Goal: Information Seeking & Learning: Learn about a topic

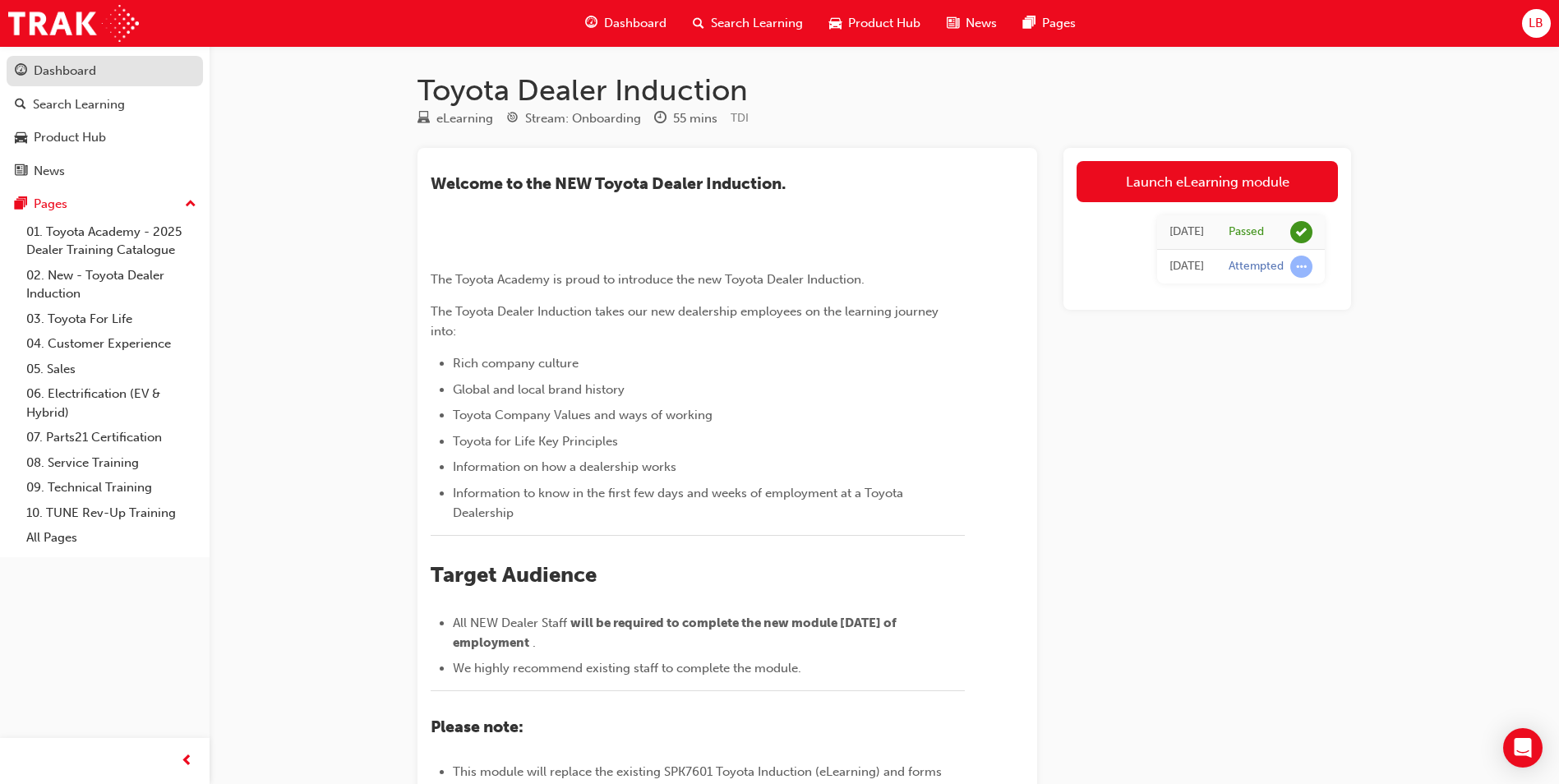
click at [76, 68] on div "Dashboard" at bounding box center [65, 71] width 63 height 19
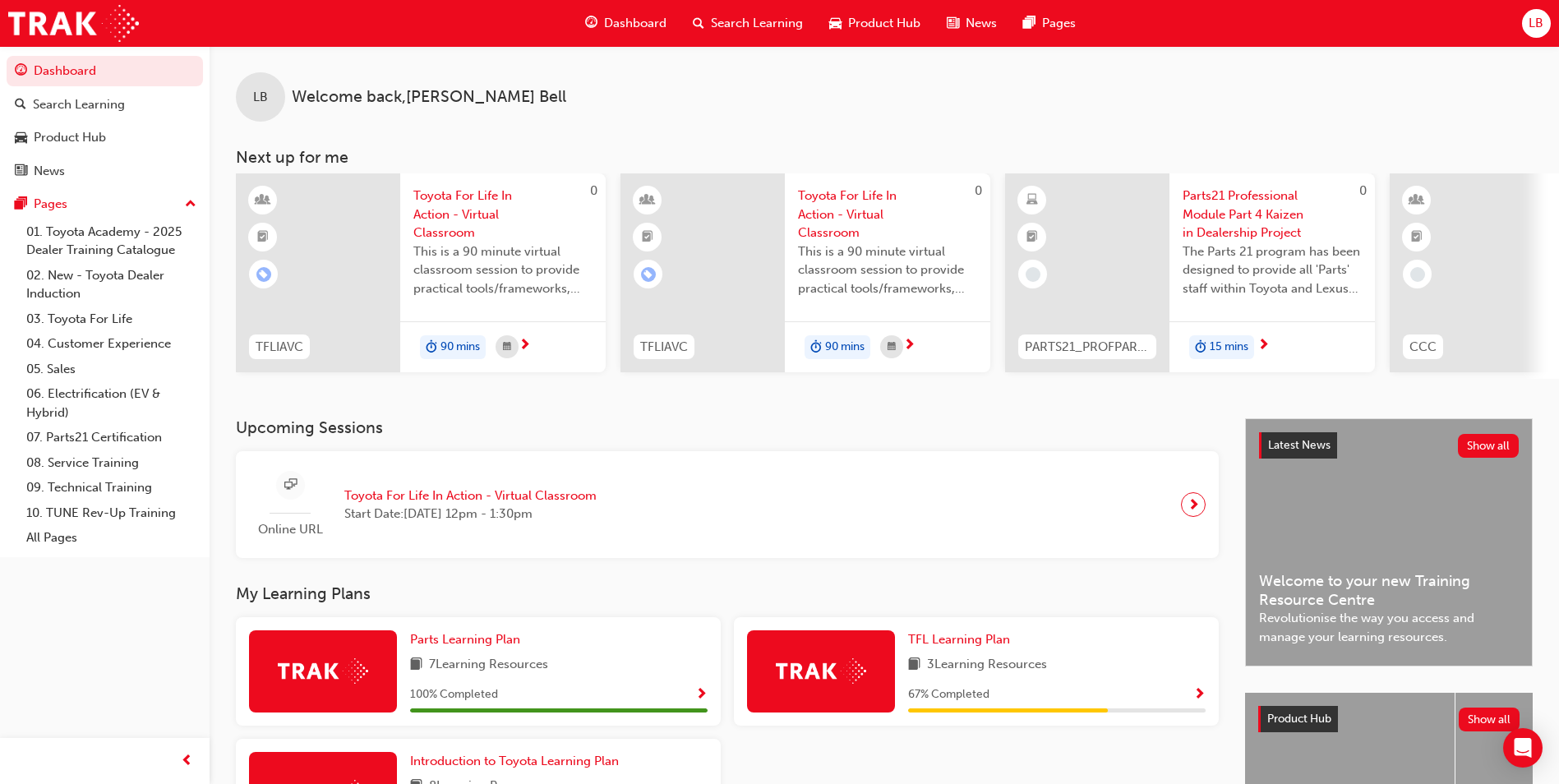
click at [719, 23] on span "Search Learning" at bounding box center [757, 23] width 92 height 19
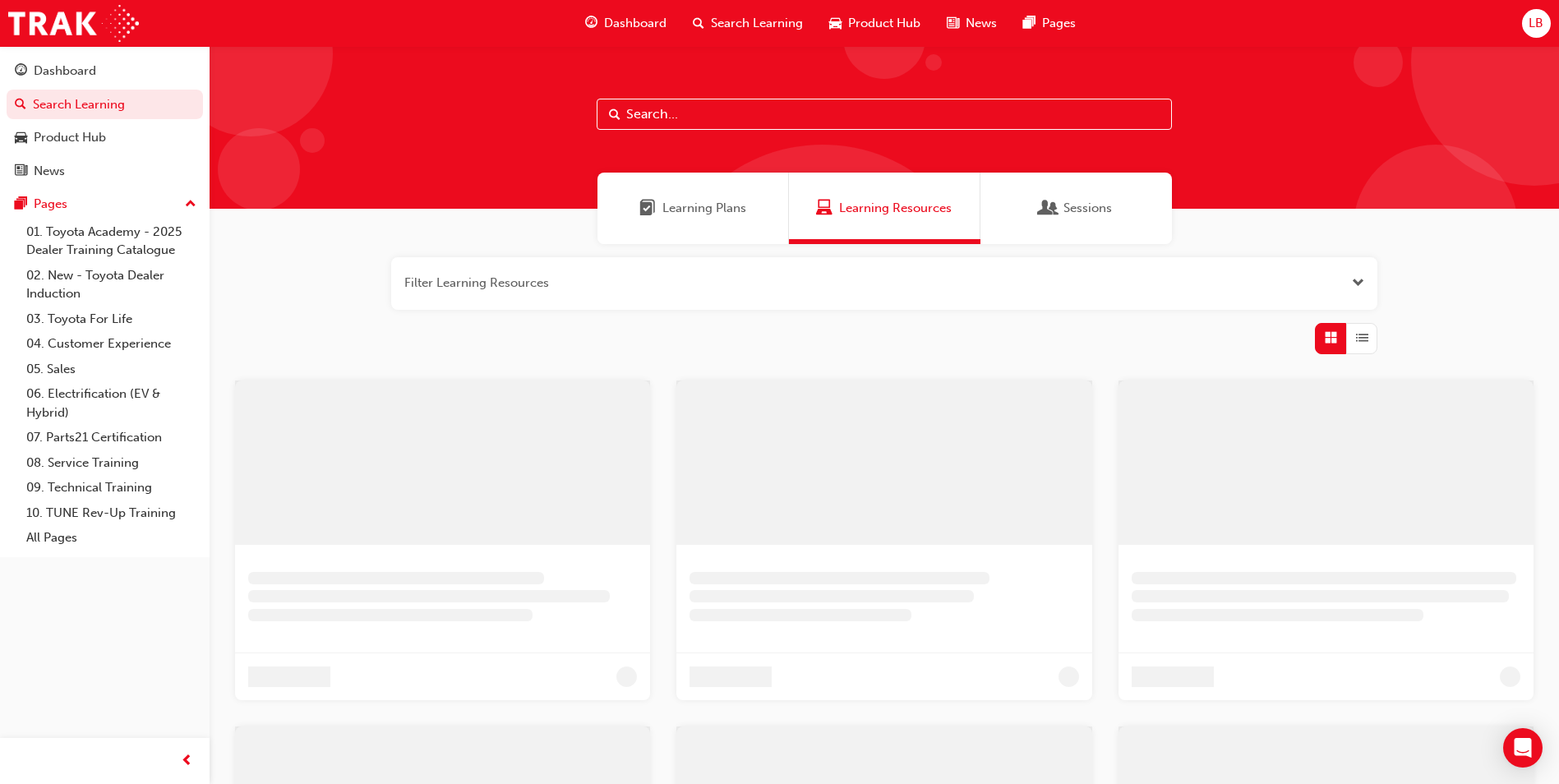
click at [678, 112] on input "text" at bounding box center [884, 114] width 576 height 31
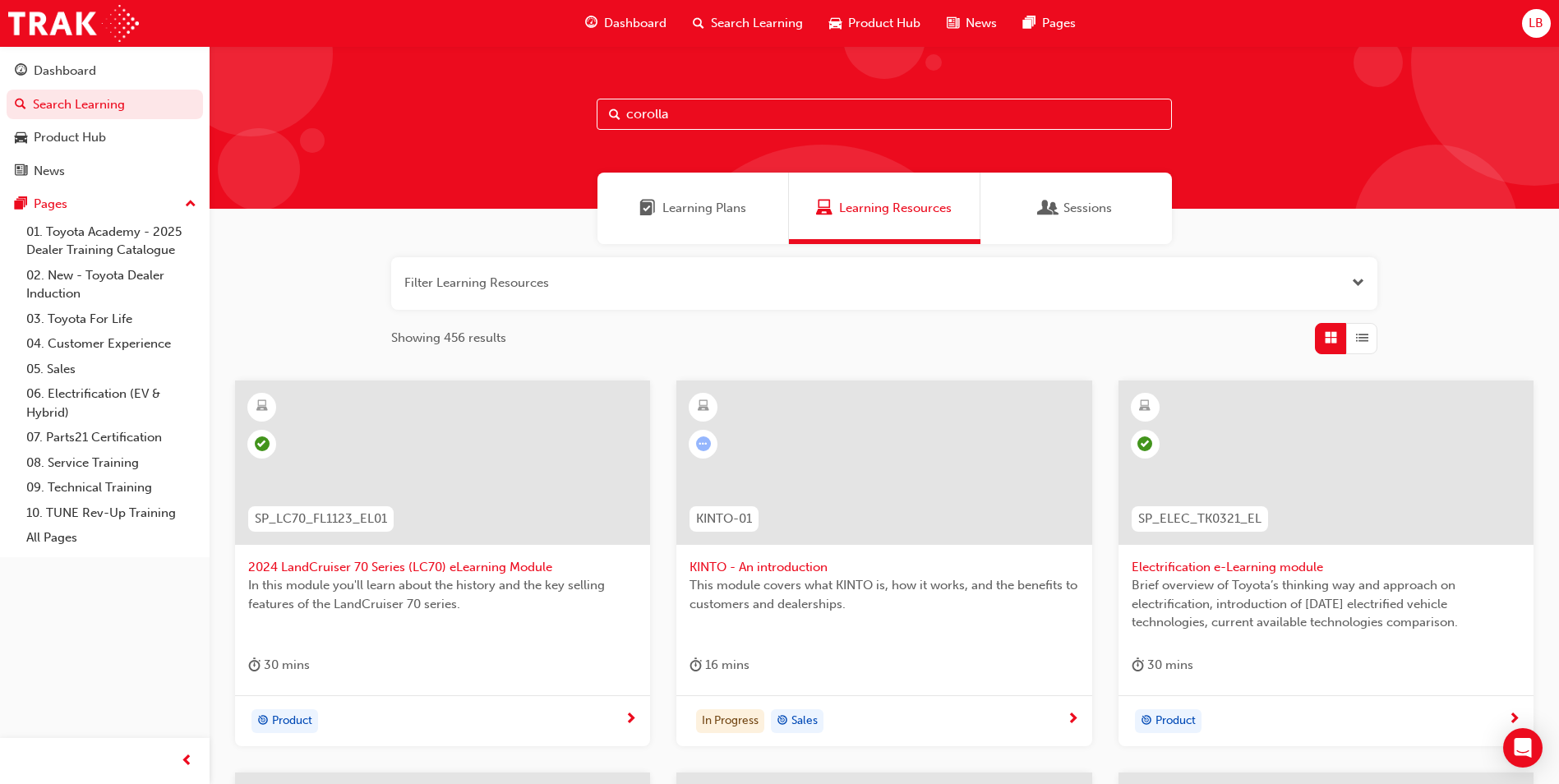
type input "corolla"
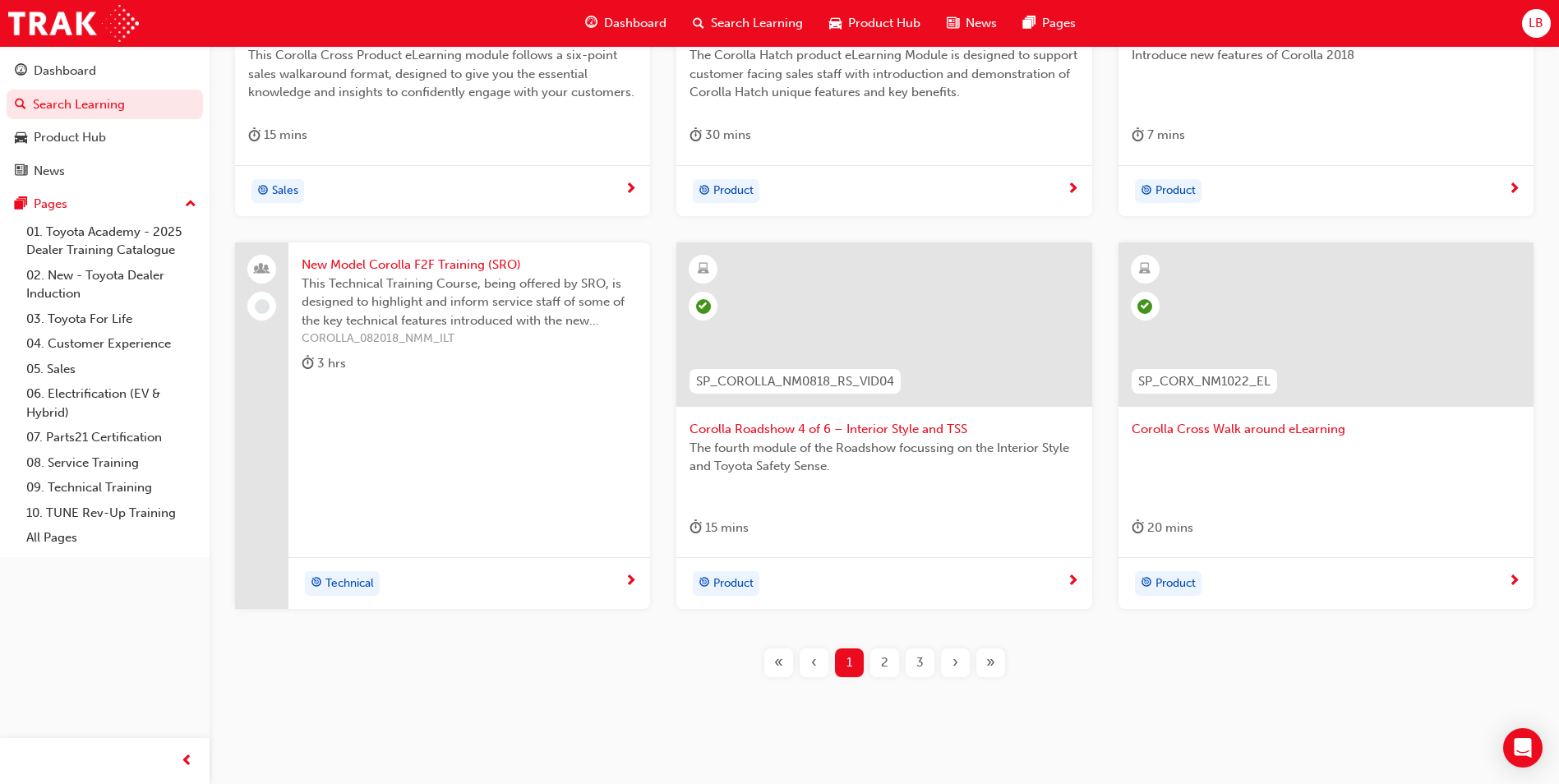
scroll to position [556, 0]
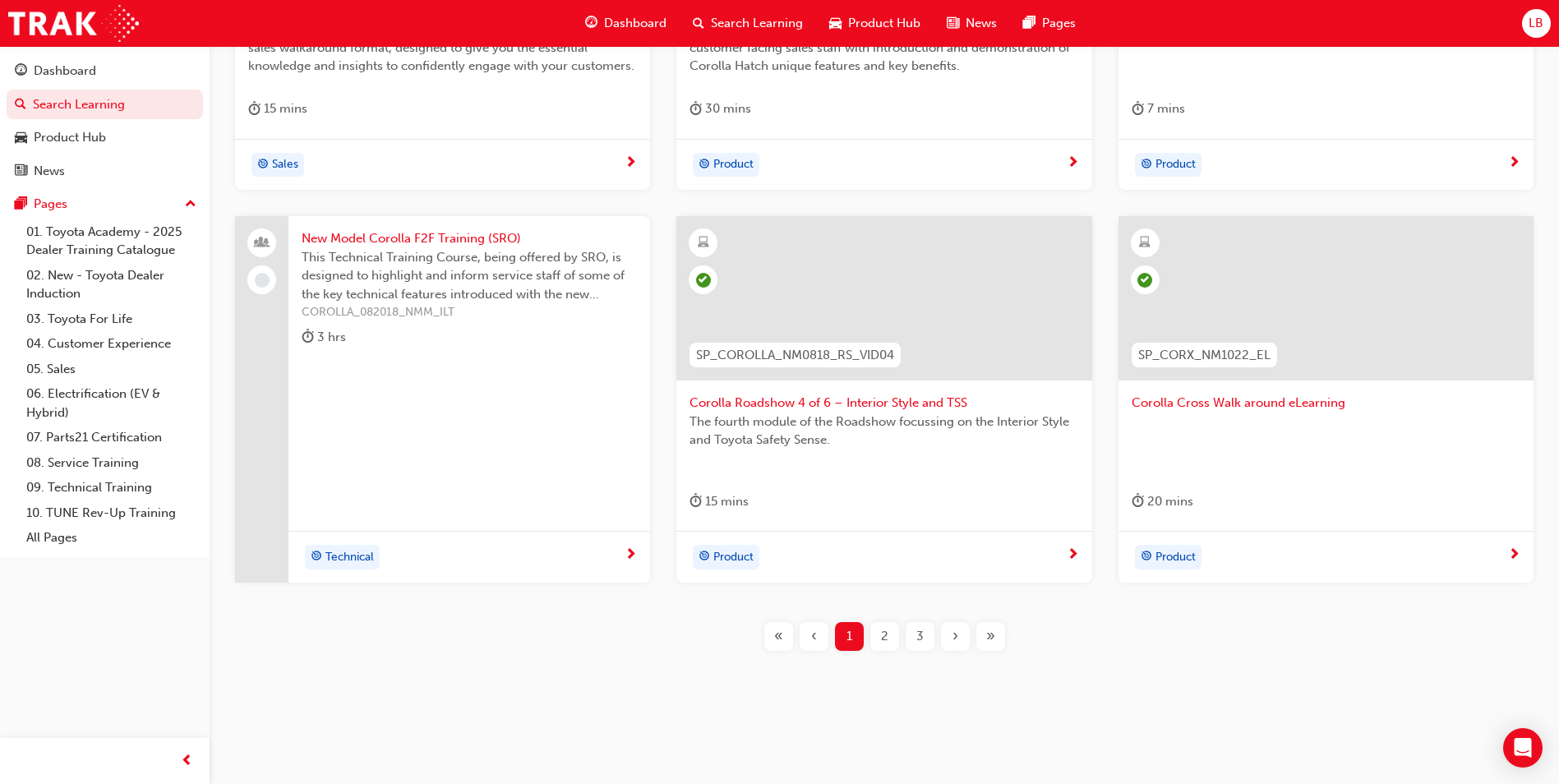
click at [884, 633] on span "2" at bounding box center [885, 637] width 8 height 19
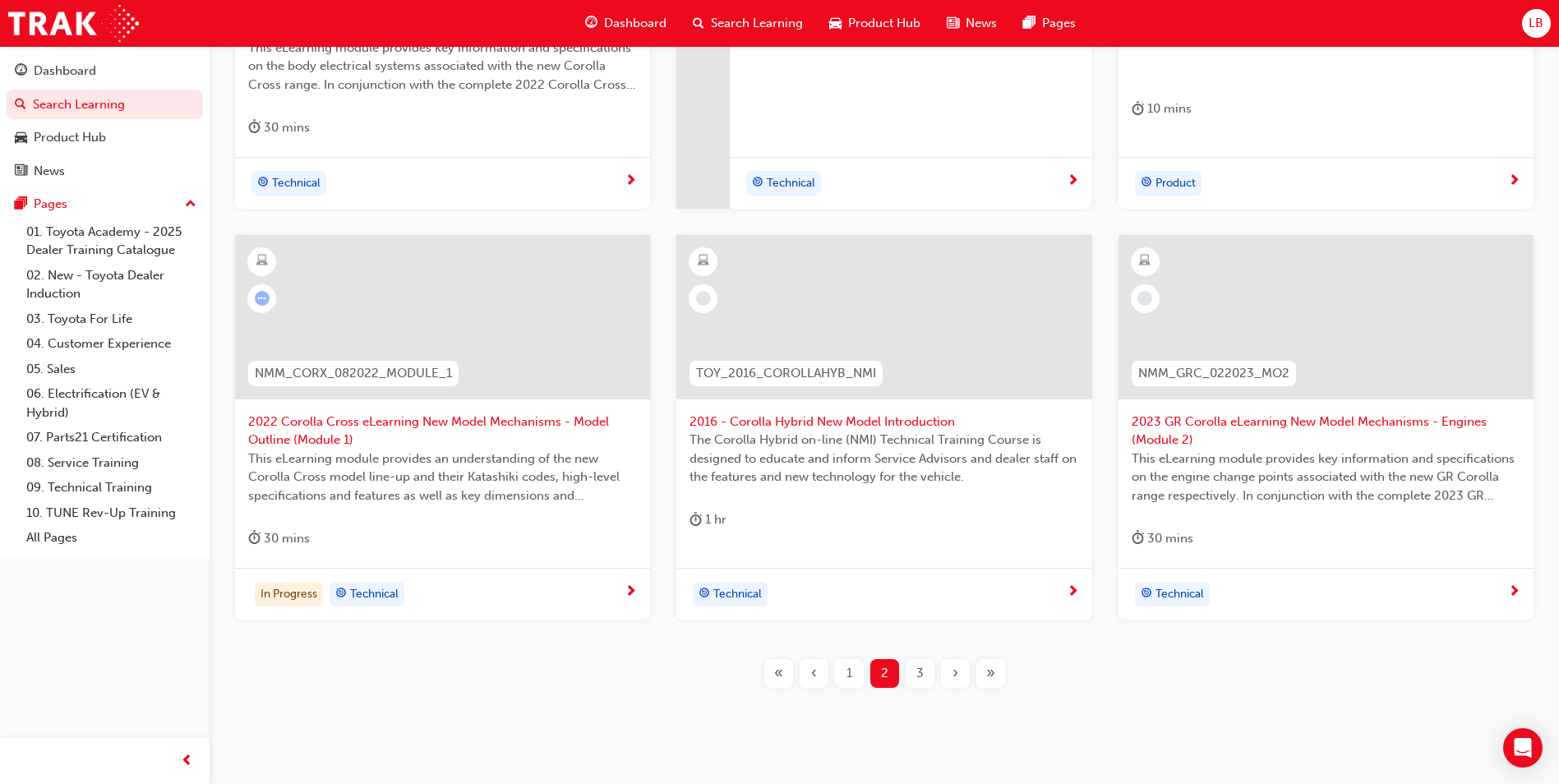
click at [325, 424] on span "2022 Corolla Cross eLearning New Model Mechanisms - Model Outline (Module 1)" at bounding box center [442, 430] width 389 height 37
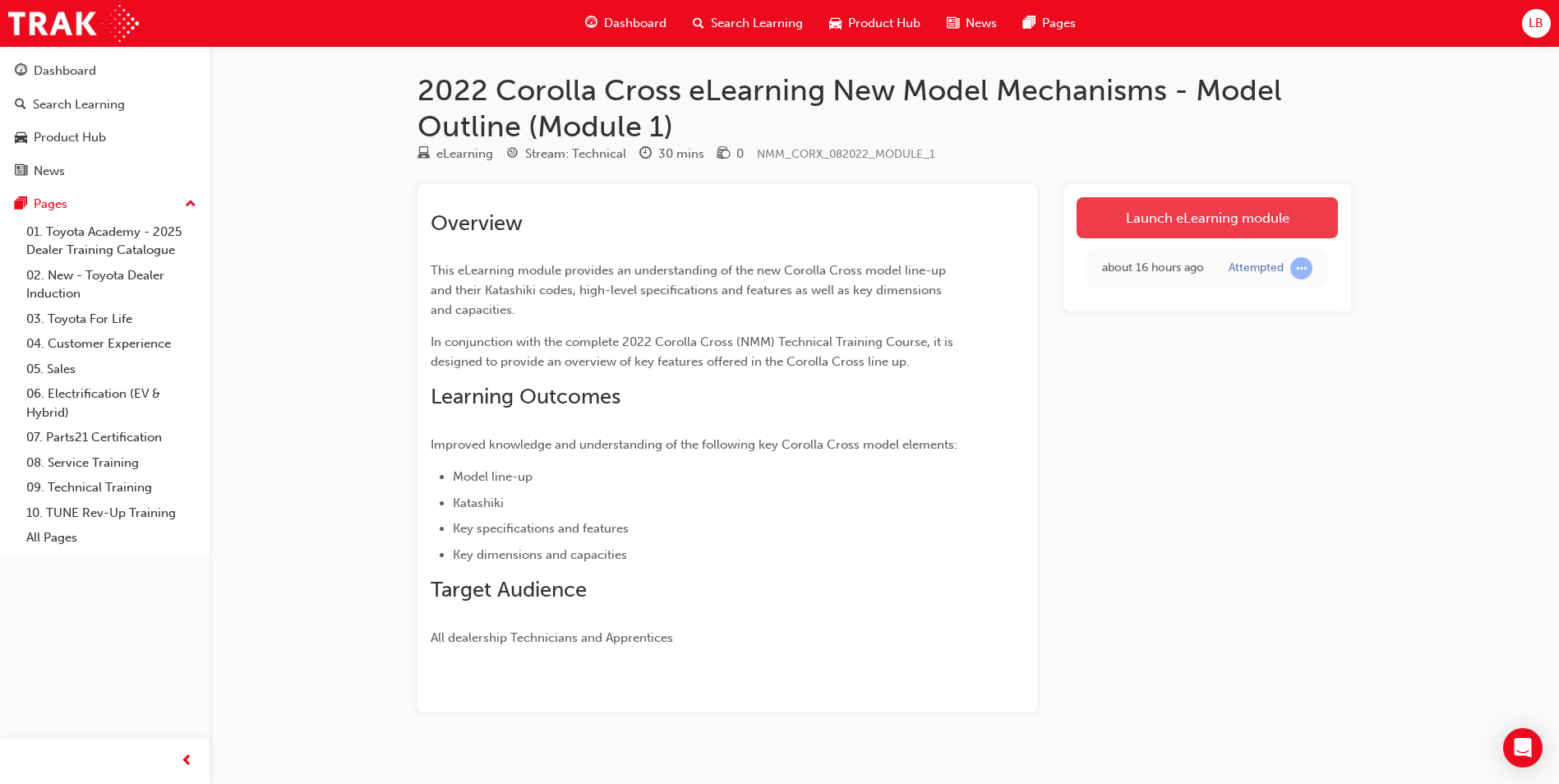
click at [1127, 229] on link "Launch eLearning module" at bounding box center [1207, 218] width 261 height 41
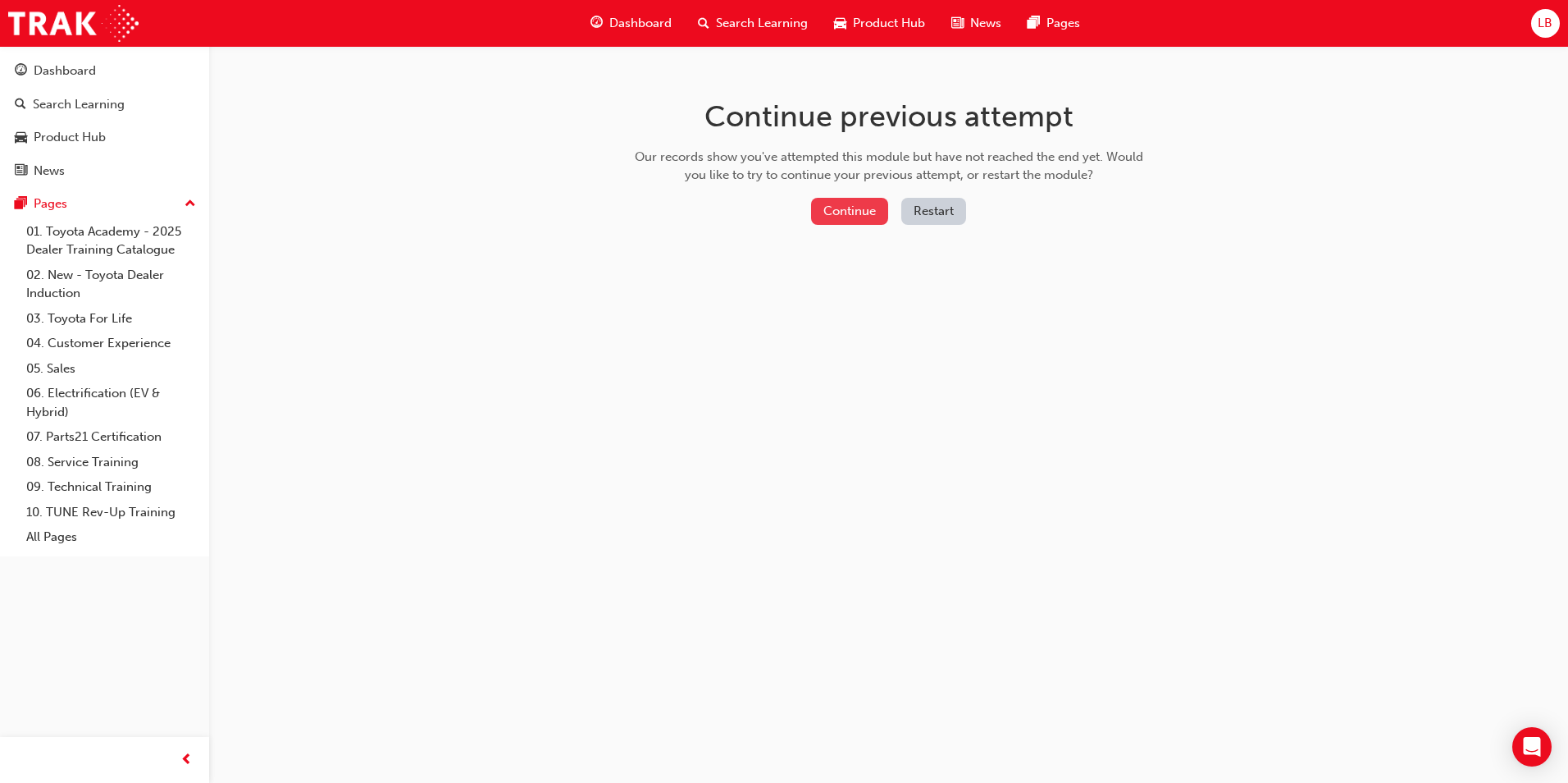
click at [858, 212] on button "Continue" at bounding box center [849, 211] width 77 height 27
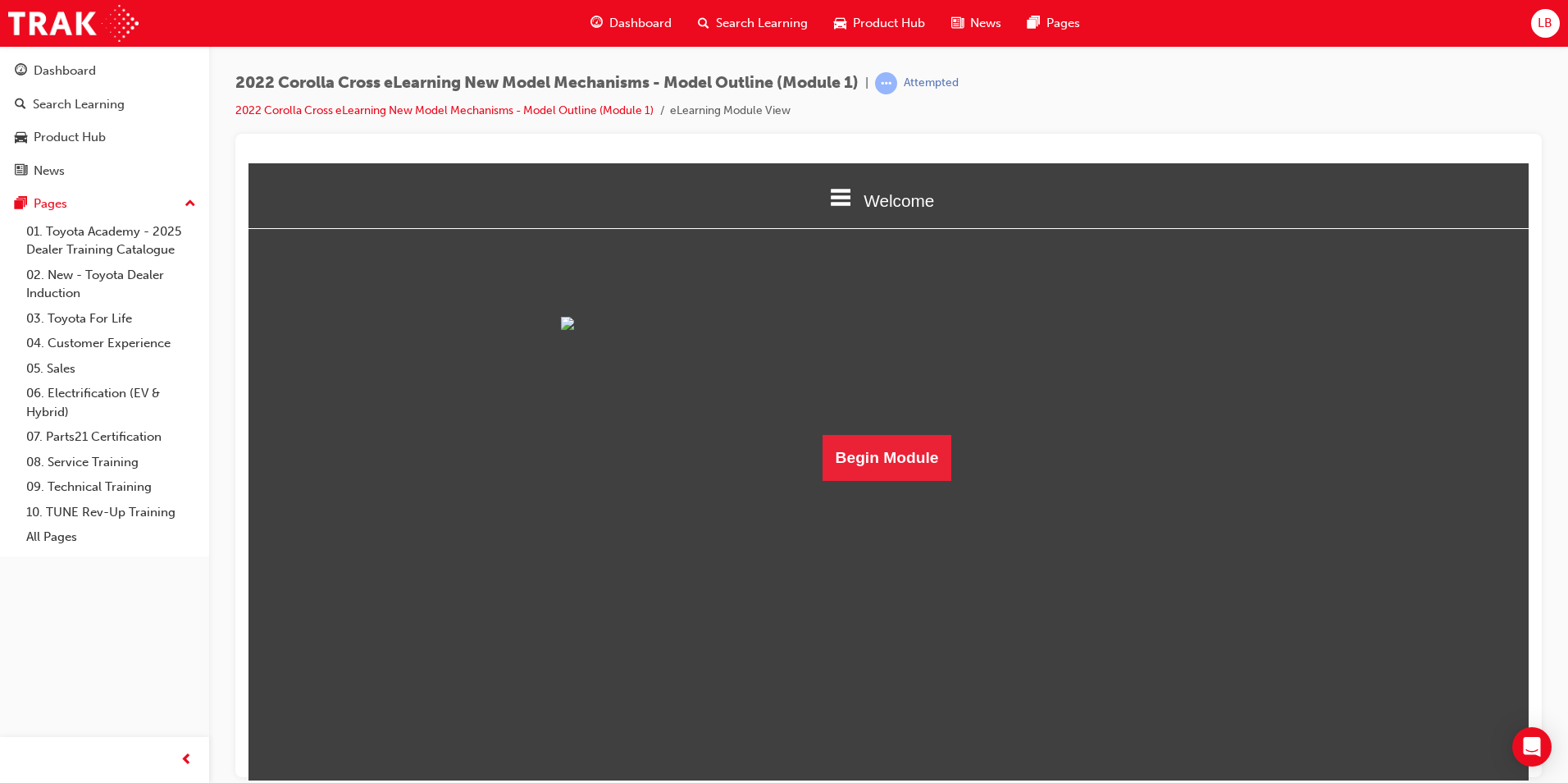
scroll to position [56, 0]
click at [867, 480] on button "Begin Module" at bounding box center [888, 457] width 129 height 46
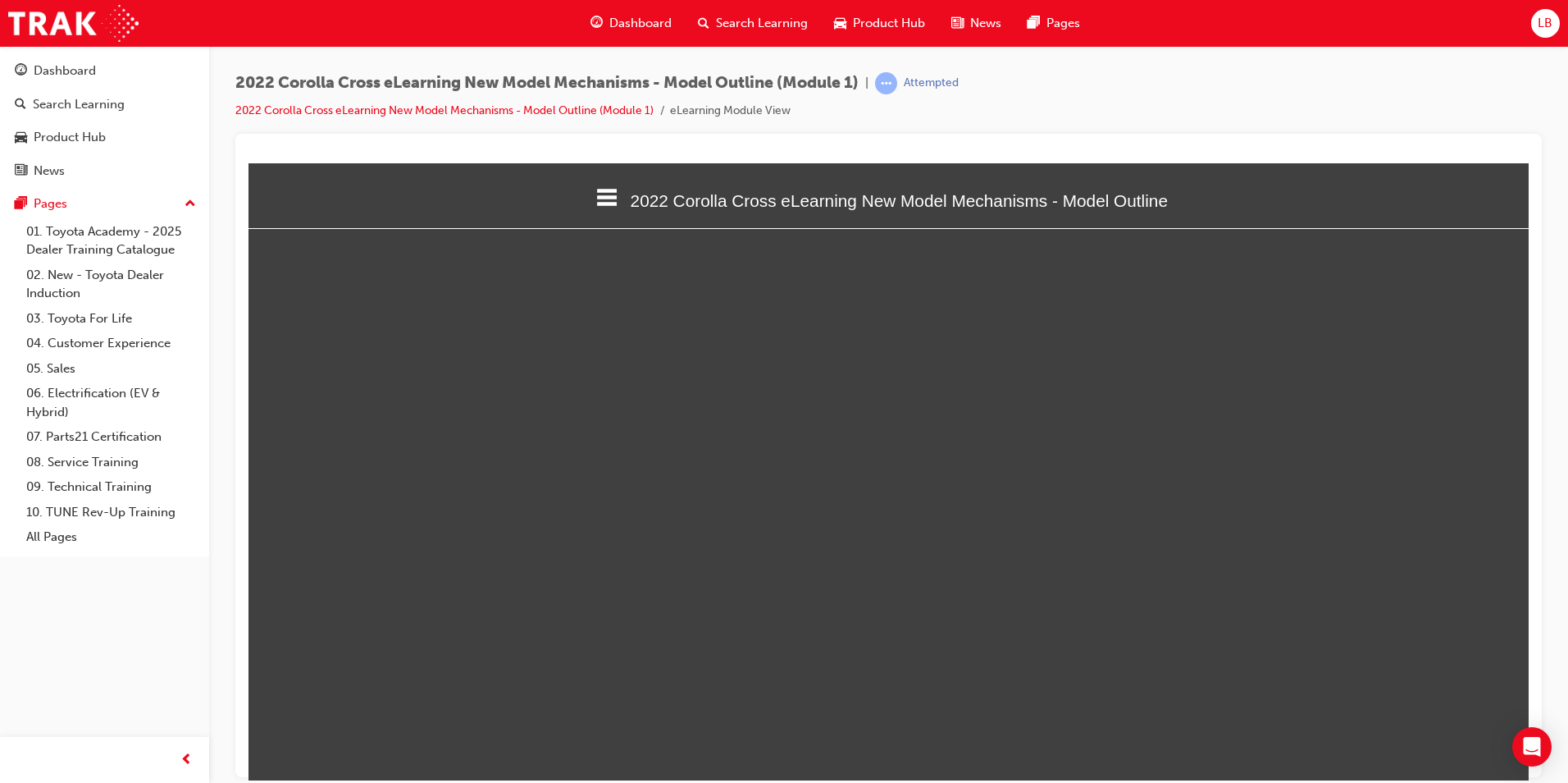
select select "custom"
type input "38"
select select "custom"
type input "37"
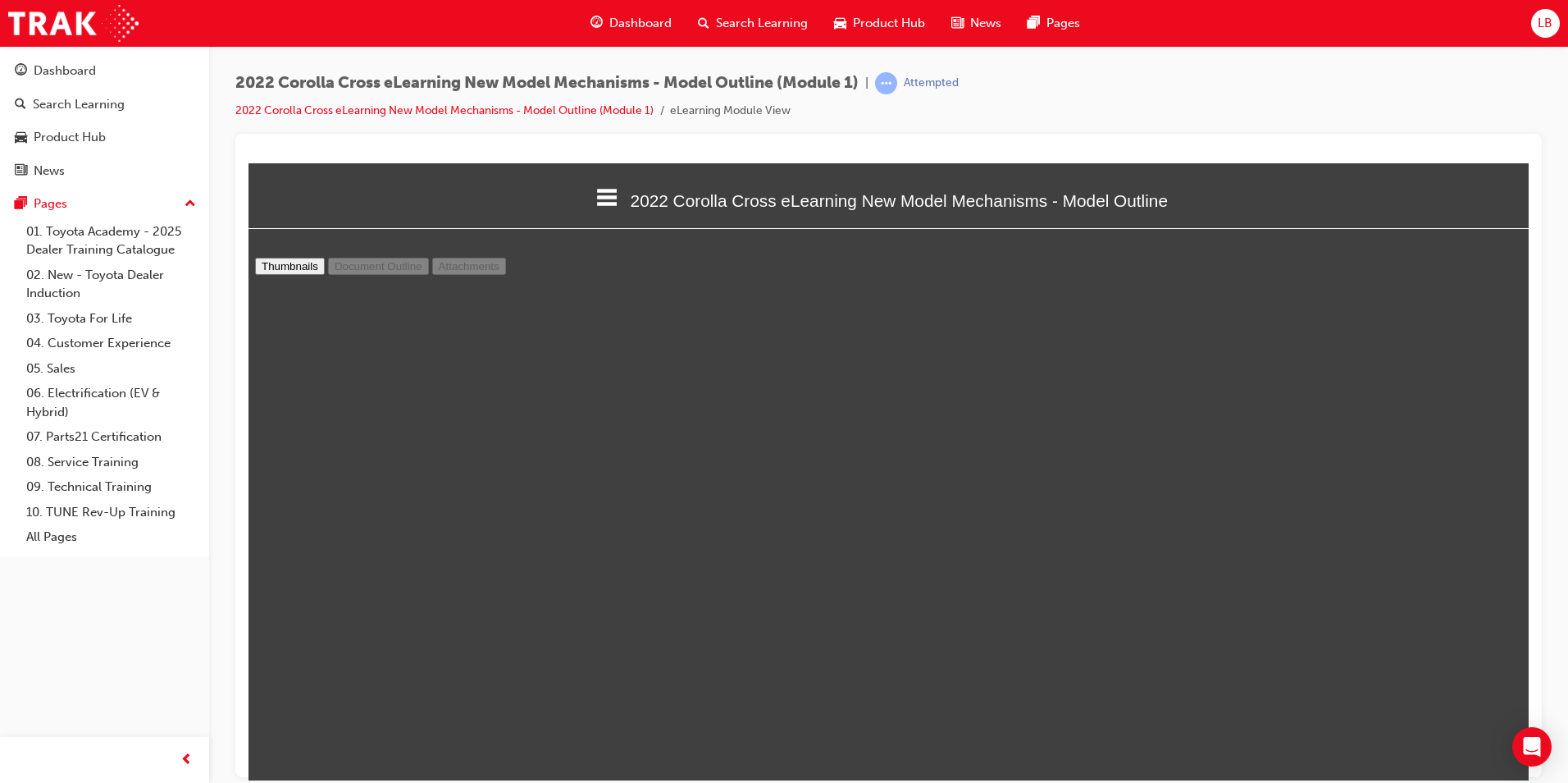
select select "custom"
type input "36"
select select "custom"
type input "35"
select select "custom"
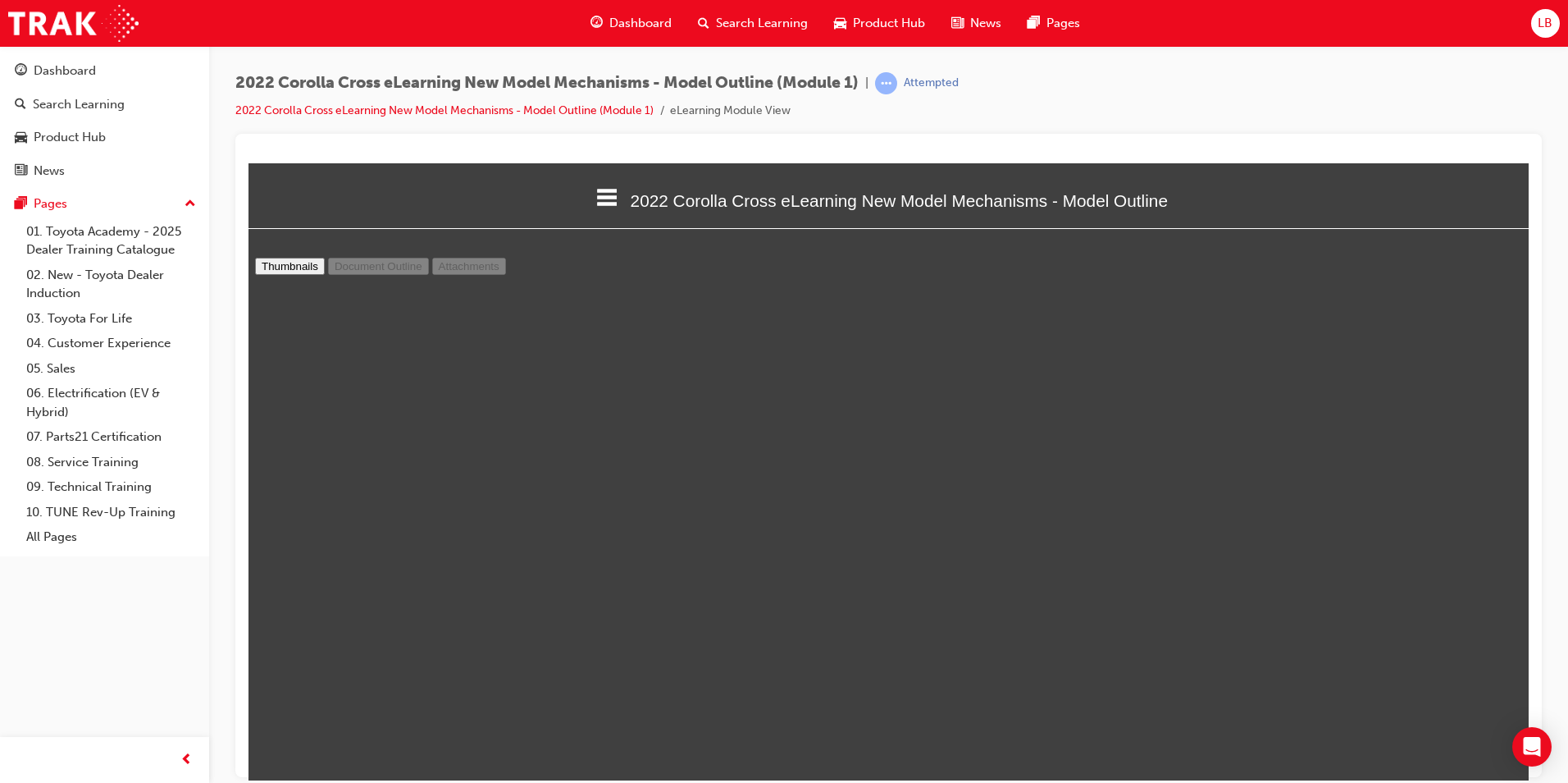
type input "34"
select select "custom"
type input "32"
select select "custom"
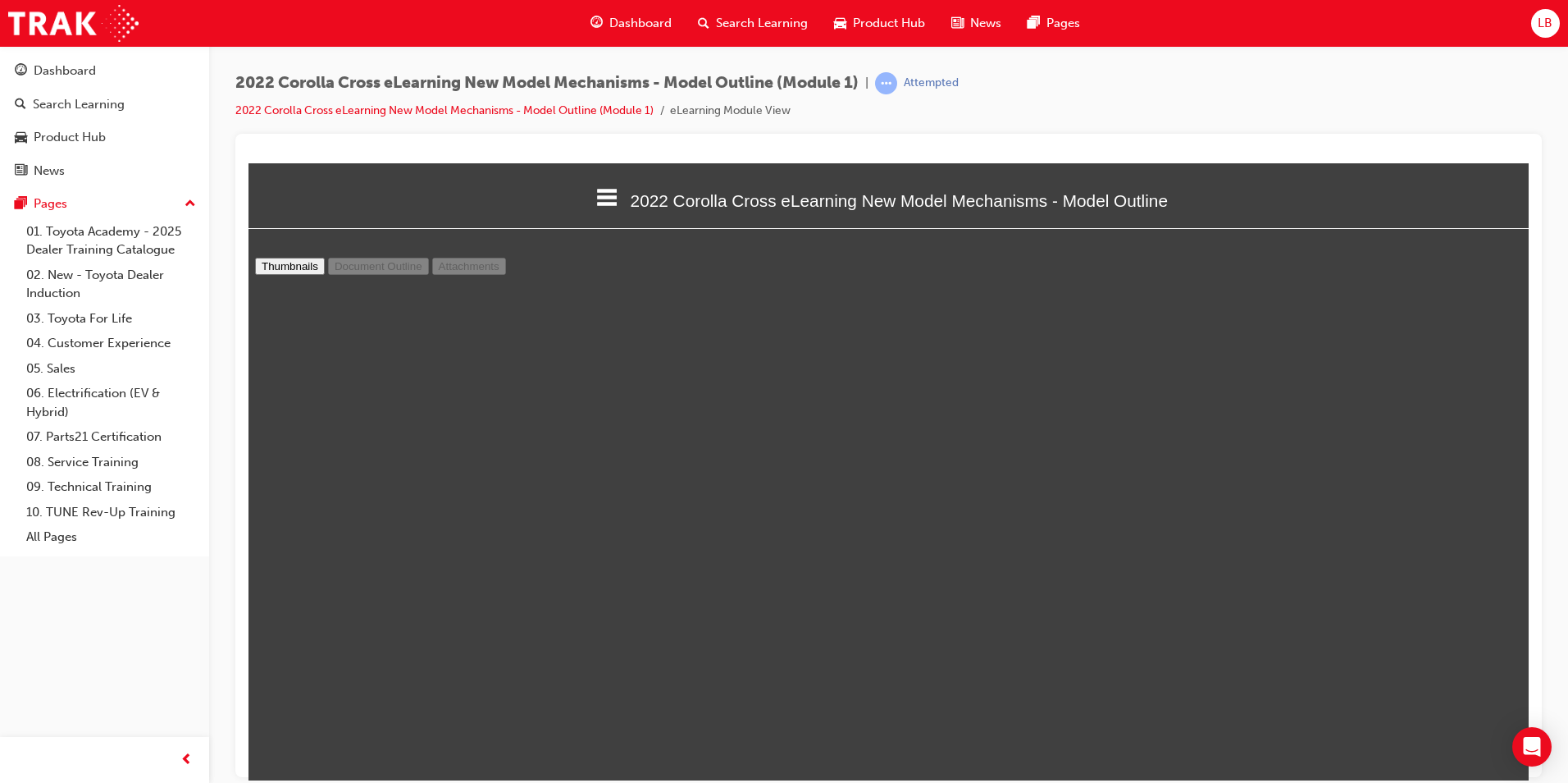
type input "28"
select select "custom"
type input "26"
select select "custom"
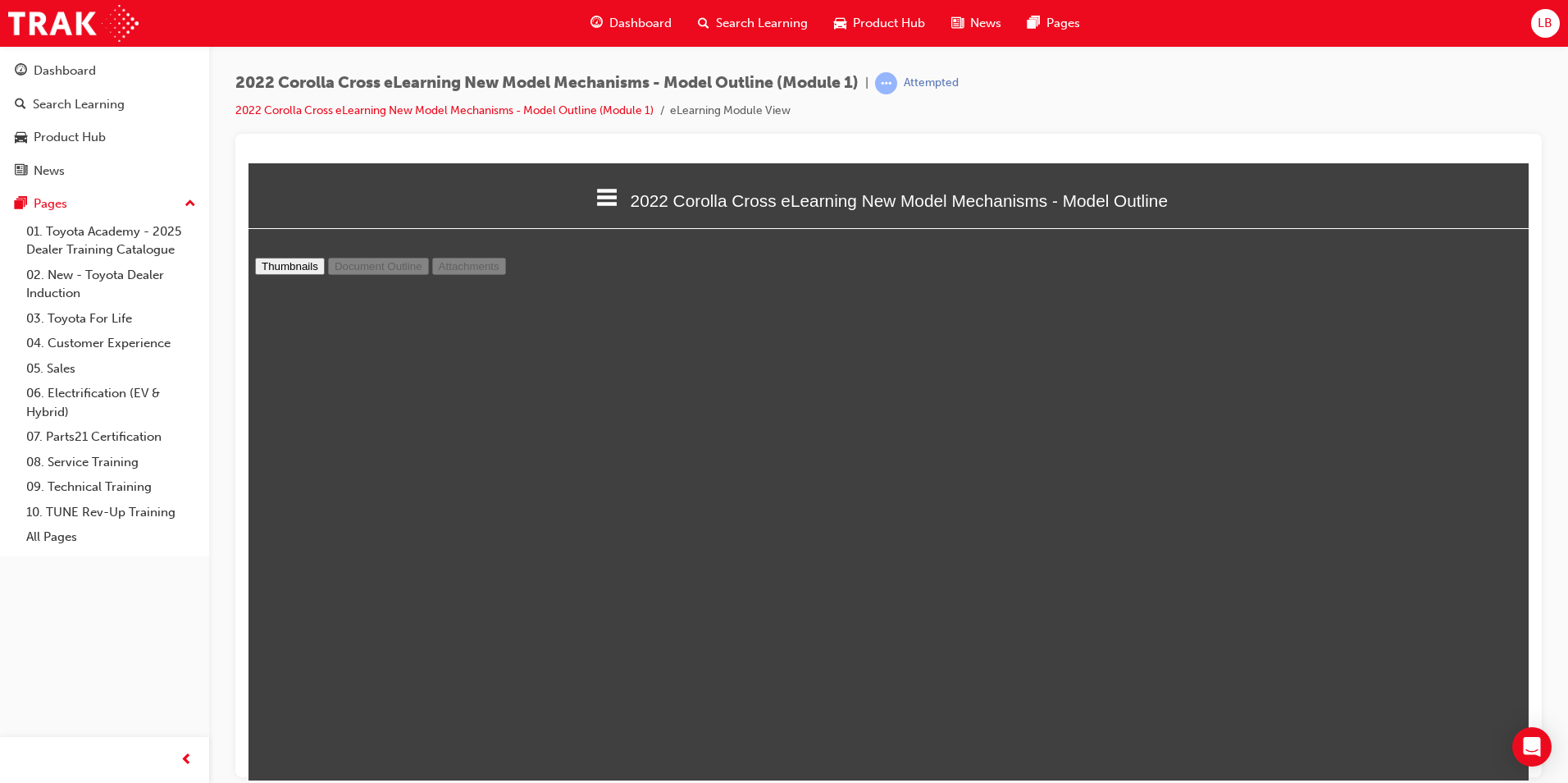
type input "14"
select select "custom"
type input "11"
select select "custom"
type input "8"
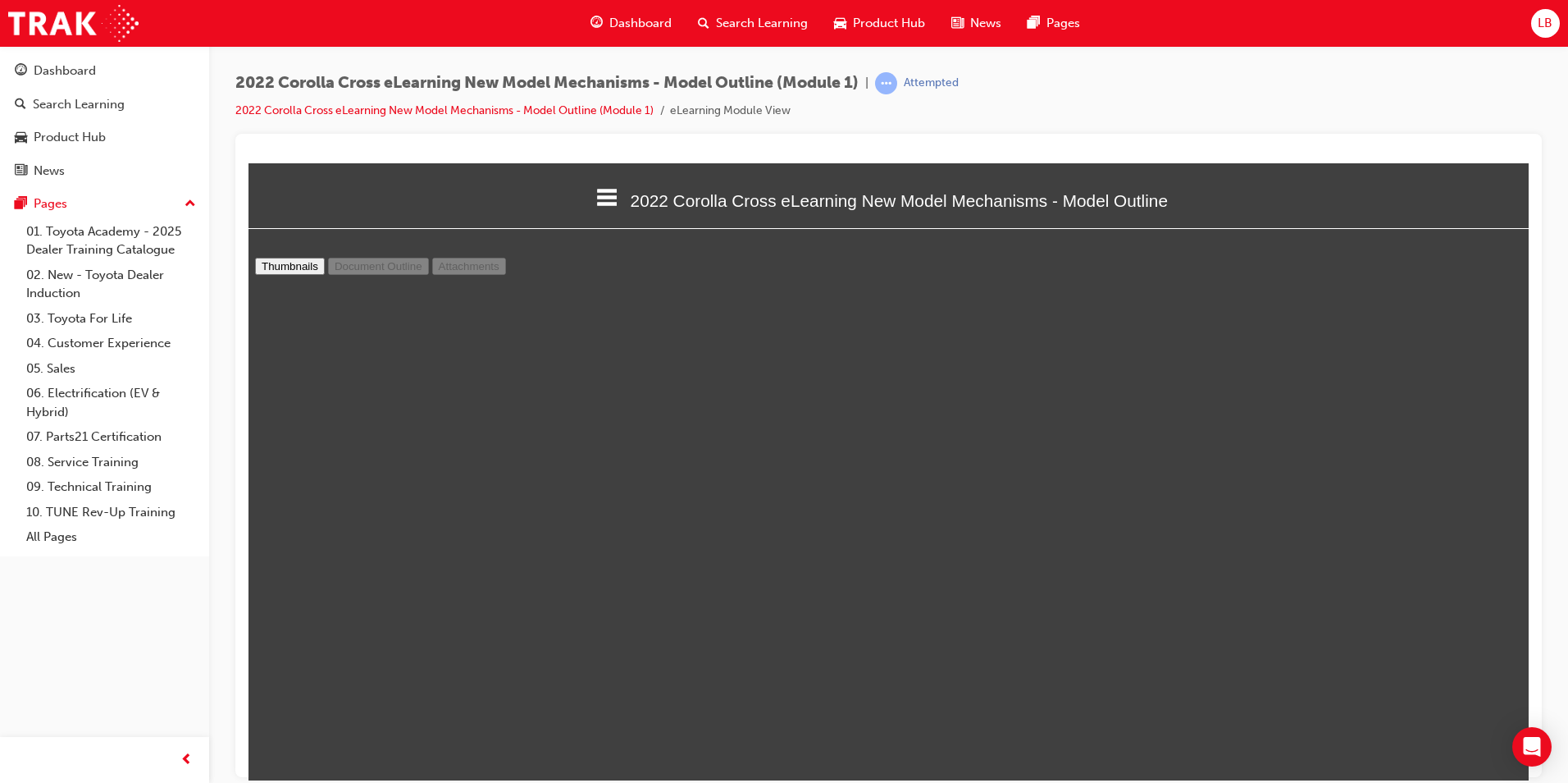
select select "custom"
type input "6"
select select "custom"
type input "5"
select select "custom"
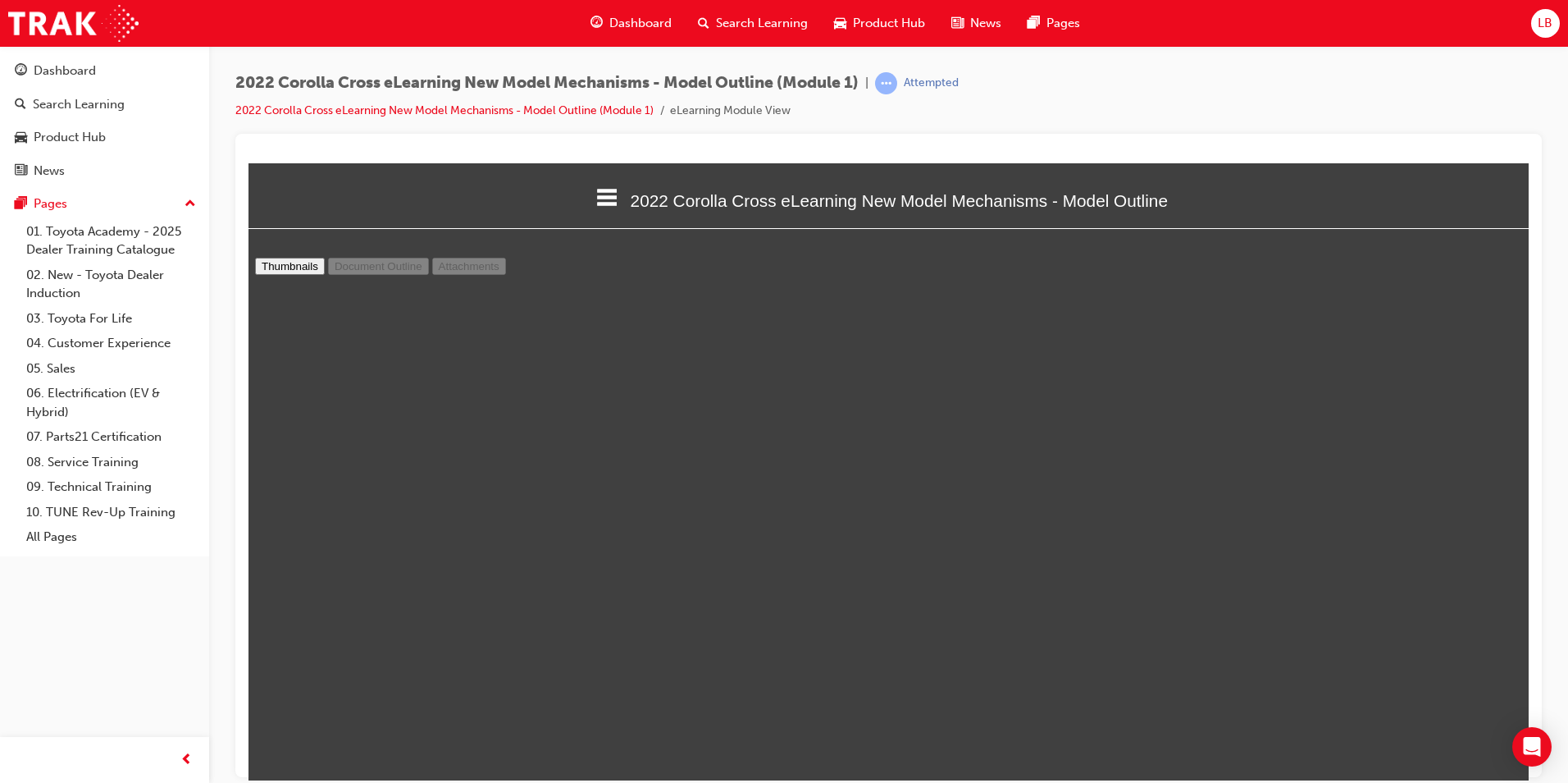
type input "4"
select select "custom"
type input "2"
select select "custom"
type input "1"
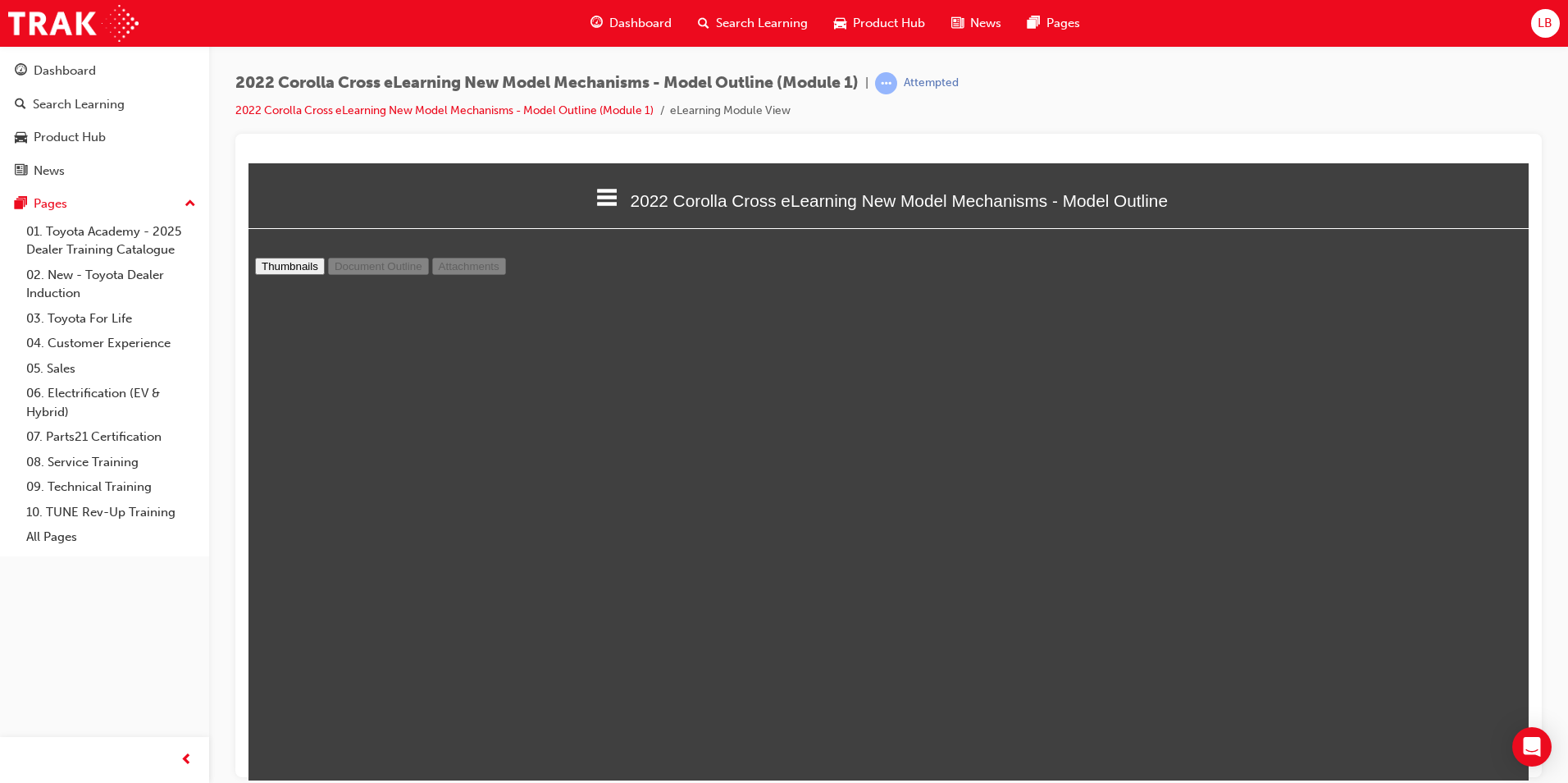
select select "custom"
drag, startPoint x: 1509, startPoint y: 663, endPoint x: 1508, endPoint y: 336, distance: 327.0
type input "2"
select select "custom"
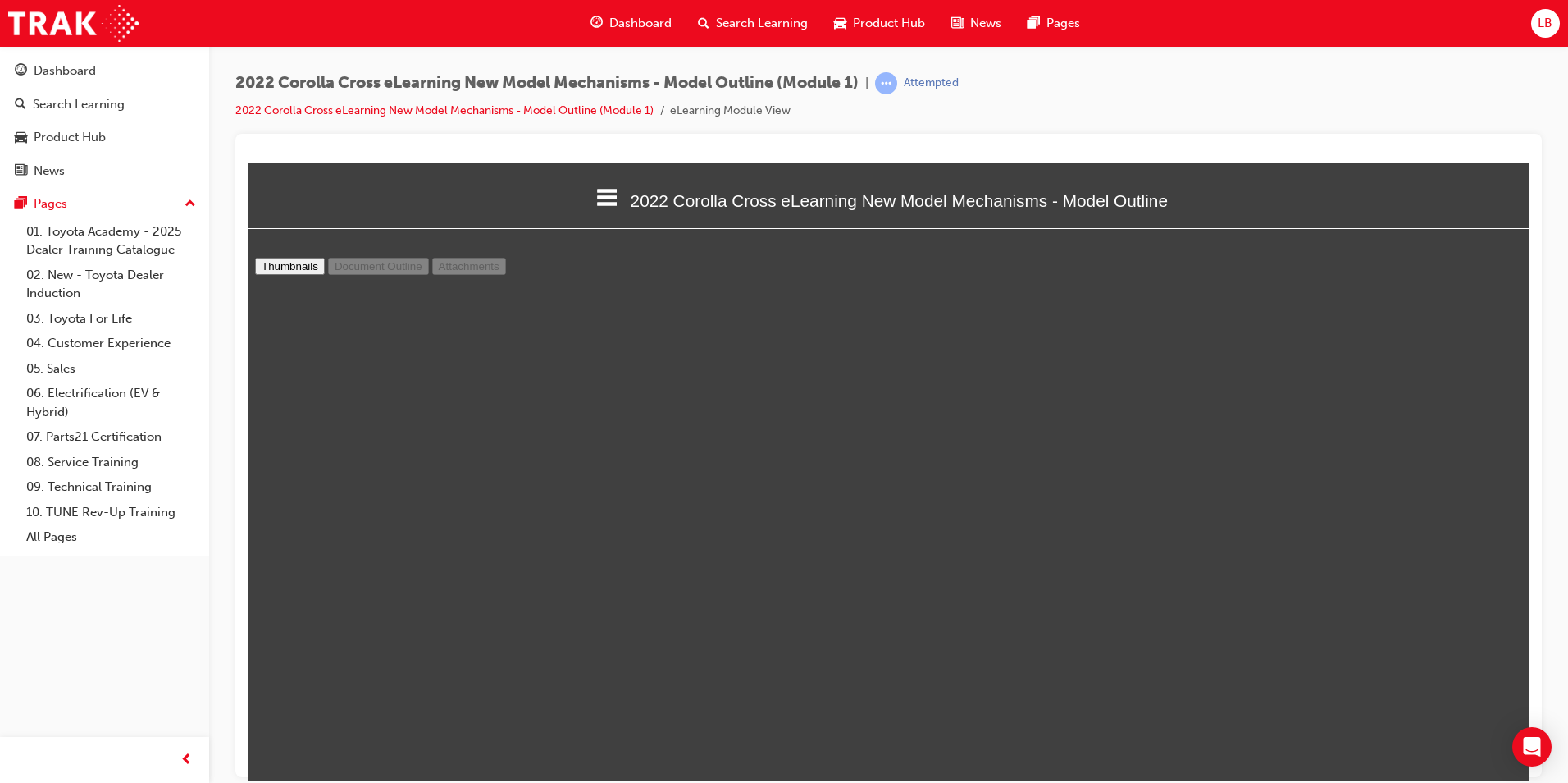
type input "3"
select select "custom"
type input "4"
select select "custom"
type input "5"
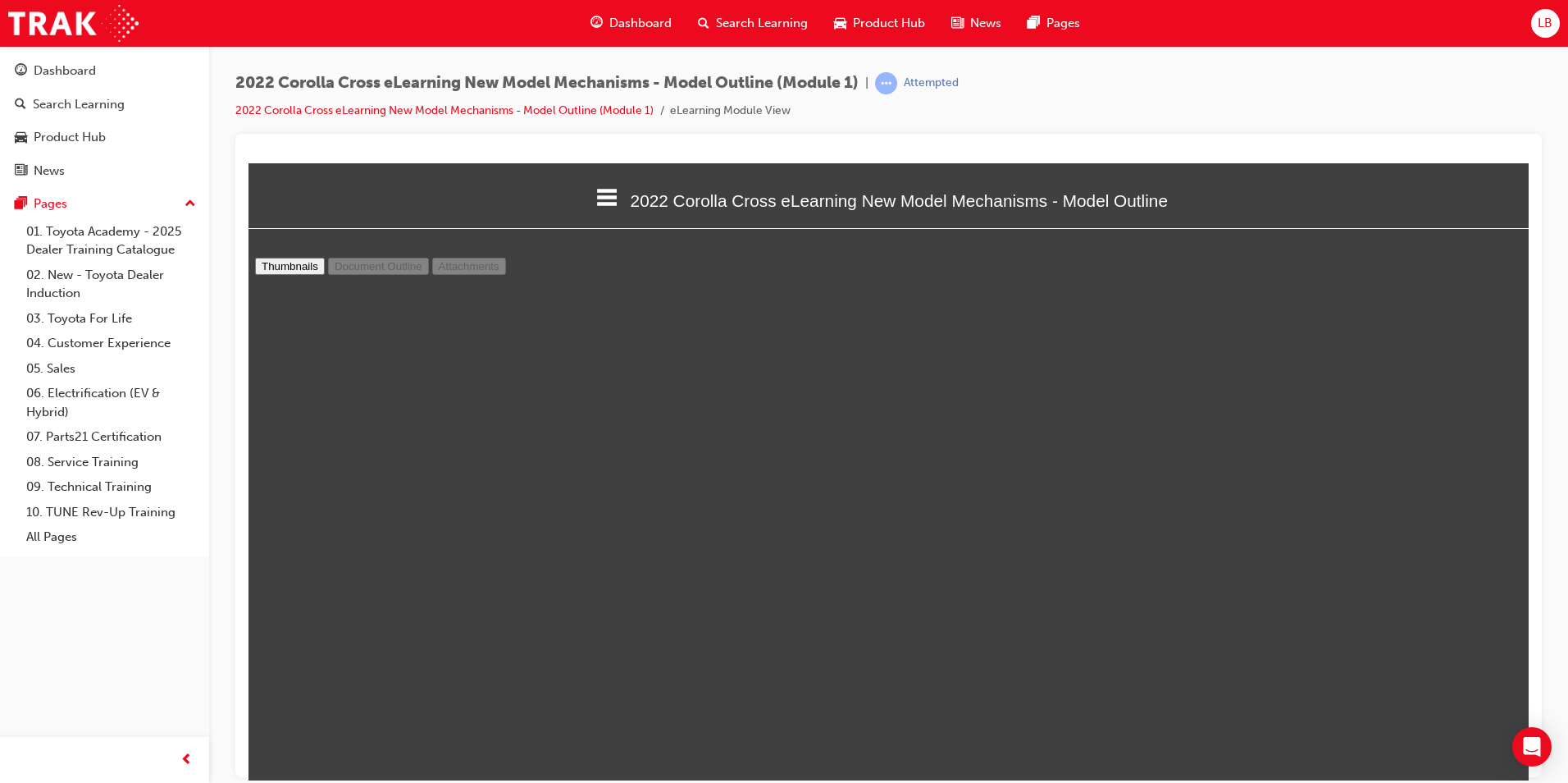
select select "custom"
type input "6"
select select "custom"
type input "7"
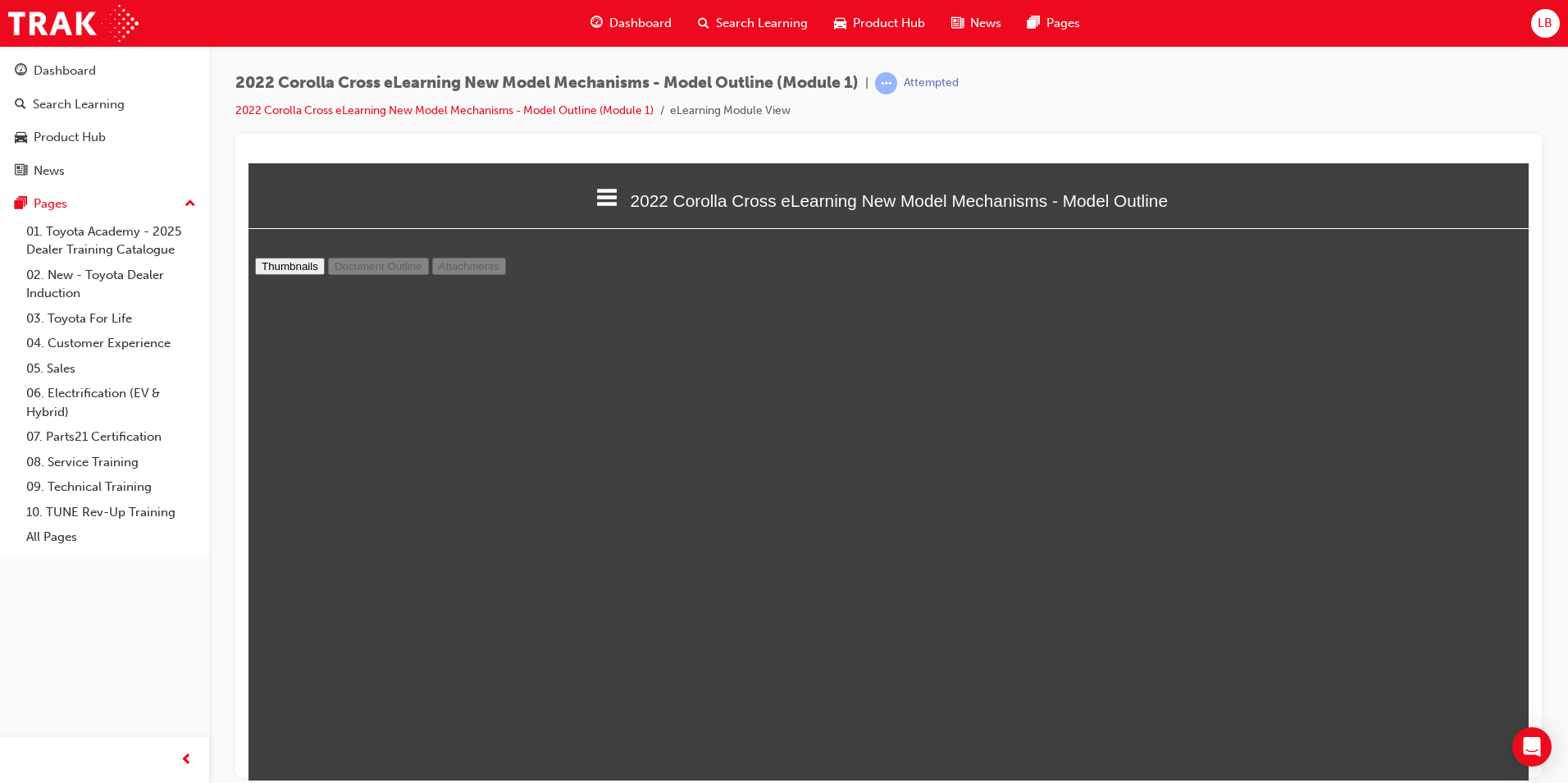
select select "custom"
type input "8"
select select "custom"
type input "9"
select select "custom"
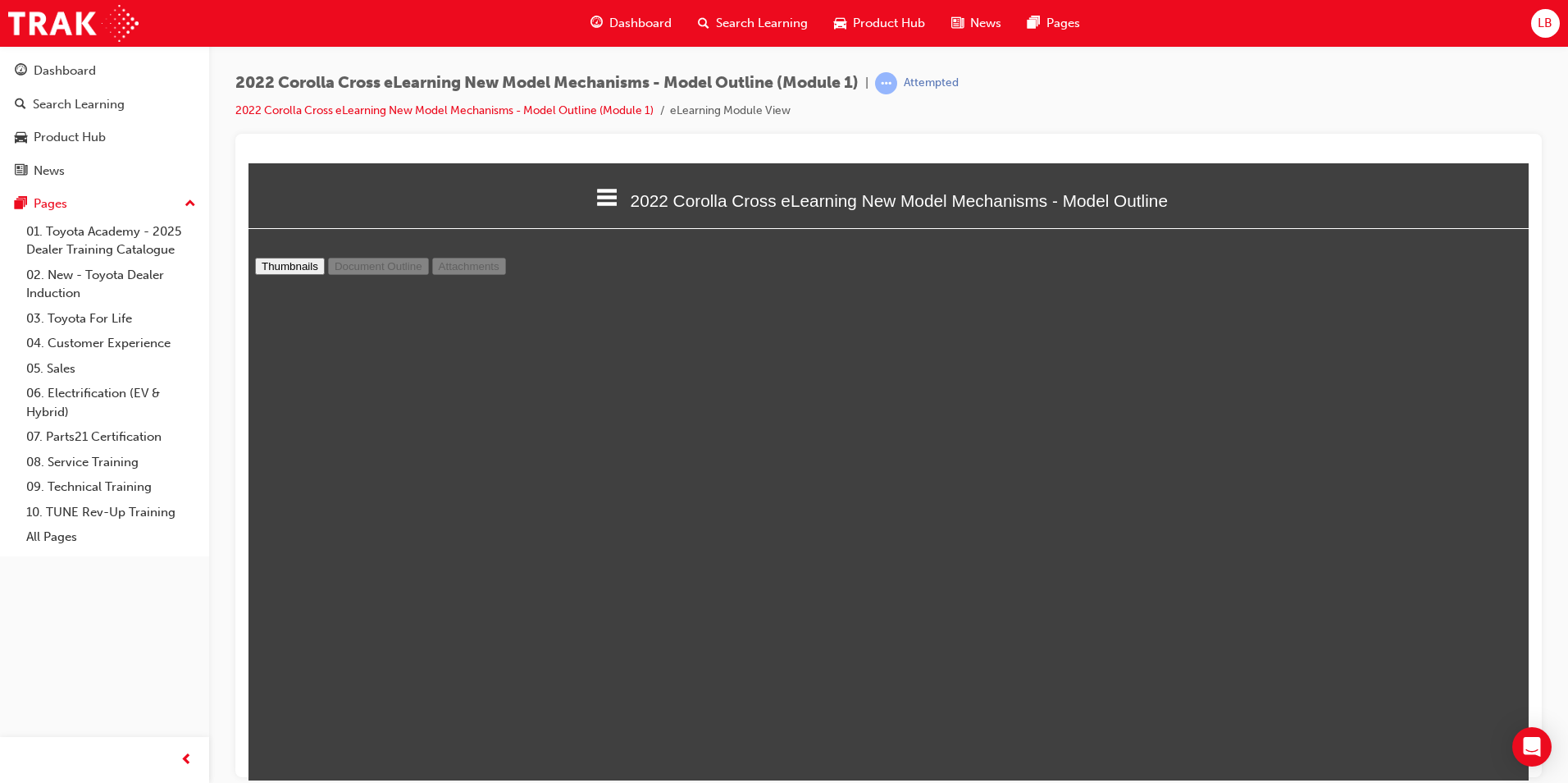
scroll to position [6154, 0]
type input "10"
select select "custom"
type input "11"
select select "custom"
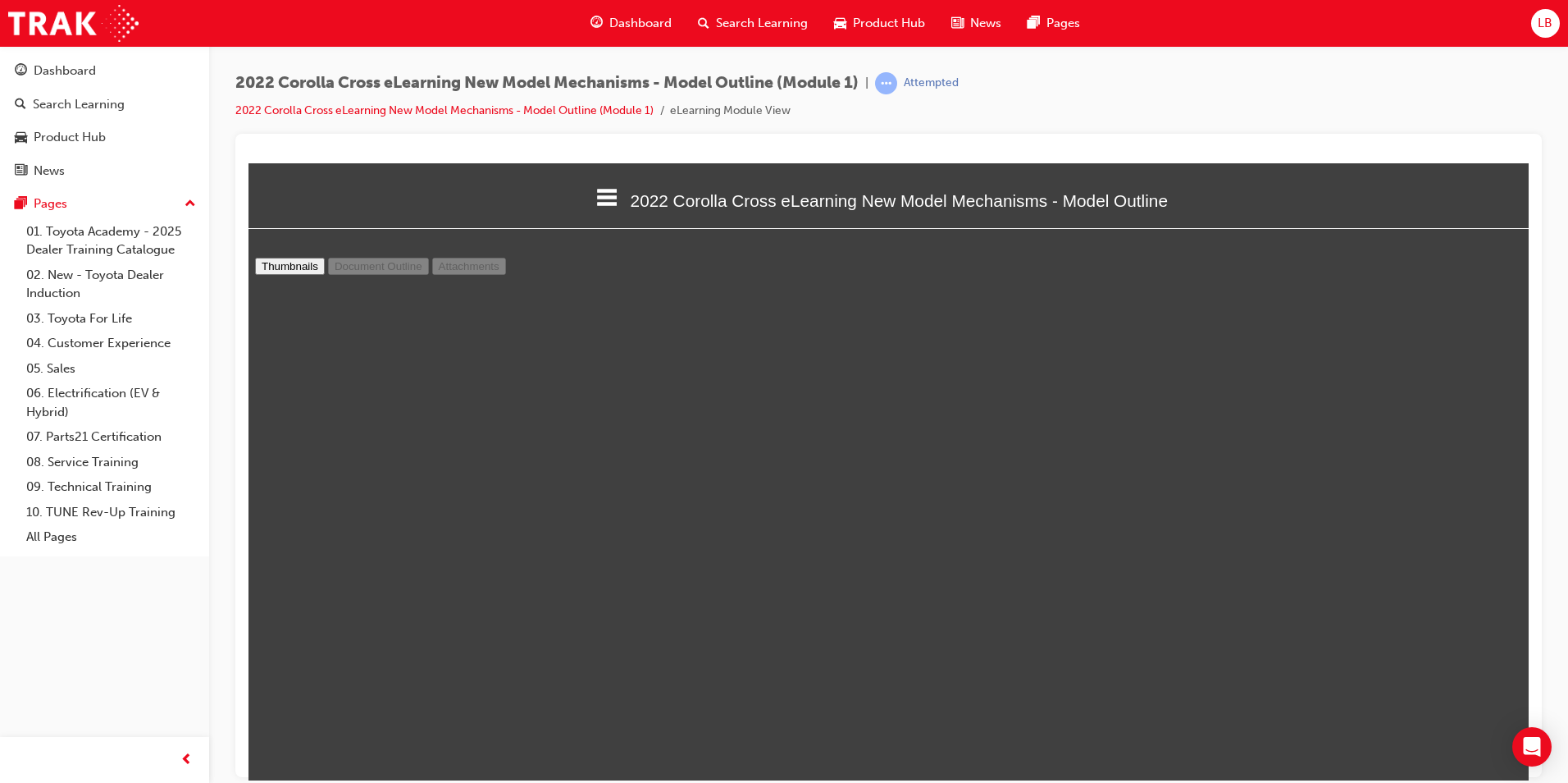
type input "12"
select select "custom"
type input "13"
select select "custom"
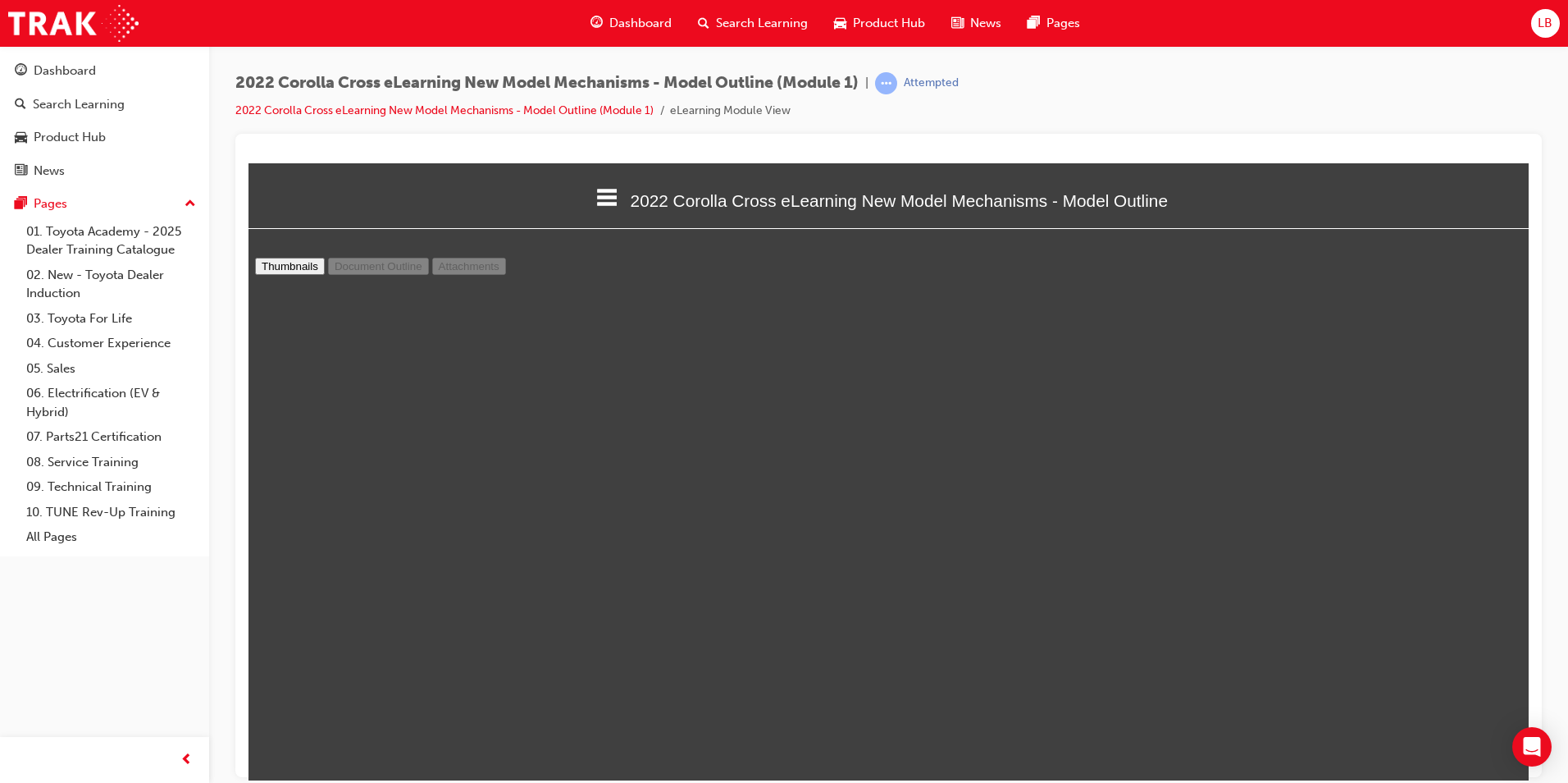
scroll to position [9191, 0]
type input "14"
select select "custom"
type input "13"
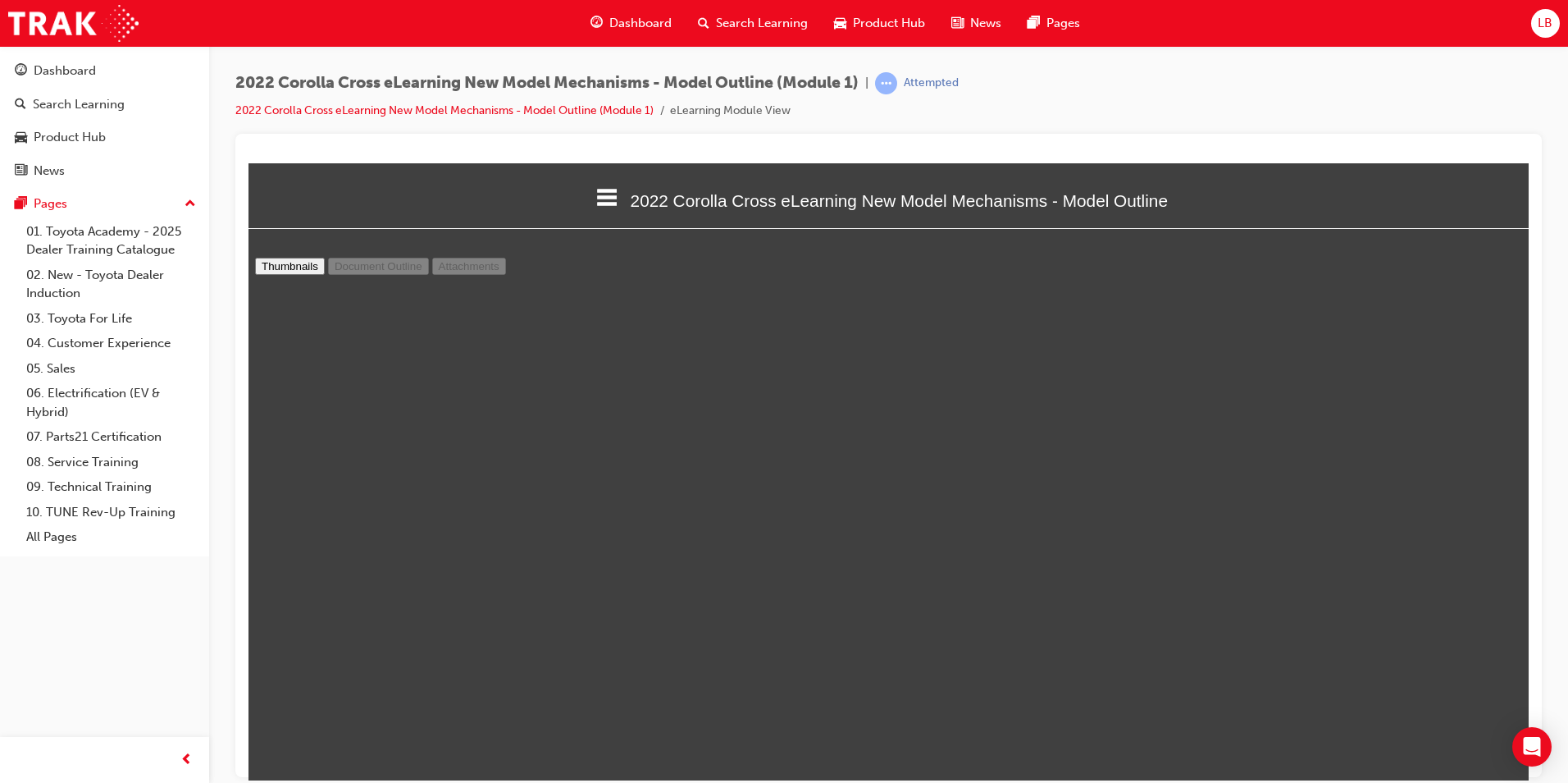
select select "custom"
type input "12"
select select "custom"
type input "11"
select select "custom"
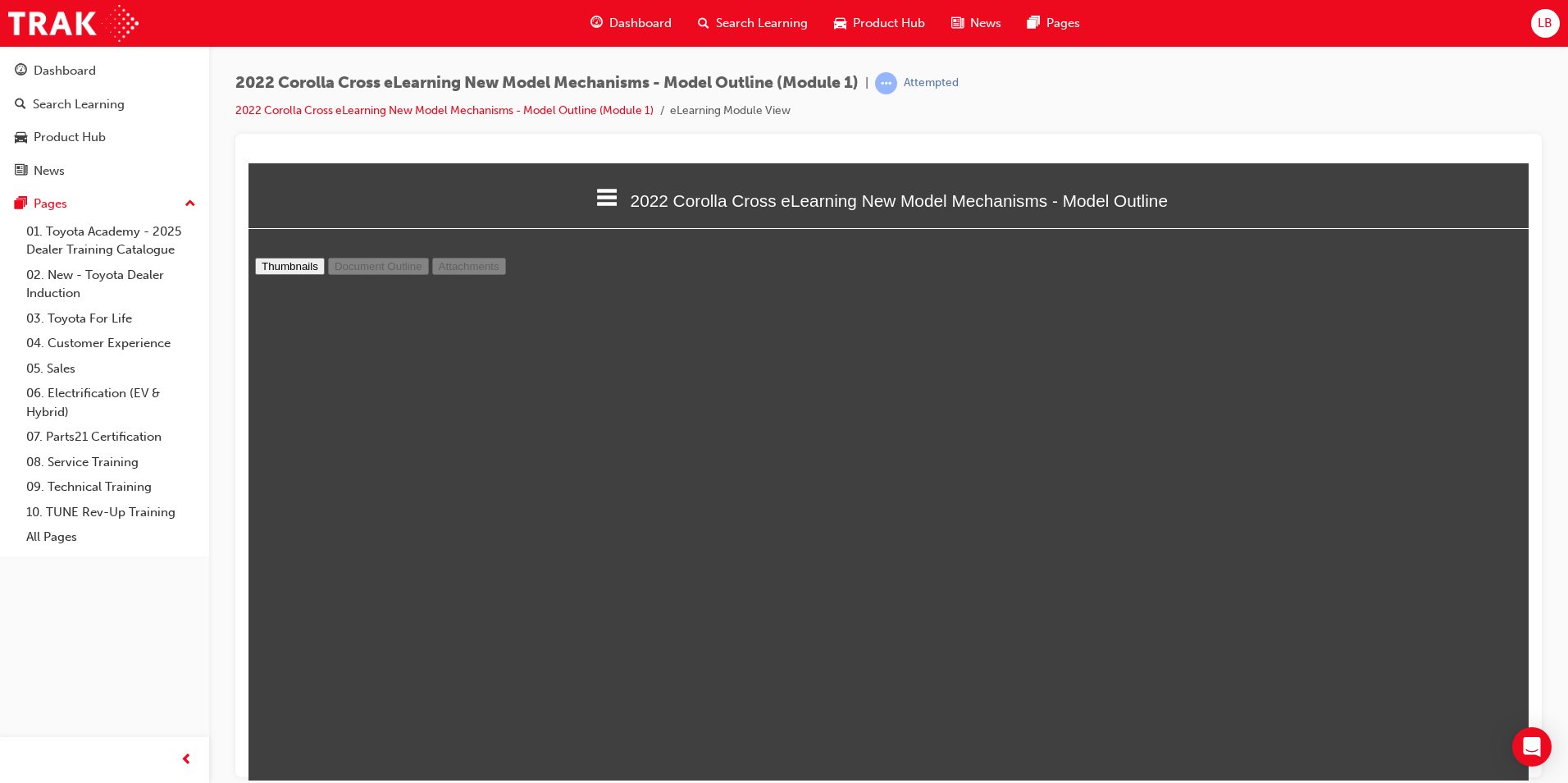
type input "10"
select select "custom"
type input "9"
select select "custom"
type input "8"
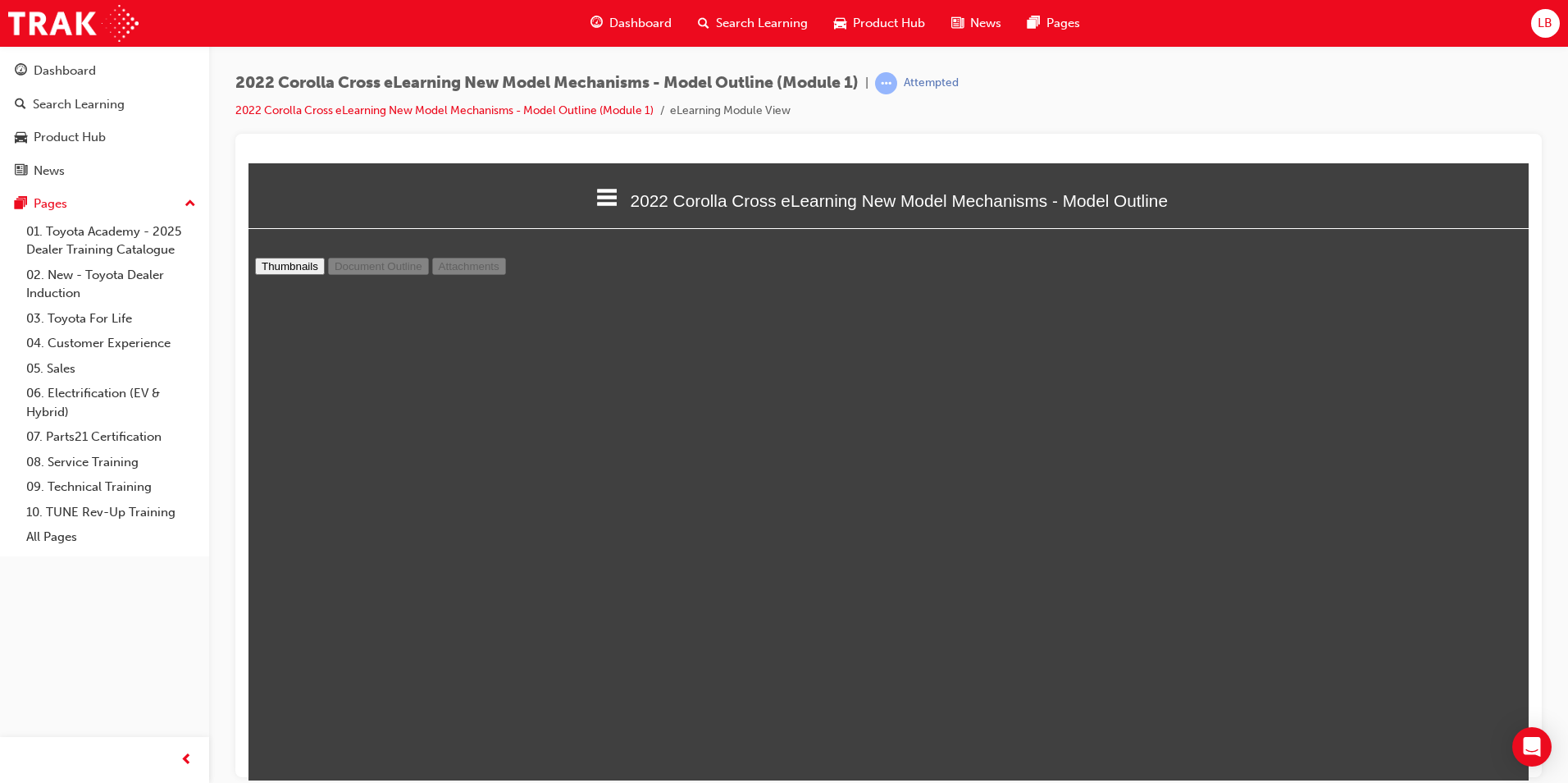
select select "custom"
type input "7"
select select "custom"
type input "5"
select select "custom"
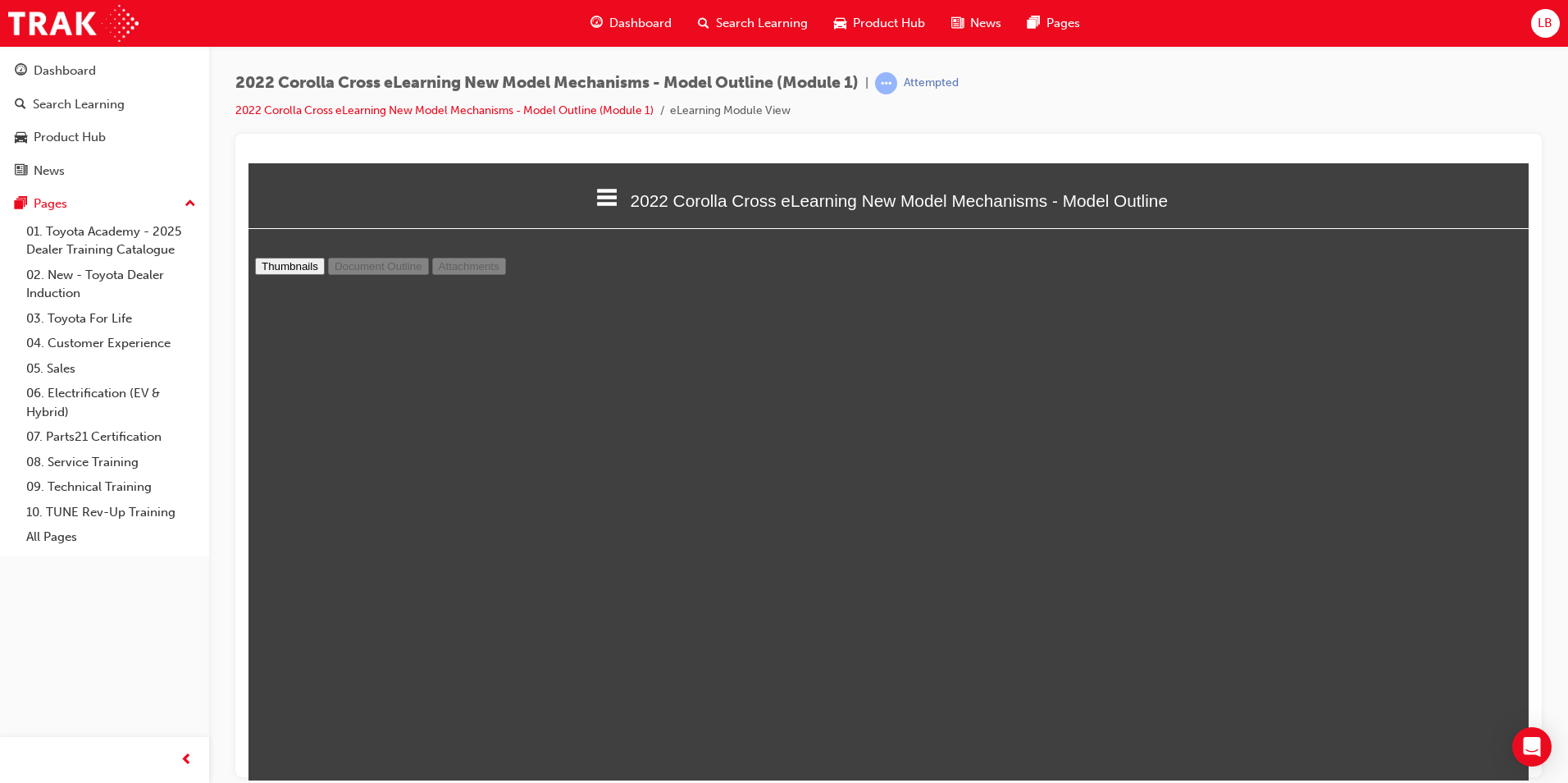
scroll to position [2887, 0]
type input "4"
select select "custom"
type input "3"
select select "custom"
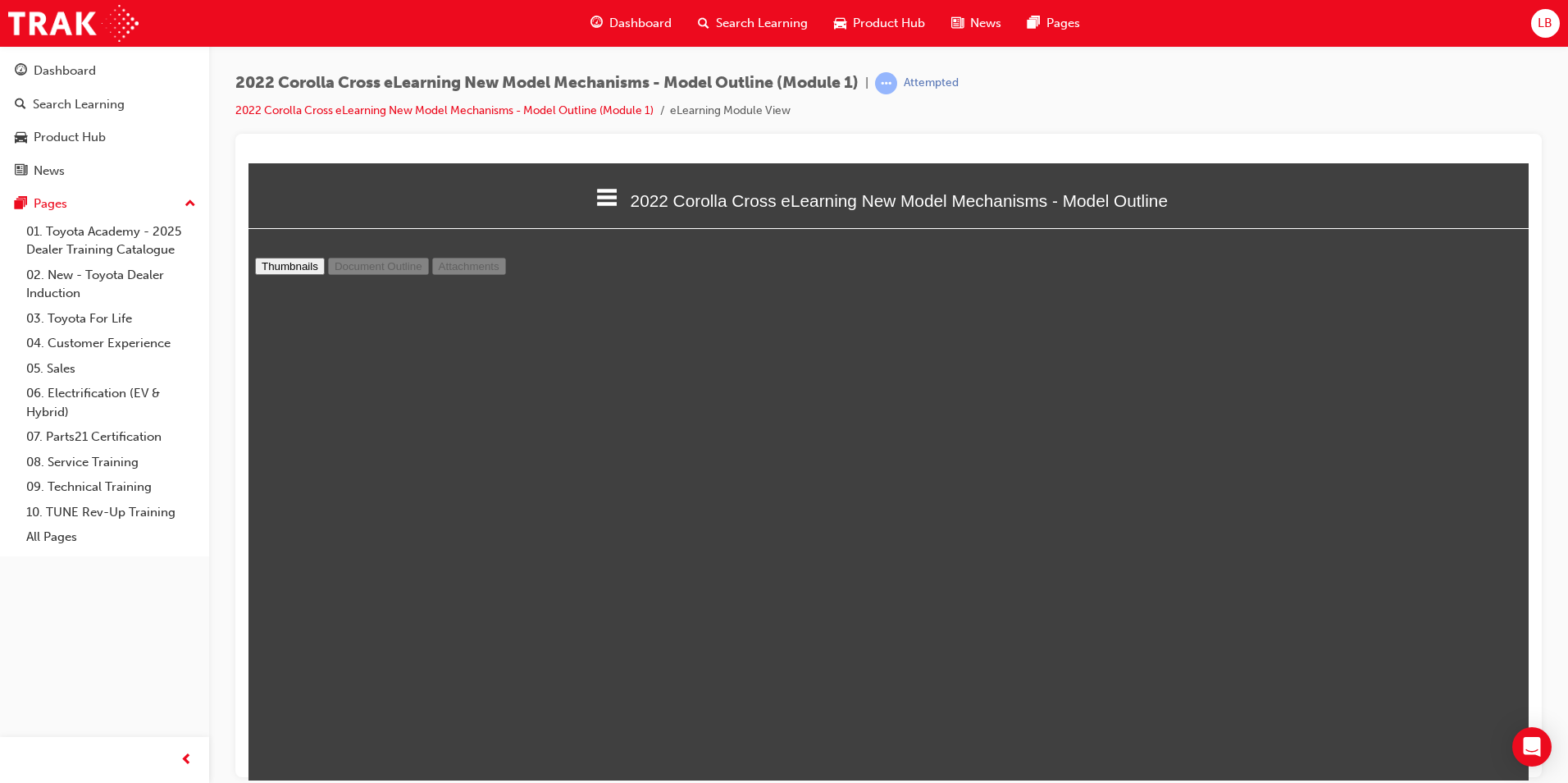
type input "2"
select select "custom"
type input "1"
select select "custom"
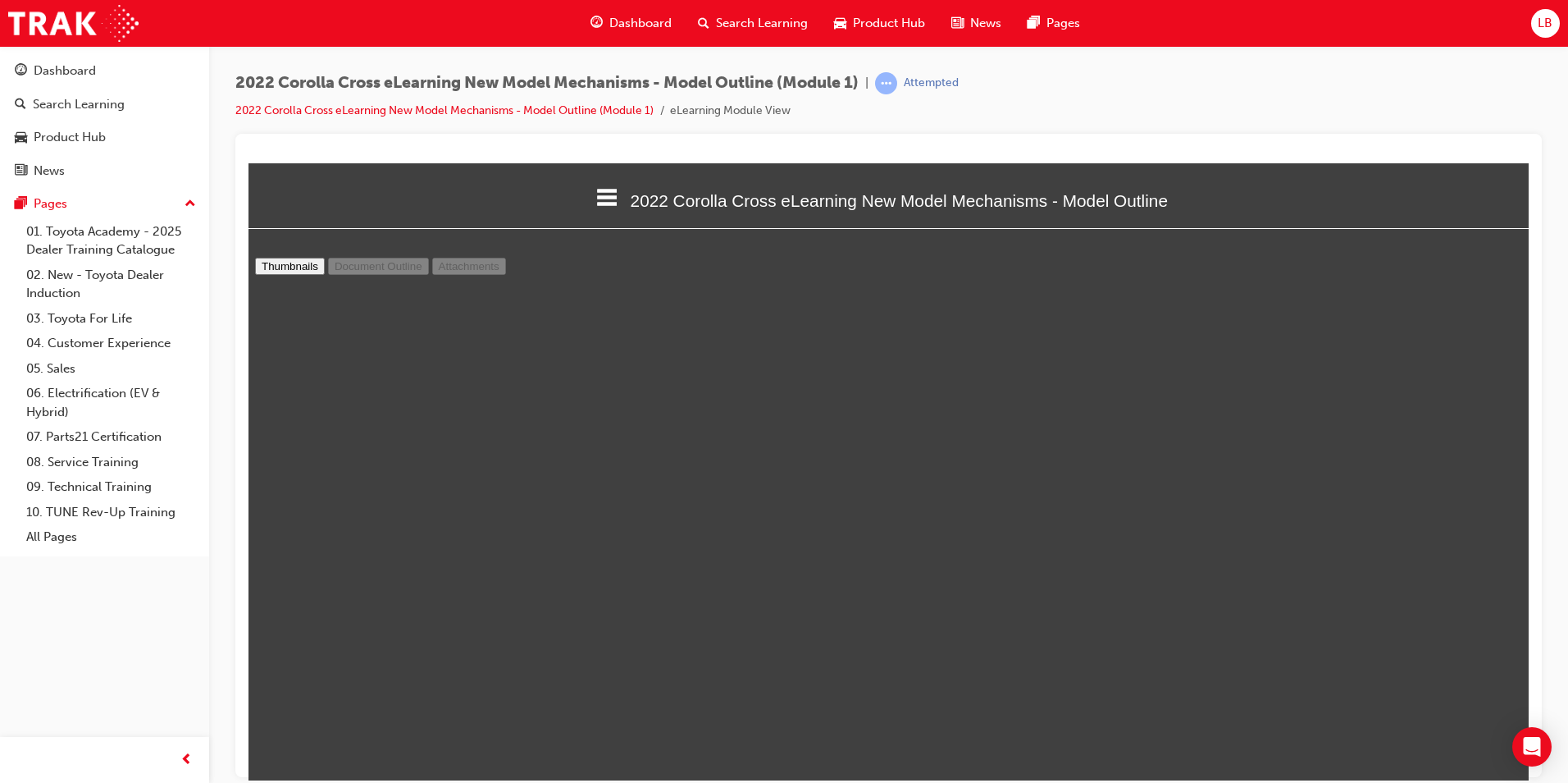
drag, startPoint x: 1510, startPoint y: 446, endPoint x: 1522, endPoint y: 365, distance: 81.9
type input "2"
select select "custom"
type input "3"
select select "custom"
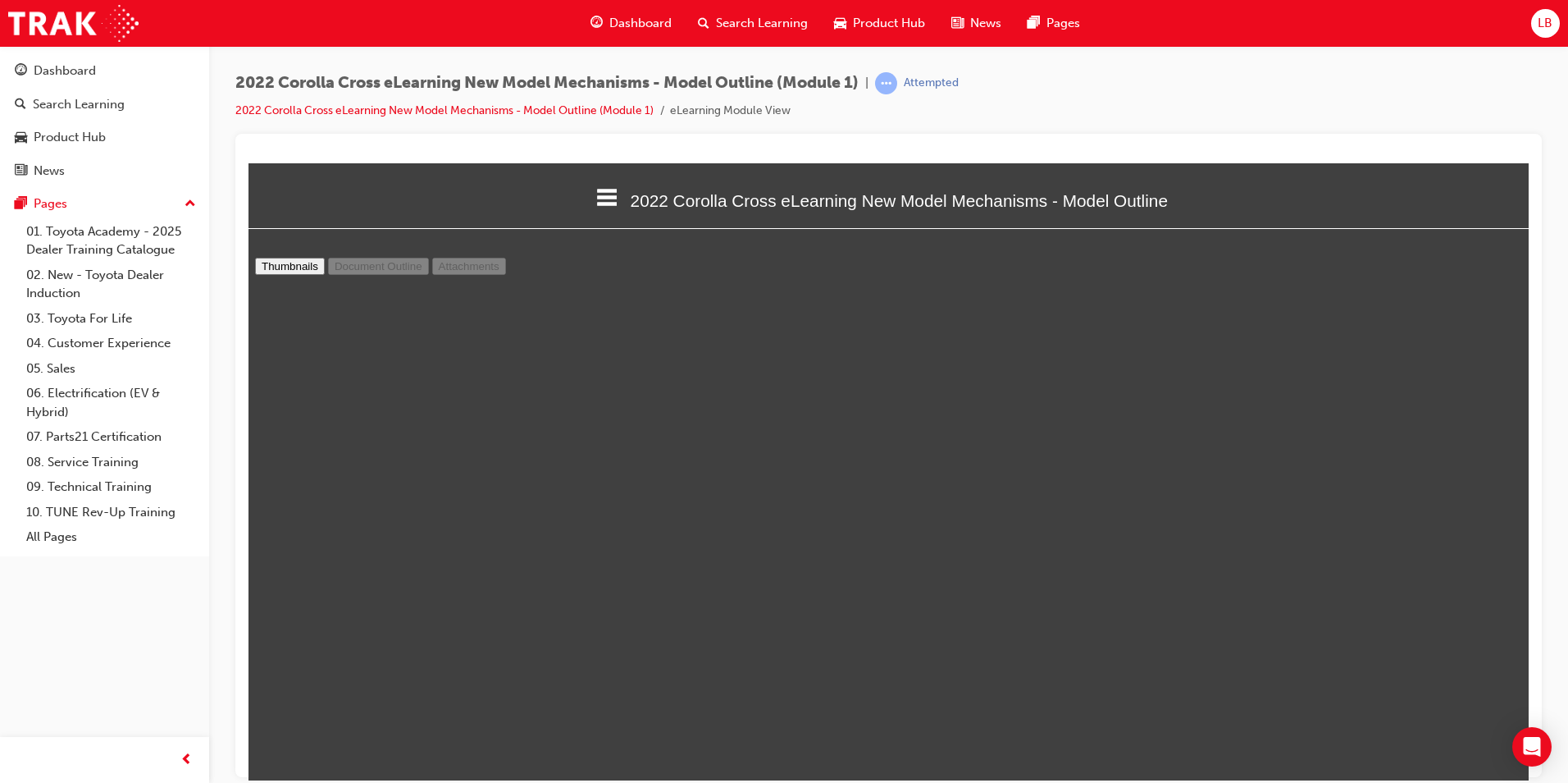
type input "4"
select select "custom"
type input "5"
select select "custom"
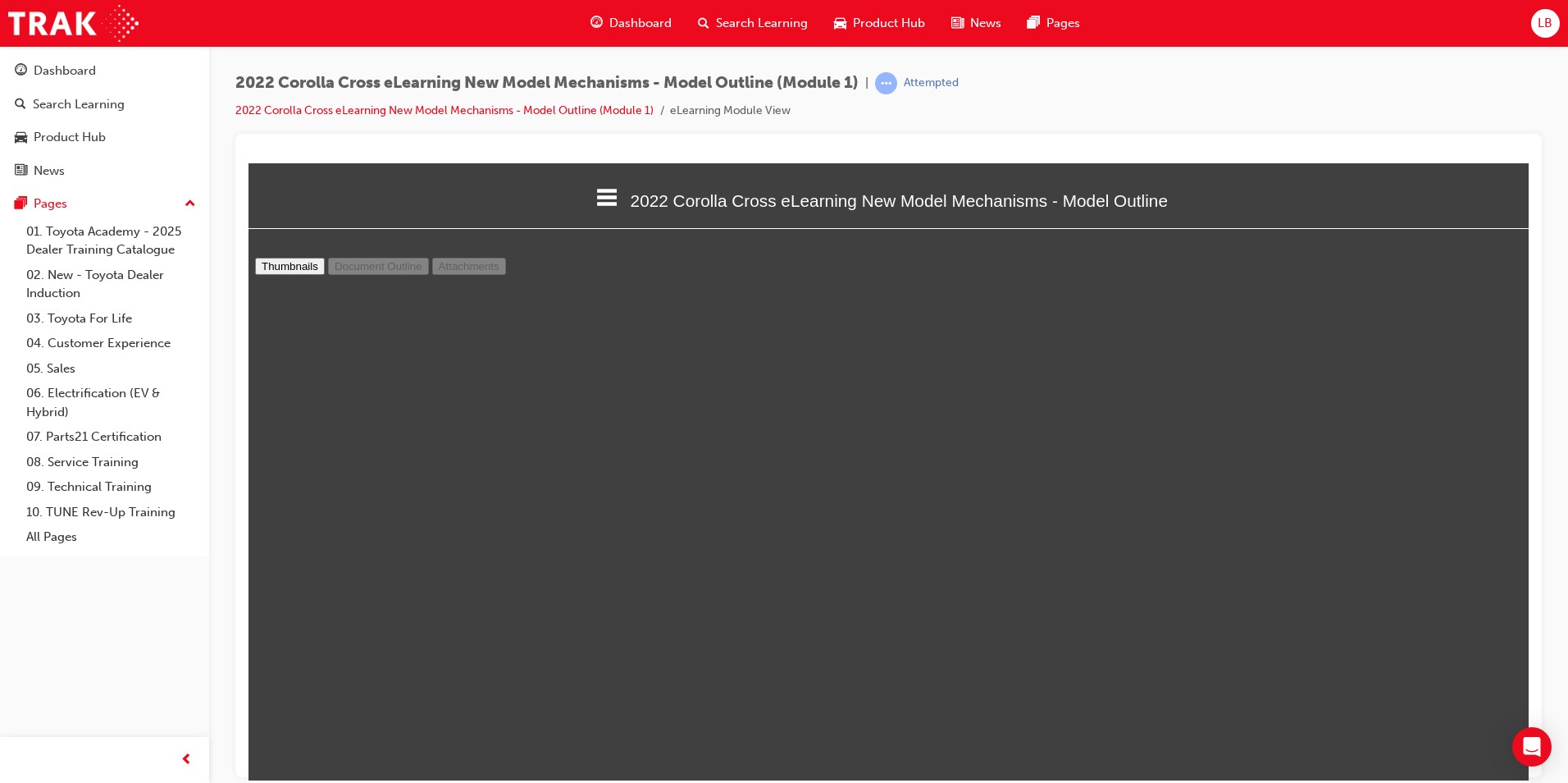
type input "6"
select select "custom"
type input "7"
select select "custom"
type input "8"
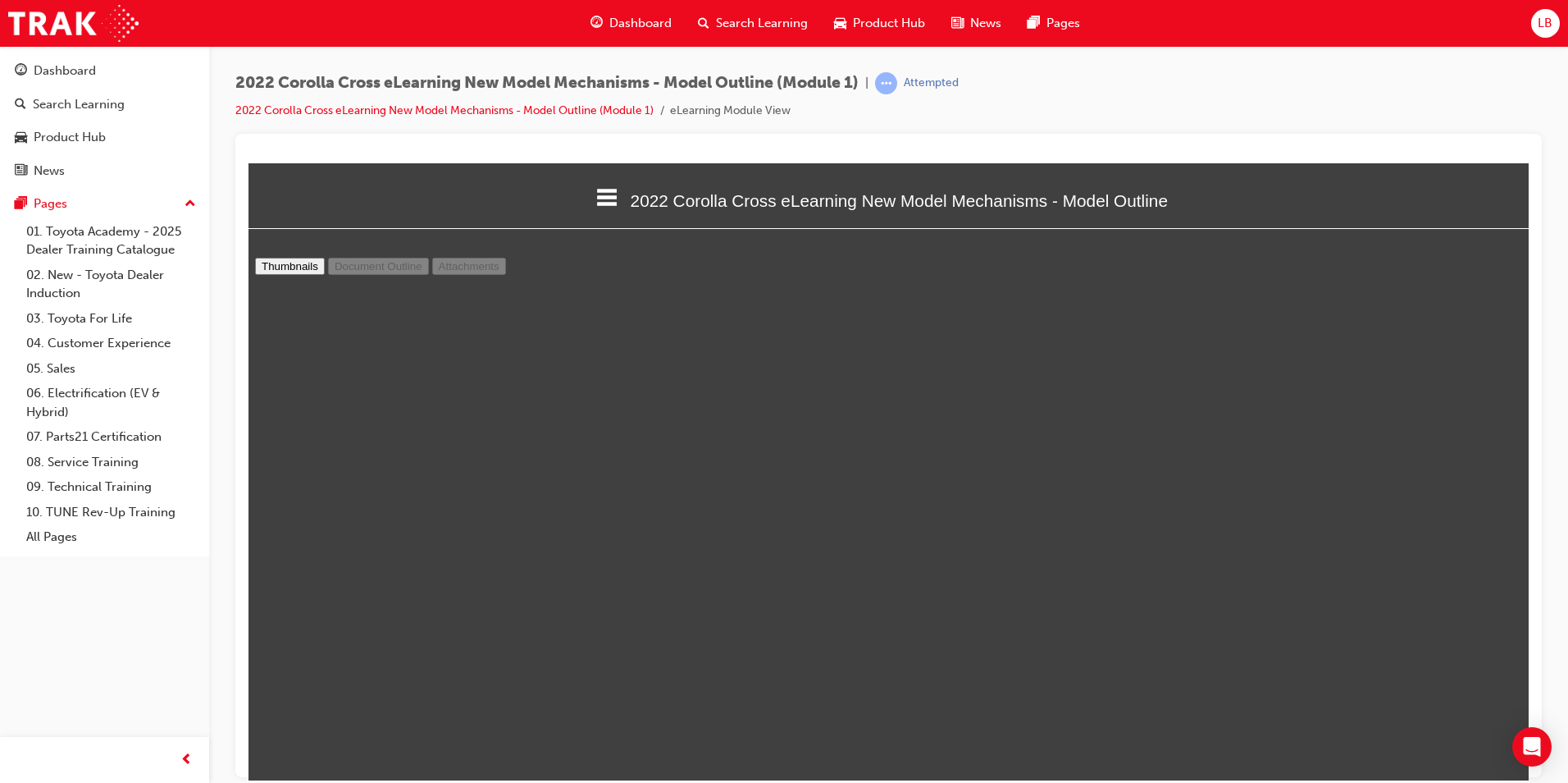
select select "custom"
type input "9"
select select "custom"
type input "10"
select select "custom"
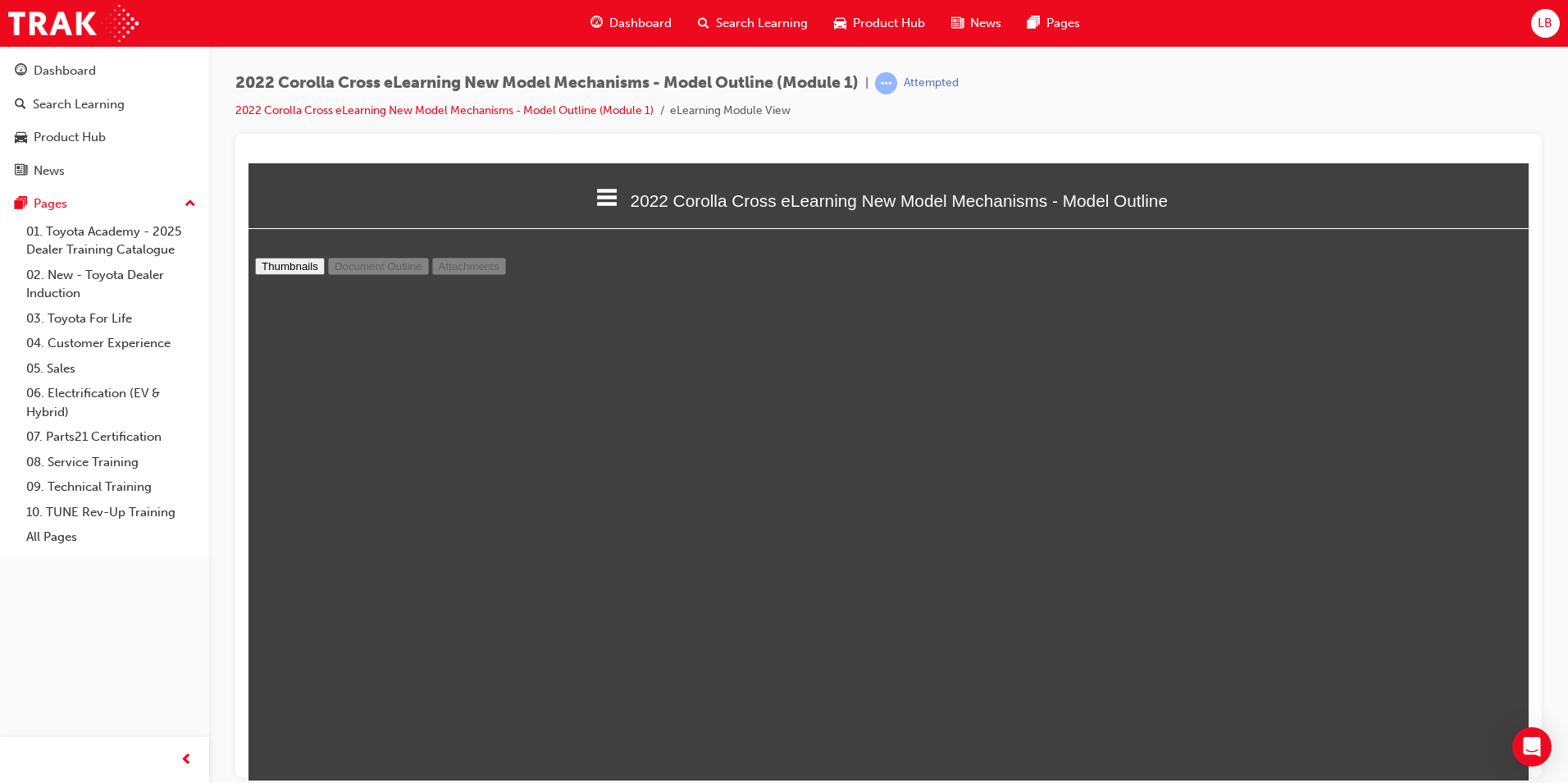
type input "11"
select select "custom"
type input "12"
select select "custom"
type input "11"
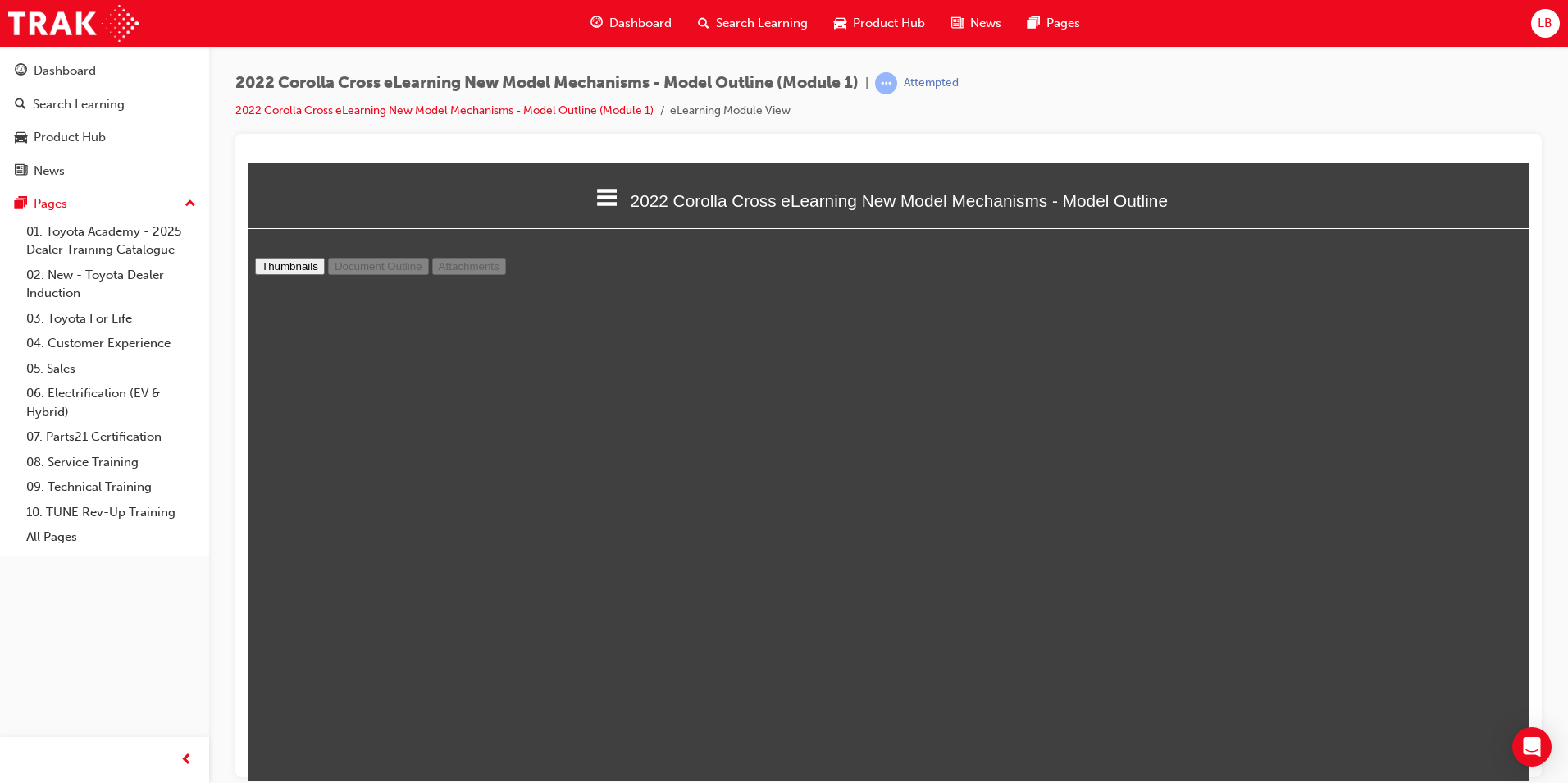
select select "custom"
type input "12"
select select "custom"
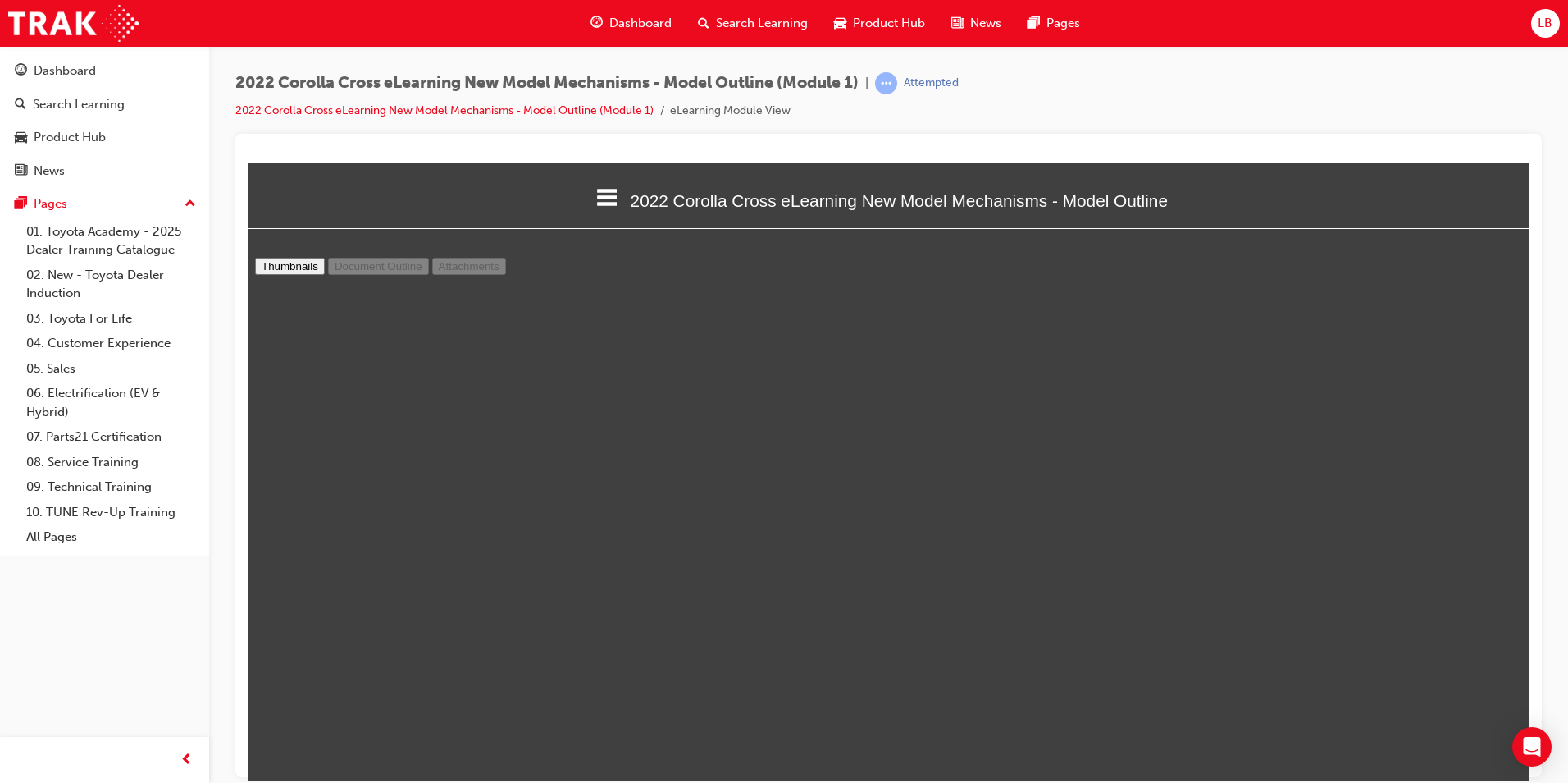
type input "13"
select select "custom"
type input "14"
select select "custom"
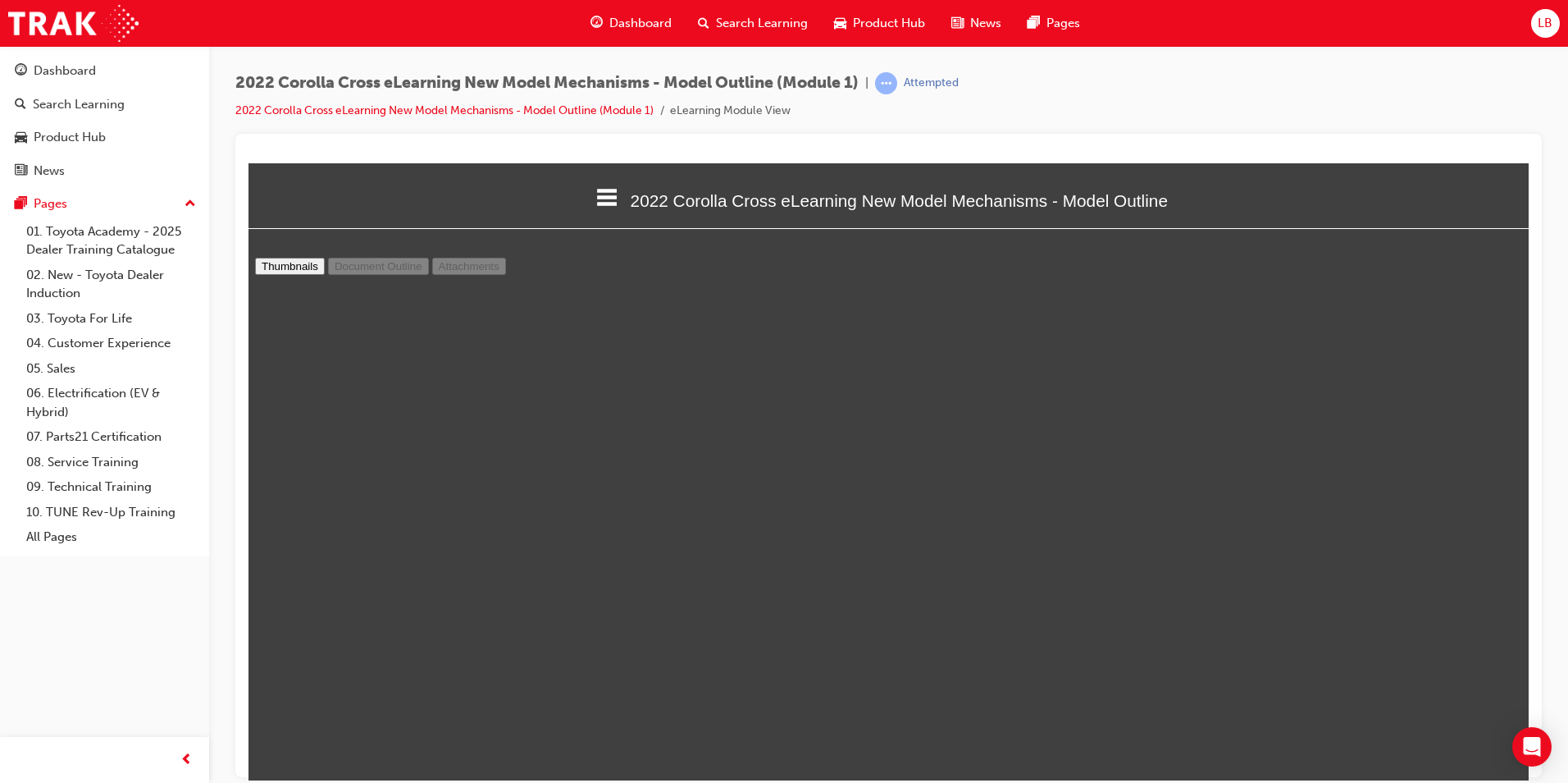
type input "15"
select select "custom"
type input "16"
select select "custom"
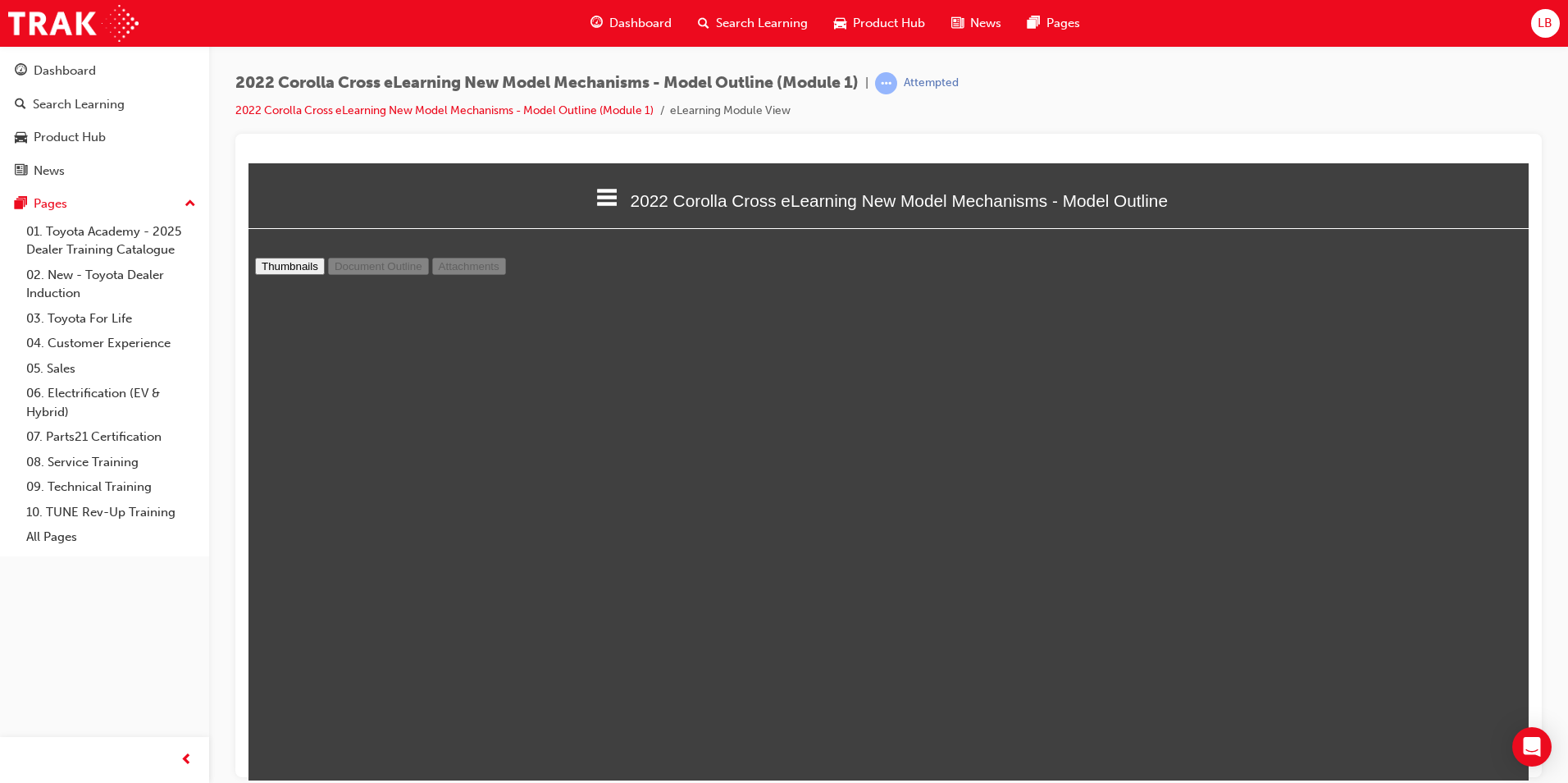
scroll to position [11478, 0]
type input "17"
select select "custom"
type input "18"
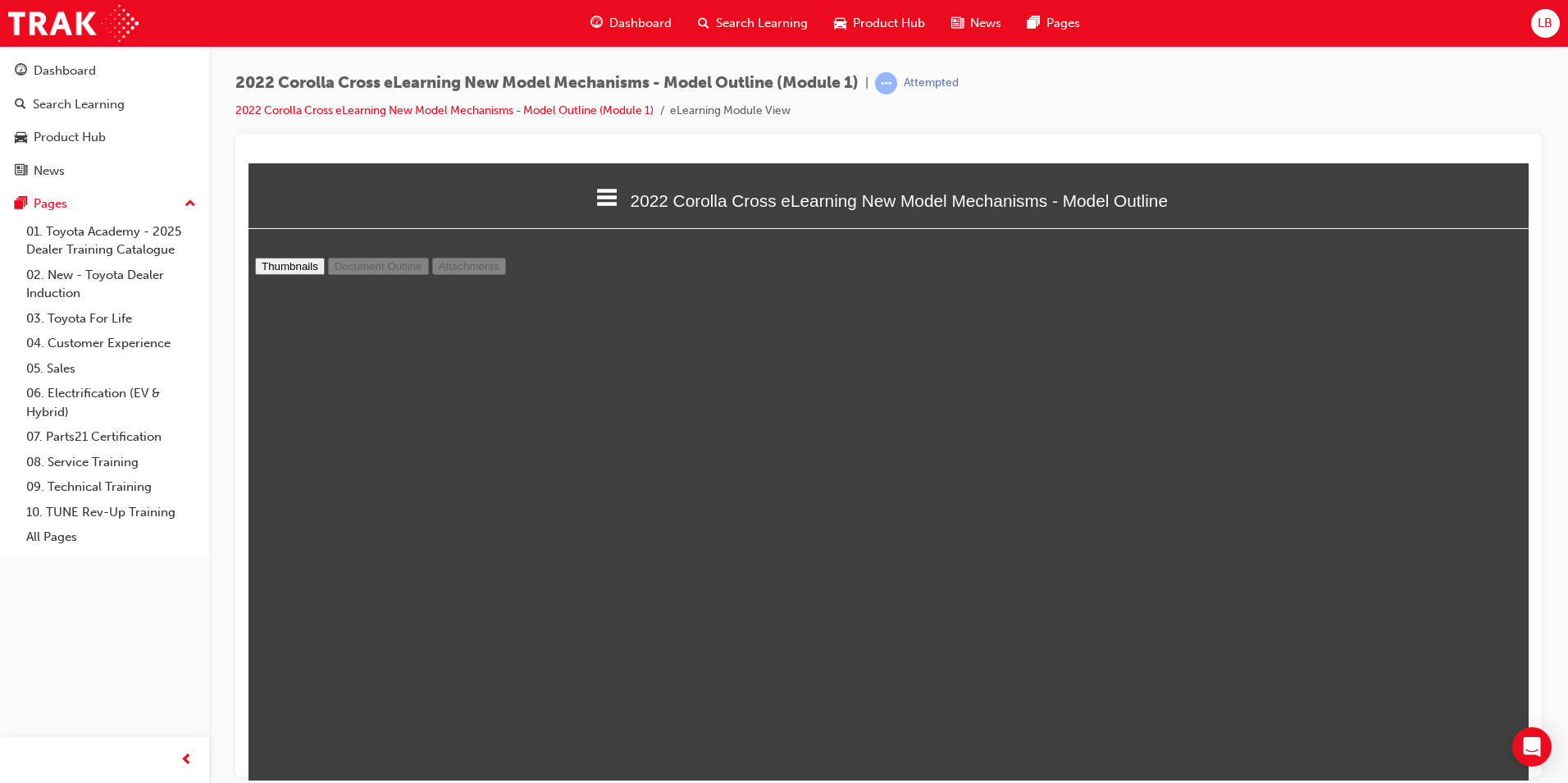
select select "custom"
type input "19"
select select "custom"
type input "20"
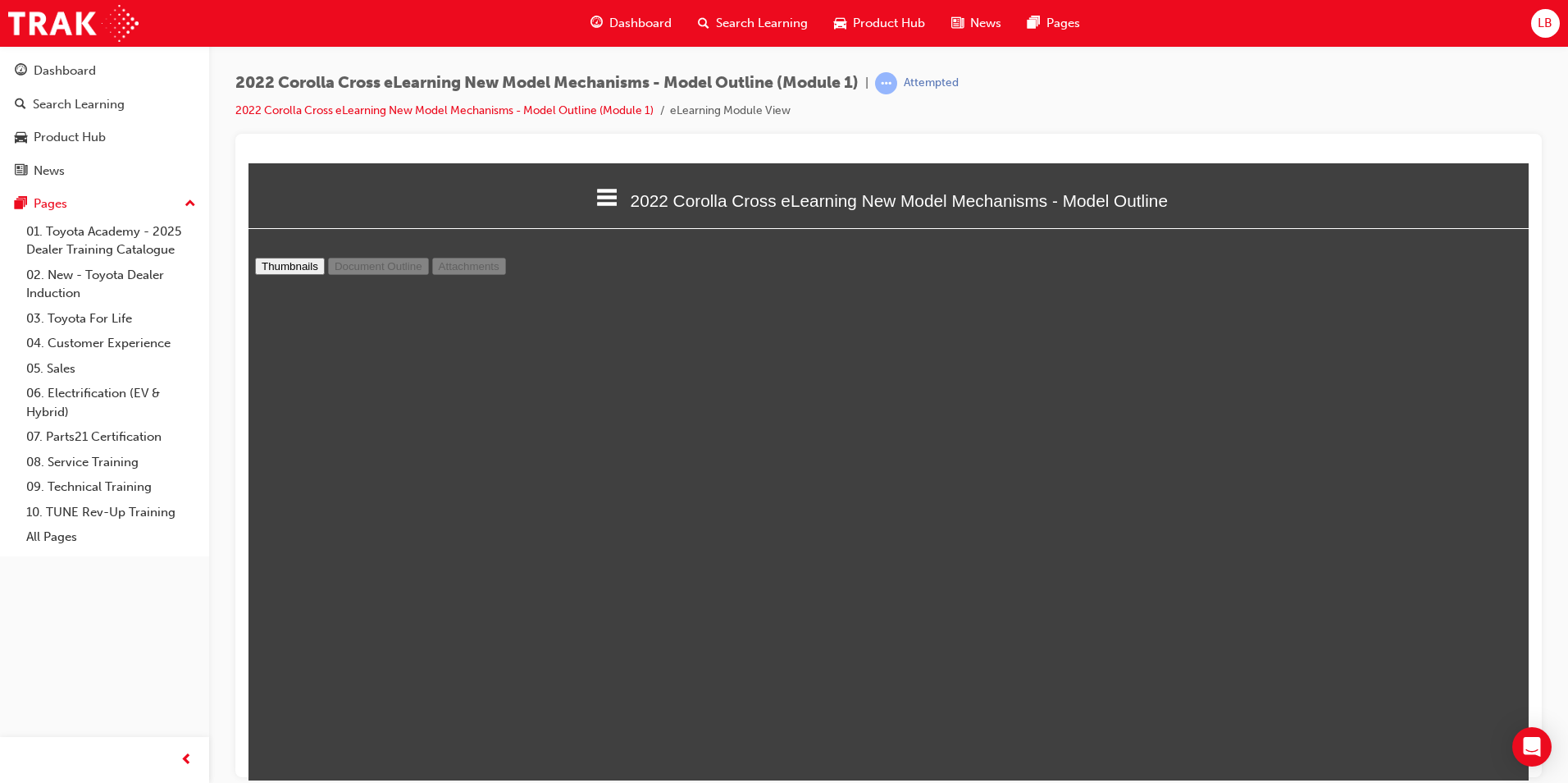
select select "custom"
type input "21"
select select "custom"
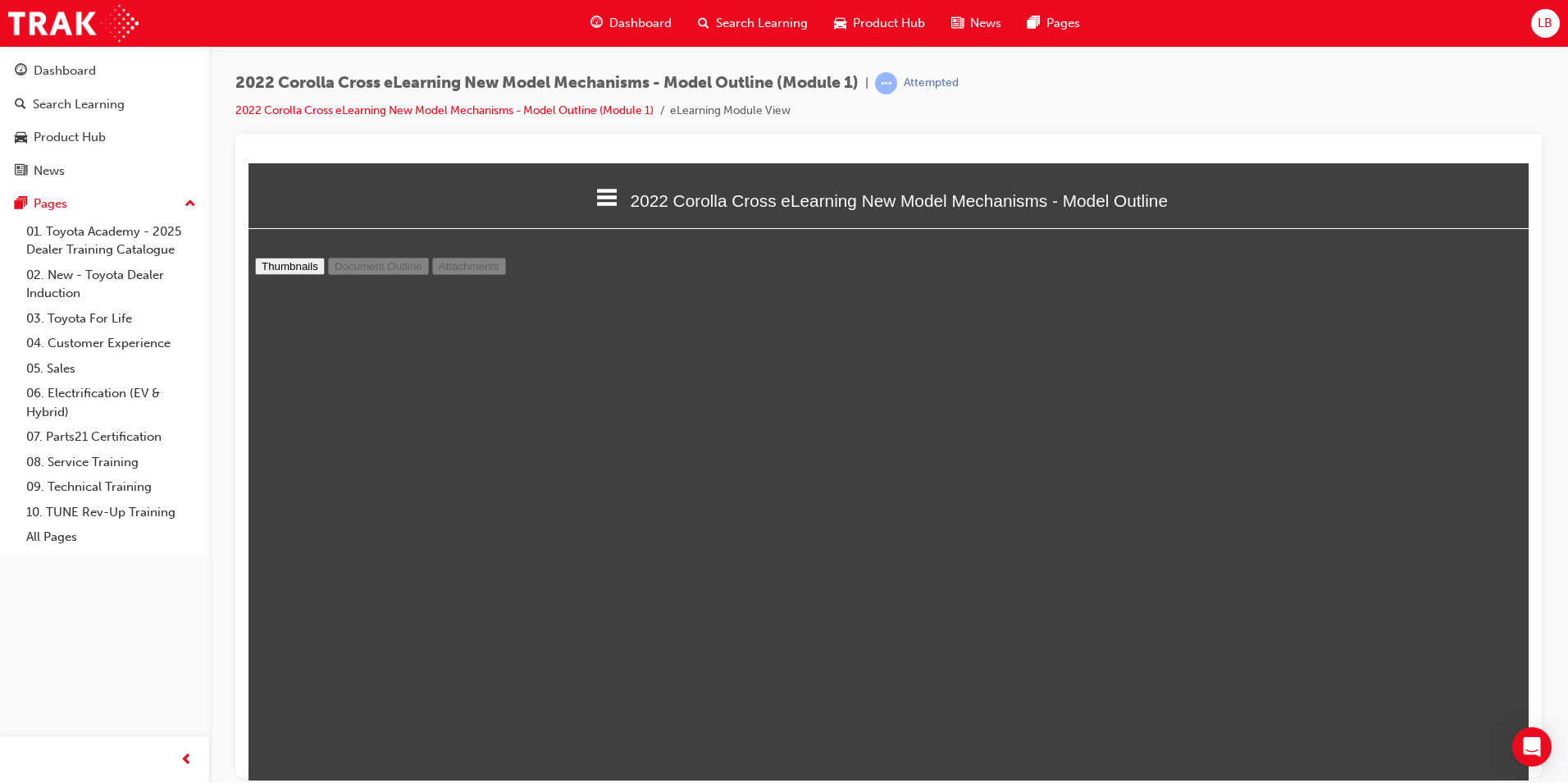
type input "22"
select select "custom"
type input "23"
select select "custom"
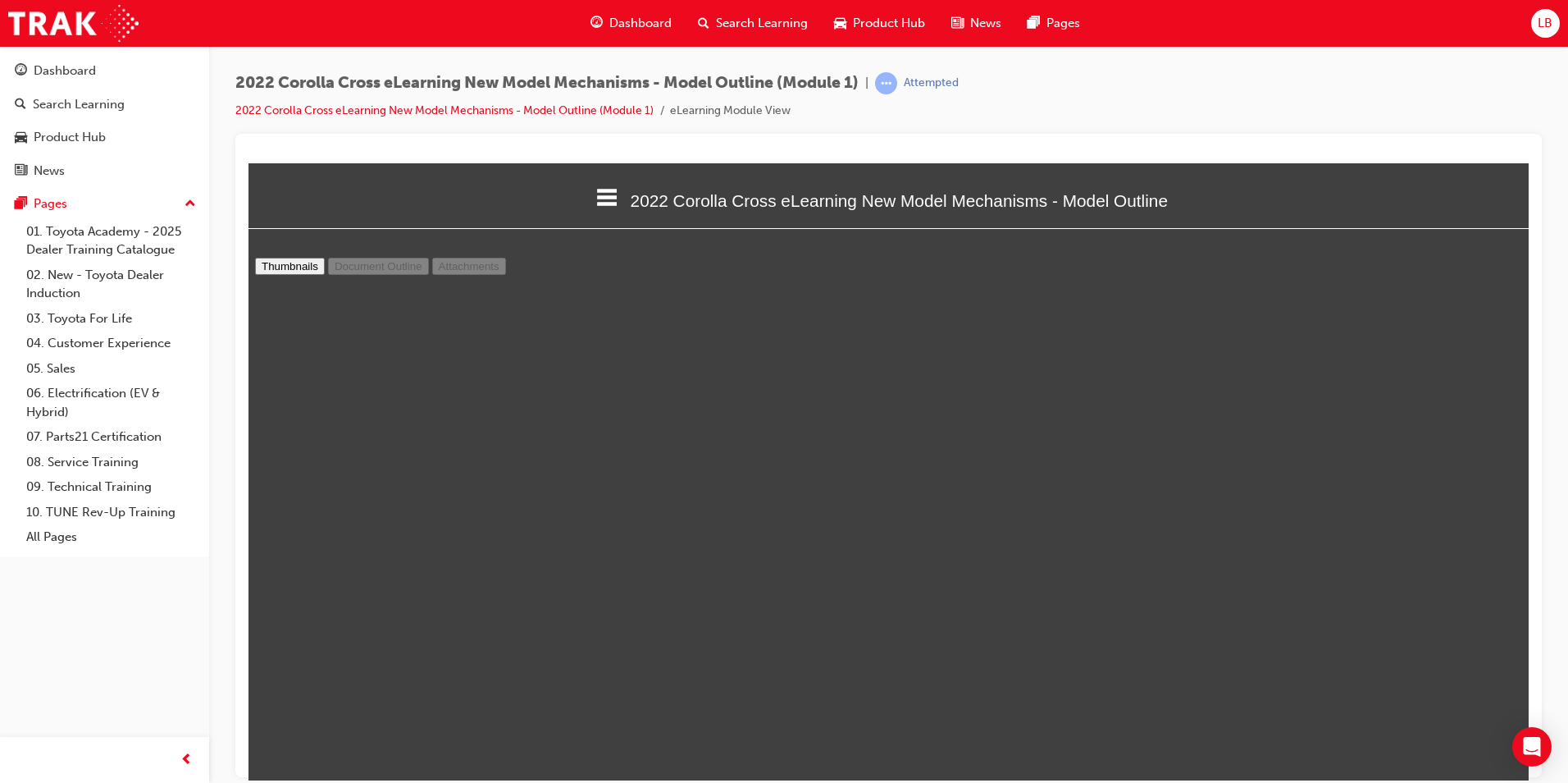
scroll to position [16893, 0]
type input "24"
select select "custom"
type input "25"
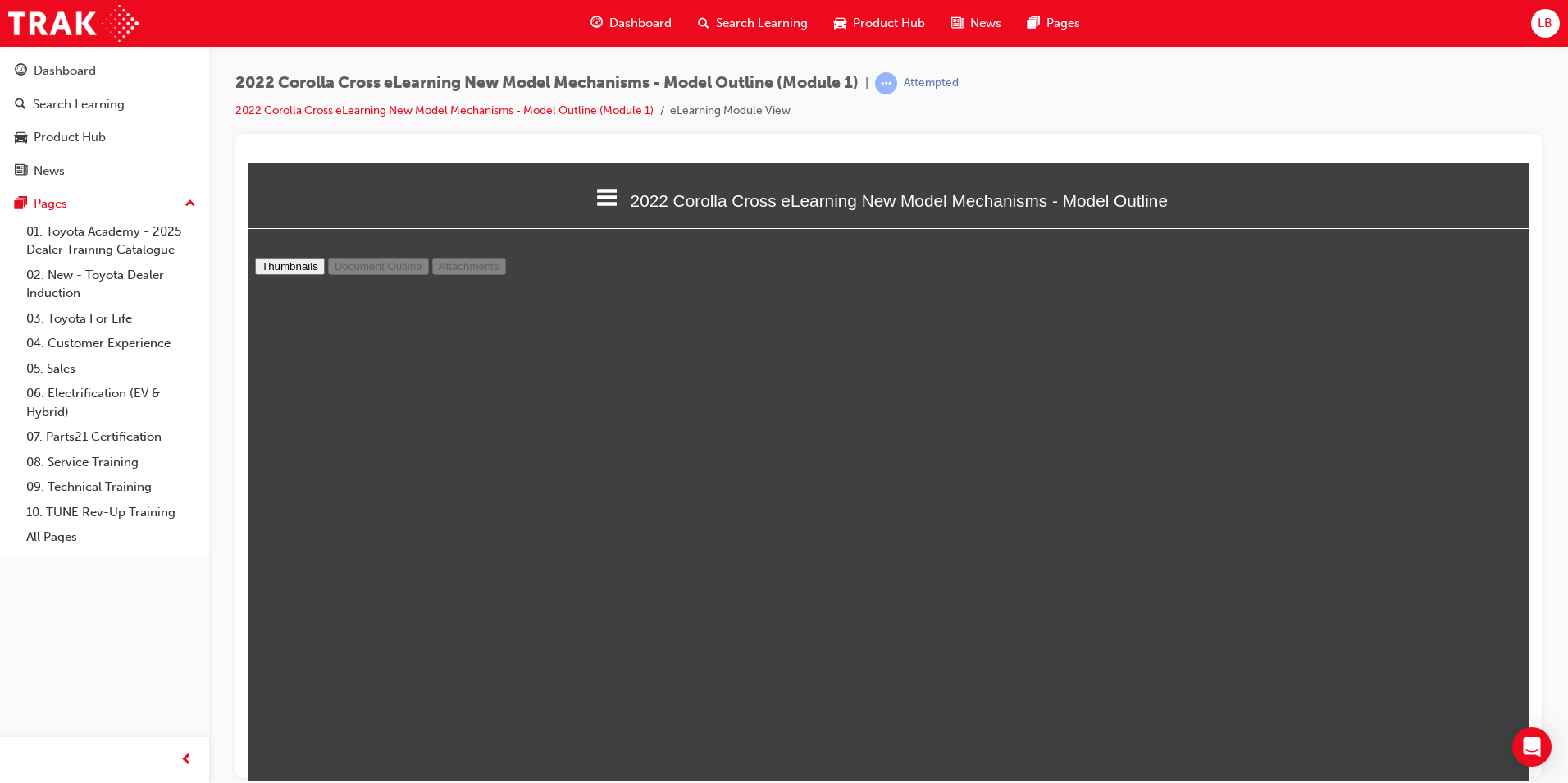
select select "custom"
type input "26"
select select "custom"
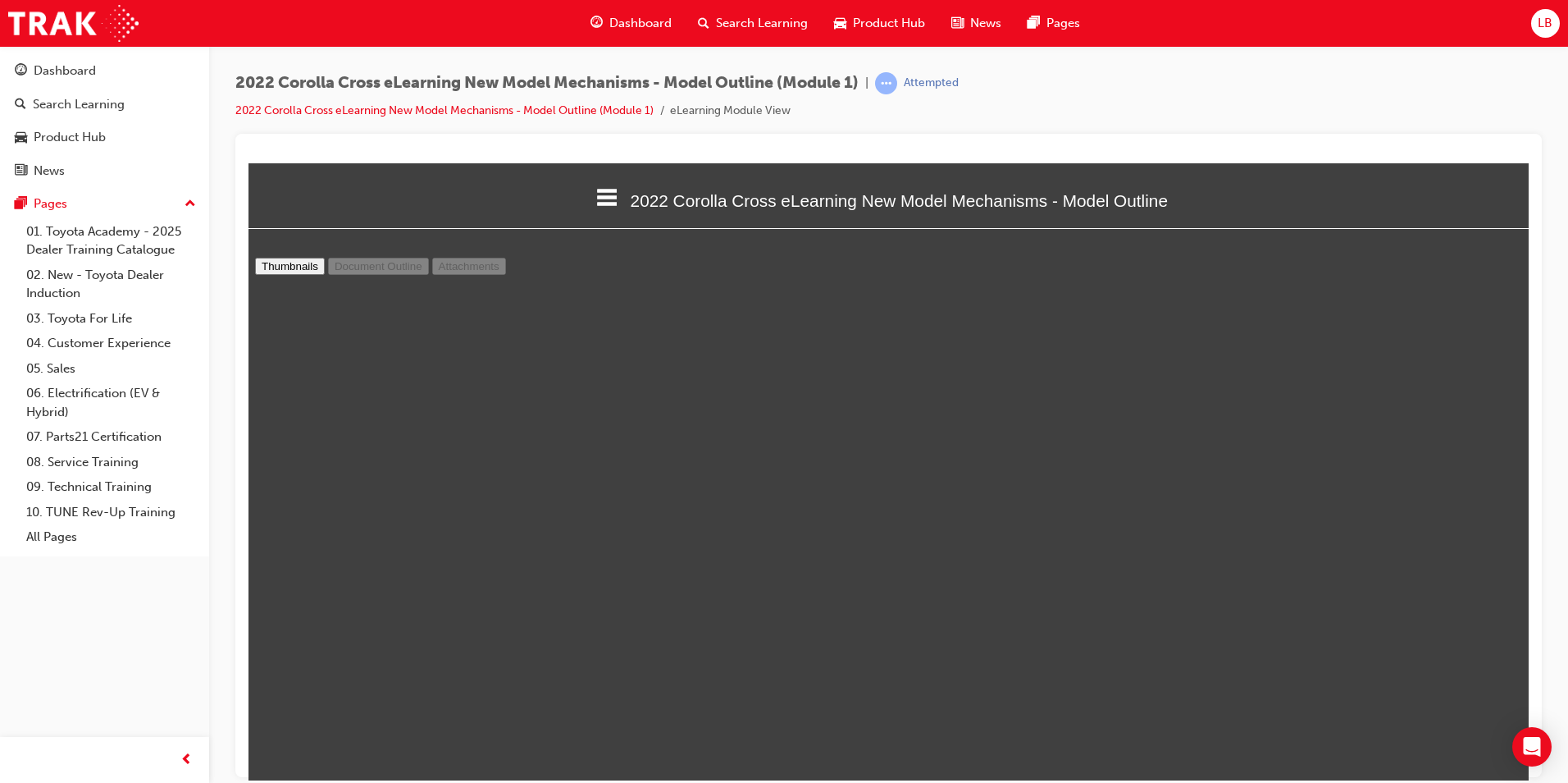
type input "27"
select select "custom"
type input "28"
select select "custom"
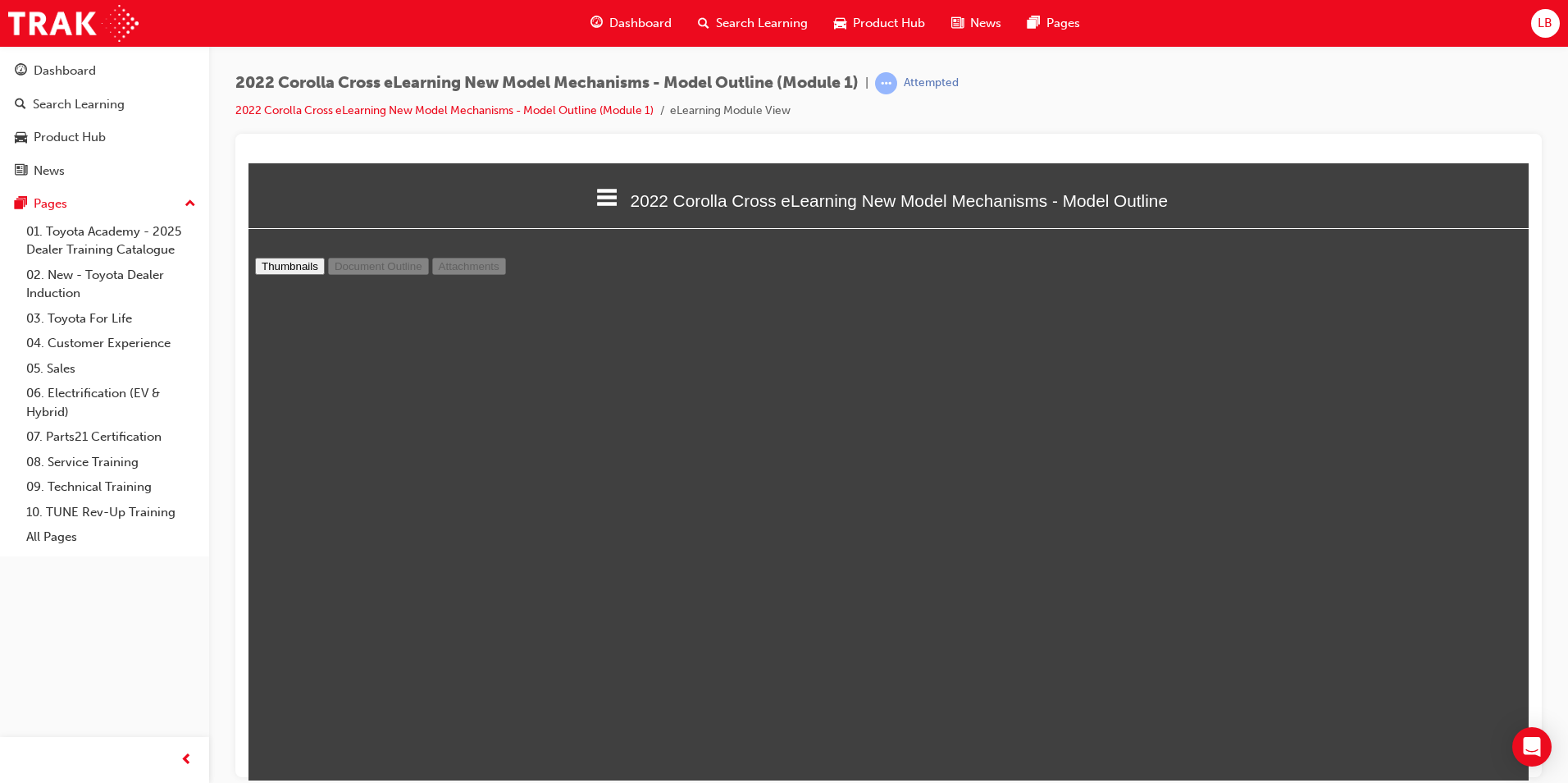
type input "29"
select select "custom"
type input "30"
select select "custom"
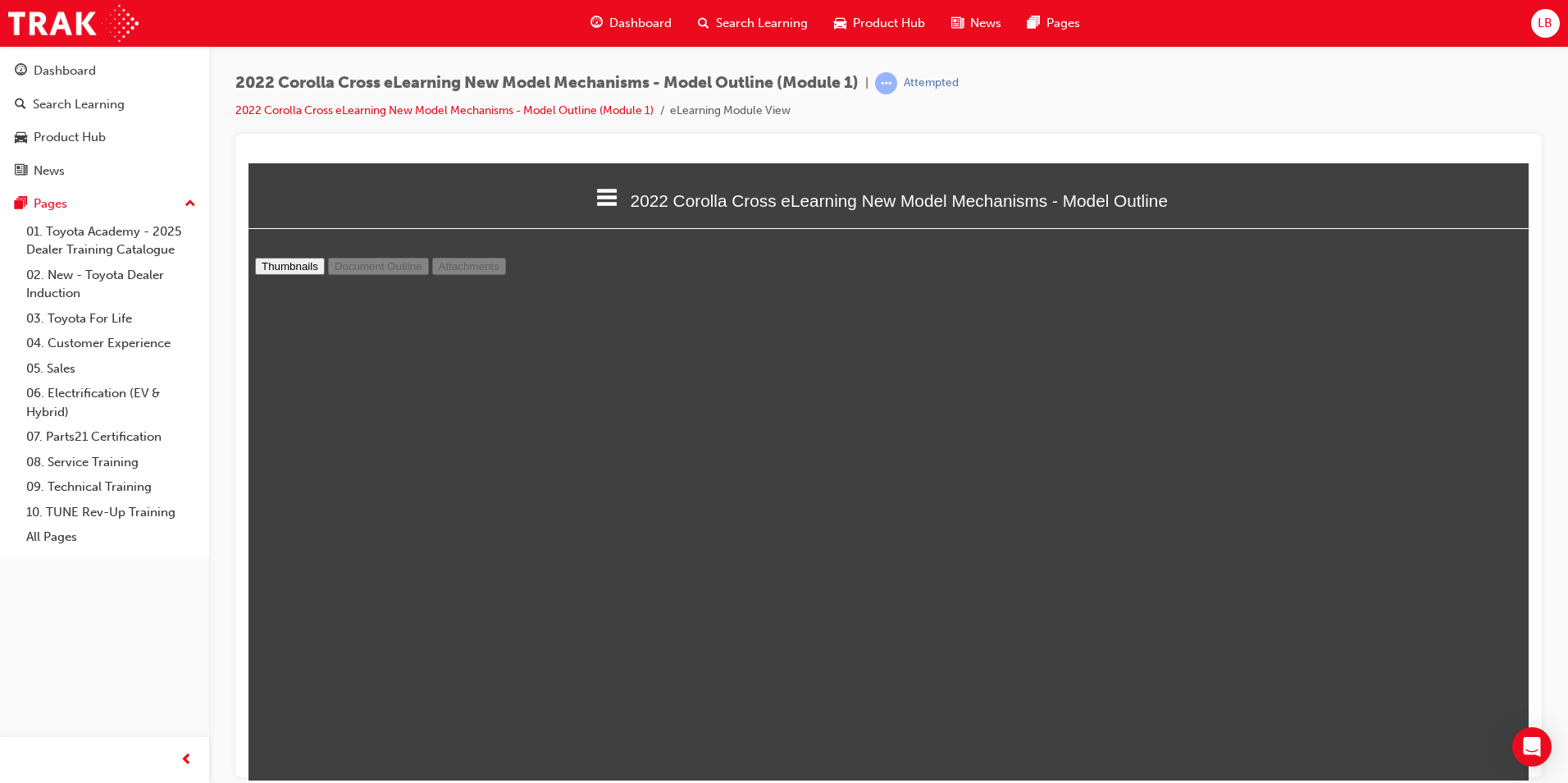
type input "31"
select select "custom"
type input "32"
select select "custom"
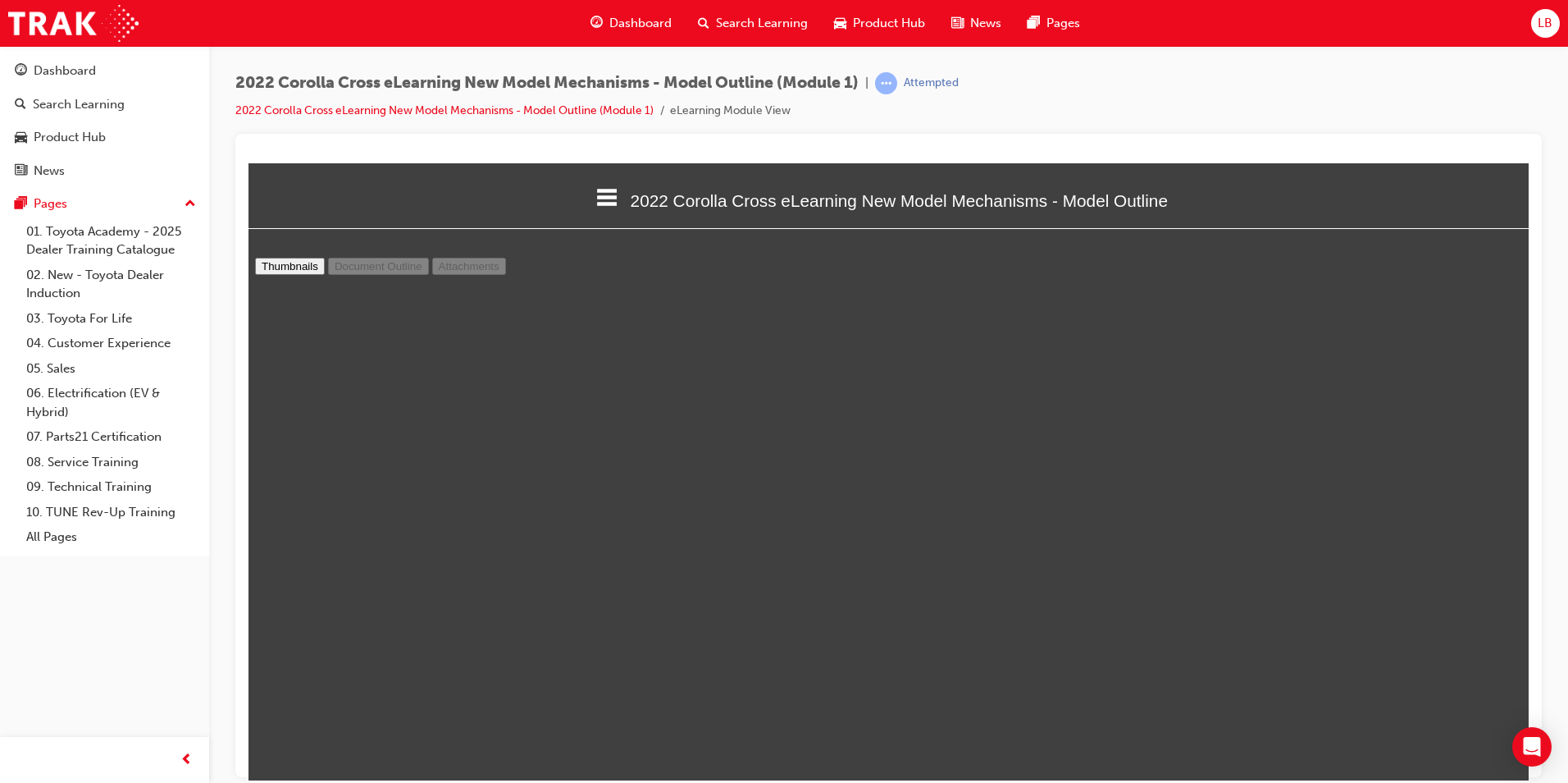
type input "33"
select select "custom"
type input "34"
select select "custom"
type input "35"
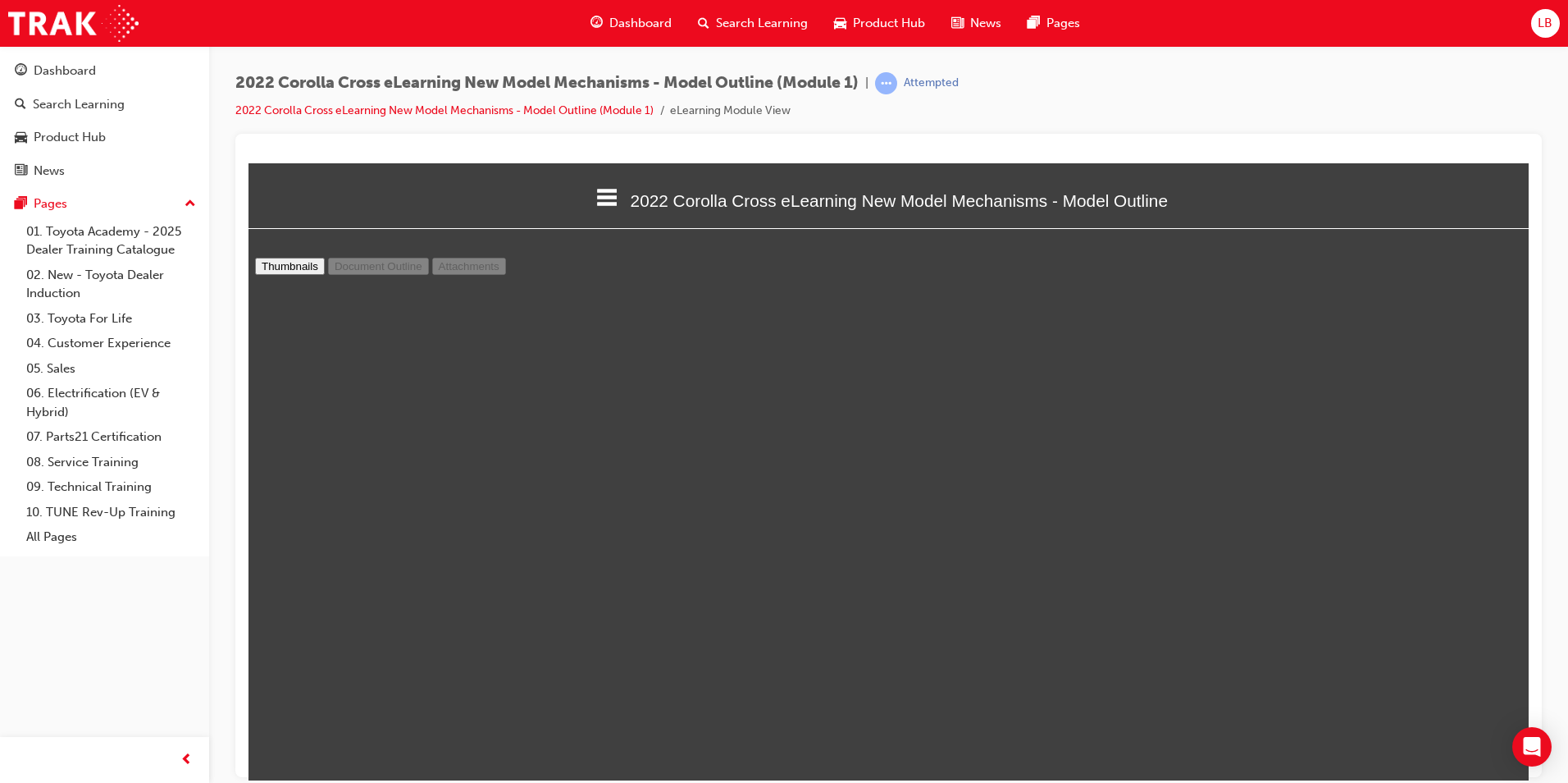
select select "custom"
type input "36"
select select "custom"
type input "37"
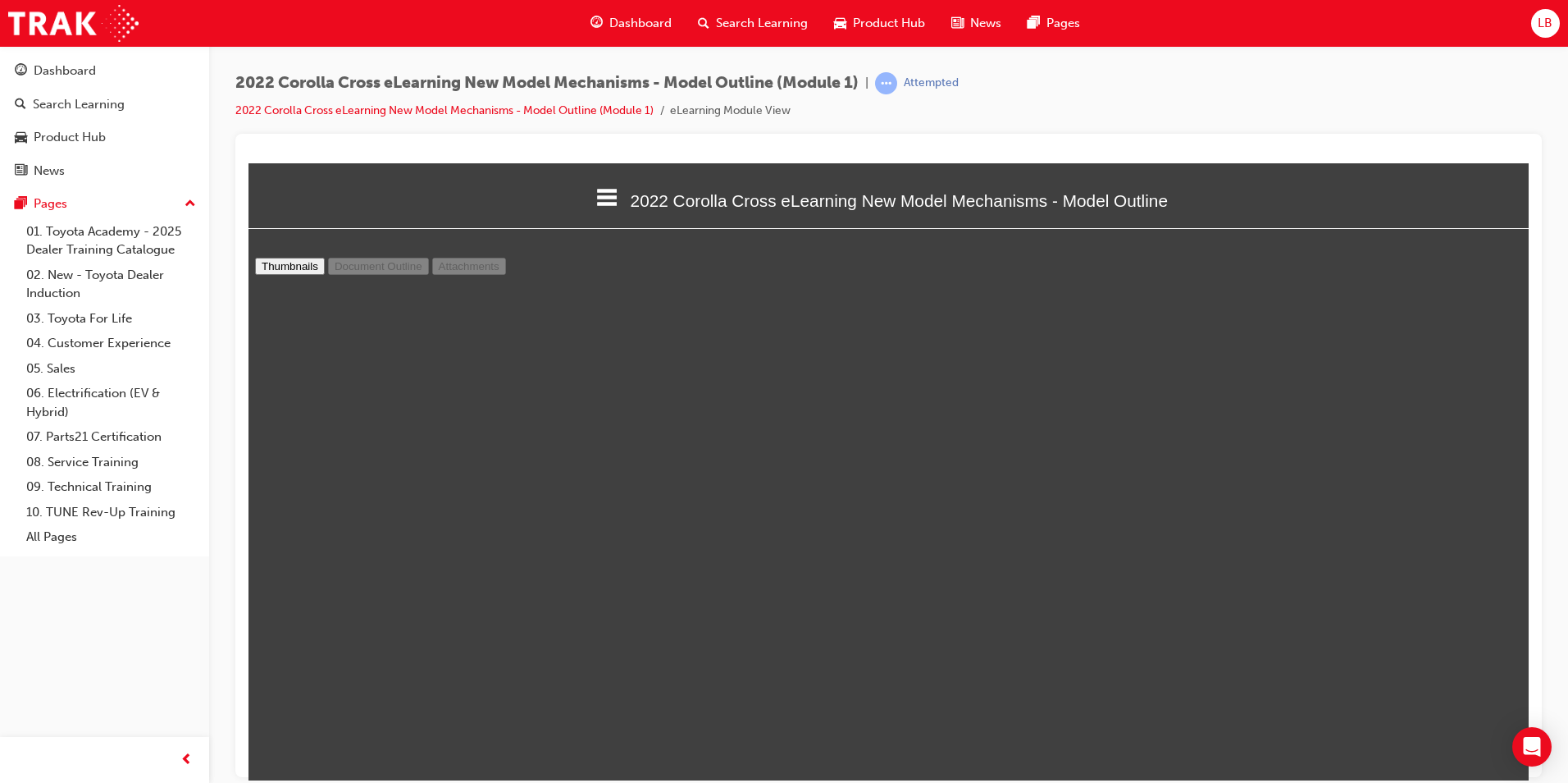
select select "custom"
type input "38"
select select "custom"
type input "39"
select select "custom"
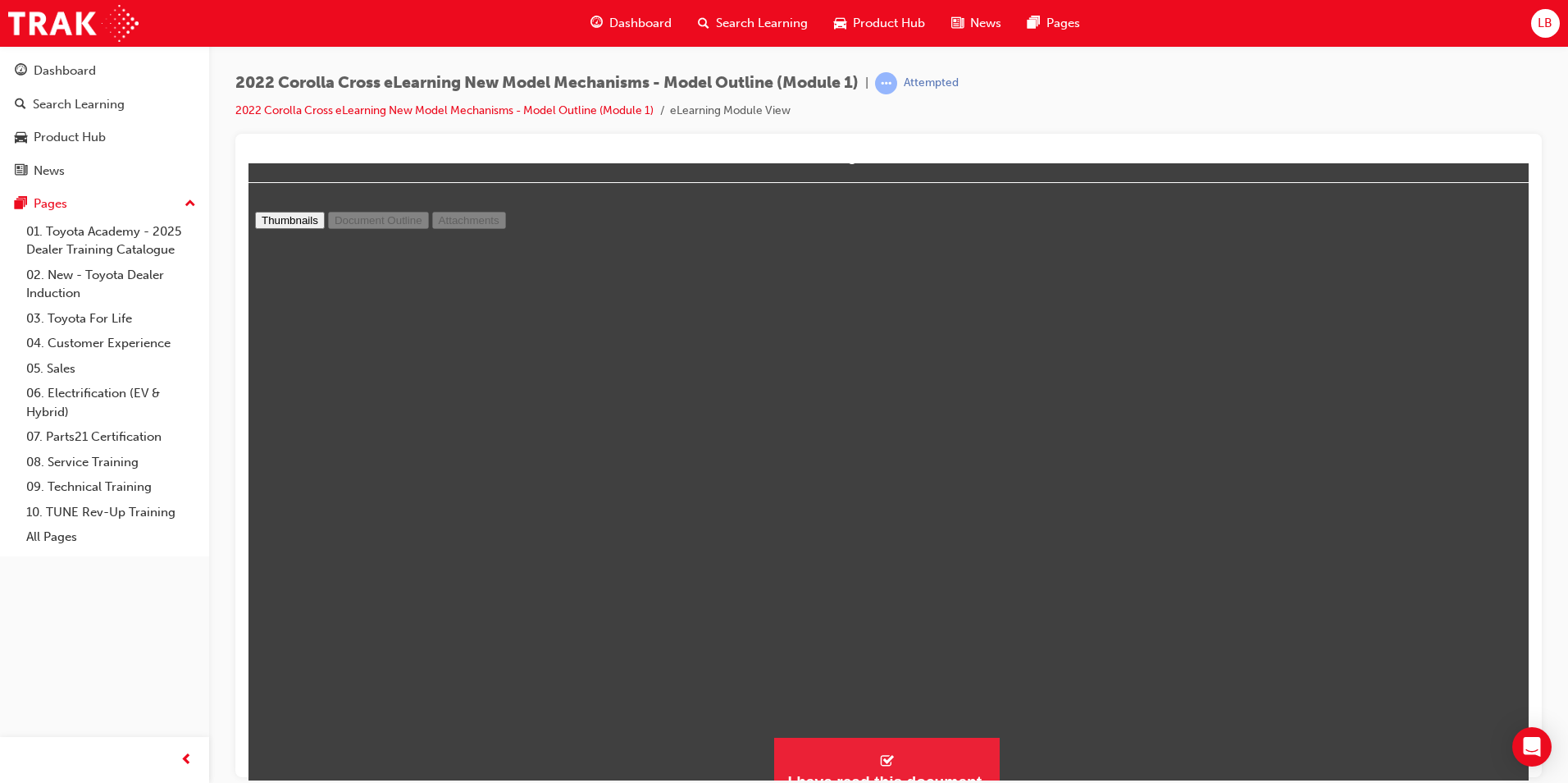
scroll to position [69, 0]
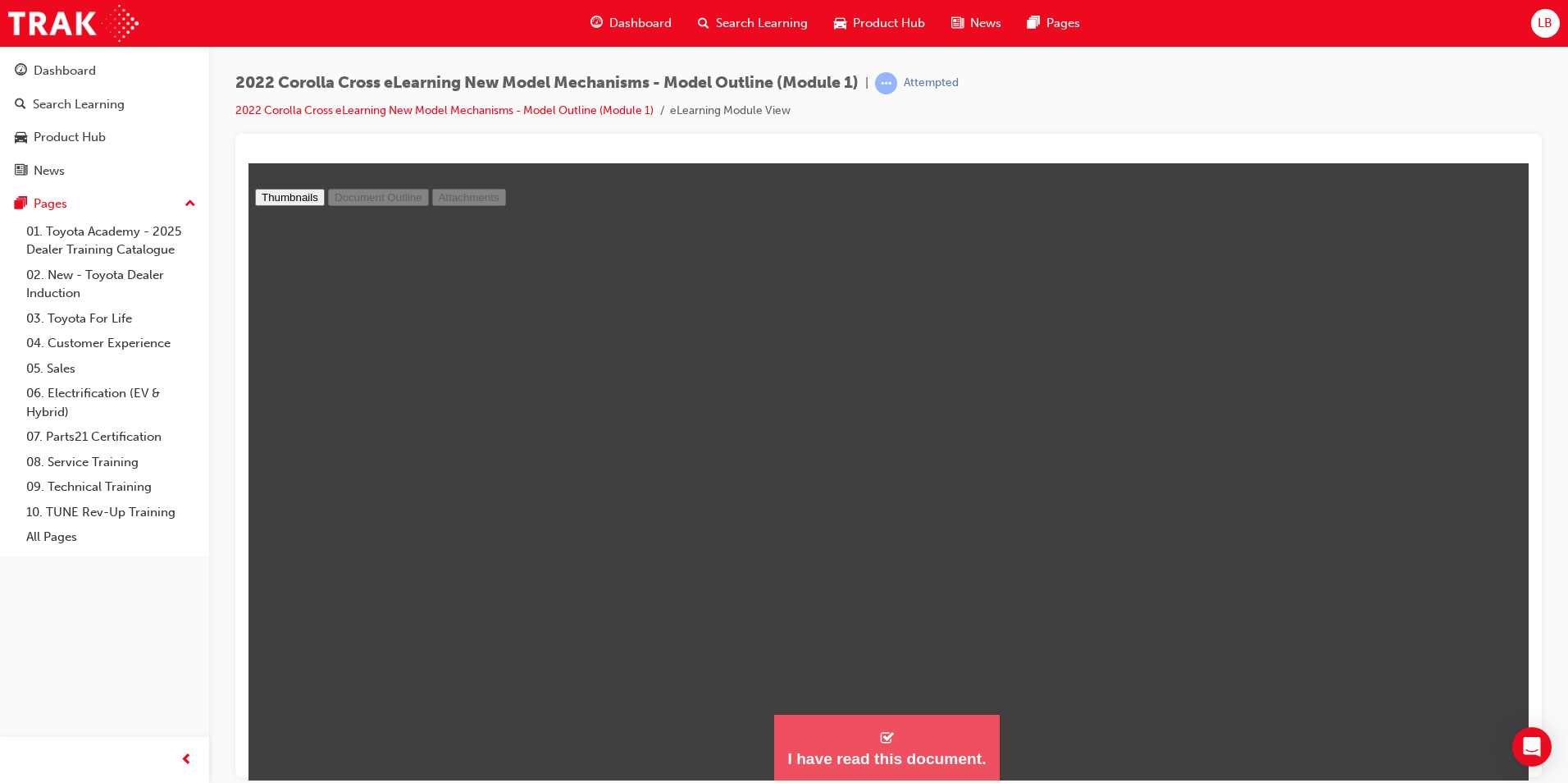
click at [913, 745] on button "I have read this document." at bounding box center [887, 746] width 225 height 67
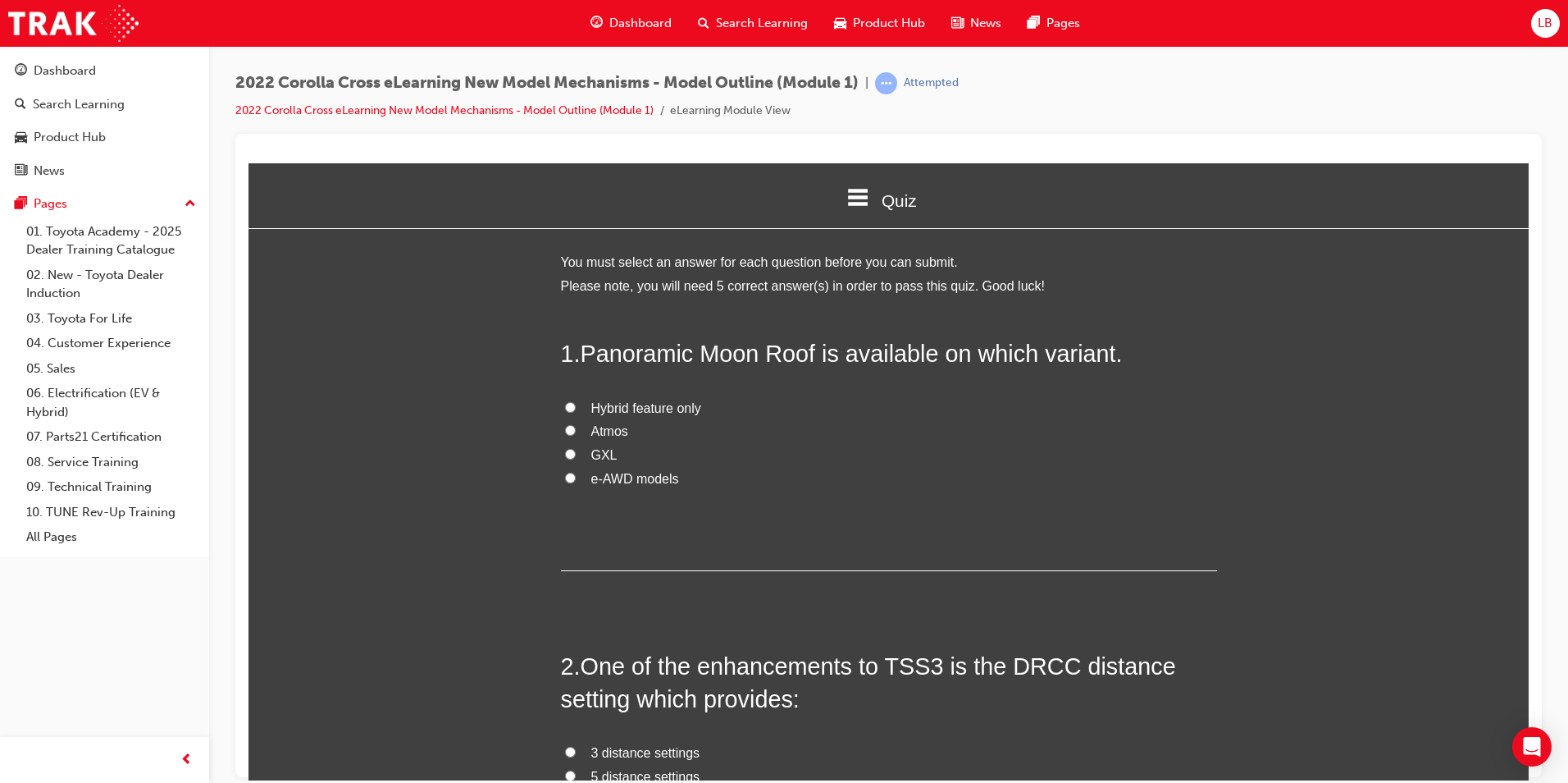
click at [592, 432] on span "Atmos" at bounding box center [609, 430] width 37 height 14
click at [575, 432] on input "Atmos" at bounding box center [570, 429] width 10 height 10
radio input "true"
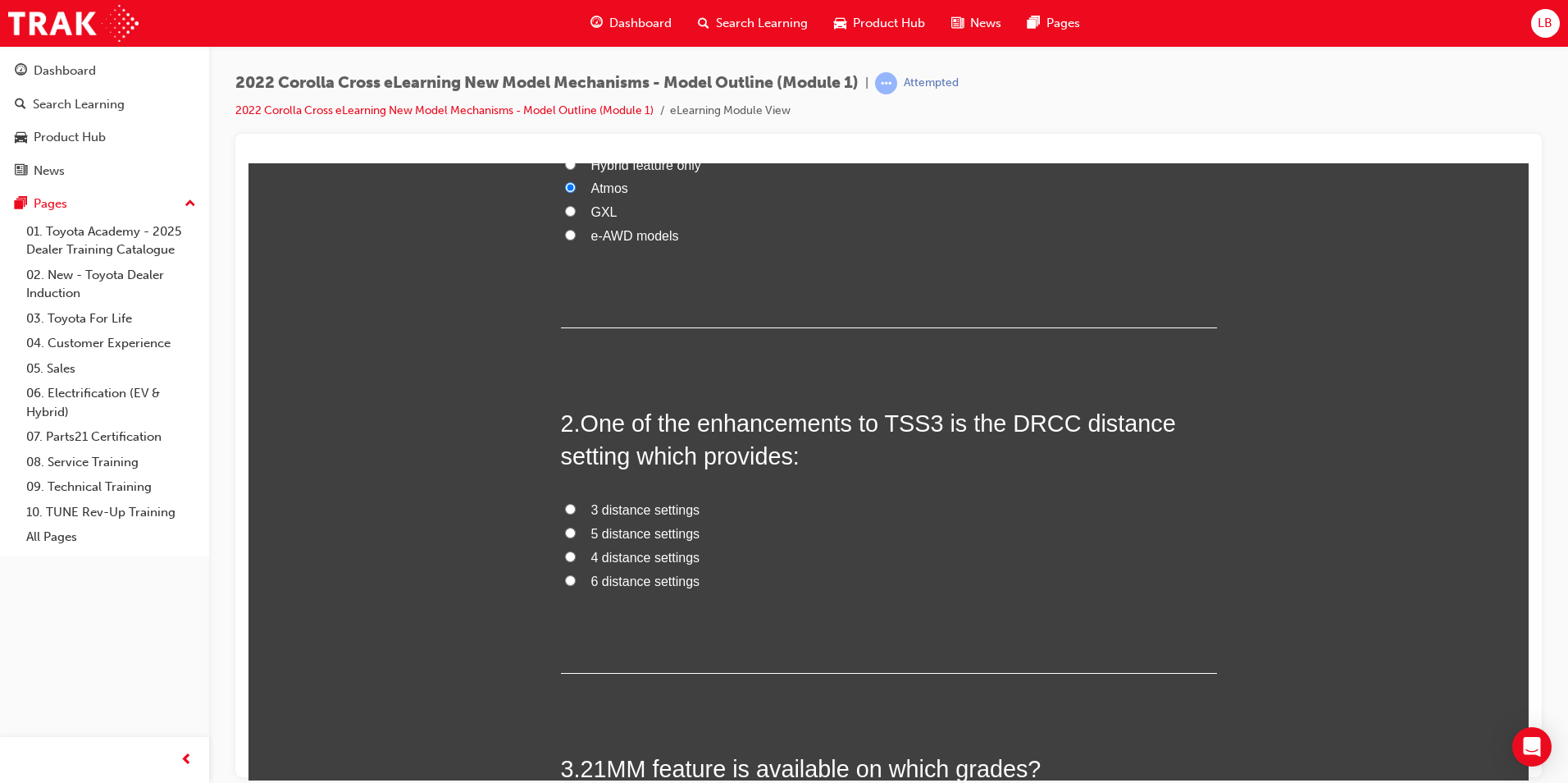
scroll to position [247, 0]
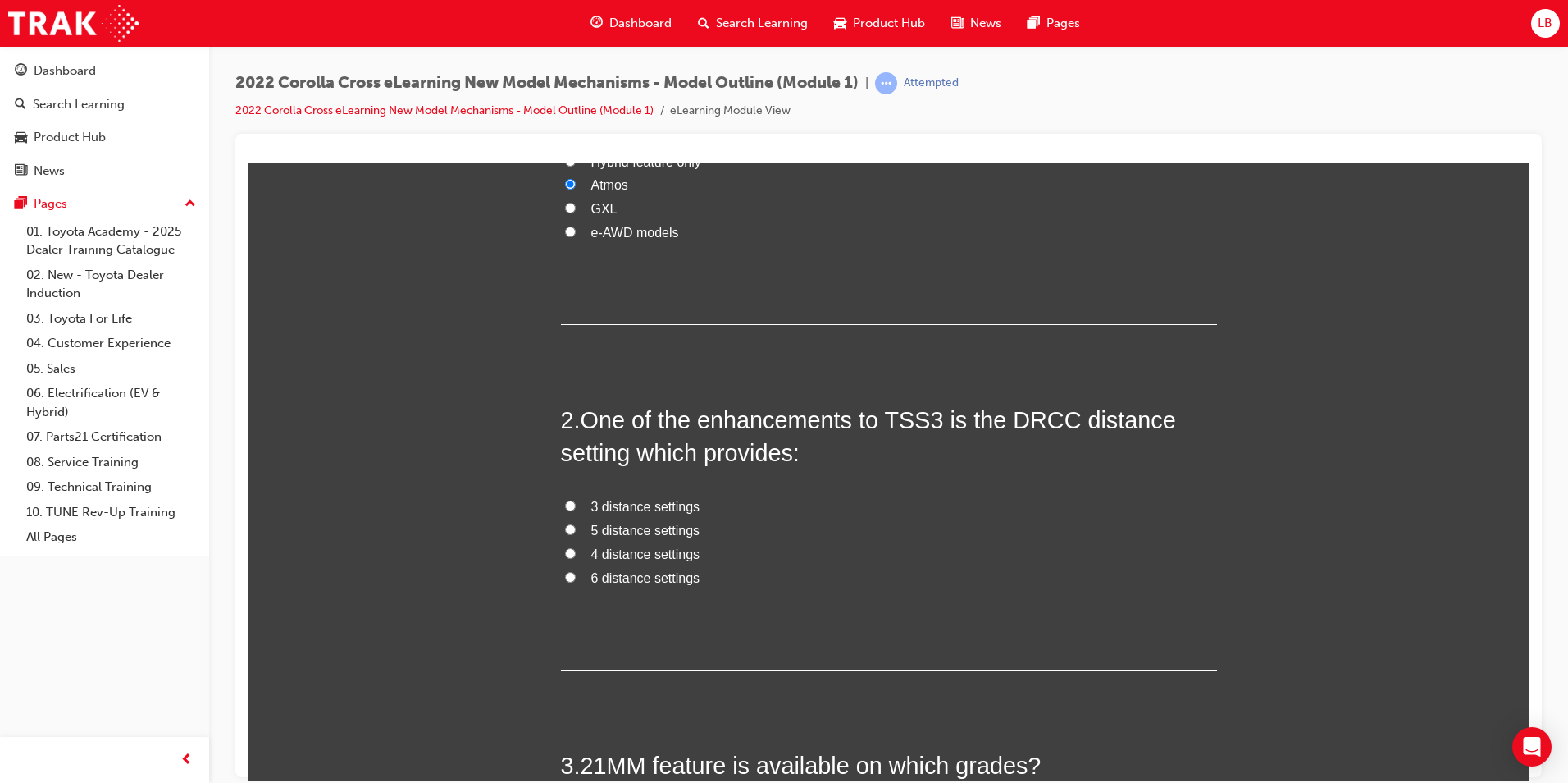
click at [615, 558] on span "4 distance settings" at bounding box center [646, 553] width 109 height 14
click at [575, 558] on input "4 distance settings" at bounding box center [570, 552] width 10 height 10
radio input "true"
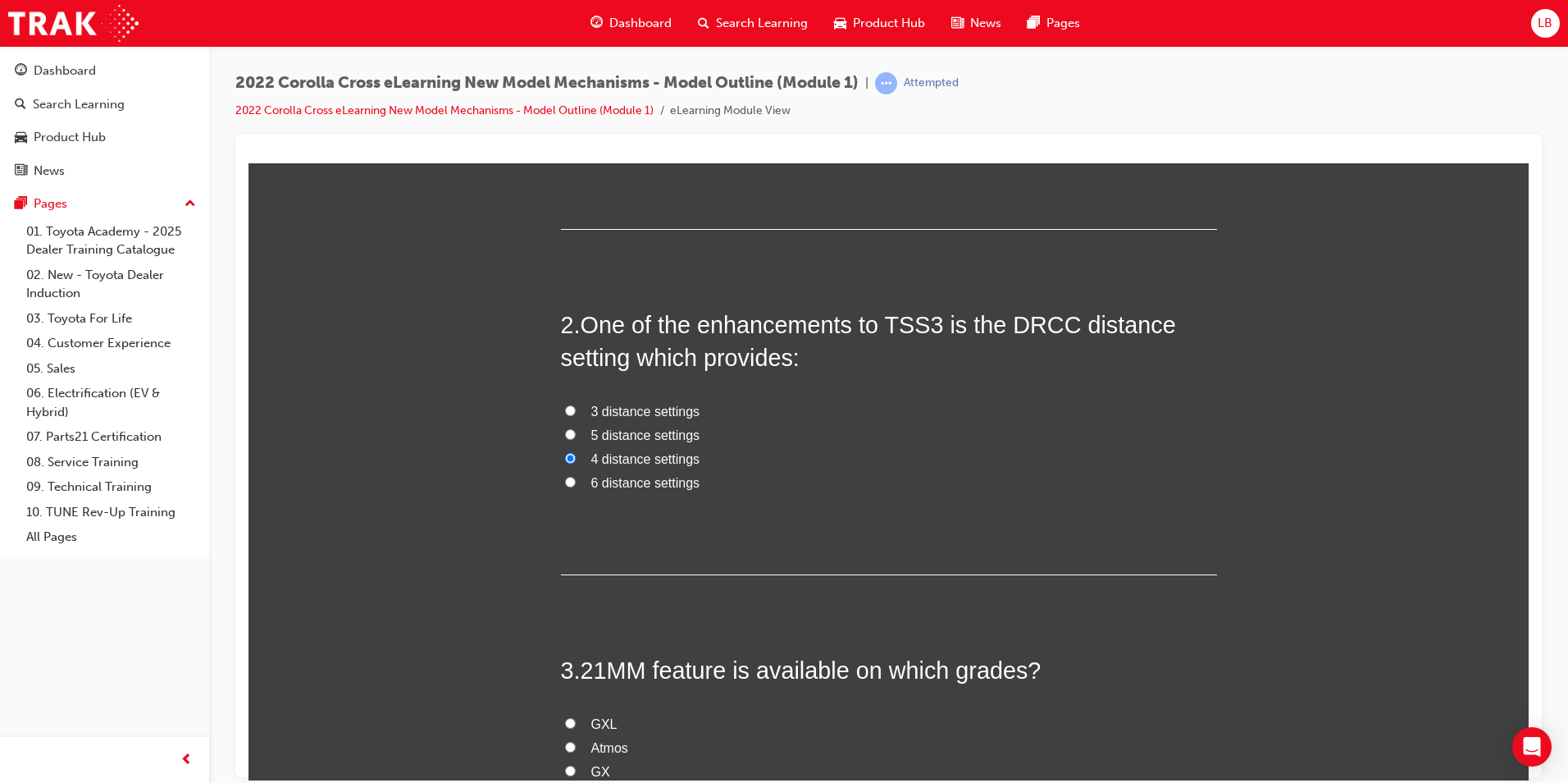
scroll to position [575, 0]
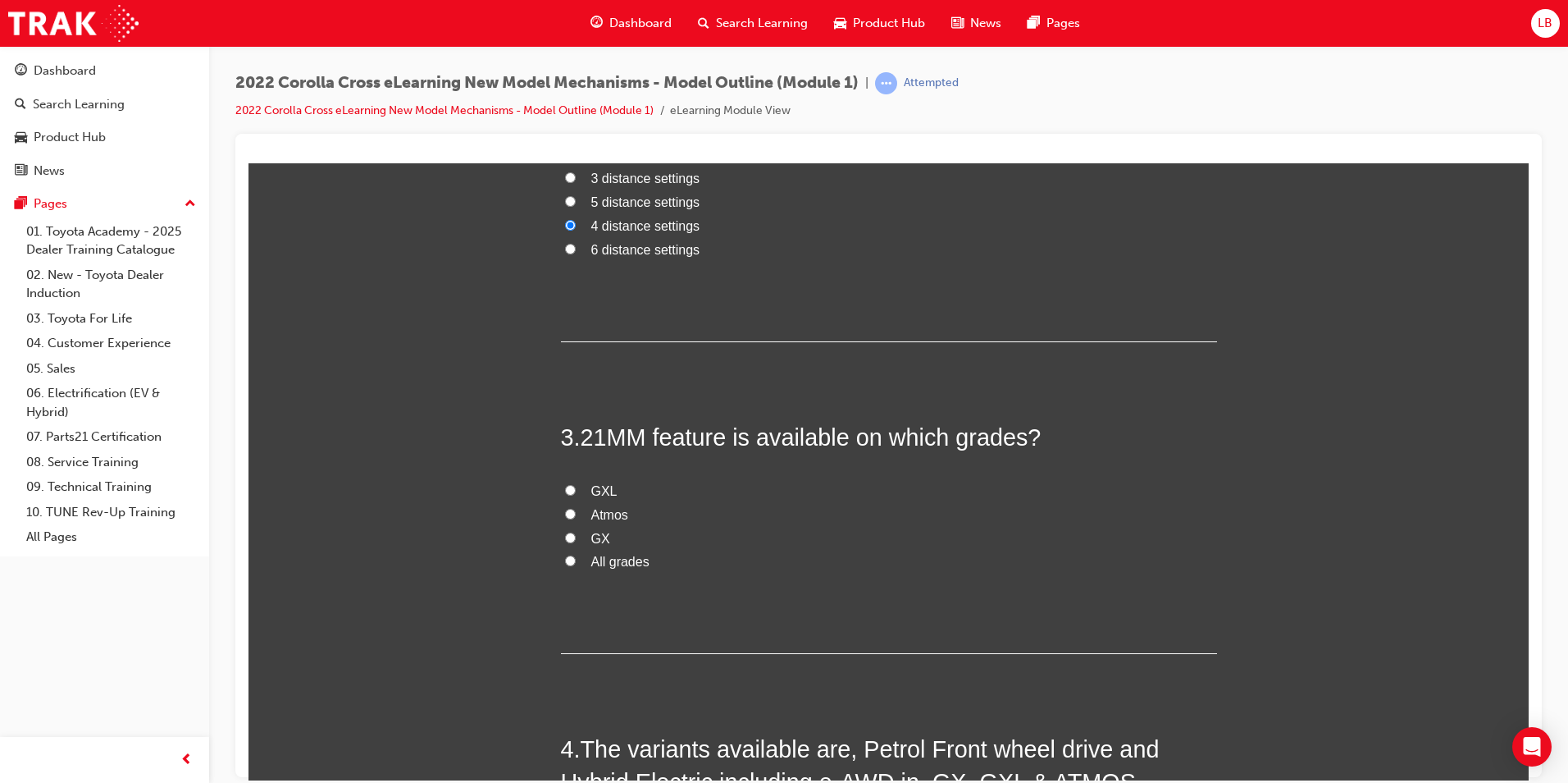
click at [575, 565] on label "All grades" at bounding box center [889, 561] width 656 height 23
click at [575, 565] on input "All grades" at bounding box center [570, 560] width 10 height 10
radio input "true"
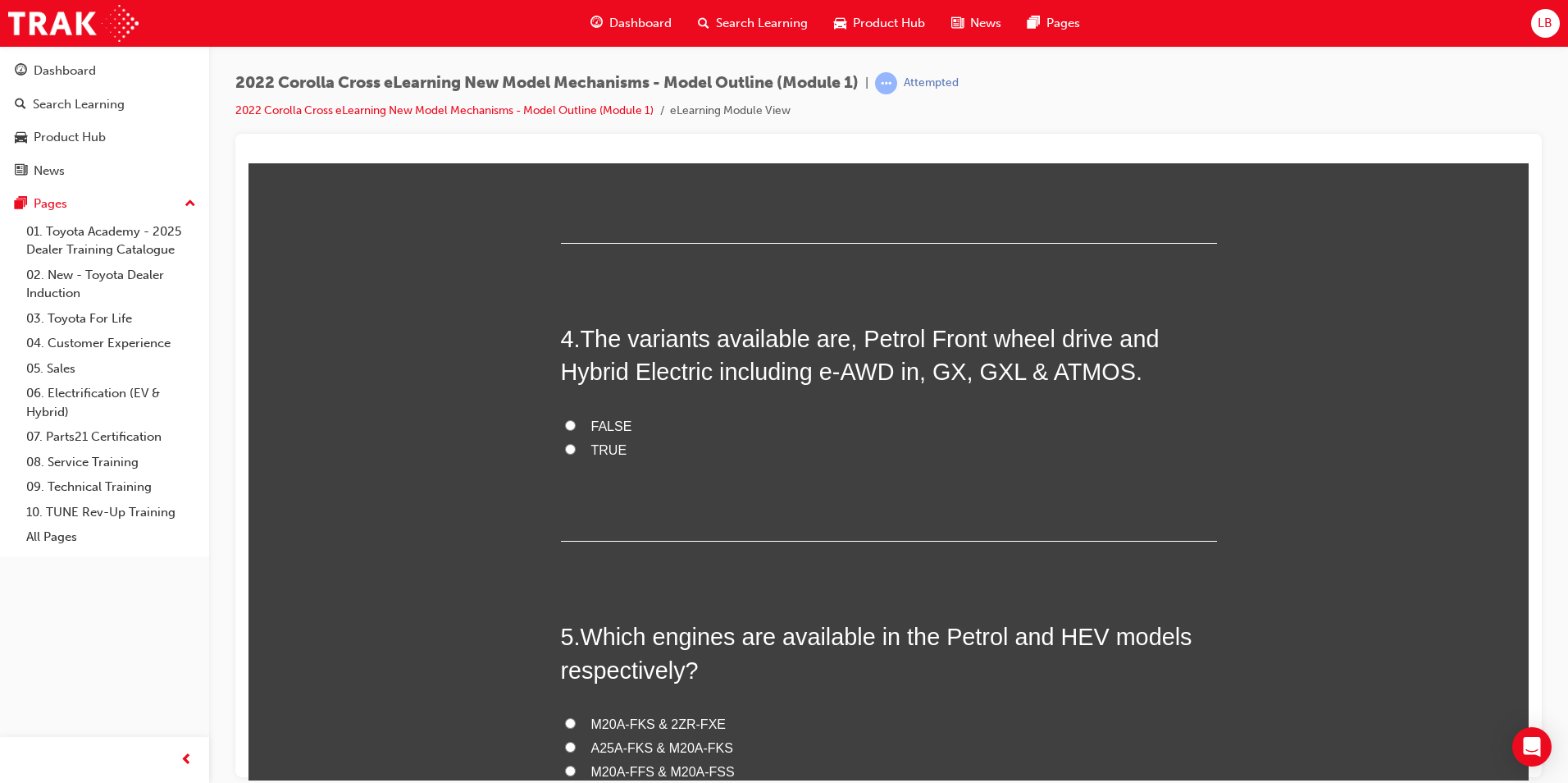
click at [598, 443] on span "TRUE" at bounding box center [609, 449] width 37 height 14
click at [575, 444] on input "TRUE" at bounding box center [570, 448] width 10 height 10
radio input "true"
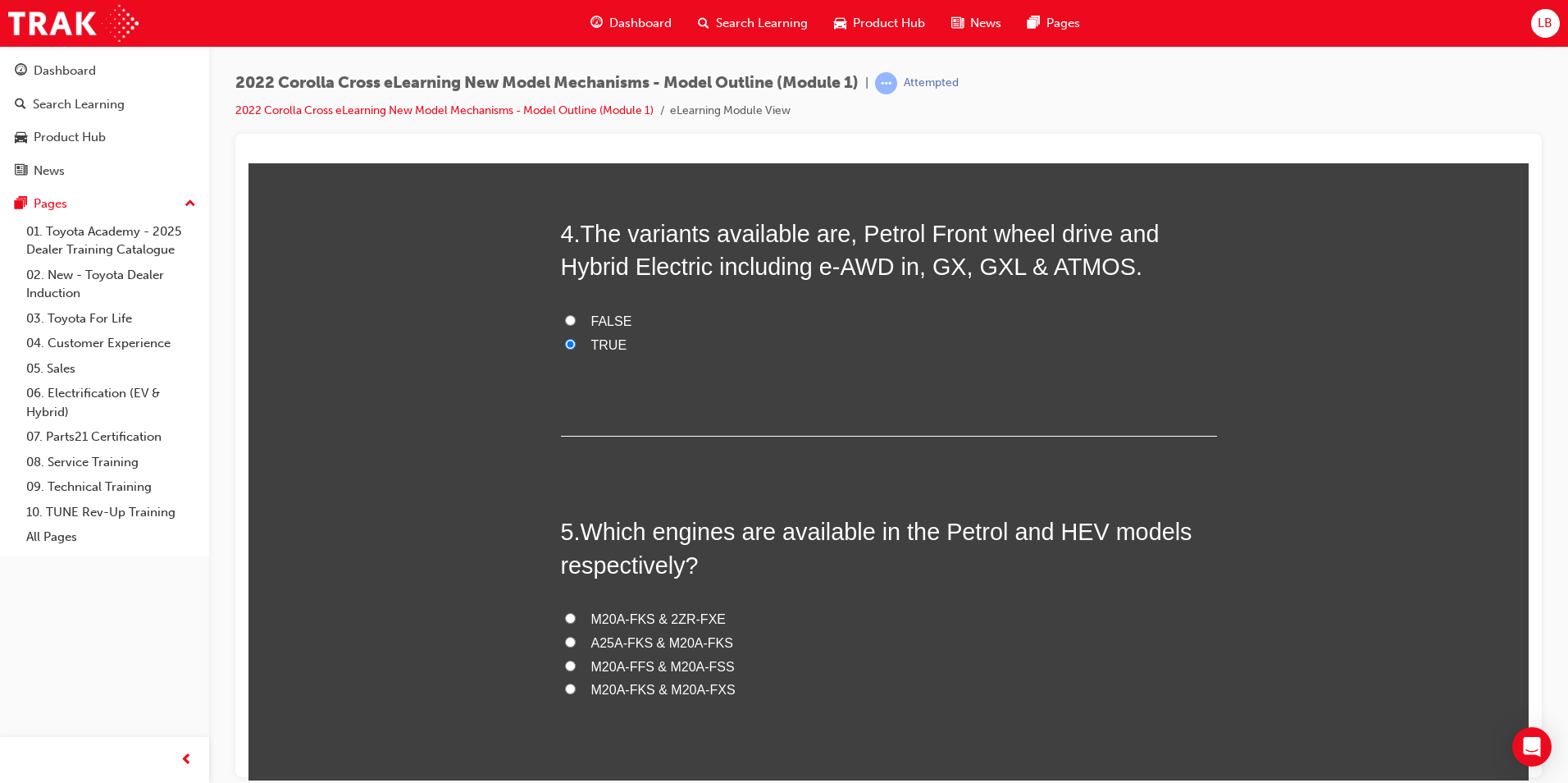
scroll to position [1215, 0]
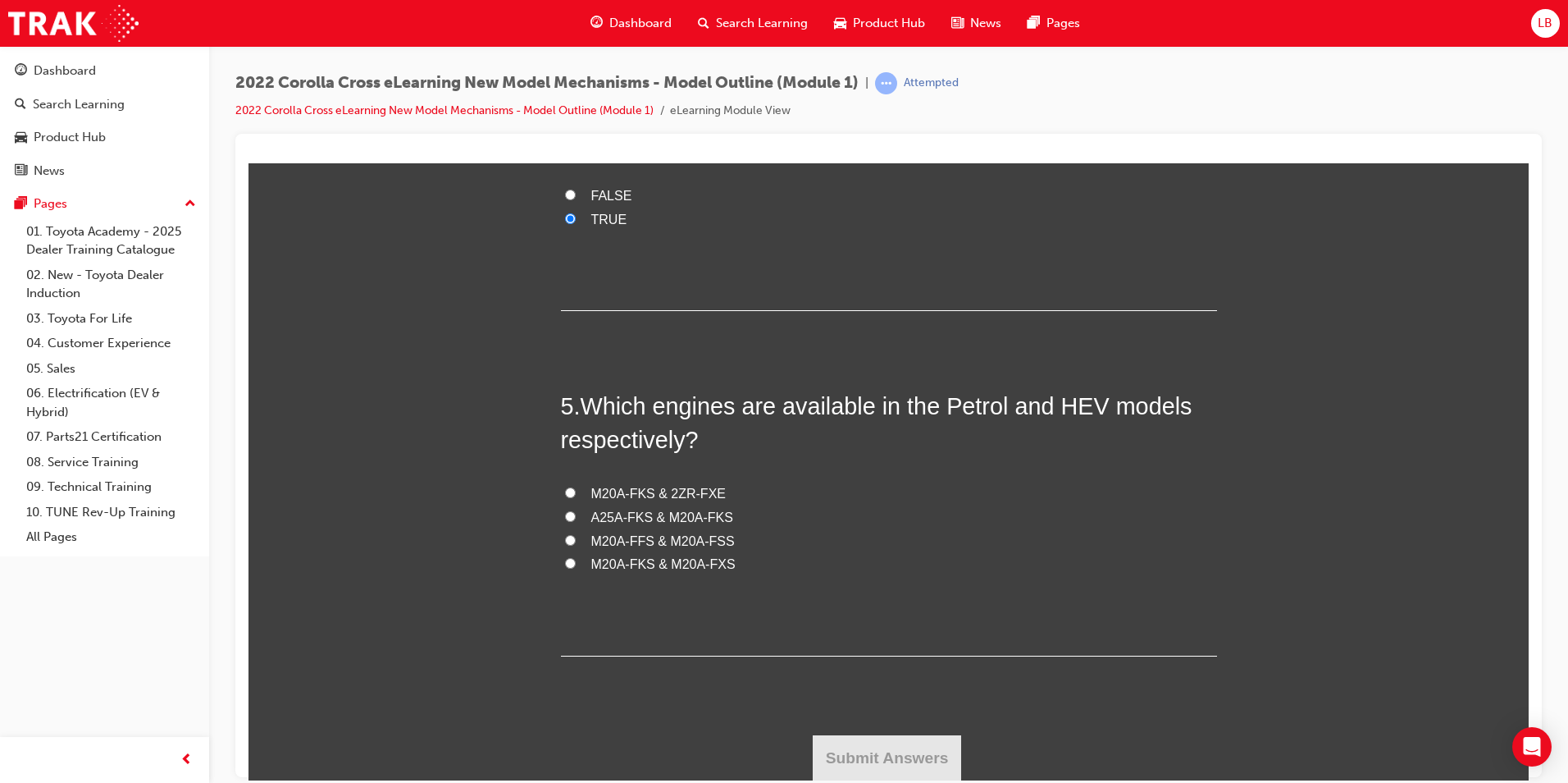
click at [605, 561] on span "M20A-FKS & M20A-FXS" at bounding box center [664, 563] width 144 height 14
click at [575, 561] on input "M20A-FKS & M20A-FXS" at bounding box center [570, 562] width 10 height 10
radio input "true"
click at [906, 748] on button "Submit Answers" at bounding box center [887, 757] width 149 height 46
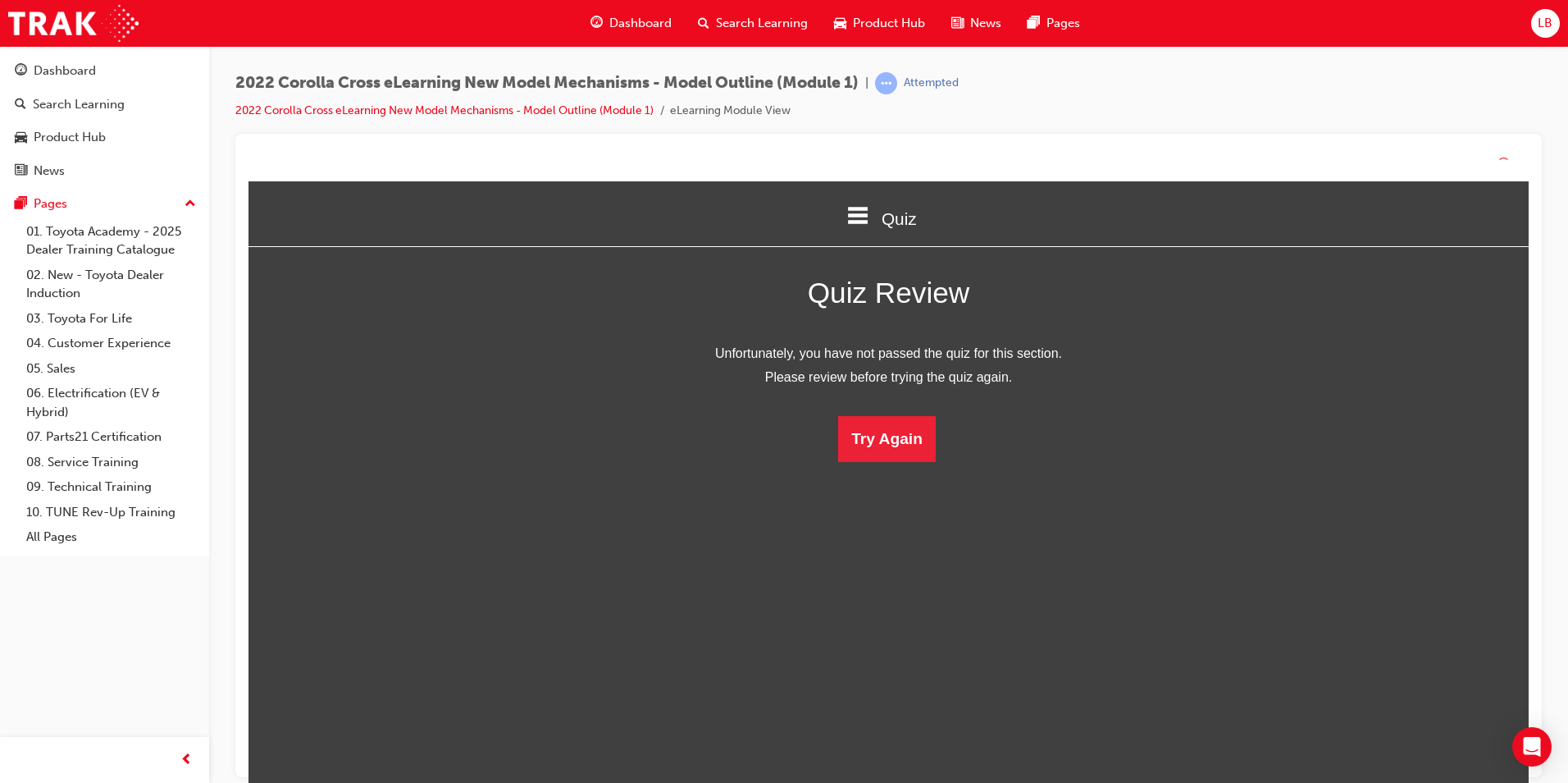
scroll to position [218, 1306]
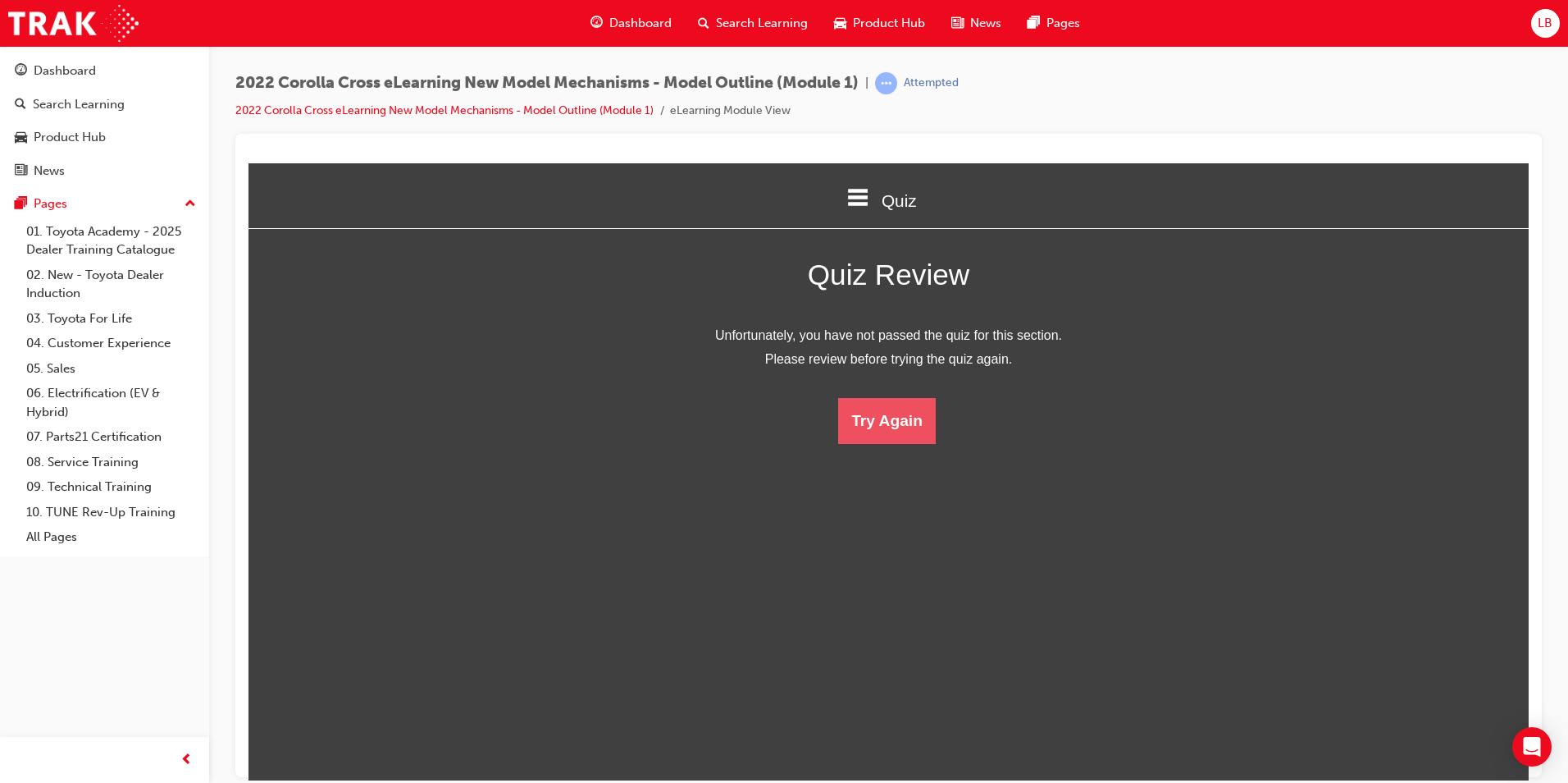
click at [860, 437] on button "Try Again" at bounding box center [887, 420] width 97 height 46
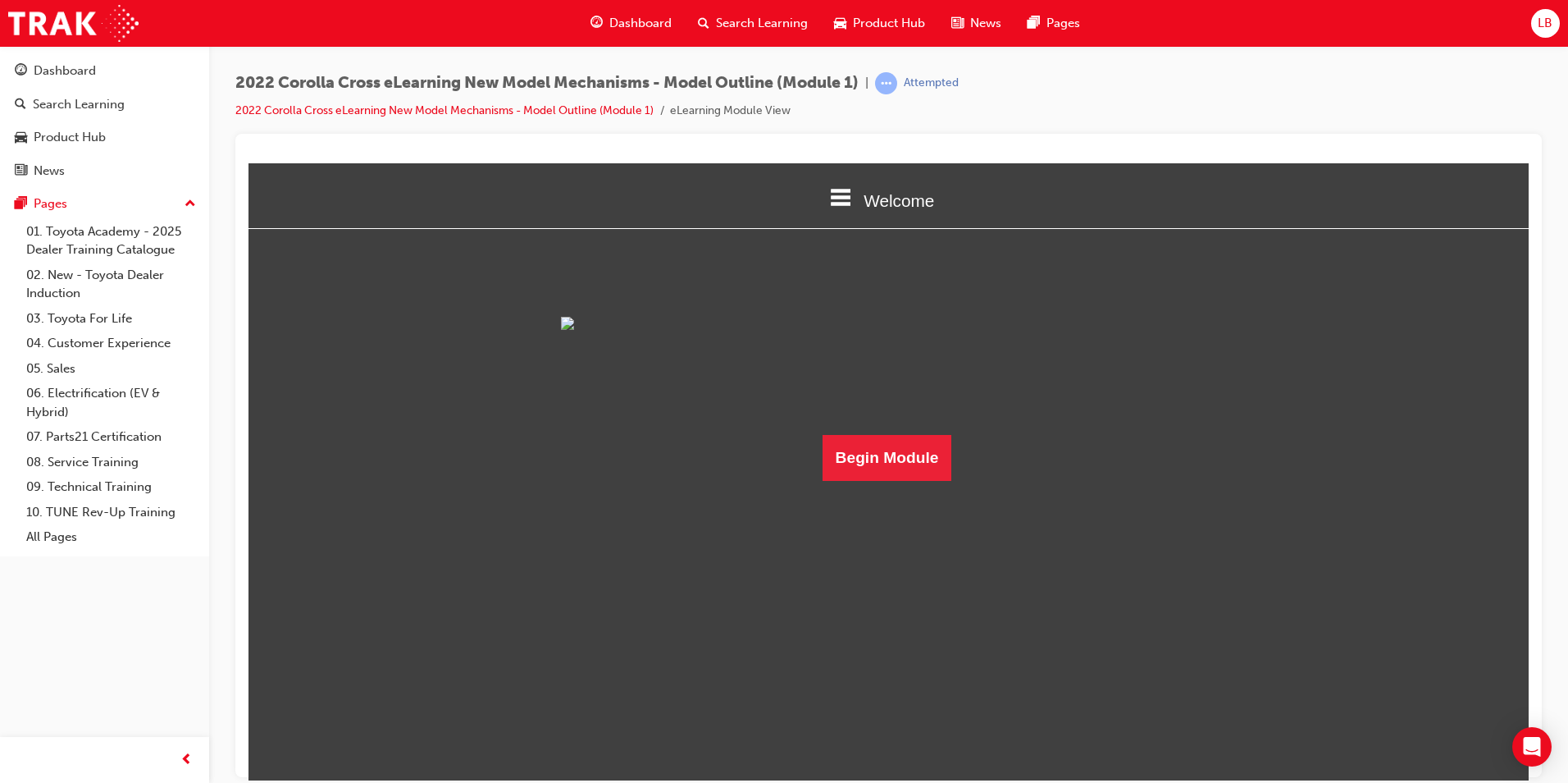
scroll to position [56, 0]
click at [889, 480] on button "Begin Module" at bounding box center [888, 457] width 129 height 46
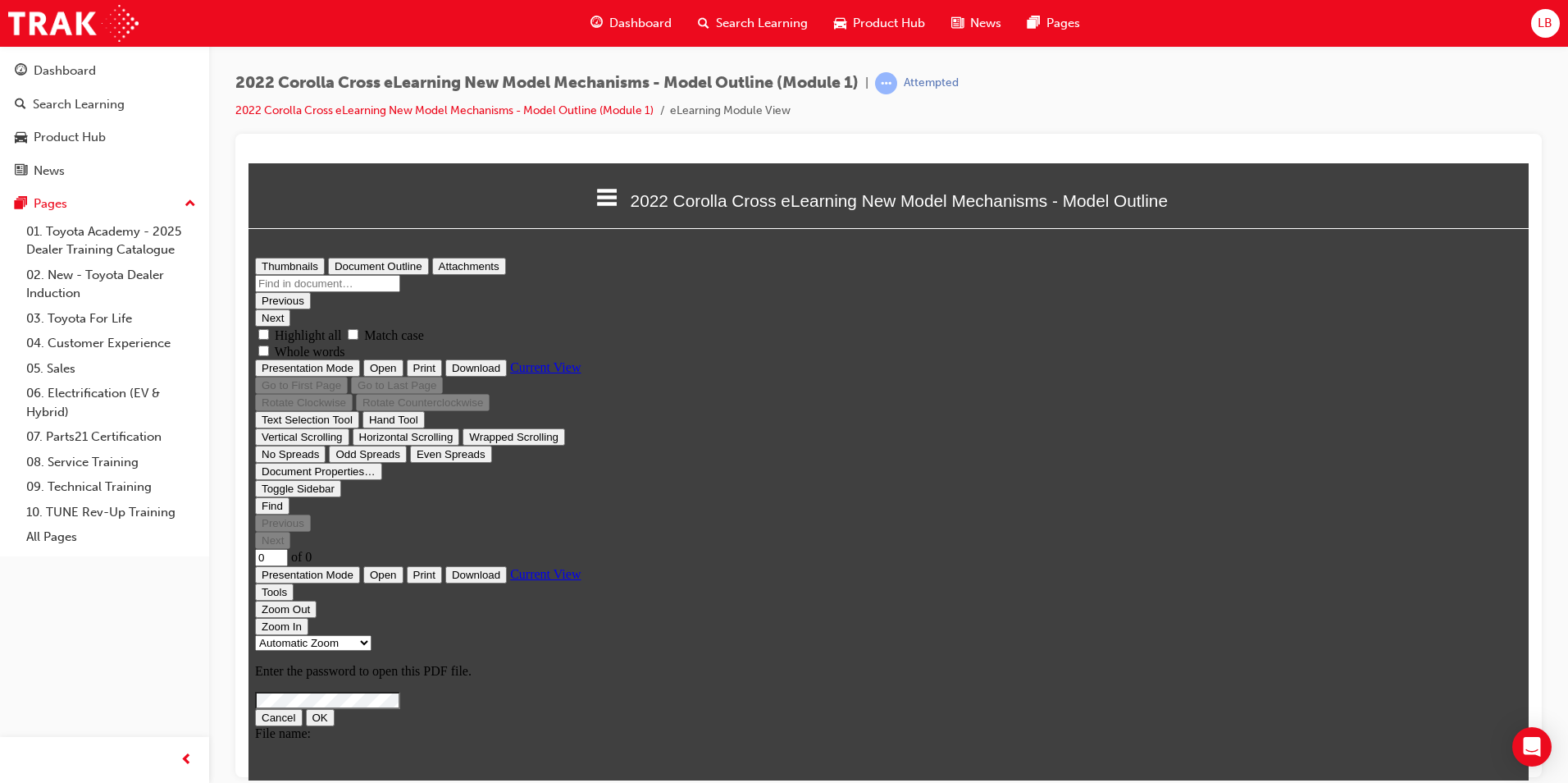
scroll to position [0, 0]
type input "1"
select select "custom"
type input "39"
select select "custom"
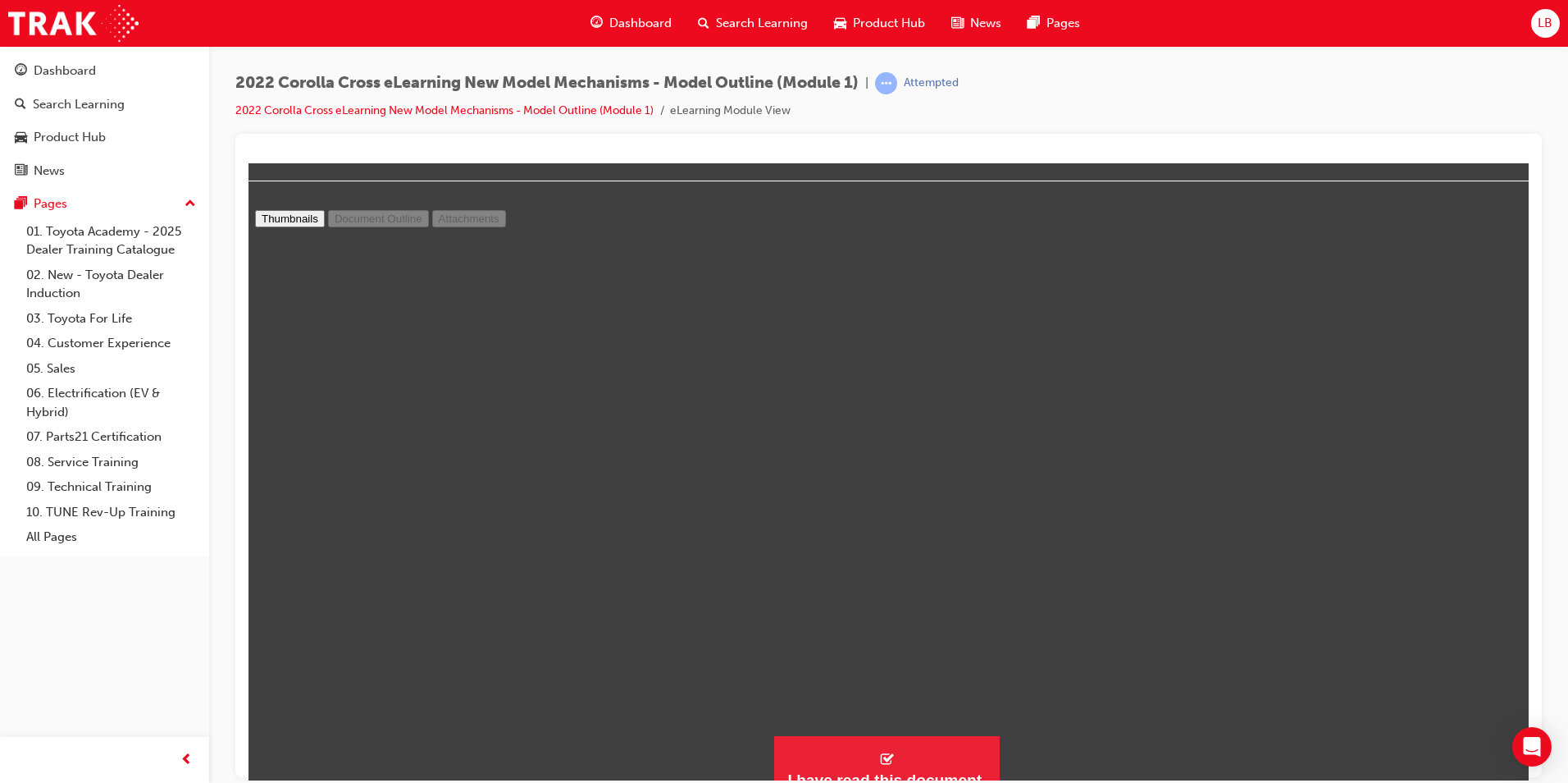
scroll to position [69, 0]
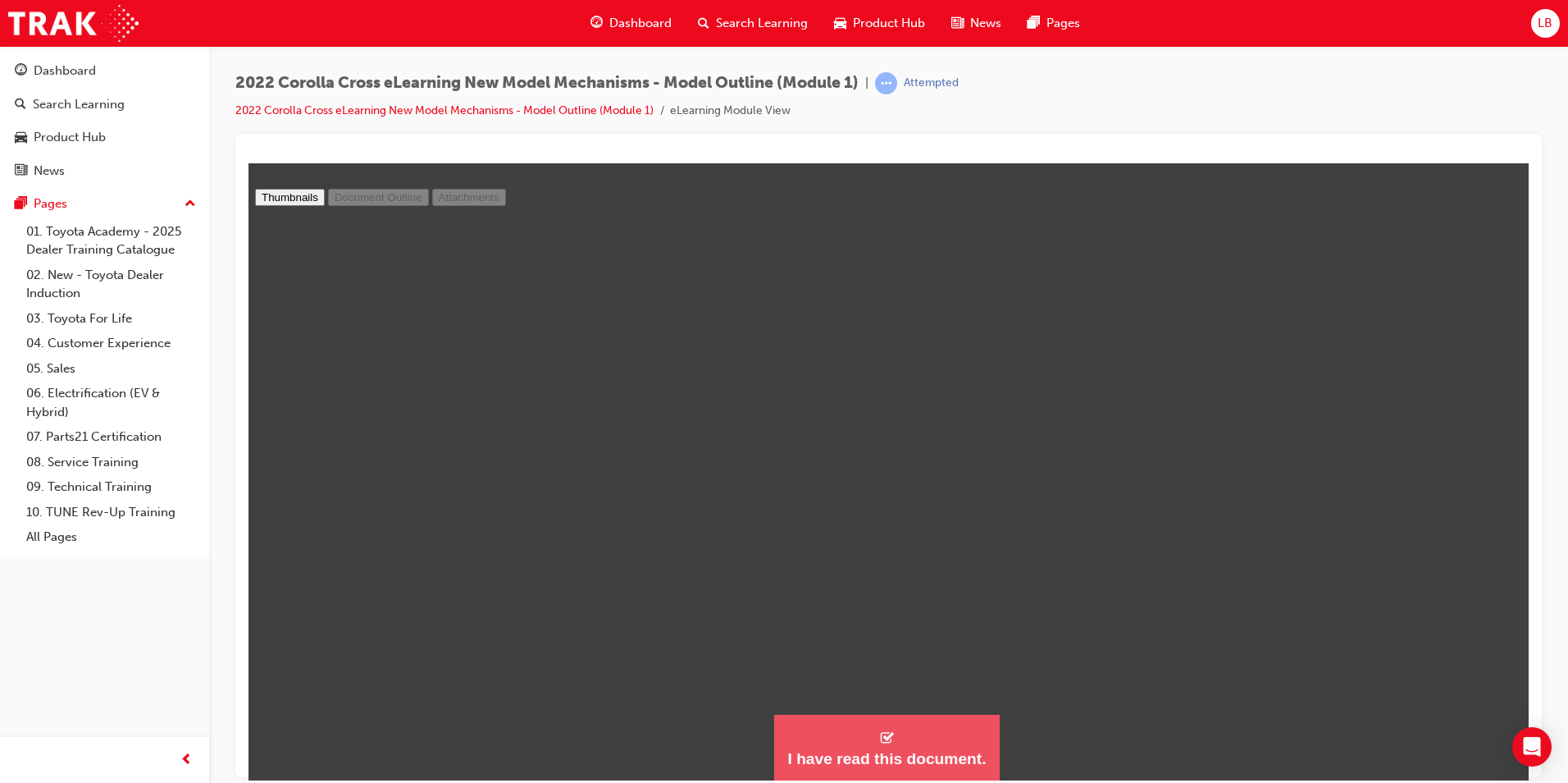
click at [916, 732] on button "I have read this document." at bounding box center [887, 746] width 225 height 67
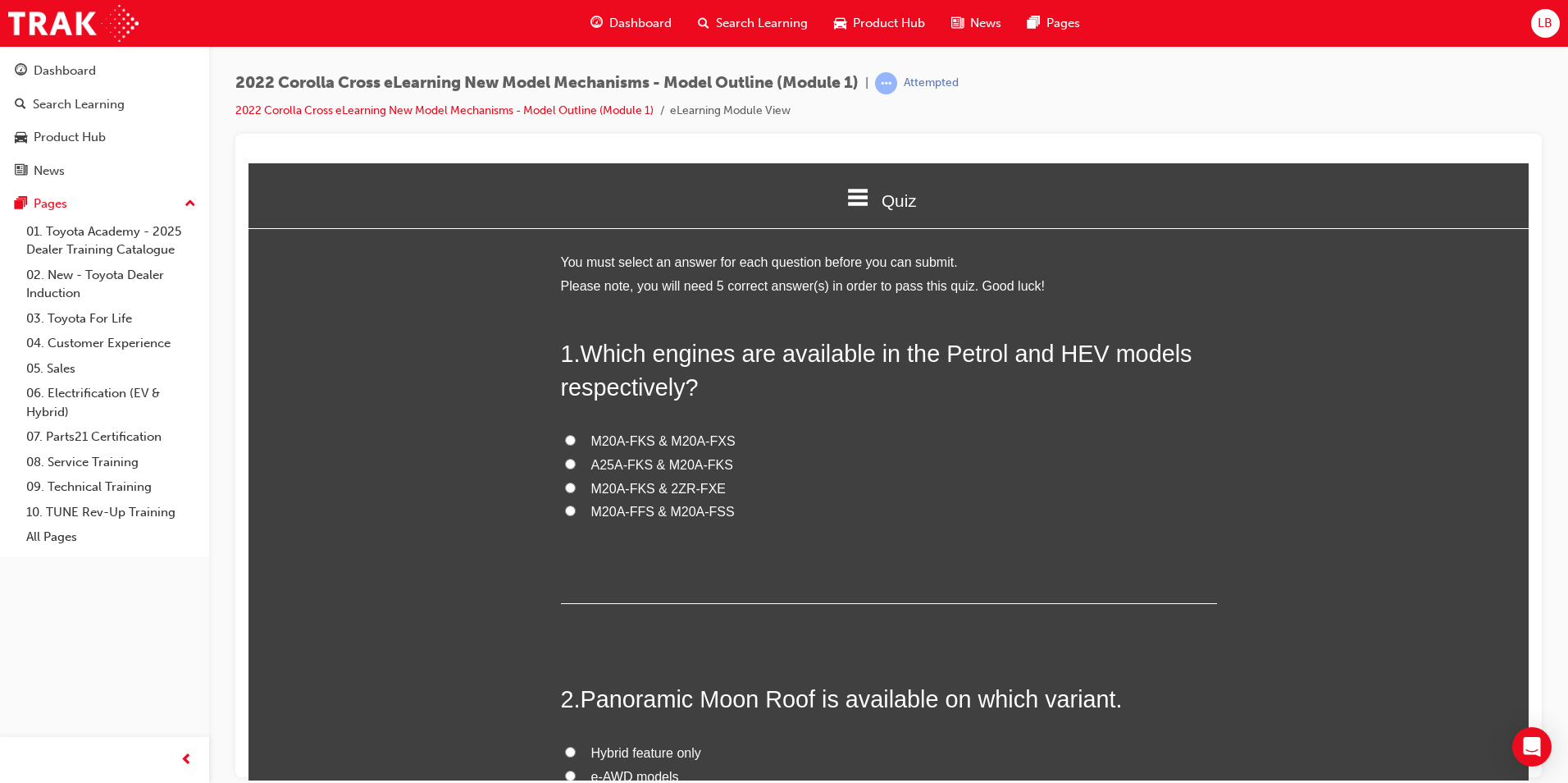
click at [604, 441] on span "M20A-FKS & M20A-FXS" at bounding box center [664, 440] width 144 height 14
click at [575, 441] on input "M20A-FKS & M20A-FXS" at bounding box center [570, 439] width 10 height 10
radio input "true"
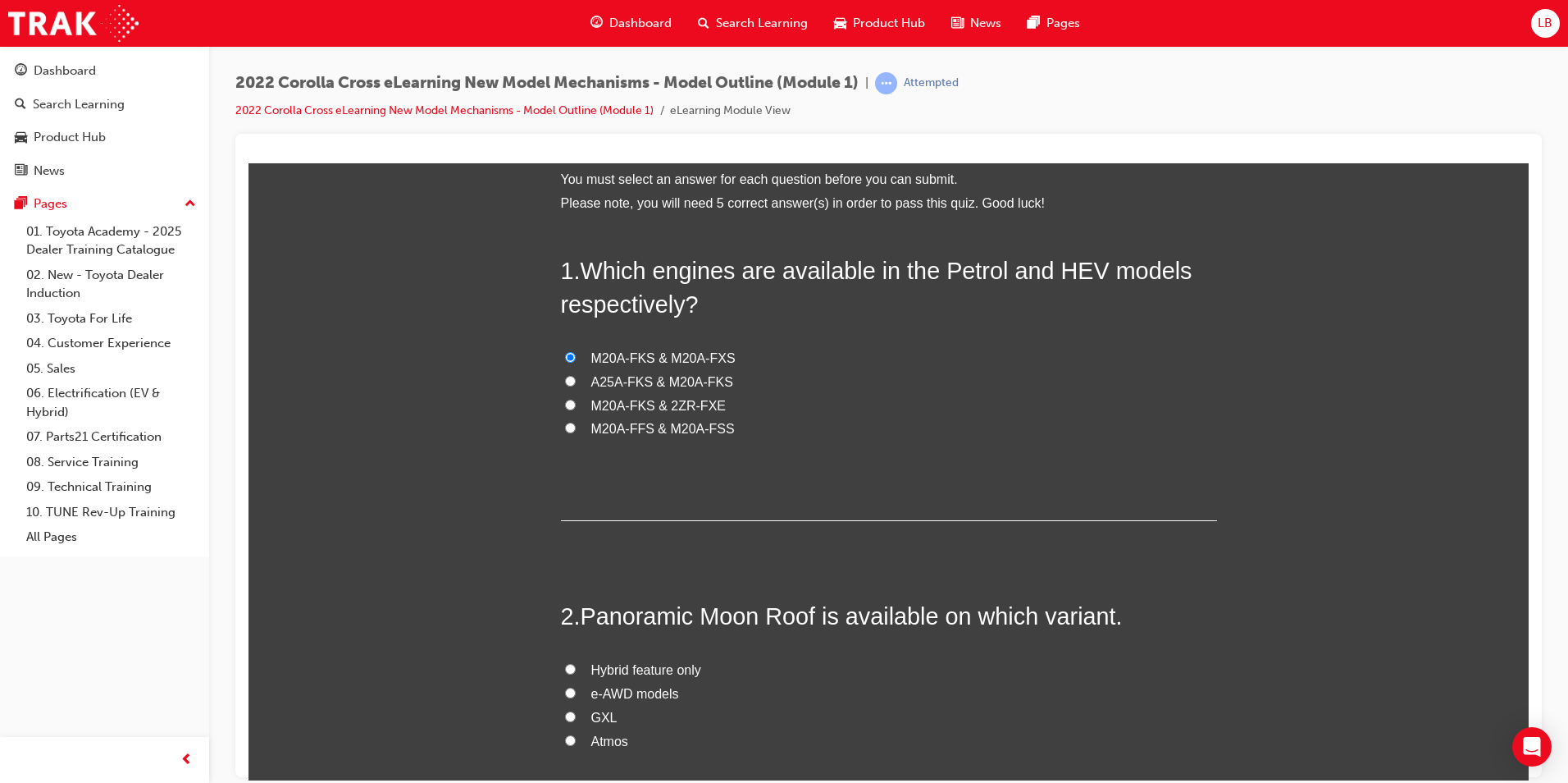
scroll to position [328, 0]
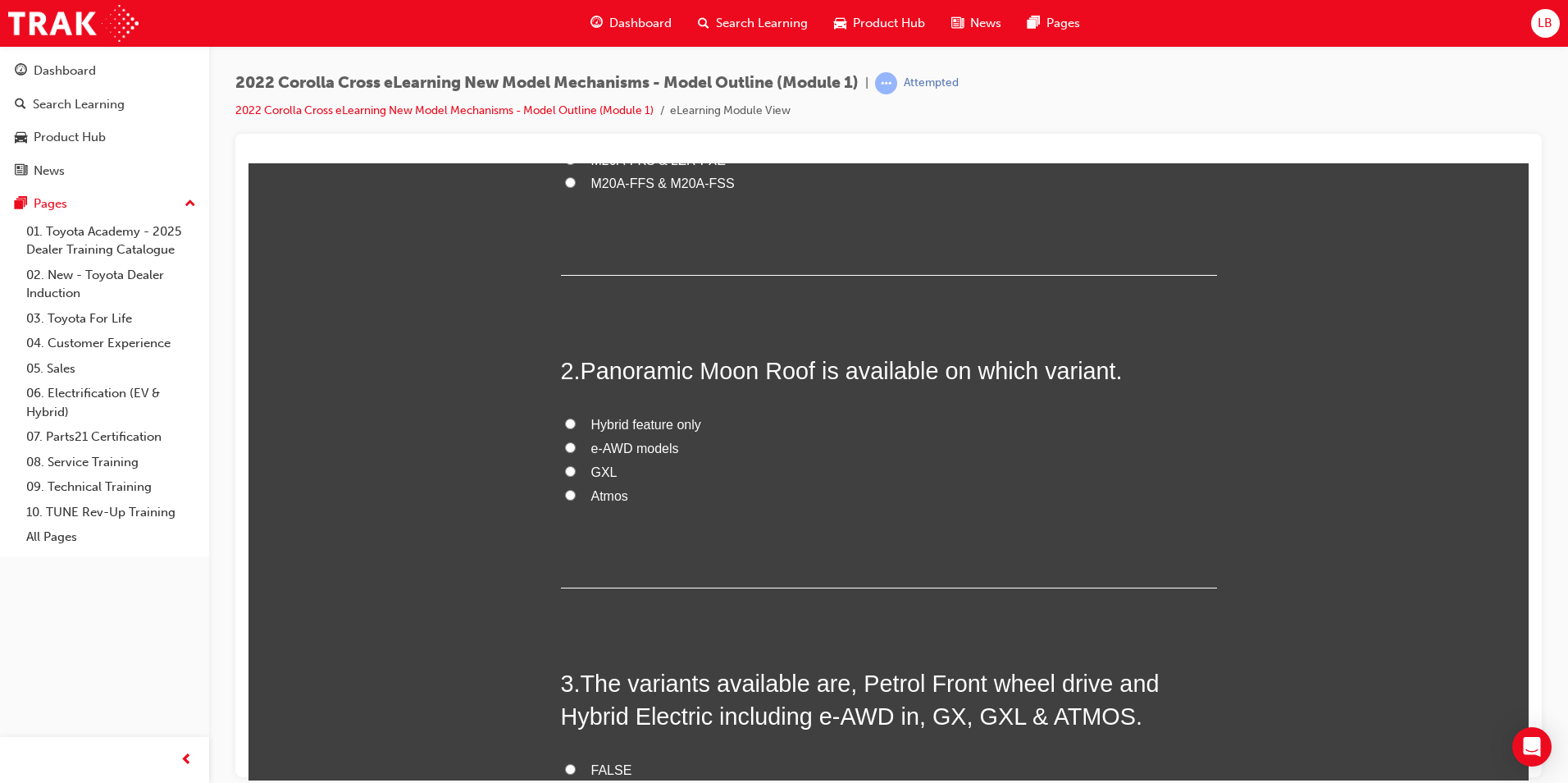
click at [601, 494] on span "Atmos" at bounding box center [609, 495] width 37 height 14
click at [575, 494] on input "Atmos" at bounding box center [570, 494] width 10 height 10
radio input "true"
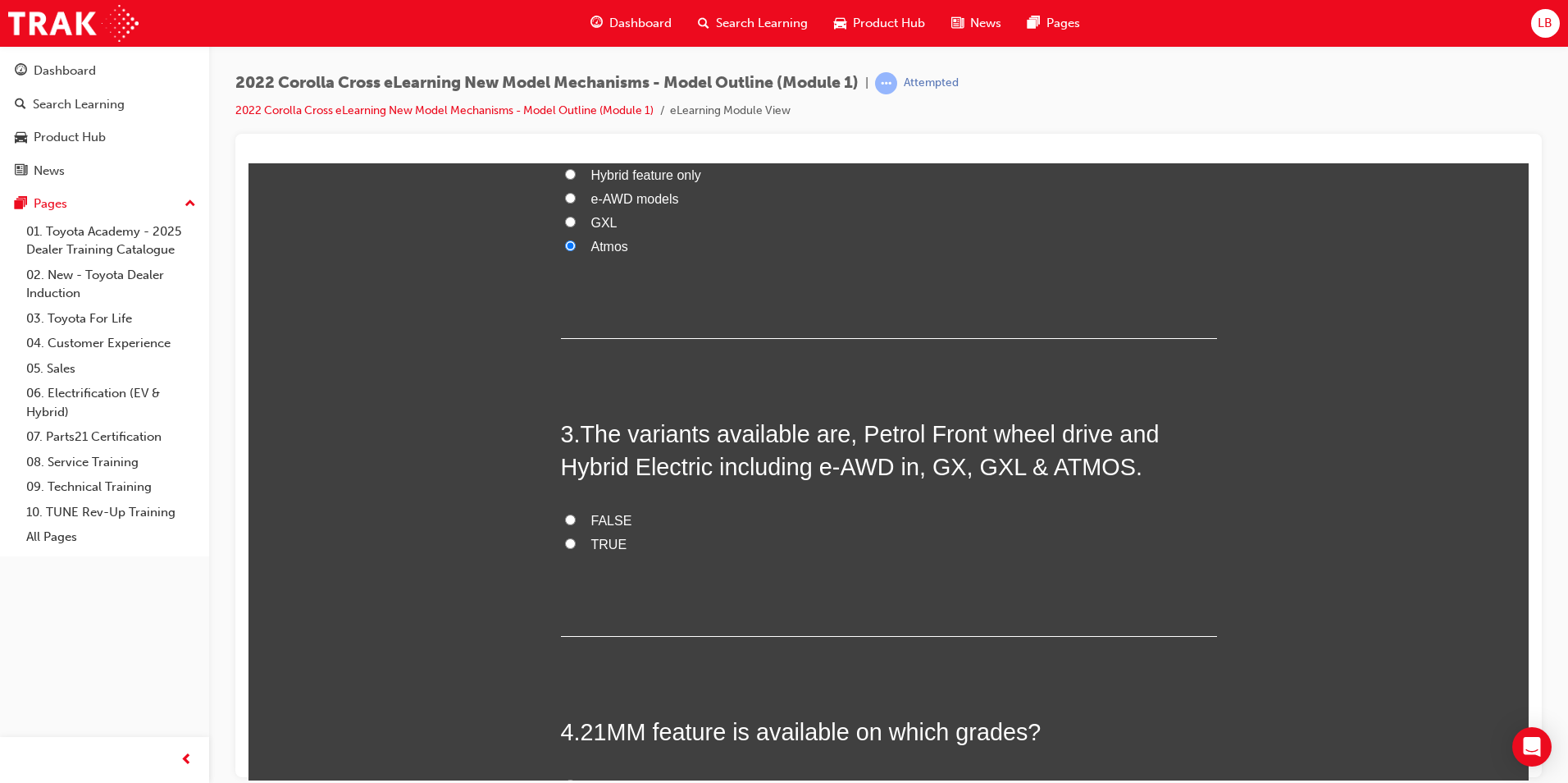
scroll to position [656, 0]
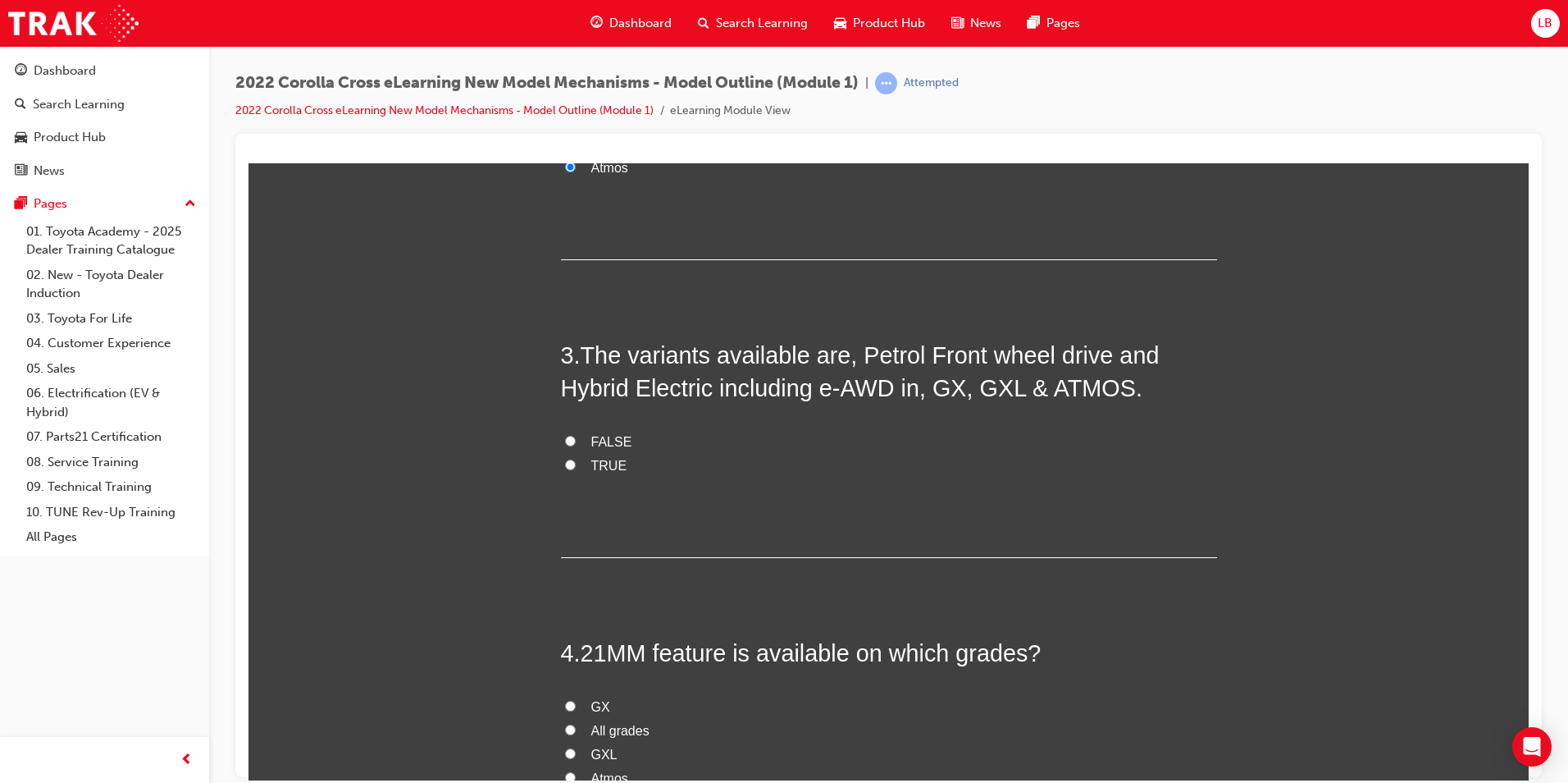
click at [594, 469] on span "TRUE" at bounding box center [609, 464] width 37 height 14
click at [575, 469] on input "TRUE" at bounding box center [570, 463] width 10 height 10
radio input "true"
click at [606, 446] on span "FALSE" at bounding box center [612, 441] width 41 height 14
click at [575, 445] on input "FALSE" at bounding box center [570, 440] width 10 height 10
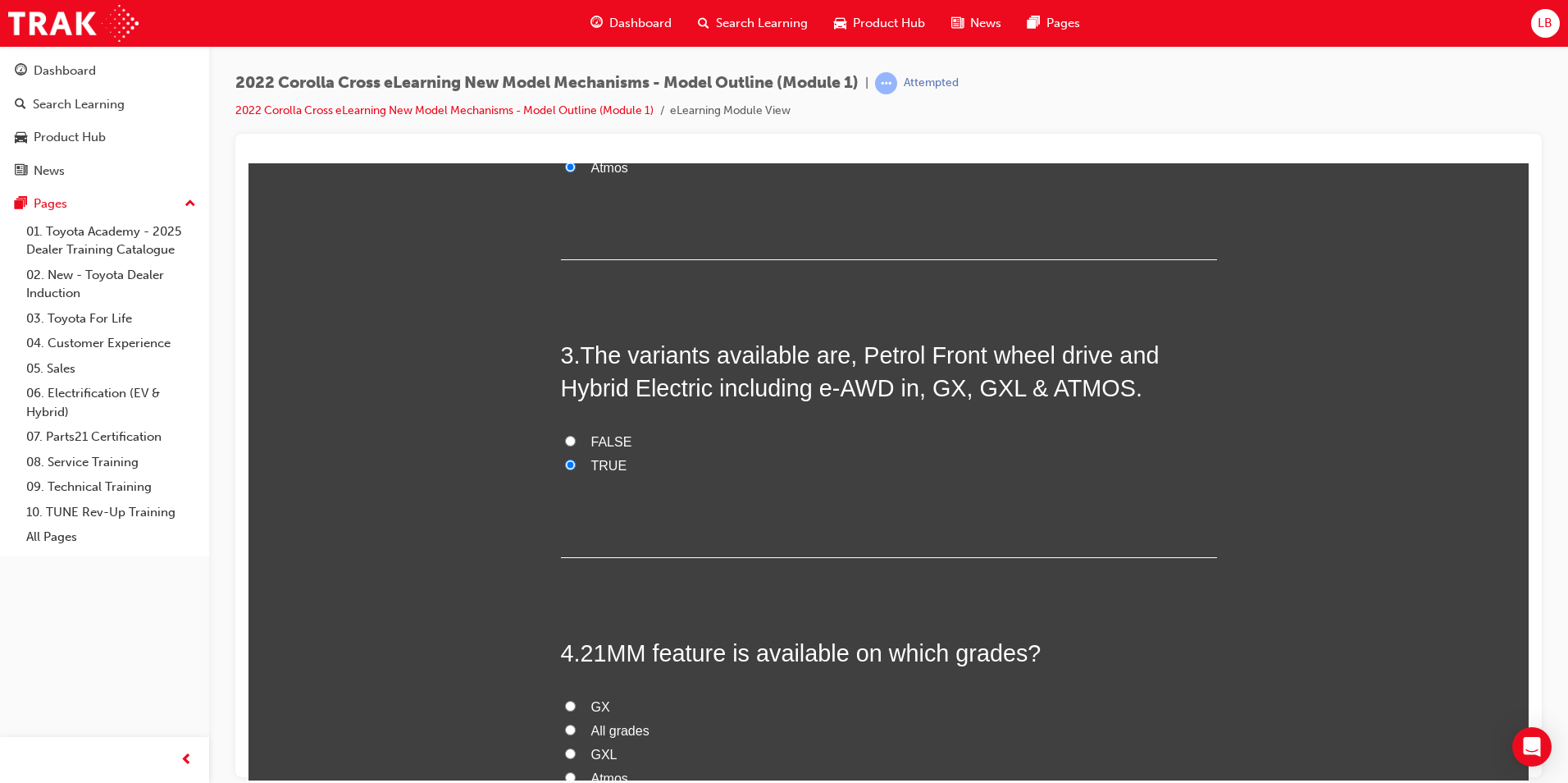
radio input "true"
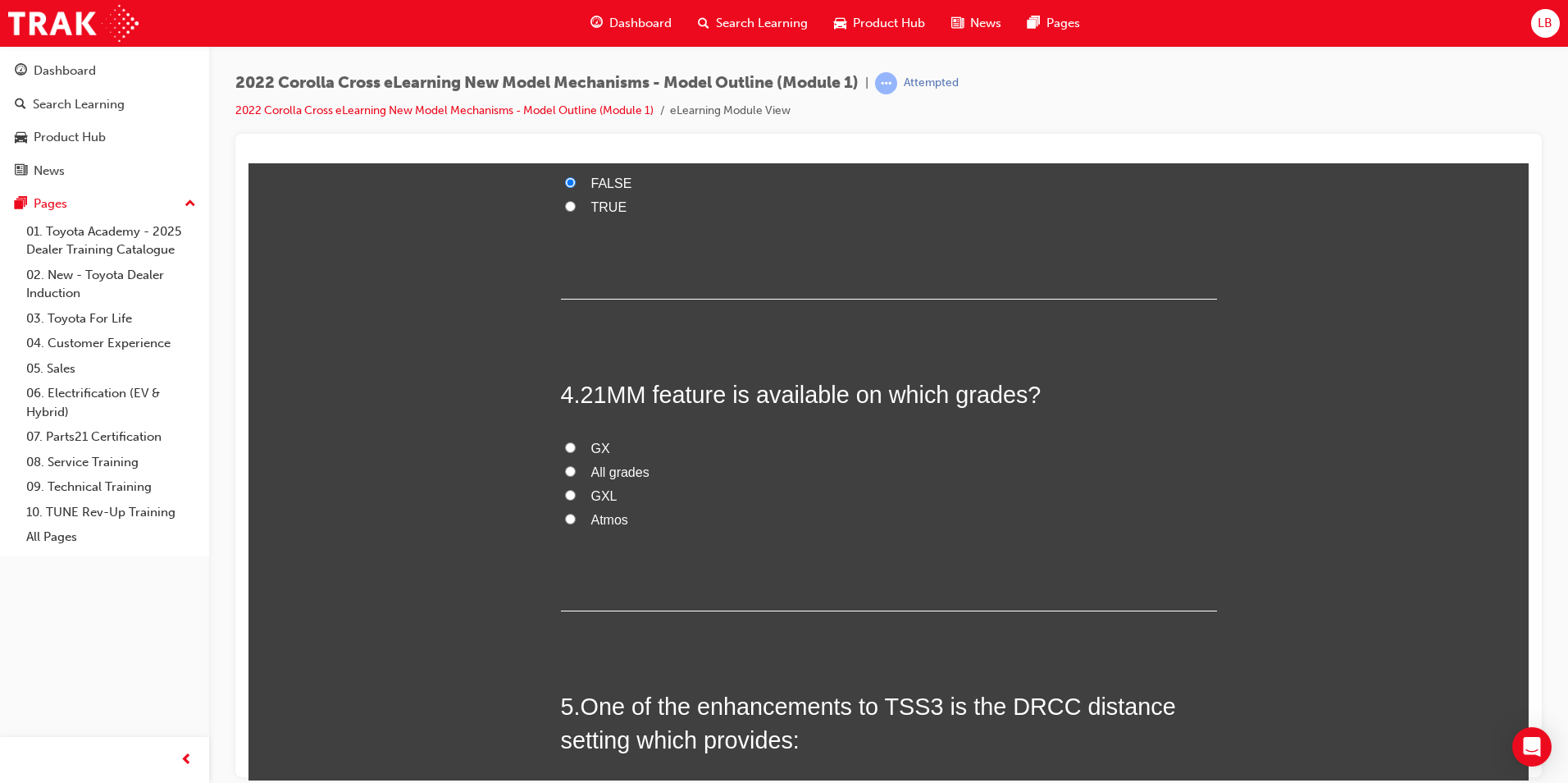
scroll to position [985, 0]
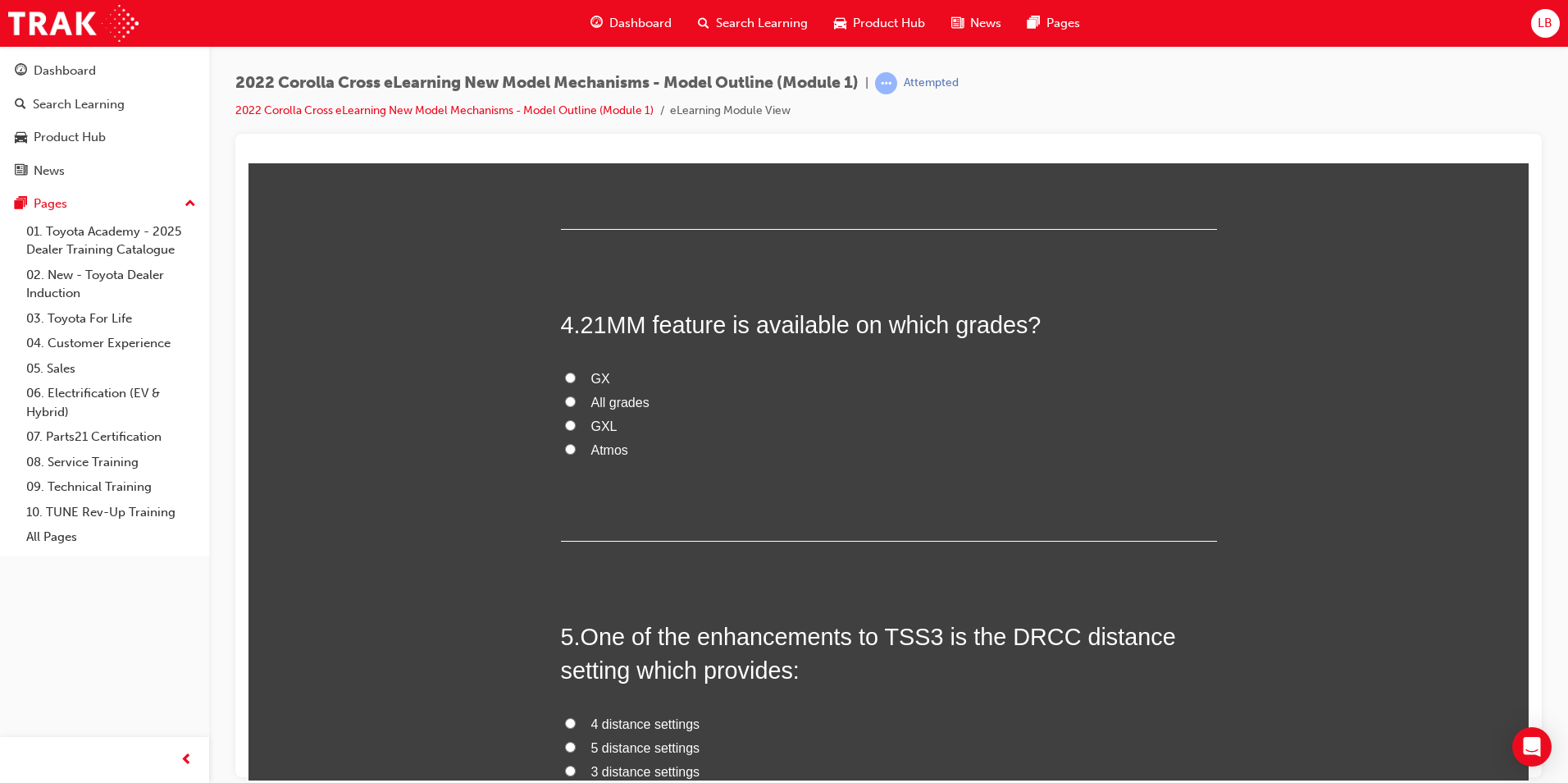
click at [596, 407] on span "All grades" at bounding box center [620, 401] width 58 height 14
click at [575, 406] on input "All grades" at bounding box center [570, 400] width 10 height 10
radio input "true"
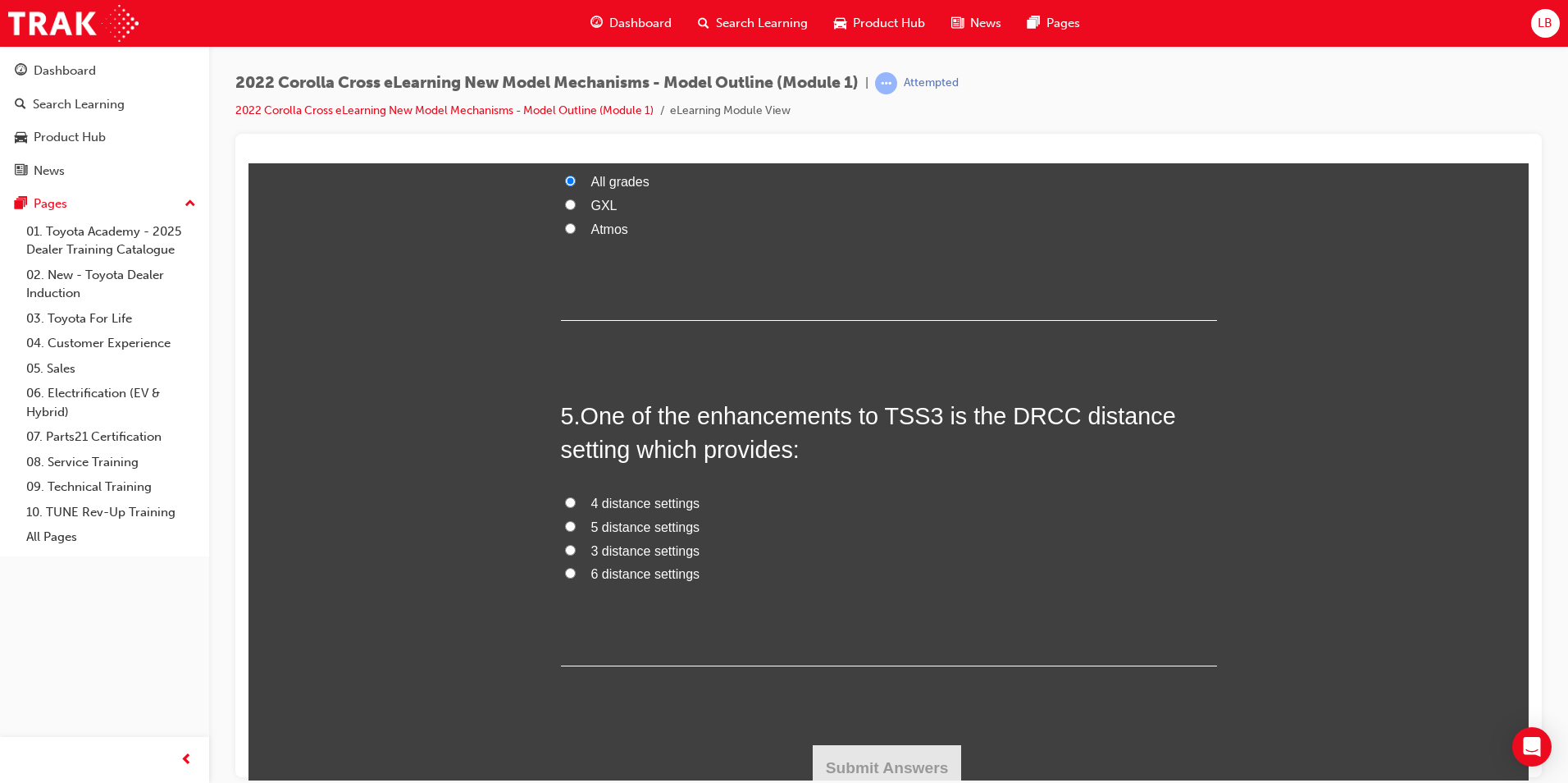
scroll to position [1215, 0]
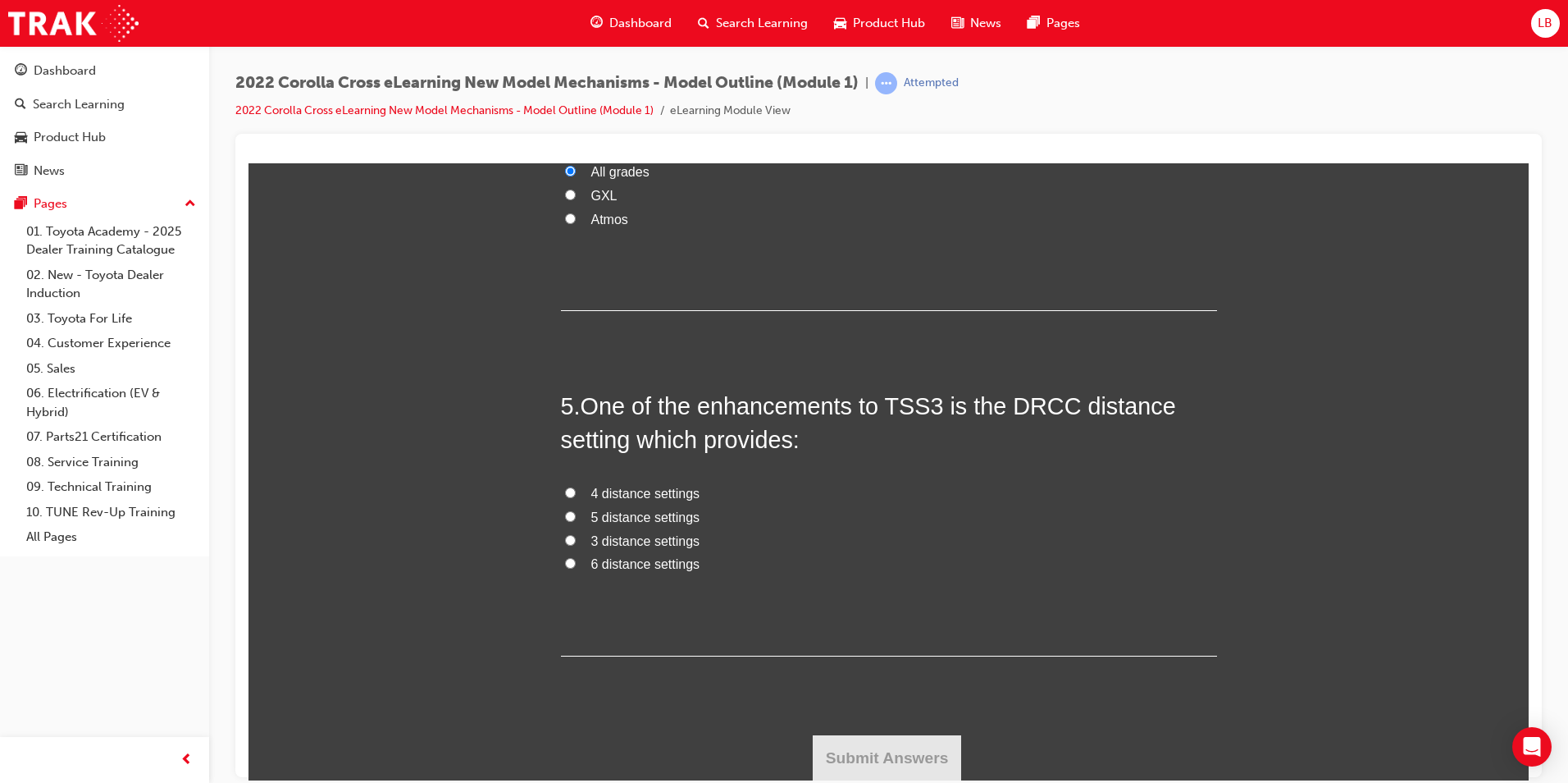
click at [595, 490] on span "4 distance settings" at bounding box center [646, 492] width 109 height 14
click at [575, 490] on input "4 distance settings" at bounding box center [570, 491] width 10 height 10
radio input "true"
click at [891, 752] on button "Submit Answers" at bounding box center [887, 757] width 149 height 46
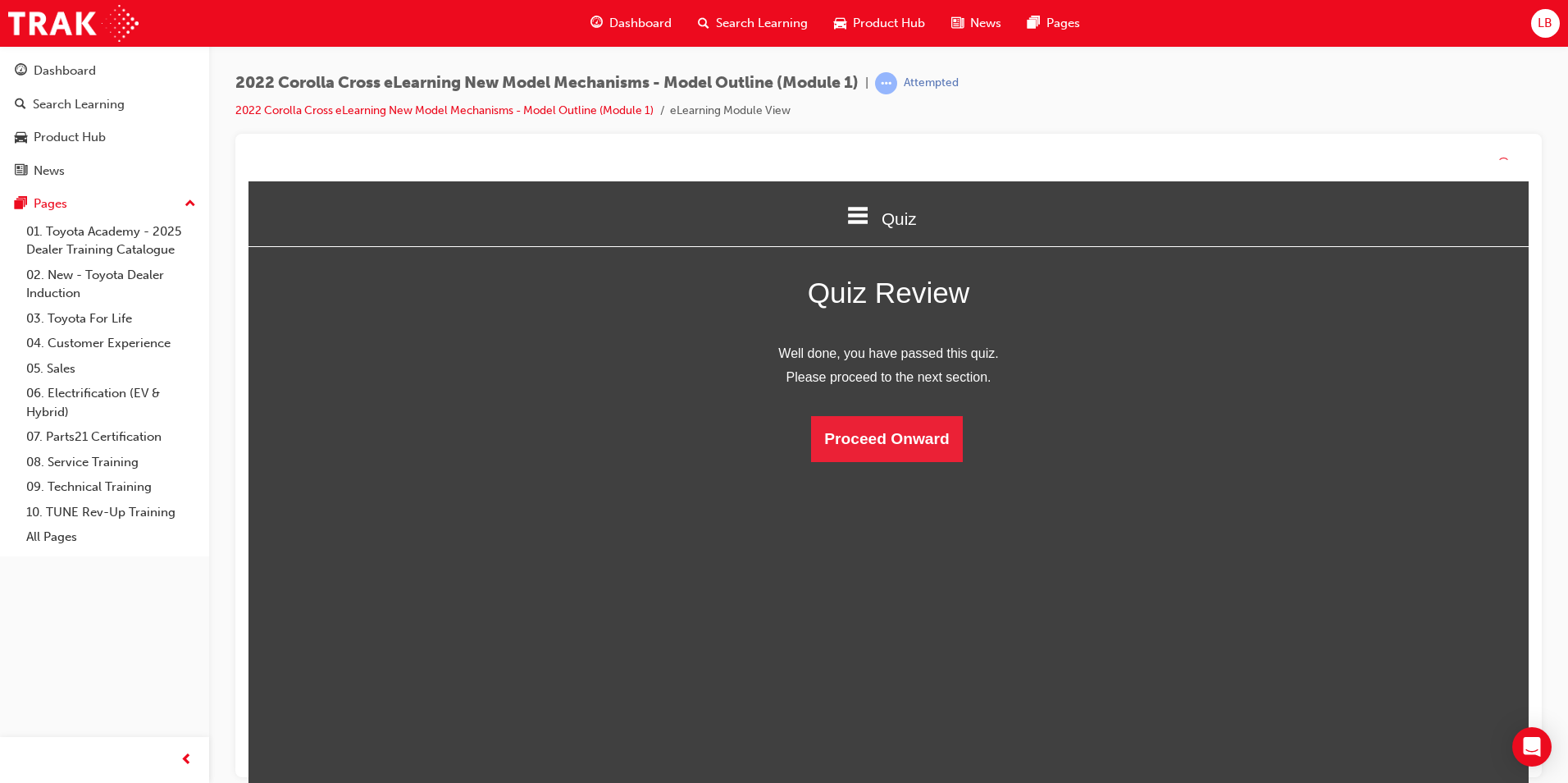
scroll to position [218, 1306]
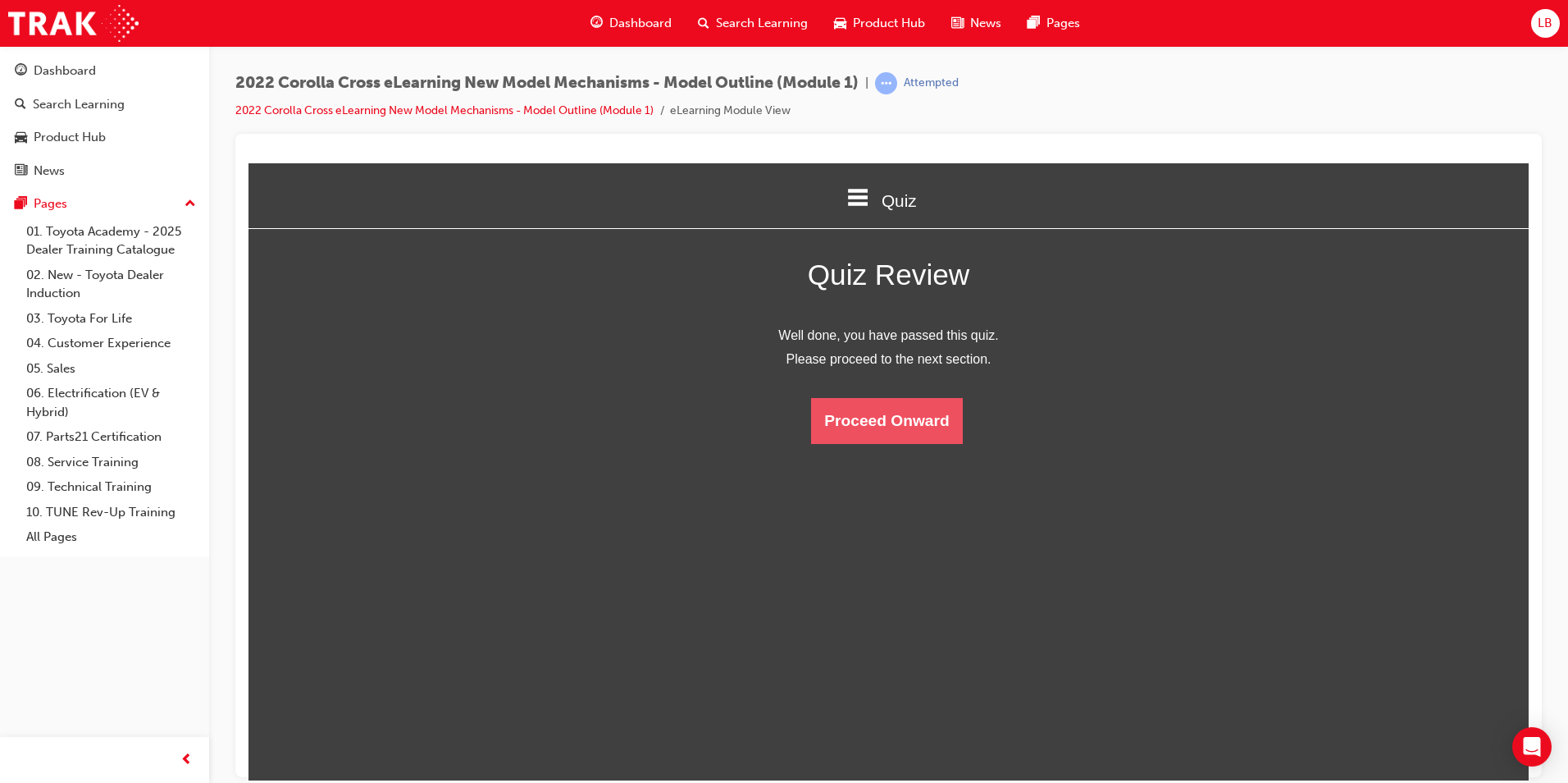
click at [909, 408] on button "Proceed Onward" at bounding box center [886, 420] width 151 height 46
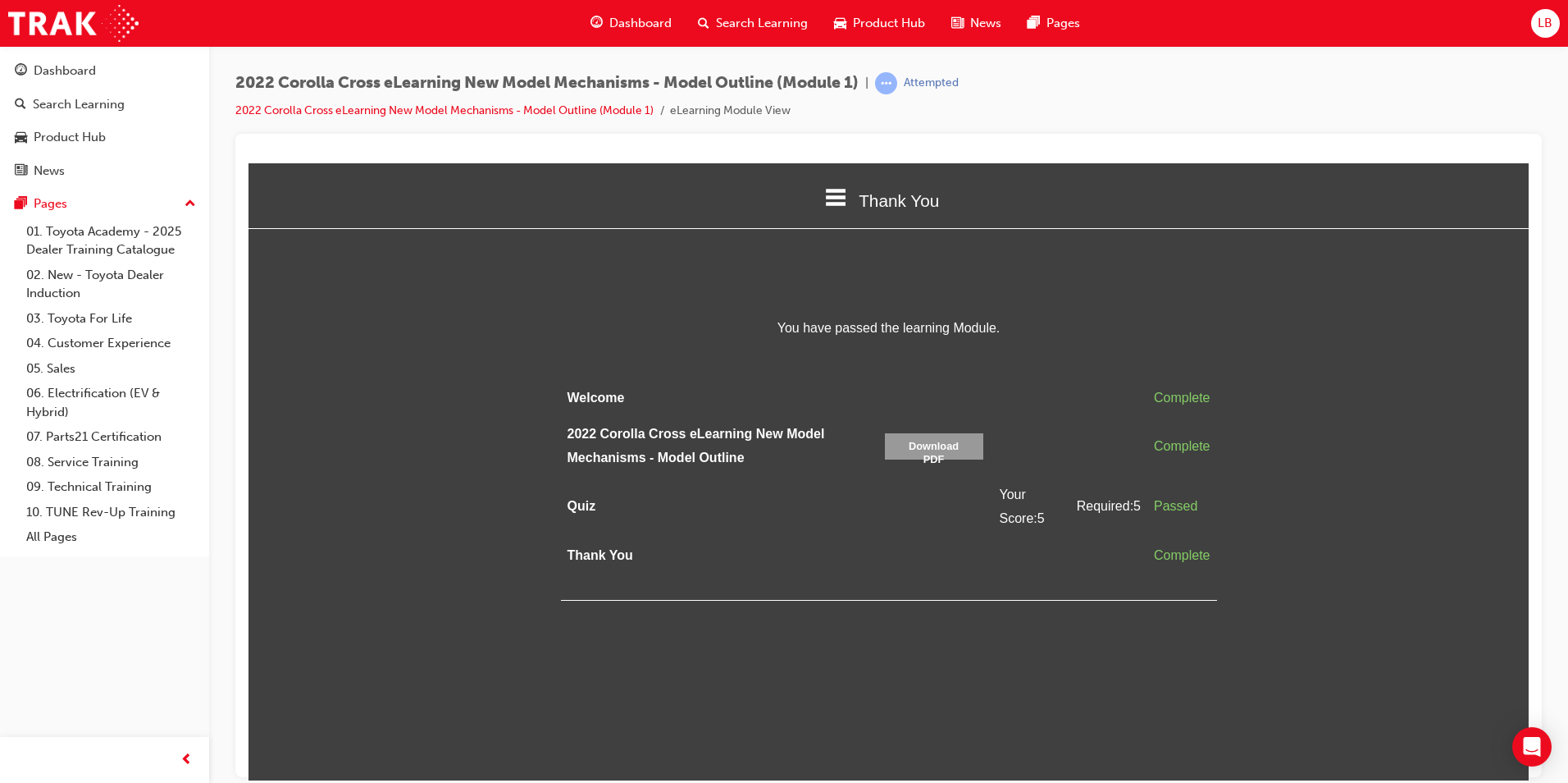
scroll to position [0, 0]
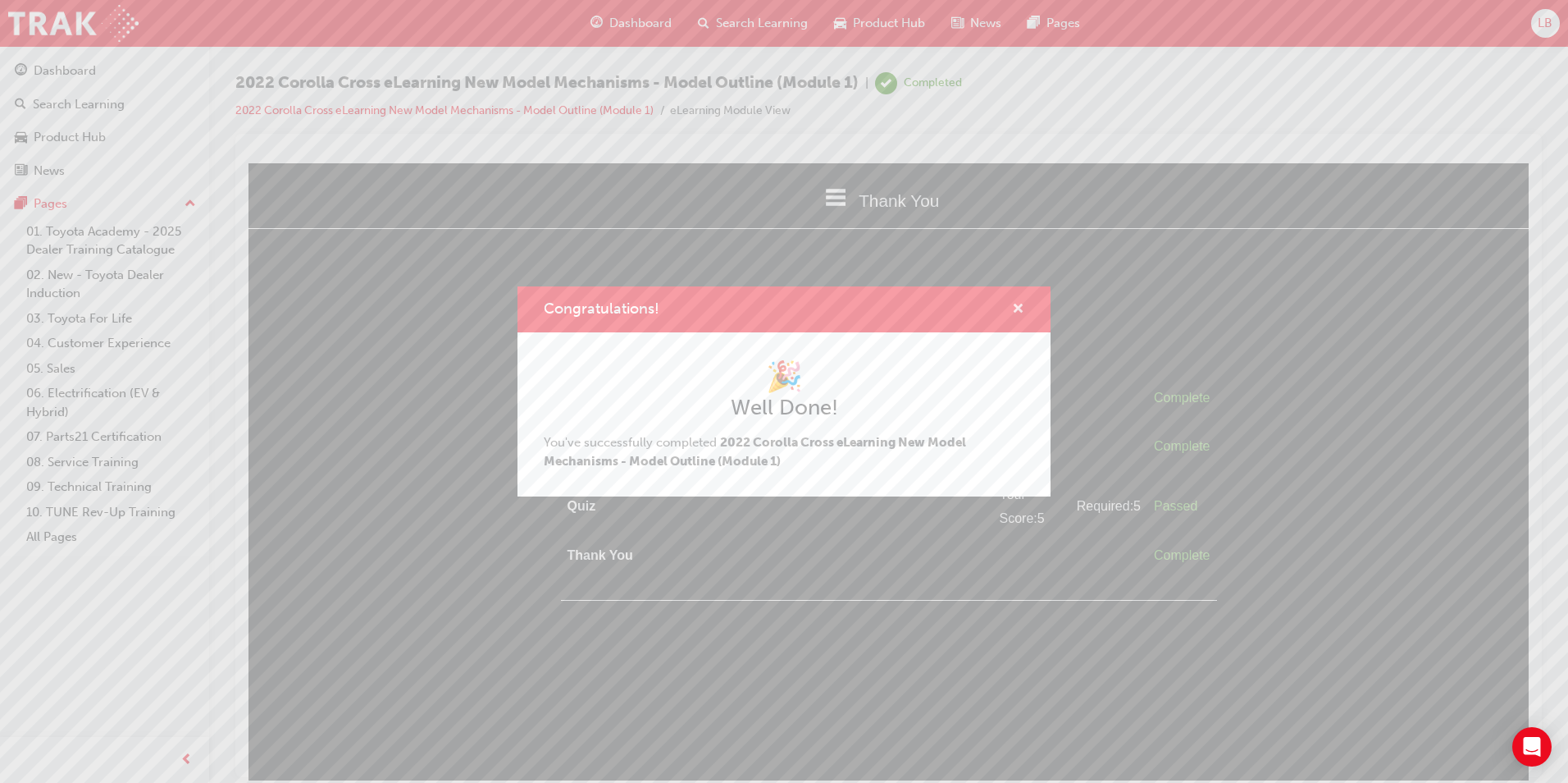
click at [1019, 303] on span "cross-icon" at bounding box center [1018, 310] width 12 height 15
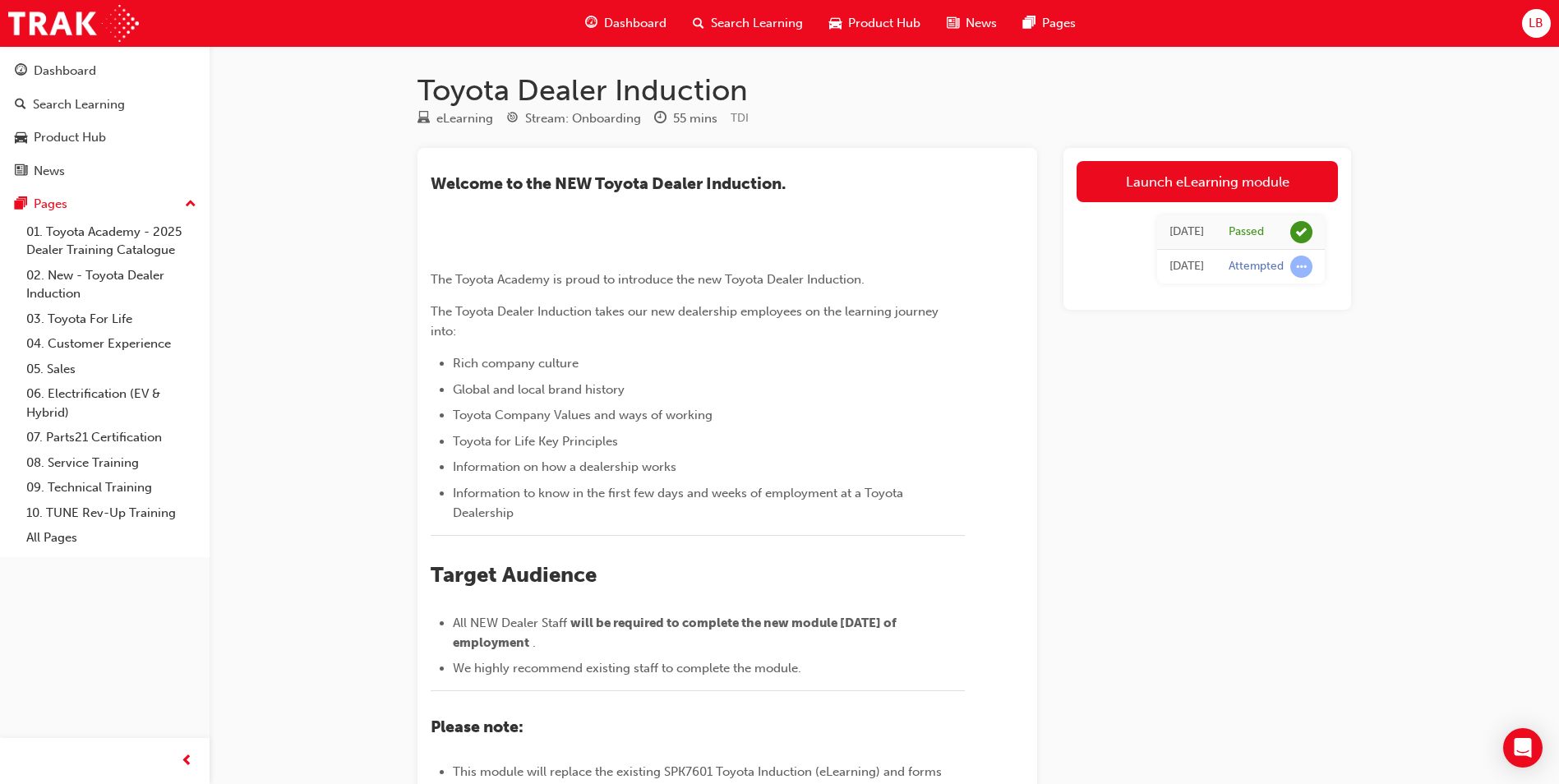
click at [699, 20] on span "search-icon" at bounding box center [699, 23] width 11 height 21
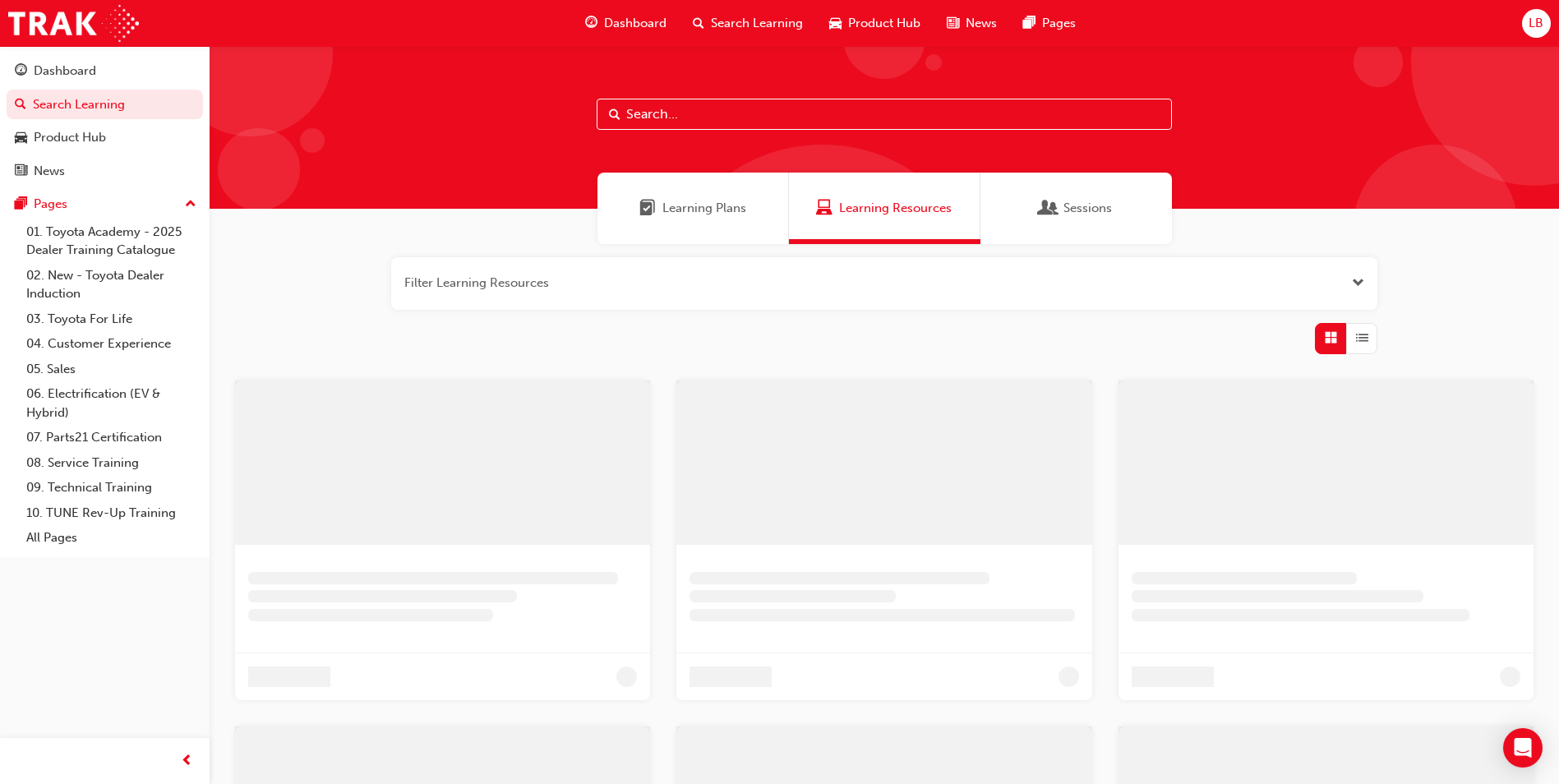
click at [713, 111] on input "text" at bounding box center [884, 114] width 576 height 31
click at [668, 109] on input "corolla ross" at bounding box center [890, 114] width 576 height 31
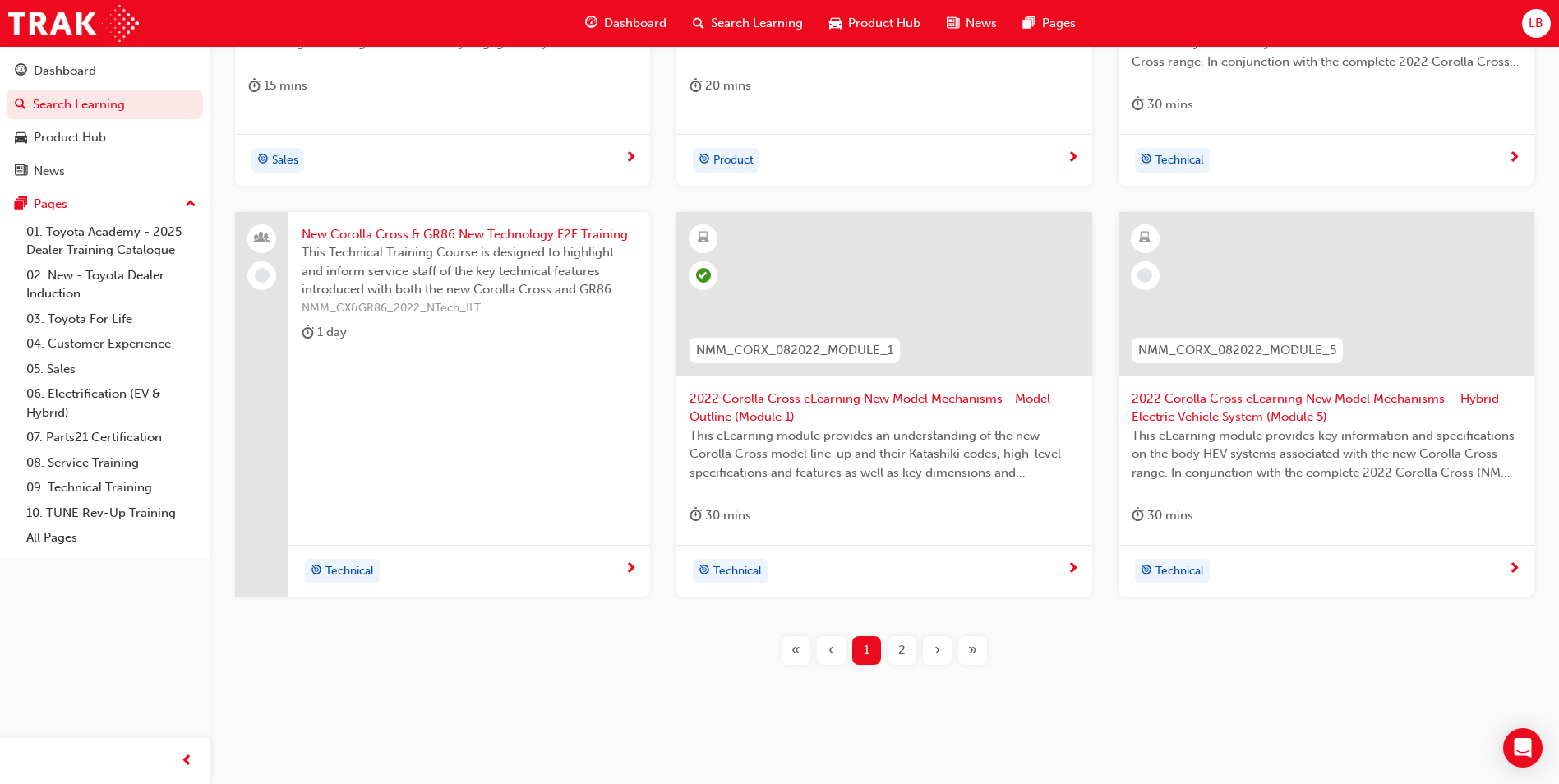
scroll to position [593, 0]
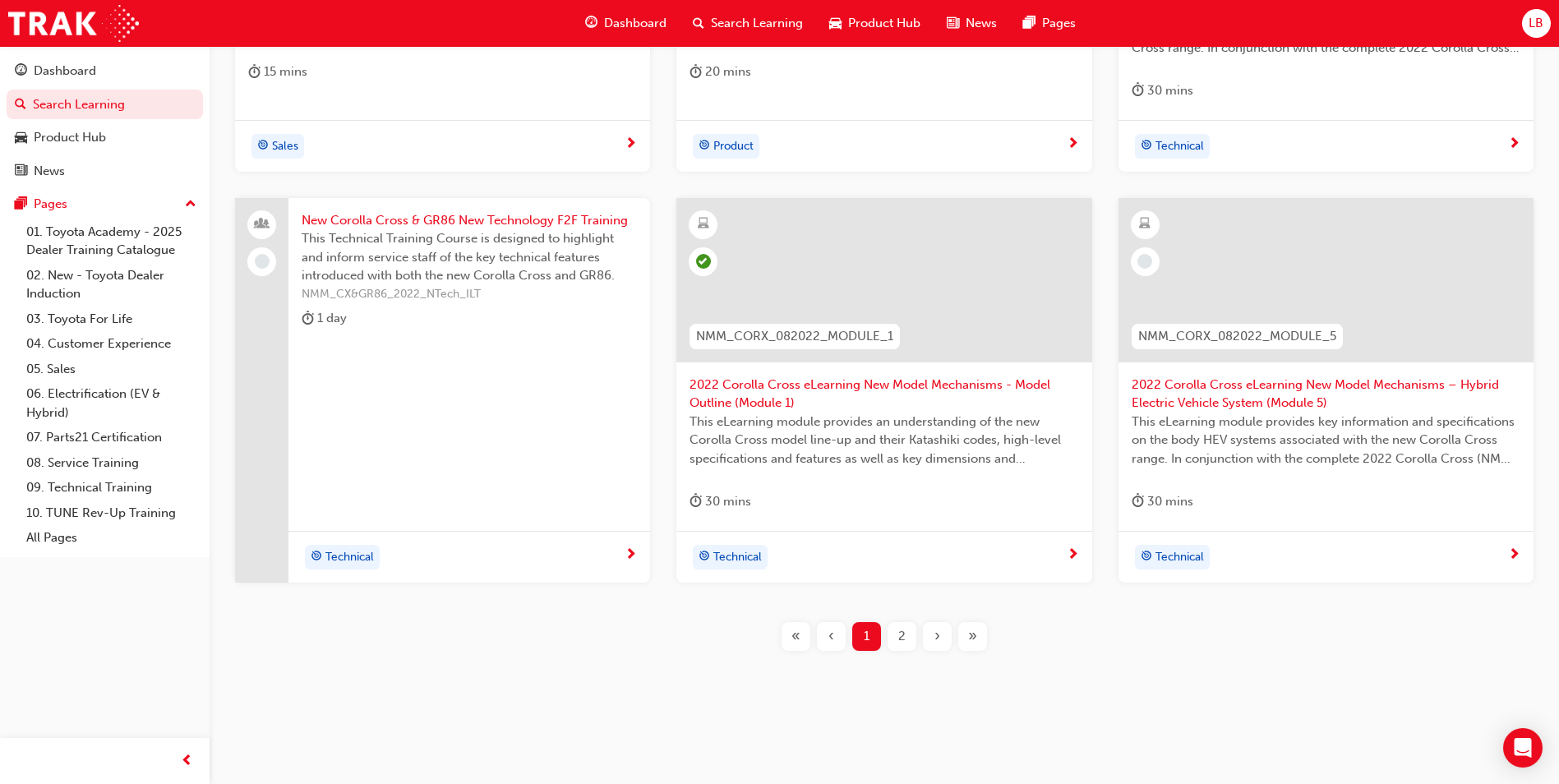
click at [902, 638] on span "2" at bounding box center [902, 637] width 8 height 19
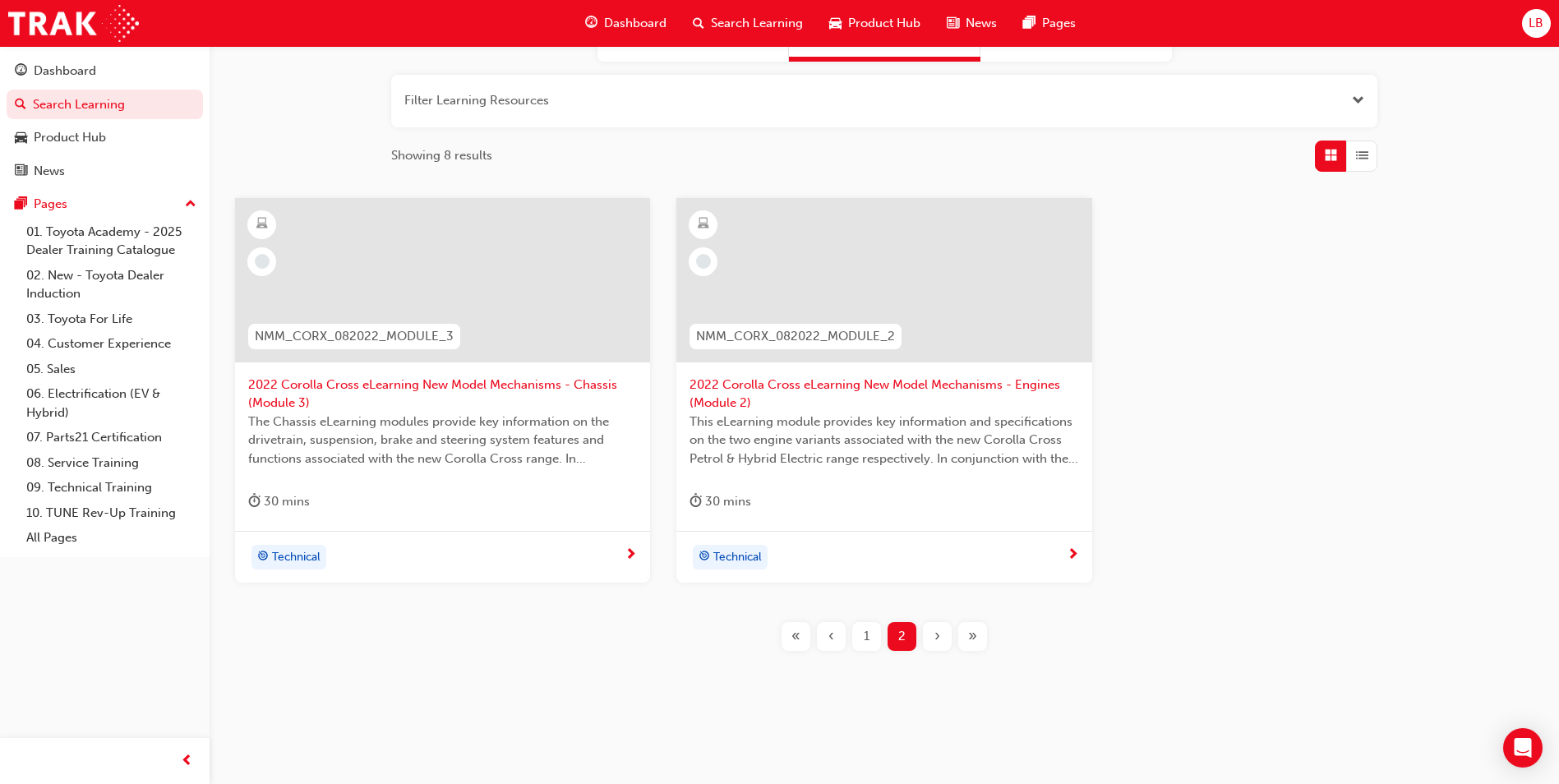
click at [747, 21] on span "Search Learning" at bounding box center [757, 23] width 92 height 19
click at [720, 28] on span "Search Learning" at bounding box center [757, 23] width 92 height 19
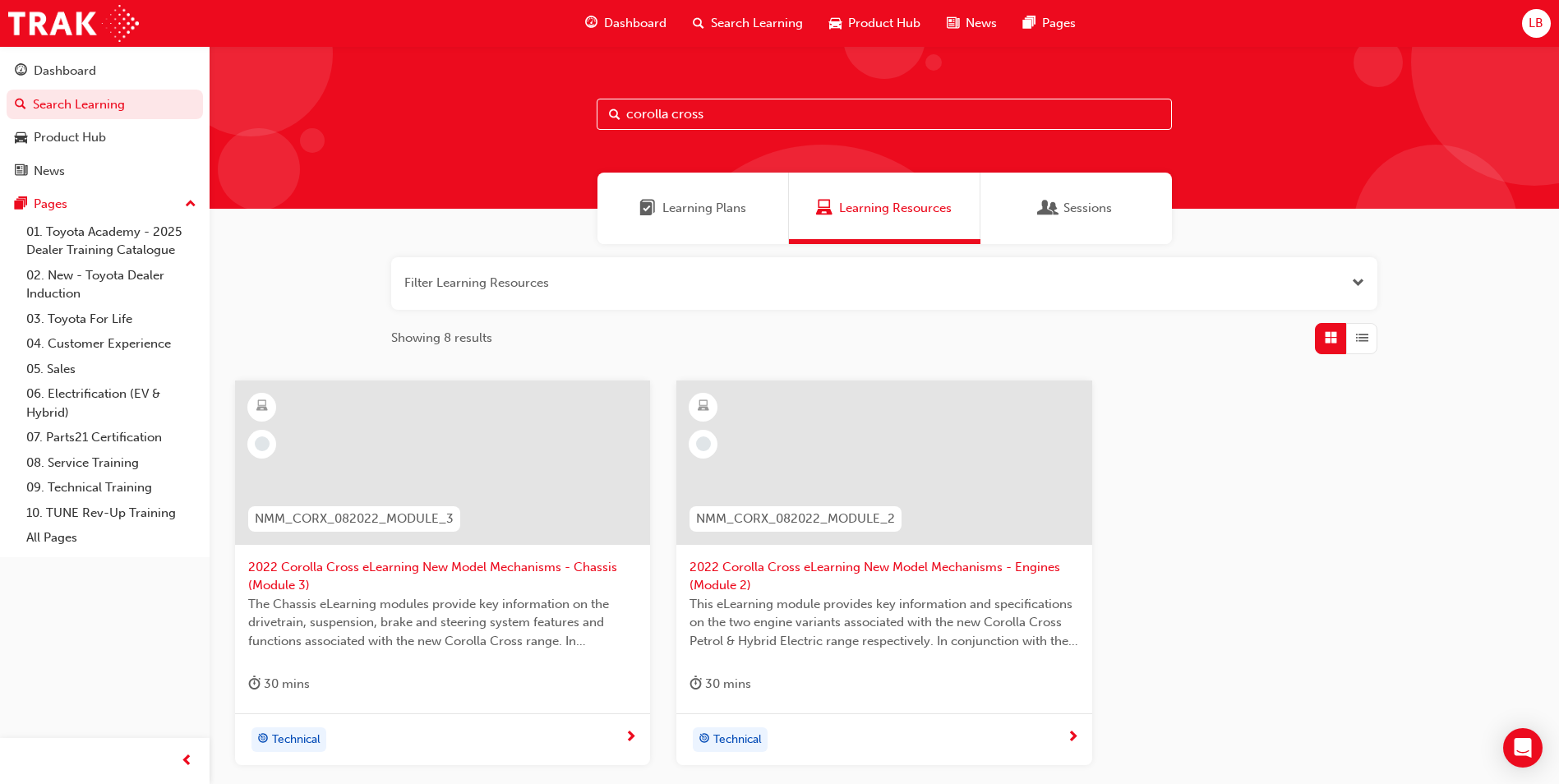
click at [733, 111] on input "corolla cross" at bounding box center [884, 114] width 576 height 31
type input "c"
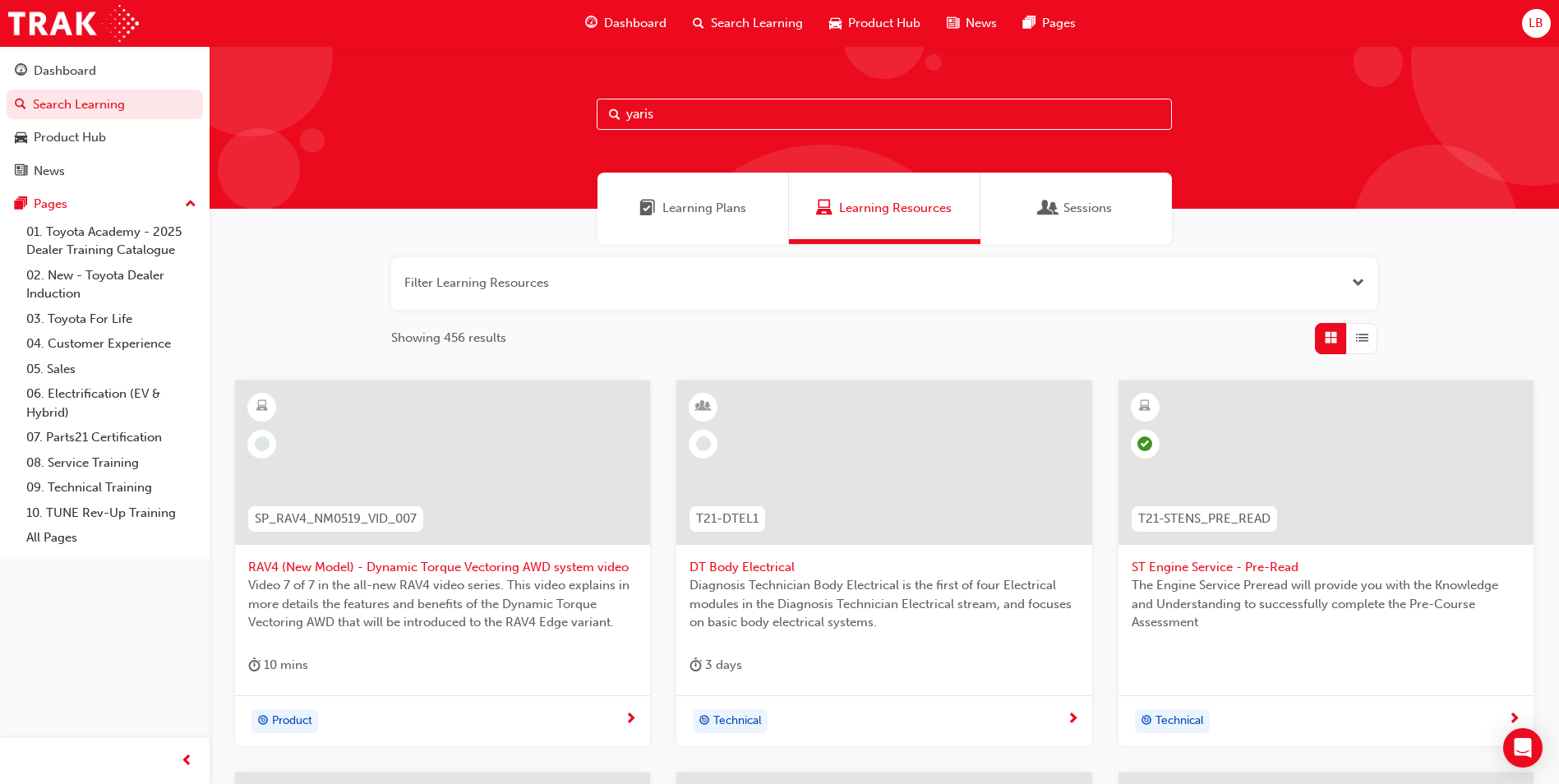
type input "yaris"
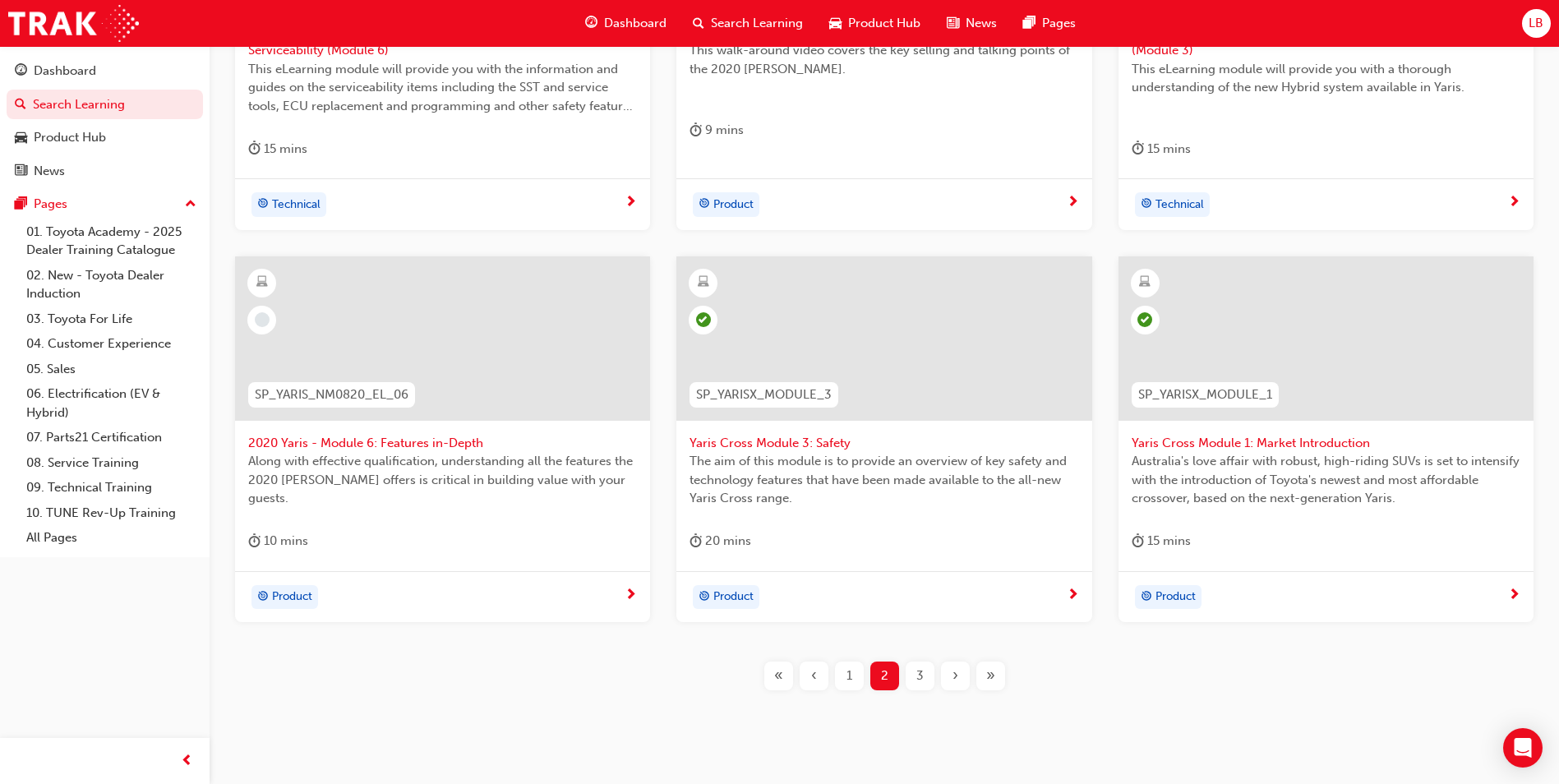
scroll to position [575, 0]
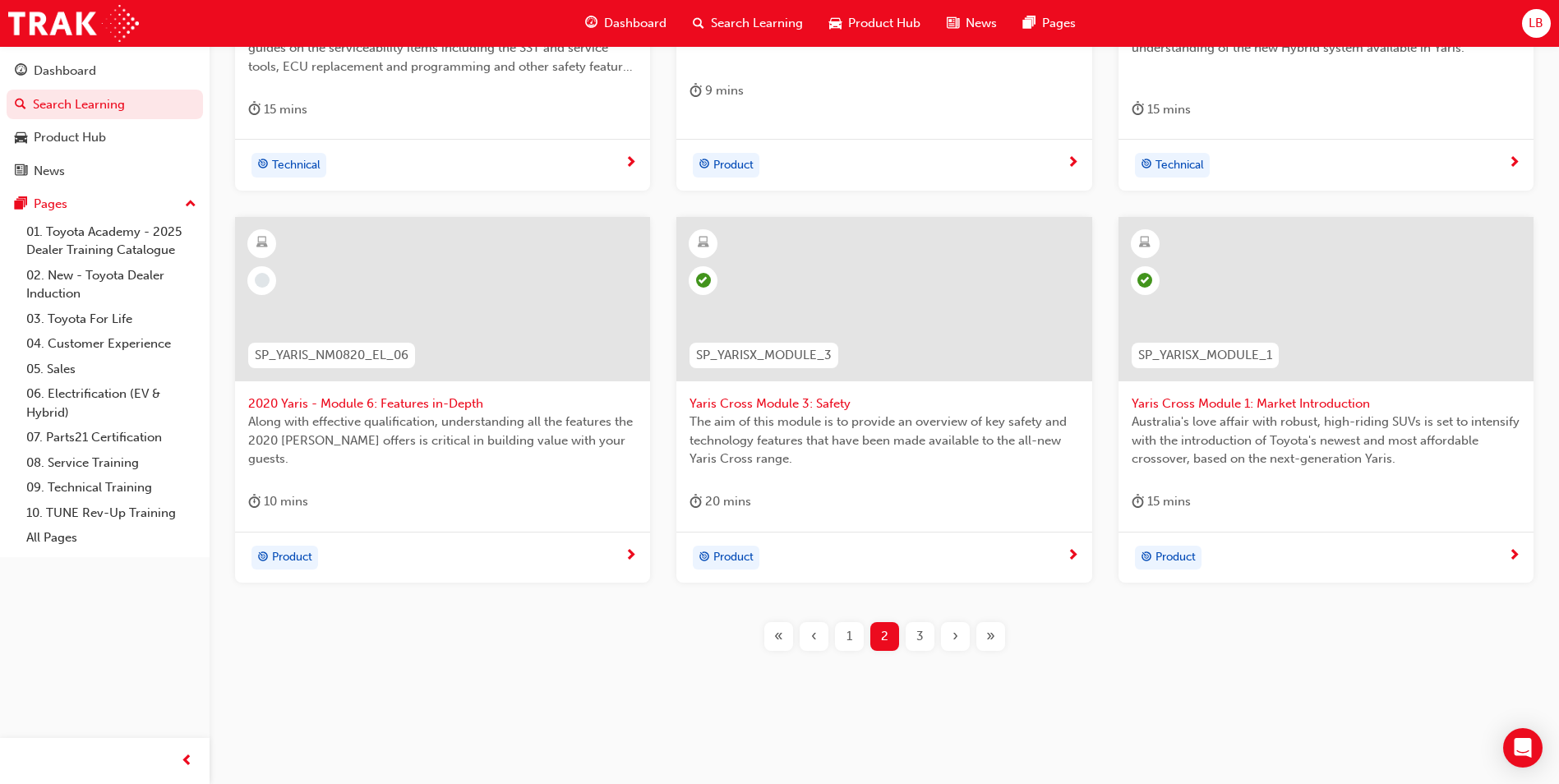
click at [992, 637] on span "»" at bounding box center [991, 637] width 9 height 19
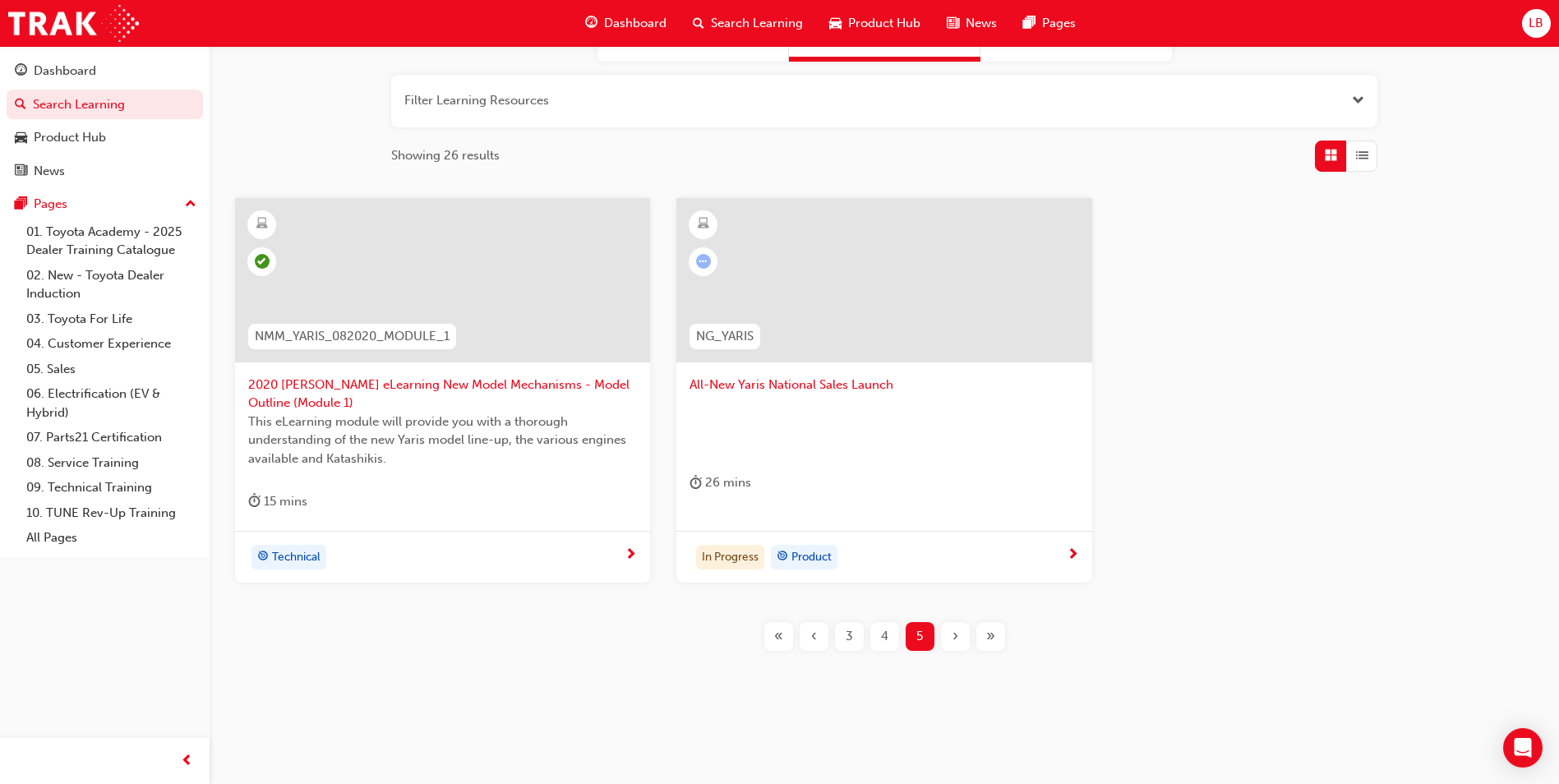
click at [899, 642] on button "4" at bounding box center [885, 636] width 36 height 29
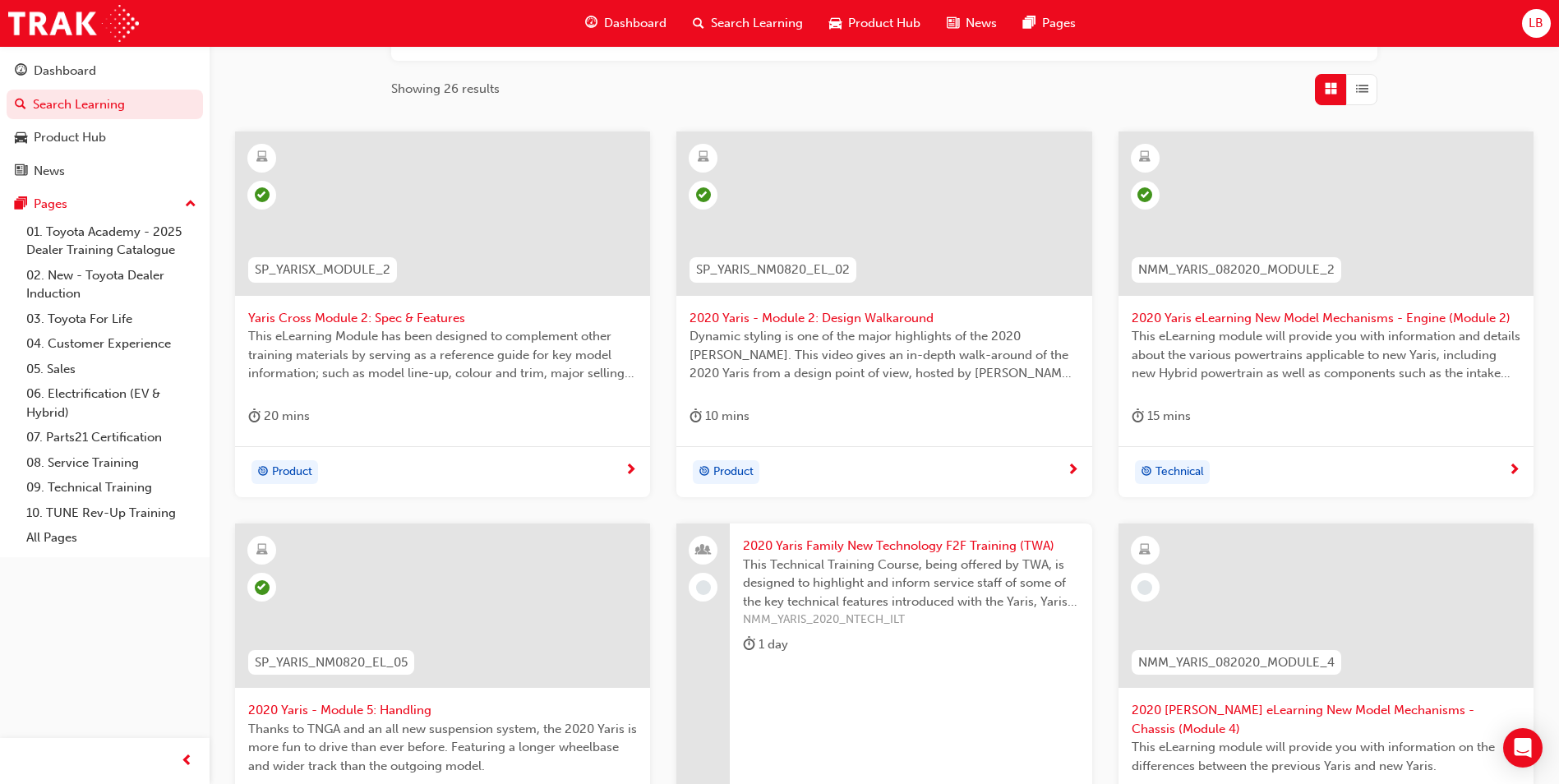
scroll to position [429, 0]
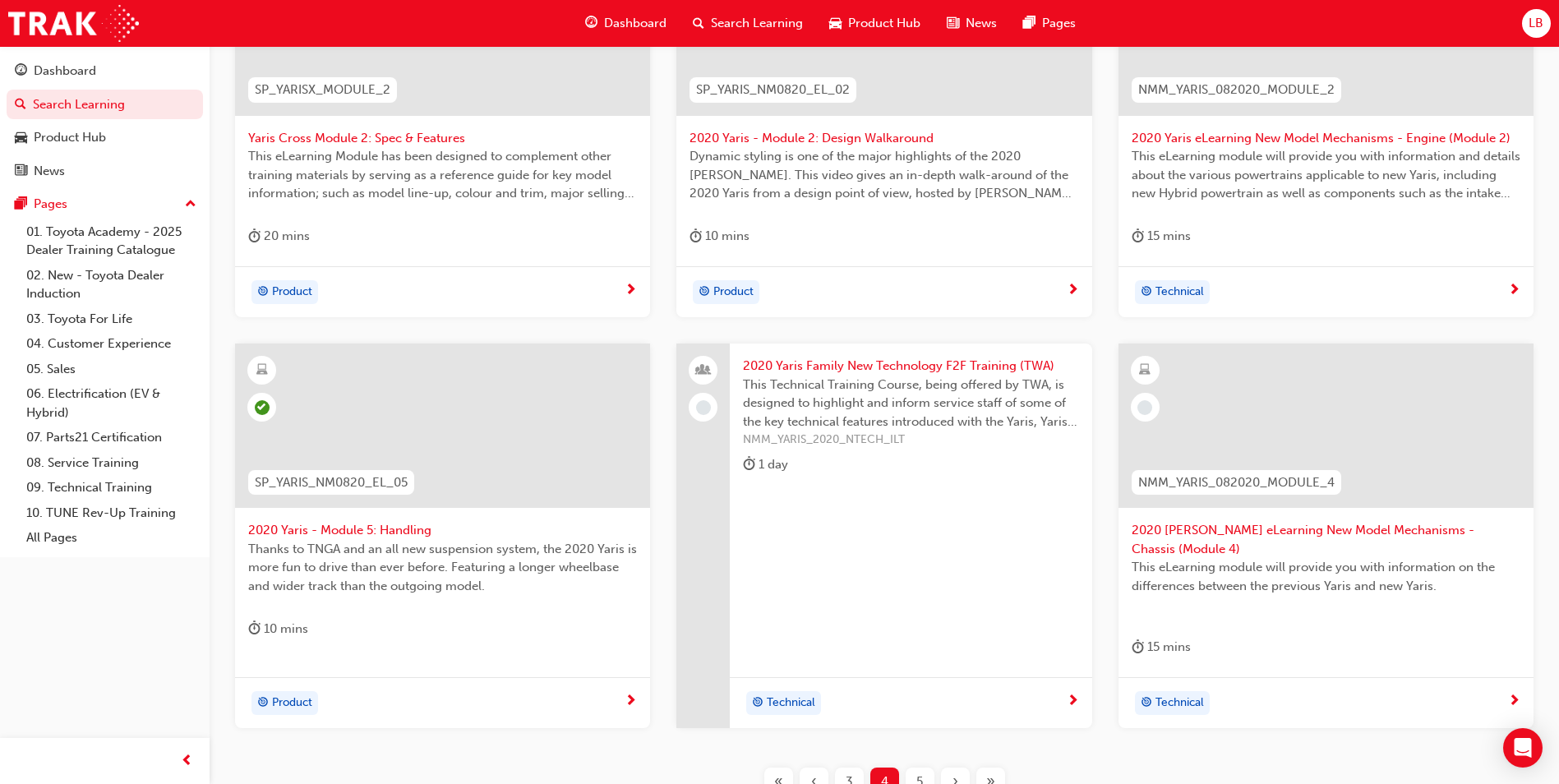
click at [1209, 534] on span "2020 Yaris eLearning New Model Mechanisms - Chassis (Module 4)" at bounding box center [1326, 539] width 389 height 37
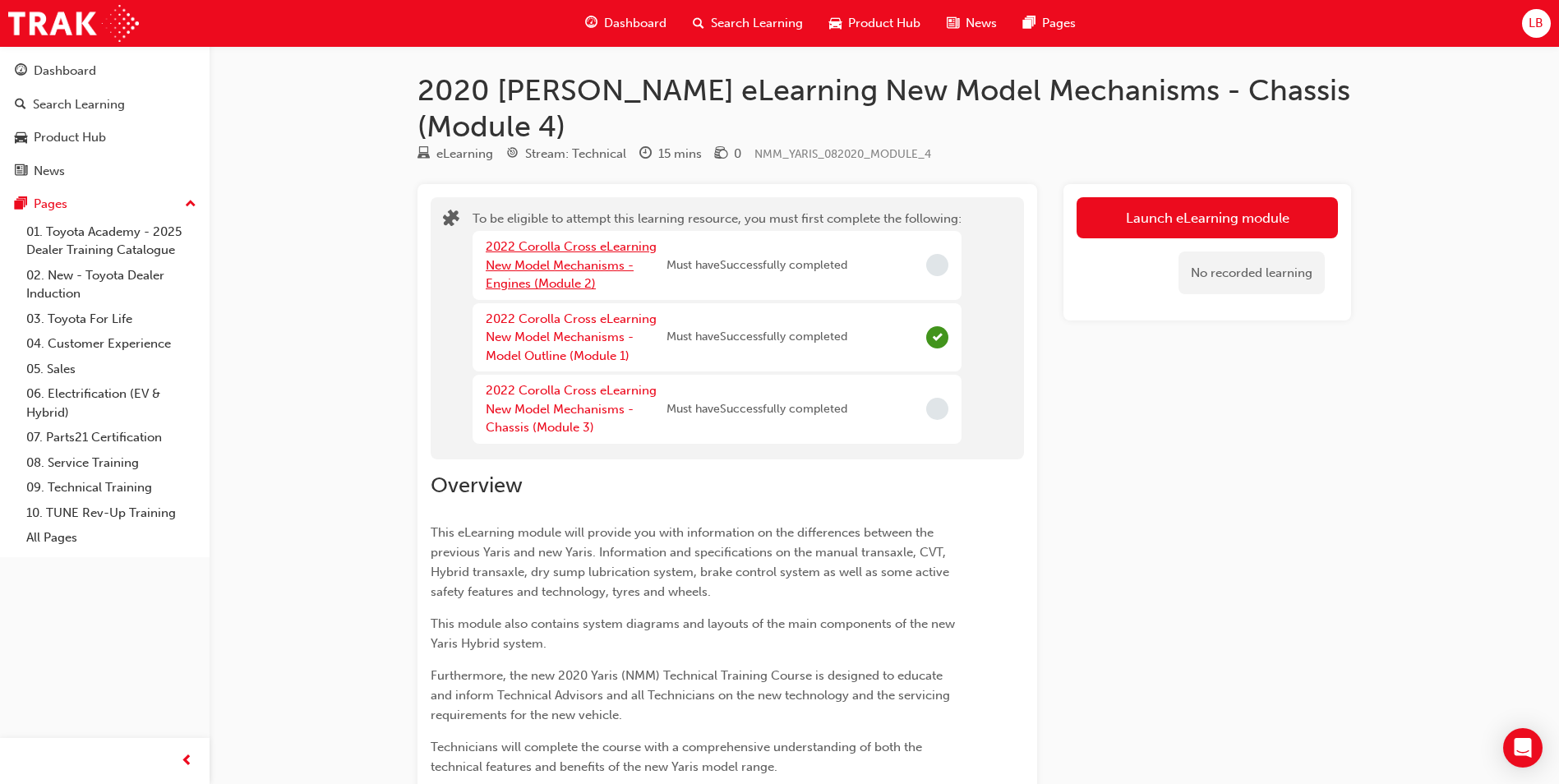
click at [563, 239] on link "2022 Corolla Cross eLearning New Model Mechanisms - Engines (Module 2)" at bounding box center [571, 265] width 171 height 52
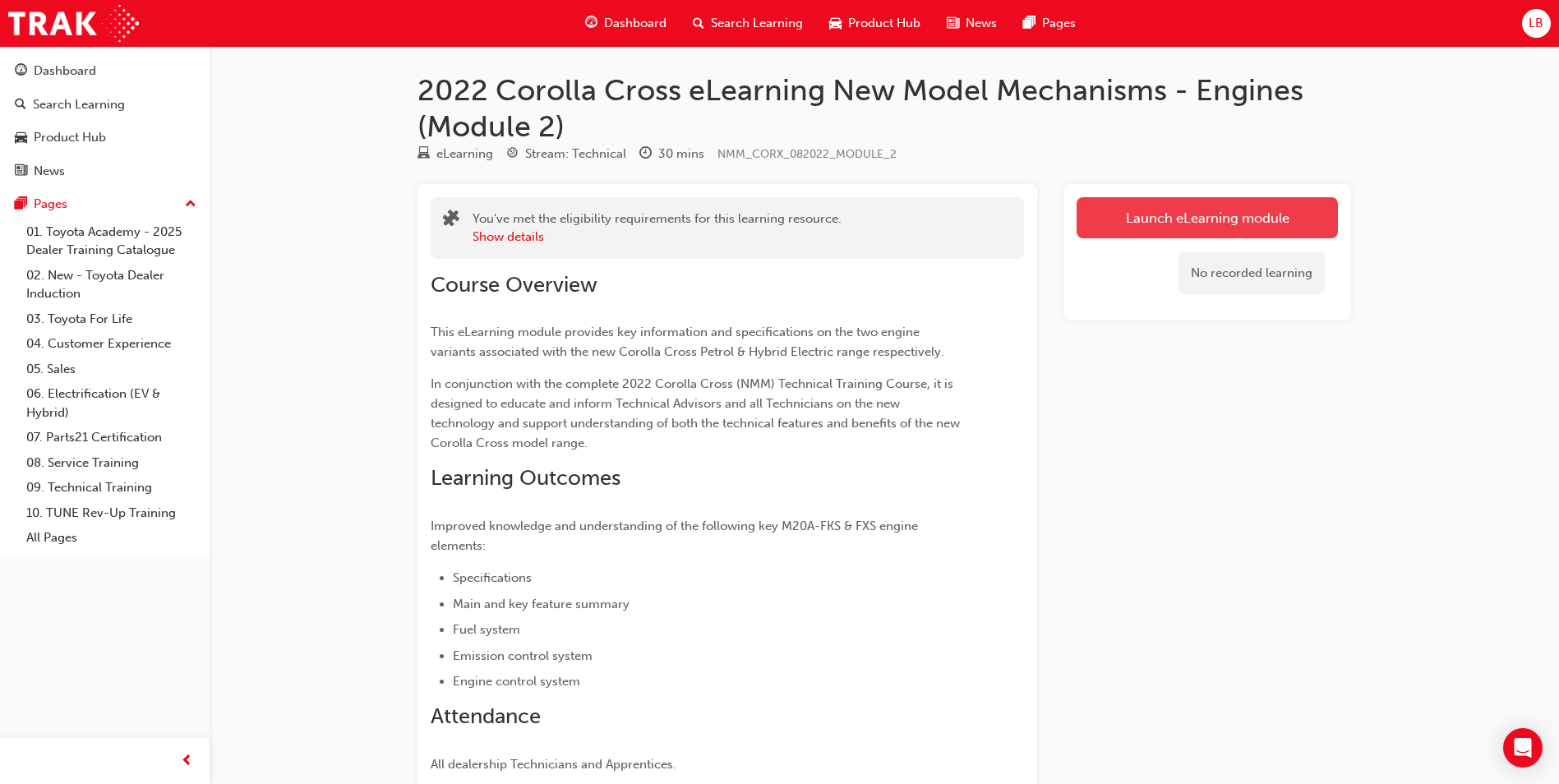
click at [1206, 209] on link "Launch eLearning module" at bounding box center [1207, 218] width 261 height 41
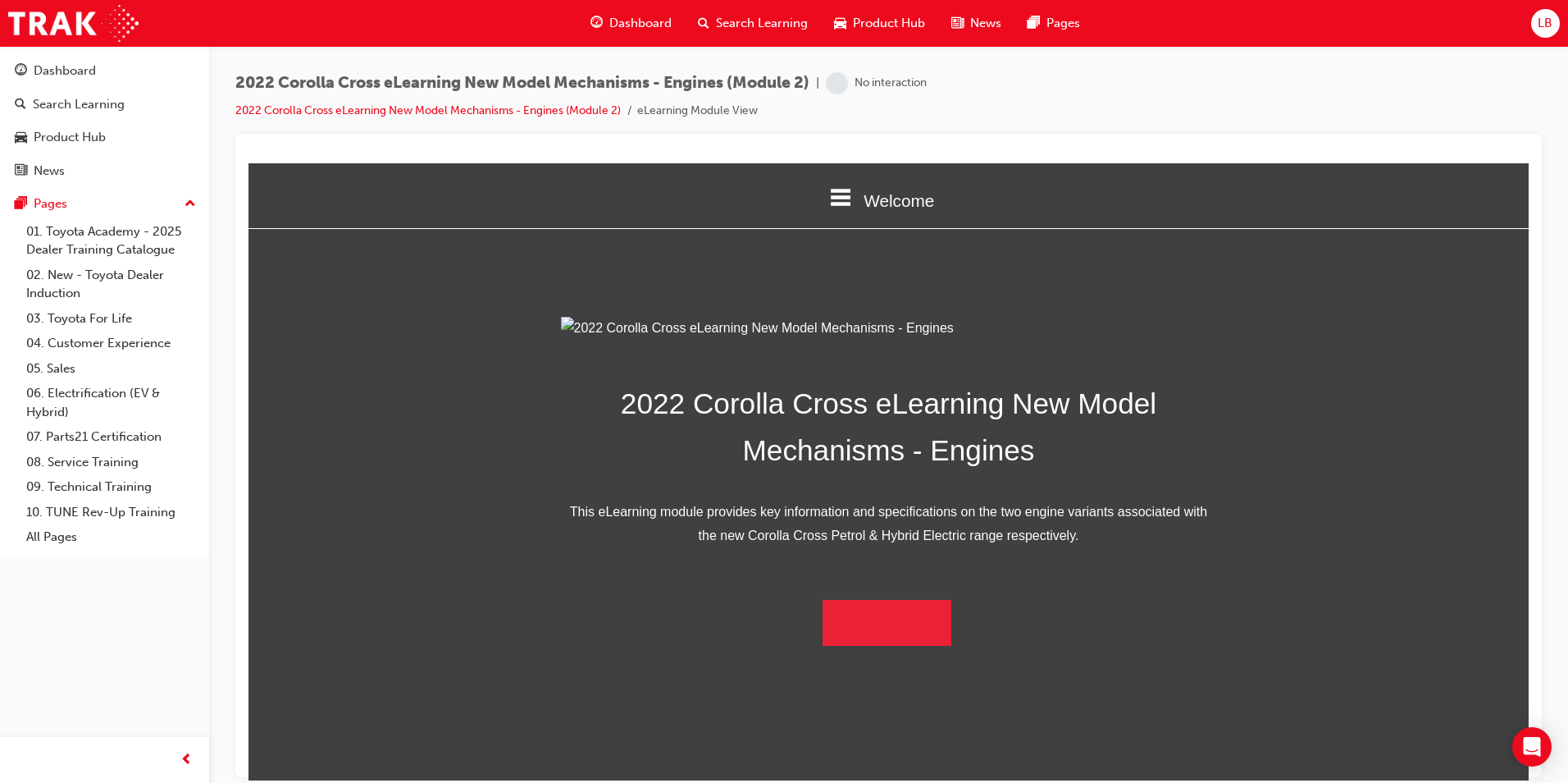
scroll to position [212, 0]
click at [902, 645] on button "Begin Module" at bounding box center [888, 622] width 129 height 46
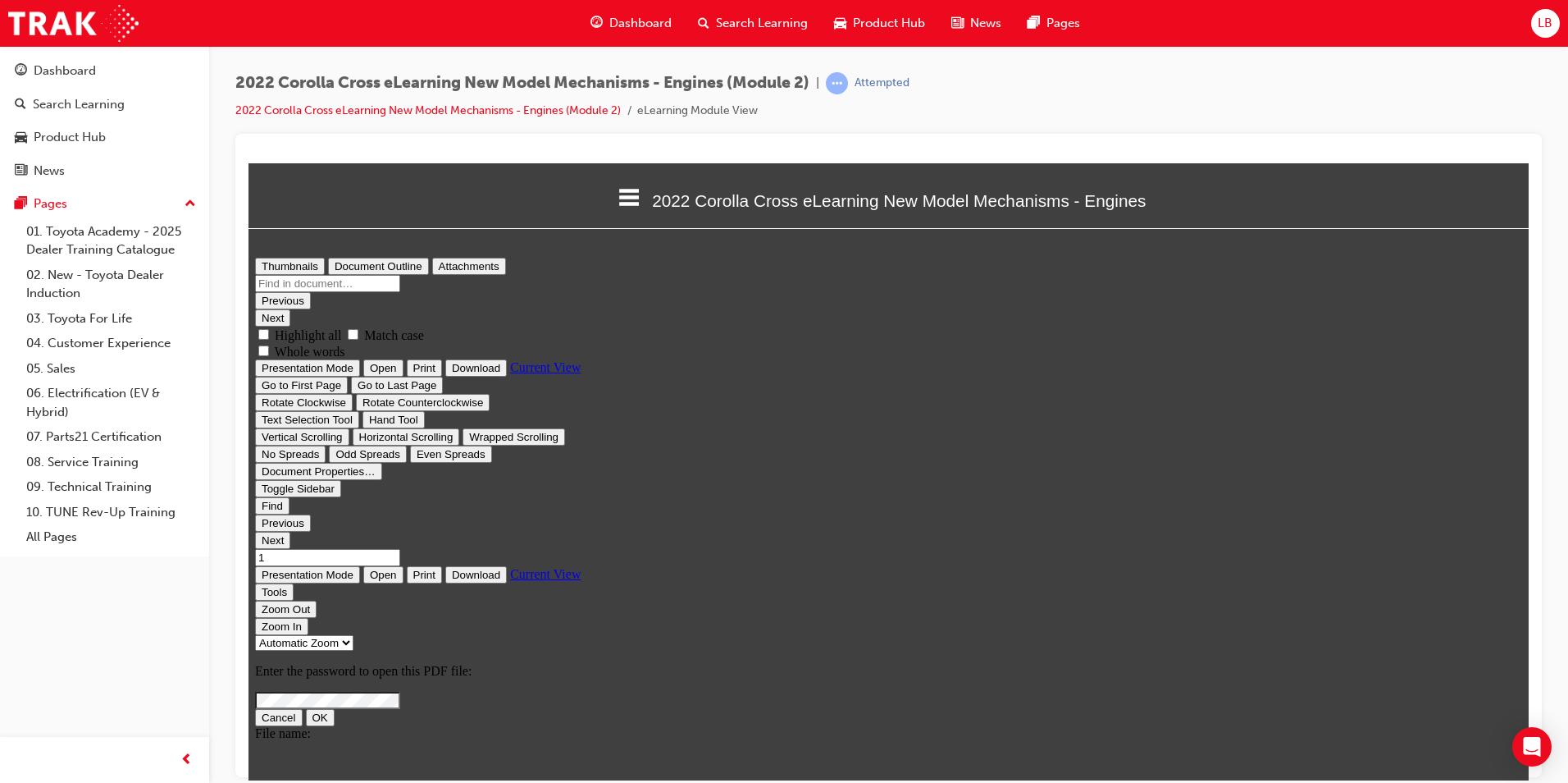
scroll to position [0, 0]
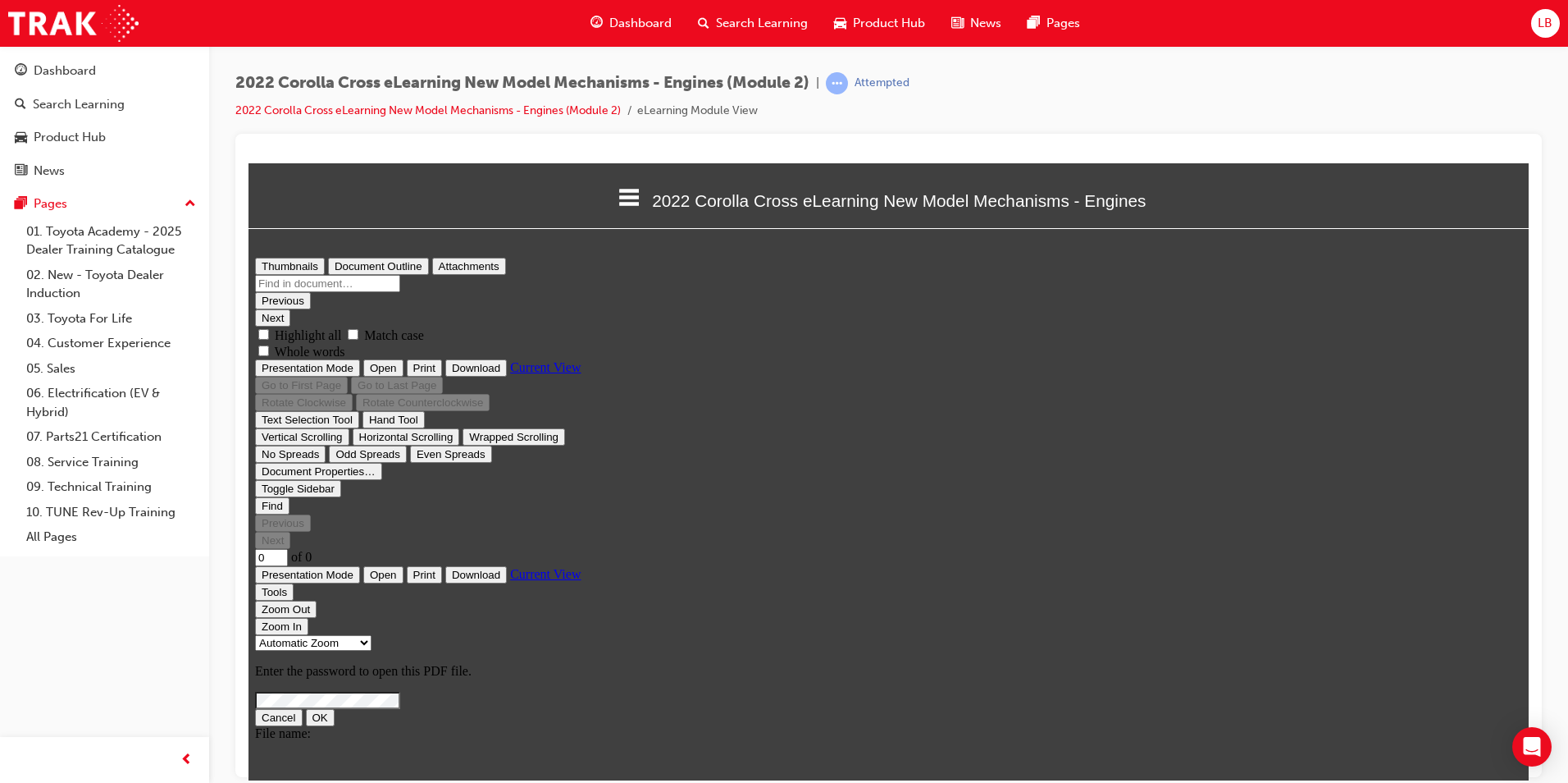
type input "1"
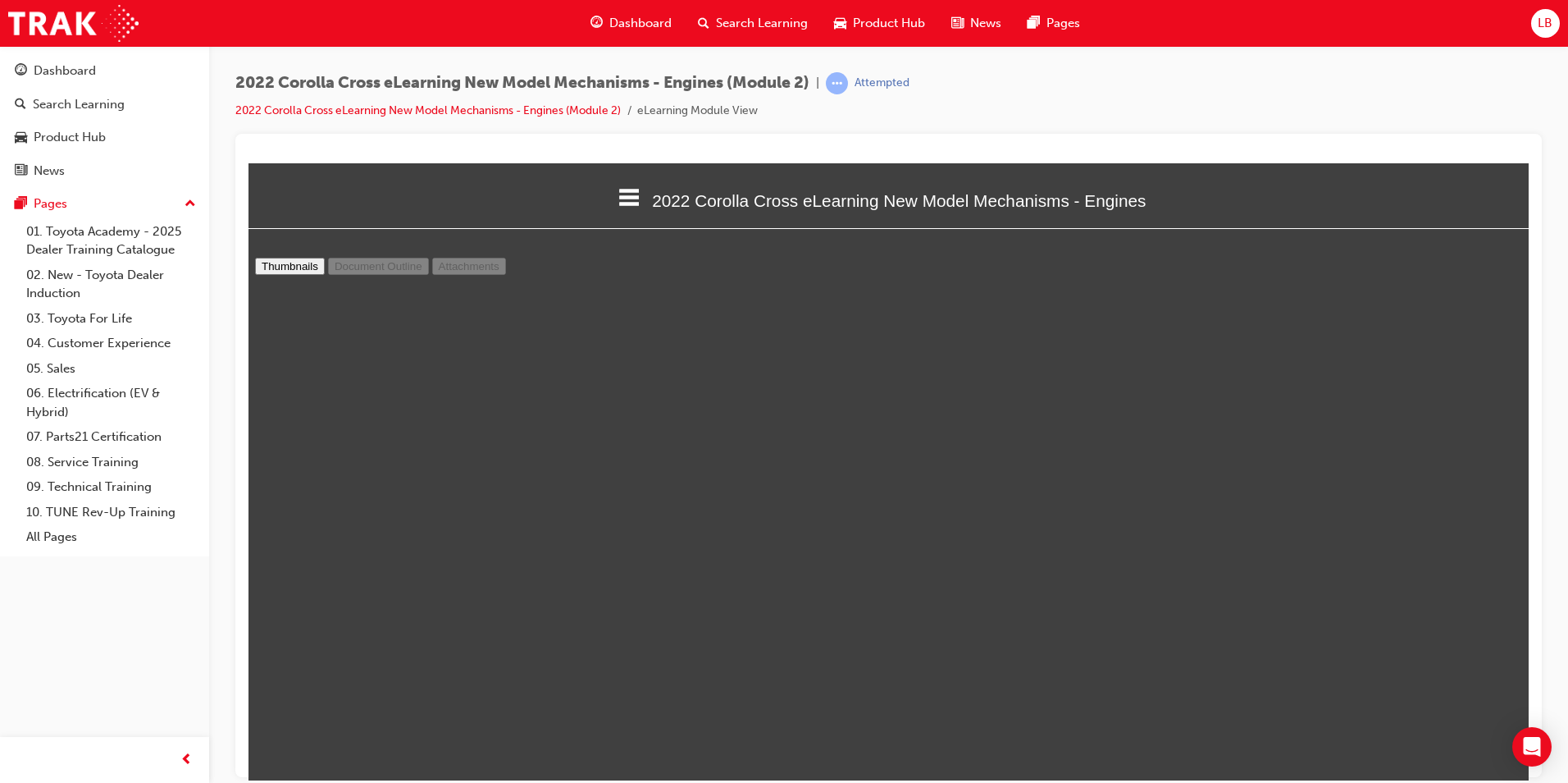
scroll to position [8, 0]
select select "custom"
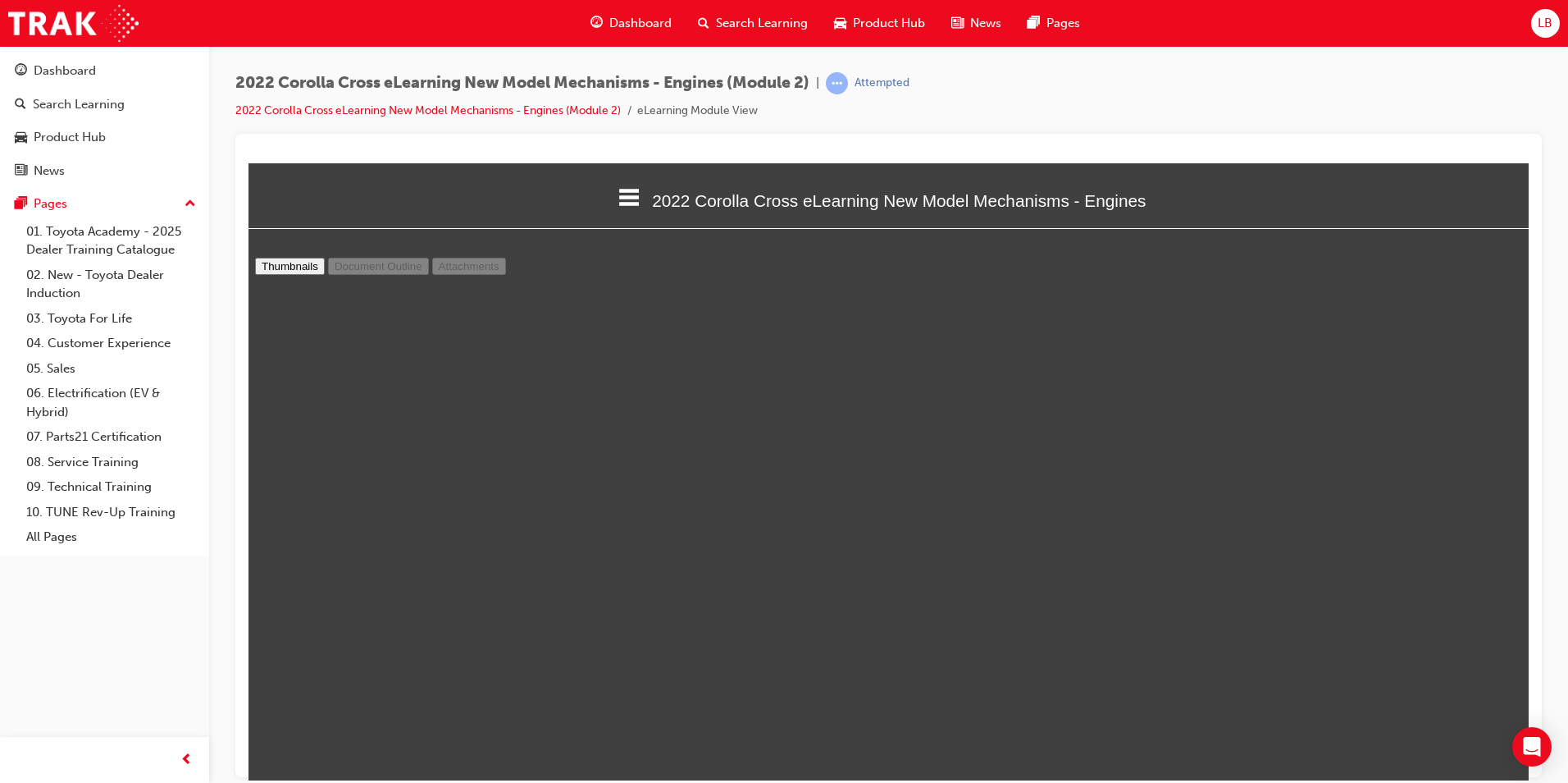
type input "2"
select select "custom"
type input "3"
select select "custom"
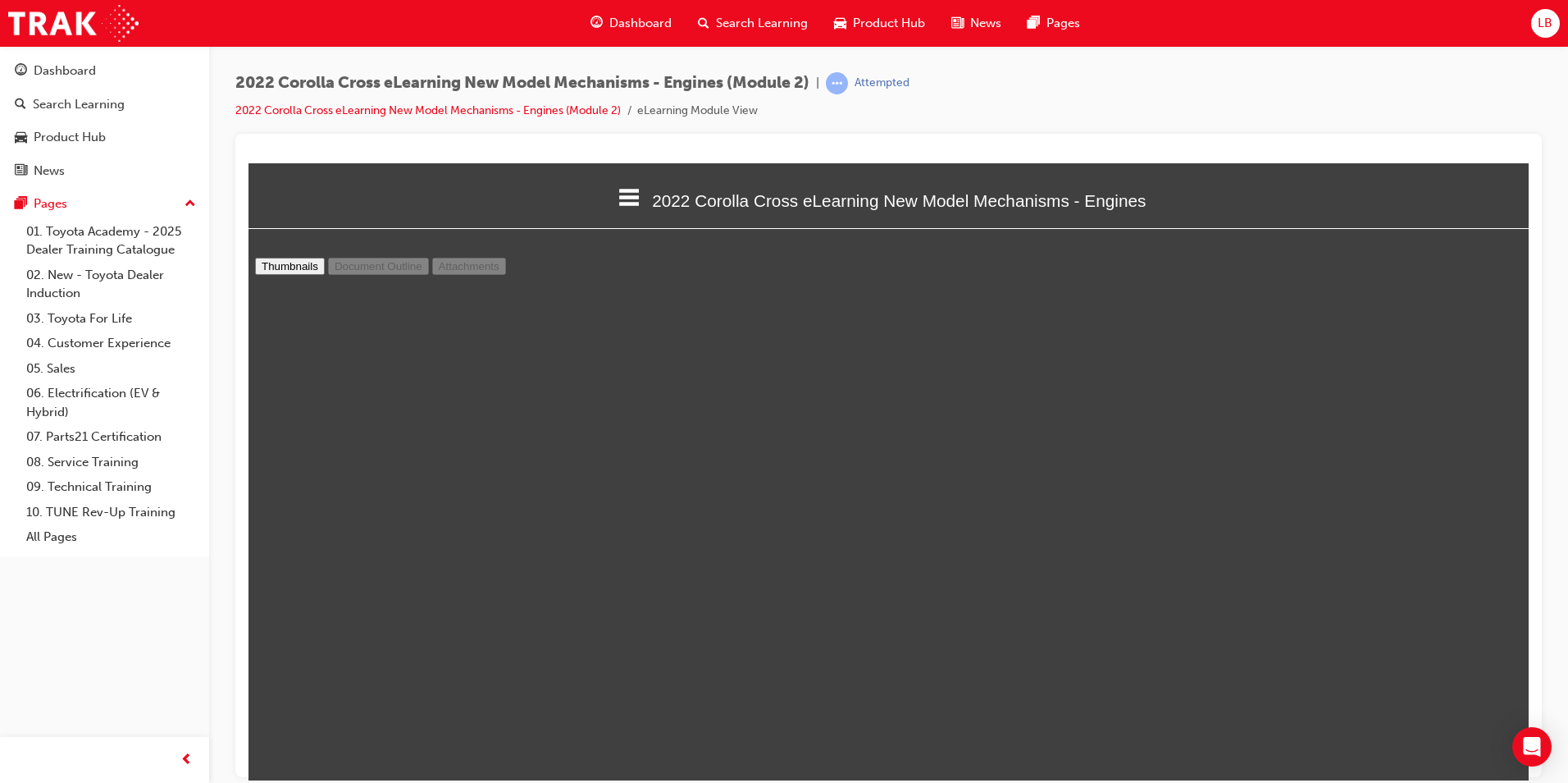
type input "4"
select select "custom"
type input "5"
select select "custom"
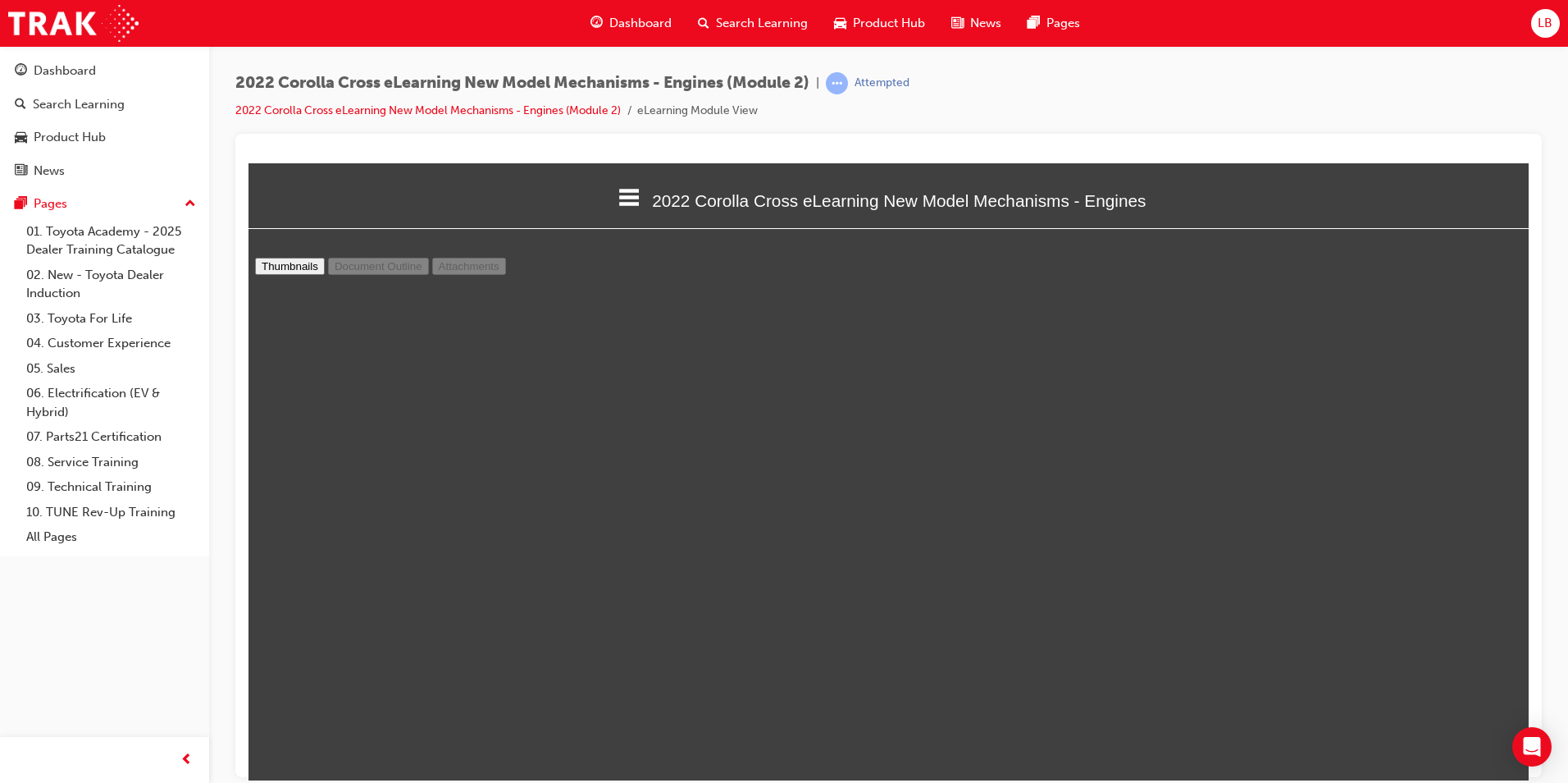
scroll to position [3126, 0]
type input "6"
select select "custom"
type input "7"
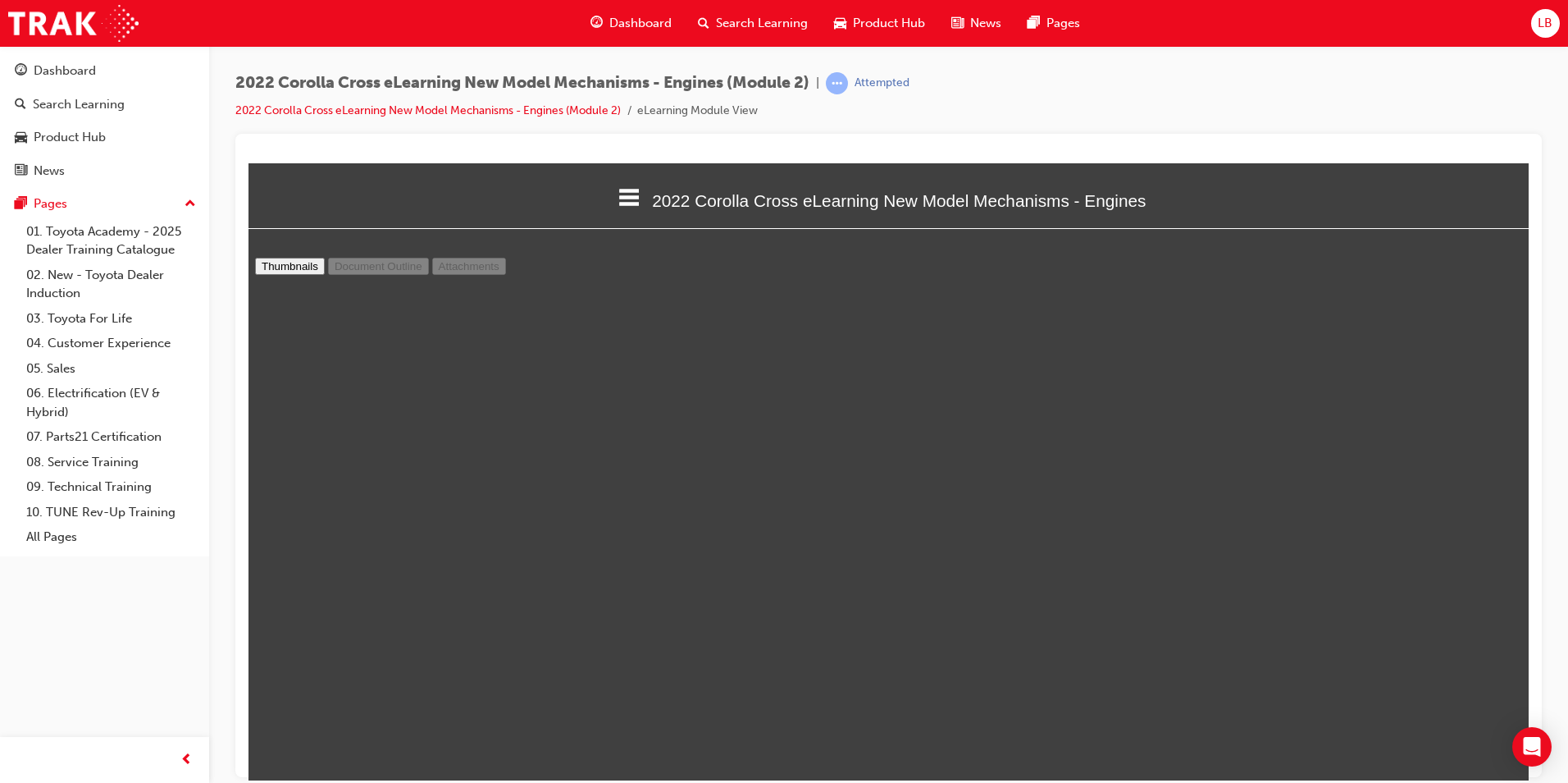
select select "custom"
type input "8"
select select "custom"
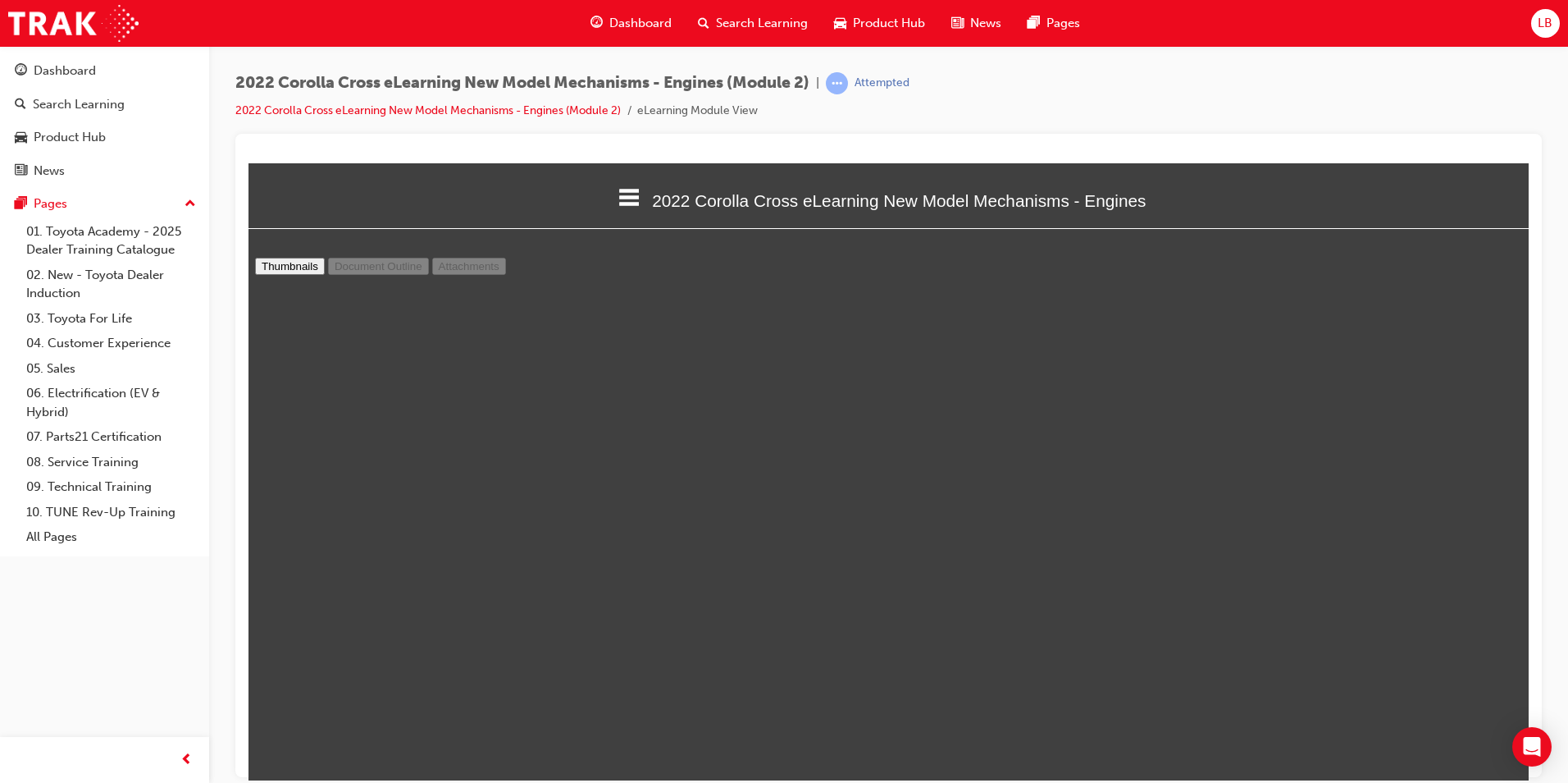
type input "9"
select select "custom"
type input "10"
select select "custom"
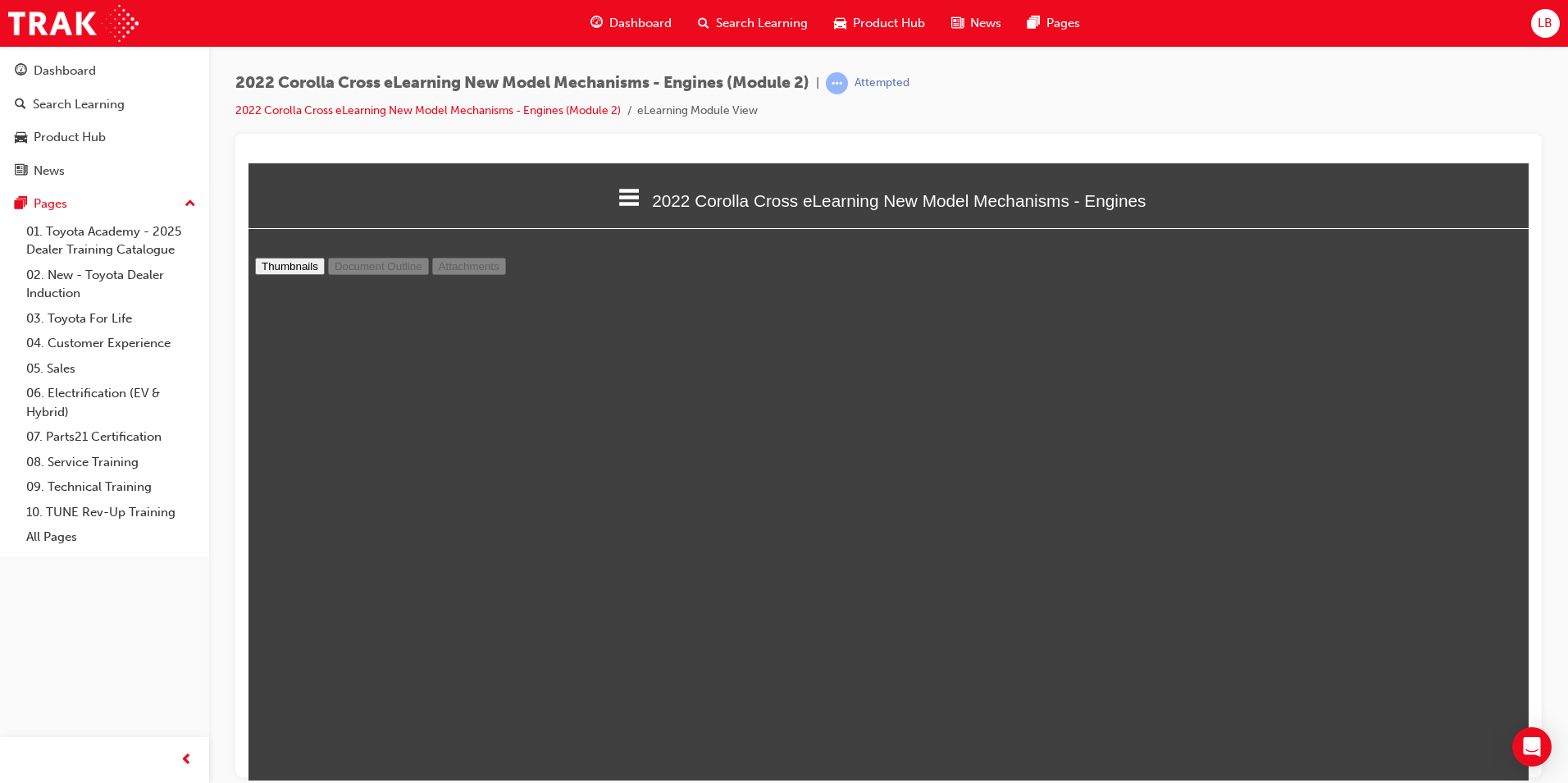
scroll to position [7065, 0]
type input "11"
select select "custom"
type input "12"
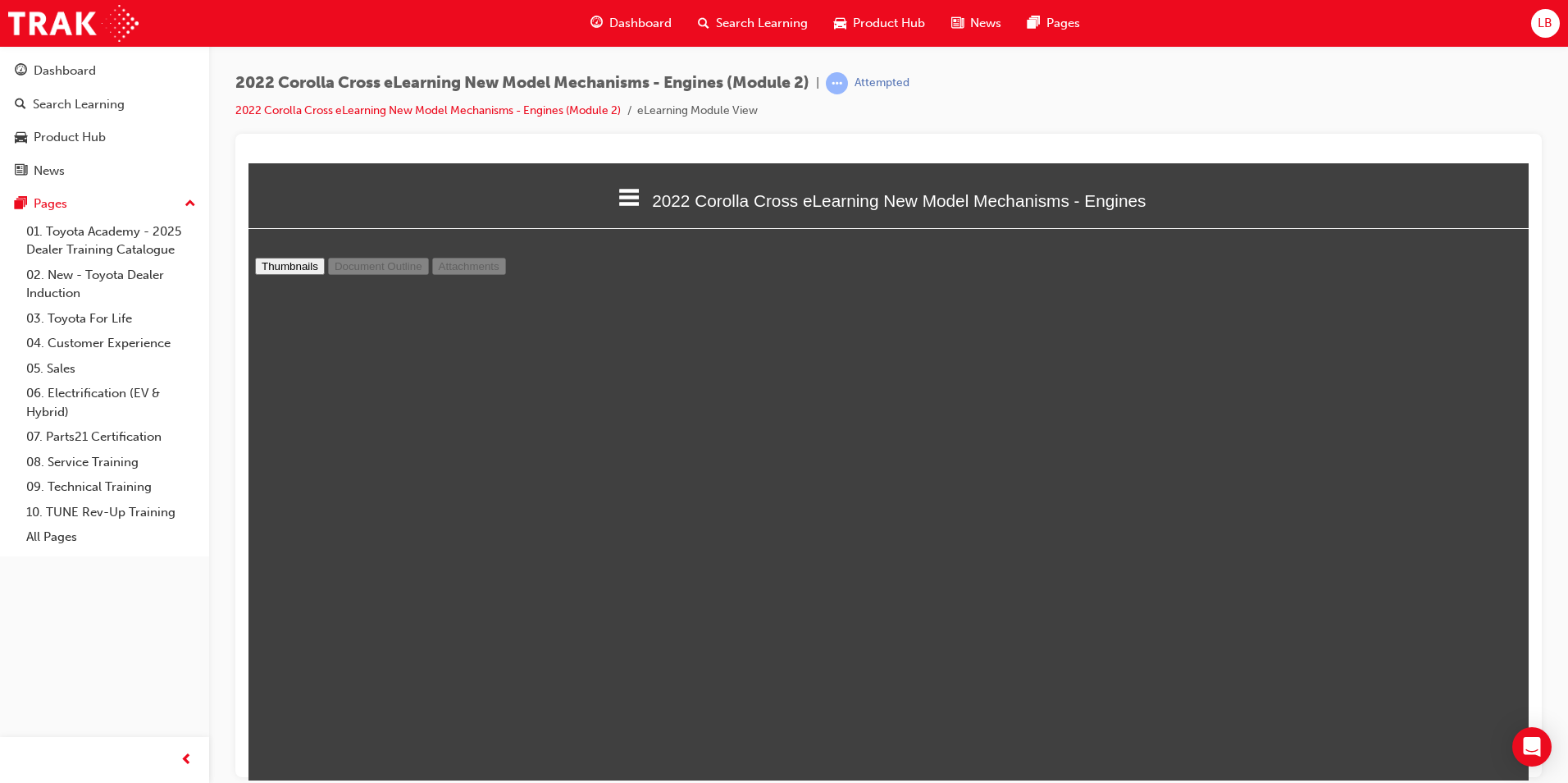
select select "custom"
type input "13"
select select "custom"
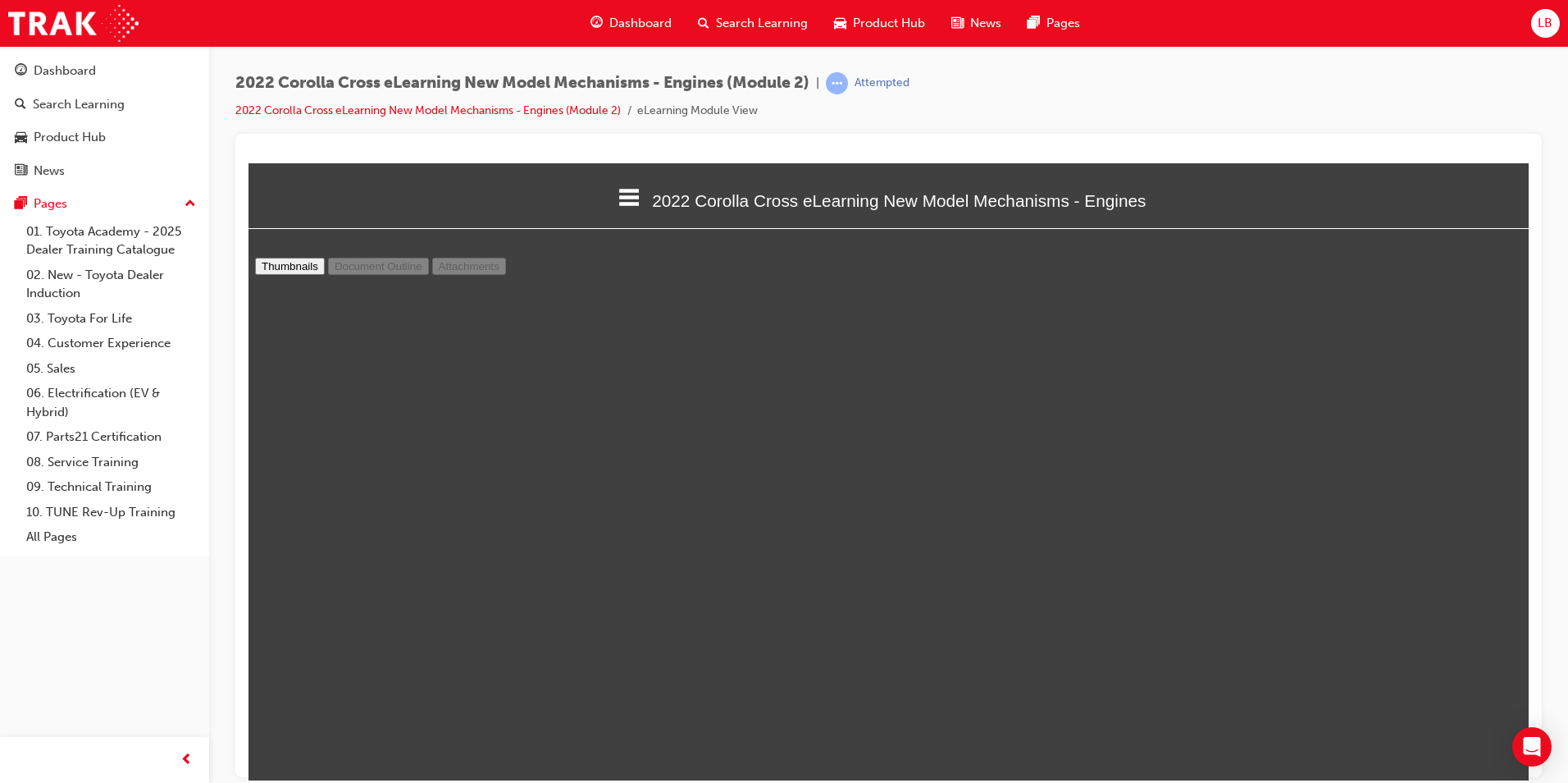
type input "12"
select select "custom"
type input "13"
select select "custom"
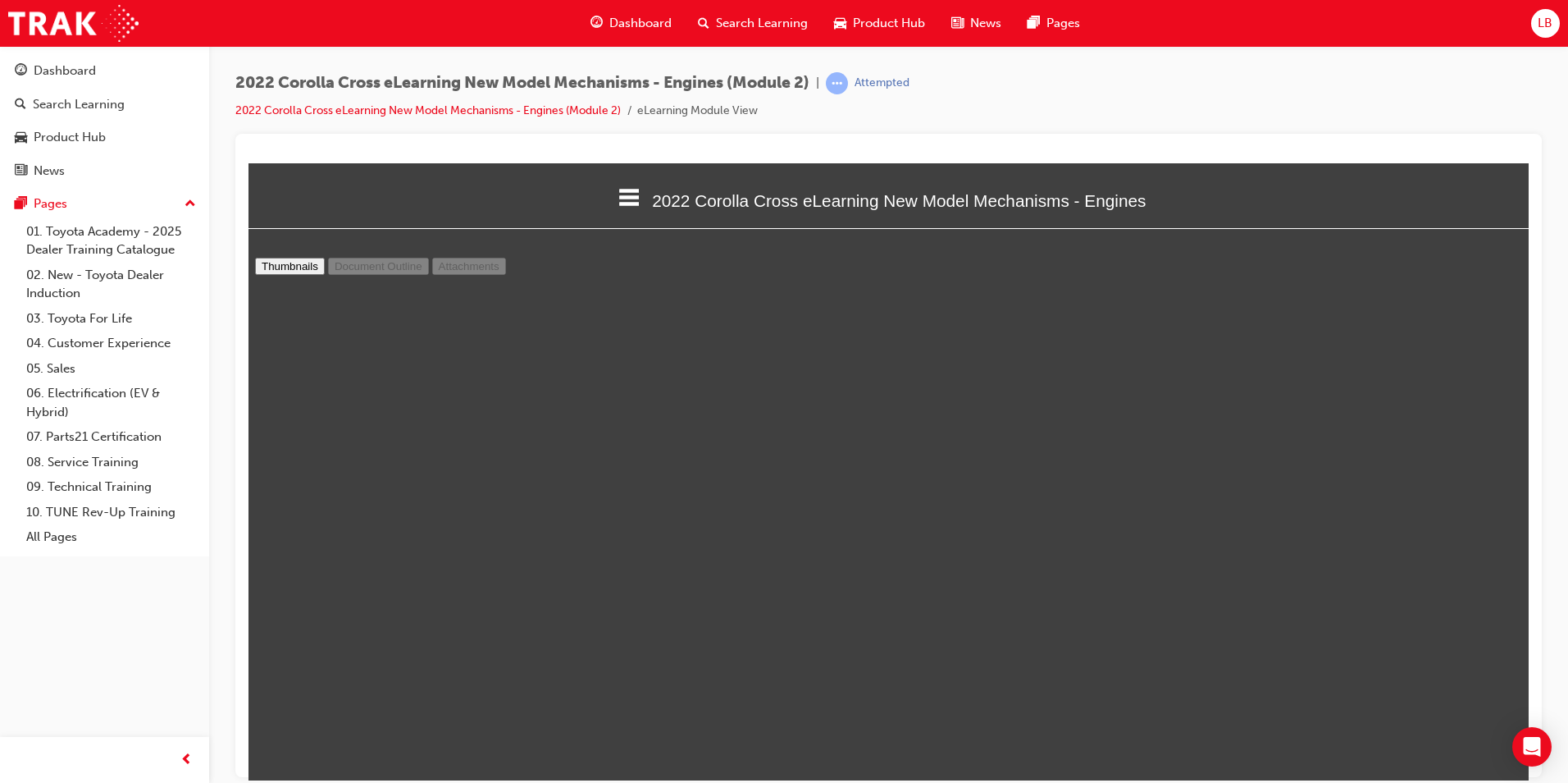
scroll to position [9363, 0]
type input "14"
select select "custom"
type input "13"
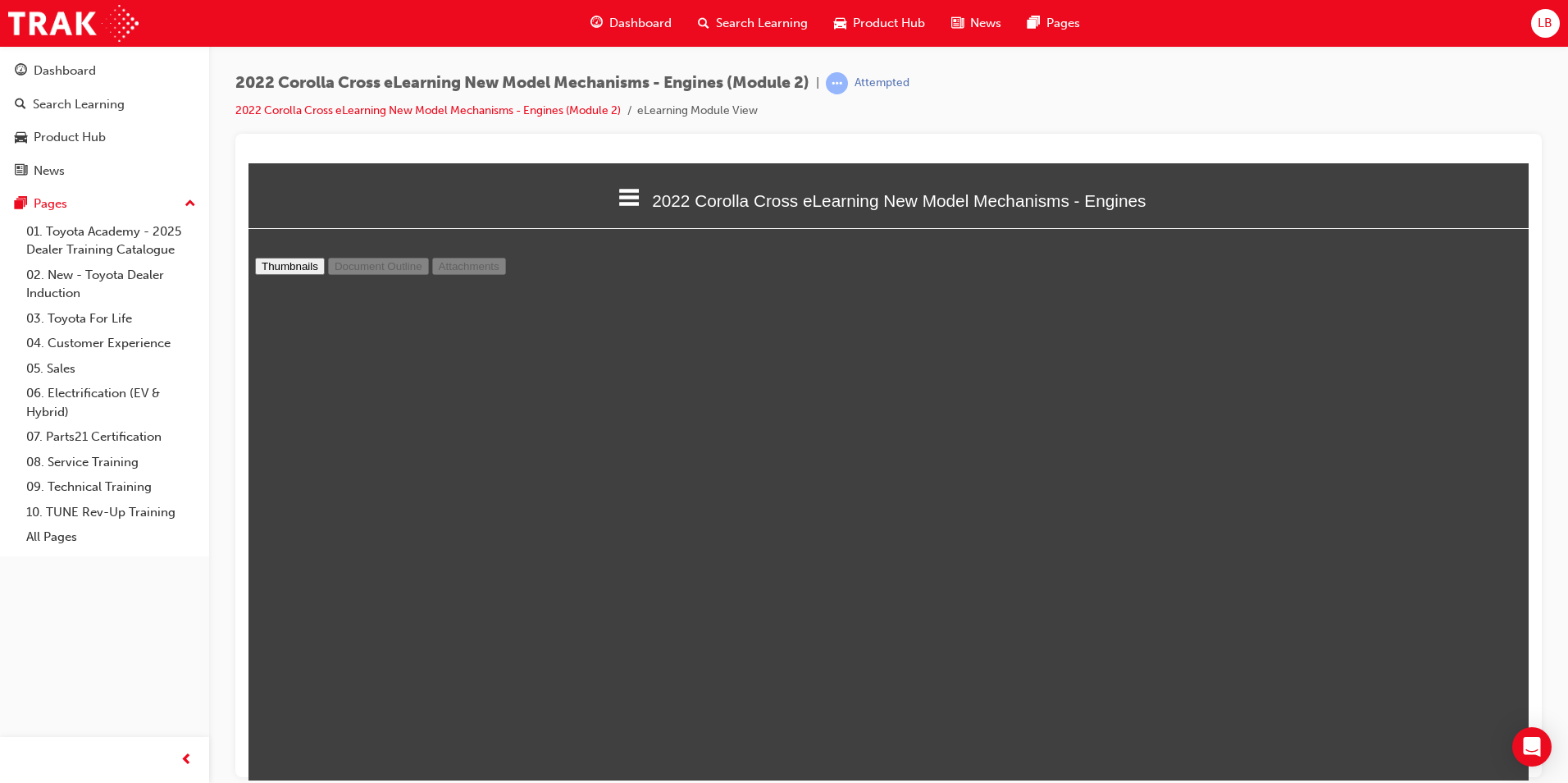
select select "custom"
type input "14"
select select "custom"
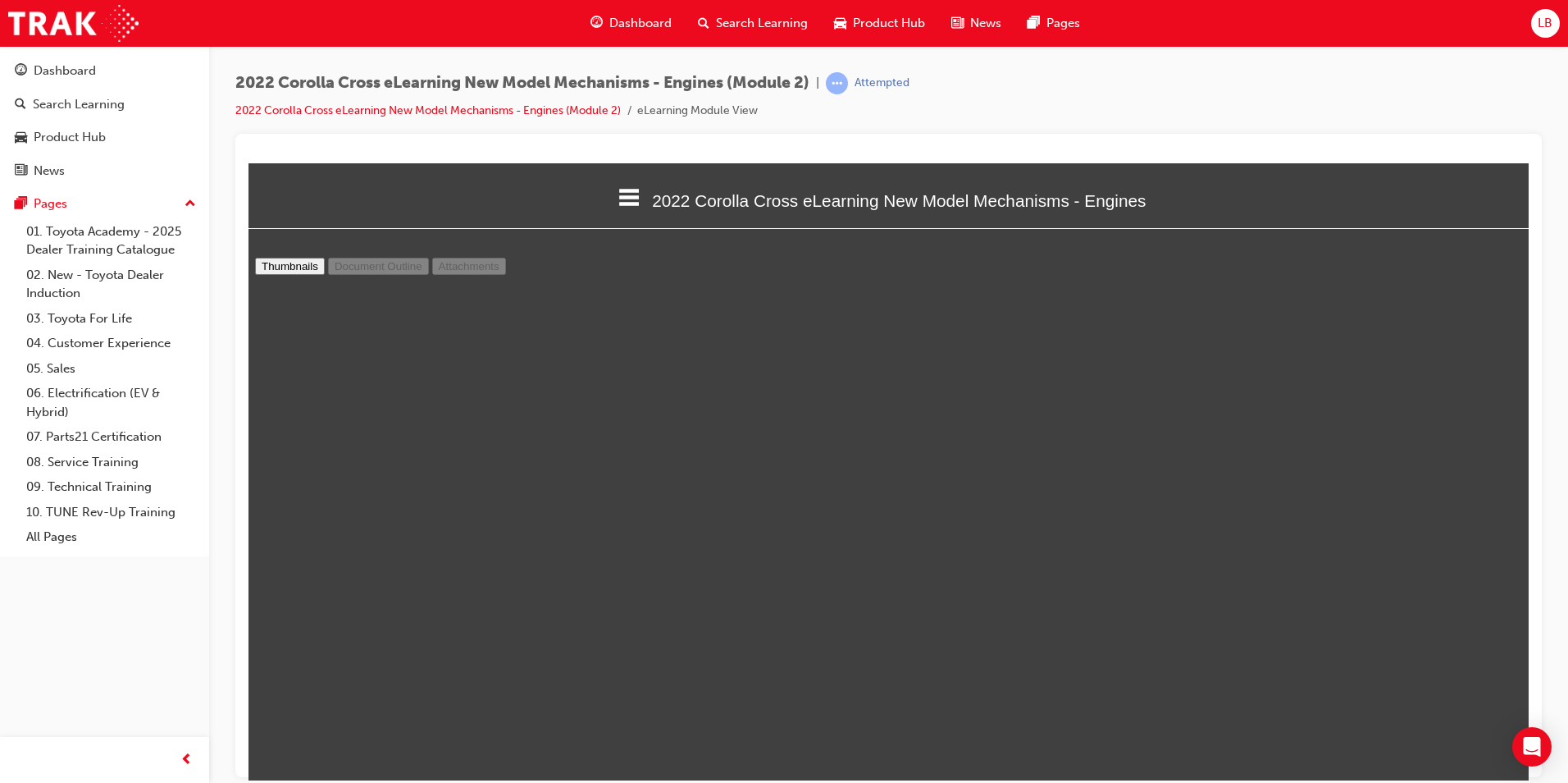
type input "15"
select select "custom"
type input "16"
select select "custom"
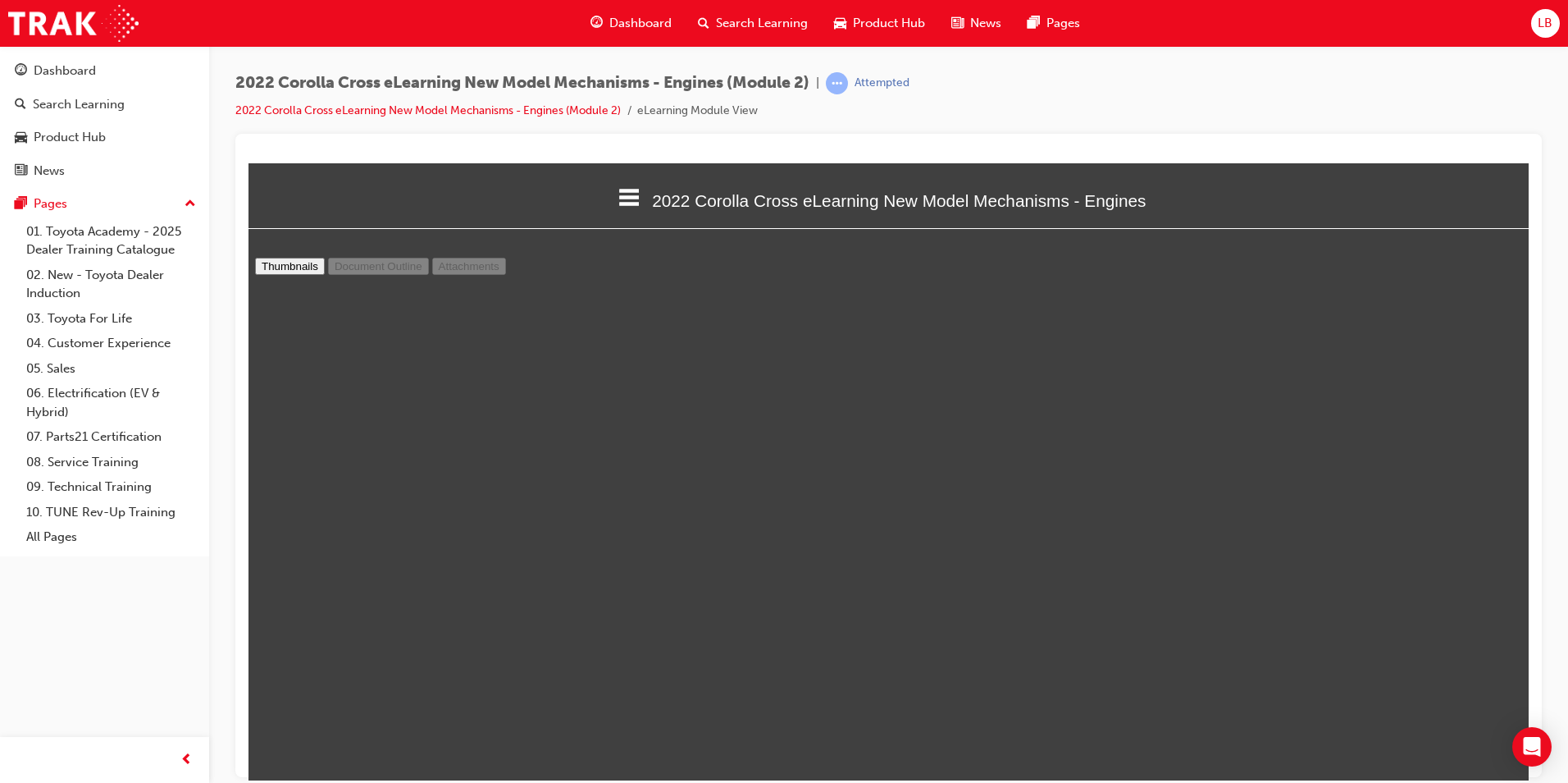
scroll to position [11661, 0]
type input "17"
select select "custom"
type input "18"
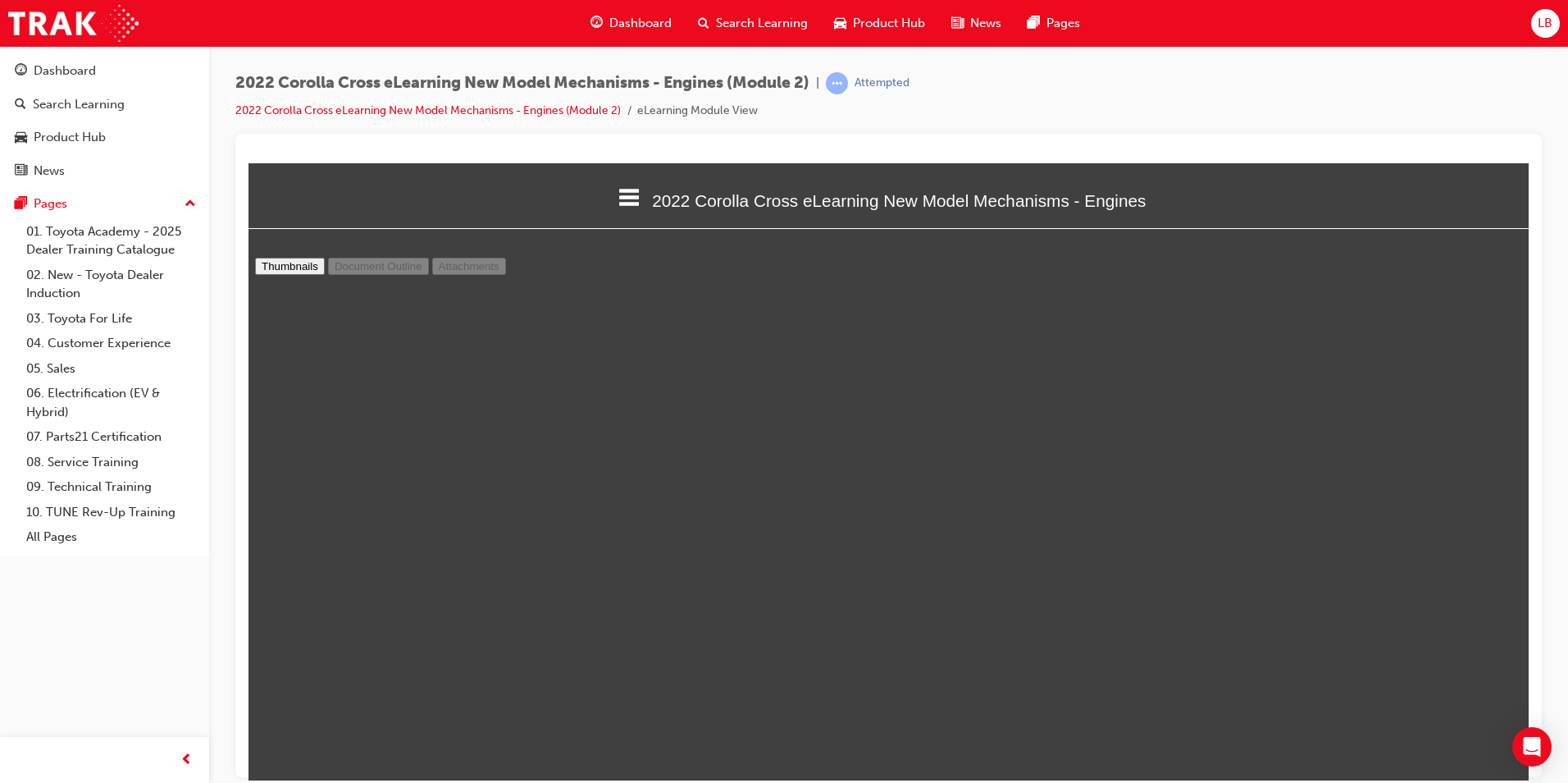
select select "custom"
type input "19"
select select "custom"
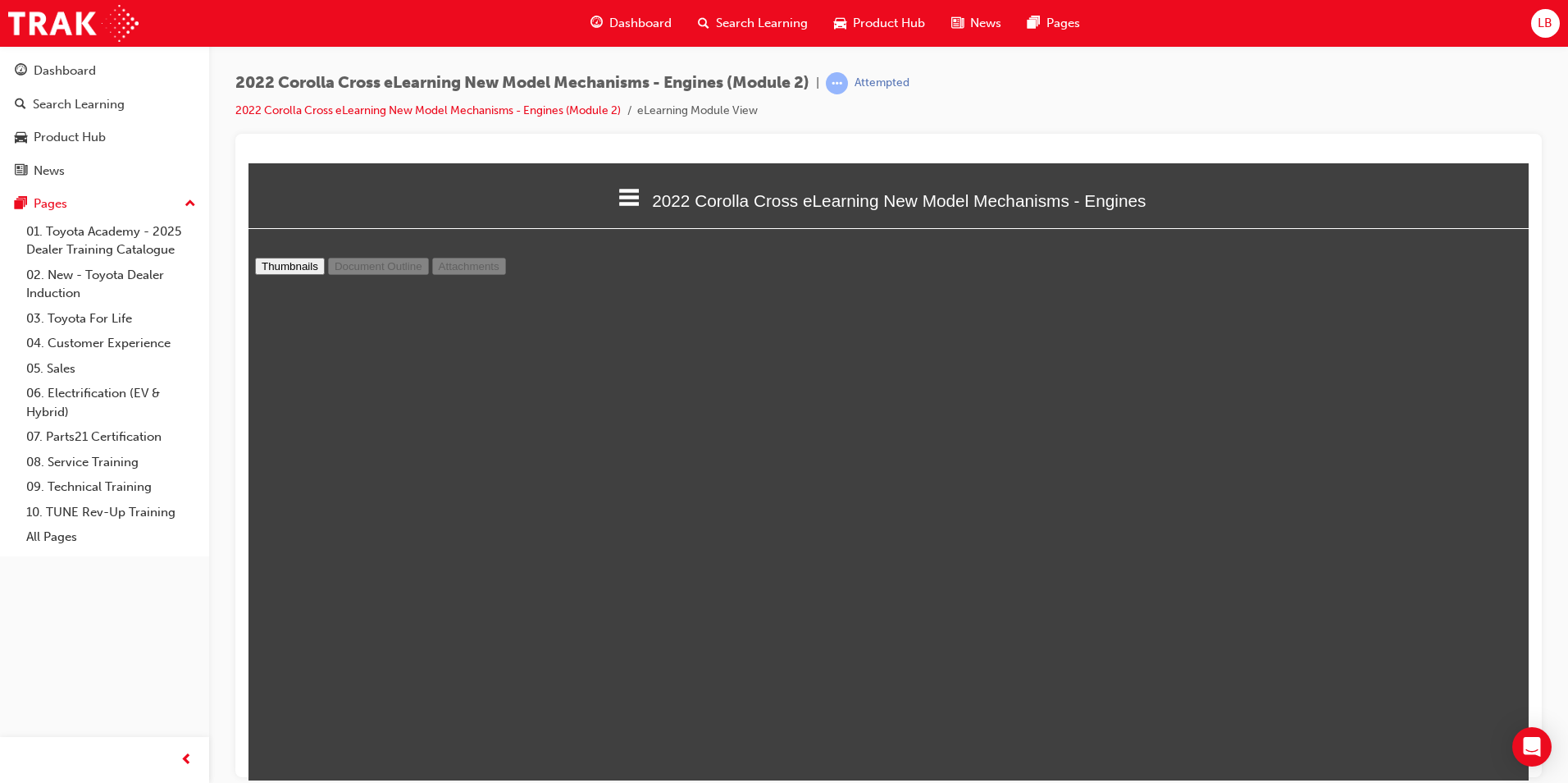
type input "20"
select select "custom"
type input "21"
select select "custom"
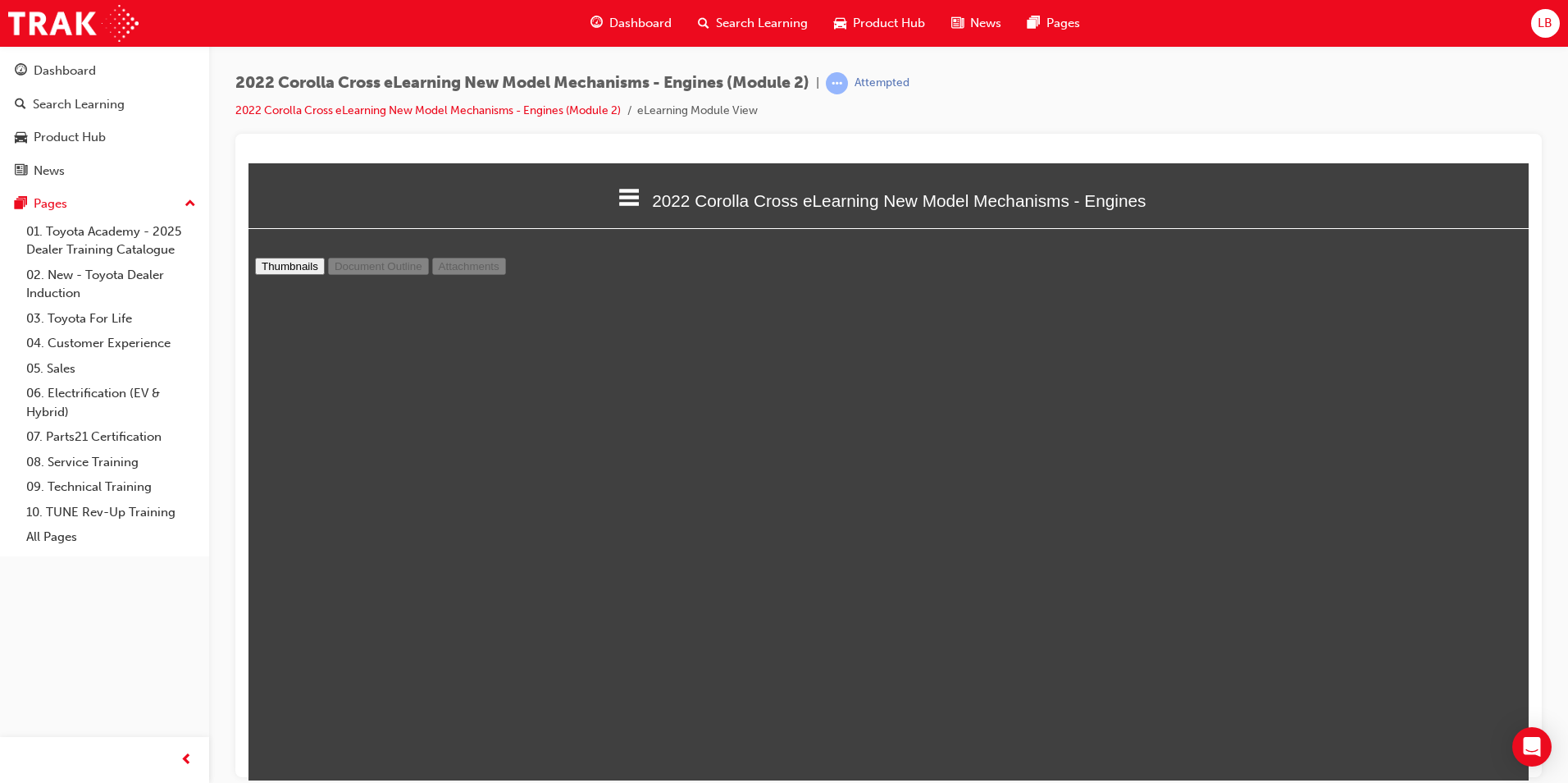
scroll to position [15435, 0]
type input "22"
select select "custom"
type input "23"
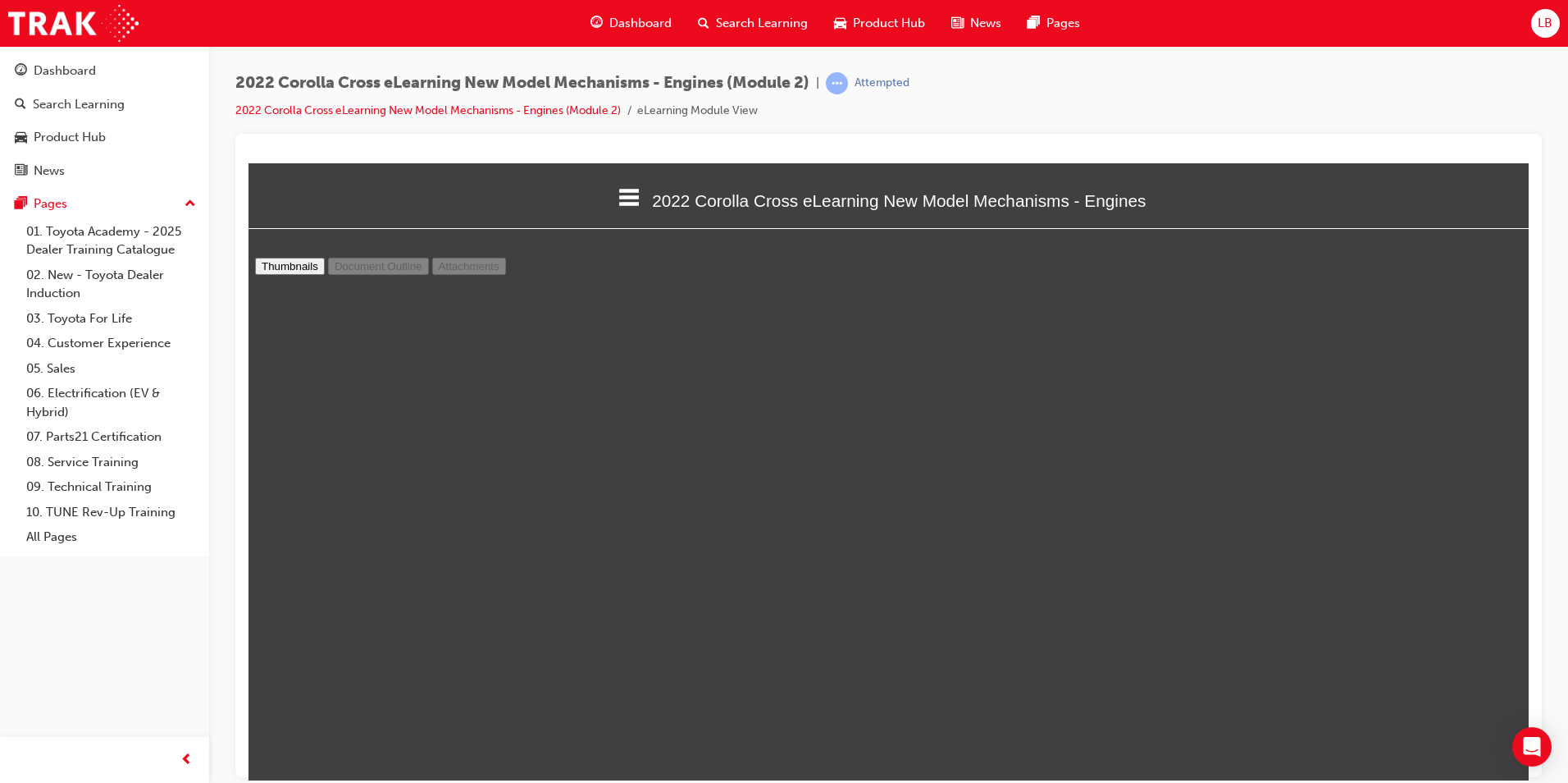
select select "custom"
type input "24"
select select "custom"
type input "25"
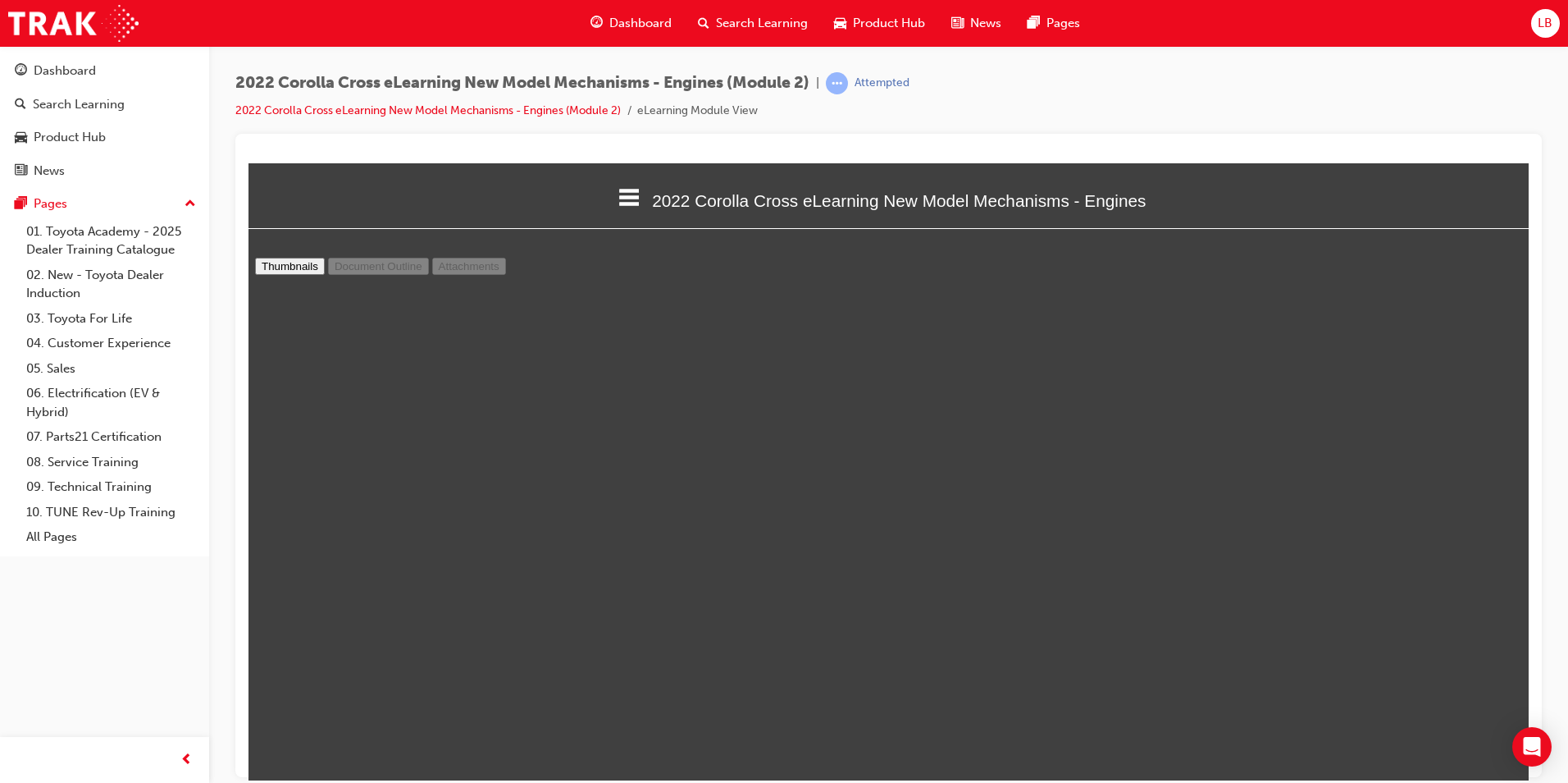
select select "custom"
type input "26"
select select "custom"
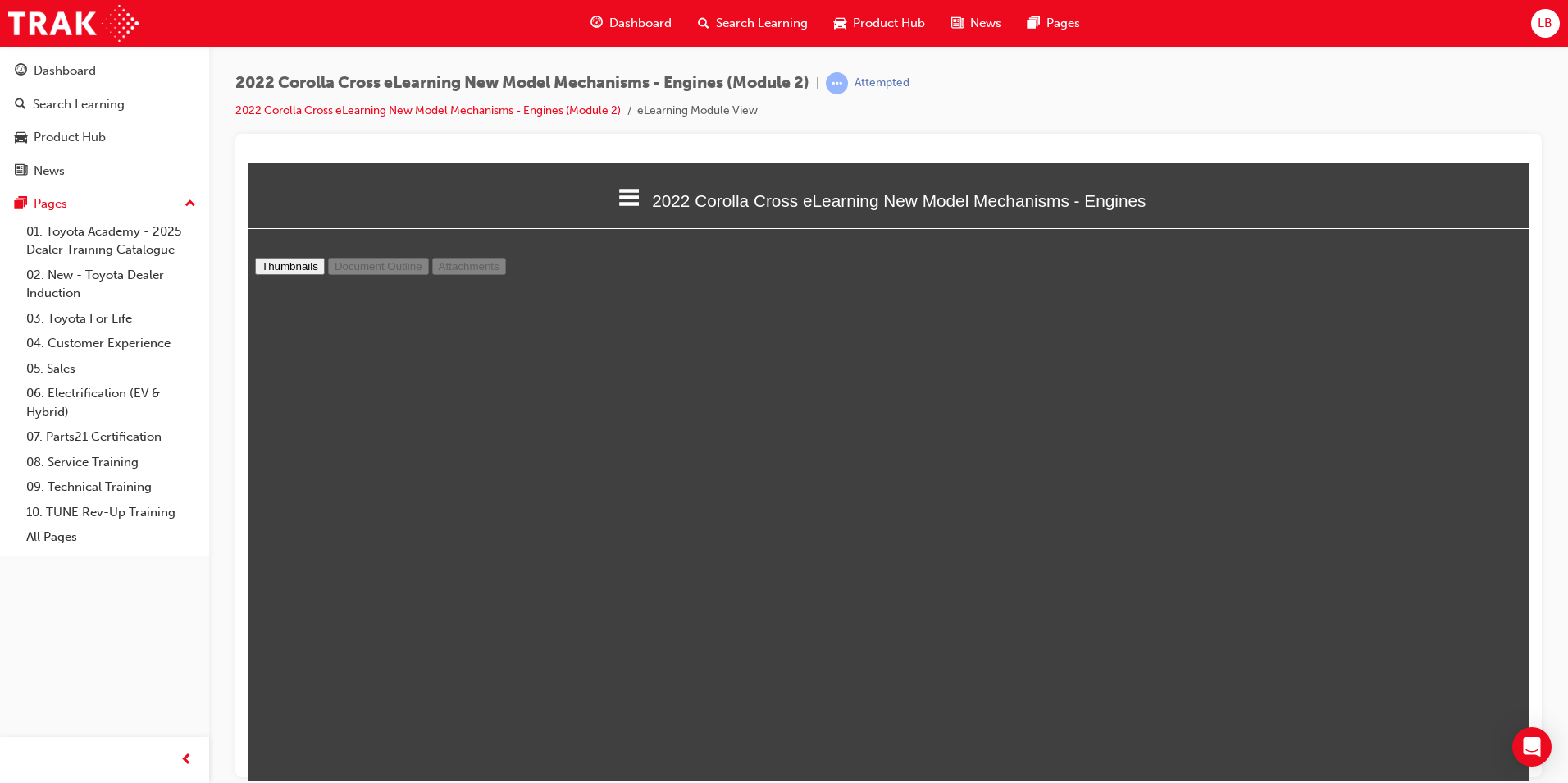
type input "27"
select select "custom"
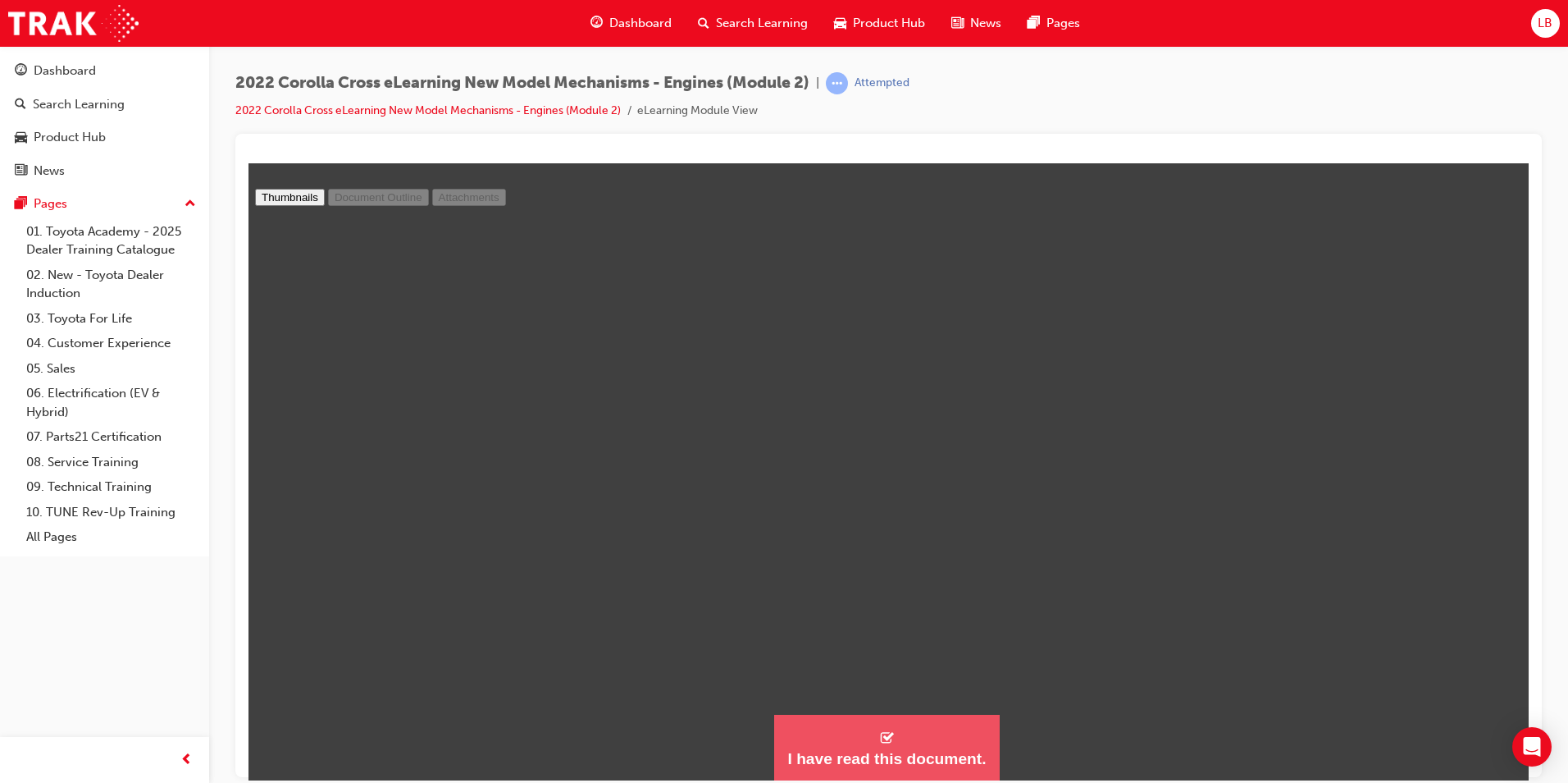
click at [931, 729] on button "I have read this document." at bounding box center [887, 746] width 225 height 67
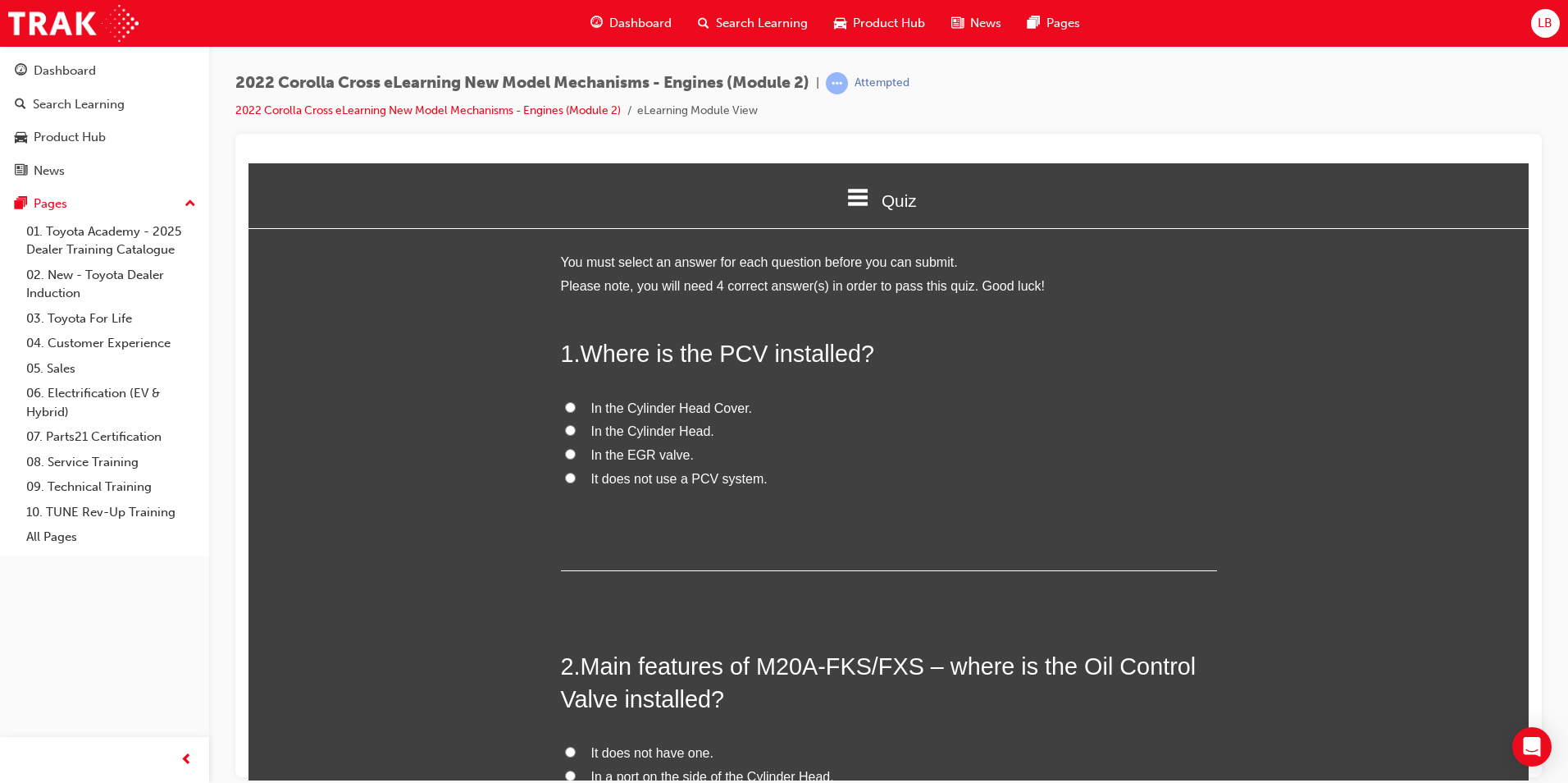
click at [649, 407] on span "In the Cylinder Head Cover." at bounding box center [672, 407] width 161 height 14
click at [575, 407] on input "In the Cylinder Head Cover." at bounding box center [570, 406] width 10 height 10
radio input "true"
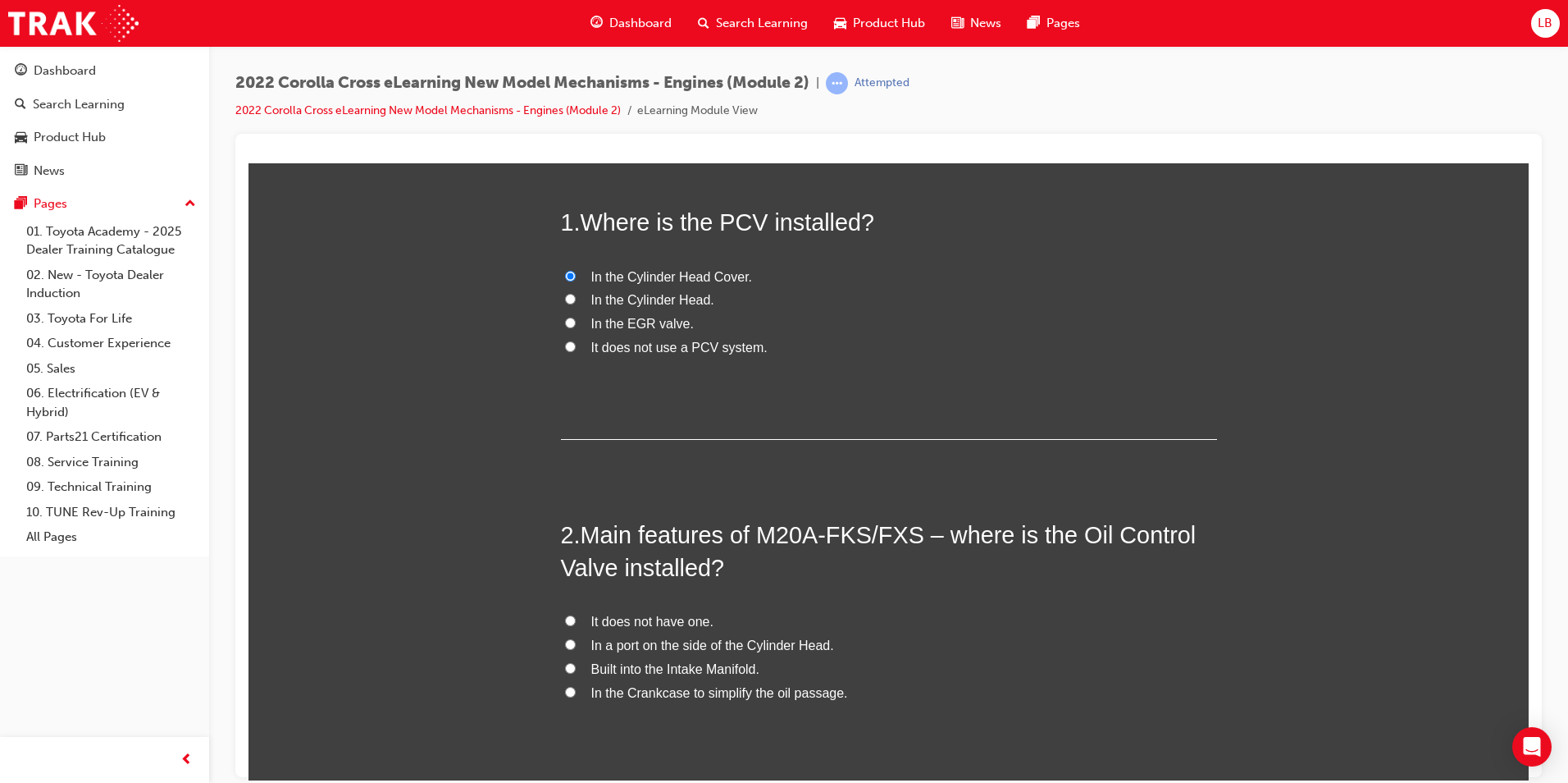
scroll to position [328, 0]
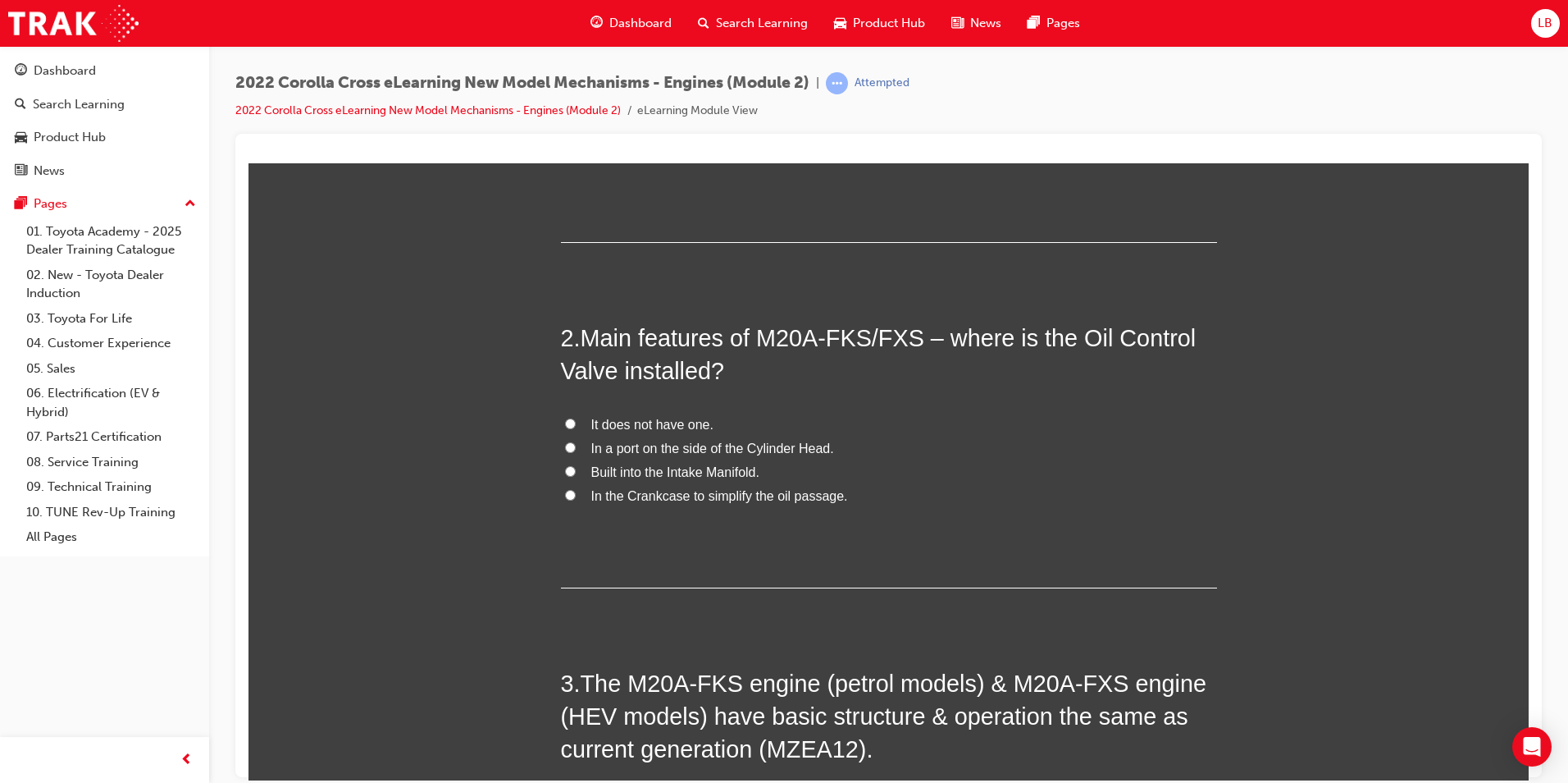
click at [666, 445] on span "In a port on the side of the Cylinder Head." at bounding box center [712, 447] width 243 height 14
click at [575, 445] on input "In a port on the side of the Cylinder Head." at bounding box center [570, 446] width 10 height 10
radio input "true"
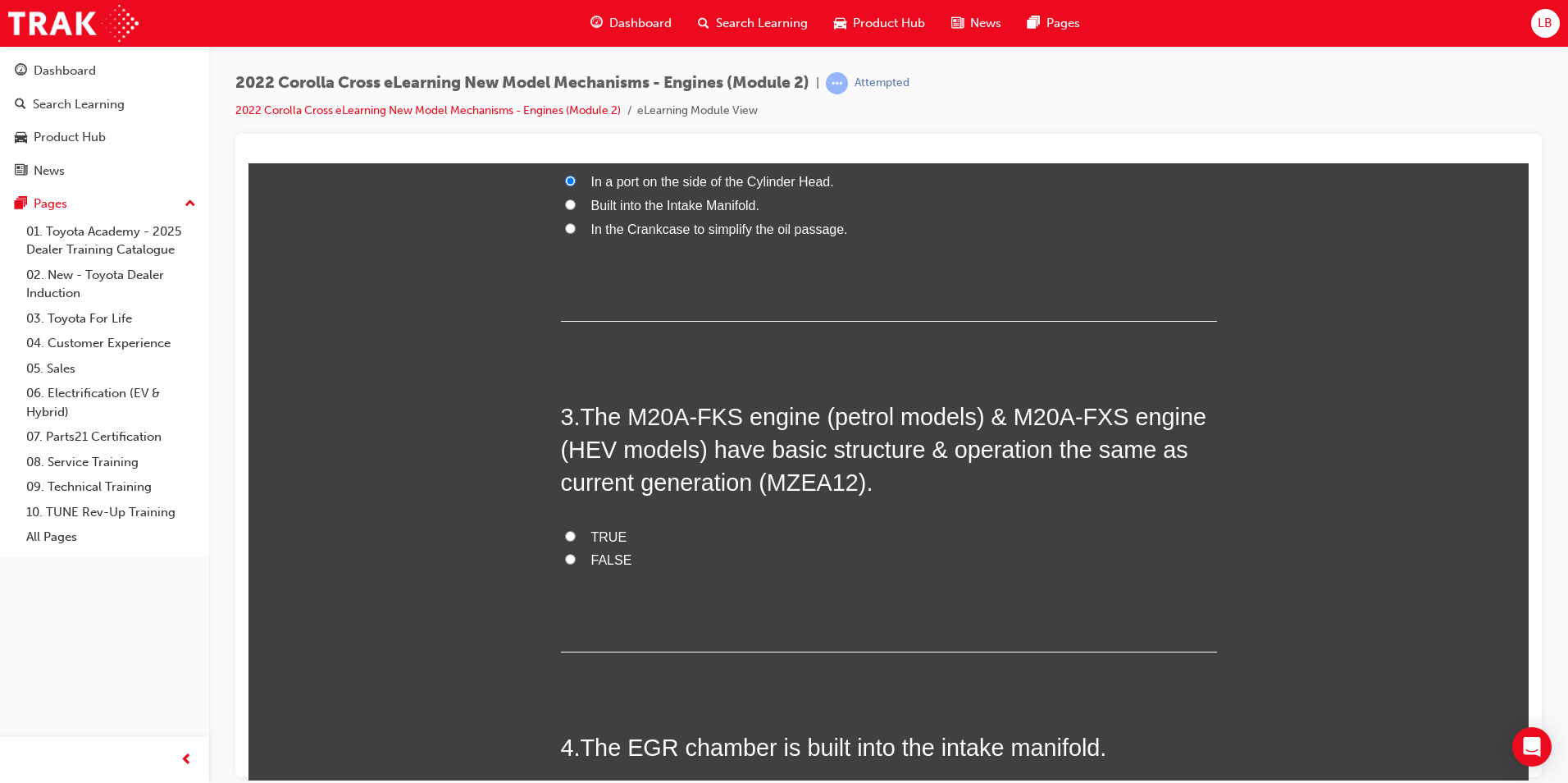
scroll to position [656, 0]
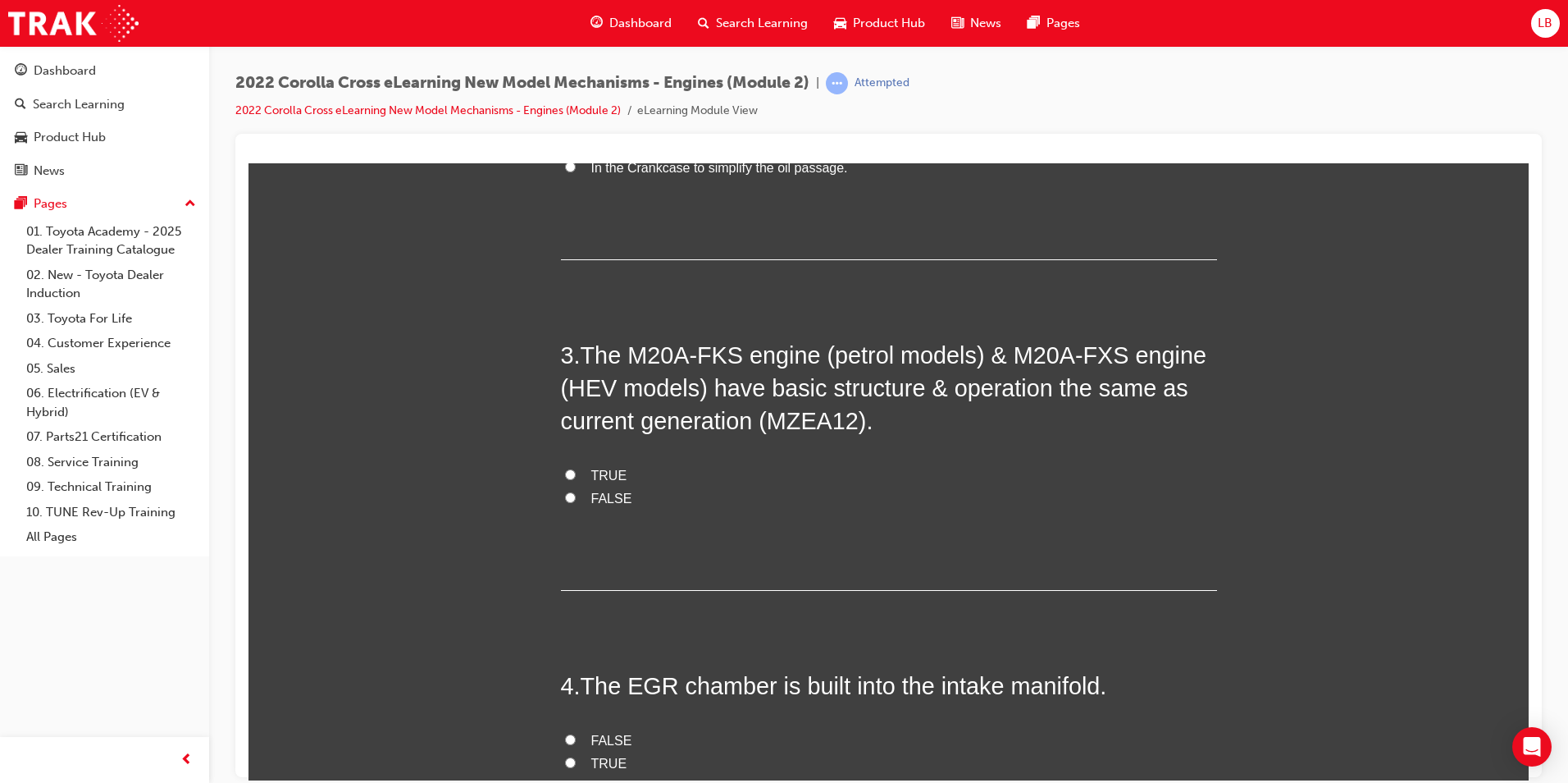
click at [679, 173] on span "In the Crankcase to simplify the oil passage." at bounding box center [720, 167] width 257 height 14
click at [575, 172] on input "In the Crankcase to simplify the oil passage." at bounding box center [570, 166] width 10 height 10
radio input "true"
click at [591, 474] on span "TRUE" at bounding box center [609, 476] width 37 height 14
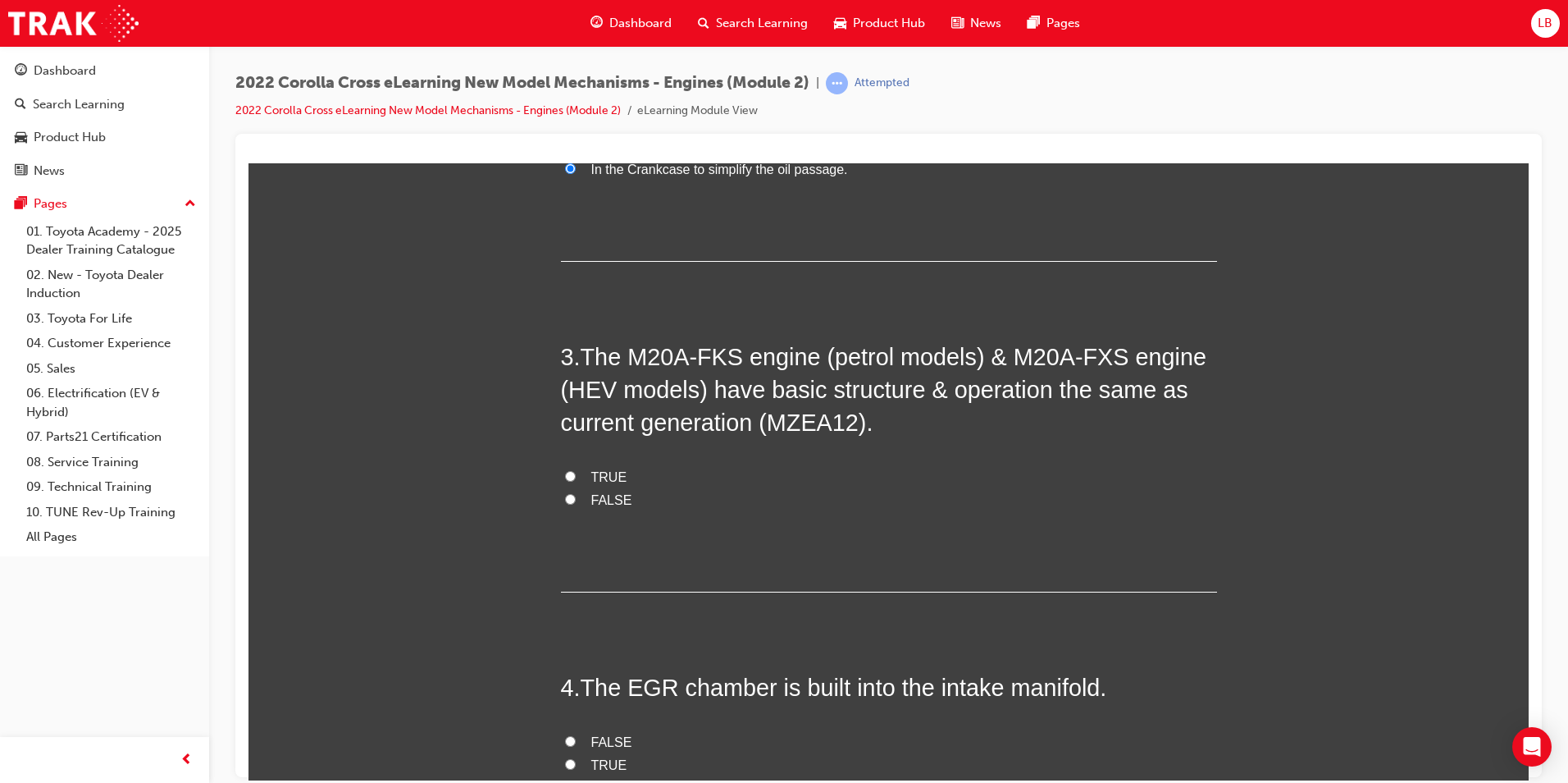
click at [575, 474] on input "TRUE" at bounding box center [570, 474] width 10 height 10
radio input "true"
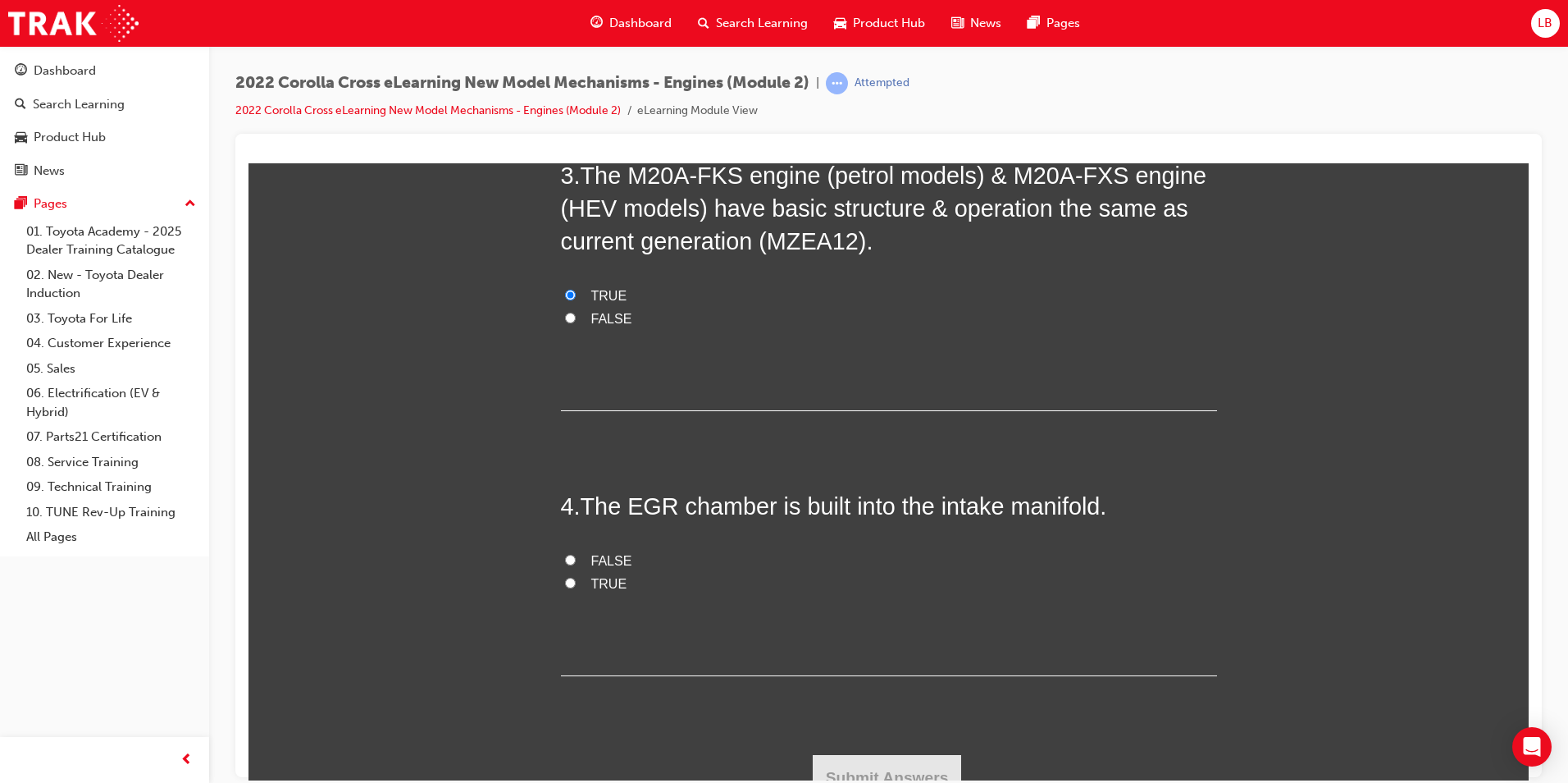
scroll to position [856, 0]
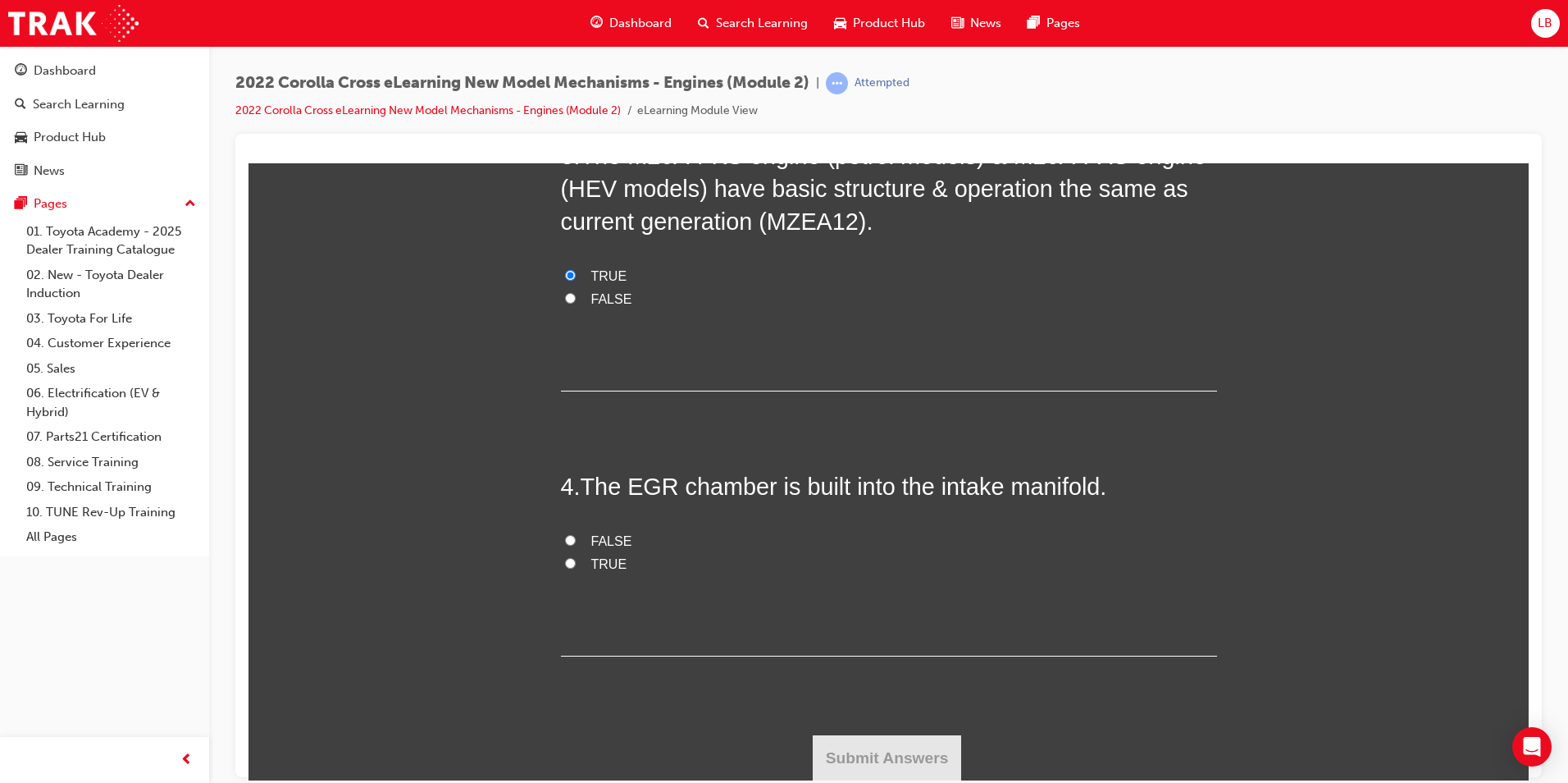
click at [593, 542] on span "FALSE" at bounding box center [612, 540] width 41 height 14
click at [575, 542] on input "FALSE" at bounding box center [570, 539] width 10 height 10
radio input "true"
click at [891, 762] on button "Submit Answers" at bounding box center [887, 757] width 149 height 46
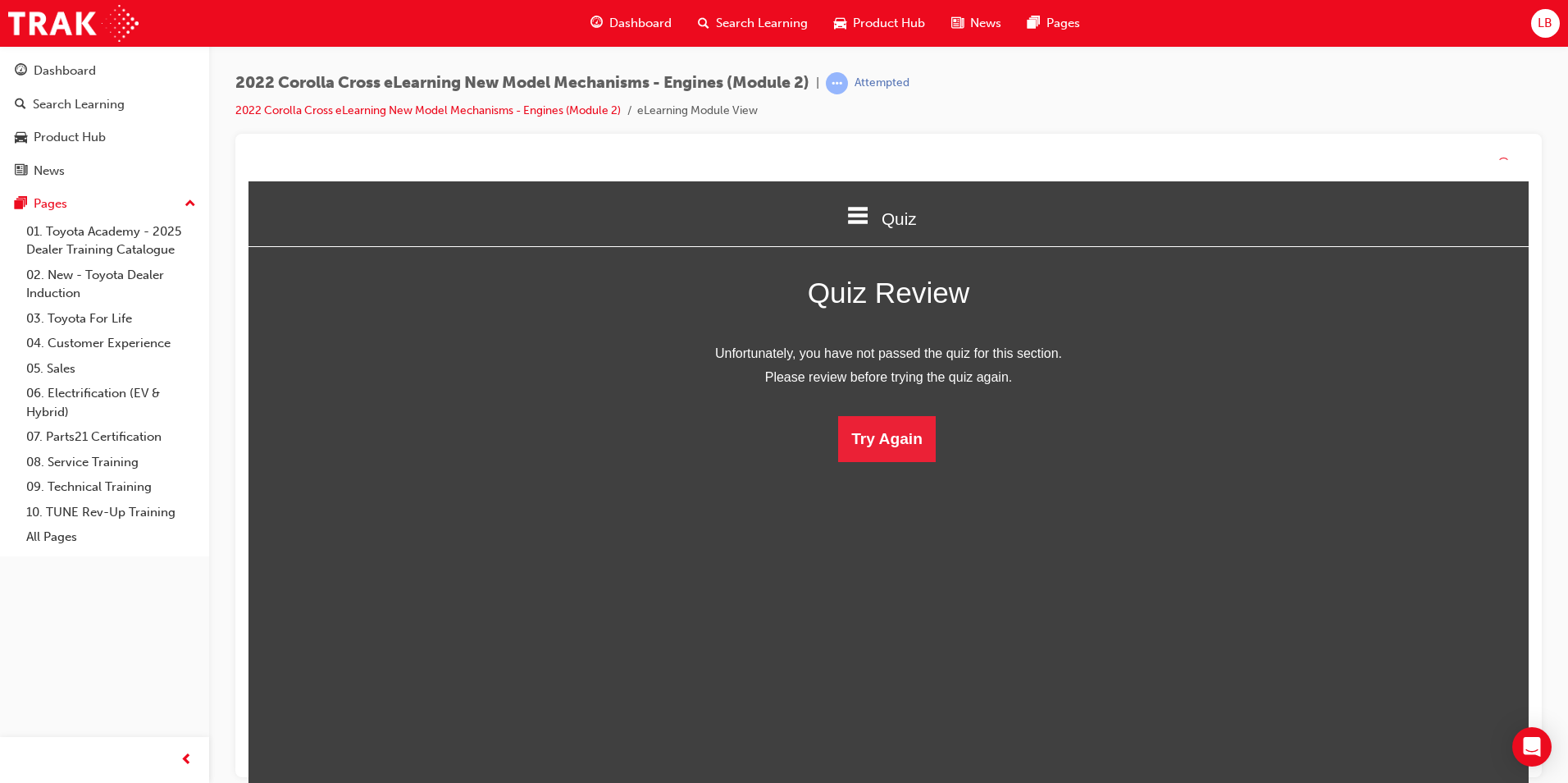
scroll to position [218, 1306]
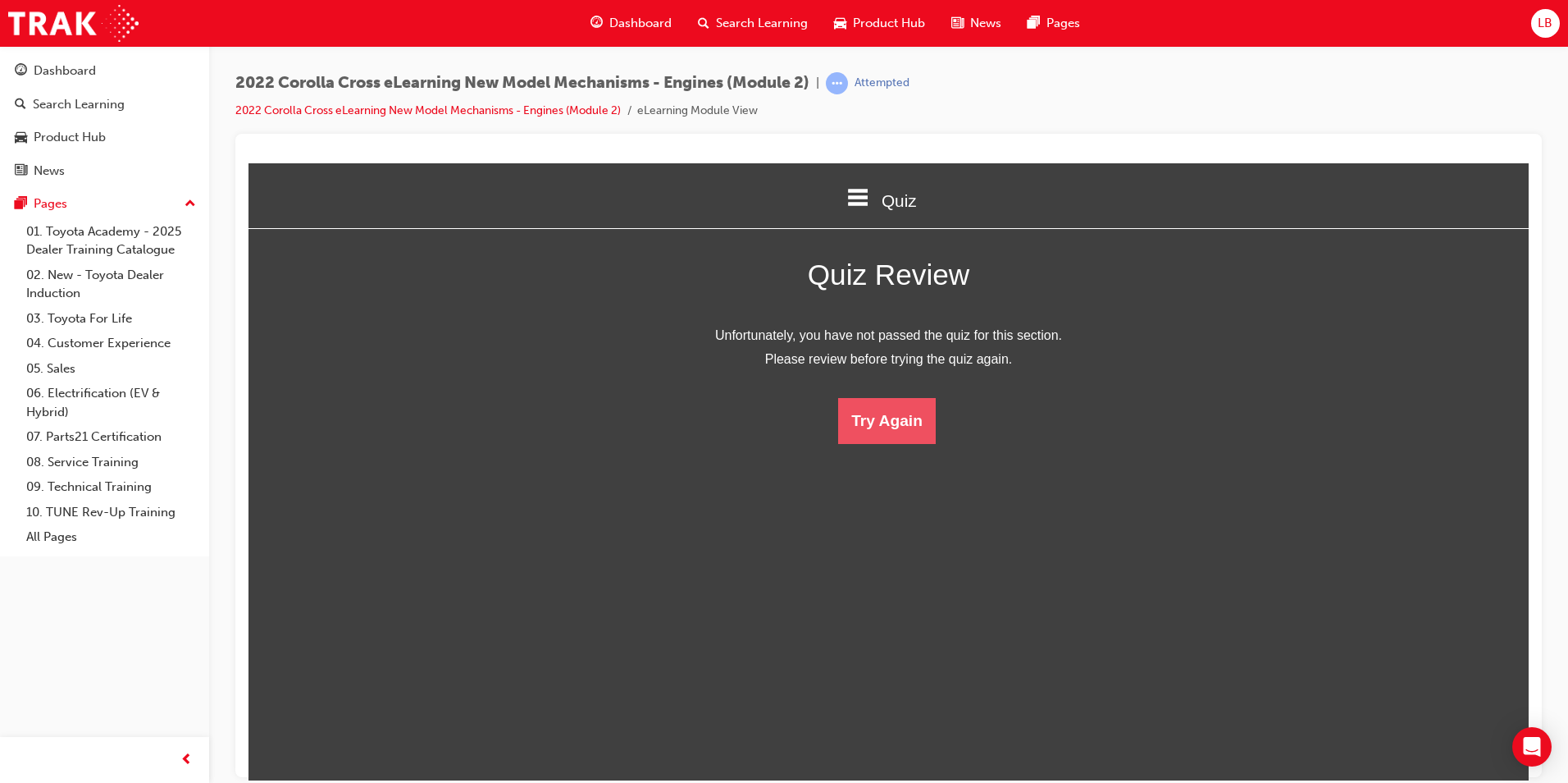
click at [875, 434] on button "Try Again" at bounding box center [887, 420] width 97 height 46
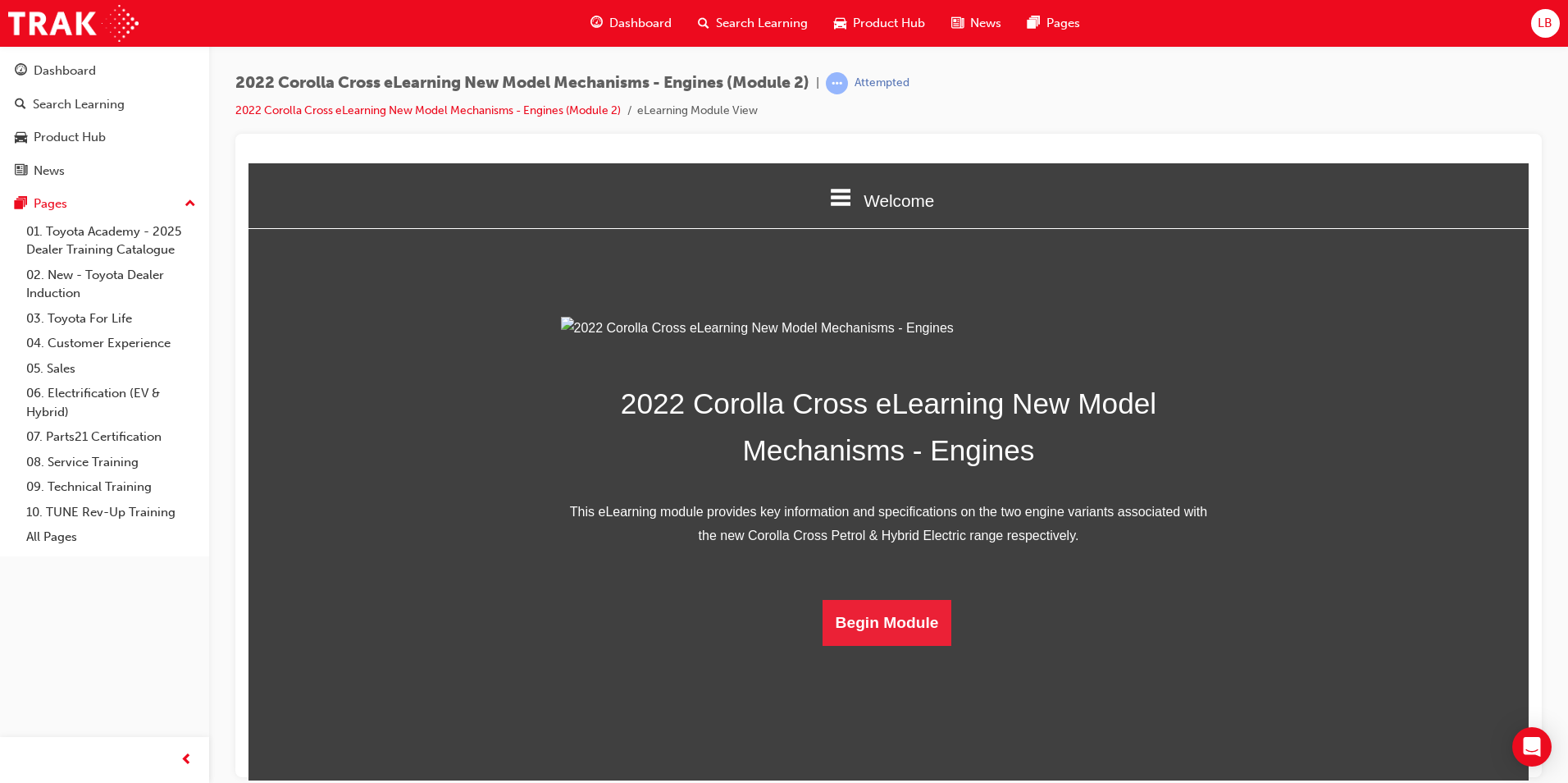
scroll to position [212, 0]
click at [919, 645] on button "Begin Module" at bounding box center [888, 622] width 129 height 46
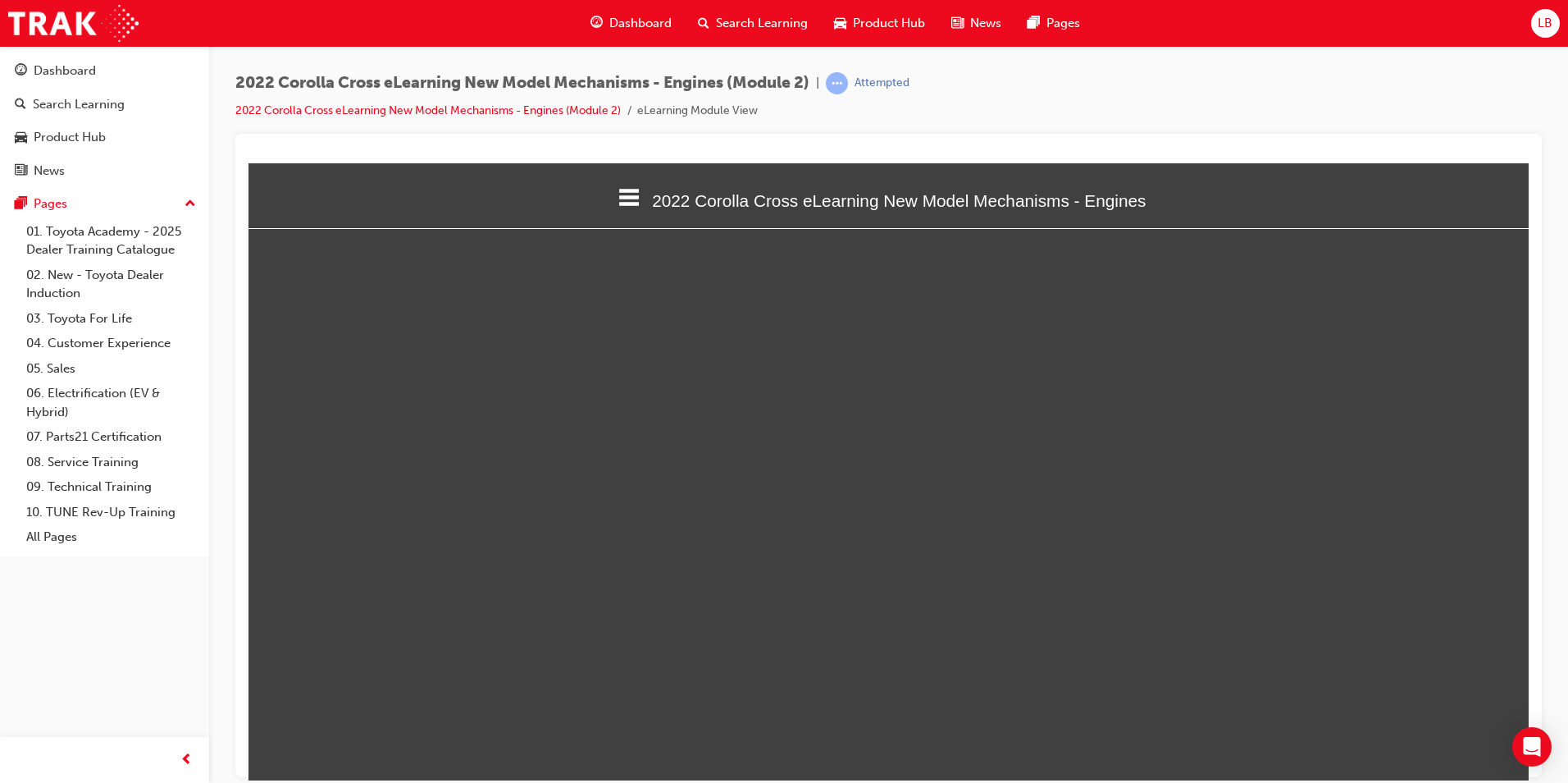
select select "custom"
type input "26"
select select "custom"
type input "25"
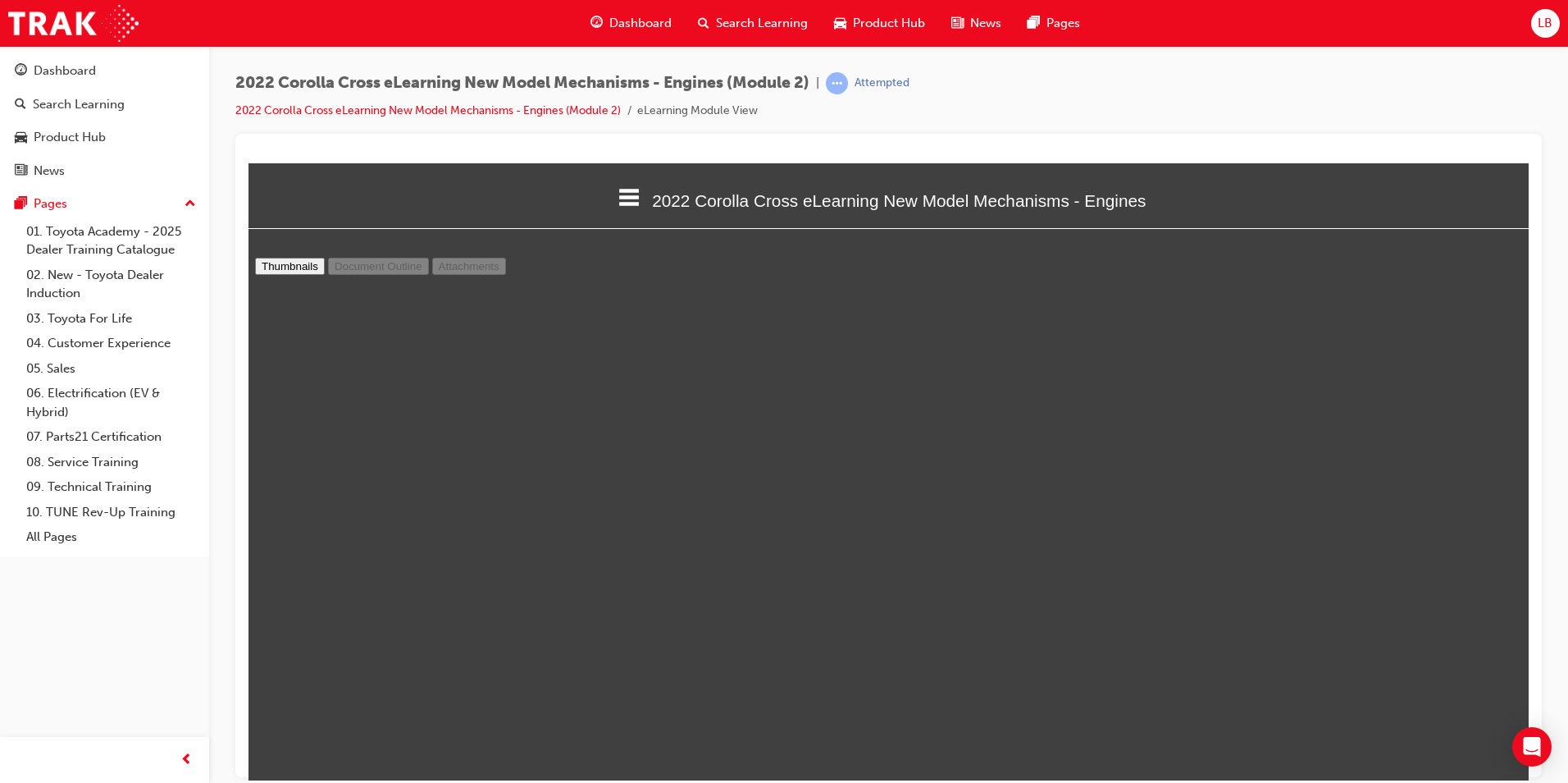
select select "custom"
type input "24"
select select "custom"
type input "22"
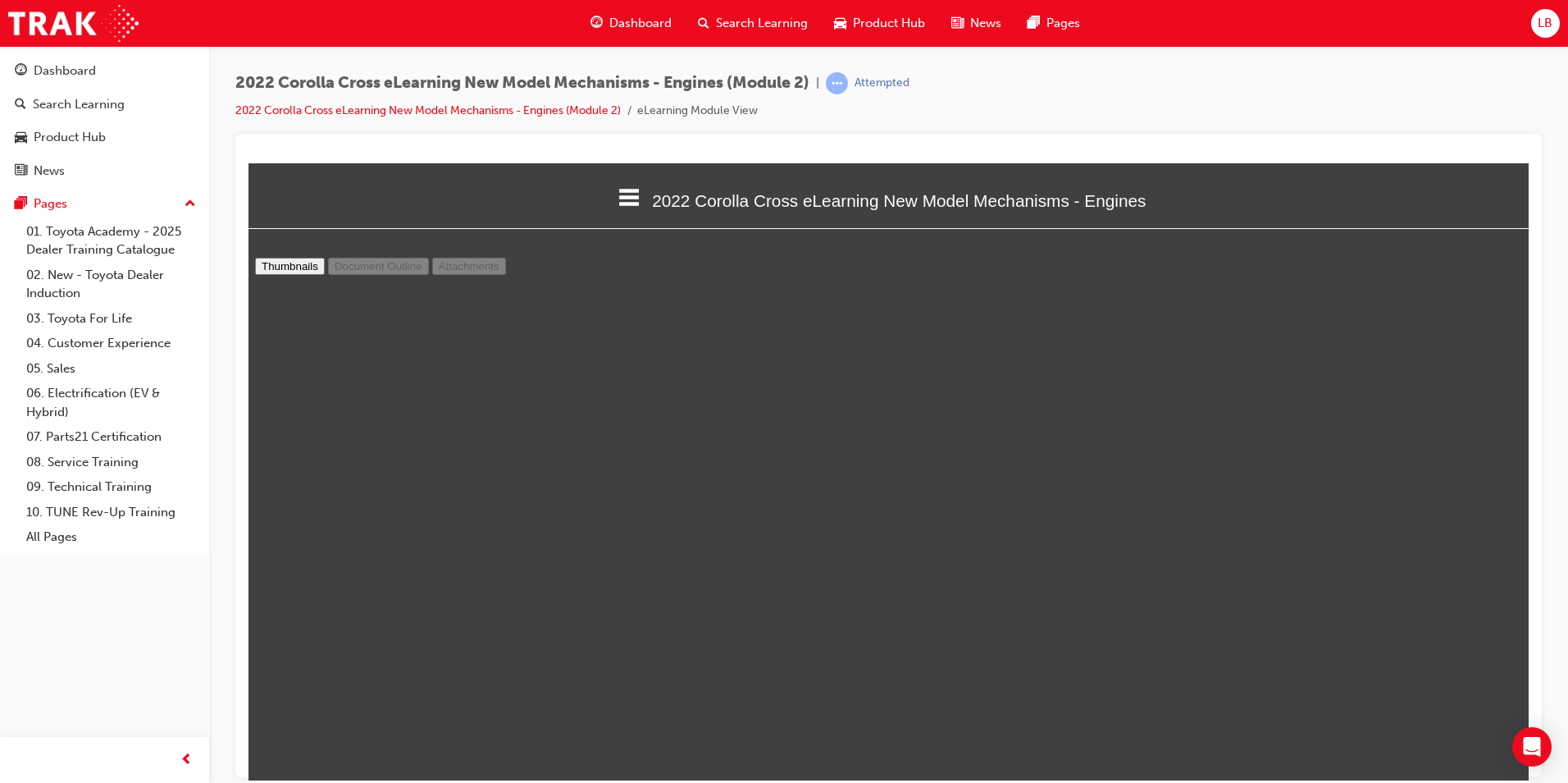
select select "custom"
type input "21"
select select "custom"
type input "13"
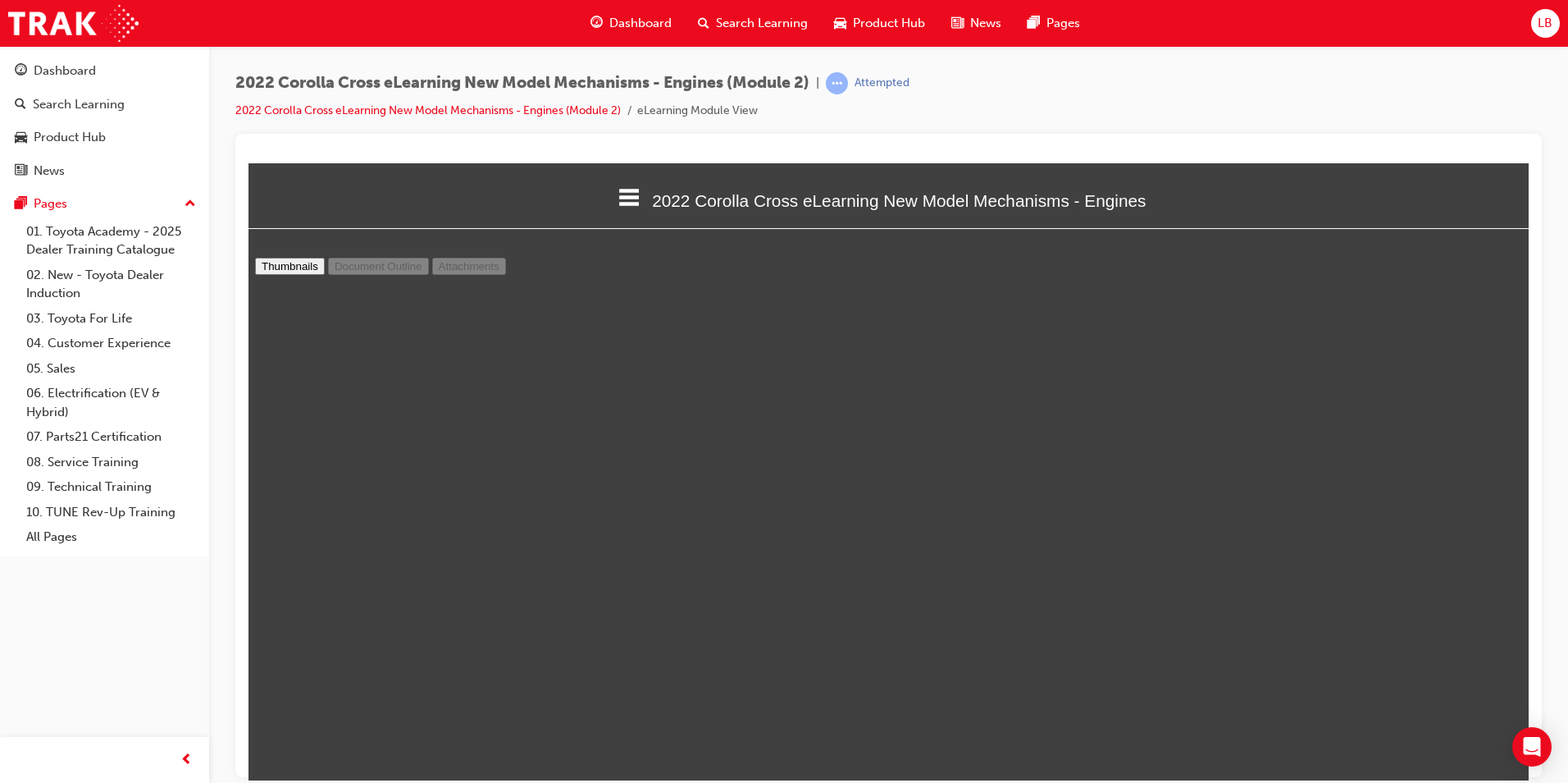
select select "custom"
type input "9"
select select "custom"
type input "5"
select select "custom"
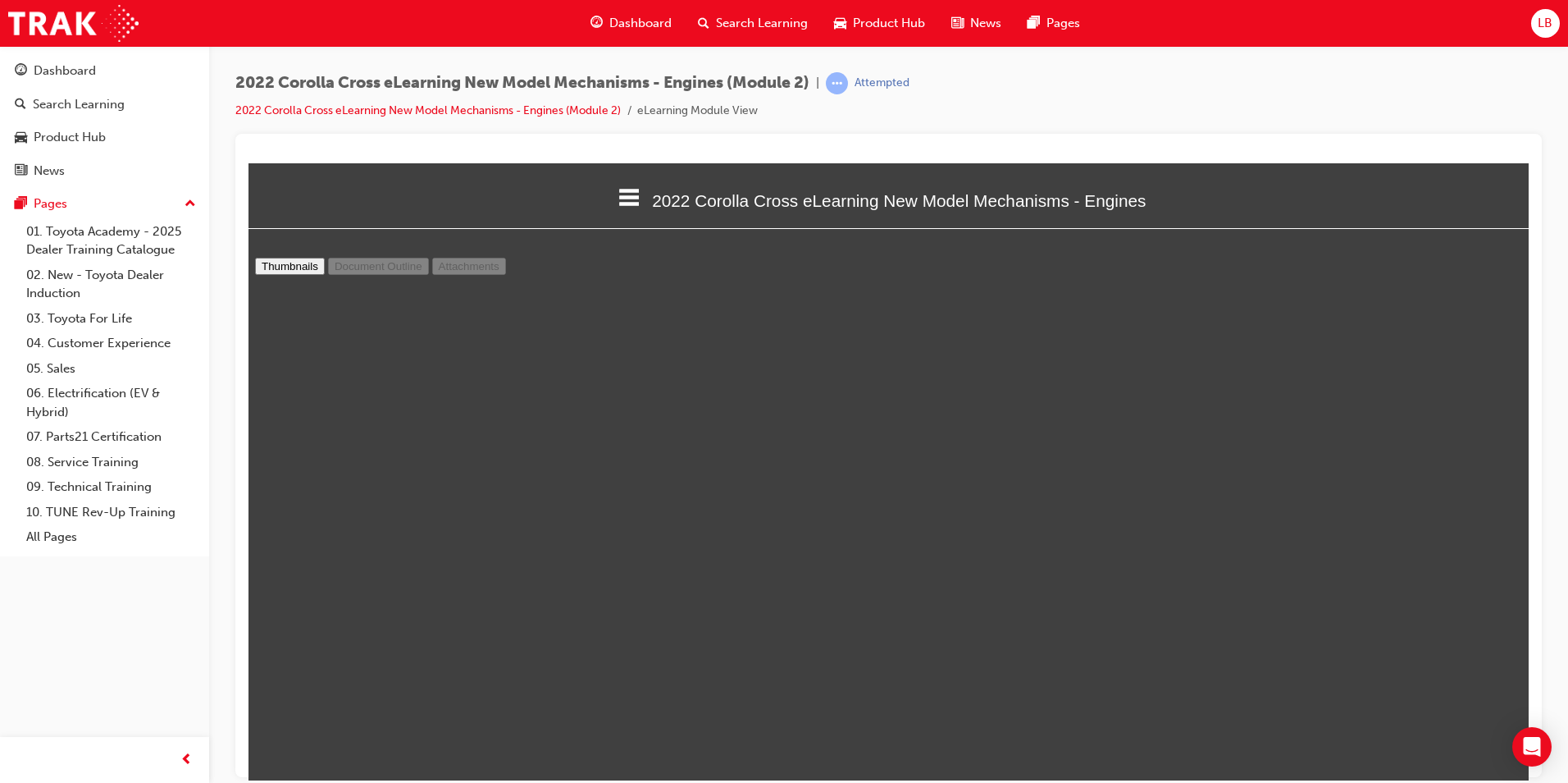
type input "3"
select select "custom"
type input "1"
select select "custom"
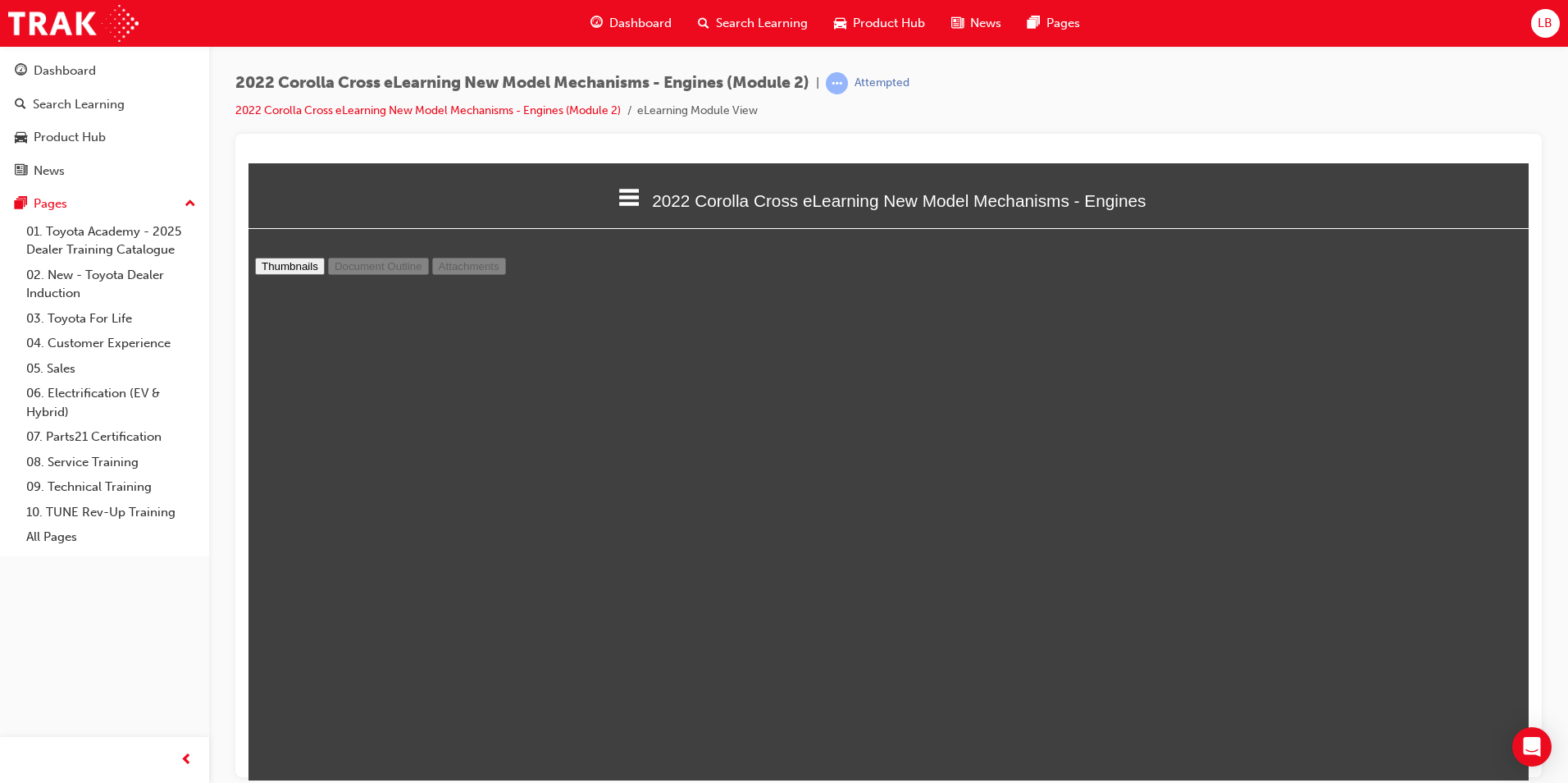
drag, startPoint x: 1509, startPoint y: 681, endPoint x: 1808, endPoint y: 422, distance: 395.6
type input "2"
select select "custom"
type input "3"
select select "custom"
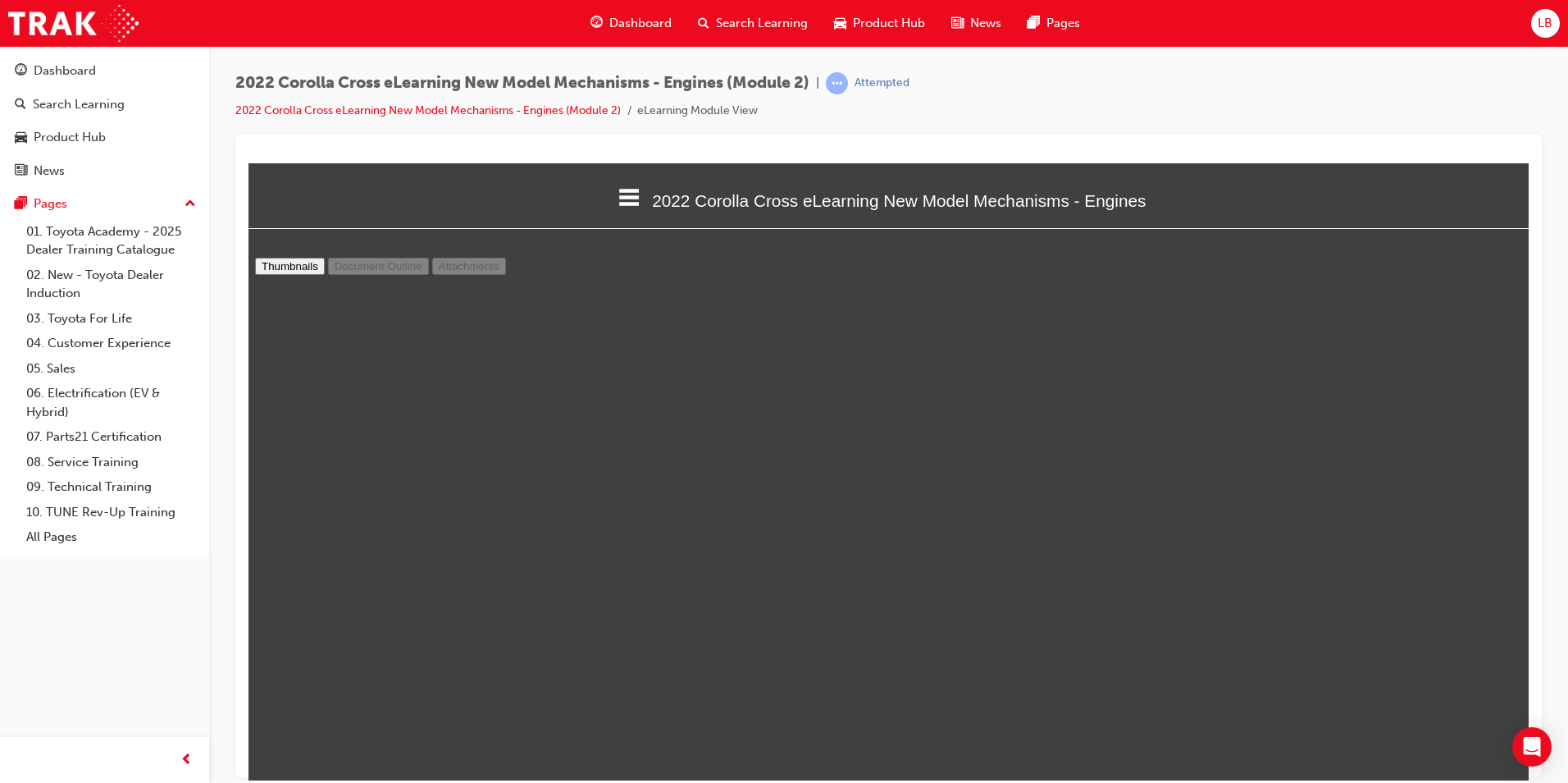
scroll to position [1559, 0]
type input "4"
select select "custom"
type input "5"
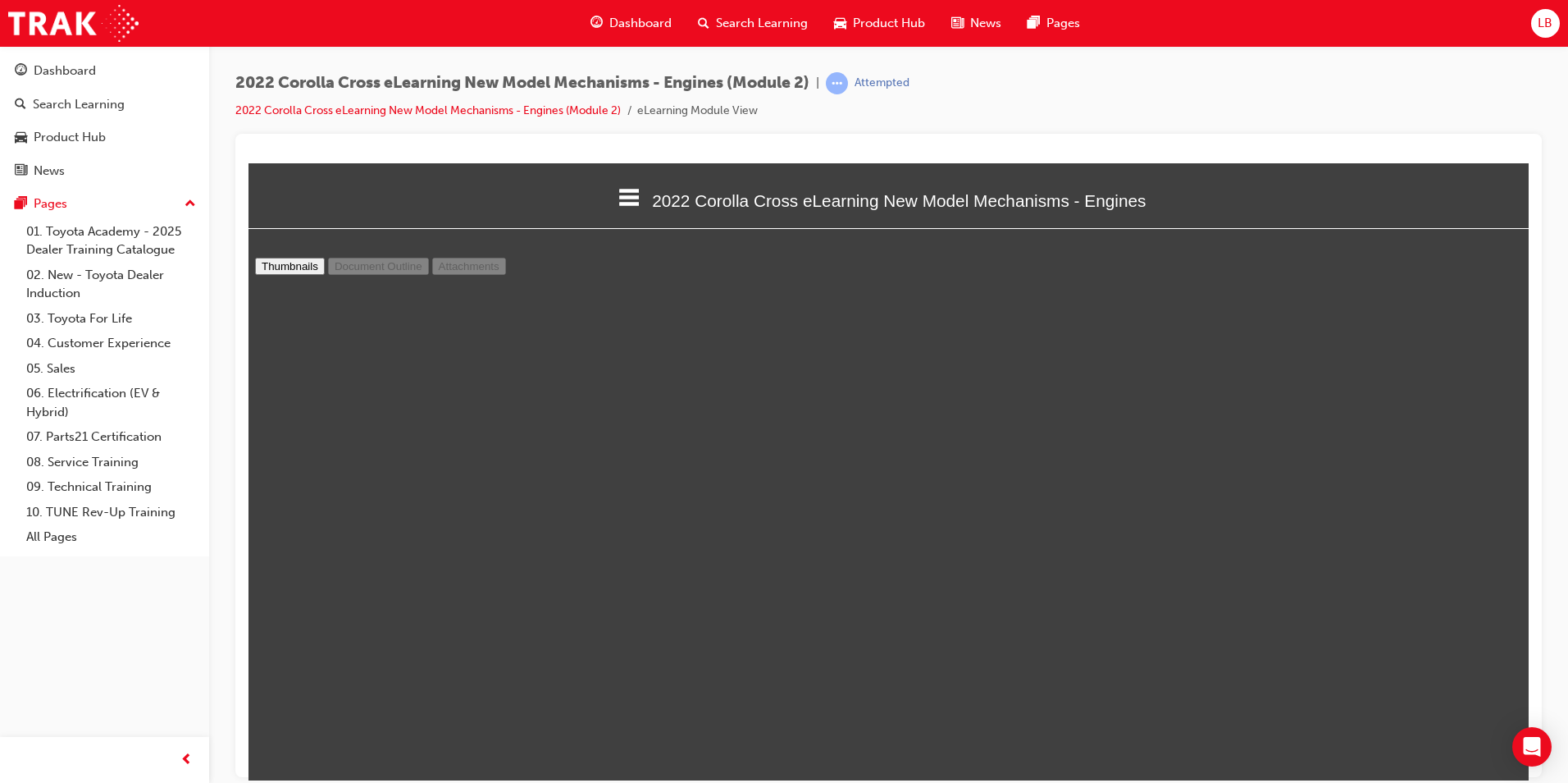
select select "custom"
type input "6"
select select "custom"
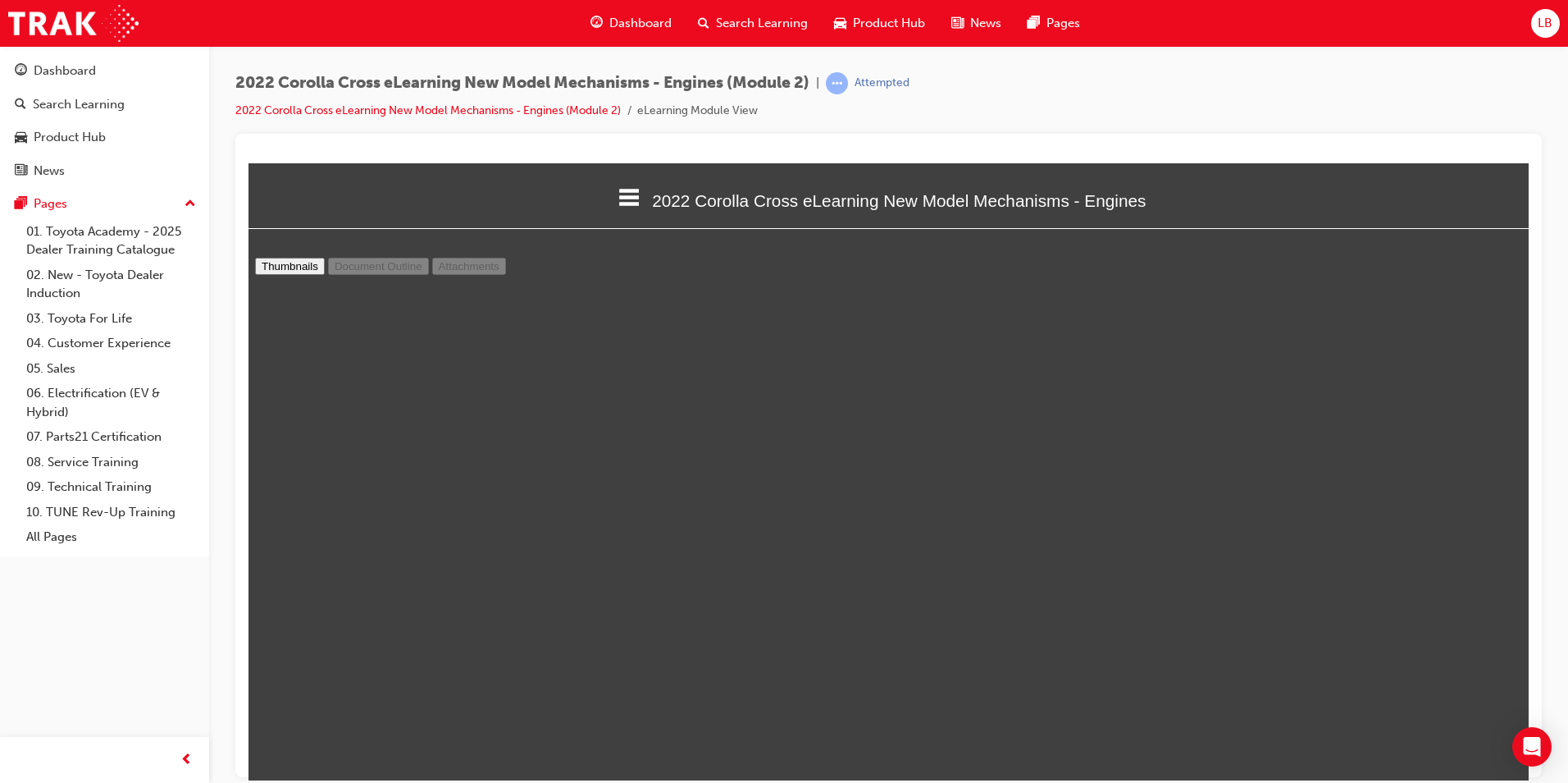
type input "7"
select select "custom"
type input "8"
select select "custom"
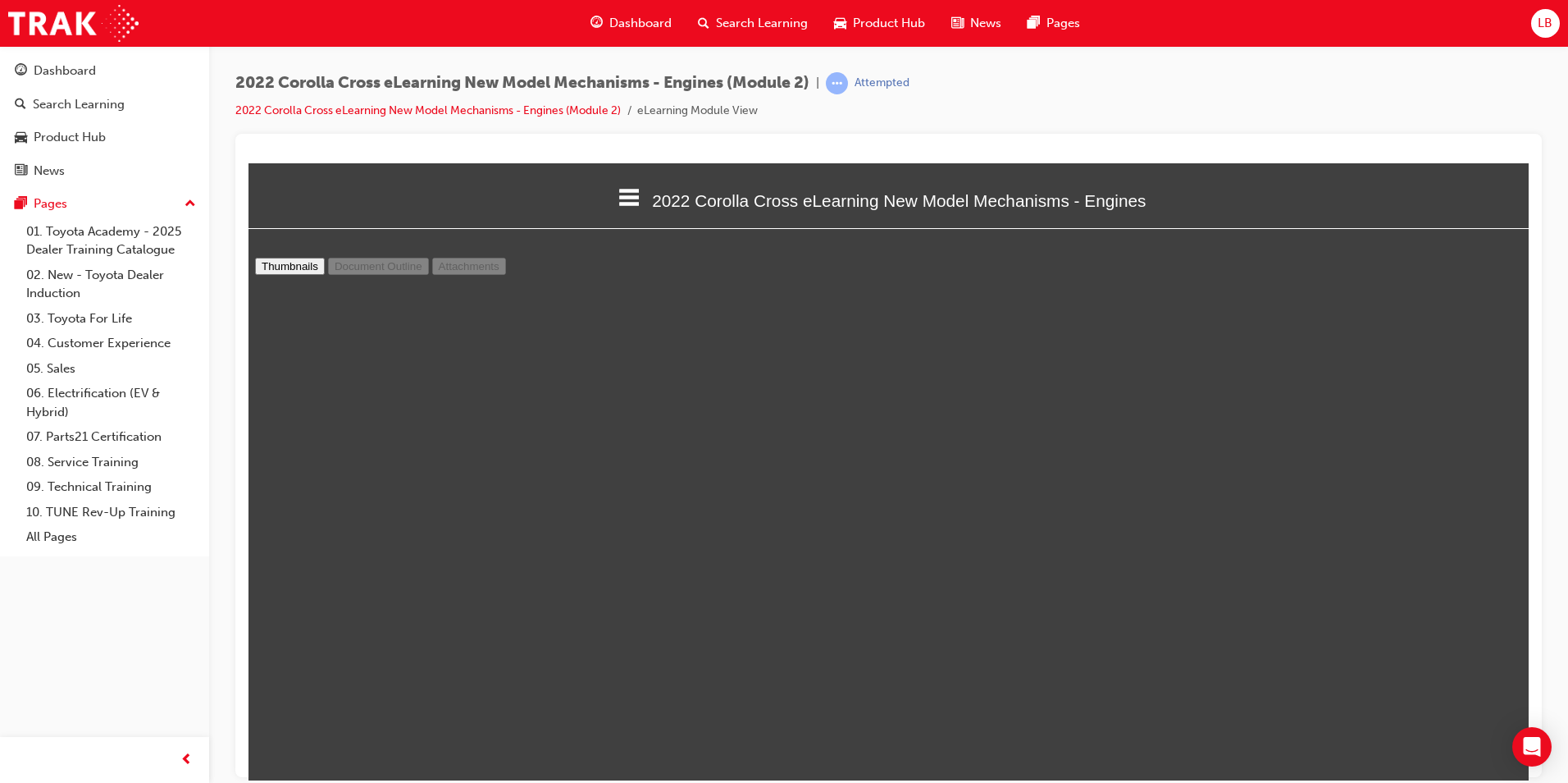
scroll to position [5580, 0]
type input "9"
select select "custom"
type input "10"
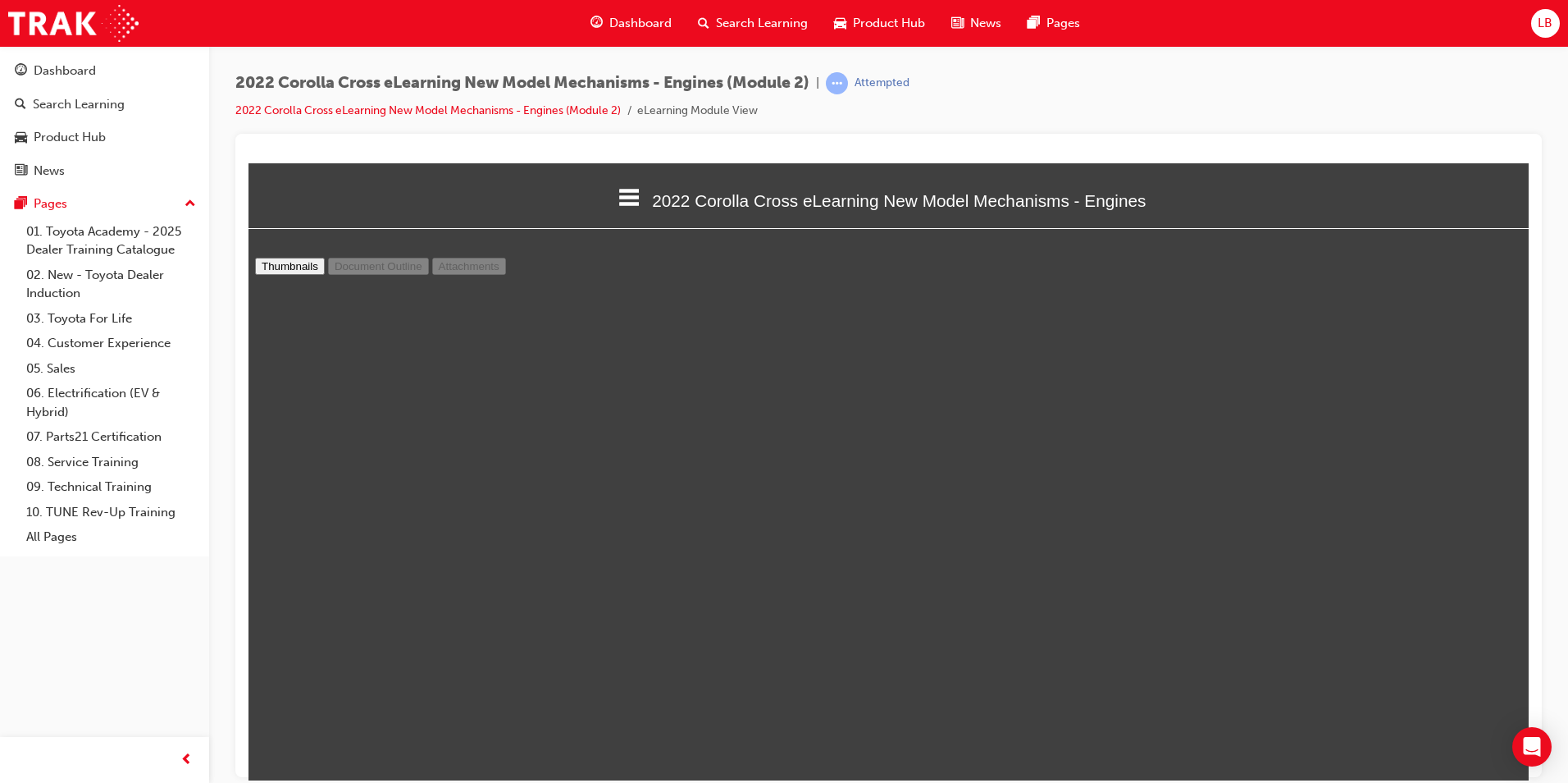
select select "custom"
type input "11"
select select "custom"
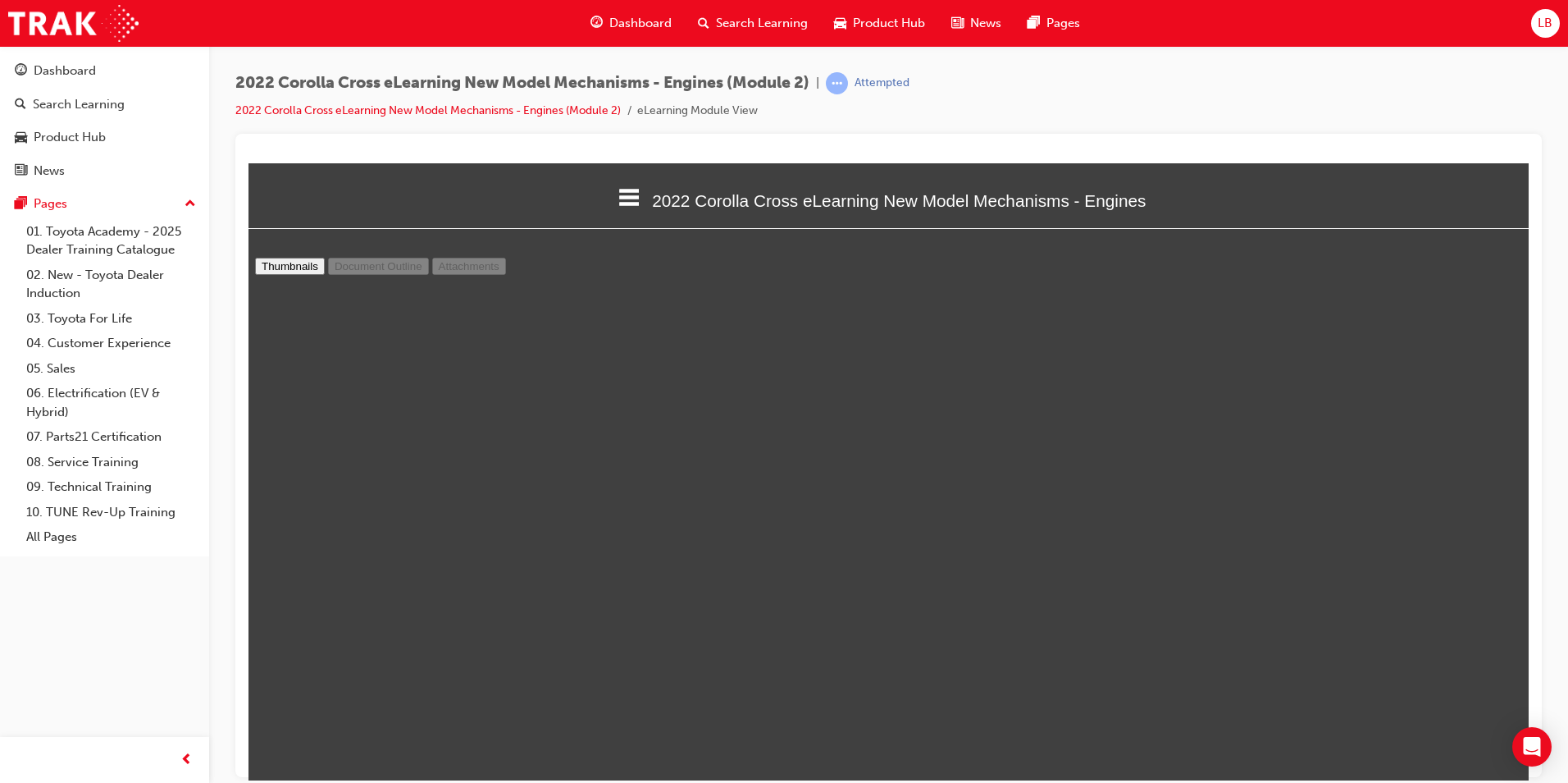
type input "pr"
type input "12"
select select "custom"
type input "pressure"
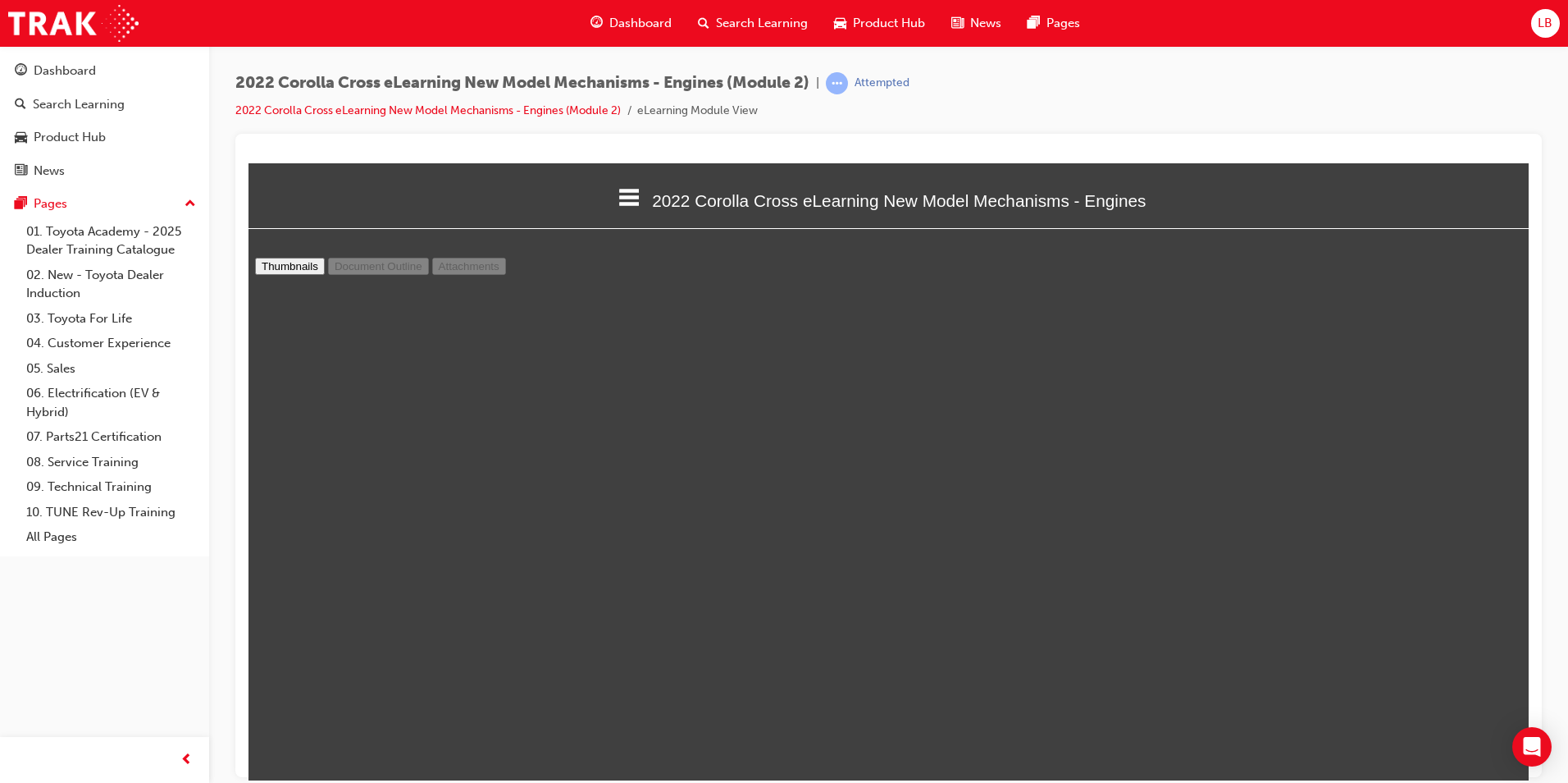
type input "13"
select select "custom"
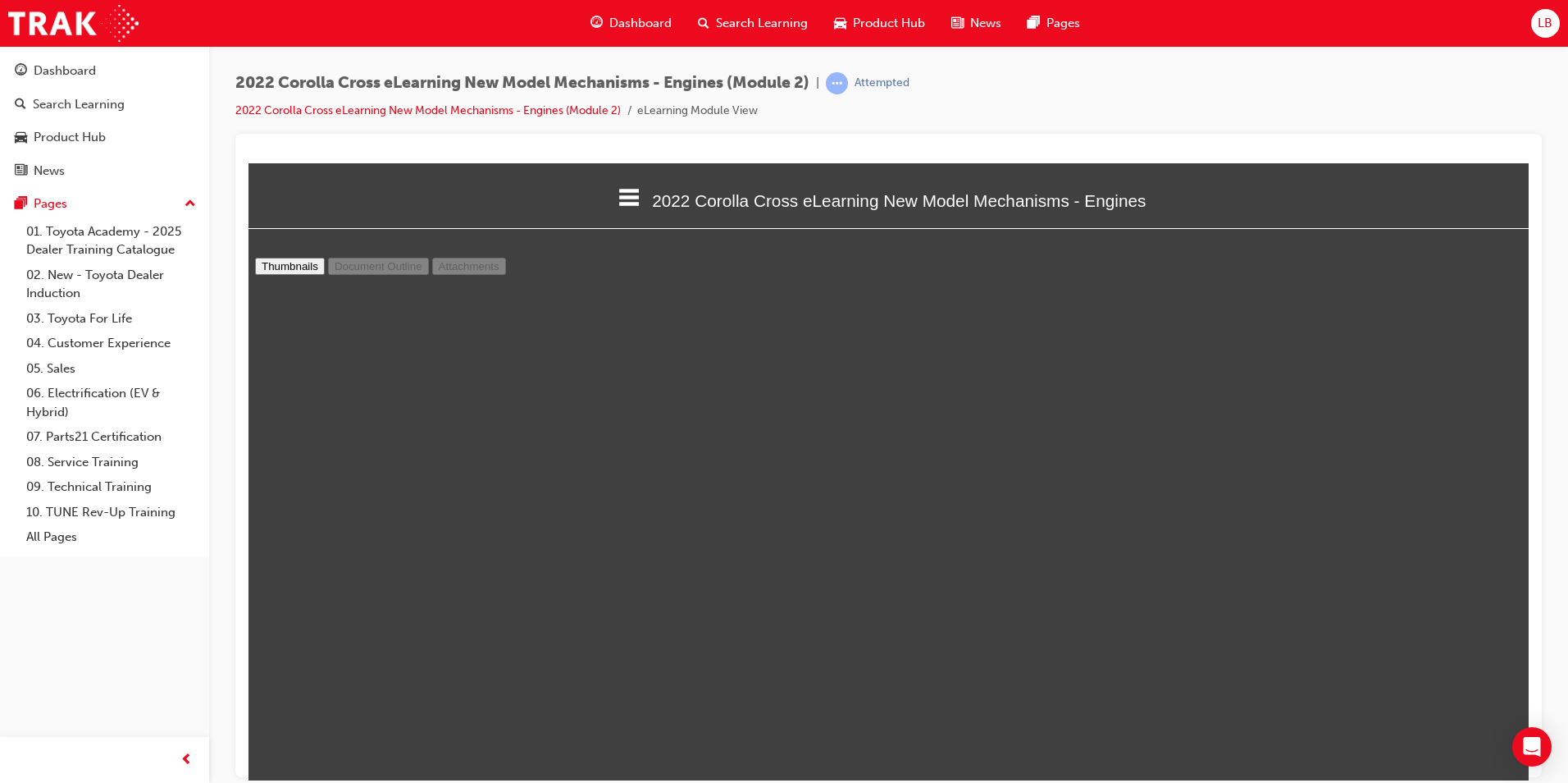
type input "12"
select select "custom"
type input "13"
select select "custom"
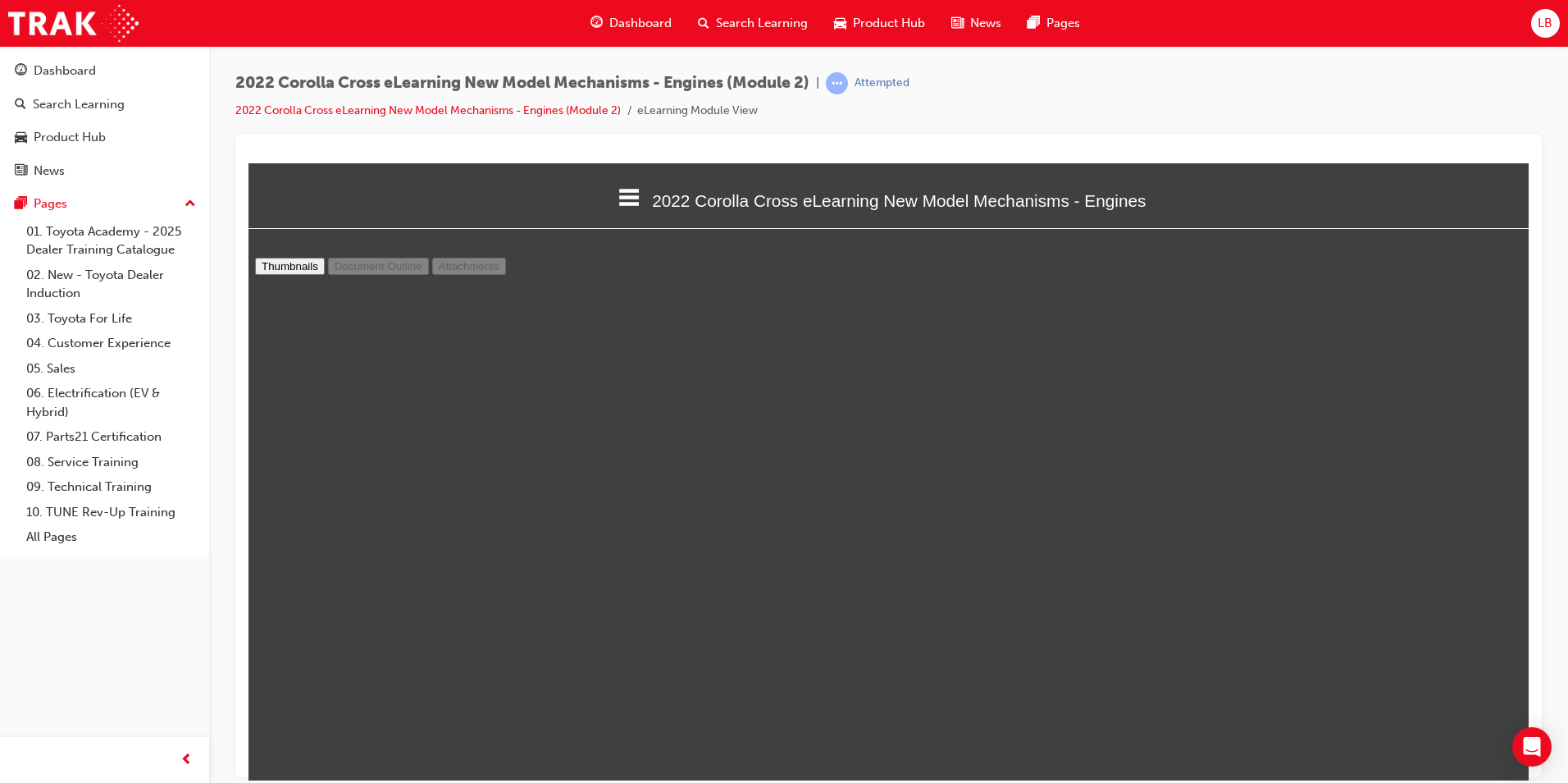
type input "12"
select select "custom"
type input "11"
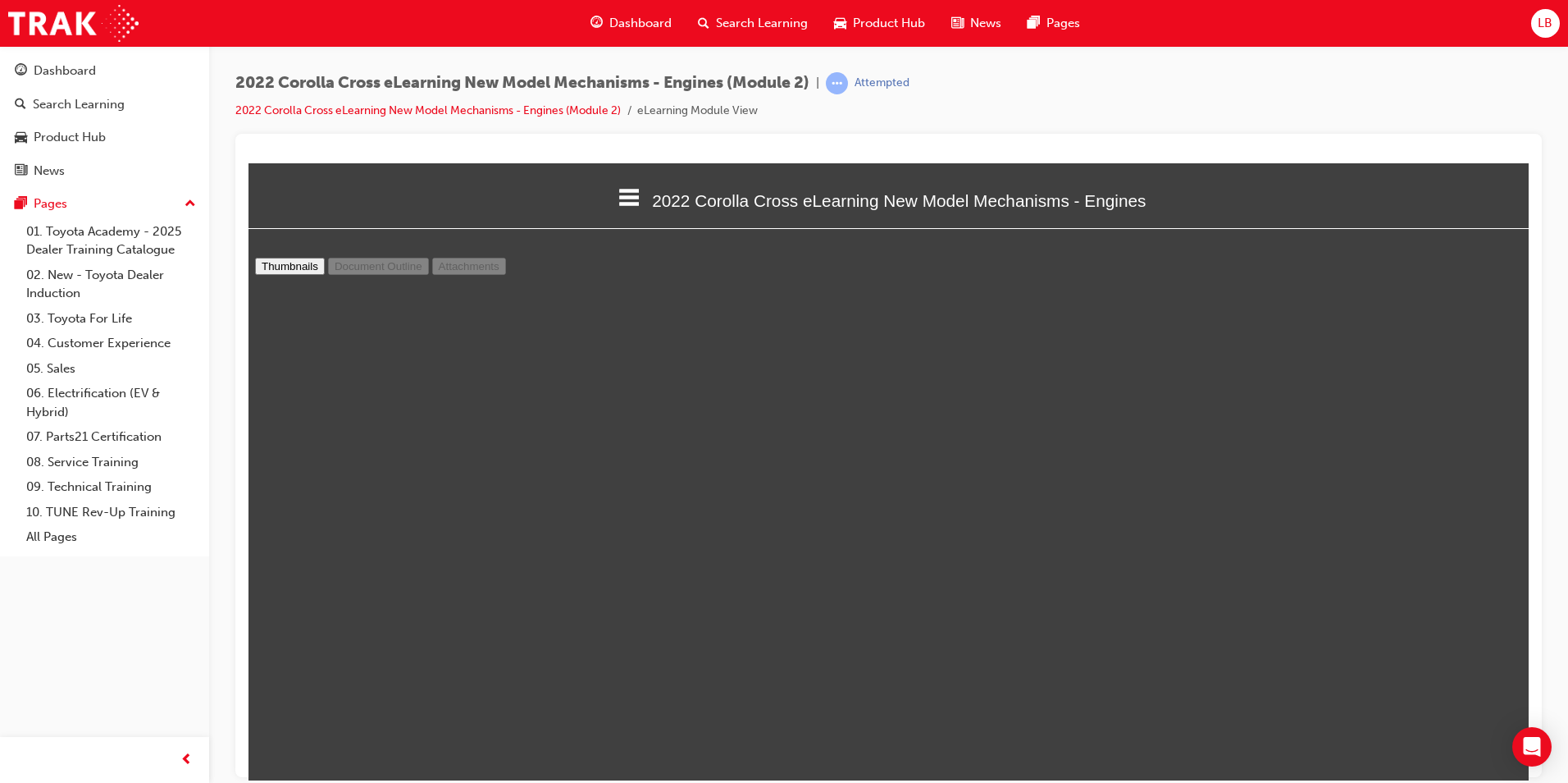
select select "custom"
type input "10"
select select "custom"
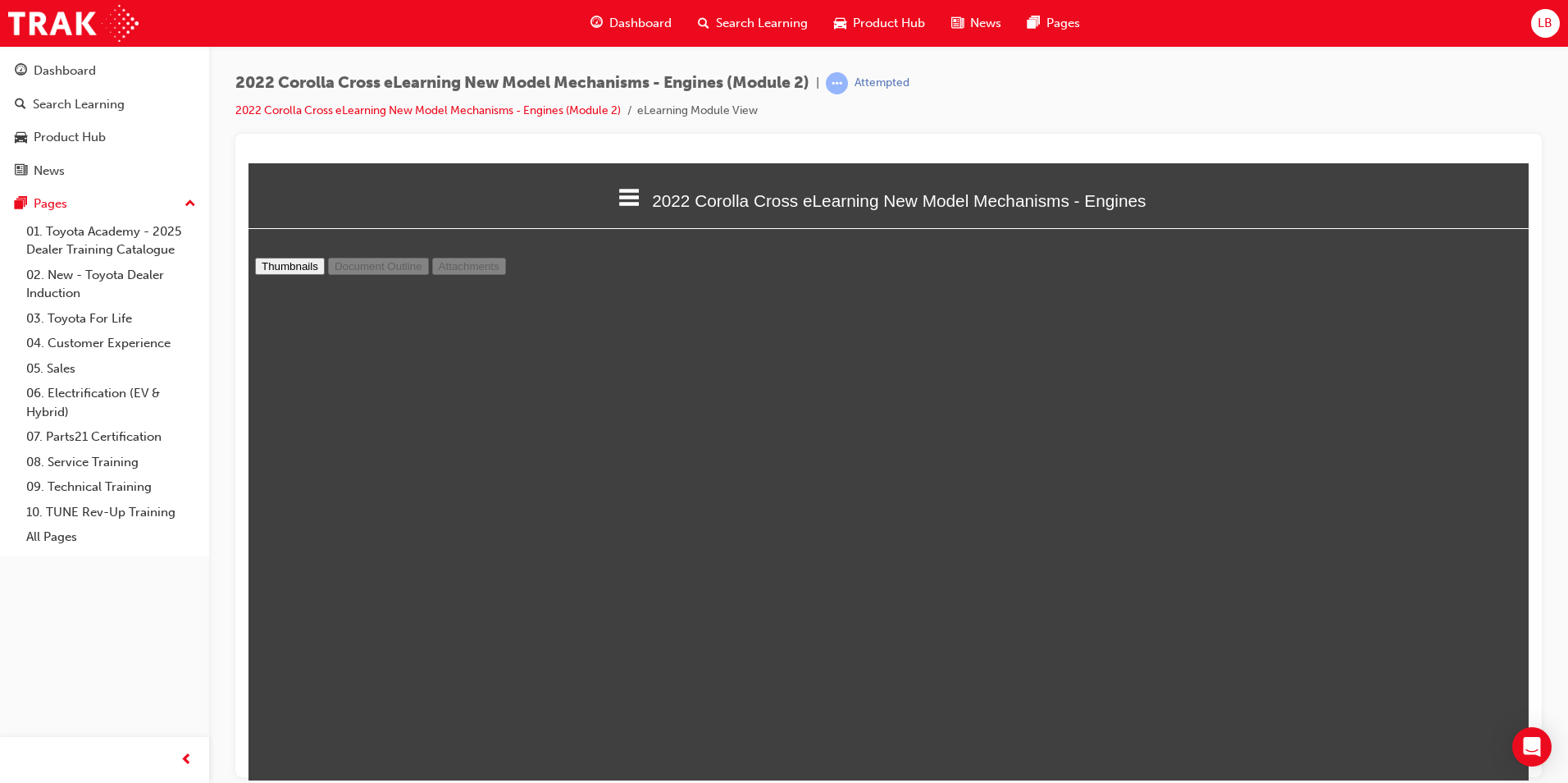
scroll to position [3839, 0]
type input "9"
select select "custom"
type input "8"
select select "custom"
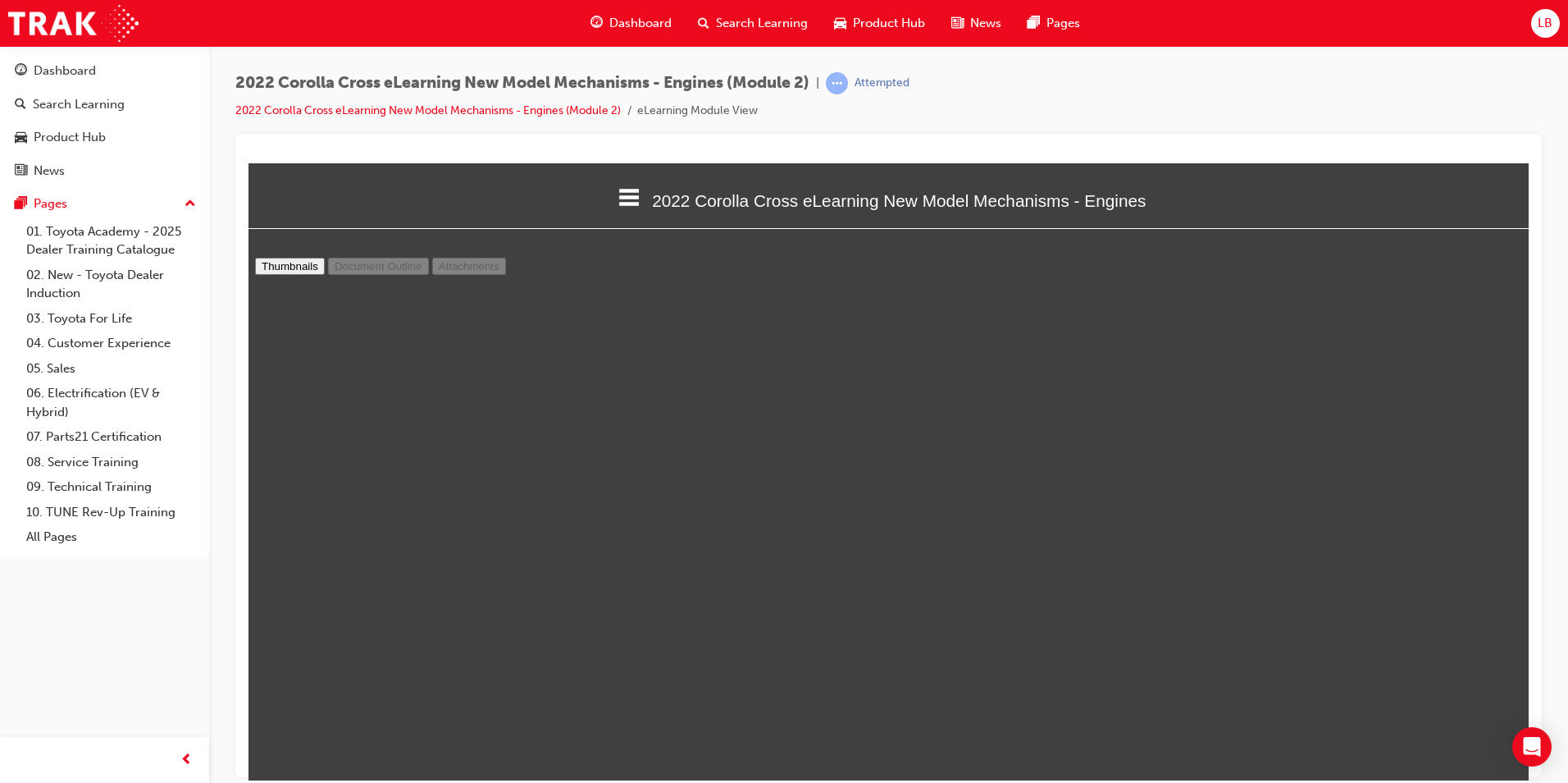
type input "7"
select select "custom"
type input "6"
select select "custom"
type input "5"
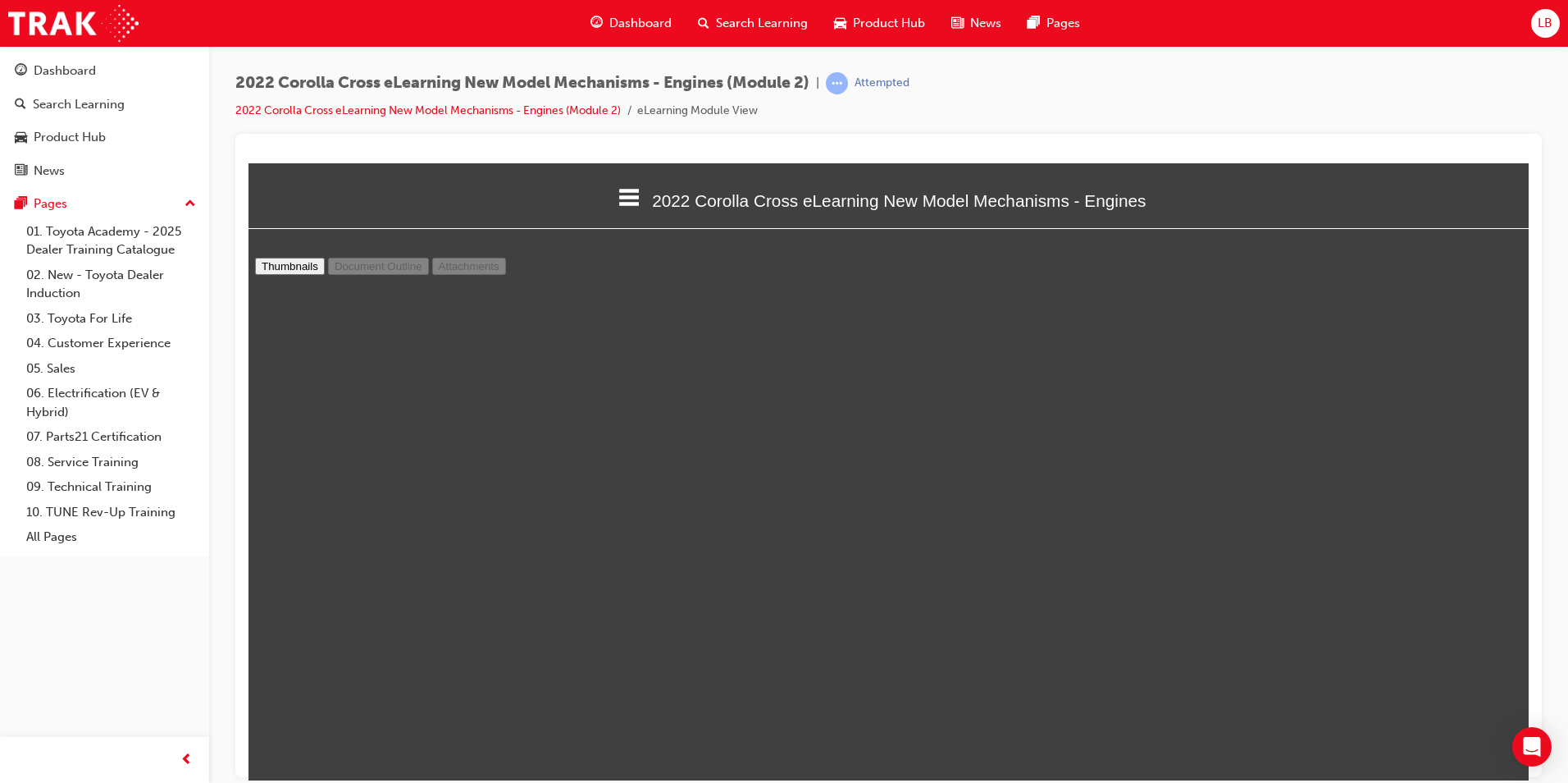
select select "custom"
type input "4"
select select "custom"
type input "3"
select select "custom"
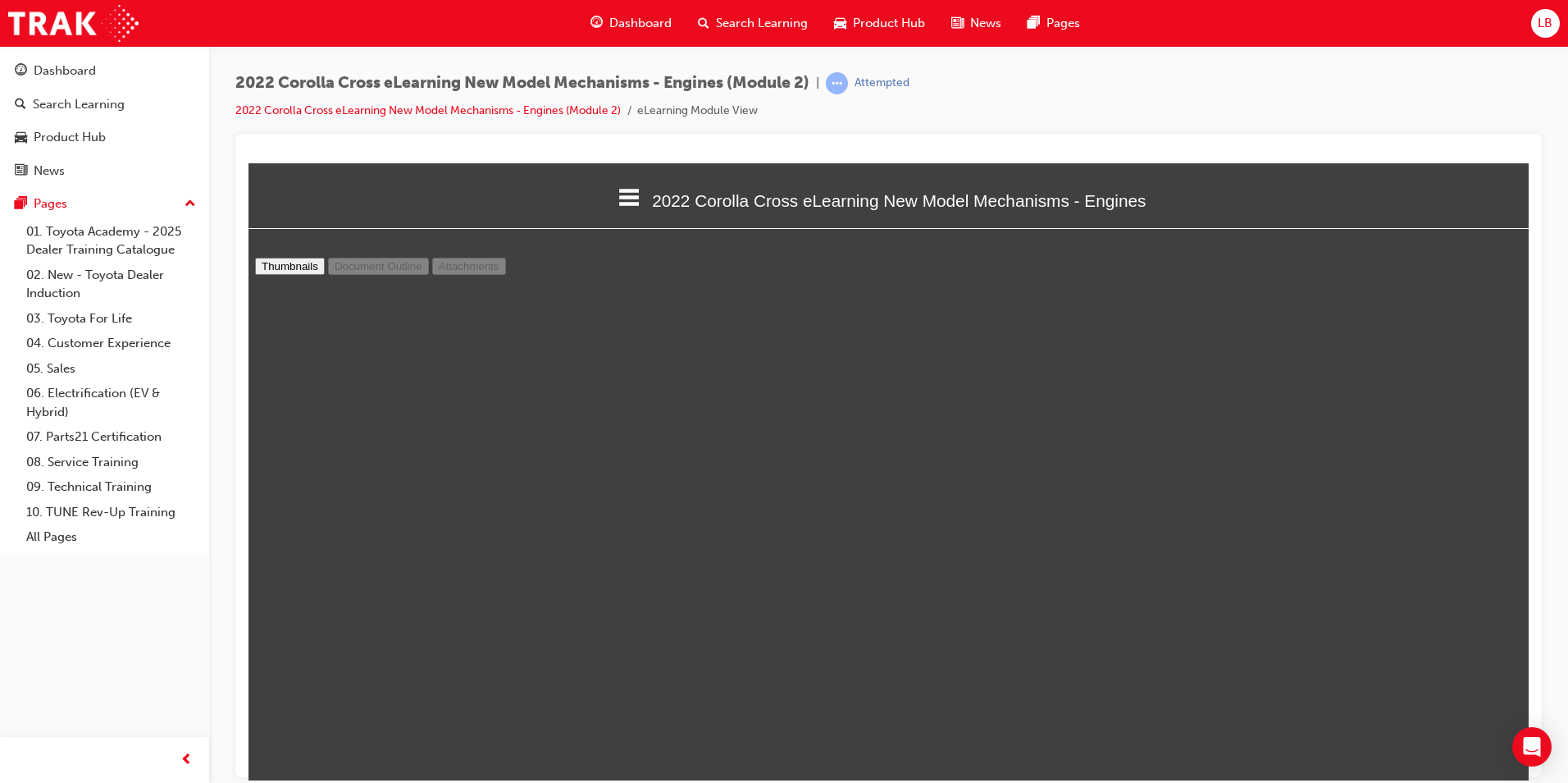
scroll to position [0, 0]
type input "2"
select select "custom"
type input "1"
select select "custom"
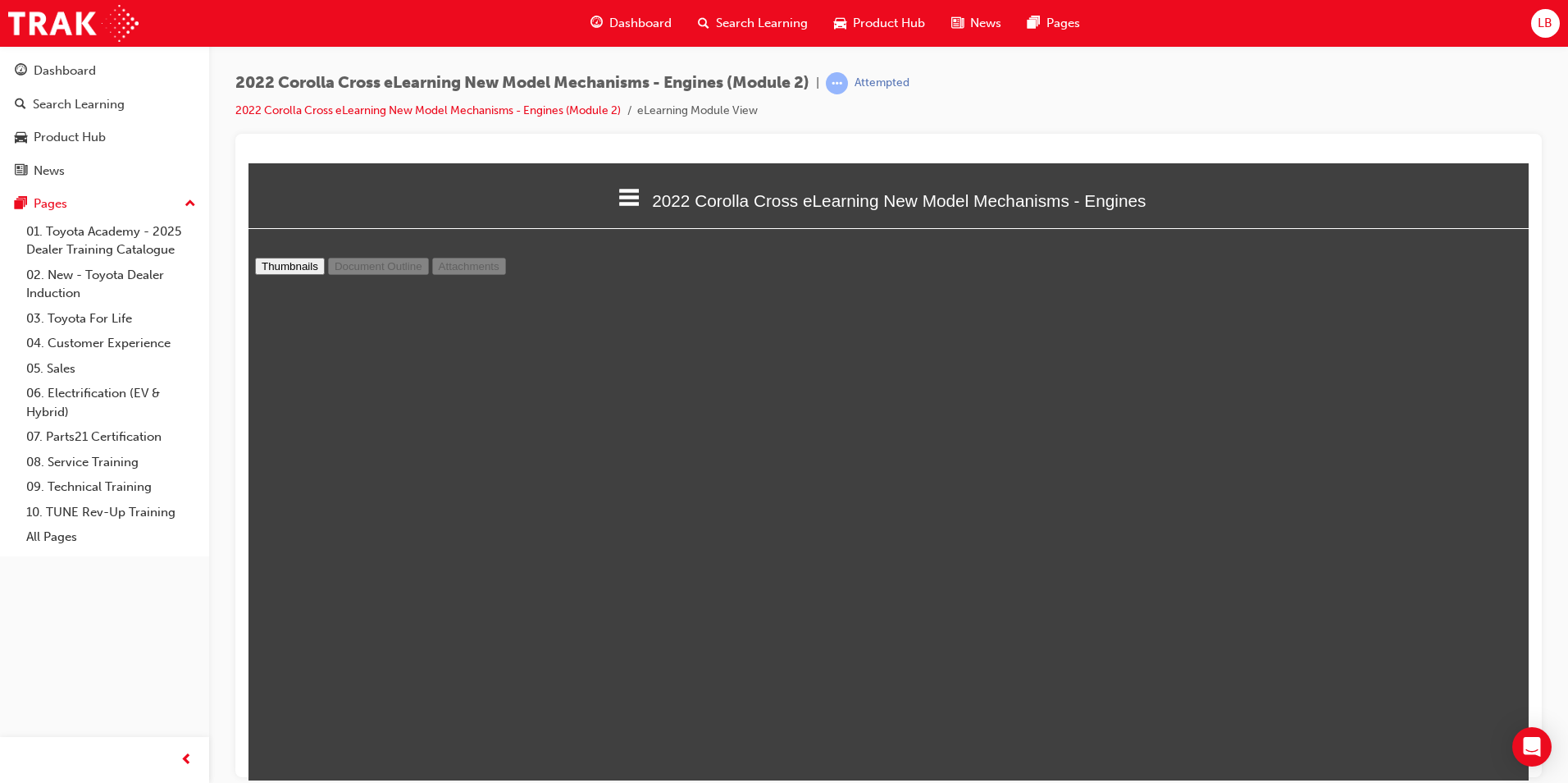
drag, startPoint x: 1509, startPoint y: 463, endPoint x: 1443, endPoint y: 312, distance: 164.8
type input "12"
select select "custom"
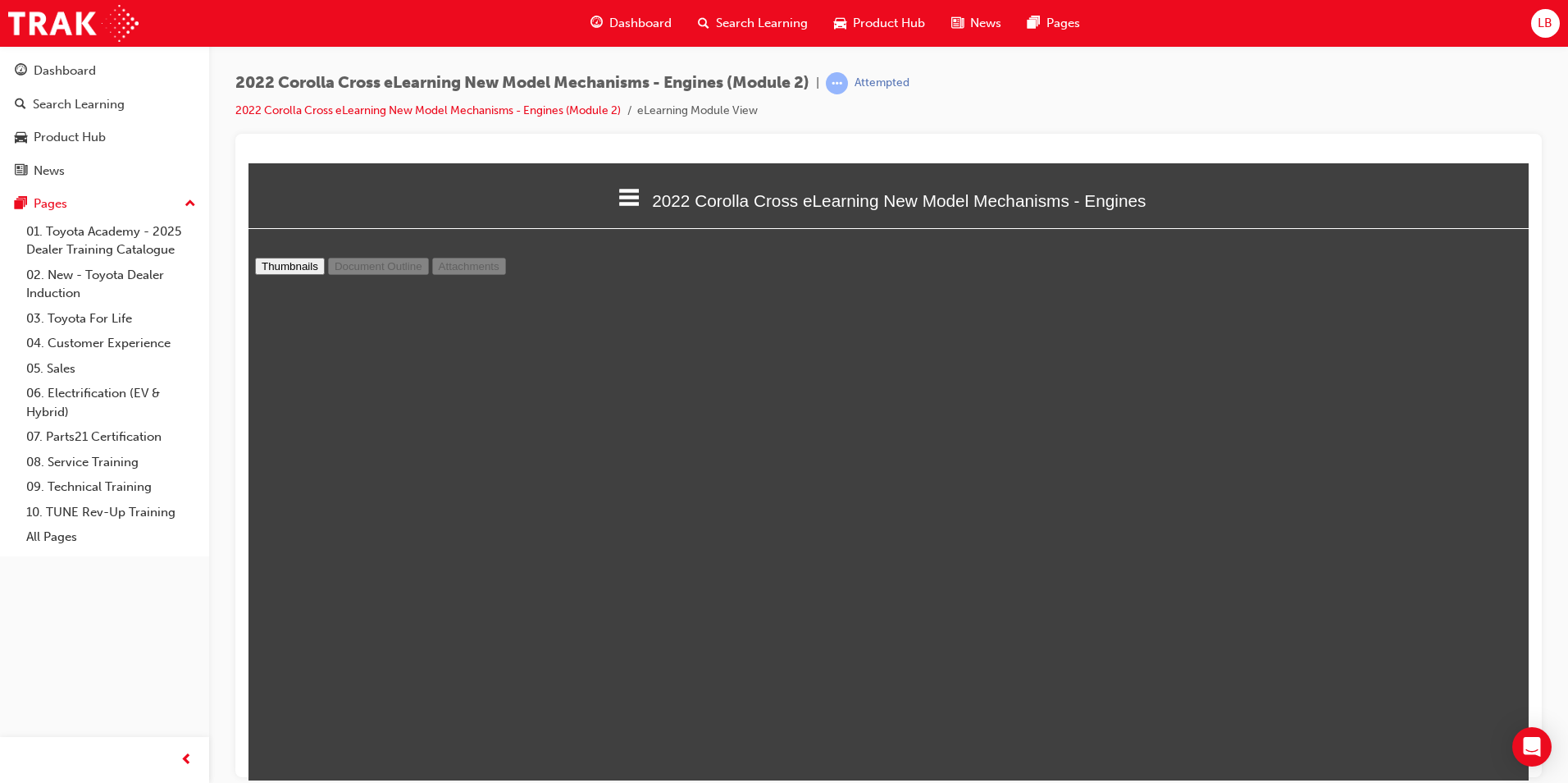
type input "13"
select select "custom"
type input "12"
select select "custom"
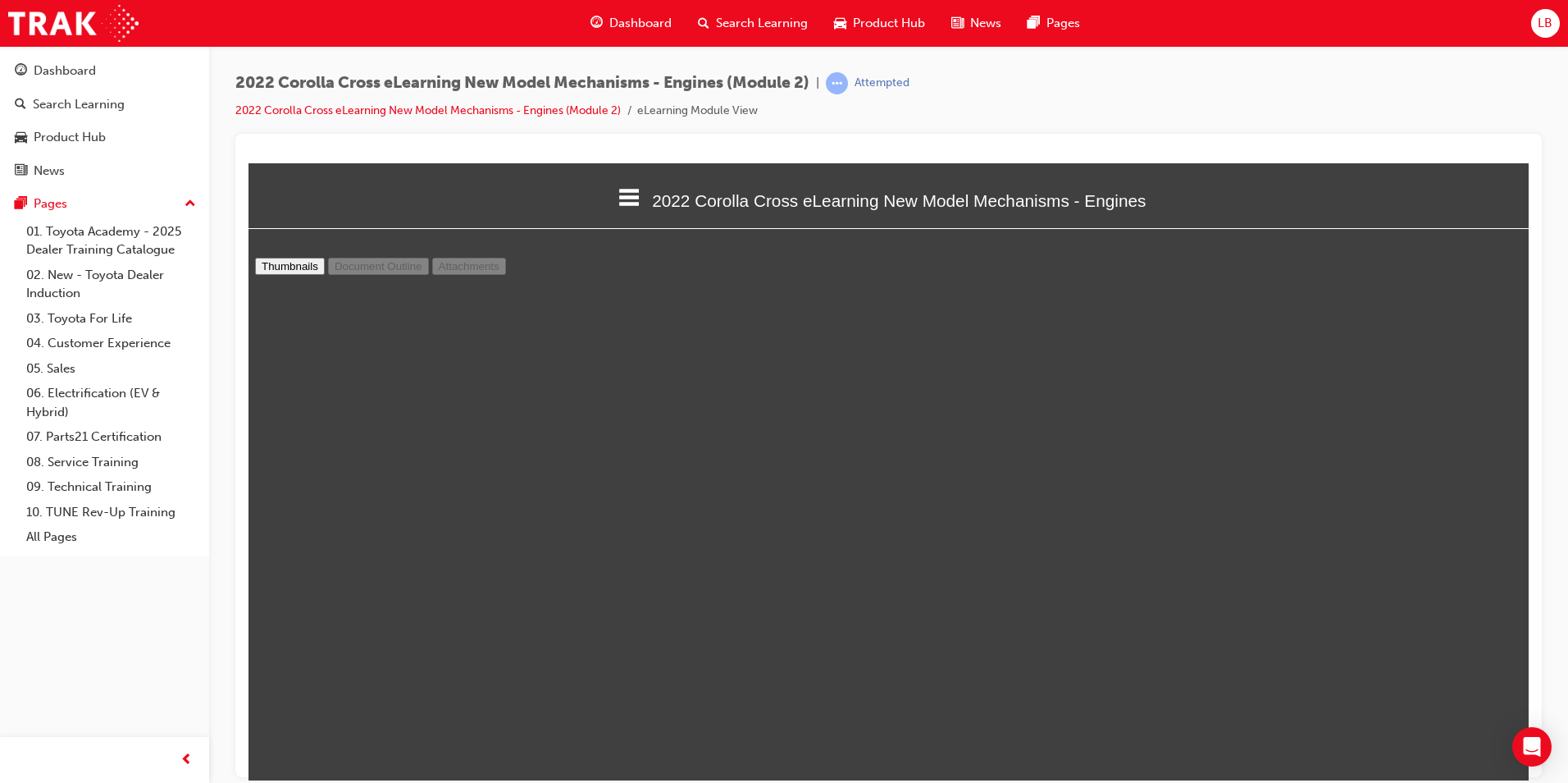
type input "13"
select select "custom"
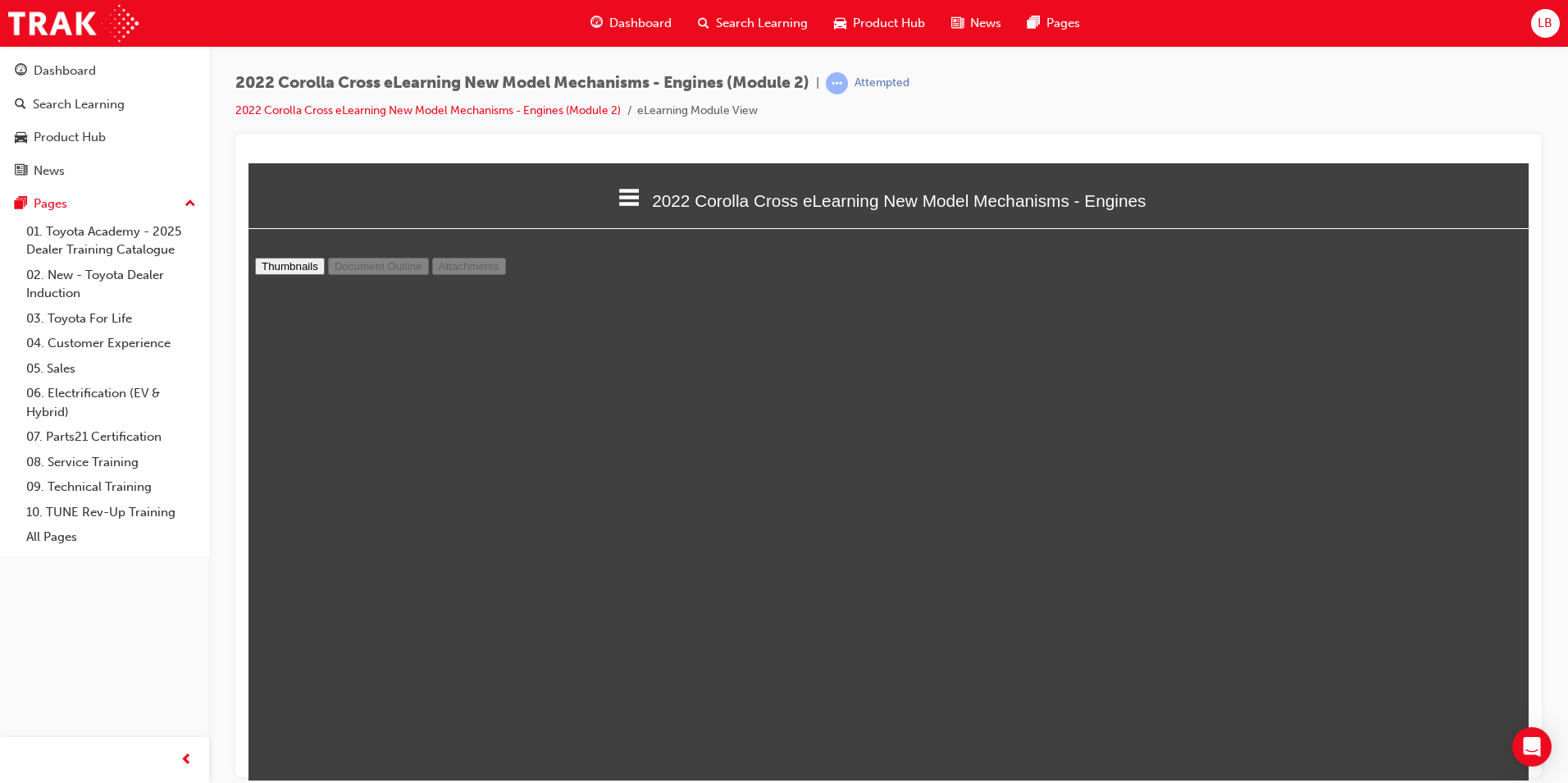
type input "14"
select select "custom"
type input "15"
select select "custom"
type input "16"
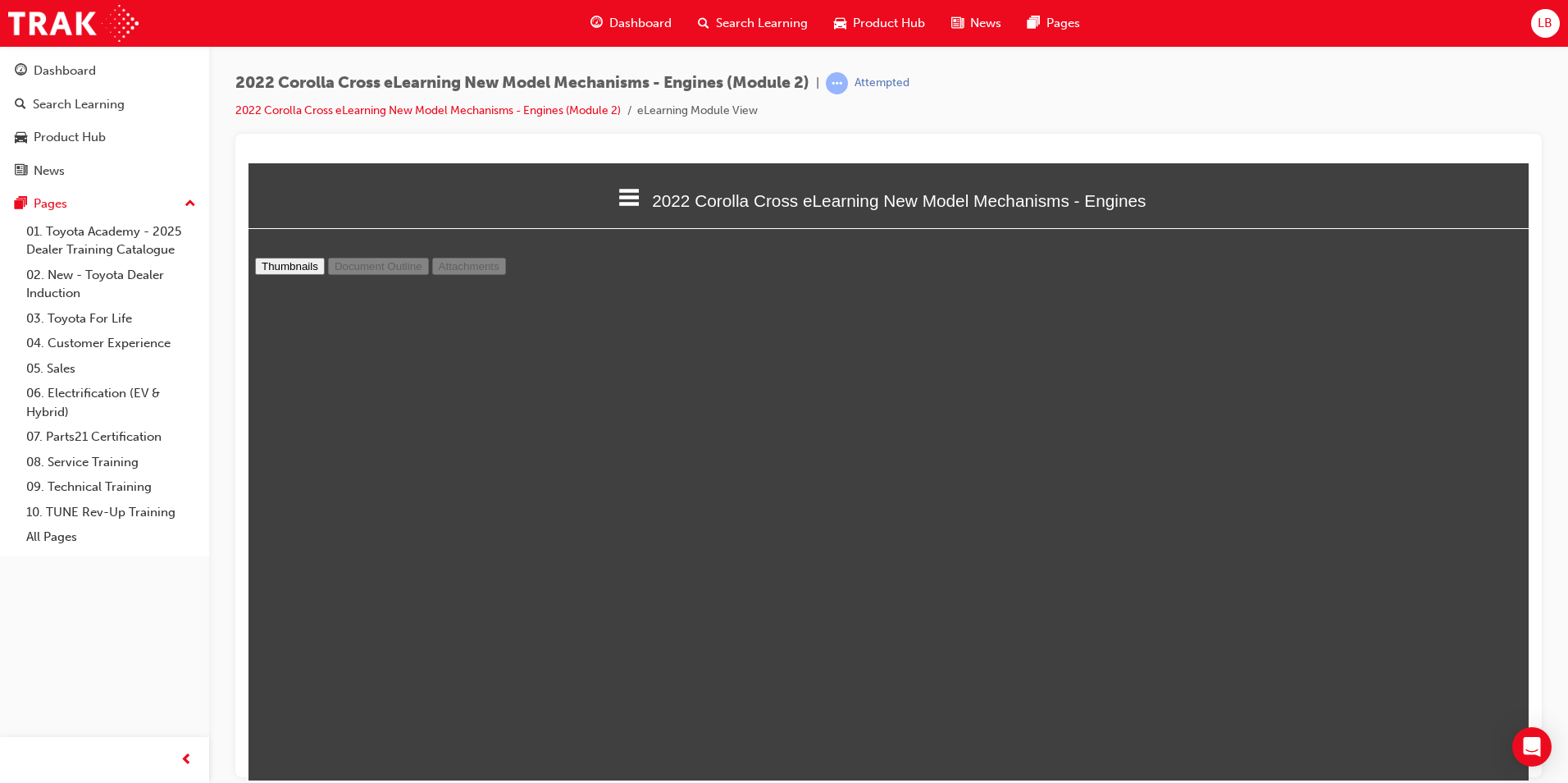
select select "custom"
type input "17"
select select "custom"
type input "16"
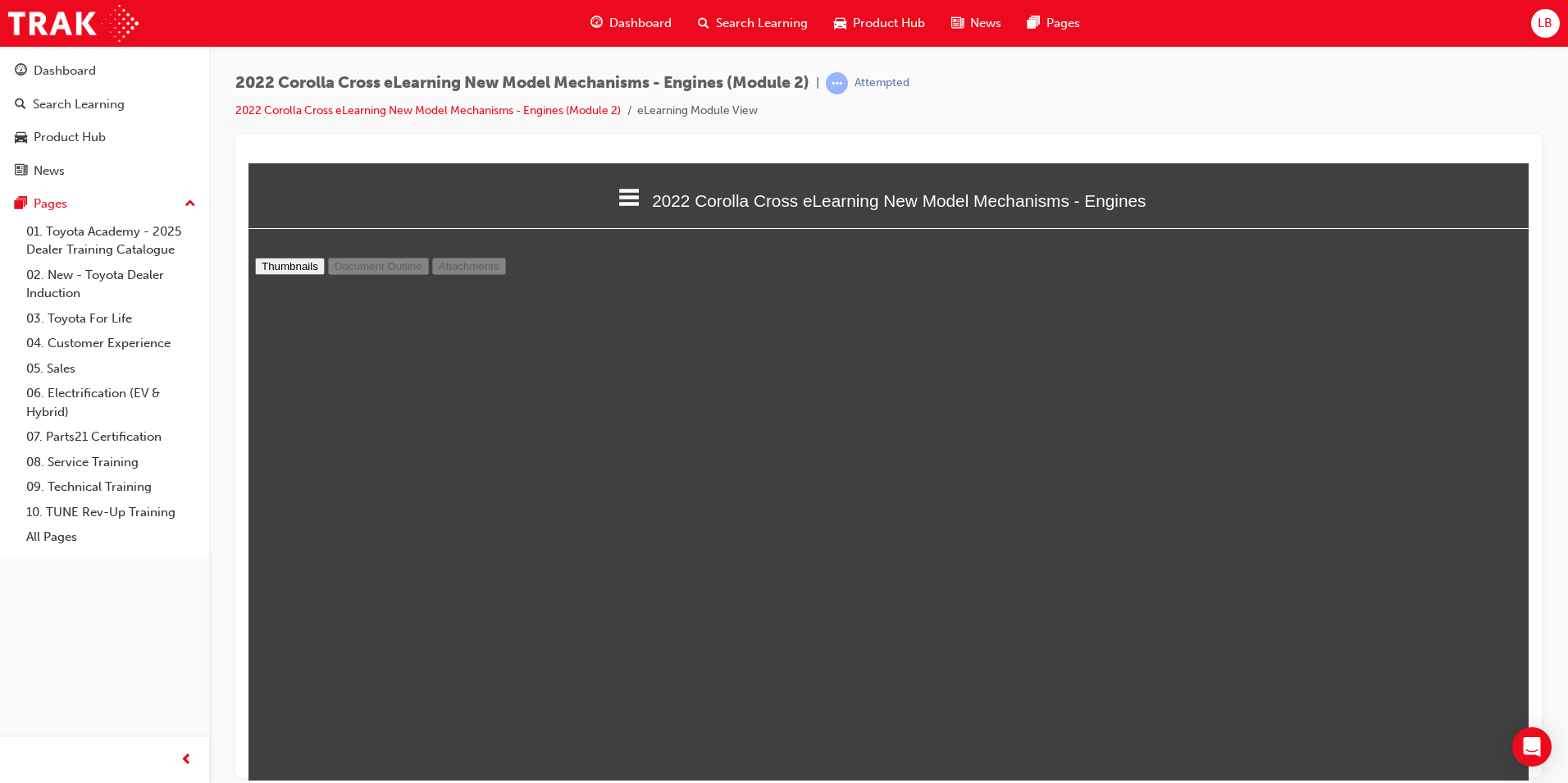
select select "custom"
type input "15"
select select "custom"
type input "14"
select select "custom"
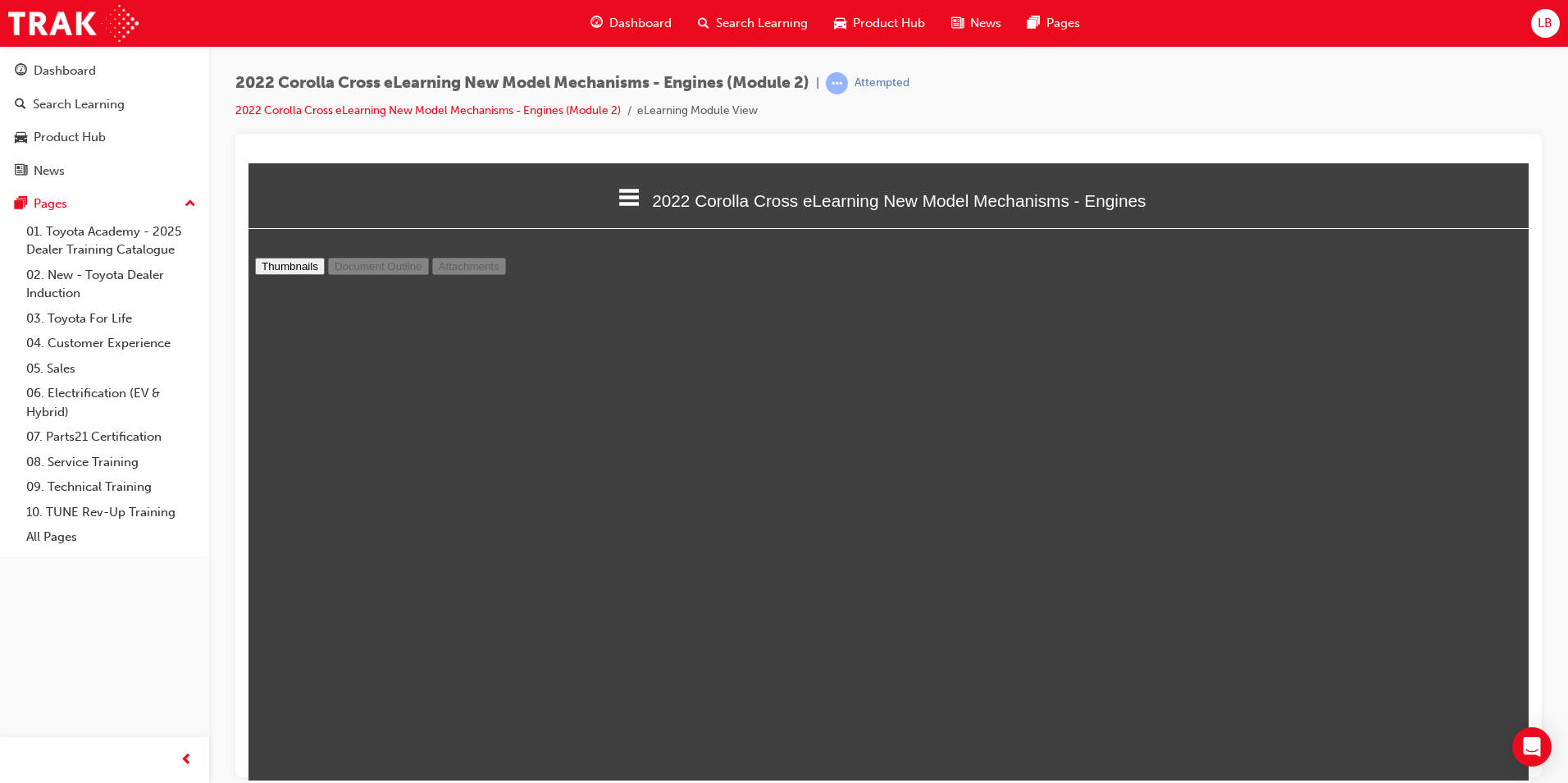
scroll to position [2054, 0]
type input "13"
select select "custom"
type input "12"
select select "custom"
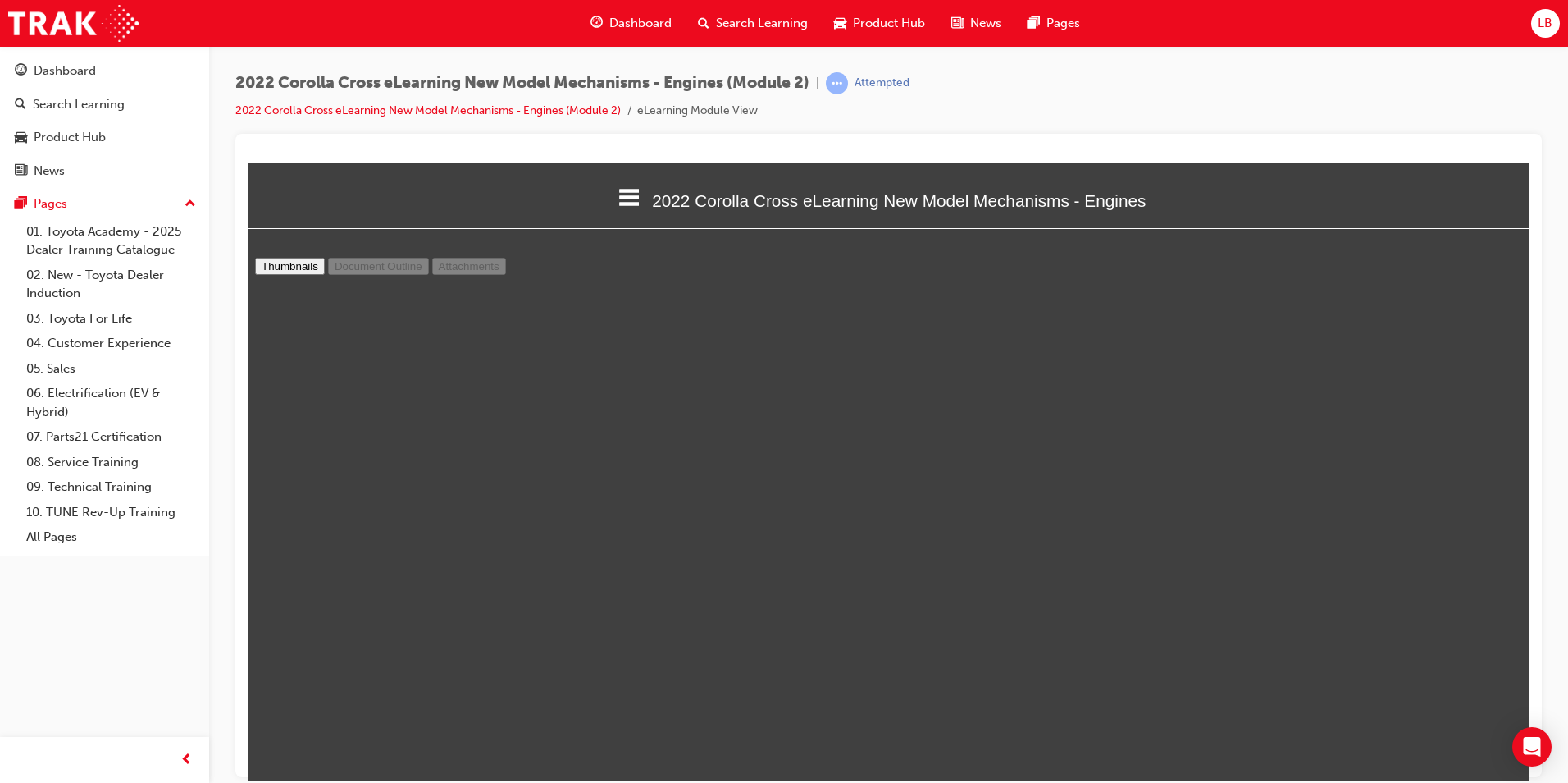
type input "10"
select select "custom"
type input "9"
select select "custom"
type input "7"
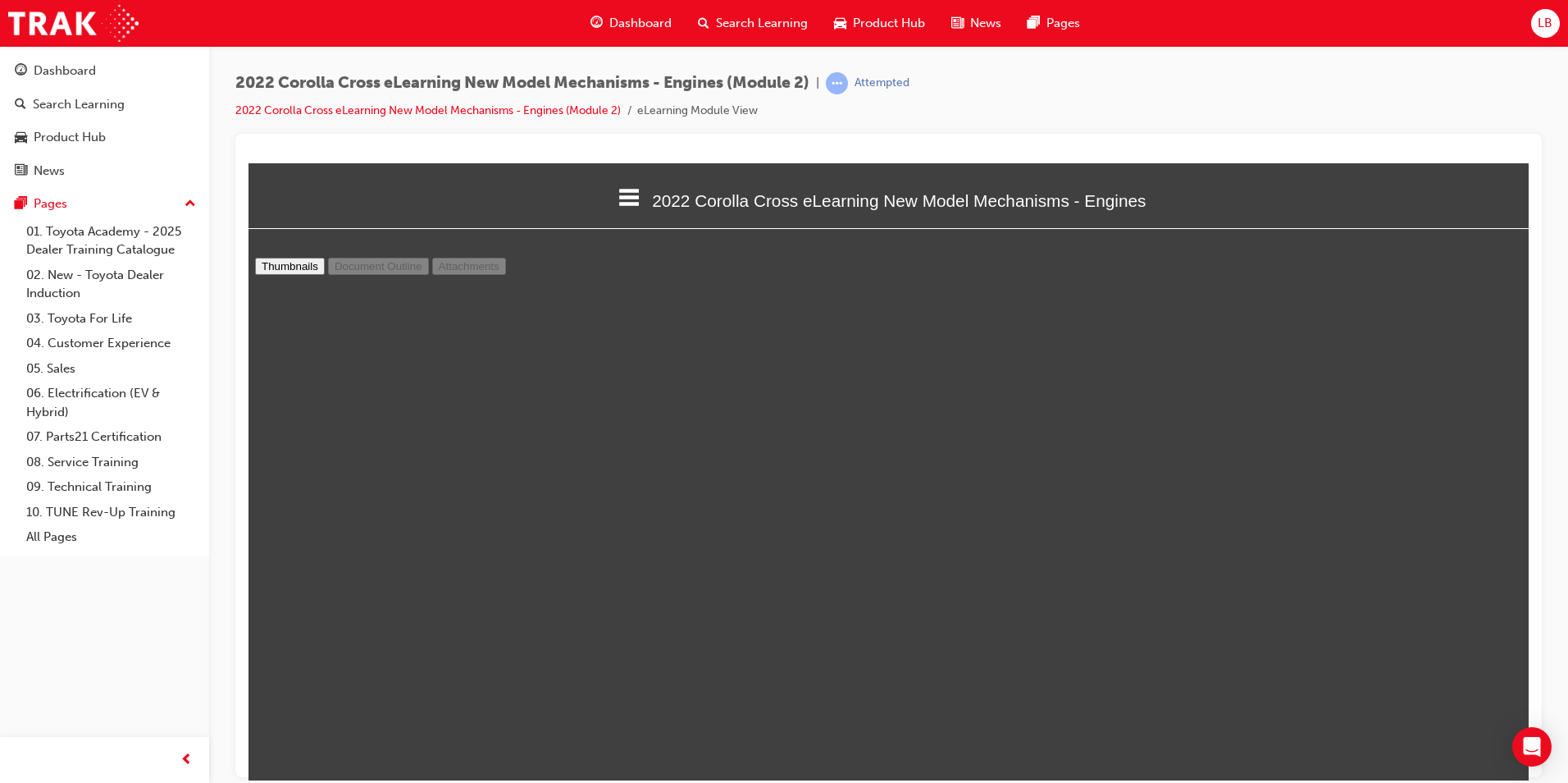
select select "custom"
type input "6"
select select "custom"
type input "3"
select select "custom"
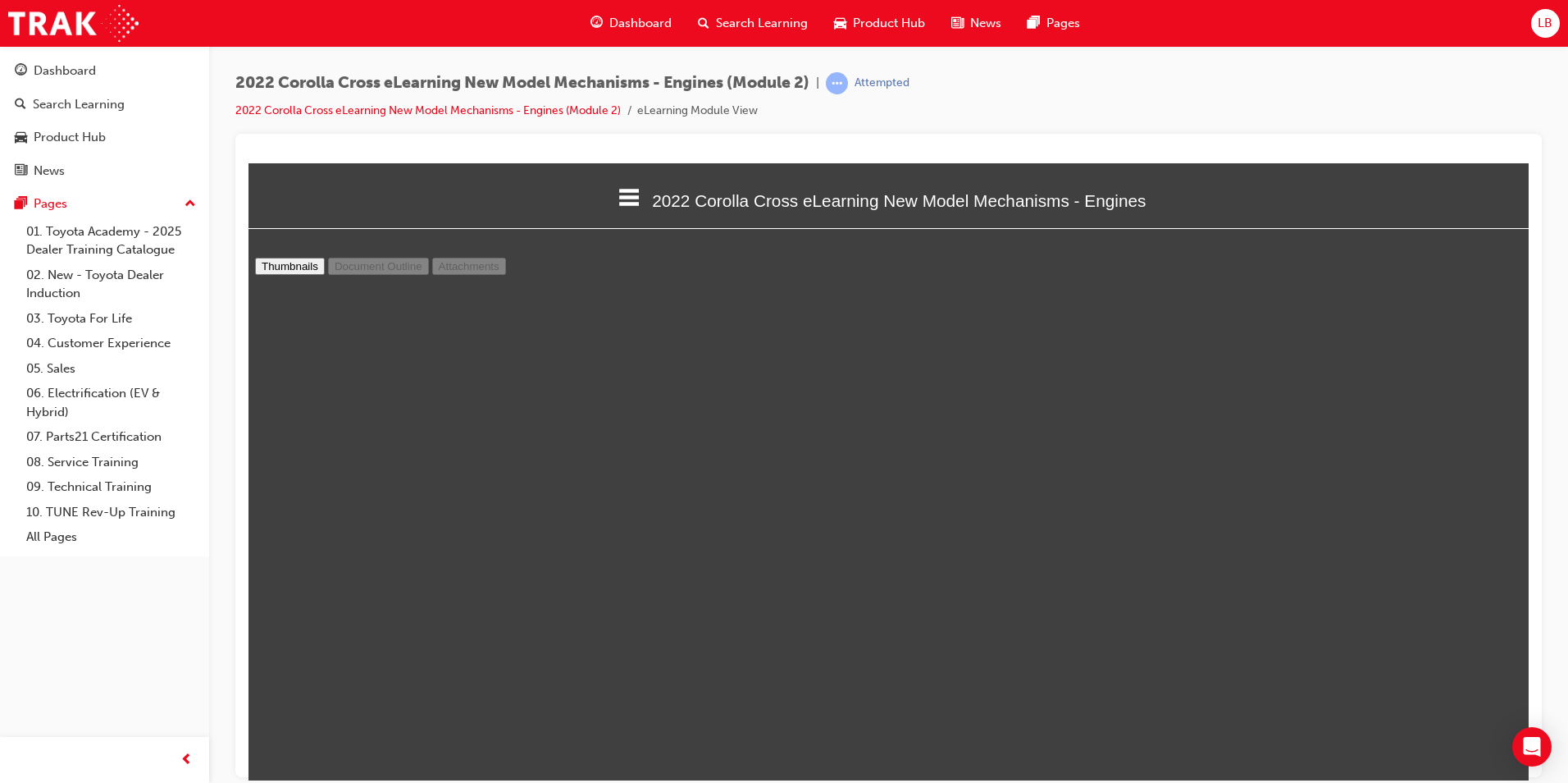
type input "2"
select select "custom"
type input "1"
select select "custom"
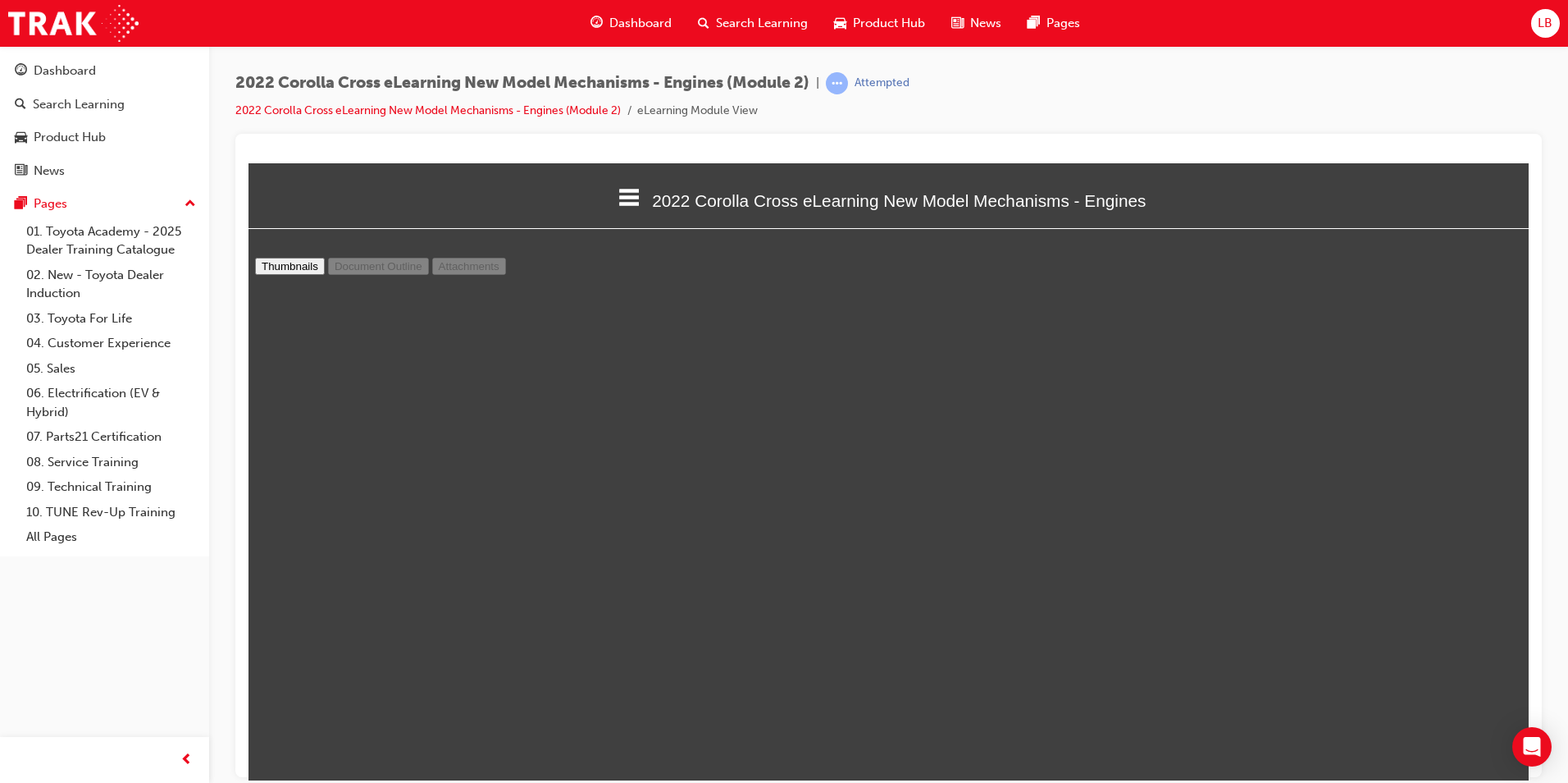
type input "2"
select select "custom"
type input "3"
select select "custom"
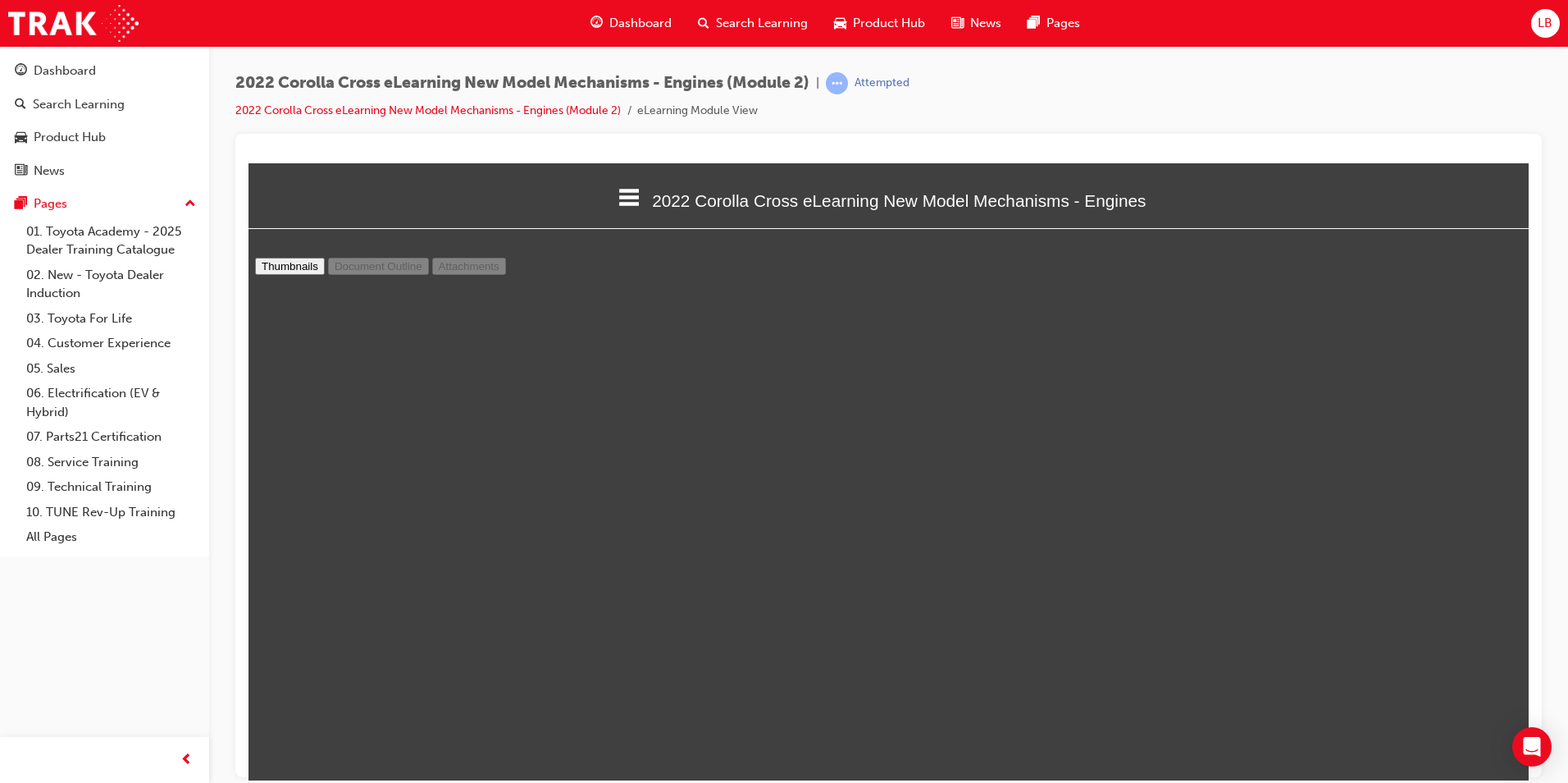
scroll to position [1559, 0]
type input "2"
select select "custom"
type input "3"
select select "custom"
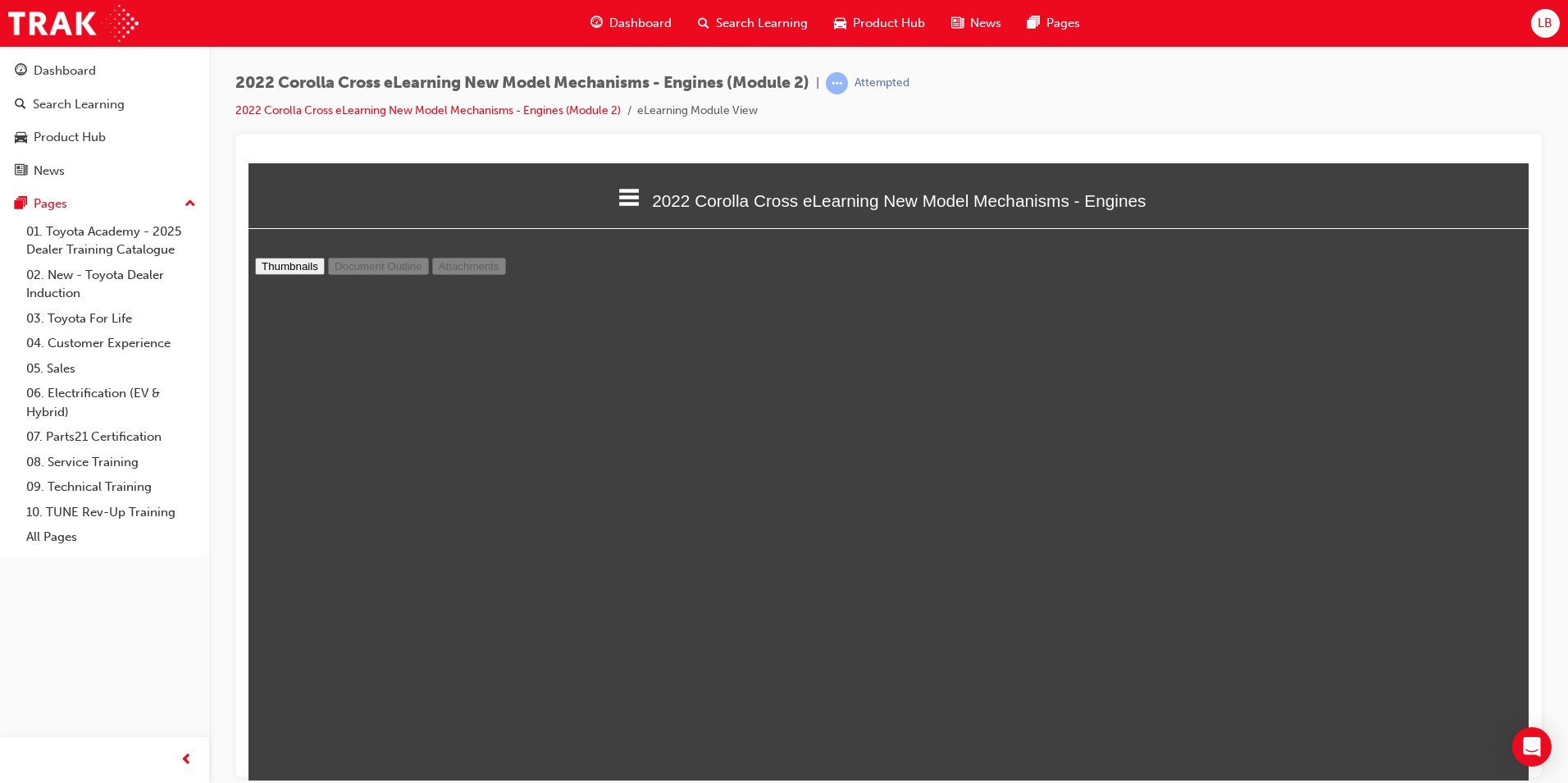
type input "4"
select select "custom"
type input "5"
select select "custom"
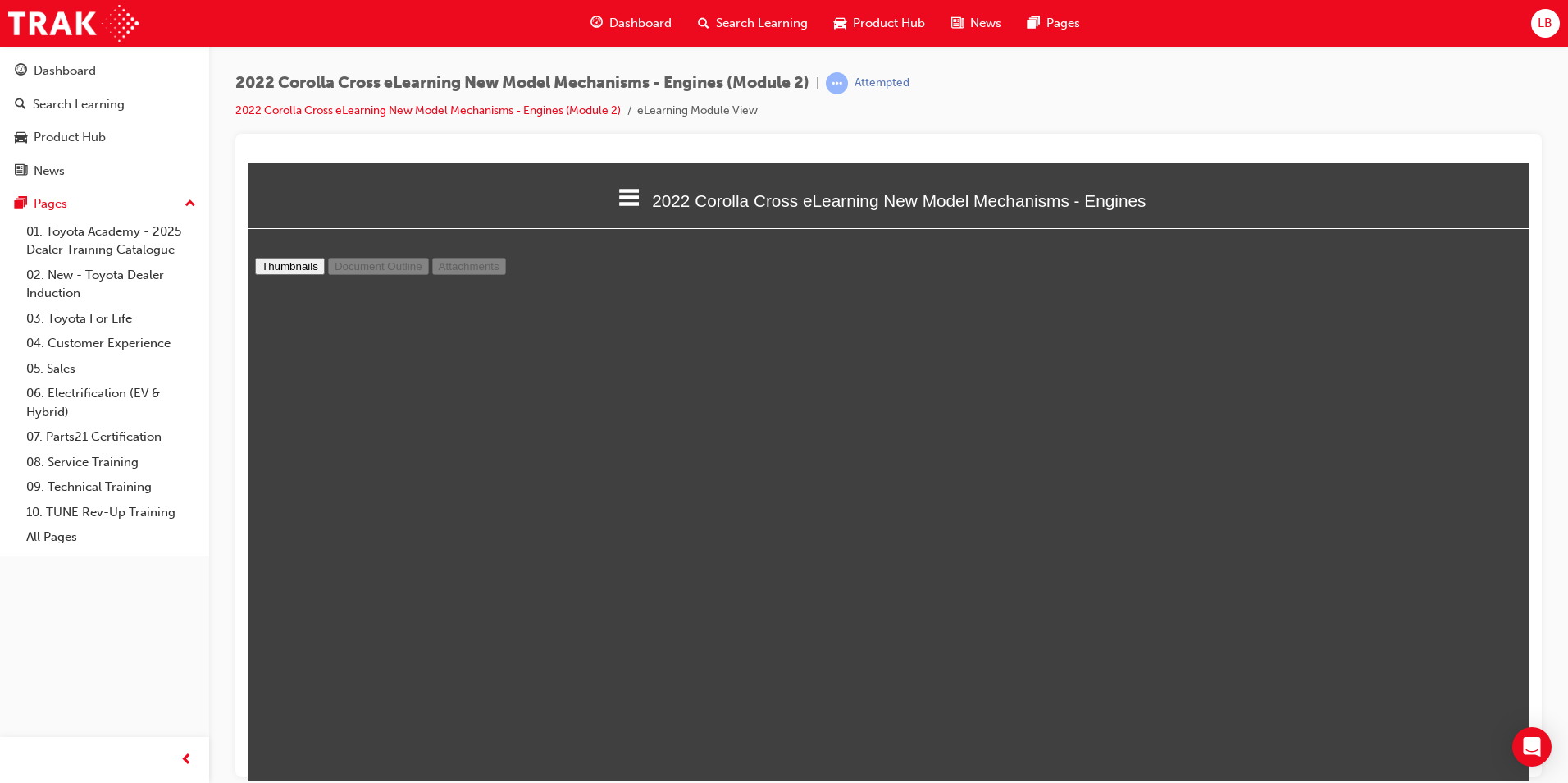
type input "6"
select select "custom"
type input "7"
select select "custom"
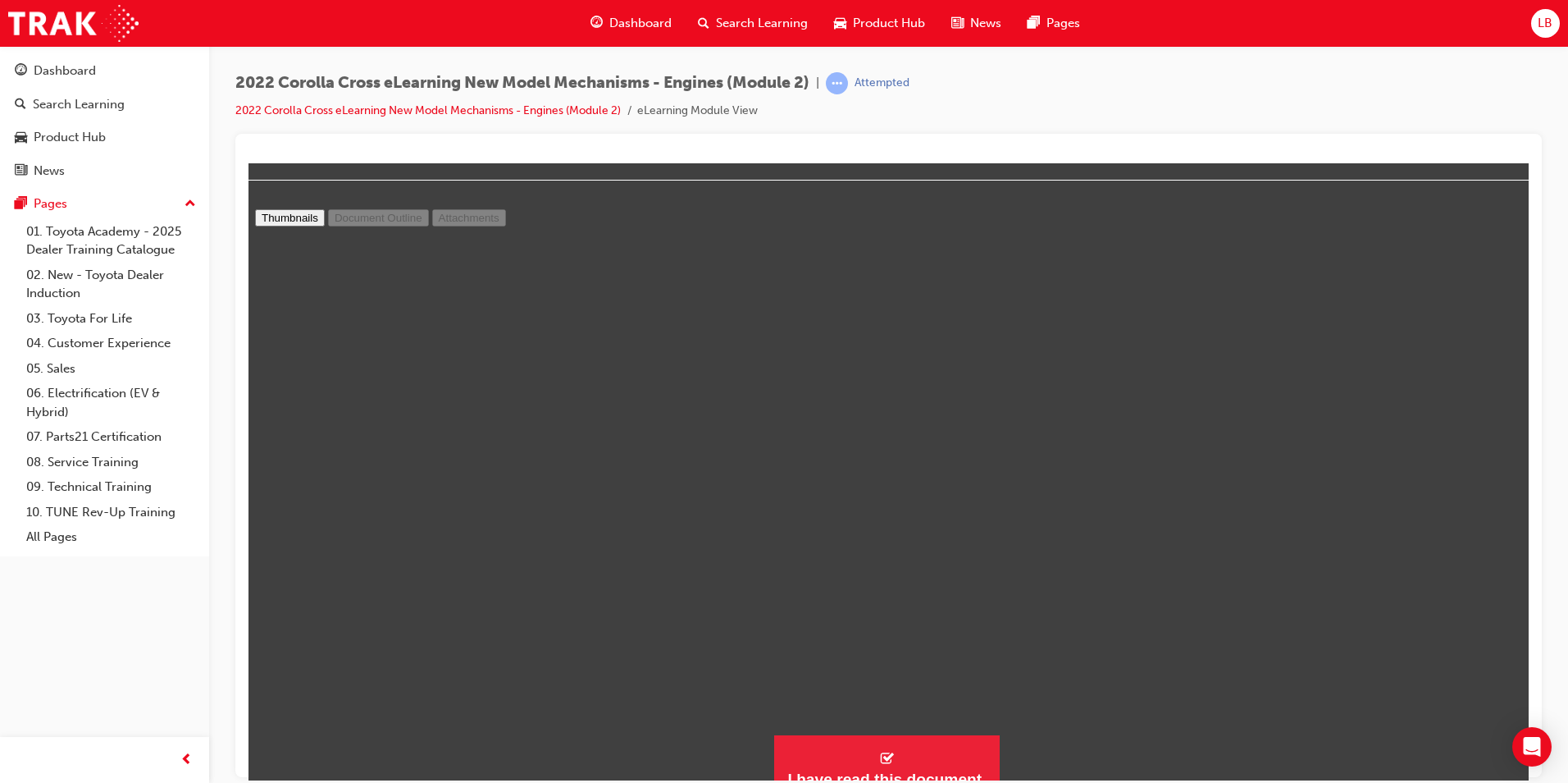
scroll to position [69, 0]
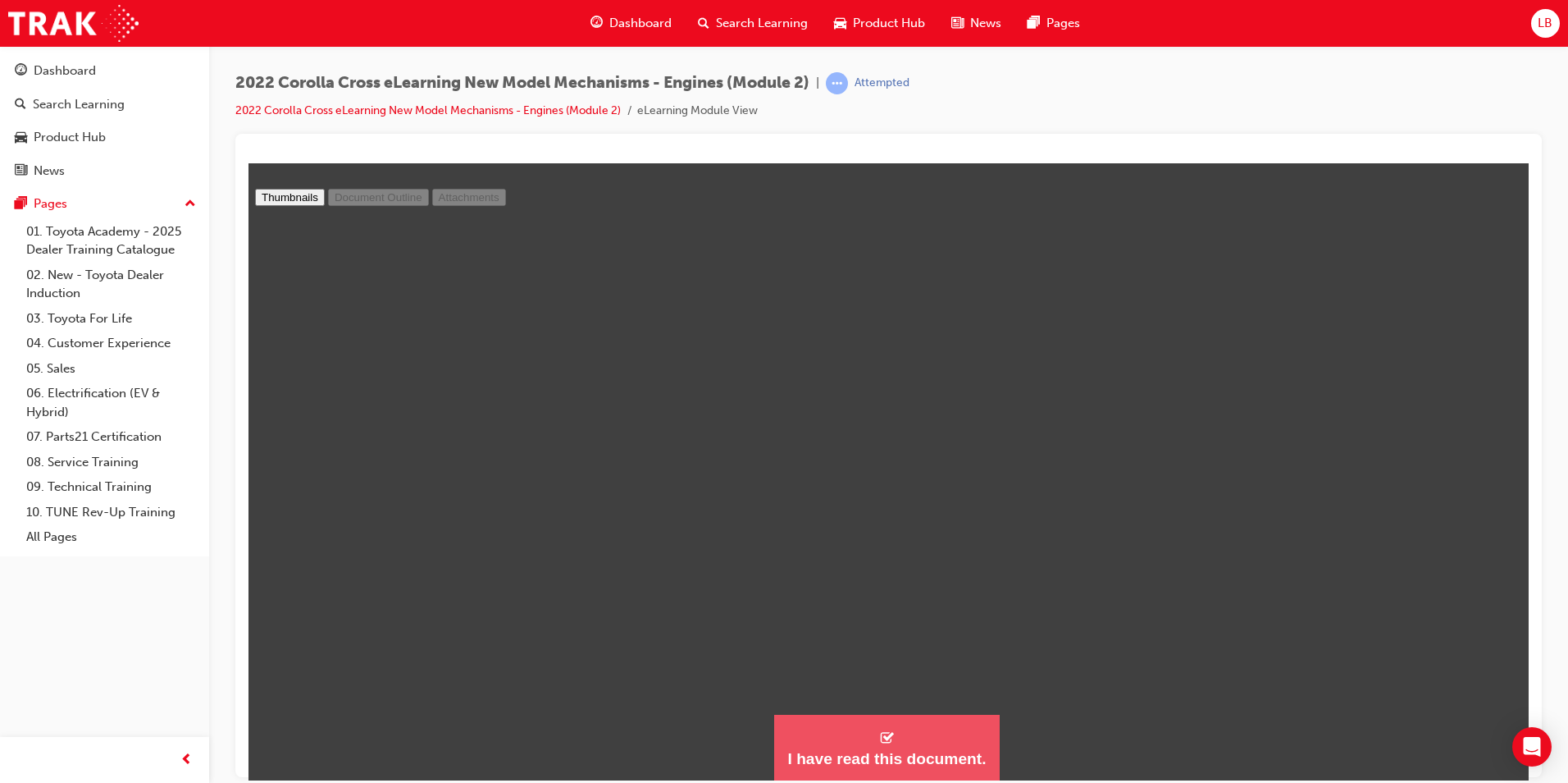
click at [929, 748] on div "I have read this document." at bounding box center [887, 758] width 199 height 20
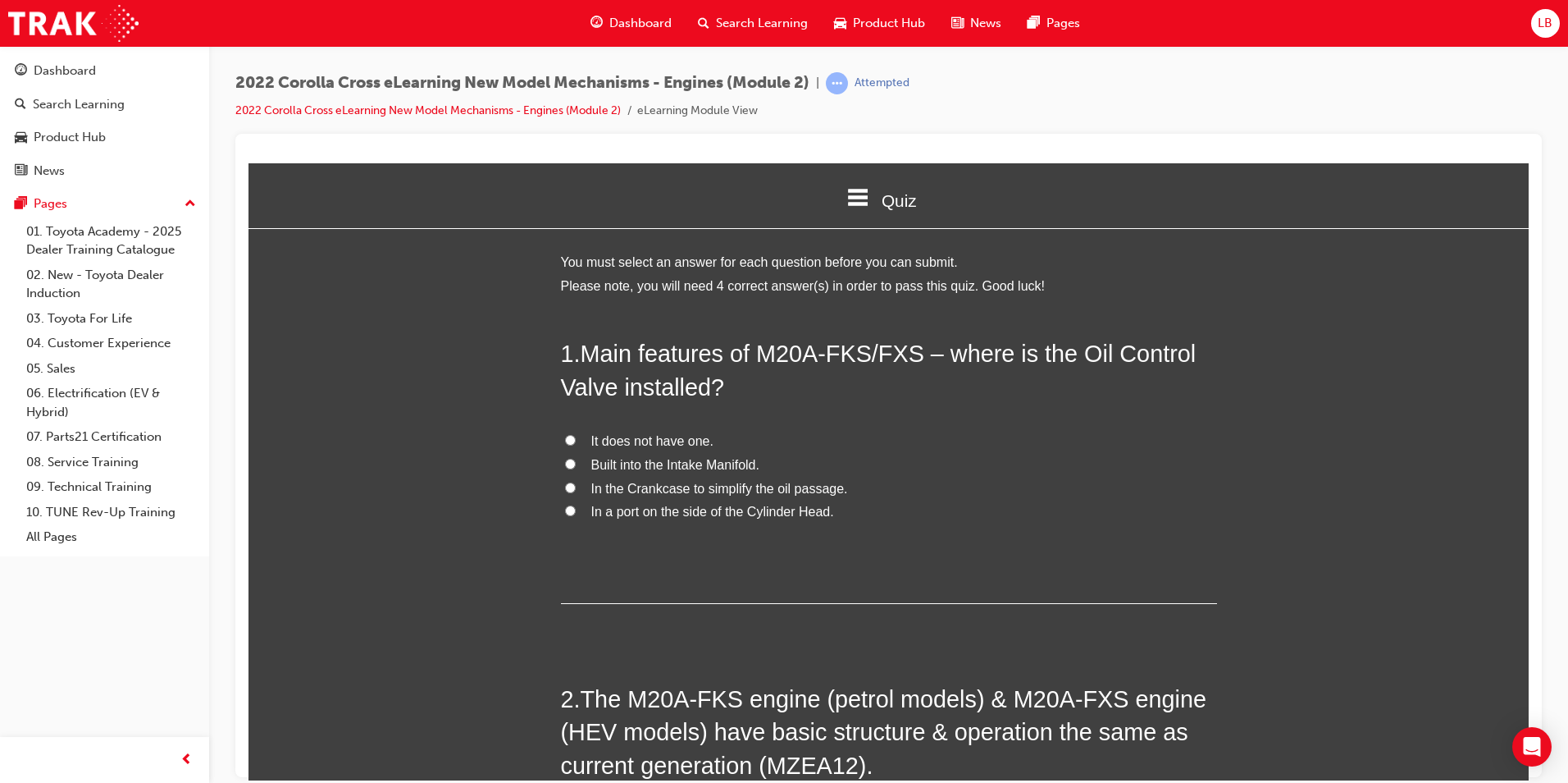
scroll to position [1412, 1293]
click at [666, 511] on span "In a port on the side of the Cylinder Head." at bounding box center [712, 510] width 243 height 14
click at [575, 511] on input "In a port on the side of the Cylinder Head." at bounding box center [570, 509] width 10 height 10
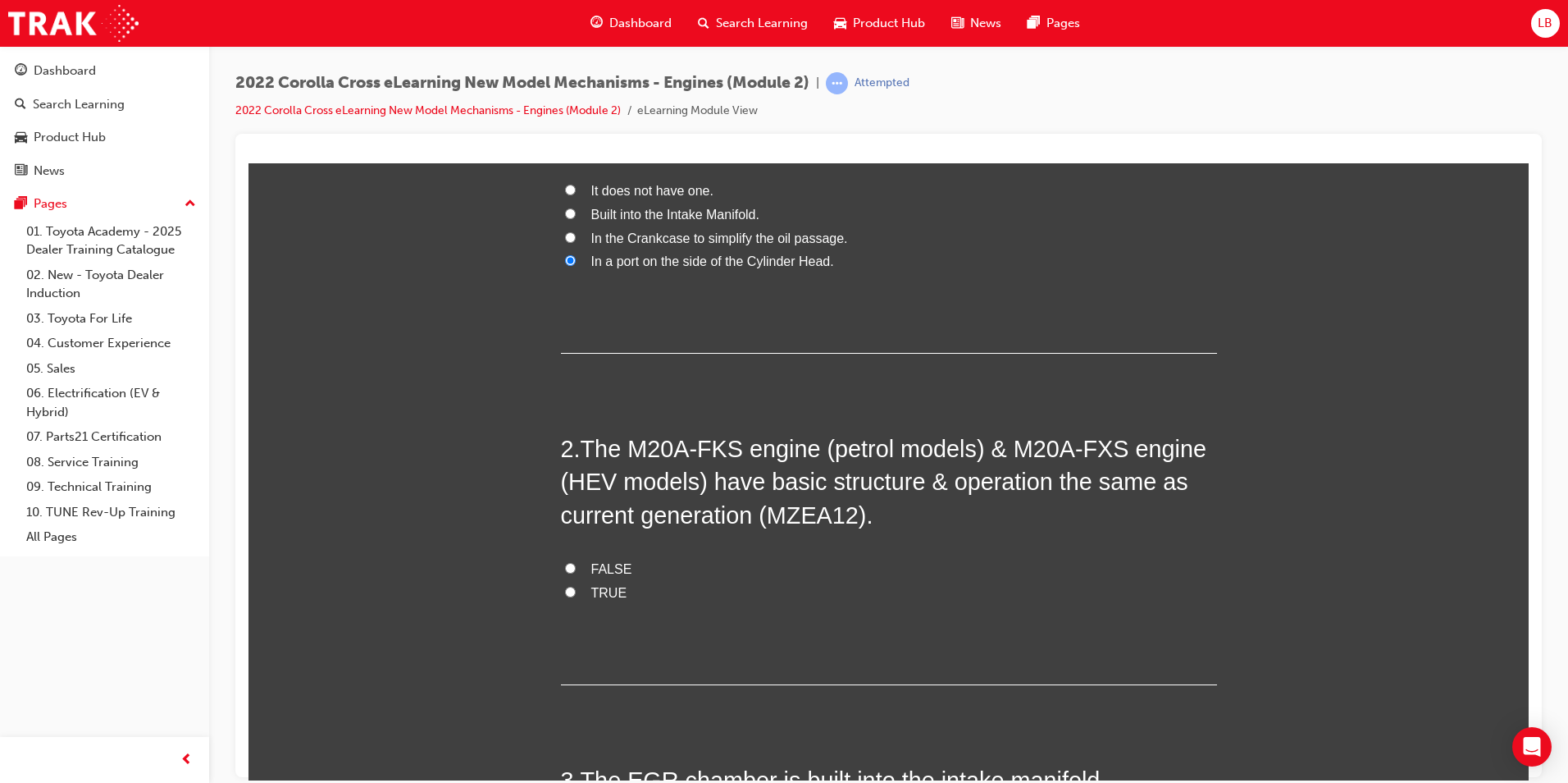
scroll to position [328, 0]
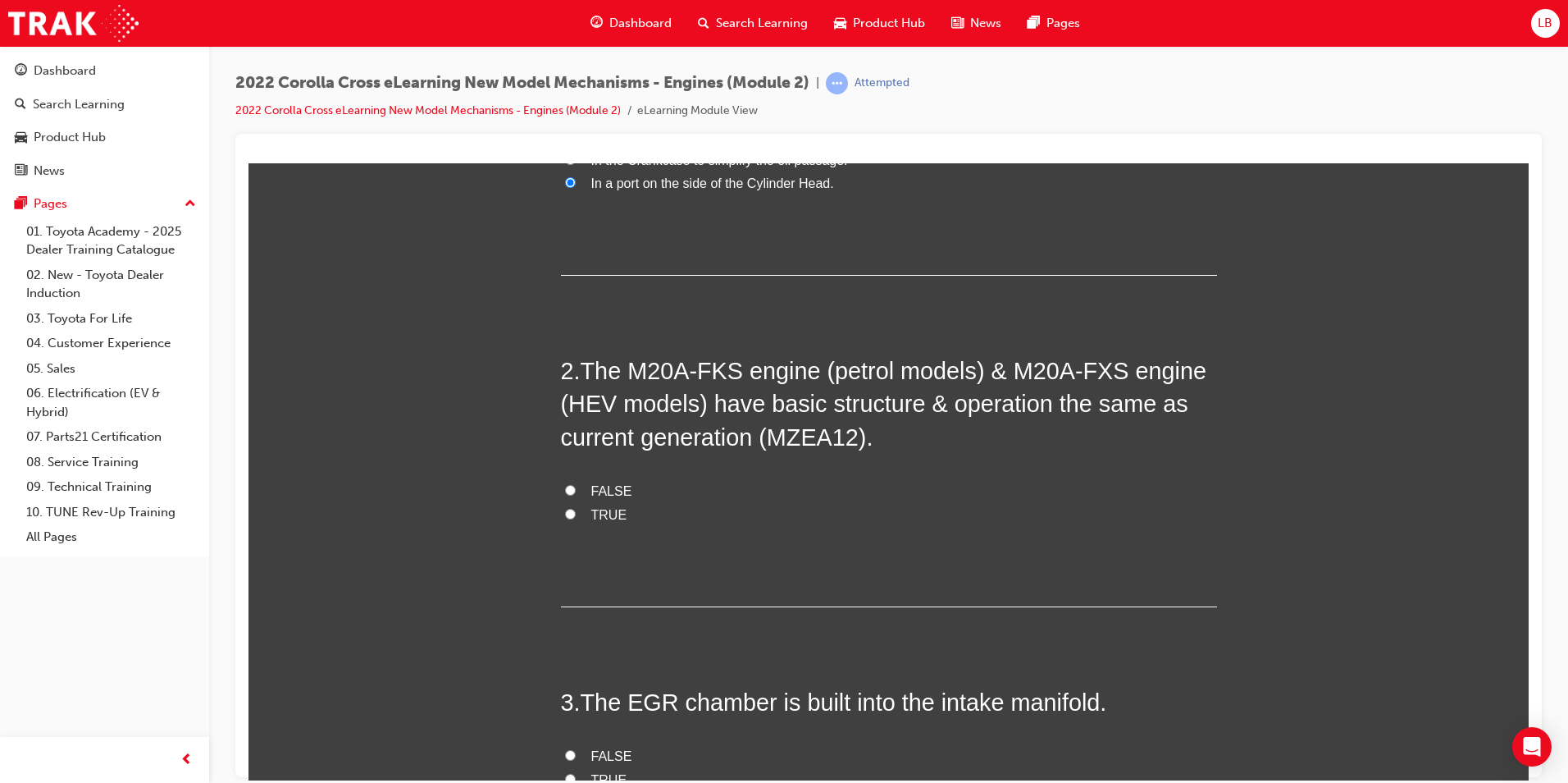
click at [607, 507] on span "TRUE" at bounding box center [609, 514] width 37 height 14
click at [575, 508] on input "TRUE" at bounding box center [570, 513] width 10 height 10
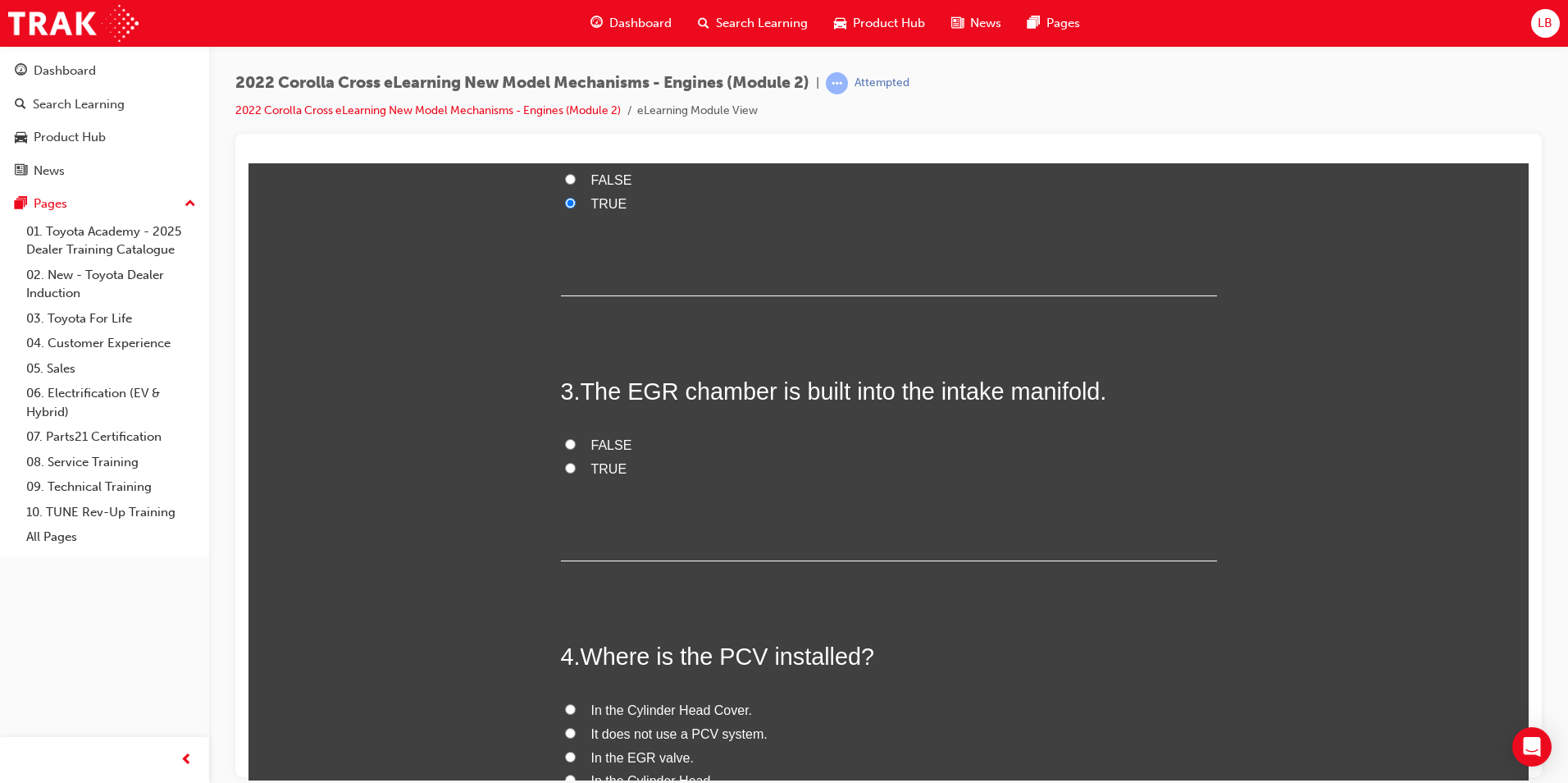
scroll to position [656, 0]
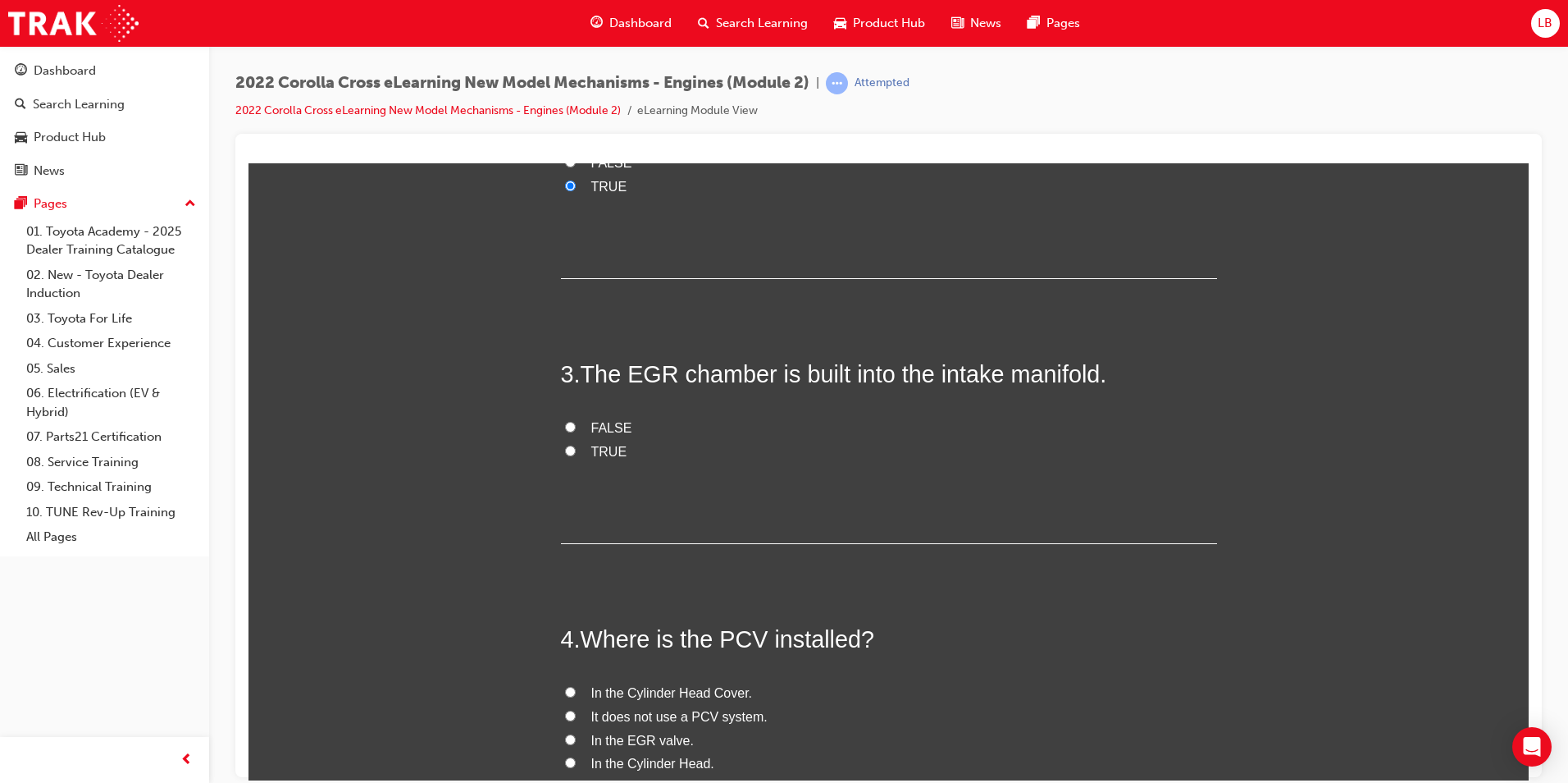
click at [604, 452] on span "TRUE" at bounding box center [609, 450] width 37 height 14
click at [575, 452] on input "TRUE" at bounding box center [570, 449] width 10 height 10
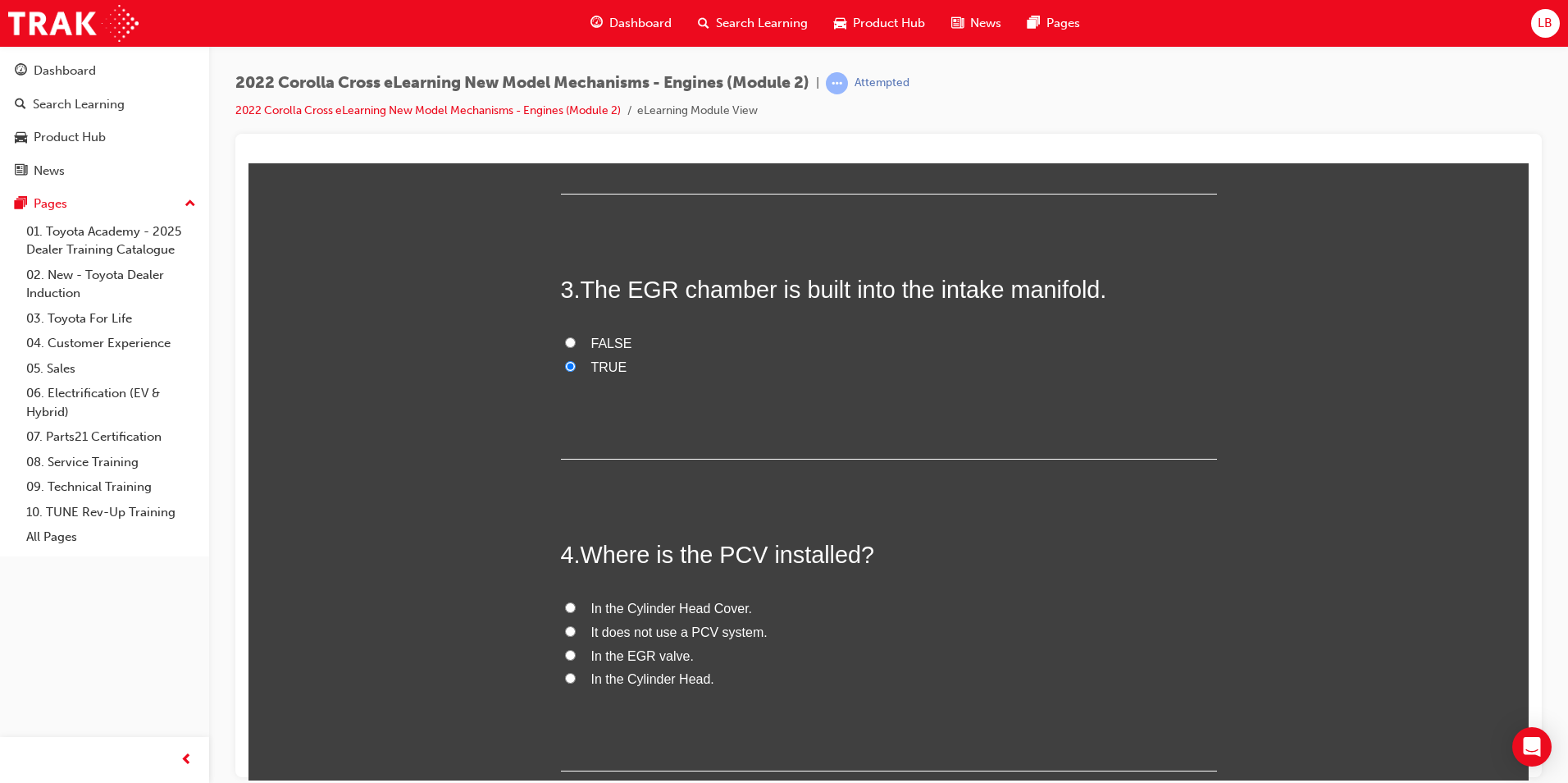
scroll to position [856, 0]
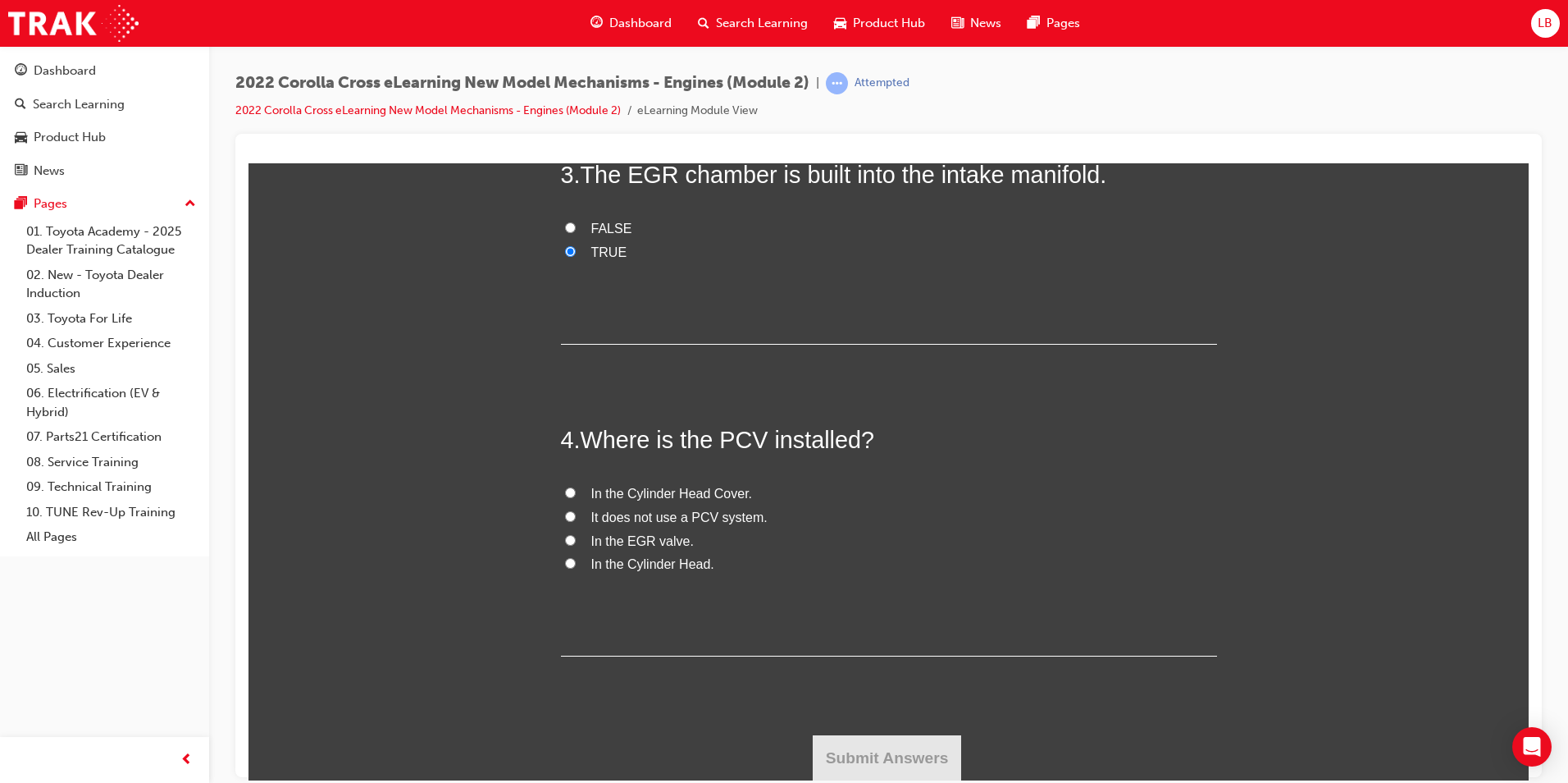
click at [607, 562] on span "In the Cylinder Head." at bounding box center [652, 563] width 123 height 14
click at [575, 562] on input "In the Cylinder Head." at bounding box center [570, 562] width 10 height 10
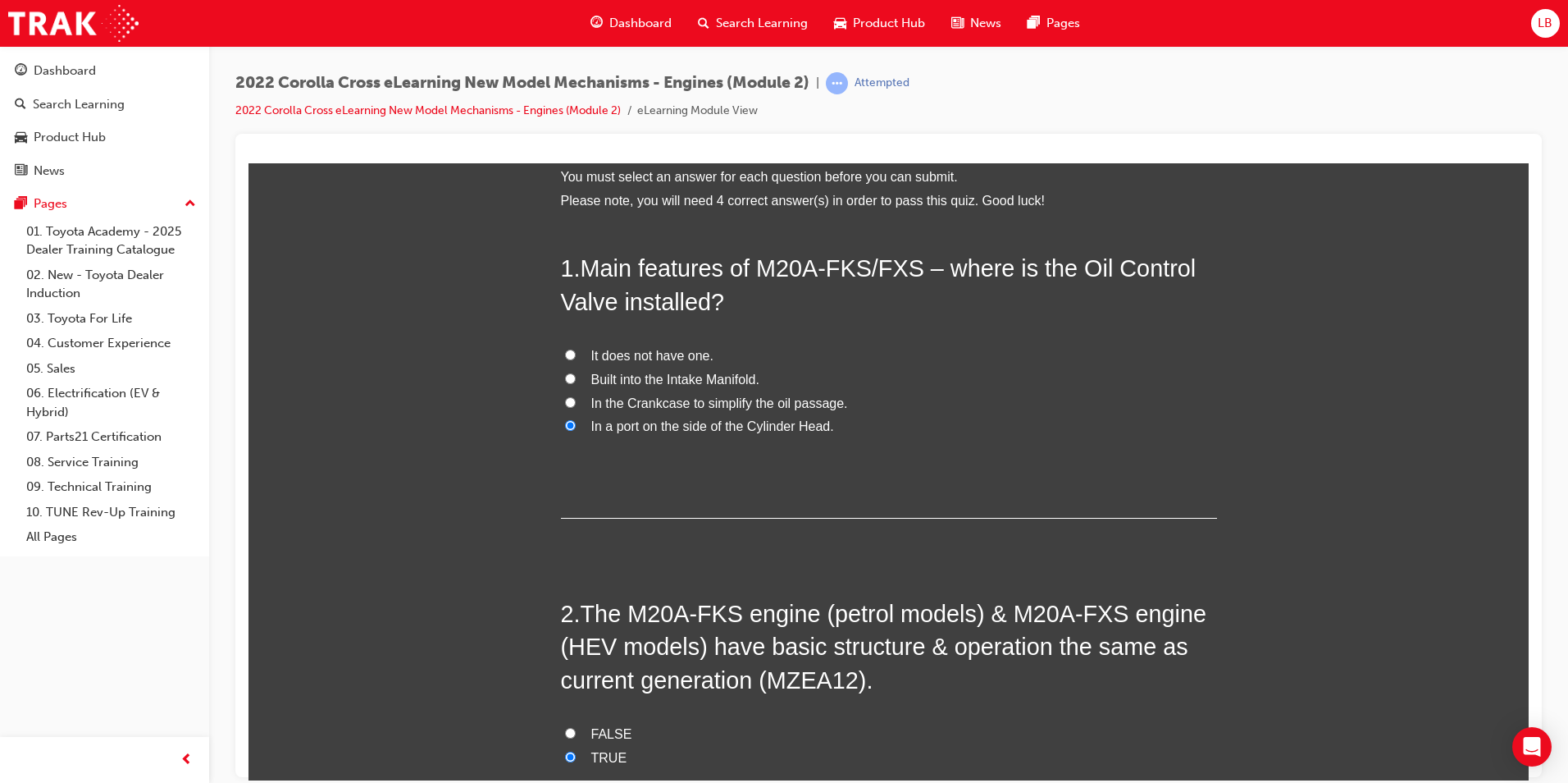
scroll to position [0, 0]
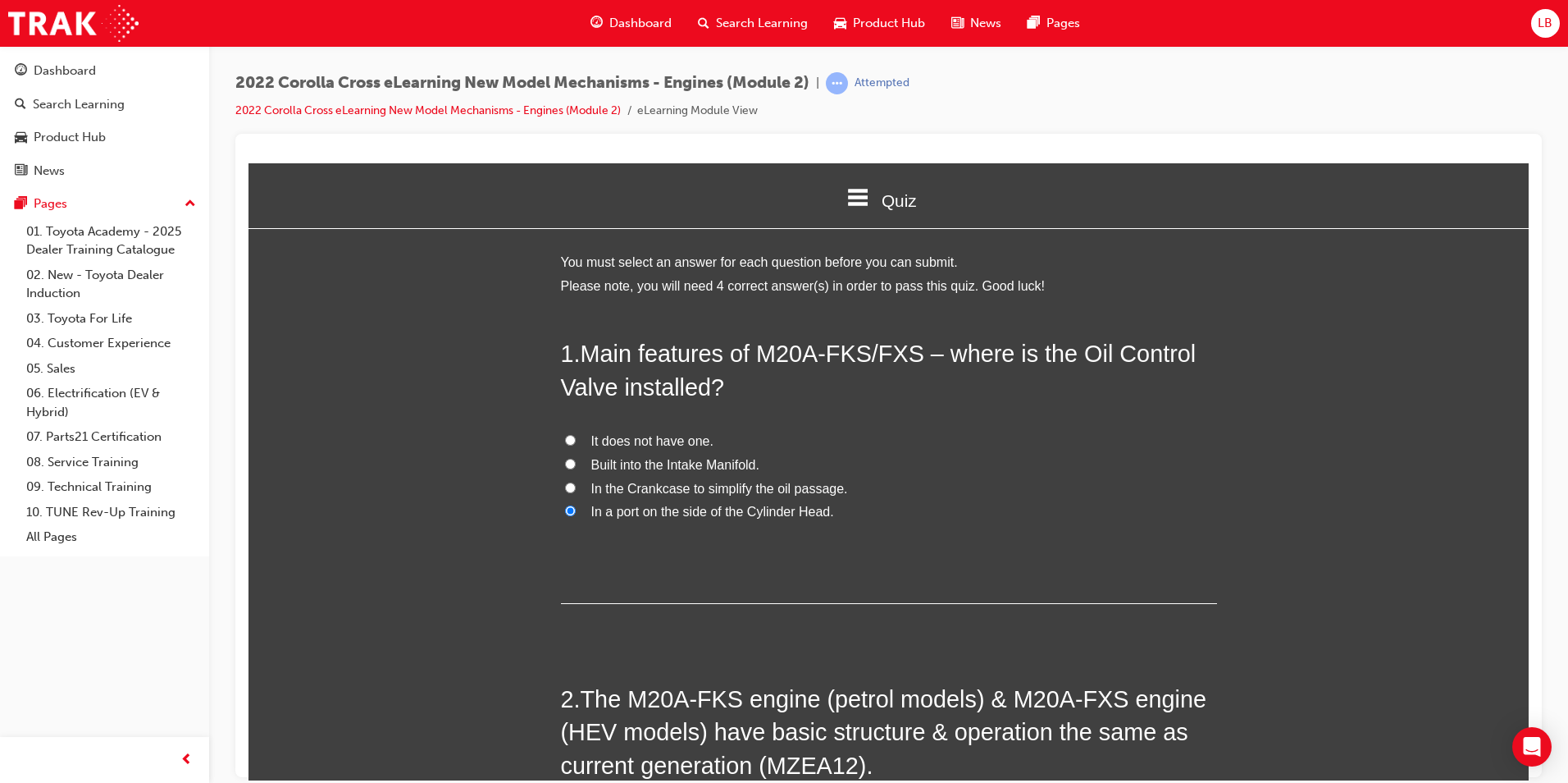
click at [652, 489] on span "In the Crankcase to simplify the oil passage." at bounding box center [720, 488] width 257 height 14
click at [575, 489] on input "In the Crankcase to simplify the oil passage." at bounding box center [570, 487] width 10 height 10
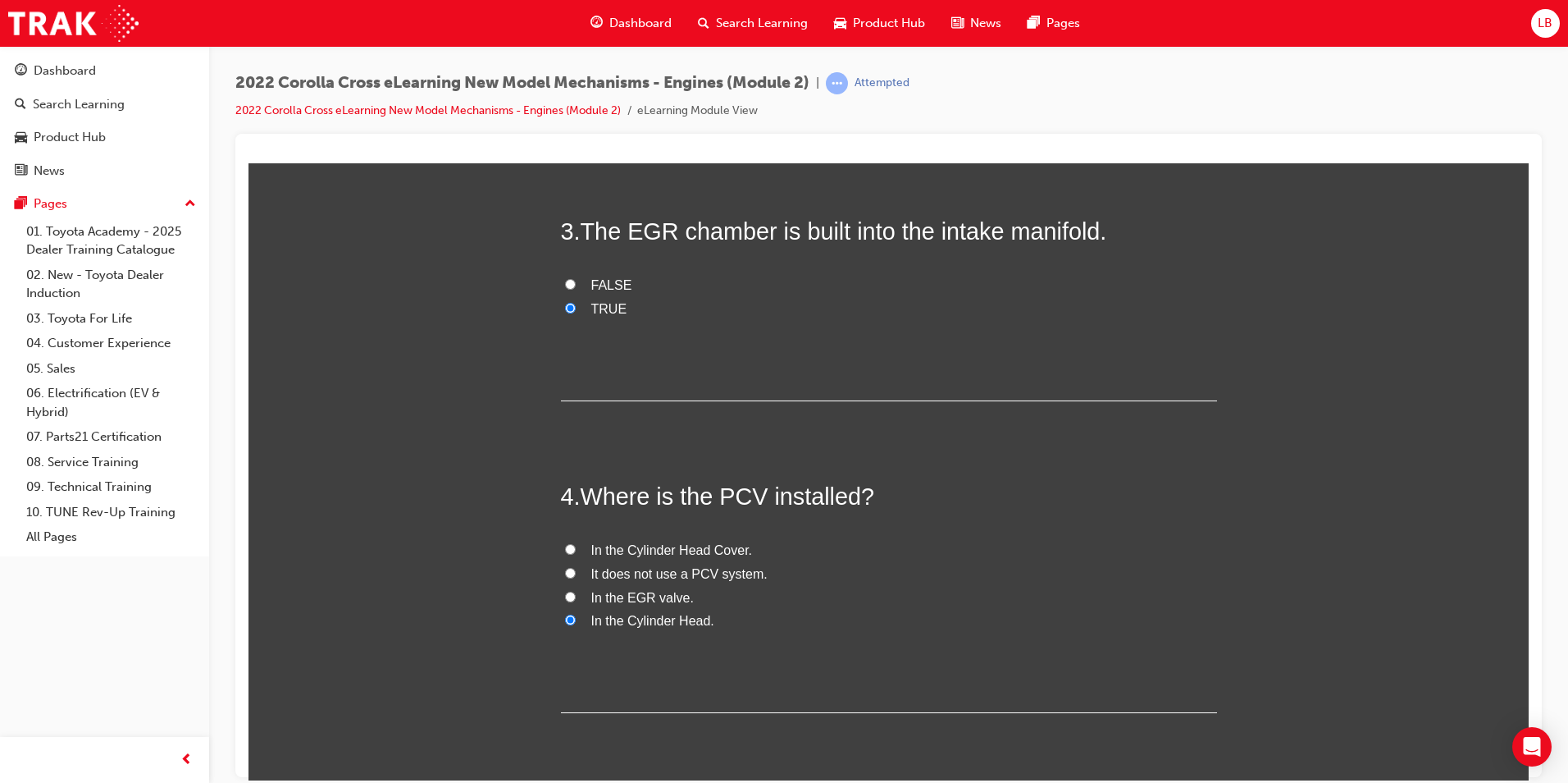
scroll to position [856, 0]
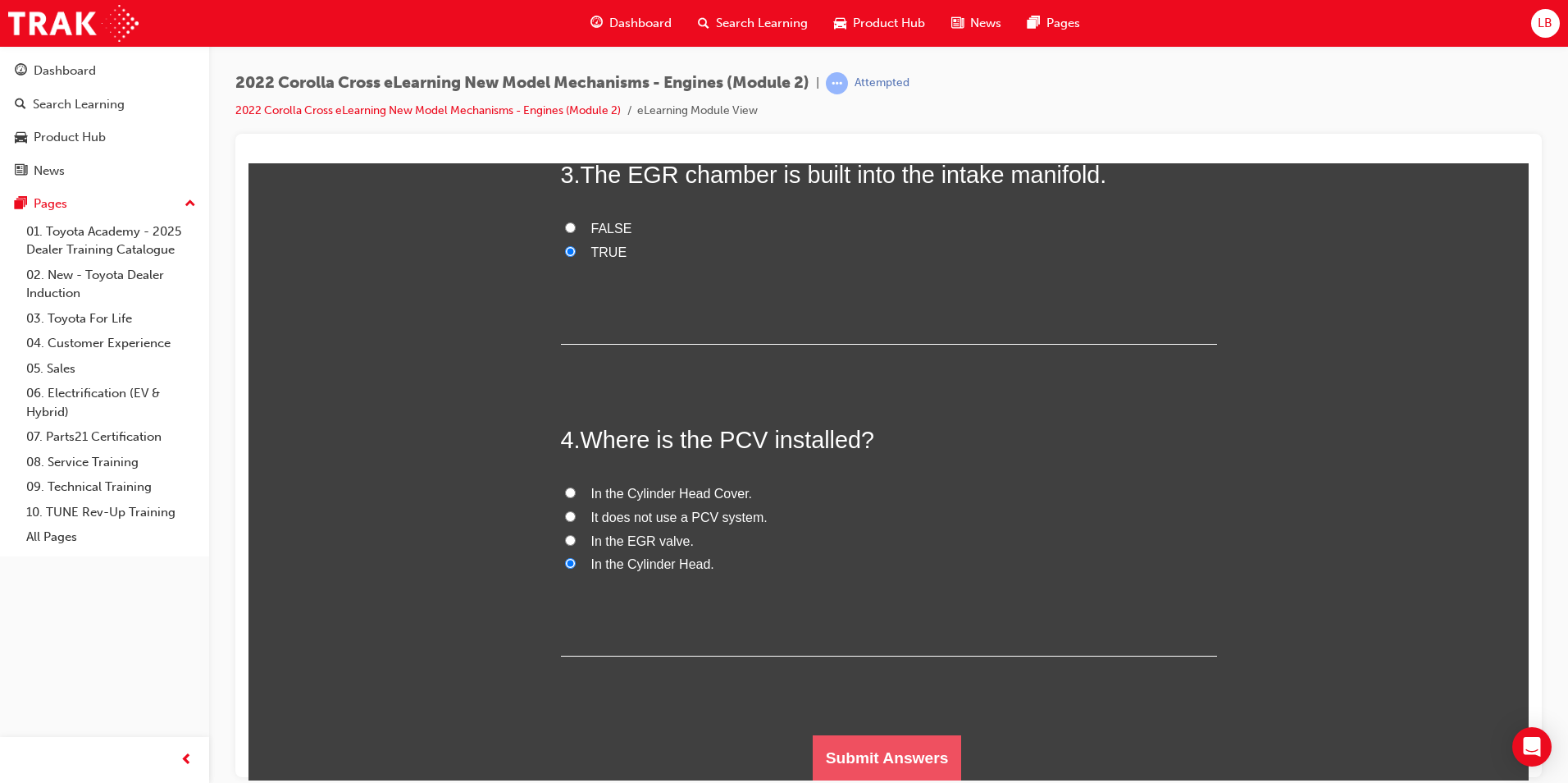
click at [874, 742] on button "Submit Answers" at bounding box center [887, 757] width 149 height 46
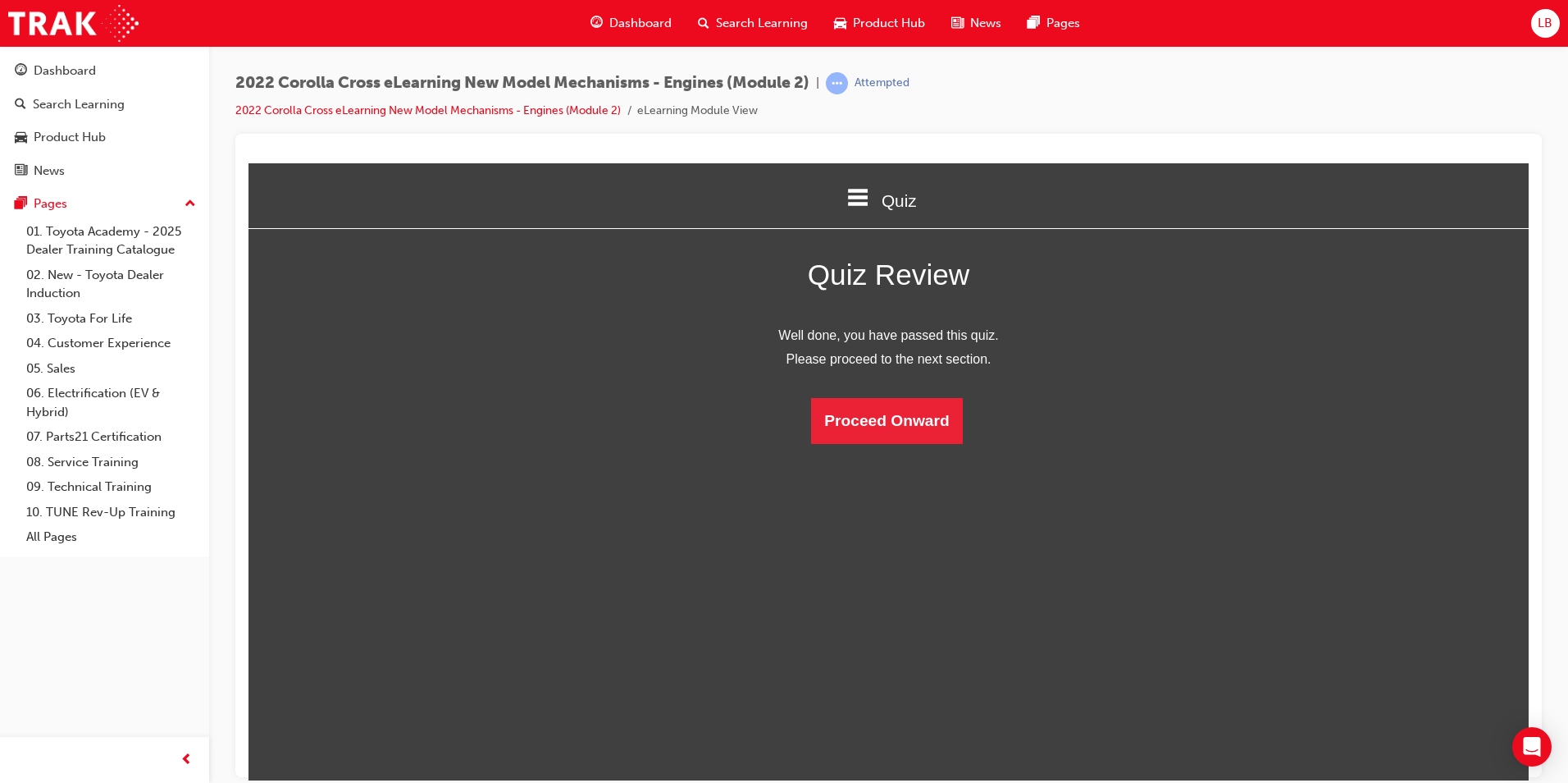
scroll to position [218, 1306]
click at [903, 416] on button "Proceed Onward" at bounding box center [886, 420] width 151 height 46
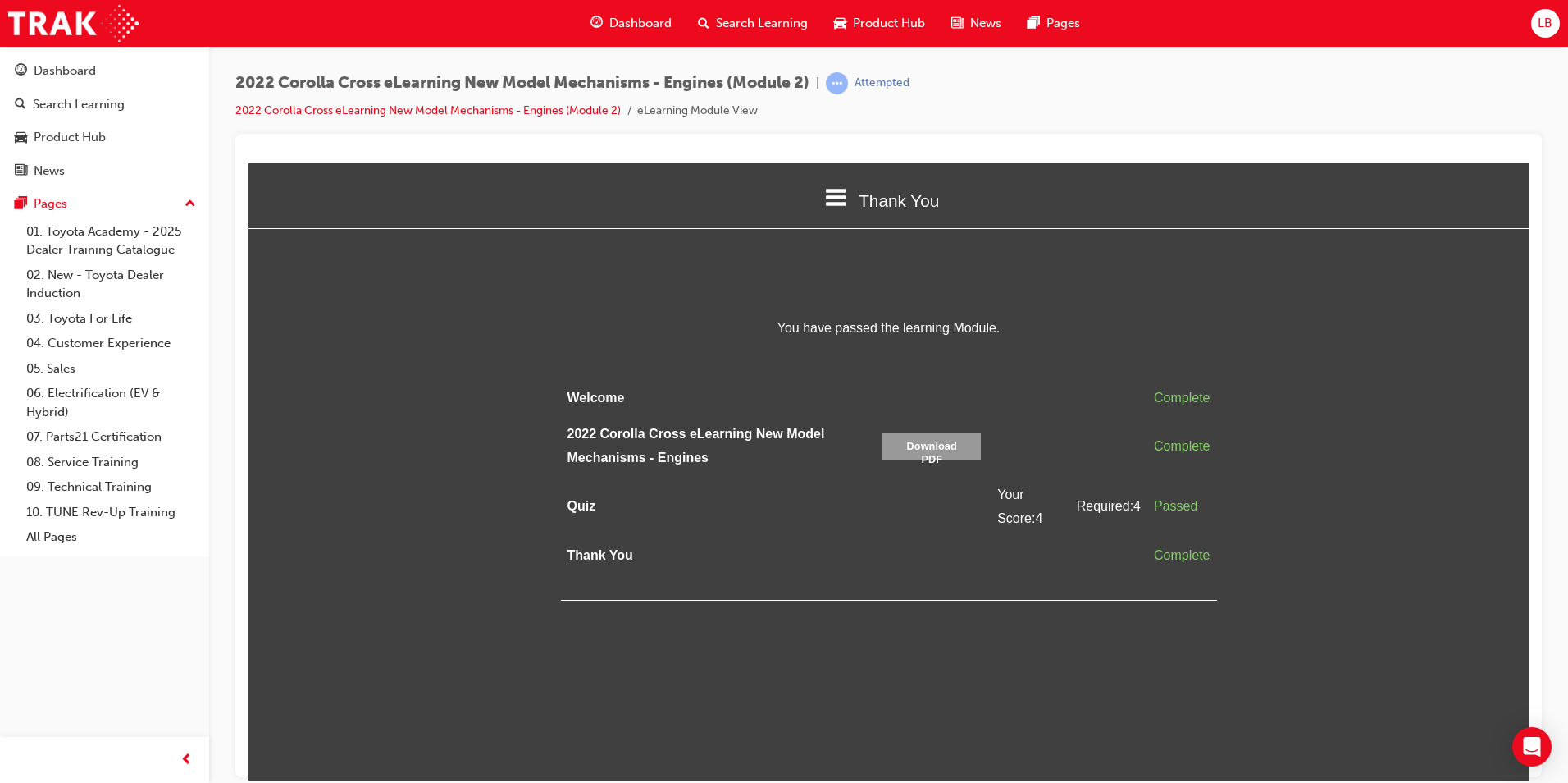
scroll to position [309, 1306]
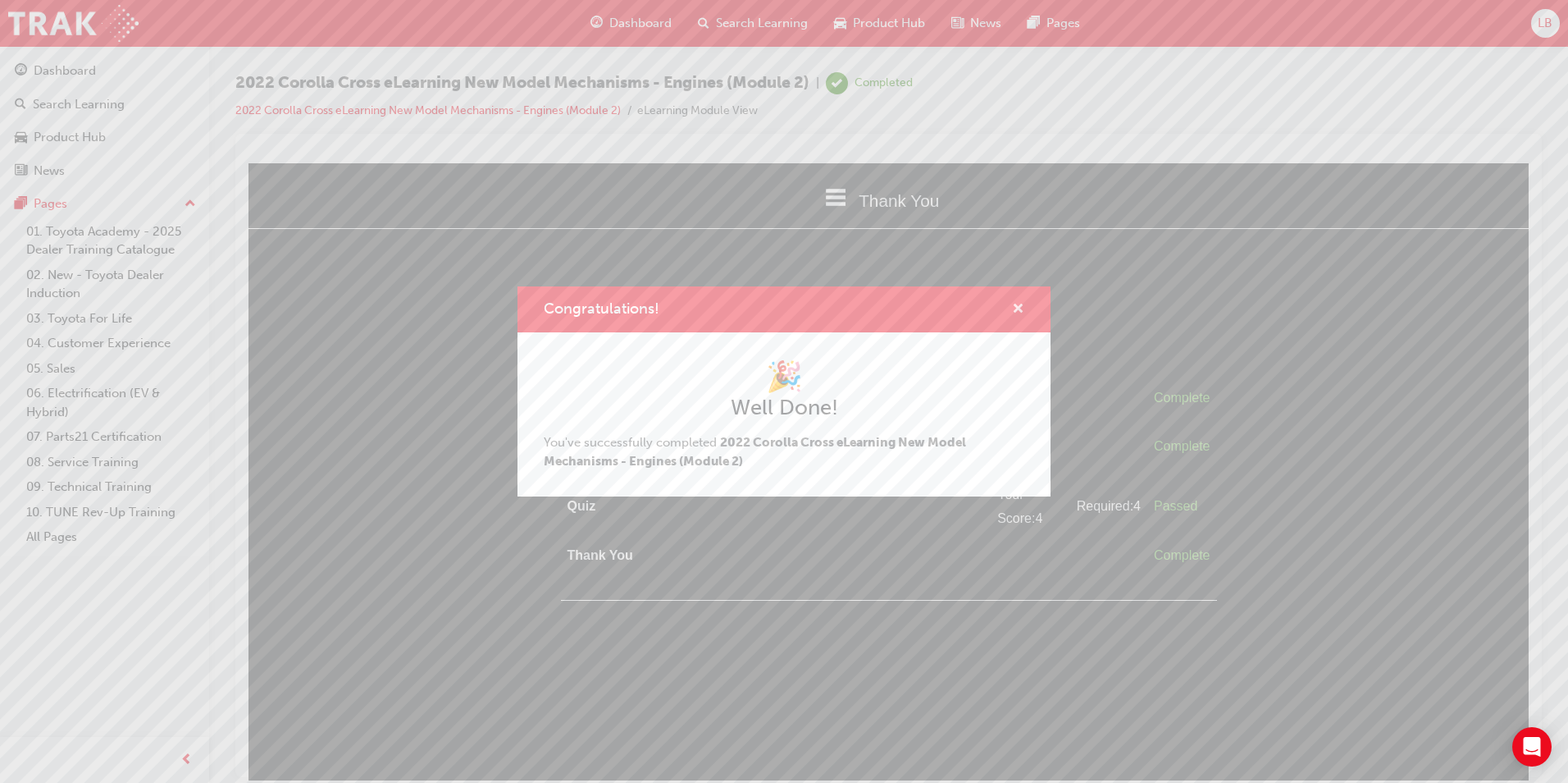
drag, startPoint x: 771, startPoint y: 143, endPoint x: 1021, endPoint y: 306, distance: 298.4
click at [1021, 306] on span "cross-icon" at bounding box center [1018, 310] width 12 height 15
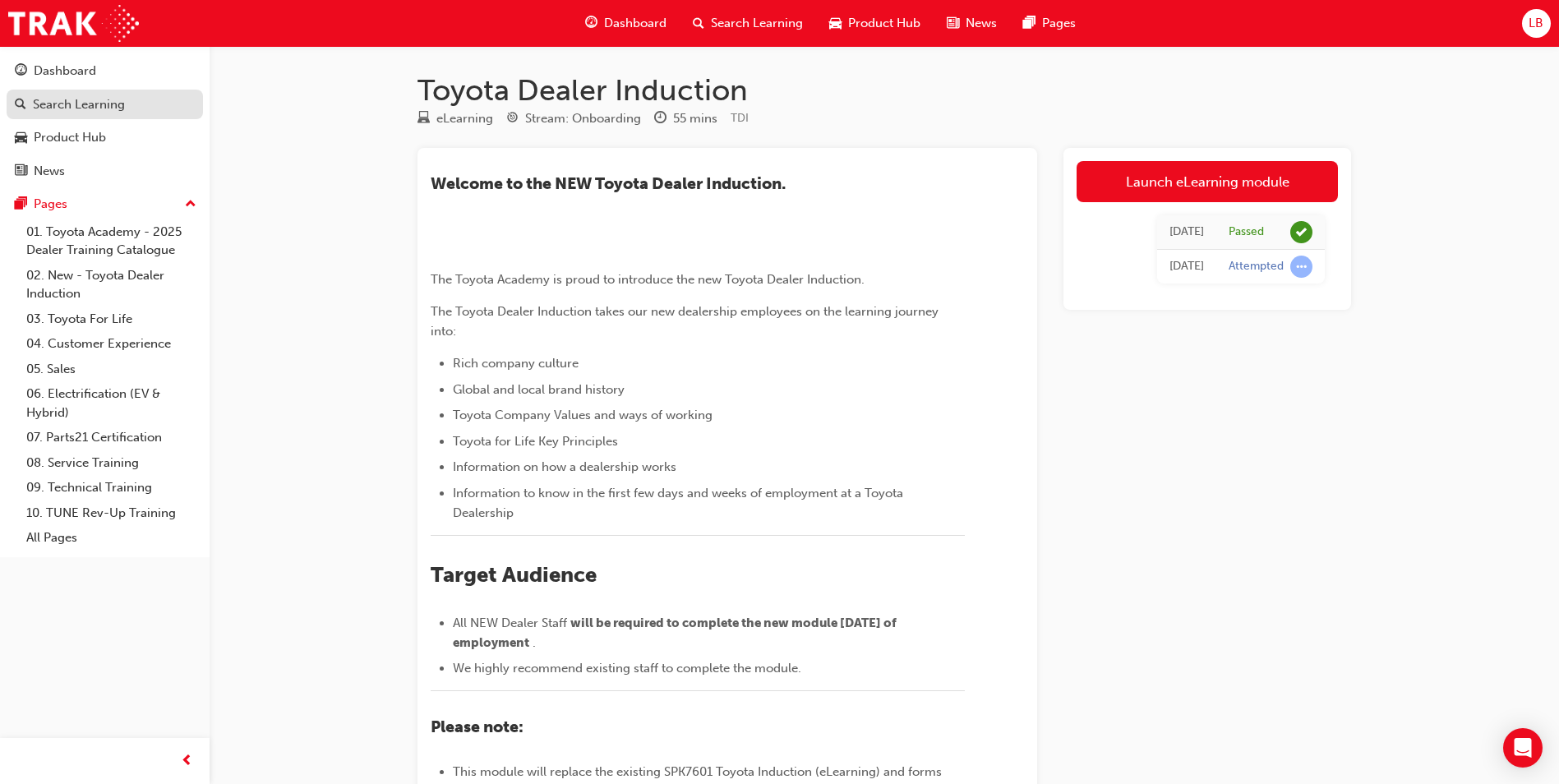
click at [82, 115] on link "Search Learning" at bounding box center [104, 104] width 196 height 30
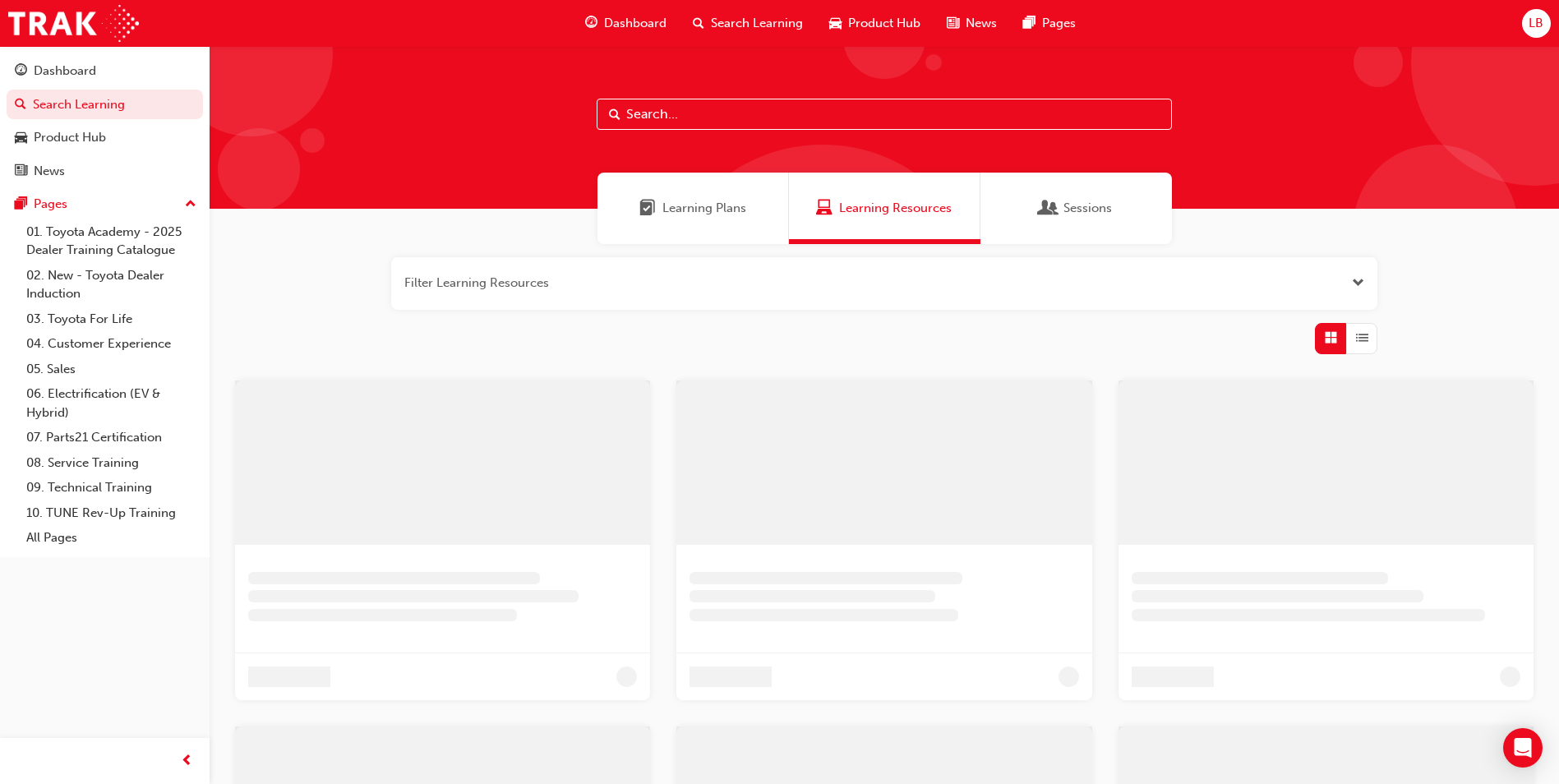
click at [716, 105] on input "text" at bounding box center [884, 114] width 576 height 31
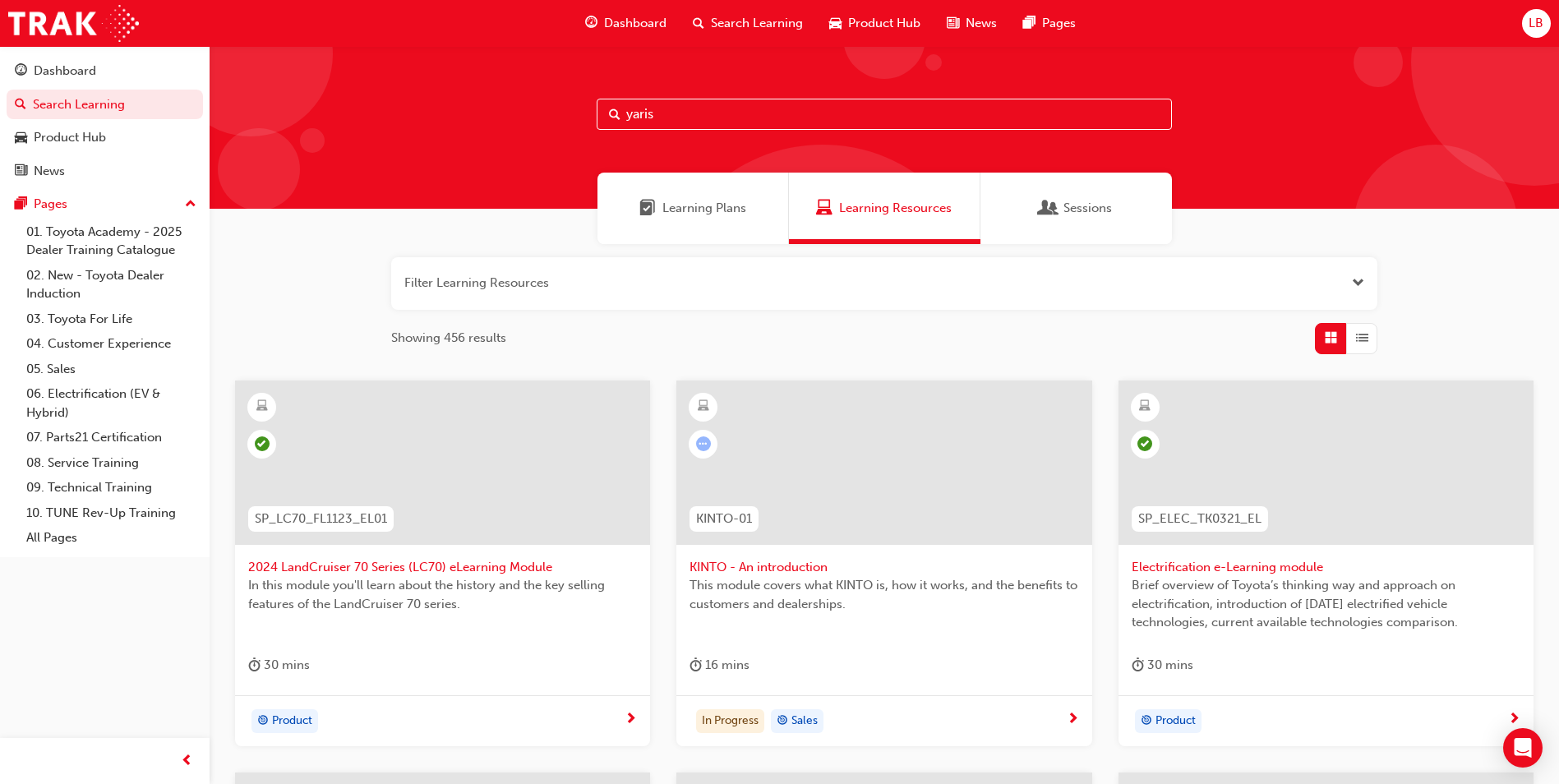
type input "yaris"
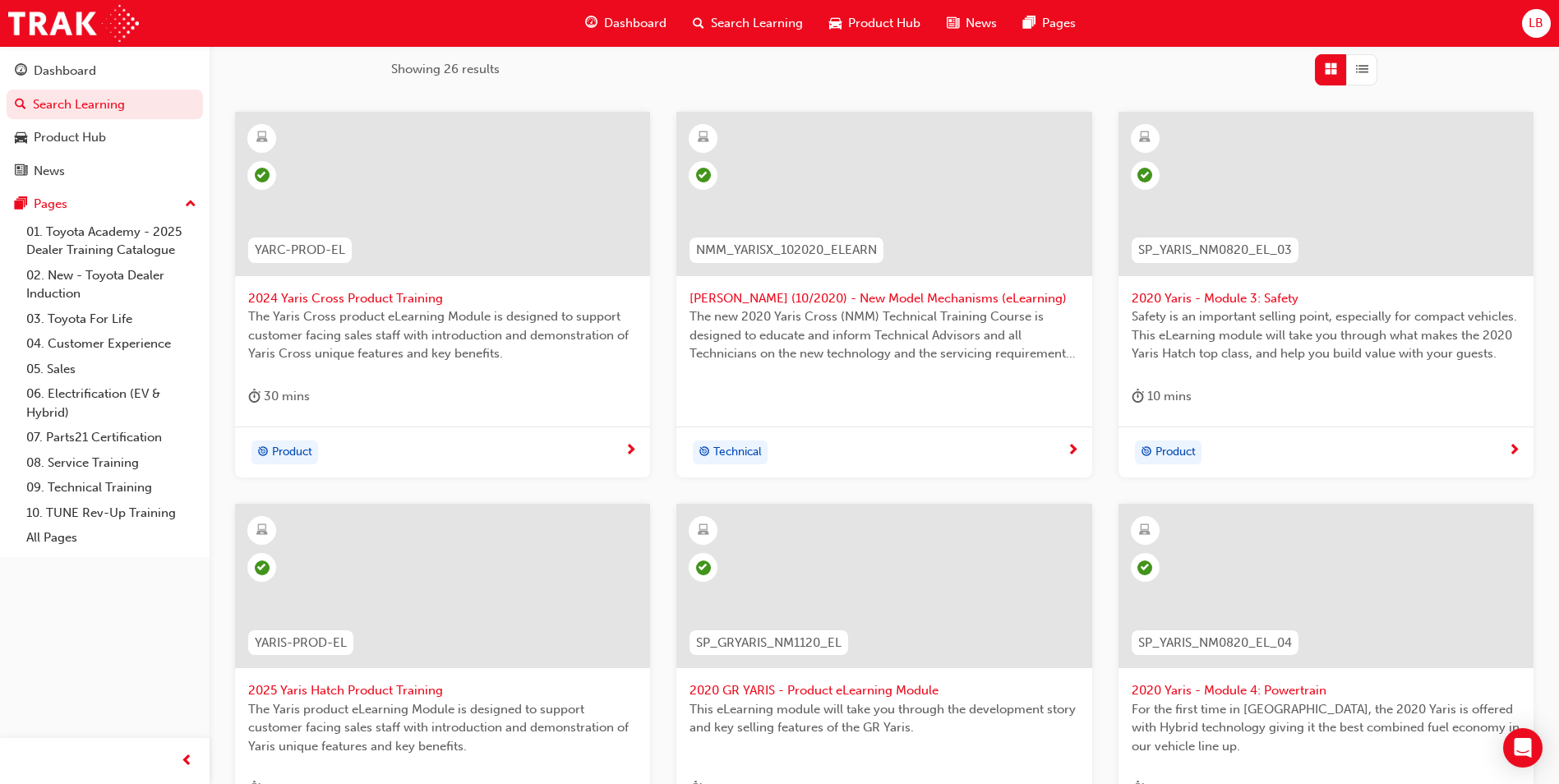
scroll to position [556, 0]
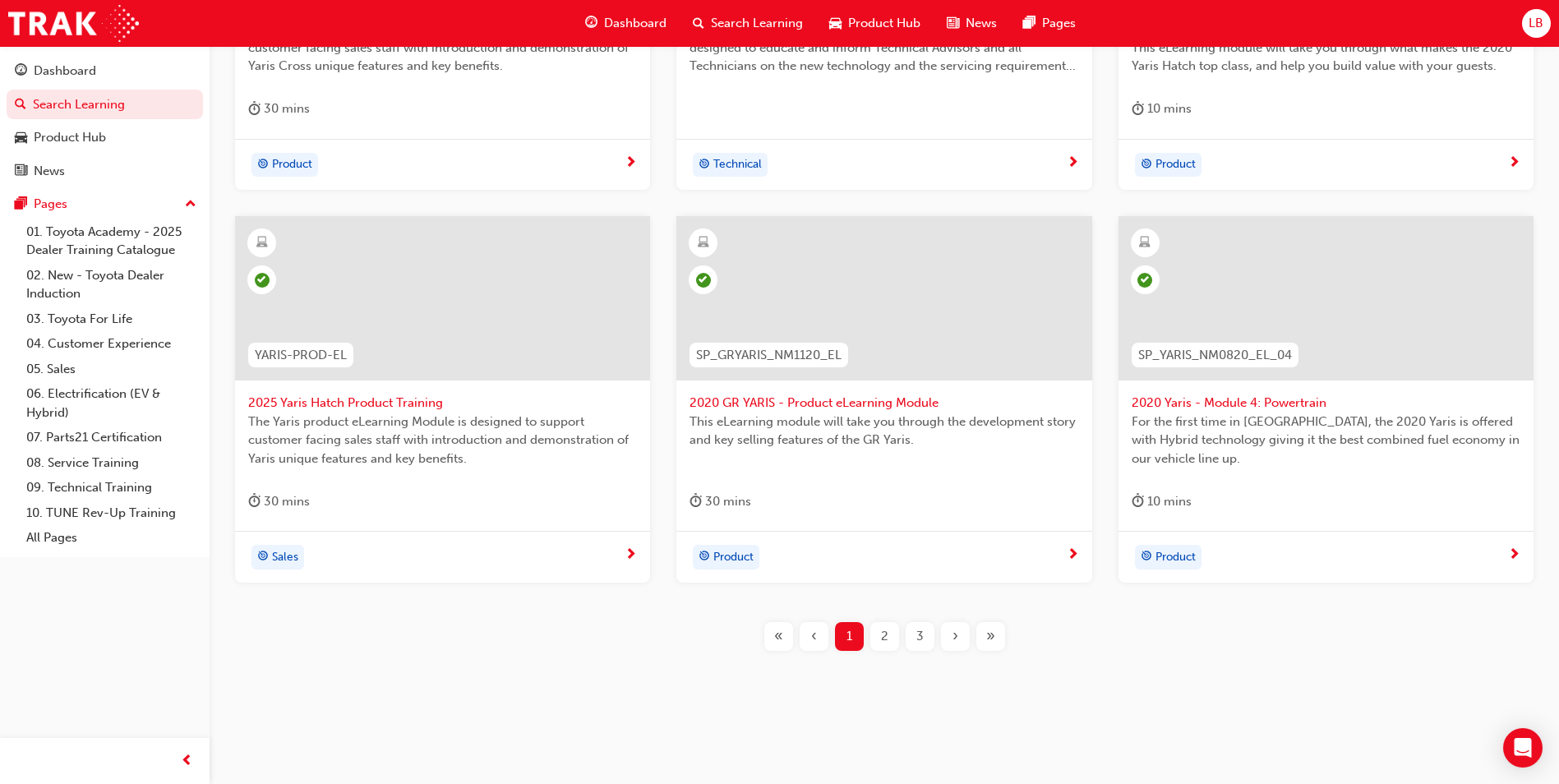
click at [920, 635] on span "3" at bounding box center [920, 637] width 8 height 19
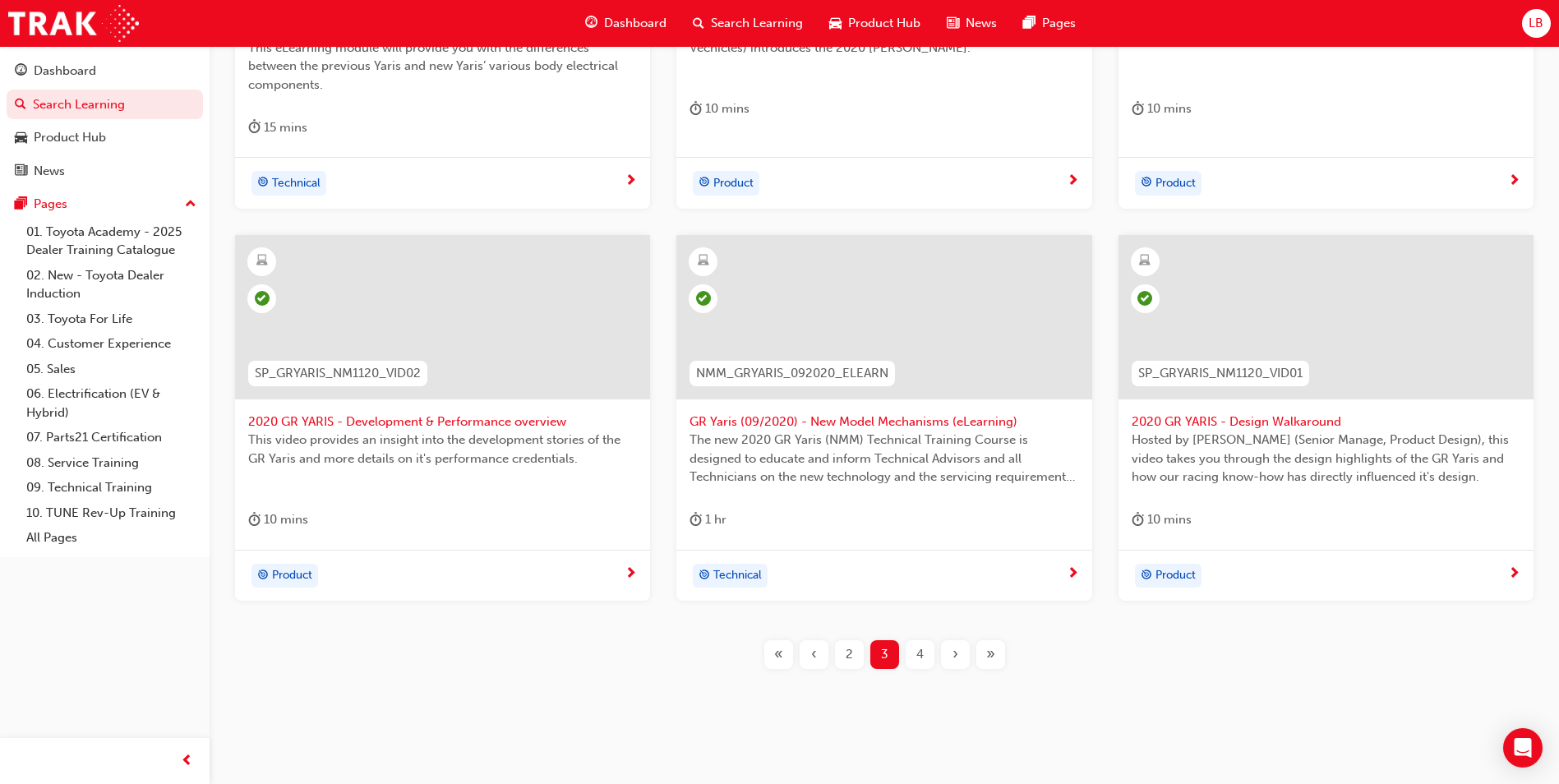
click at [922, 654] on span "4" at bounding box center [920, 654] width 8 height 19
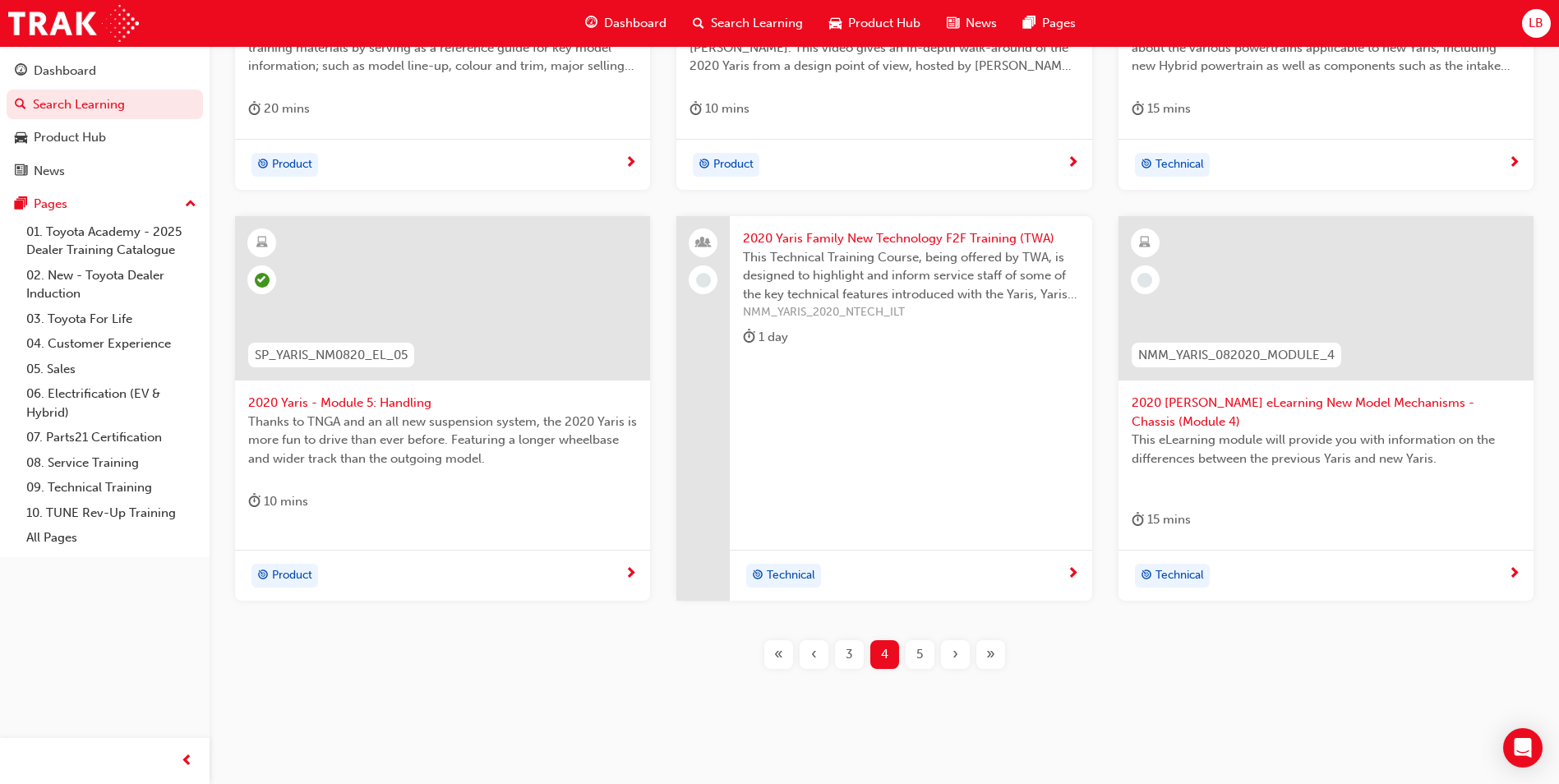
click at [1256, 400] on span "2020 Yaris eLearning New Model Mechanisms - Chassis (Module 4)" at bounding box center [1326, 411] width 389 height 37
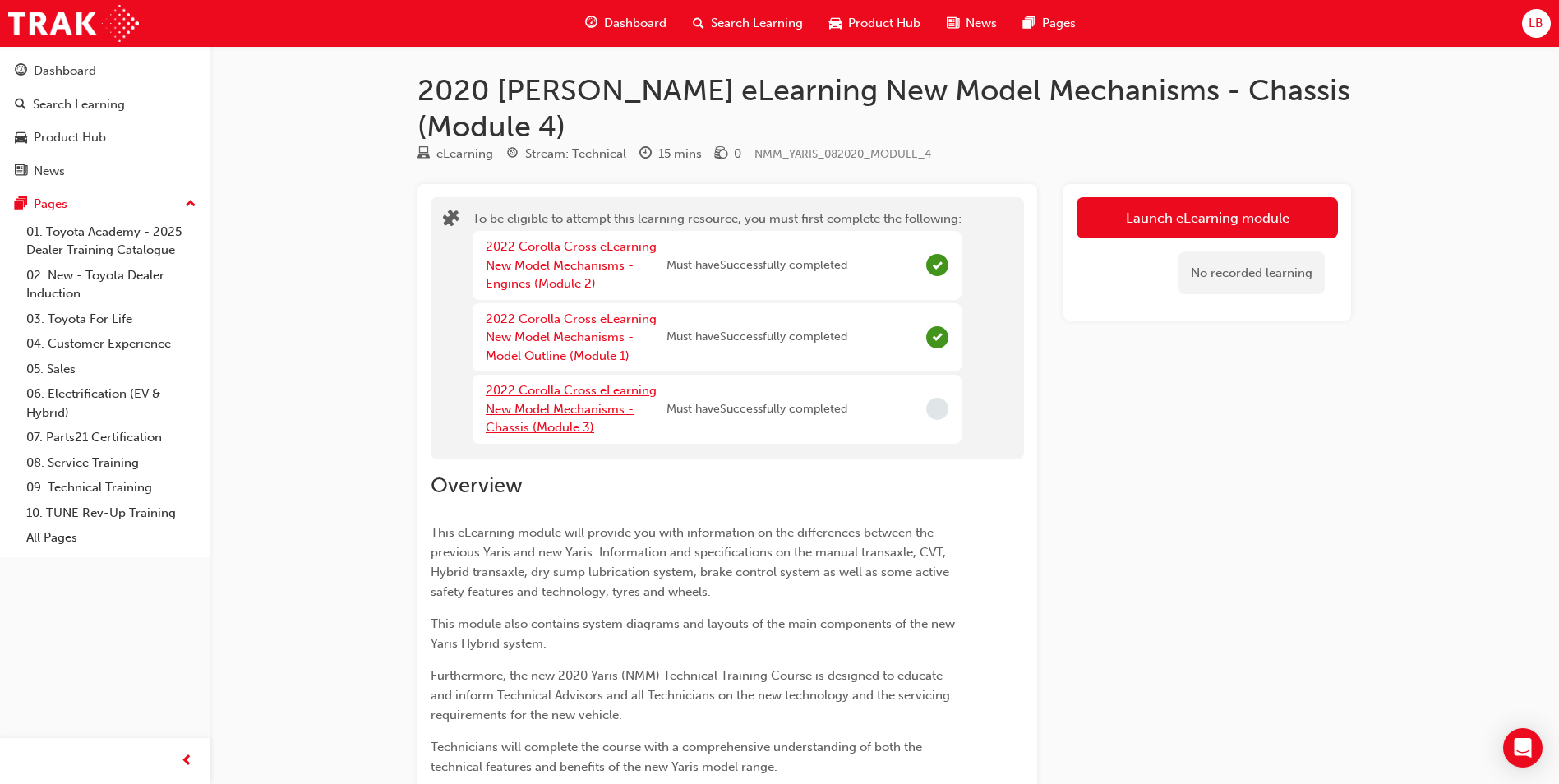
click at [555, 383] on link "2022 Corolla Cross eLearning New Model Mechanisms - Chassis (Module 3)" at bounding box center [571, 408] width 171 height 52
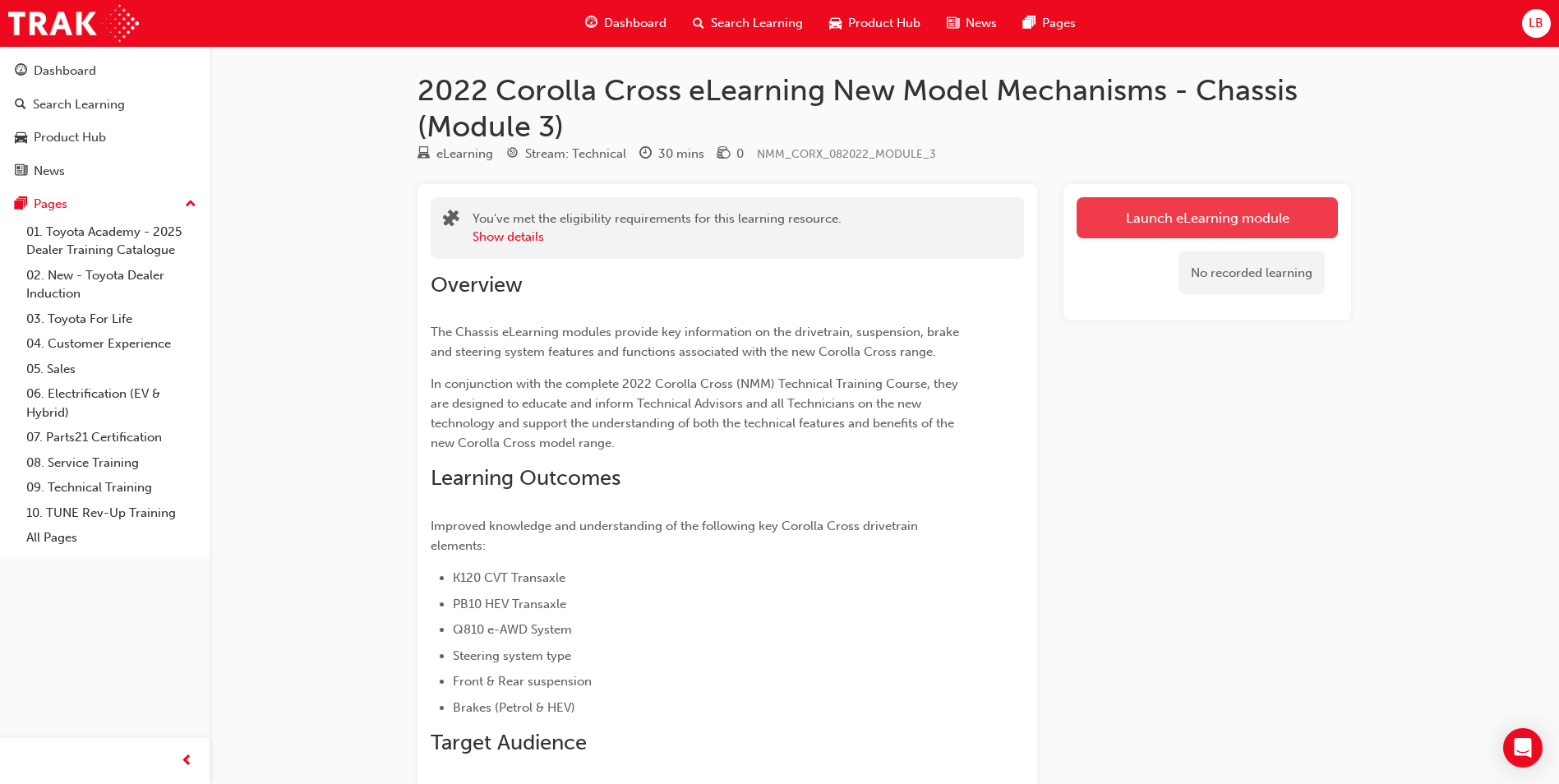
click at [1142, 228] on link "Launch eLearning module" at bounding box center [1207, 218] width 261 height 41
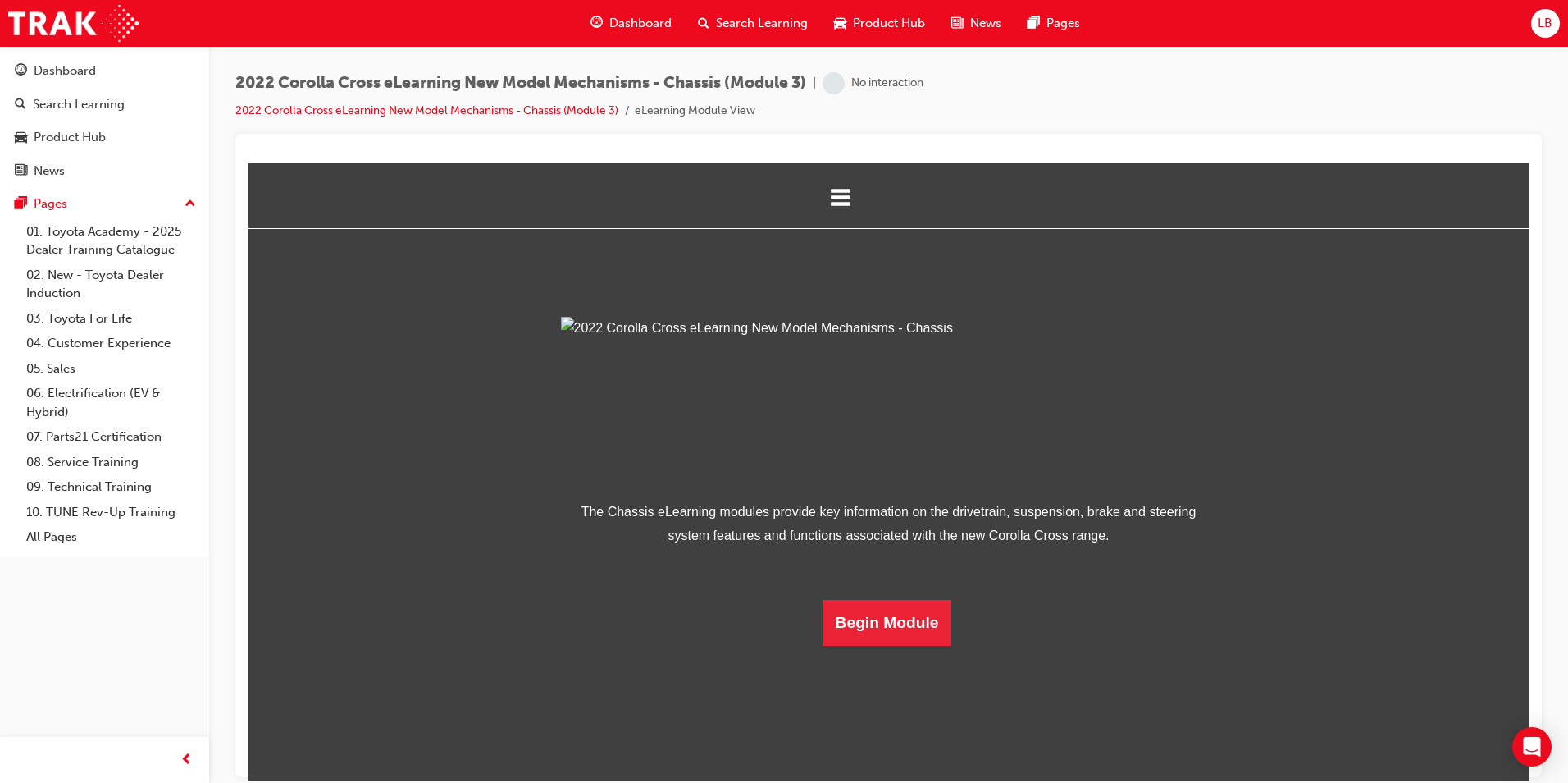
scroll to position [212, 0]
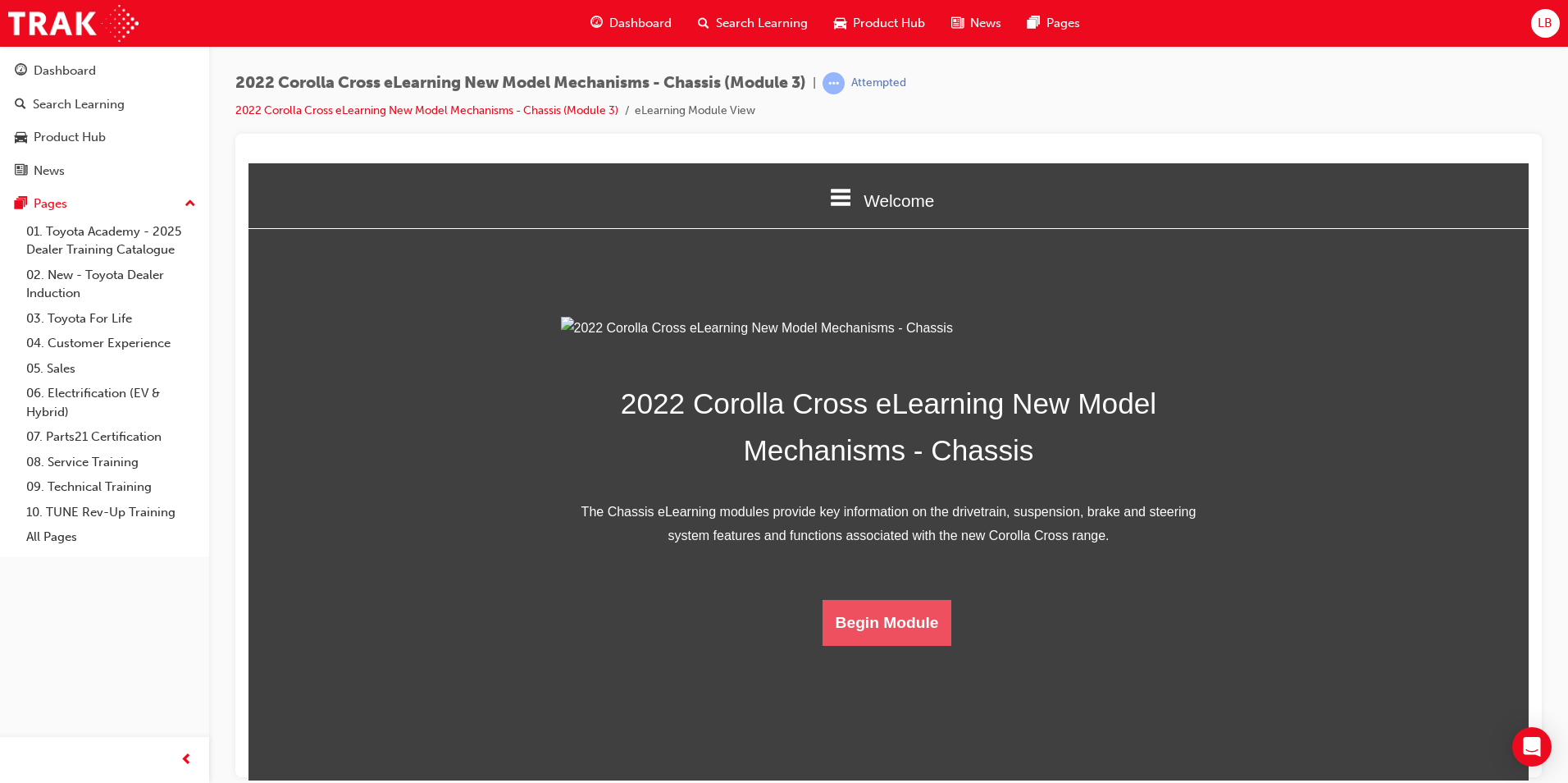
click at [885, 645] on button "Begin Module" at bounding box center [888, 622] width 129 height 46
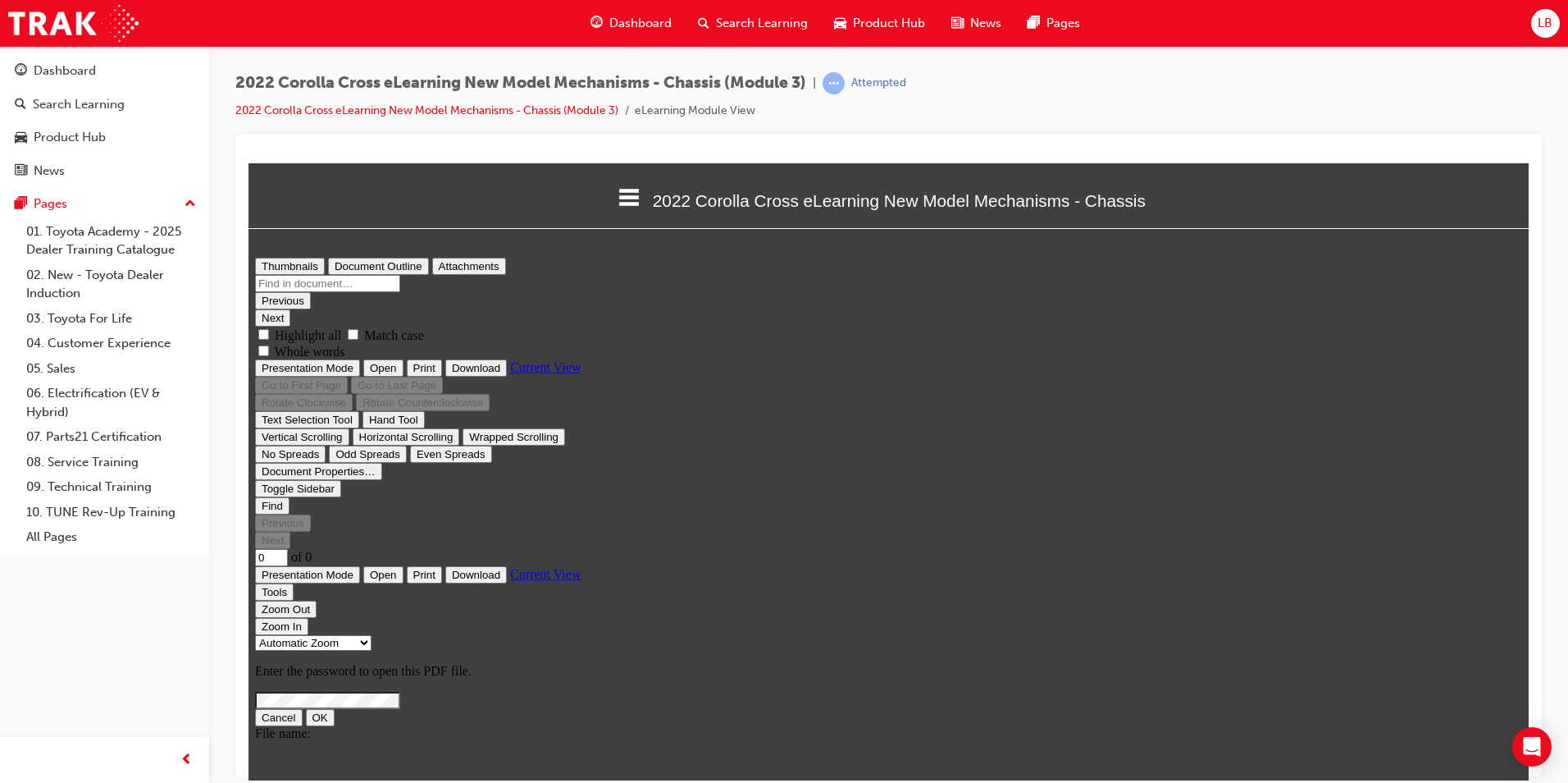
scroll to position [0, 0]
type input "1"
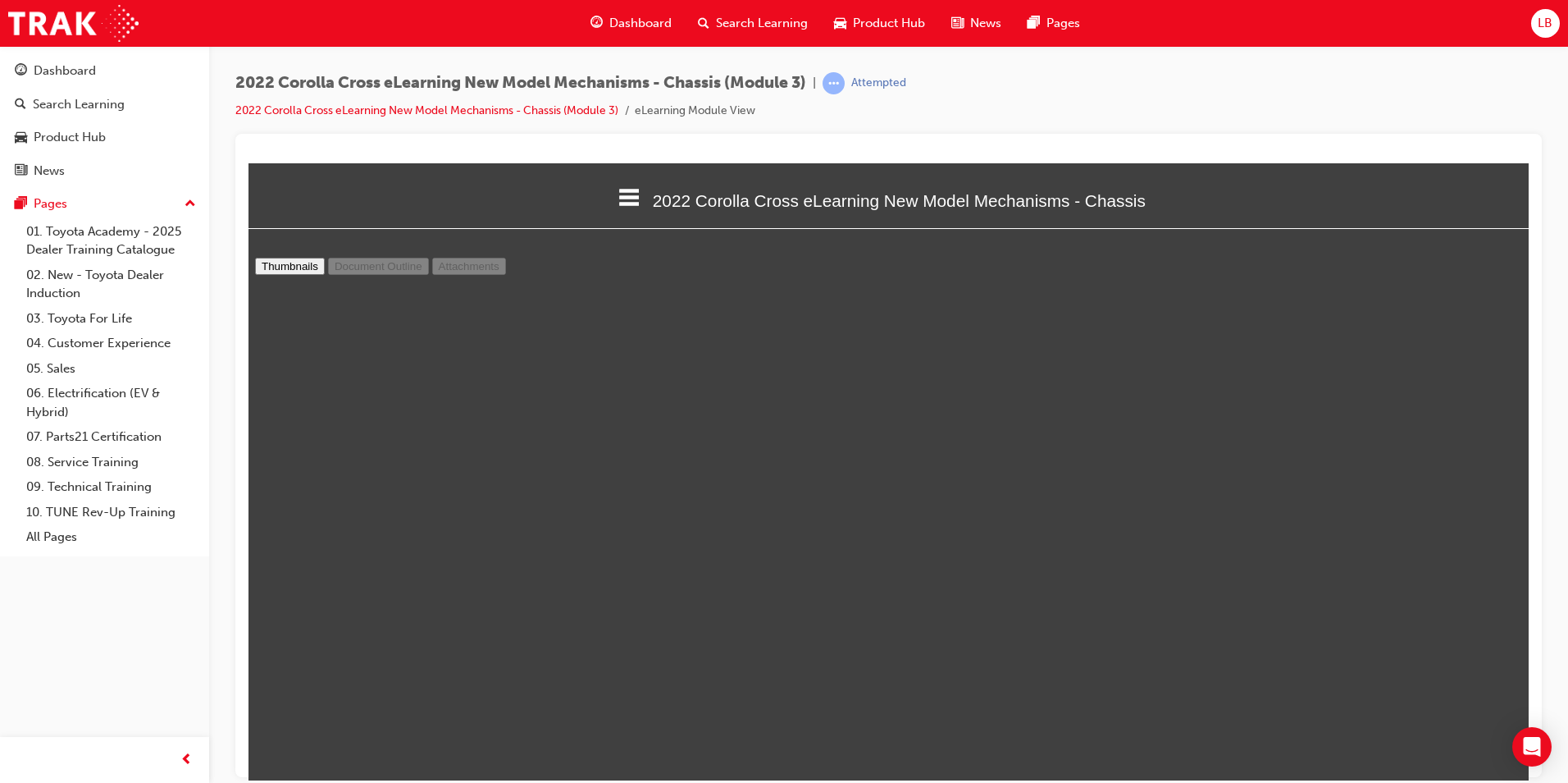
select select "custom"
type input "2"
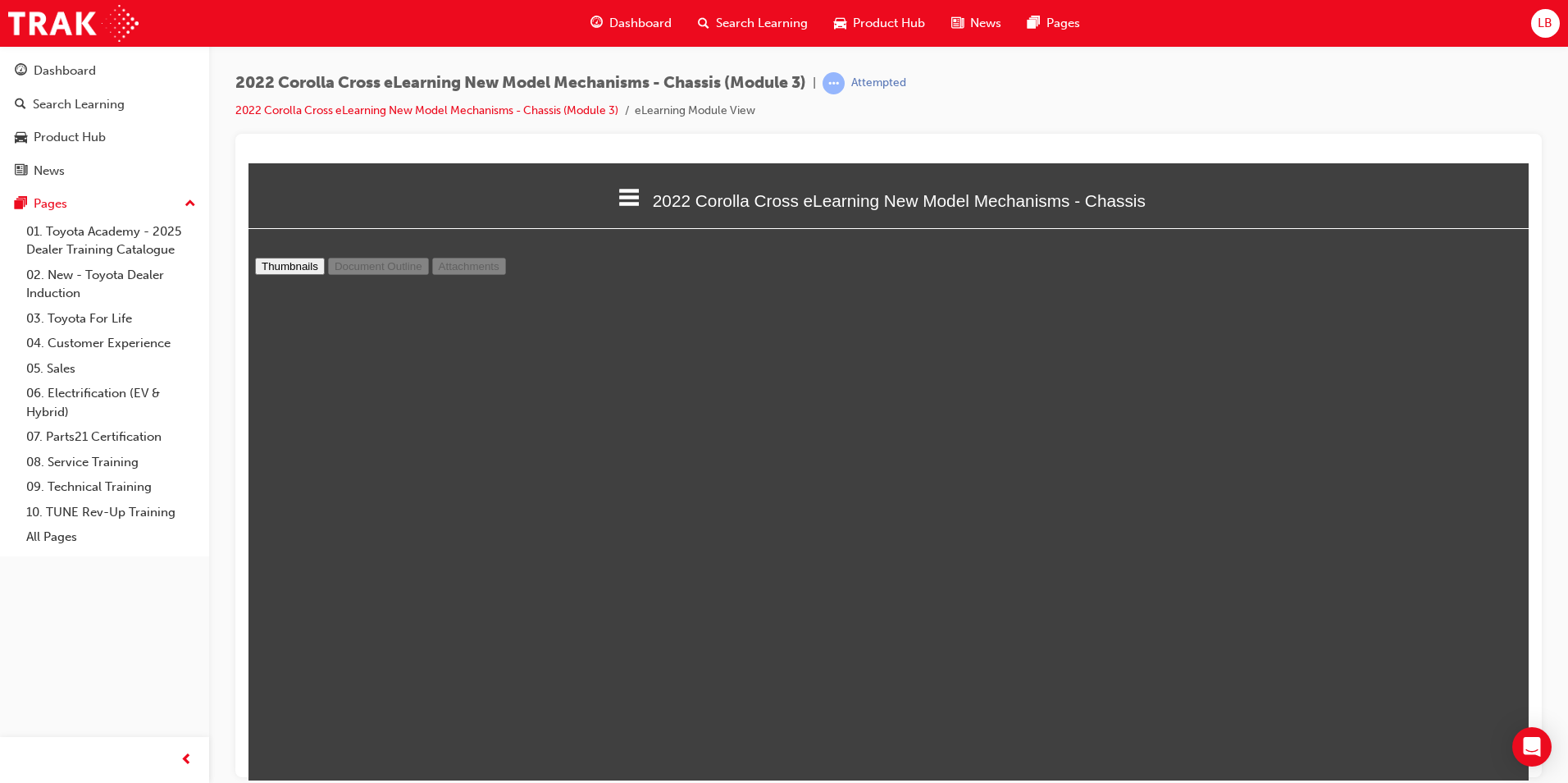
select select "custom"
type input "3"
select select "custom"
type input "4"
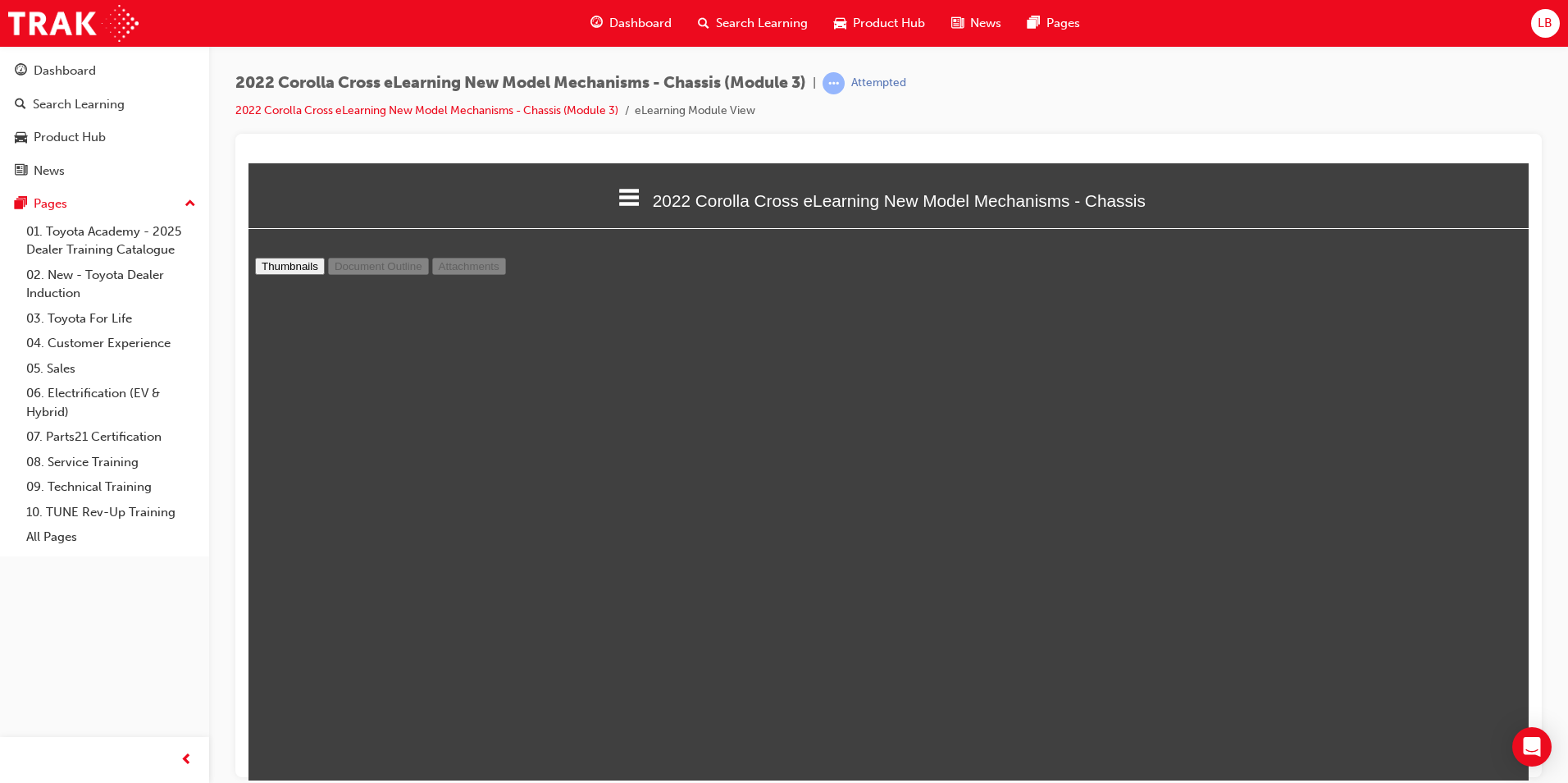
select select "custom"
type input "3"
select select "custom"
type input "2"
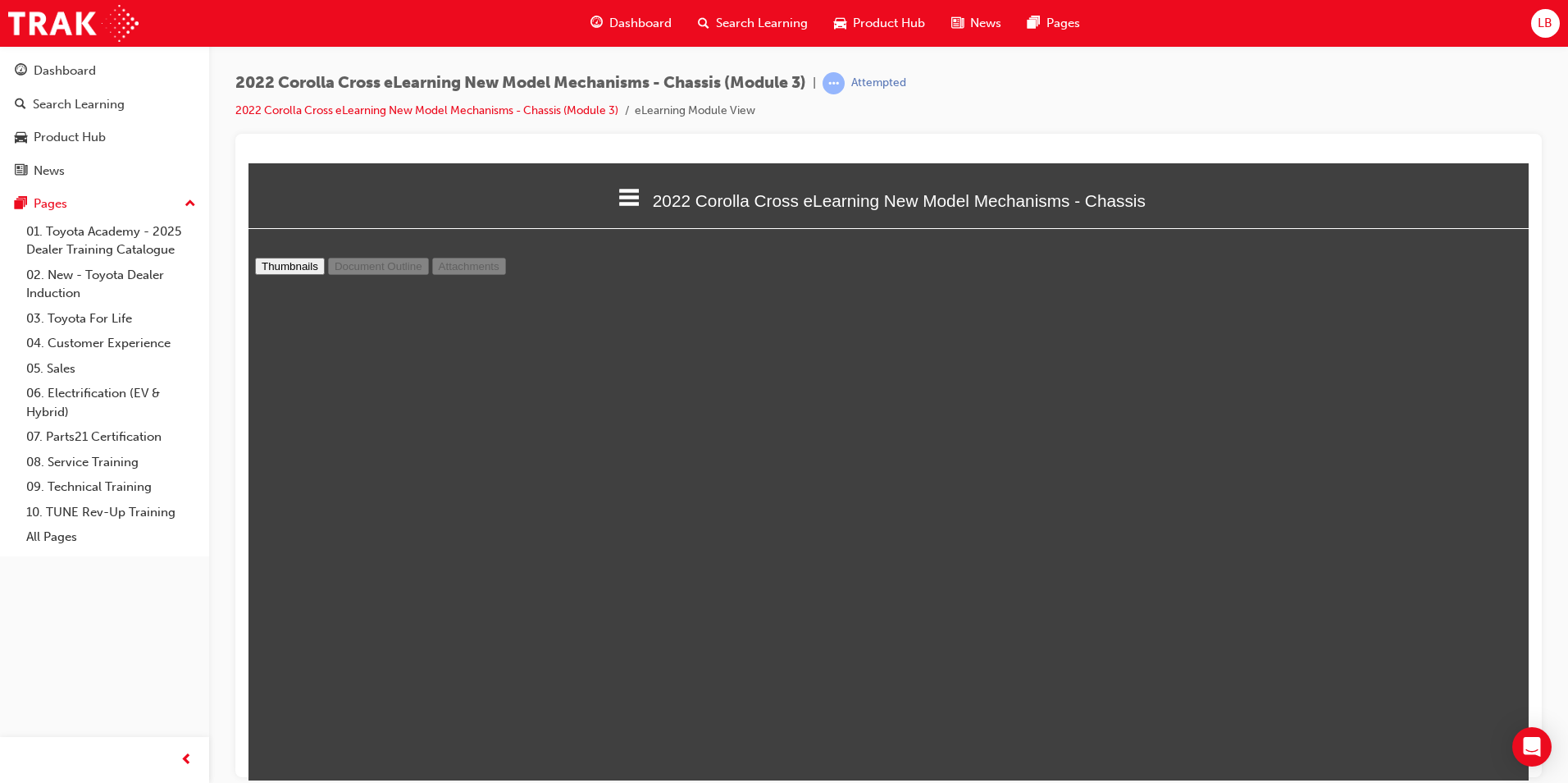
select select "custom"
type input "3"
select select "custom"
type input "4"
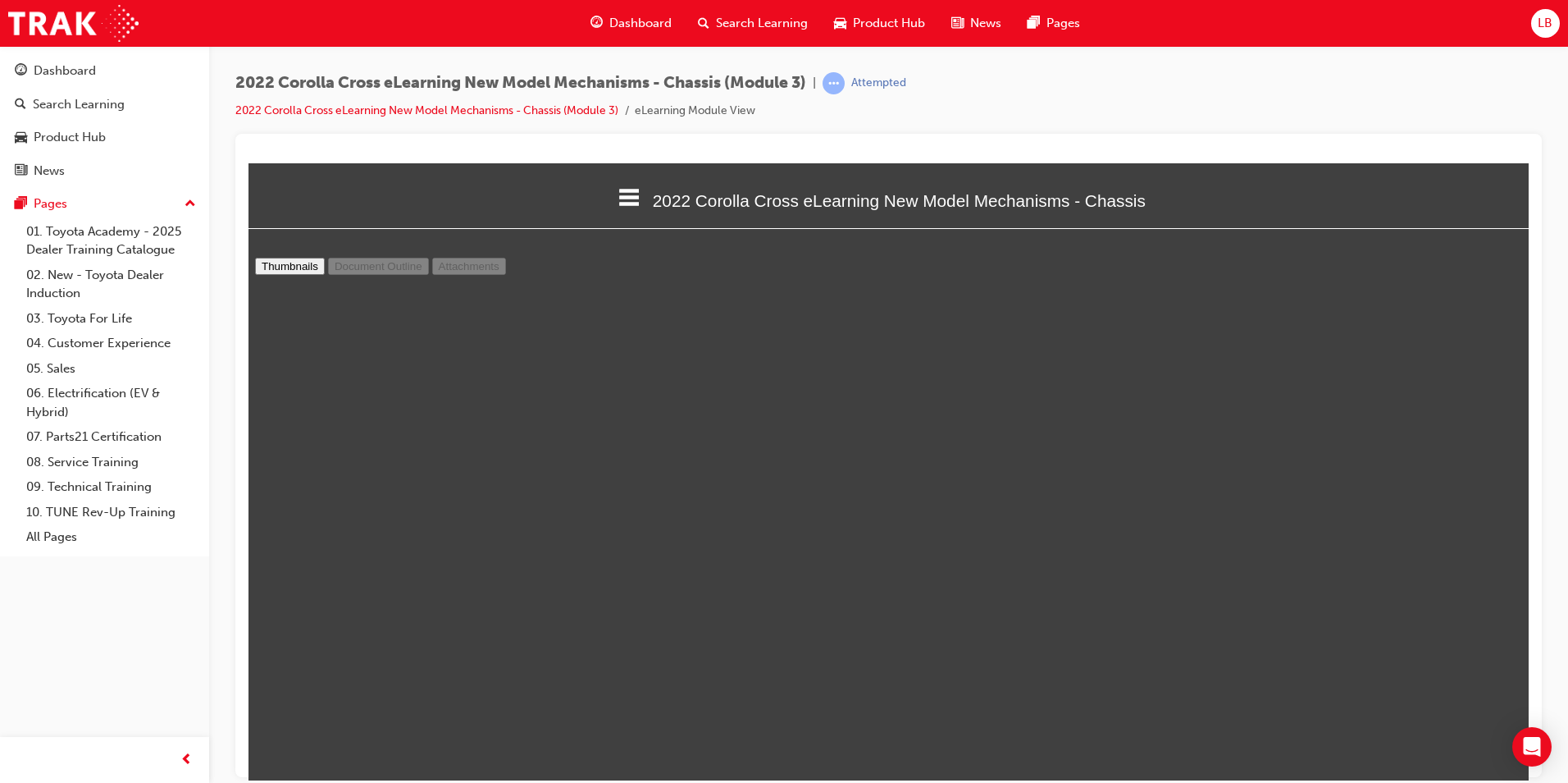
select select "custom"
type input "5"
select select "custom"
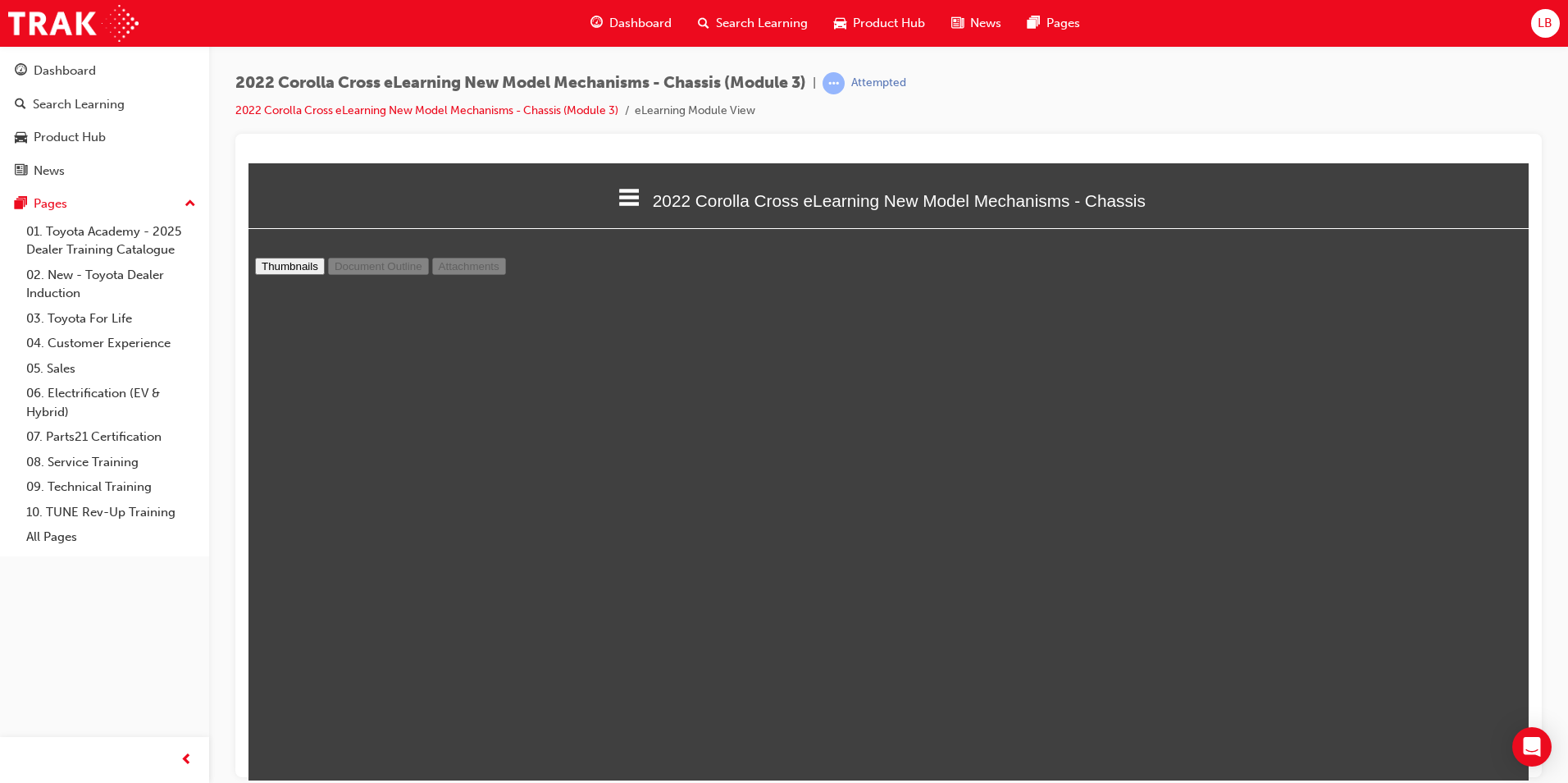
type input "6"
select select "custom"
type input "7"
select select "custom"
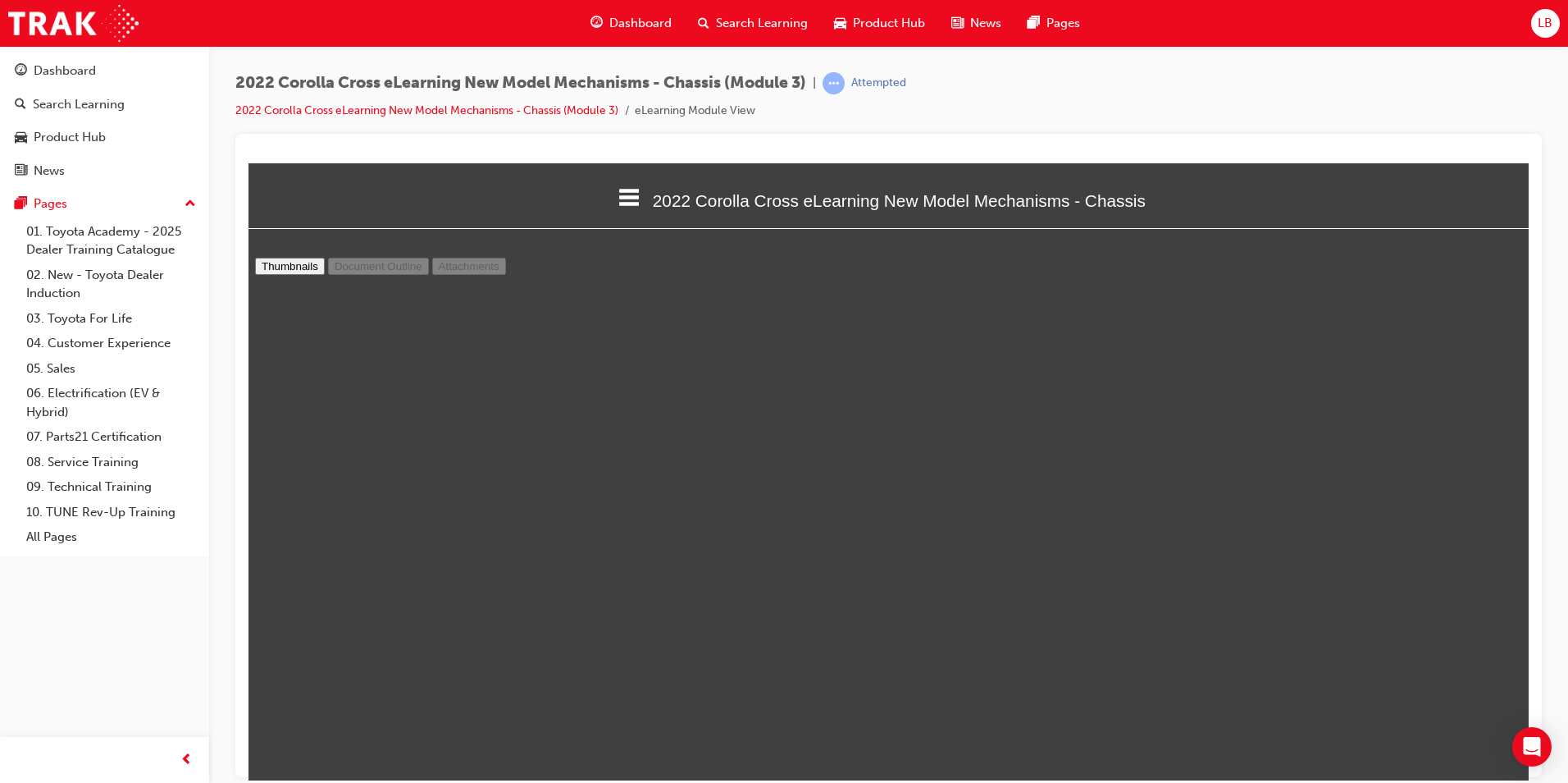
scroll to position [4686, 0]
type input "6"
select select "custom"
type input "7"
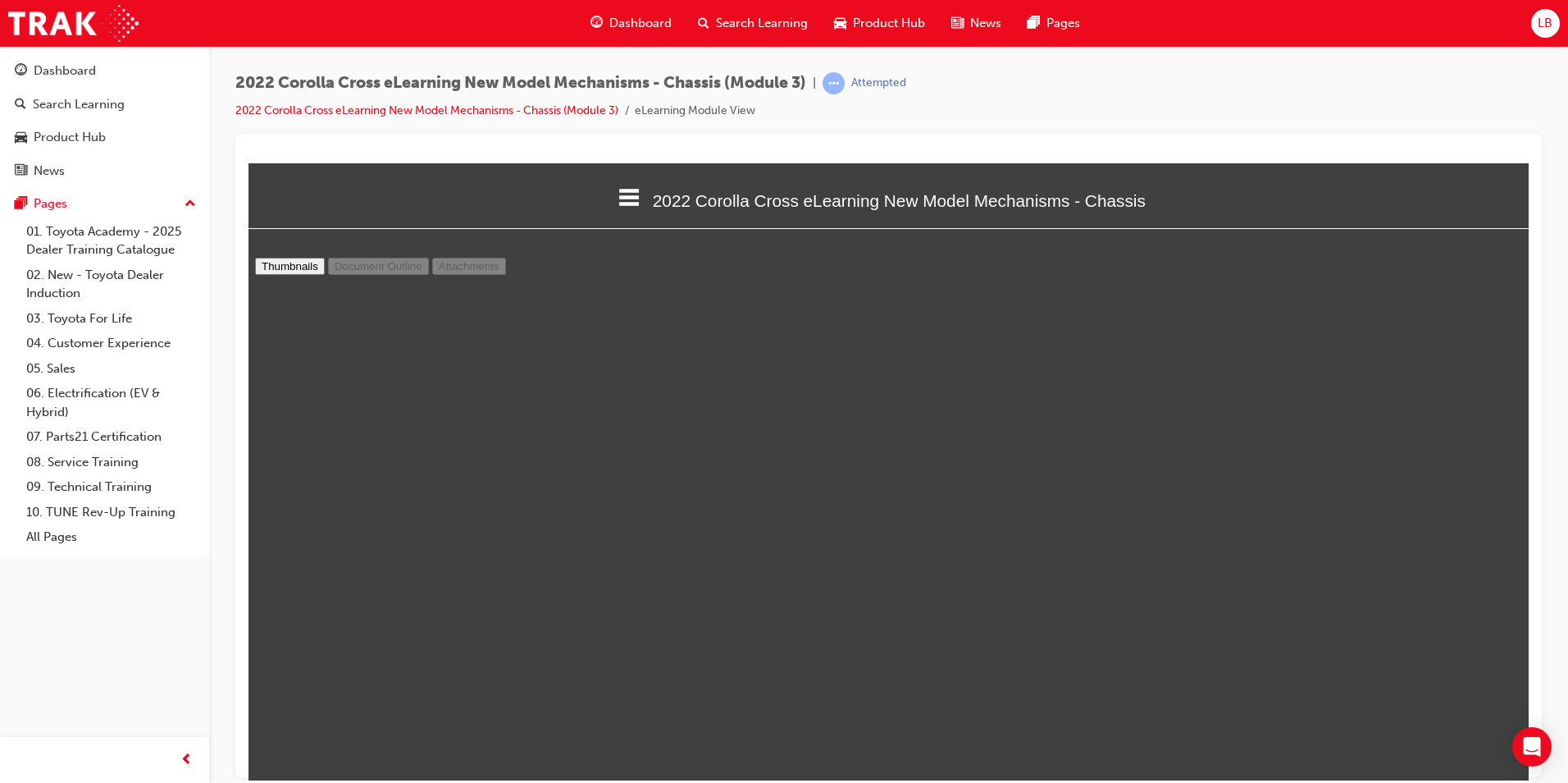
select select "custom"
type input "8"
select select "custom"
type input "9"
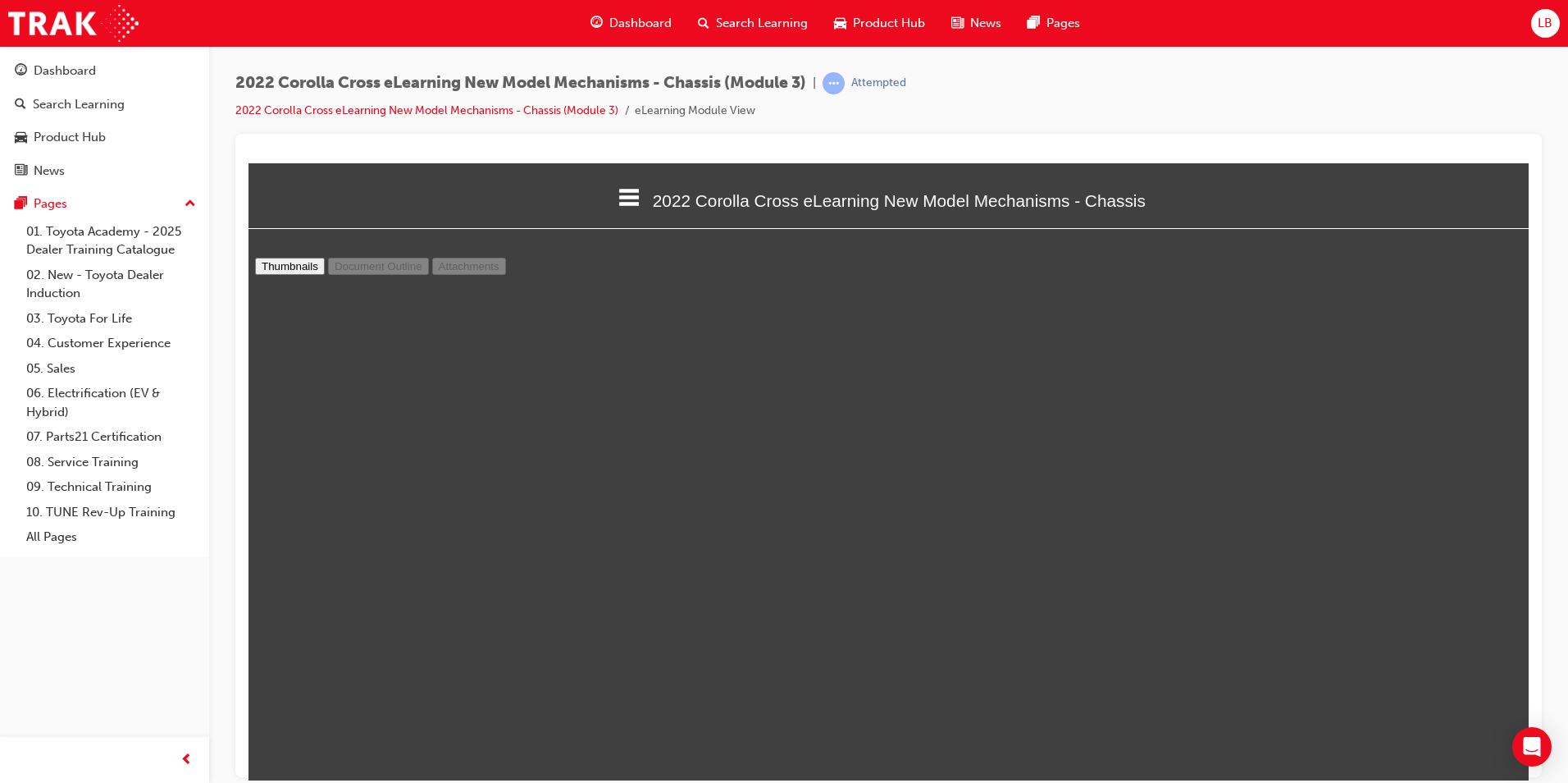
select select "custom"
type input "10"
select select "custom"
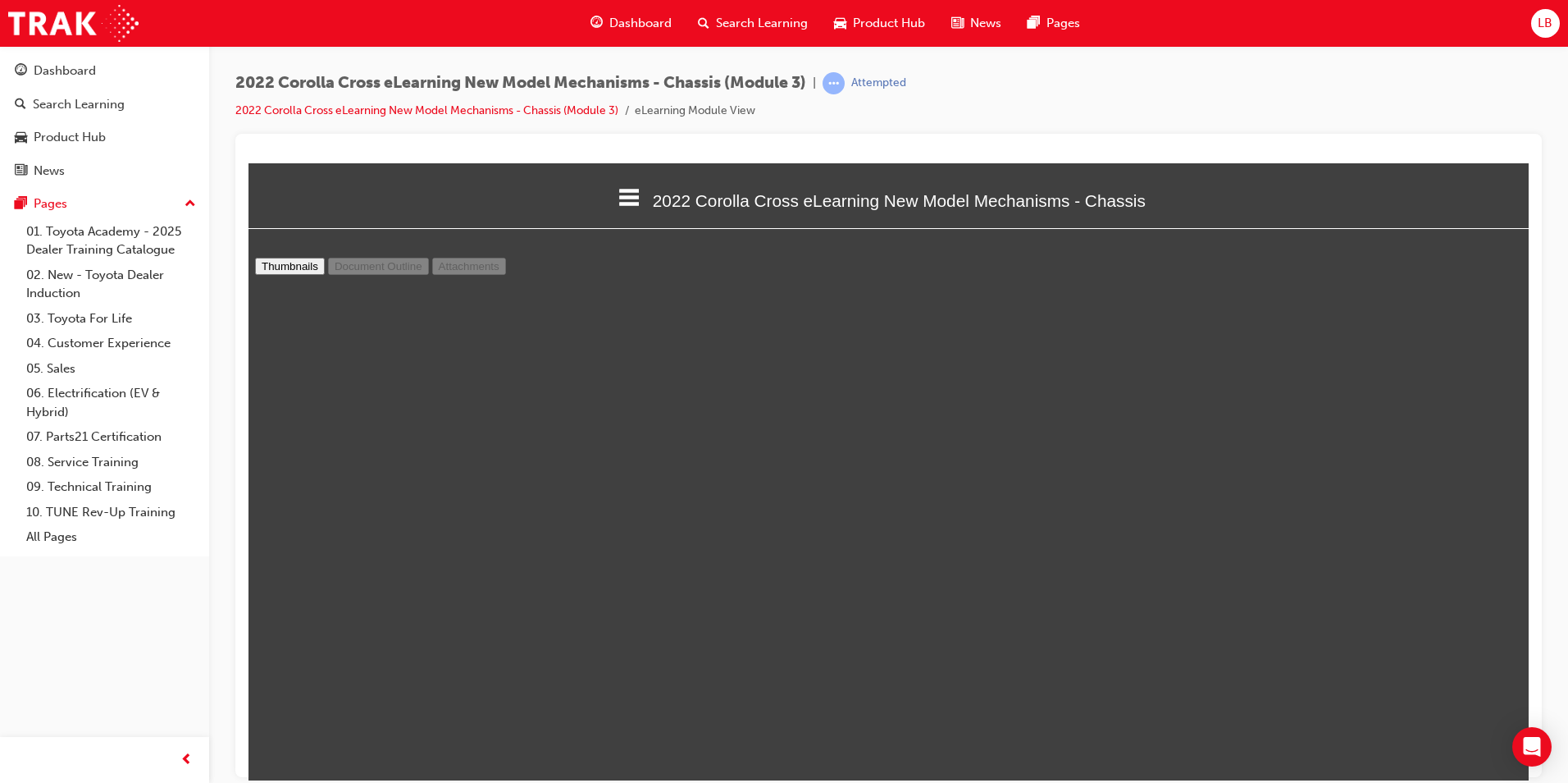
type input "11"
select select "custom"
type input "12"
select select "custom"
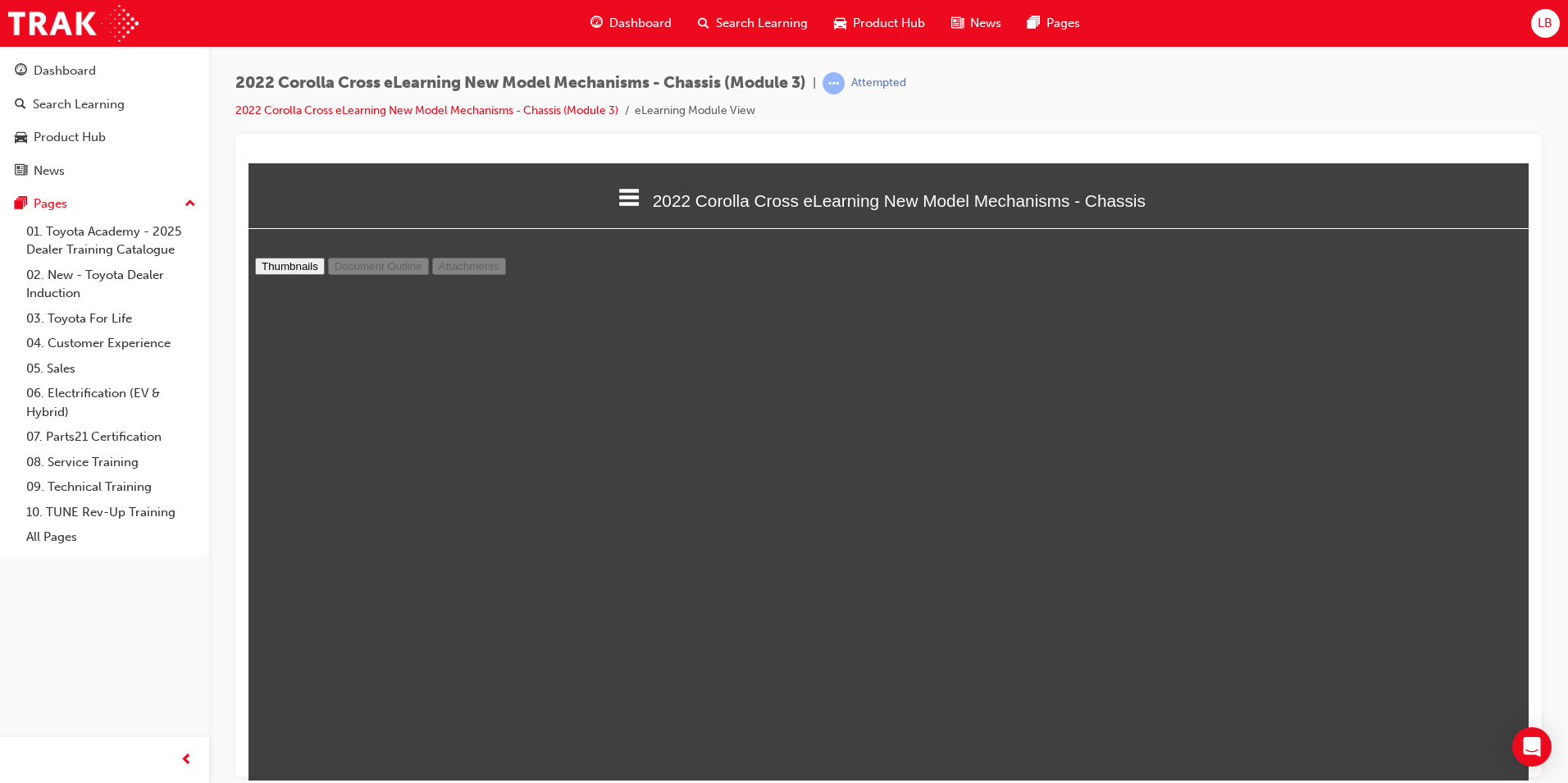
scroll to position [8460, 0]
type input "13"
select select "custom"
type input "14"
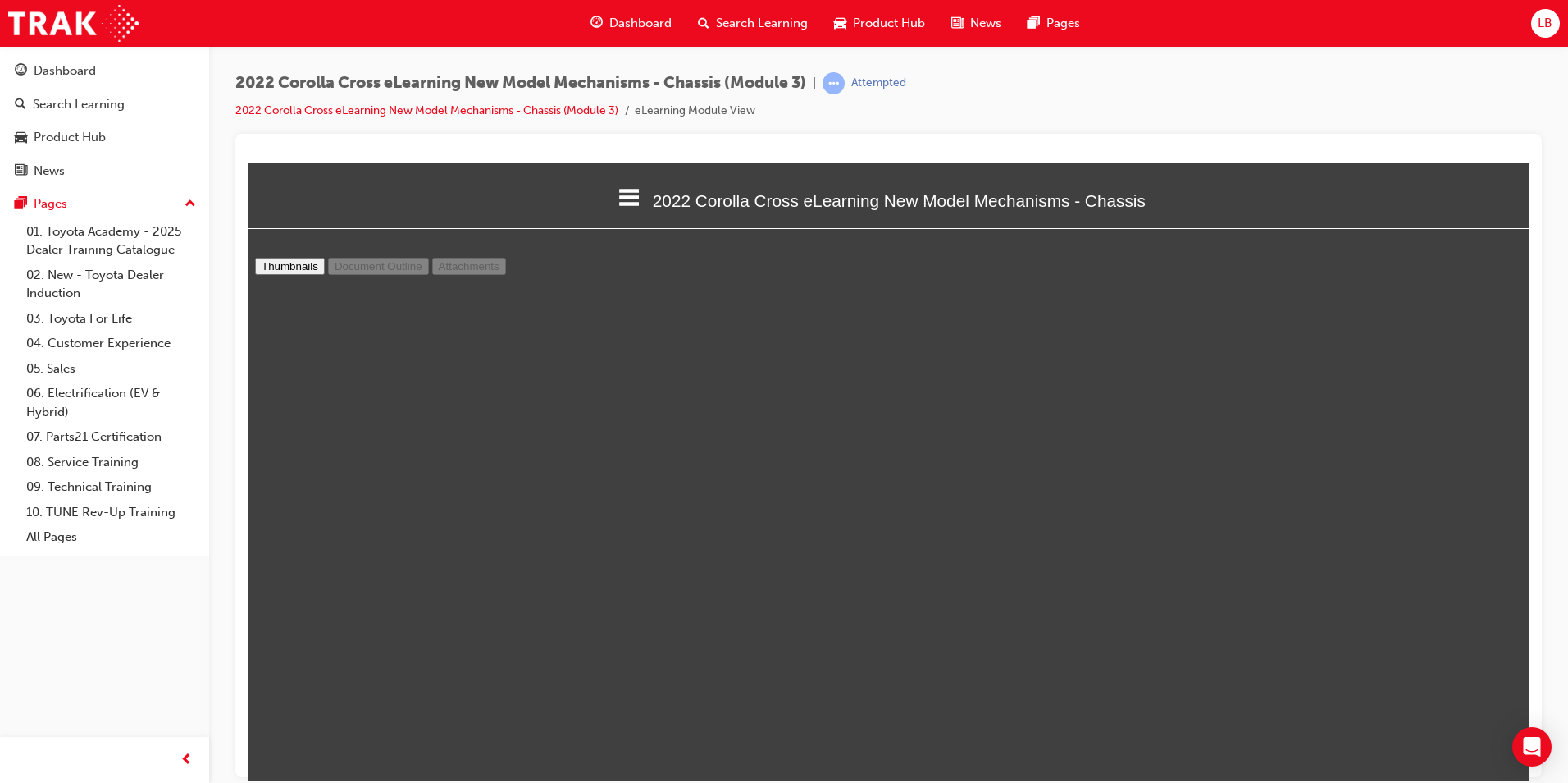
select select "custom"
type input "13"
select select "custom"
type input "14"
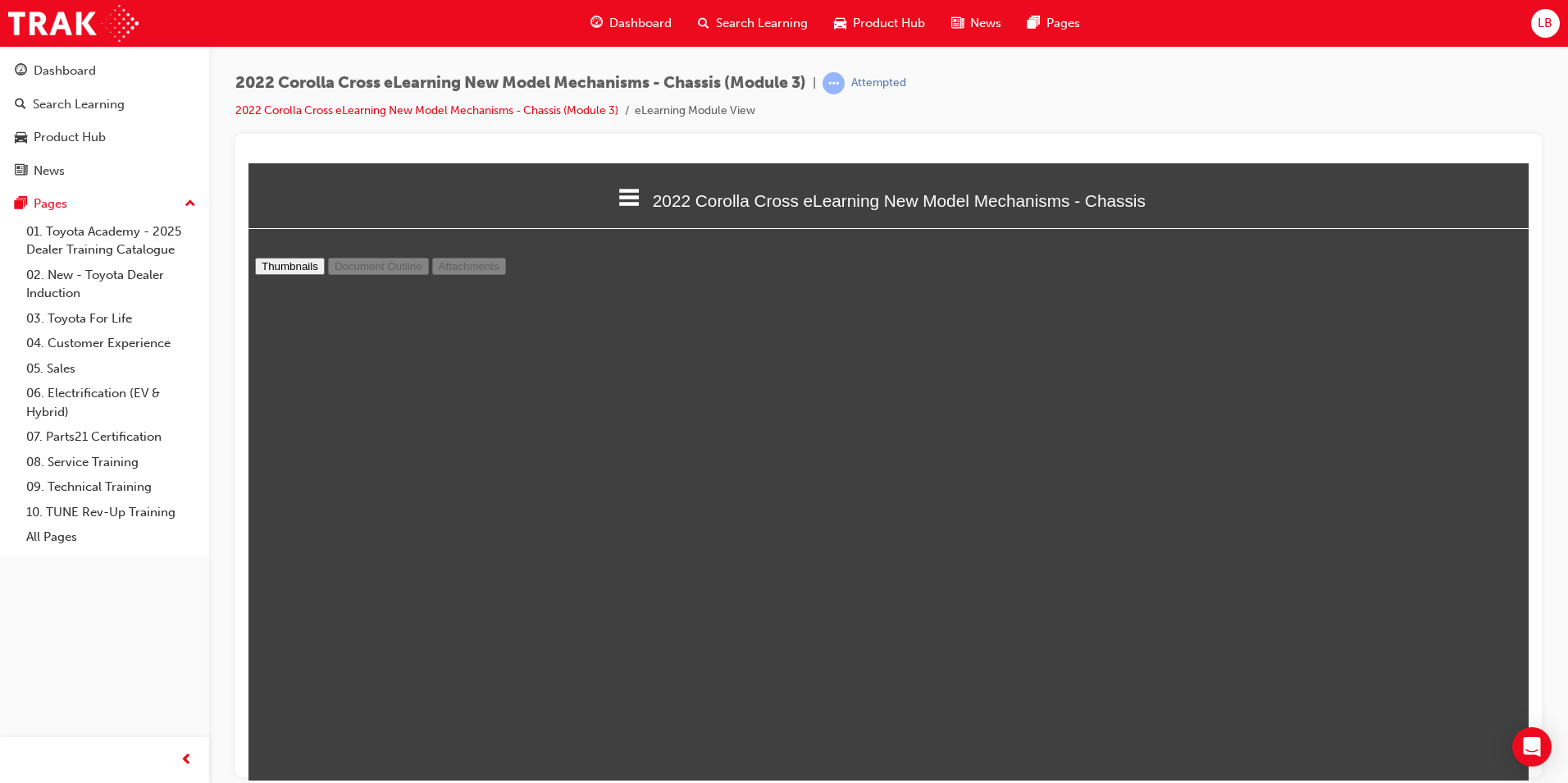
select select "custom"
type input "15"
select select "custom"
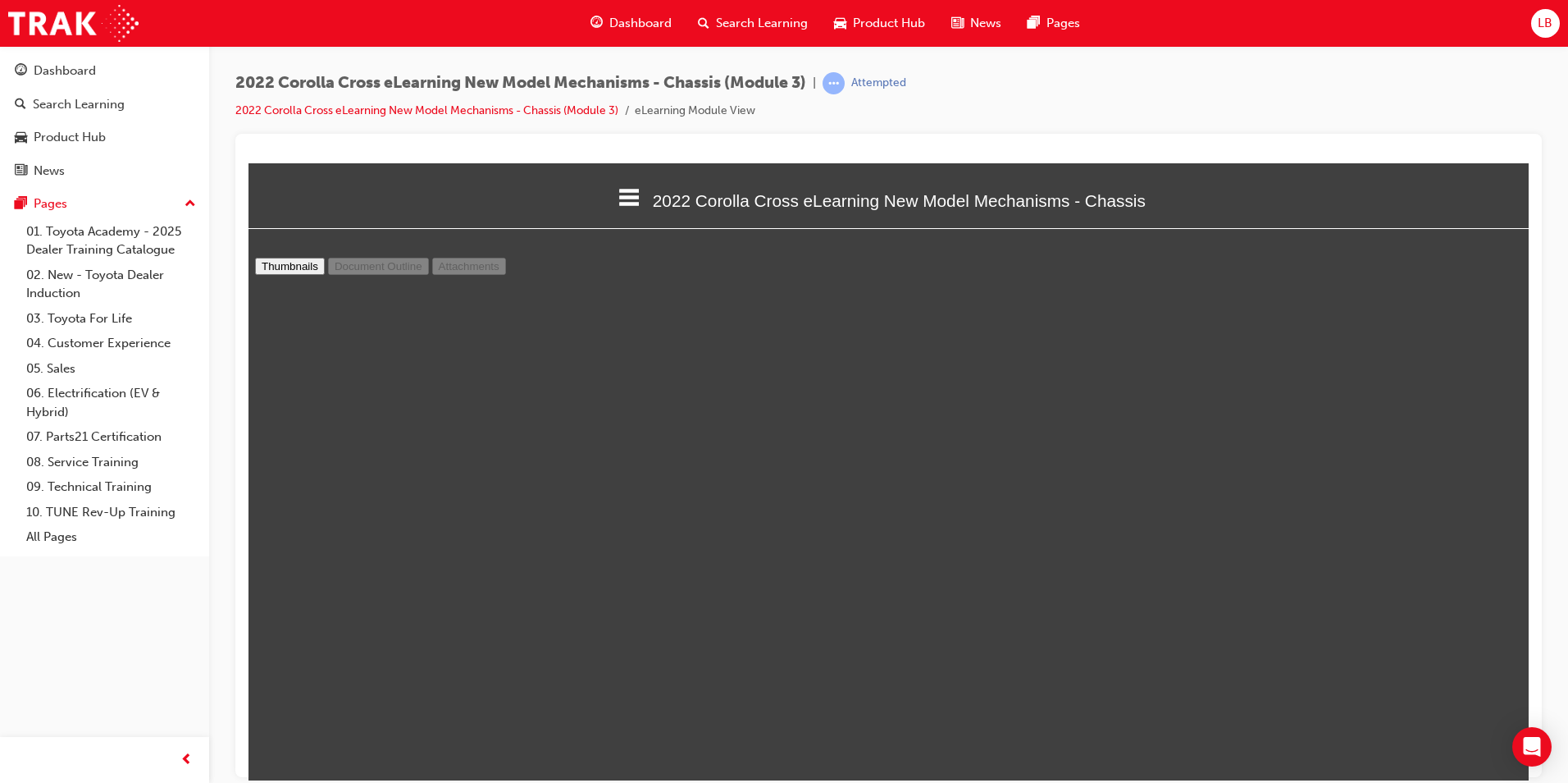
type input "16"
select select "custom"
type input "17"
select select "custom"
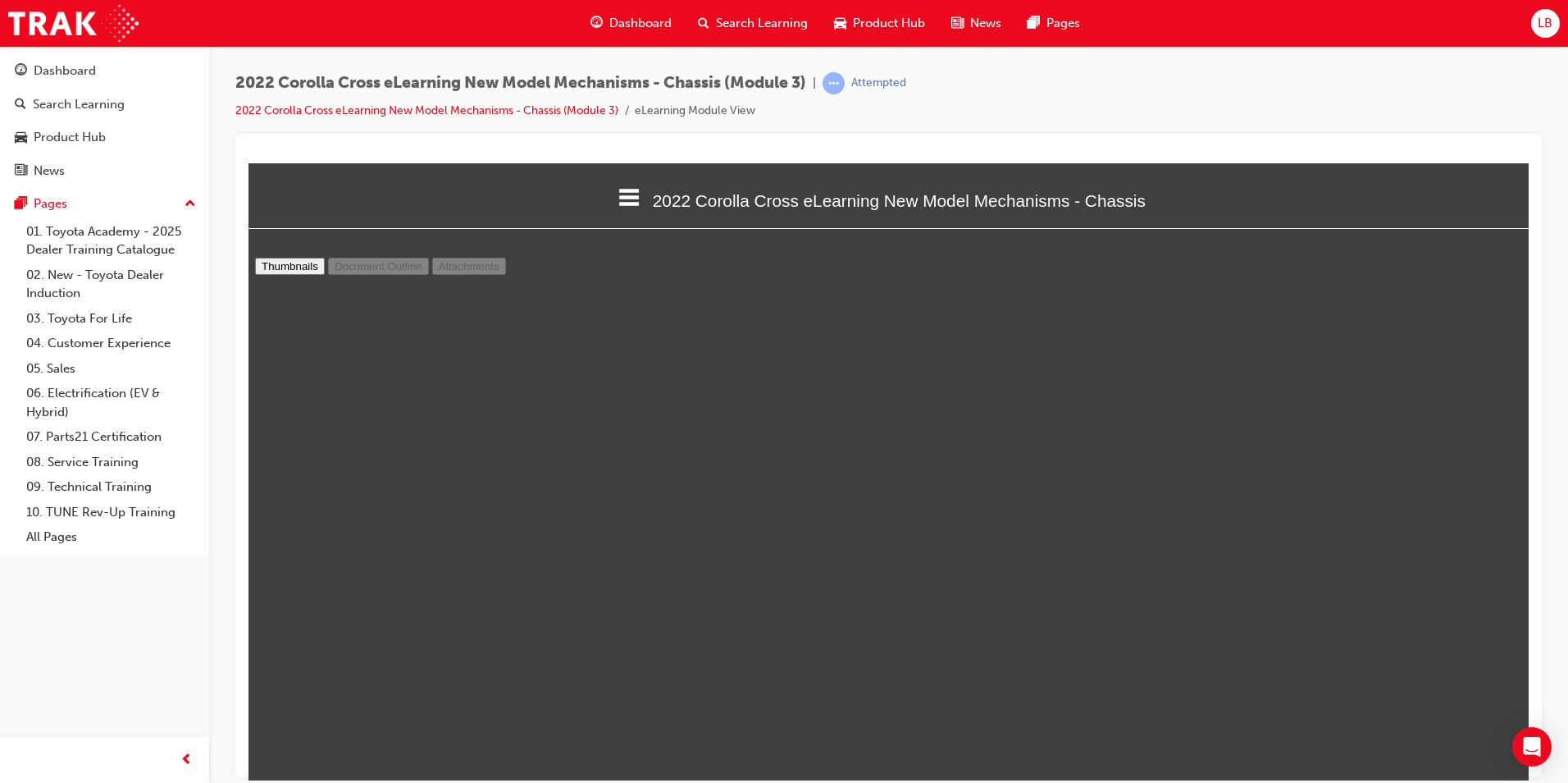
scroll to position [12399, 0]
type input "18"
select select "custom"
type input "19"
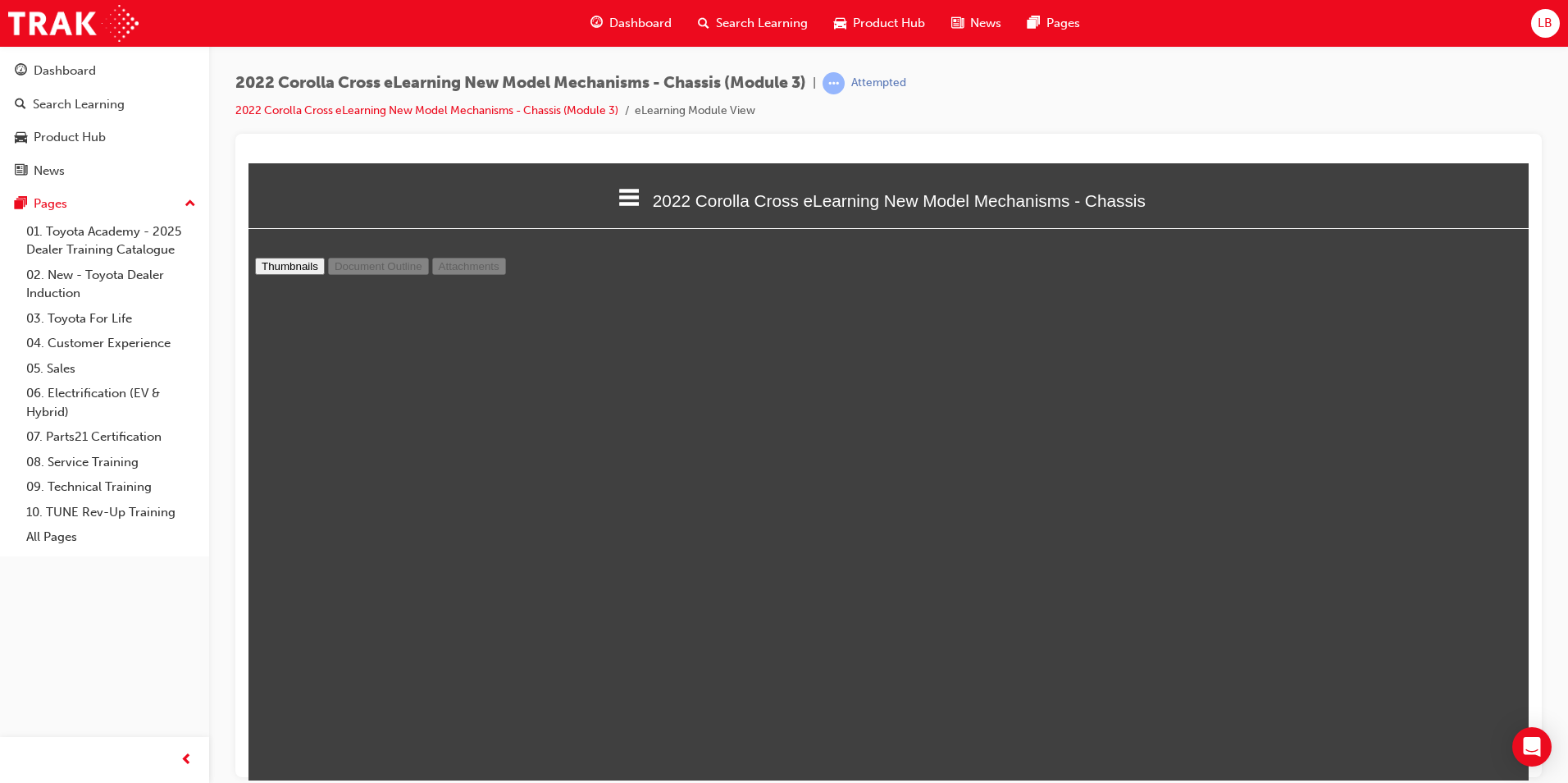
select select "custom"
type input "20"
select select "custom"
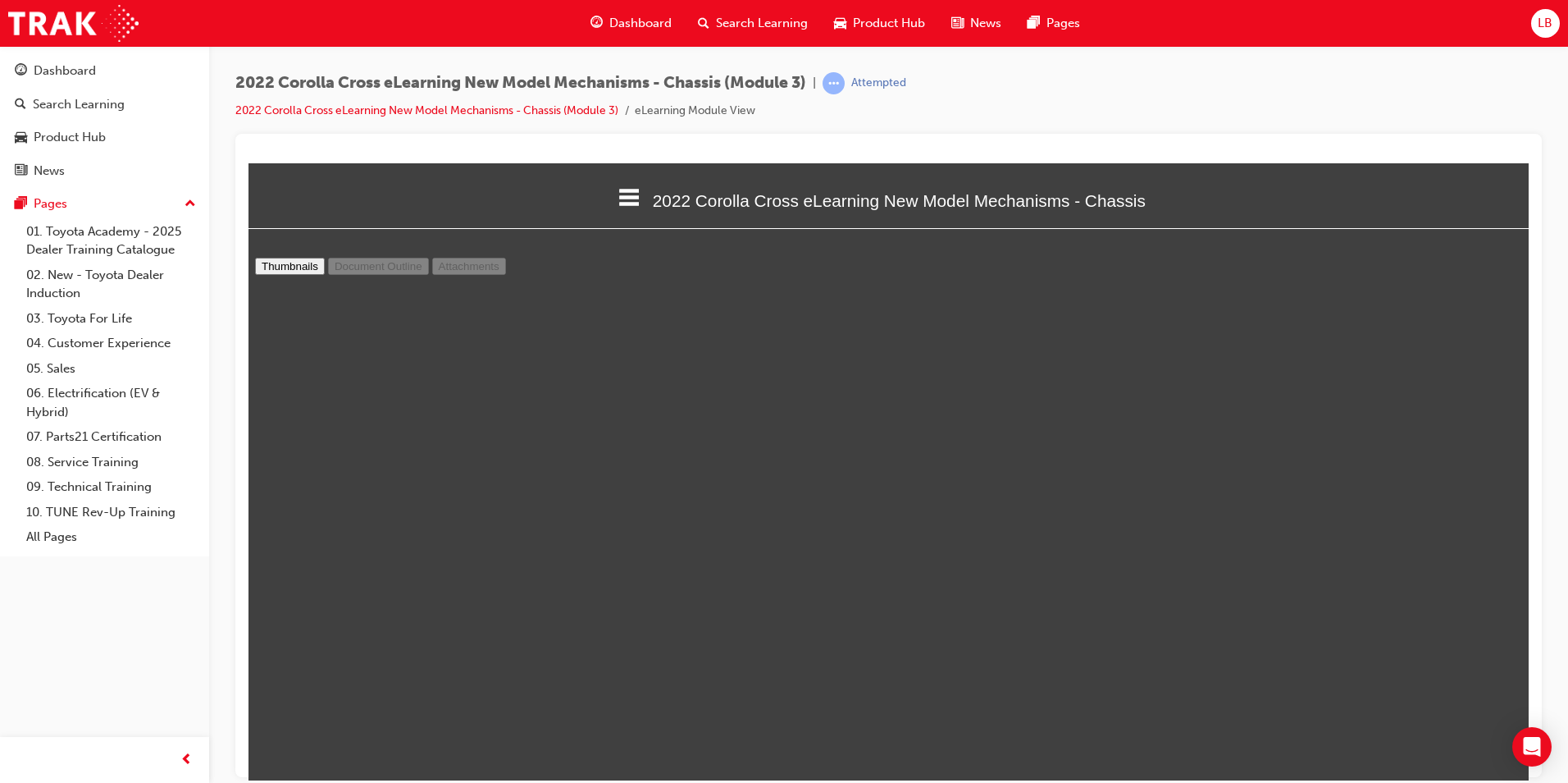
type input "21"
select select "custom"
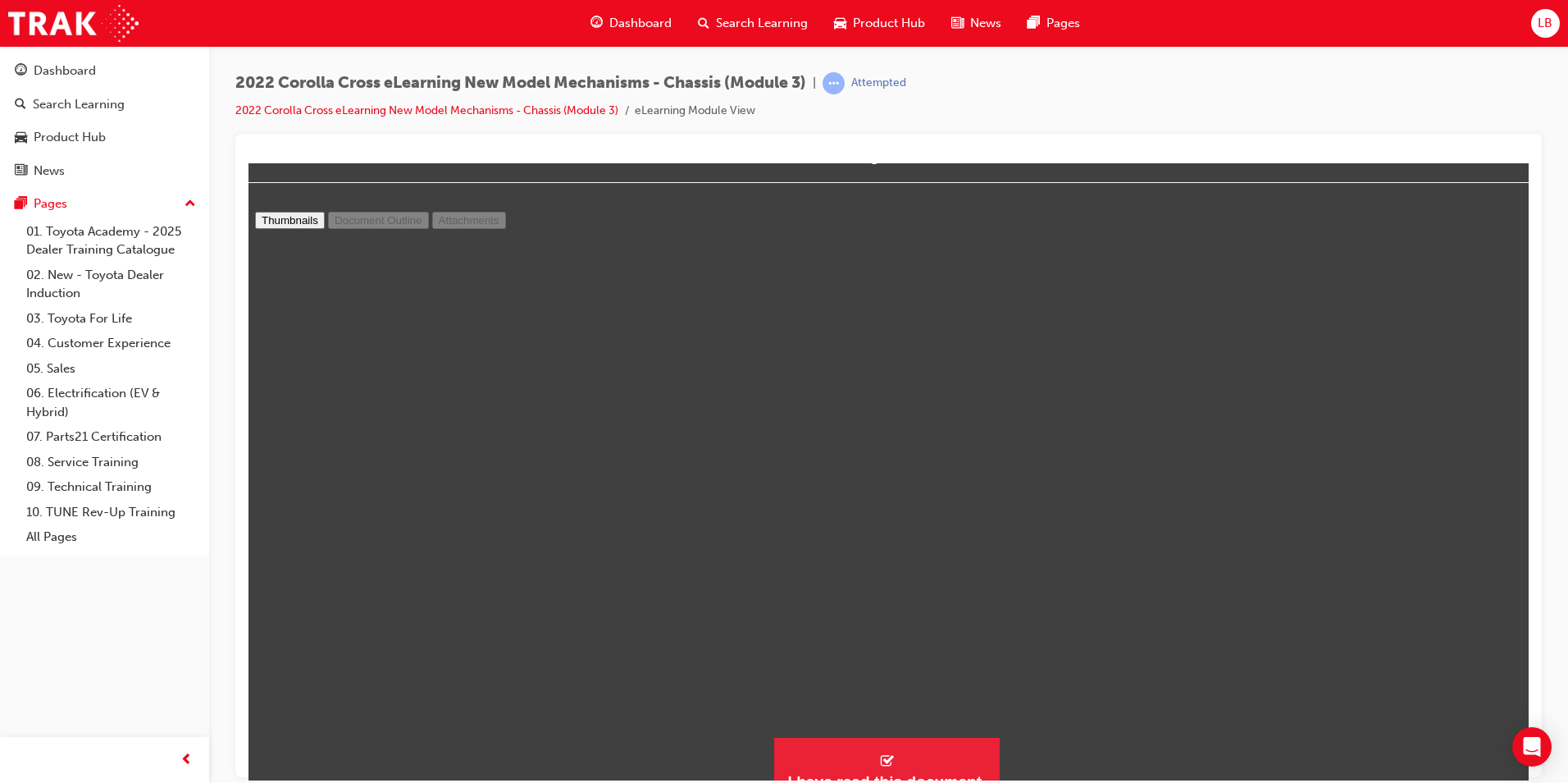
scroll to position [69, 0]
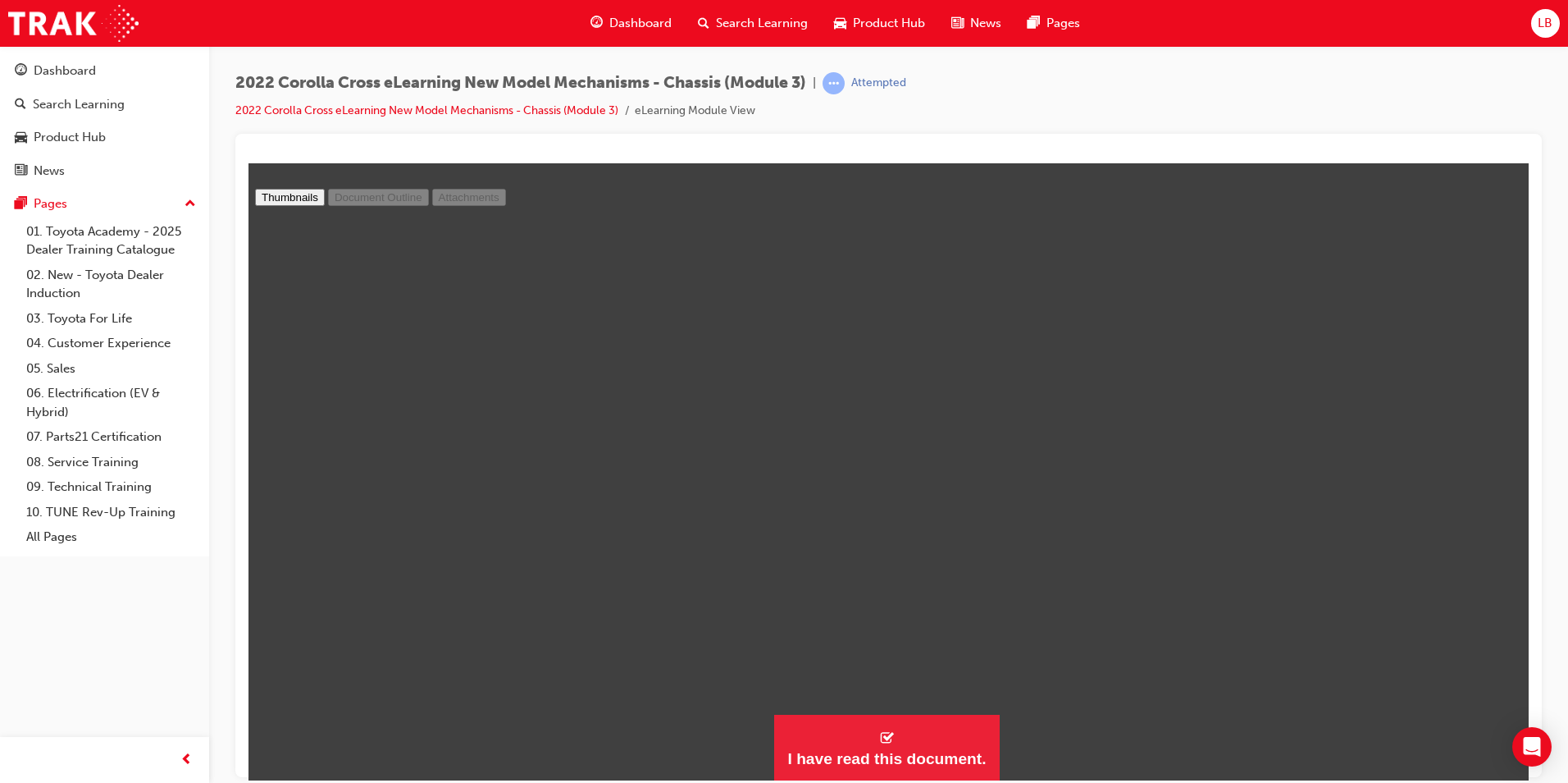
type input "22"
select select "custom"
type input "23"
select select "custom"
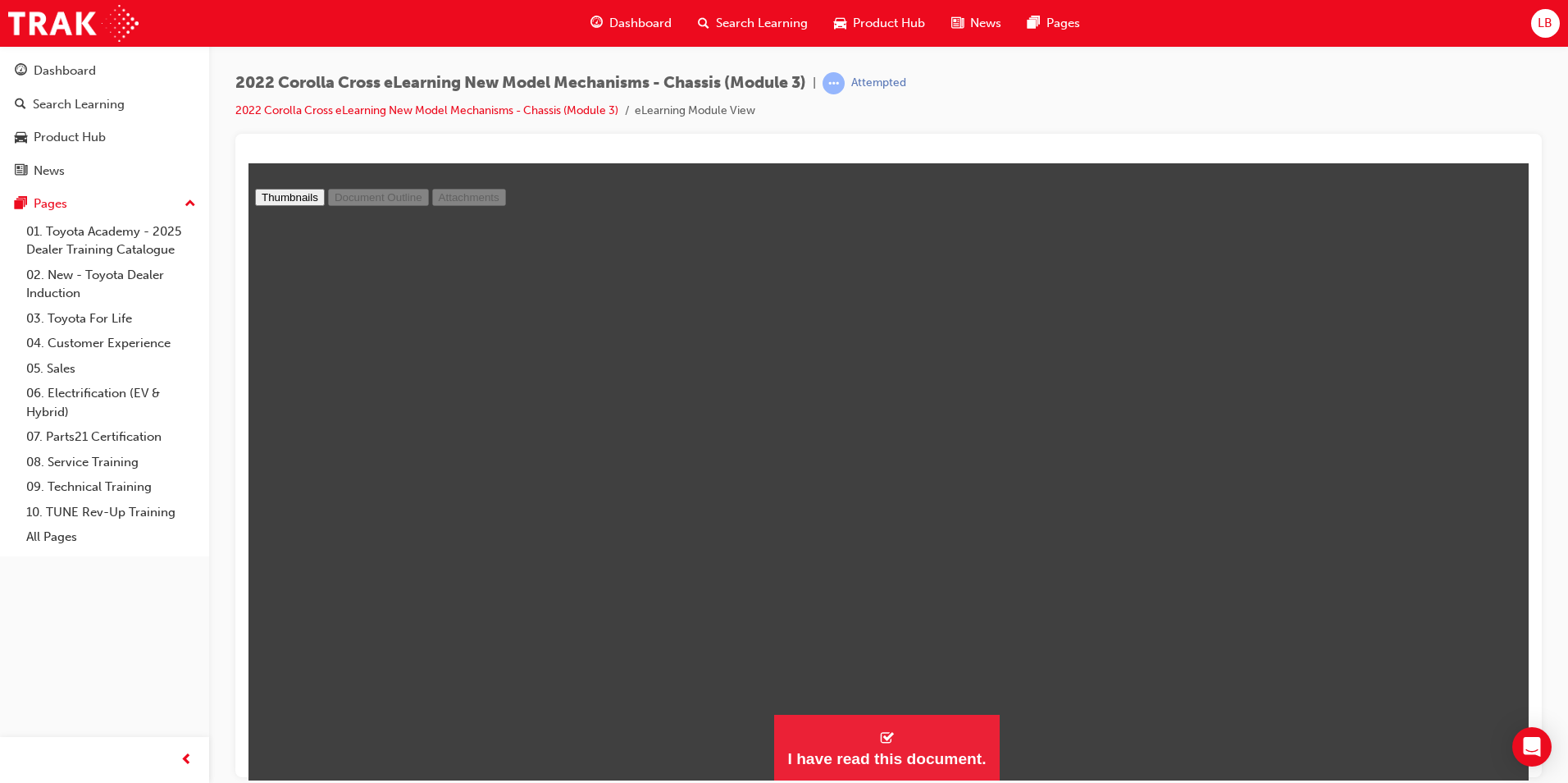
scroll to position [16912, 0]
type input "24"
select select "custom"
type input "25"
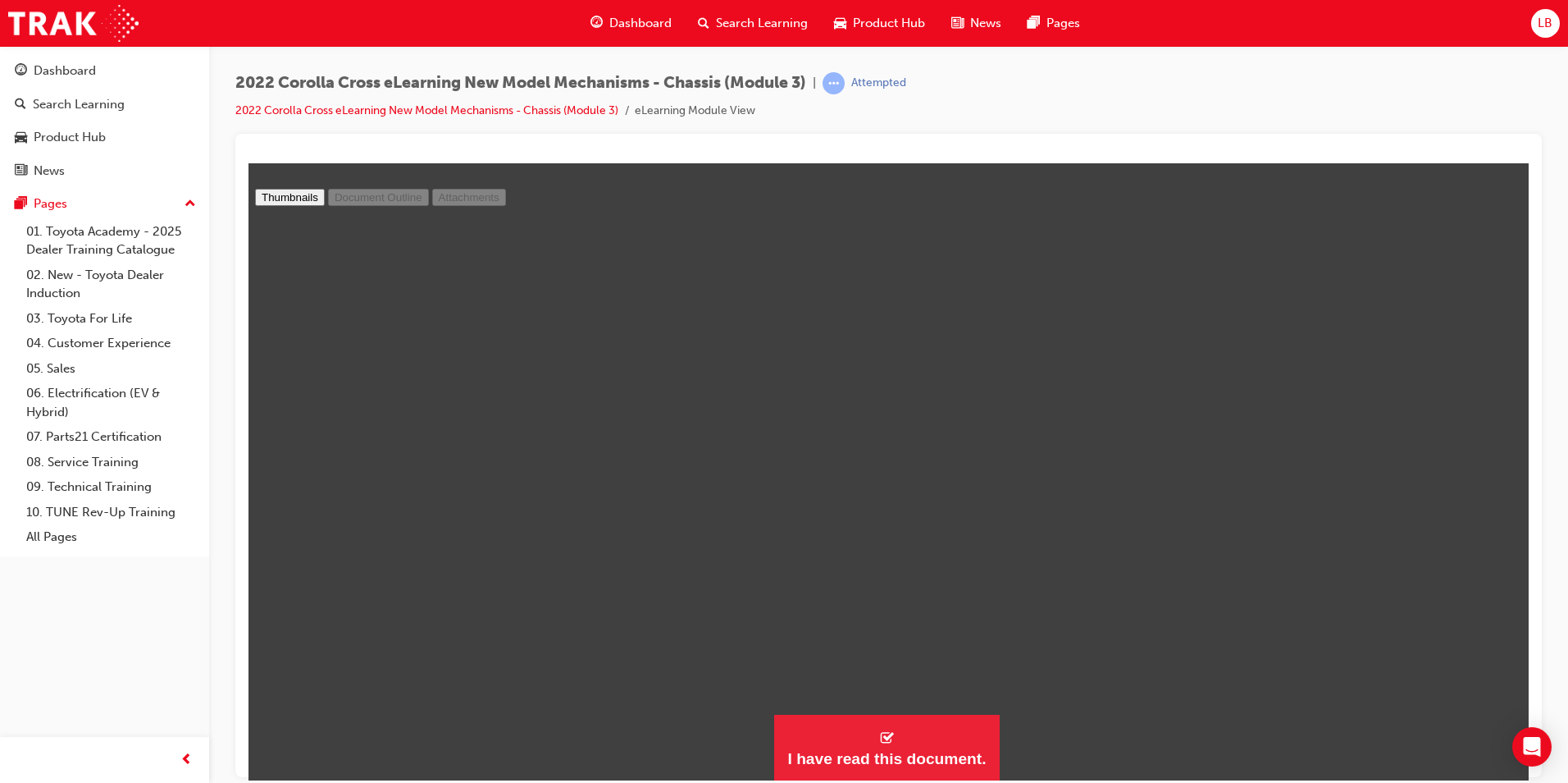
select select "custom"
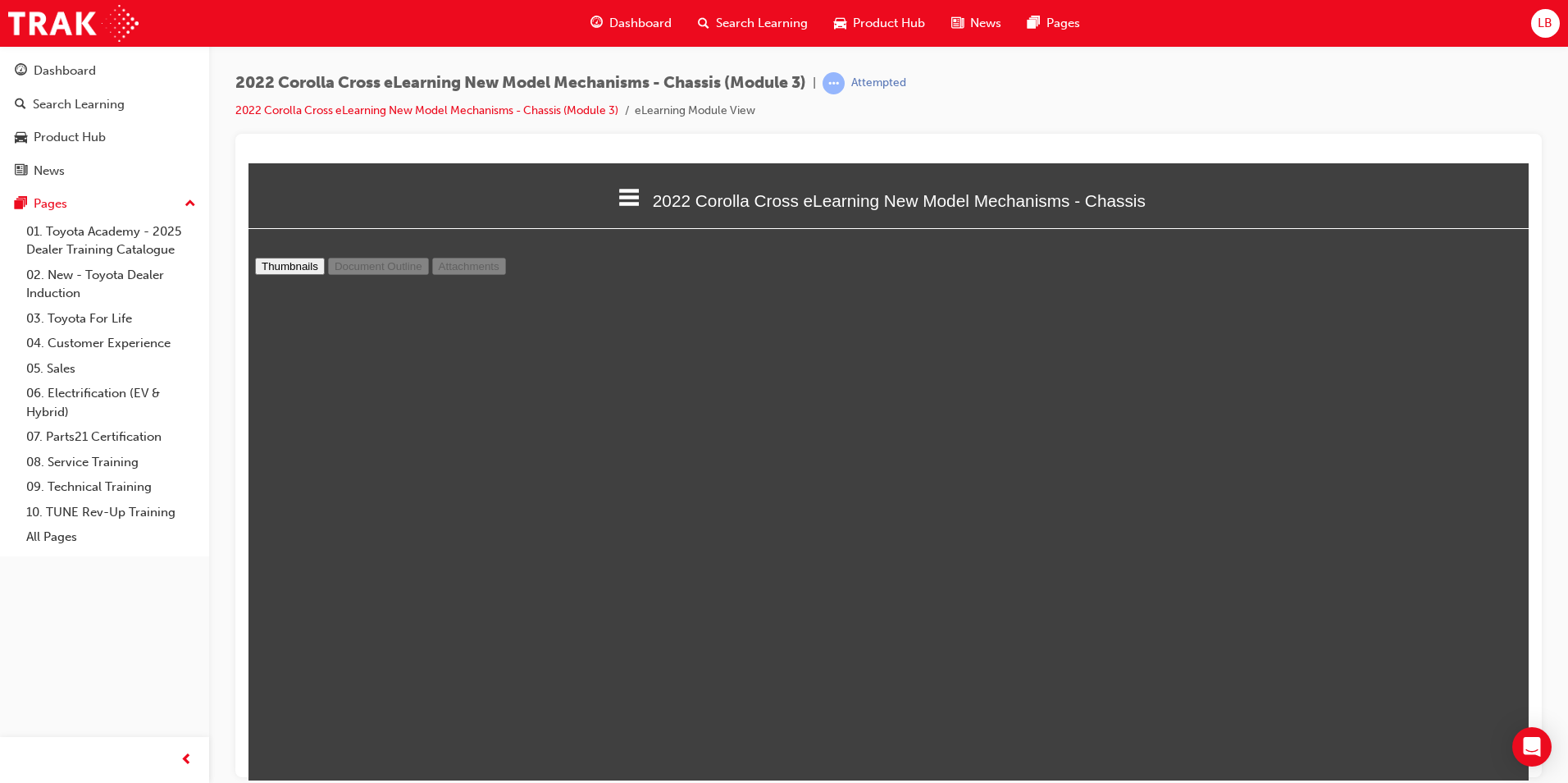
scroll to position [18553, 0]
type input "26"
select select "custom"
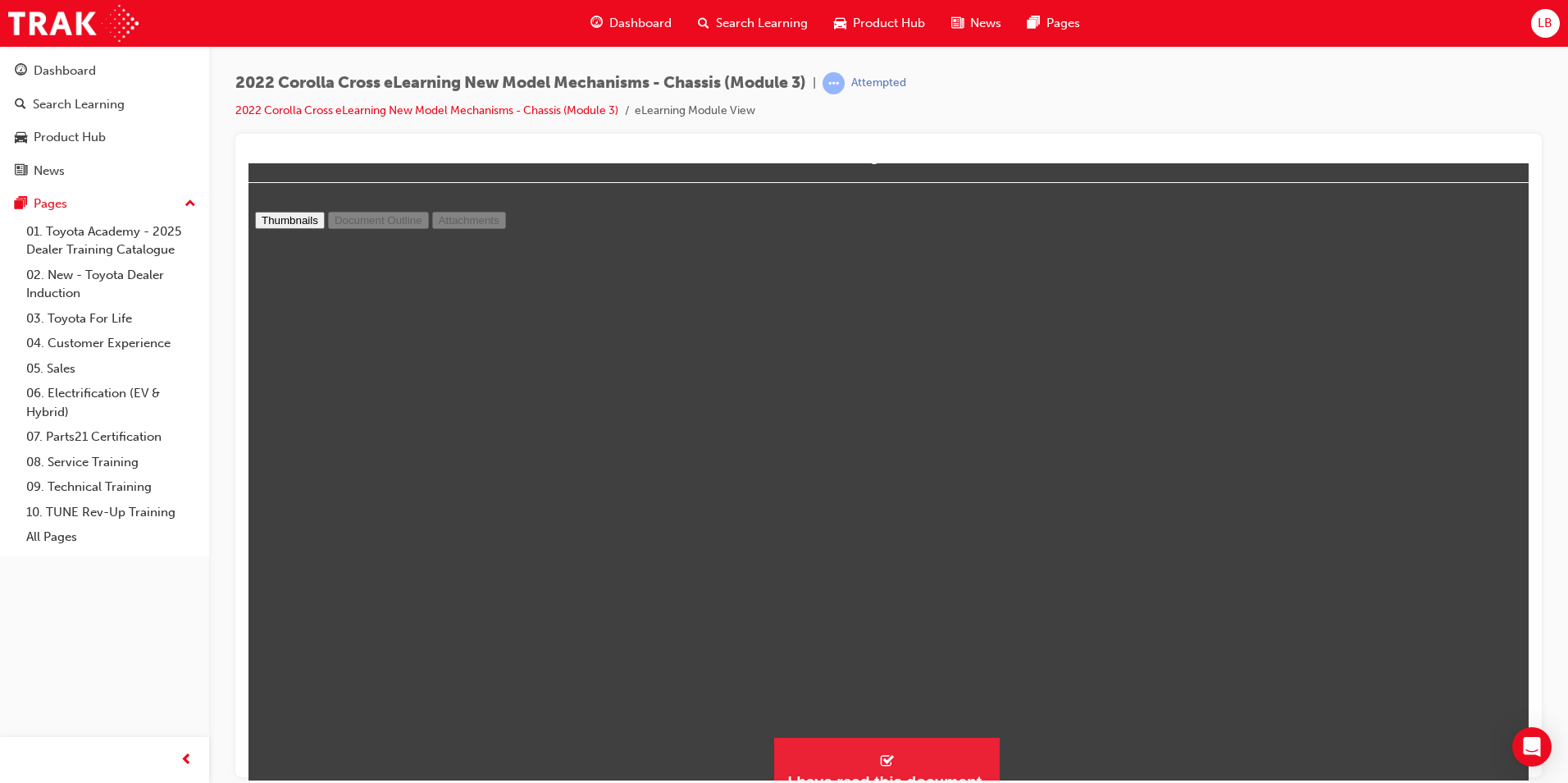
scroll to position [69, 0]
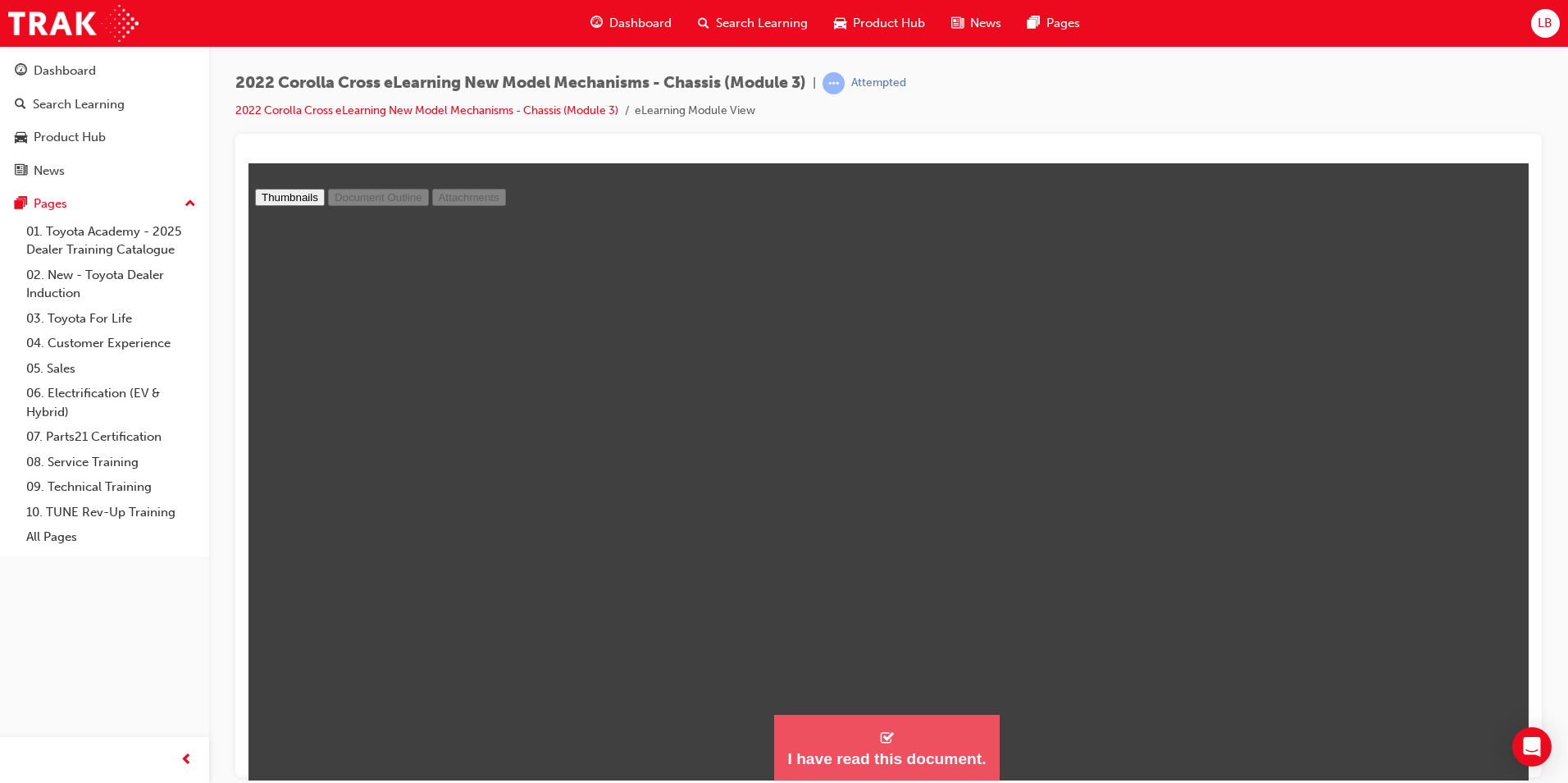
click at [908, 755] on div "I have read this document." at bounding box center [887, 758] width 199 height 20
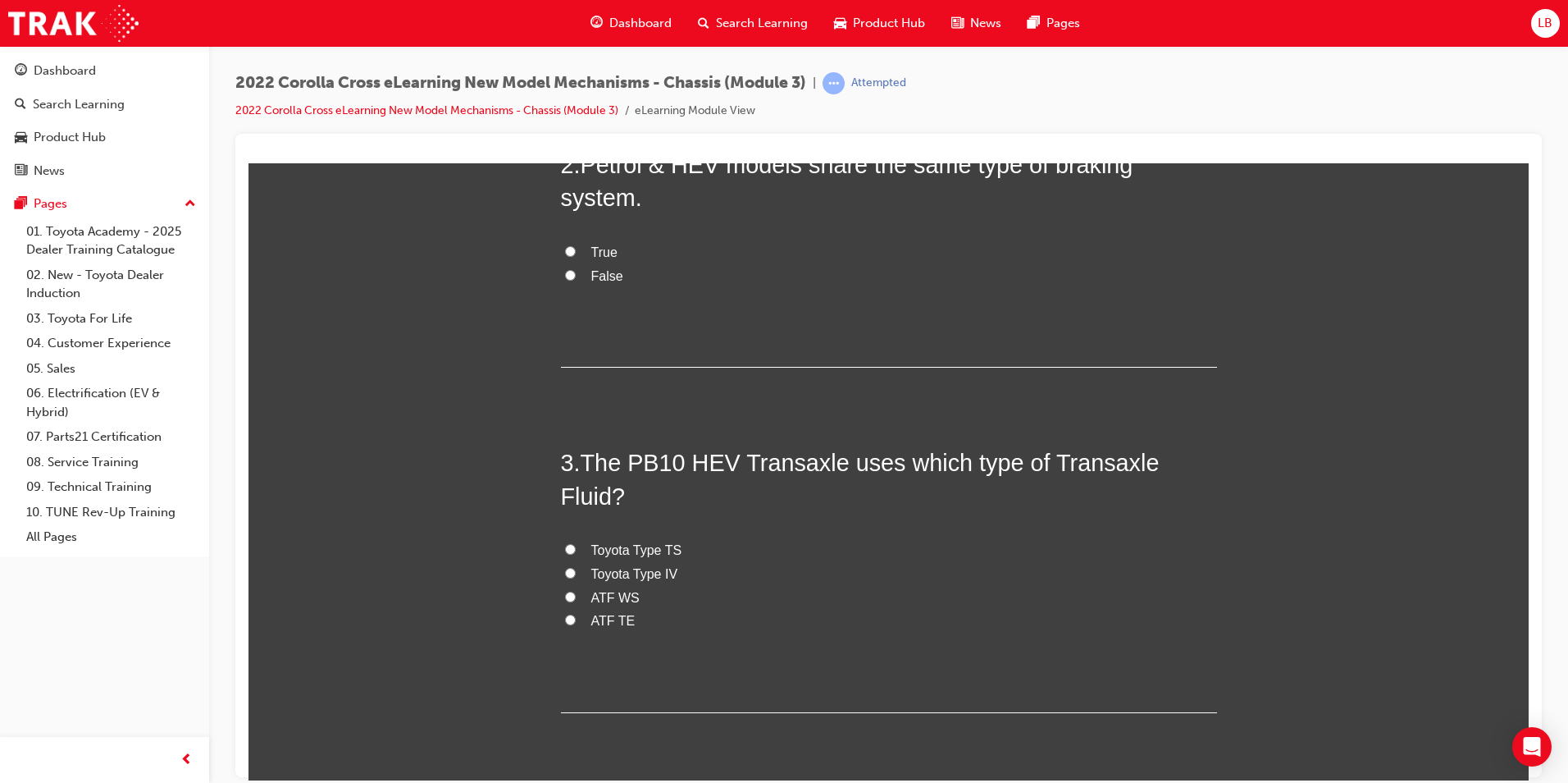
scroll to position [575, 0]
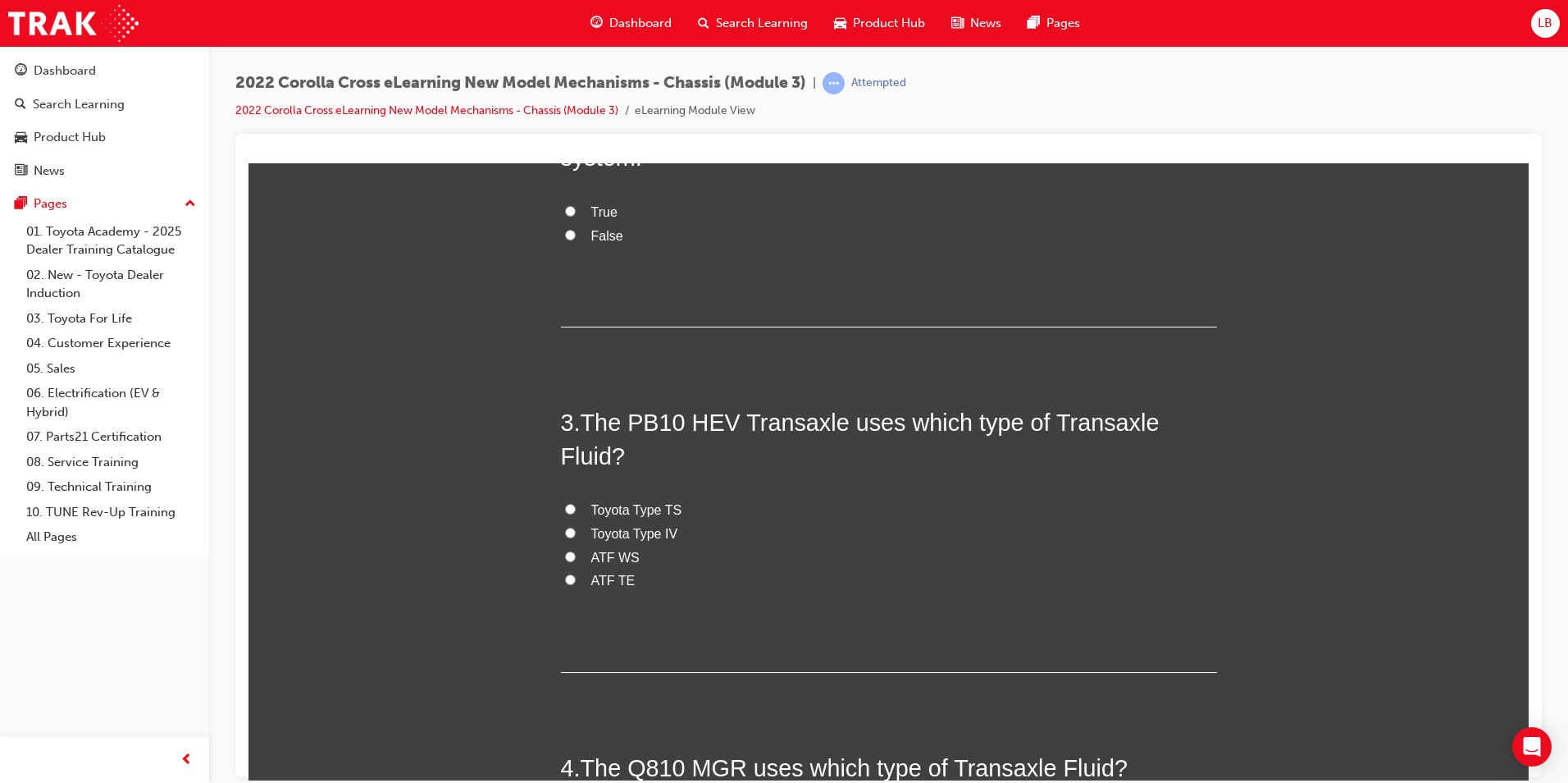
click at [595, 573] on span "ATF TE" at bounding box center [613, 580] width 44 height 14
click at [575, 574] on input "ATF TE" at bounding box center [570, 579] width 10 height 10
radio input "true"
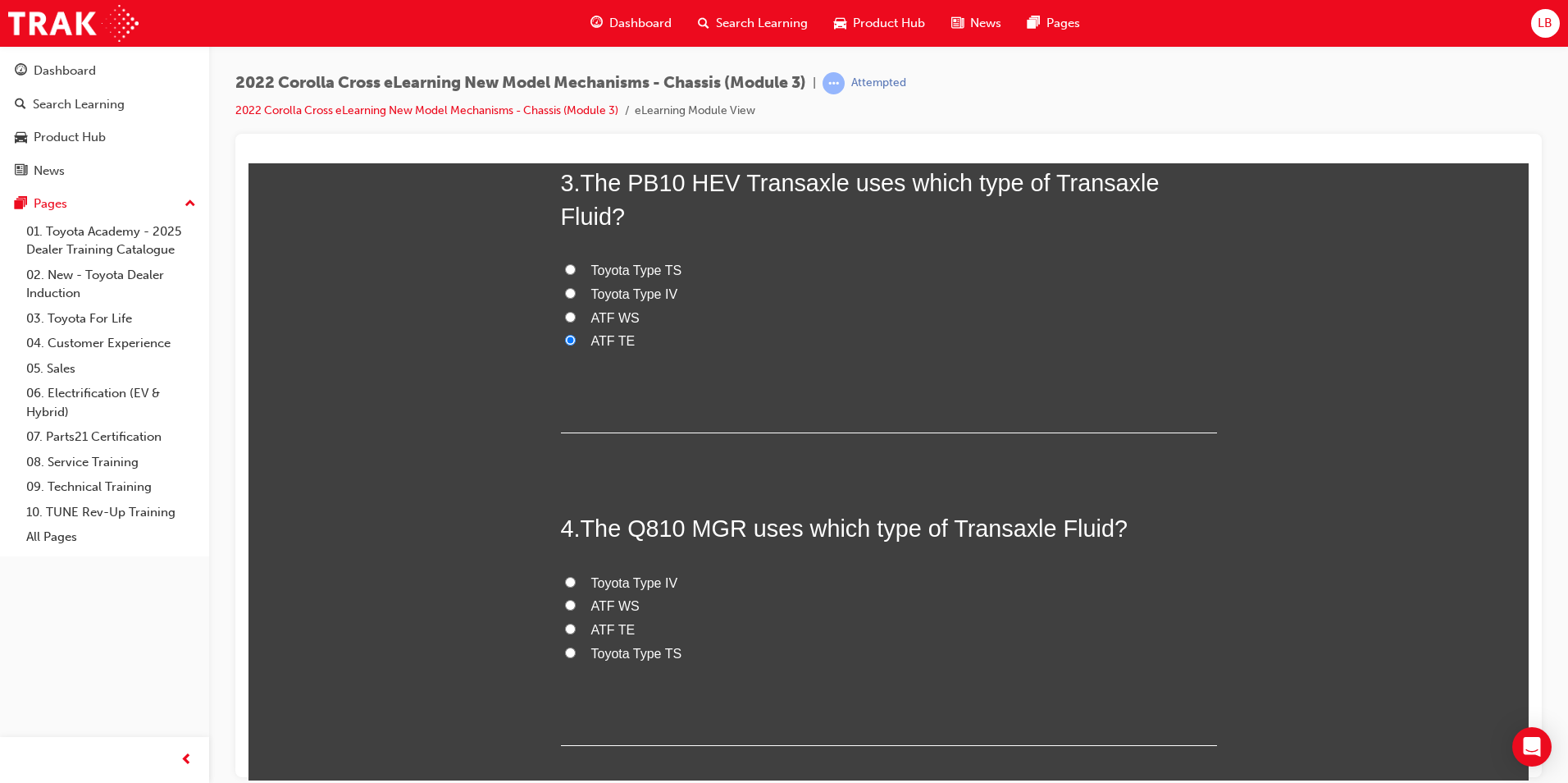
scroll to position [821, 0]
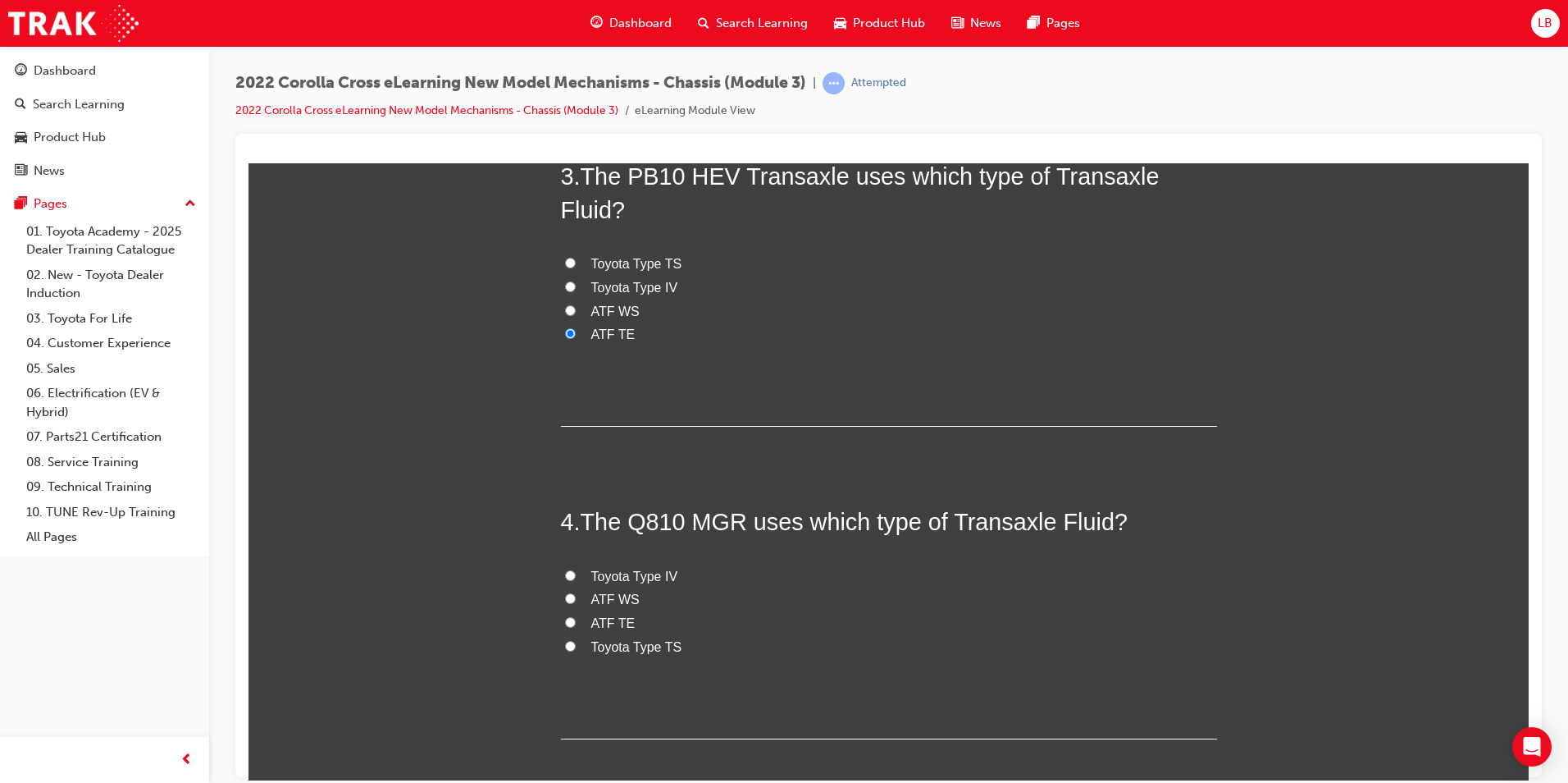
click at [597, 592] on span "ATF WS" at bounding box center [616, 598] width 49 height 14
click at [575, 593] on input "ATF WS" at bounding box center [570, 597] width 10 height 10
radio input "true"
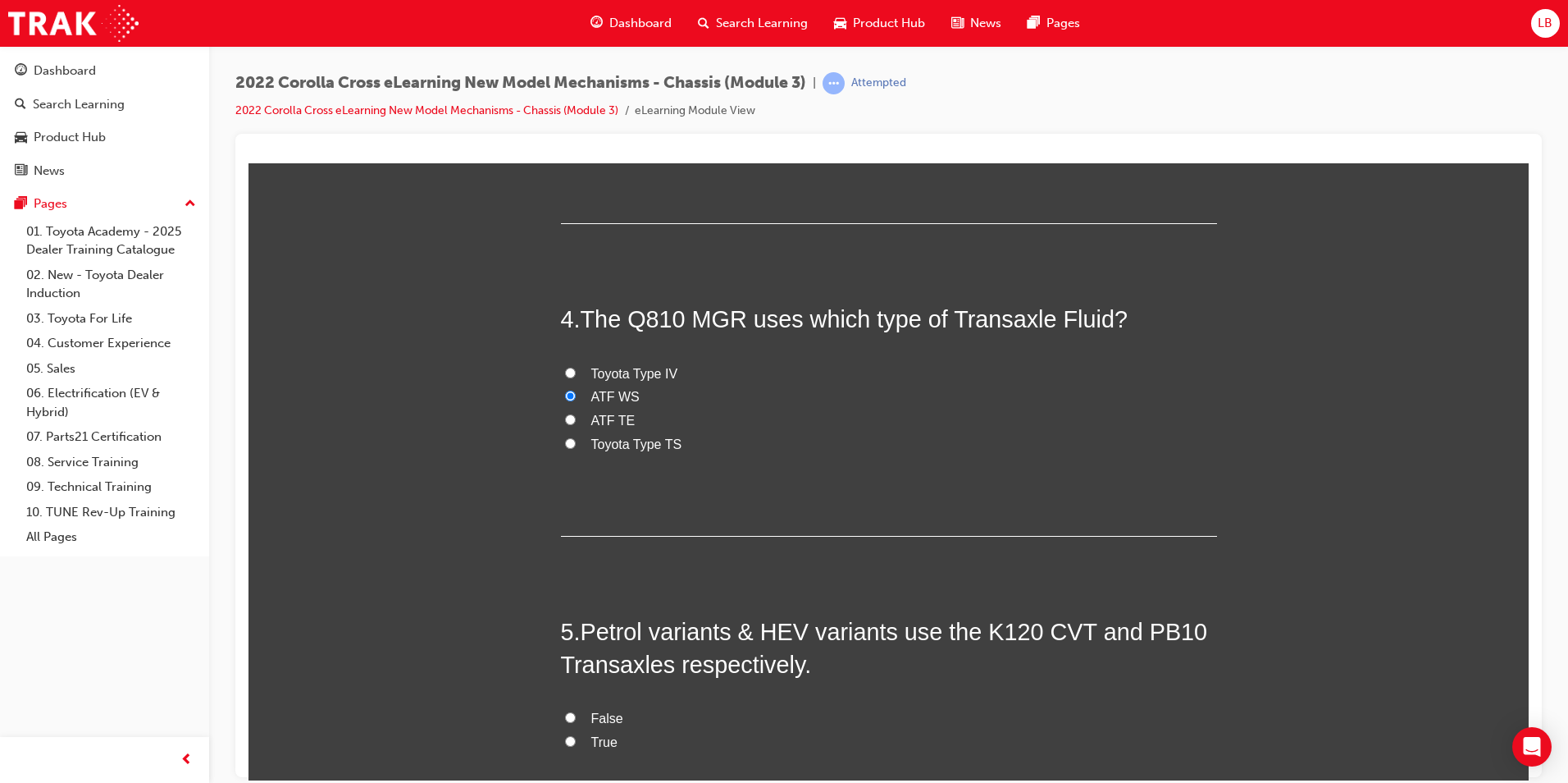
scroll to position [1135, 0]
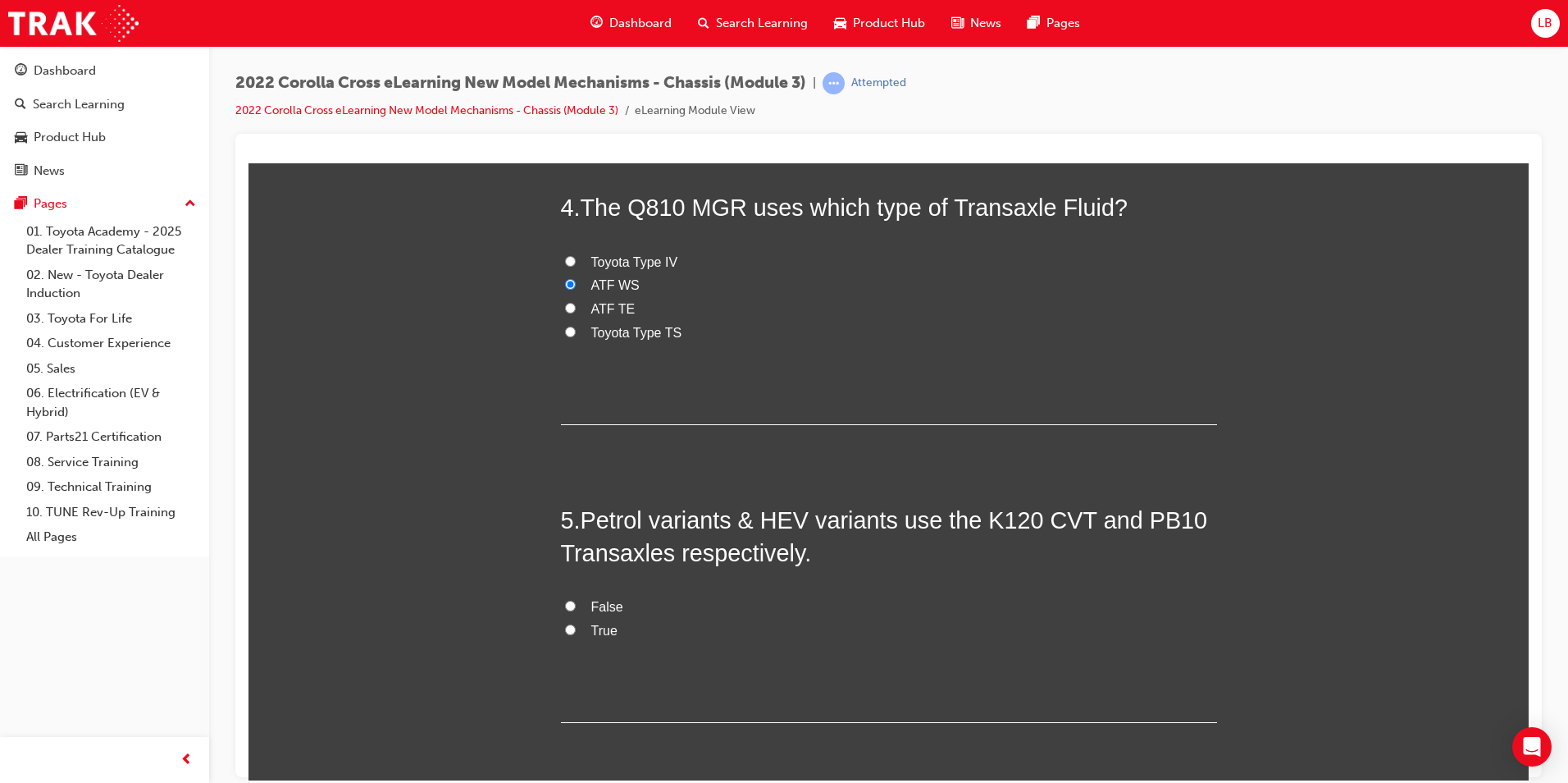
click at [591, 599] on span "False" at bounding box center [607, 606] width 32 height 14
click at [575, 600] on input "False" at bounding box center [570, 605] width 10 height 10
radio input "true"
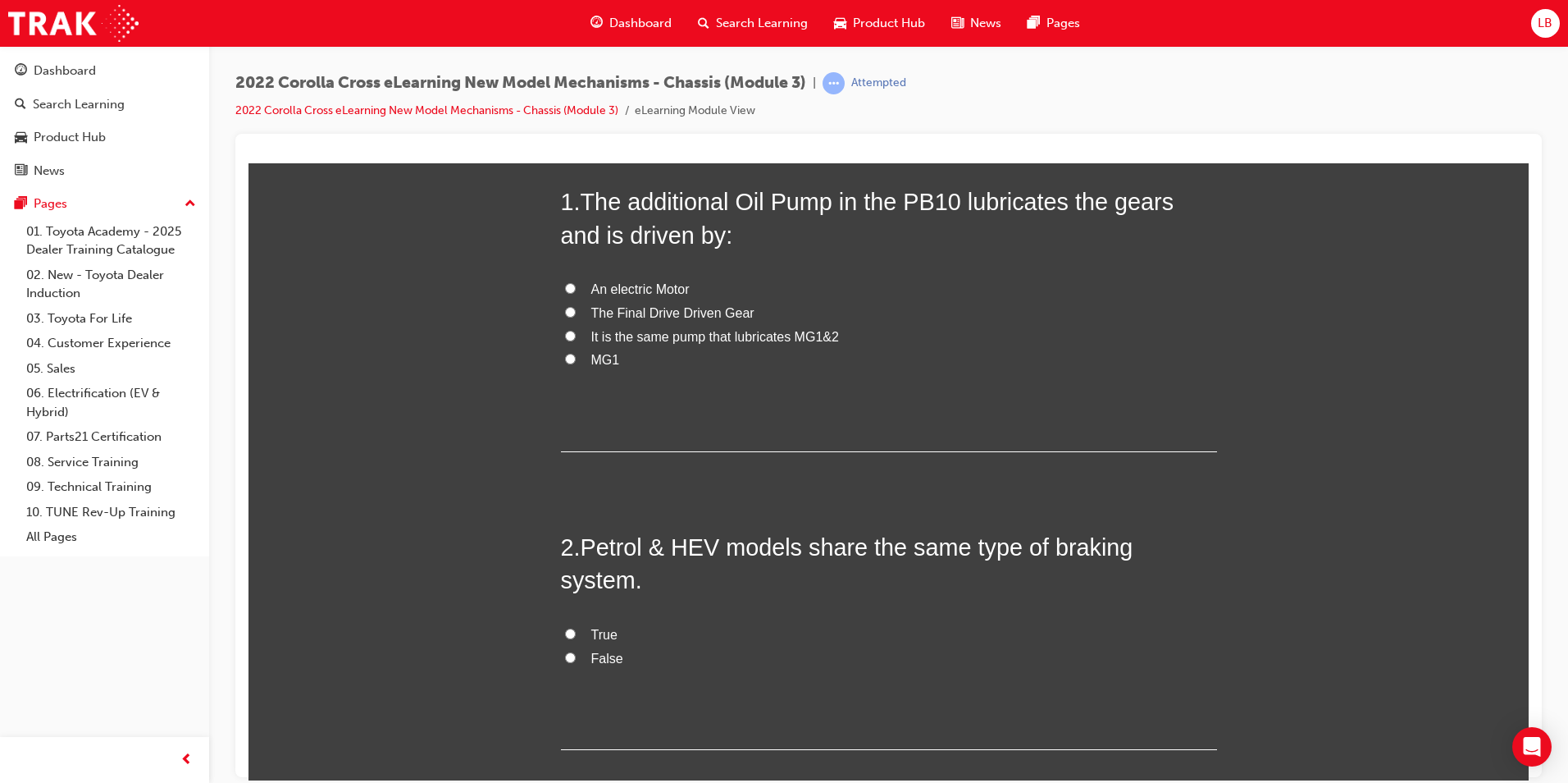
scroll to position [150, 0]
click at [592, 628] on span "True" at bounding box center [605, 635] width 26 height 14
click at [575, 629] on input "True" at bounding box center [570, 634] width 10 height 10
radio input "true"
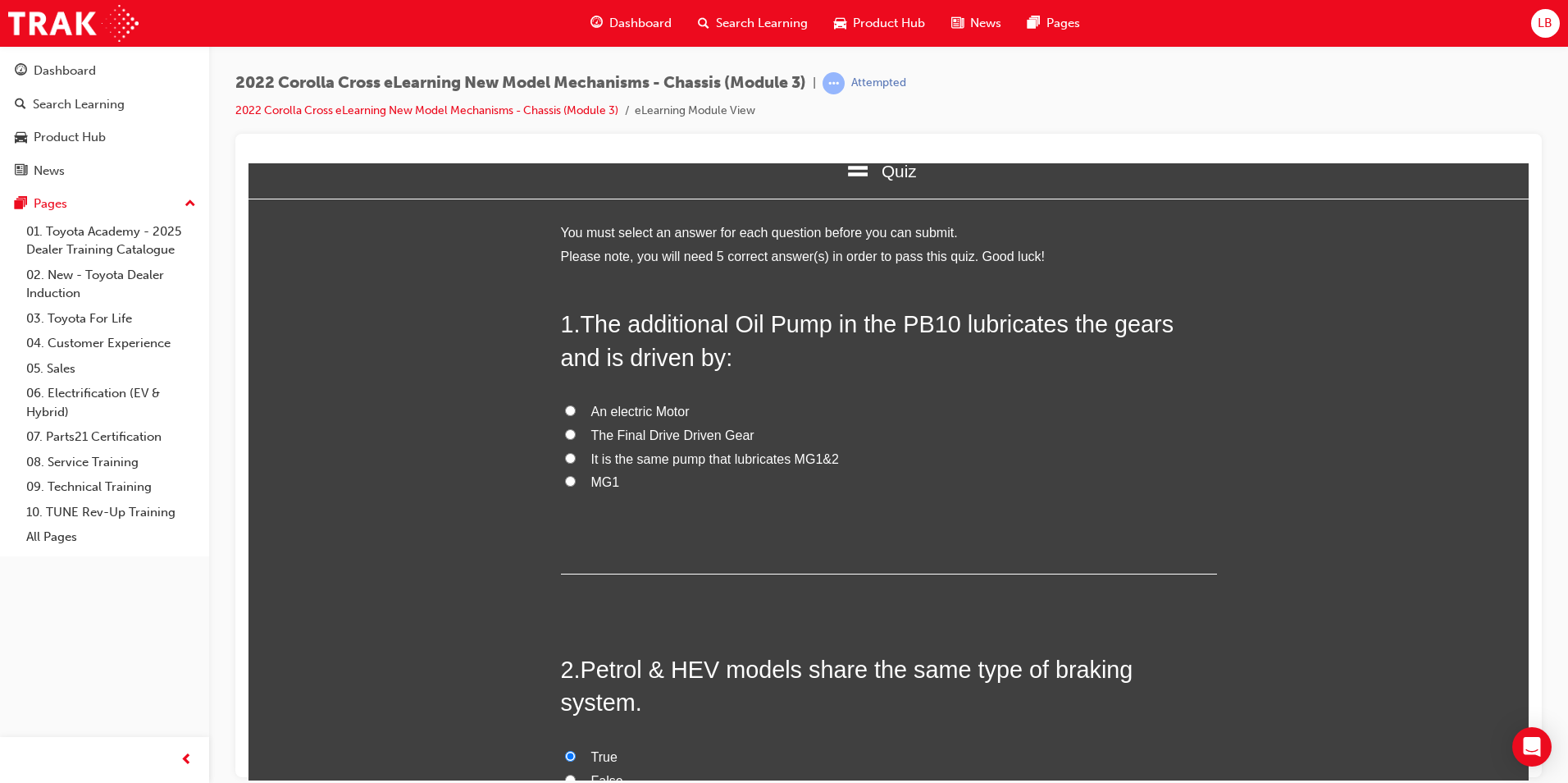
scroll to position [0, 0]
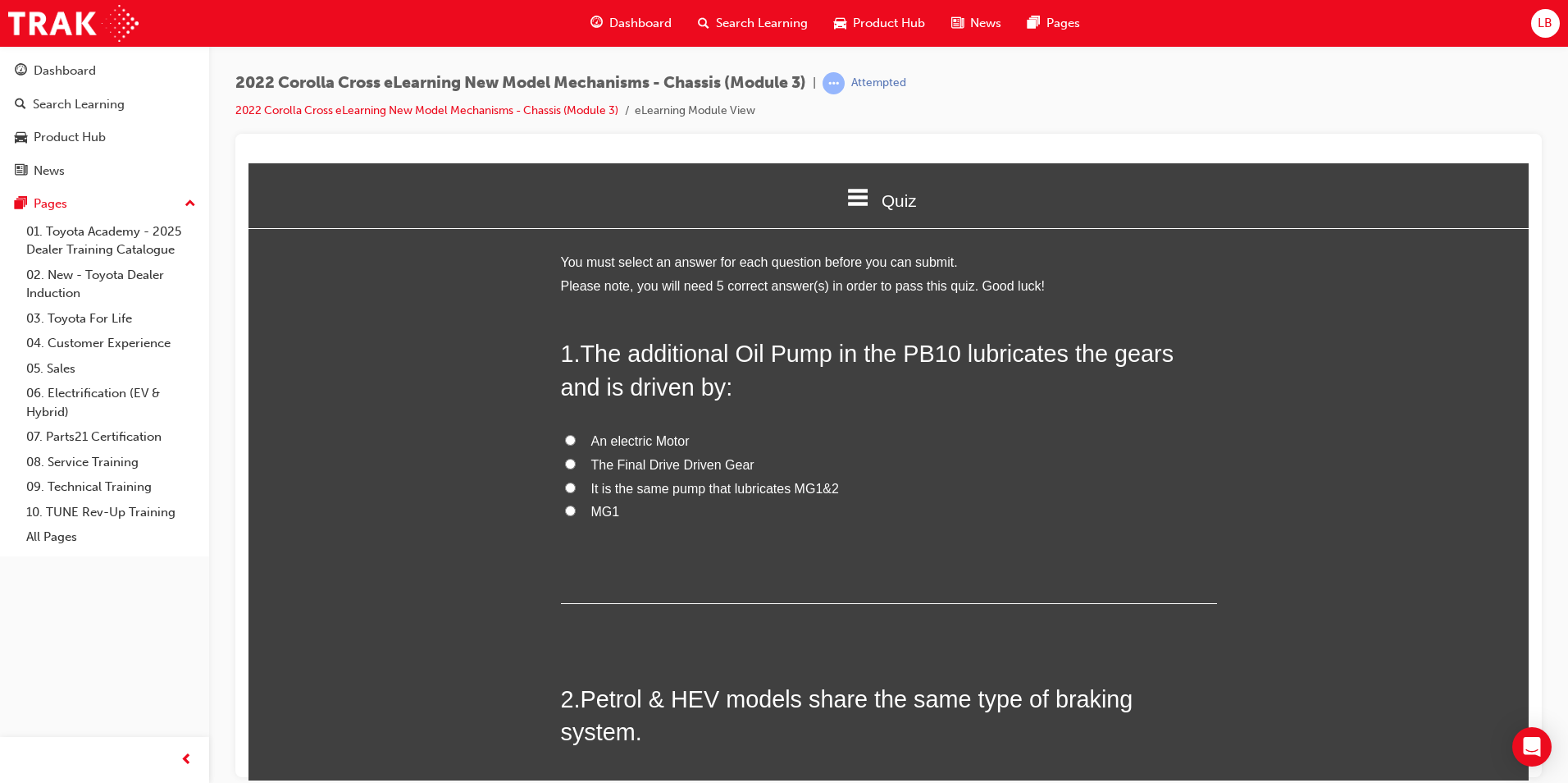
click at [645, 460] on span "The Final Drive Driven Gear" at bounding box center [673, 463] width 163 height 14
click at [575, 460] on input "The Final Drive Driven Gear" at bounding box center [570, 462] width 10 height 10
radio input "true"
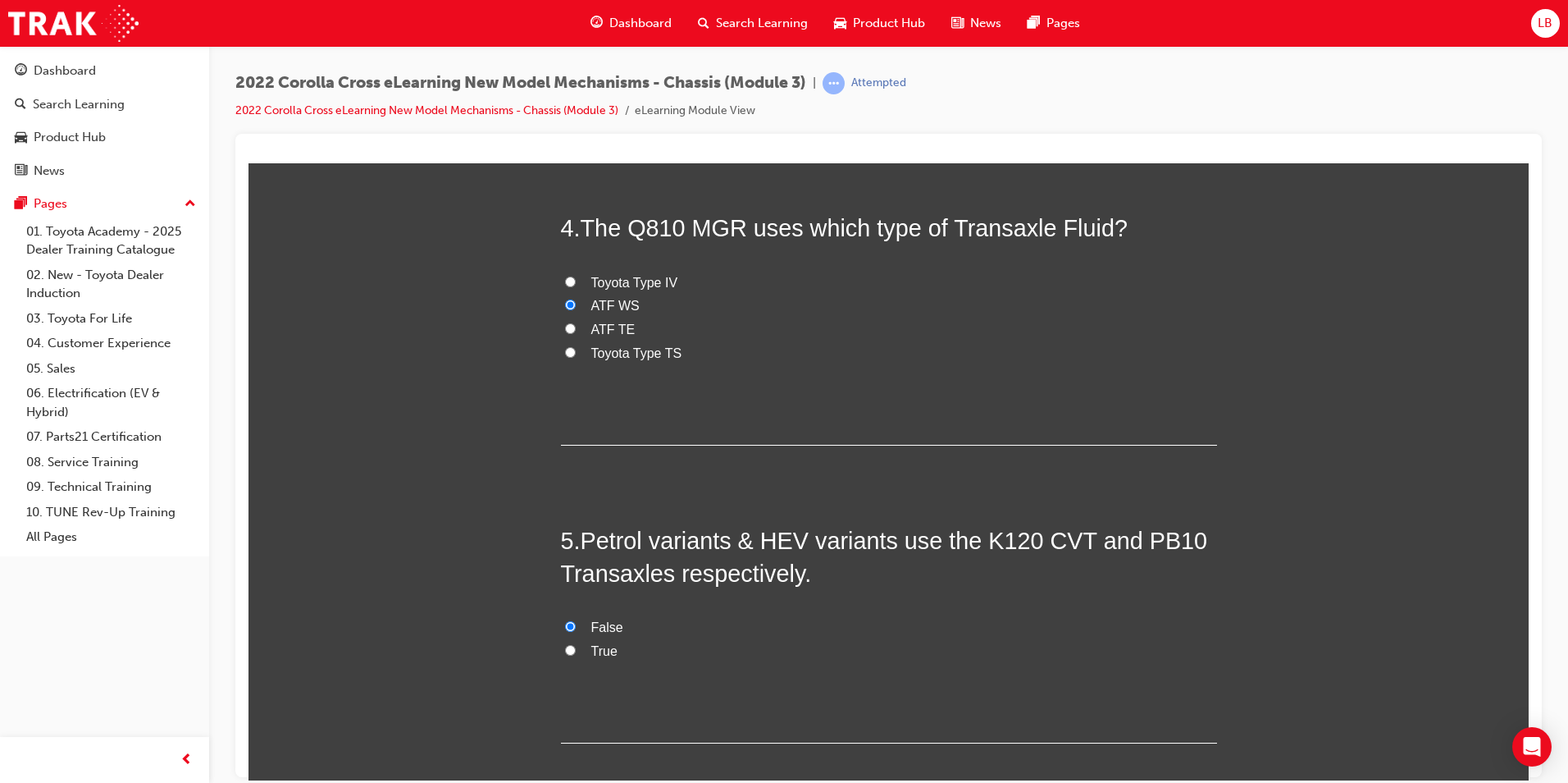
scroll to position [1135, 0]
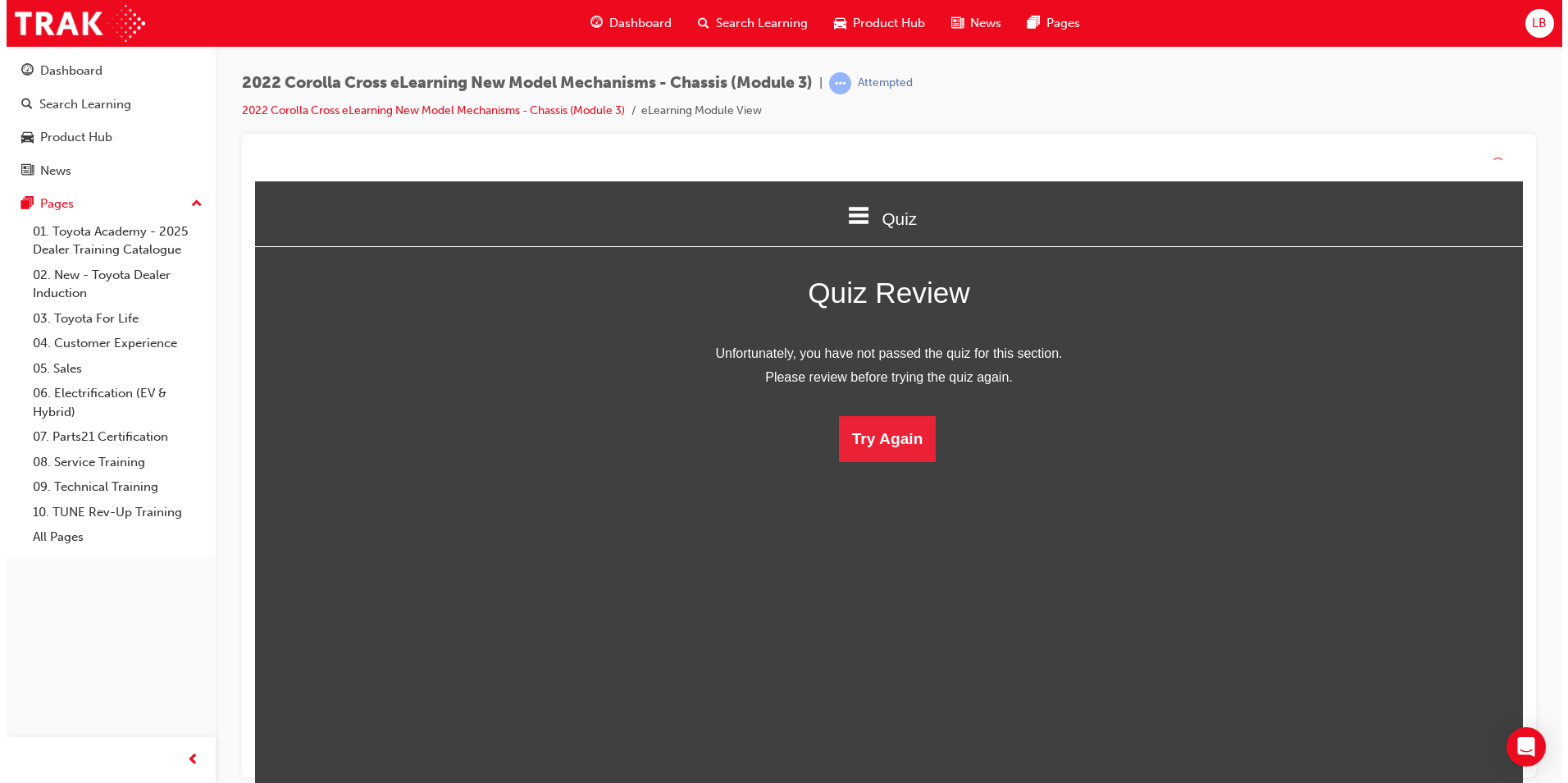
scroll to position [218, 1306]
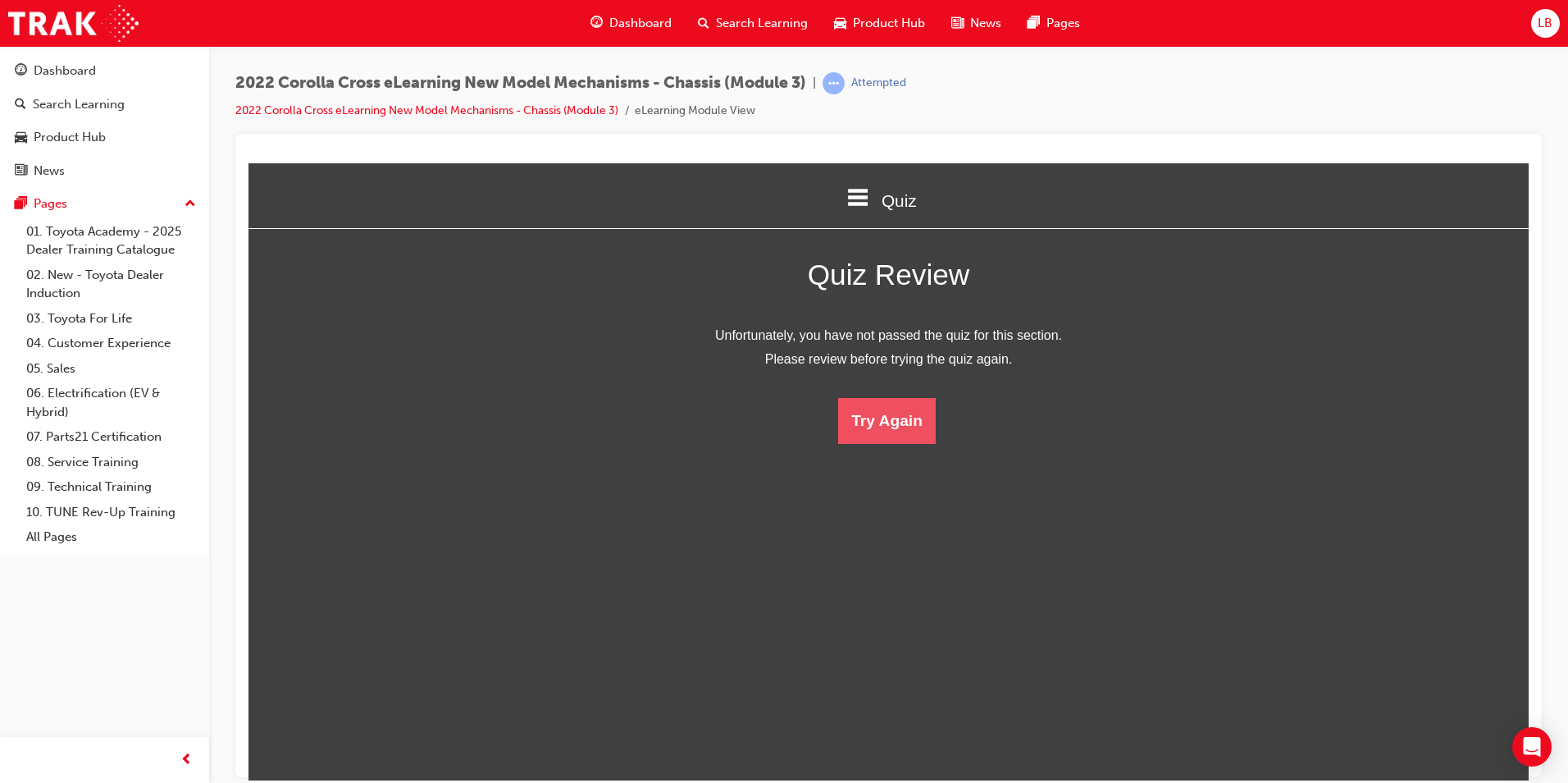
click at [890, 414] on button "Try Again" at bounding box center [887, 420] width 97 height 46
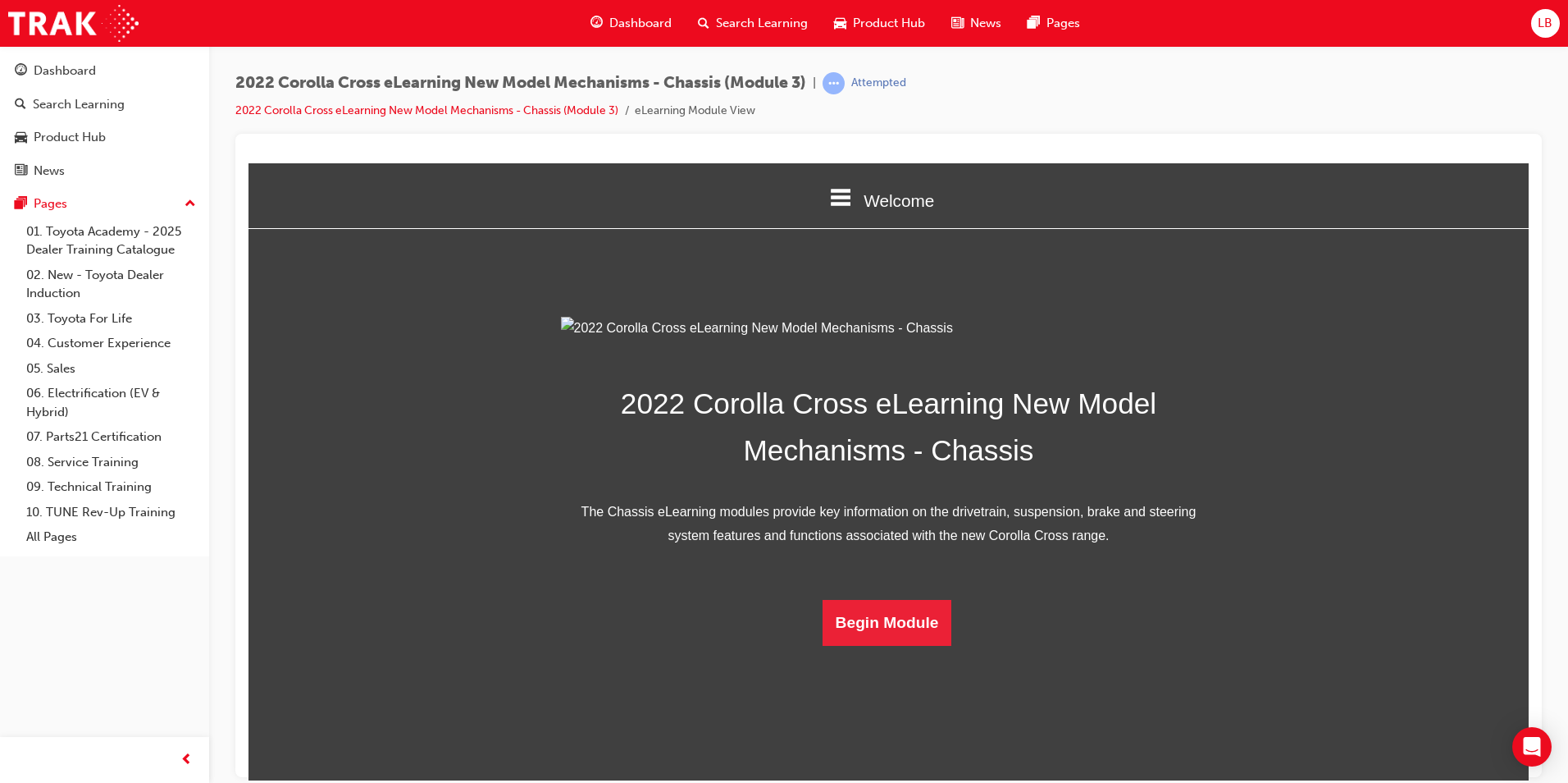
scroll to position [212, 0]
click at [877, 645] on button "Begin Module" at bounding box center [888, 622] width 129 height 46
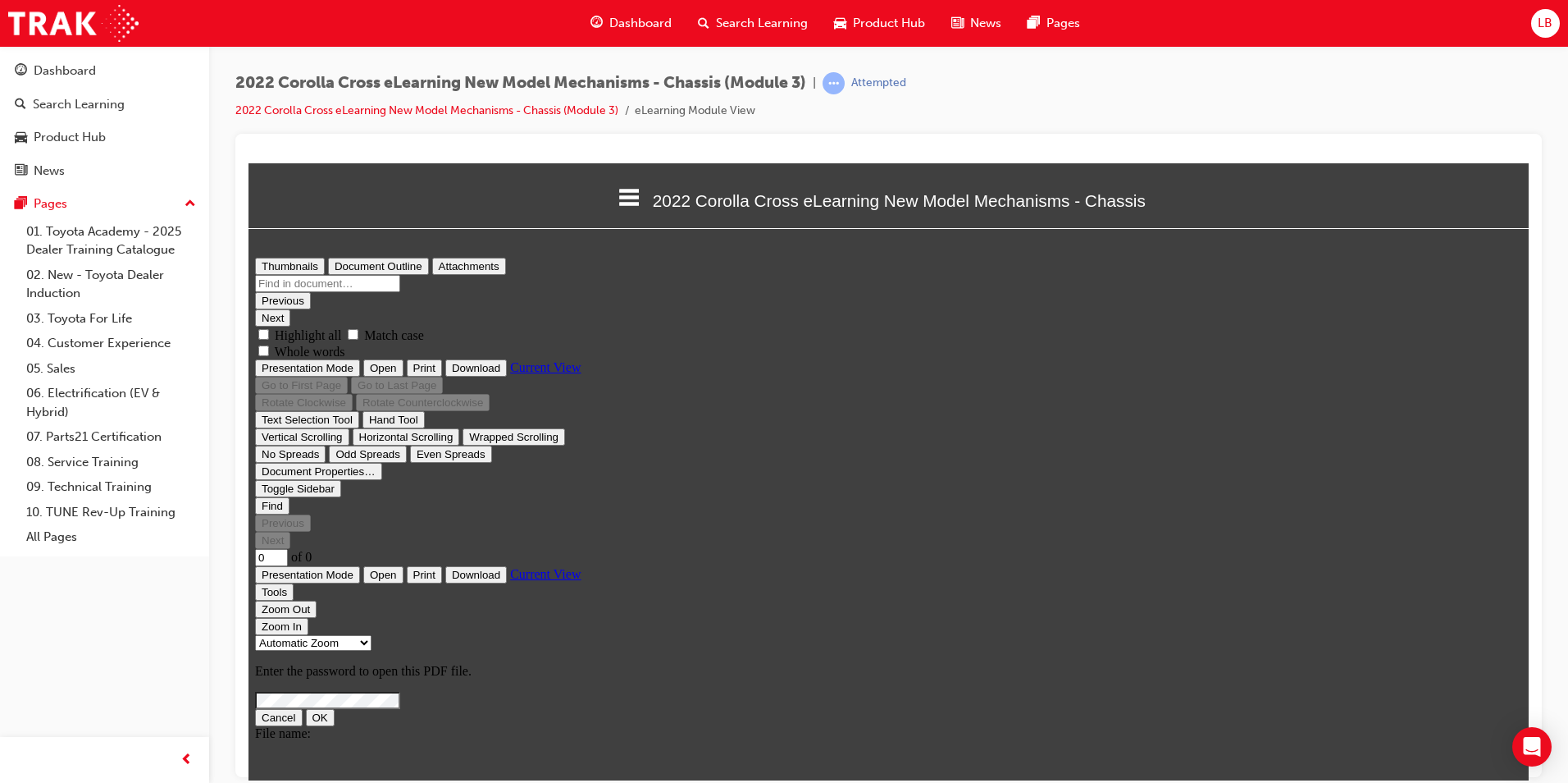
type input "26"
select select "custom"
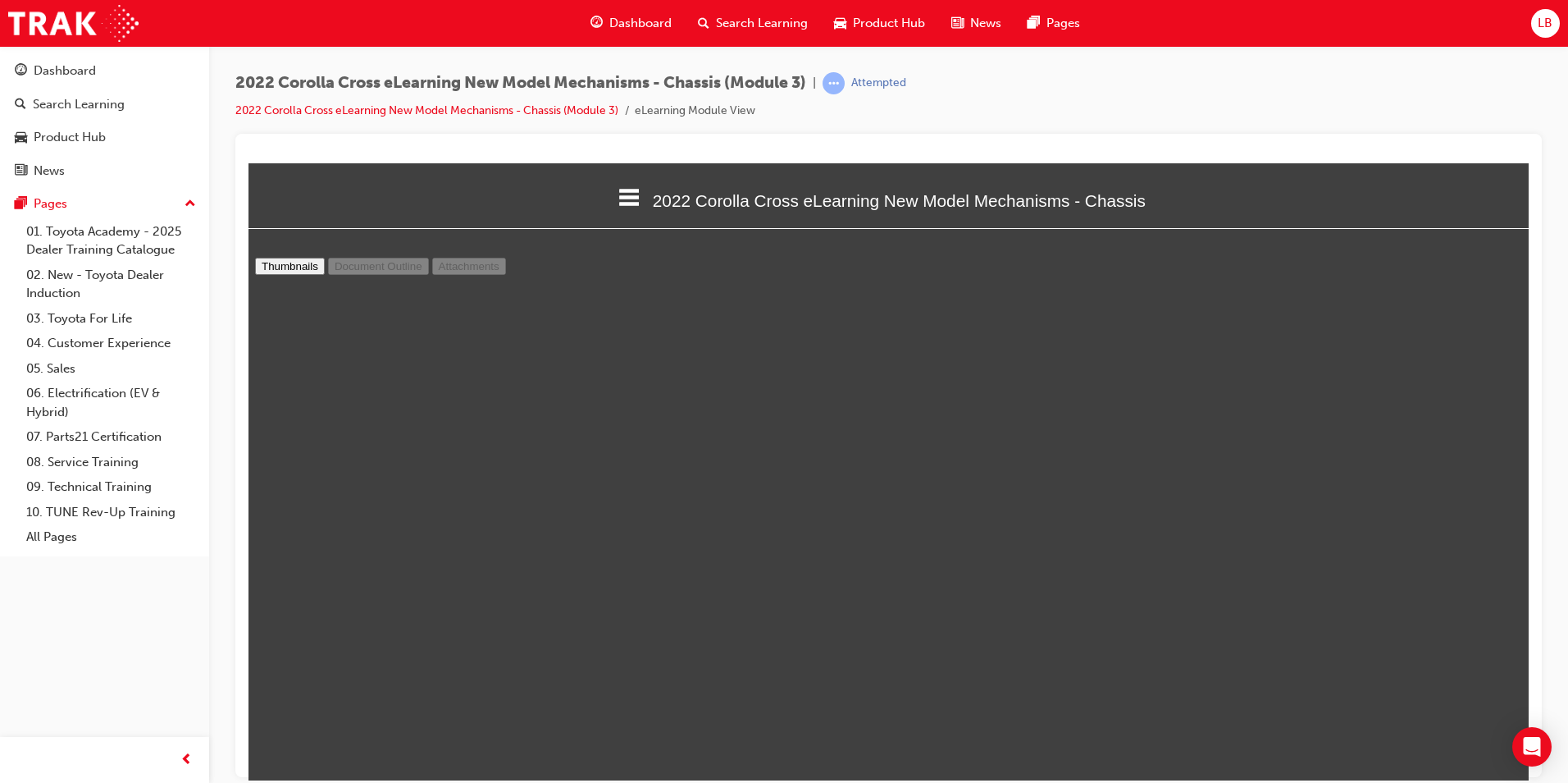
type input "25"
select select "custom"
type input "24"
select select "custom"
type input "22"
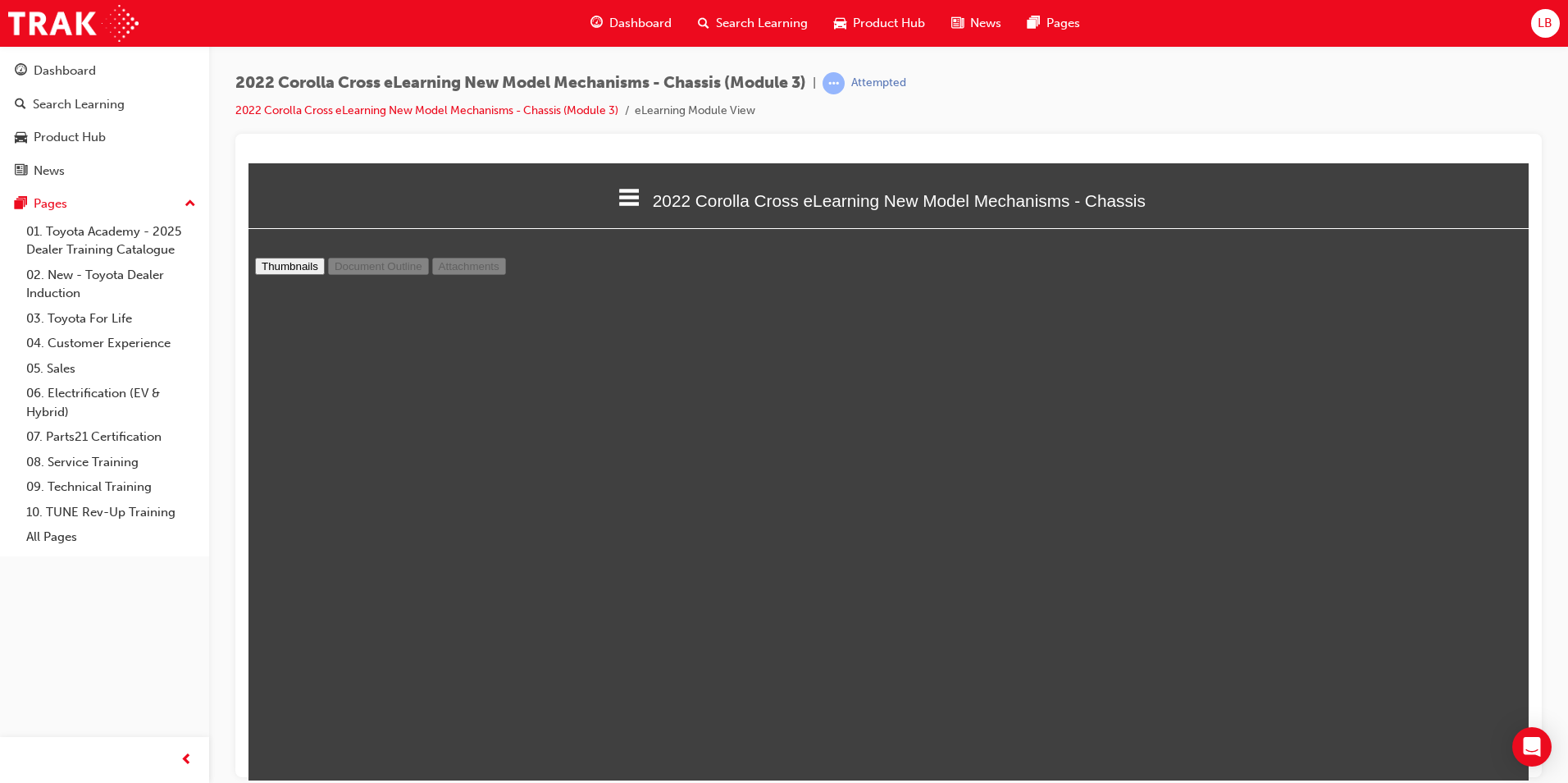
select select "custom"
type input "16"
select select "custom"
type input "12"
select select "custom"
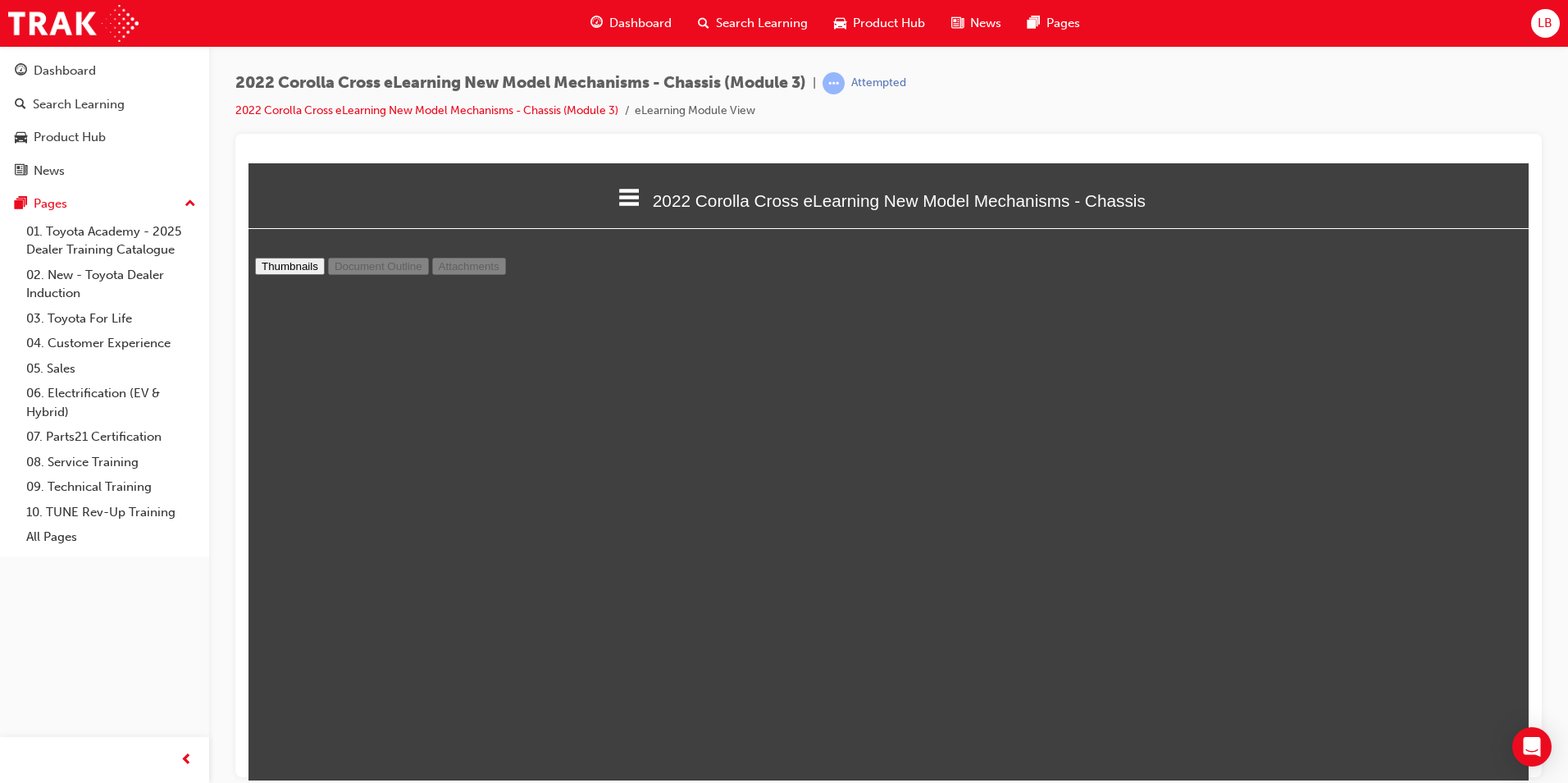
scroll to position [1877, 0]
type input "10"
select select "custom"
type input "9"
select select "custom"
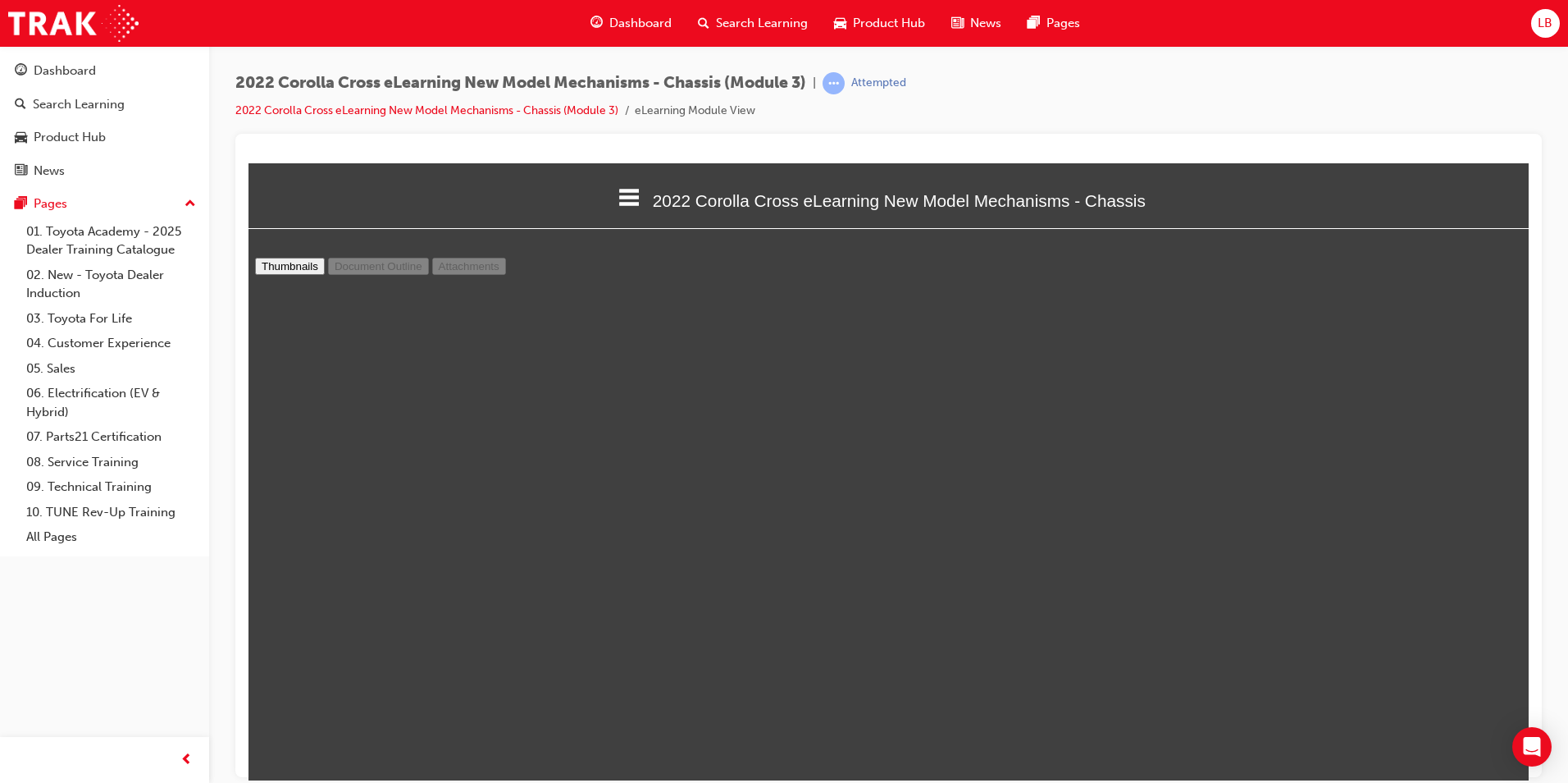
type input "7"
select select "custom"
type input "6"
select select "custom"
type input "5"
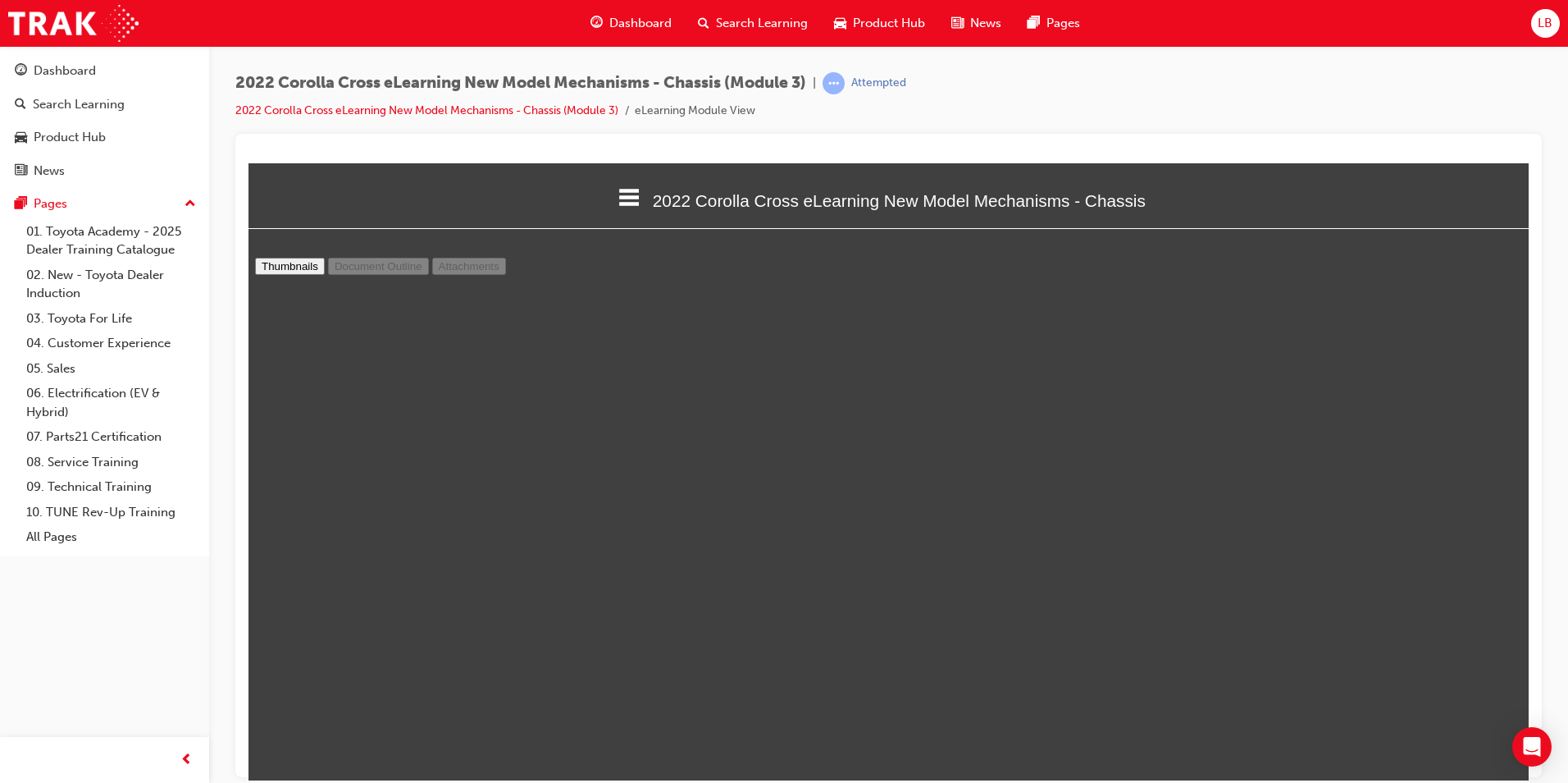
select select "custom"
type input "4"
select select "custom"
type input "3"
select select "custom"
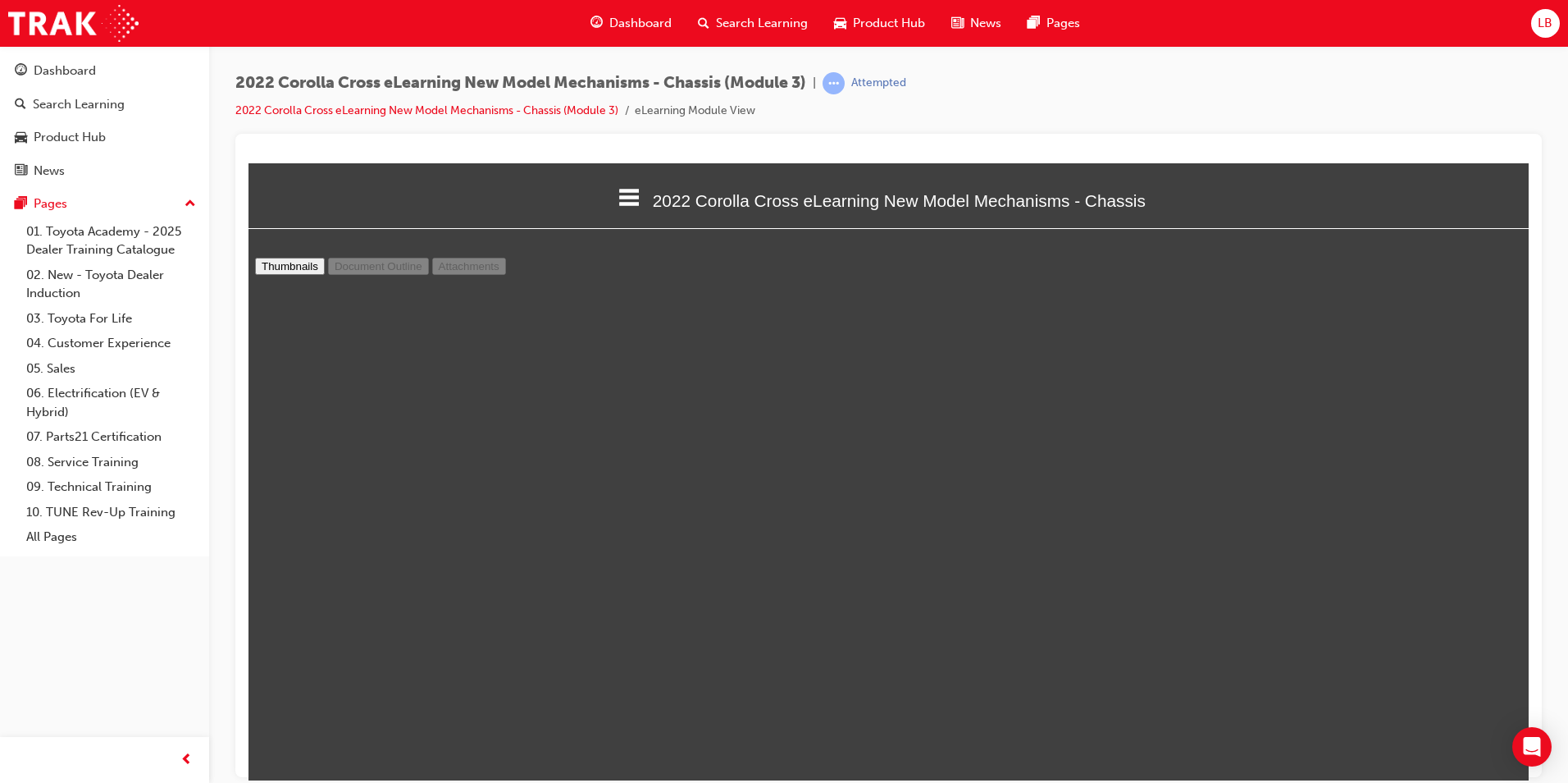
type input "2"
select select "custom"
type input "1"
select select "custom"
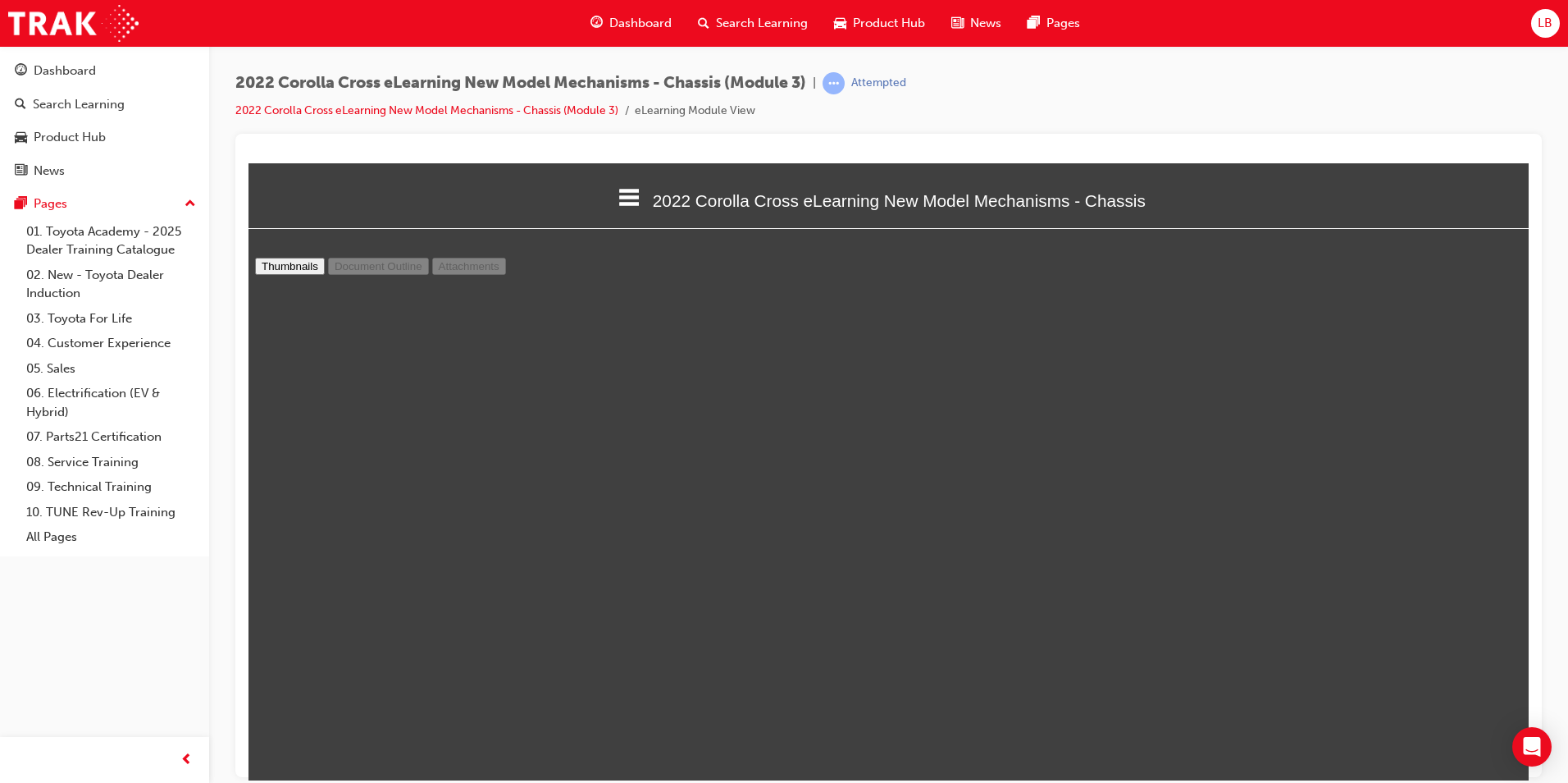
type input "2"
select select "custom"
type input "3"
select select "custom"
type input "4"
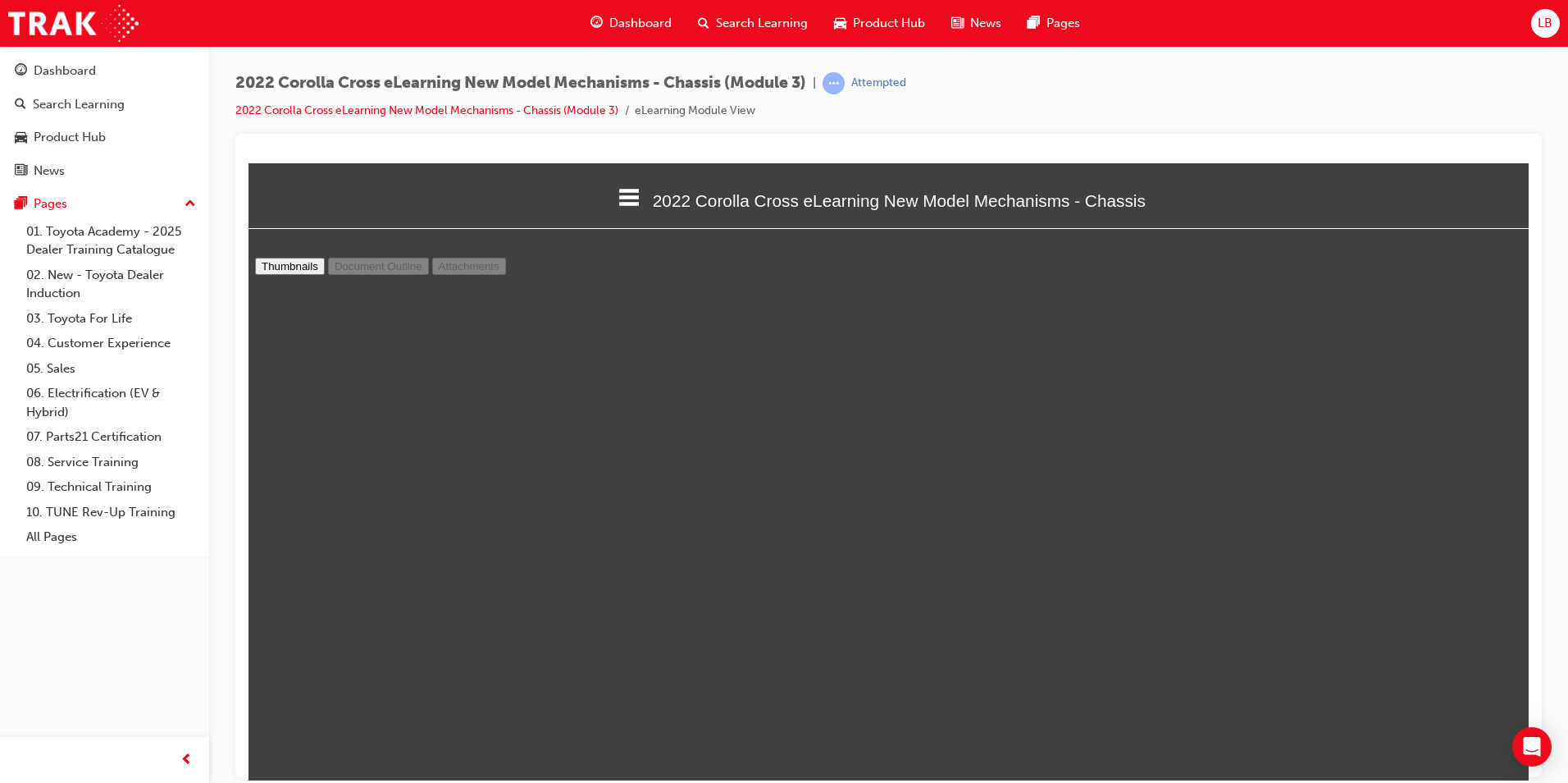
select select "custom"
type input "5"
select select "custom"
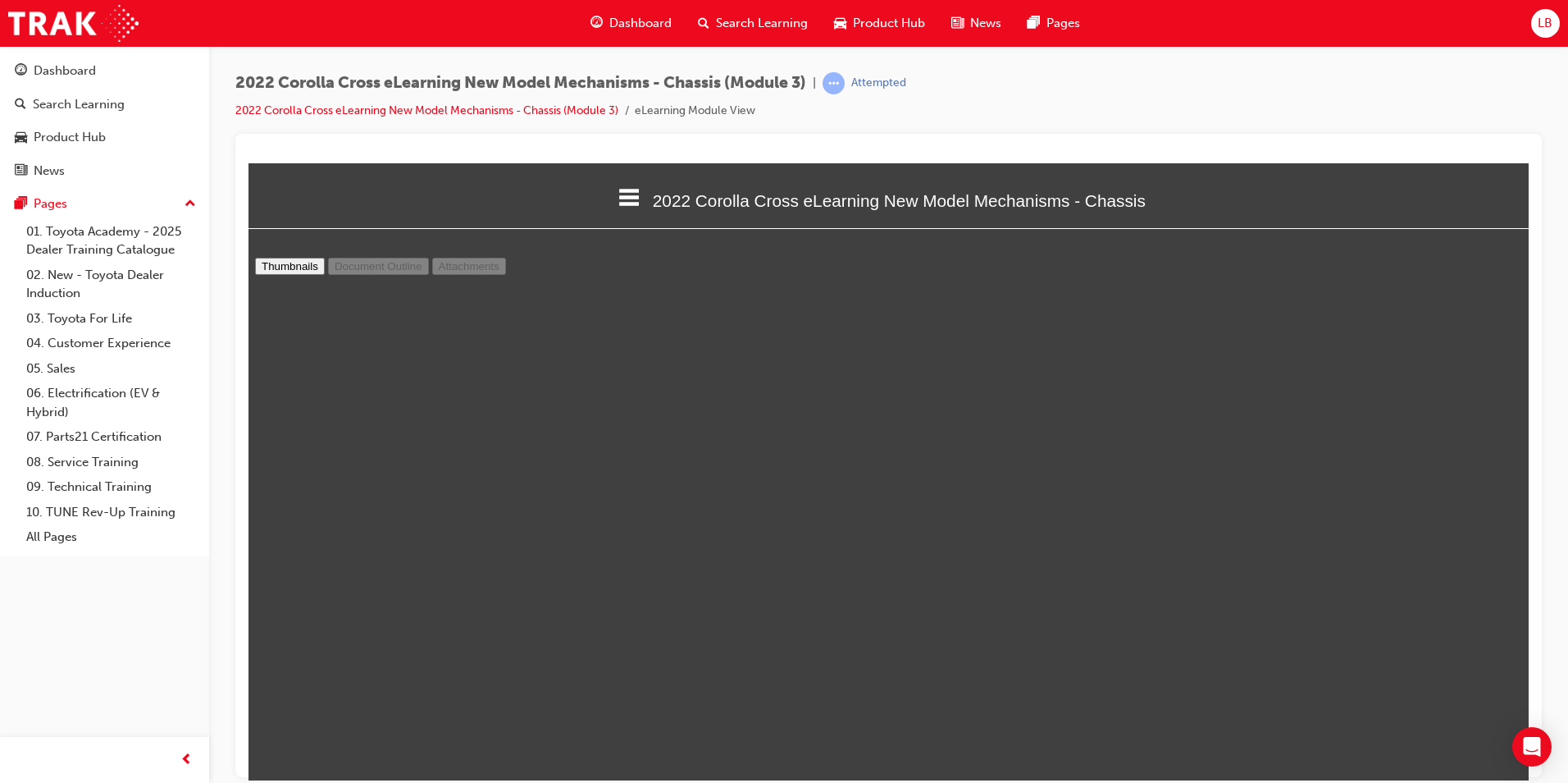
type input "6"
select select "custom"
type input "7"
select select "custom"
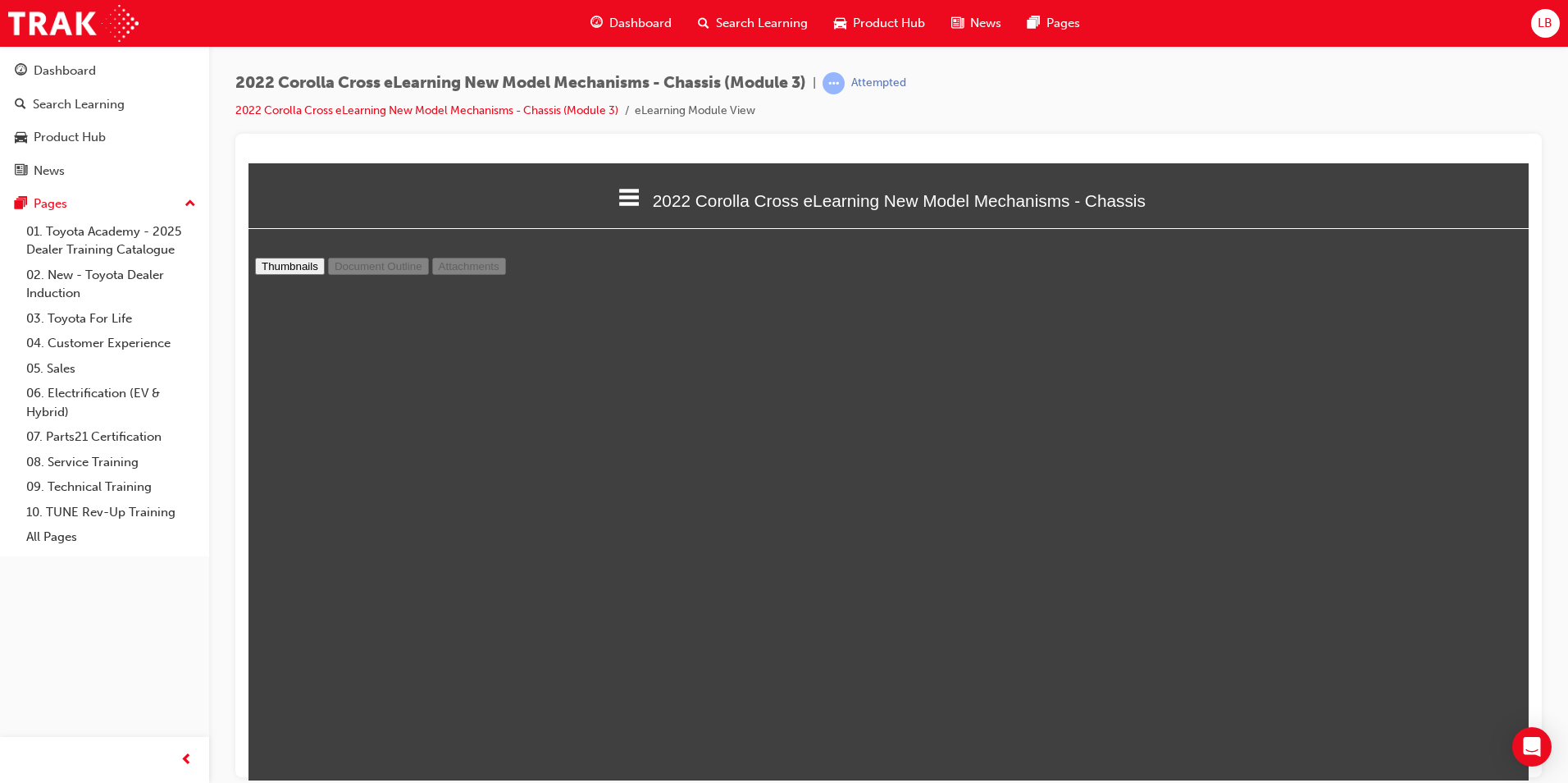
scroll to position [4595, 0]
type input "8"
select select "custom"
type input "9"
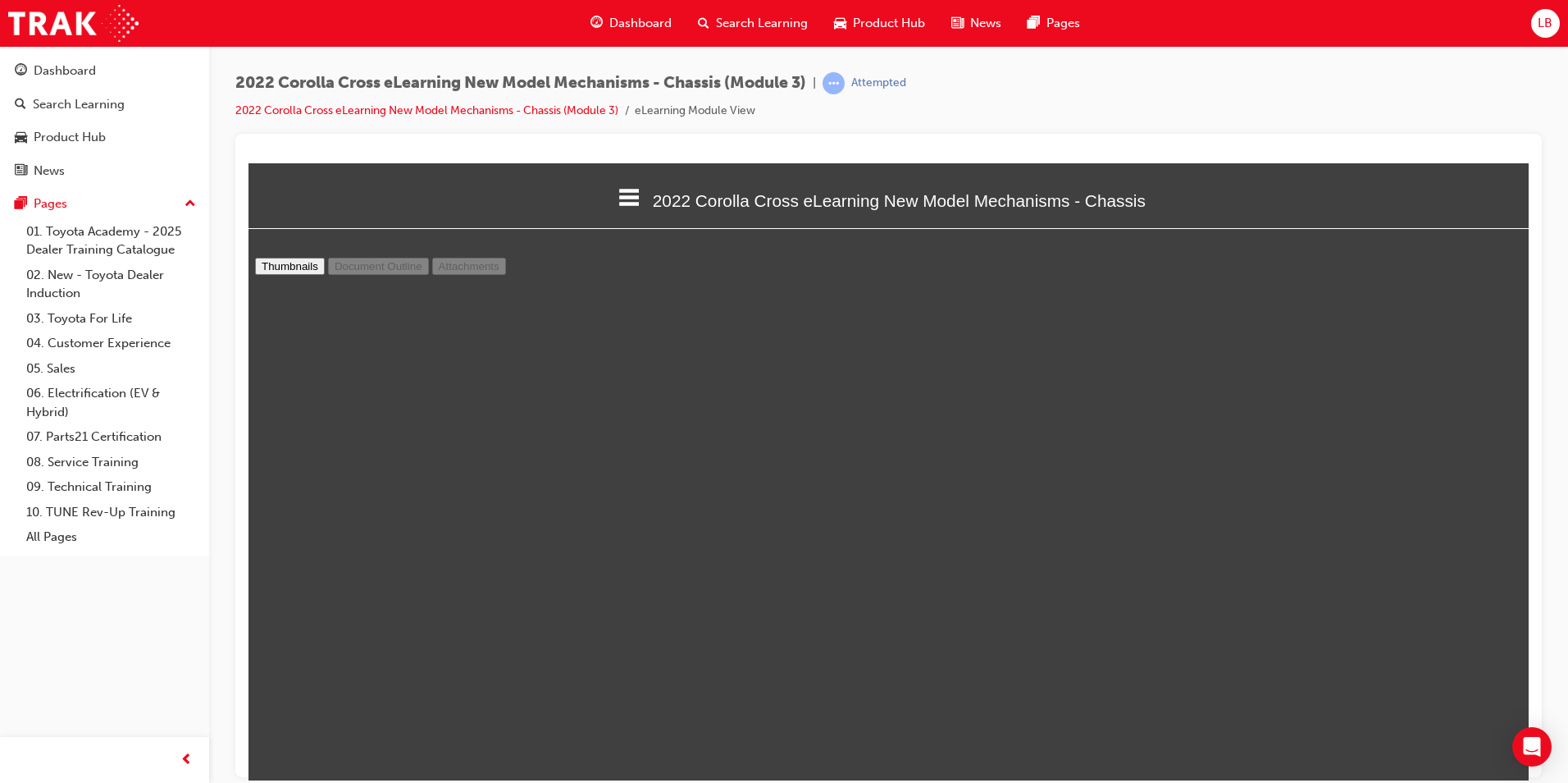
select select "custom"
type input "10"
select select "custom"
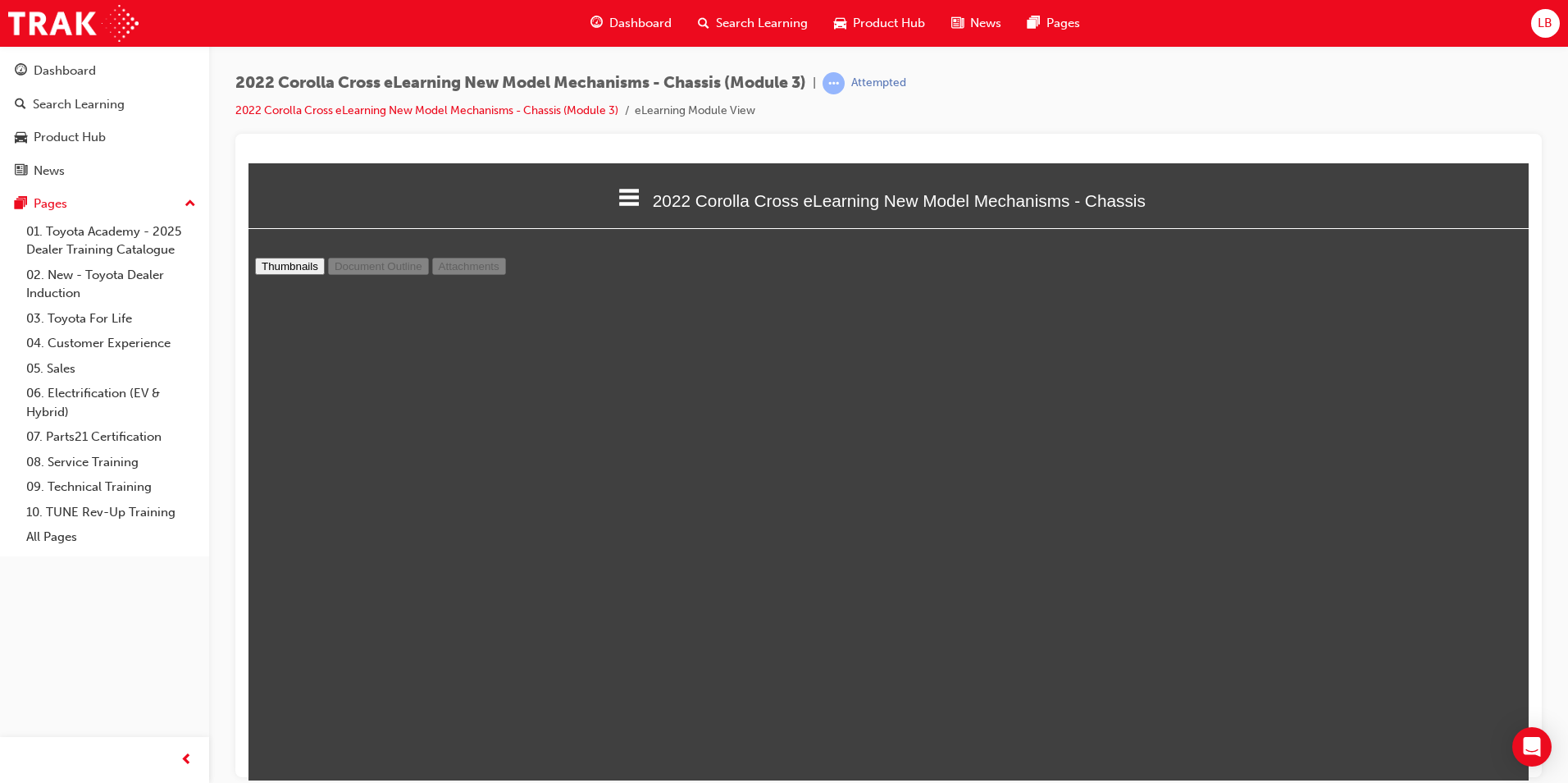
type input "11"
select select "custom"
type input "12"
select select "custom"
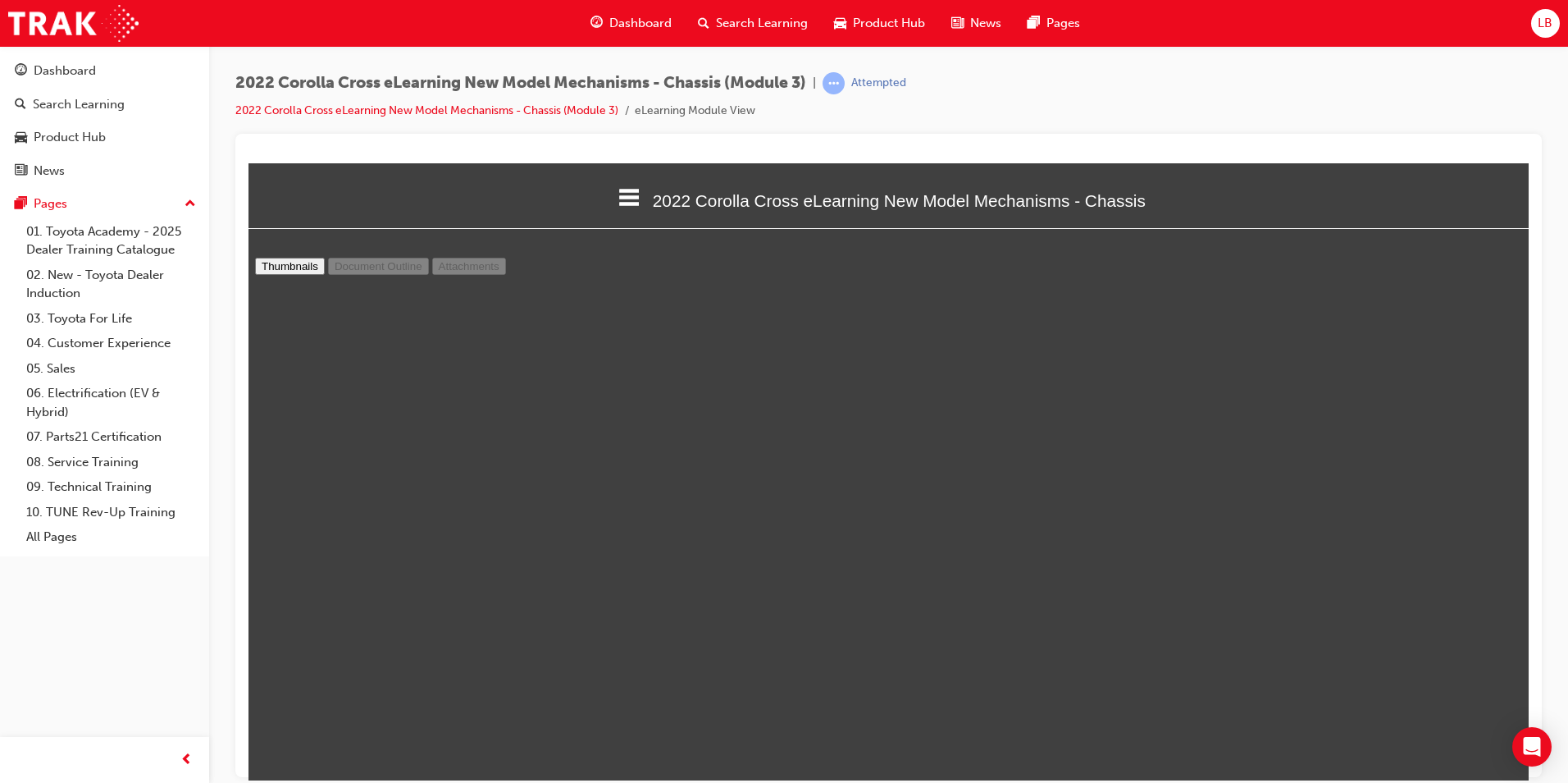
type input "11"
select select "custom"
type input "12"
select select "custom"
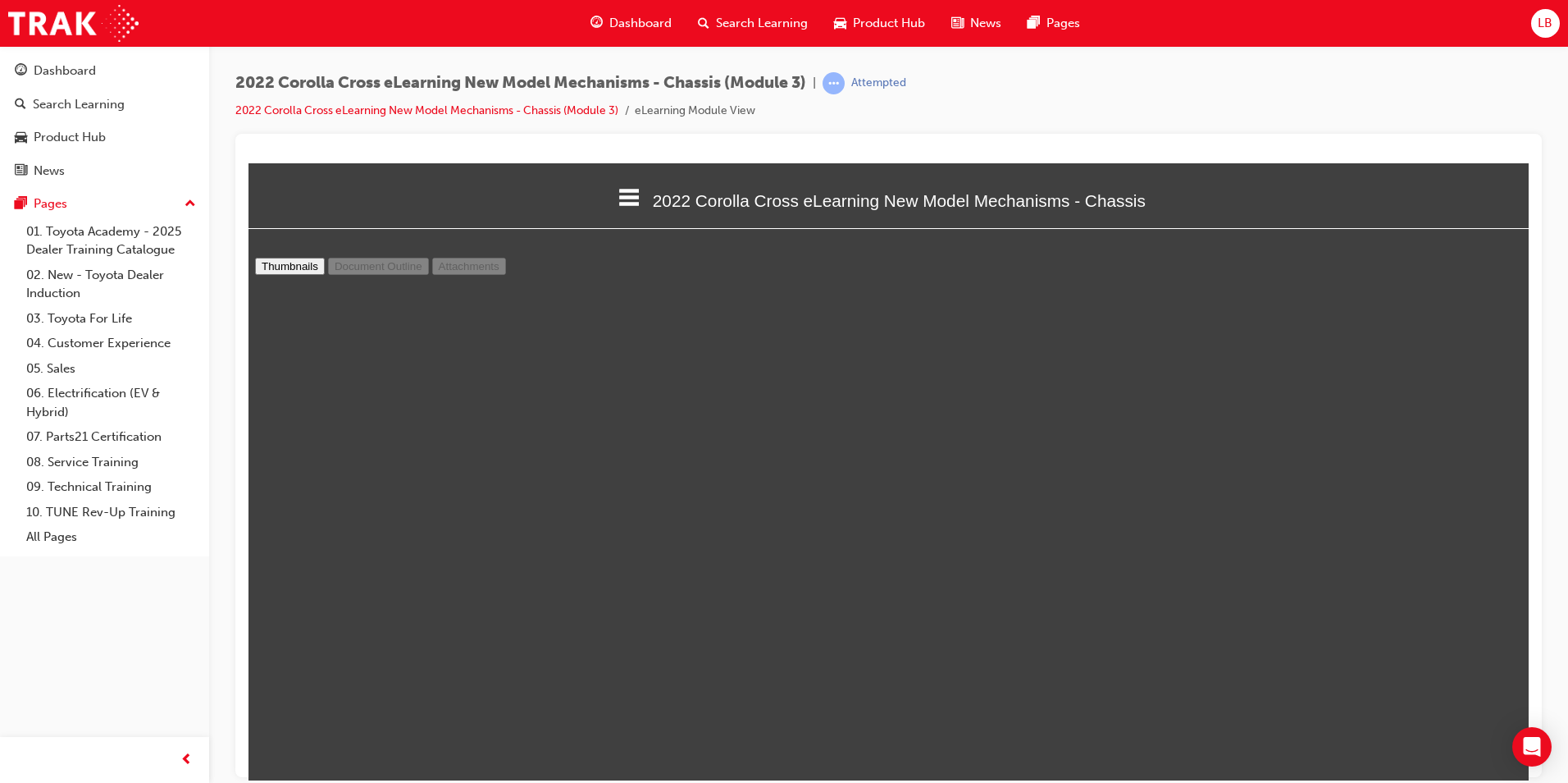
type input "13"
select select "custom"
type input "14"
select select "custom"
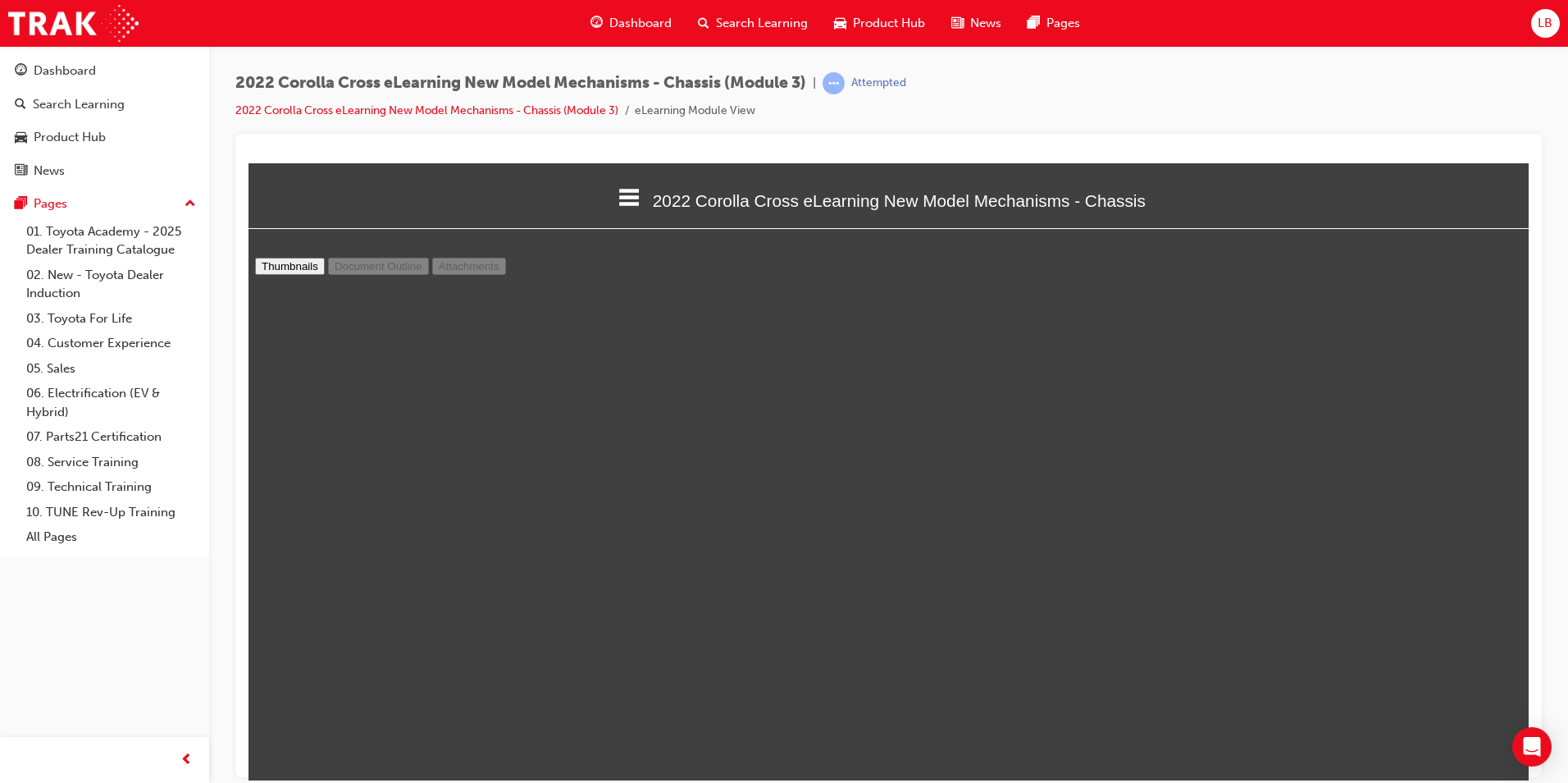
scroll to position [10093, 0]
type input "15"
select select "custom"
type input "16"
select select "custom"
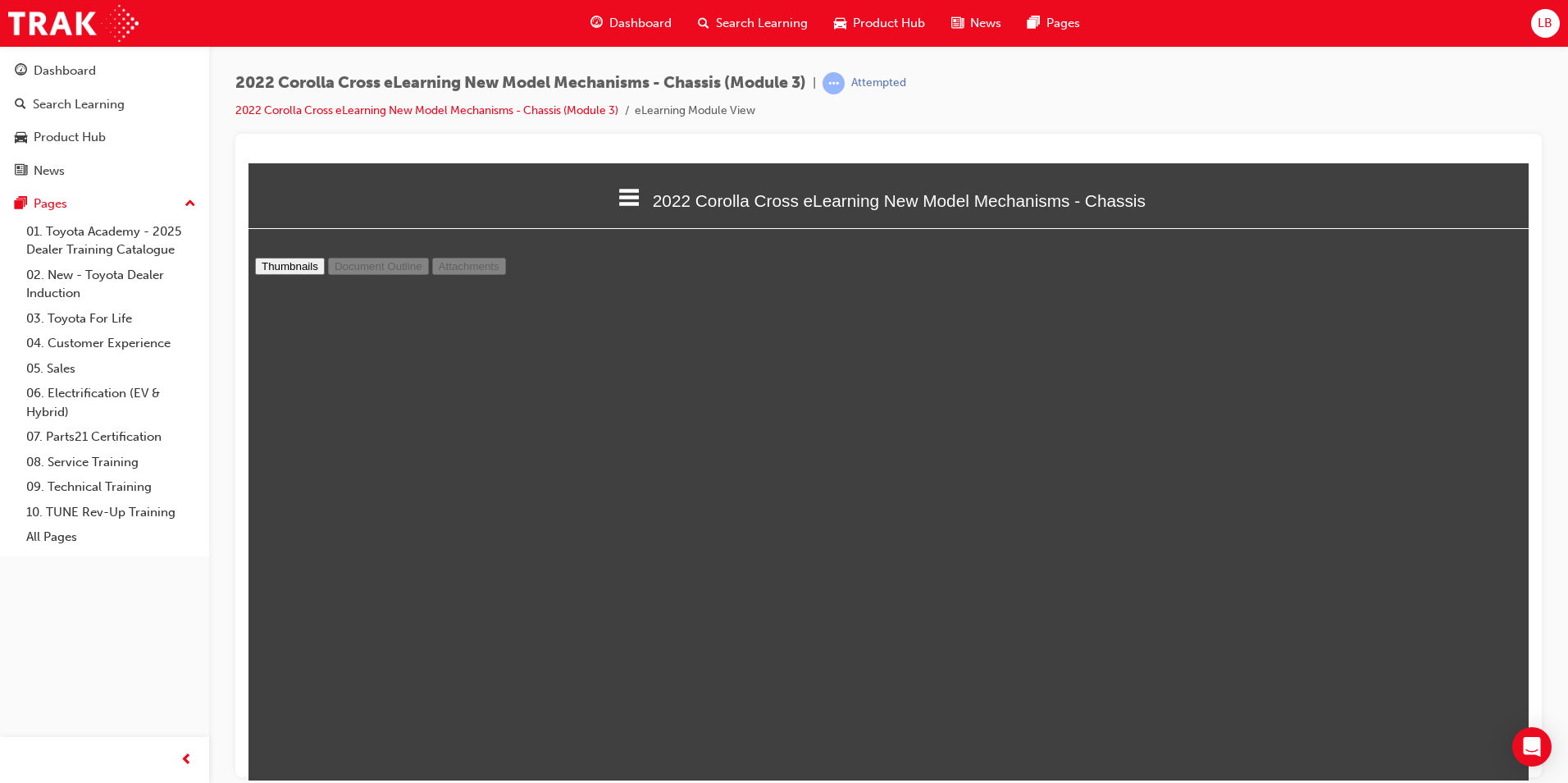
scroll to position [11406, 0]
type input "17"
select select "custom"
type input "18"
select select "custom"
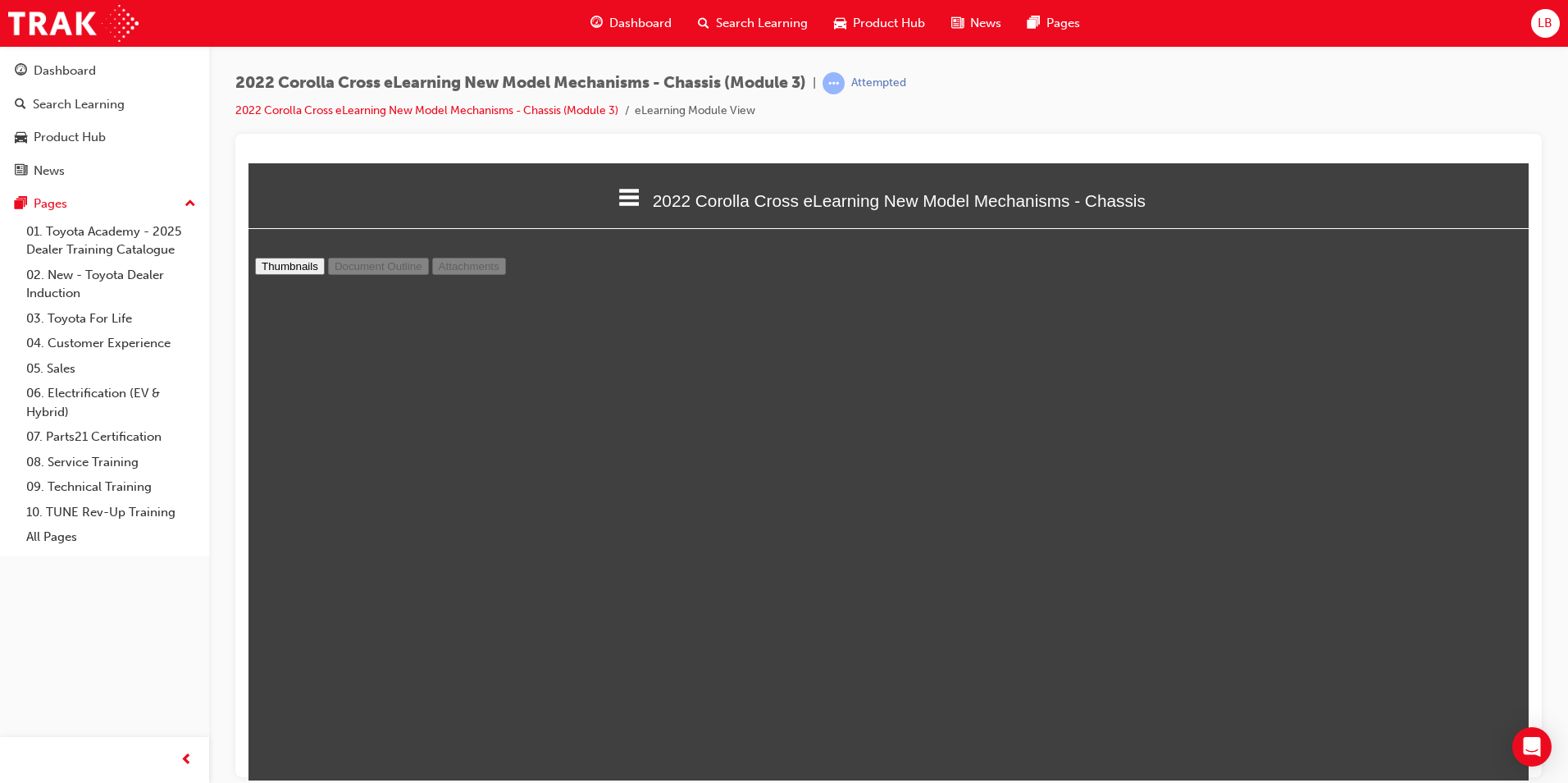
scroll to position [13047, 0]
type input "19"
select select "custom"
type input "20"
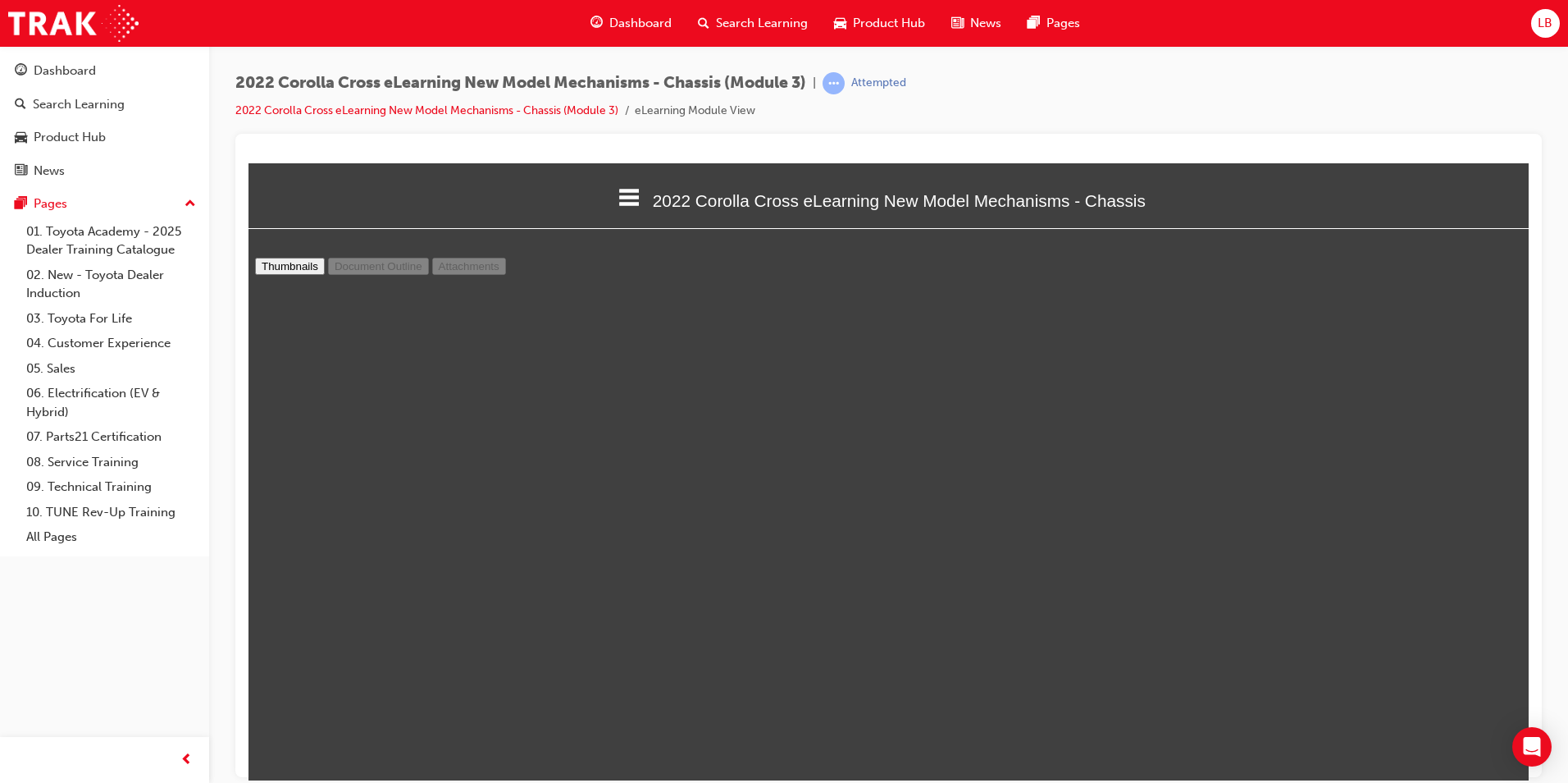
select select "custom"
type input "21"
select select "custom"
type input "22"
select select "custom"
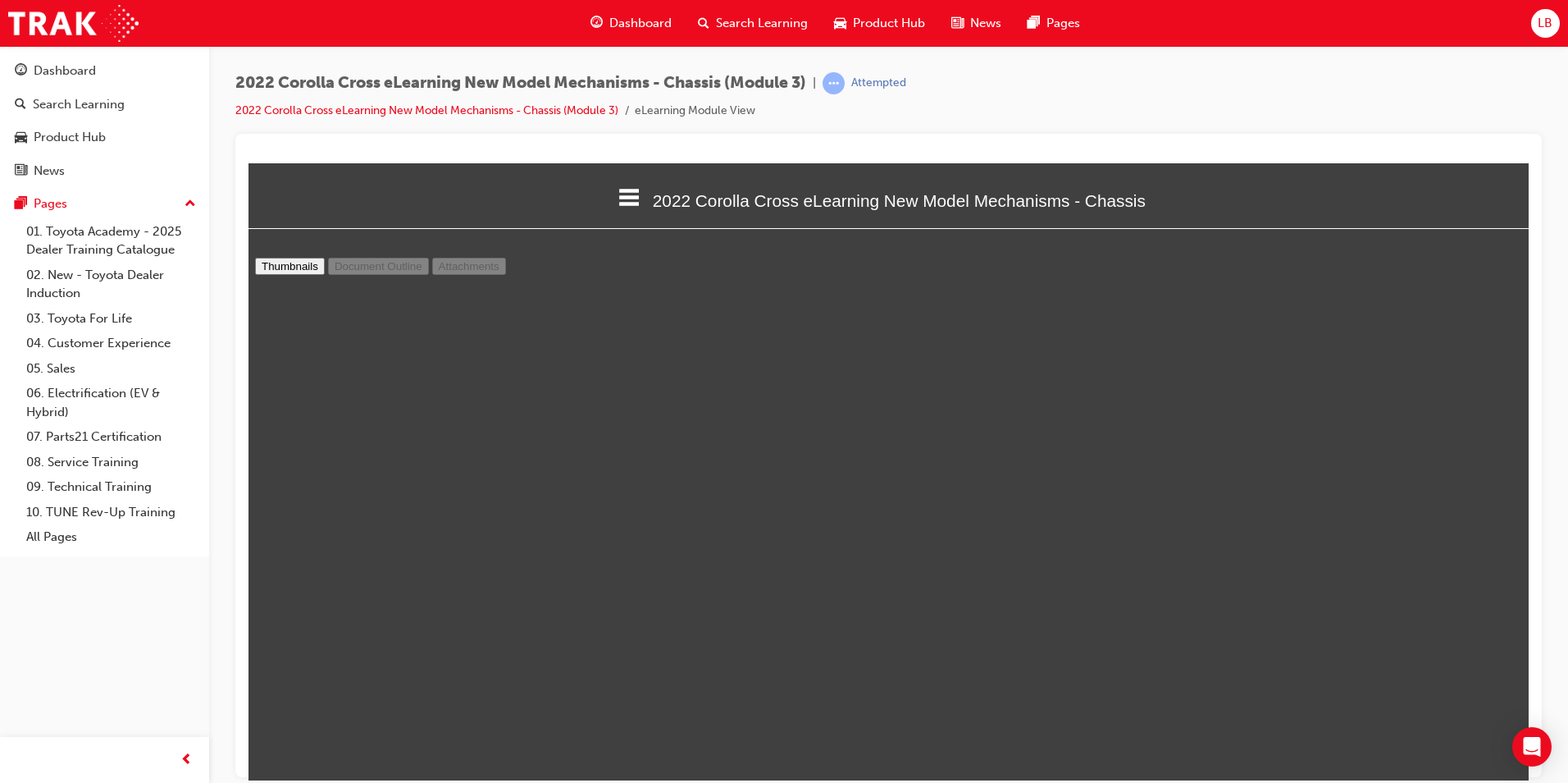
scroll to position [16083, 0]
type input "23"
select select "custom"
type input "24"
select select "custom"
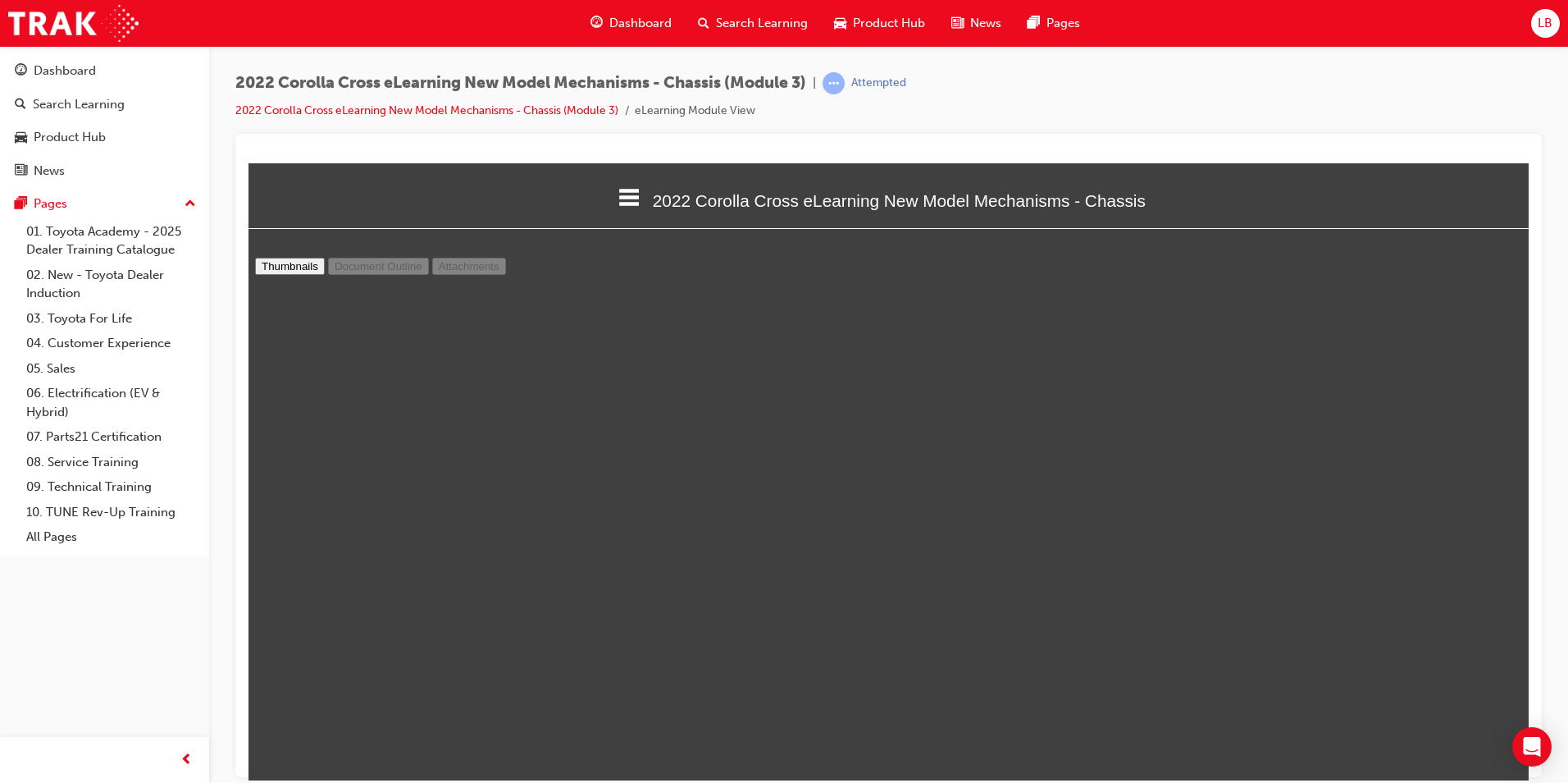
type input "25"
select select "custom"
type input "26"
select select "custom"
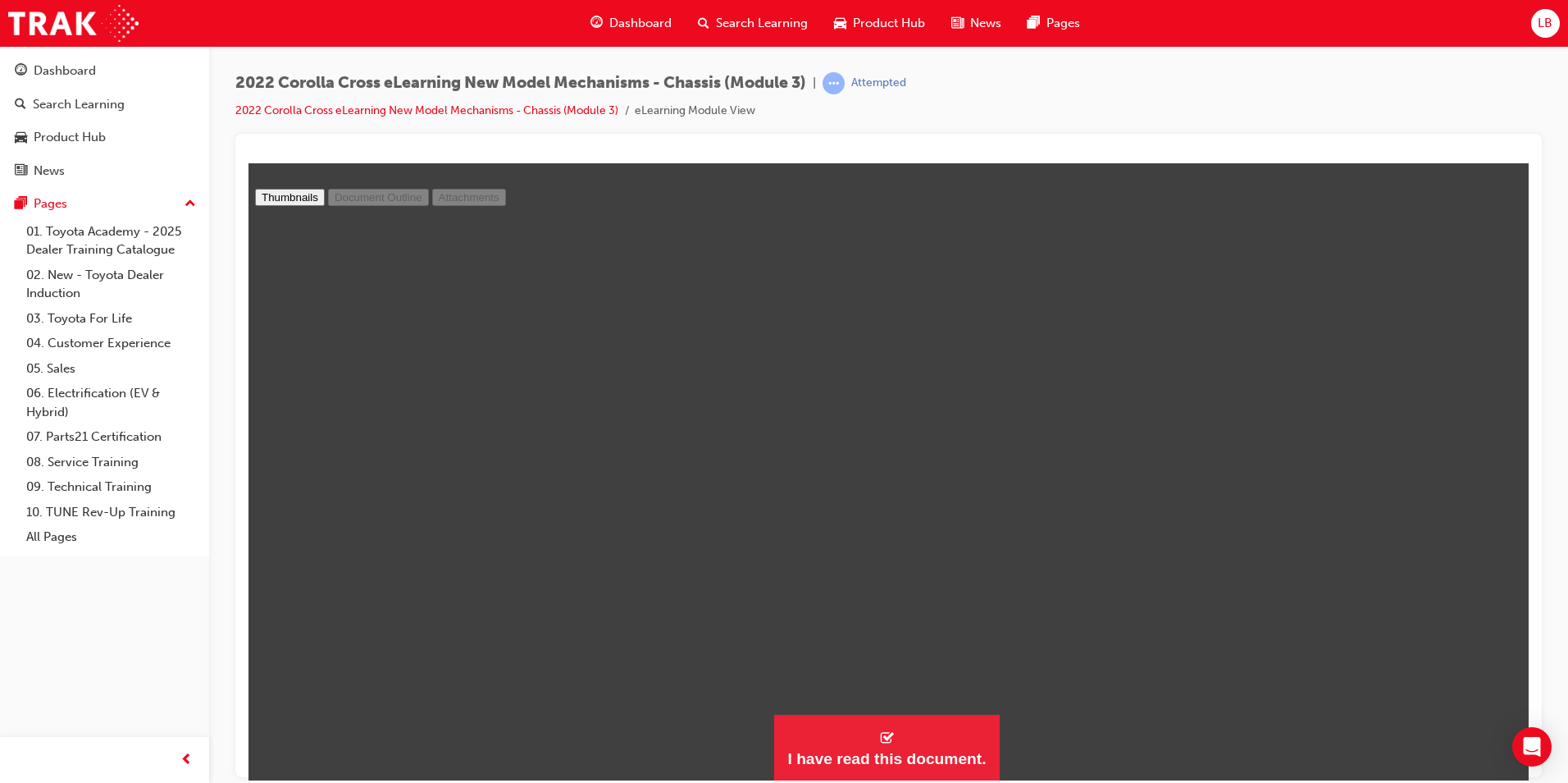
type input "25"
select select "custom"
type input "23"
select select "custom"
type input "21"
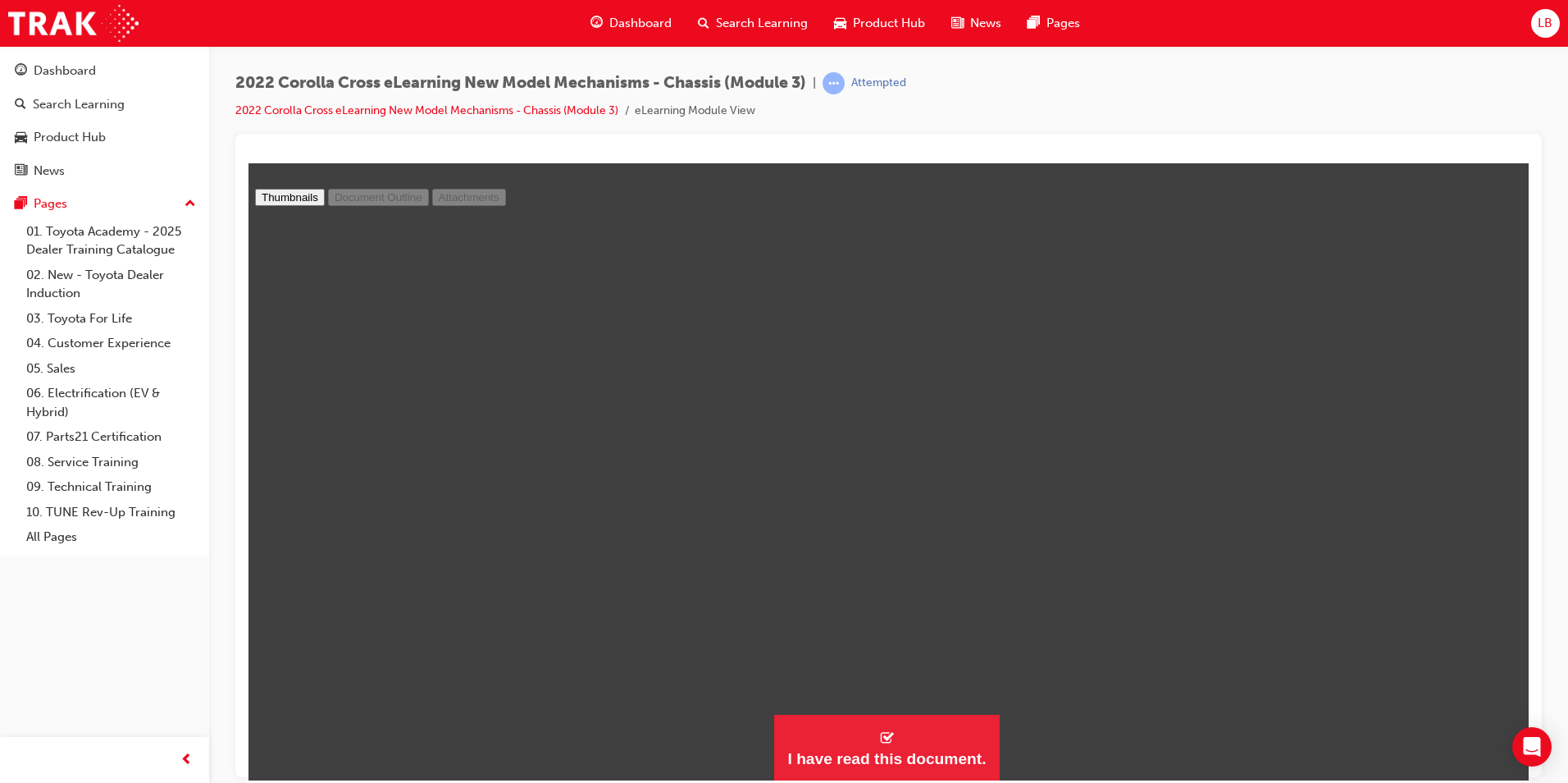
select select "custom"
type input "20"
select select "custom"
type input "19"
select select "custom"
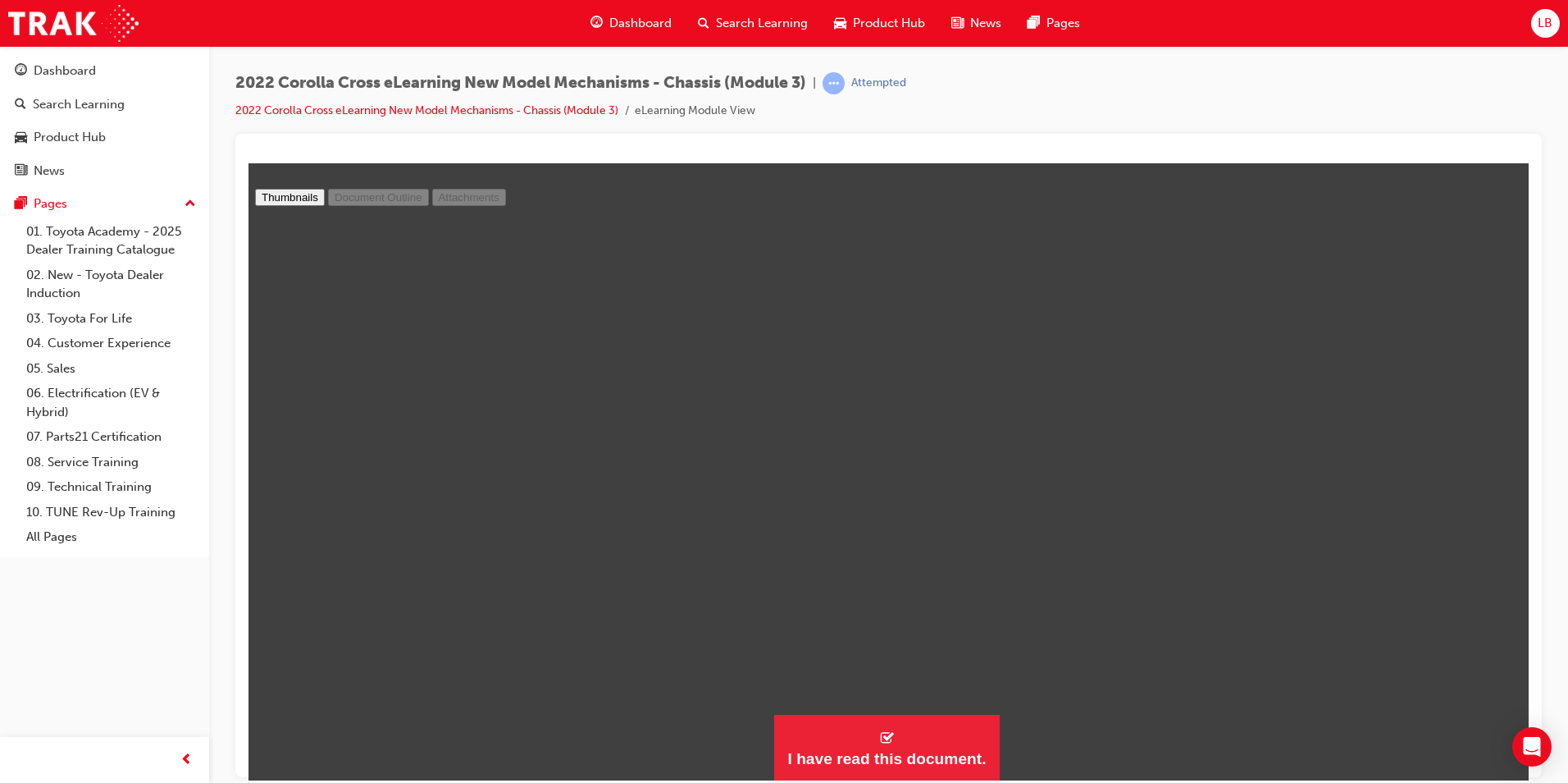
type input "17"
select select "custom"
type input "16"
select select "custom"
type input "14"
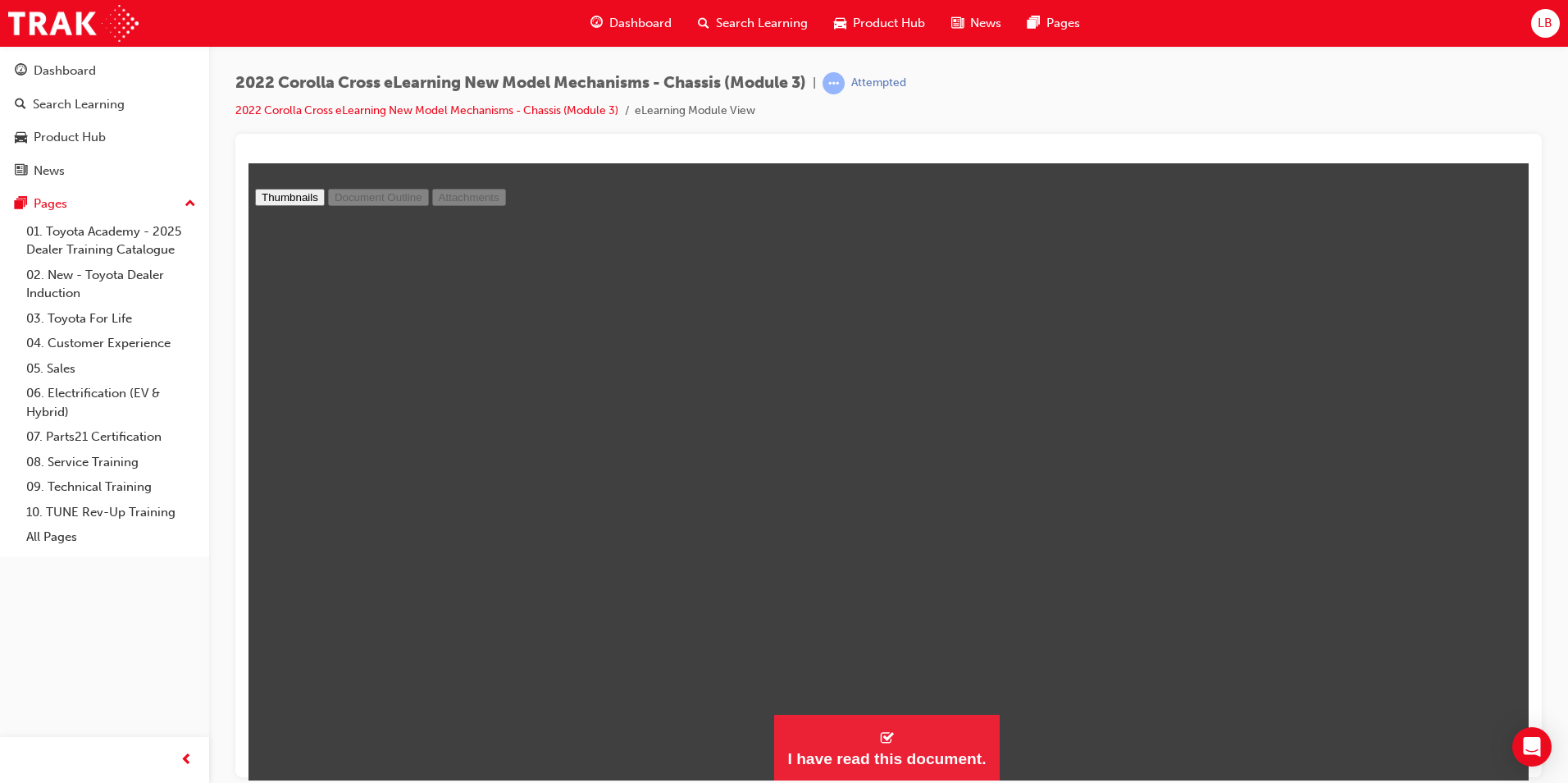
select select "custom"
type input "13"
select select "custom"
type input "12"
select select "custom"
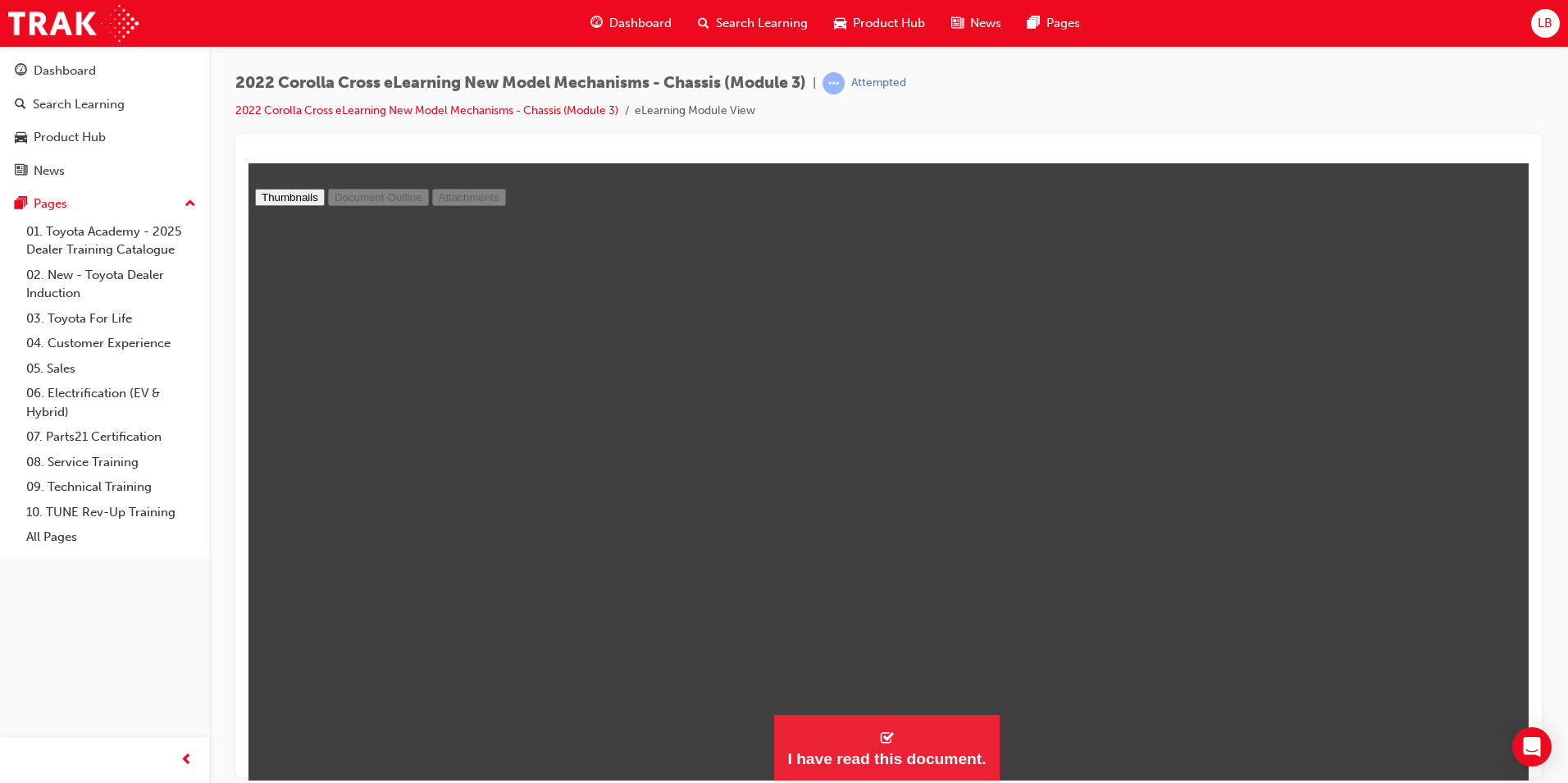
type input "10"
select select "custom"
type input "9"
select select "custom"
type input "8"
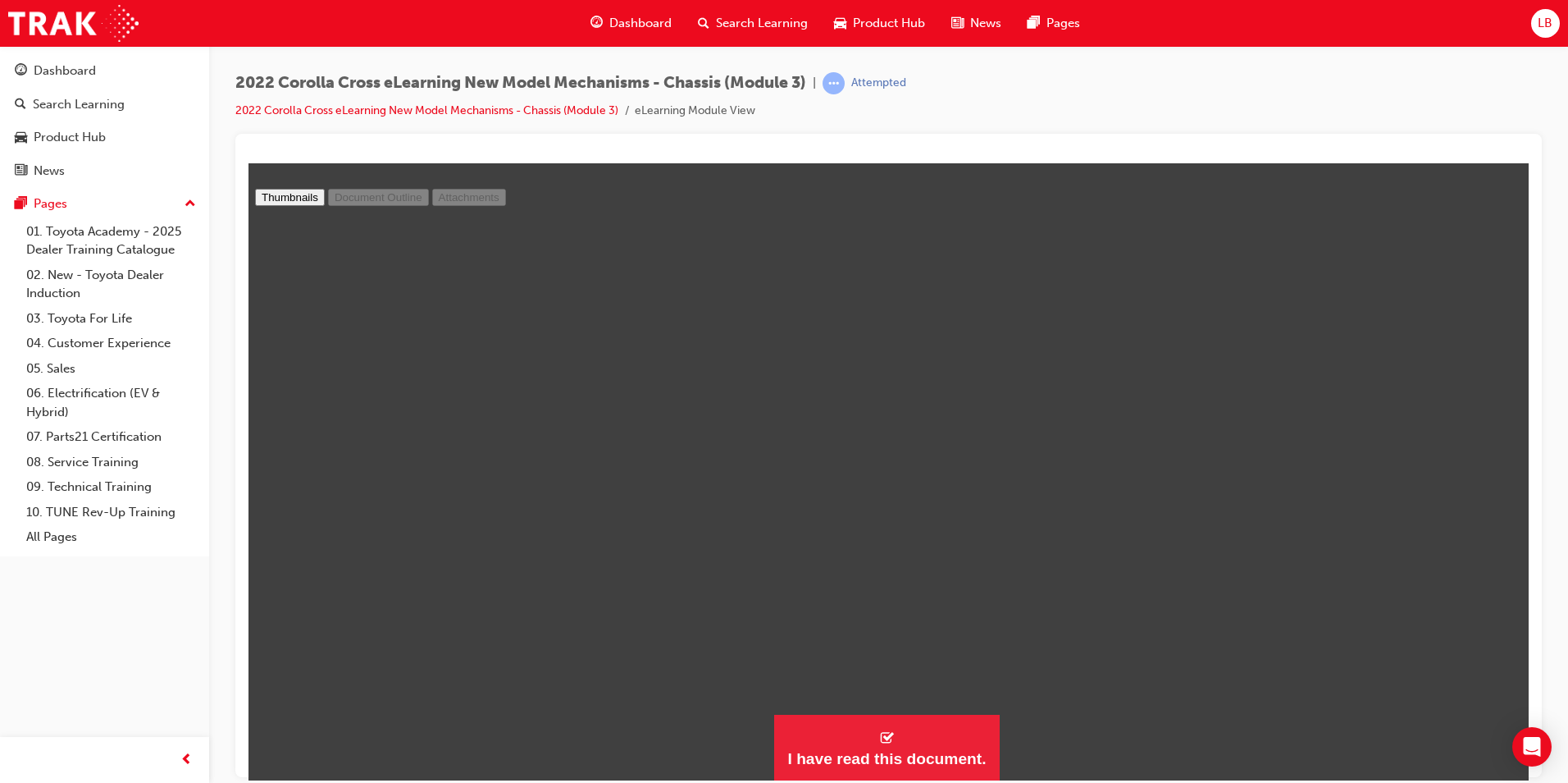
select select "custom"
type input "6"
select select "custom"
type input "5"
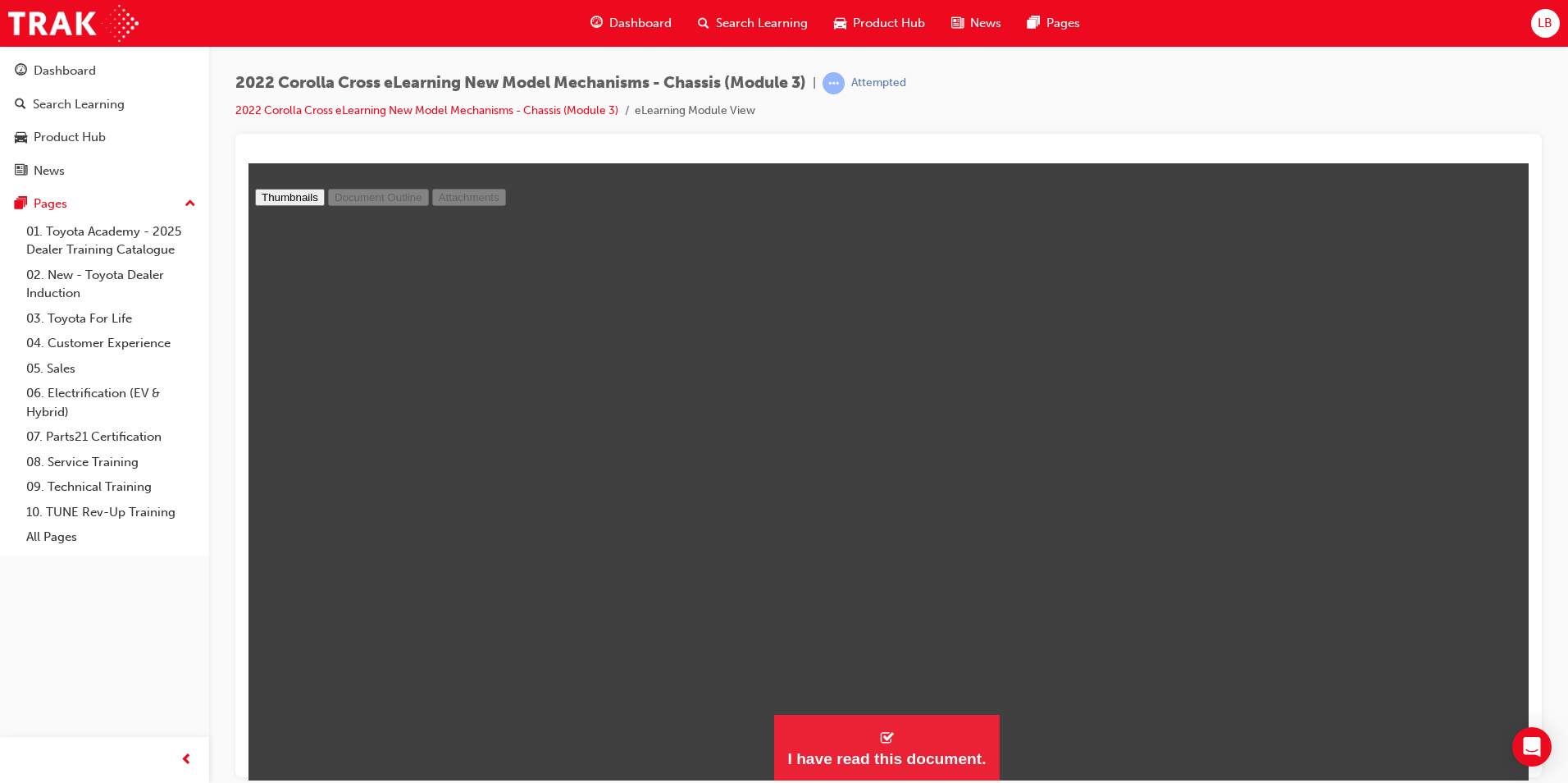
select select "custom"
type input "4"
select select "custom"
type input "3"
select select "custom"
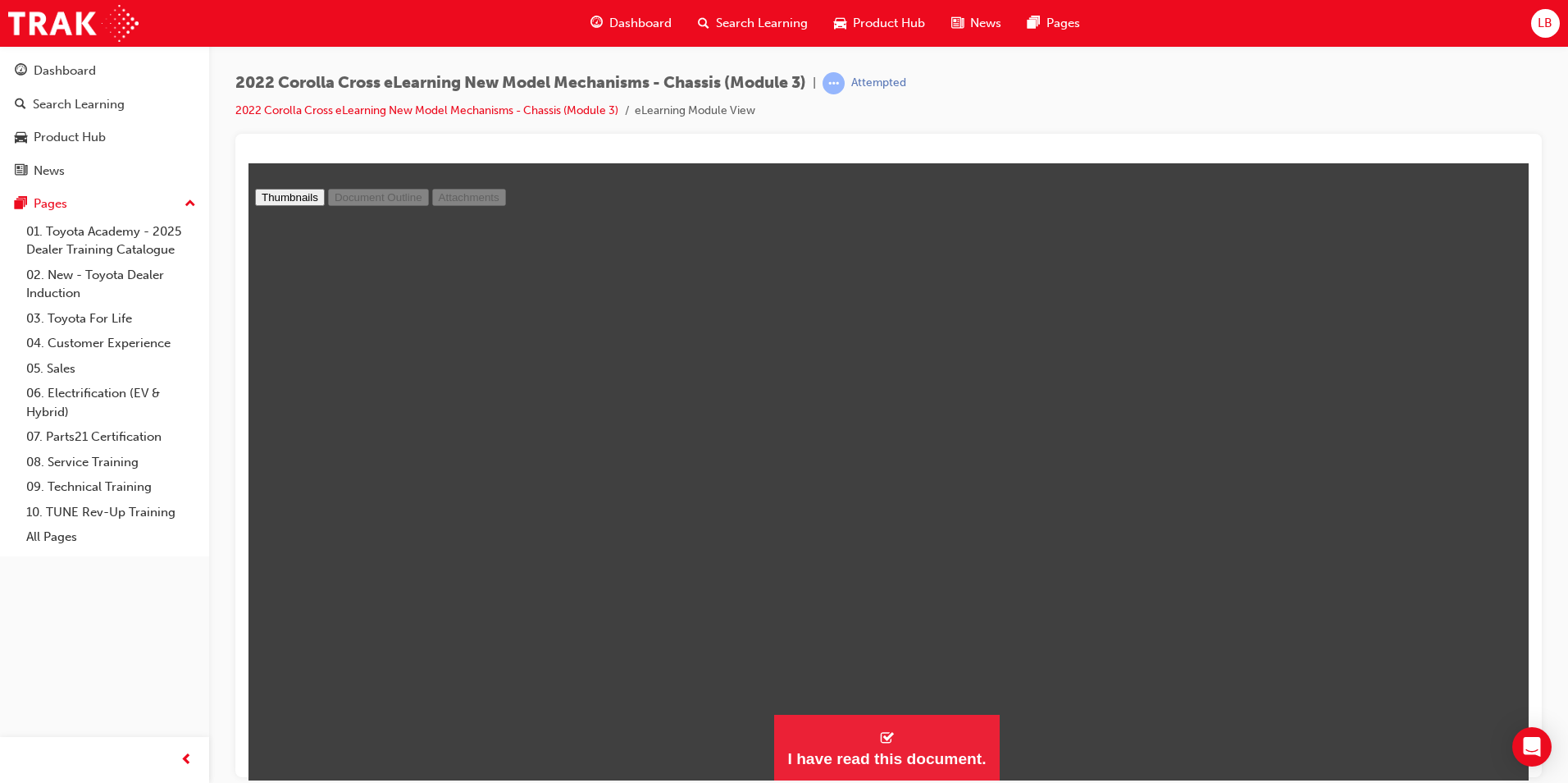
type input "2"
select select "custom"
type input "1"
select select "custom"
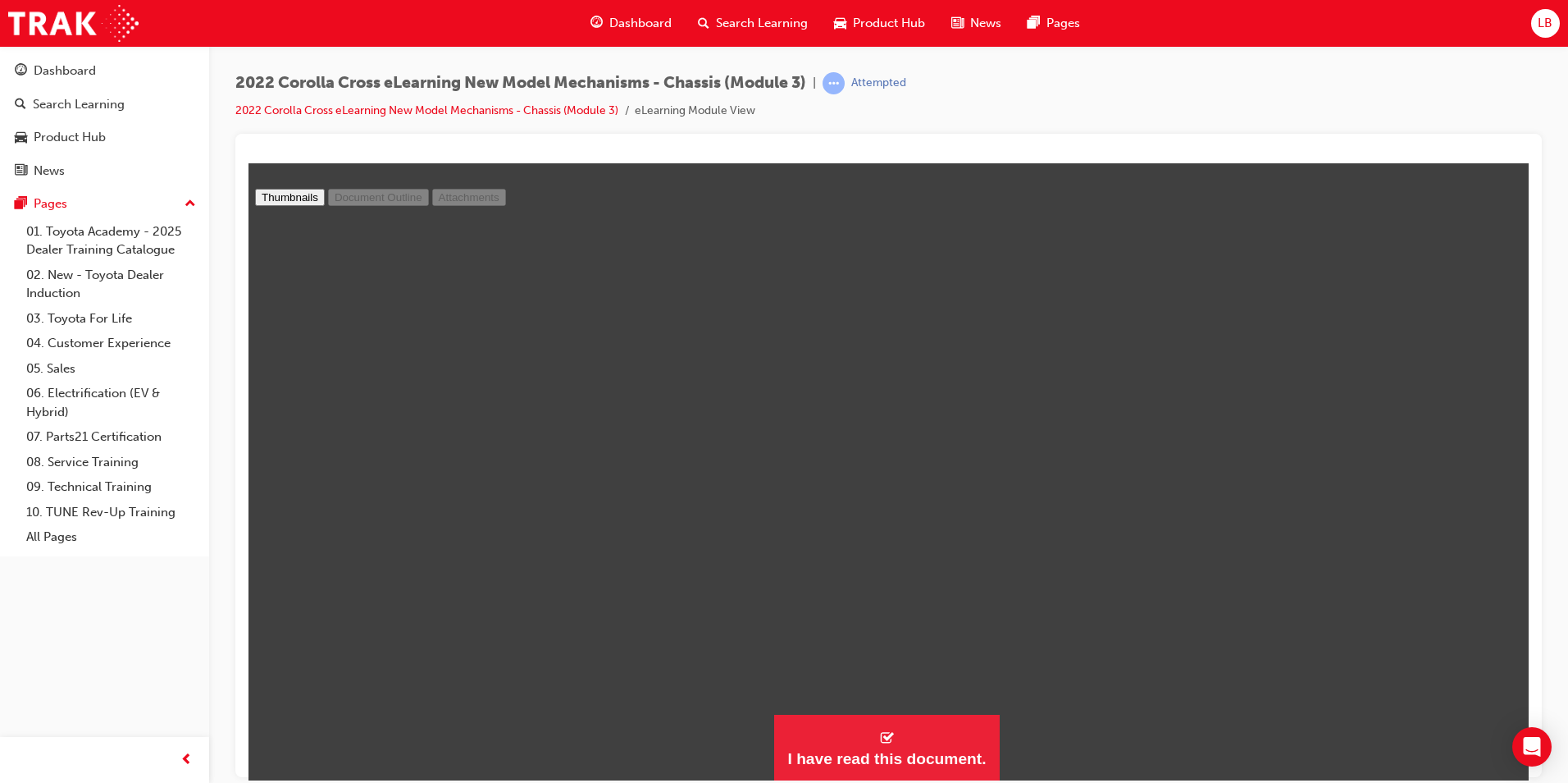
type input "2"
select select "custom"
type input "3"
select select "custom"
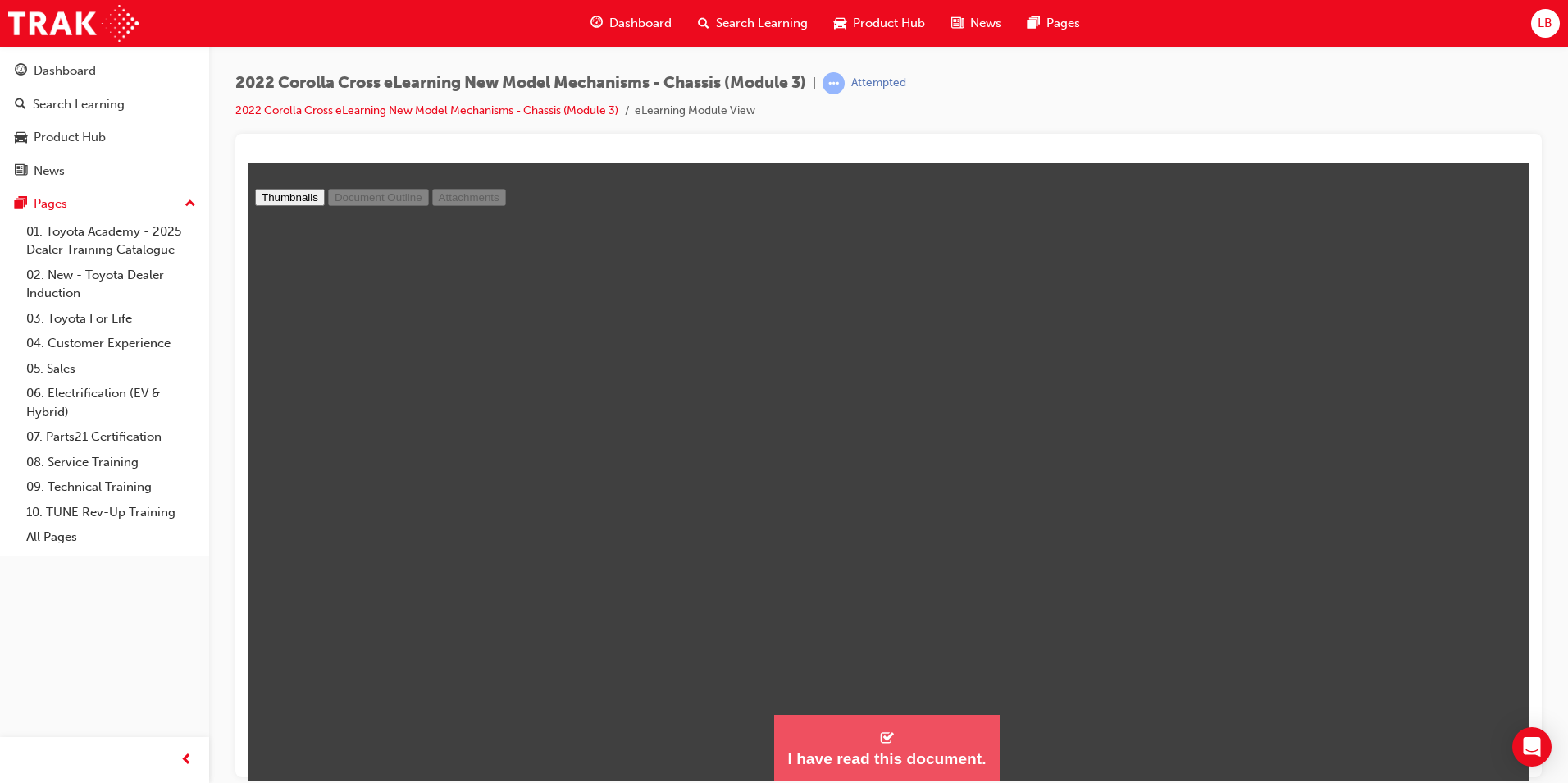
click at [877, 760] on div "I have read this document." at bounding box center [887, 758] width 199 height 20
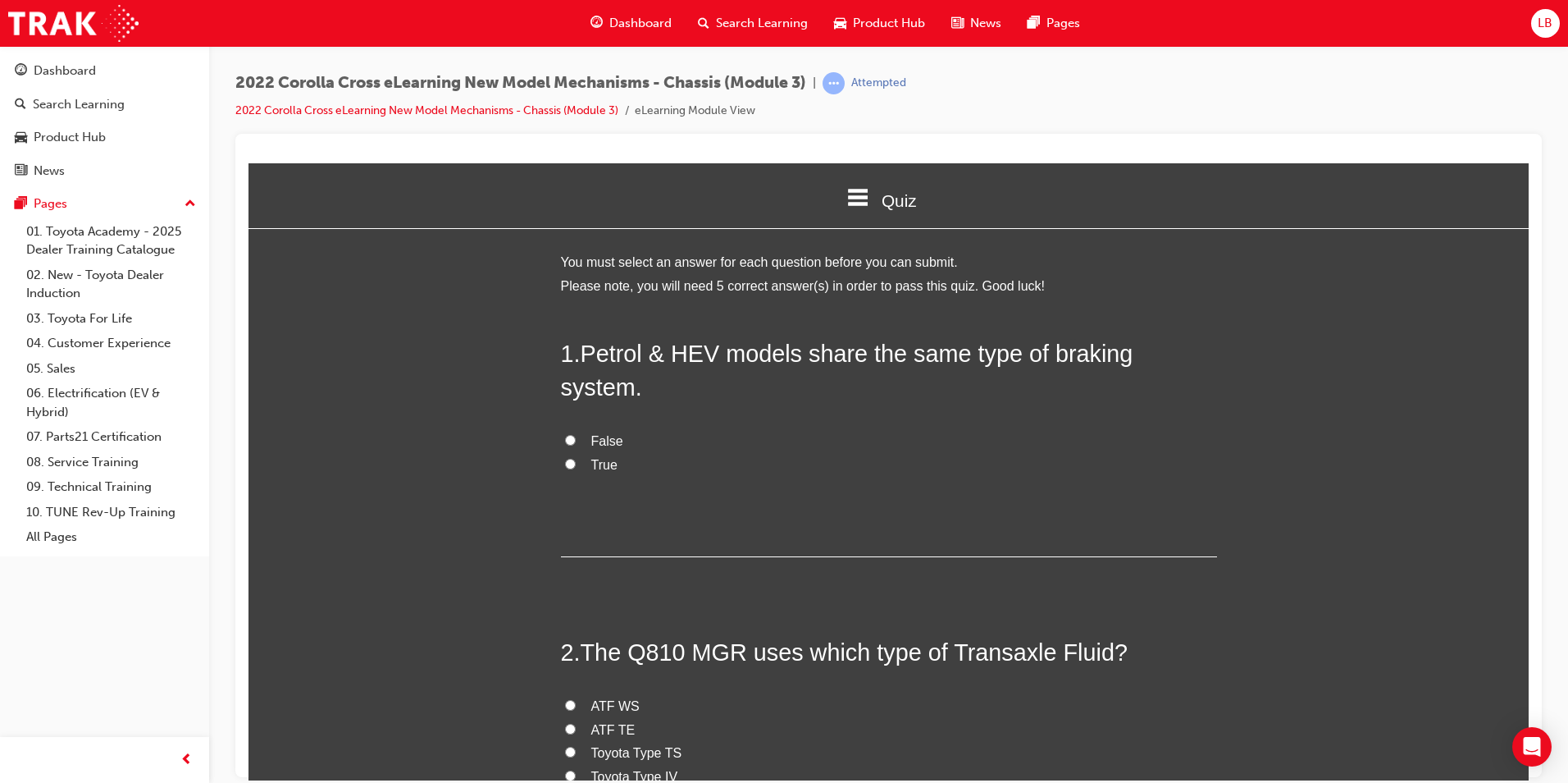
scroll to position [1691, 1293]
click at [598, 433] on span "False" at bounding box center [607, 440] width 32 height 14
click at [575, 434] on input "False" at bounding box center [570, 439] width 10 height 10
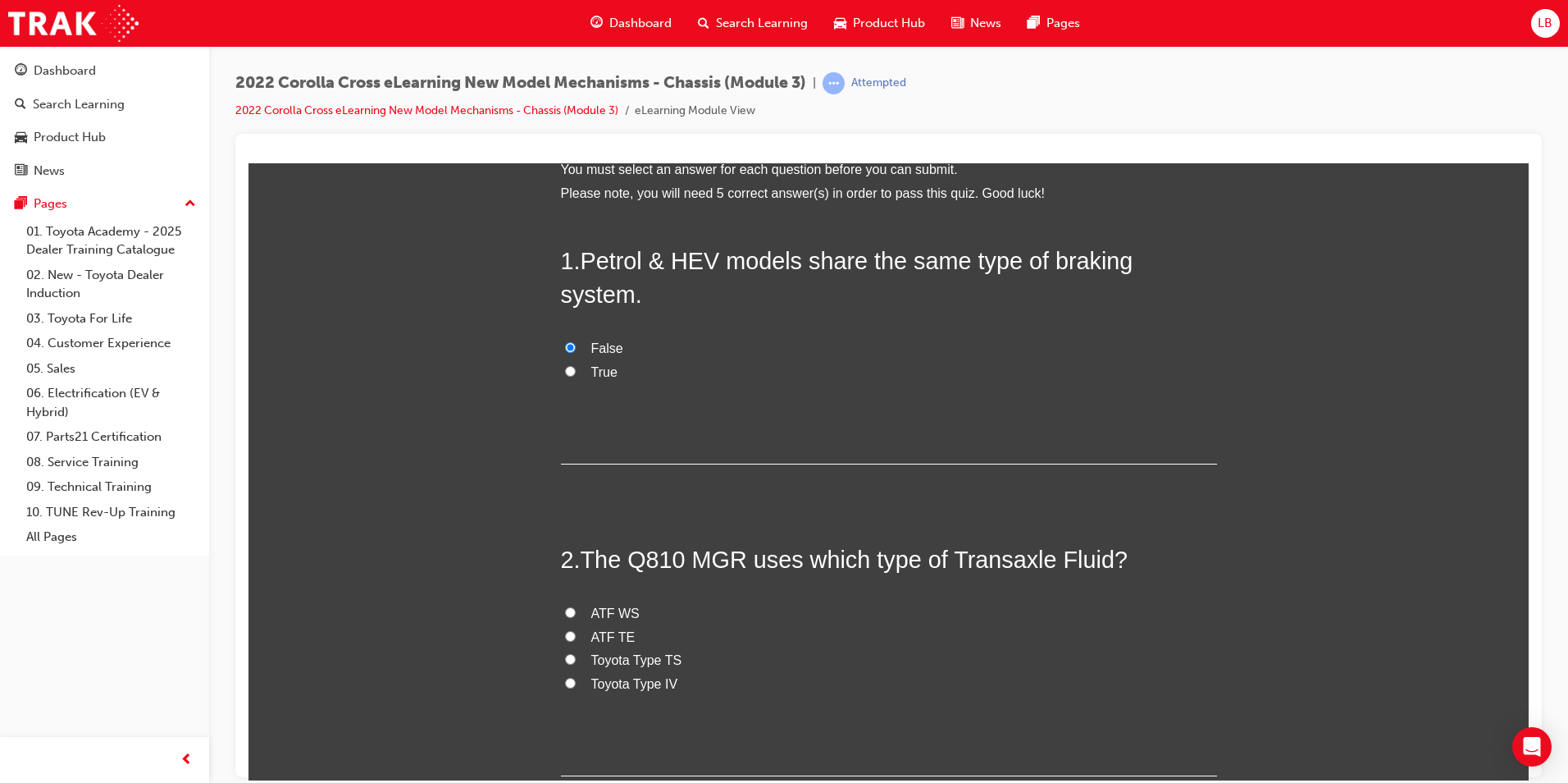
scroll to position [0, 0]
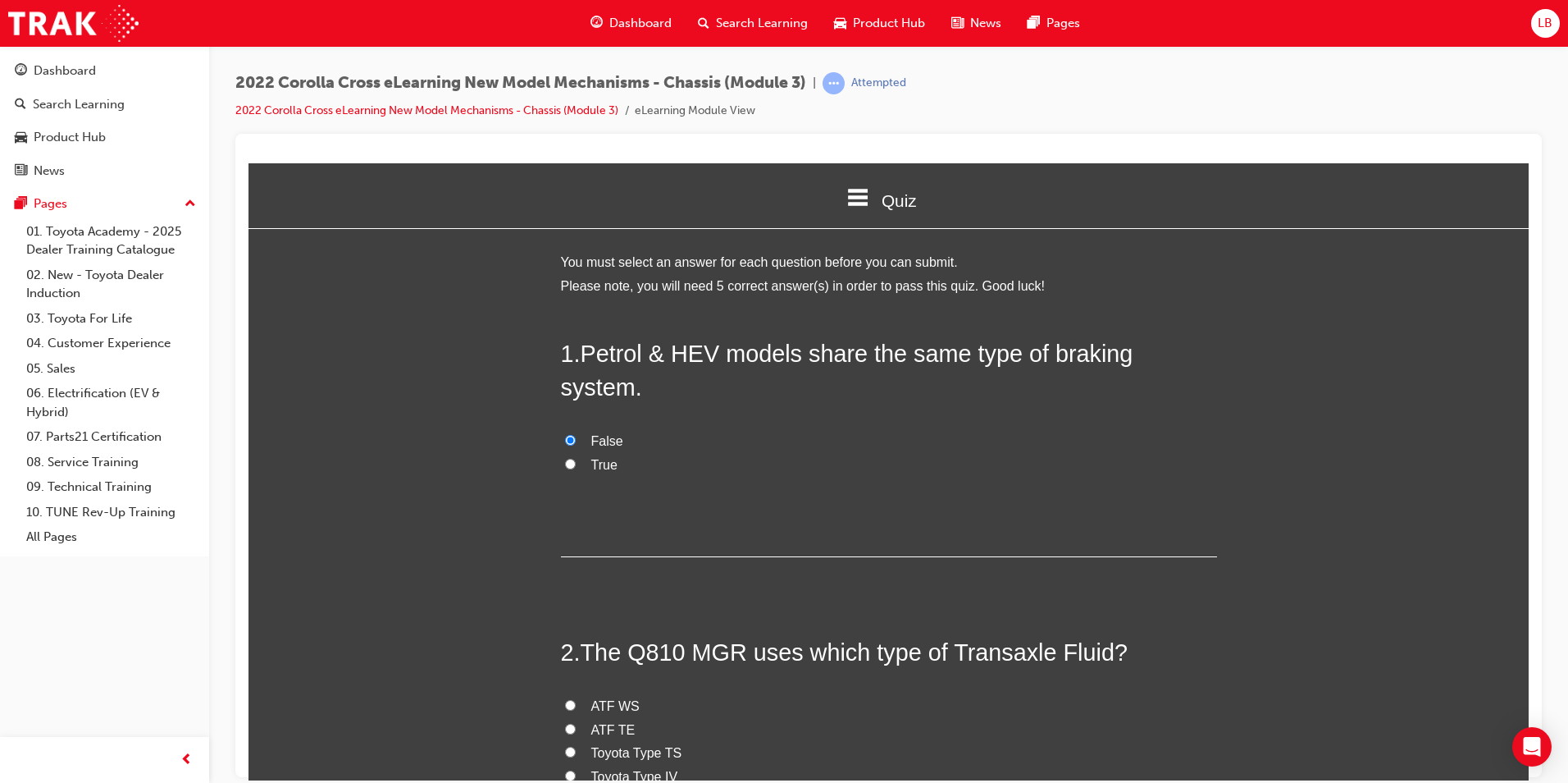
click at [857, 204] on icon at bounding box center [859, 196] width 22 height 17
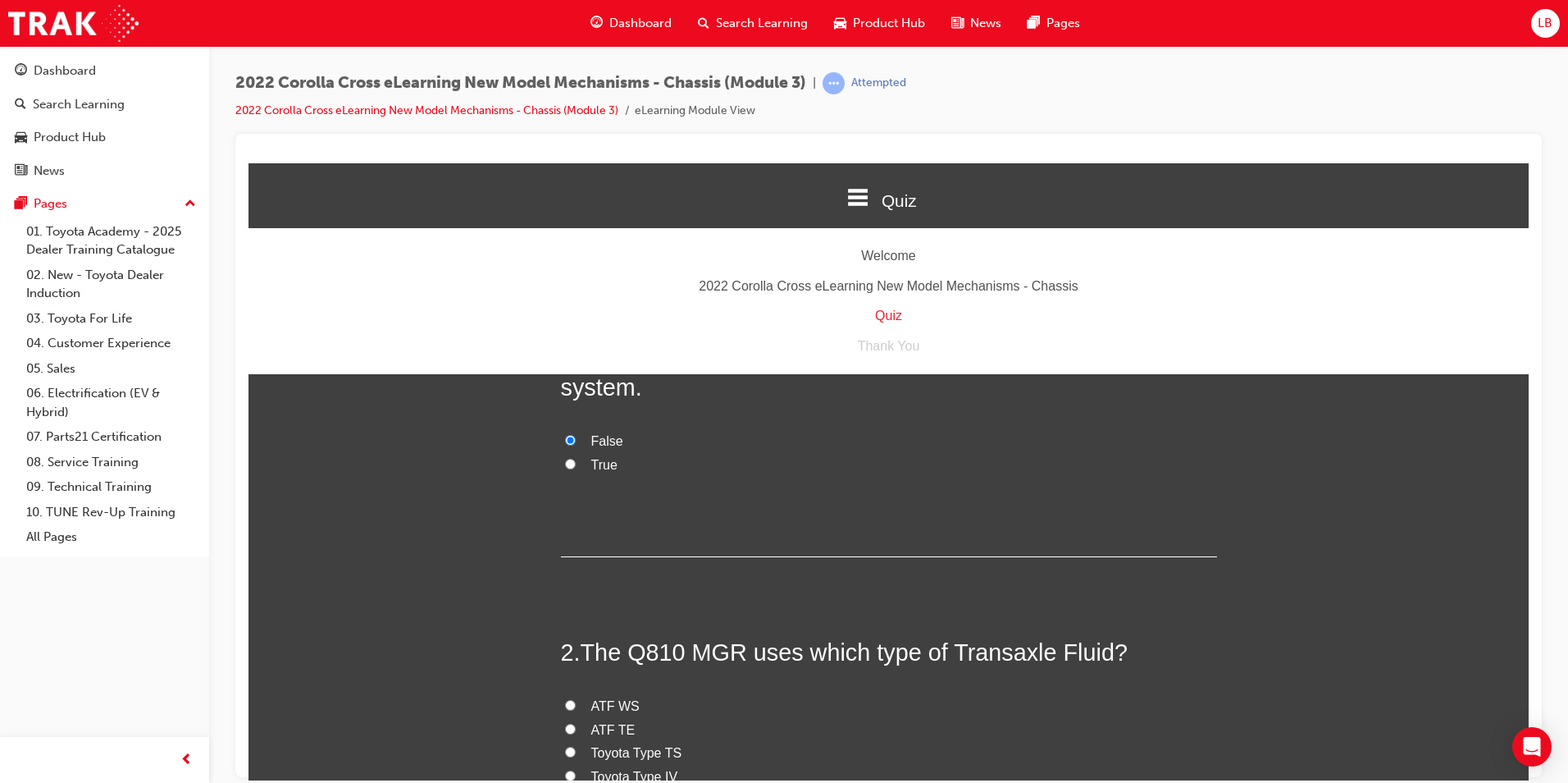
click at [872, 286] on div "2022 Corolla Cross eLearning New Model Mechanisms - Chassis" at bounding box center [889, 285] width 1280 height 23
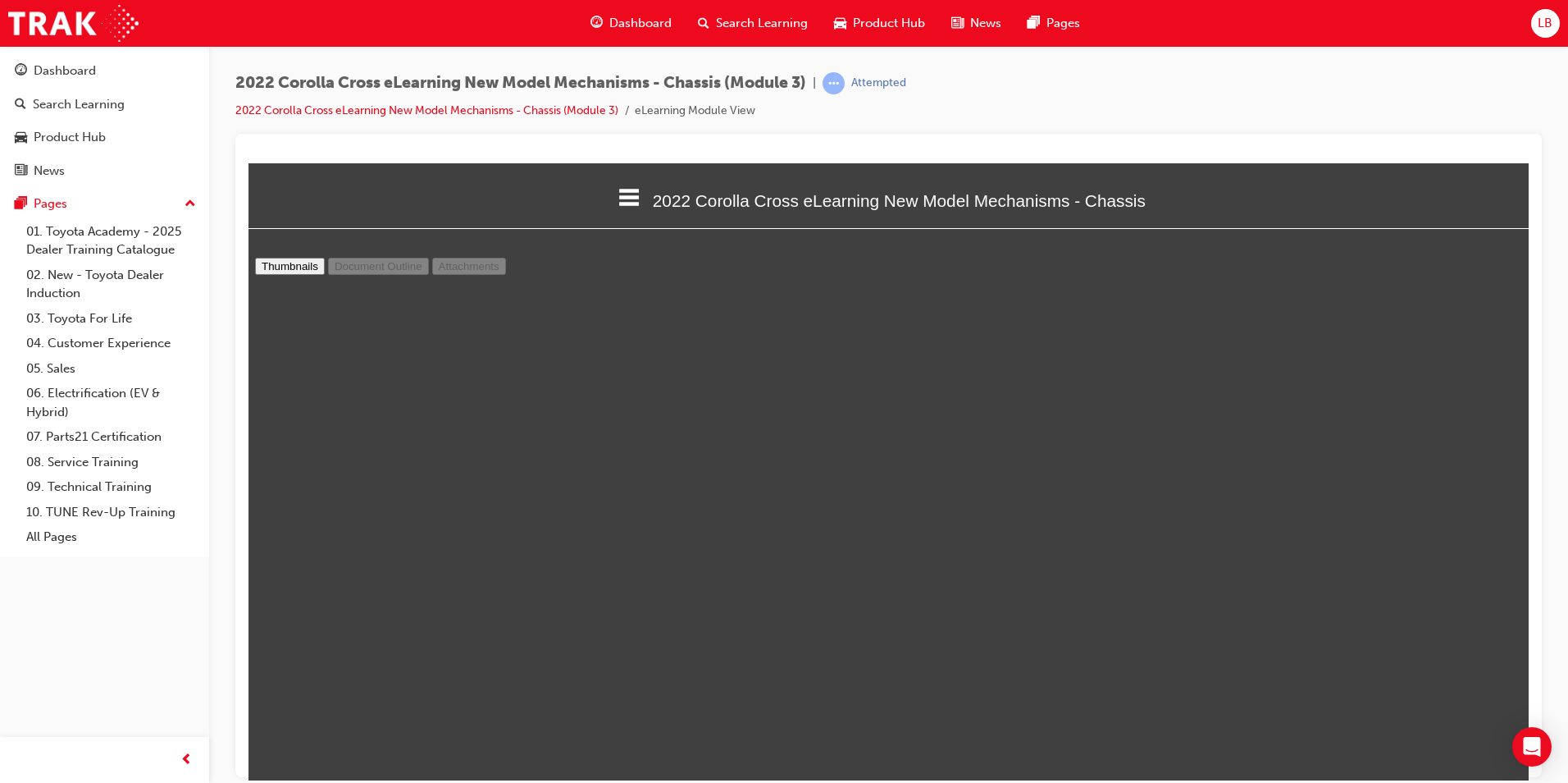
scroll to position [69, 0]
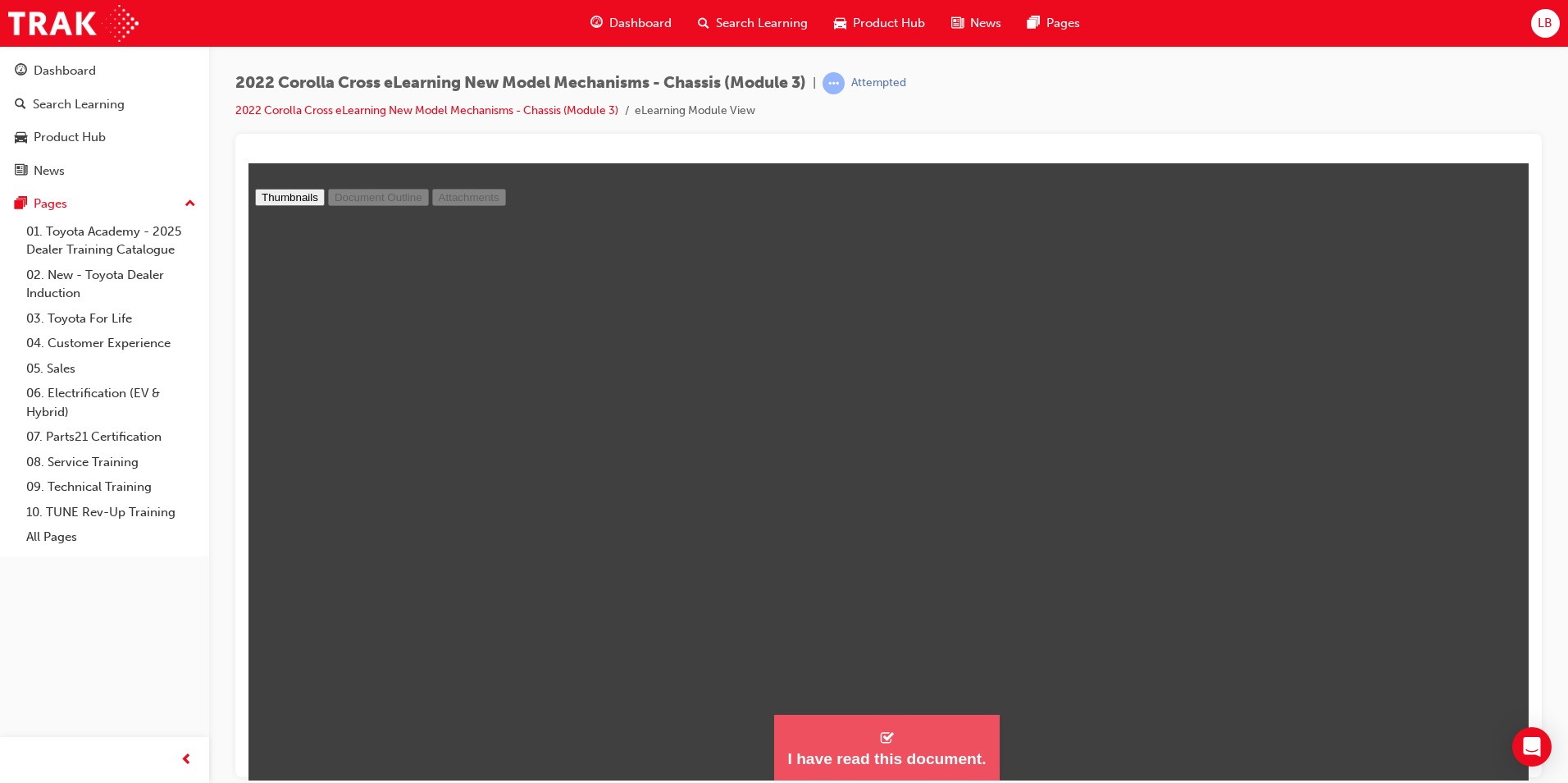
click at [939, 719] on button "I have read this document." at bounding box center [887, 746] width 225 height 67
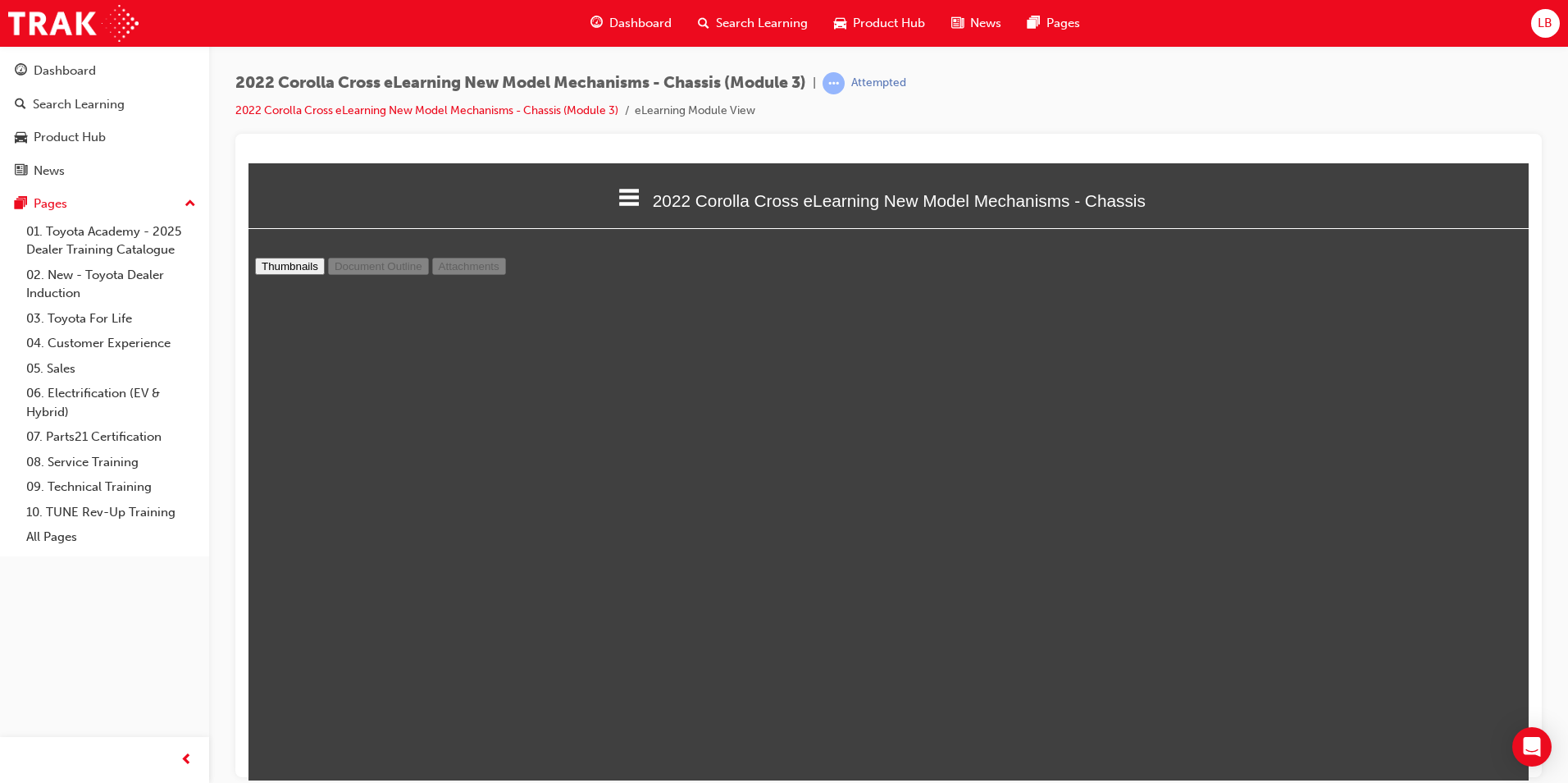
scroll to position [1691, 1293]
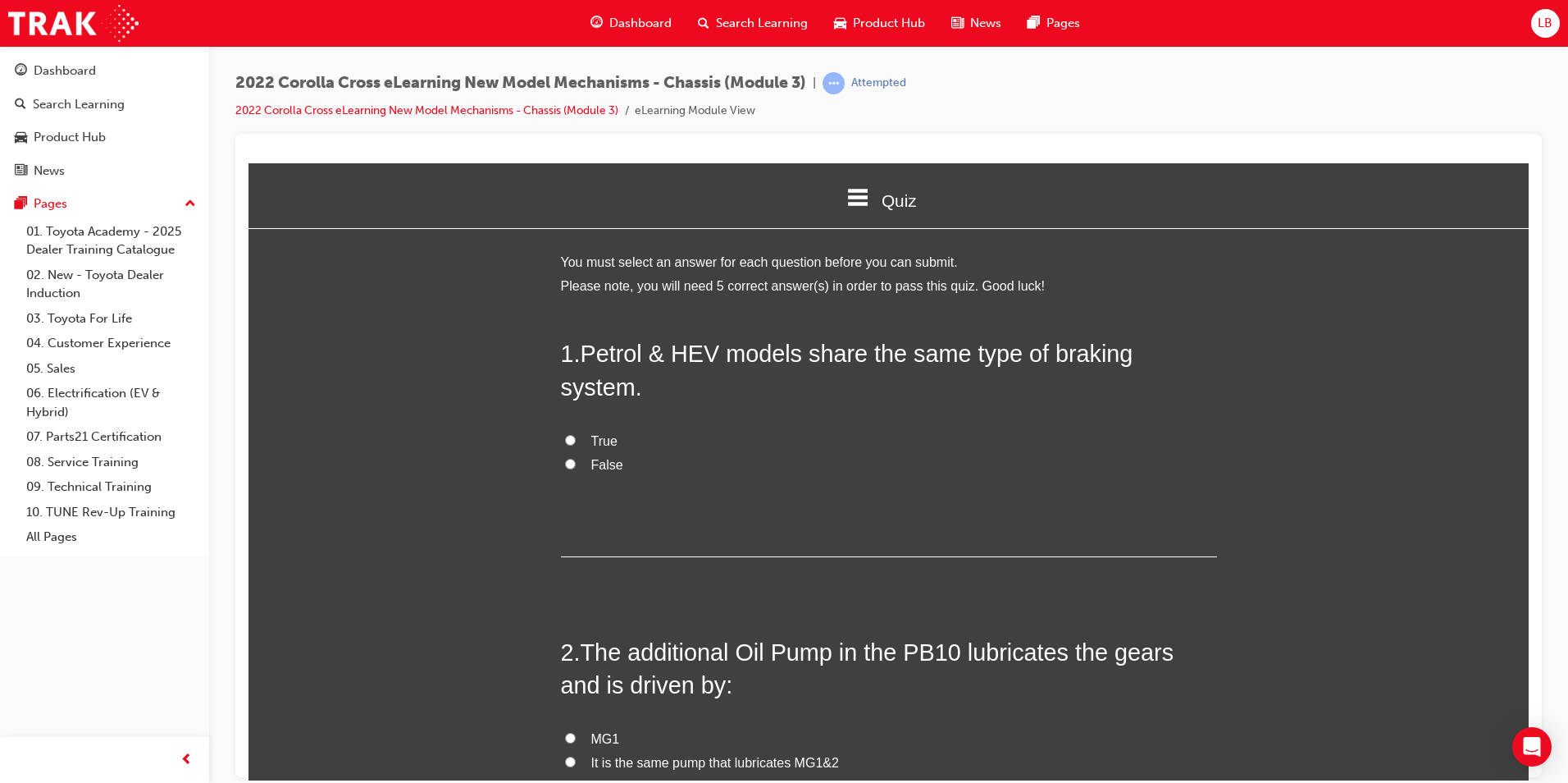
click at [591, 457] on span "False" at bounding box center [607, 463] width 32 height 14
click at [575, 458] on input "False" at bounding box center [570, 462] width 10 height 10
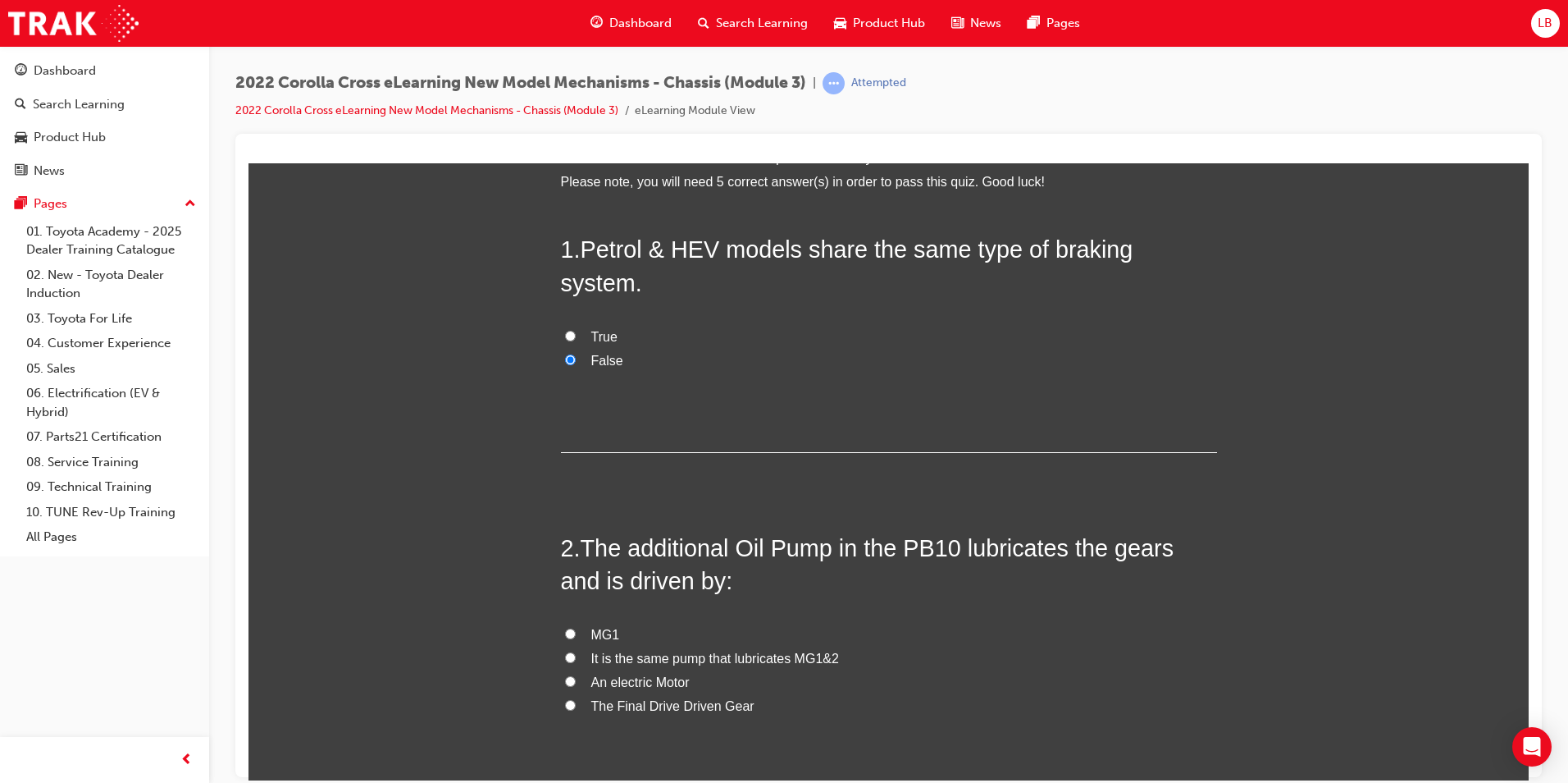
scroll to position [247, 0]
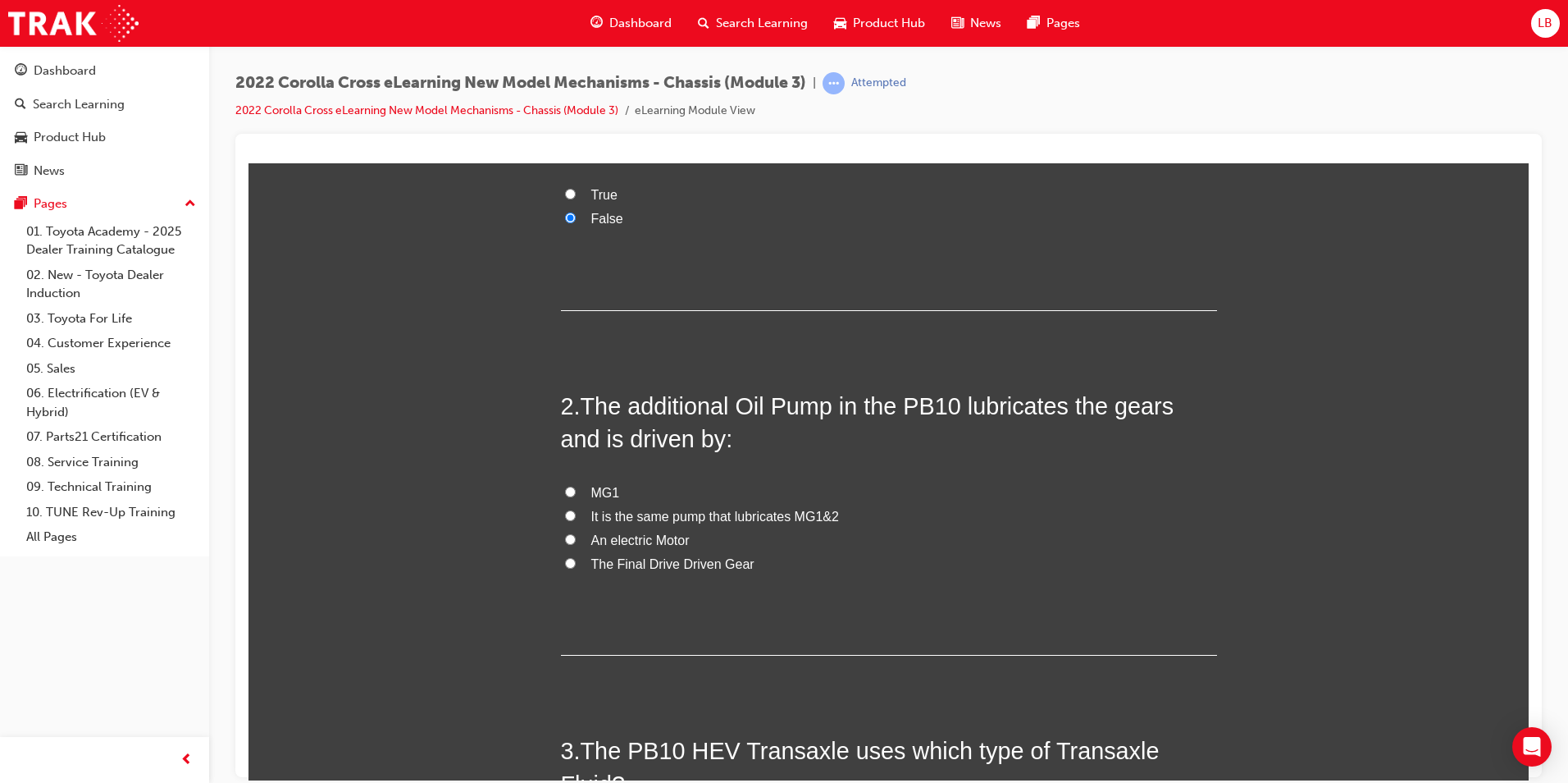
click at [633, 556] on span "The Final Drive Driven Gear" at bounding box center [673, 563] width 163 height 14
click at [575, 557] on input "The Final Drive Driven Gear" at bounding box center [570, 562] width 10 height 10
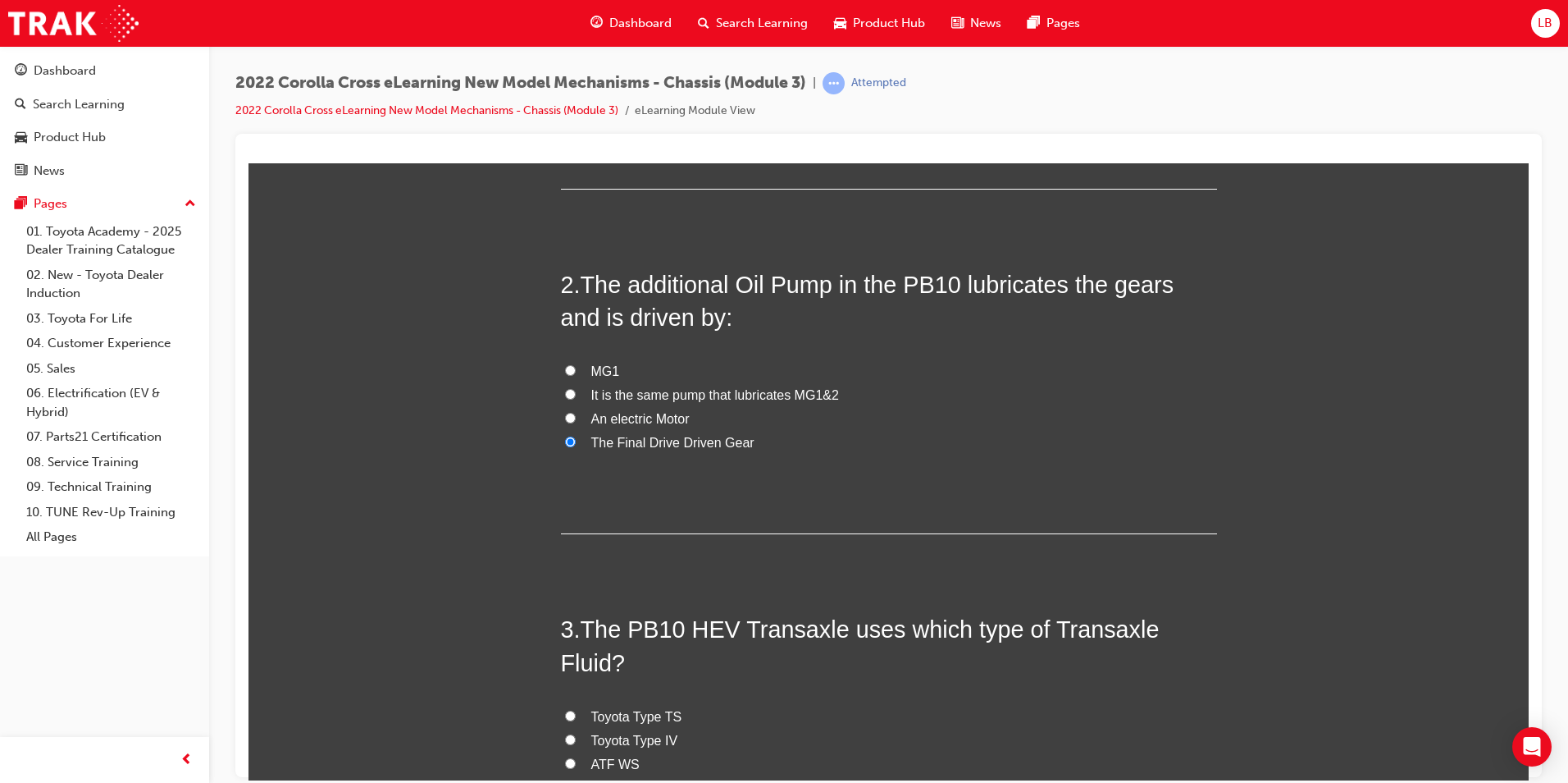
scroll to position [656, 0]
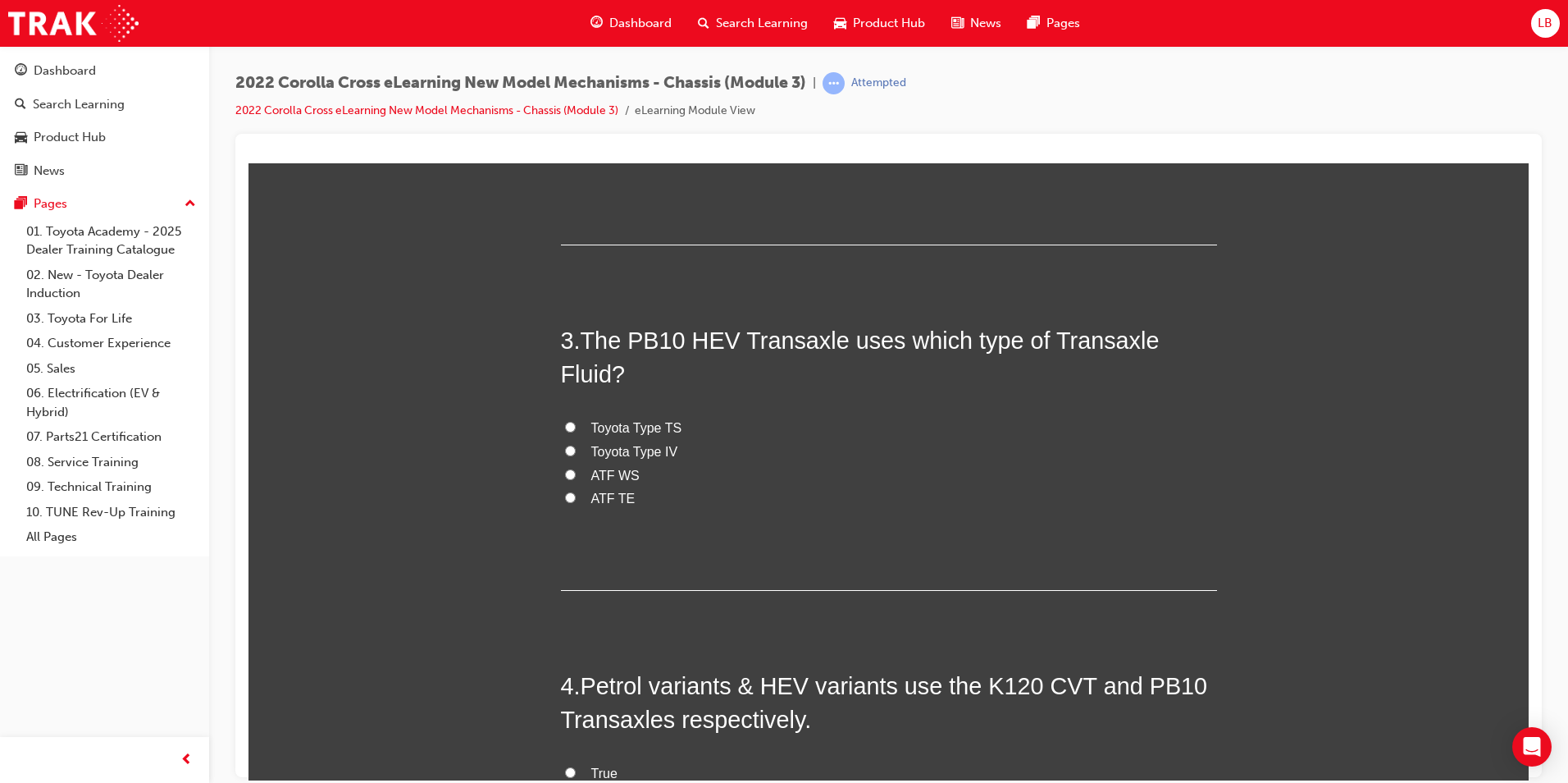
click at [600, 490] on span "ATF TE" at bounding box center [613, 497] width 44 height 14
click at [575, 491] on input "ATF TE" at bounding box center [570, 496] width 10 height 10
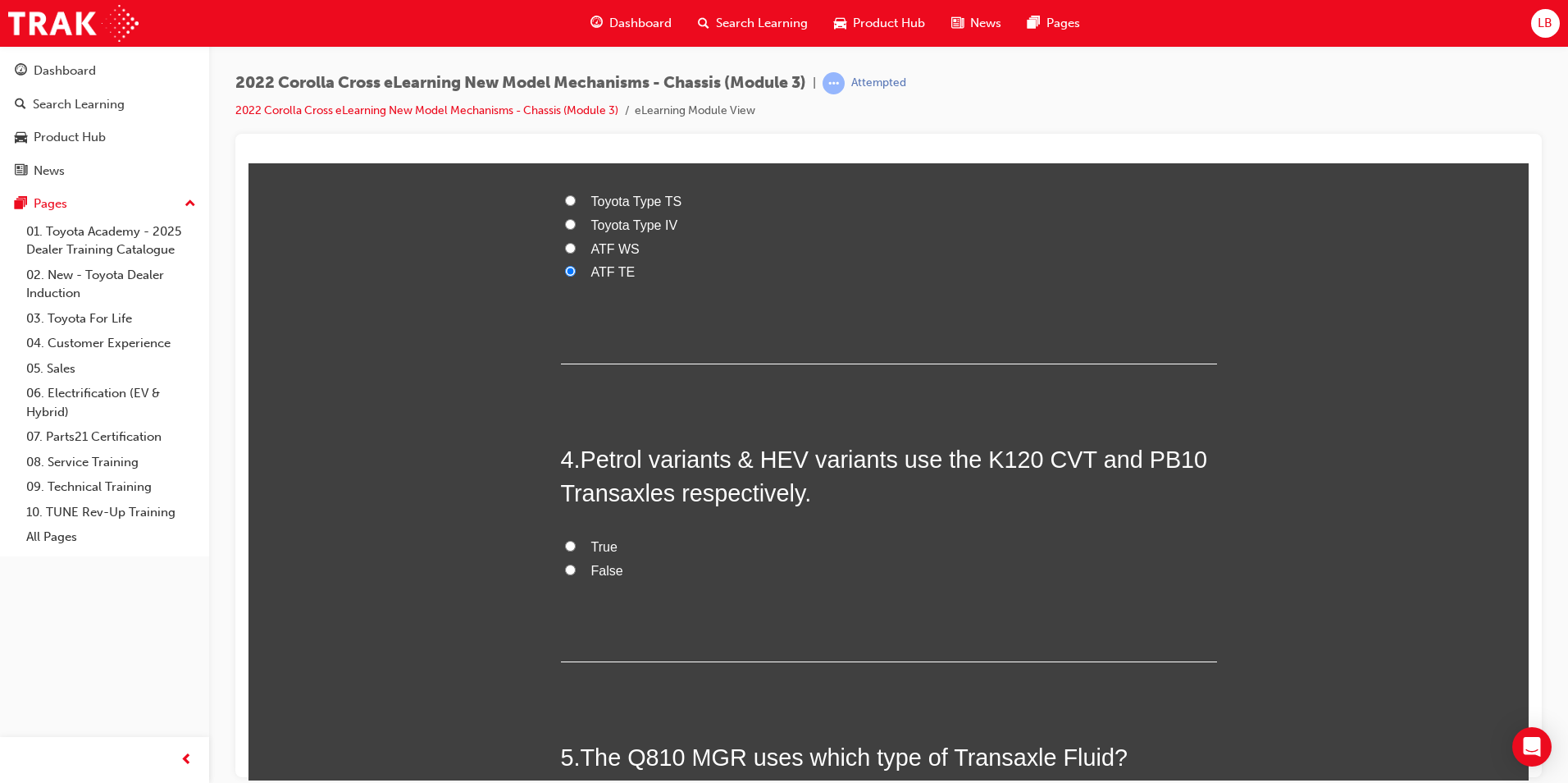
scroll to position [903, 0]
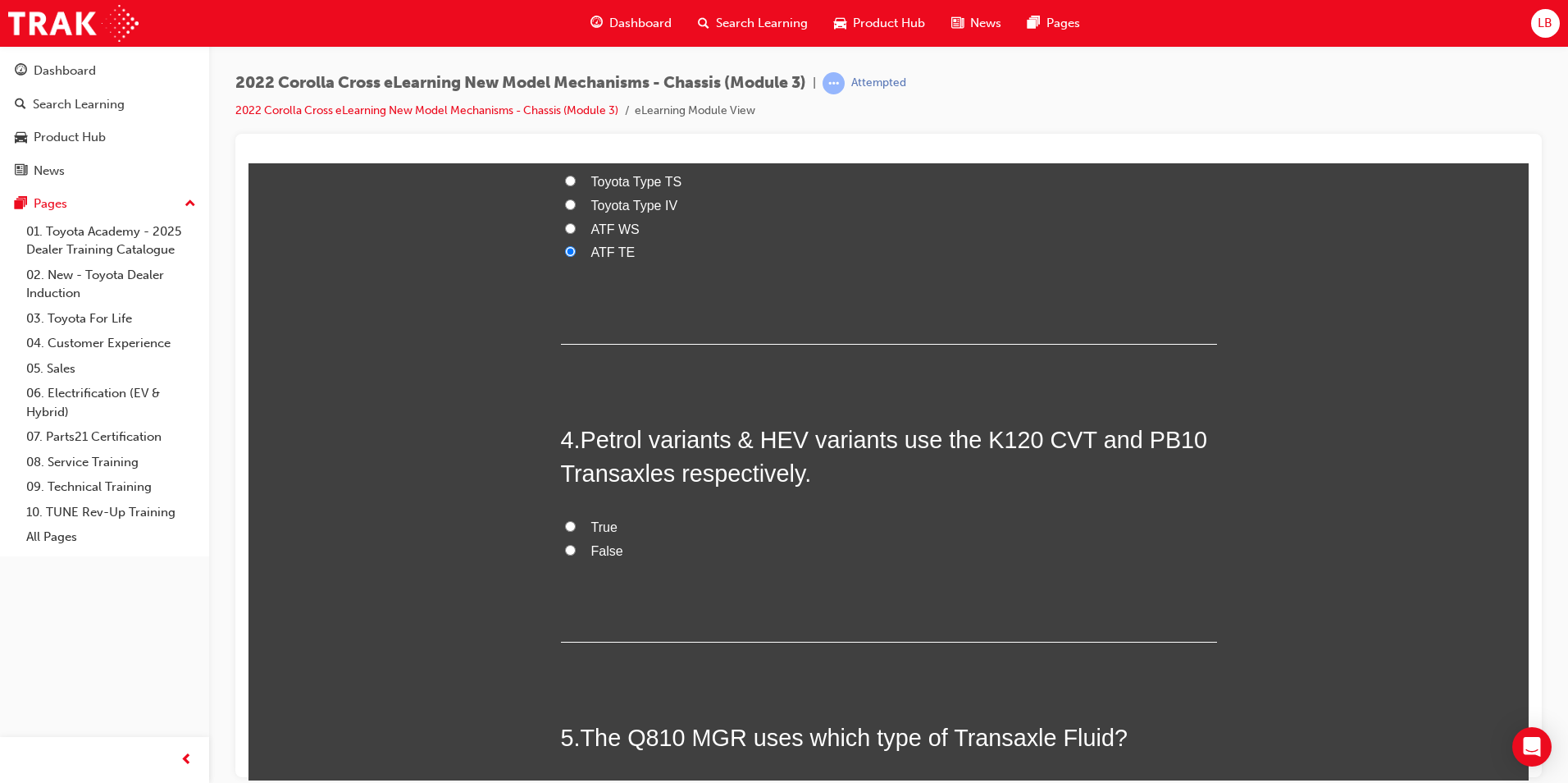
click at [596, 519] on span "True" at bounding box center [605, 526] width 26 height 14
click at [575, 520] on input "True" at bounding box center [570, 525] width 10 height 10
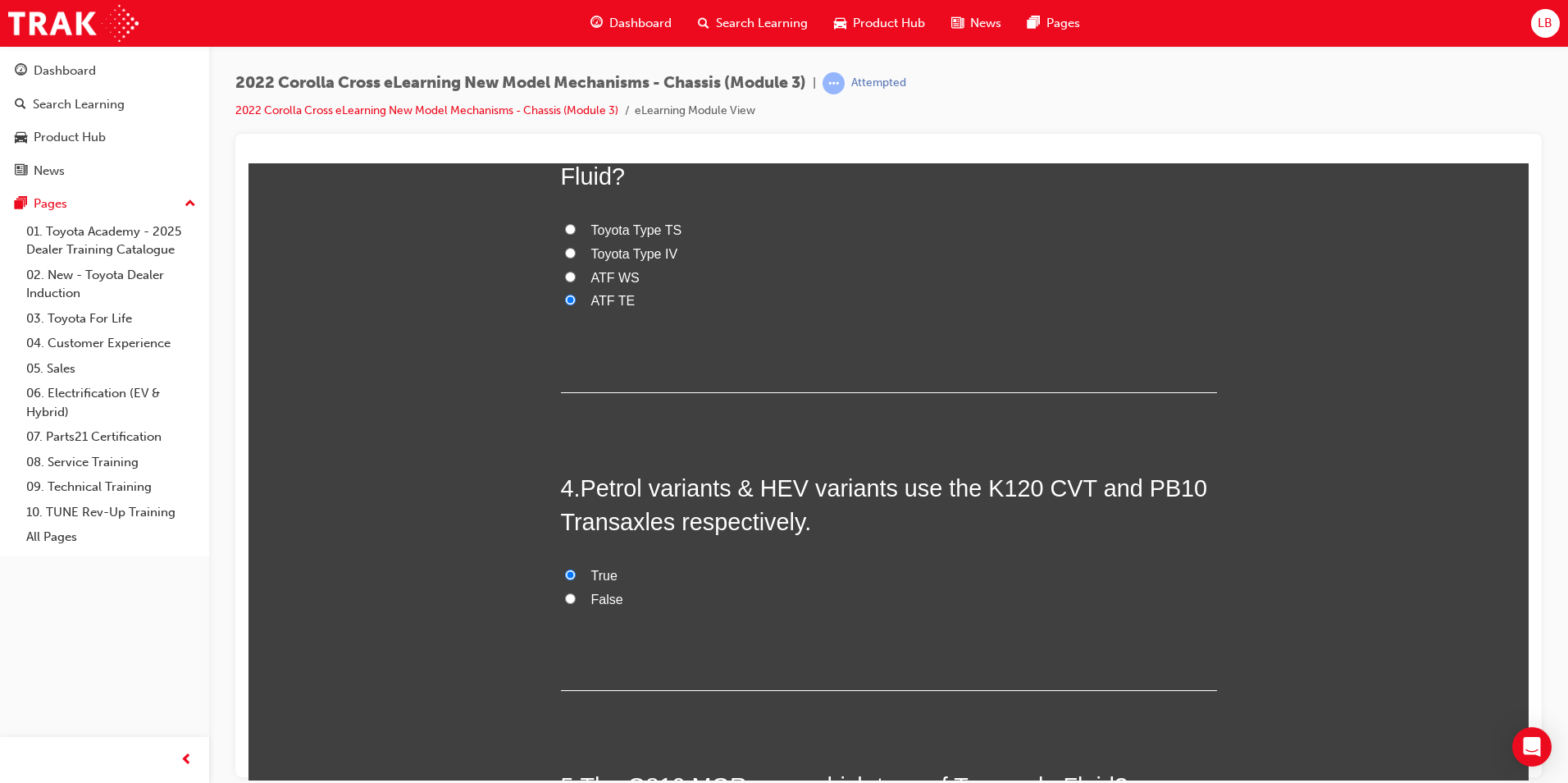
scroll to position [971, 0]
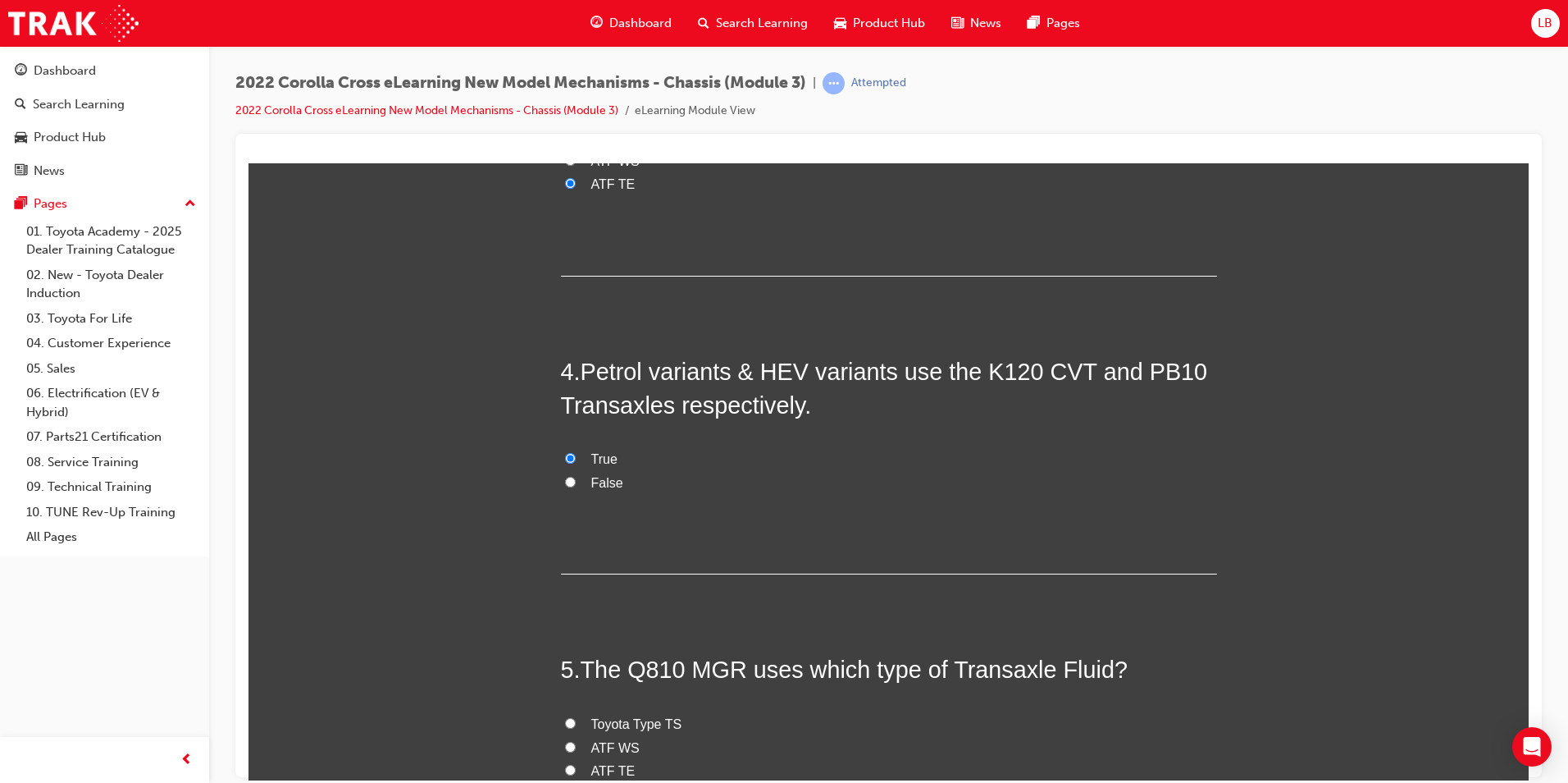
click at [591, 763] on span "ATF TE" at bounding box center [613, 770] width 44 height 14
click at [575, 764] on input "ATF TE" at bounding box center [570, 769] width 10 height 10
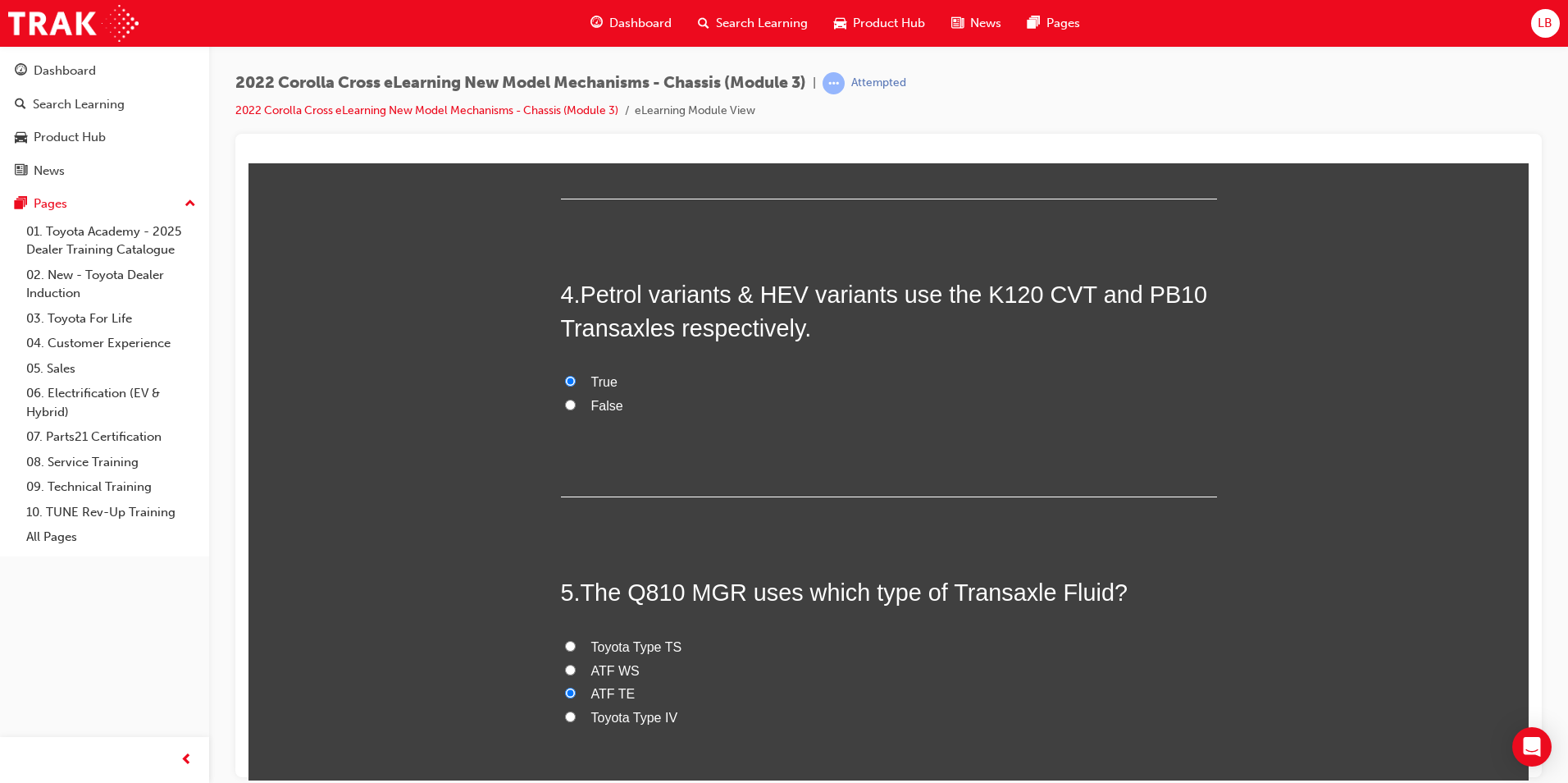
scroll to position [1135, 0]
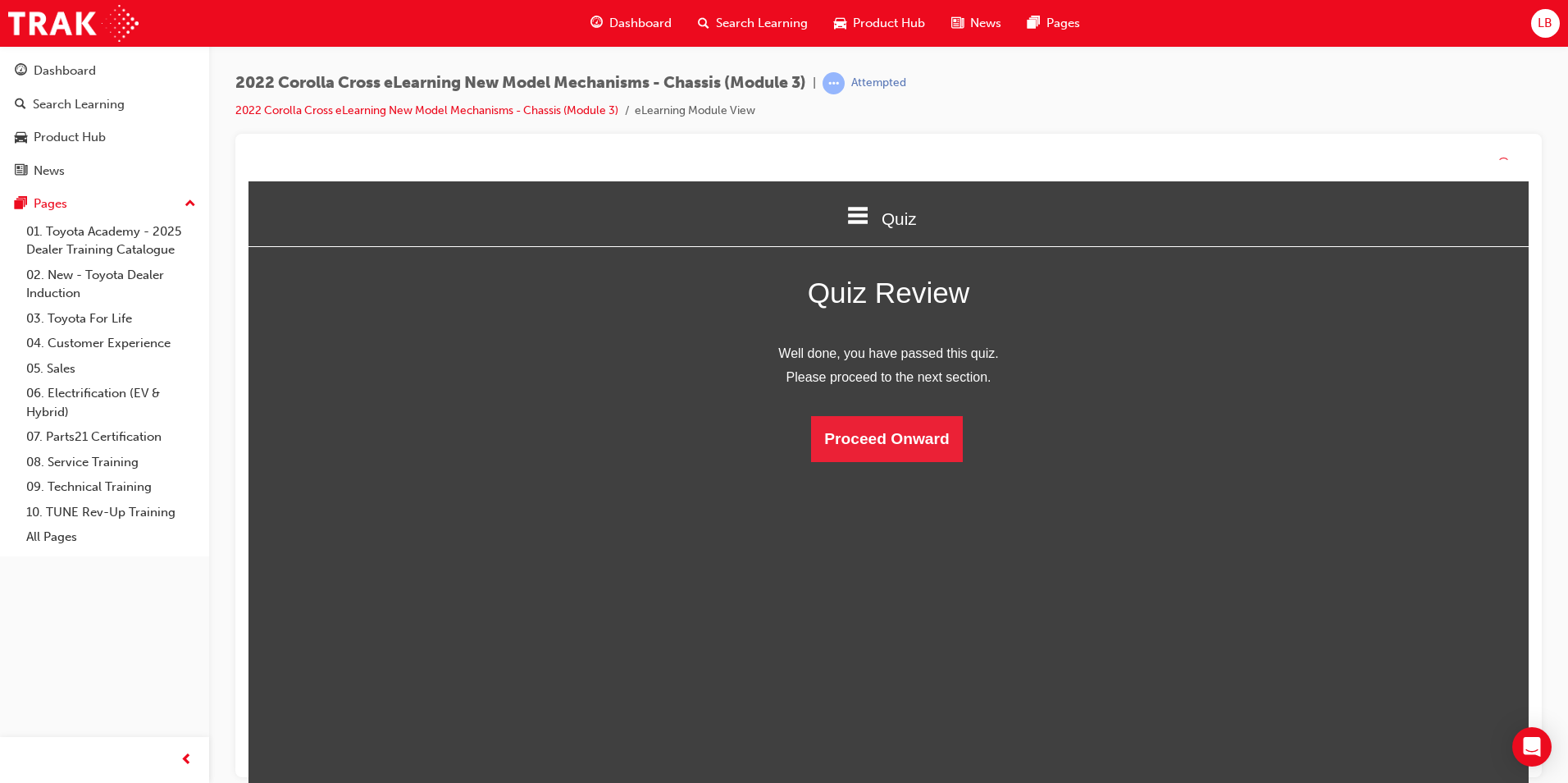
scroll to position [218, 1306]
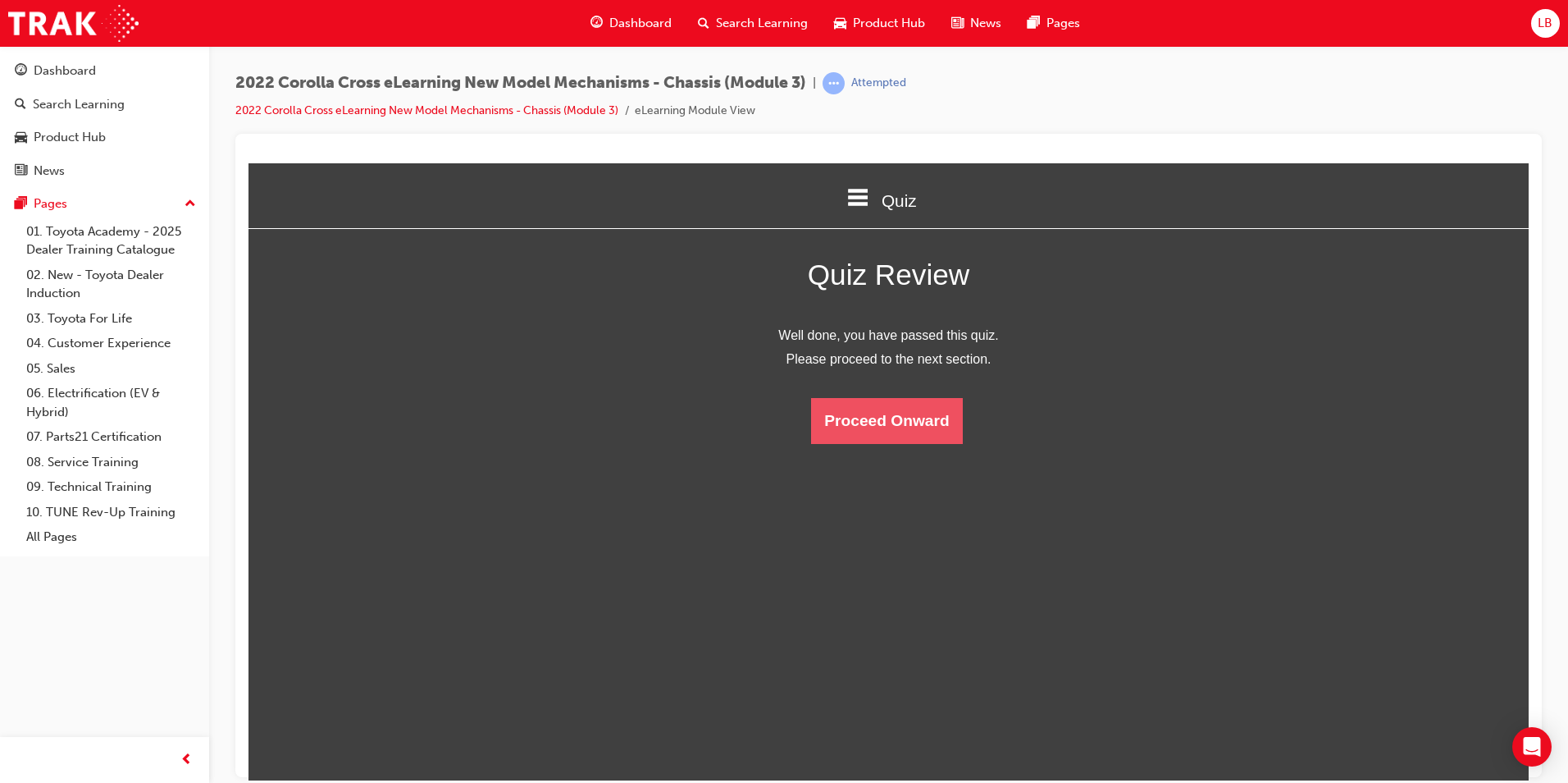
click at [908, 419] on button "Proceed Onward" at bounding box center [886, 420] width 151 height 46
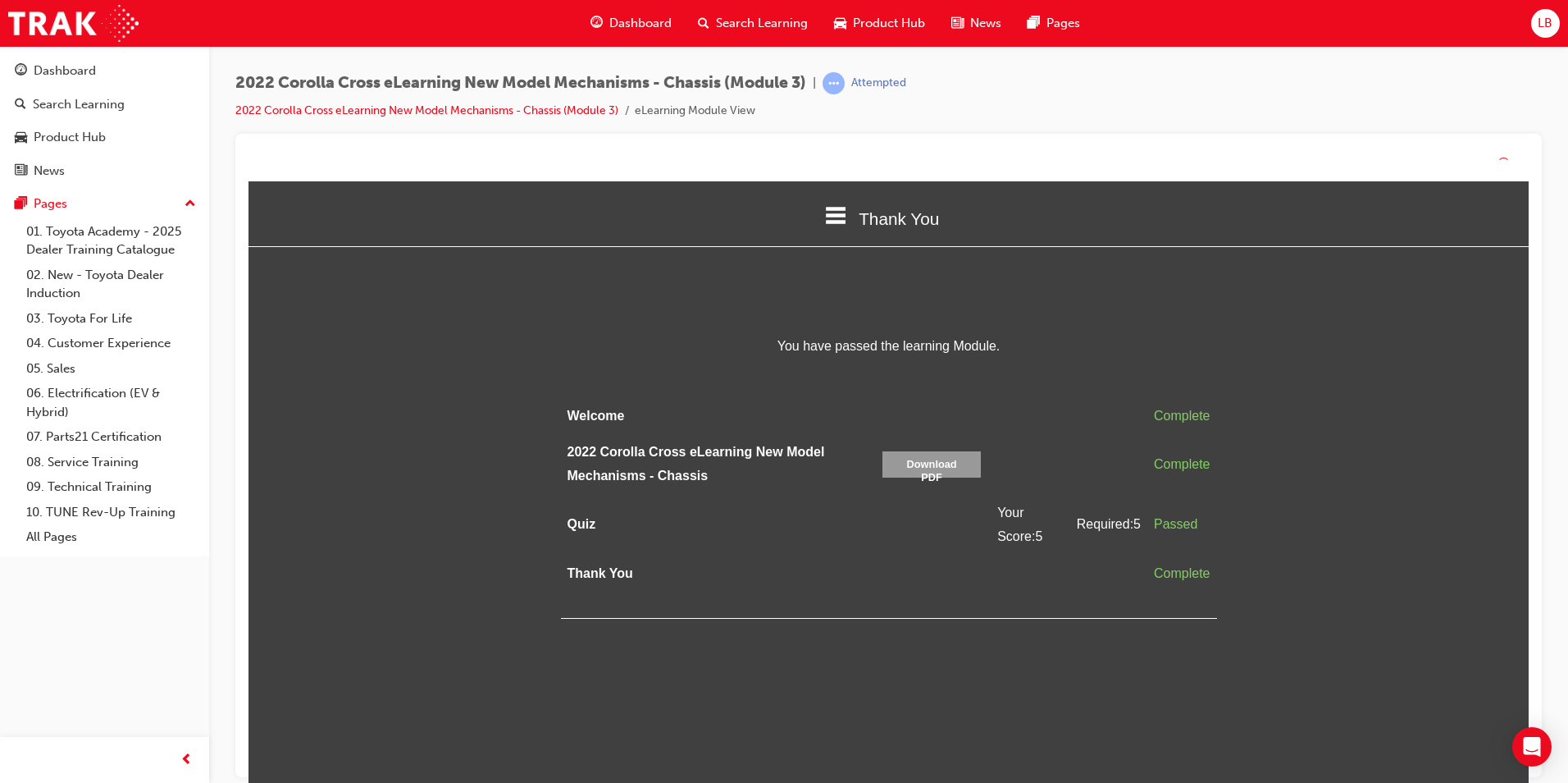
scroll to position [0, 0]
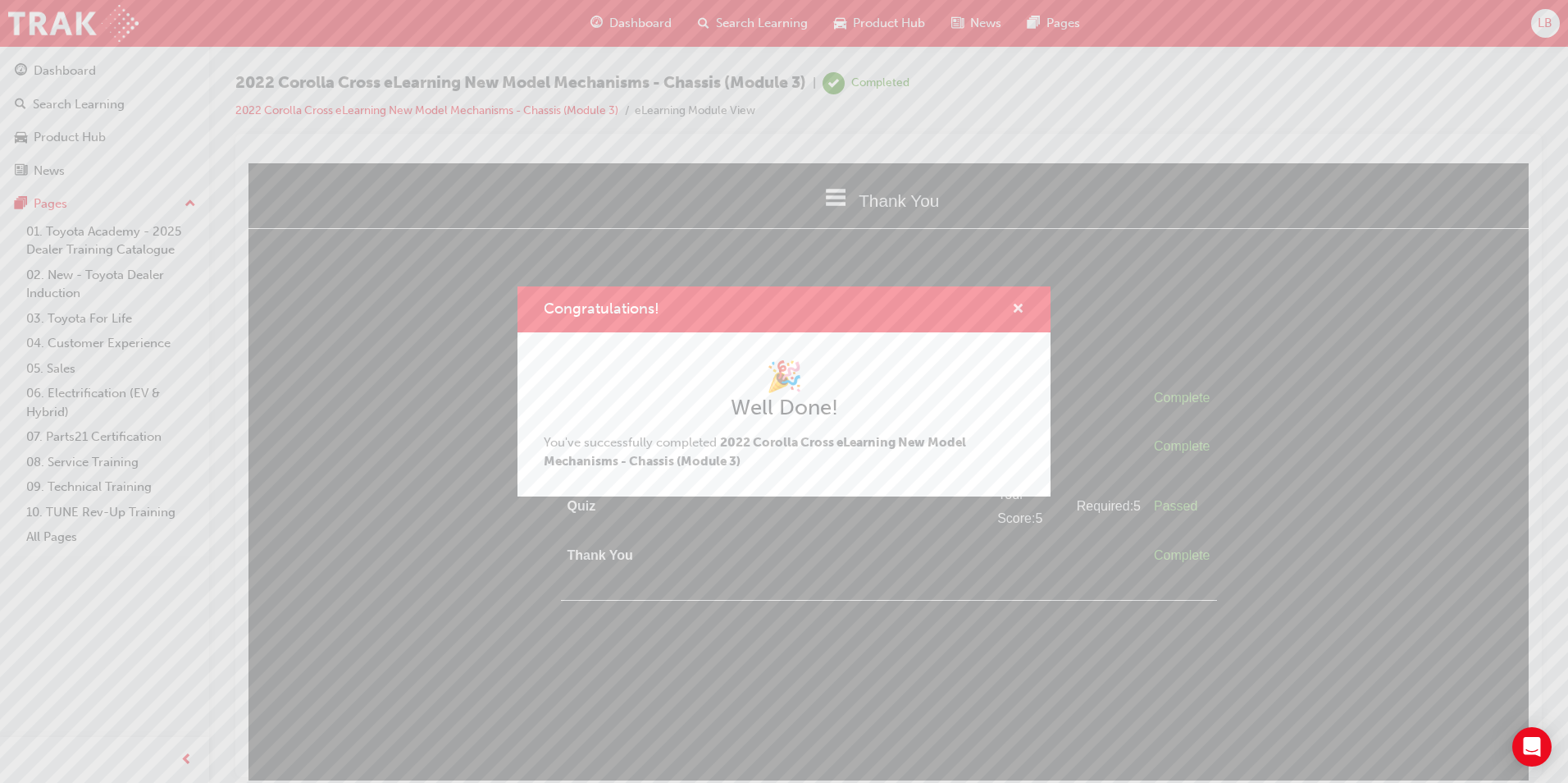
click at [1017, 308] on span "cross-icon" at bounding box center [1018, 310] width 12 height 15
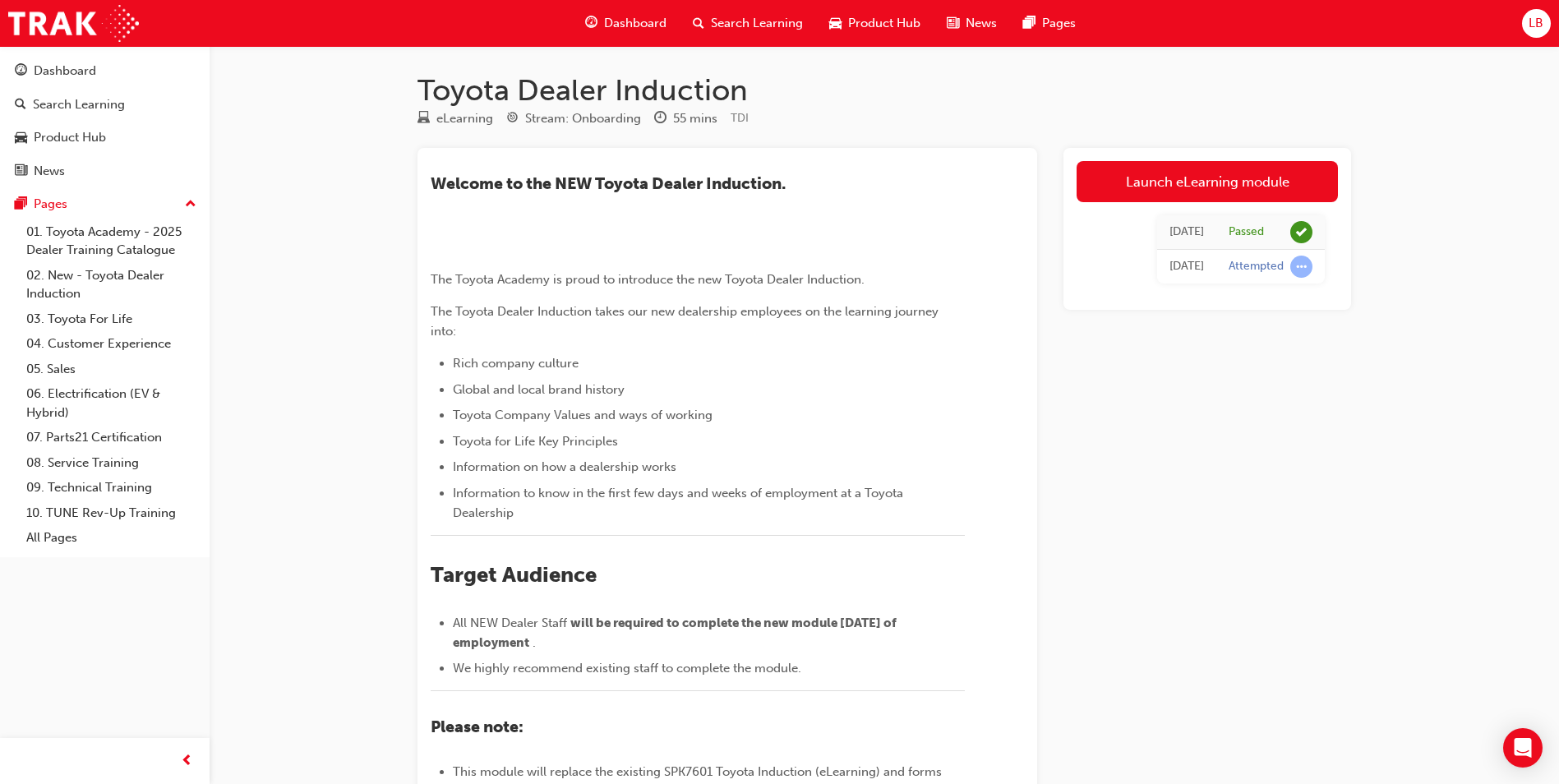
click at [740, 17] on span "Search Learning" at bounding box center [757, 23] width 92 height 19
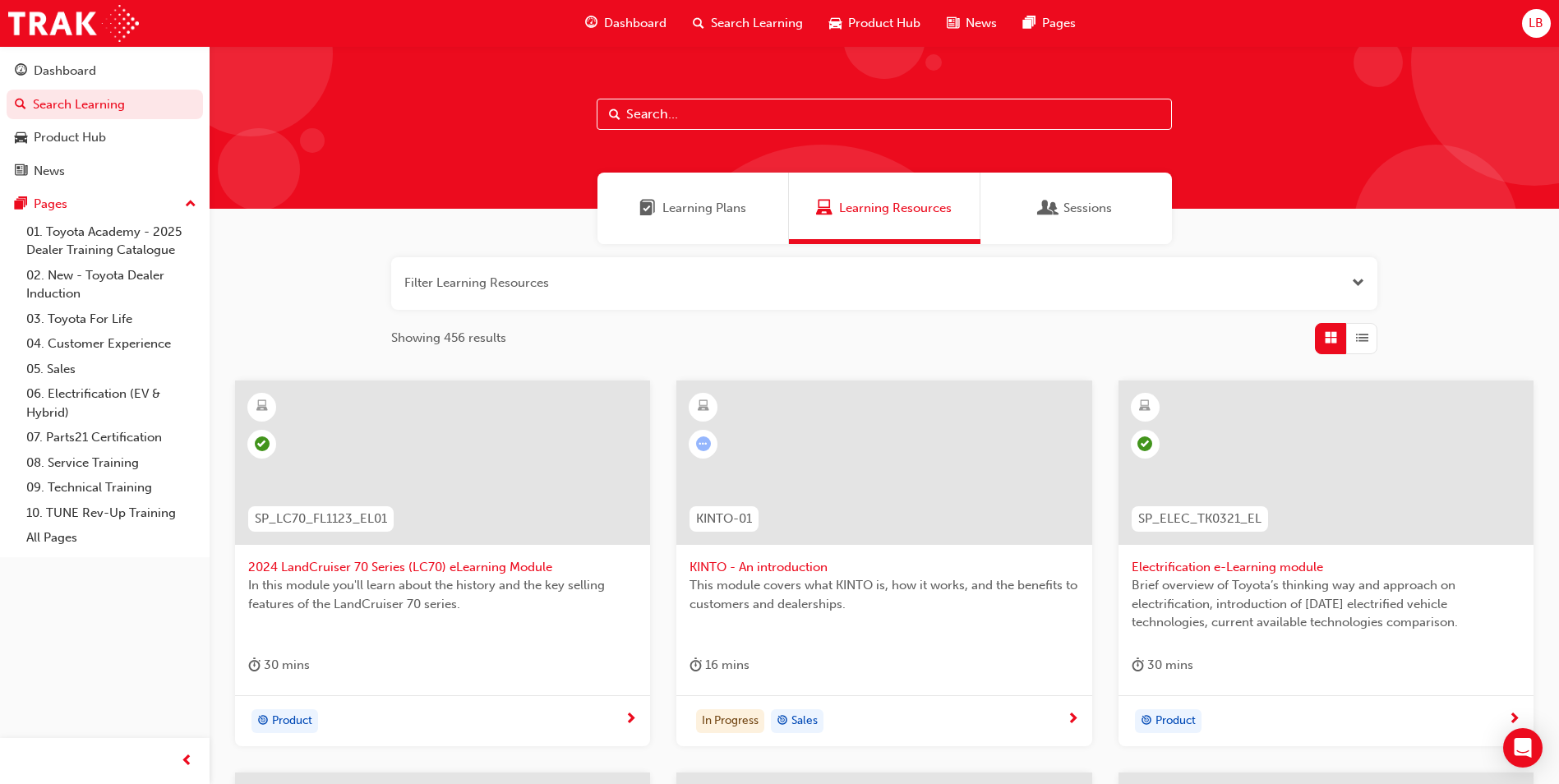
click at [894, 122] on input "text" at bounding box center [884, 114] width 576 height 31
type input "yaris"
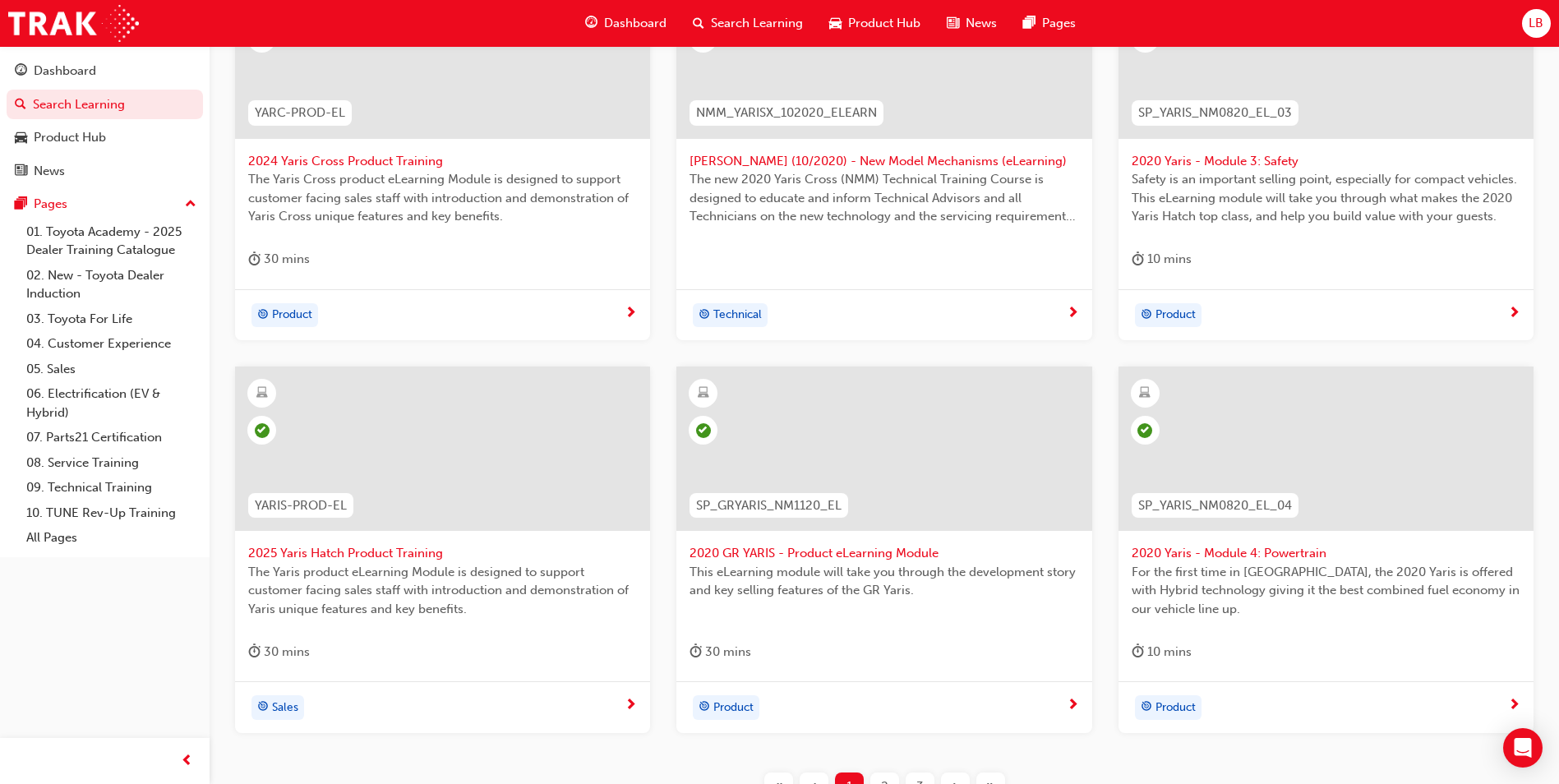
scroll to position [556, 0]
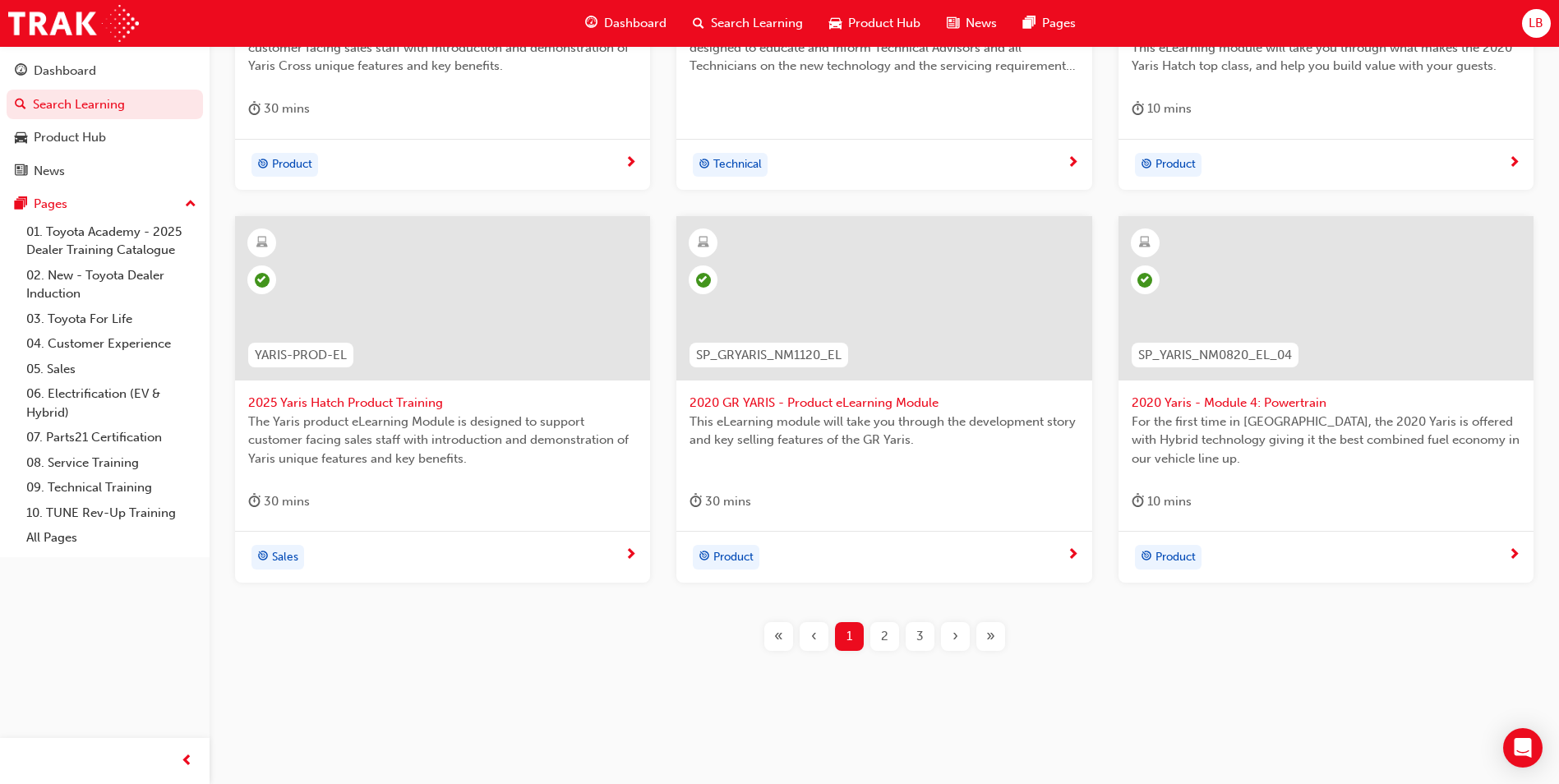
click at [953, 635] on span "›" at bounding box center [955, 637] width 6 height 19
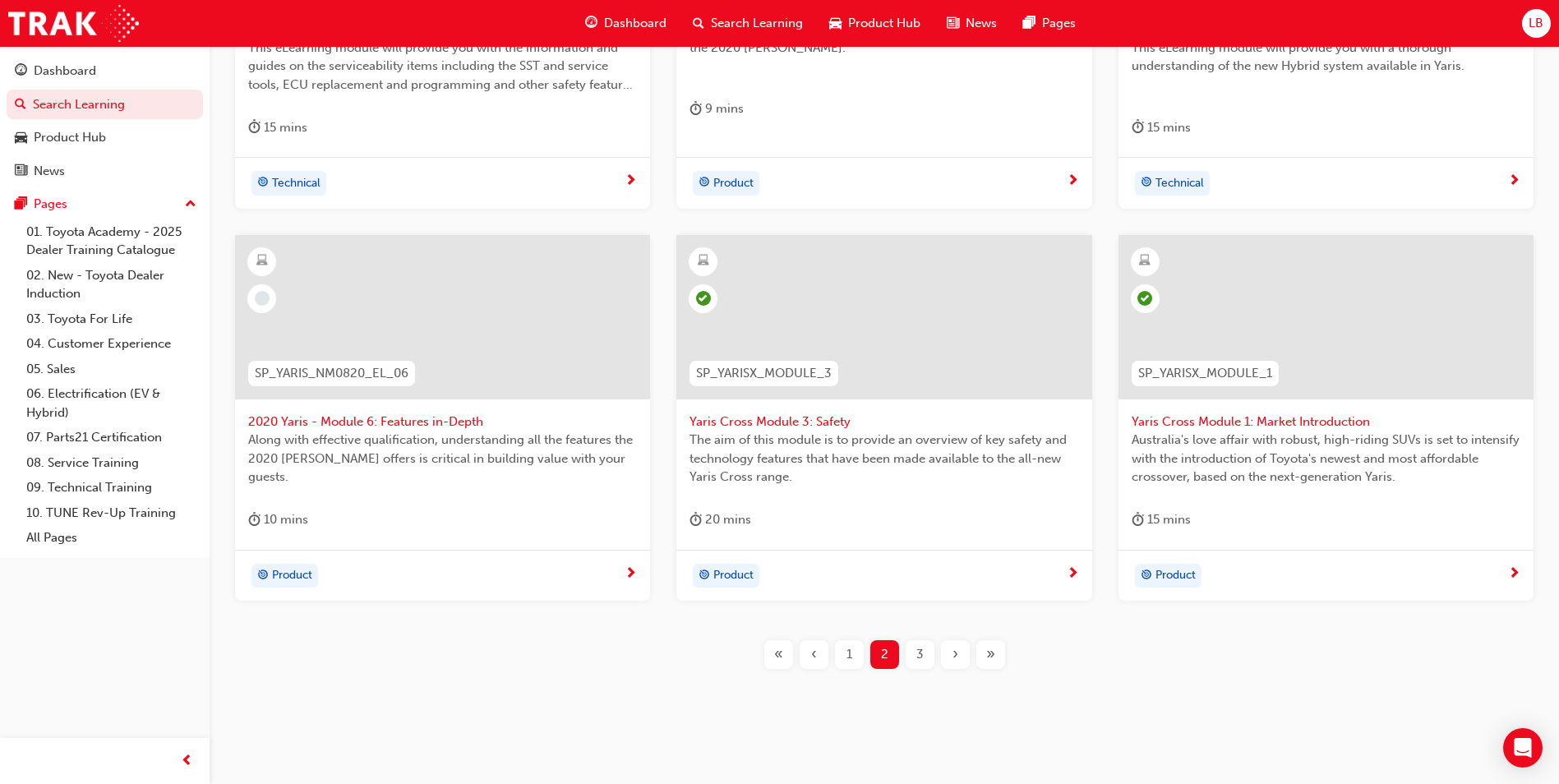
click at [947, 663] on div "›" at bounding box center [955, 654] width 29 height 29
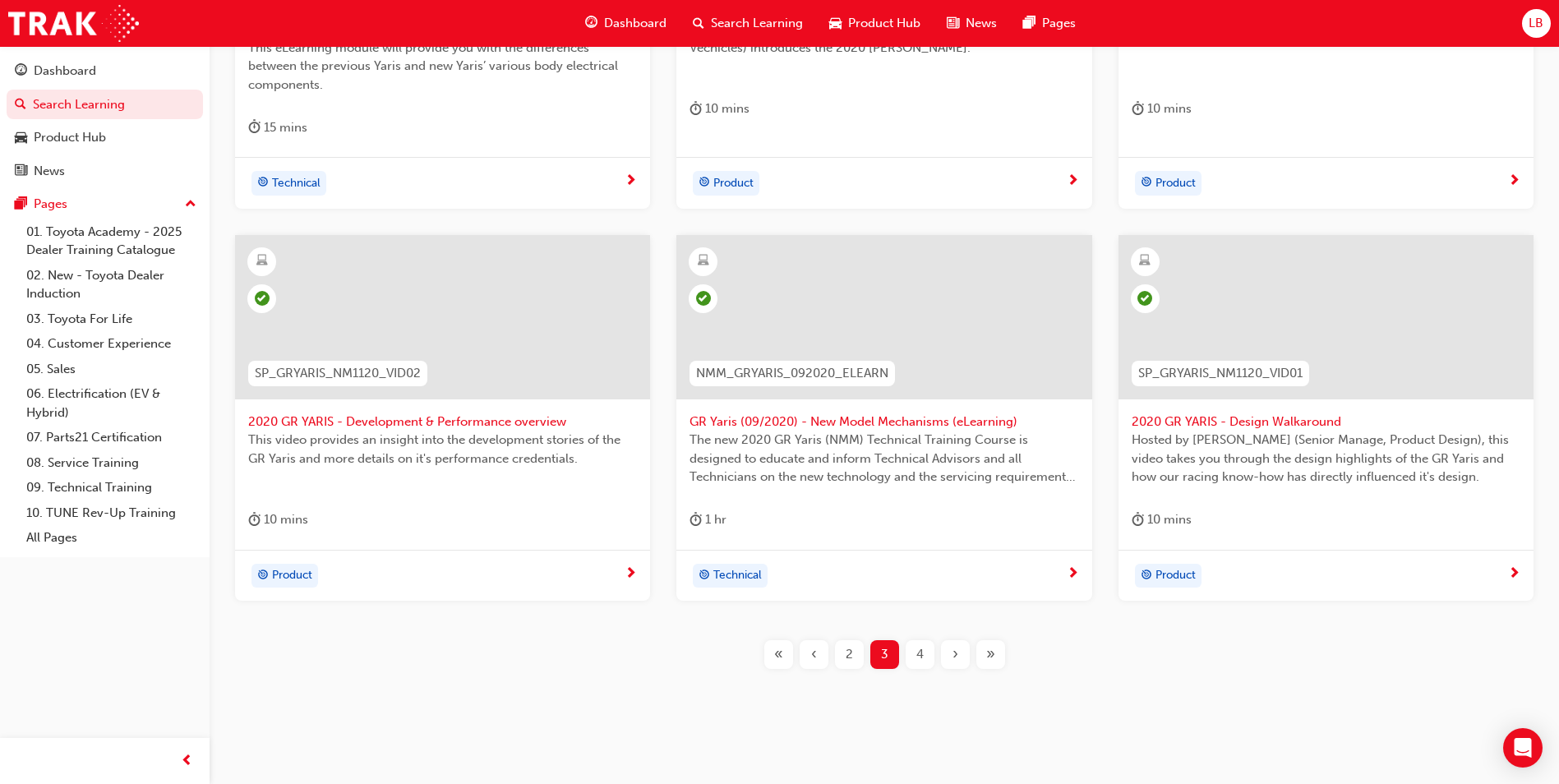
click at [949, 653] on div "›" at bounding box center [955, 654] width 29 height 29
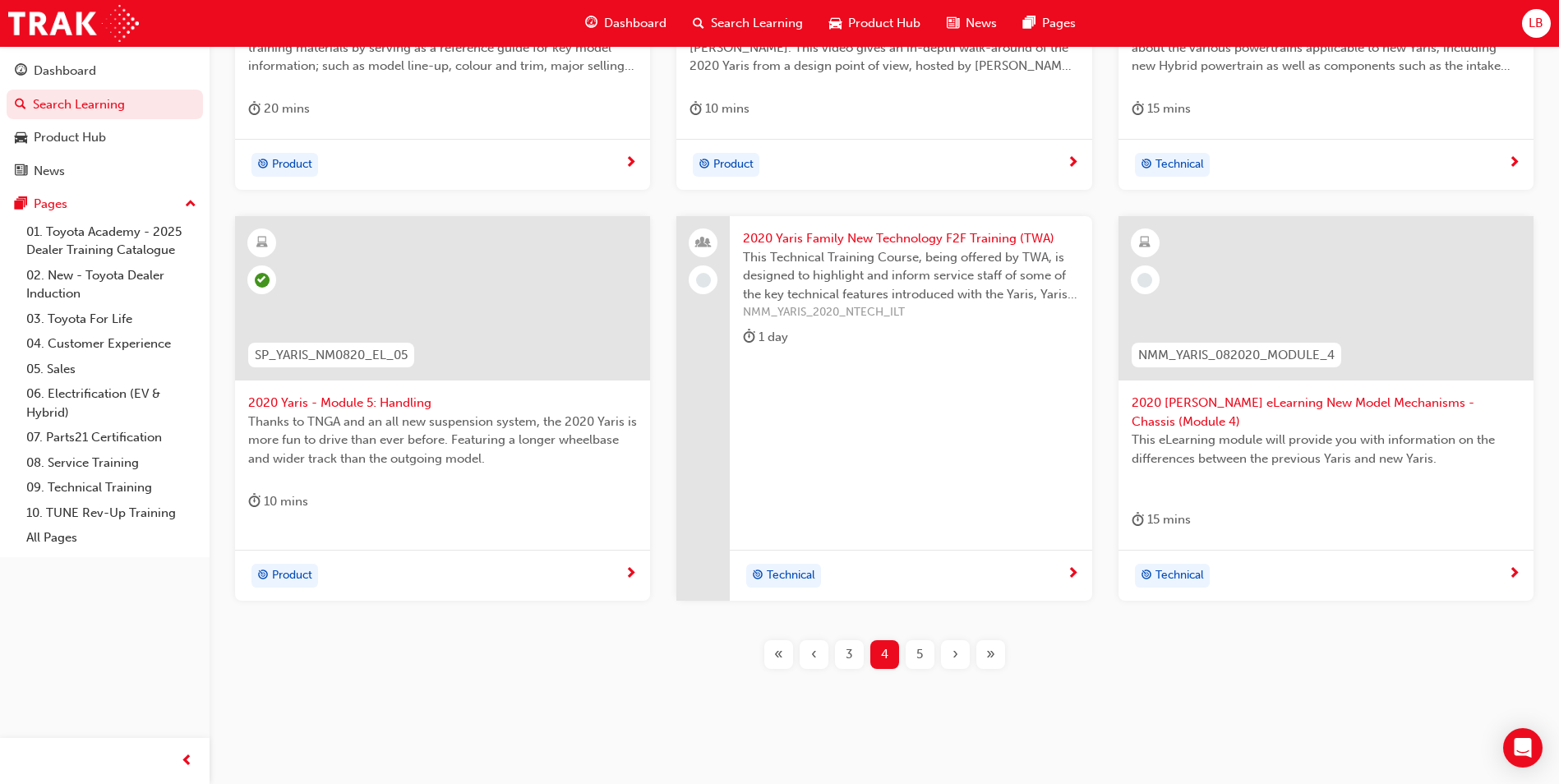
click at [1305, 431] on span "This eLearning module will provide you with information on the differences betw…" at bounding box center [1326, 449] width 389 height 37
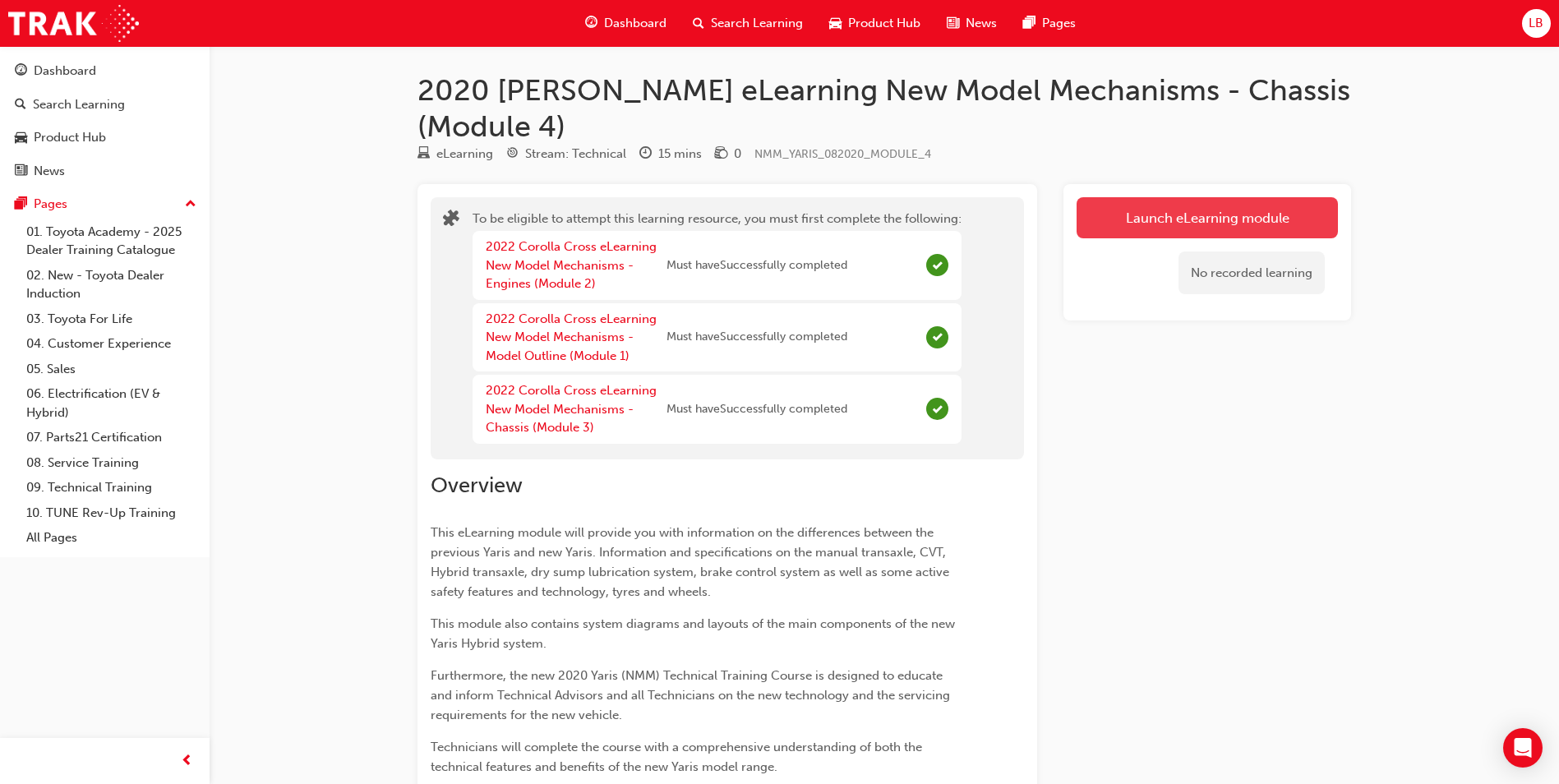
click at [1196, 197] on button "Launch eLearning module" at bounding box center [1207, 218] width 261 height 41
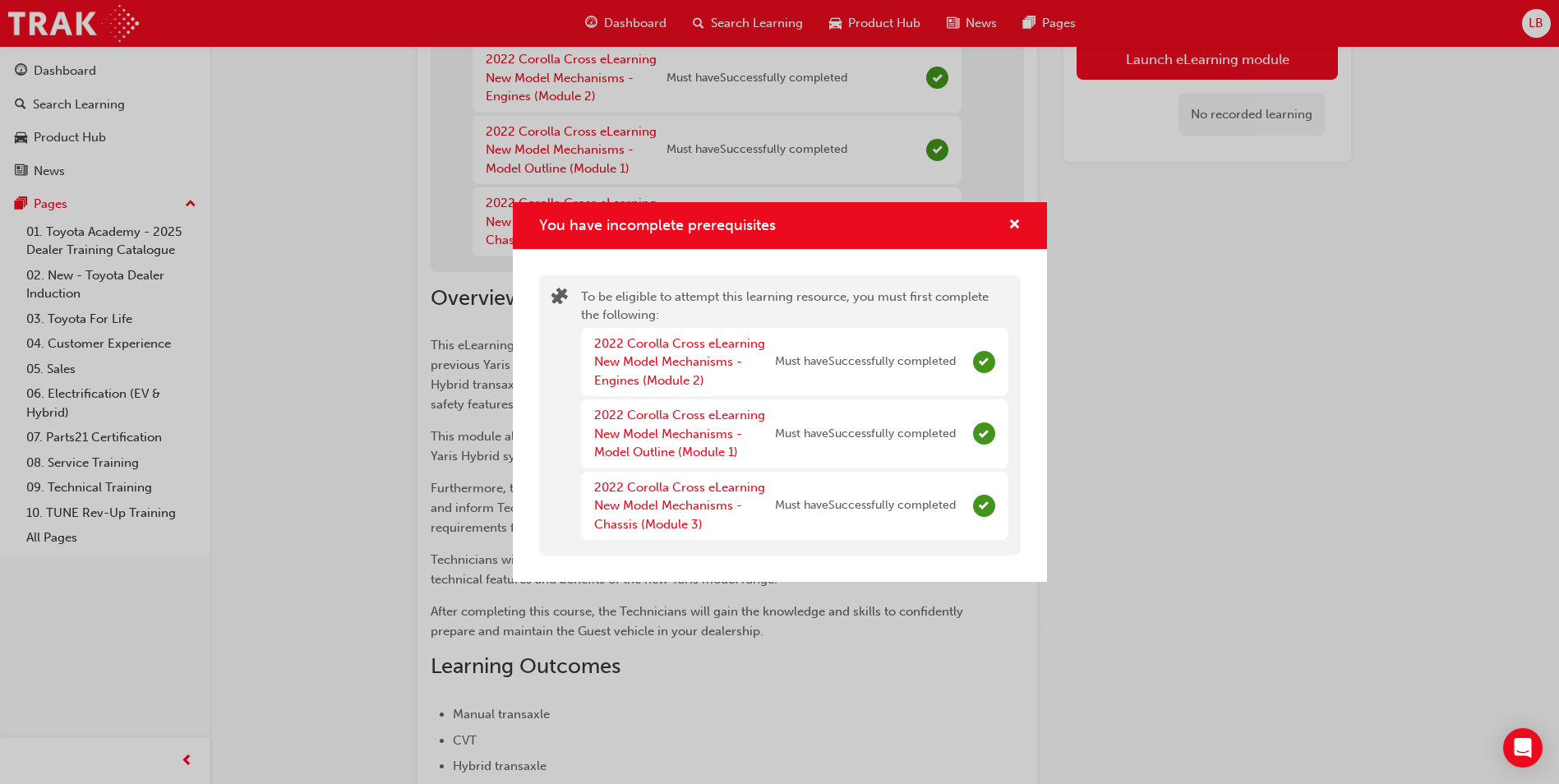
scroll to position [164, 0]
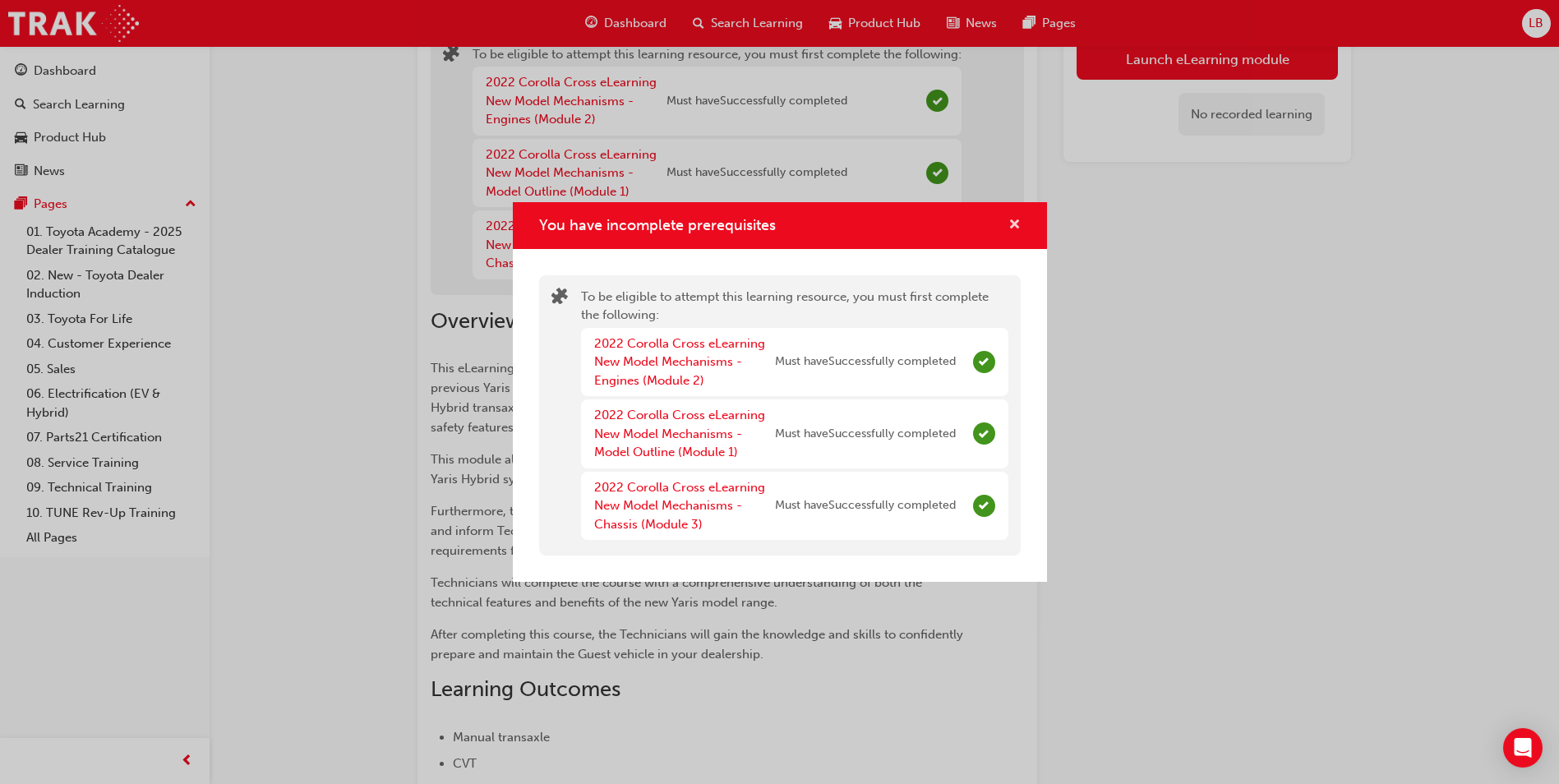
click at [1019, 222] on span "cross-icon" at bounding box center [1014, 226] width 12 height 15
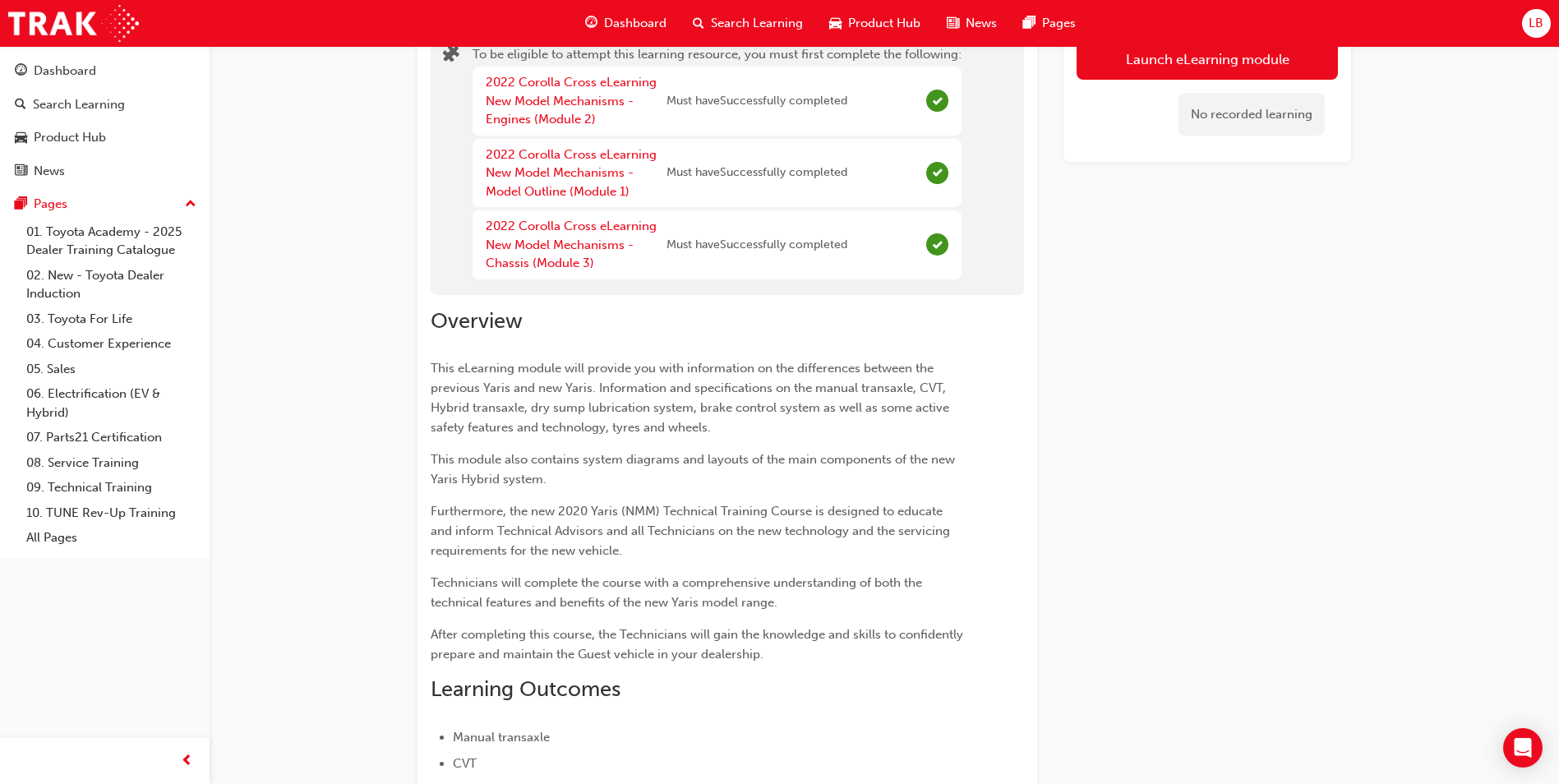
scroll to position [0, 0]
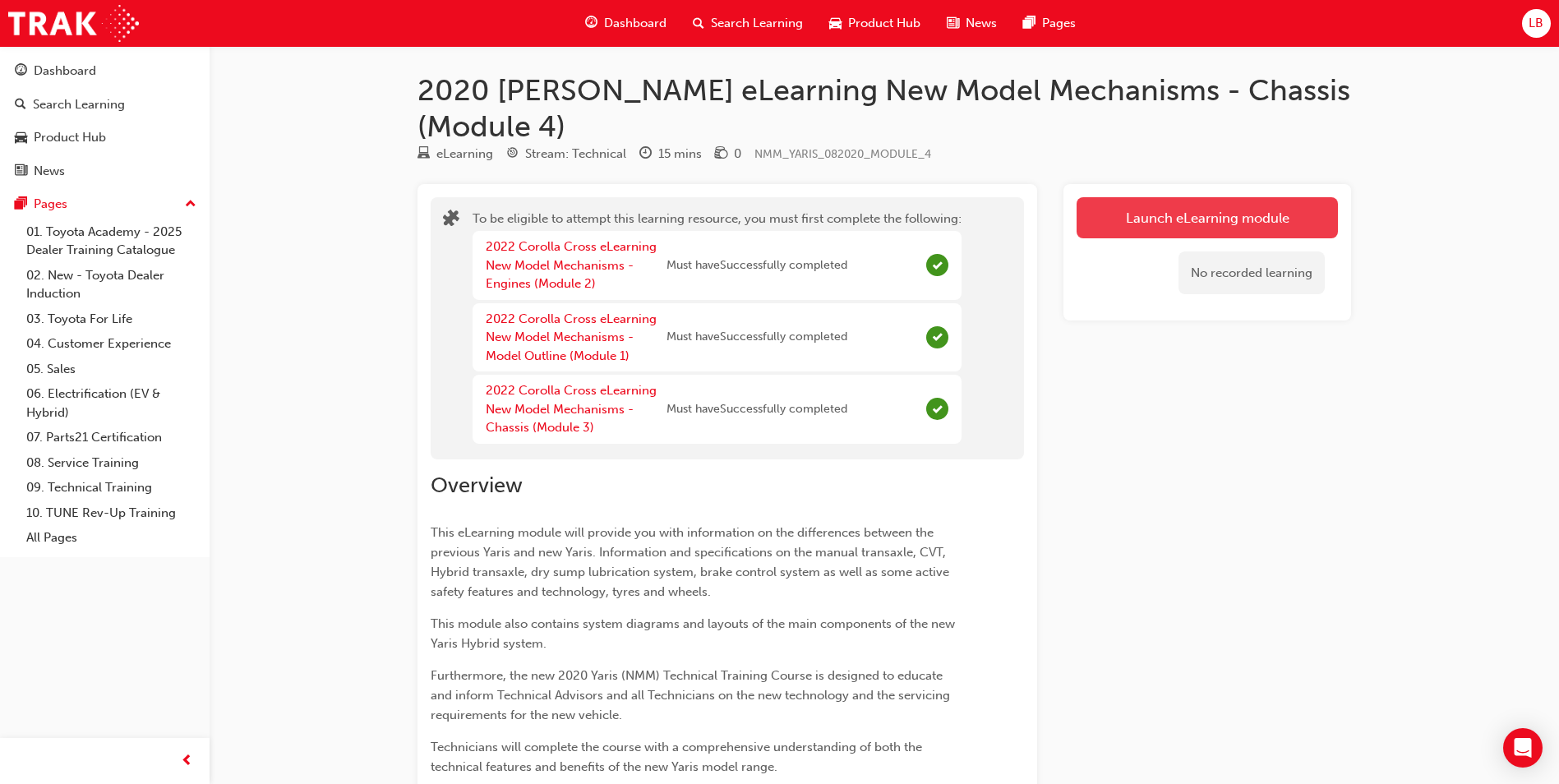
click at [1194, 197] on button "Launch eLearning module" at bounding box center [1207, 218] width 261 height 41
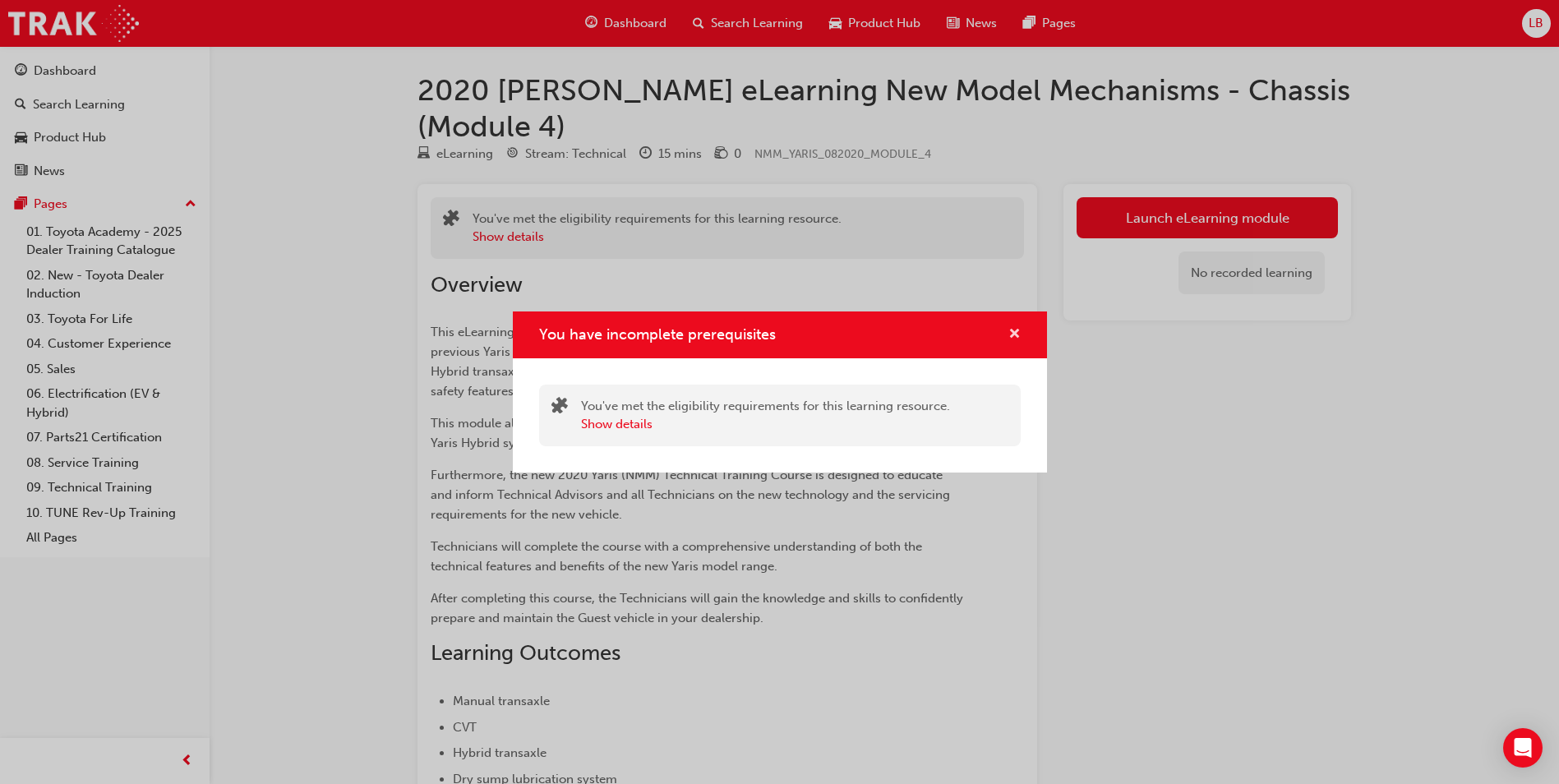
click at [1014, 333] on span "cross-icon" at bounding box center [1014, 335] width 12 height 15
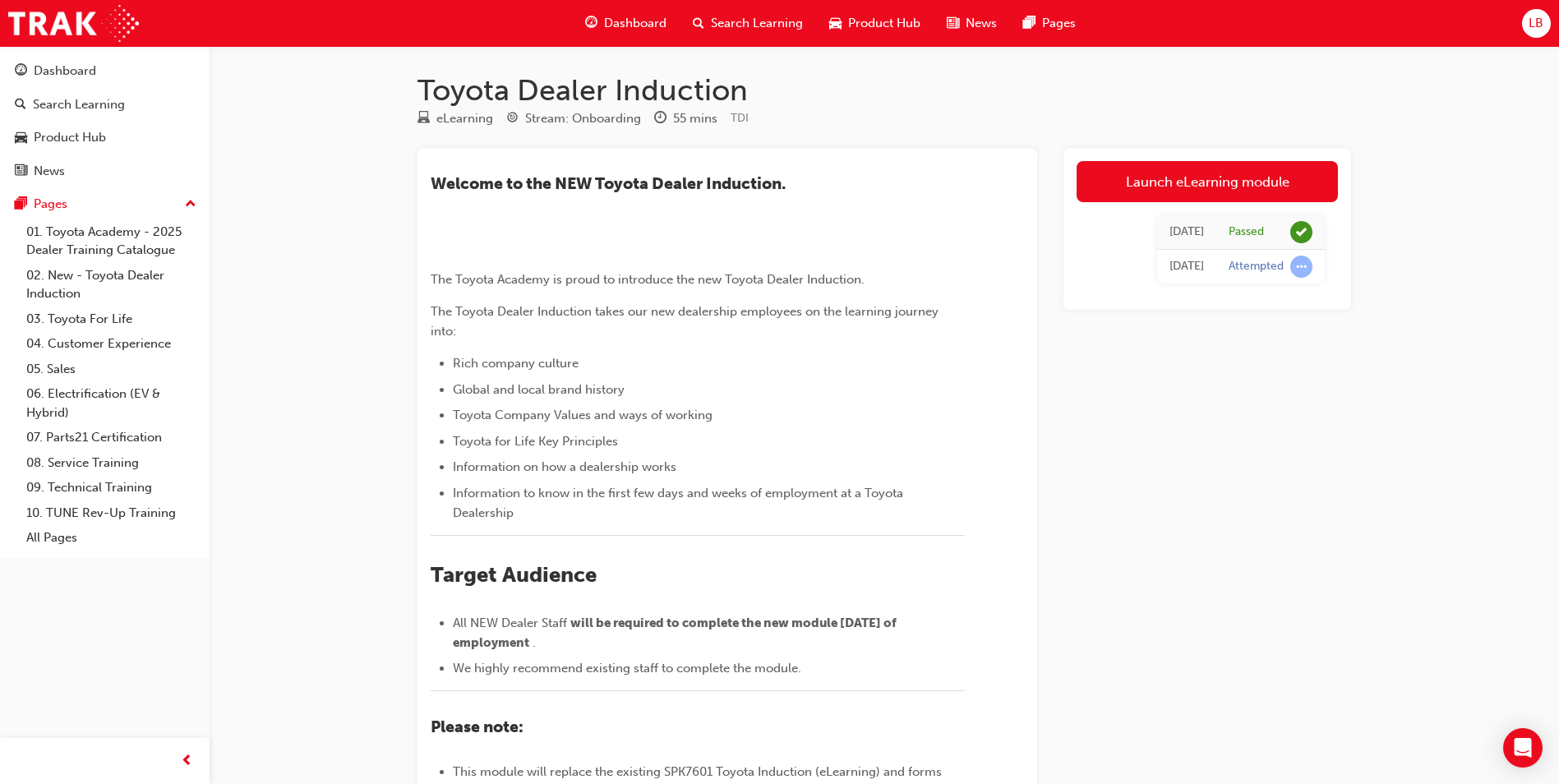
click at [744, 28] on span "Search Learning" at bounding box center [757, 23] width 92 height 19
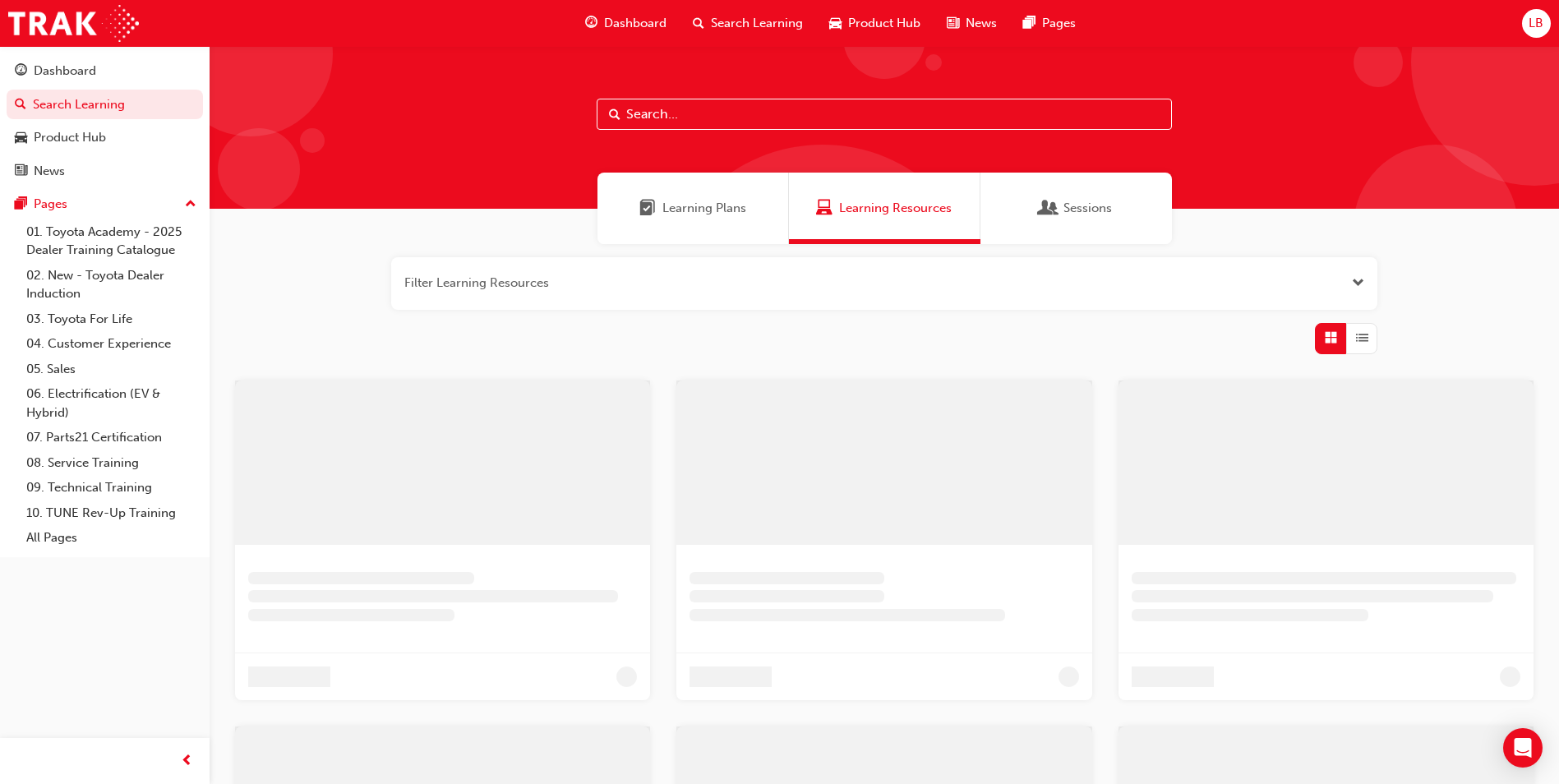
click at [712, 106] on input "text" at bounding box center [884, 114] width 576 height 31
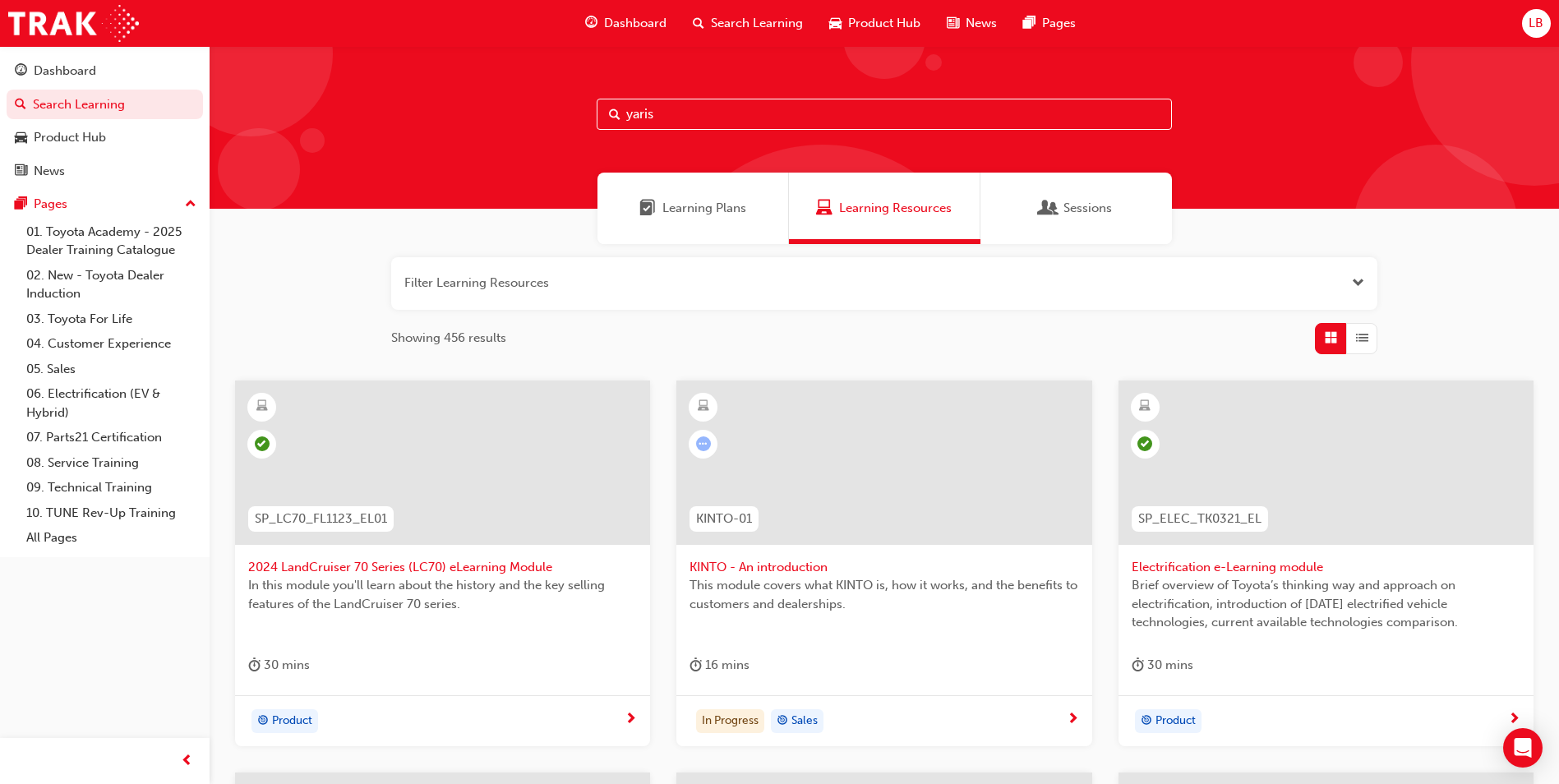
type input "yaris"
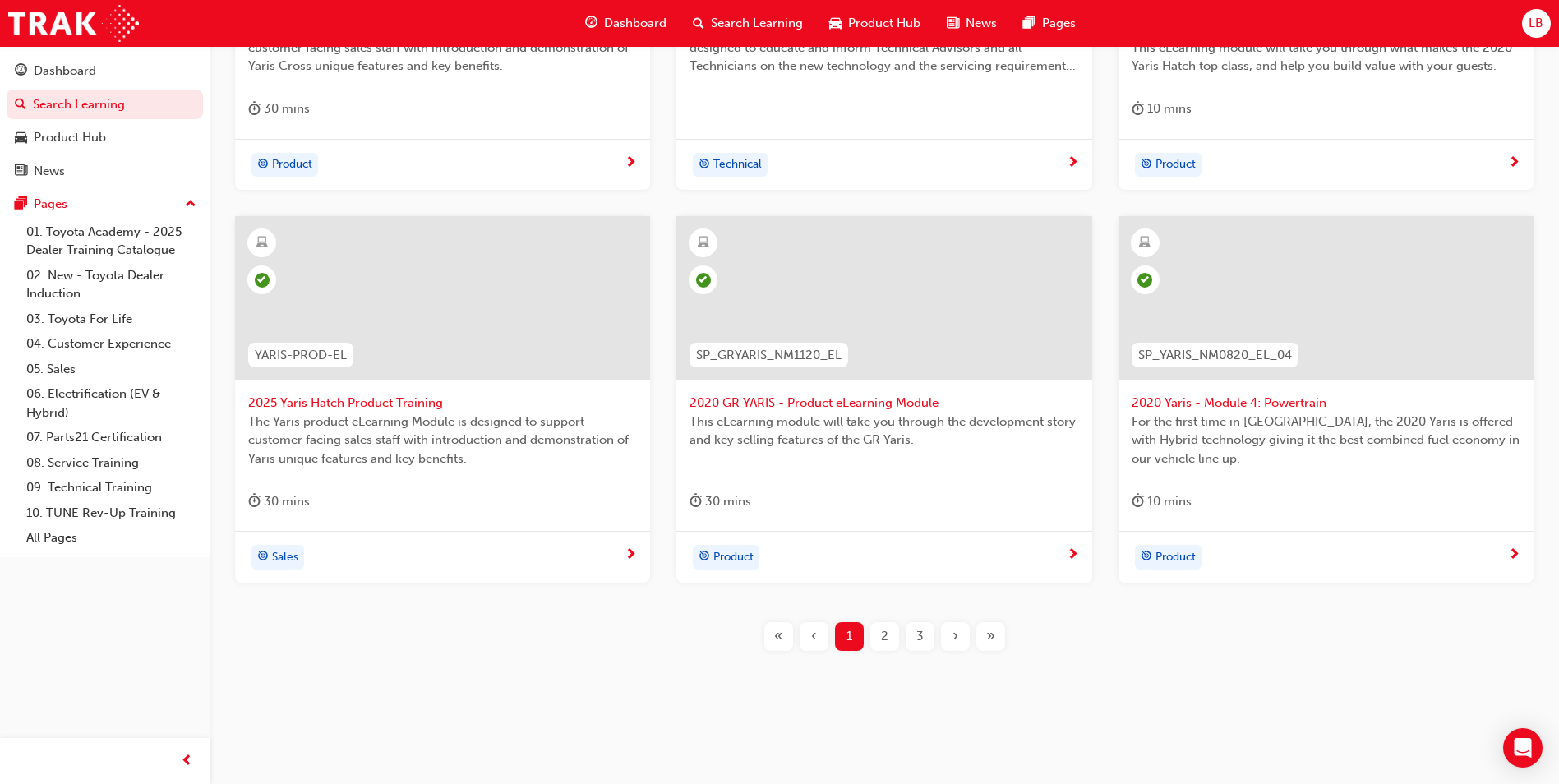
click at [995, 637] on span "»" at bounding box center [991, 637] width 9 height 19
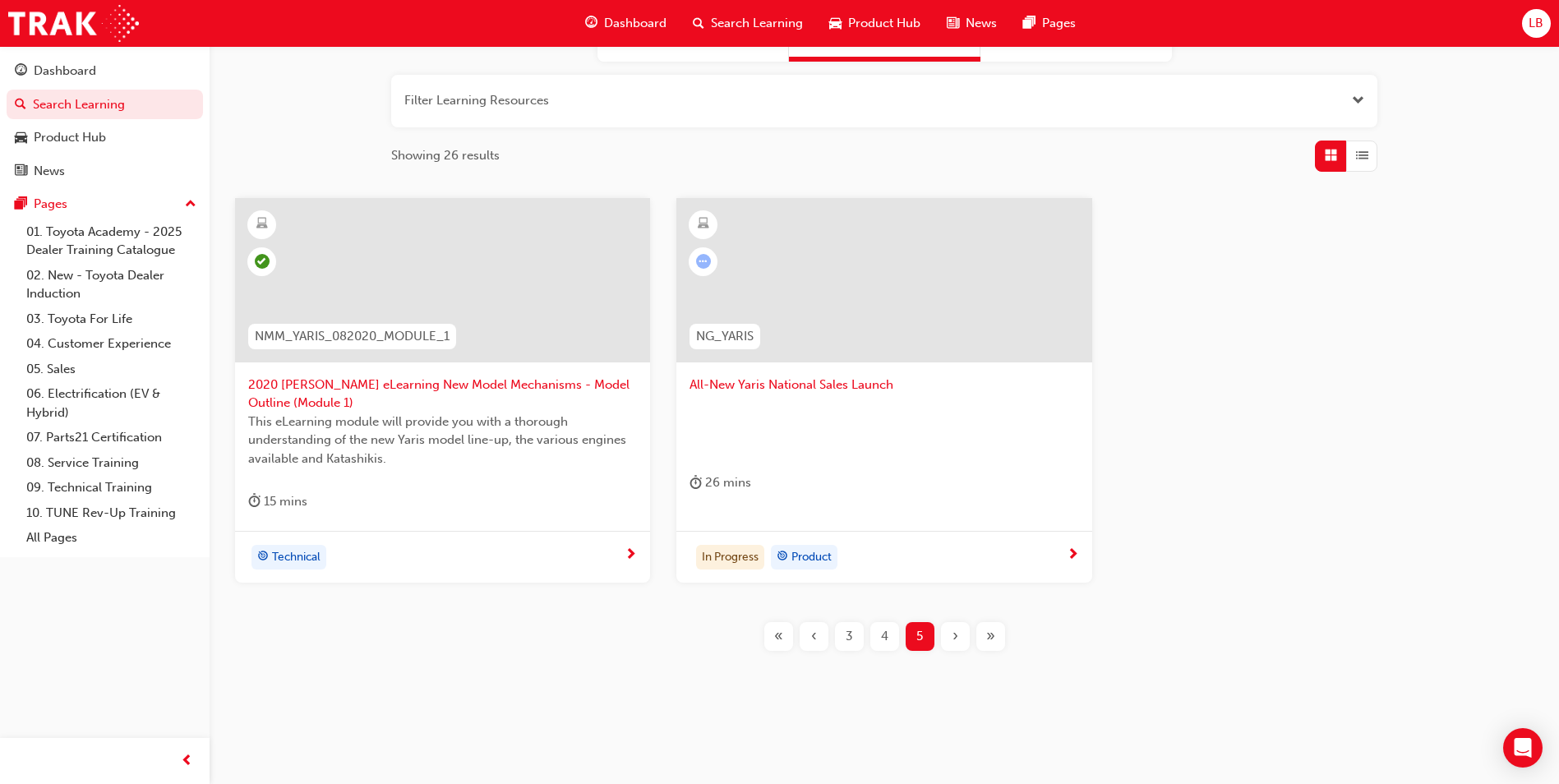
click at [878, 630] on div "4" at bounding box center [885, 636] width 29 height 29
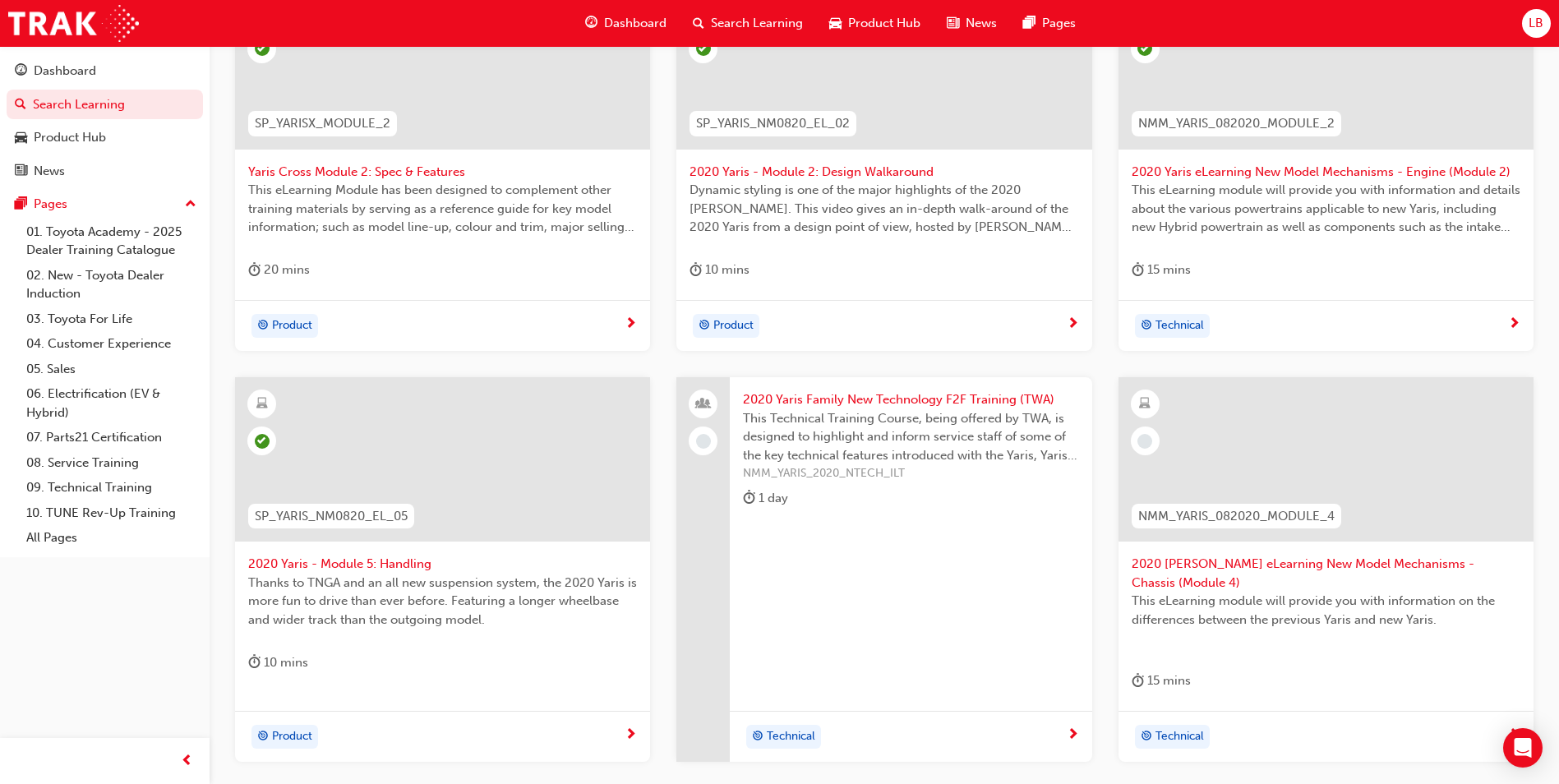
scroll to position [556, 0]
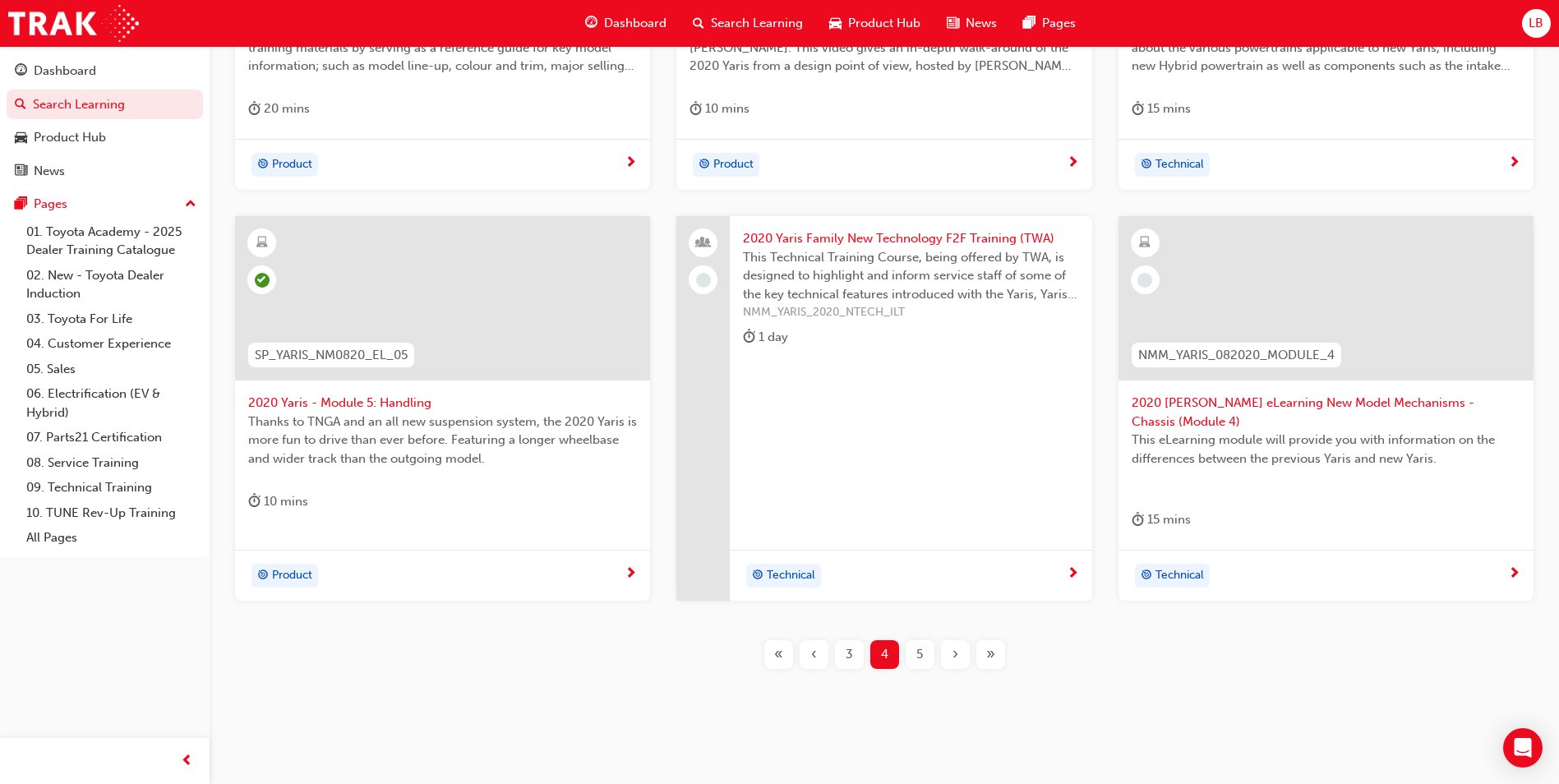
click at [1201, 401] on span "2020 [PERSON_NAME] eLearning New Model Mechanisms - Chassis (Module 4)" at bounding box center [1326, 411] width 389 height 37
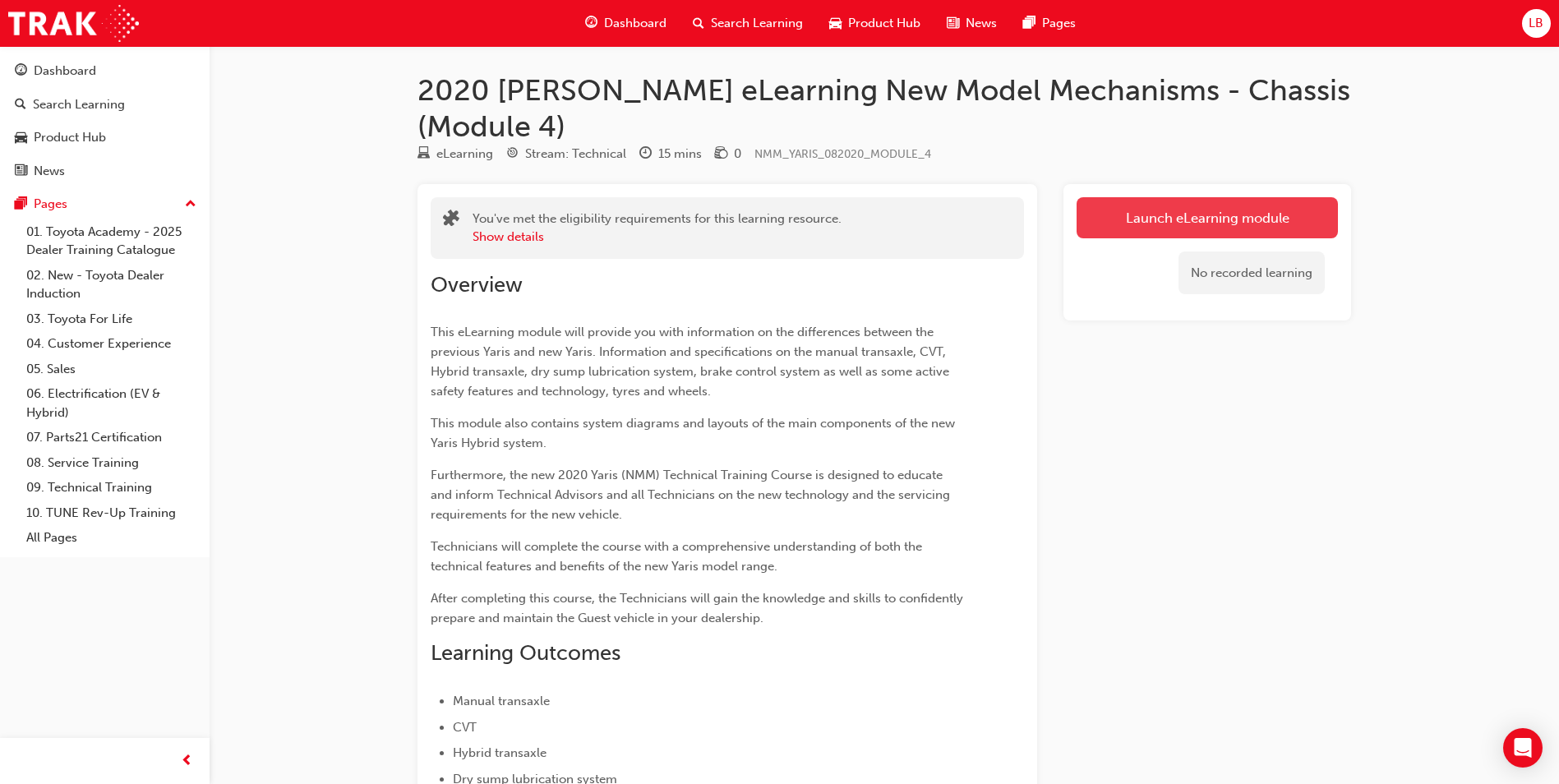
click at [1151, 197] on link "Launch eLearning module" at bounding box center [1207, 218] width 261 height 41
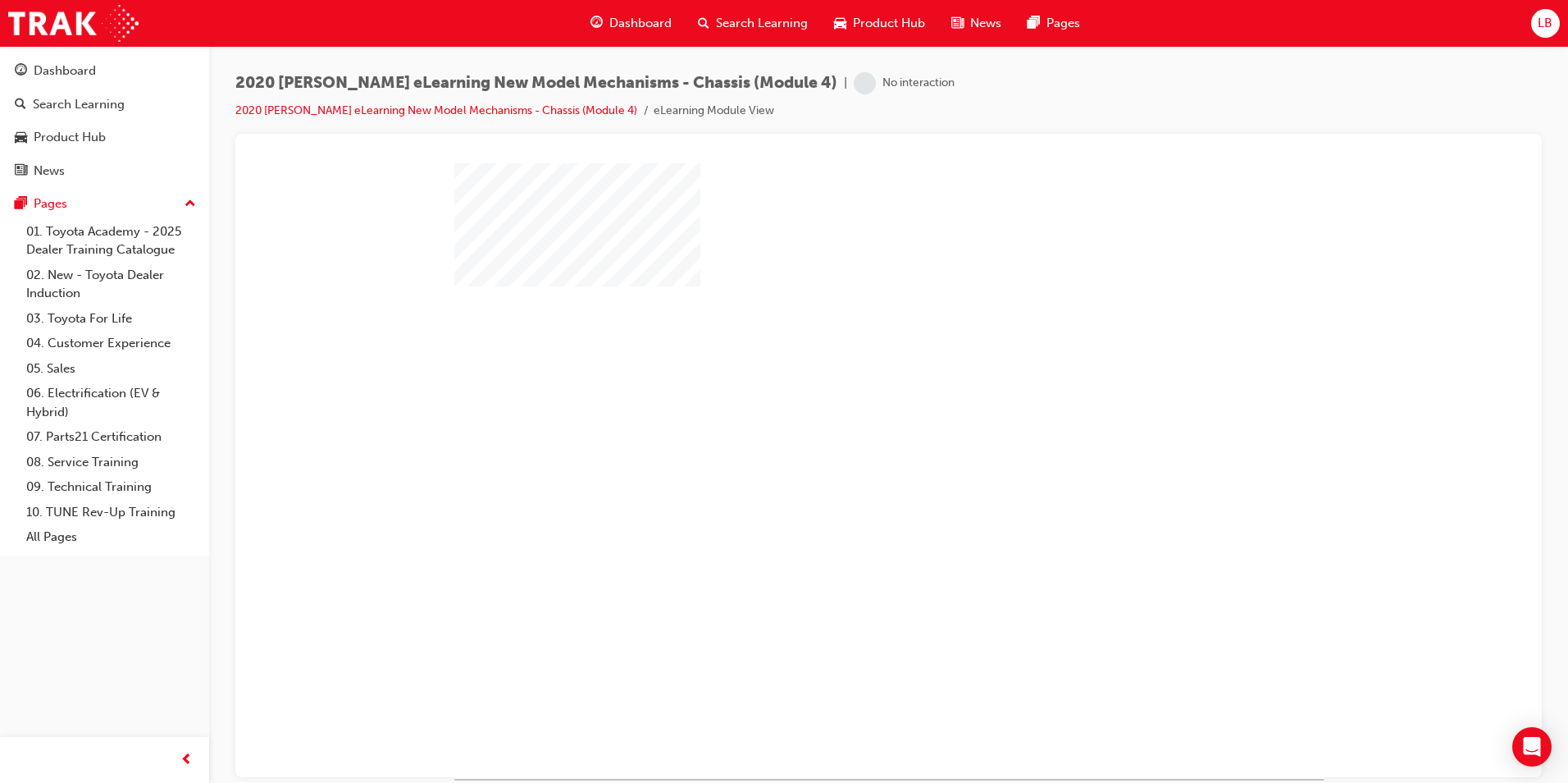
click at [842, 423] on div "play" at bounding box center [842, 423] width 0 height 0
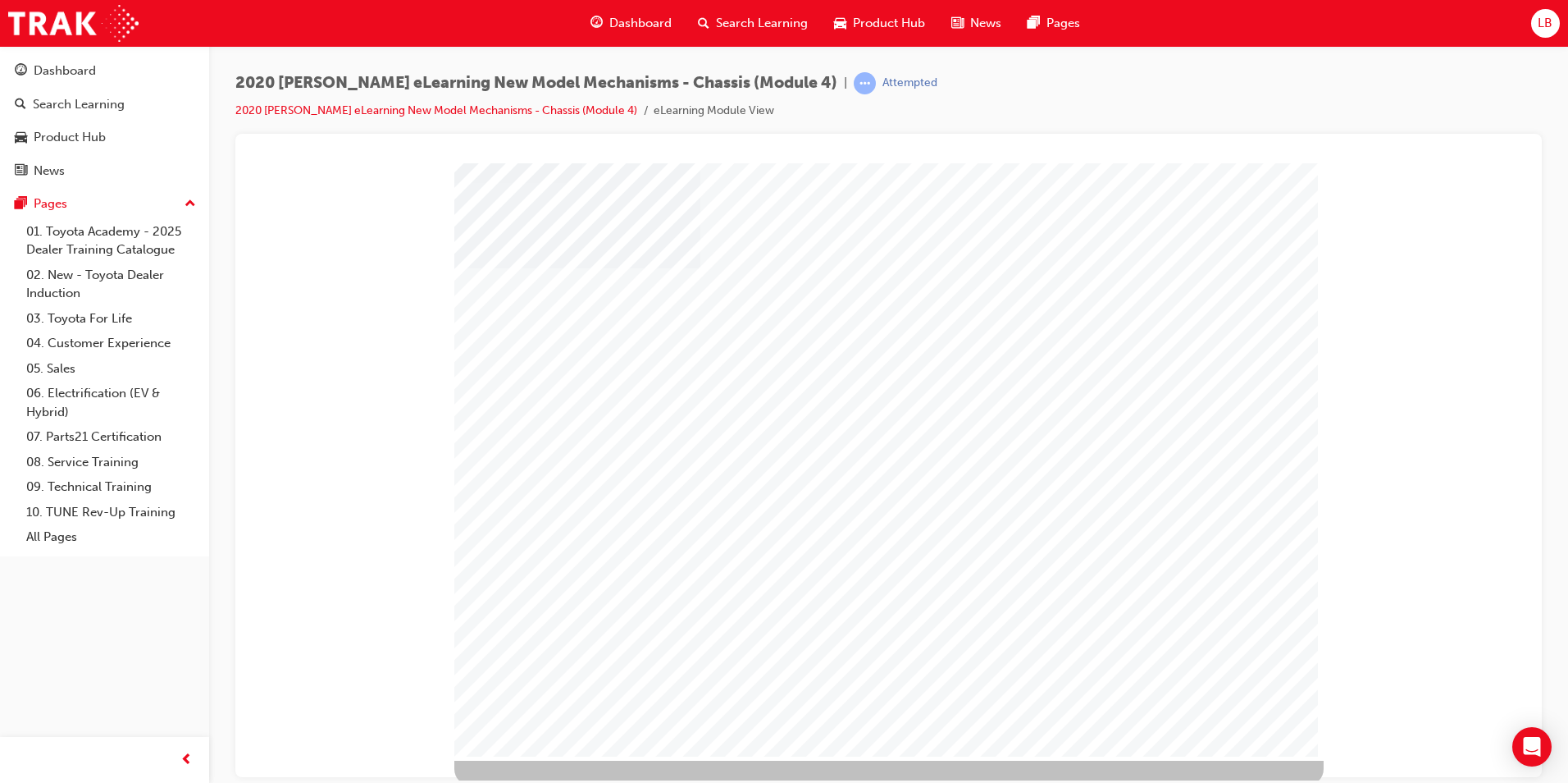
scroll to position [23, 0]
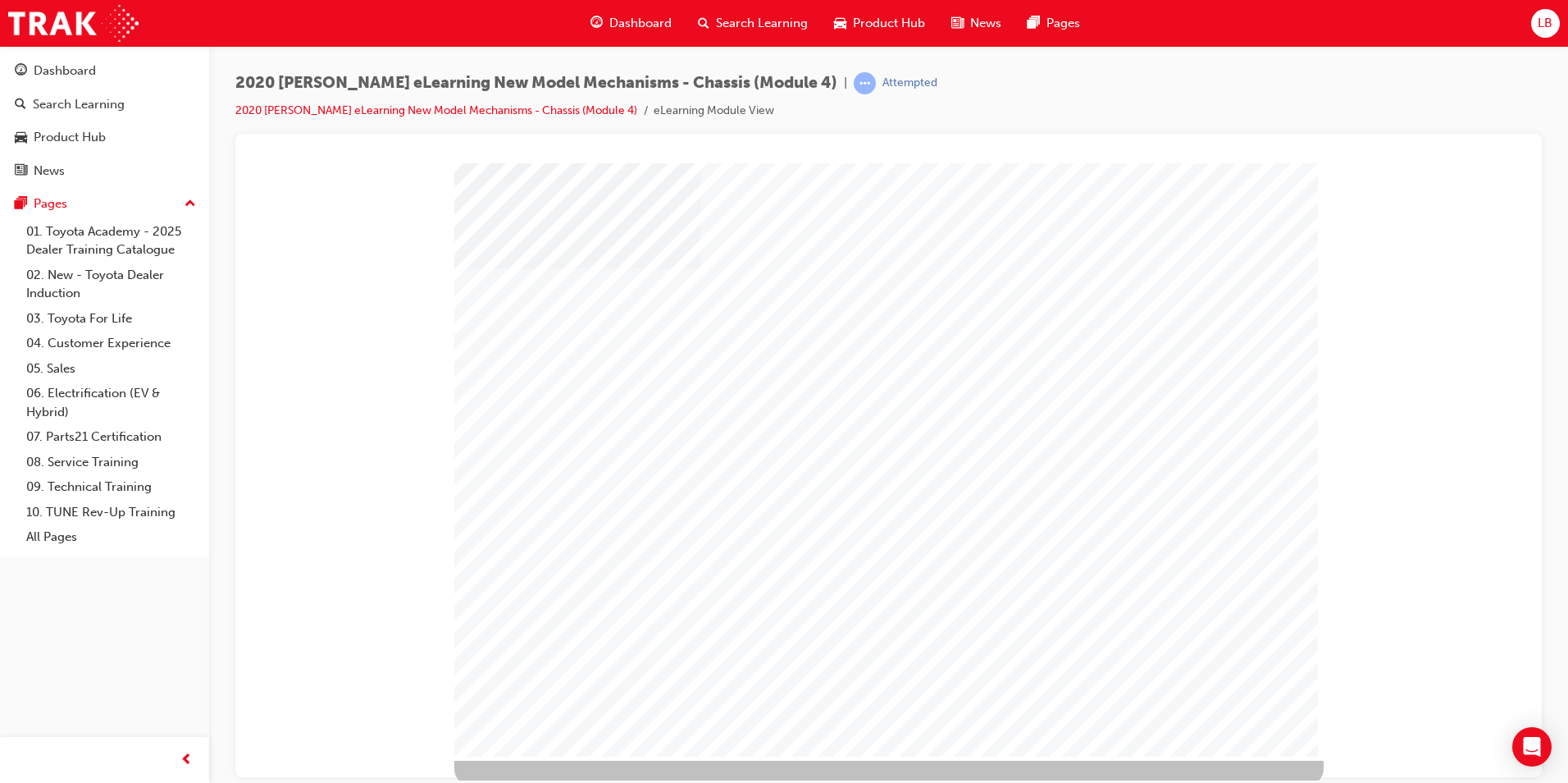
scroll to position [23, 0]
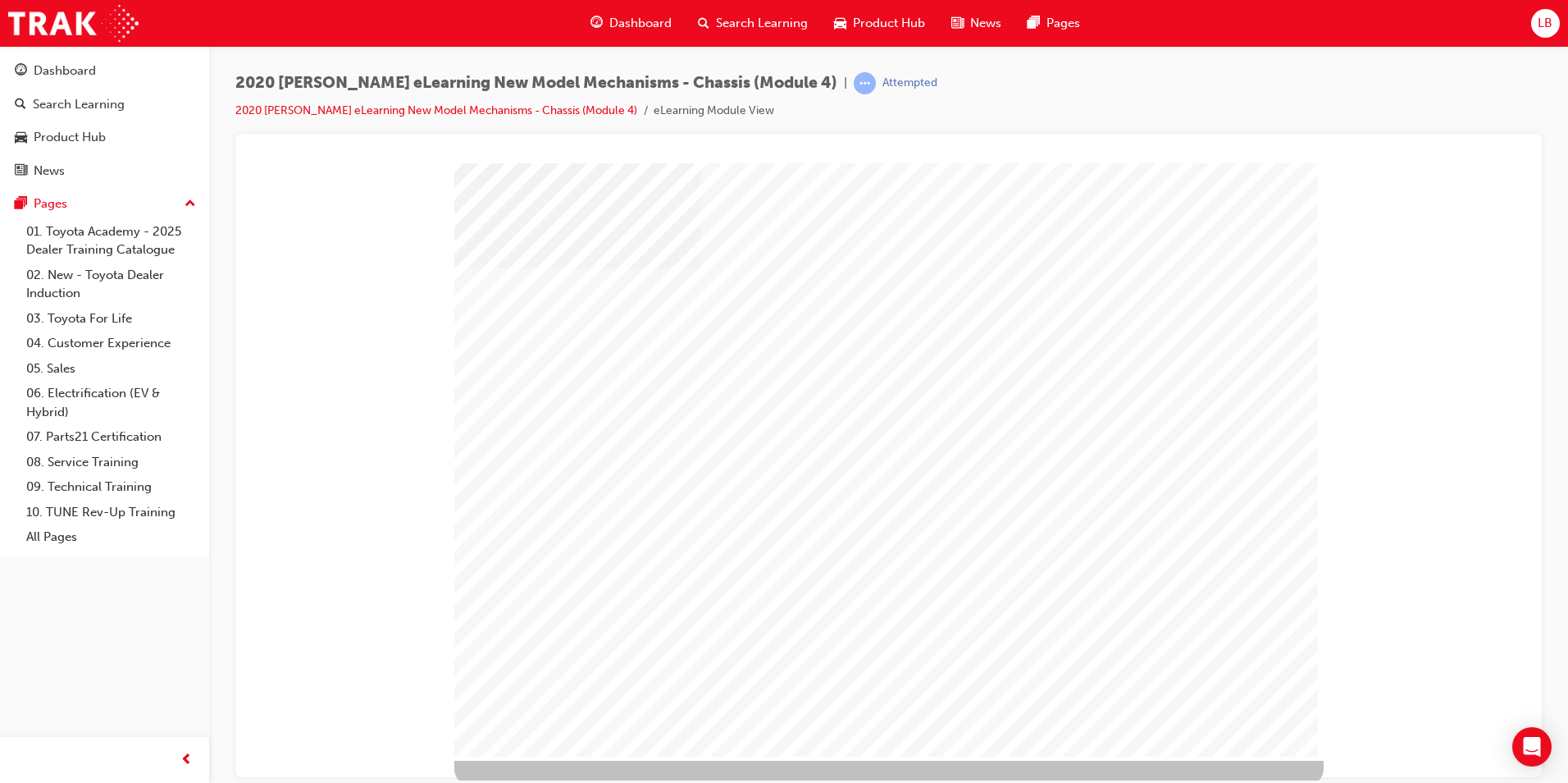
scroll to position [23, 0]
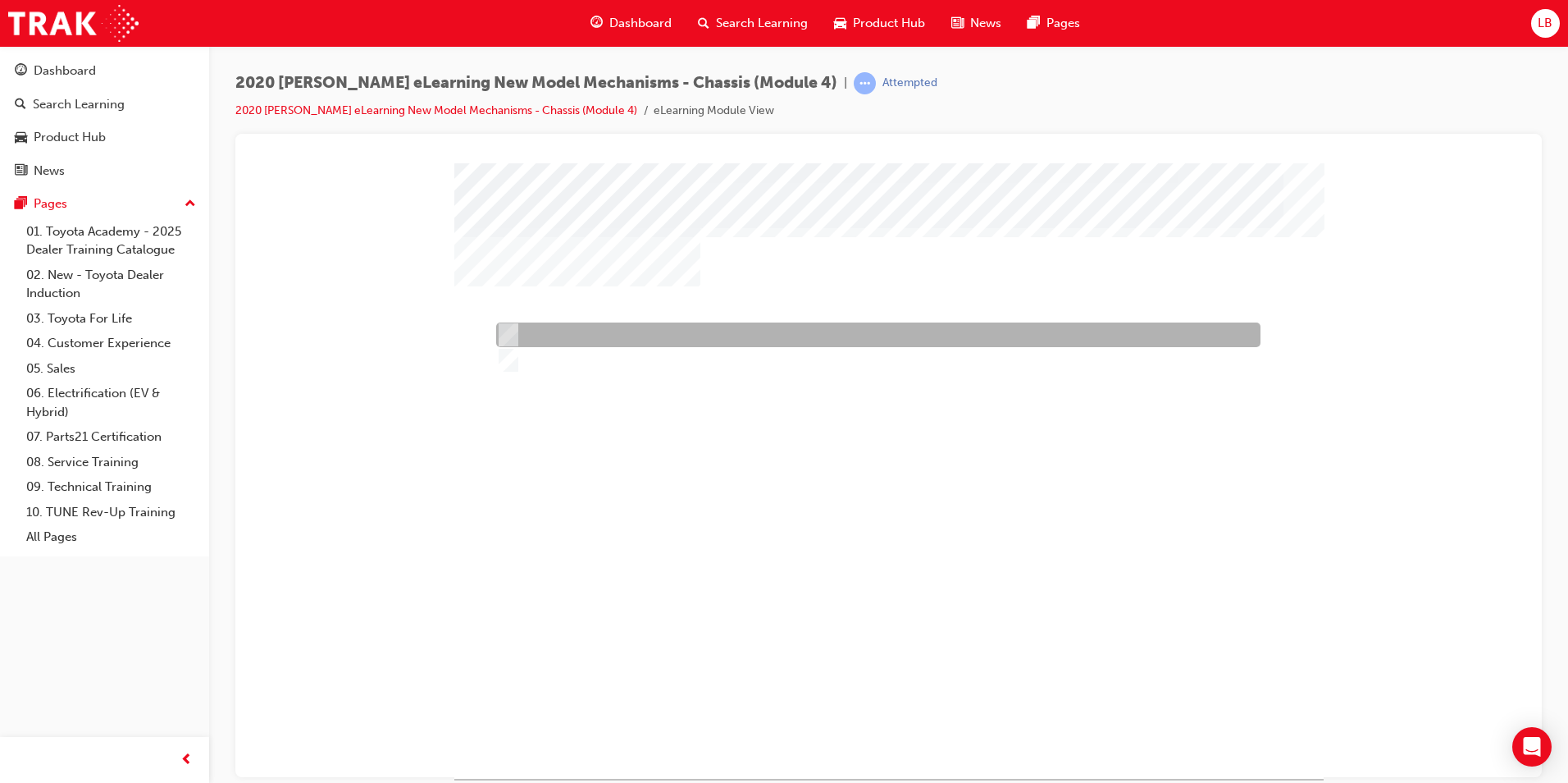
click at [561, 334] on div at bounding box center [874, 335] width 765 height 24
radio input "true"
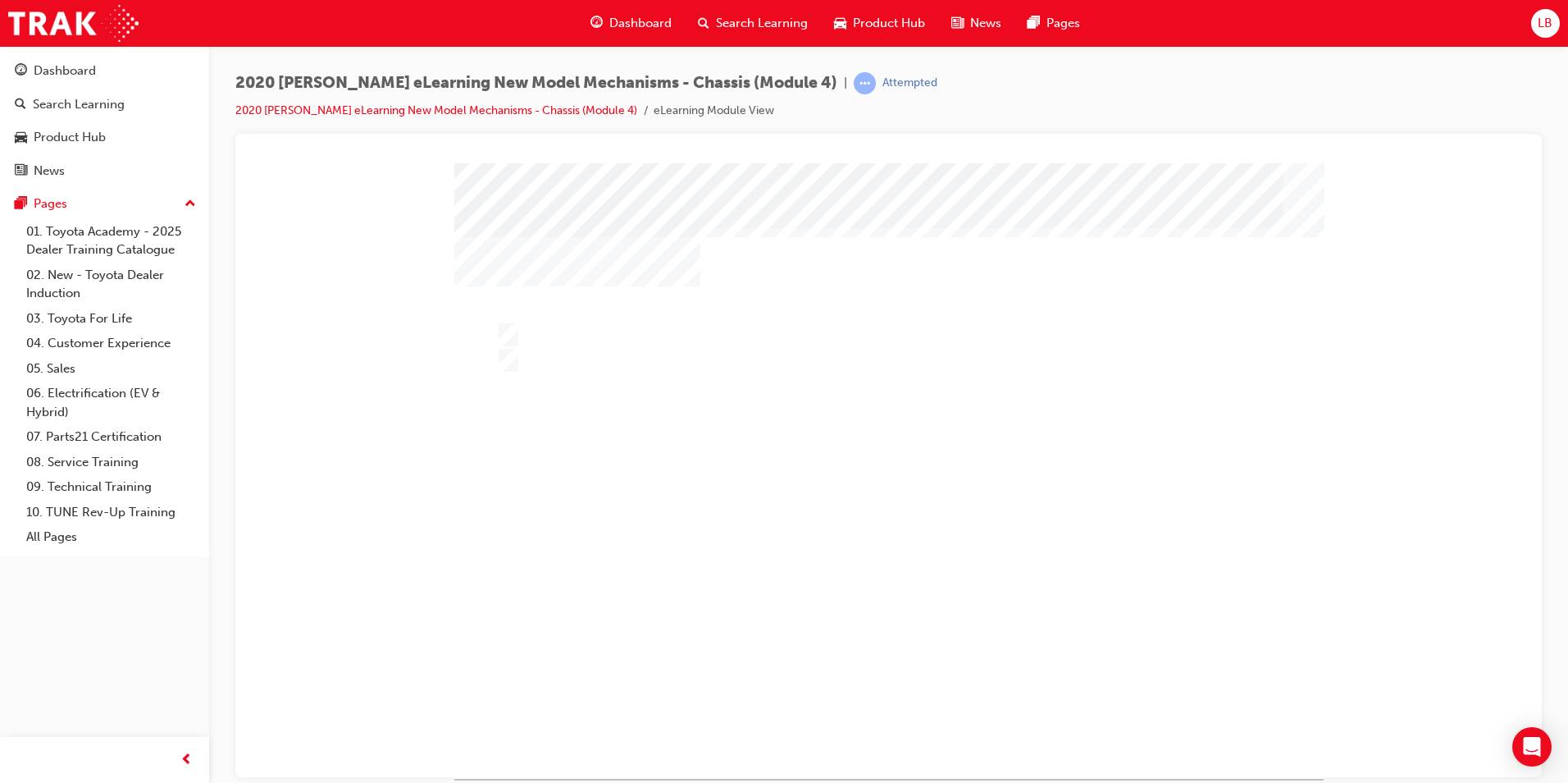
click at [765, 613] on div at bounding box center [889, 470] width 870 height 615
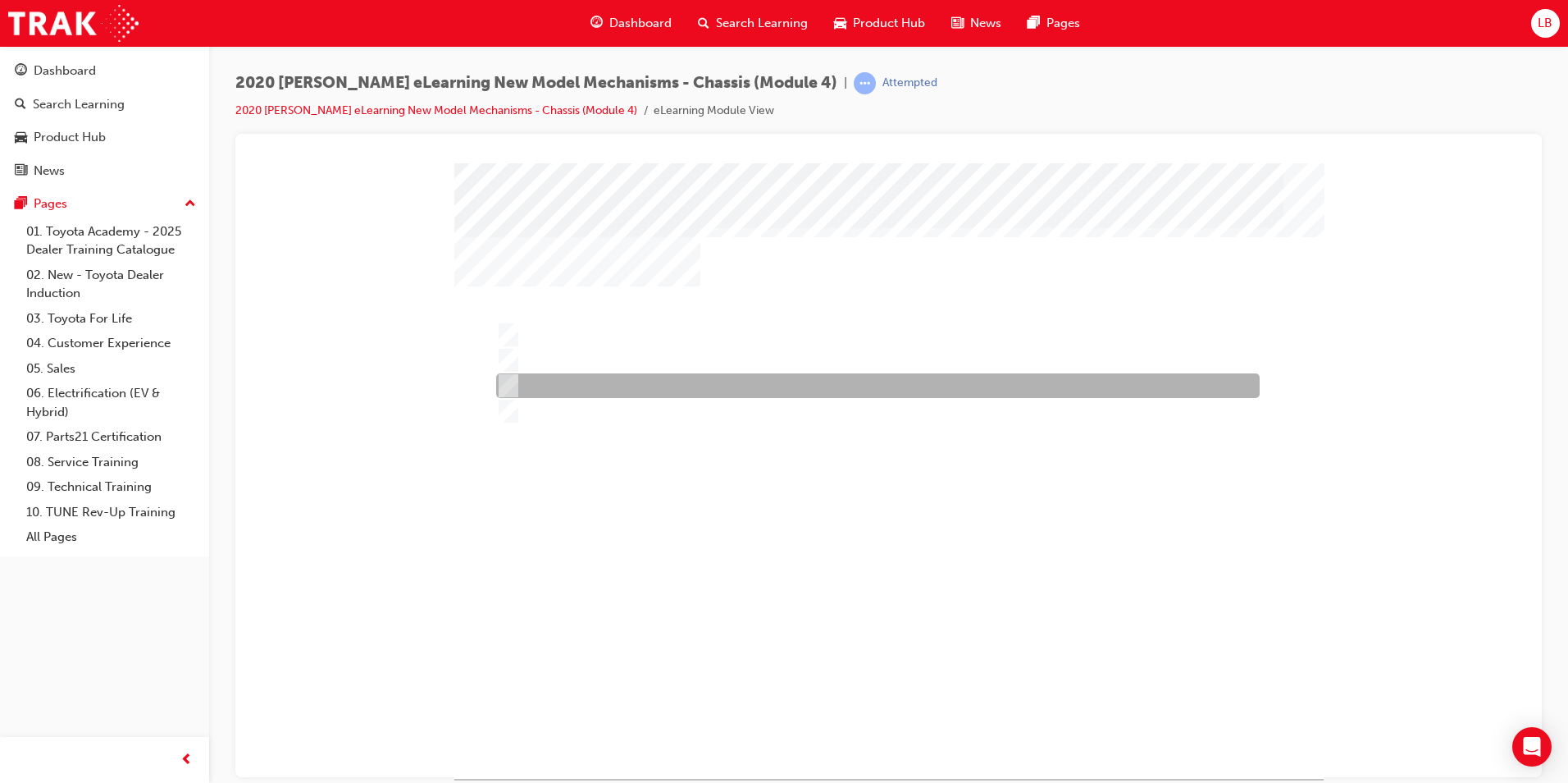
click at [548, 380] on div at bounding box center [874, 385] width 764 height 24
radio input "true"
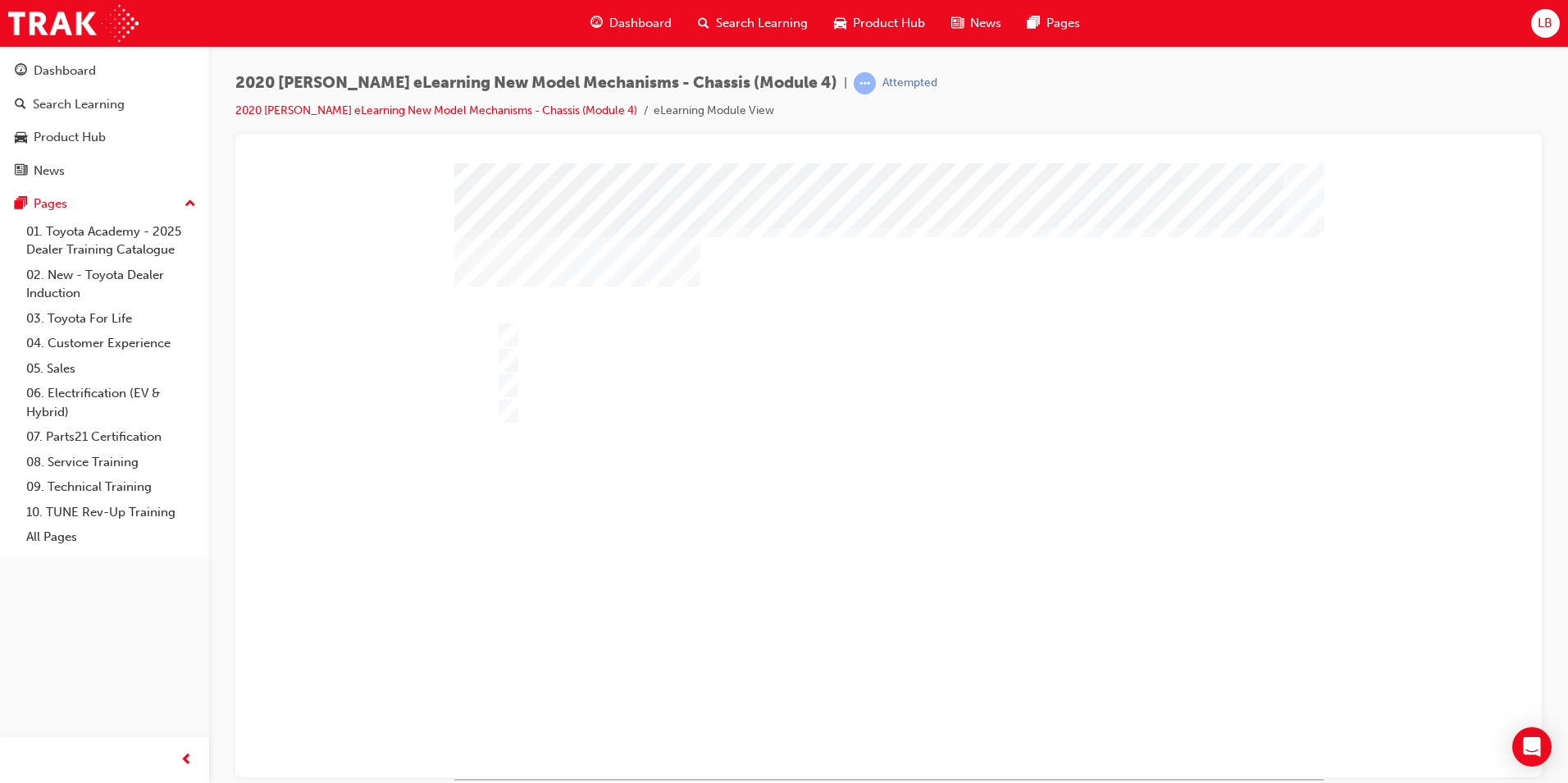
click at [768, 616] on div at bounding box center [889, 470] width 870 height 615
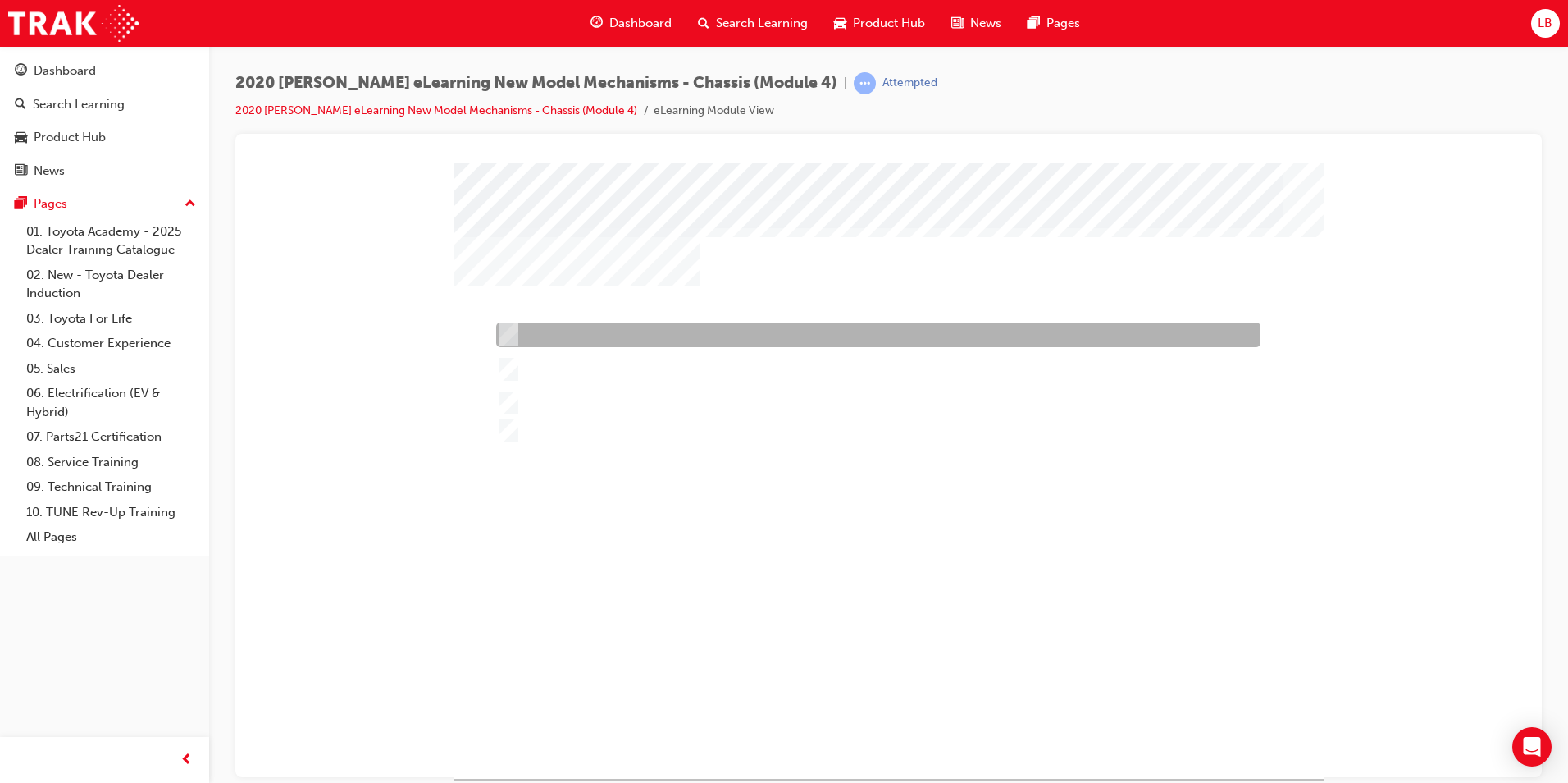
click at [610, 338] on div at bounding box center [874, 335] width 765 height 24
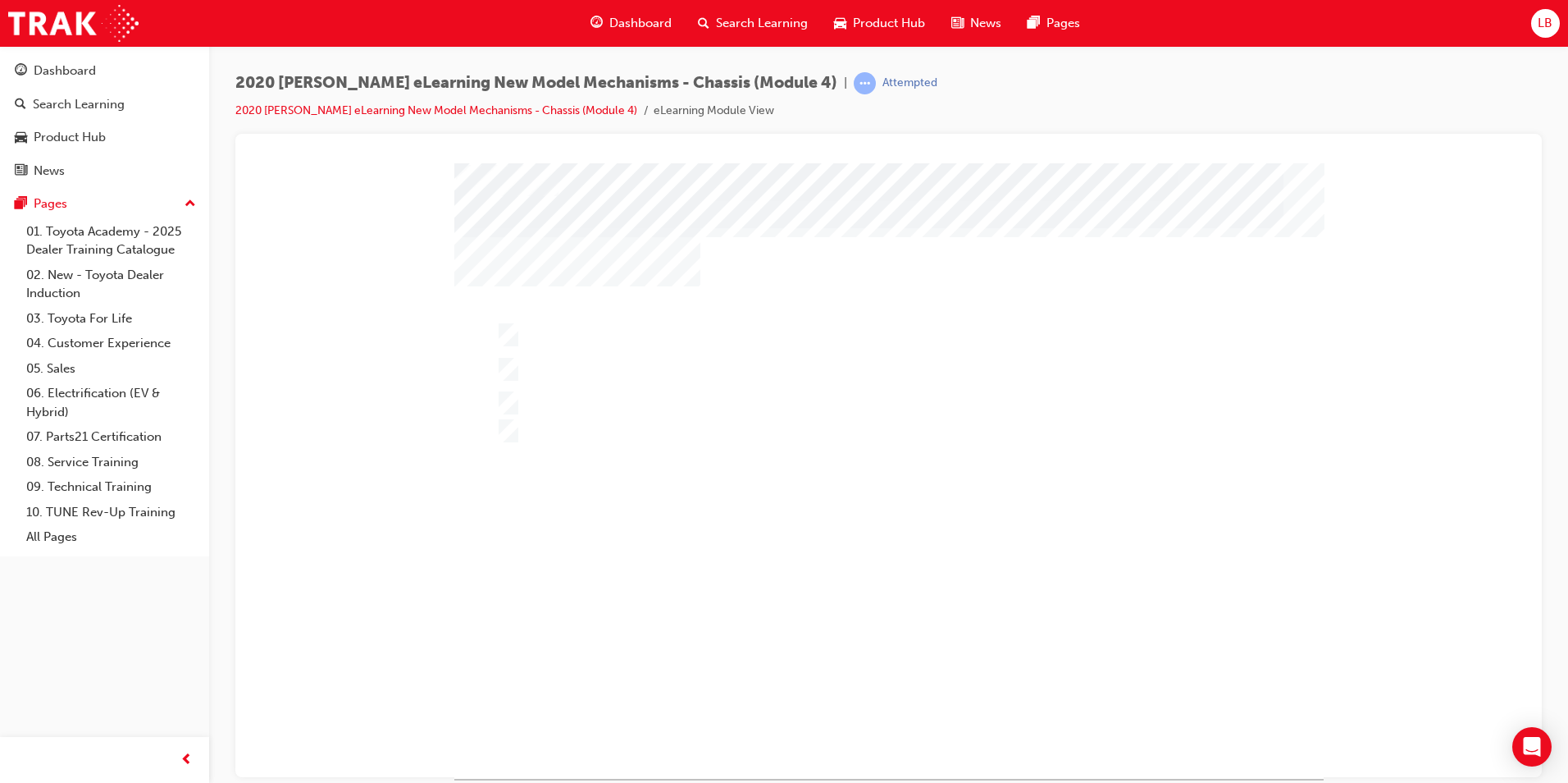
click at [643, 368] on div at bounding box center [889, 470] width 870 height 615
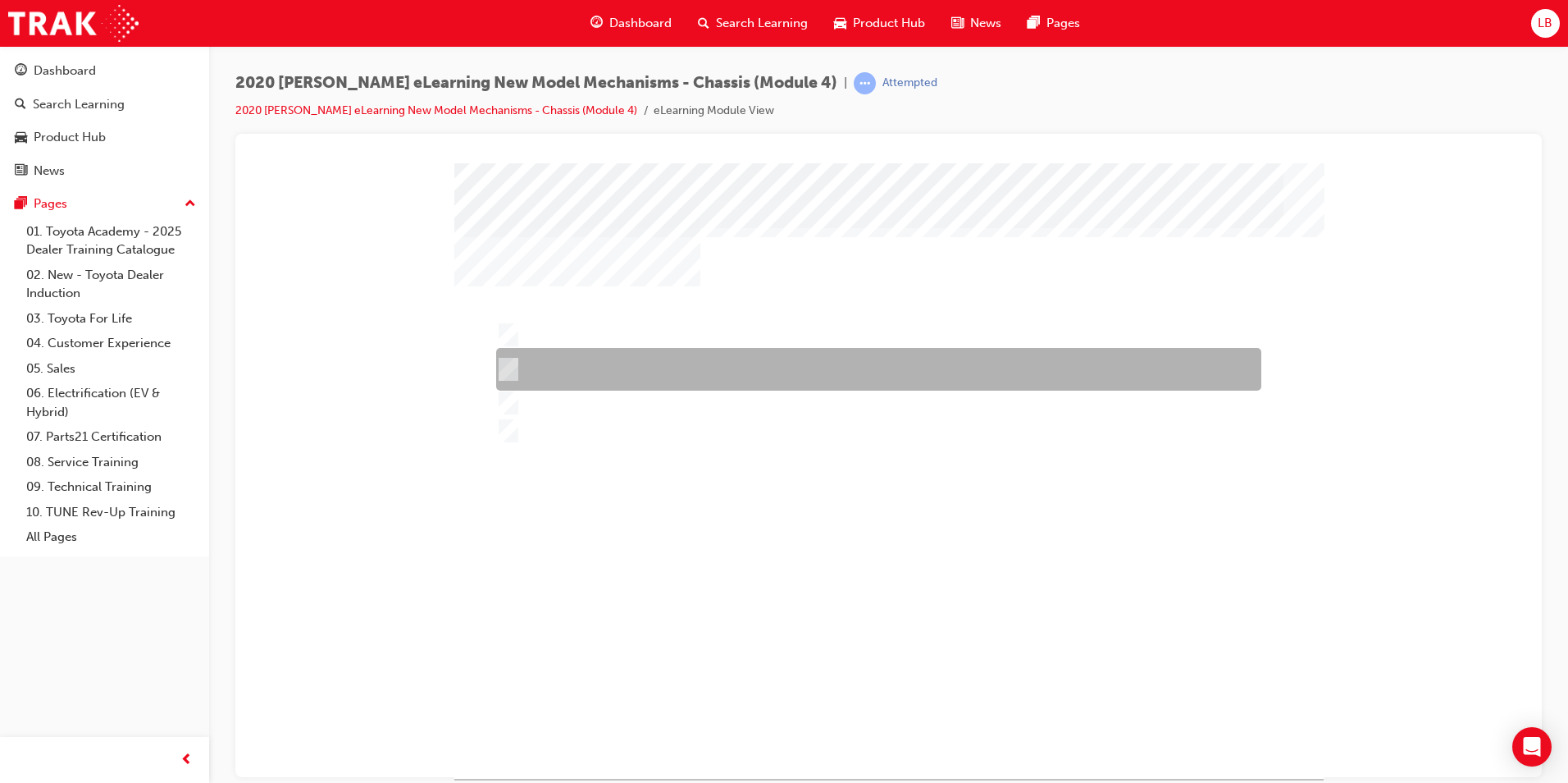
click at [626, 358] on div at bounding box center [874, 369] width 765 height 43
radio input "false"
radio input "true"
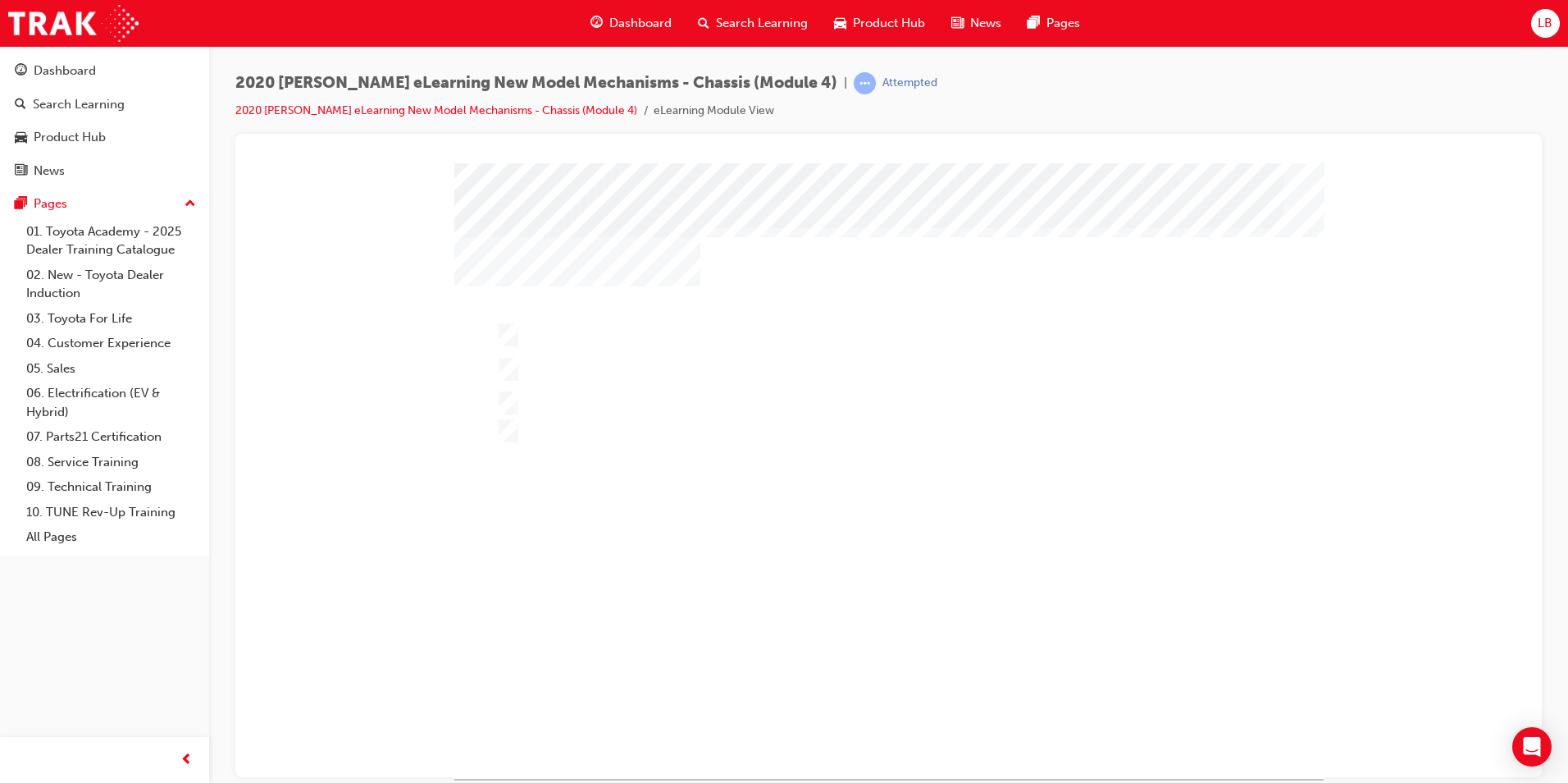
click at [765, 617] on div at bounding box center [889, 470] width 870 height 615
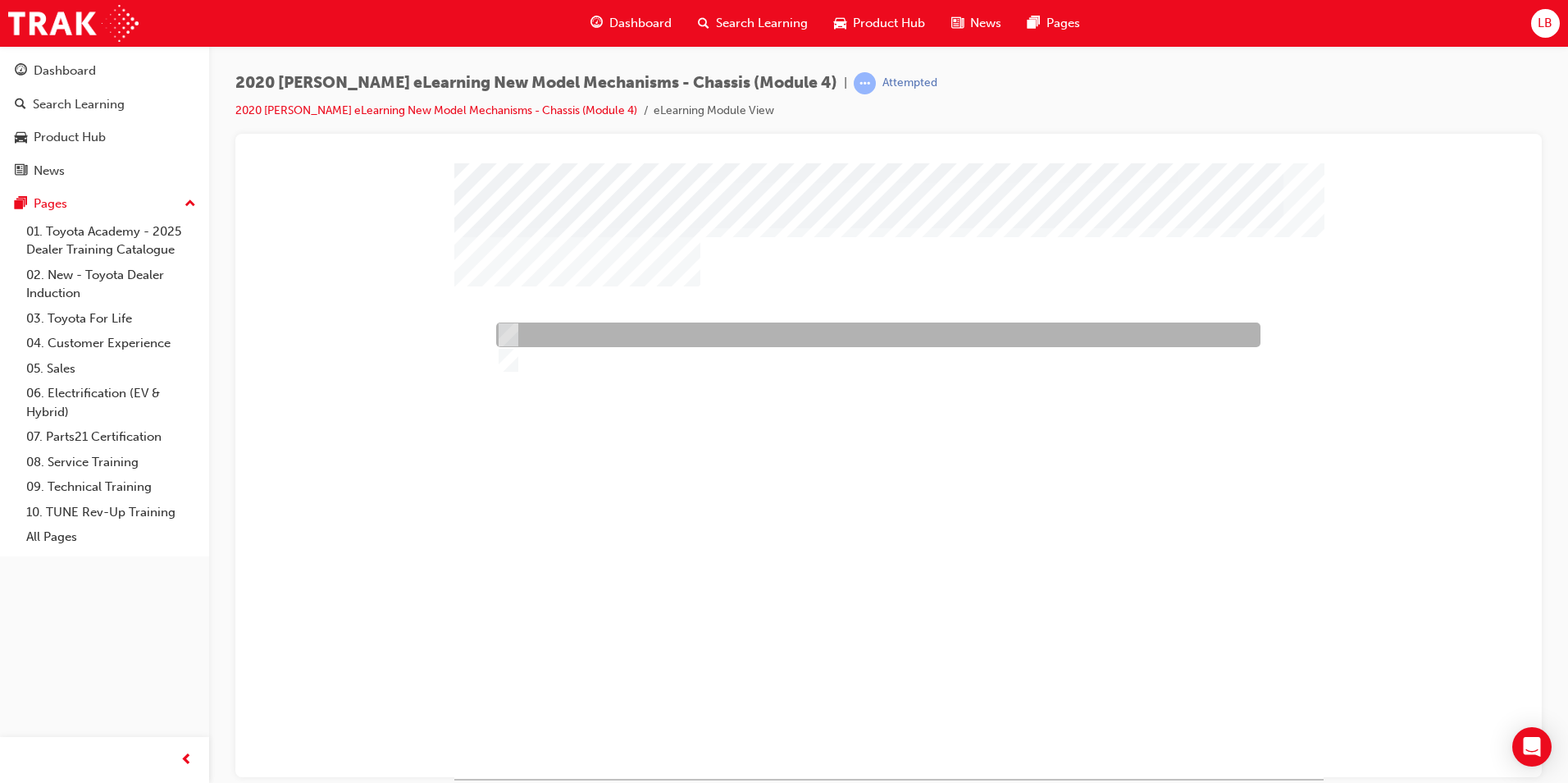
click at [549, 339] on div at bounding box center [874, 335] width 765 height 24
radio input "true"
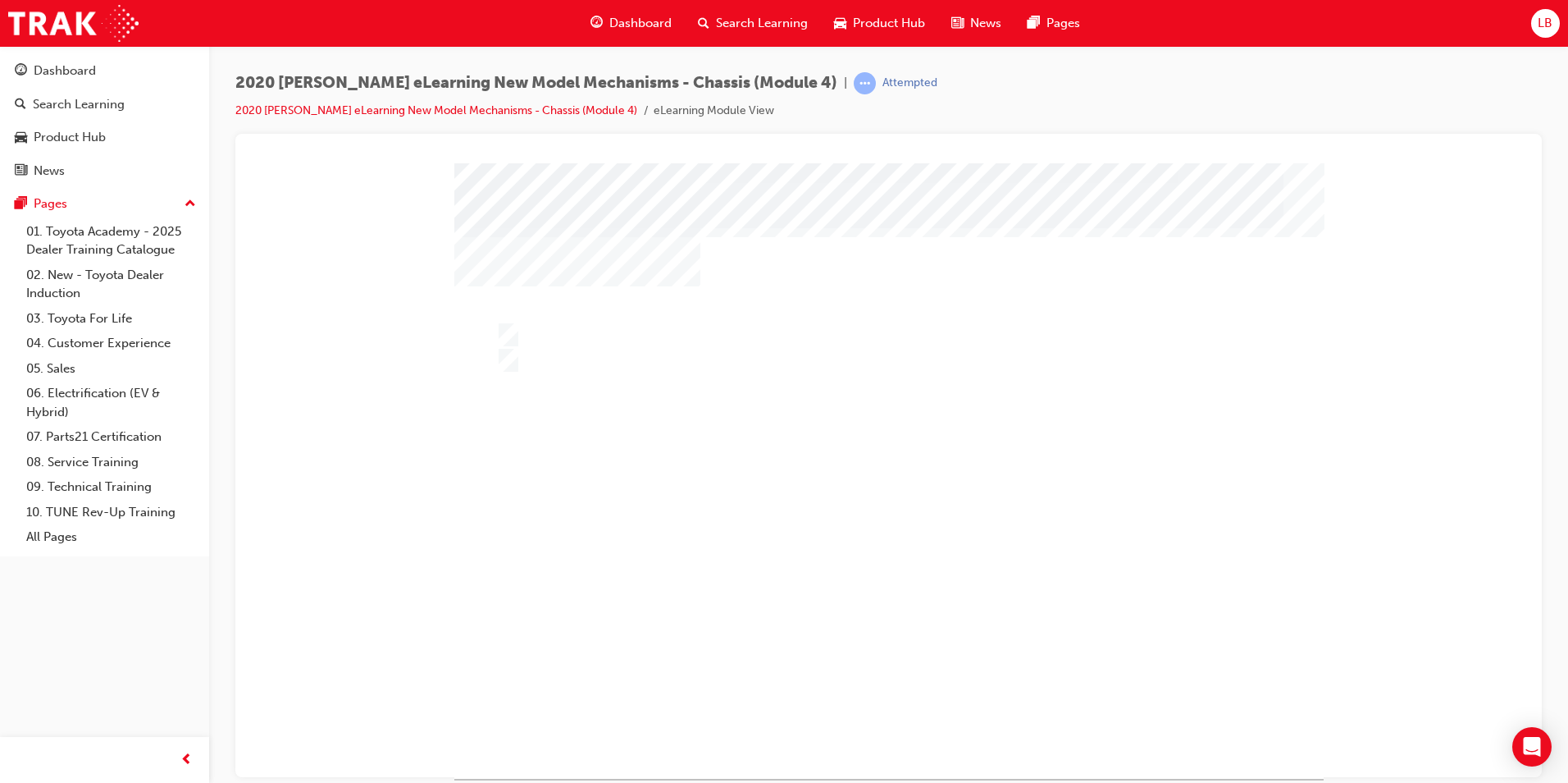
click at [771, 594] on div at bounding box center [889, 470] width 870 height 615
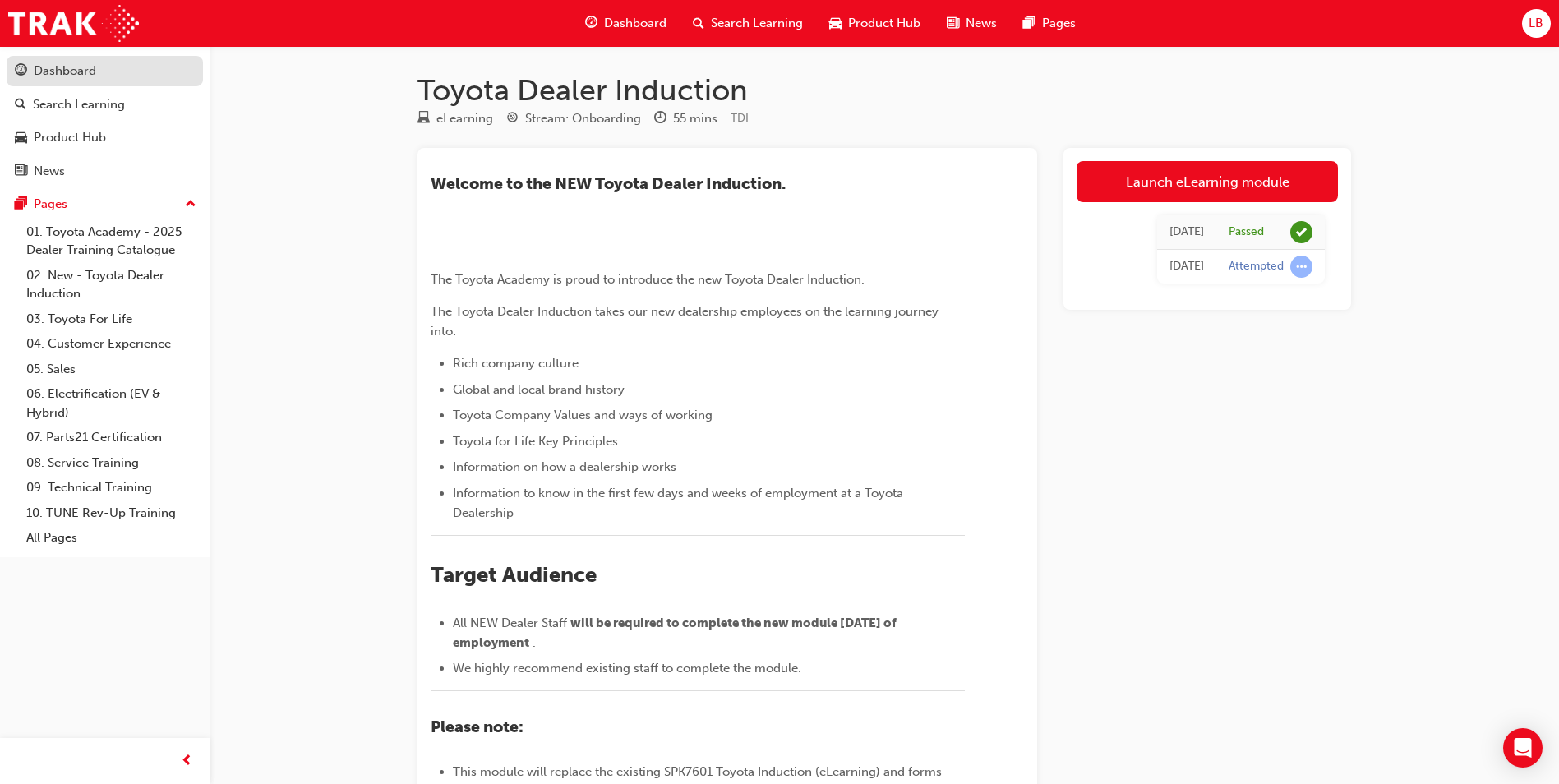
click at [83, 74] on div "Dashboard" at bounding box center [65, 71] width 63 height 19
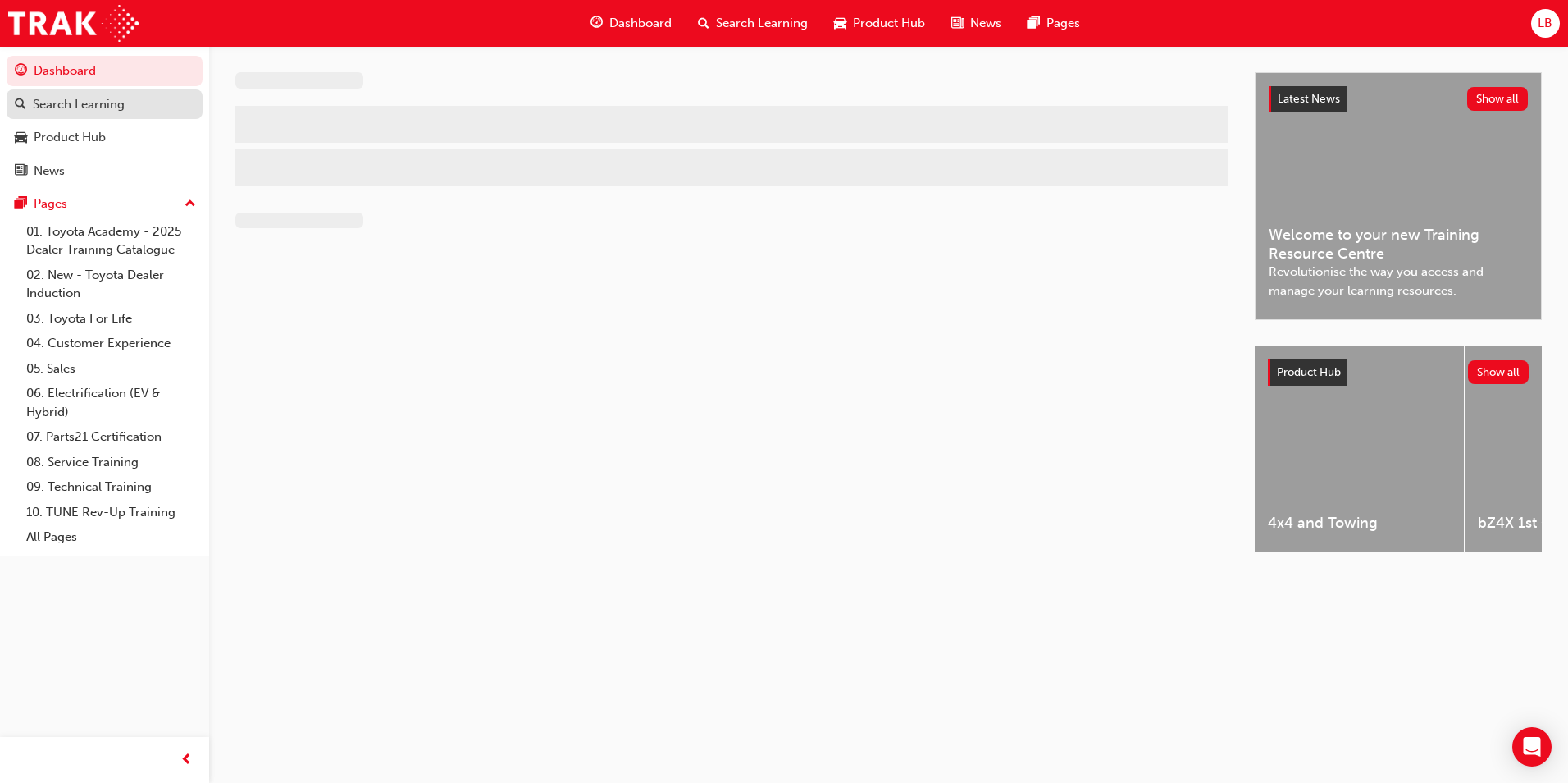
click at [79, 109] on div "Search Learning" at bounding box center [79, 105] width 92 height 19
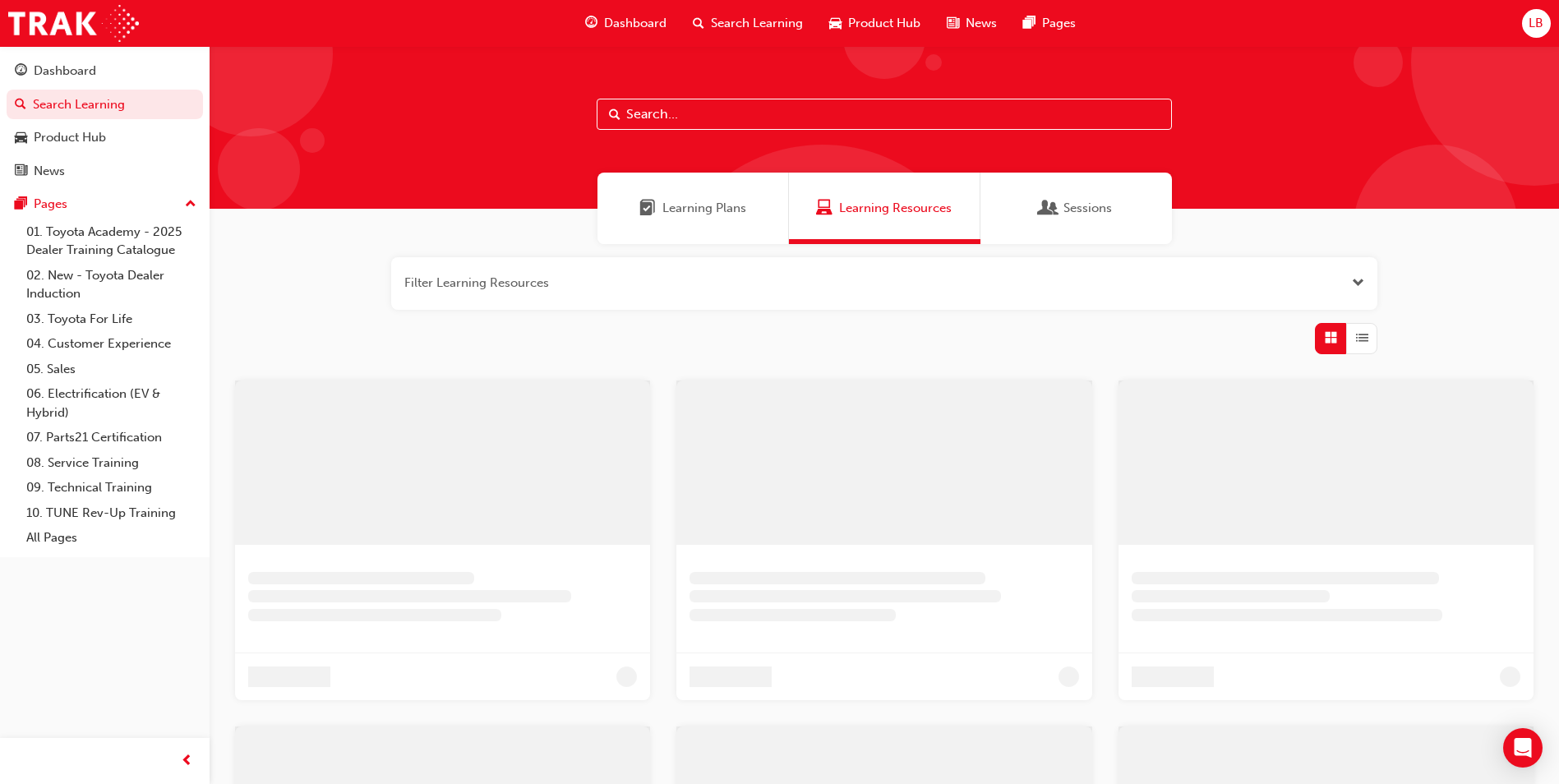
click at [696, 116] on input "text" at bounding box center [884, 114] width 576 height 31
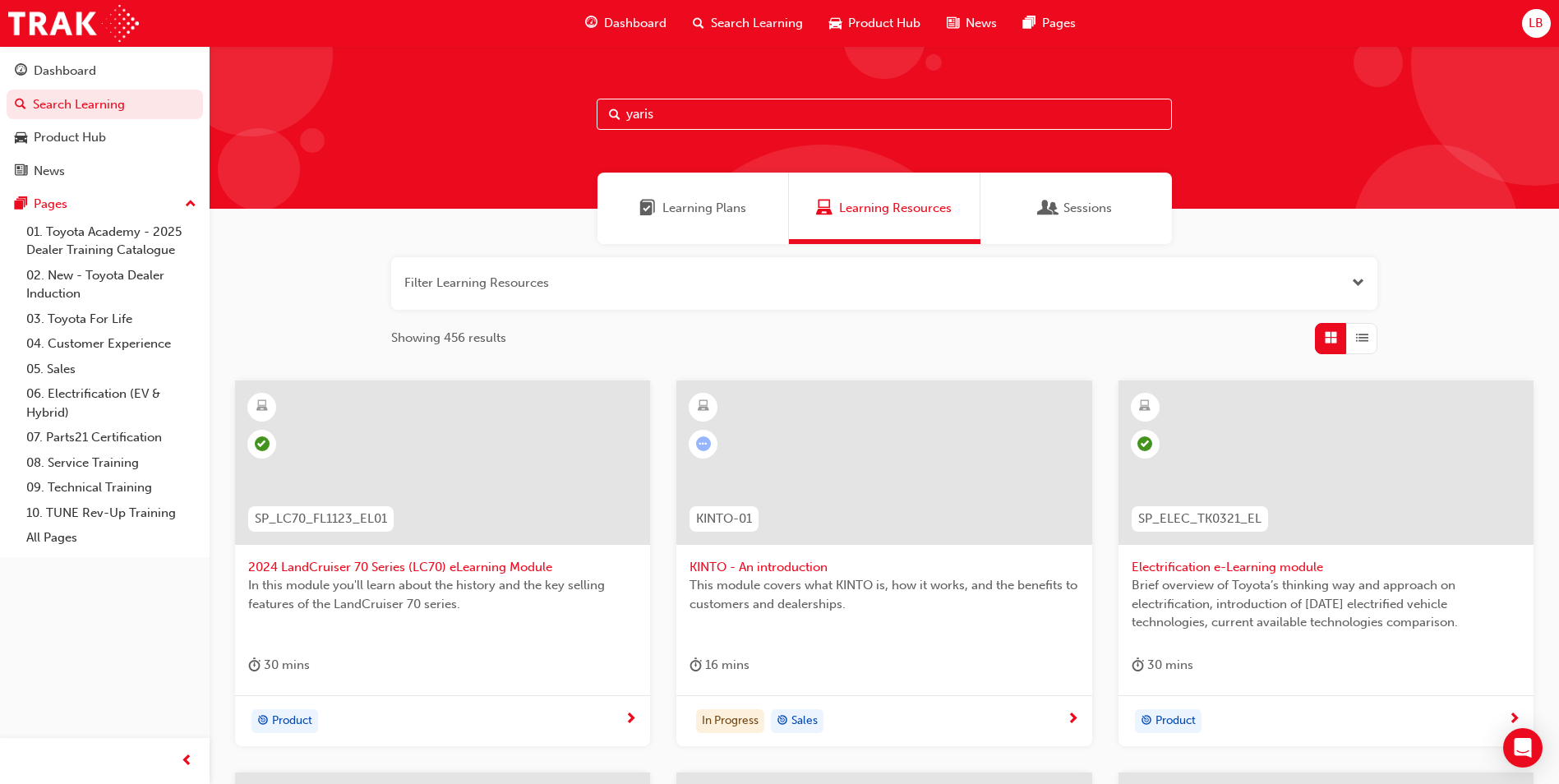
type input "yaris"
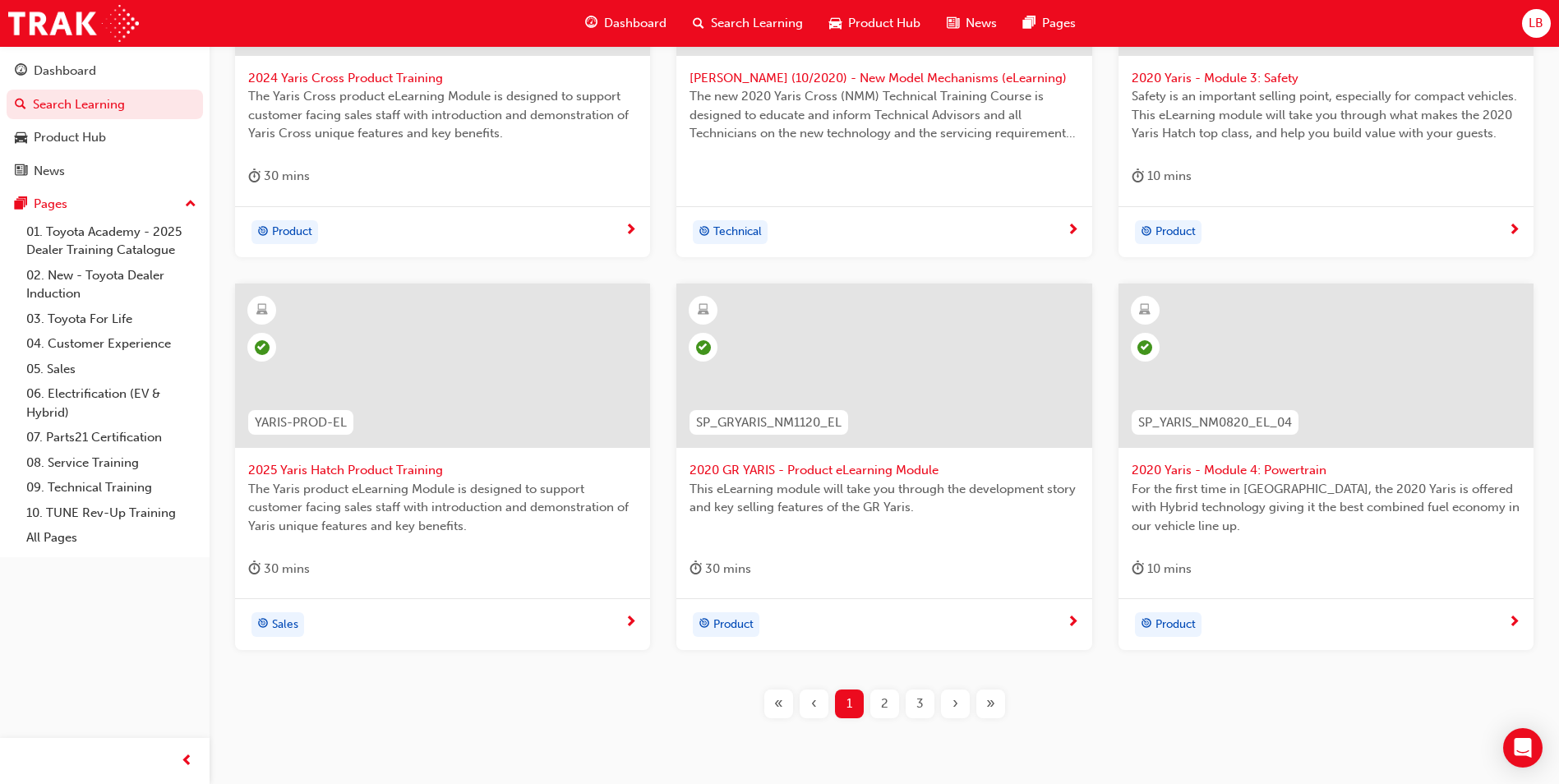
scroll to position [556, 0]
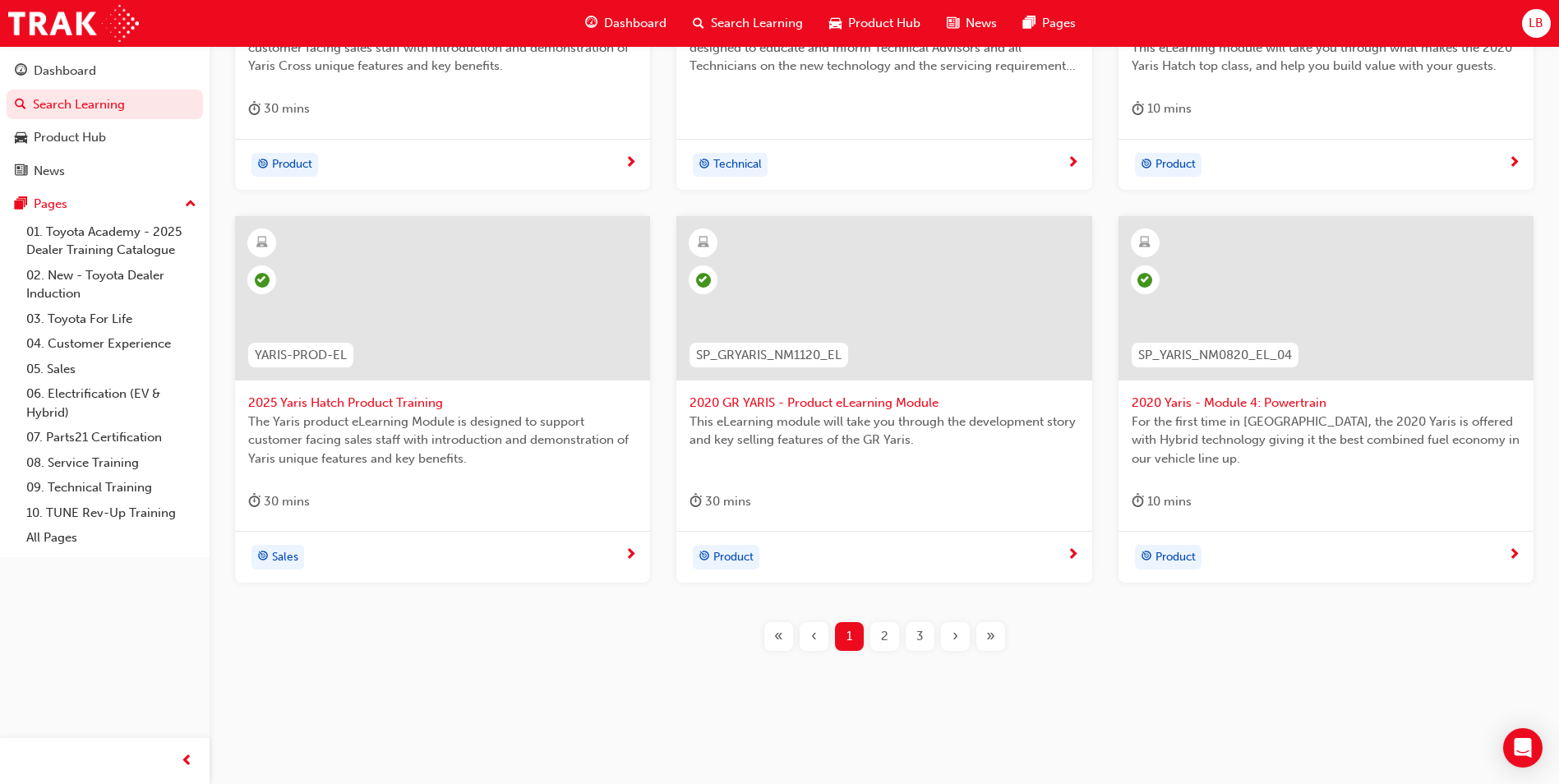
click at [1003, 633] on div "»" at bounding box center [991, 636] width 29 height 29
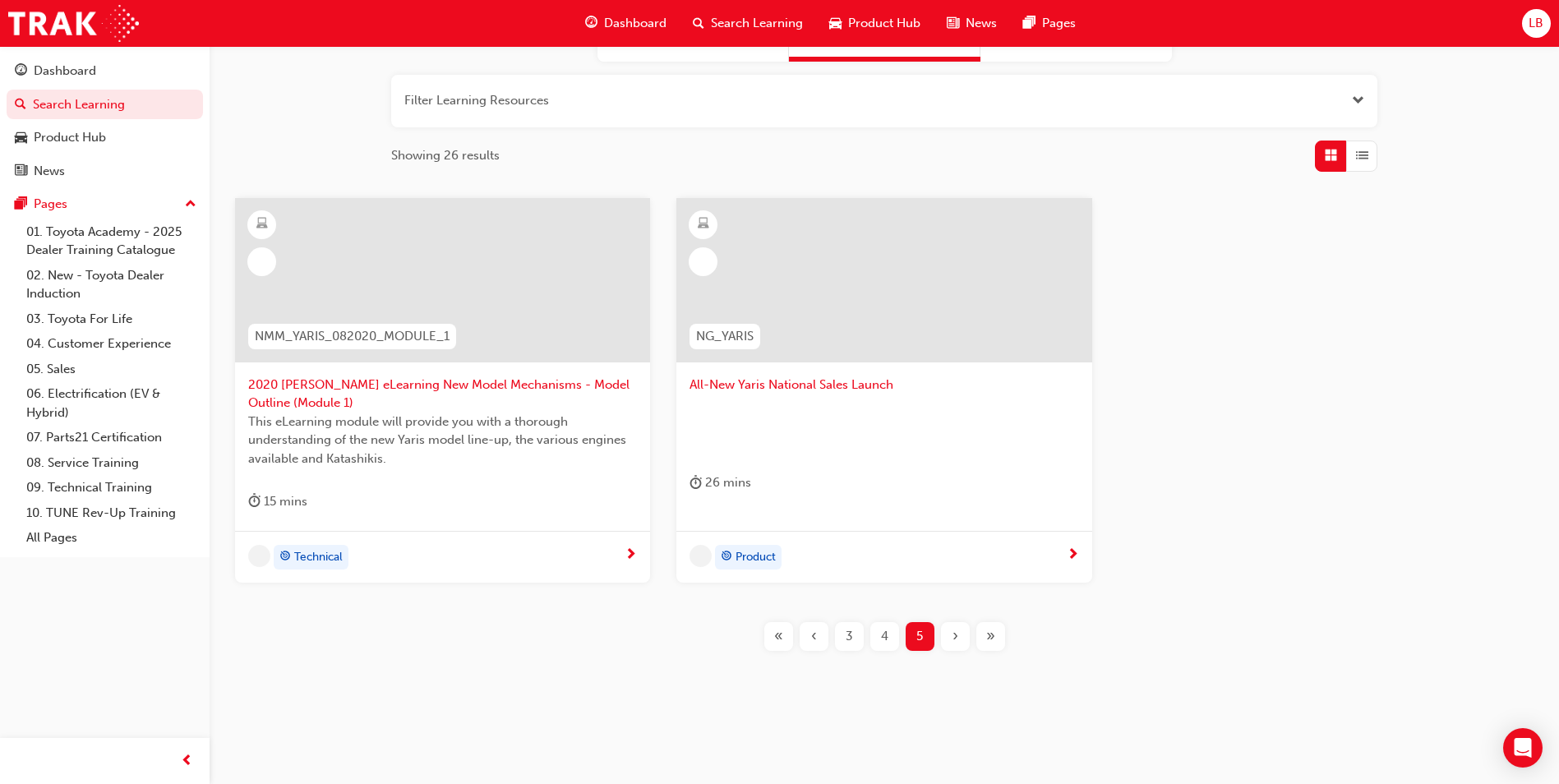
scroll to position [182, 0]
click at [890, 637] on div "4" at bounding box center [885, 636] width 29 height 29
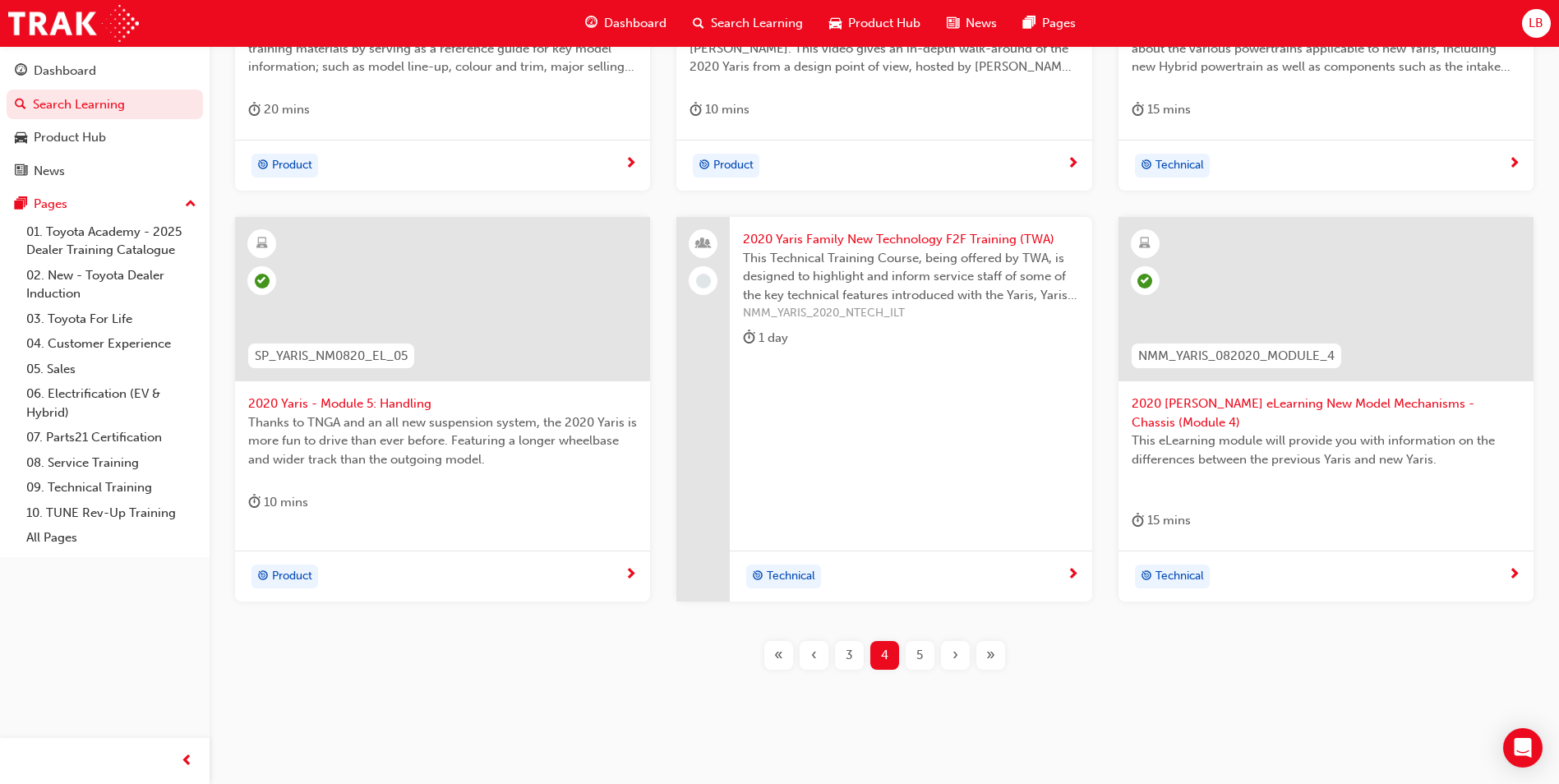
scroll to position [556, 0]
click at [857, 641] on div "3" at bounding box center [849, 654] width 29 height 29
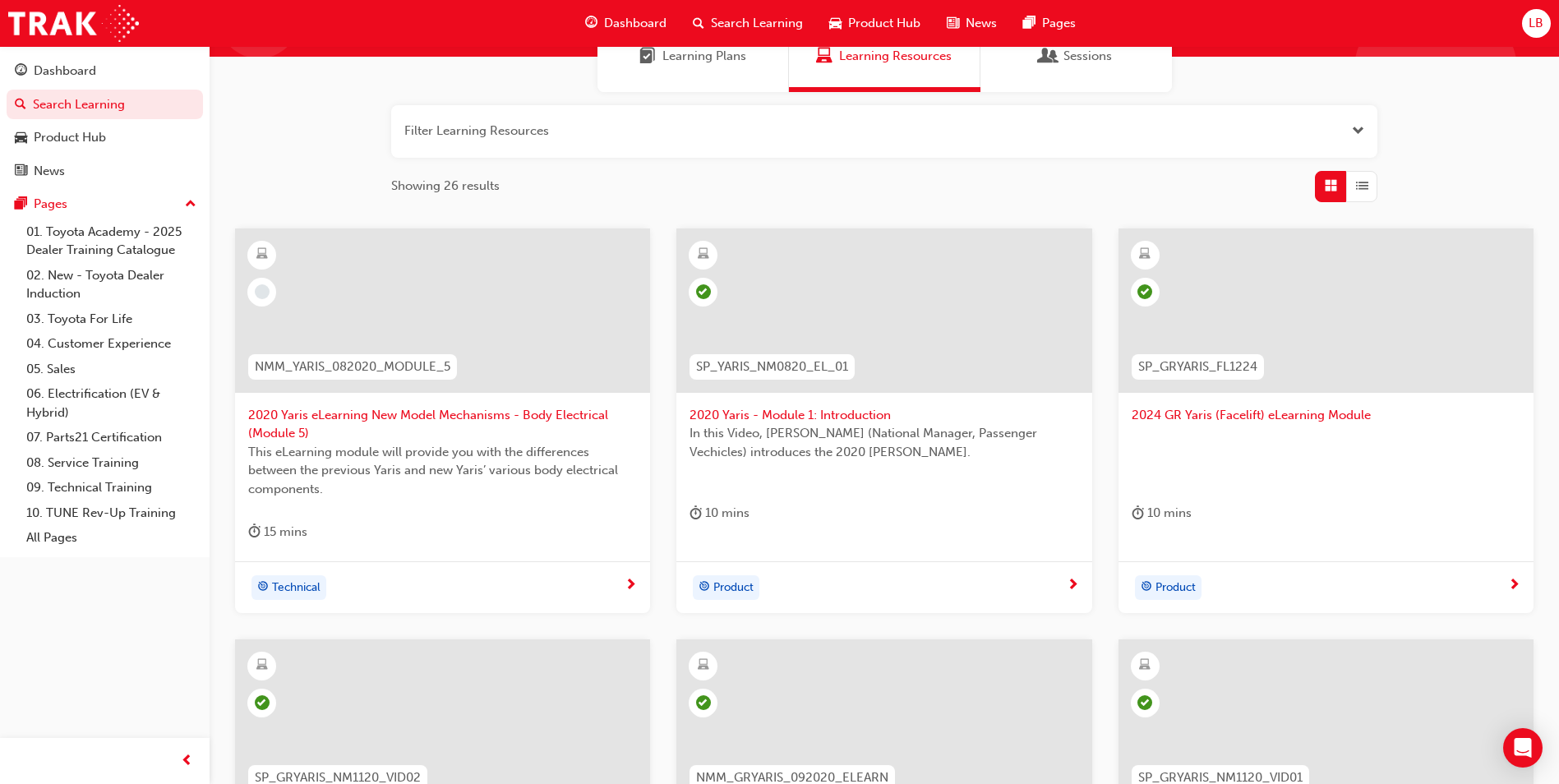
scroll to position [146, 0]
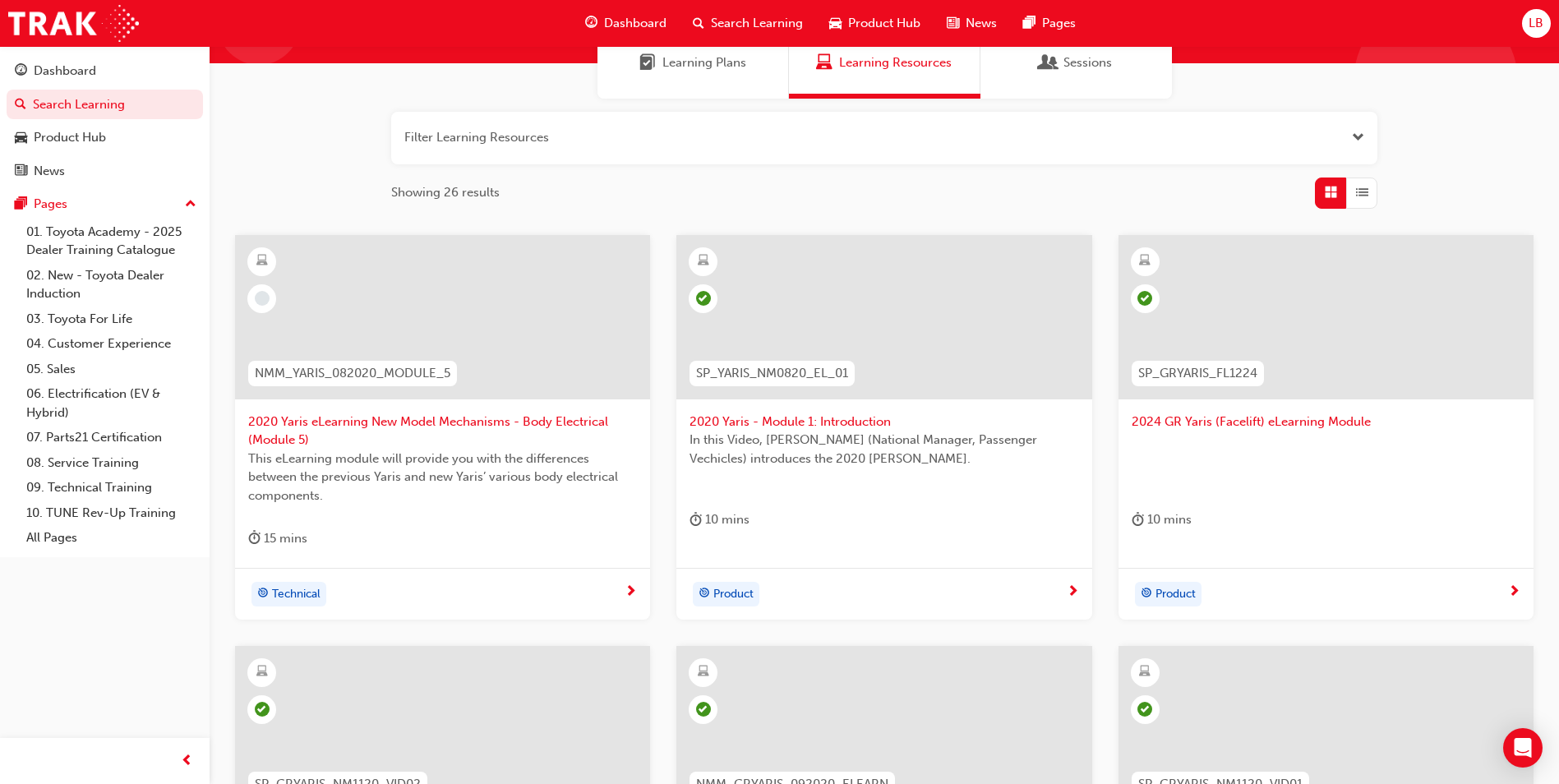
click at [497, 416] on span "2020 Yaris eLearning New Model Mechanisms - Body Electrical (Module 5)" at bounding box center [442, 430] width 389 height 37
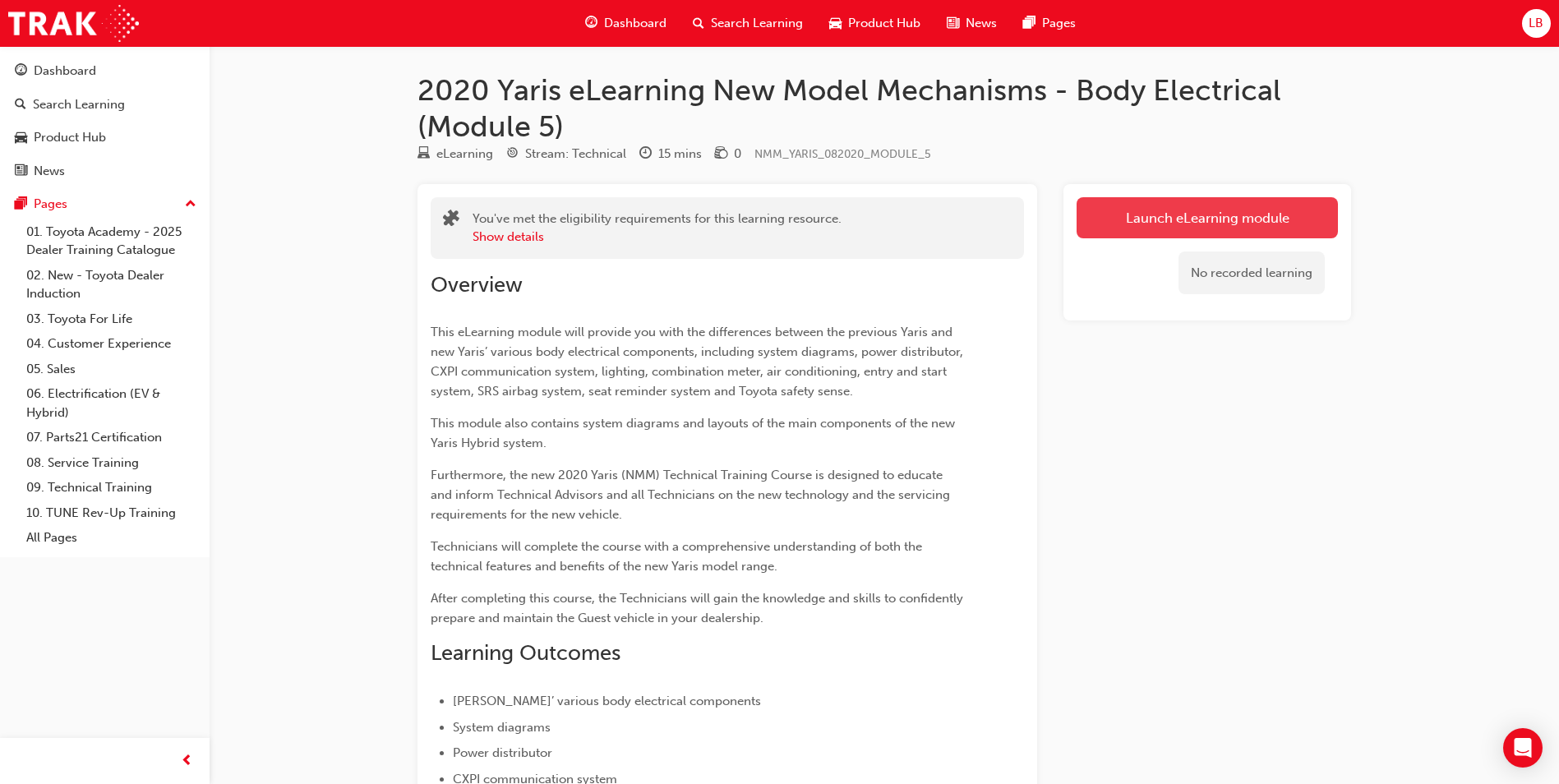
click at [1165, 220] on link "Launch eLearning module" at bounding box center [1207, 218] width 261 height 41
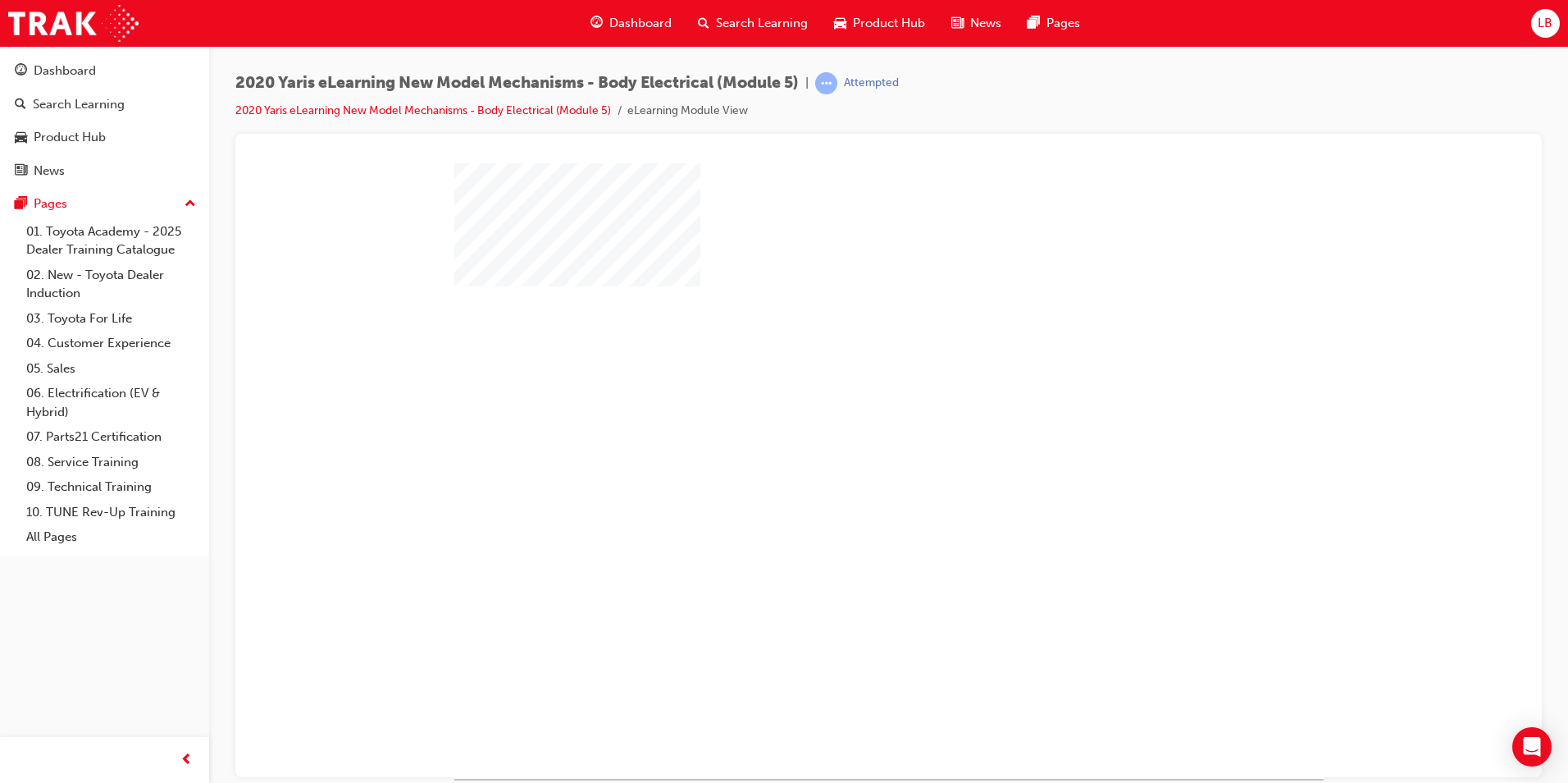
click at [842, 423] on div "play" at bounding box center [842, 423] width 0 height 0
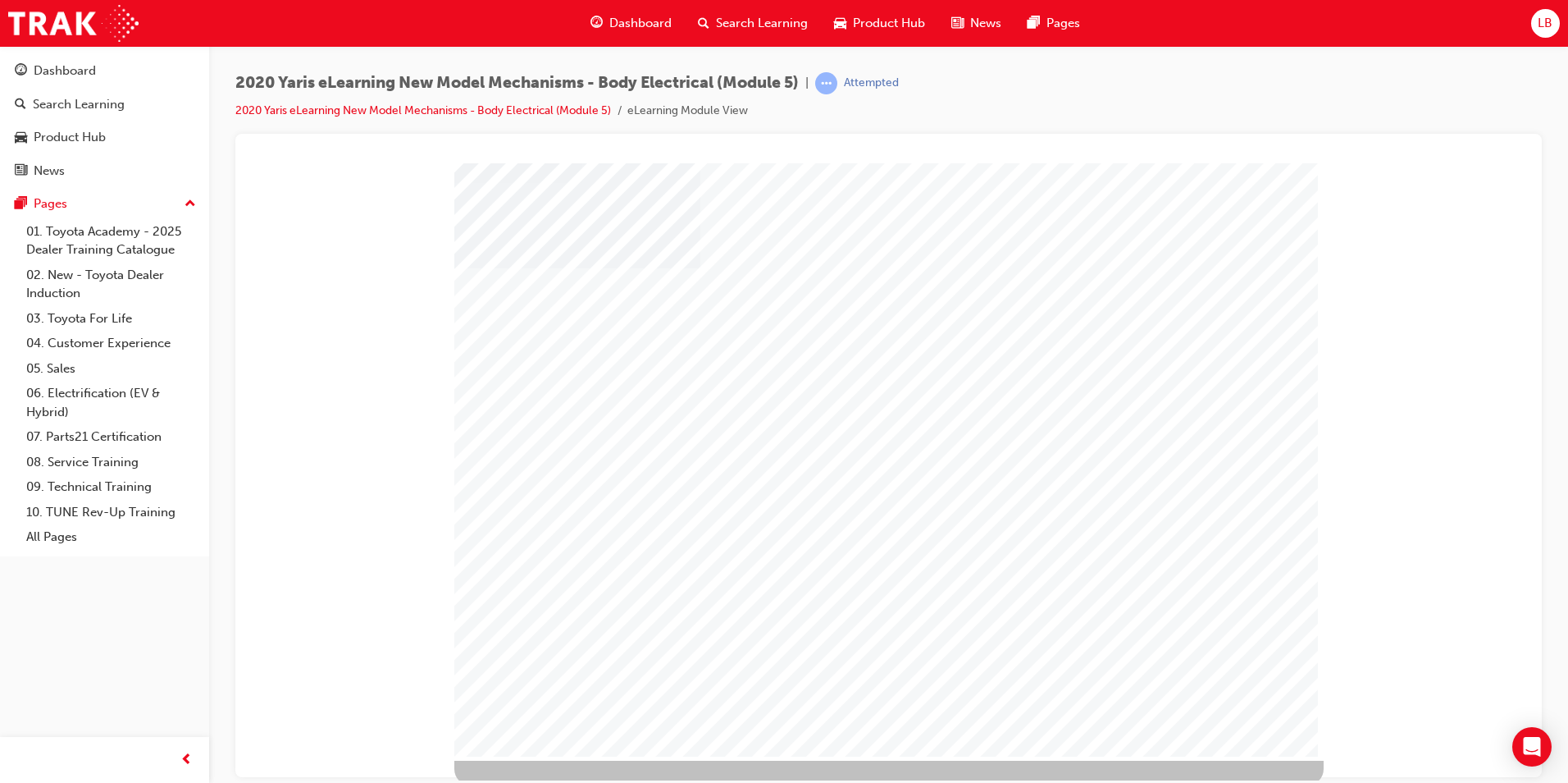
scroll to position [23, 0]
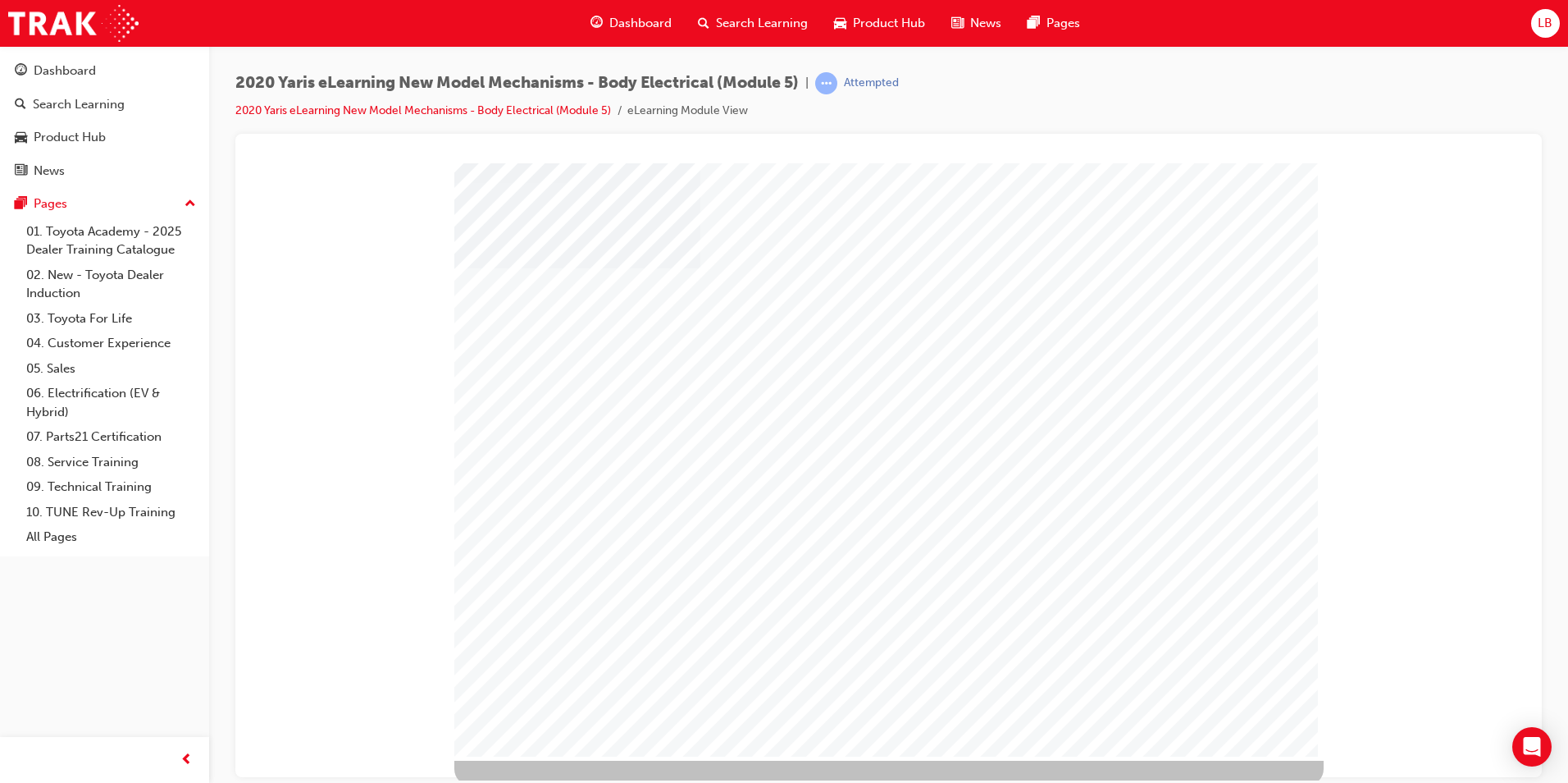
scroll to position [23, 0]
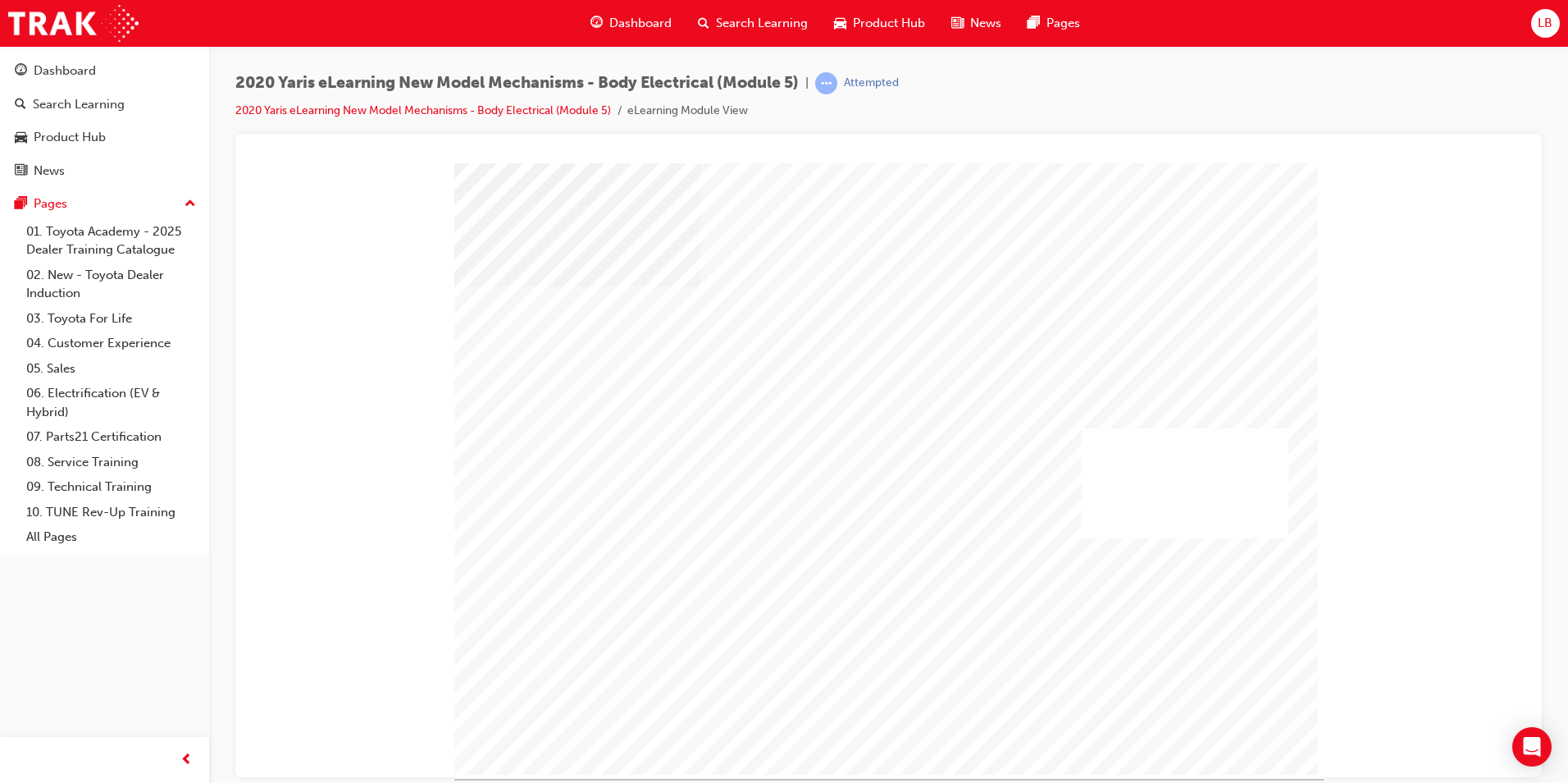
click at [1205, 482] on div at bounding box center [1185, 482] width 207 height 110
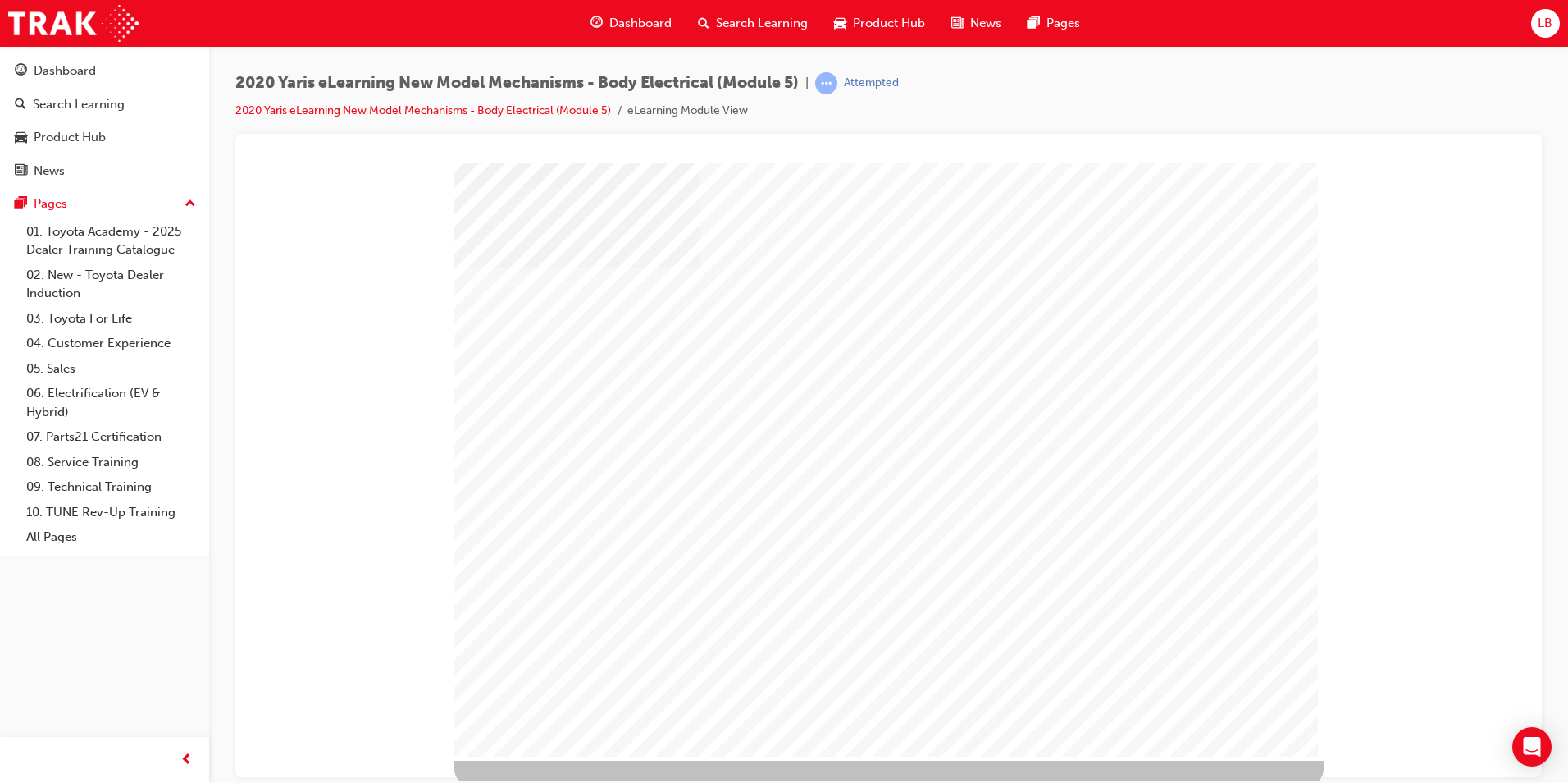
scroll to position [23, 0]
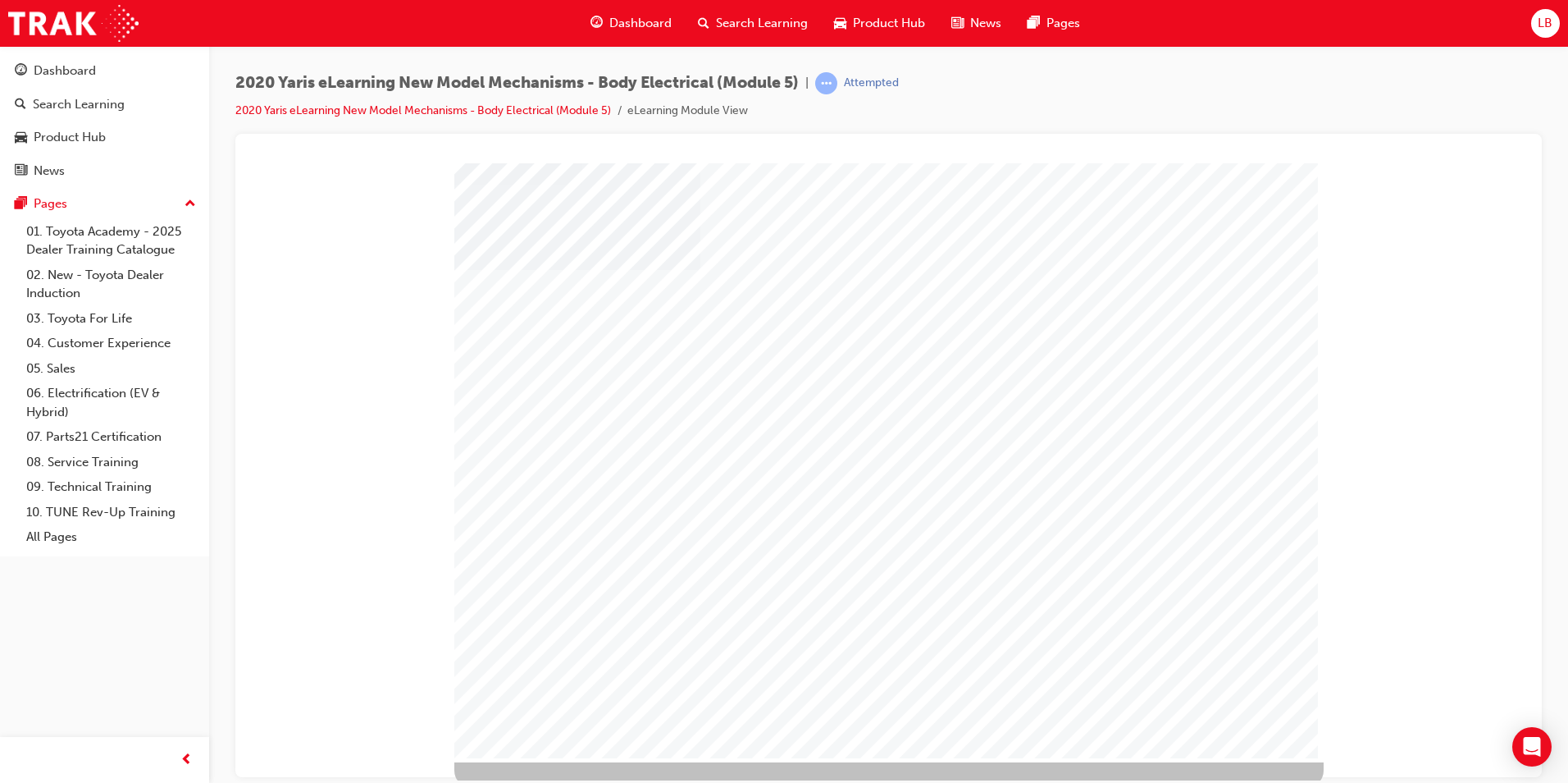
scroll to position [23, 0]
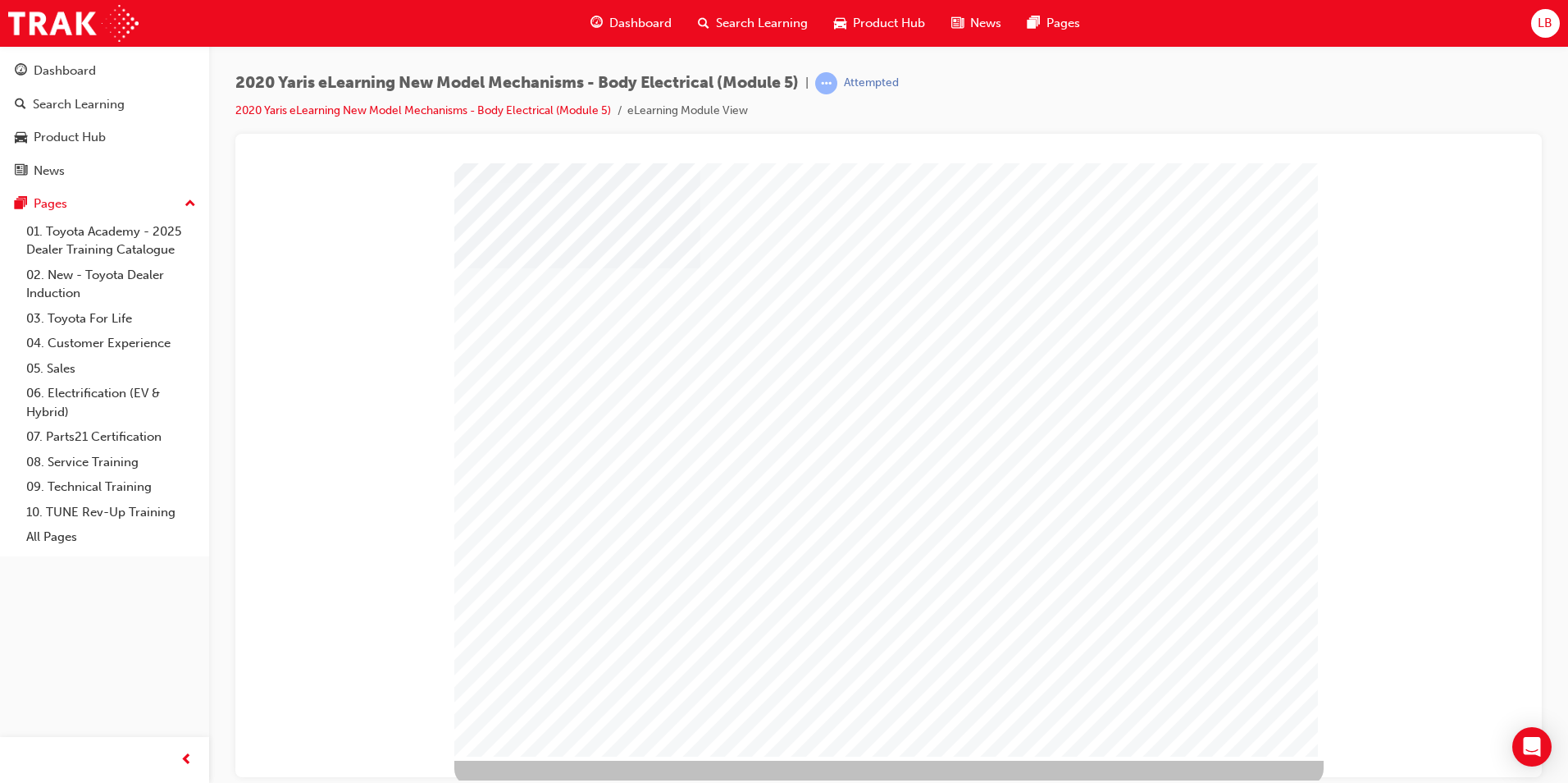
scroll to position [23, 0]
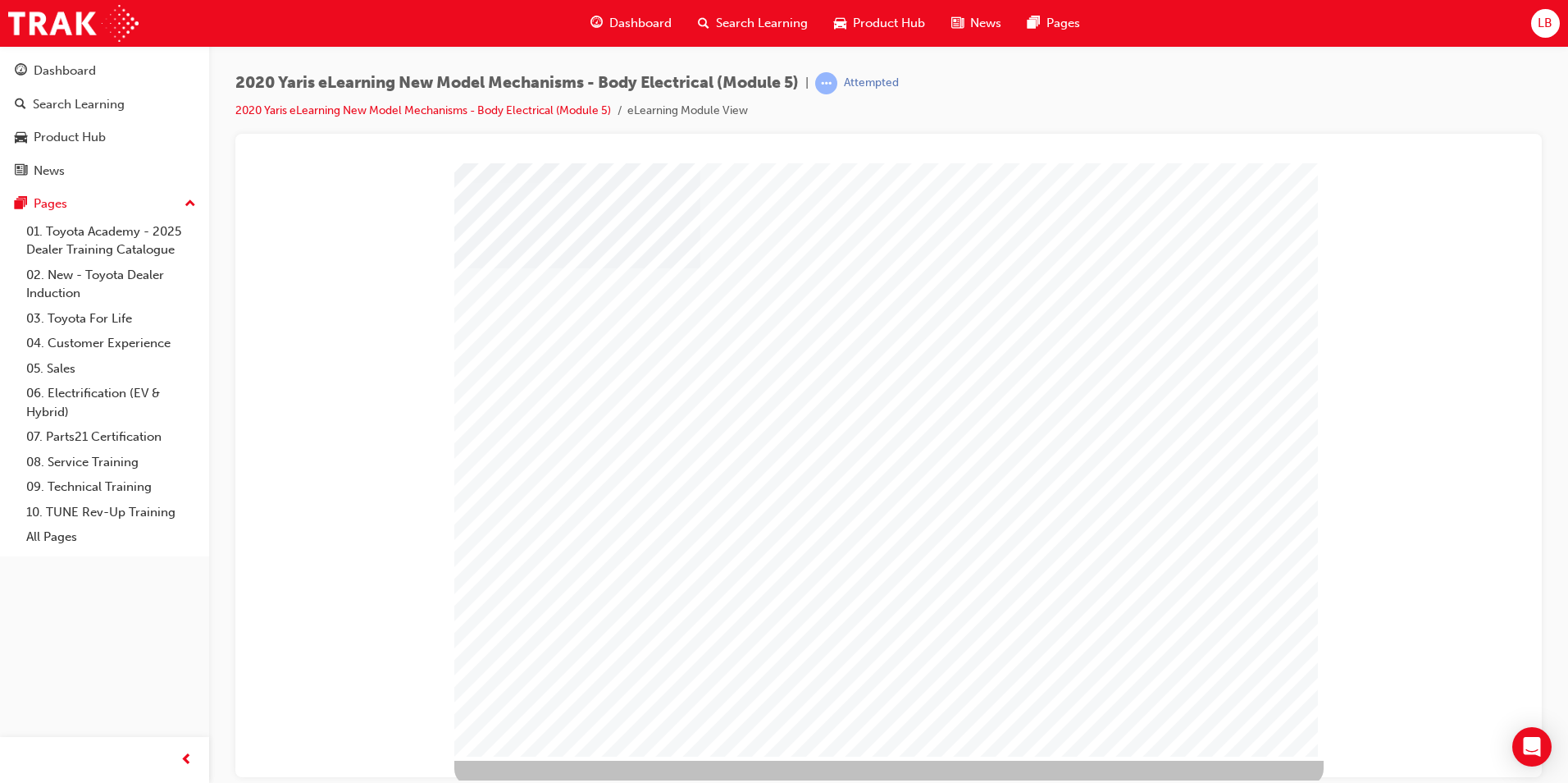
scroll to position [23, 0]
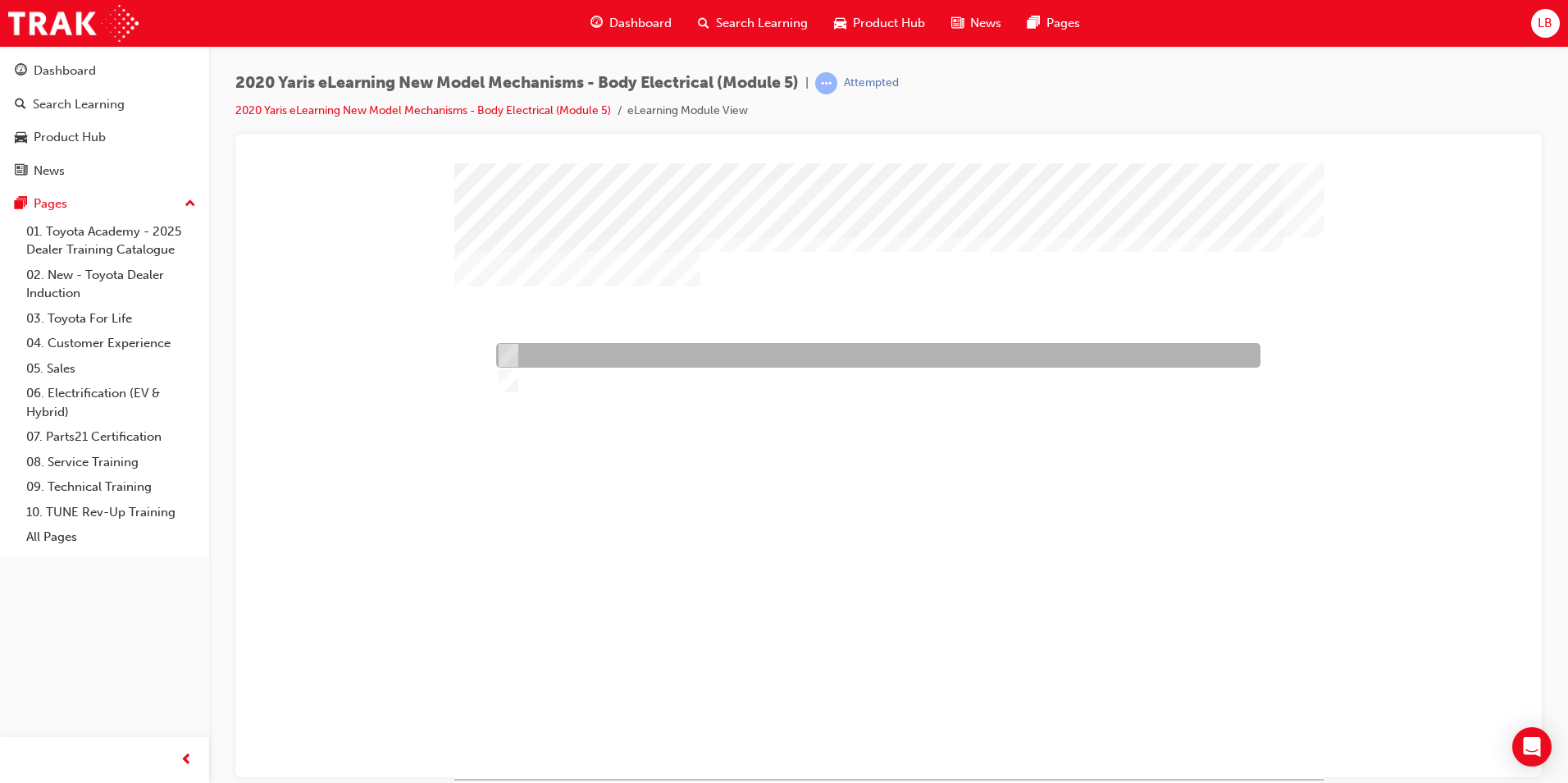
click at [547, 353] on div at bounding box center [874, 355] width 765 height 24
radio input "true"
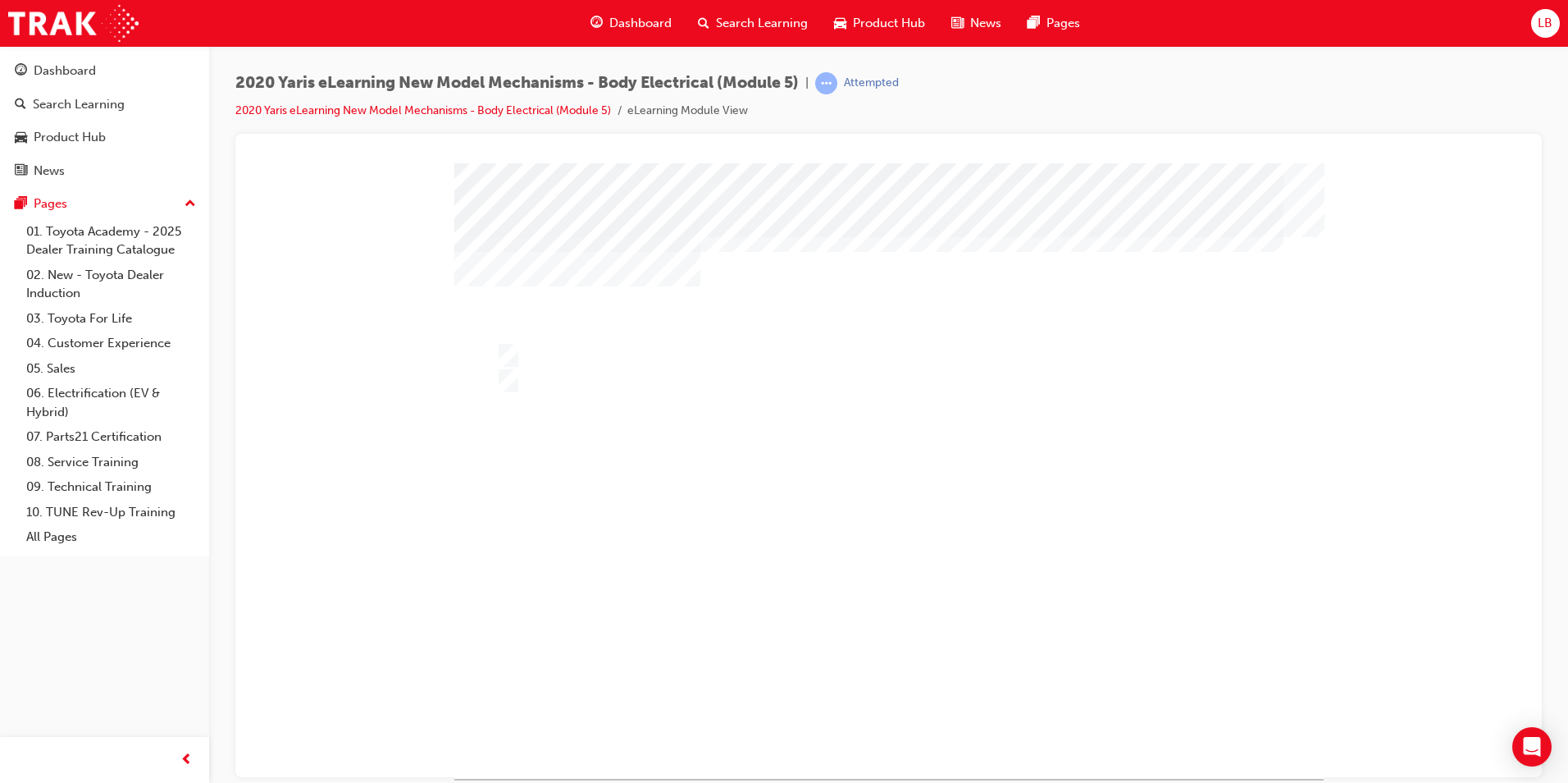
click at [904, 700] on div at bounding box center [889, 470] width 870 height 615
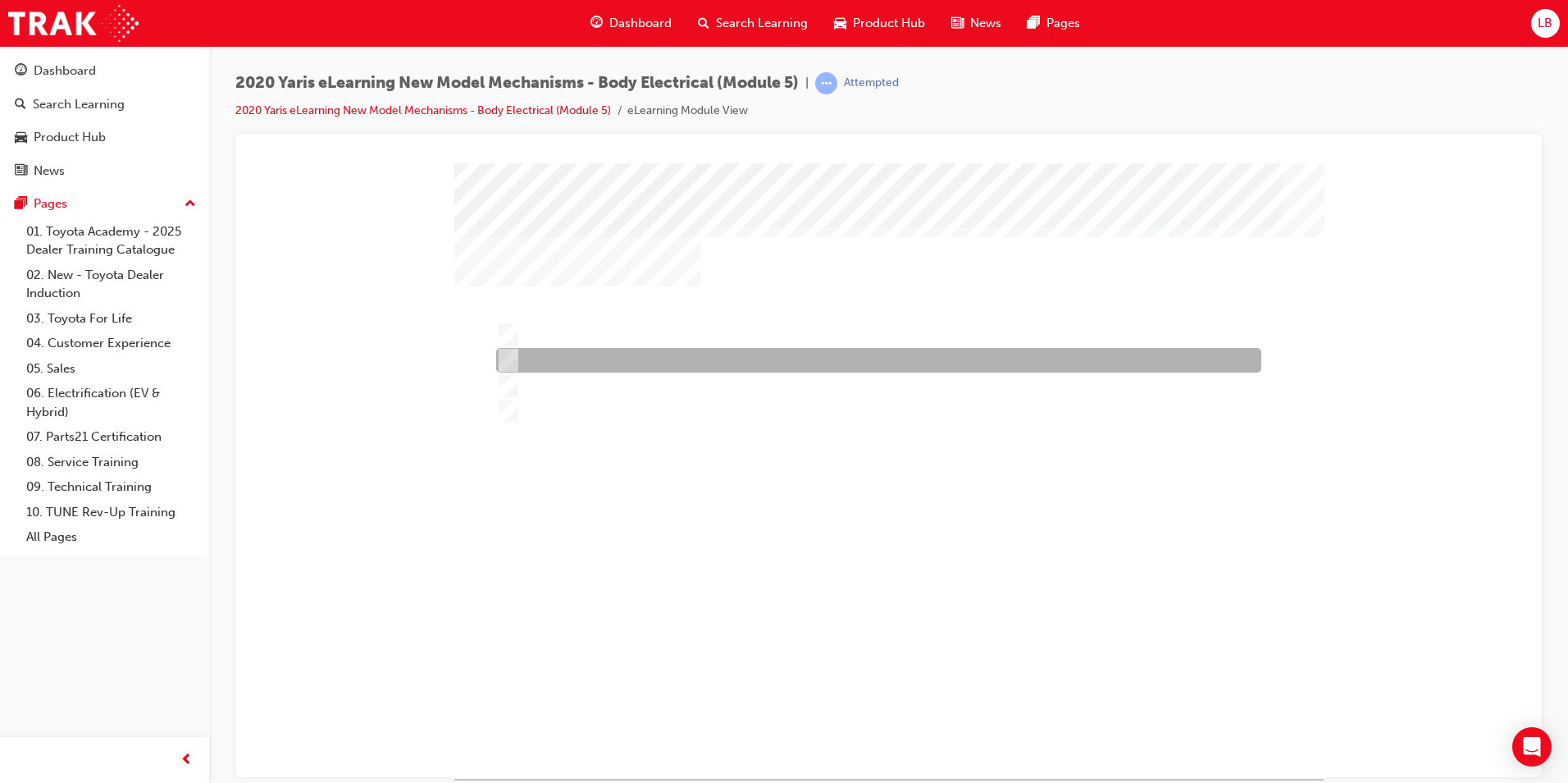
click at [683, 363] on div at bounding box center [874, 360] width 765 height 24
radio input "true"
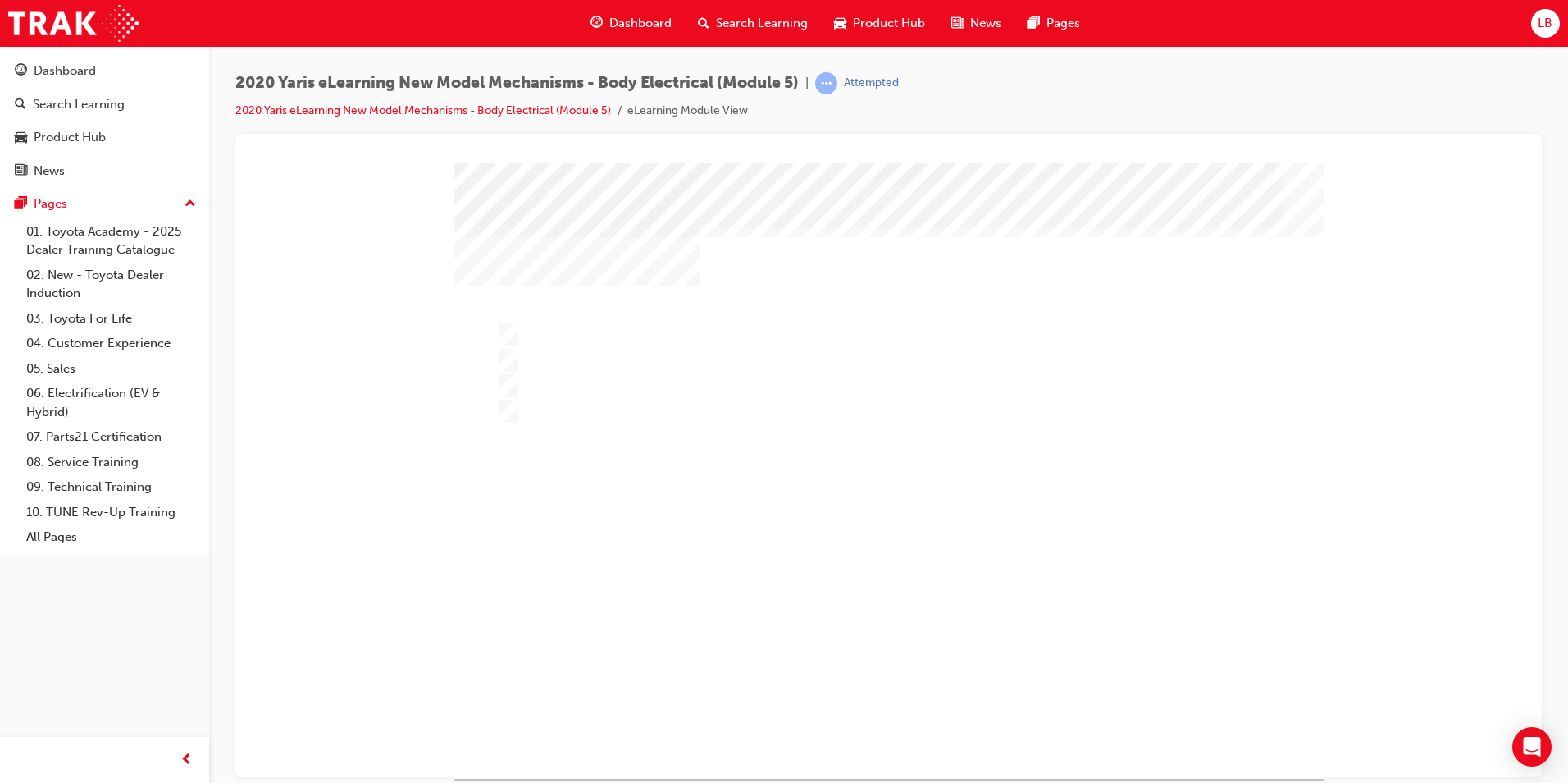
click at [903, 701] on div at bounding box center [889, 470] width 870 height 615
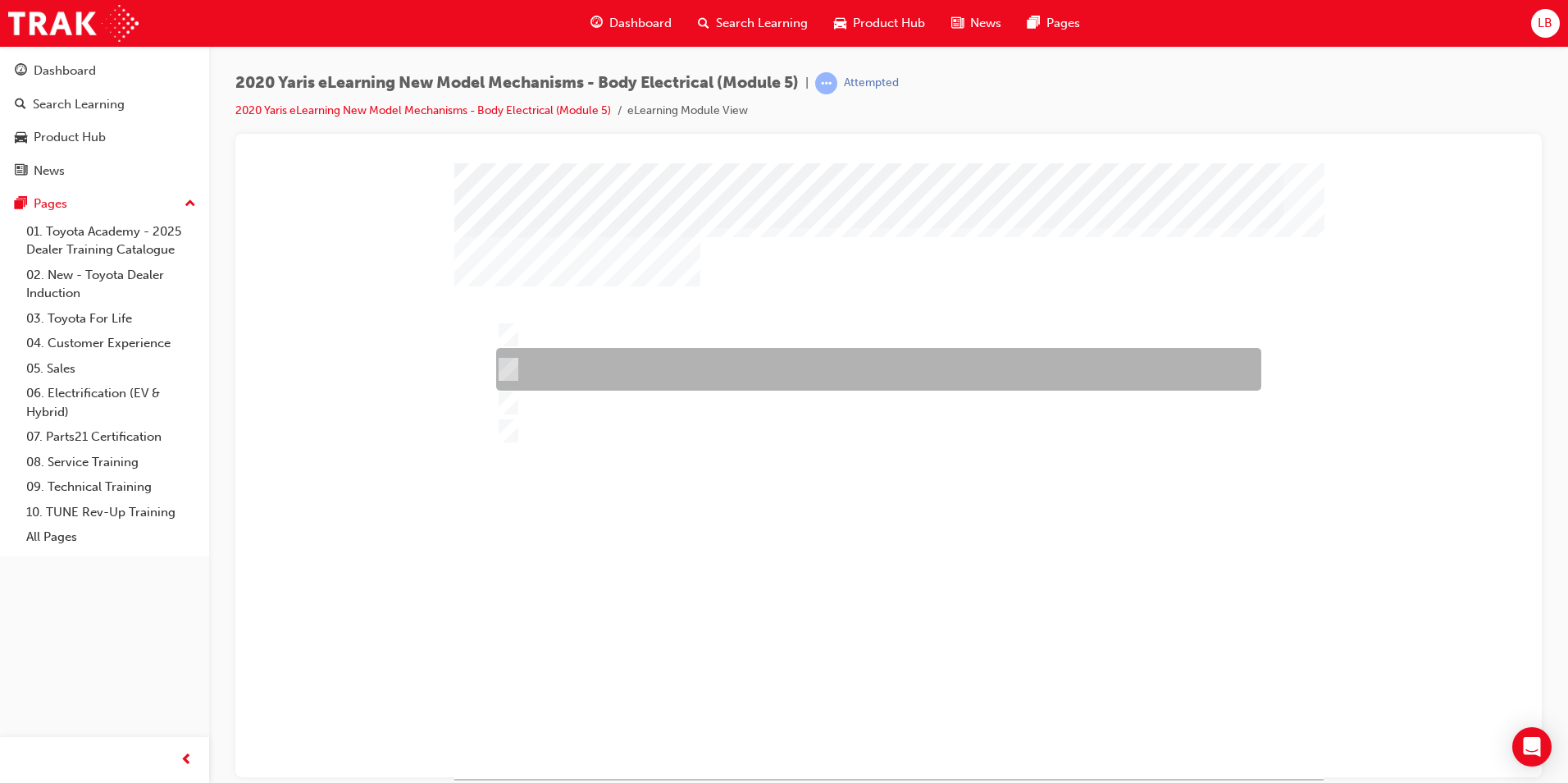
click at [546, 369] on div at bounding box center [874, 369] width 765 height 43
radio input "true"
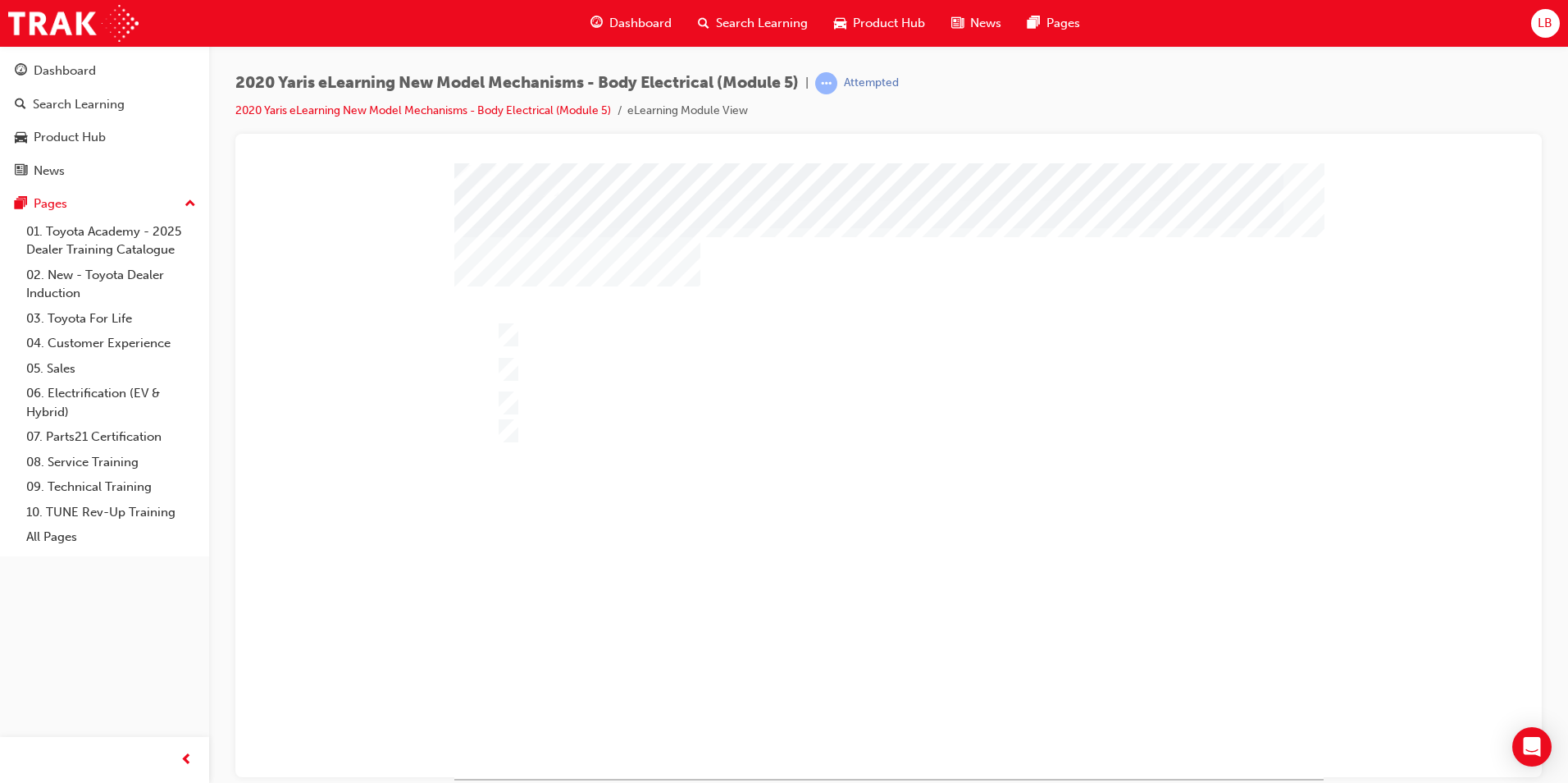
click at [529, 338] on div at bounding box center [889, 470] width 870 height 615
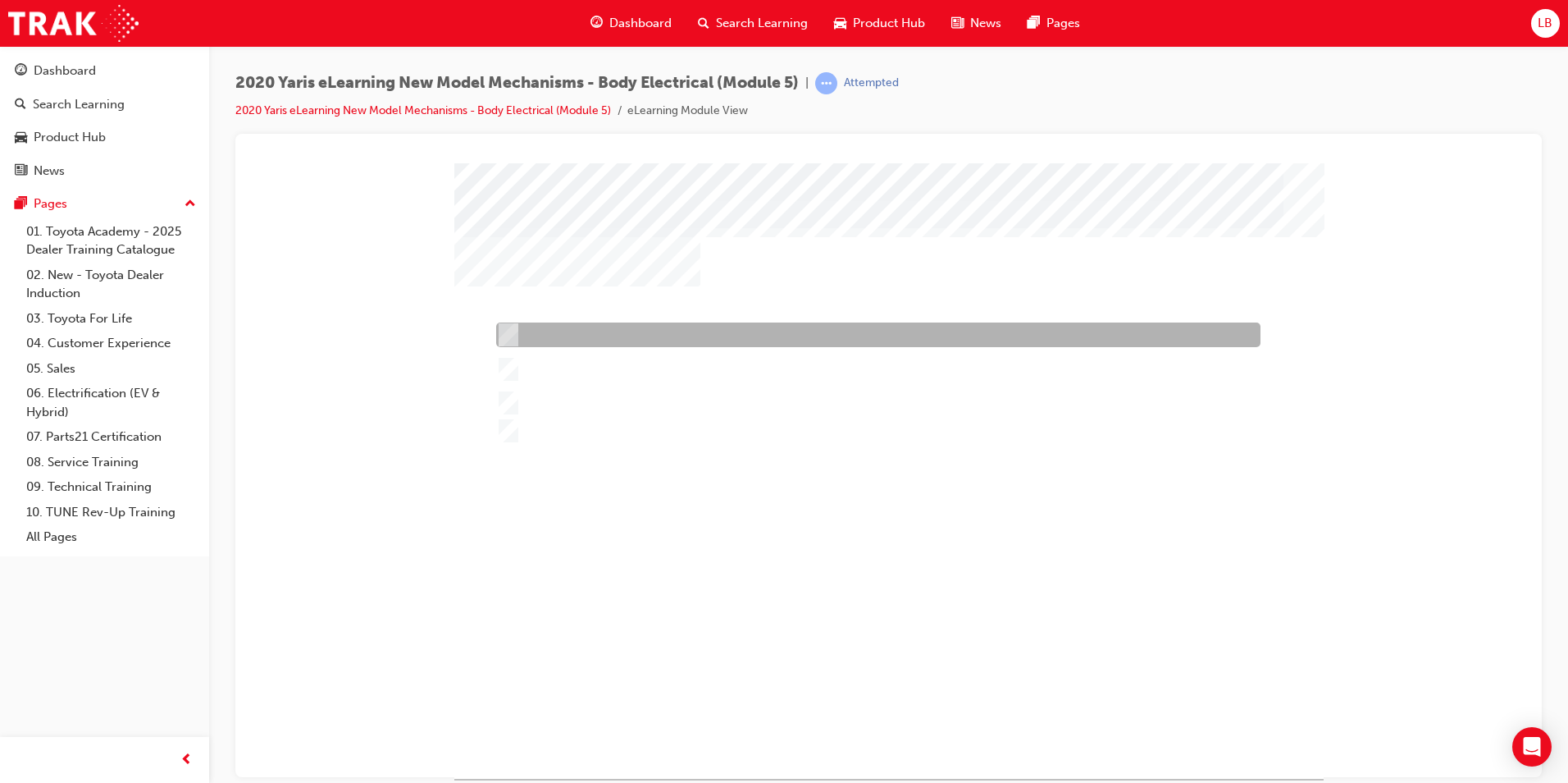
click at [519, 328] on div at bounding box center [874, 335] width 765 height 24
radio input "true"
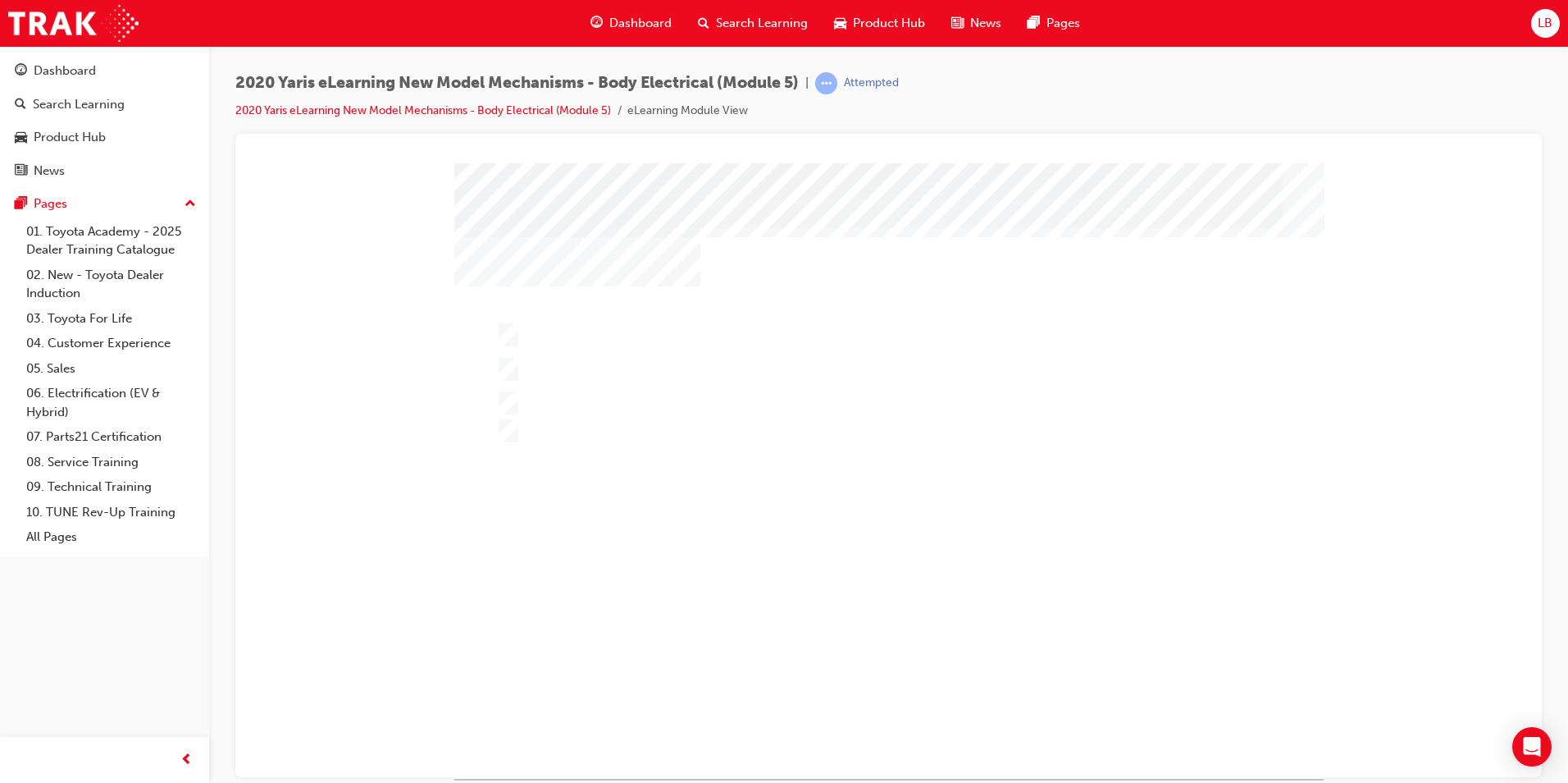
click at [909, 608] on div at bounding box center [889, 470] width 870 height 615
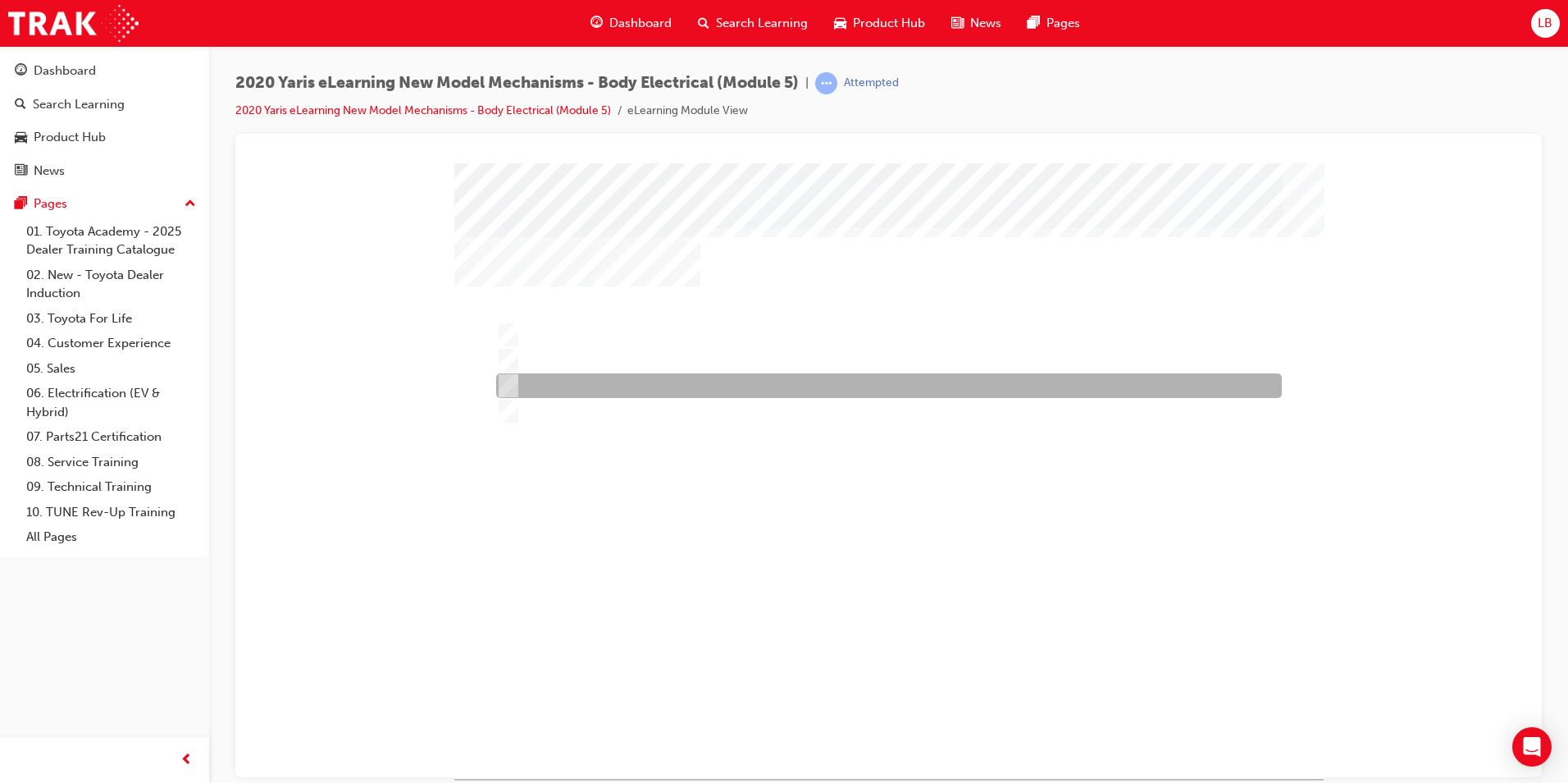
click at [532, 375] on div at bounding box center [885, 385] width 785 height 24
radio input "true"
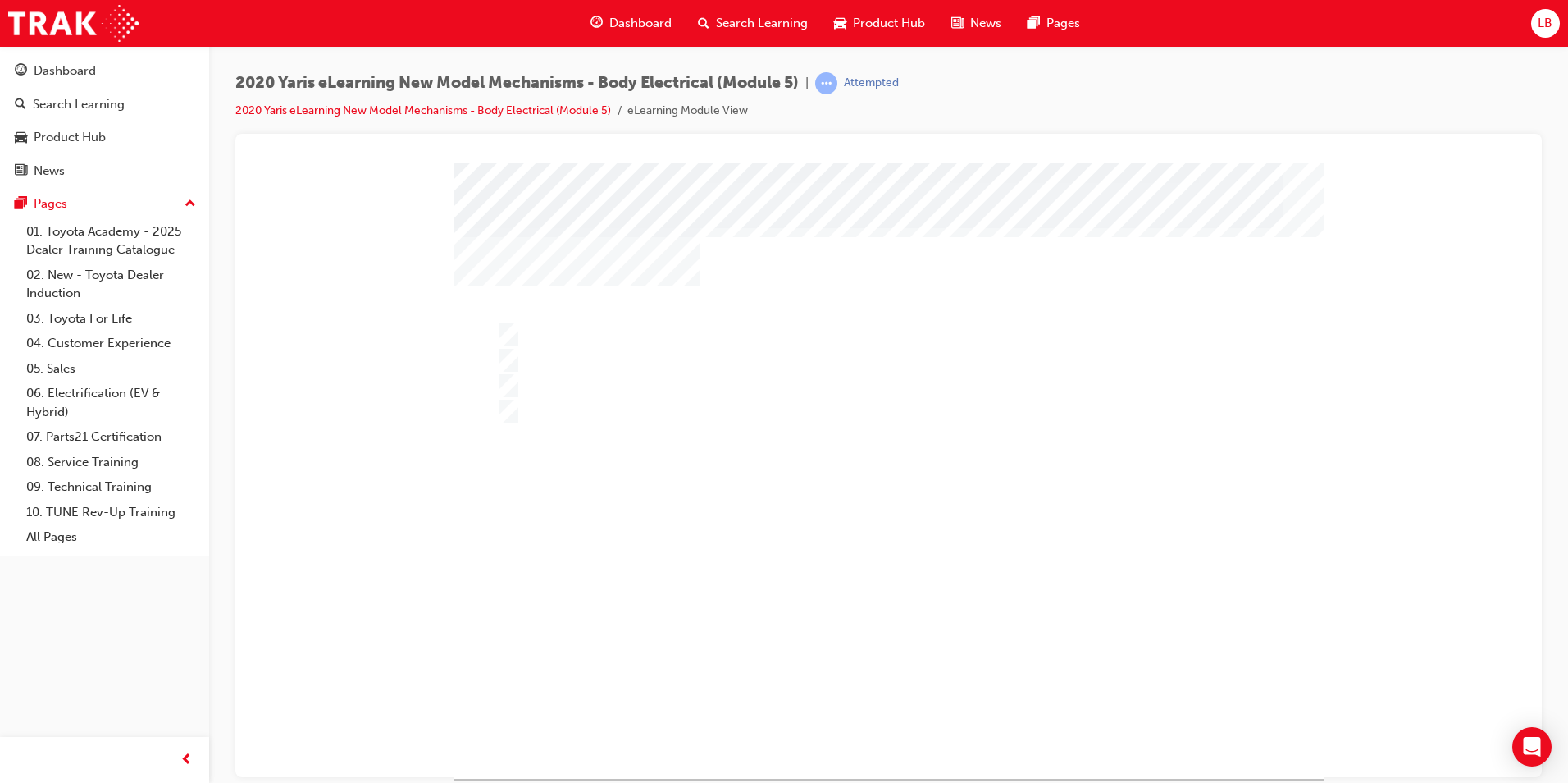
click at [804, 618] on div at bounding box center [889, 470] width 870 height 615
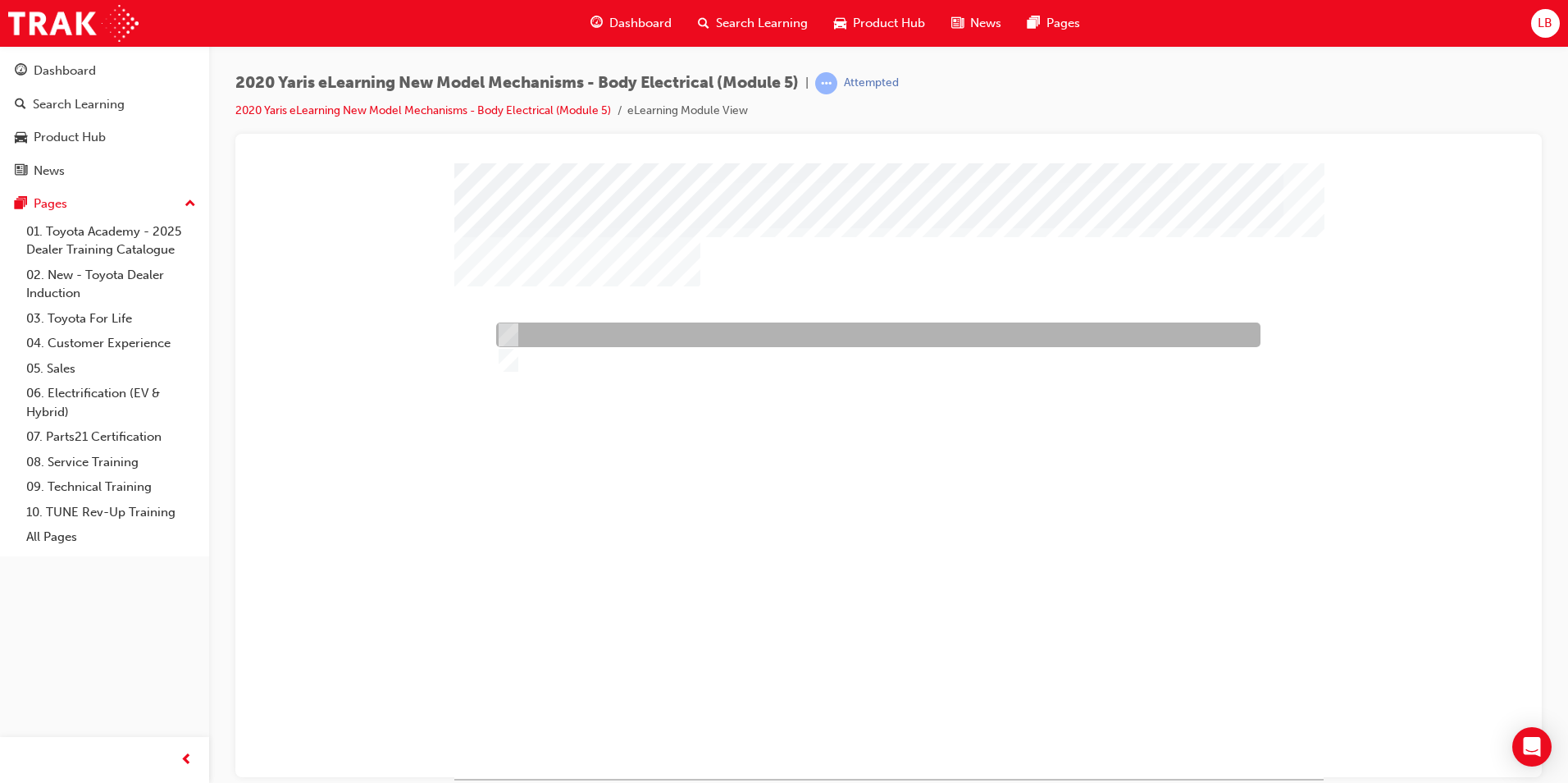
click at [535, 334] on div at bounding box center [874, 335] width 765 height 24
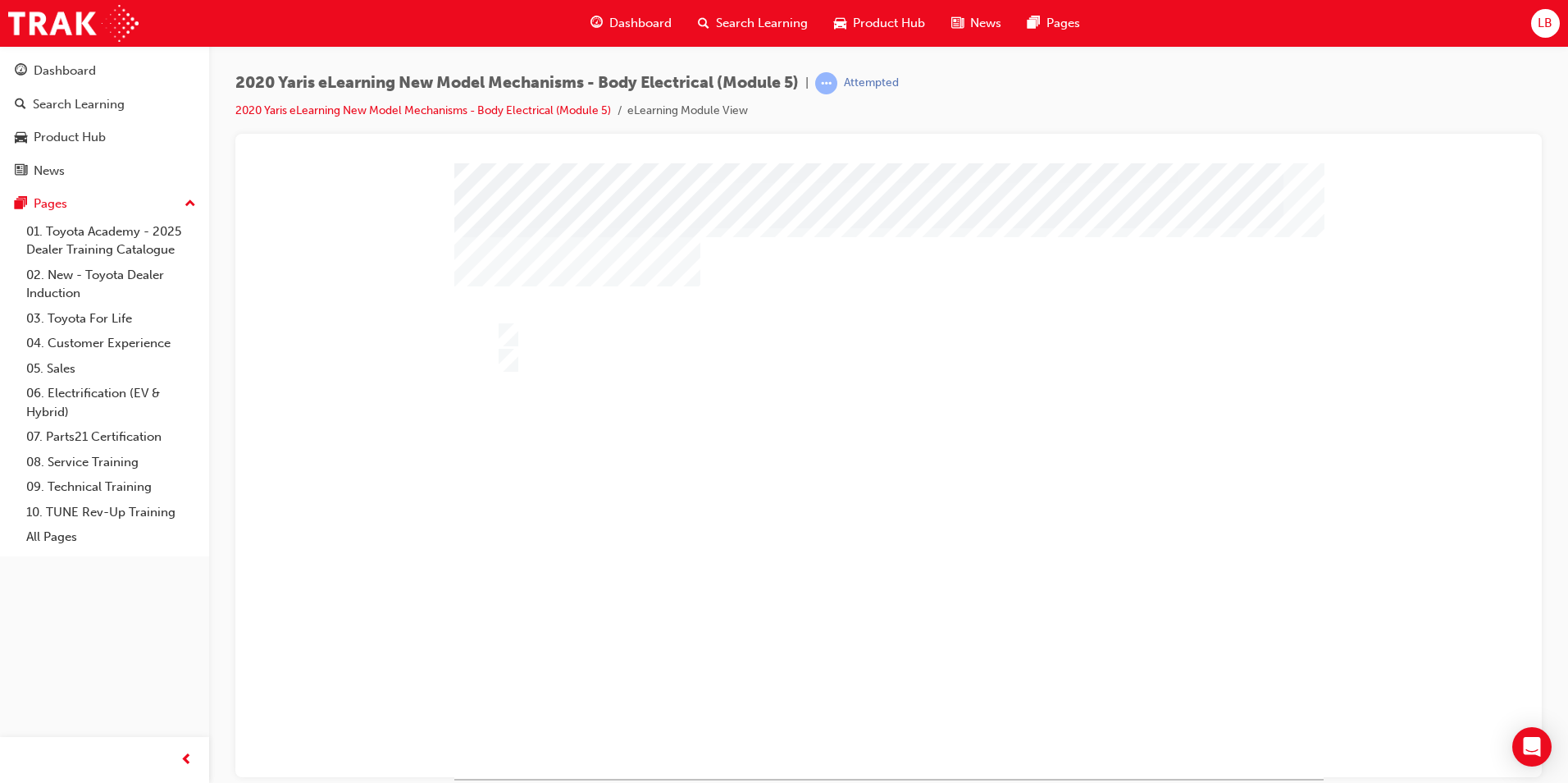
click at [552, 351] on div at bounding box center [889, 470] width 870 height 615
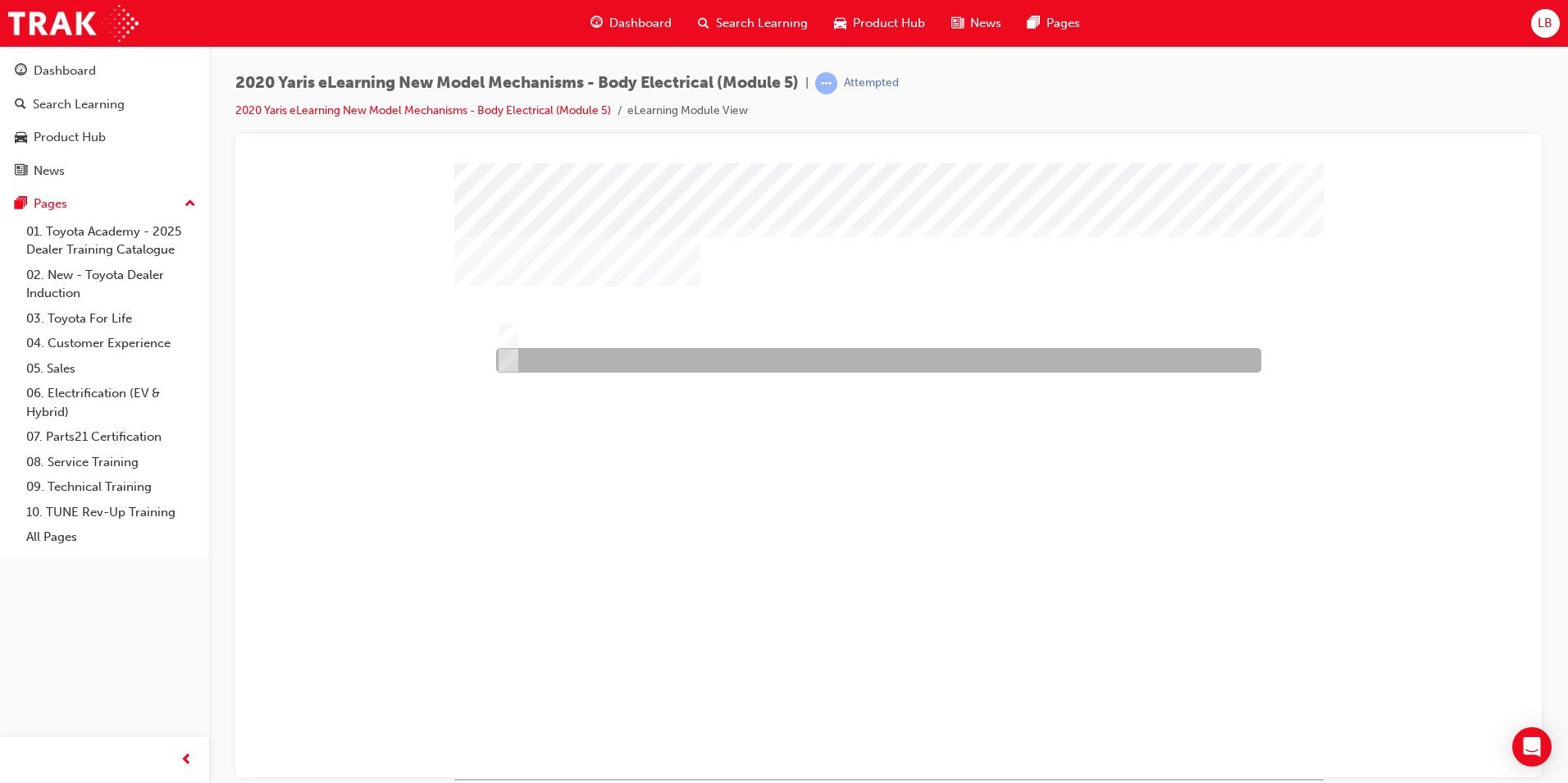
click at [523, 355] on div at bounding box center [874, 360] width 765 height 24
radio input "false"
radio input "true"
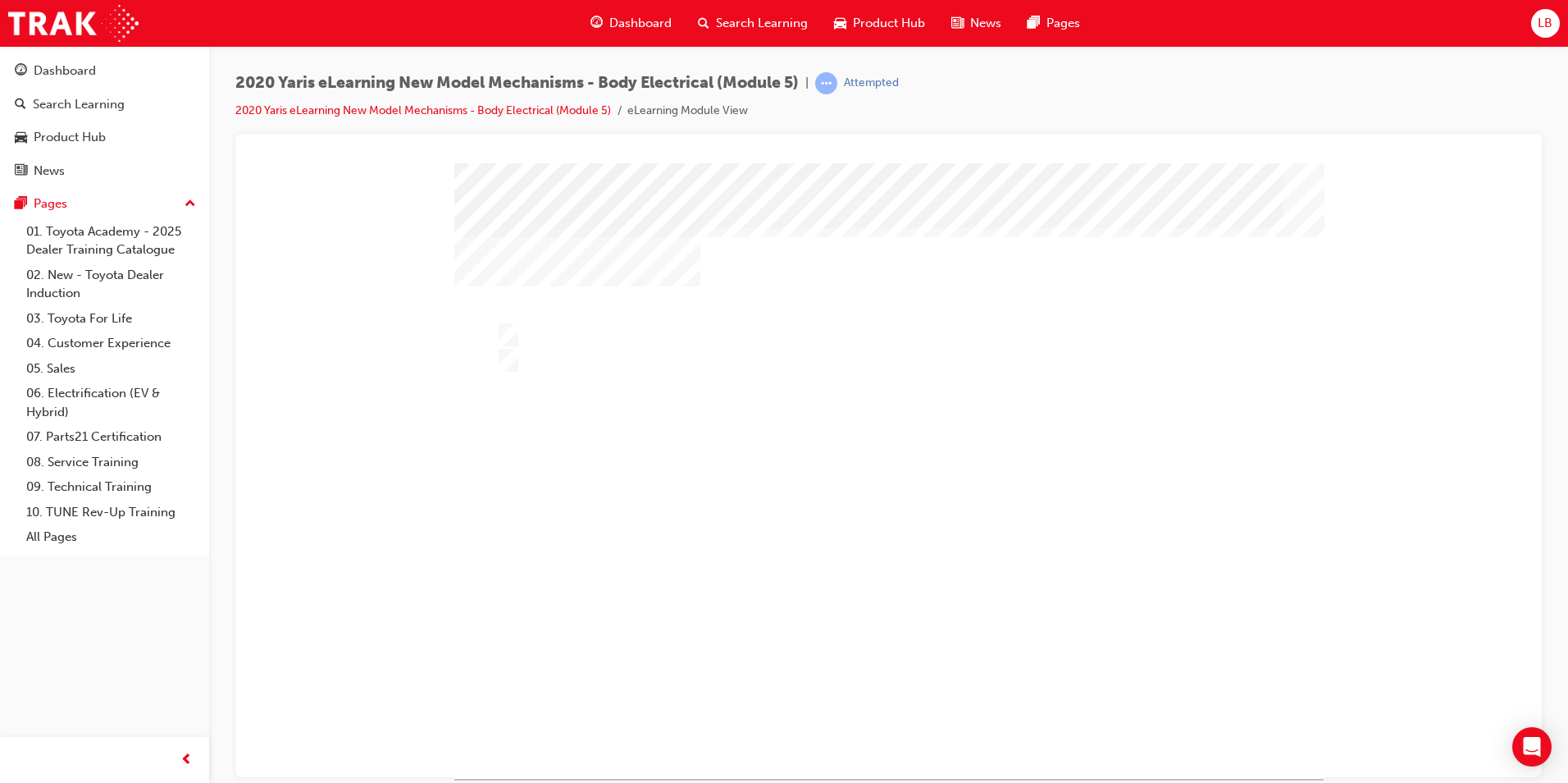
click at [769, 600] on div at bounding box center [883, 489] width 870 height 615
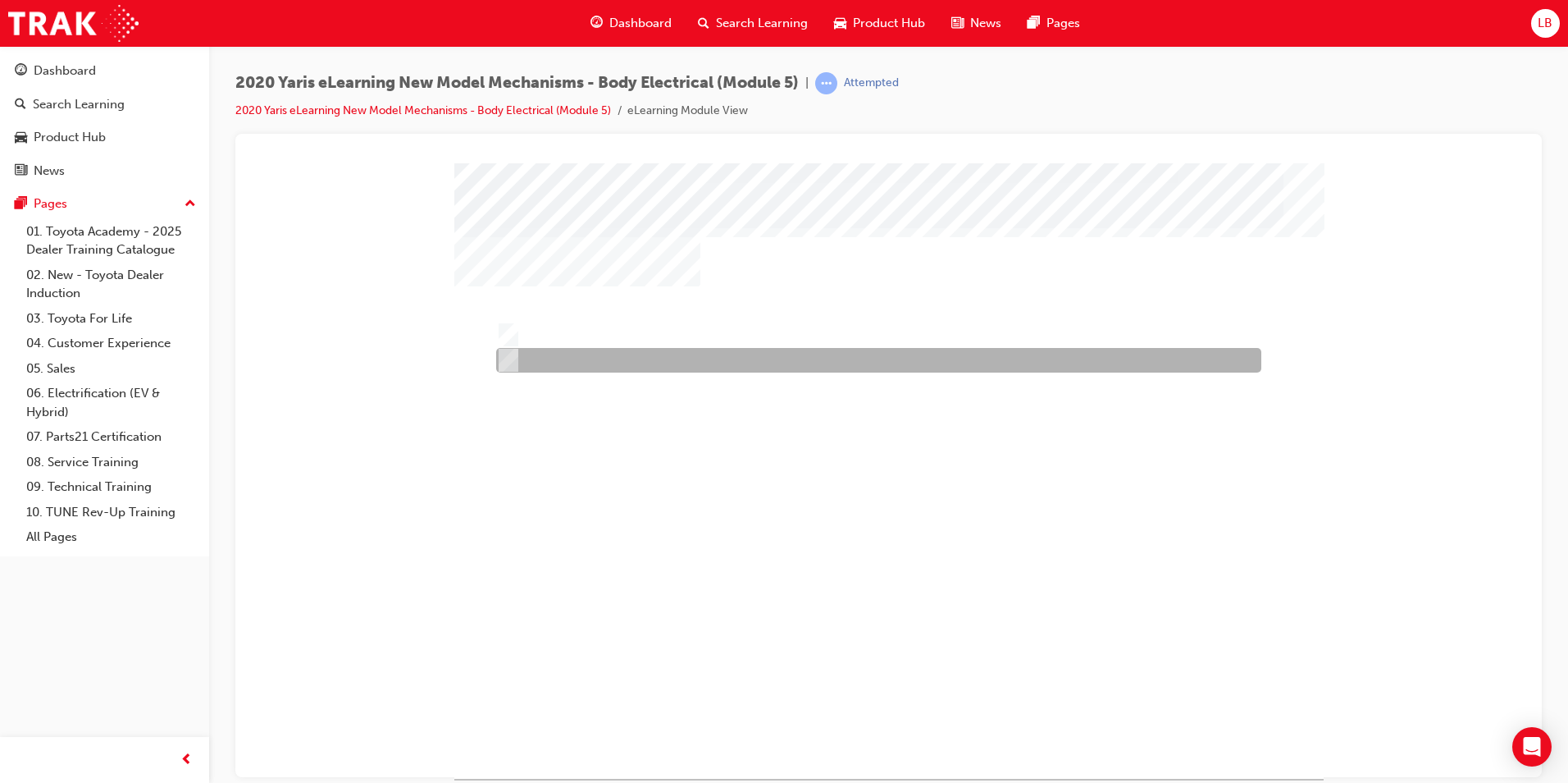
click at [544, 369] on div at bounding box center [874, 360] width 765 height 24
radio input "true"
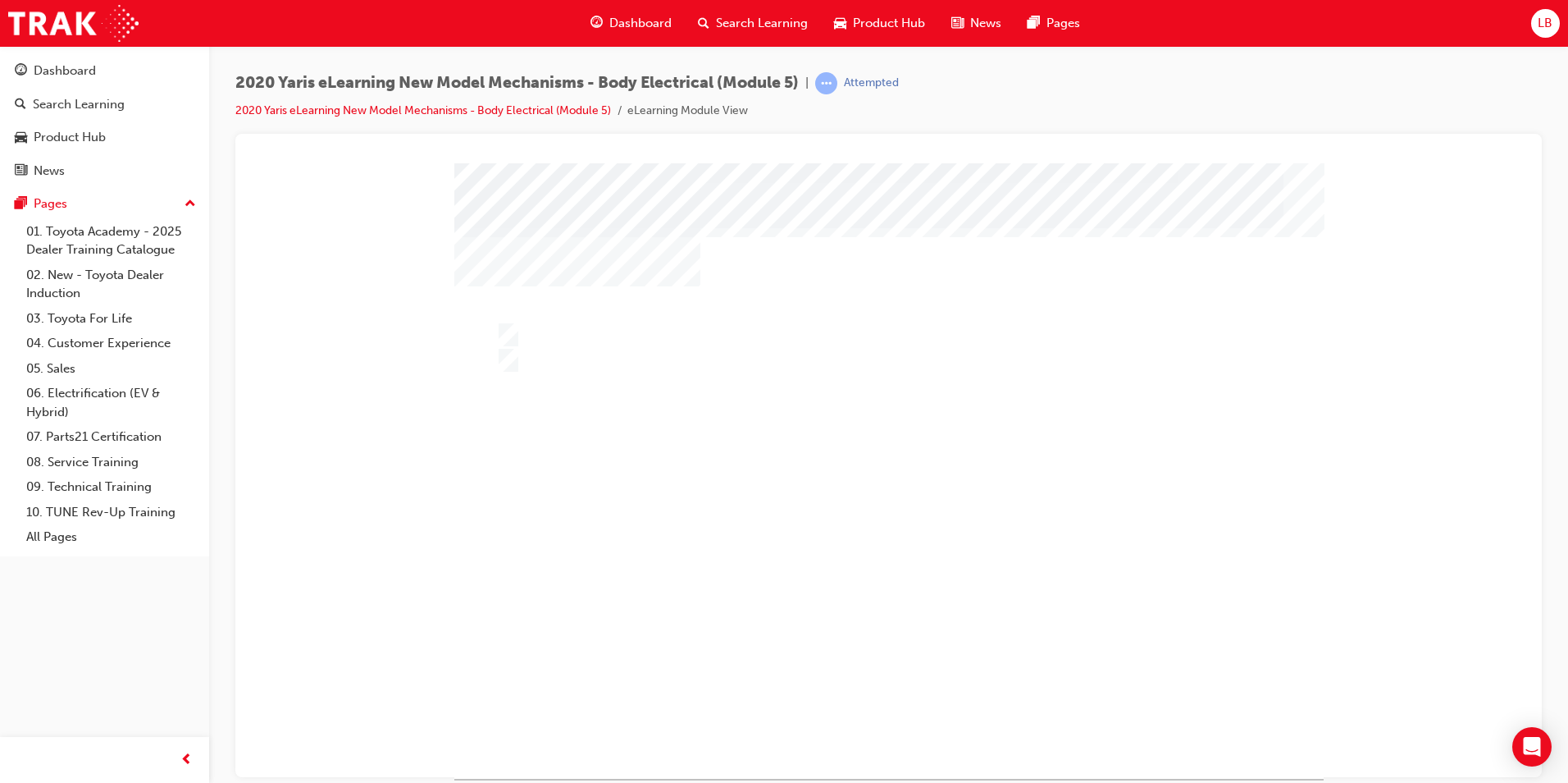
click at [759, 609] on div at bounding box center [889, 470] width 870 height 615
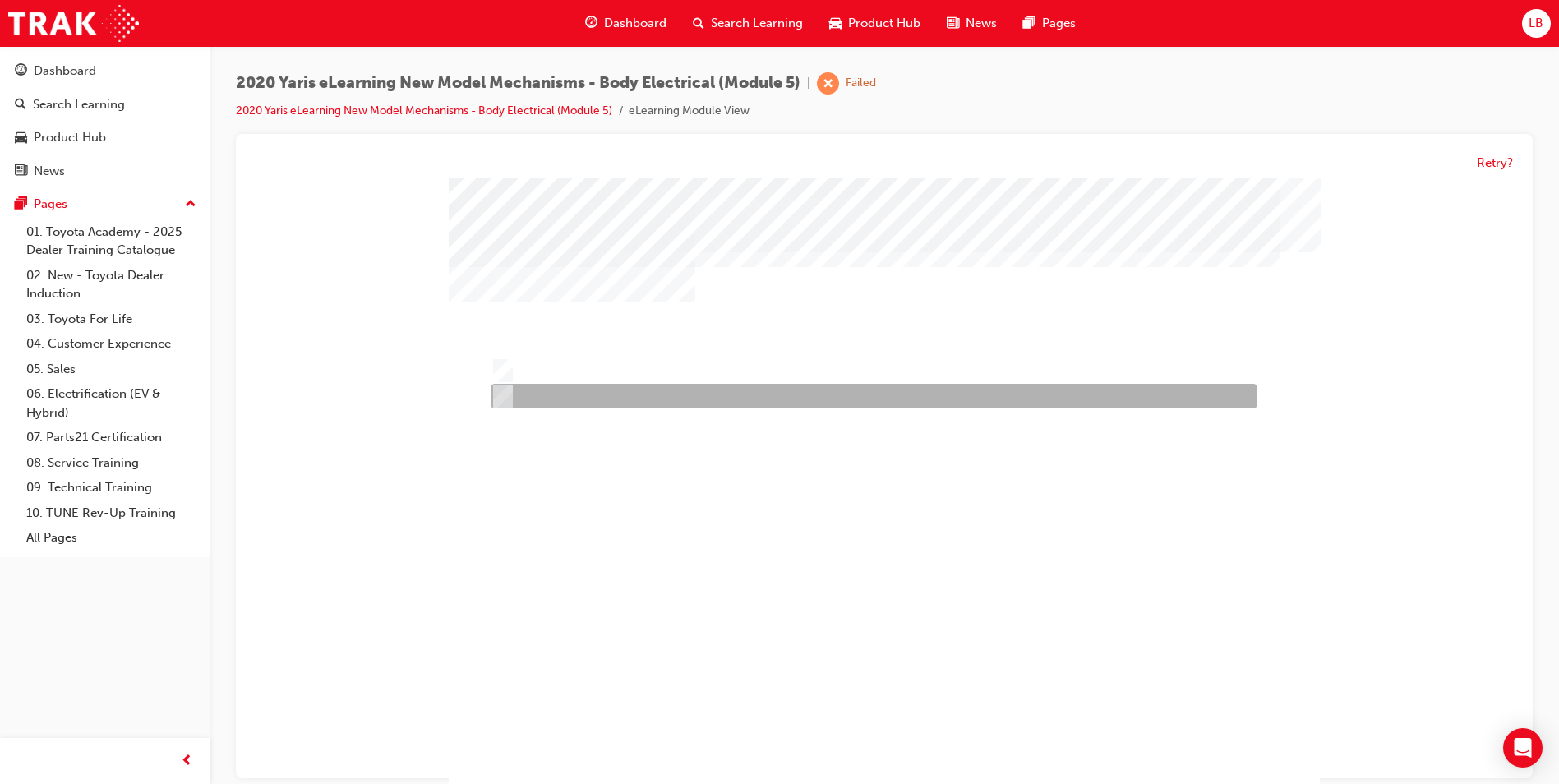
click at [567, 400] on div at bounding box center [870, 397] width 766 height 24
radio input "true"
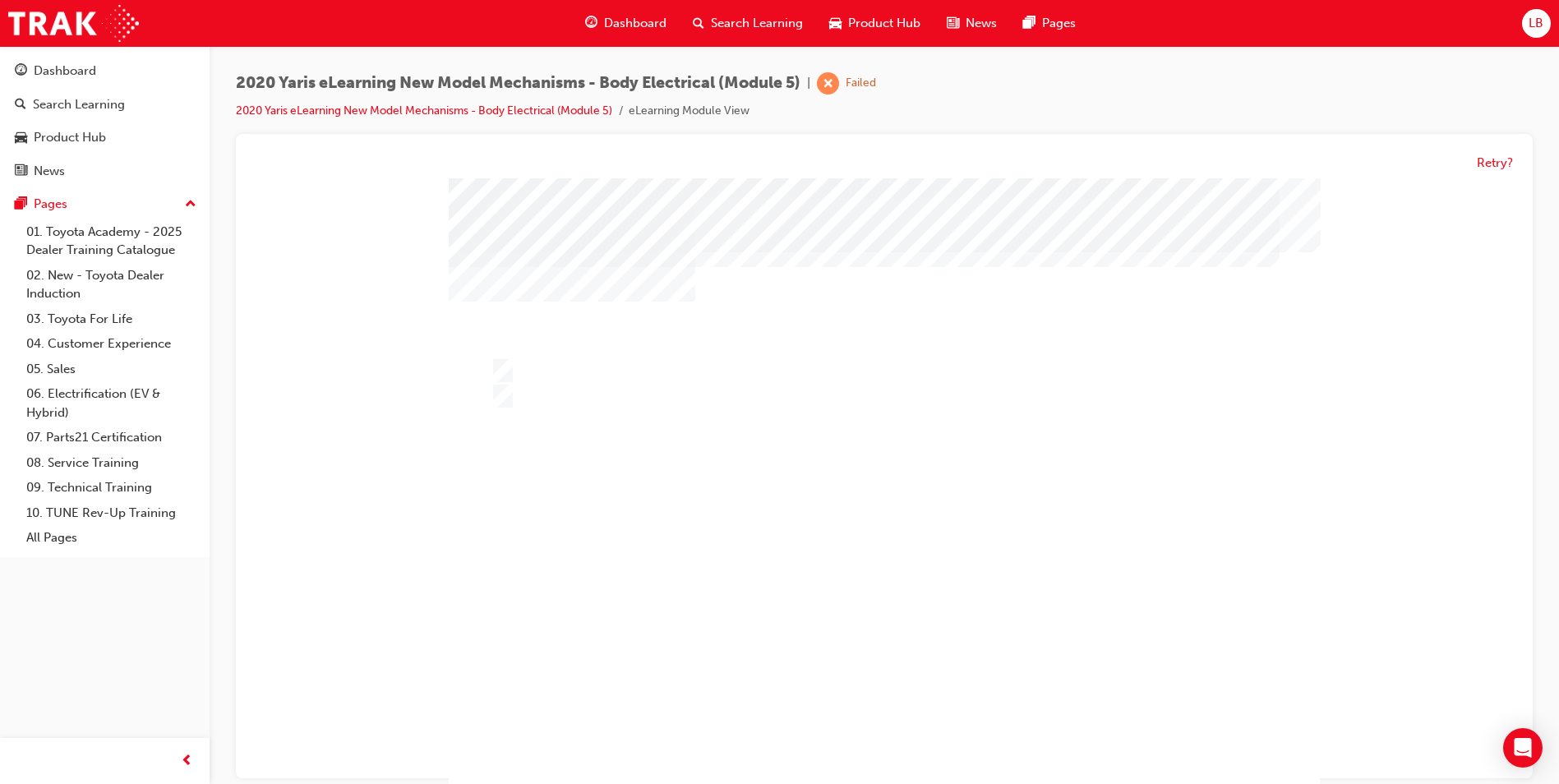
click at [554, 377] on div at bounding box center [885, 486] width 872 height 616
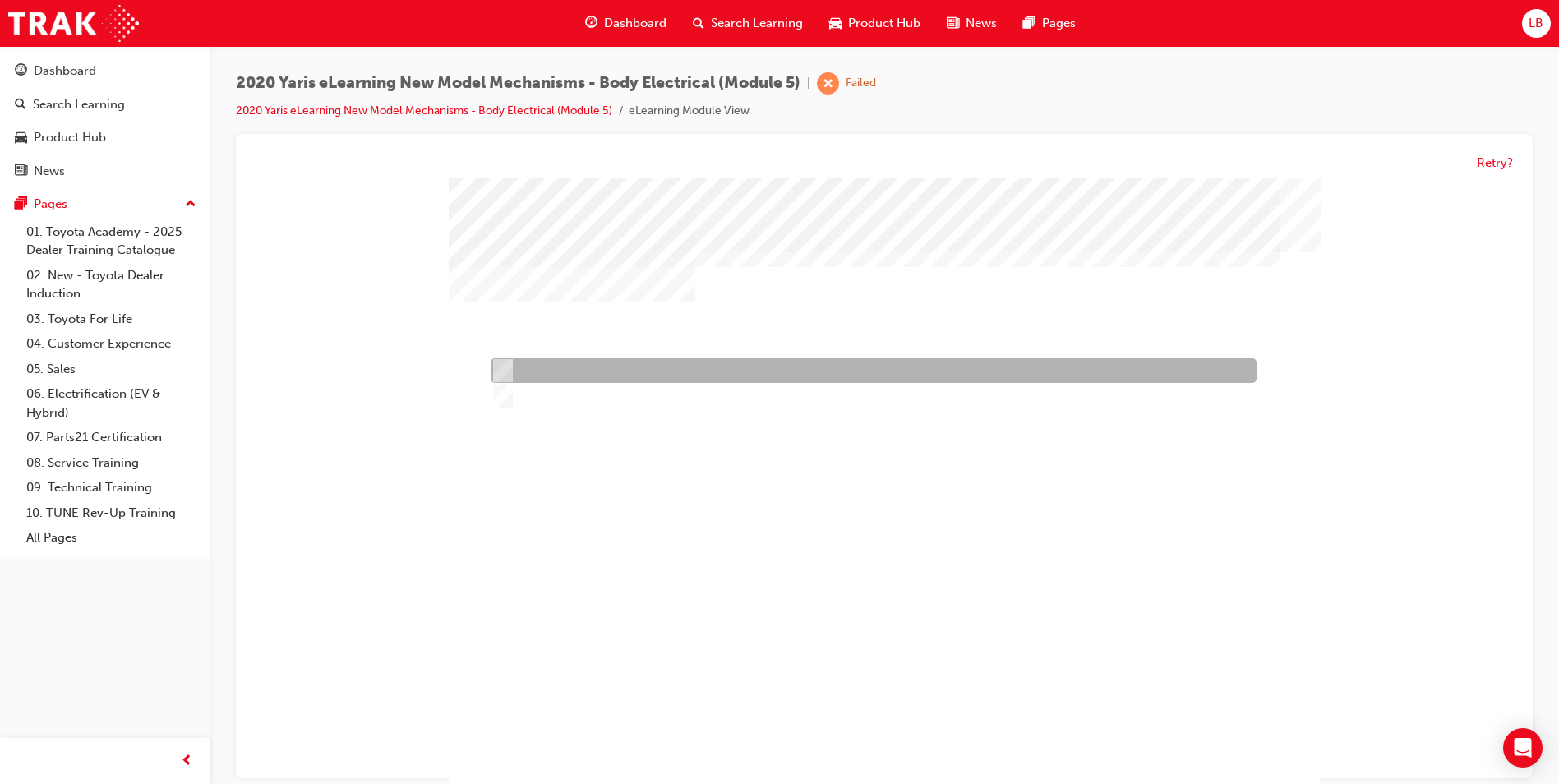
click at [545, 371] on div at bounding box center [870, 371] width 766 height 24
radio input "true"
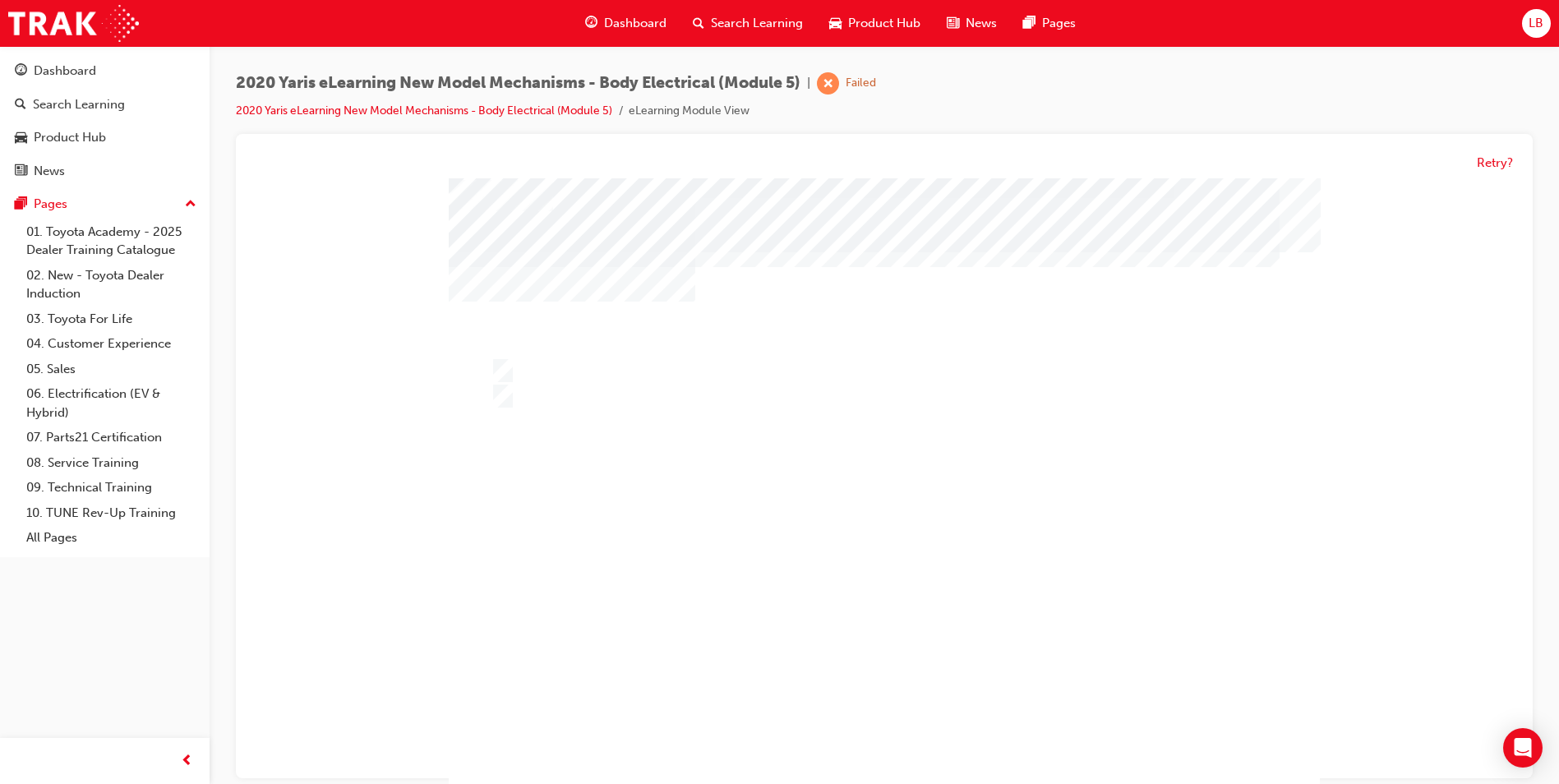
click at [743, 576] on div at bounding box center [885, 486] width 872 height 616
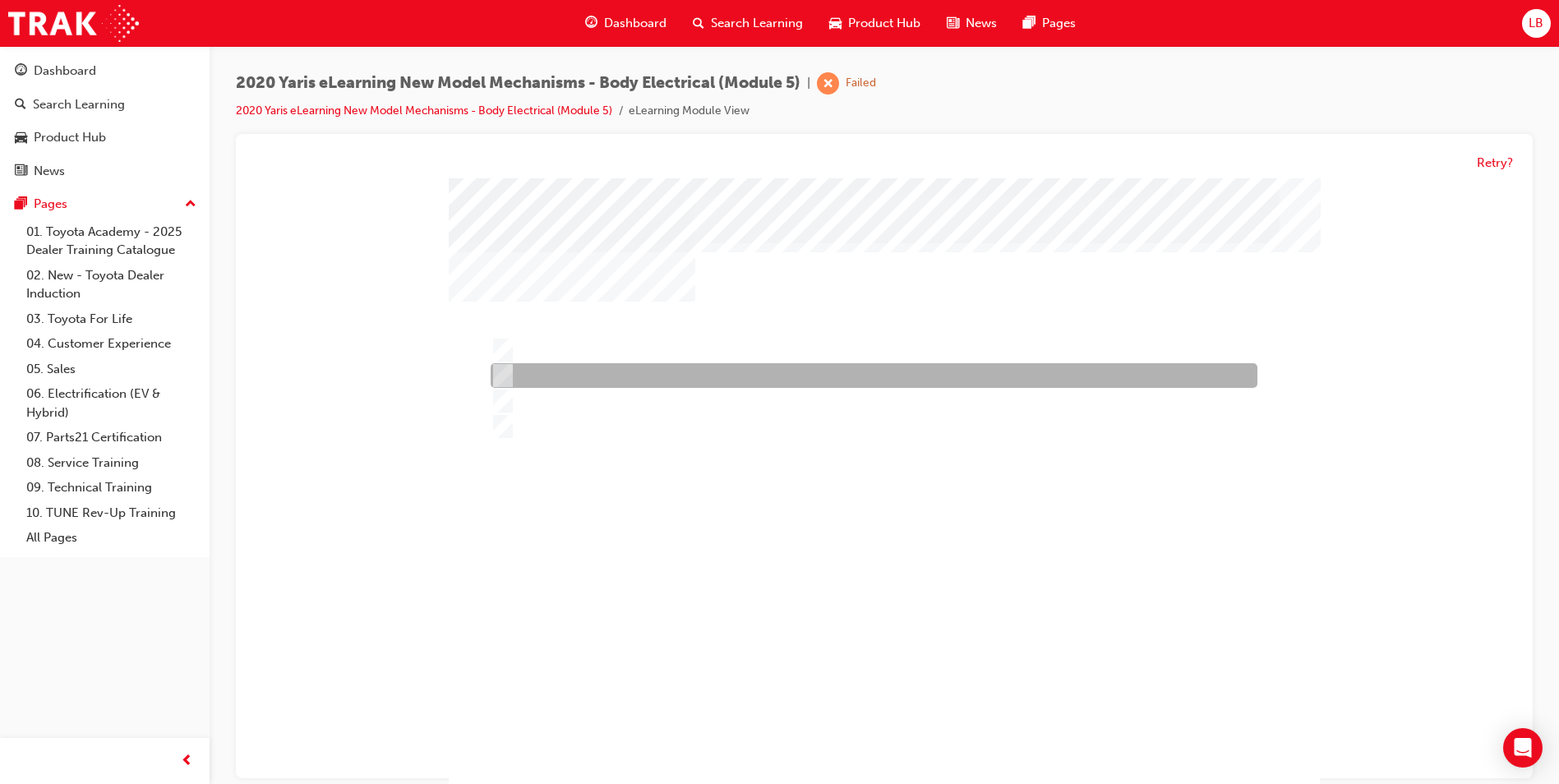
click at [621, 385] on div at bounding box center [870, 377] width 766 height 24
radio input "true"
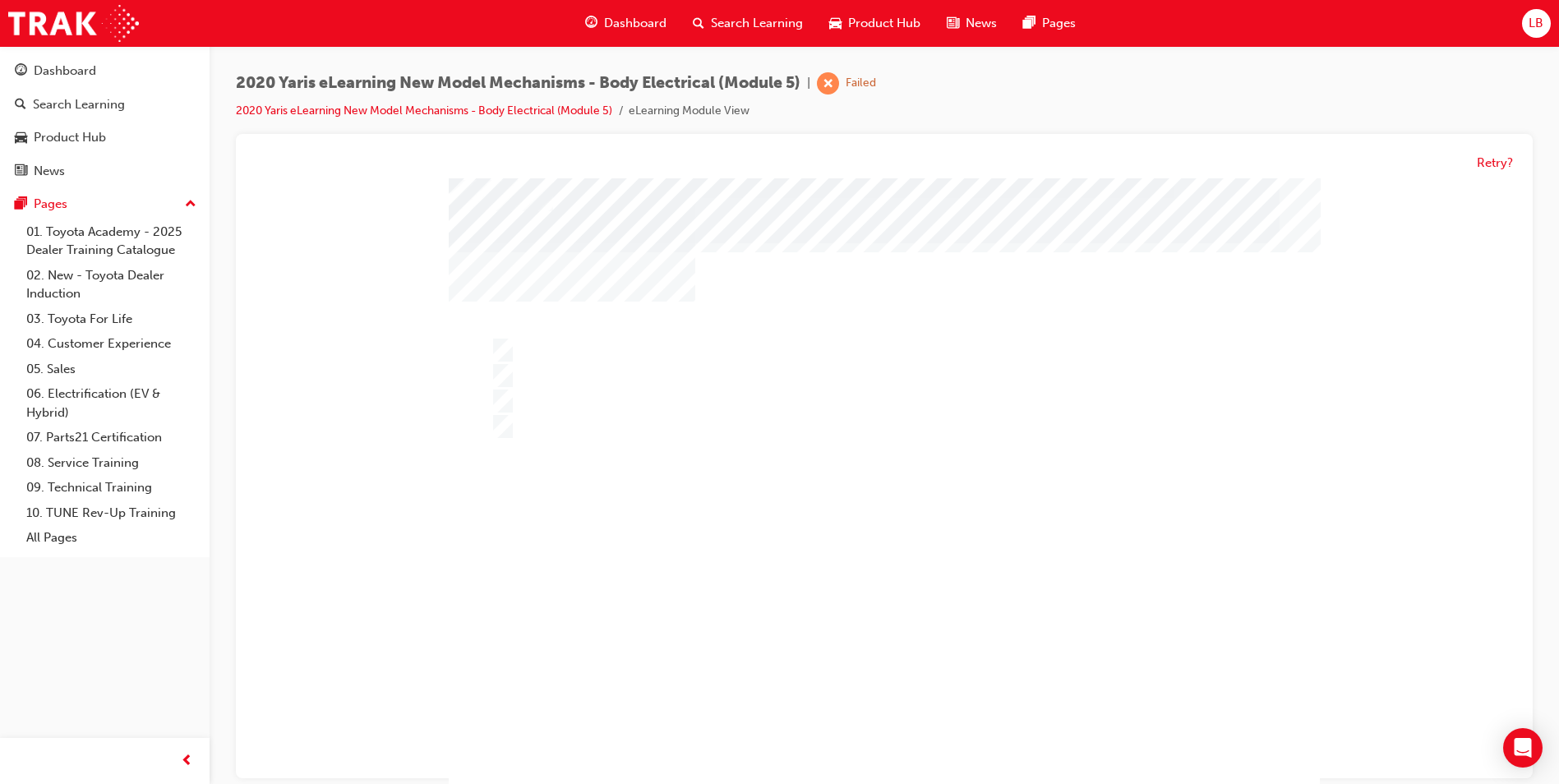
click at [743, 614] on div at bounding box center [885, 486] width 872 height 616
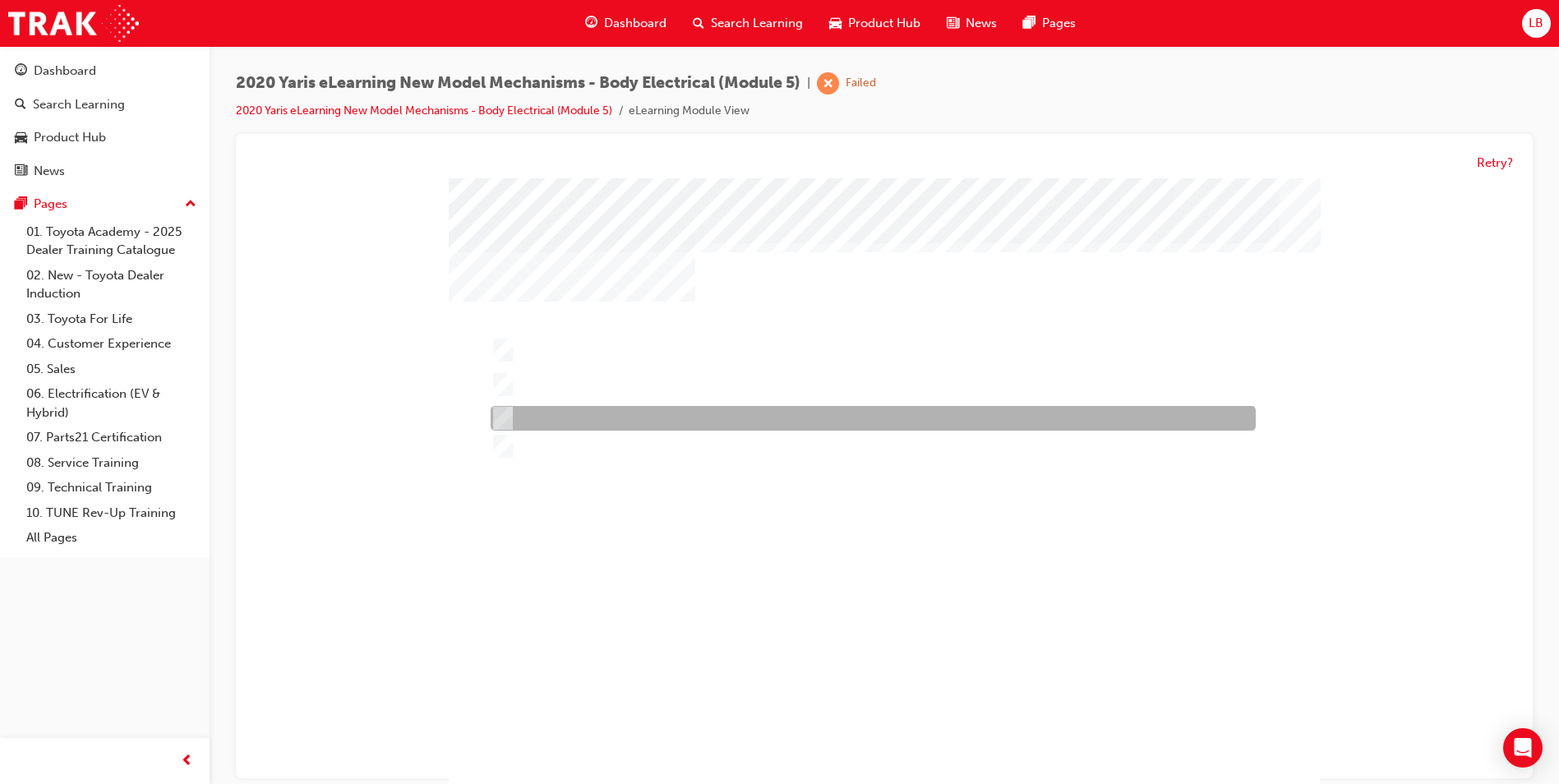
click at [591, 411] on div at bounding box center [869, 419] width 765 height 24
radio input "true"
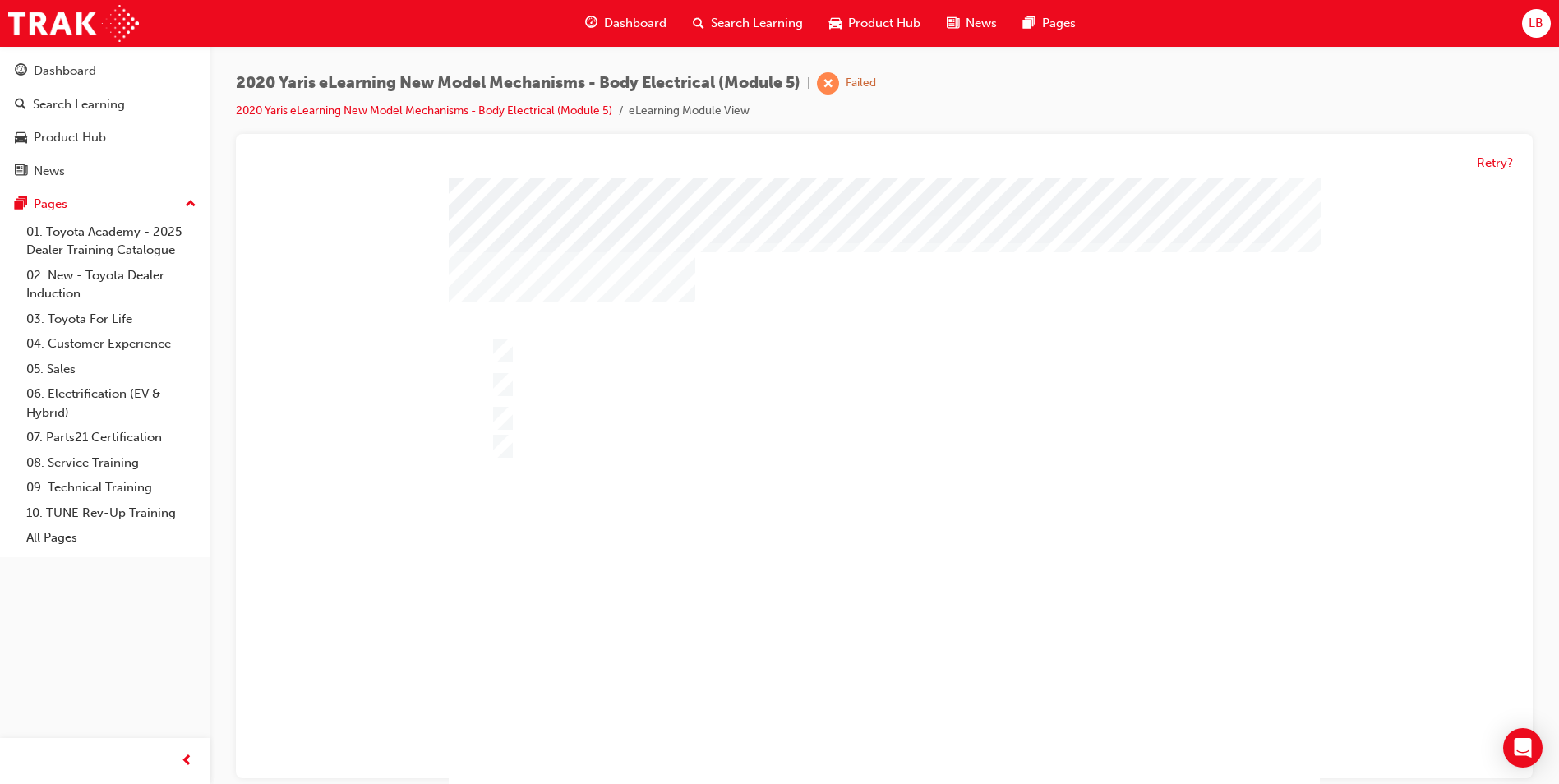
click at [741, 615] on div at bounding box center [885, 486] width 872 height 616
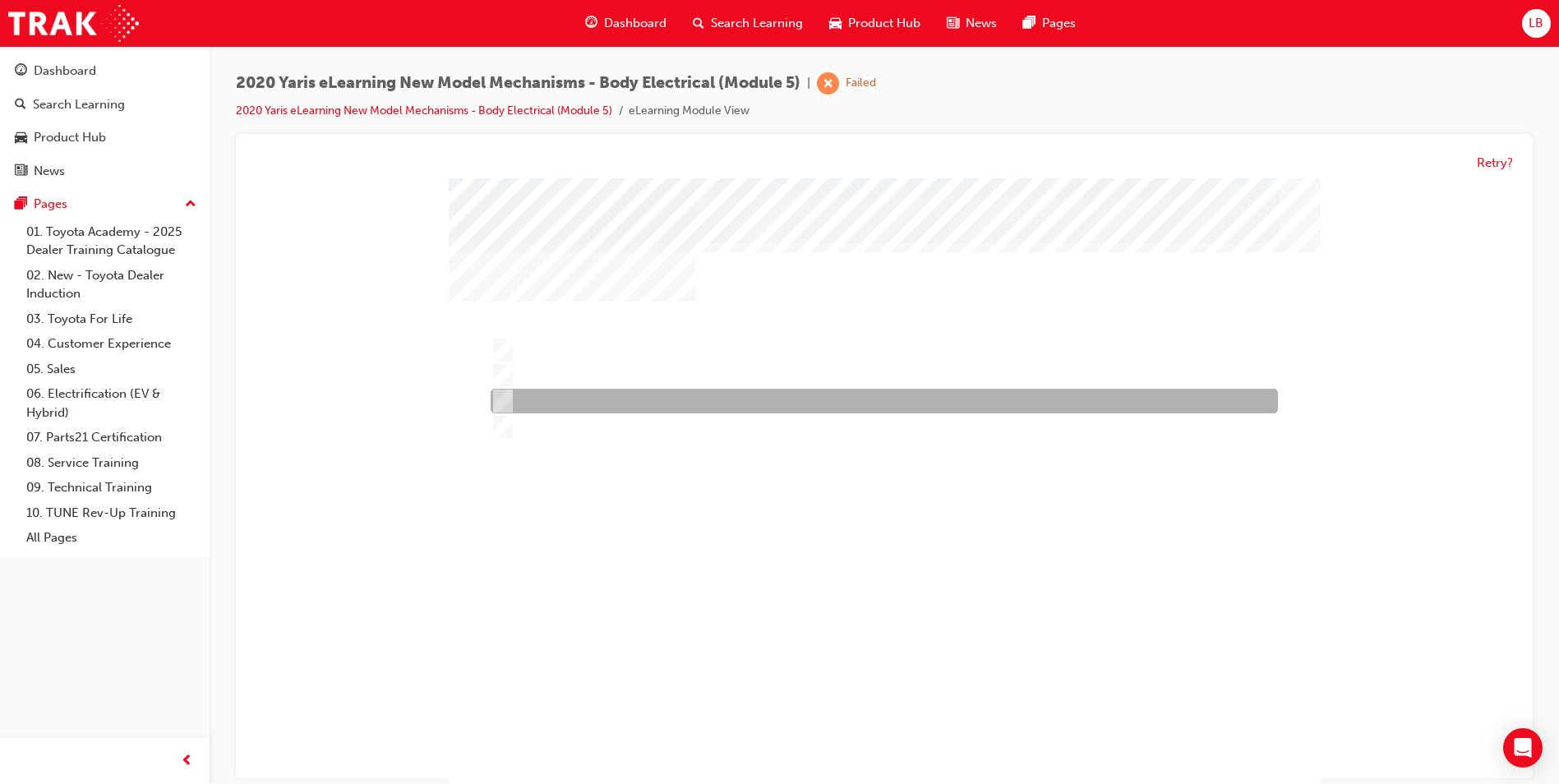
click at [622, 411] on div at bounding box center [880, 402] width 787 height 24
radio input "true"
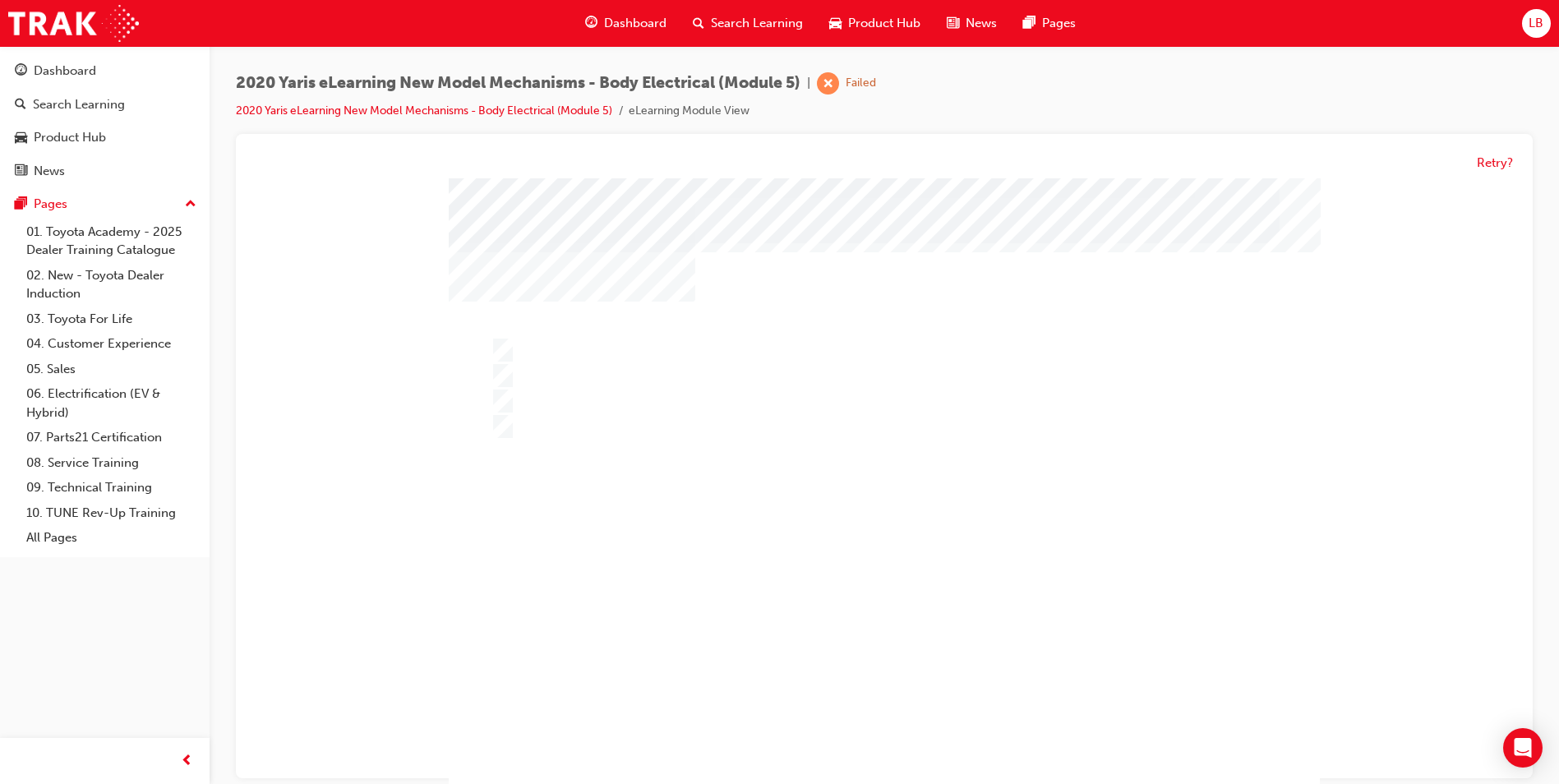
click at [787, 601] on div at bounding box center [885, 486] width 872 height 616
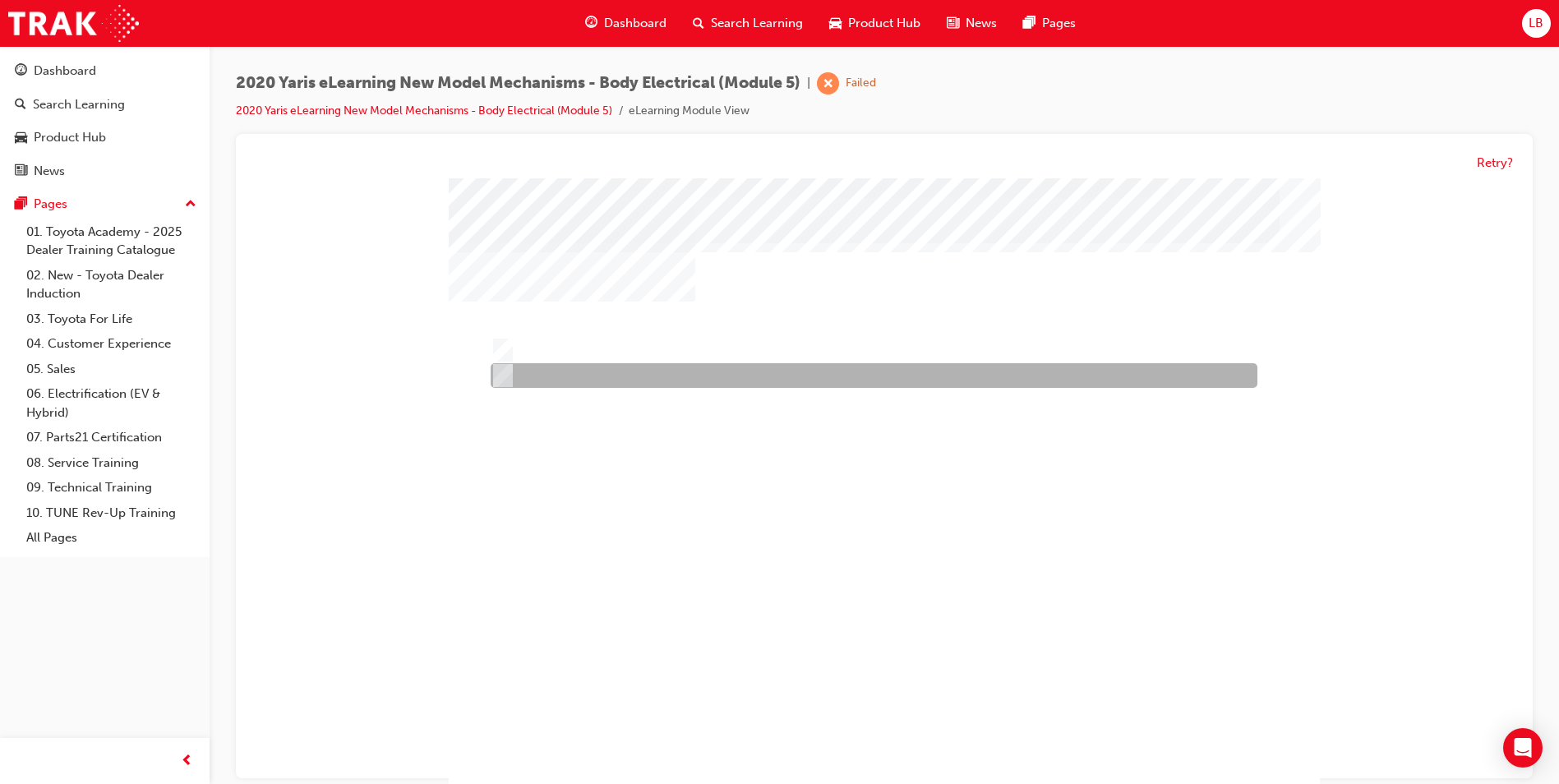
click at [543, 385] on div at bounding box center [870, 377] width 766 height 24
radio input "true"
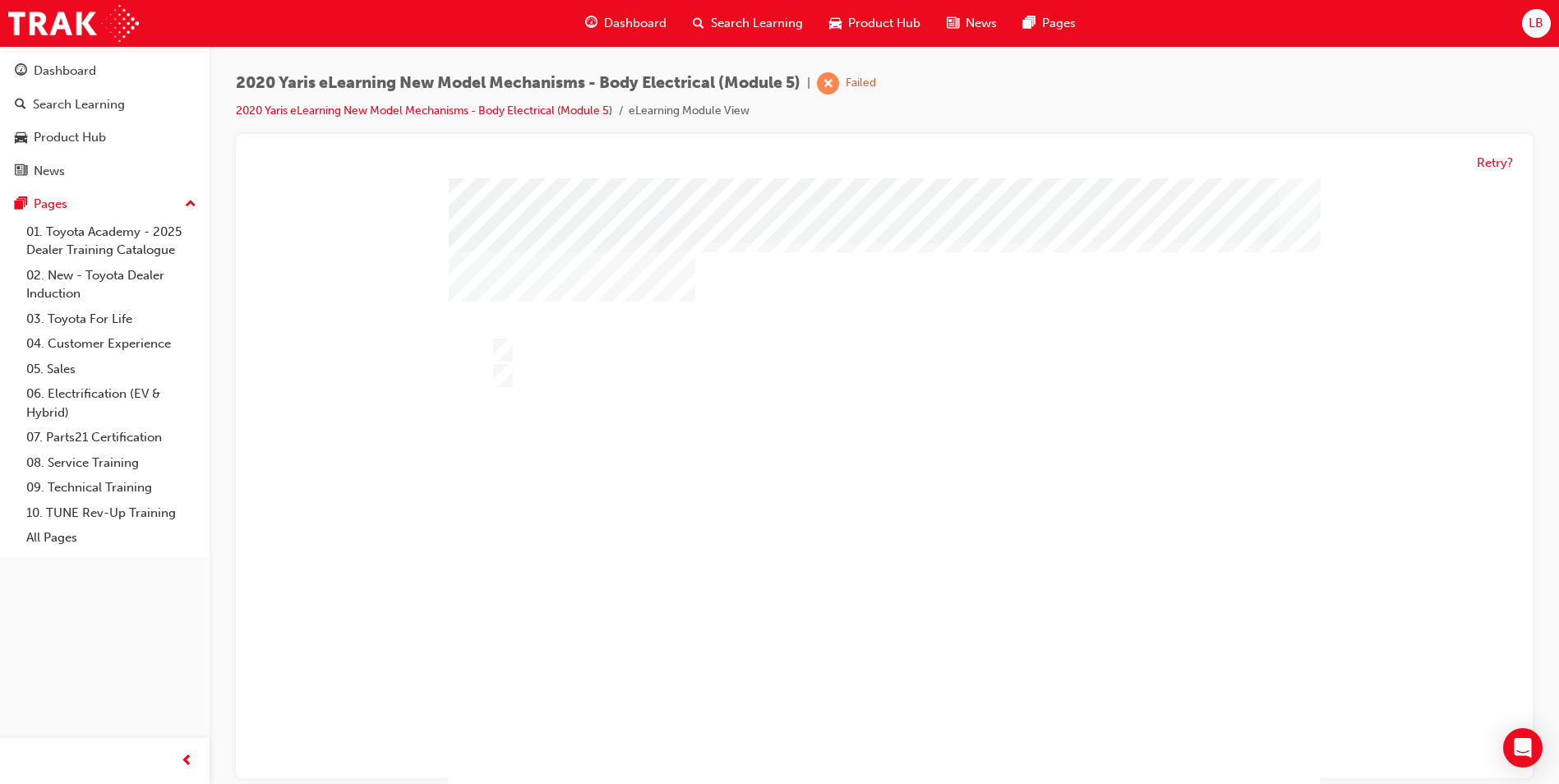
click at [714, 554] on div at bounding box center [885, 489] width 872 height 616
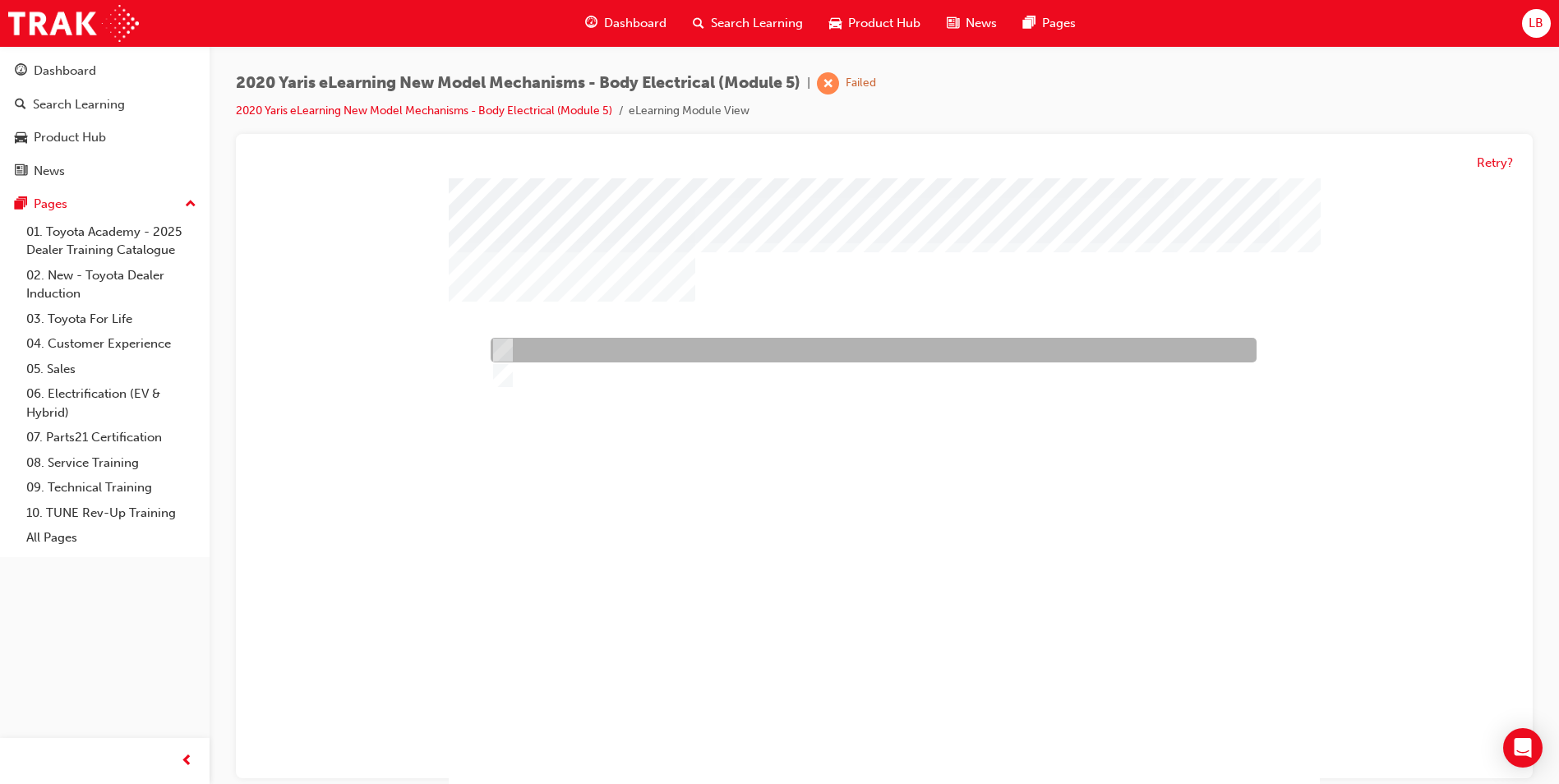
click at [536, 352] on div at bounding box center [870, 351] width 766 height 24
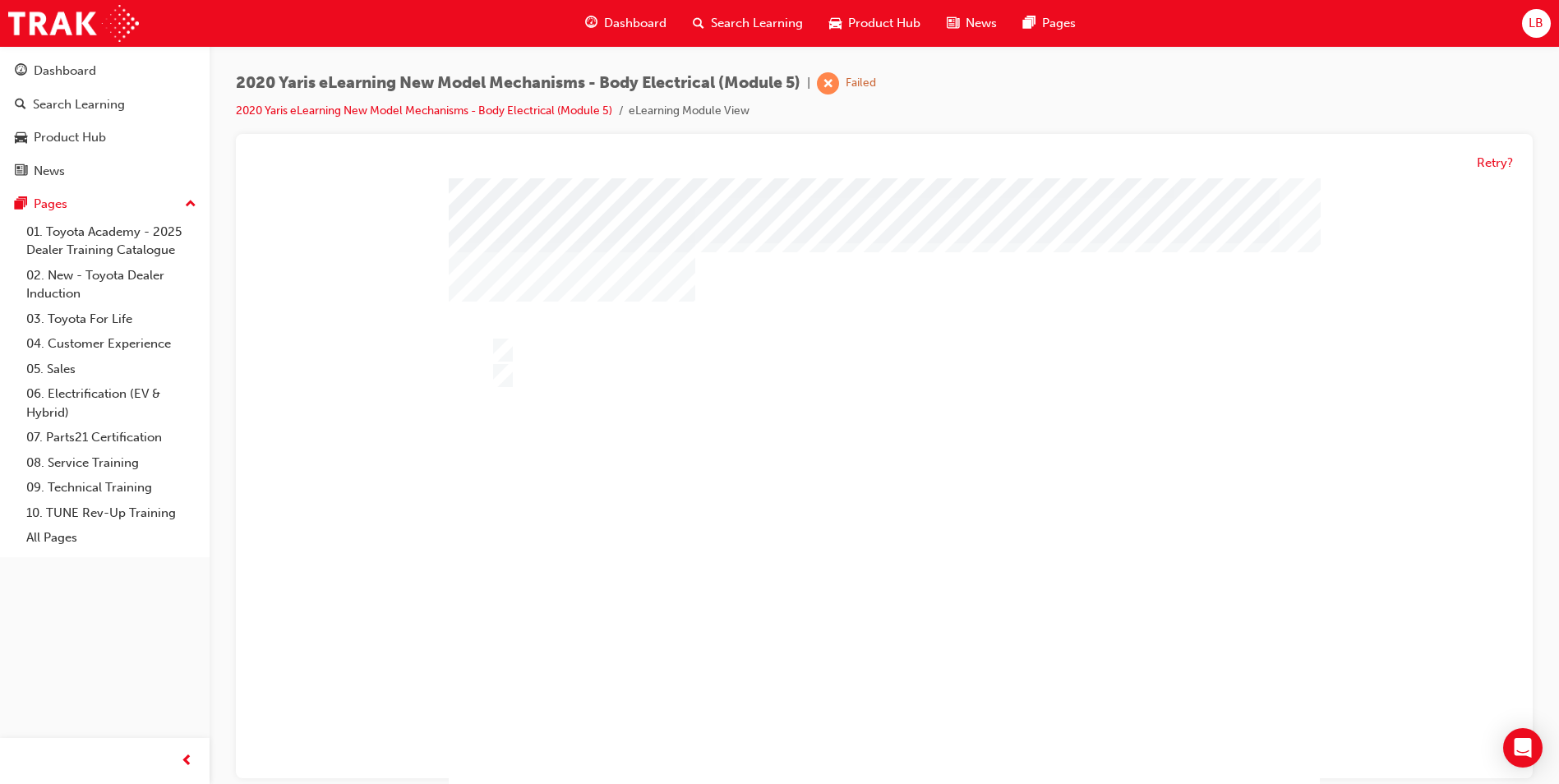
click at [544, 384] on div at bounding box center [885, 486] width 872 height 616
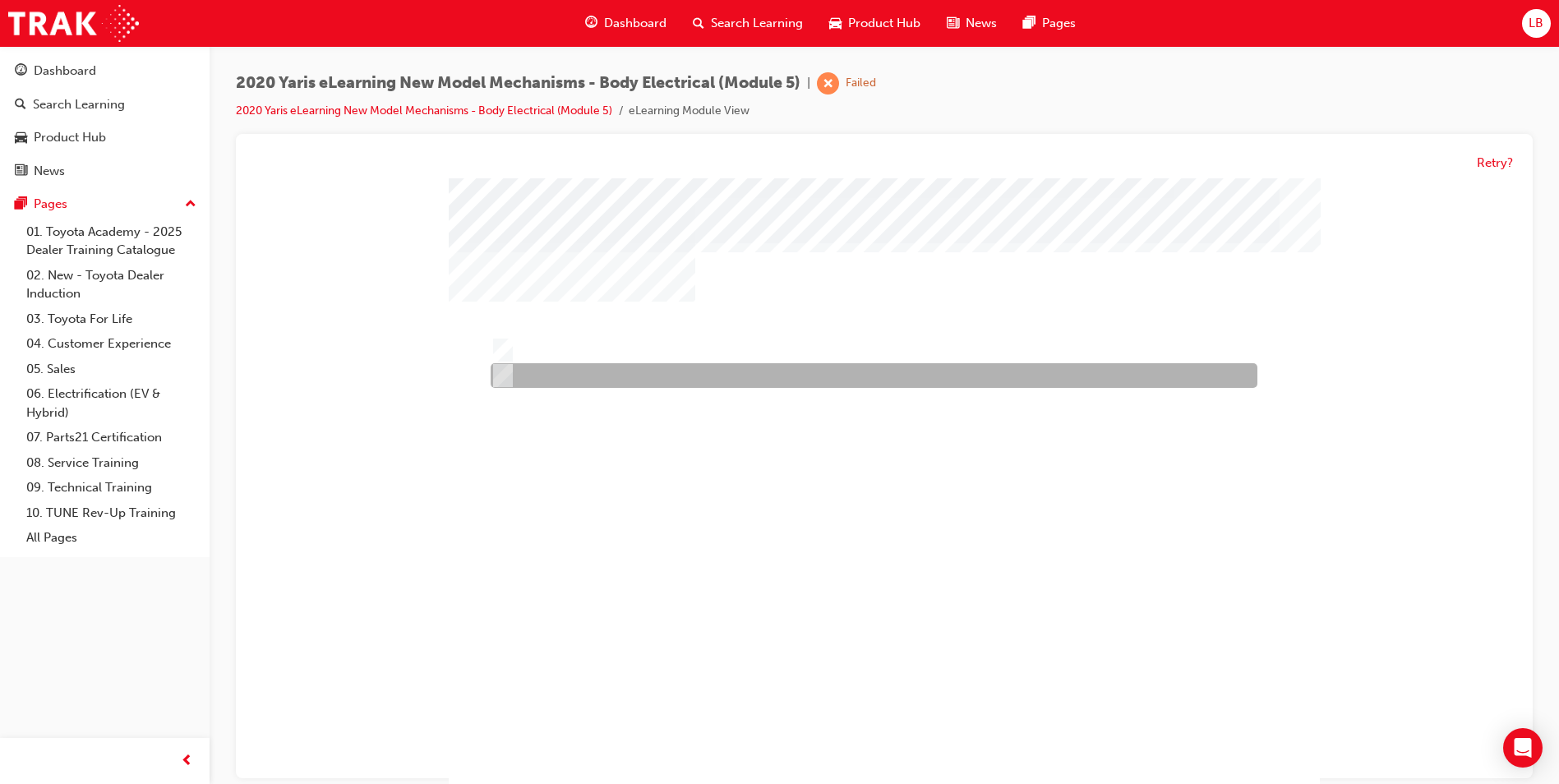
click at [542, 372] on div at bounding box center [870, 377] width 766 height 24
radio input "false"
radio input "true"
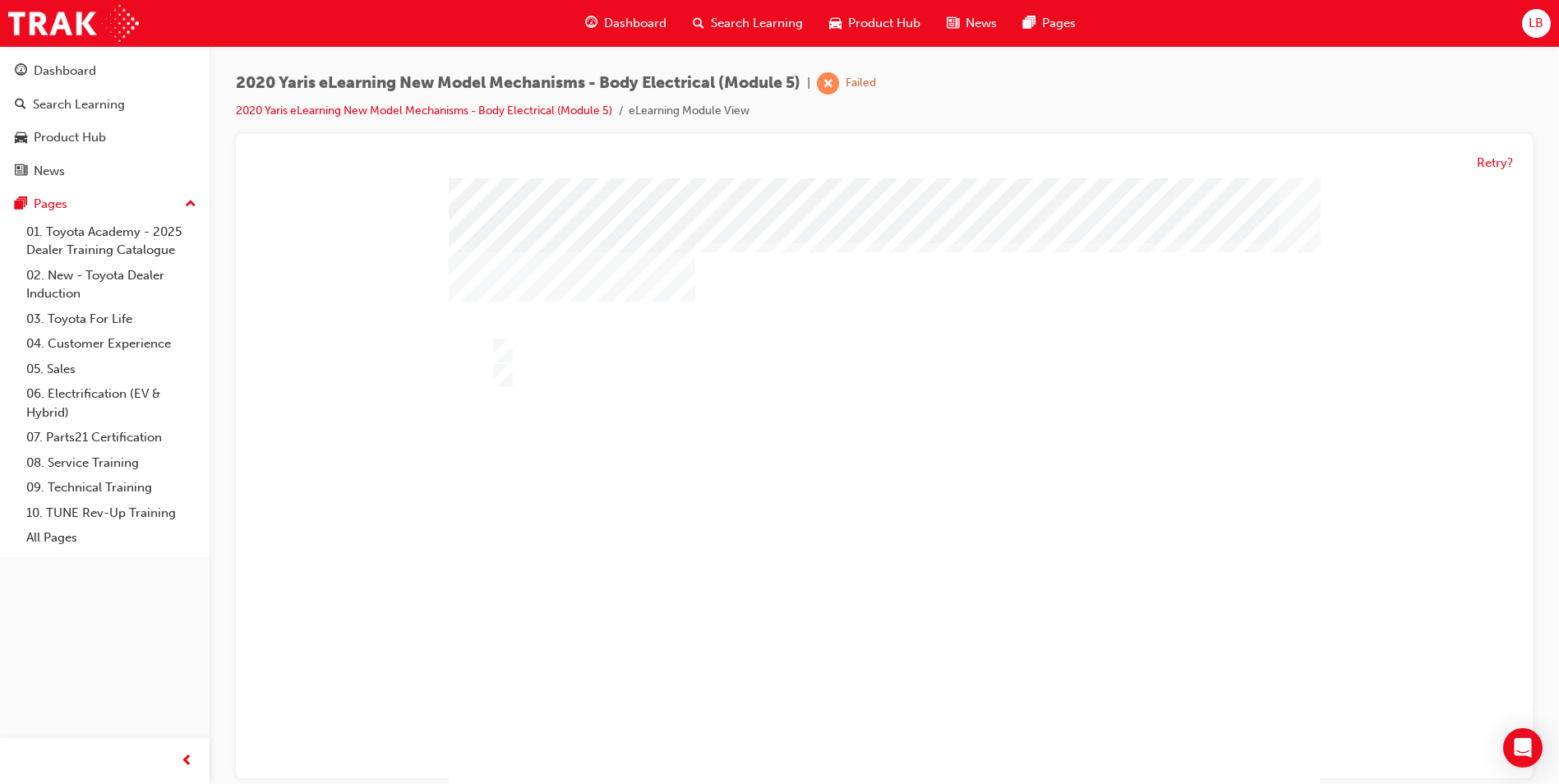
click at [786, 593] on div at bounding box center [885, 489] width 872 height 616
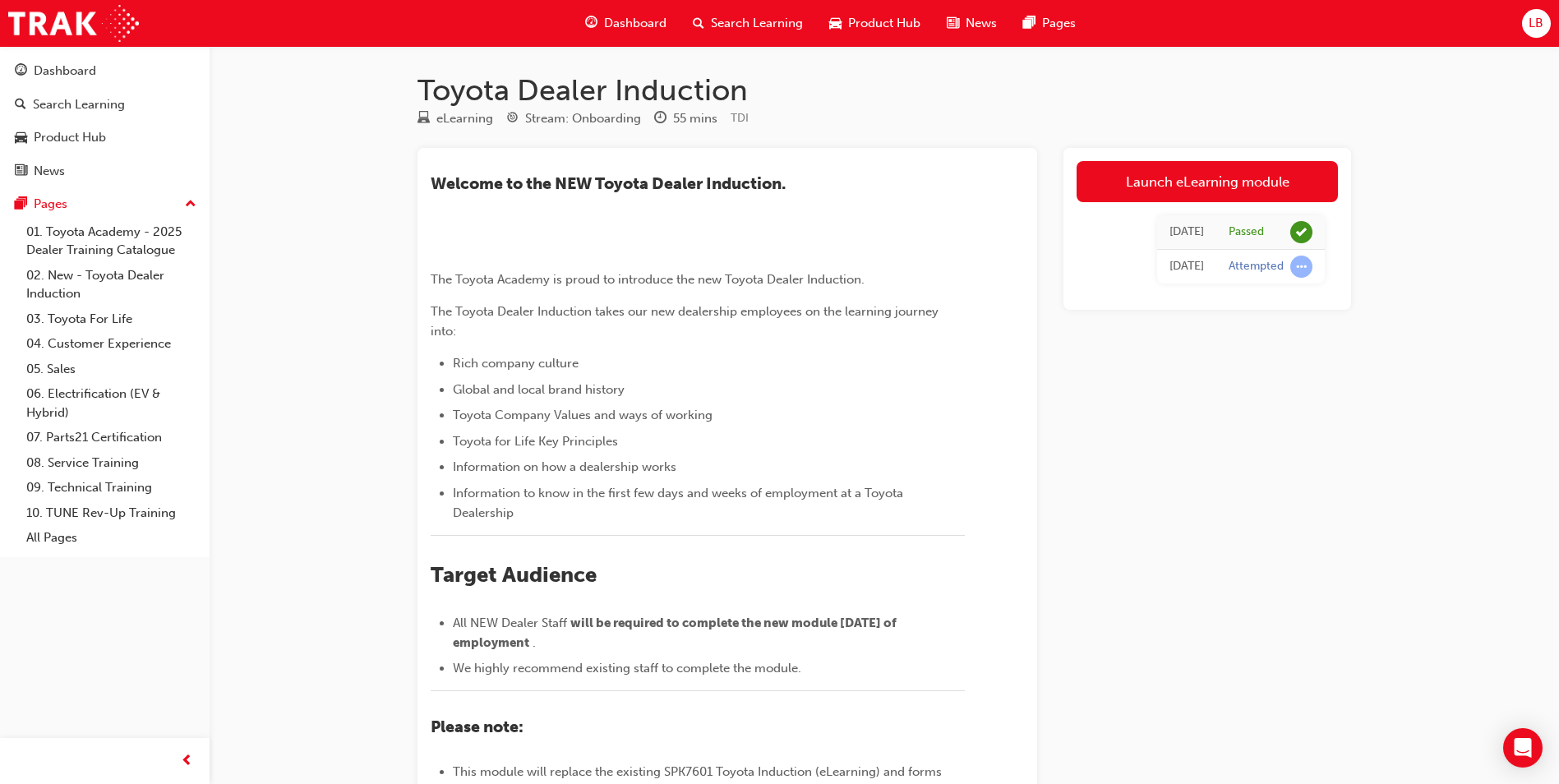
click at [731, 27] on span "Search Learning" at bounding box center [757, 23] width 92 height 19
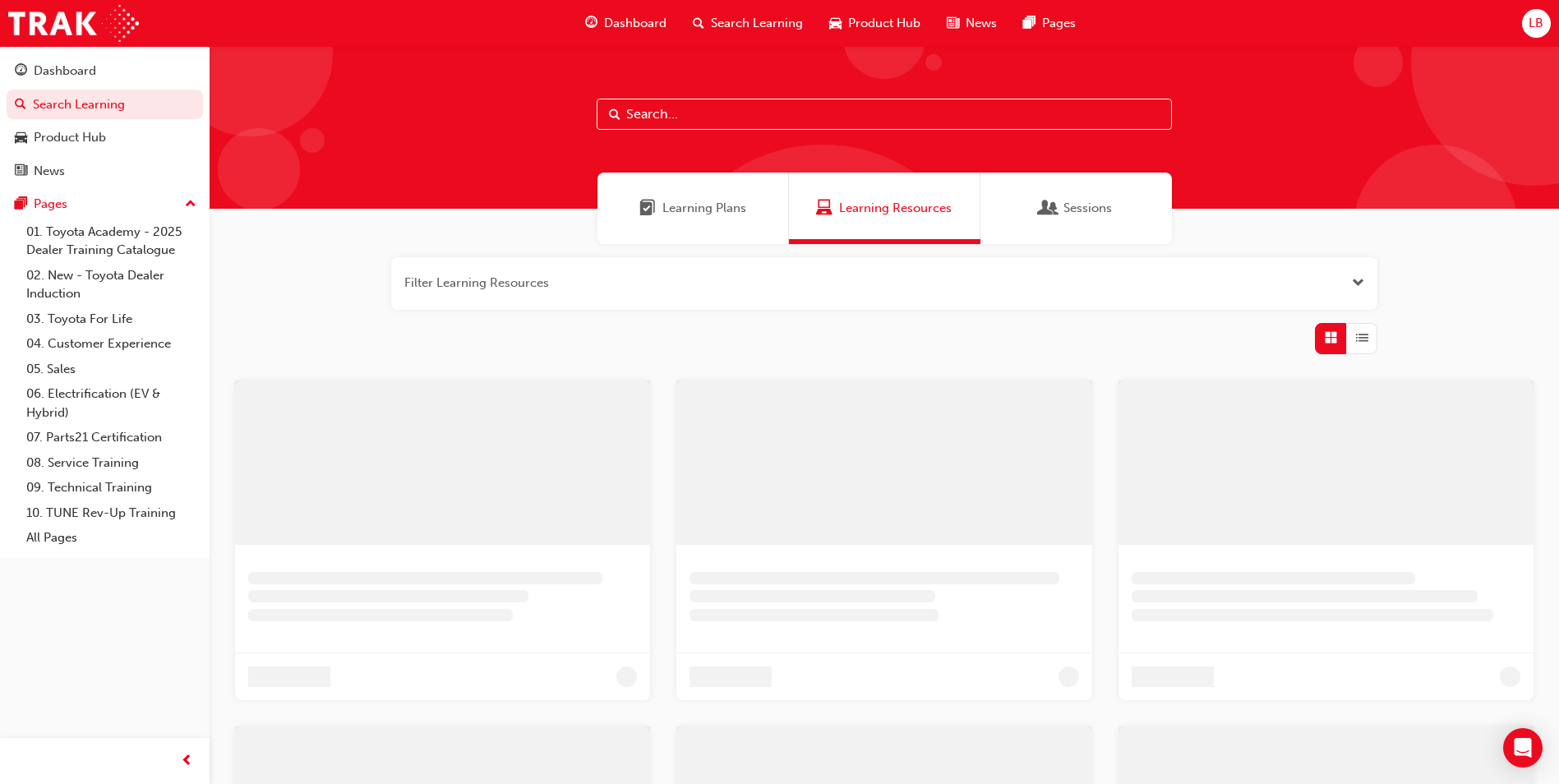
click at [721, 115] on input "text" at bounding box center [884, 114] width 576 height 31
type input "t"
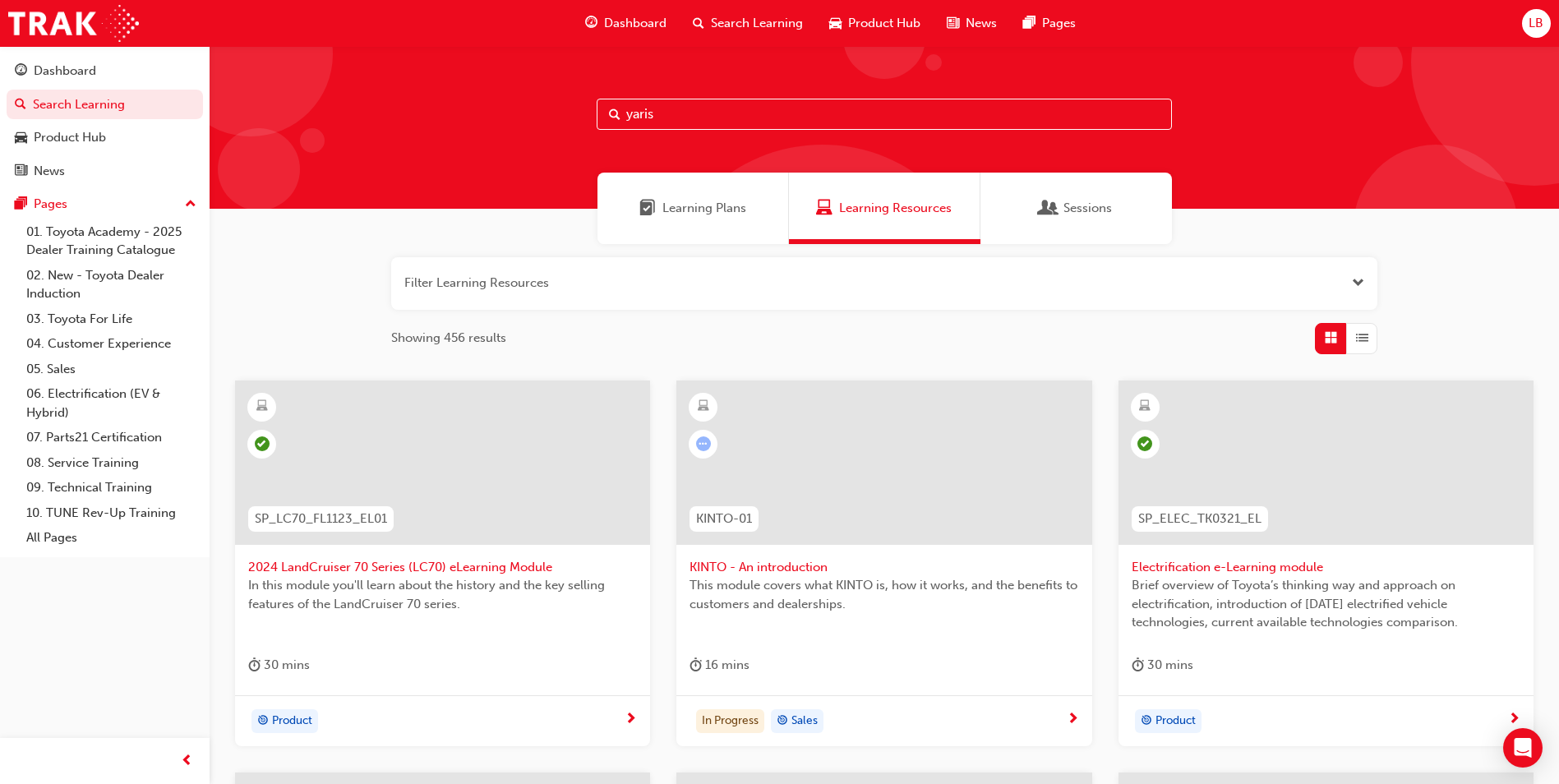
type input "yaris"
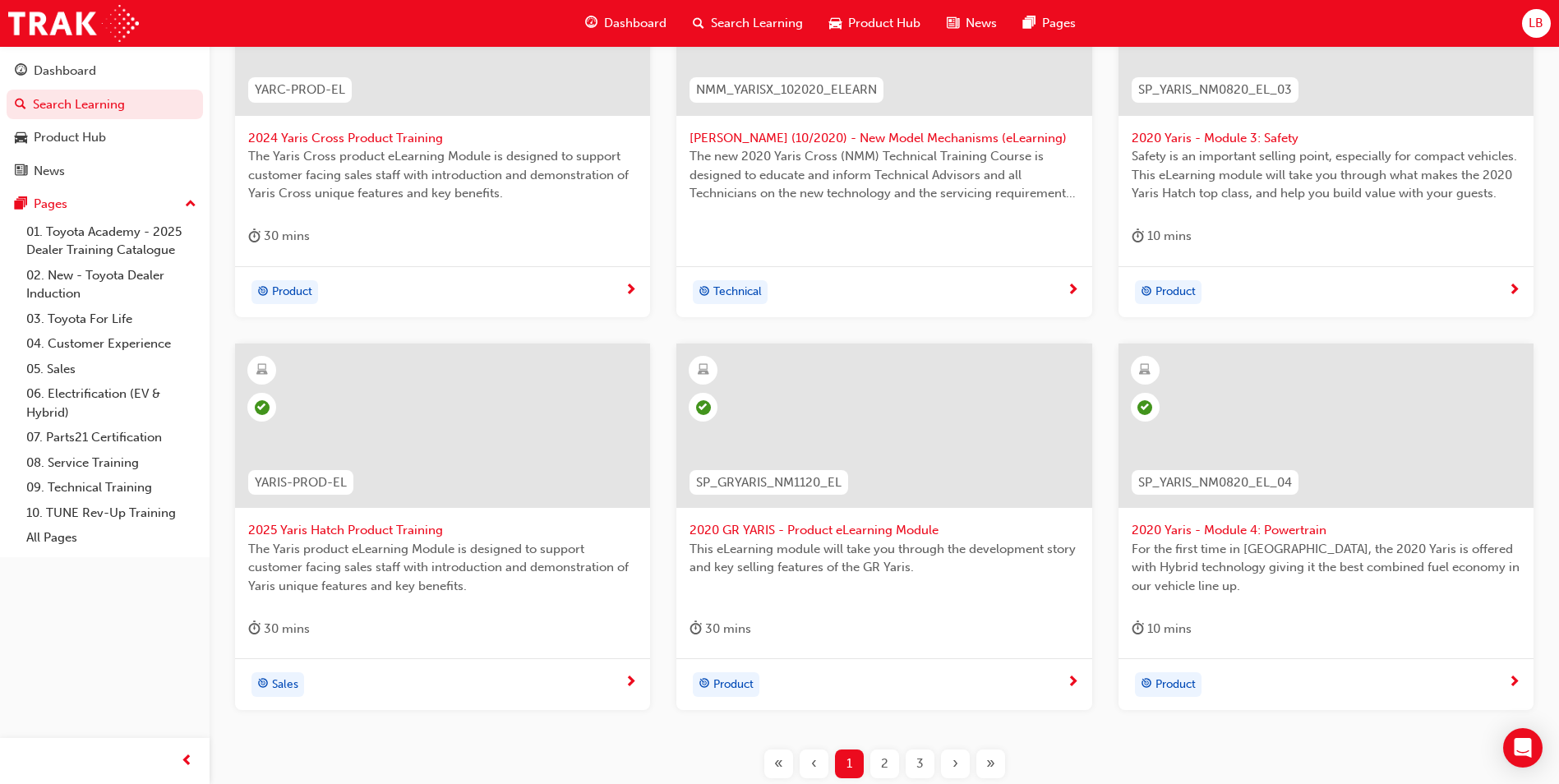
scroll to position [556, 0]
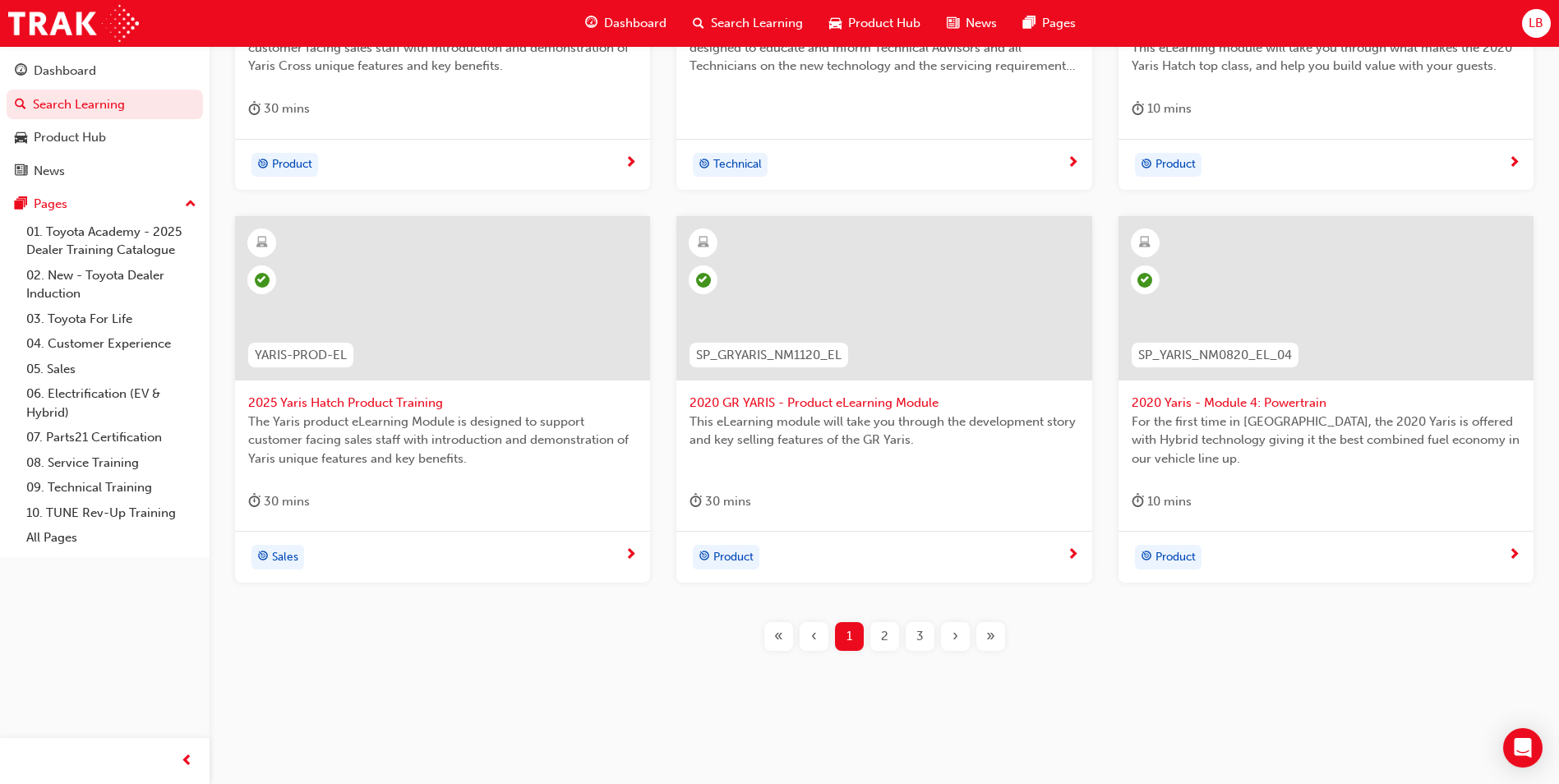
click at [993, 640] on span "»" at bounding box center [991, 637] width 9 height 19
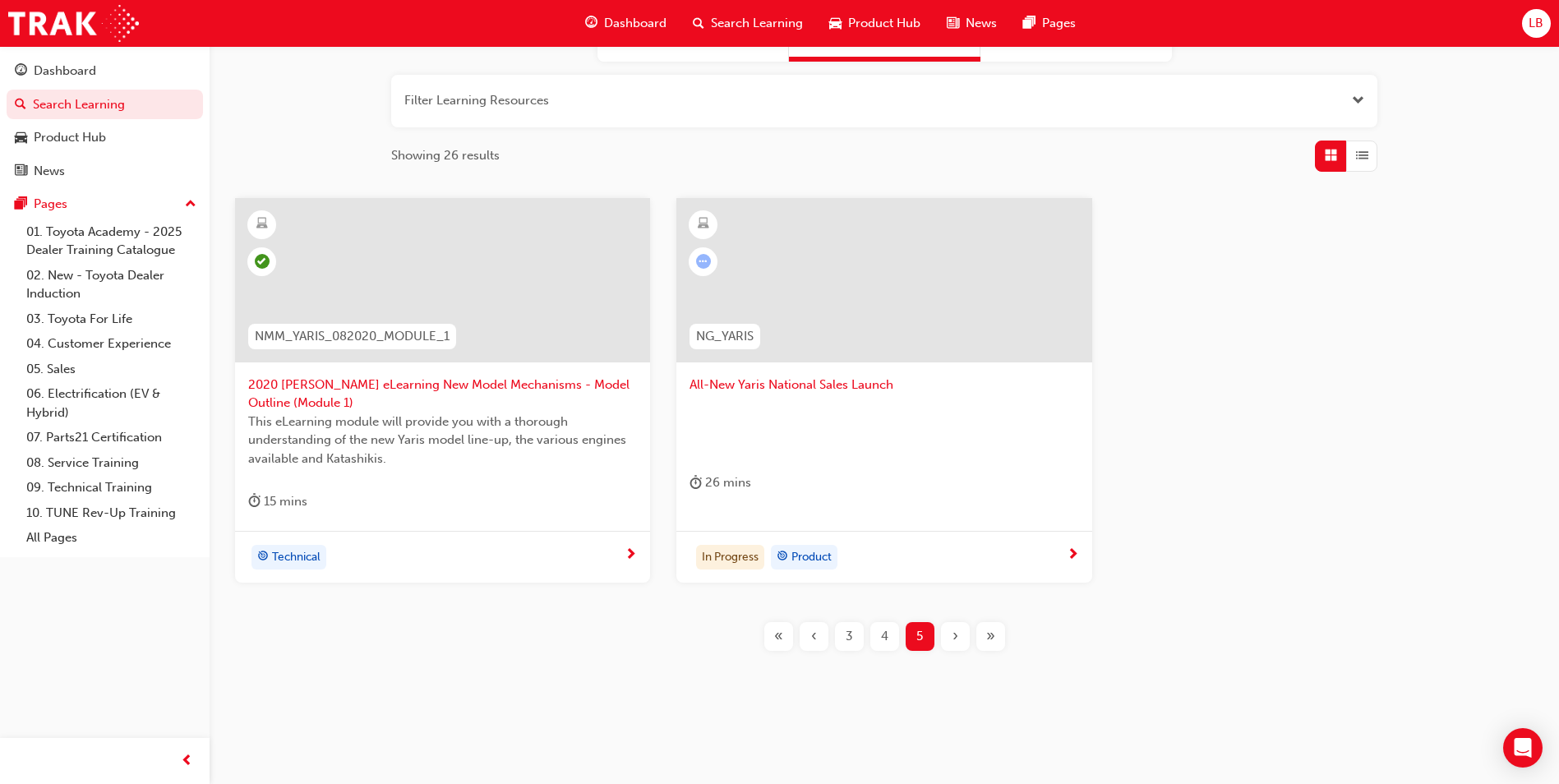
click at [885, 642] on span "4" at bounding box center [885, 637] width 8 height 19
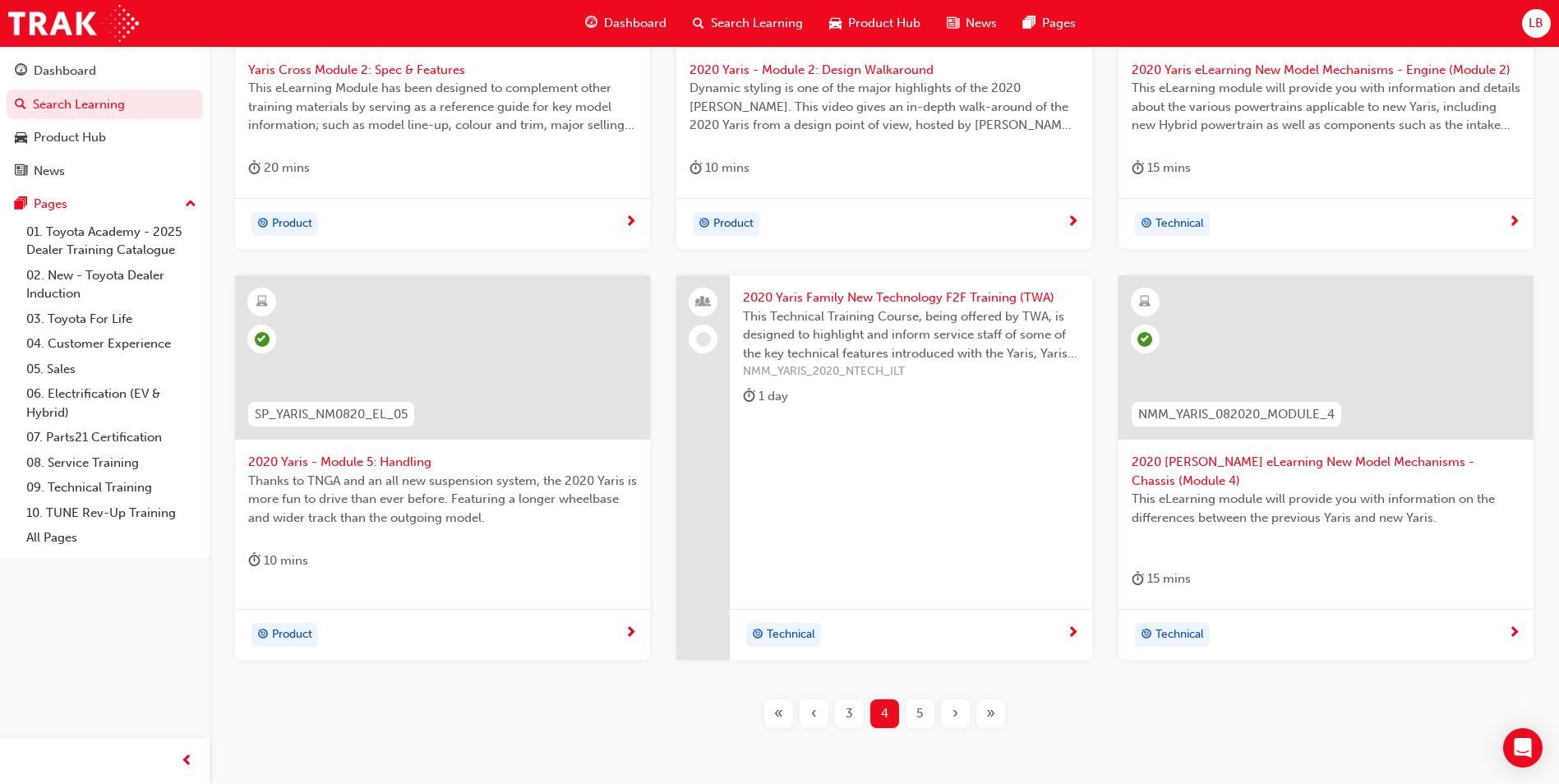
scroll to position [556, 0]
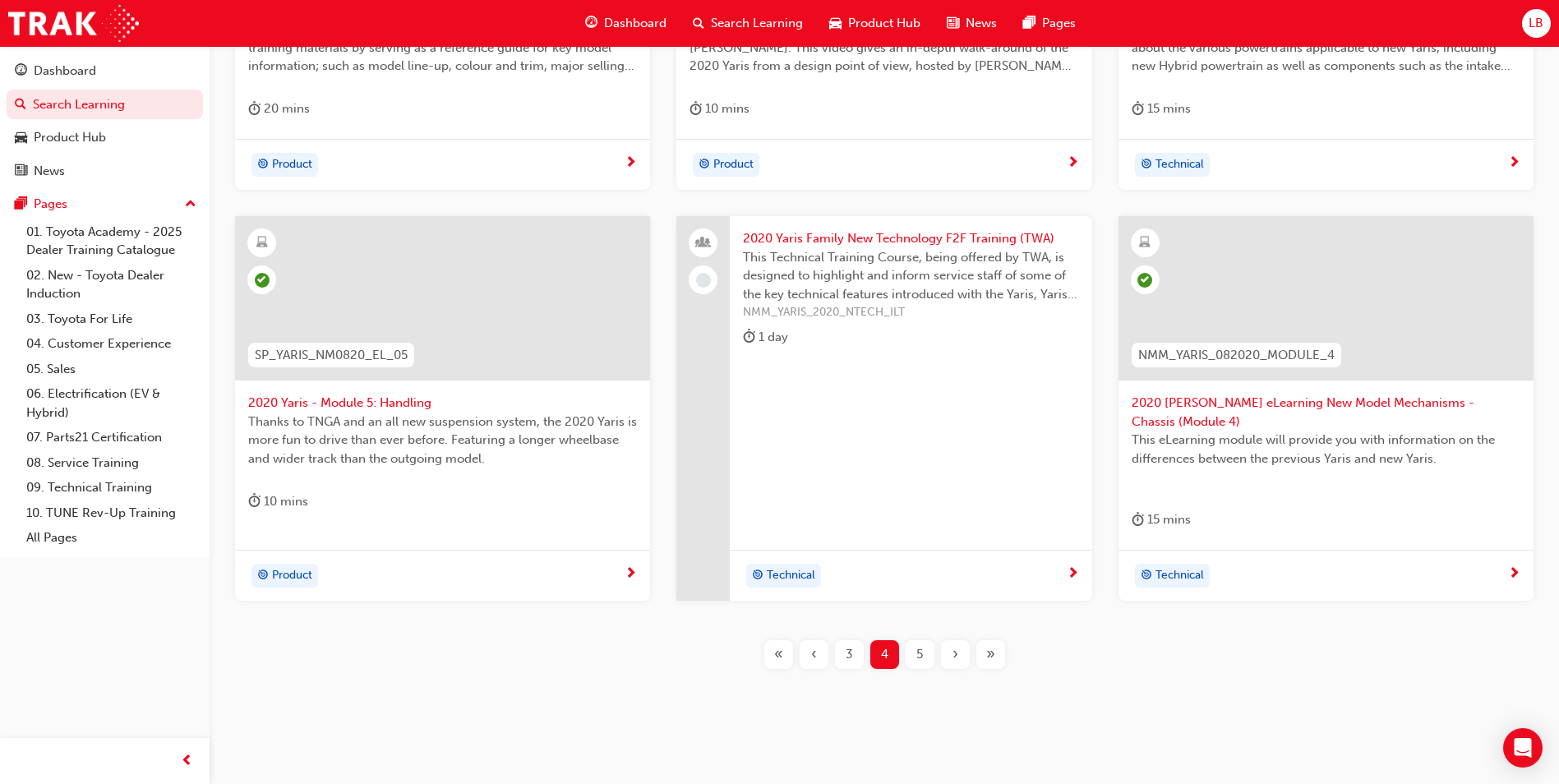
click at [849, 645] on span "3" at bounding box center [849, 654] width 8 height 19
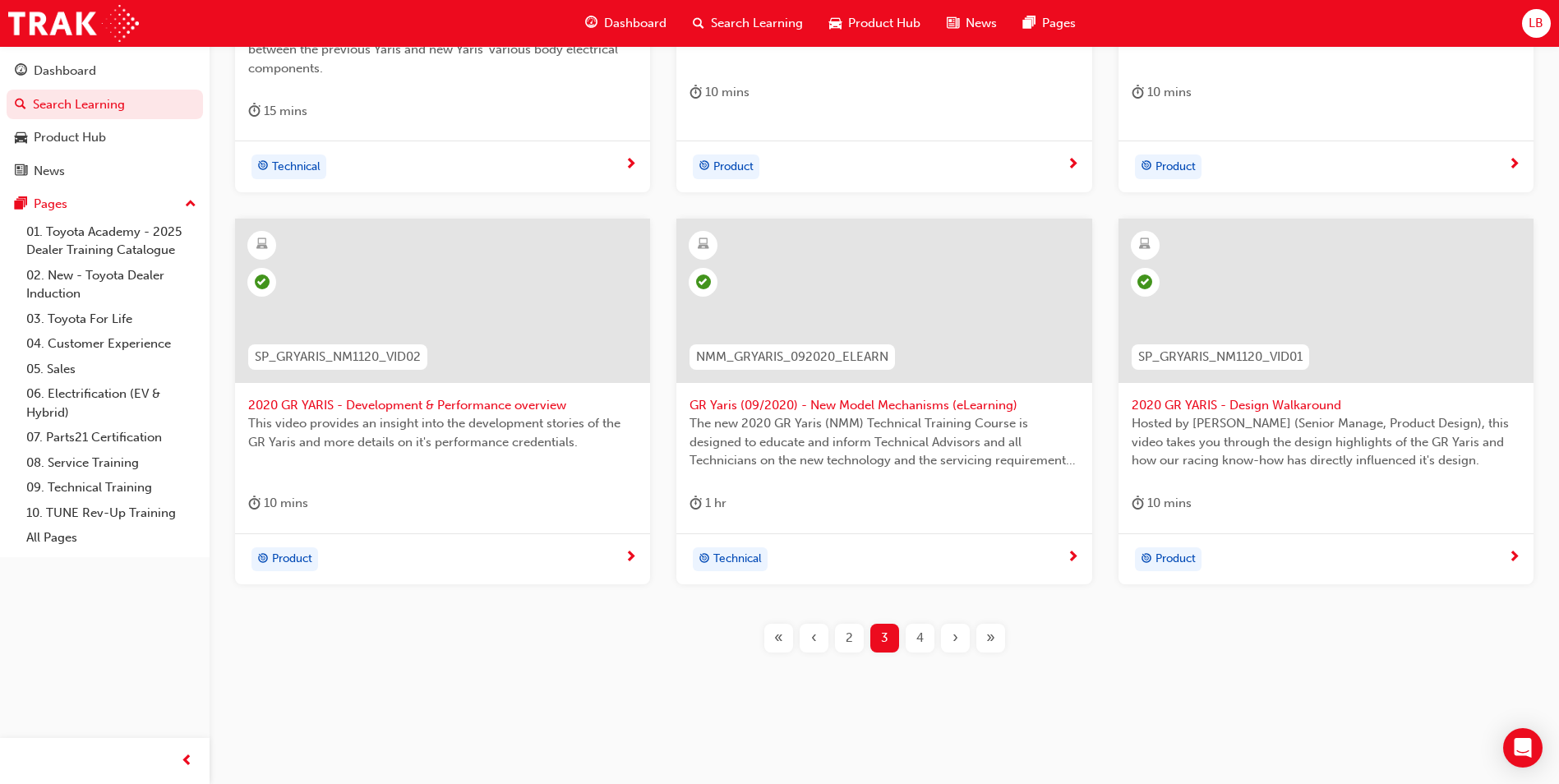
scroll to position [575, 0]
click at [850, 638] on span "2" at bounding box center [849, 637] width 8 height 19
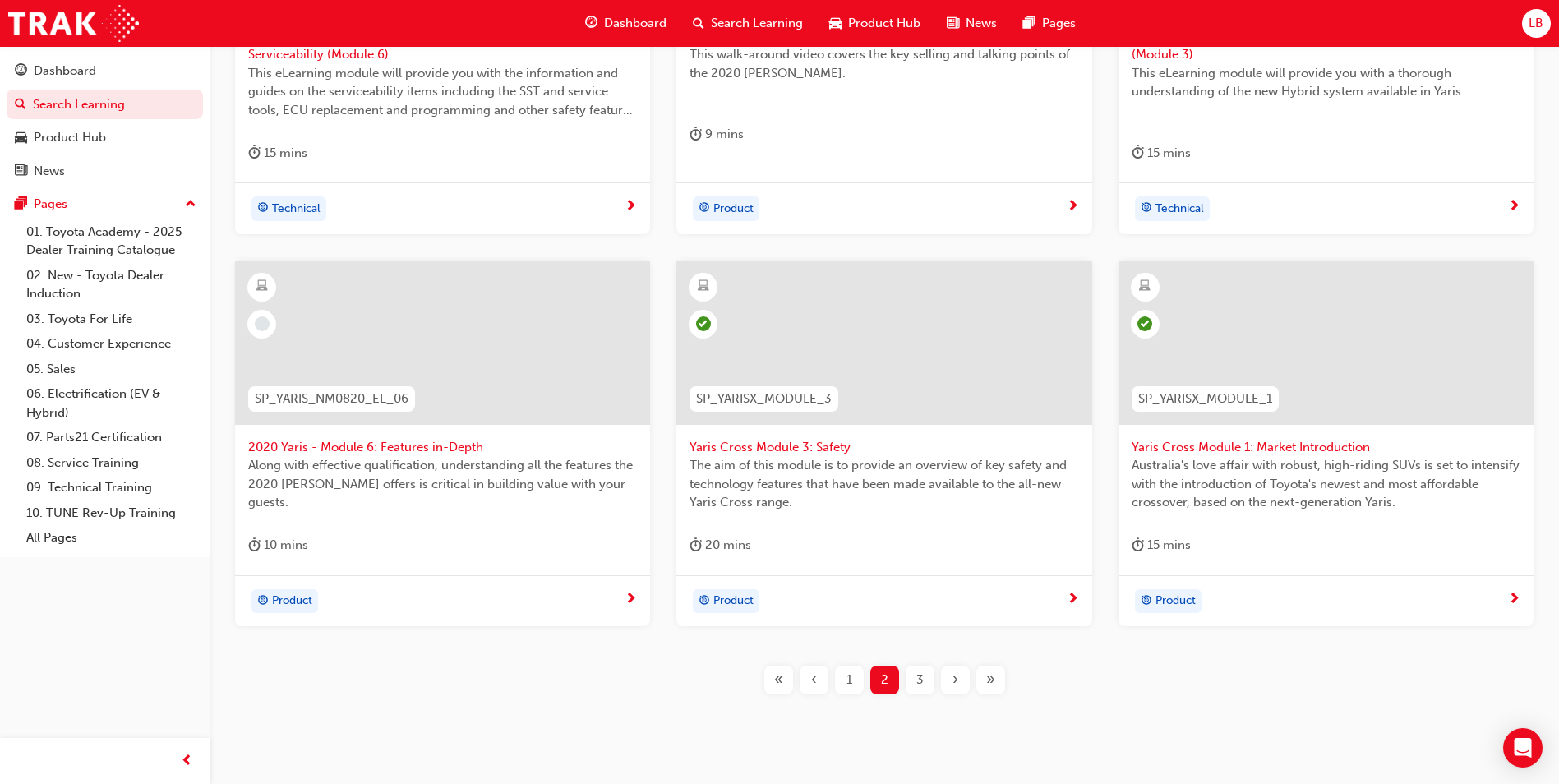
scroll to position [575, 0]
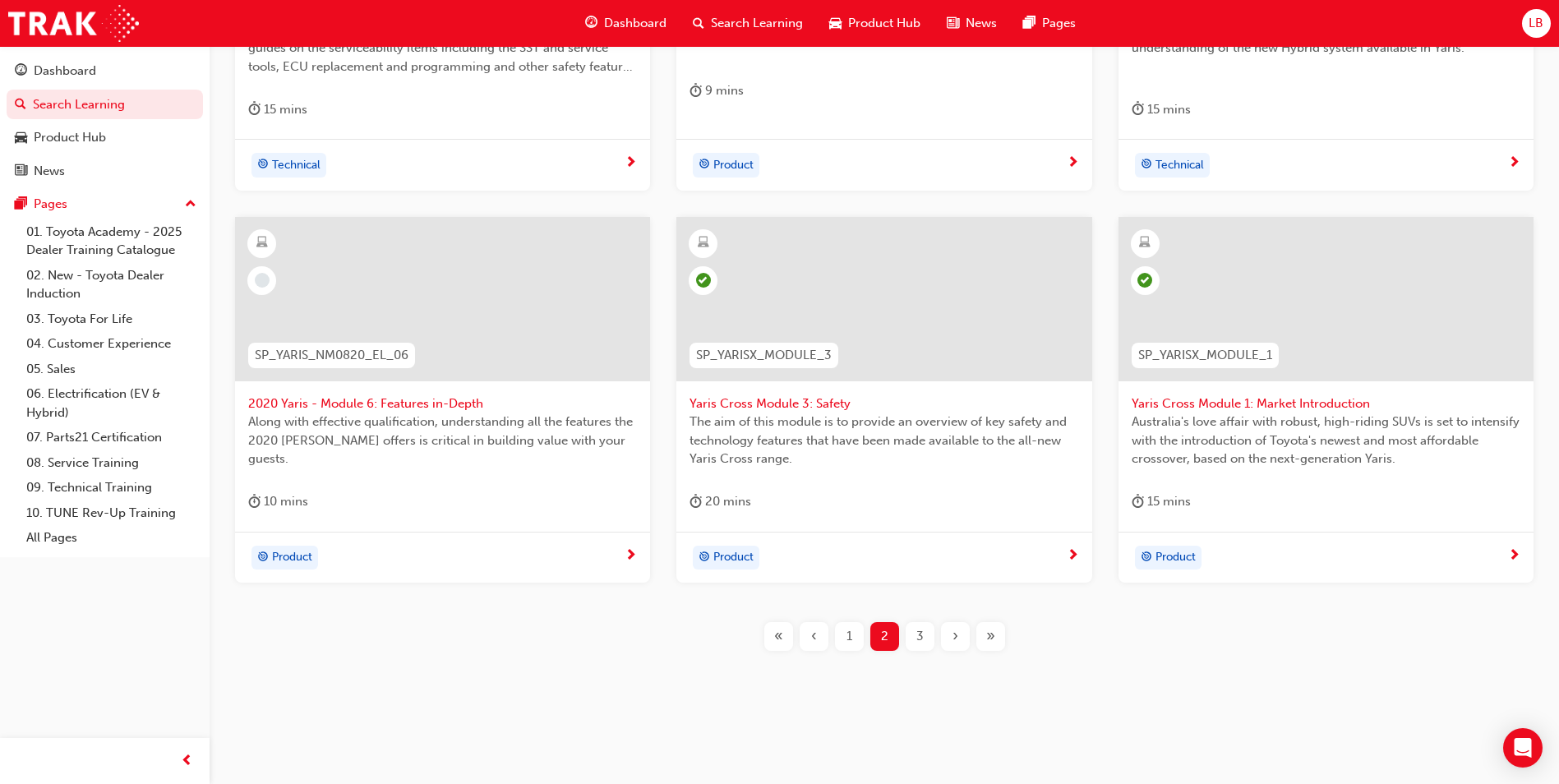
click at [392, 406] on span "2020 Yaris - Module 6: Features in-Depth" at bounding box center [442, 404] width 389 height 19
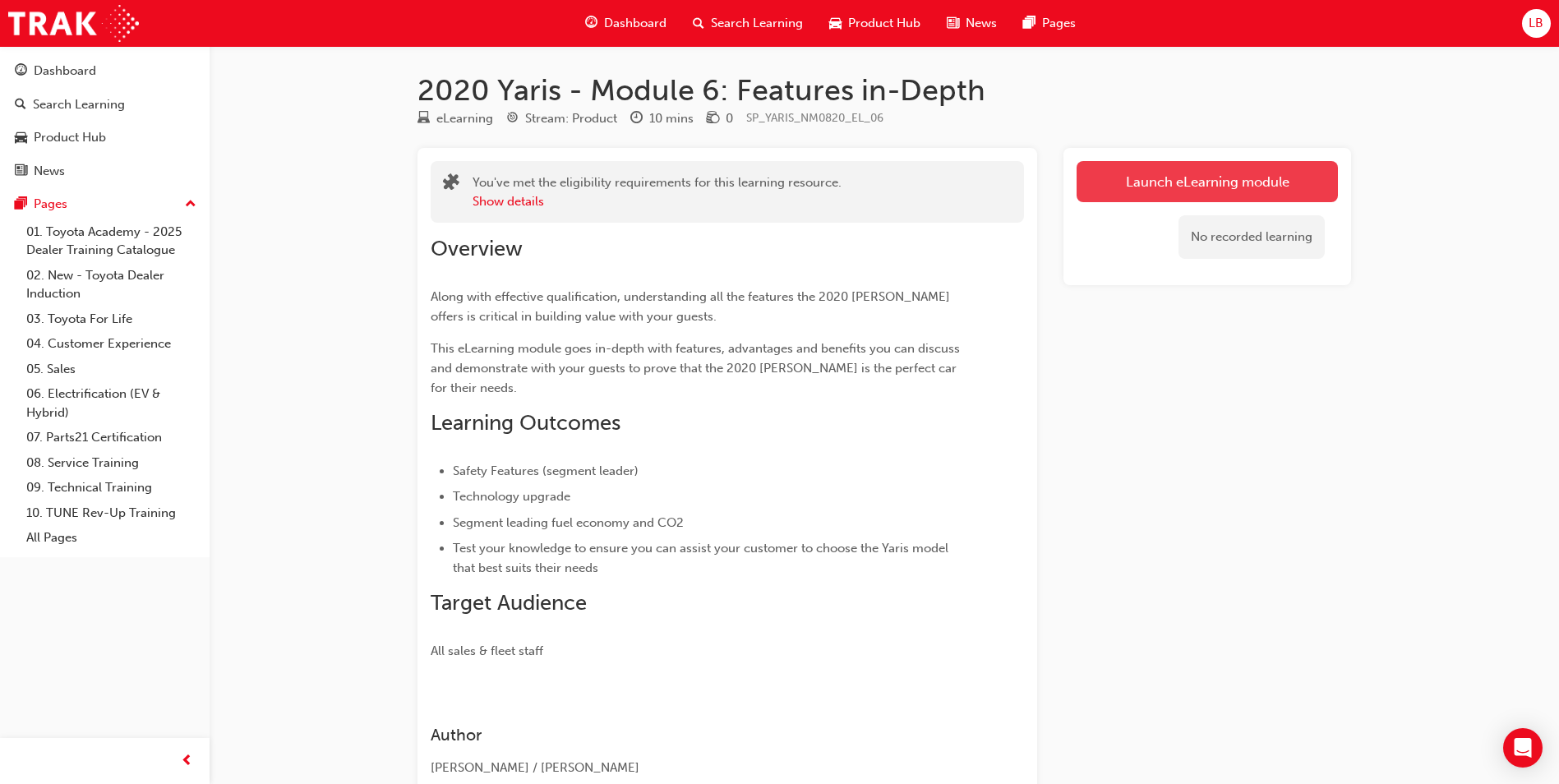
click at [1178, 178] on link "Launch eLearning module" at bounding box center [1207, 182] width 261 height 41
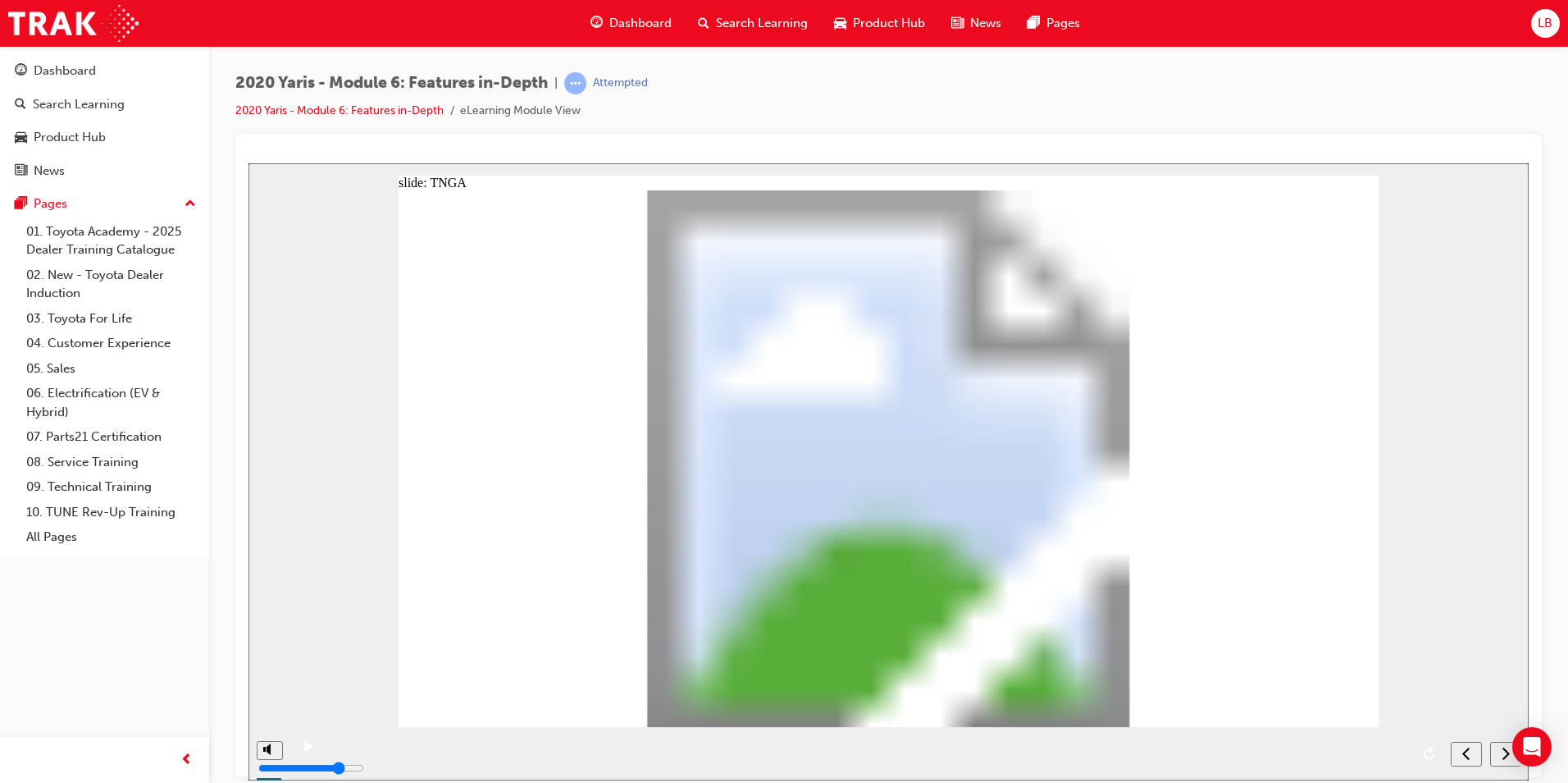
click at [1501, 754] on div "next" at bounding box center [1505, 754] width 18 height 17
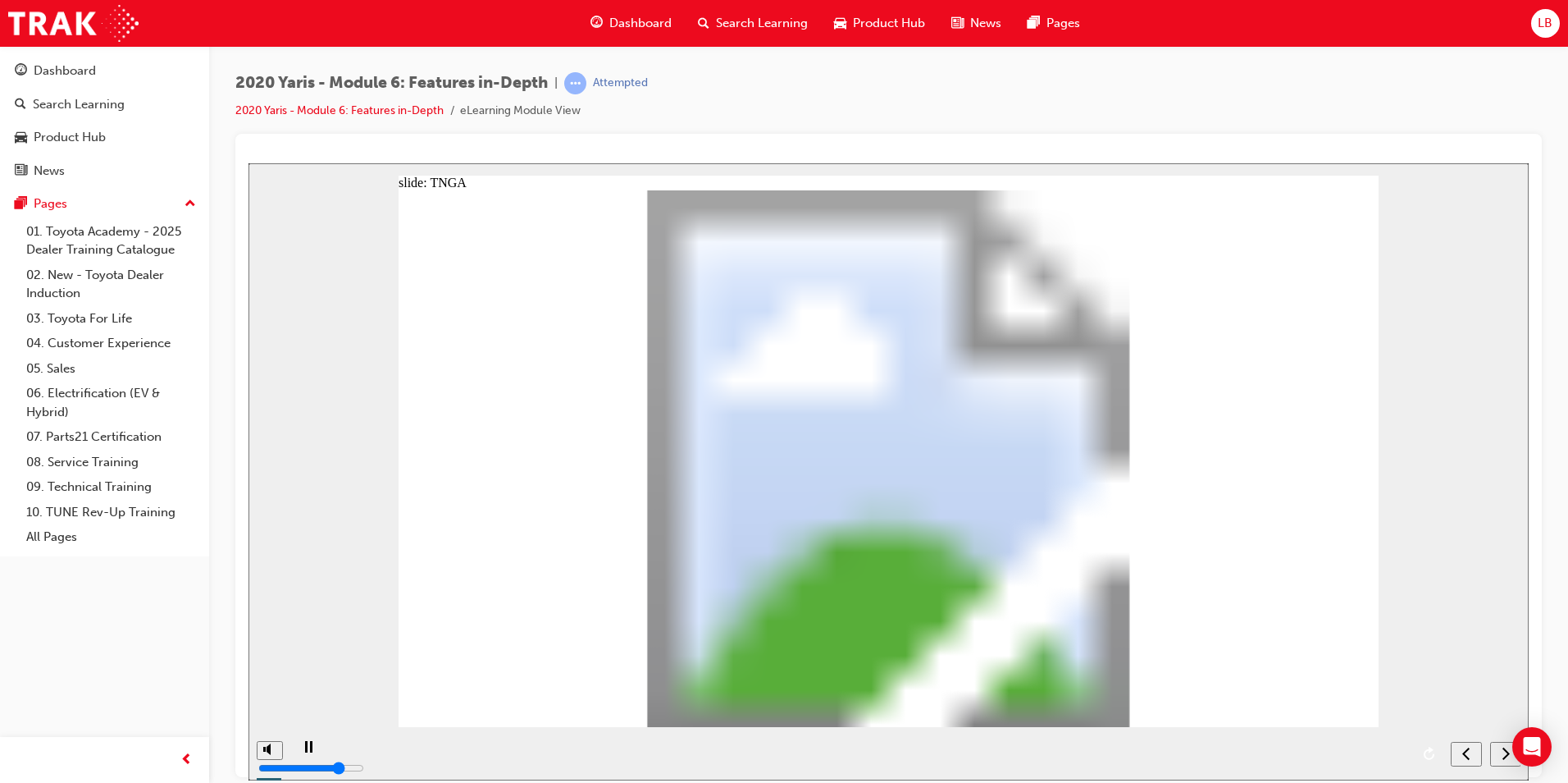
click at [1503, 757] on icon "next" at bounding box center [1505, 753] width 8 height 15
click at [1497, 751] on div "next" at bounding box center [1505, 754] width 18 height 17
click at [1502, 753] on icon "next" at bounding box center [1505, 753] width 8 height 15
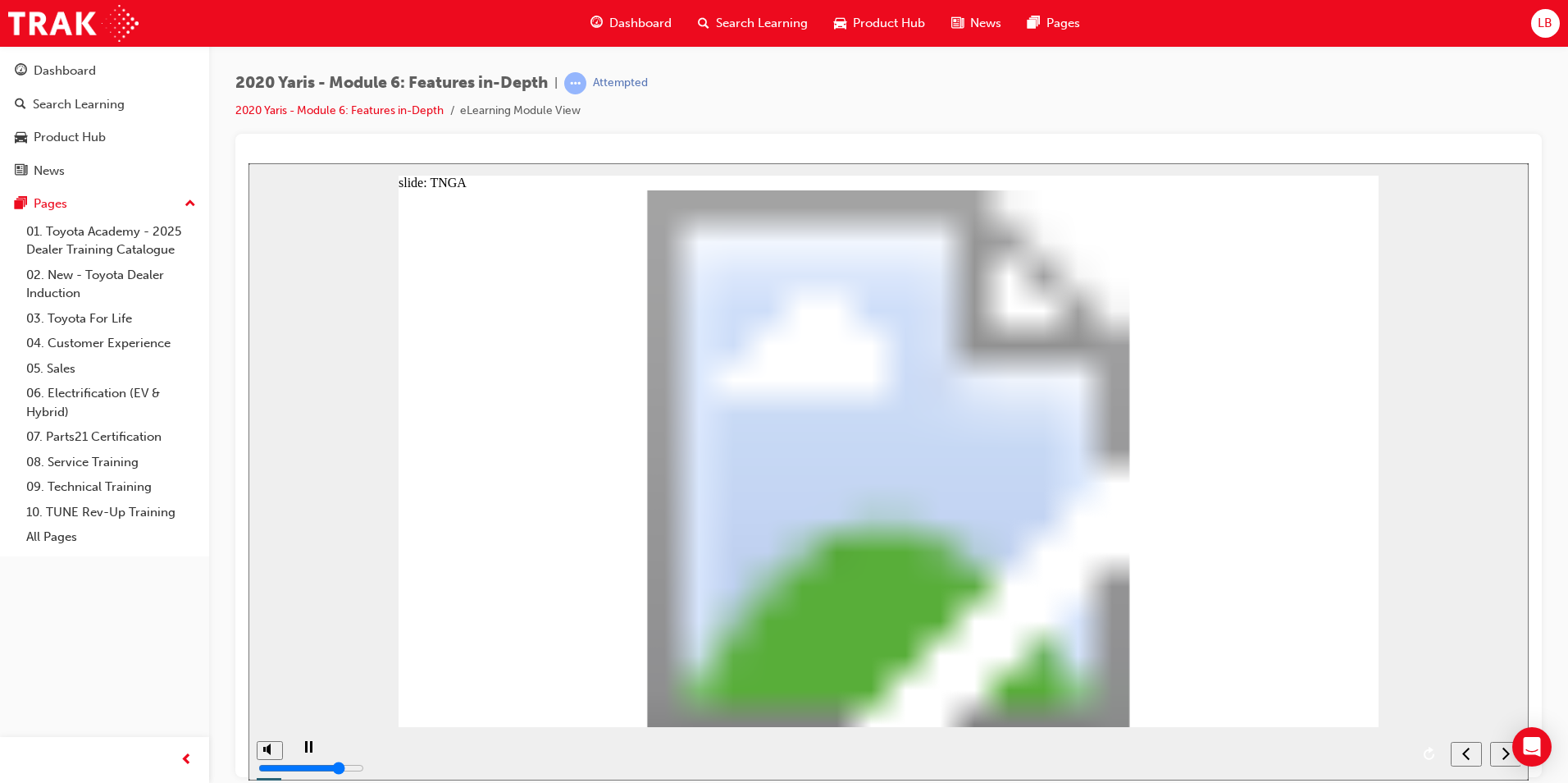
click at [1501, 759] on icon "submit" at bounding box center [1502, 753] width 14 height 15
click at [1501, 752] on icon "submit" at bounding box center [1502, 753] width 14 height 15
click at [1499, 753] on nav "slide navigation" at bounding box center [1502, 752] width 37 height 53
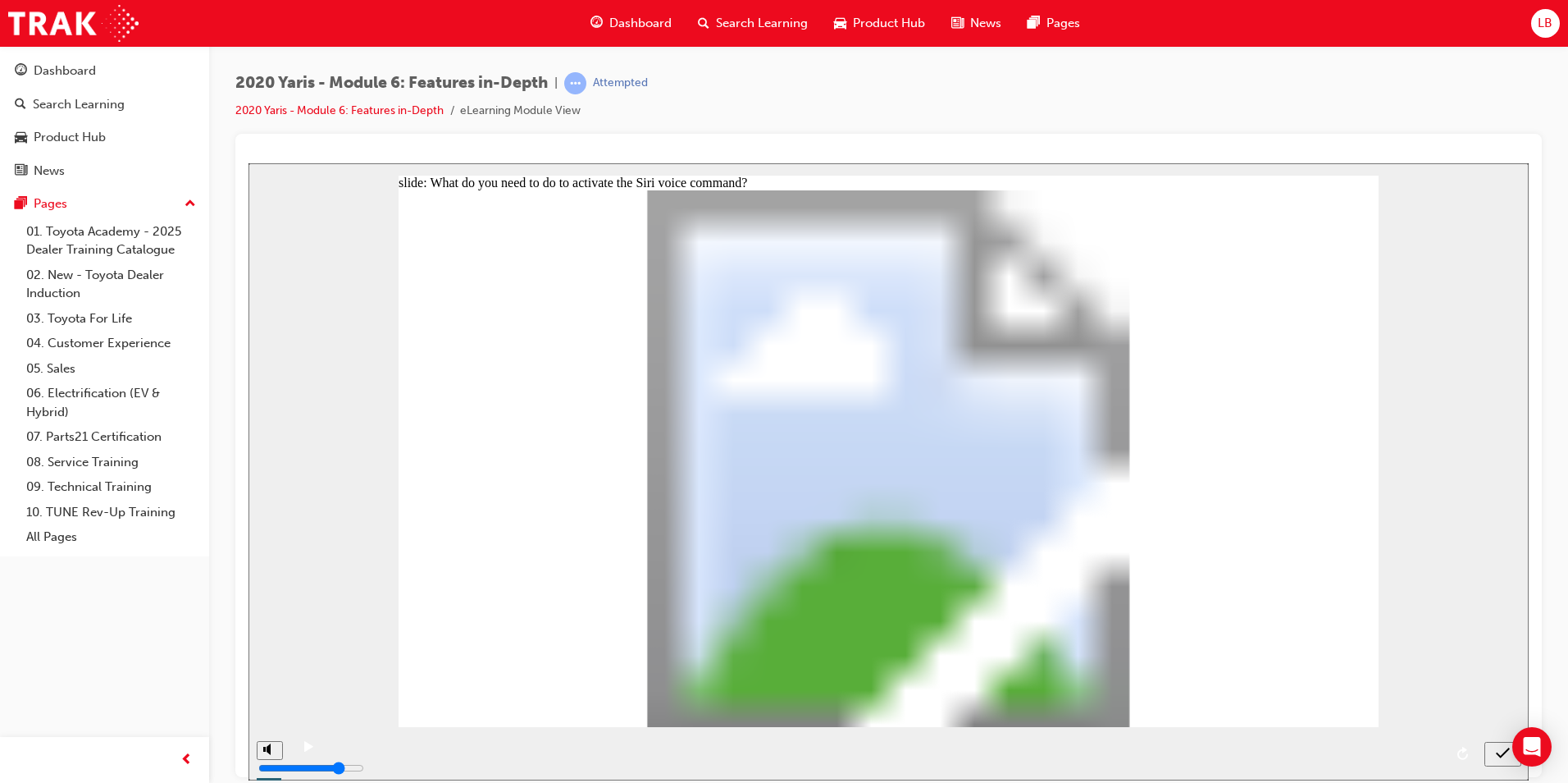
radio input "true"
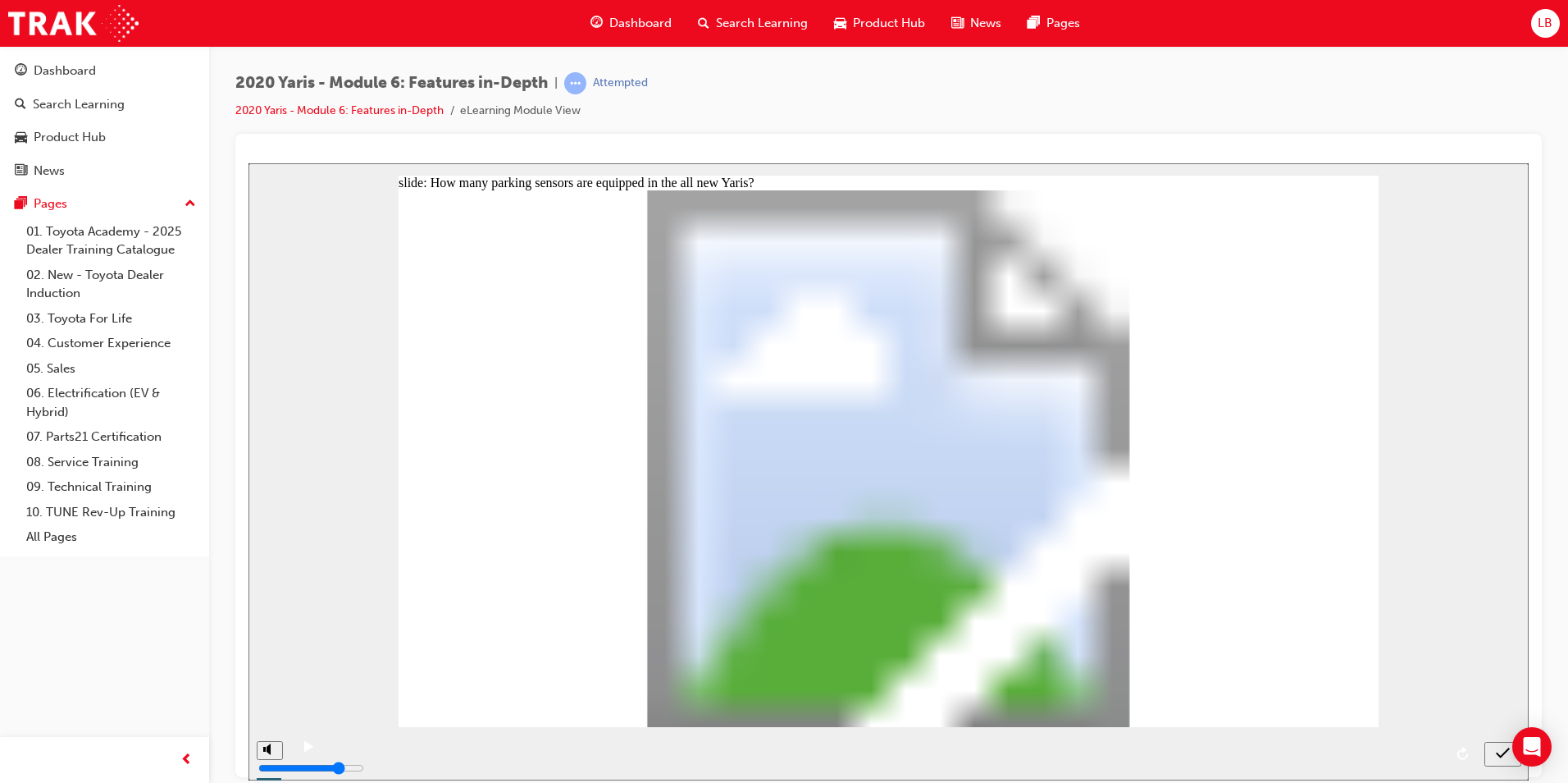
click at [1501, 752] on icon "submit" at bounding box center [1502, 753] width 14 height 15
radio input "true"
click at [1500, 752] on icon "submit" at bounding box center [1502, 753] width 14 height 15
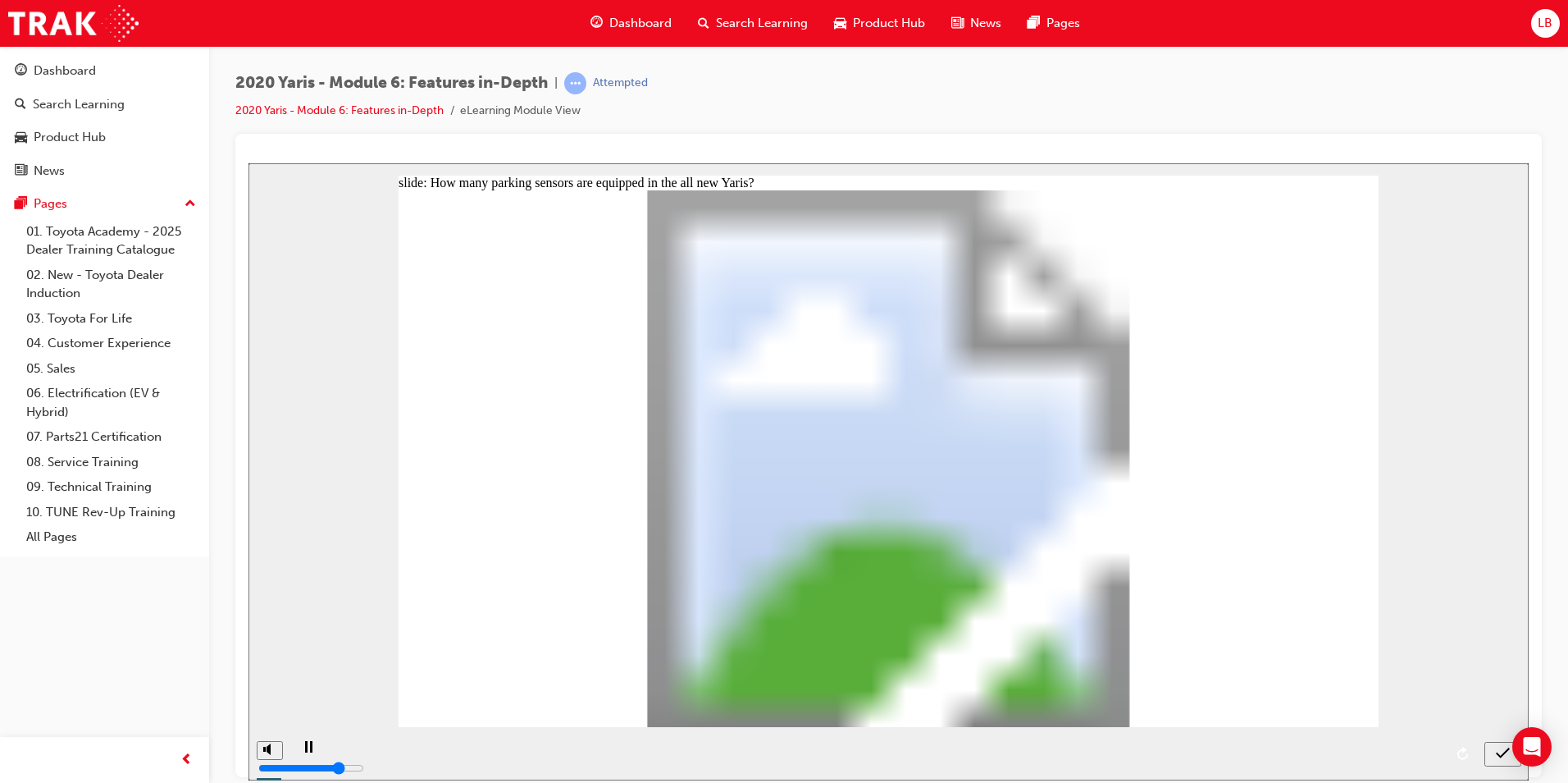
radio input "true"
click at [1501, 750] on icon "submit" at bounding box center [1502, 753] width 14 height 15
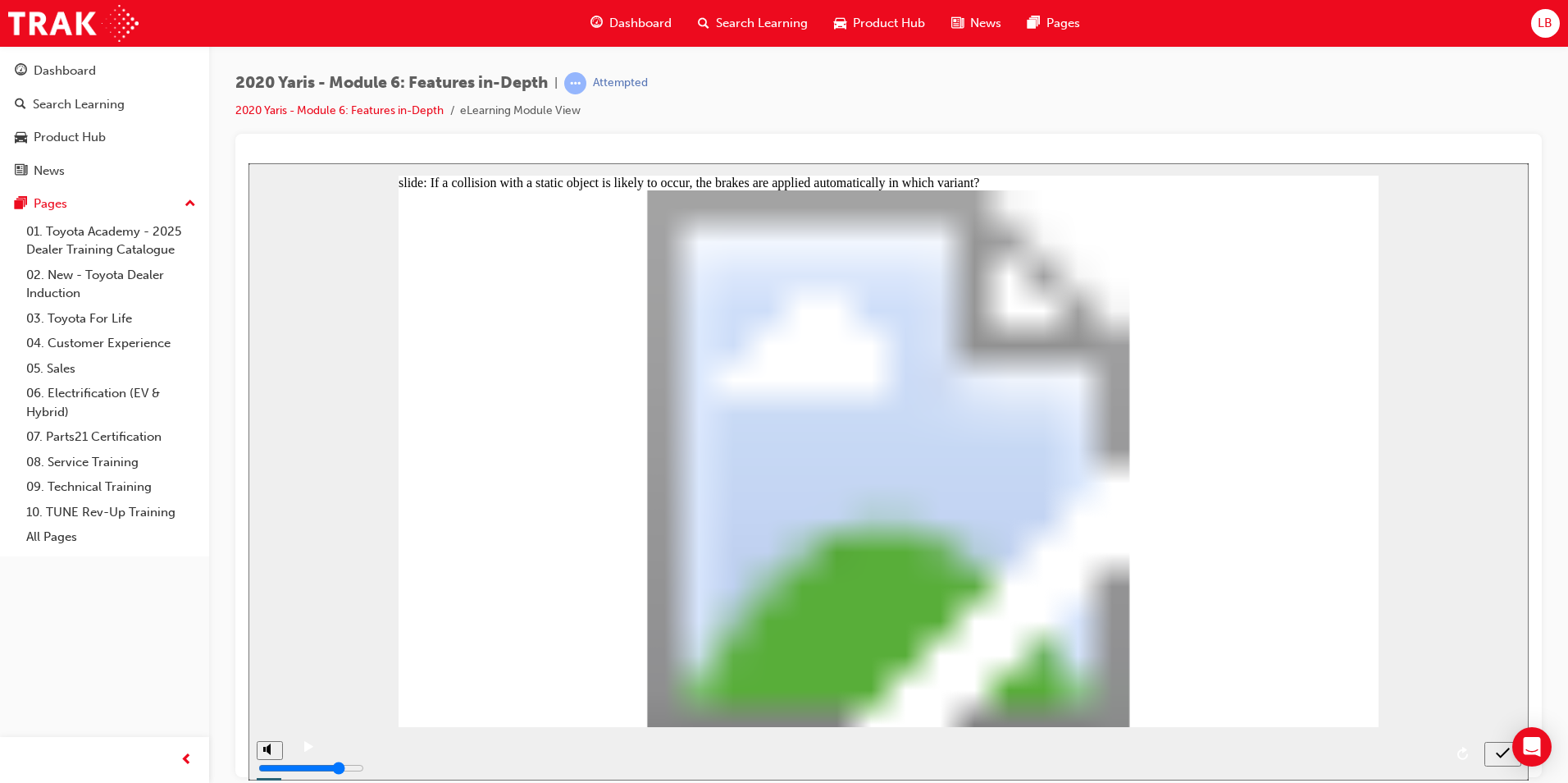
radio input "true"
click at [1502, 752] on icon "submit" at bounding box center [1502, 753] width 14 height 15
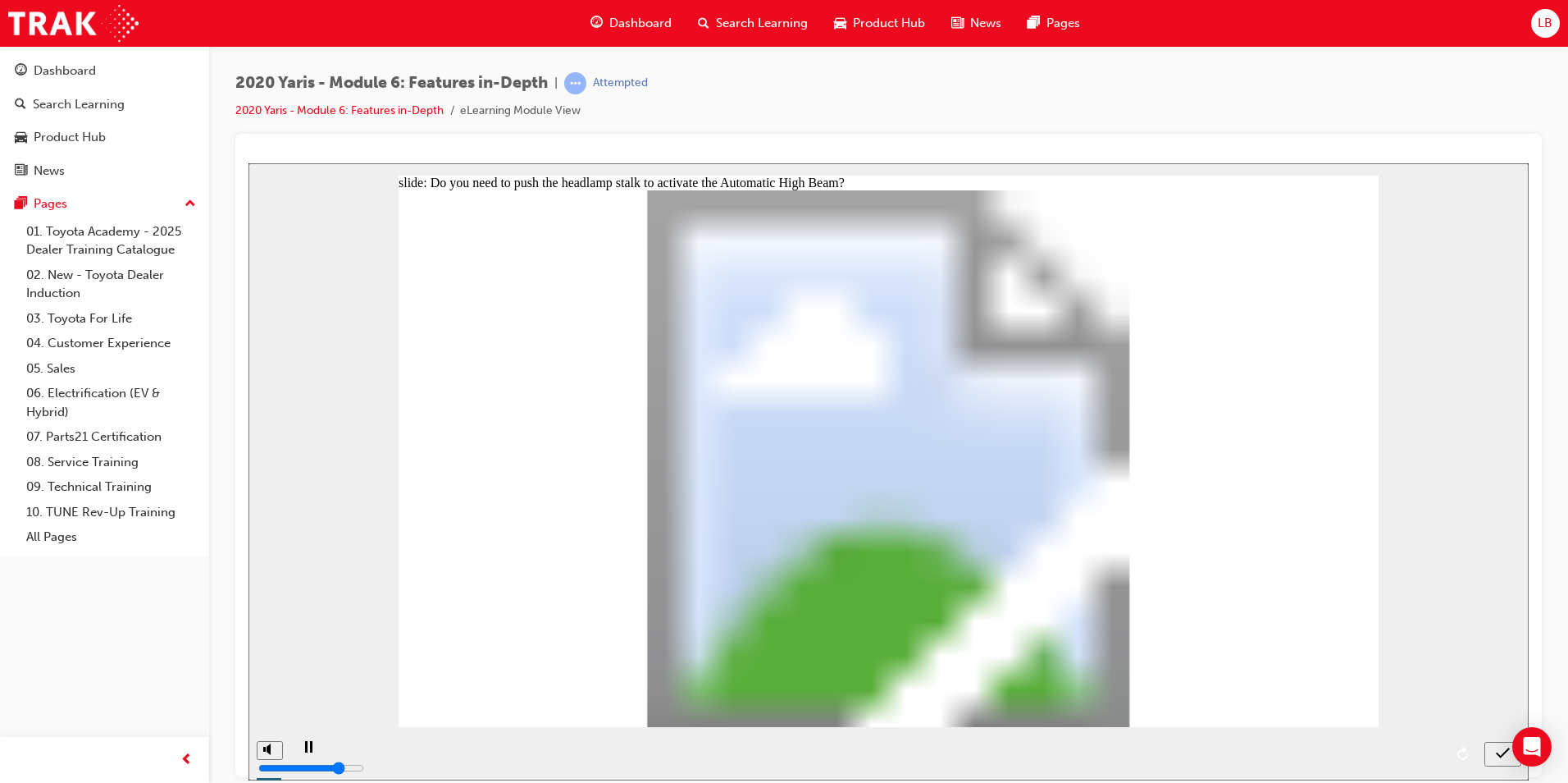
radio input "true"
click at [1497, 757] on icon "submit" at bounding box center [1502, 753] width 14 height 15
radio input "true"
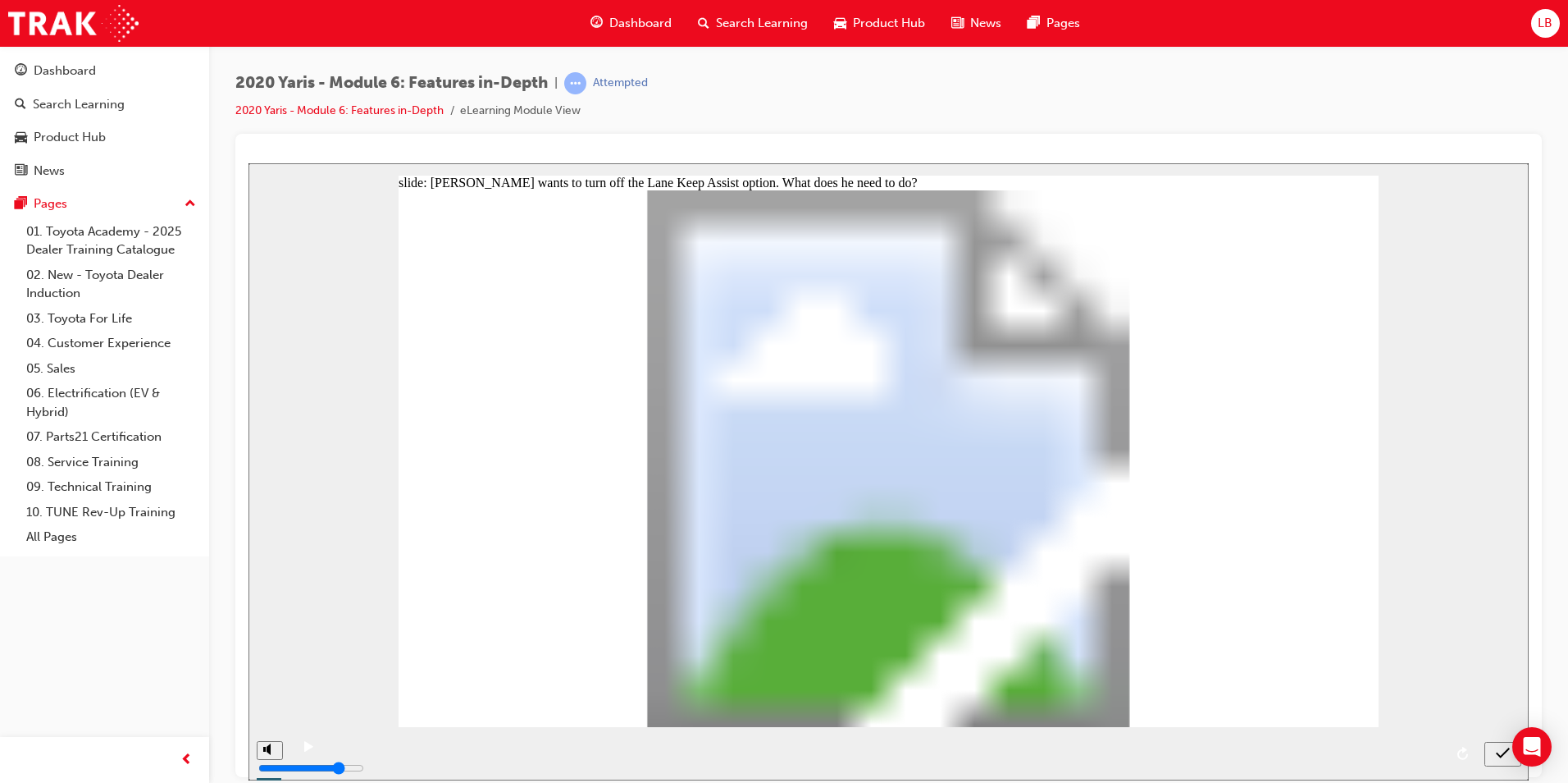
click at [1501, 751] on icon "submit" at bounding box center [1502, 753] width 14 height 15
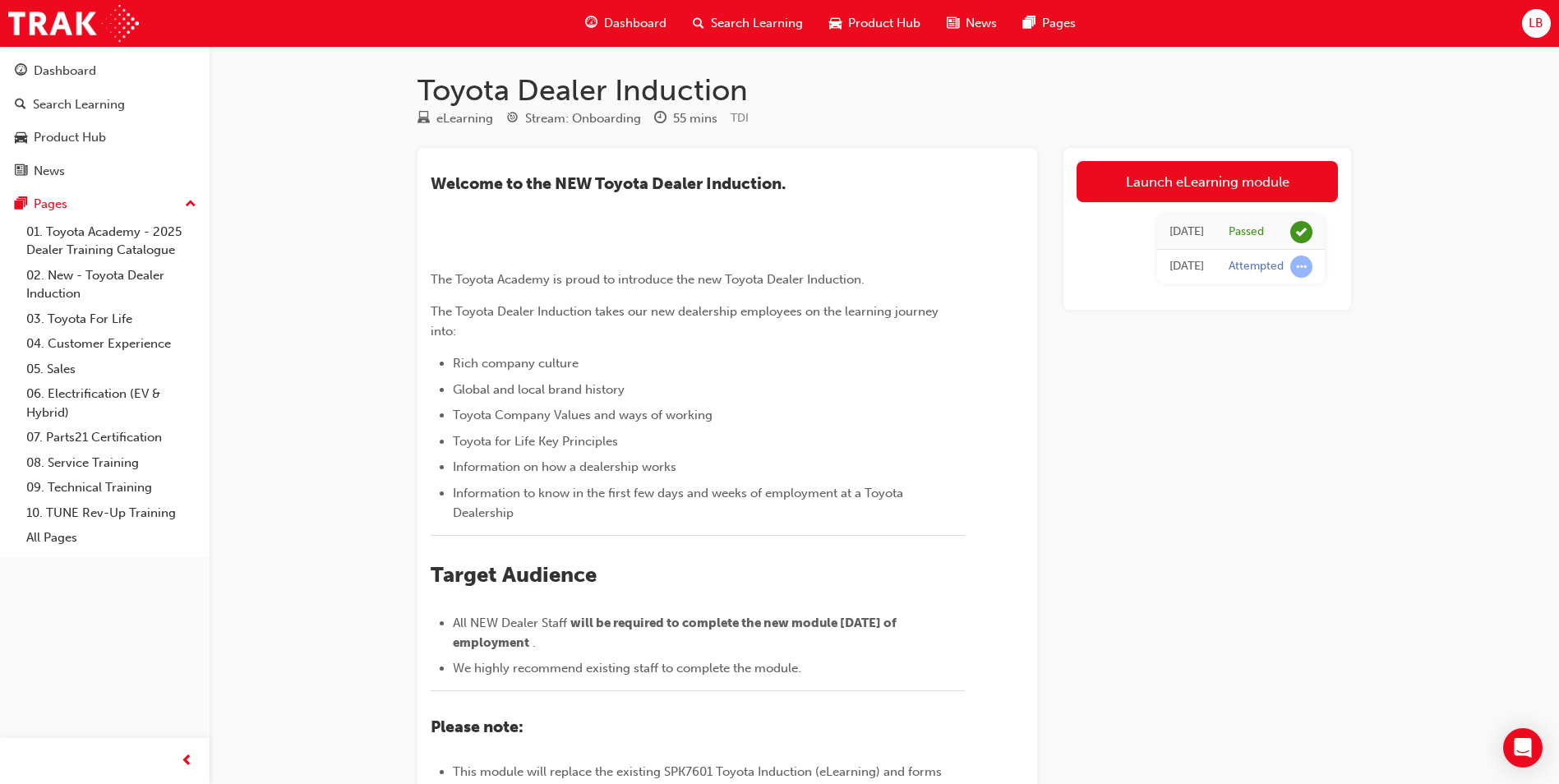
click at [723, 16] on span "Search Learning" at bounding box center [757, 23] width 92 height 19
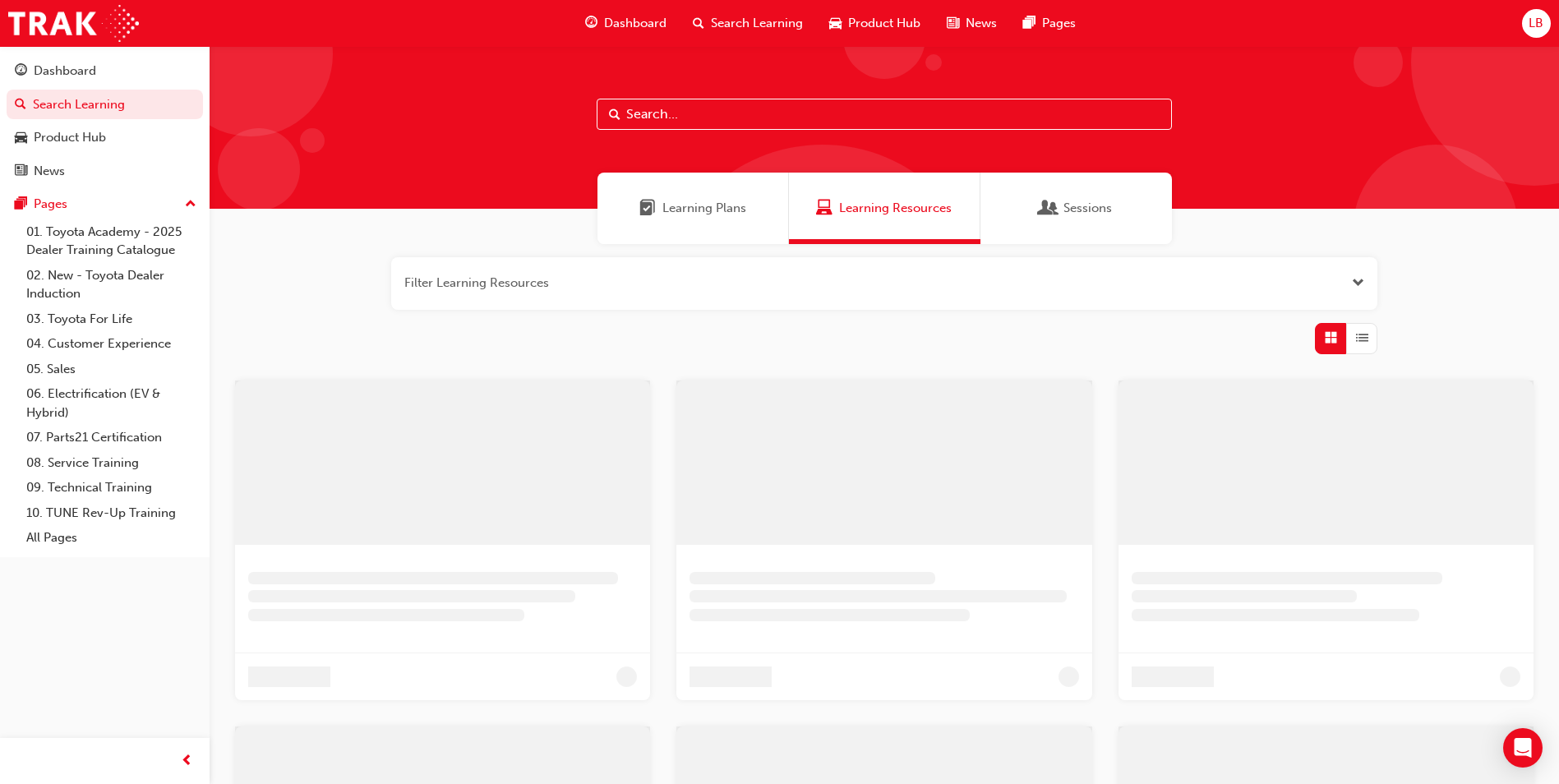
click at [670, 112] on input "text" at bounding box center [884, 114] width 576 height 31
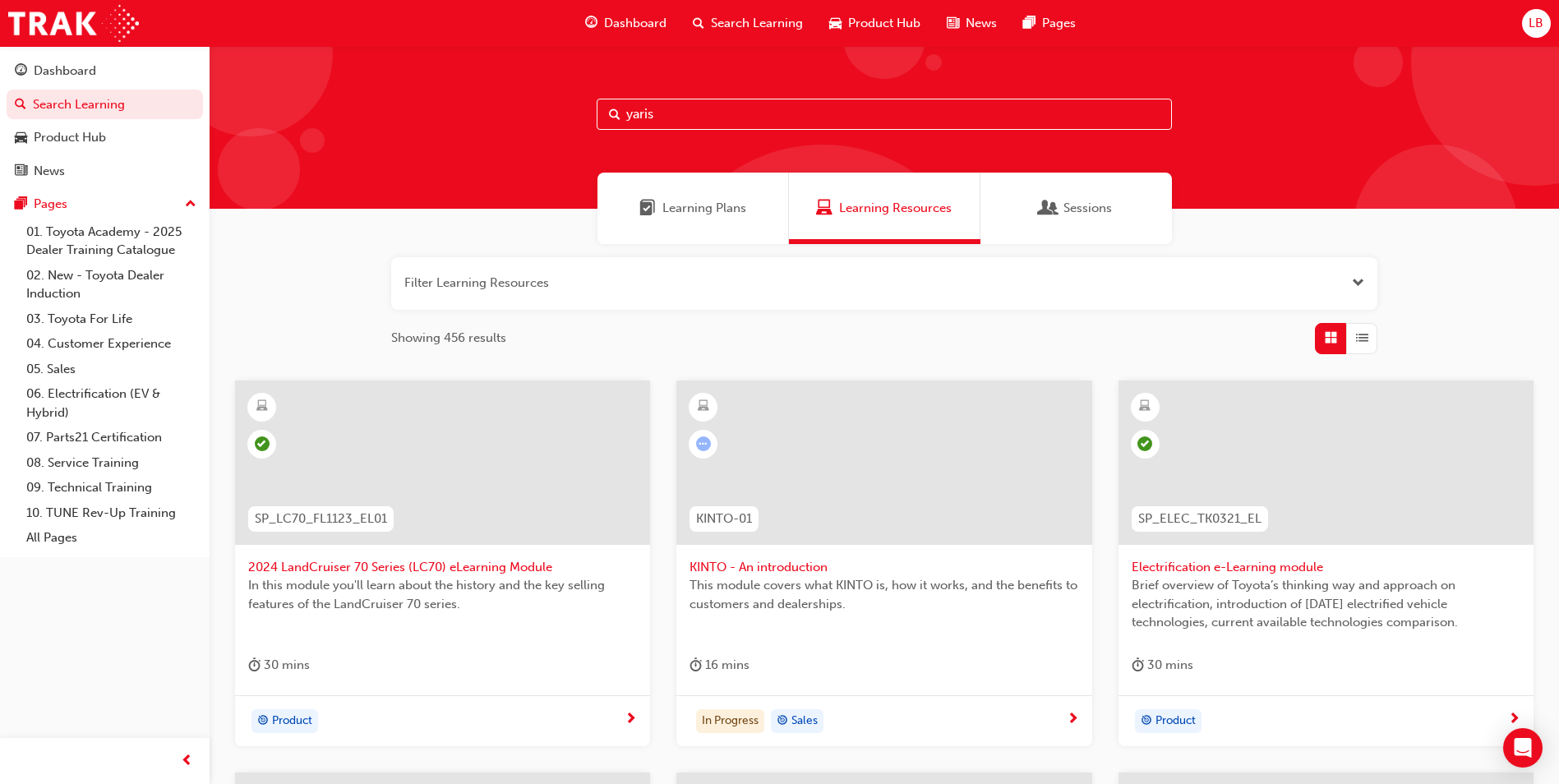
type input "yaris"
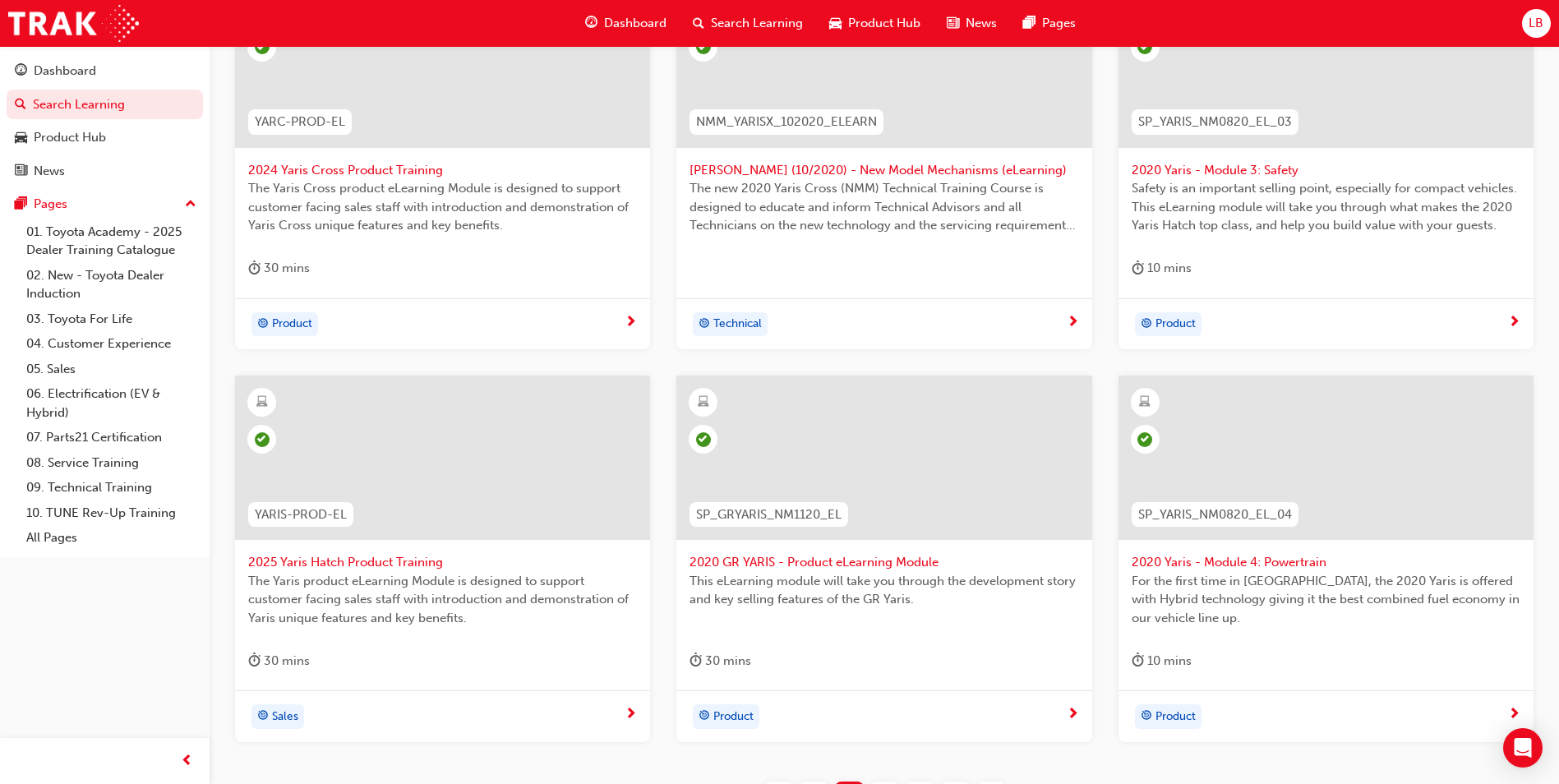
scroll to position [556, 0]
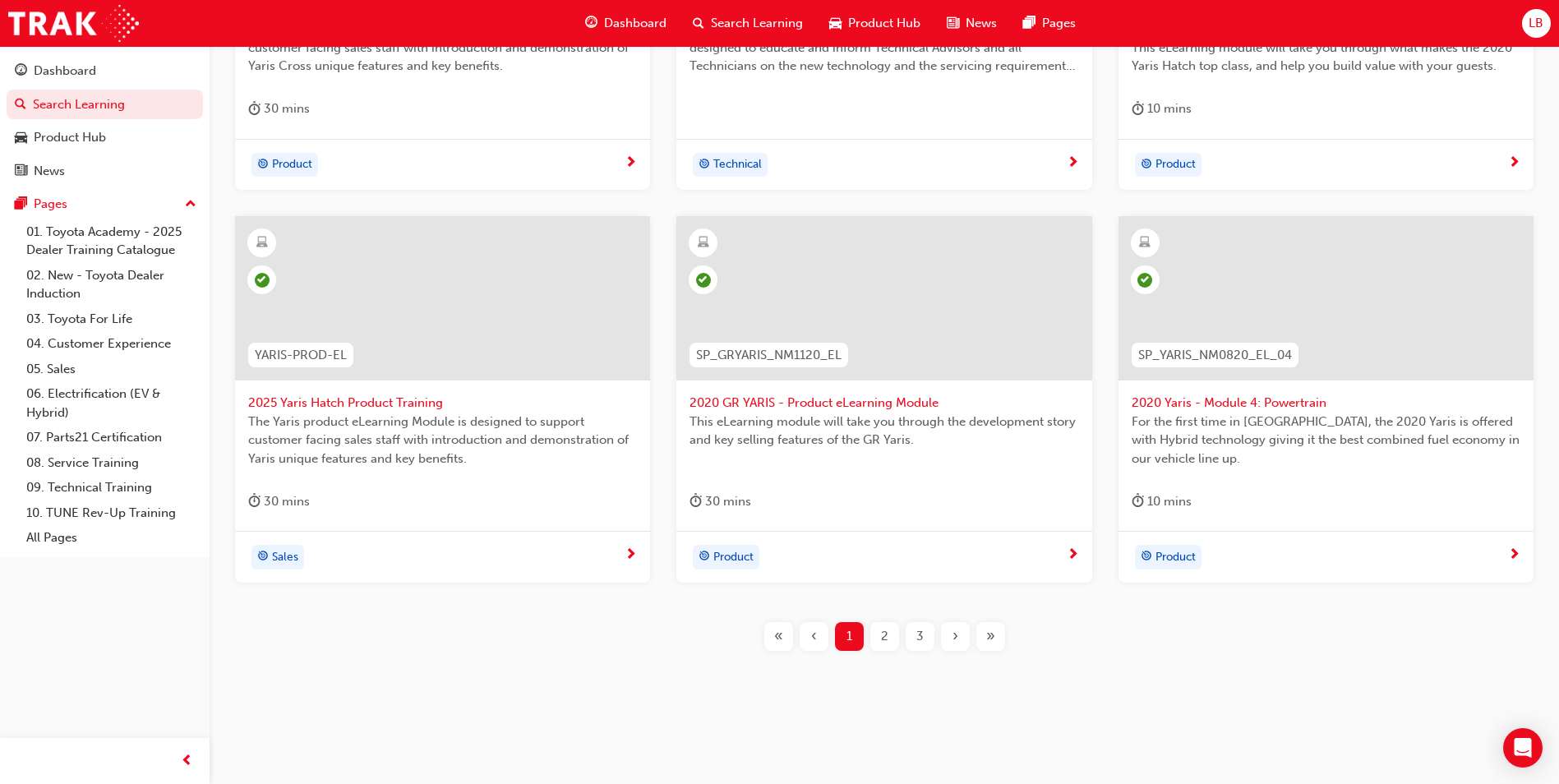
click at [984, 637] on div "»" at bounding box center [991, 636] width 29 height 29
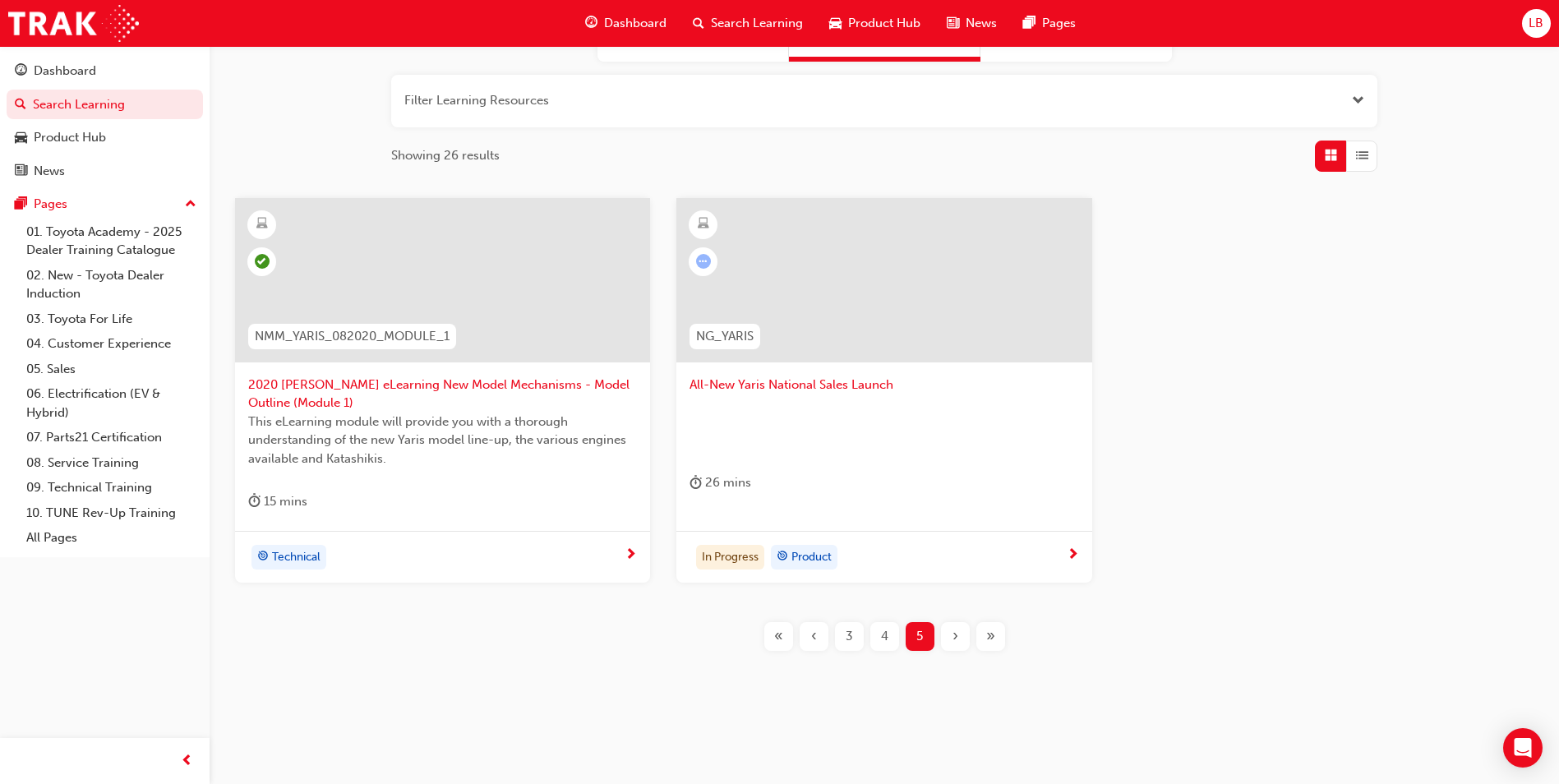
click at [895, 641] on div "4" at bounding box center [885, 636] width 29 height 29
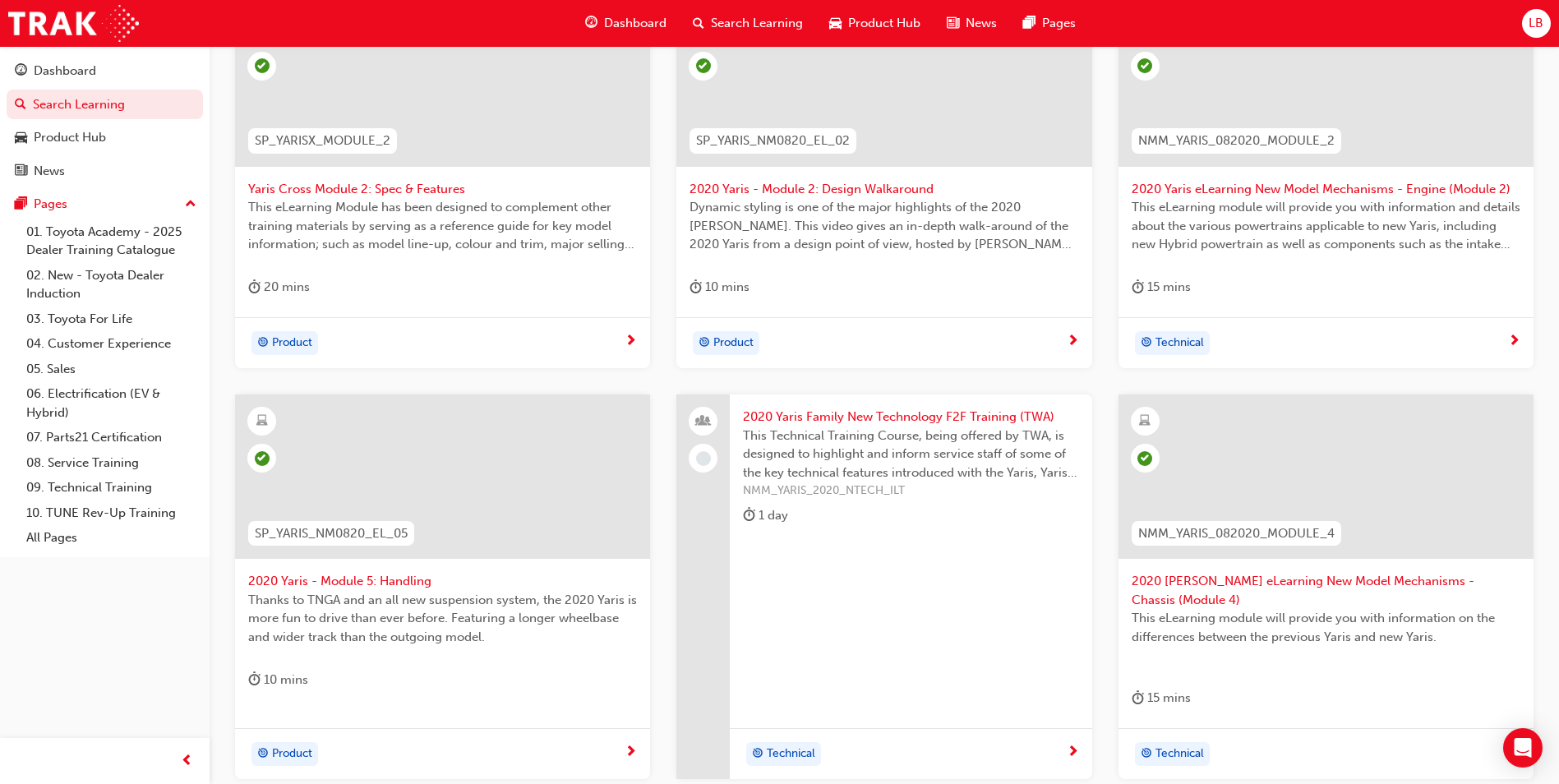
scroll to position [556, 0]
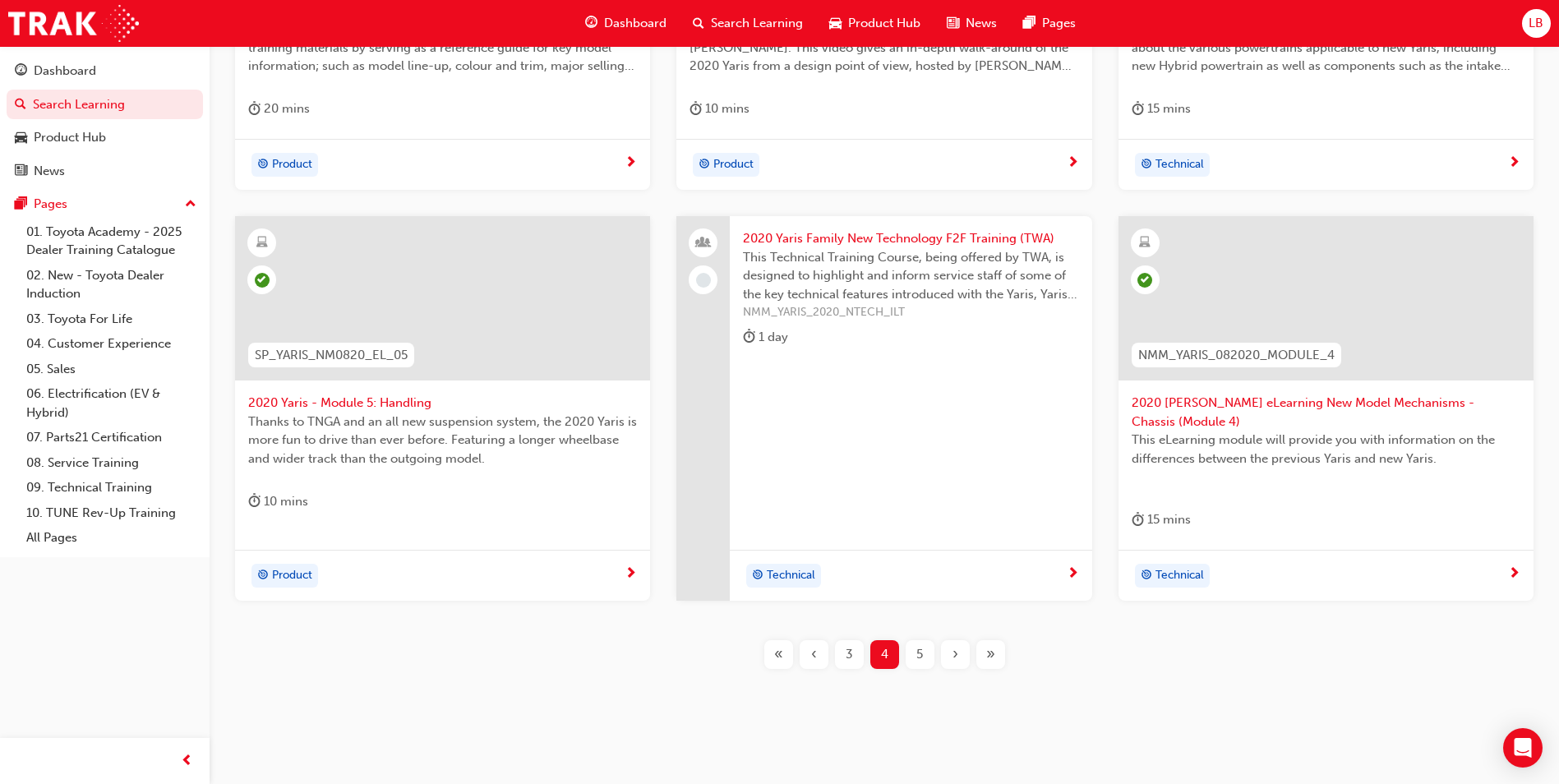
click at [858, 640] on div "3" at bounding box center [849, 654] width 29 height 29
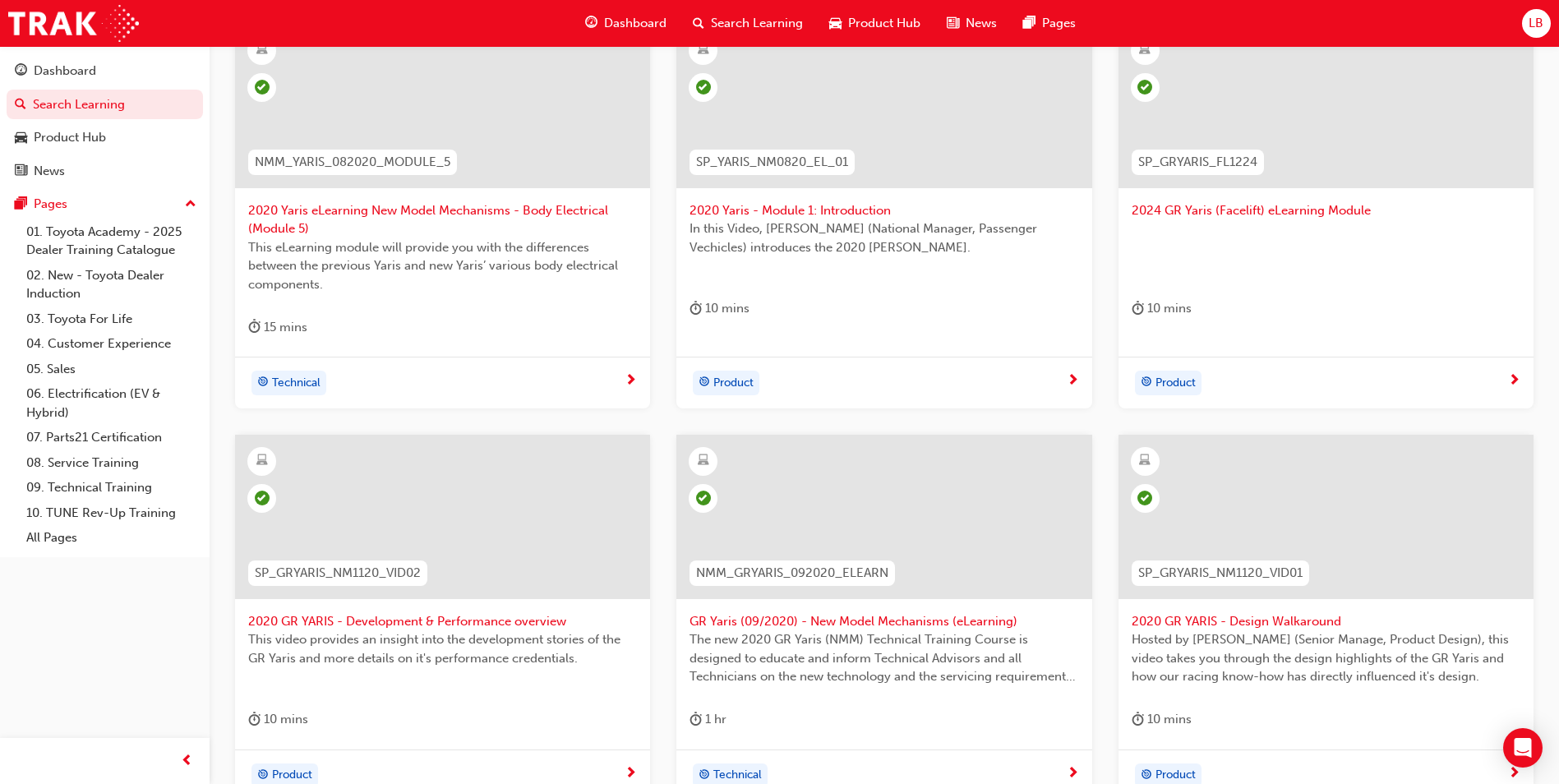
scroll to position [575, 0]
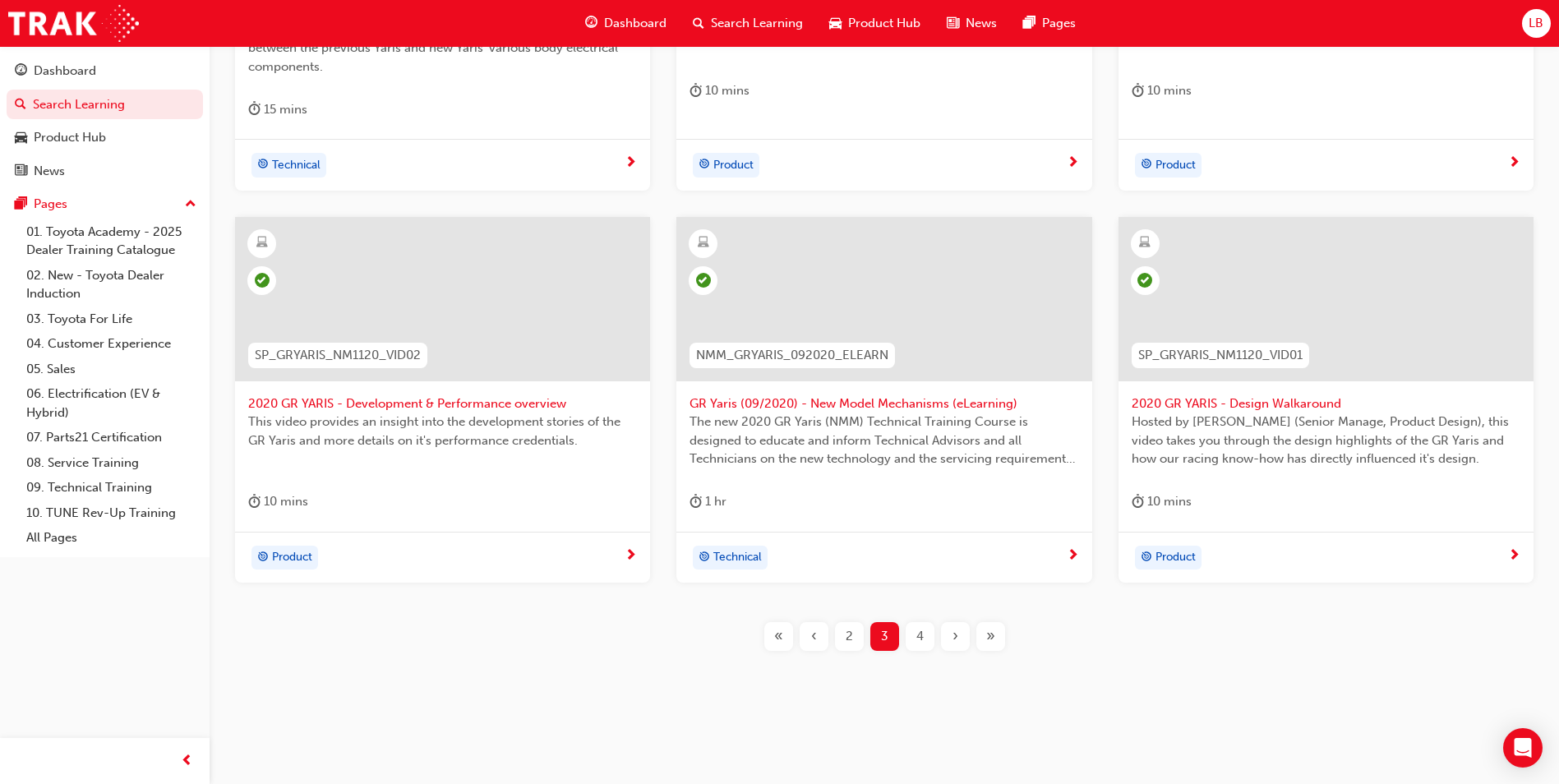
click at [847, 642] on span "2" at bounding box center [849, 637] width 8 height 19
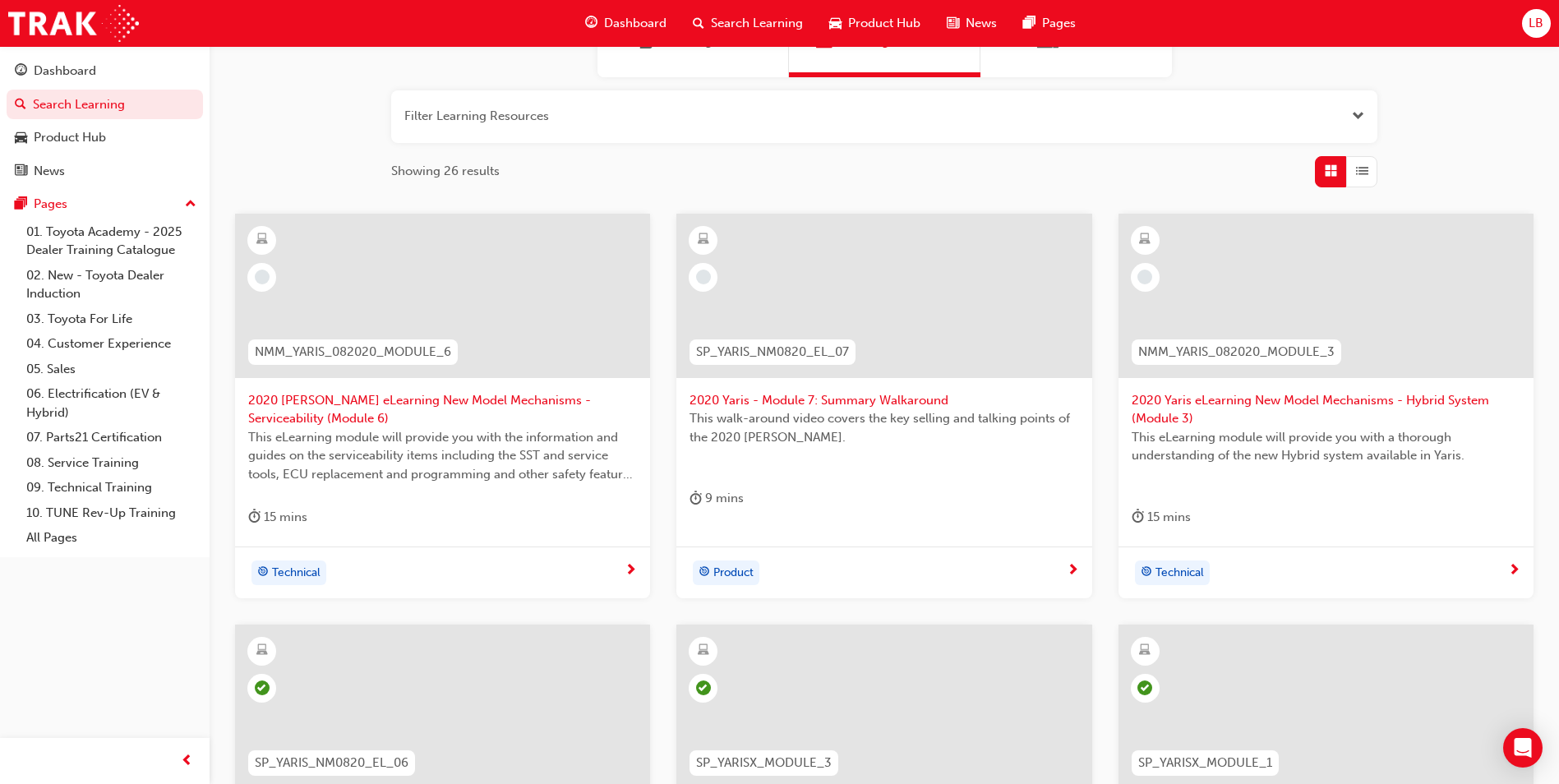
scroll to position [163, 0]
click at [1186, 403] on span "2020 Yaris eLearning New Model Mechanisms - Hybrid System (Module 3)" at bounding box center [1326, 412] width 389 height 37
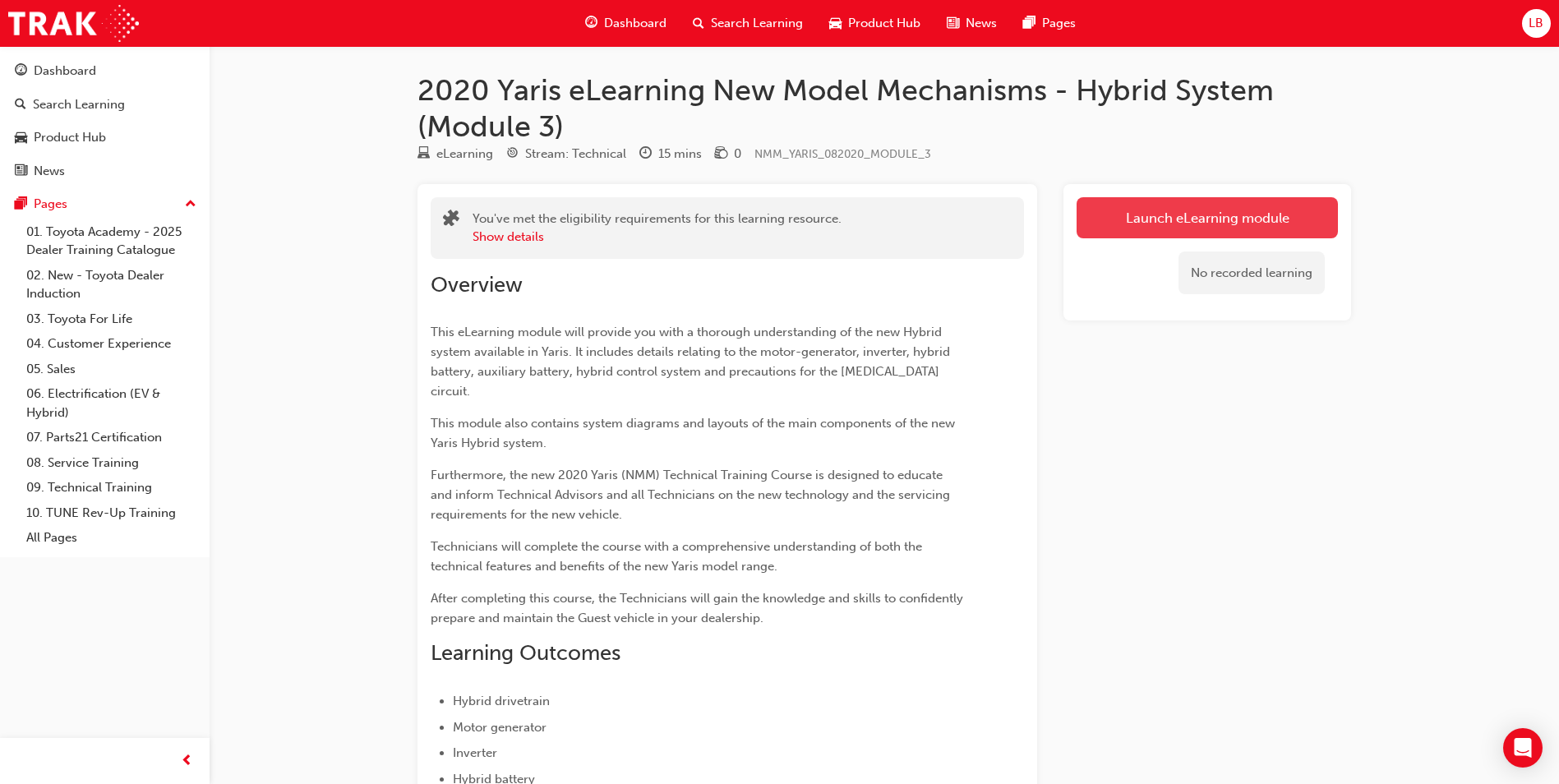
click at [1140, 234] on link "Launch eLearning module" at bounding box center [1207, 218] width 261 height 41
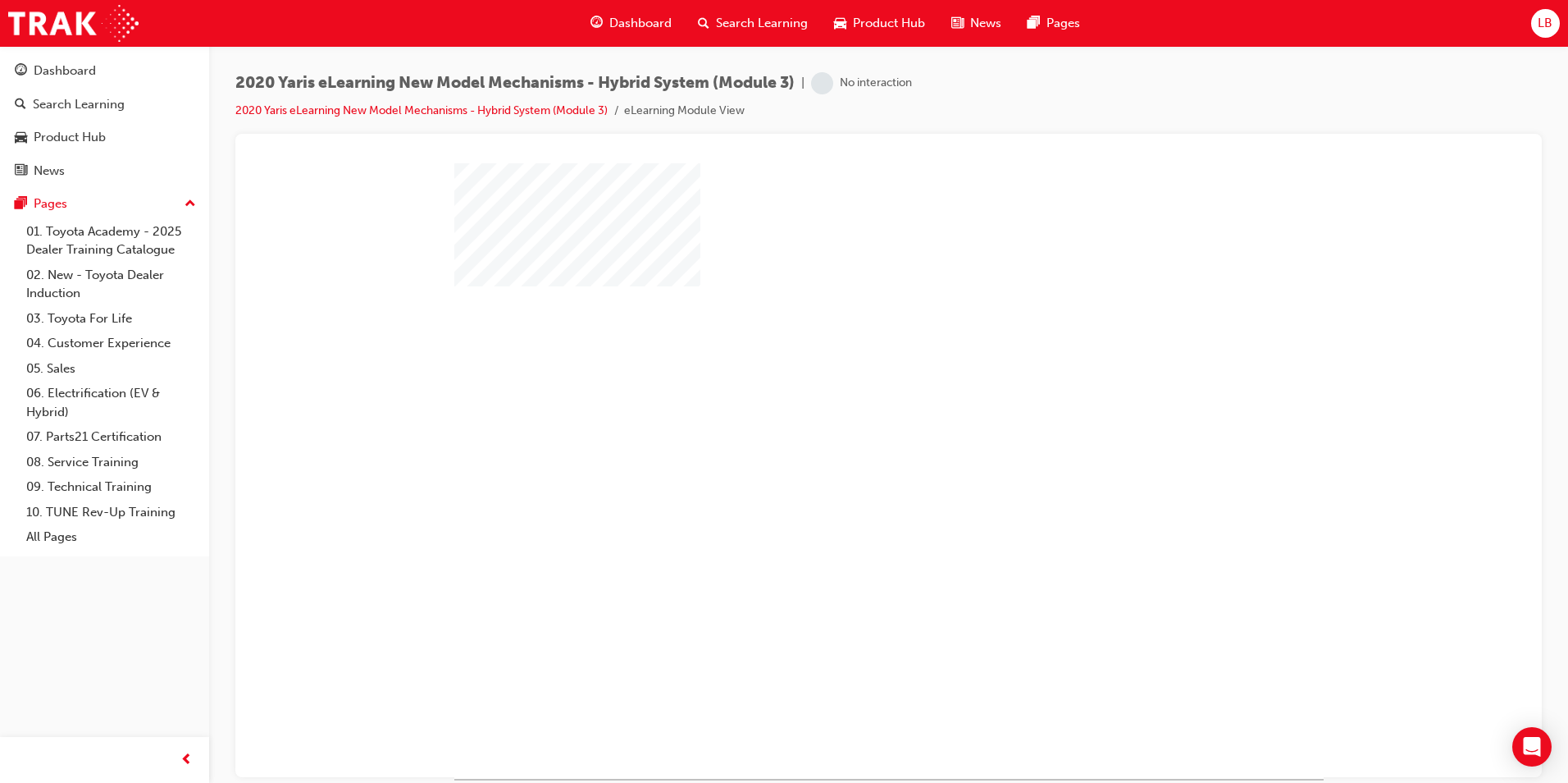
click at [842, 423] on div "play" at bounding box center [842, 423] width 0 height 0
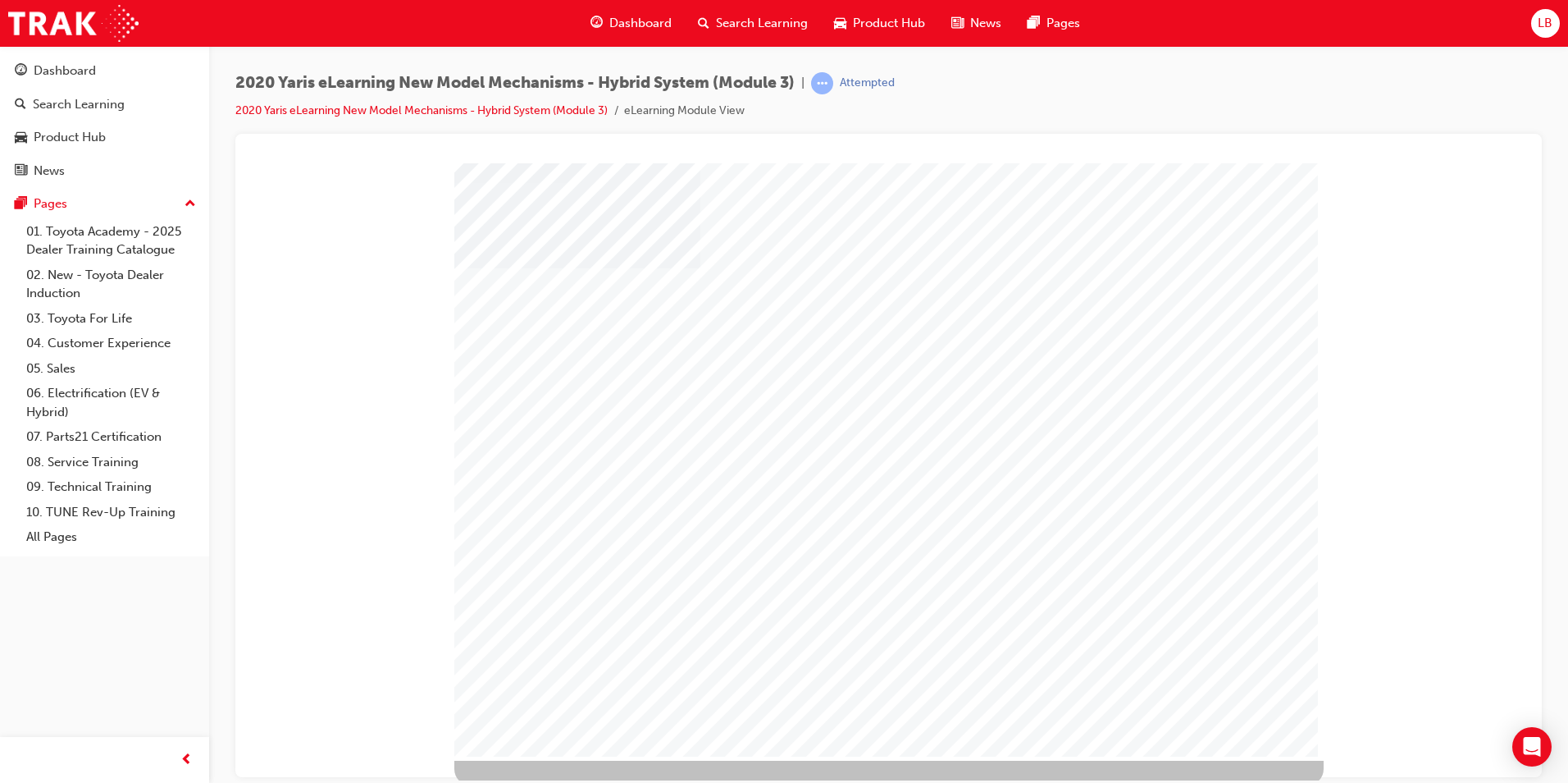
scroll to position [23, 0]
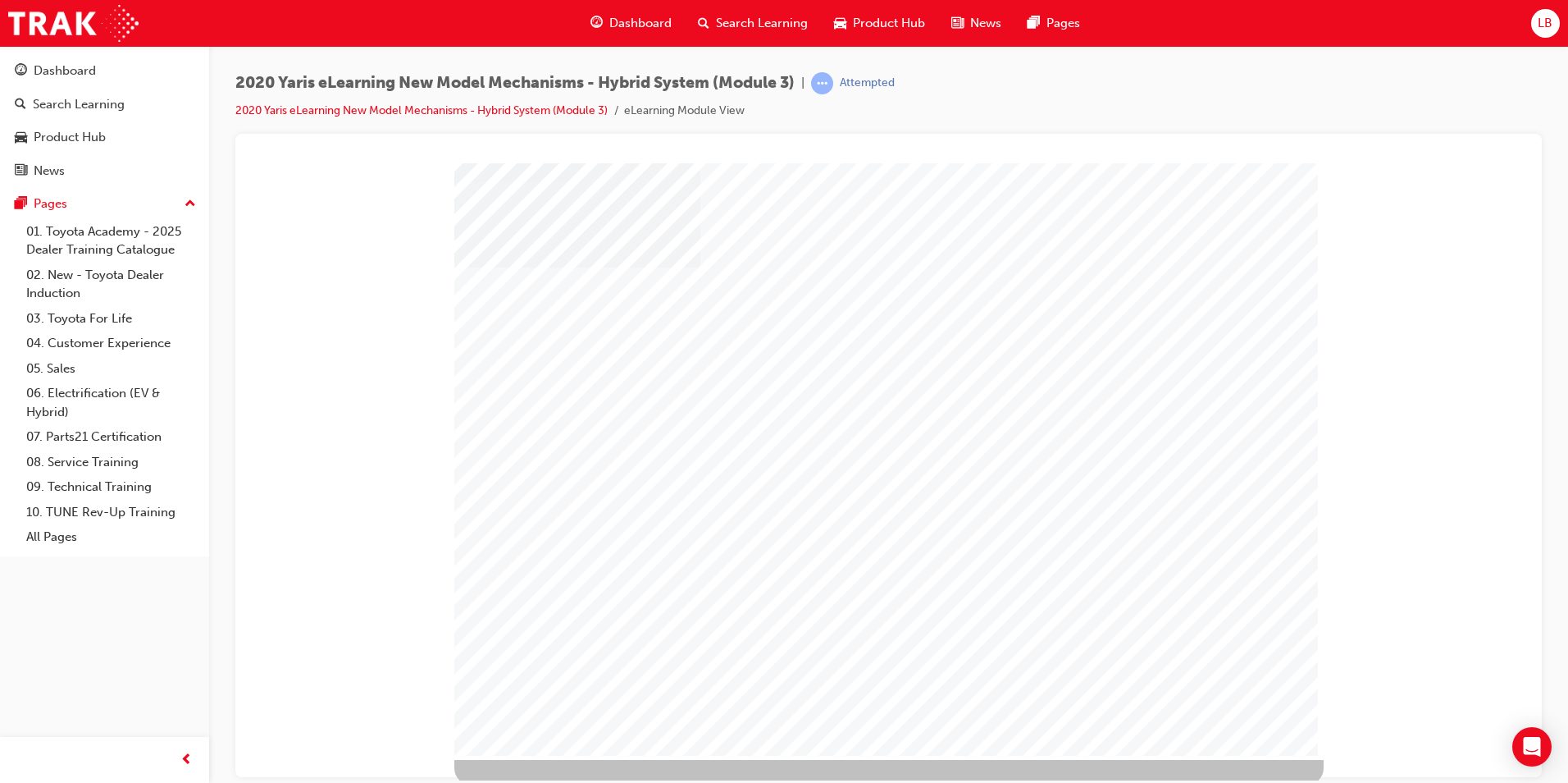
scroll to position [23, 0]
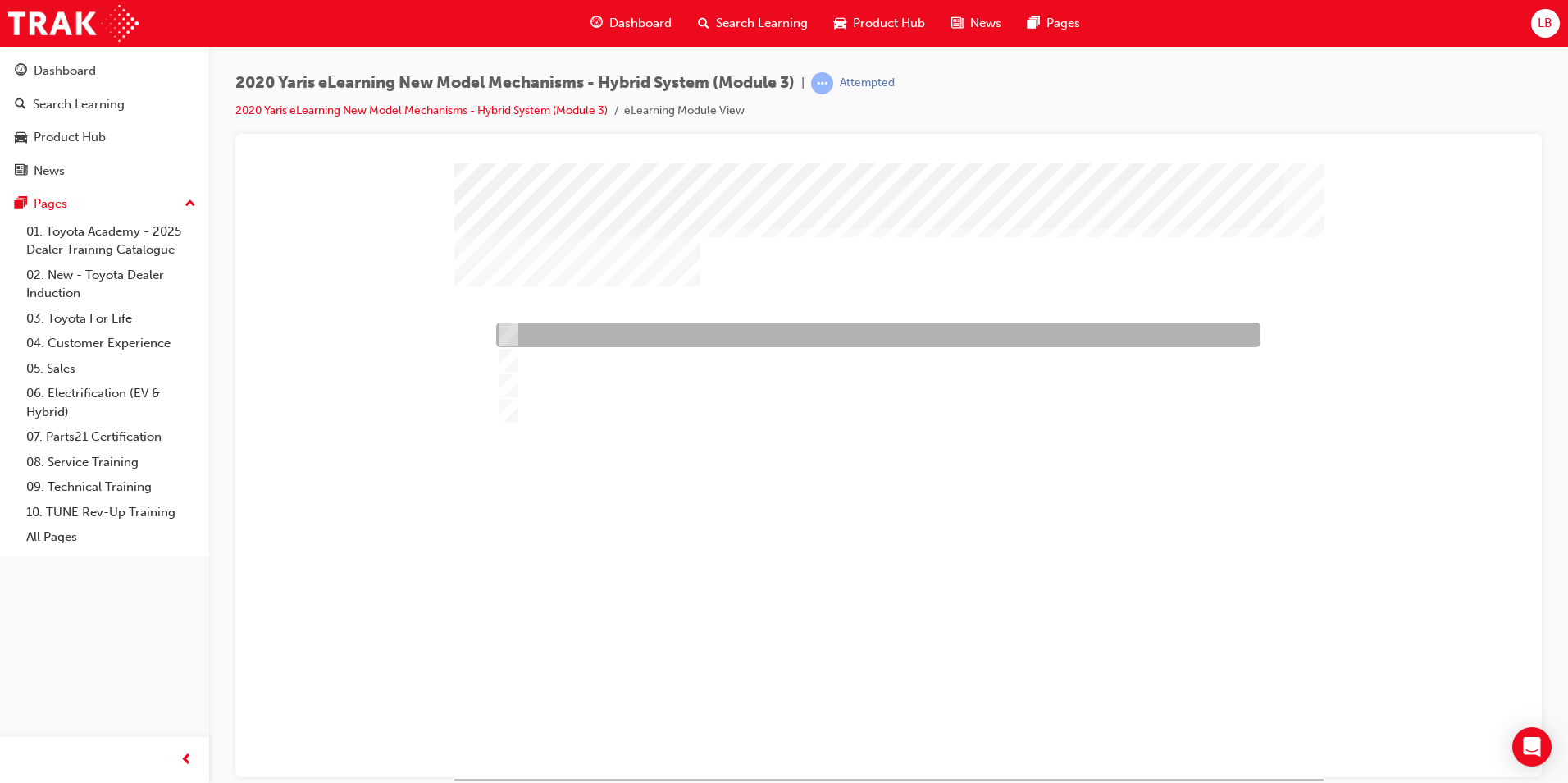
click at [654, 329] on div at bounding box center [874, 335] width 765 height 24
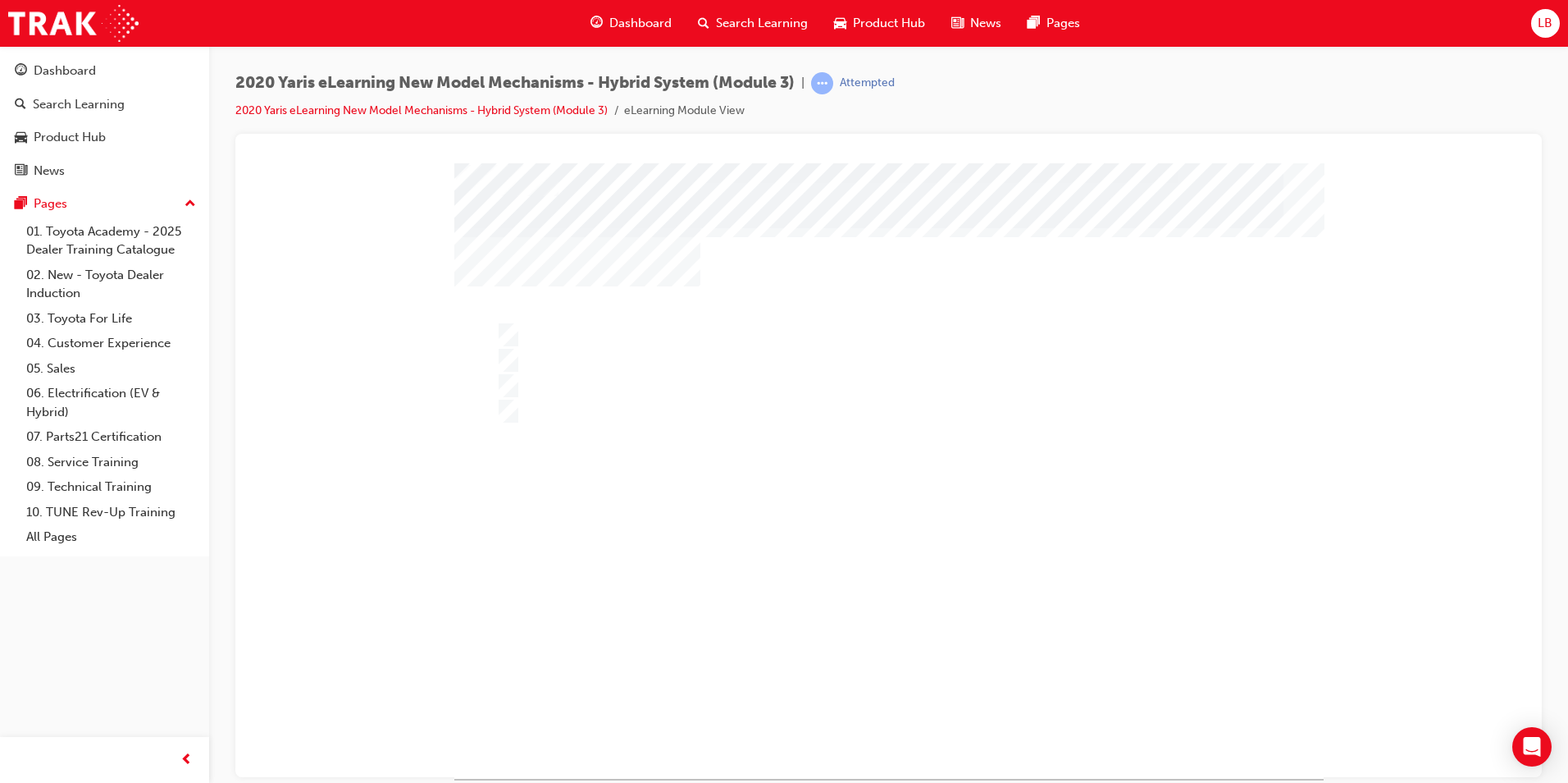
click at [601, 385] on div at bounding box center [889, 470] width 870 height 615
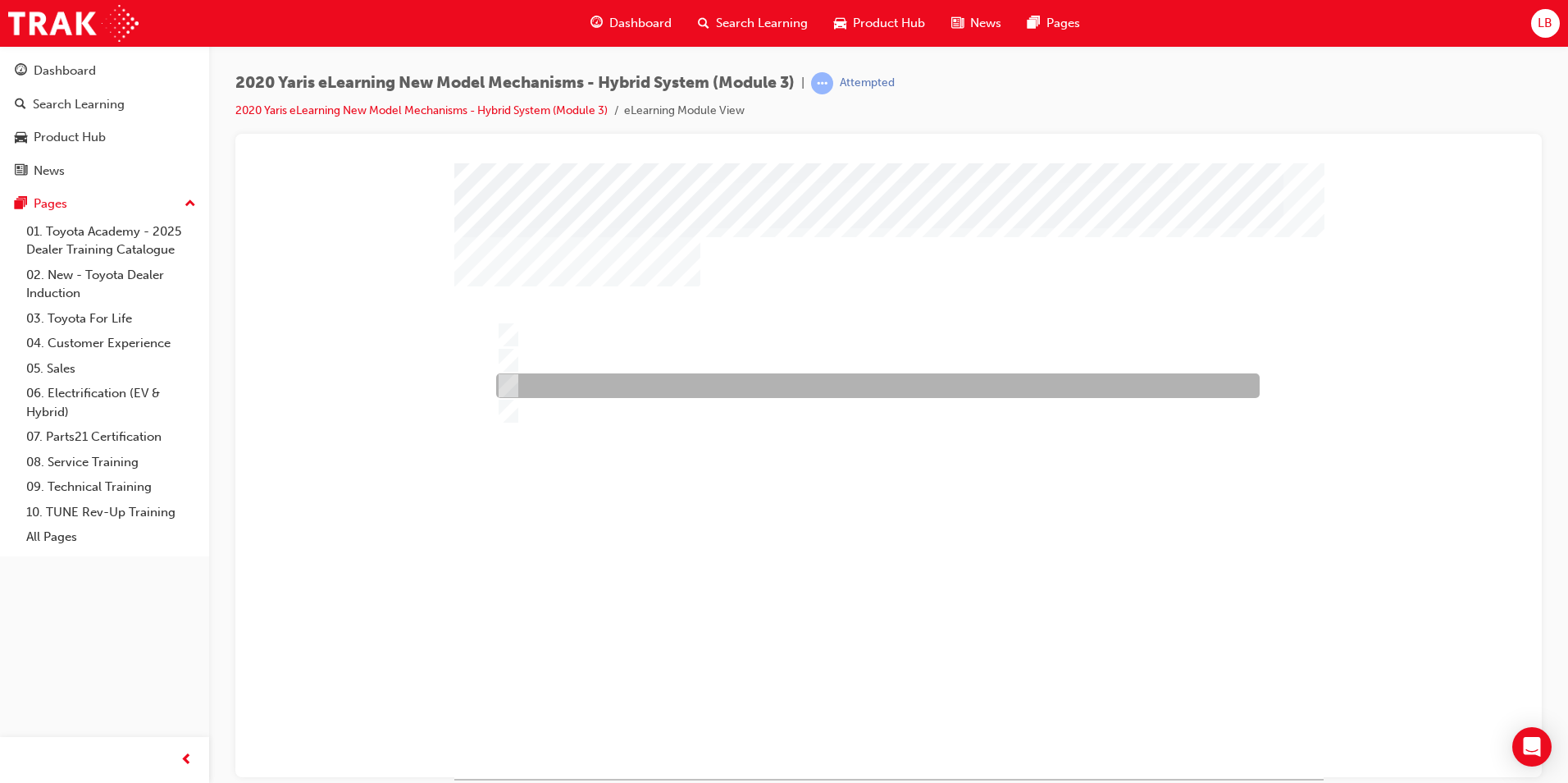
click at [545, 391] on div at bounding box center [874, 385] width 764 height 24
radio input "false"
radio input "true"
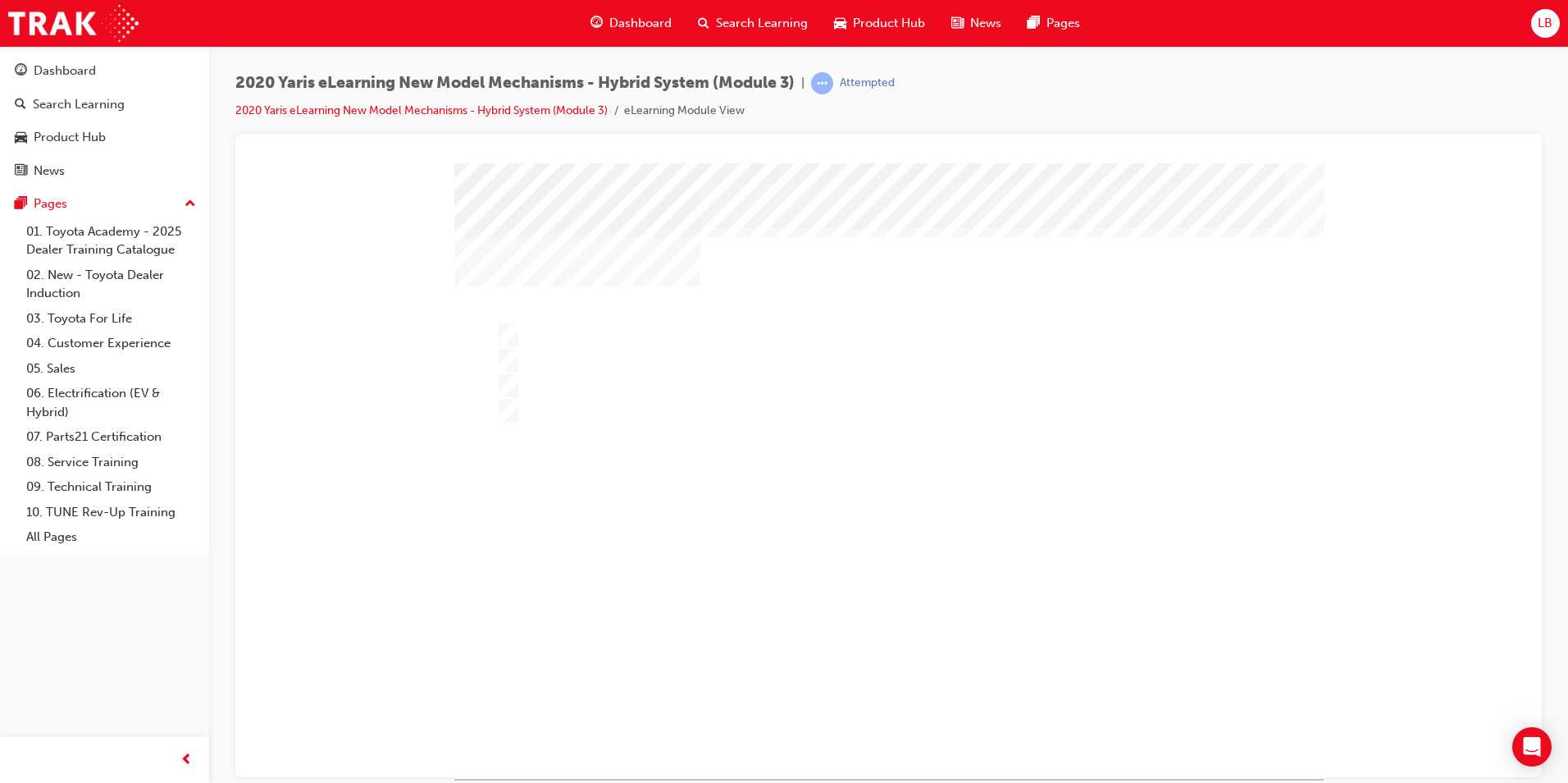
click at [749, 596] on div at bounding box center [889, 489] width 870 height 615
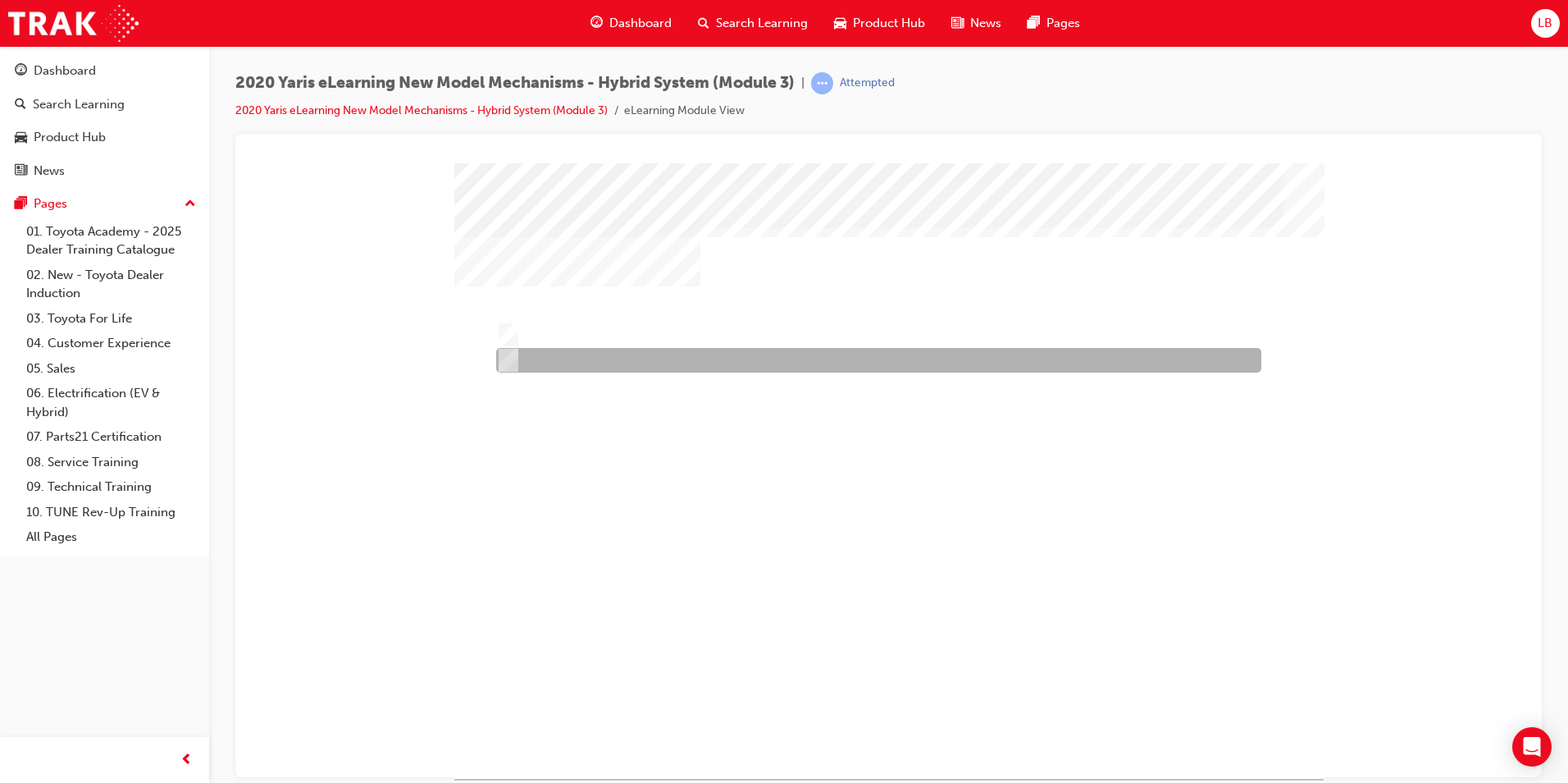
click at [547, 358] on div at bounding box center [874, 360] width 765 height 24
radio input "true"
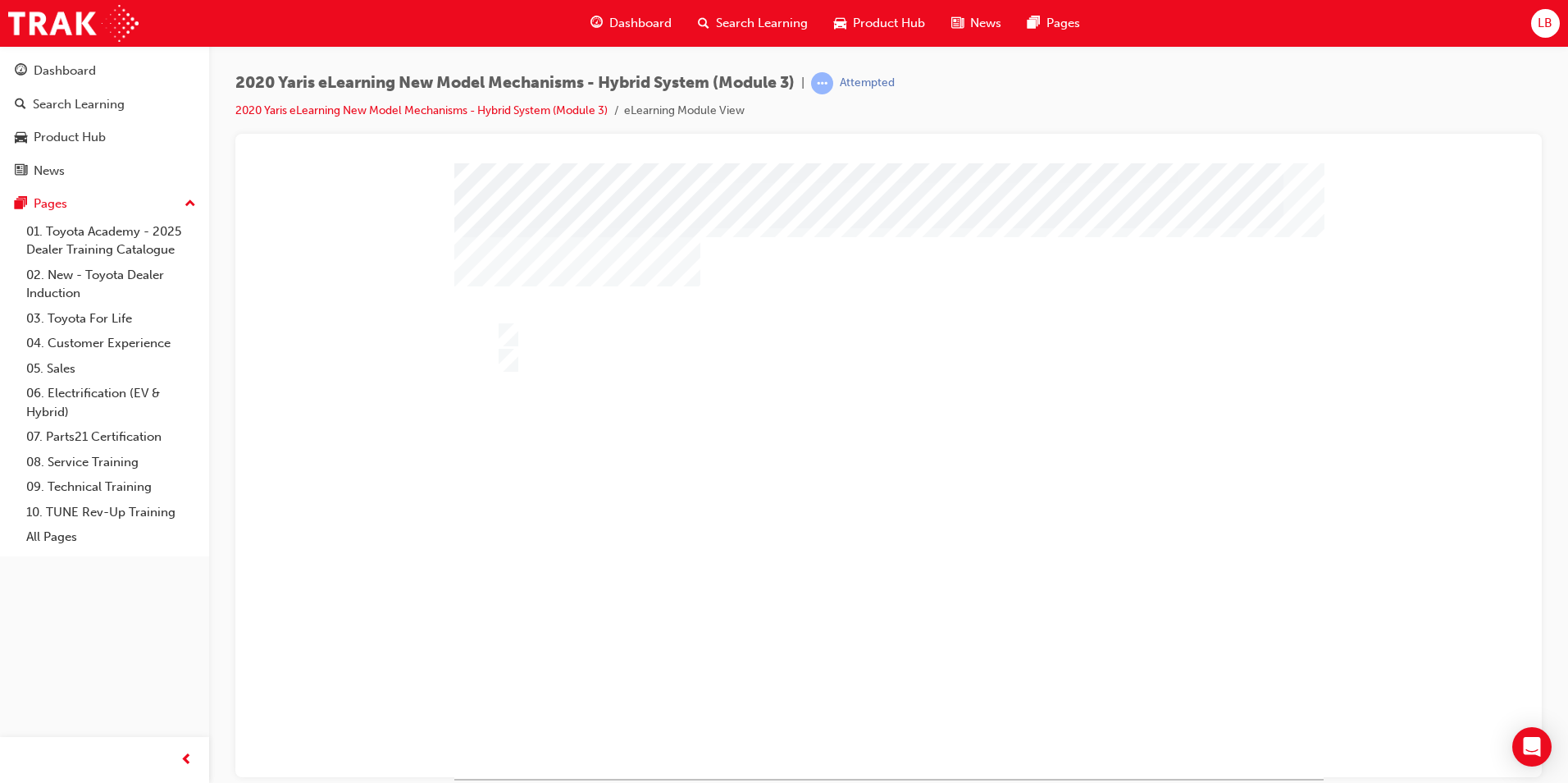
click at [752, 609] on div at bounding box center [883, 470] width 870 height 615
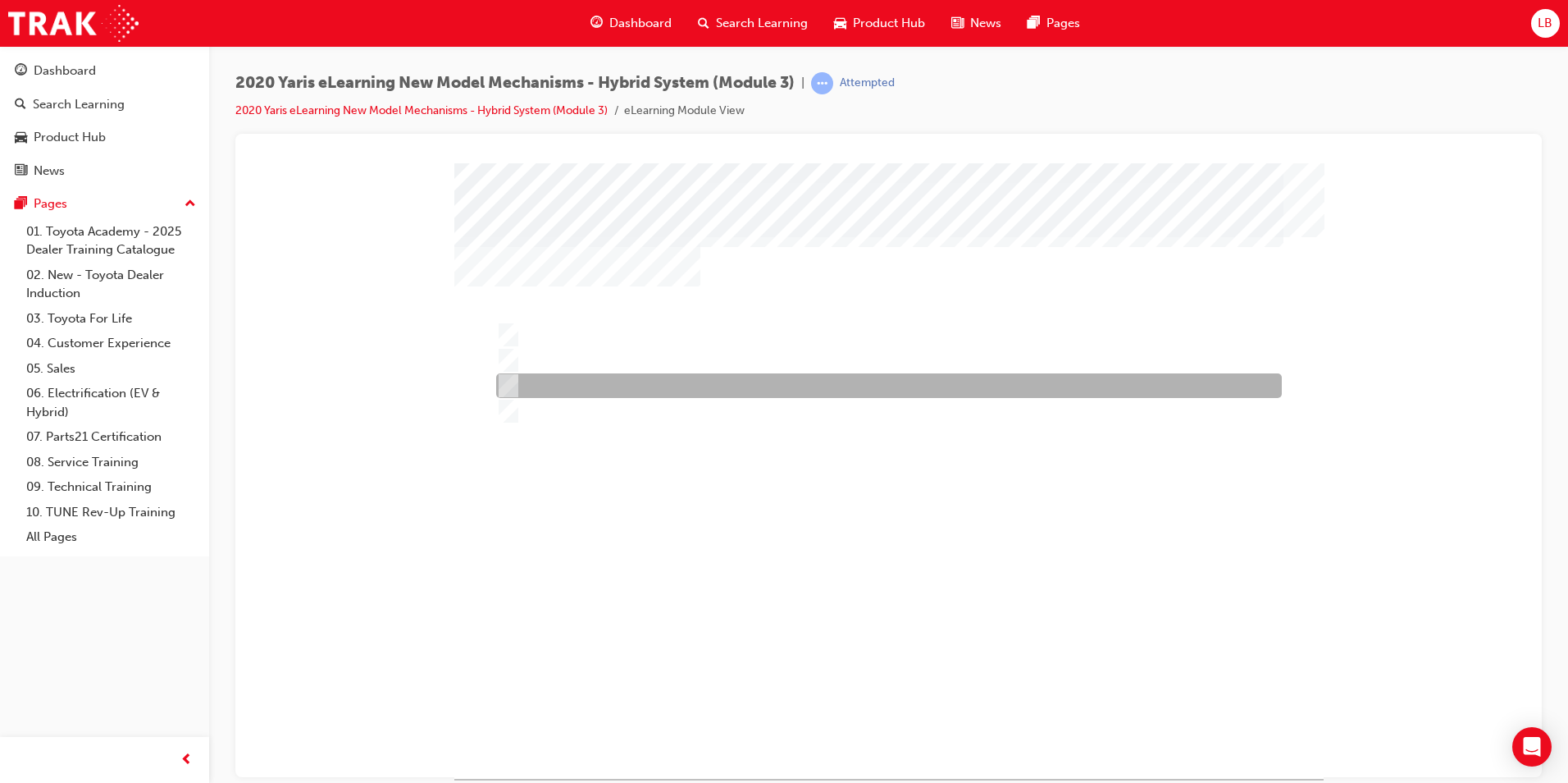
click at [612, 387] on div at bounding box center [885, 385] width 785 height 24
radio input "true"
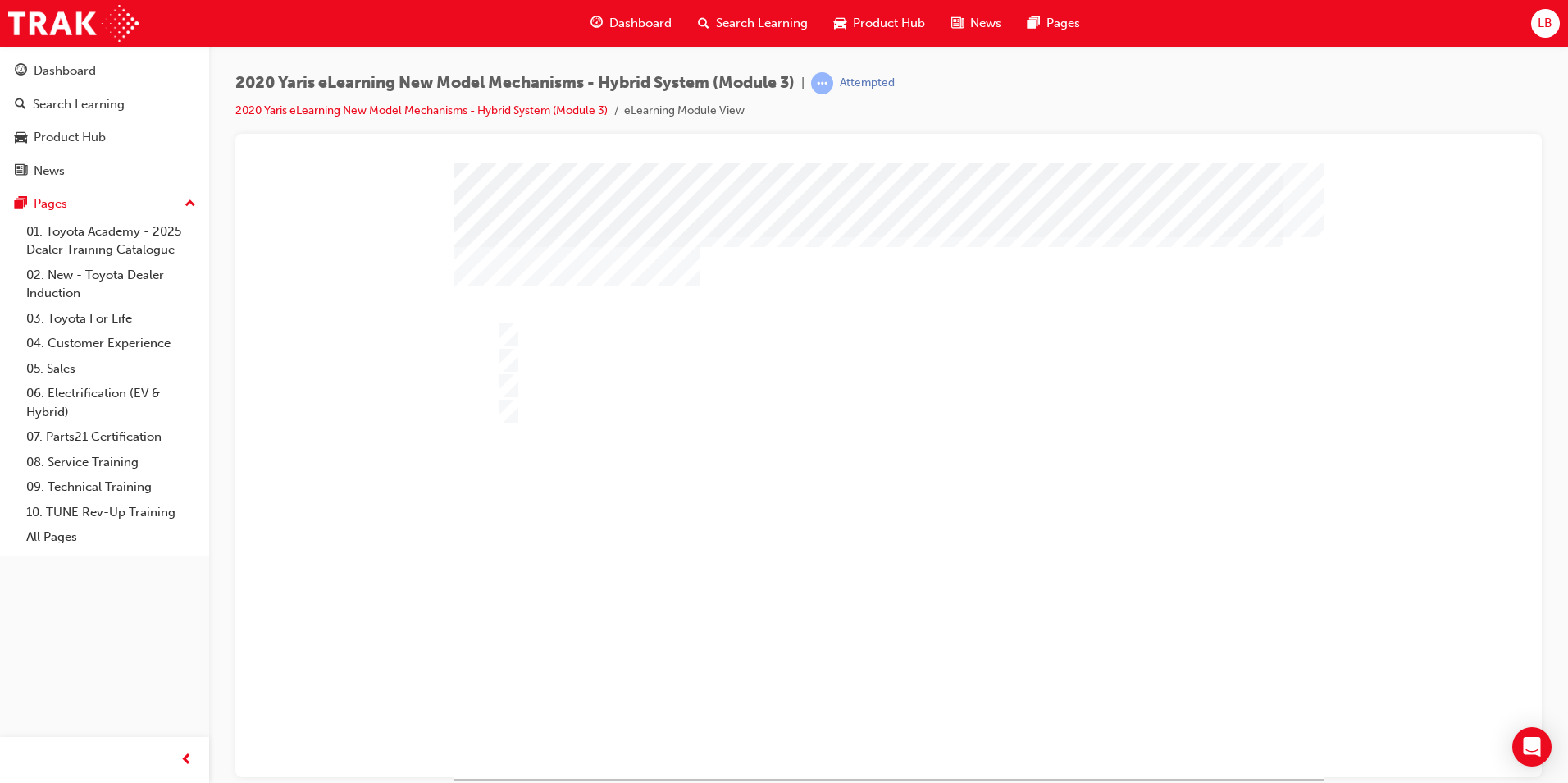
drag, startPoint x: 874, startPoint y: 660, endPoint x: 889, endPoint y: 682, distance: 26.6
click at [875, 660] on div "" at bounding box center [889, 470] width 870 height 615
click at [779, 610] on div at bounding box center [889, 470] width 870 height 615
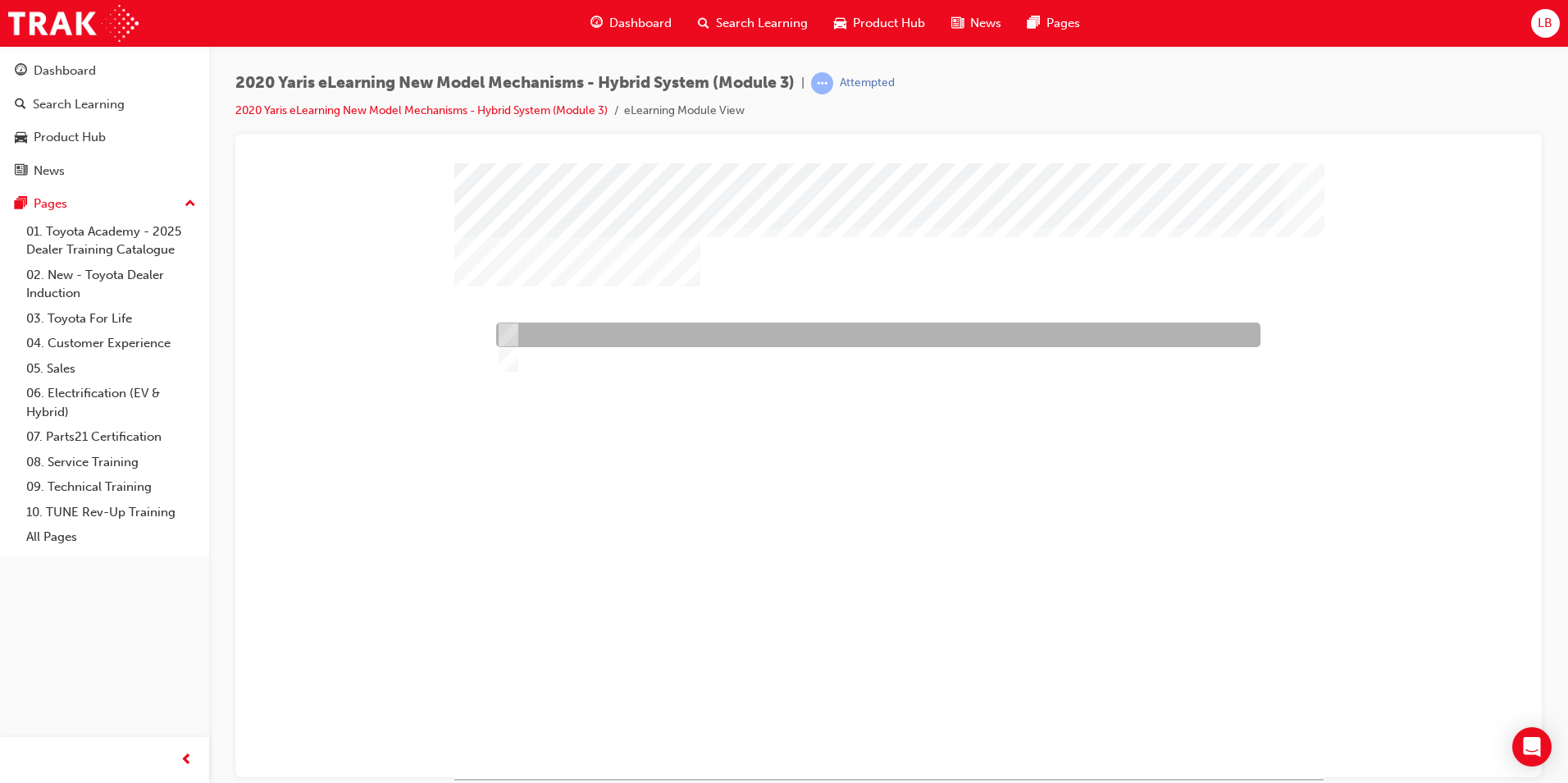
click at [540, 332] on div at bounding box center [874, 335] width 765 height 24
radio input "true"
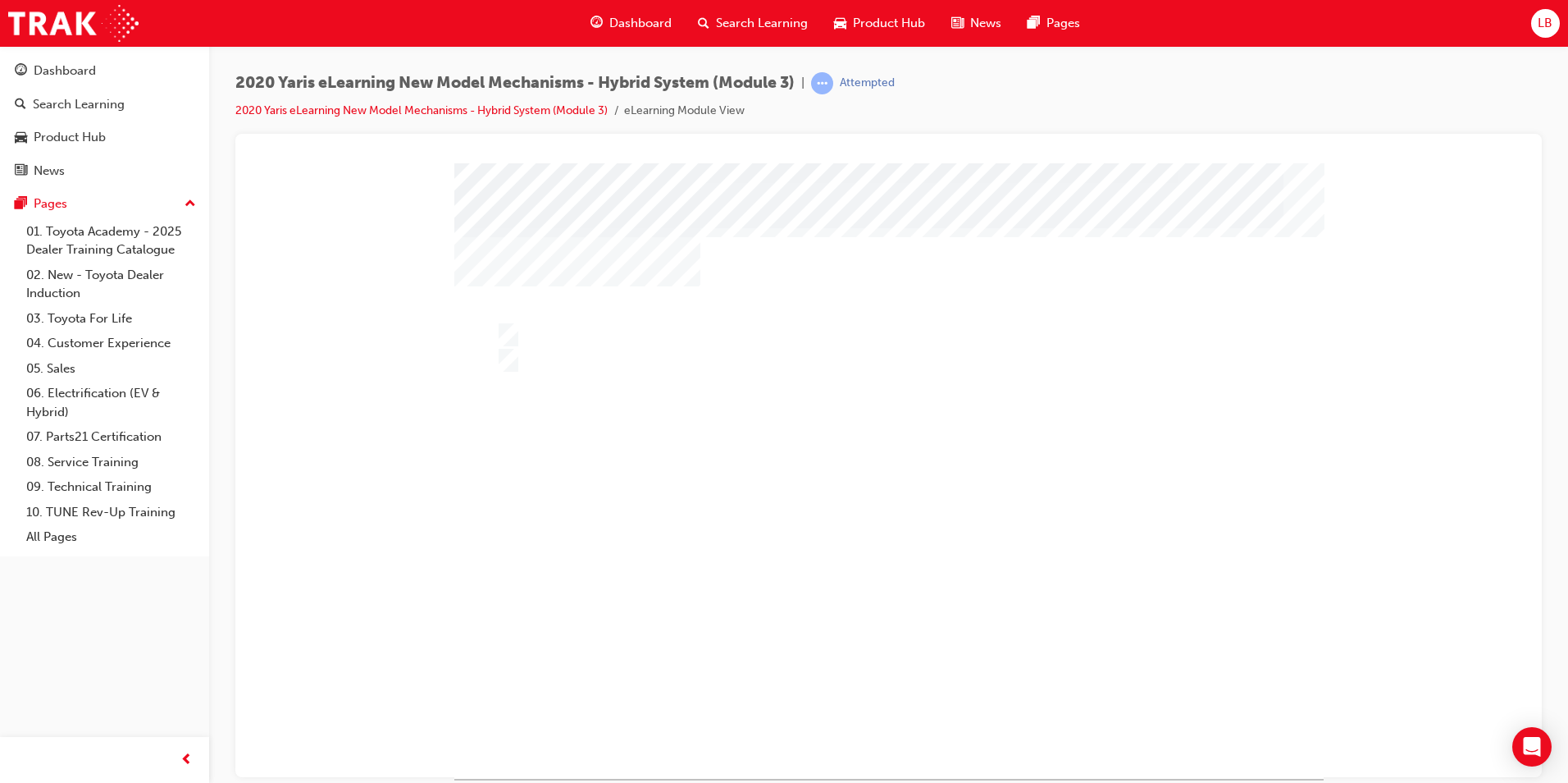
click at [791, 626] on div at bounding box center [889, 470] width 870 height 615
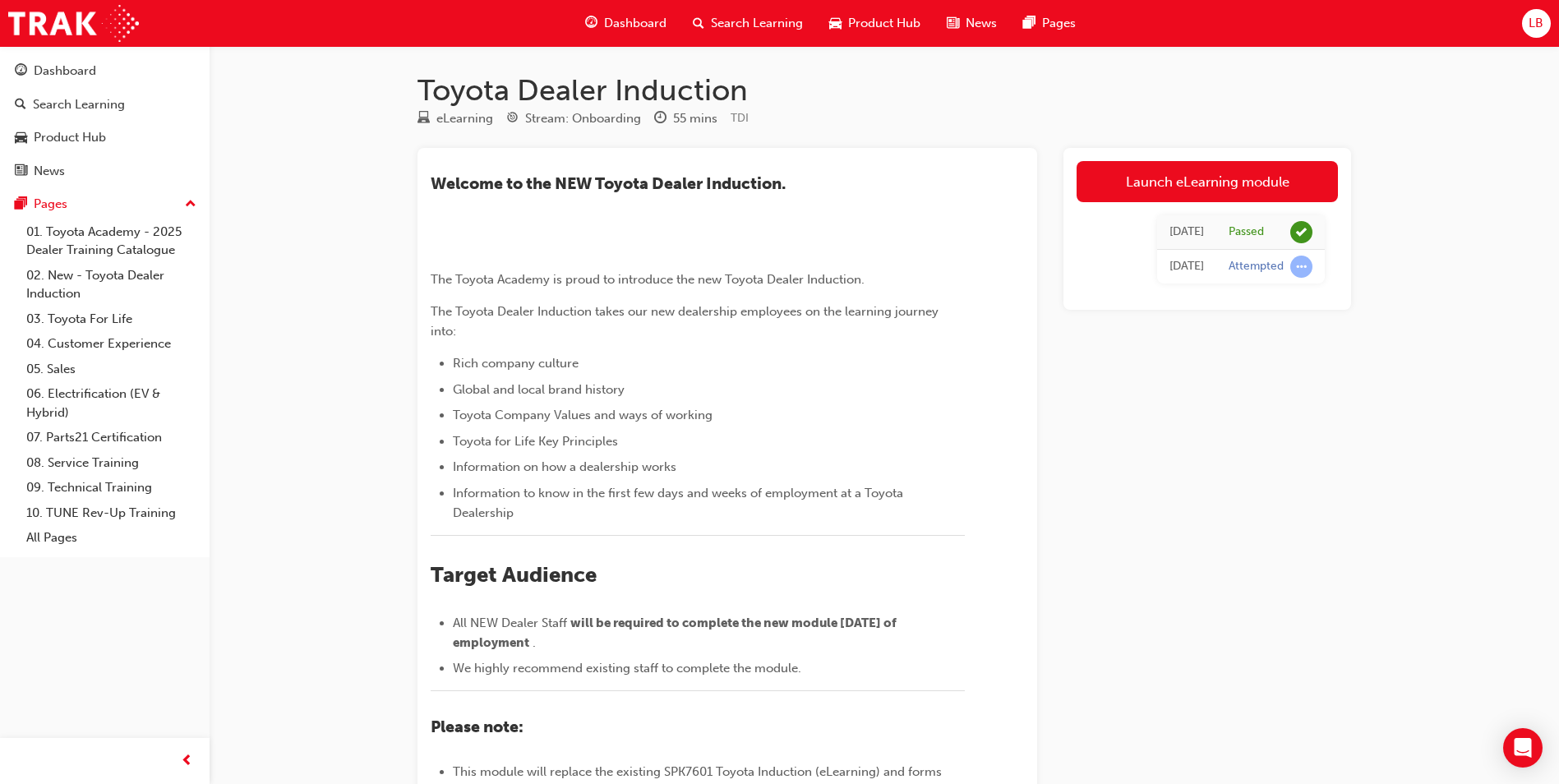
click at [727, 26] on span "Search Learning" at bounding box center [757, 23] width 92 height 19
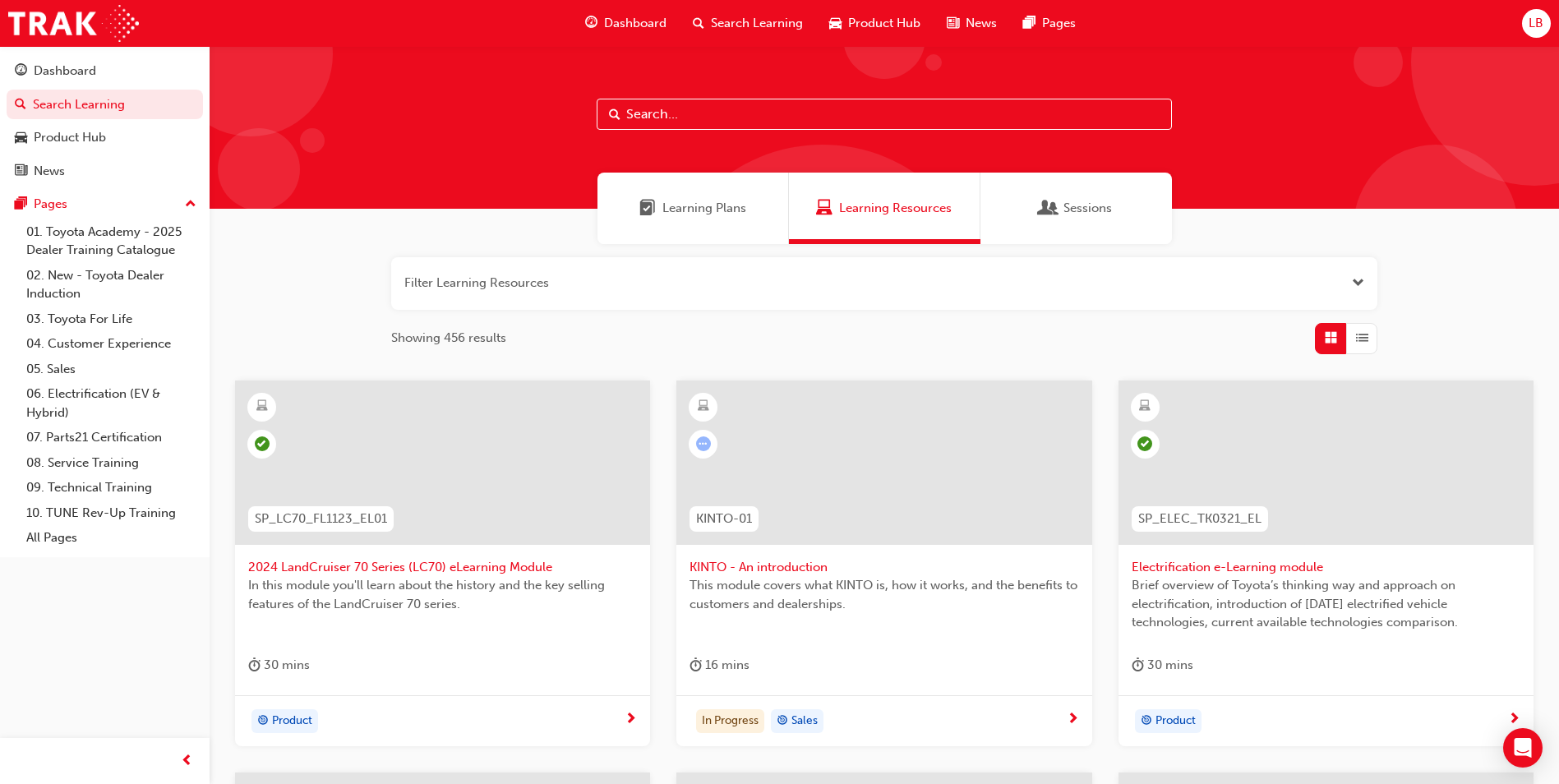
click at [747, 129] on input "text" at bounding box center [884, 114] width 576 height 31
type input "yaris"
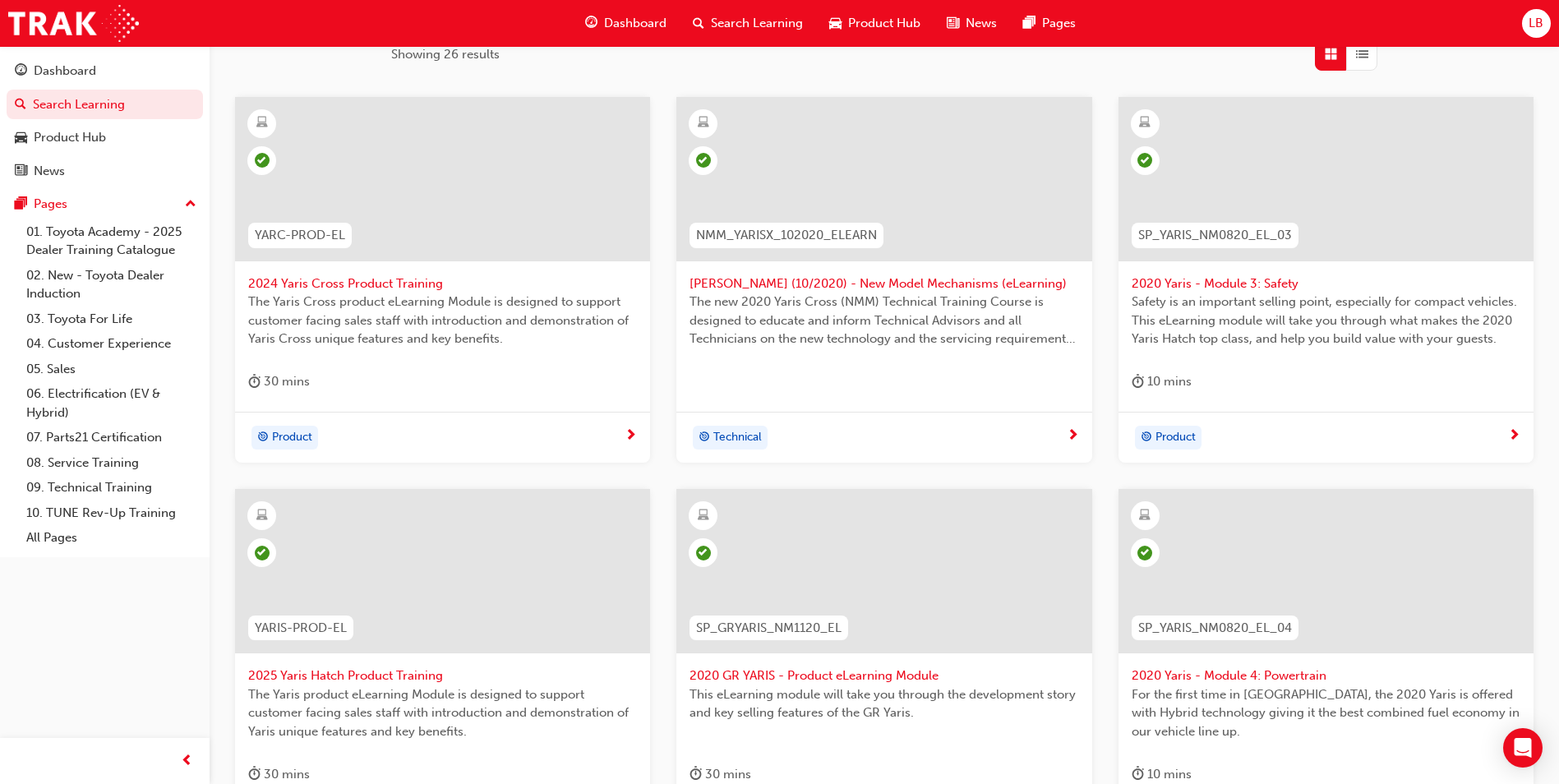
scroll to position [556, 0]
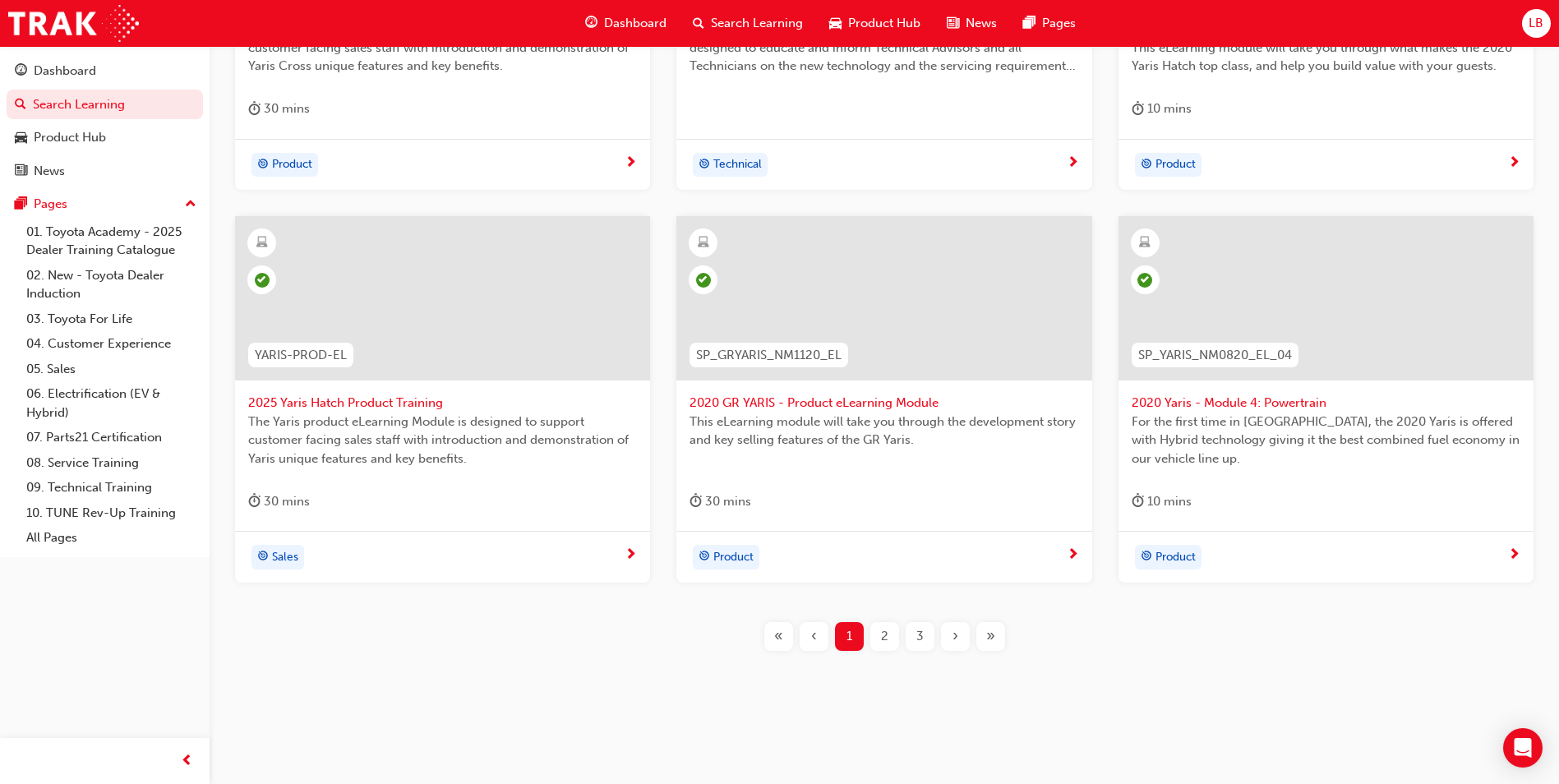
click at [888, 638] on span "2" at bounding box center [885, 637] width 8 height 19
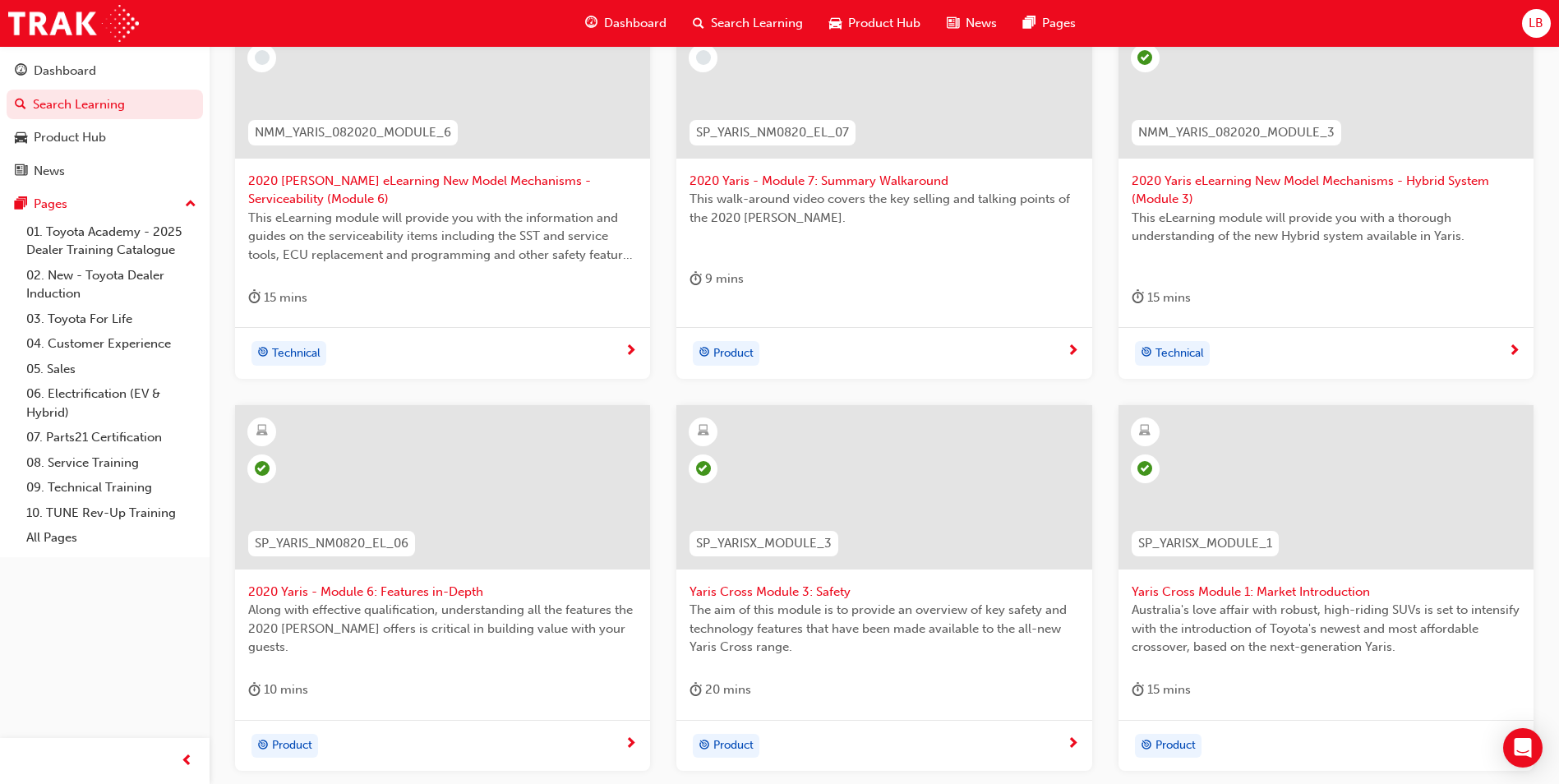
scroll to position [227, 0]
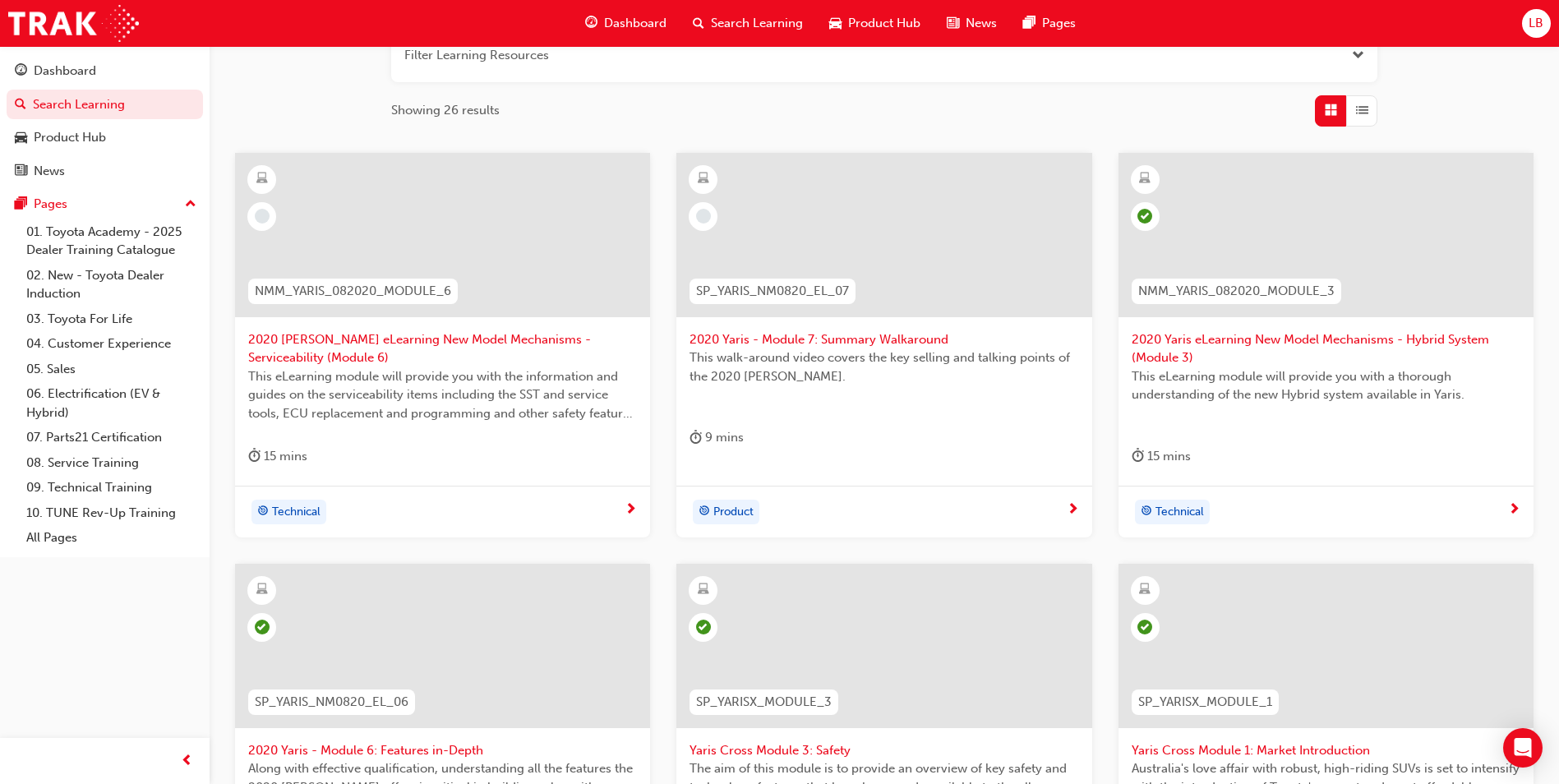
click at [338, 346] on span "2020 [PERSON_NAME] eLearning New Model Mechanisms - Serviceability (Module 6)" at bounding box center [442, 348] width 389 height 37
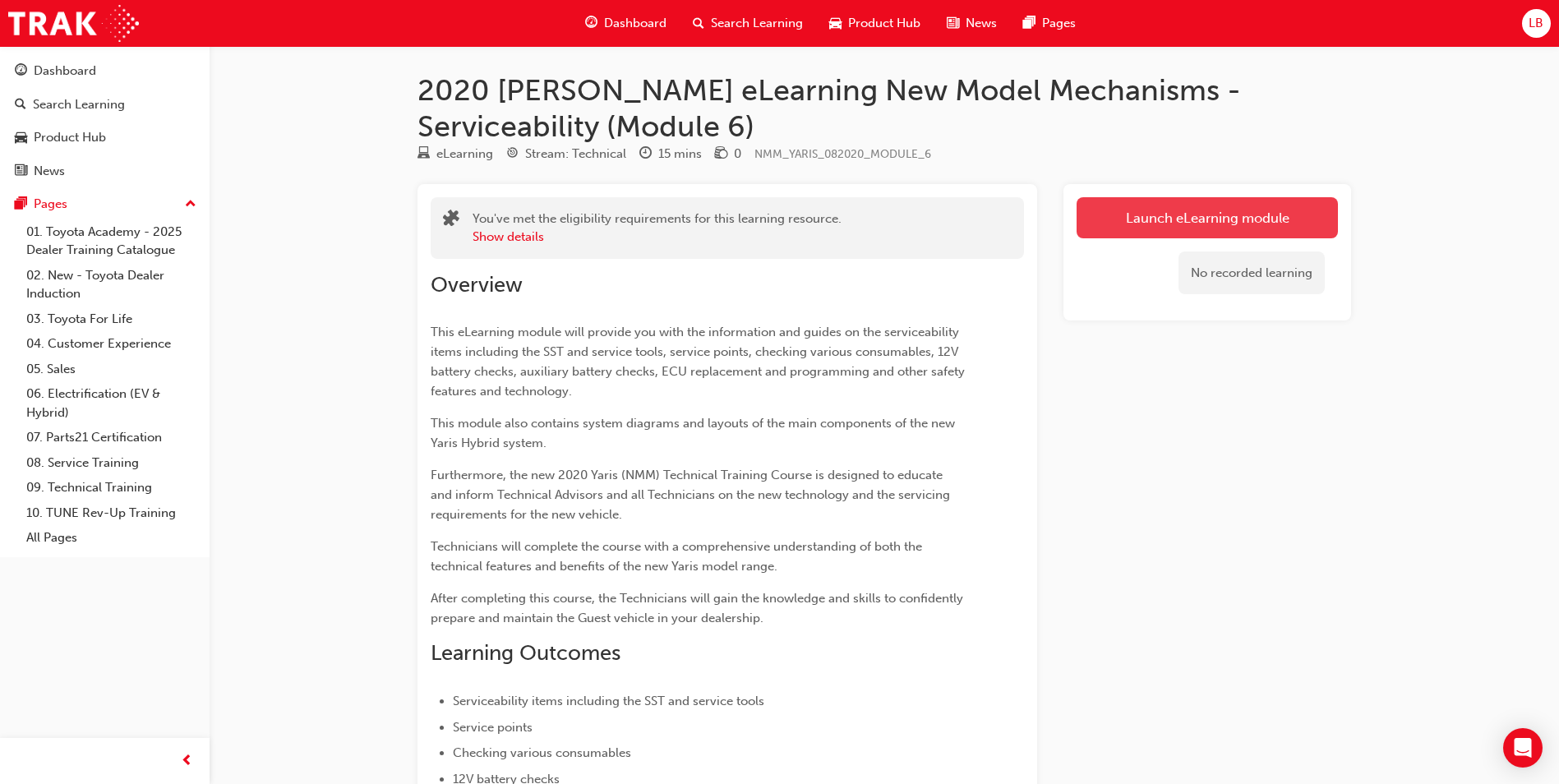
click at [1253, 213] on link "Launch eLearning module" at bounding box center [1207, 218] width 261 height 41
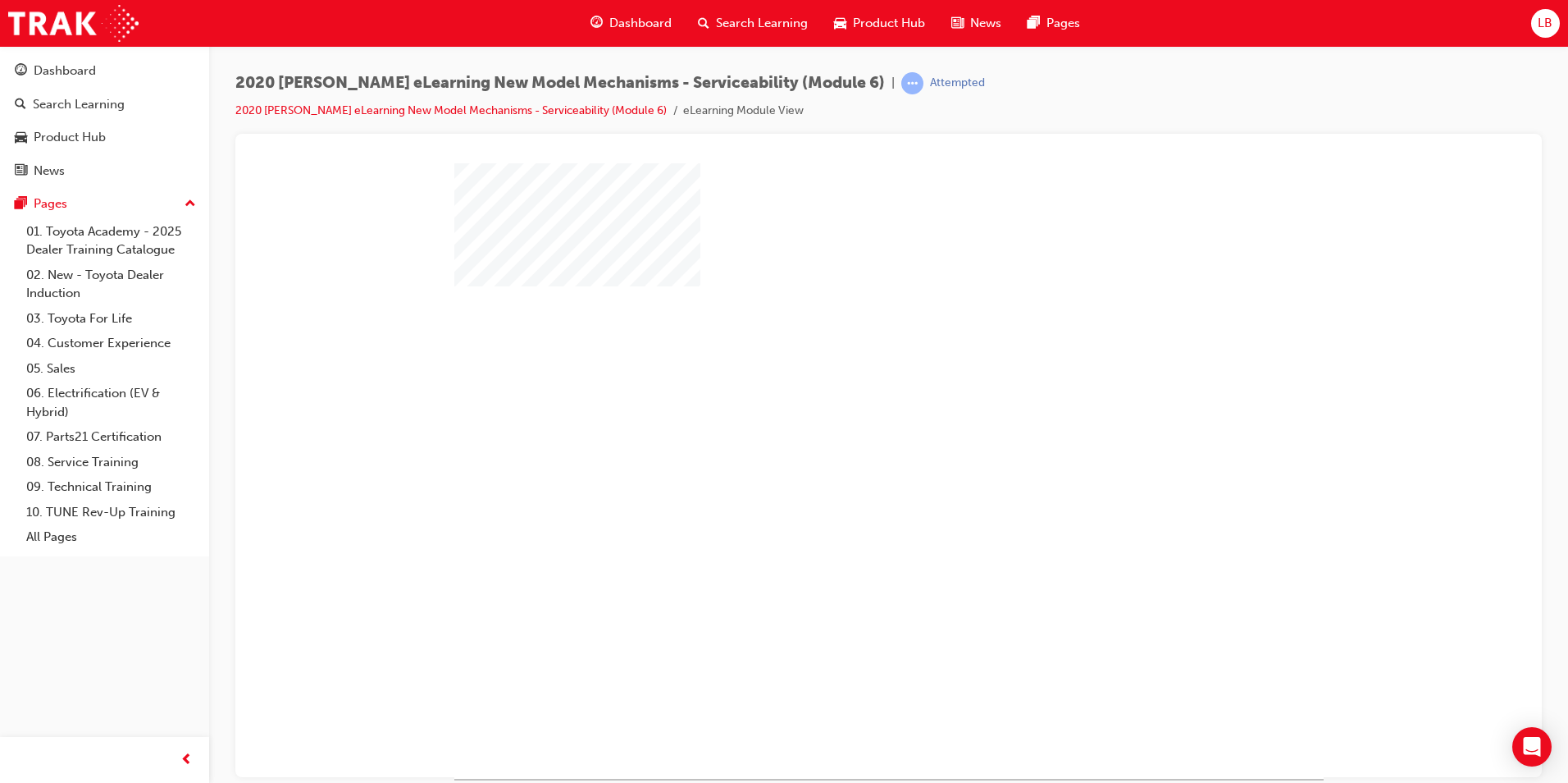
click at [842, 423] on div "play" at bounding box center [842, 423] width 0 height 0
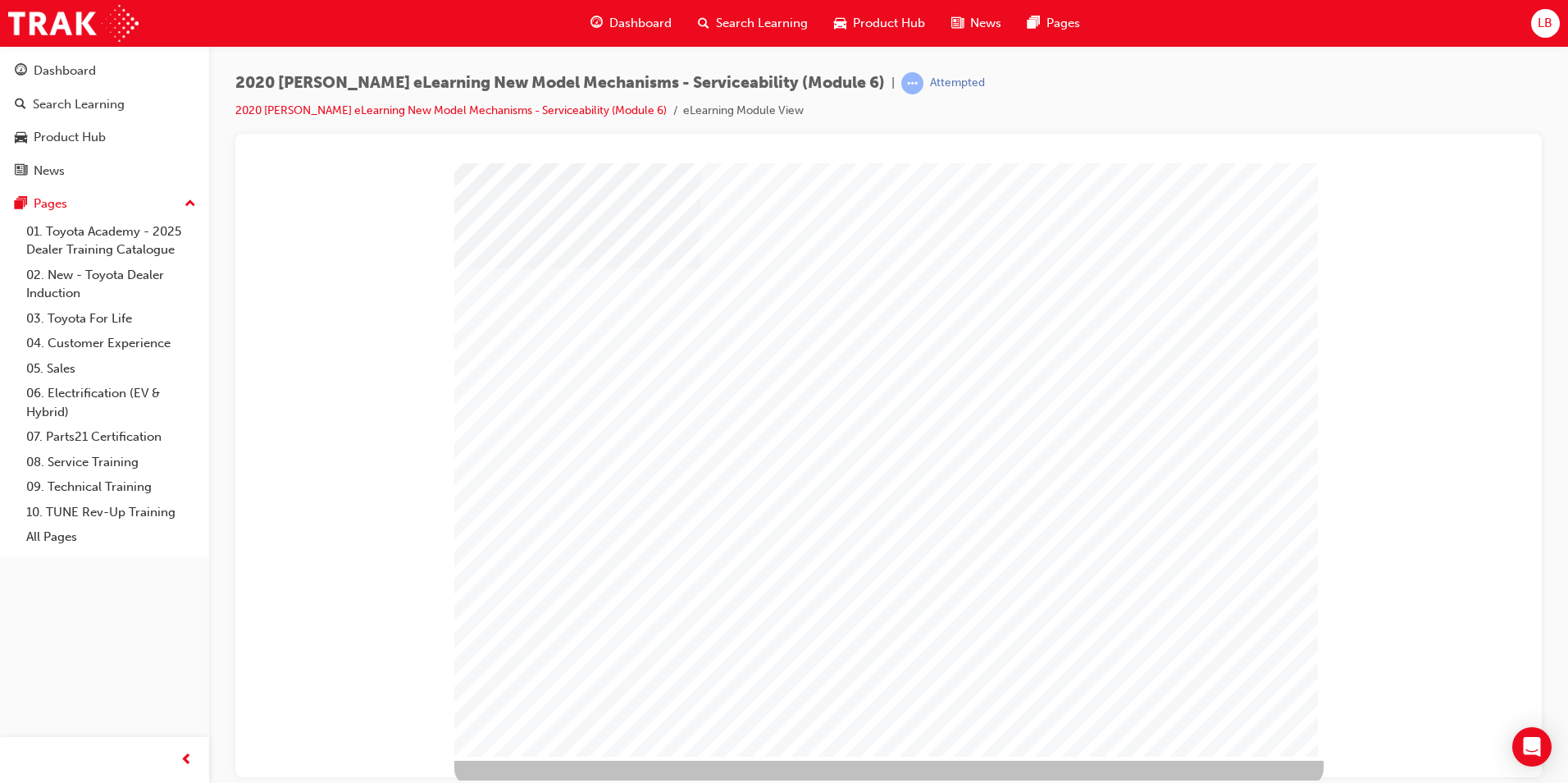
scroll to position [23, 0]
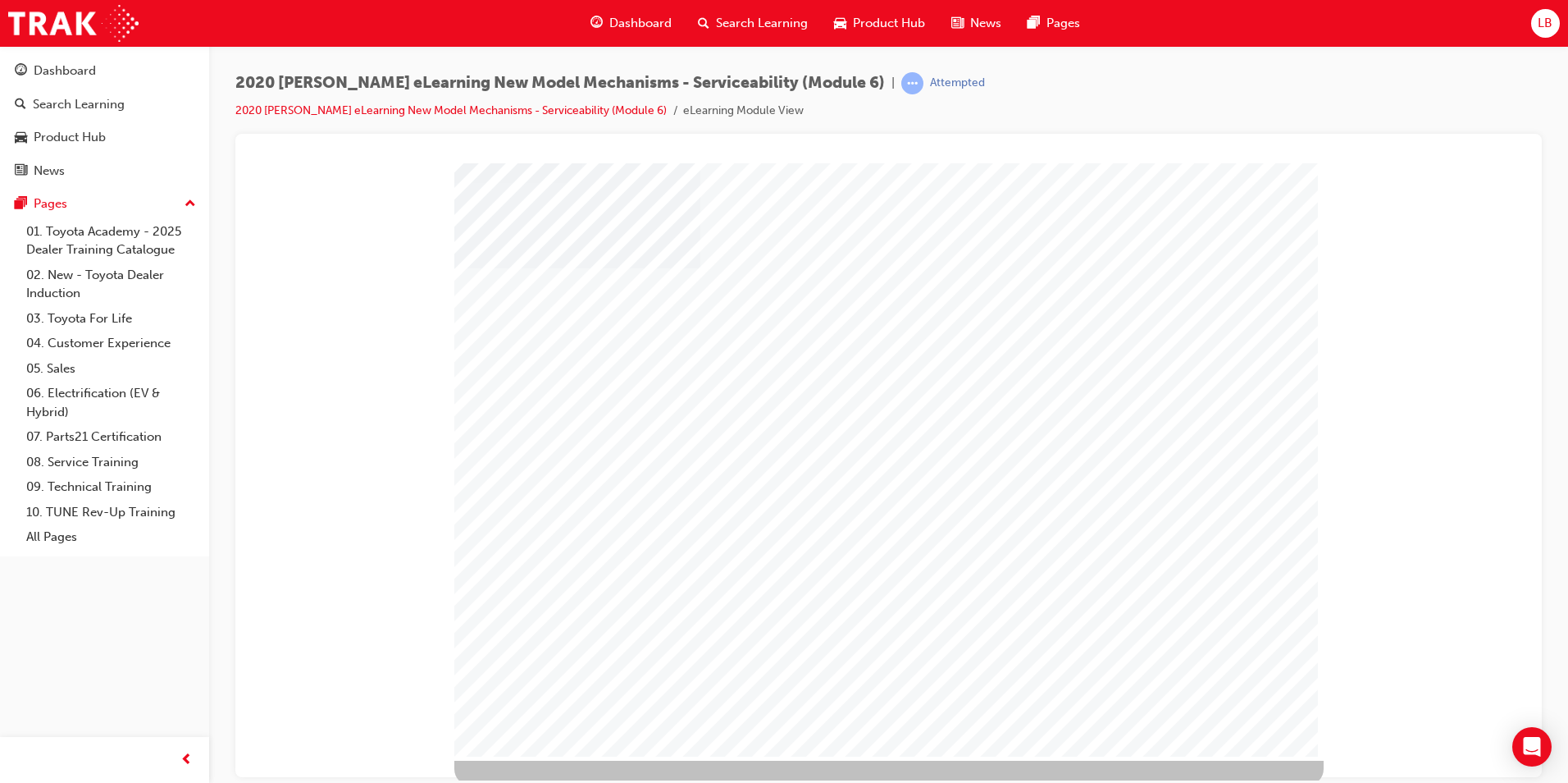
scroll to position [23, 0]
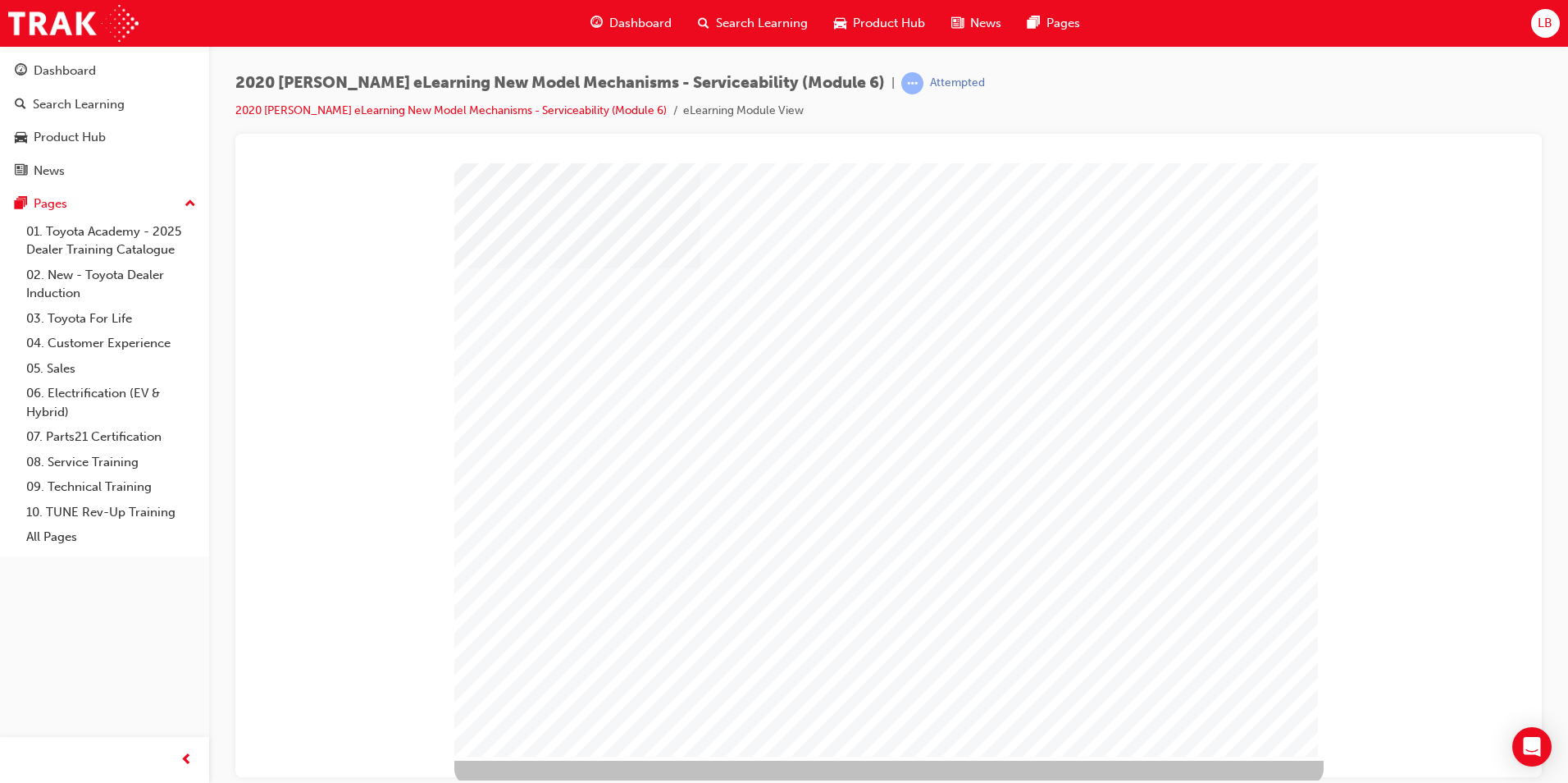
scroll to position [23, 0]
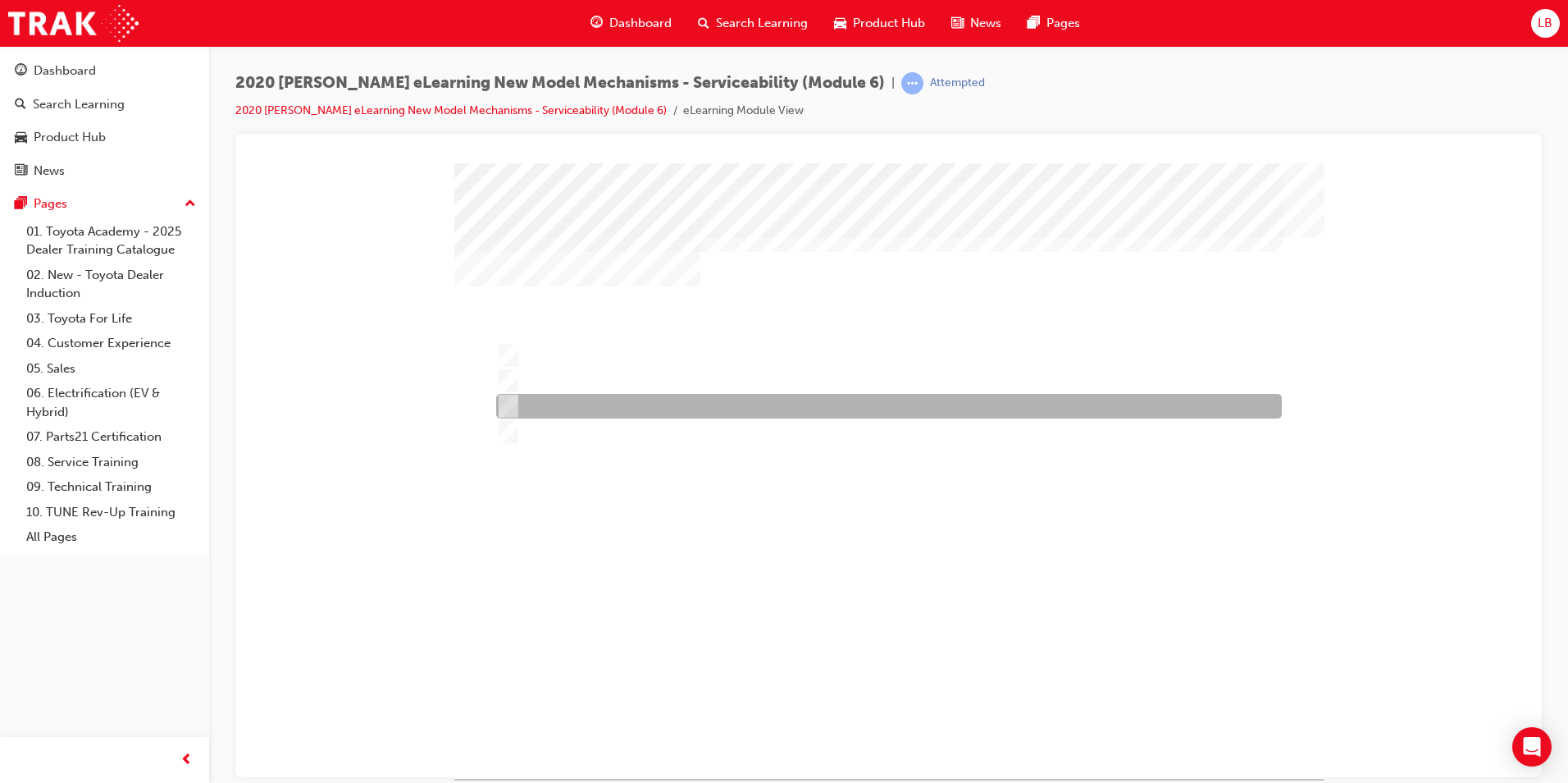
click at [570, 400] on div at bounding box center [885, 406] width 785 height 24
radio input "true"
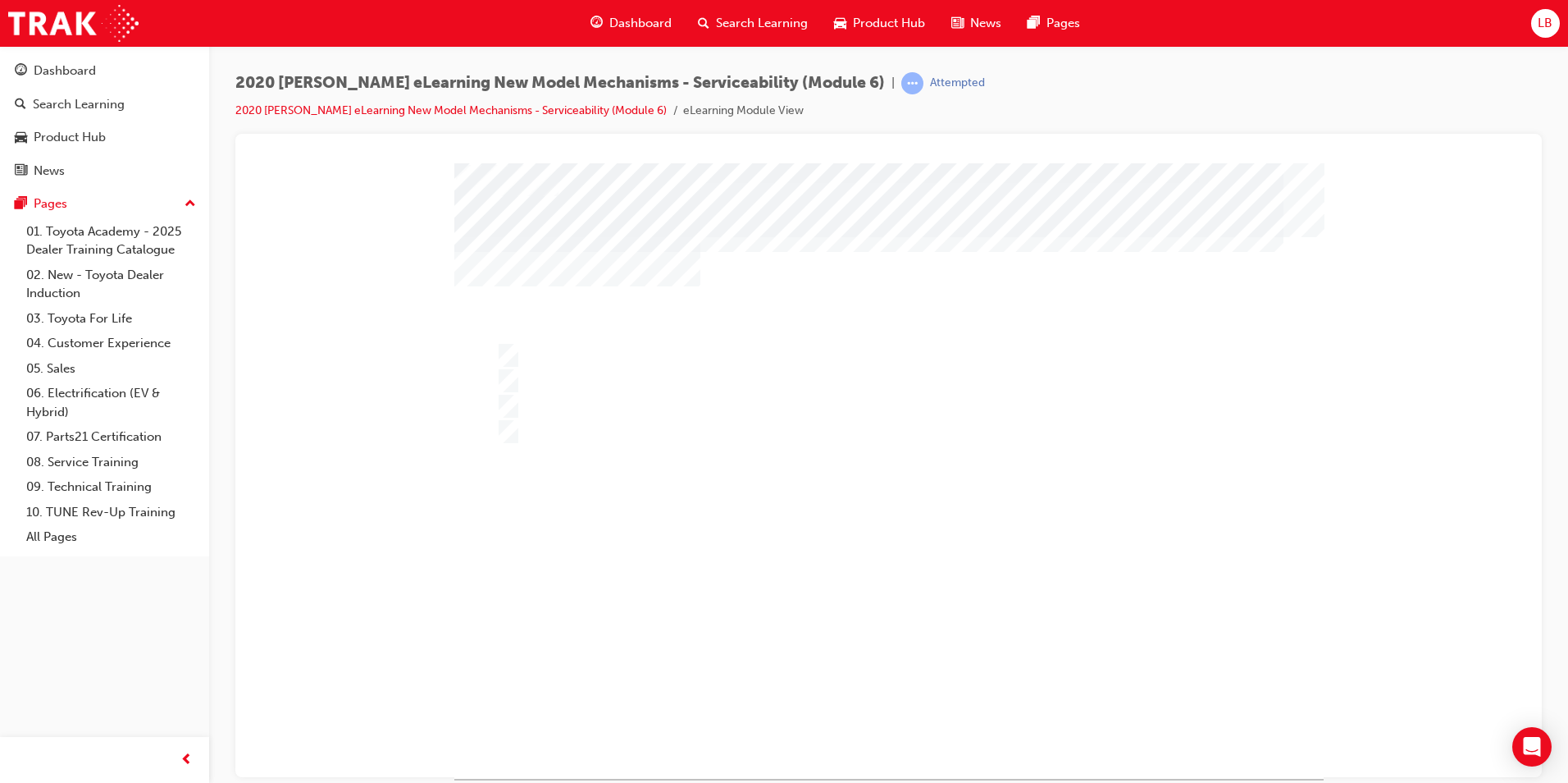
click at [765, 608] on div at bounding box center [889, 470] width 870 height 615
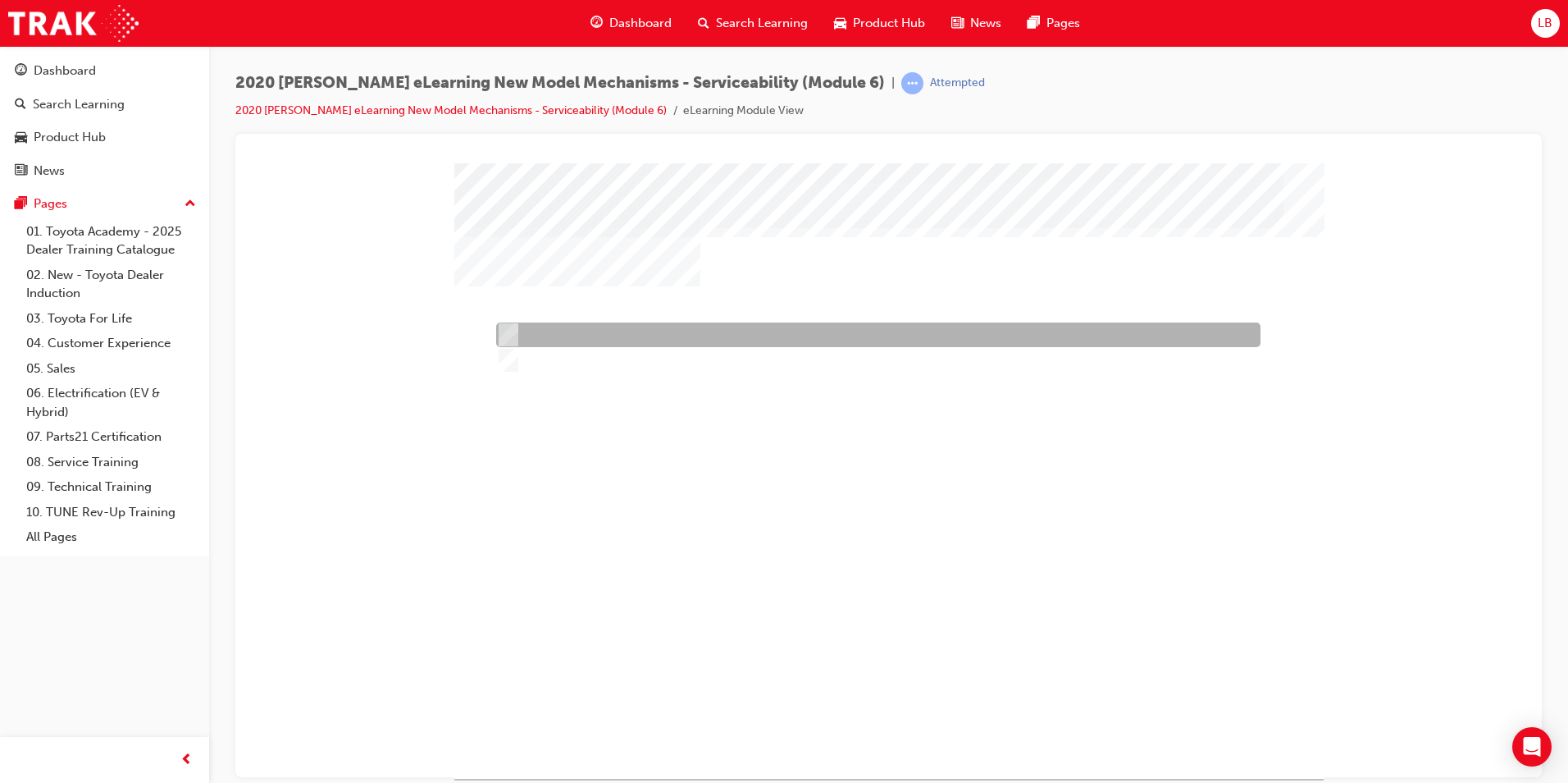
click at [588, 329] on div at bounding box center [874, 335] width 765 height 24
radio input "true"
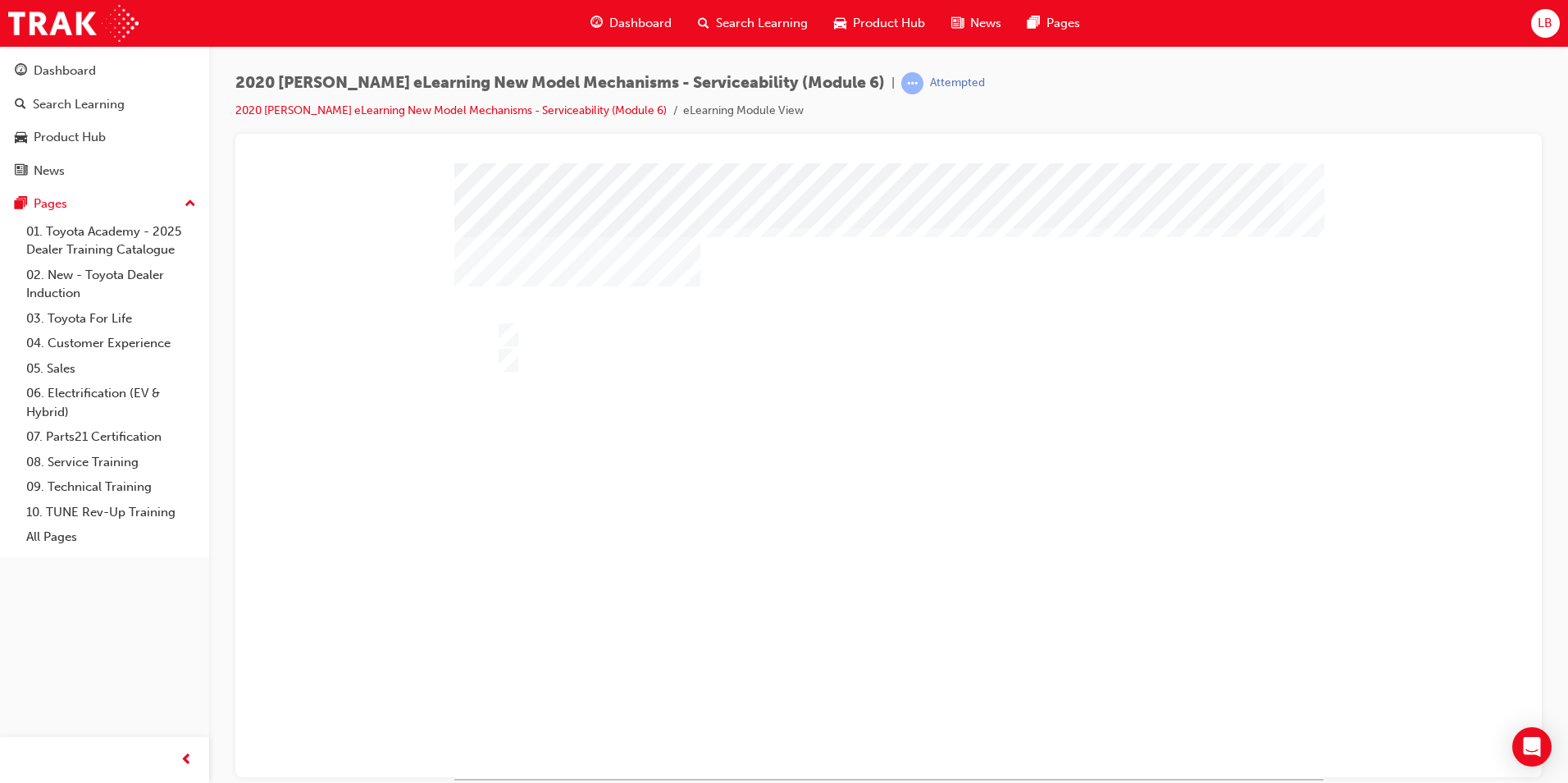
click at [528, 353] on div at bounding box center [889, 470] width 870 height 615
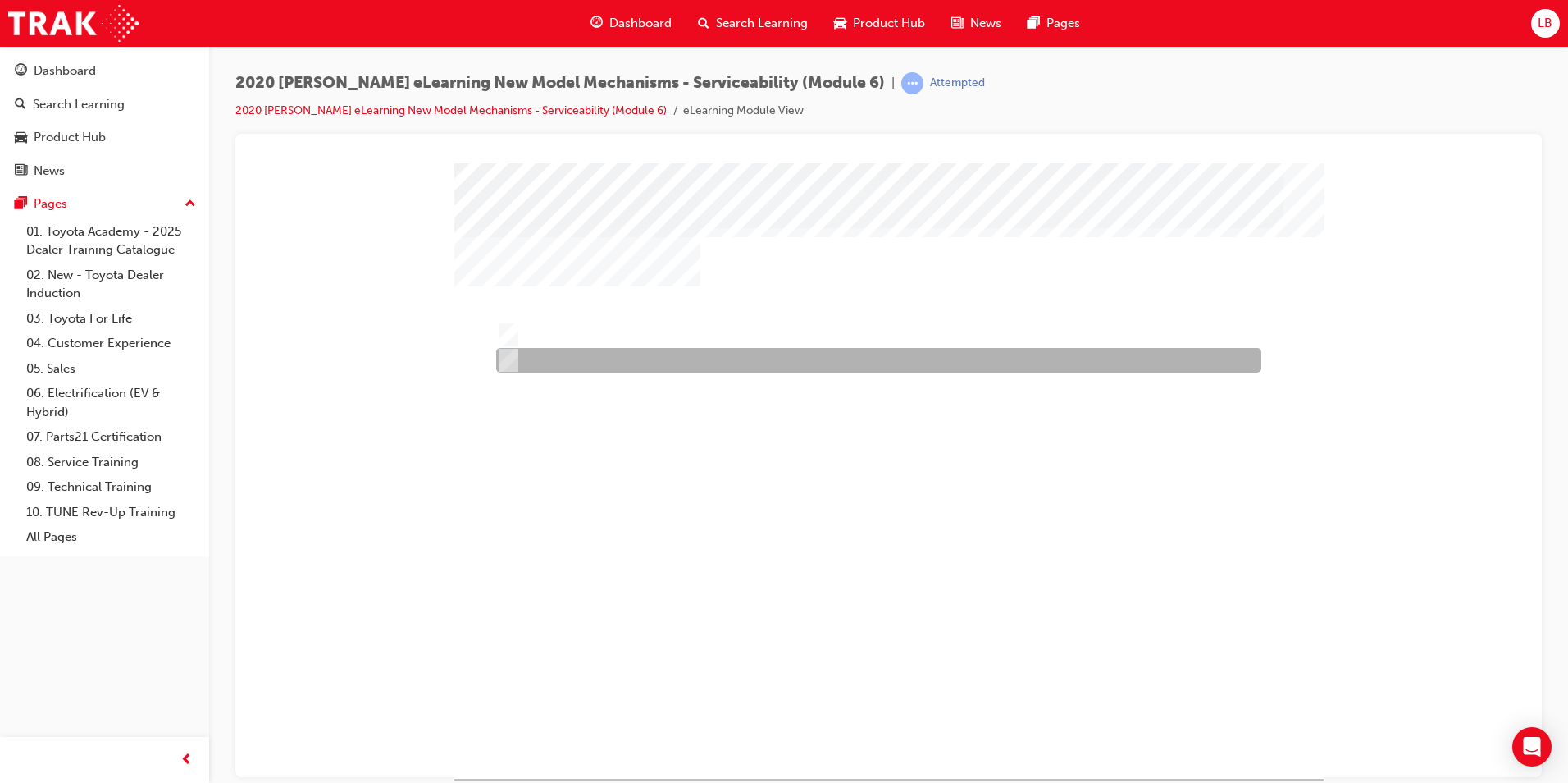
click at [499, 358] on input "Blind Spot Monitor “B” which is blind spot monitor sensor LH" at bounding box center [504, 360] width 18 height 18
radio input "true"
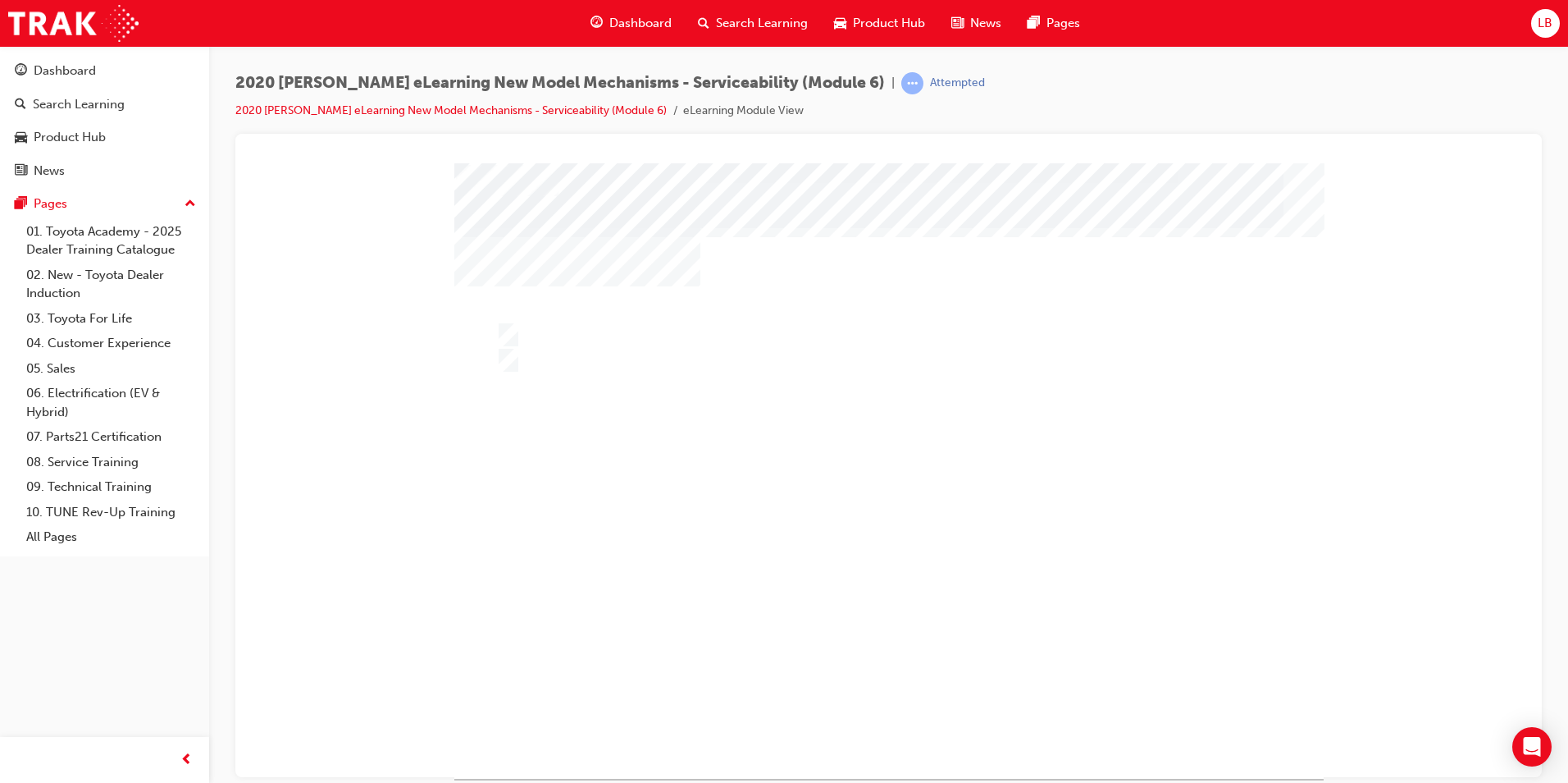
click at [721, 629] on div at bounding box center [889, 489] width 870 height 615
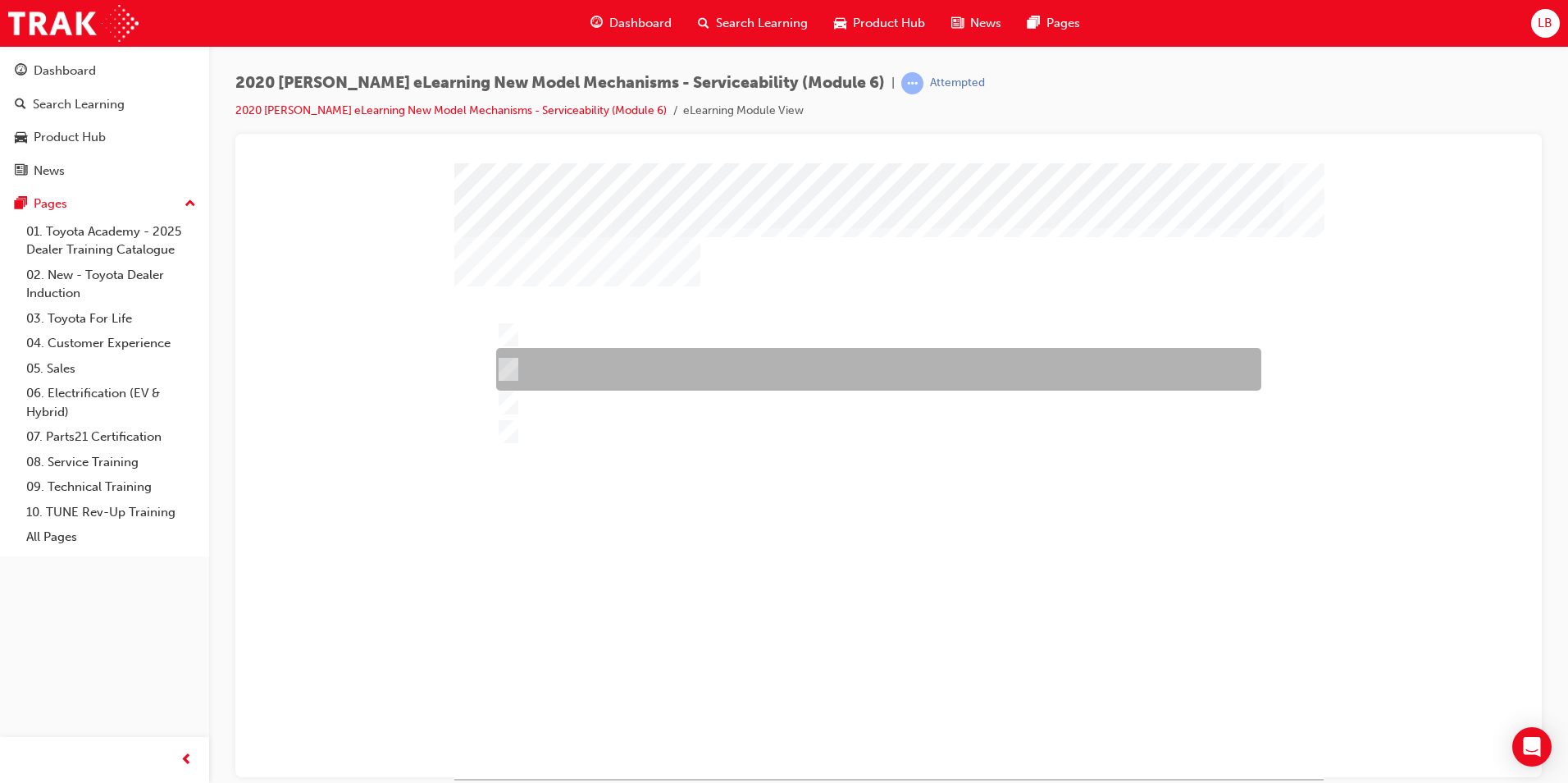
click at [621, 377] on div at bounding box center [874, 369] width 765 height 43
radio input "true"
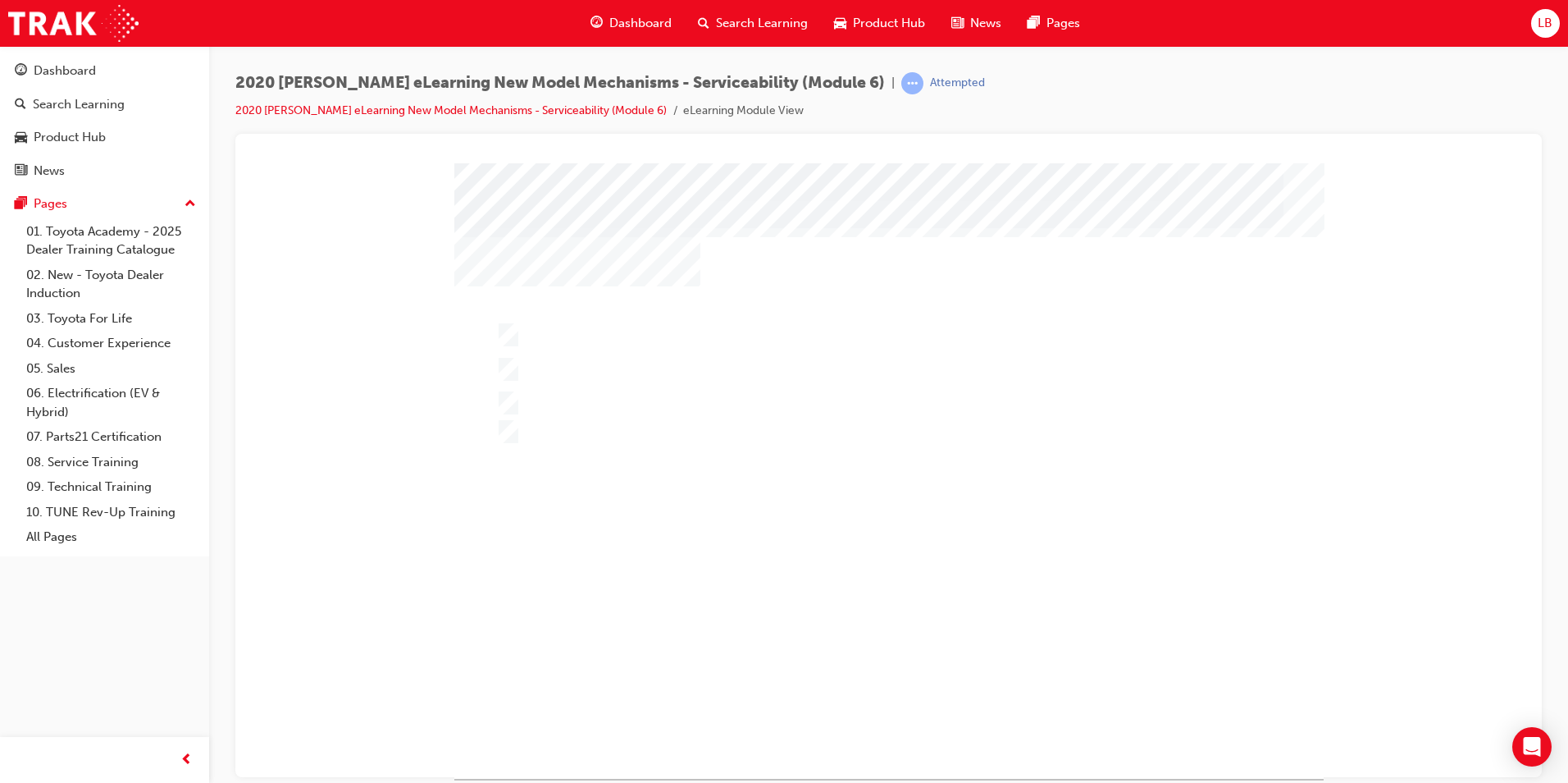
click at [745, 620] on div at bounding box center [889, 470] width 870 height 615
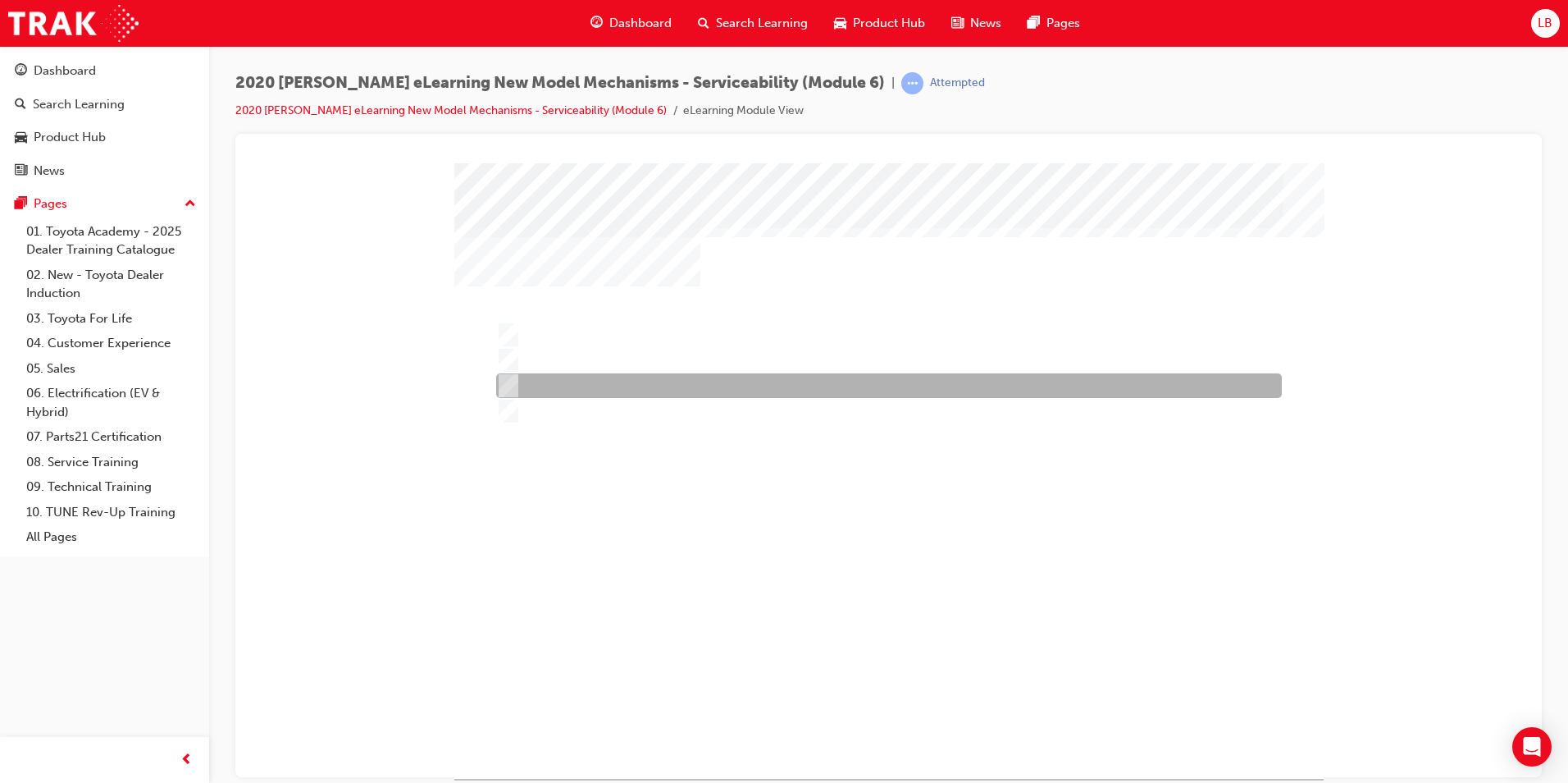
click at [639, 391] on div at bounding box center [885, 385] width 785 height 24
radio input "true"
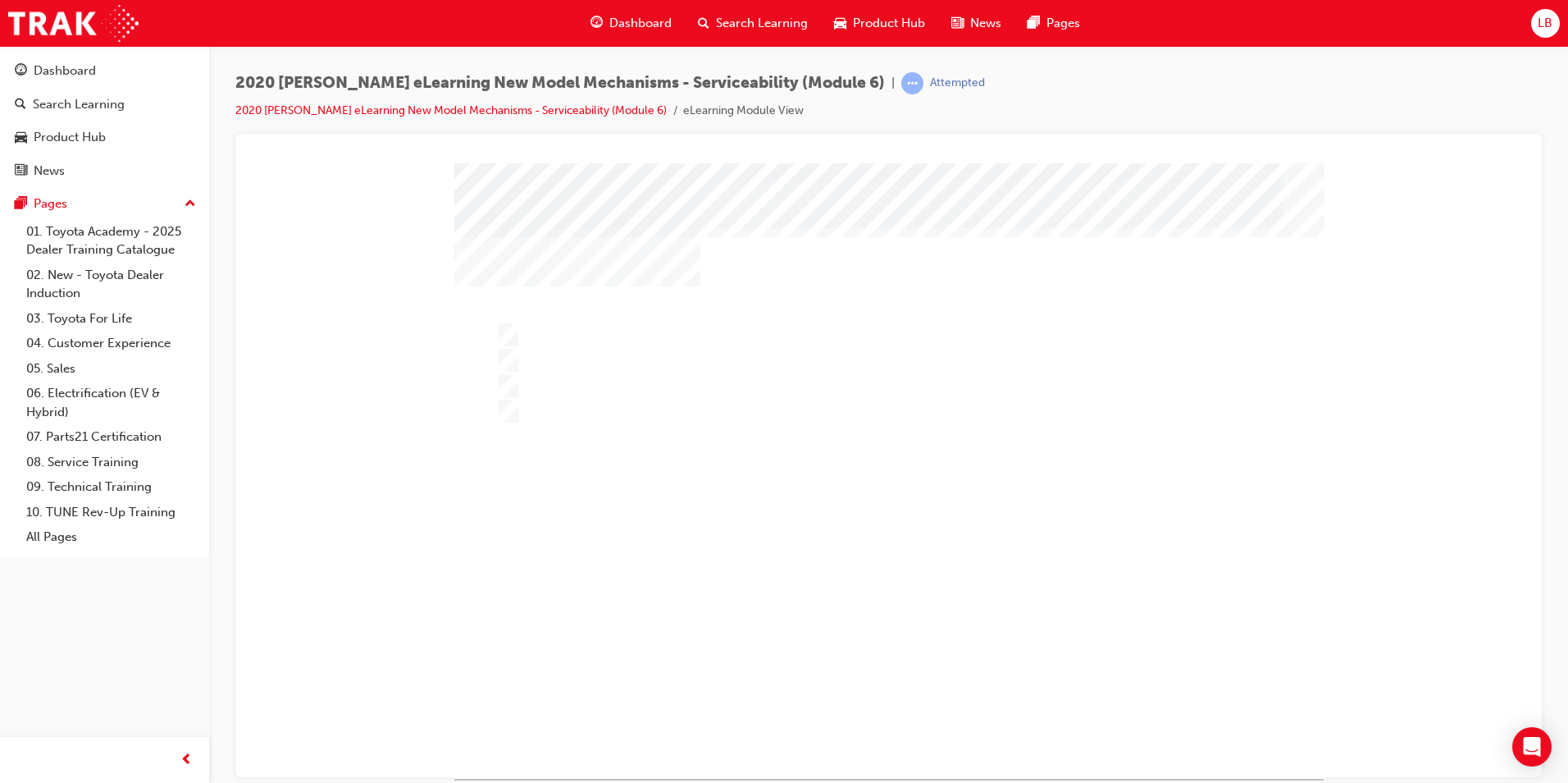
click at [730, 616] on div at bounding box center [889, 470] width 870 height 615
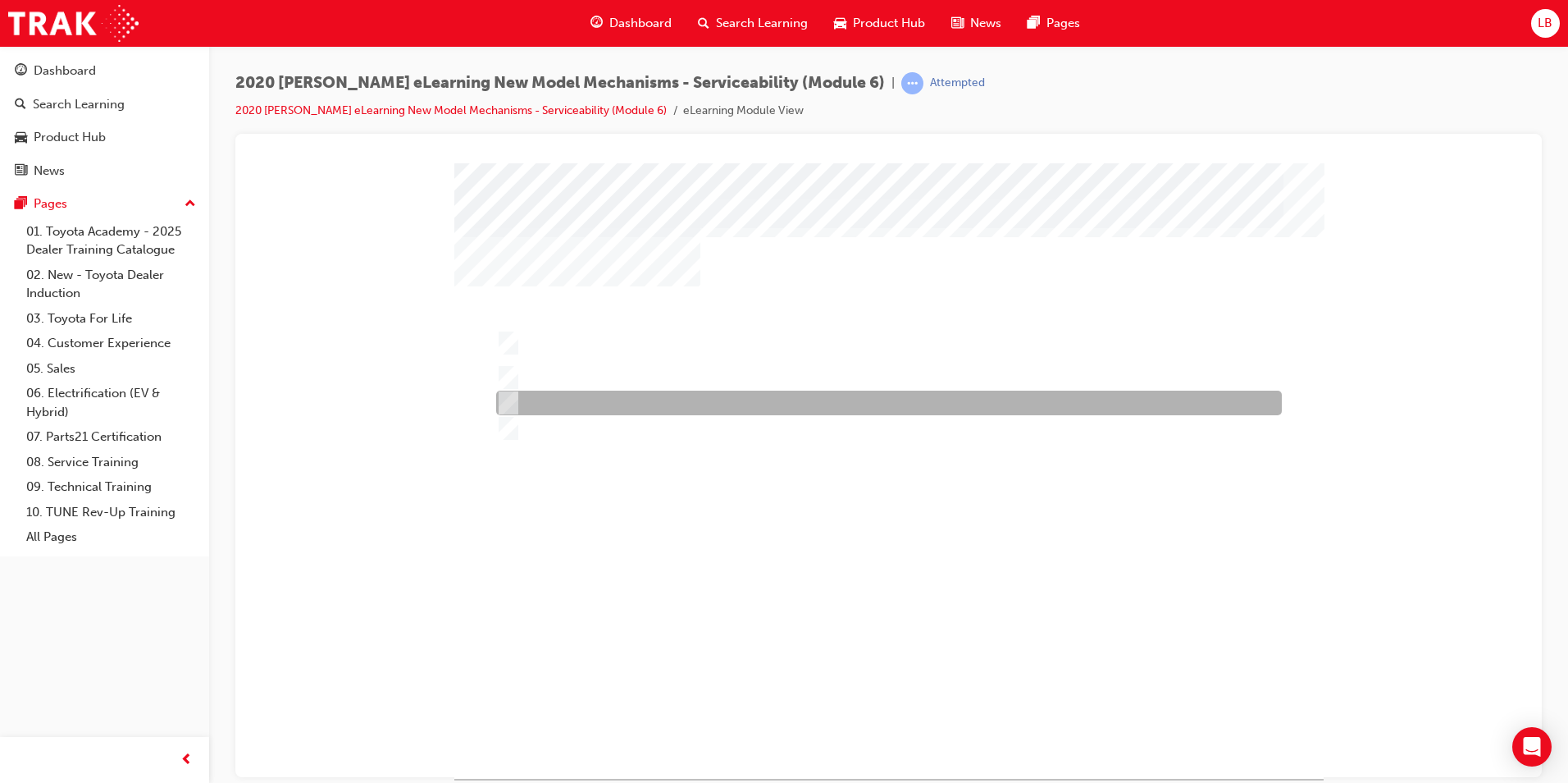
click at [684, 409] on div at bounding box center [885, 403] width 785 height 24
radio input "true"
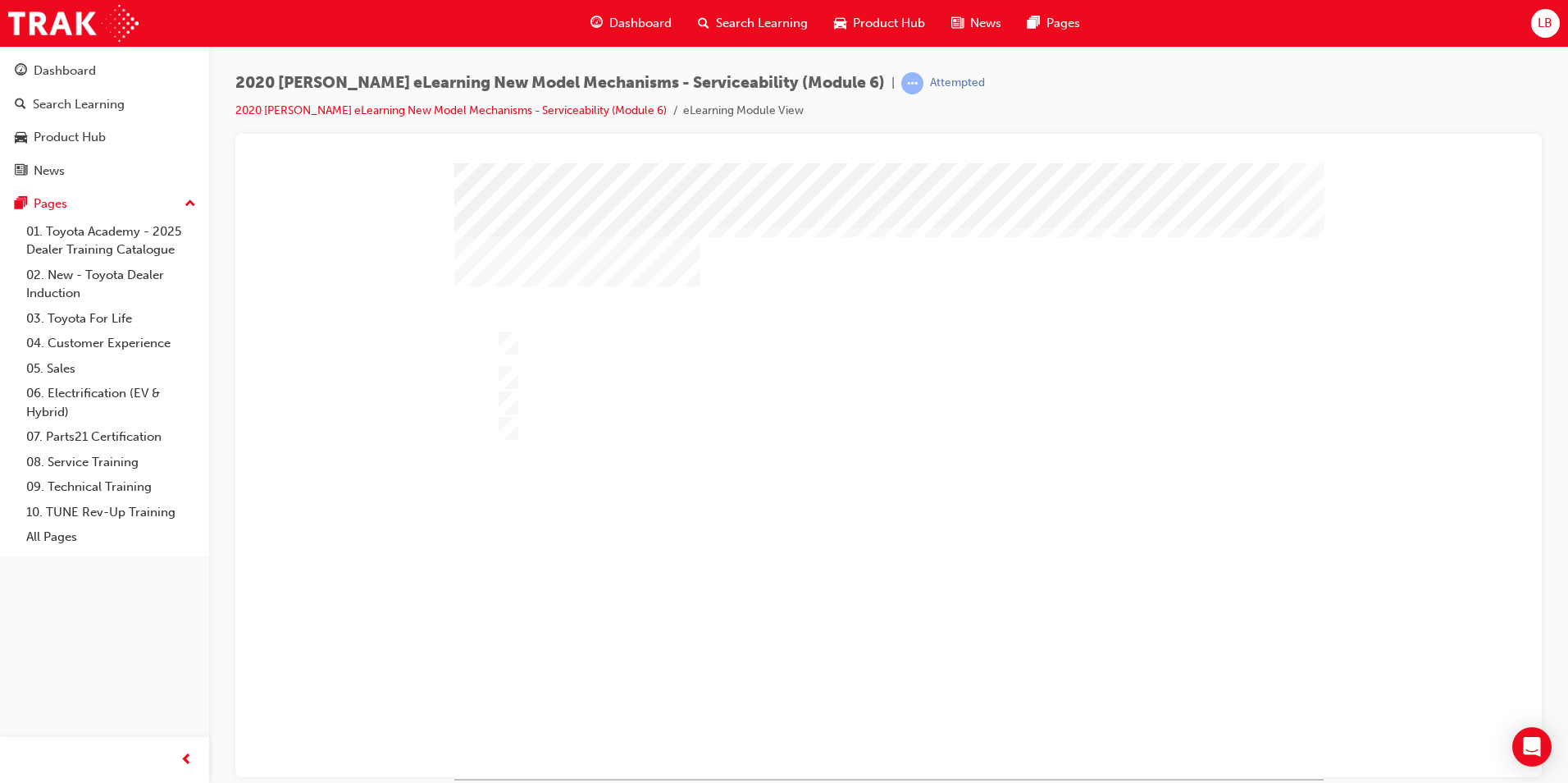
click at [765, 617] on div at bounding box center [889, 470] width 870 height 615
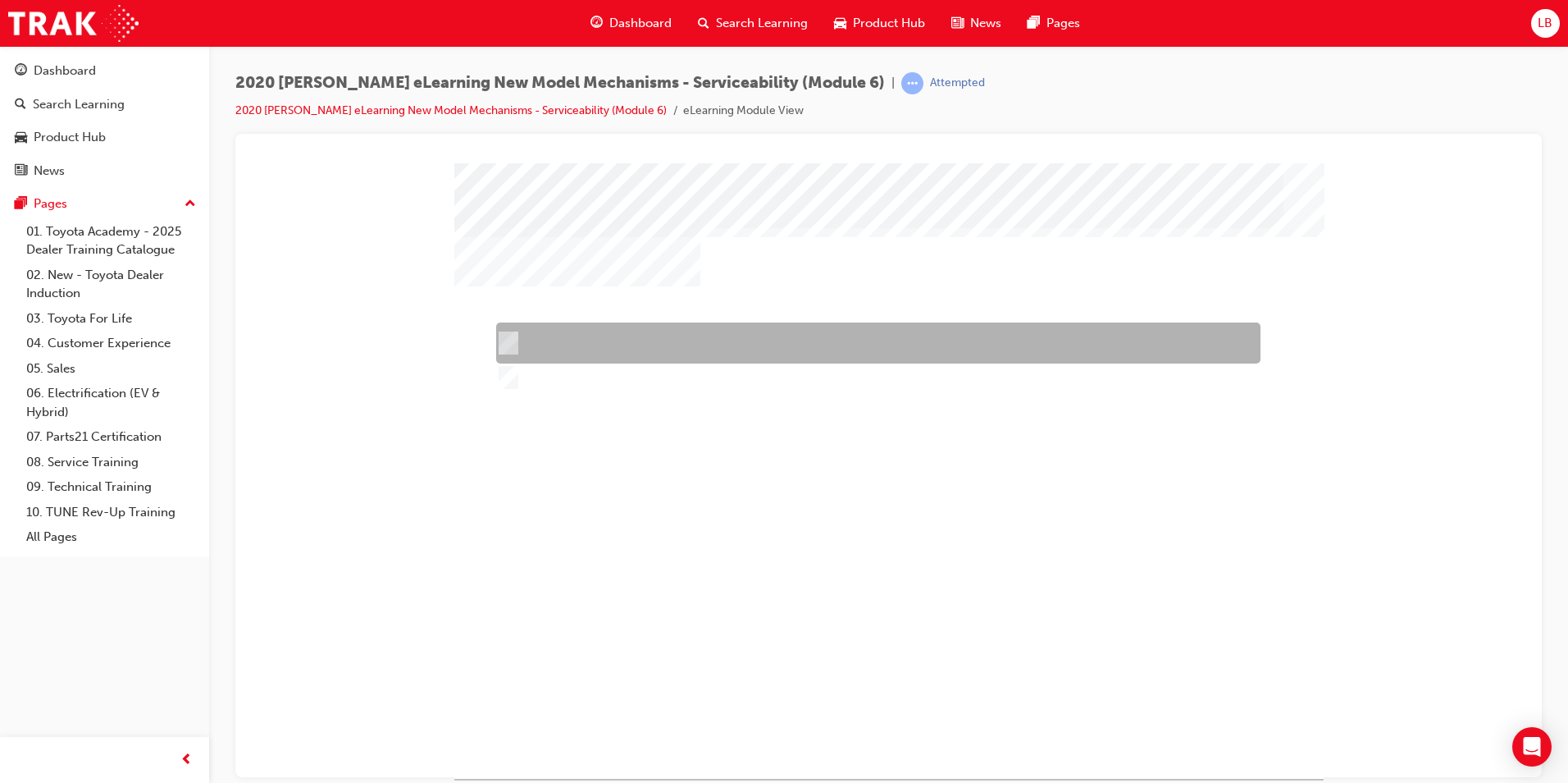
click at [565, 333] on div at bounding box center [874, 343] width 765 height 41
radio input "true"
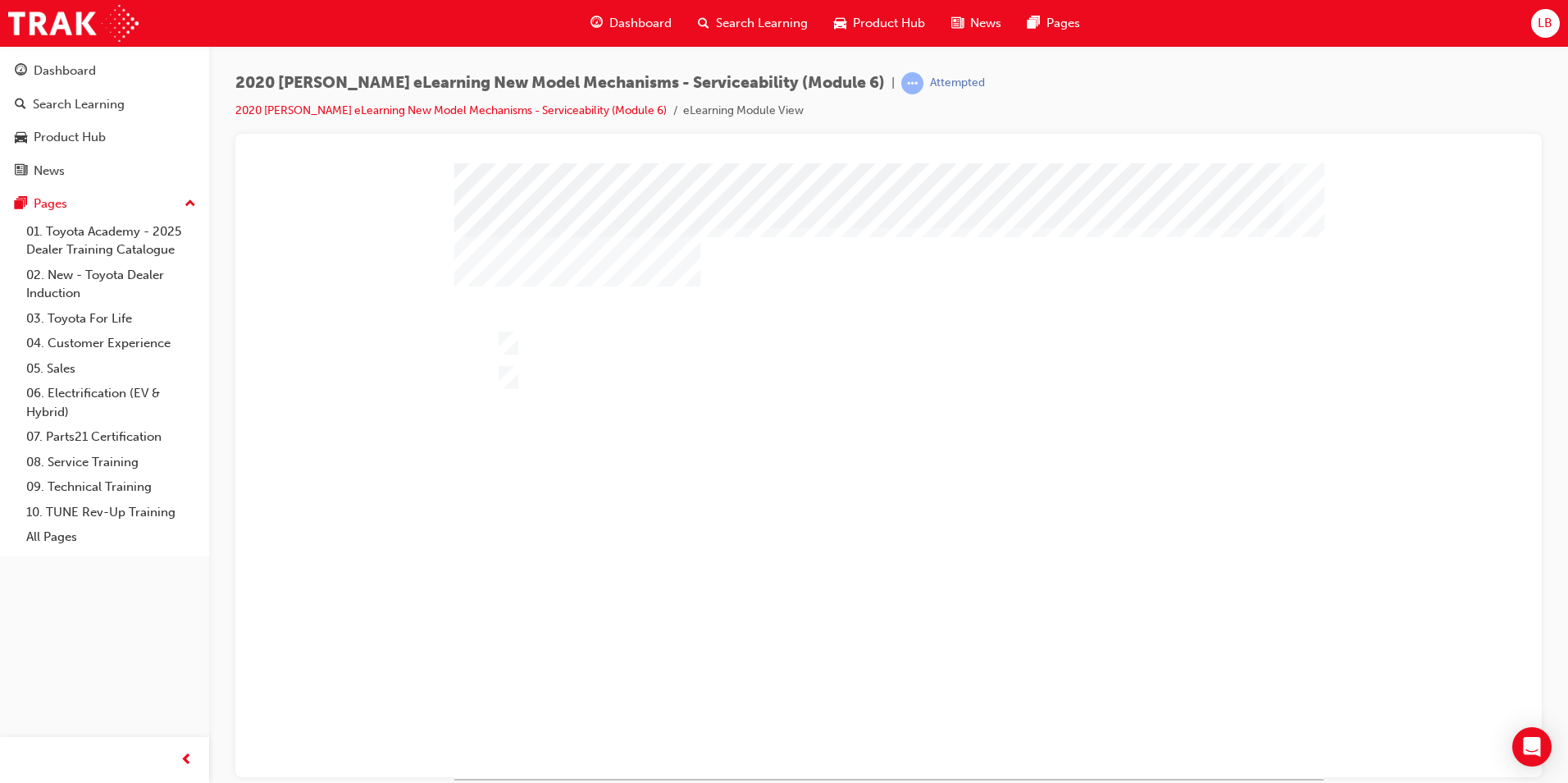
click at [733, 601] on div at bounding box center [889, 470] width 870 height 615
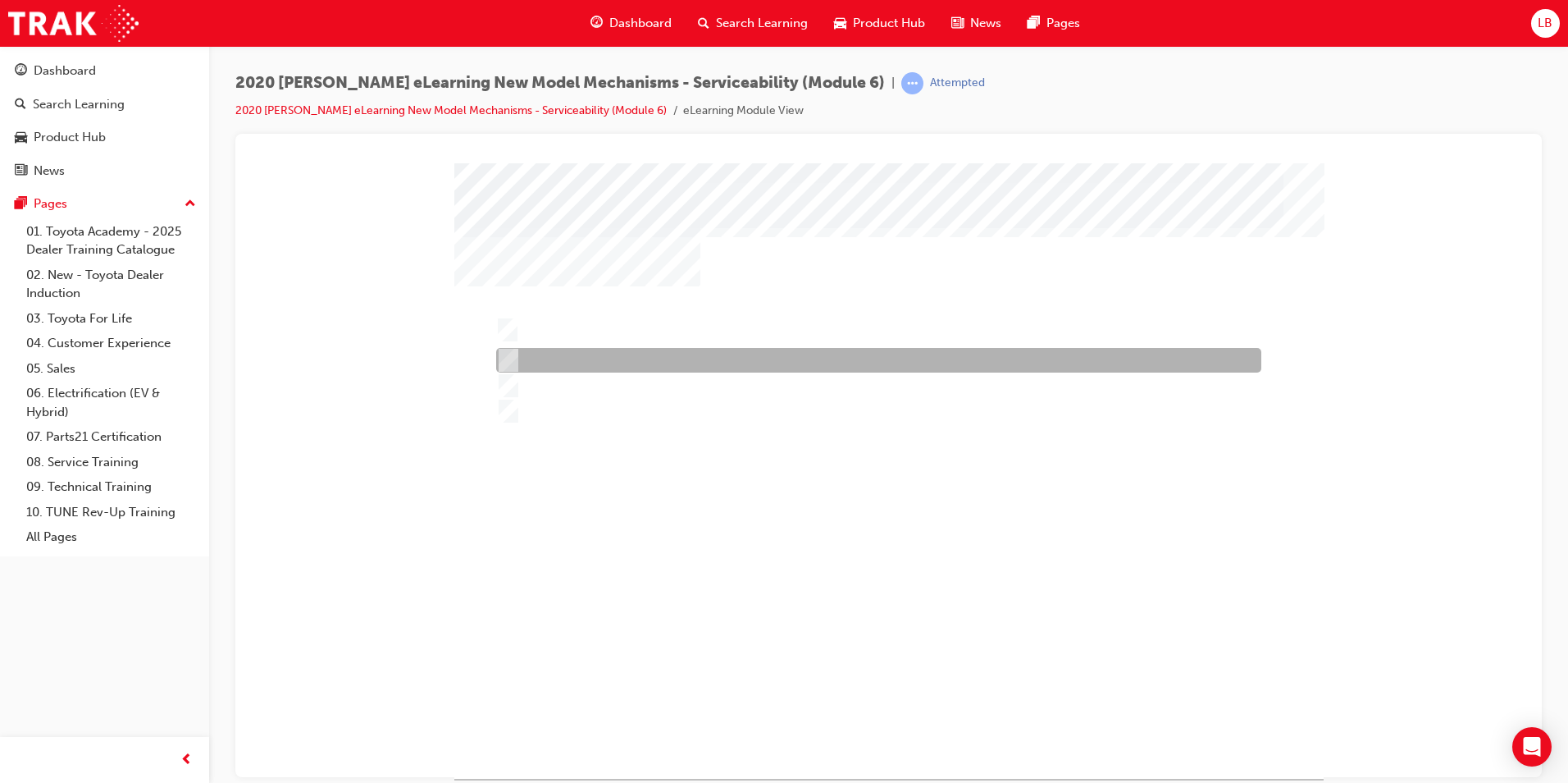
click at [606, 358] on div at bounding box center [874, 360] width 765 height 24
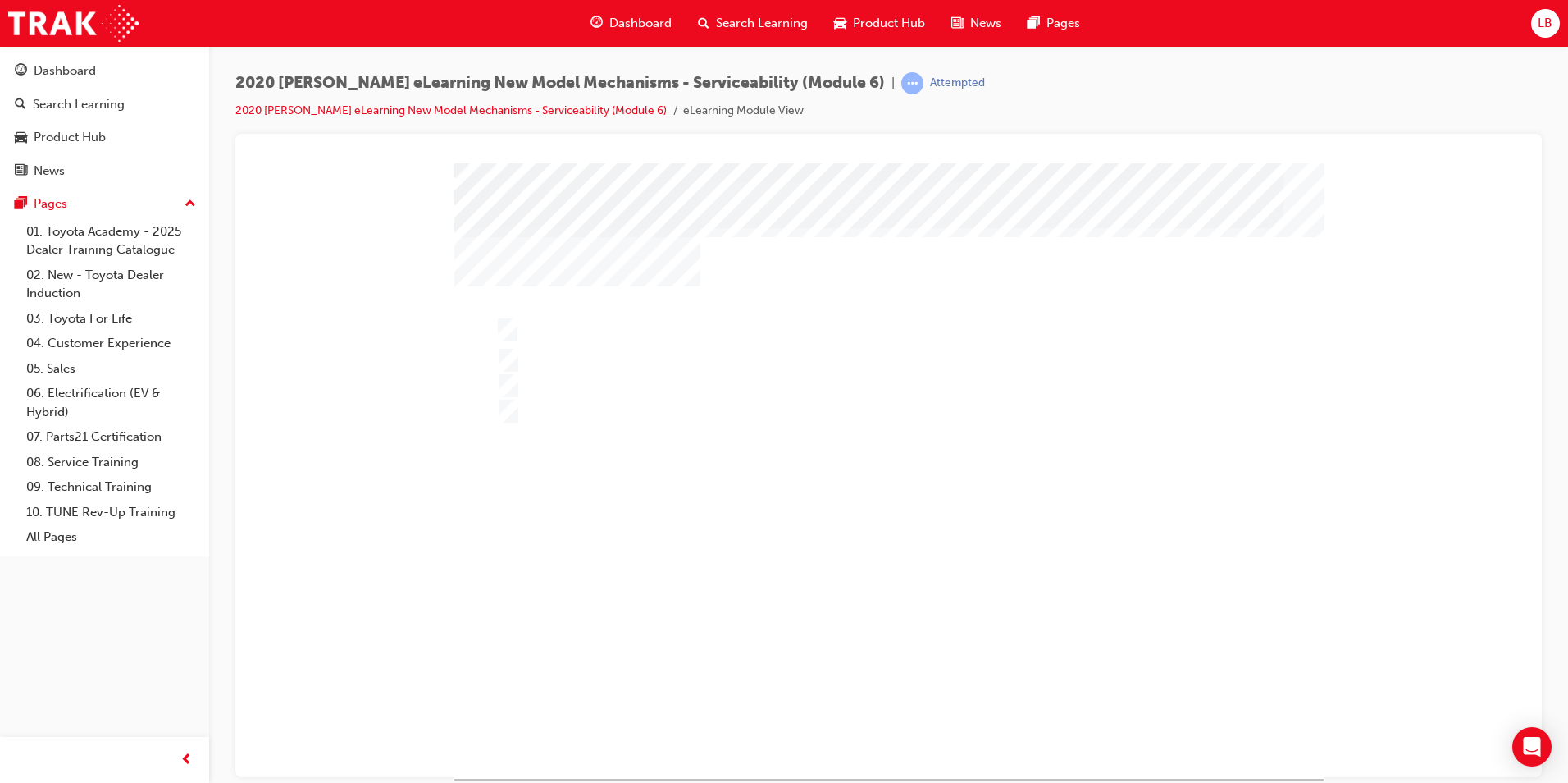
click at [584, 387] on div at bounding box center [889, 470] width 870 height 615
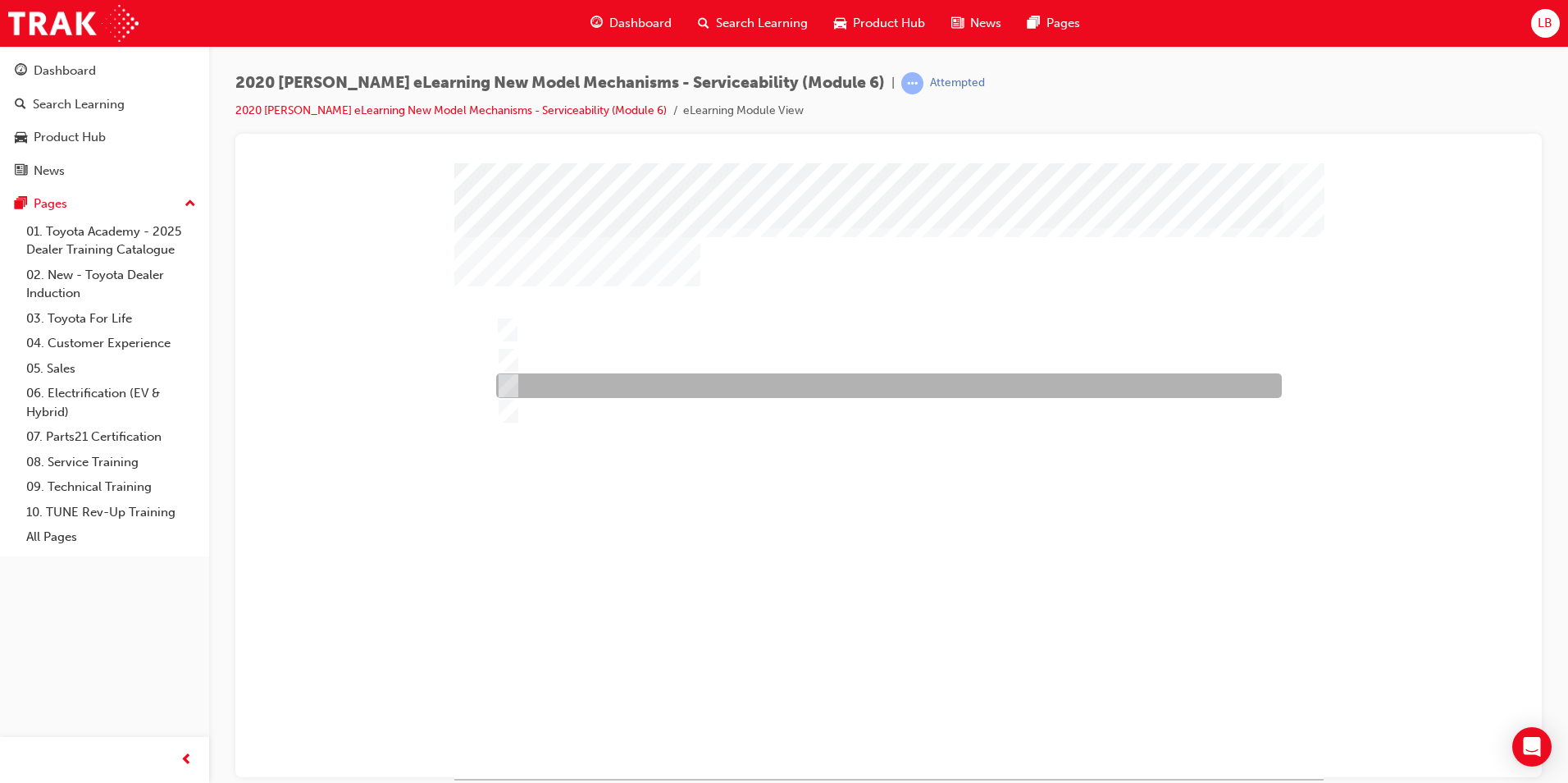
click at [541, 373] on div at bounding box center [885, 385] width 785 height 24
radio input "false"
radio input "true"
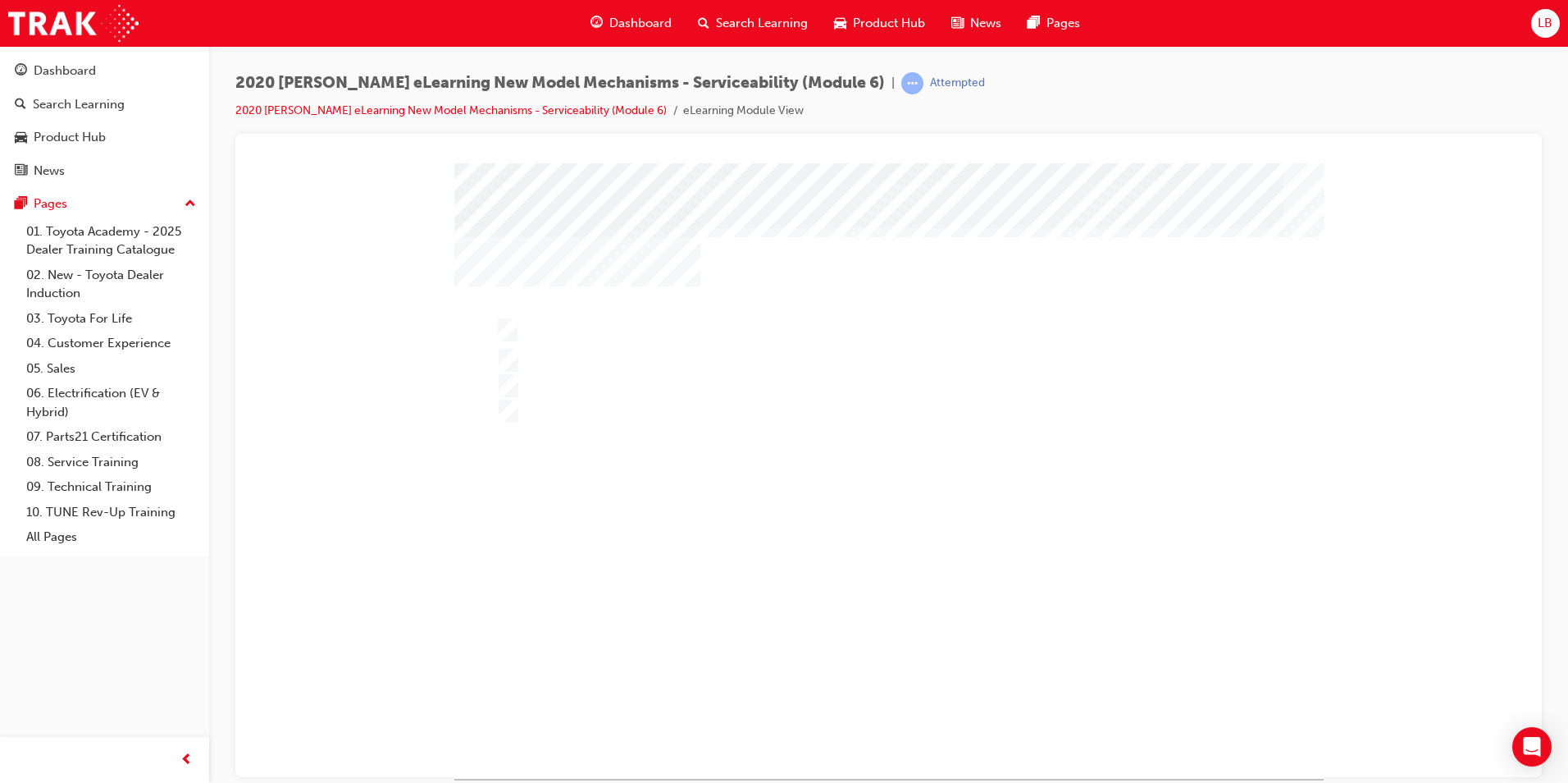
click at [758, 587] on div at bounding box center [889, 470] width 870 height 615
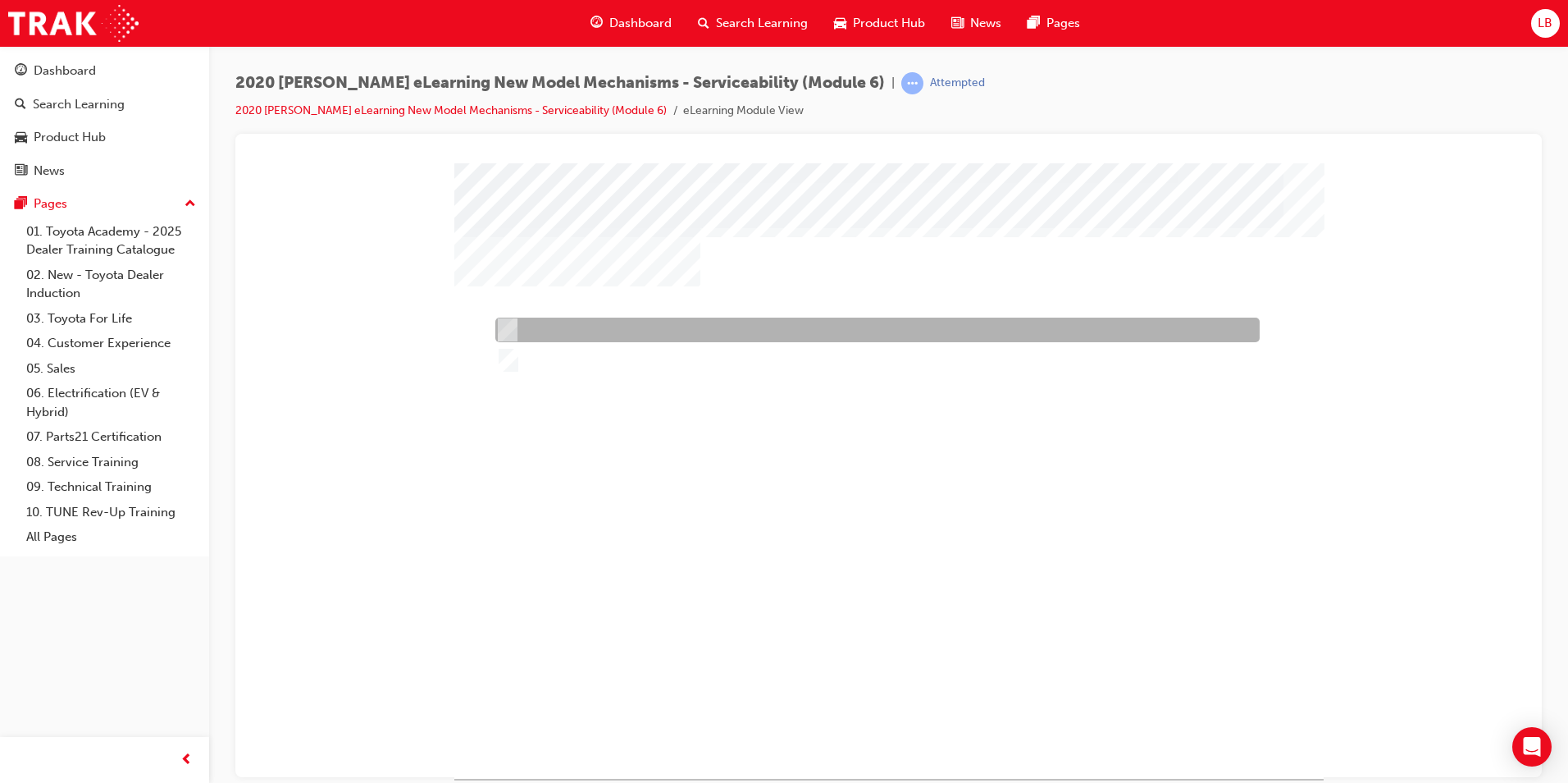
click at [547, 330] on div at bounding box center [874, 330] width 765 height 24
radio input "true"
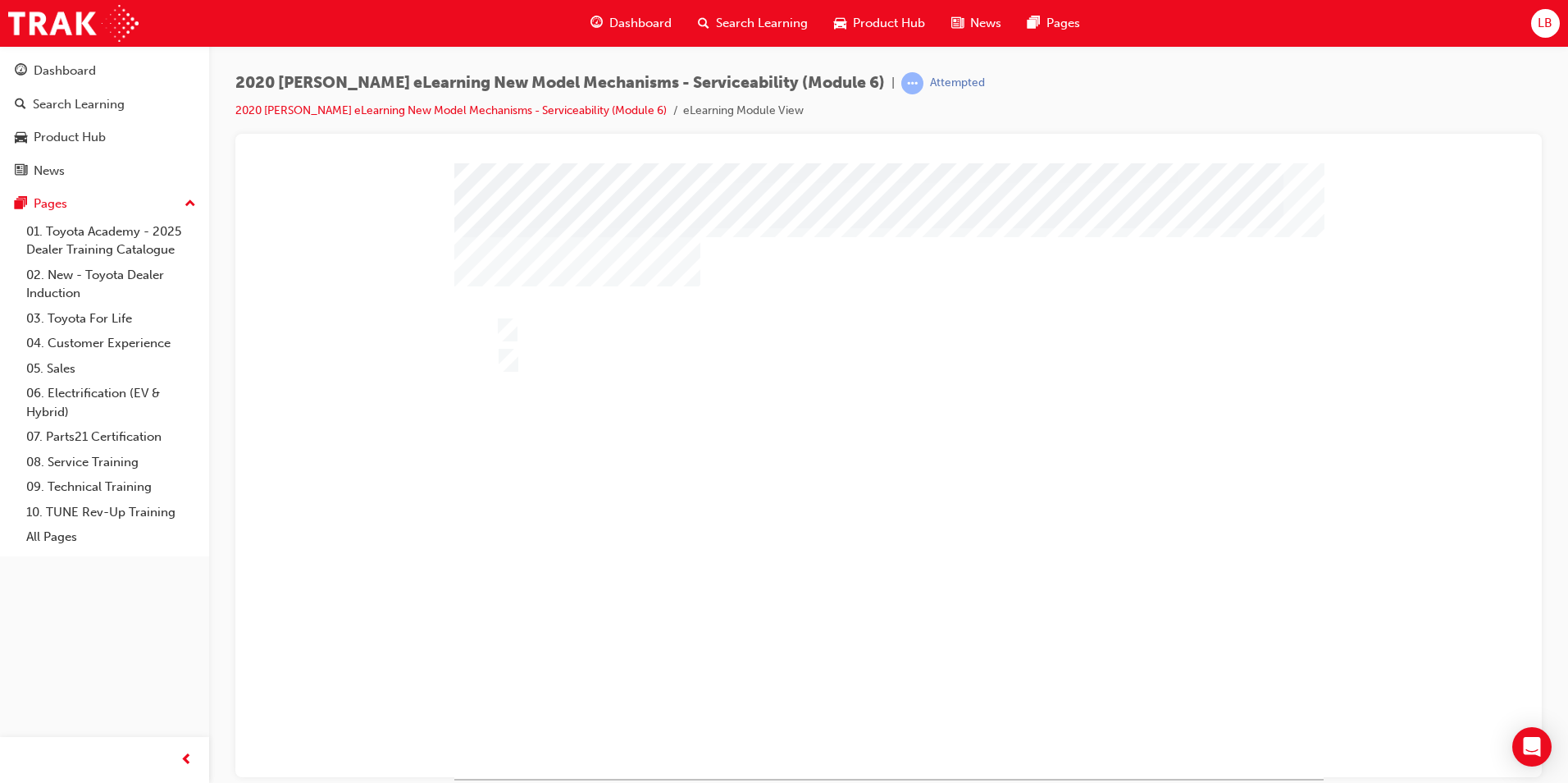
click at [822, 617] on div at bounding box center [889, 470] width 870 height 615
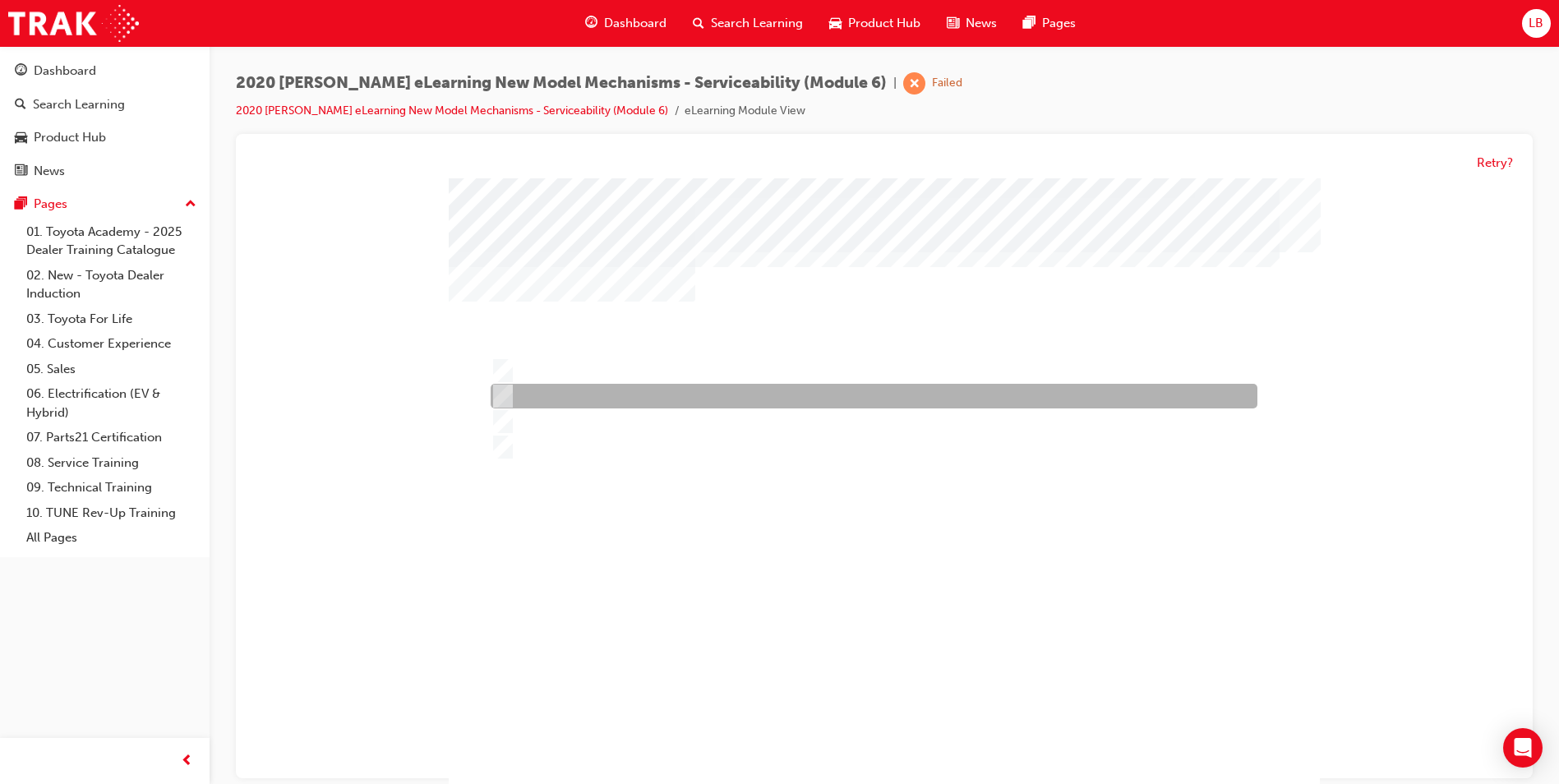
click at [576, 400] on div at bounding box center [870, 397] width 766 height 24
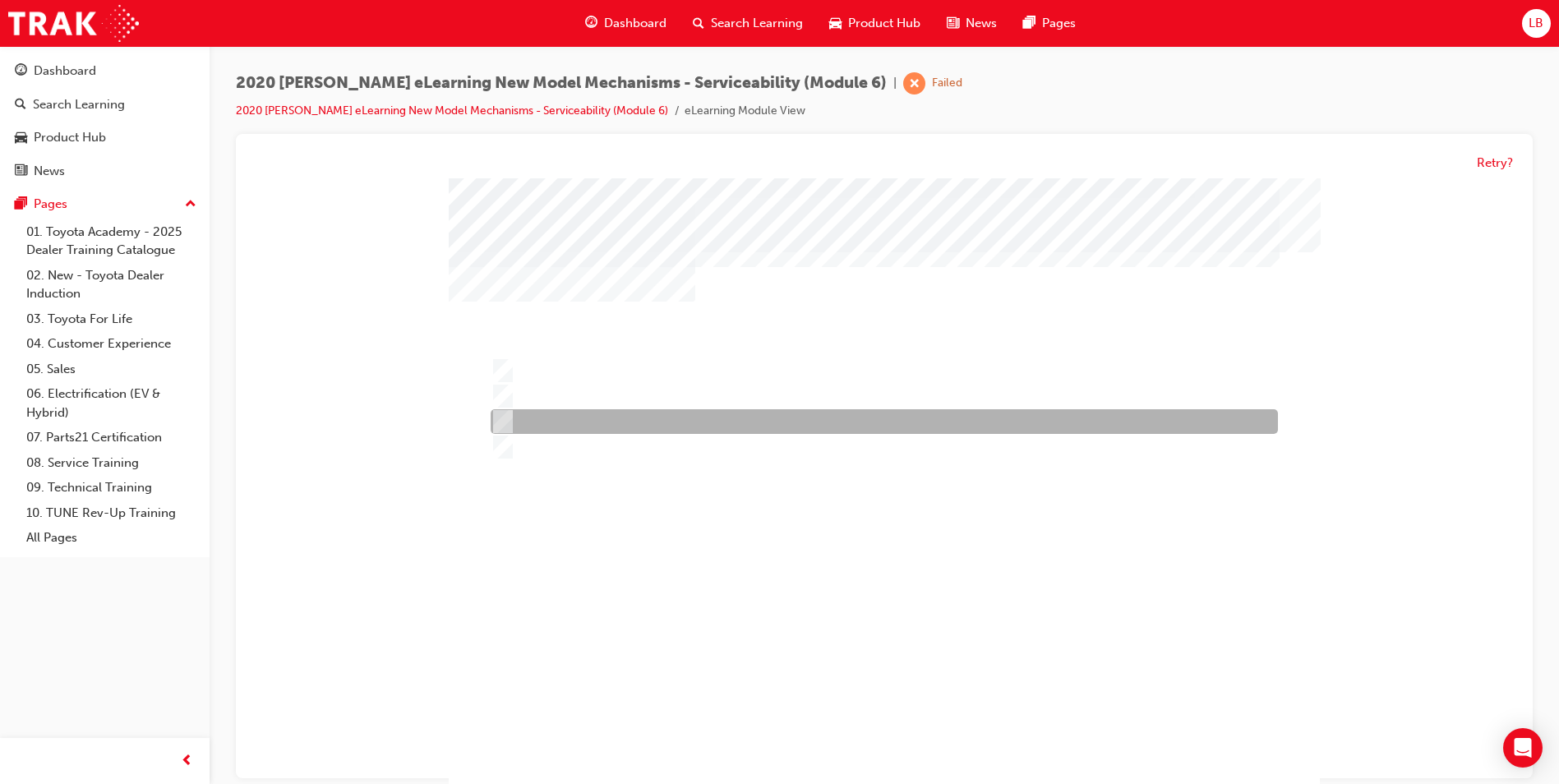
click at [581, 426] on div at bounding box center [880, 423] width 787 height 24
radio input "false"
radio input "true"
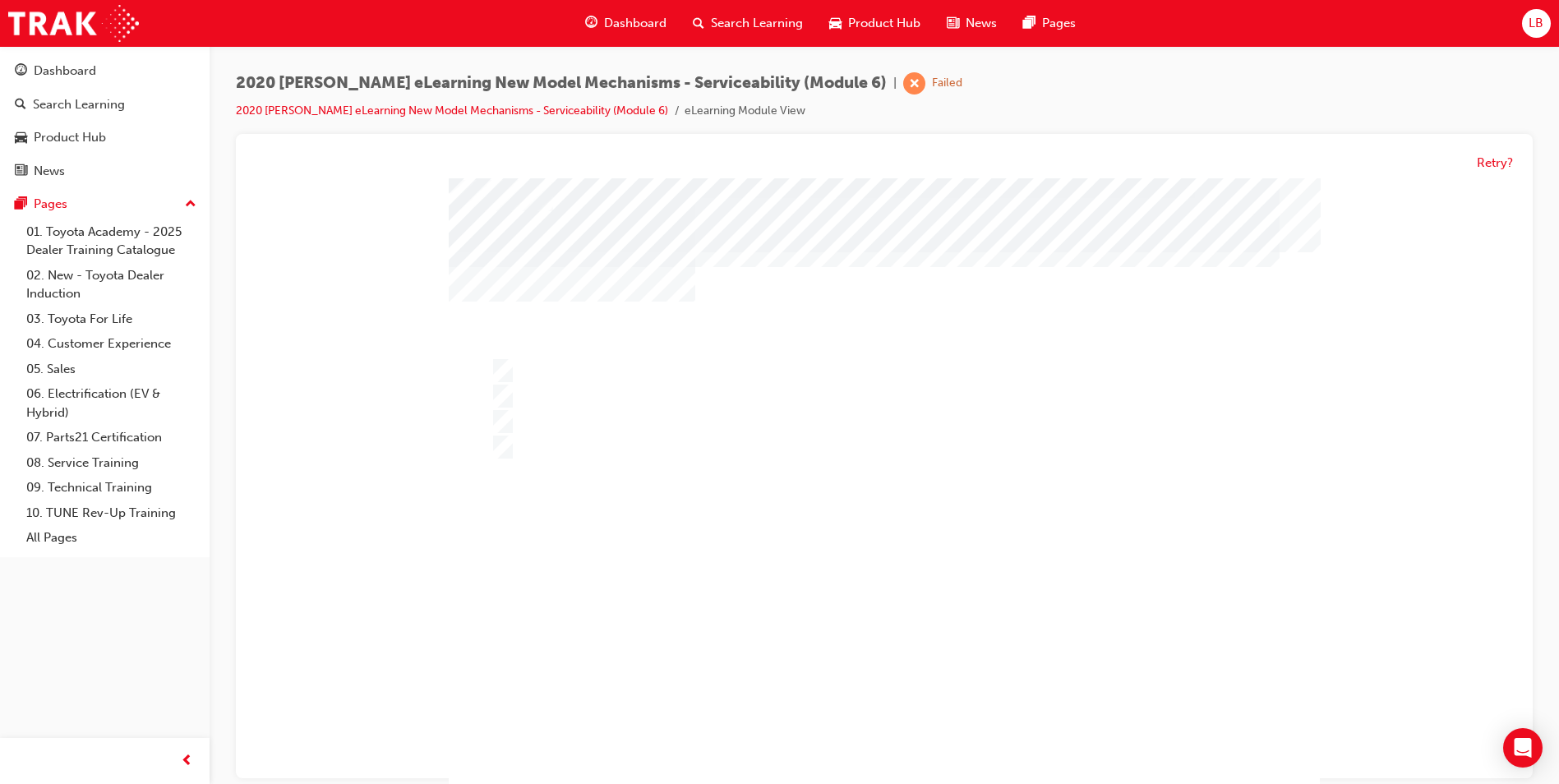
click at [761, 643] on div at bounding box center [885, 486] width 872 height 616
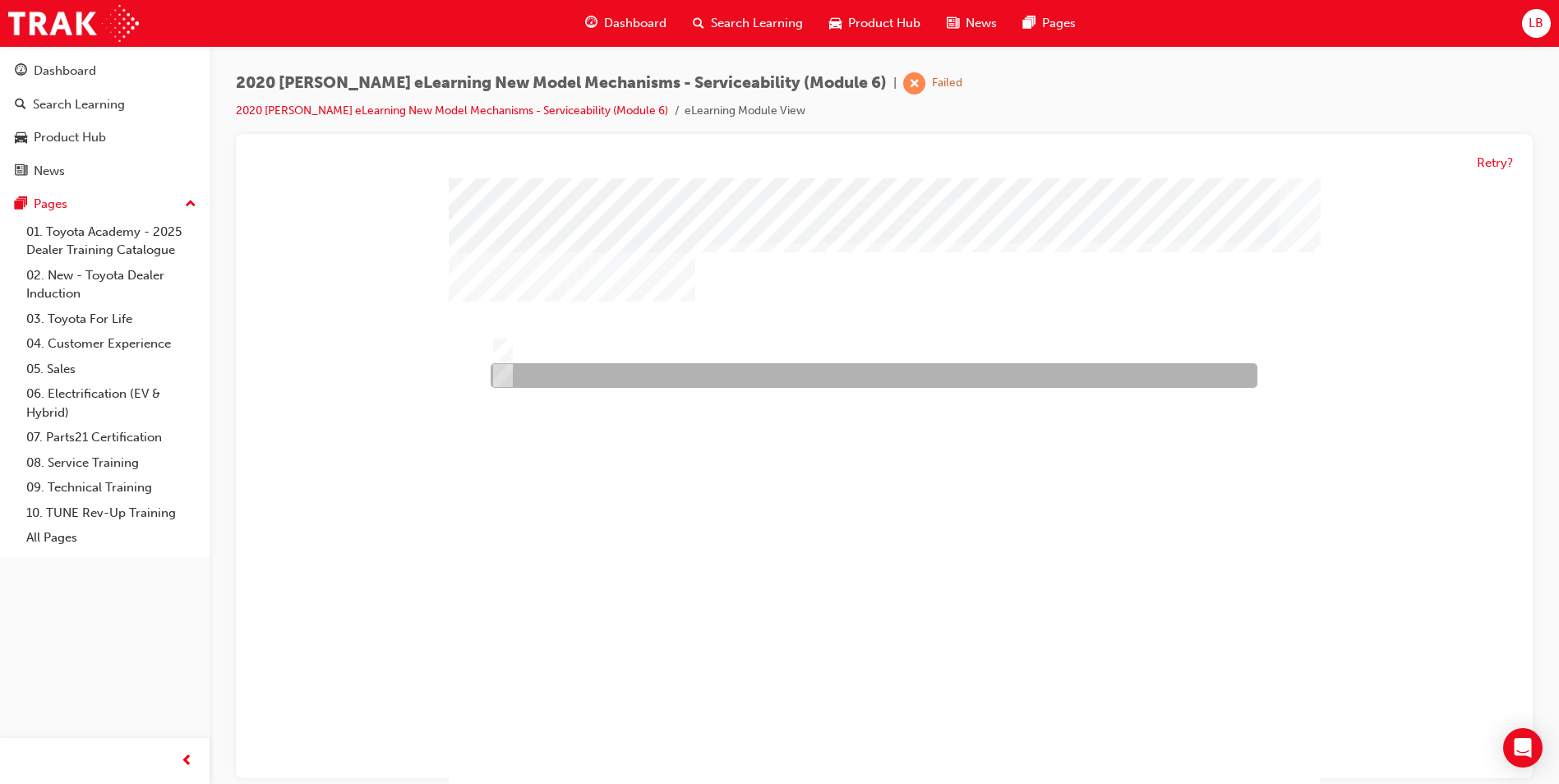
click at [575, 372] on div at bounding box center [870, 377] width 766 height 24
radio input "true"
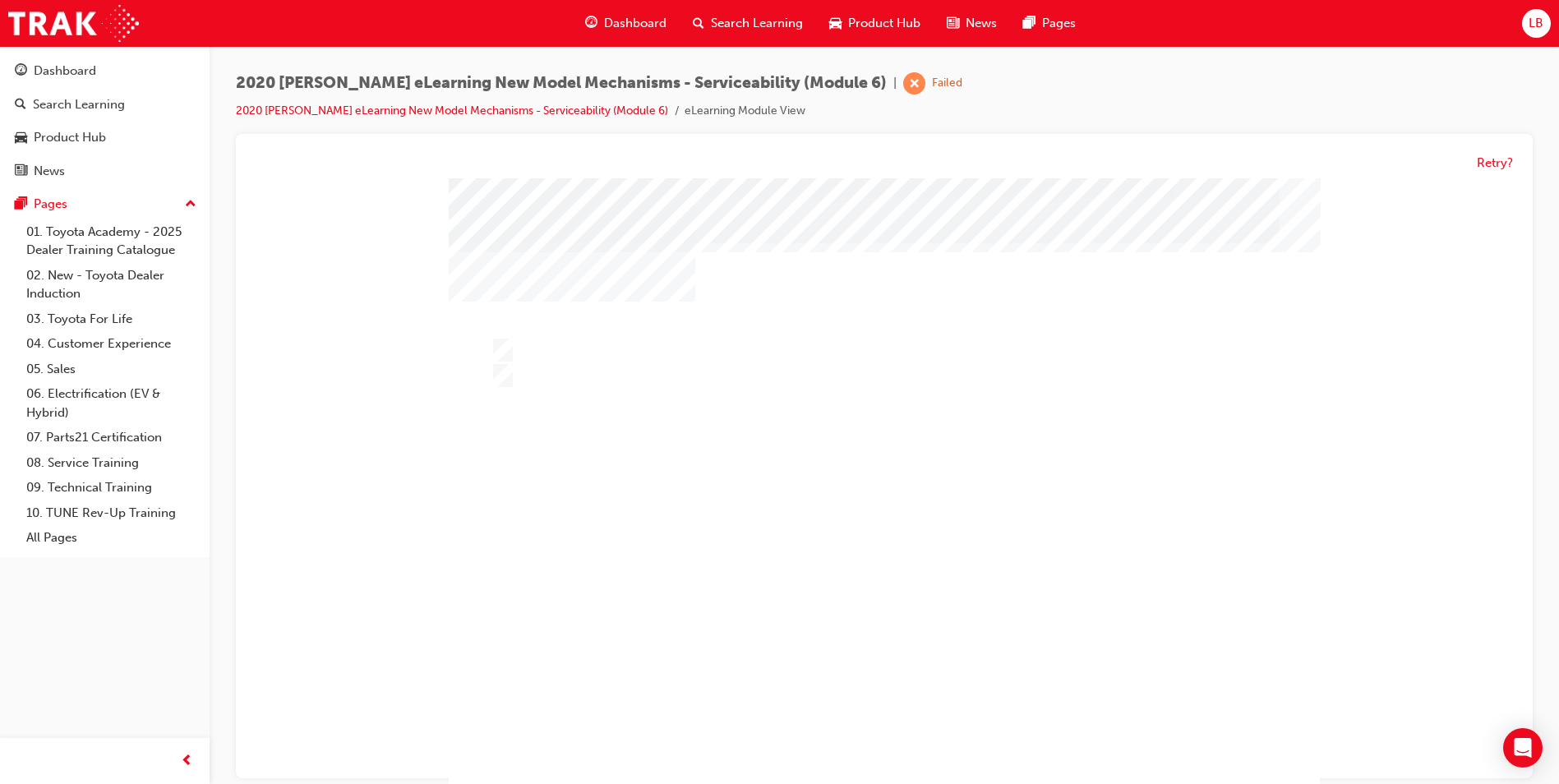
click at [727, 632] on div at bounding box center [885, 486] width 872 height 616
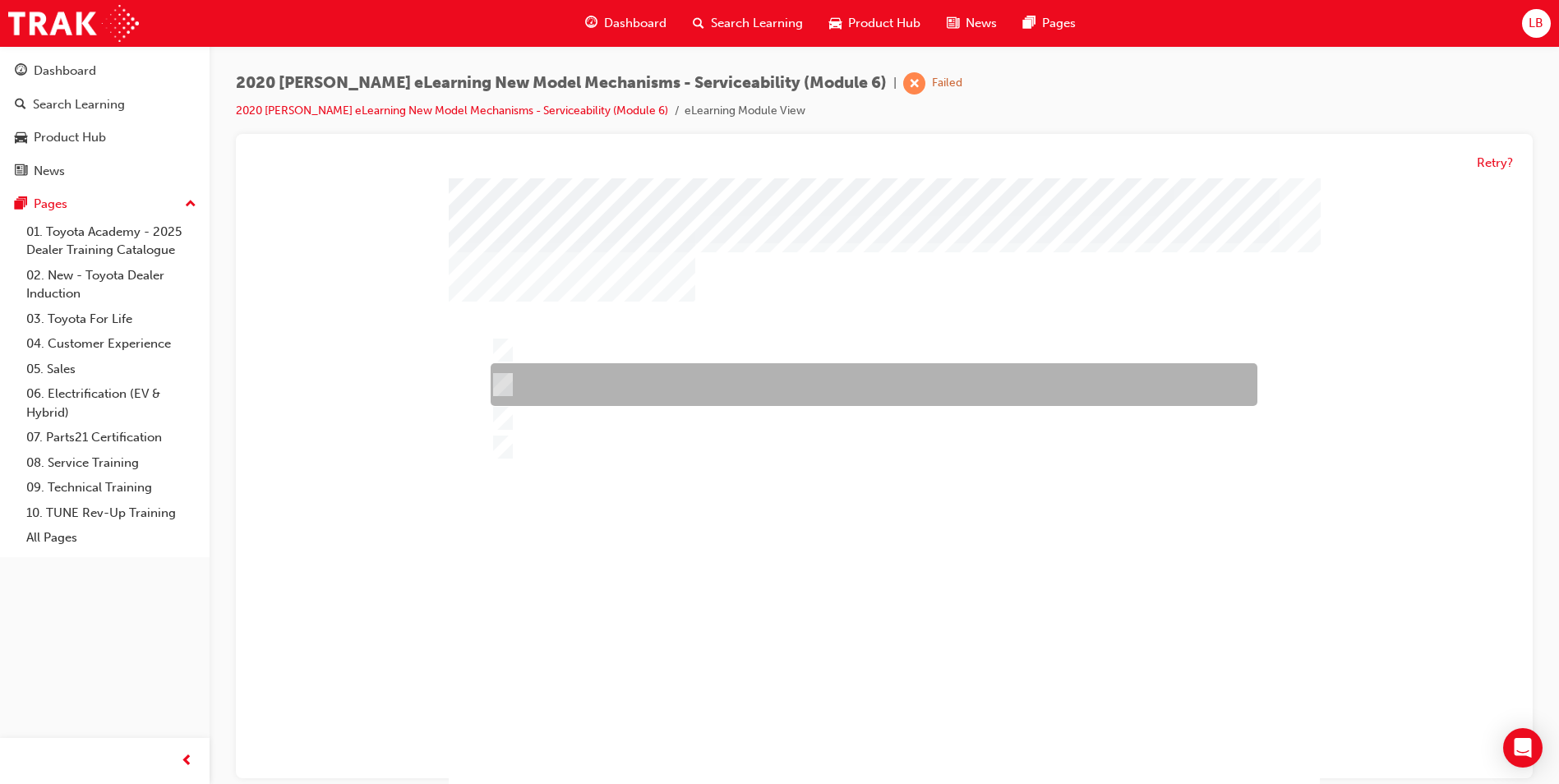
click at [603, 392] on div at bounding box center [870, 386] width 766 height 43
radio input "true"
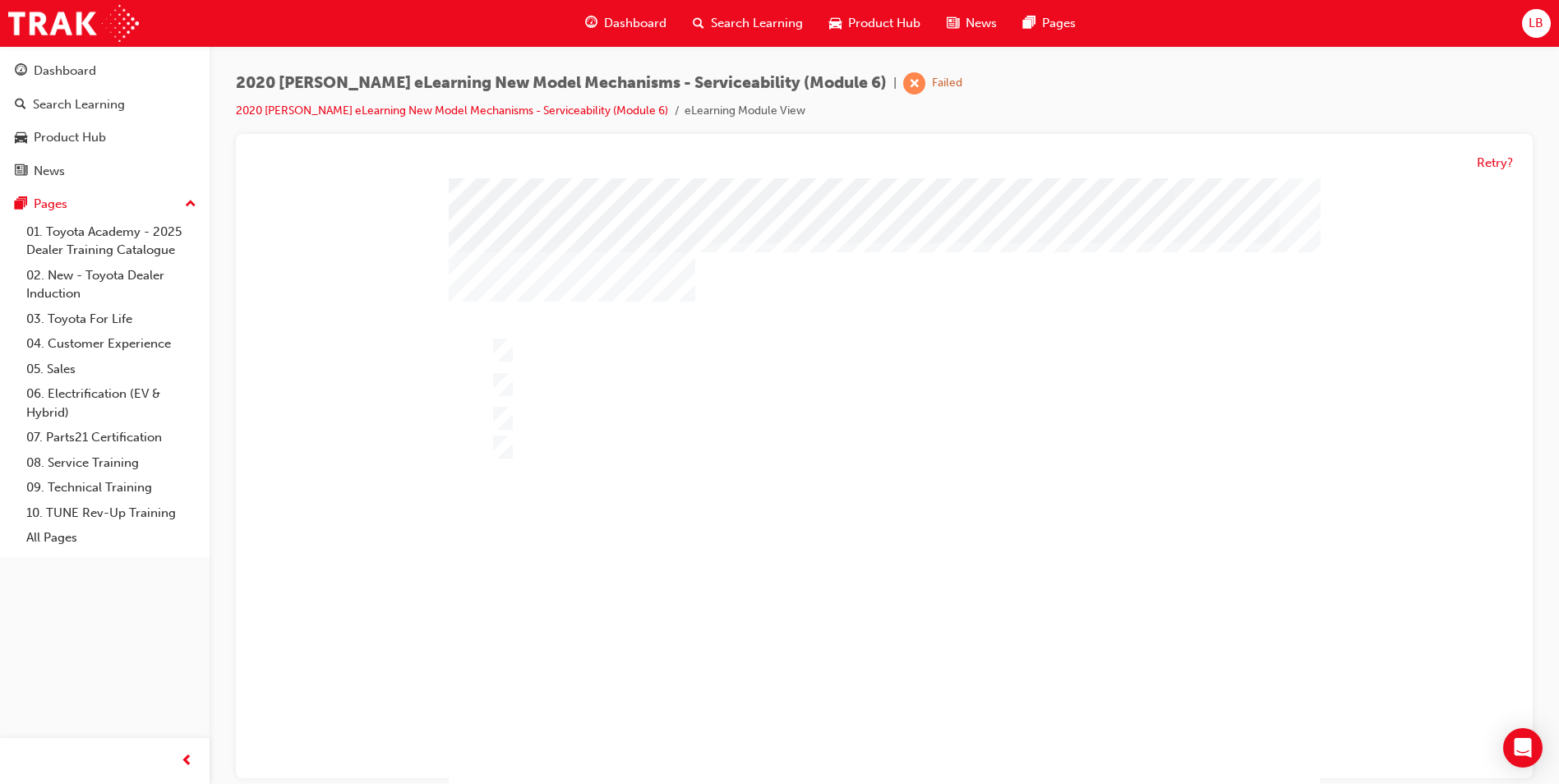
click at [787, 635] on div at bounding box center [885, 486] width 872 height 616
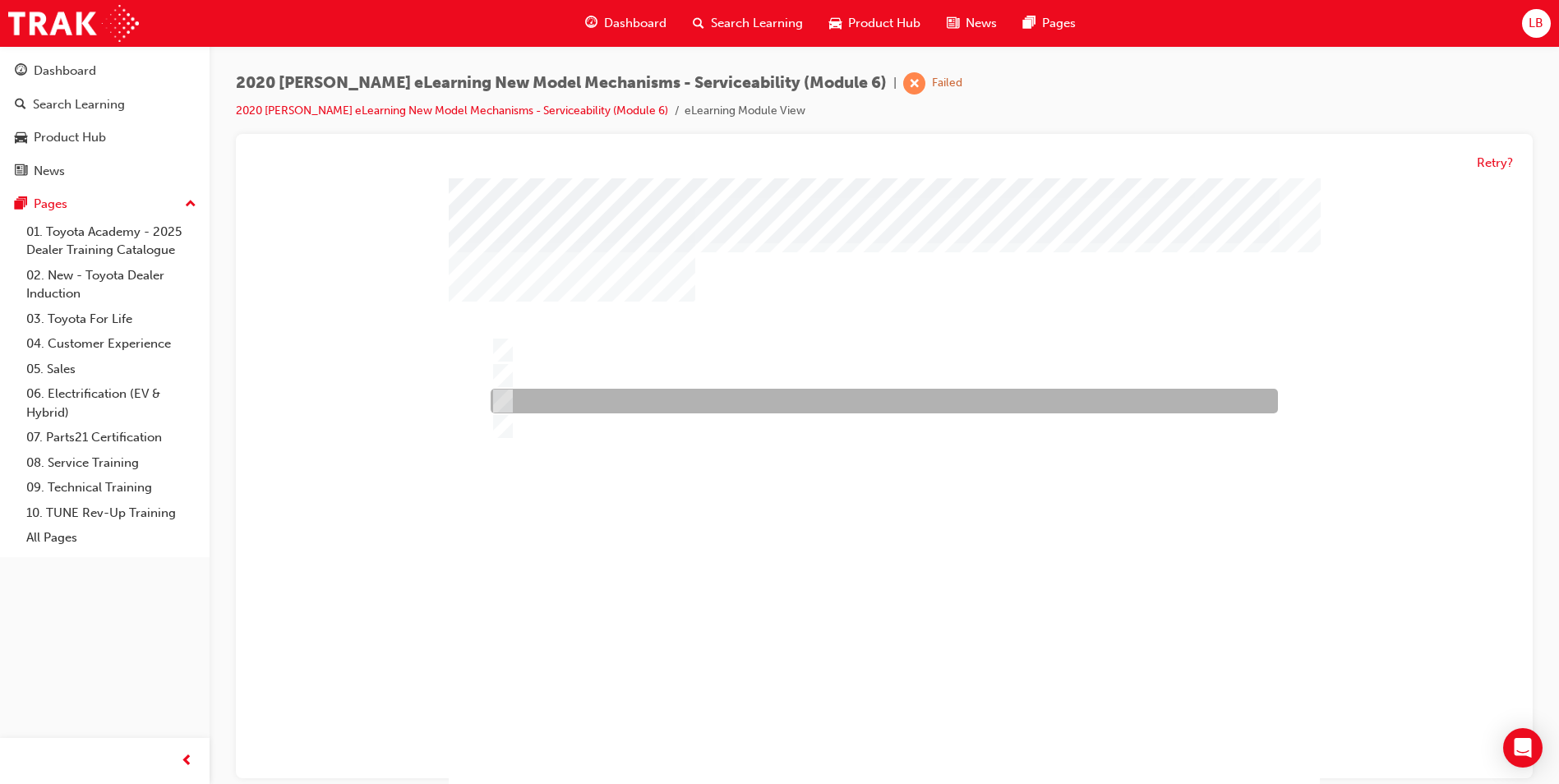
click at [622, 405] on div at bounding box center [880, 402] width 787 height 24
radio input "true"
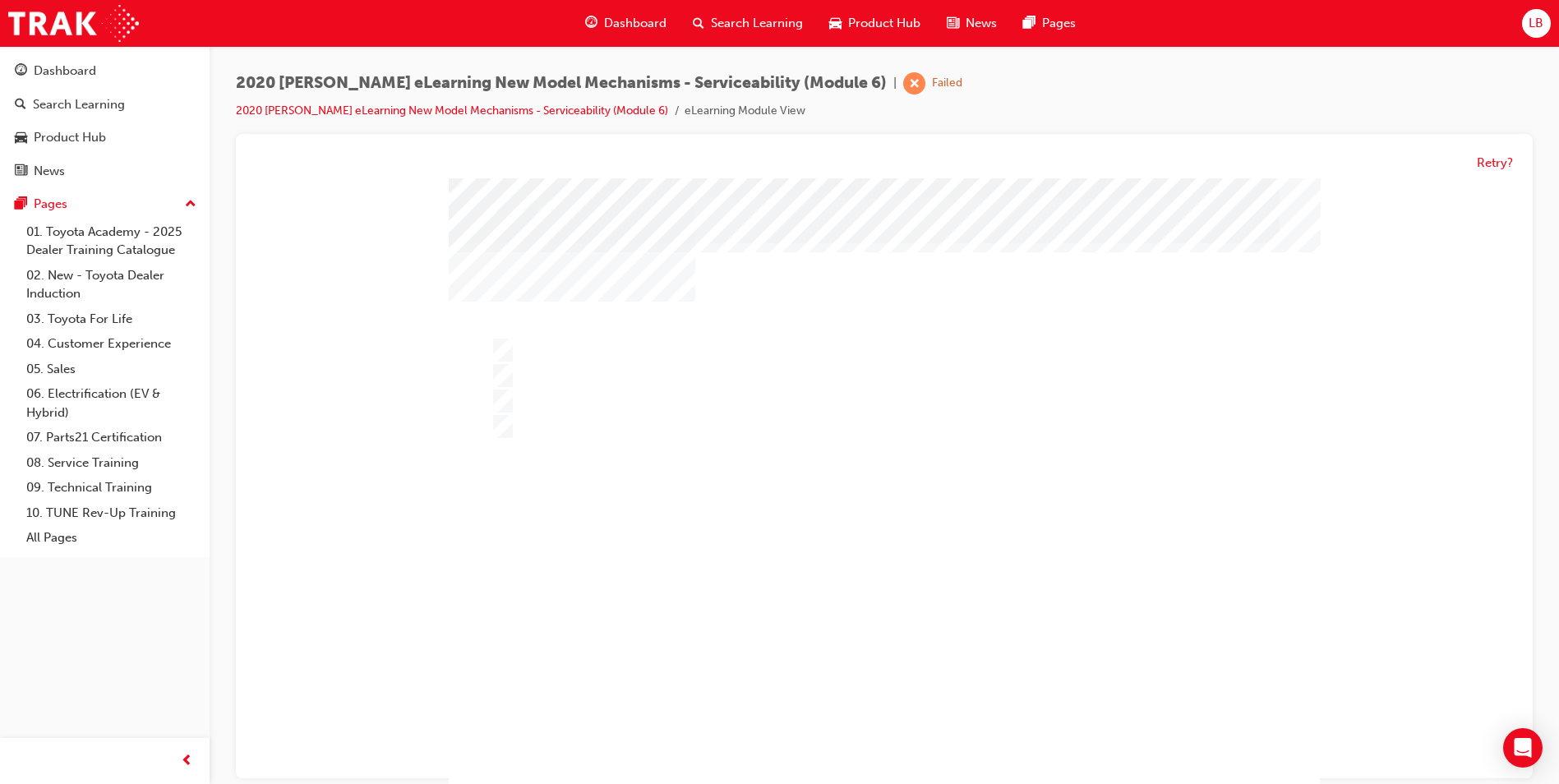
click at [733, 627] on div at bounding box center [885, 486] width 872 height 616
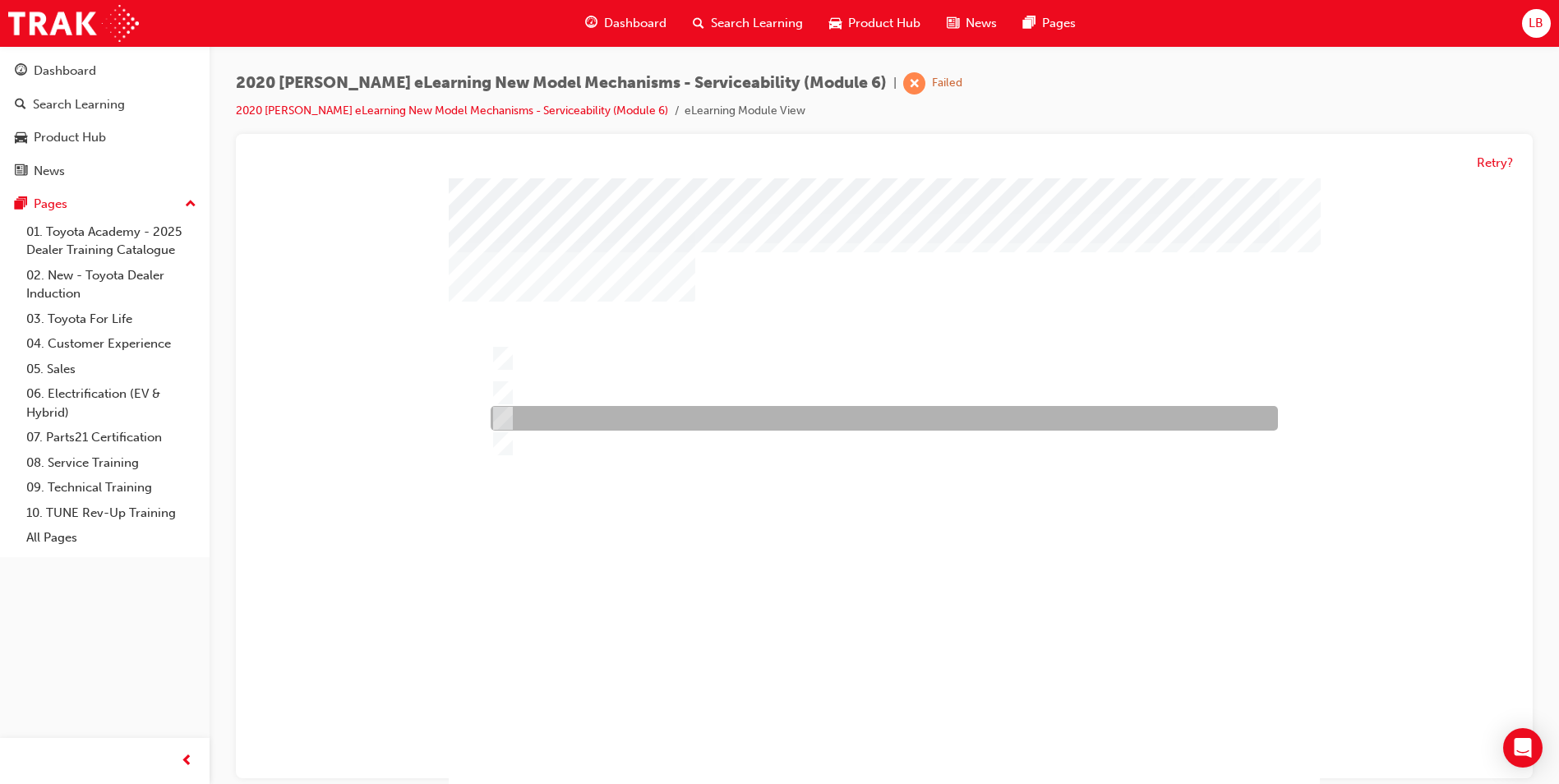
click at [614, 429] on div at bounding box center [880, 419] width 787 height 24
radio input "true"
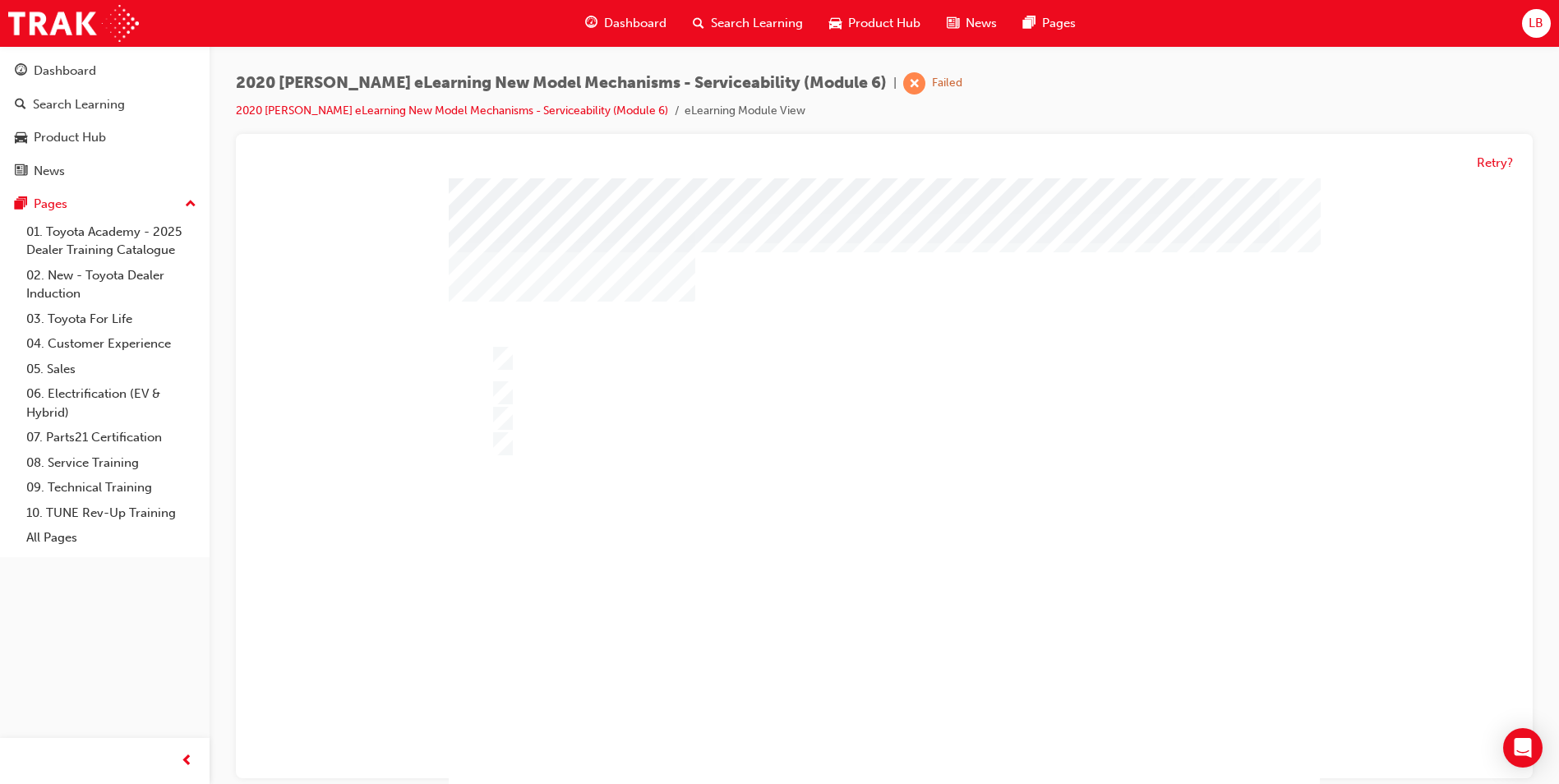
click at [746, 631] on div at bounding box center [885, 486] width 872 height 616
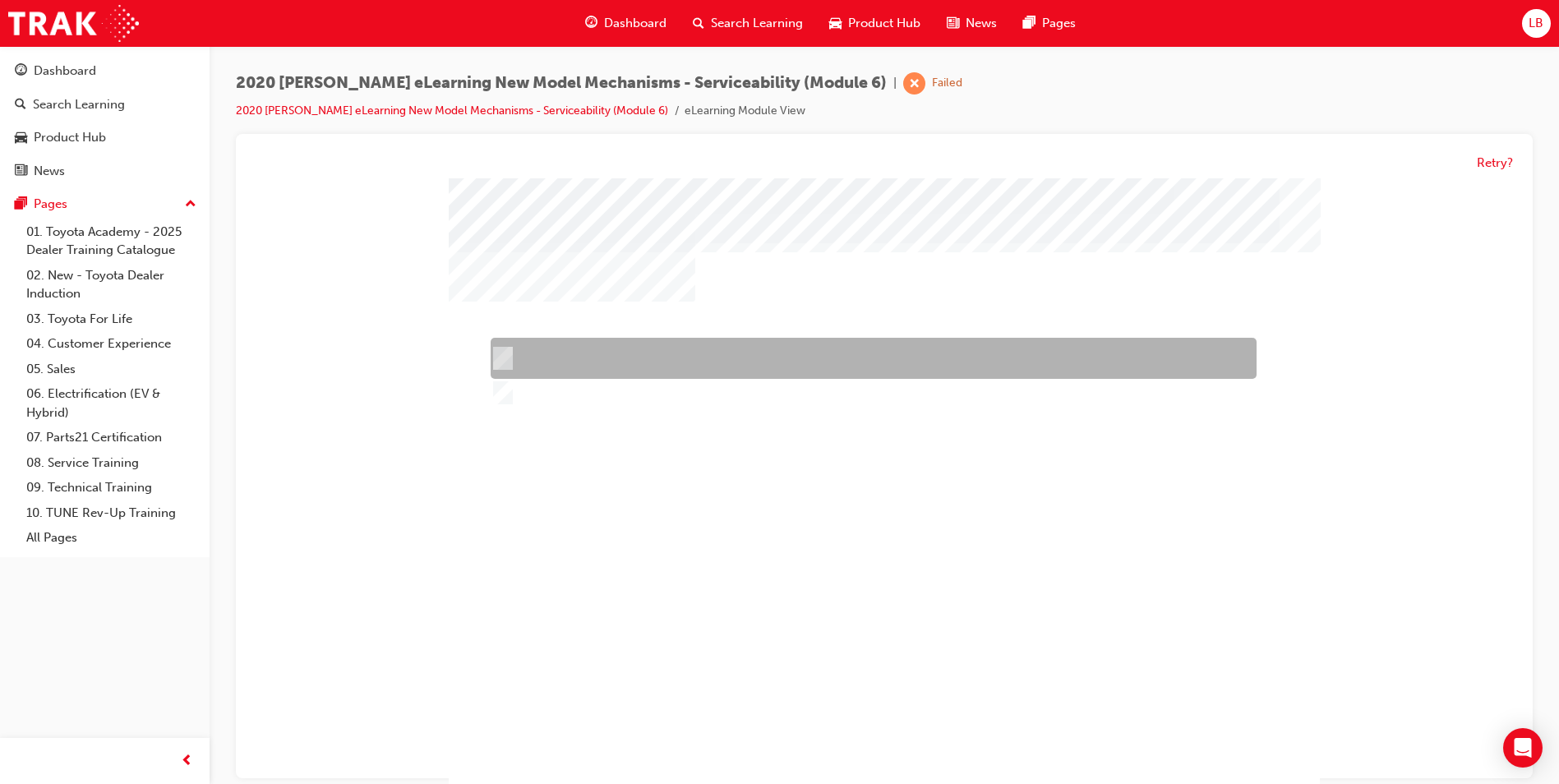
click at [527, 356] on div at bounding box center [870, 360] width 766 height 41
radio input "true"
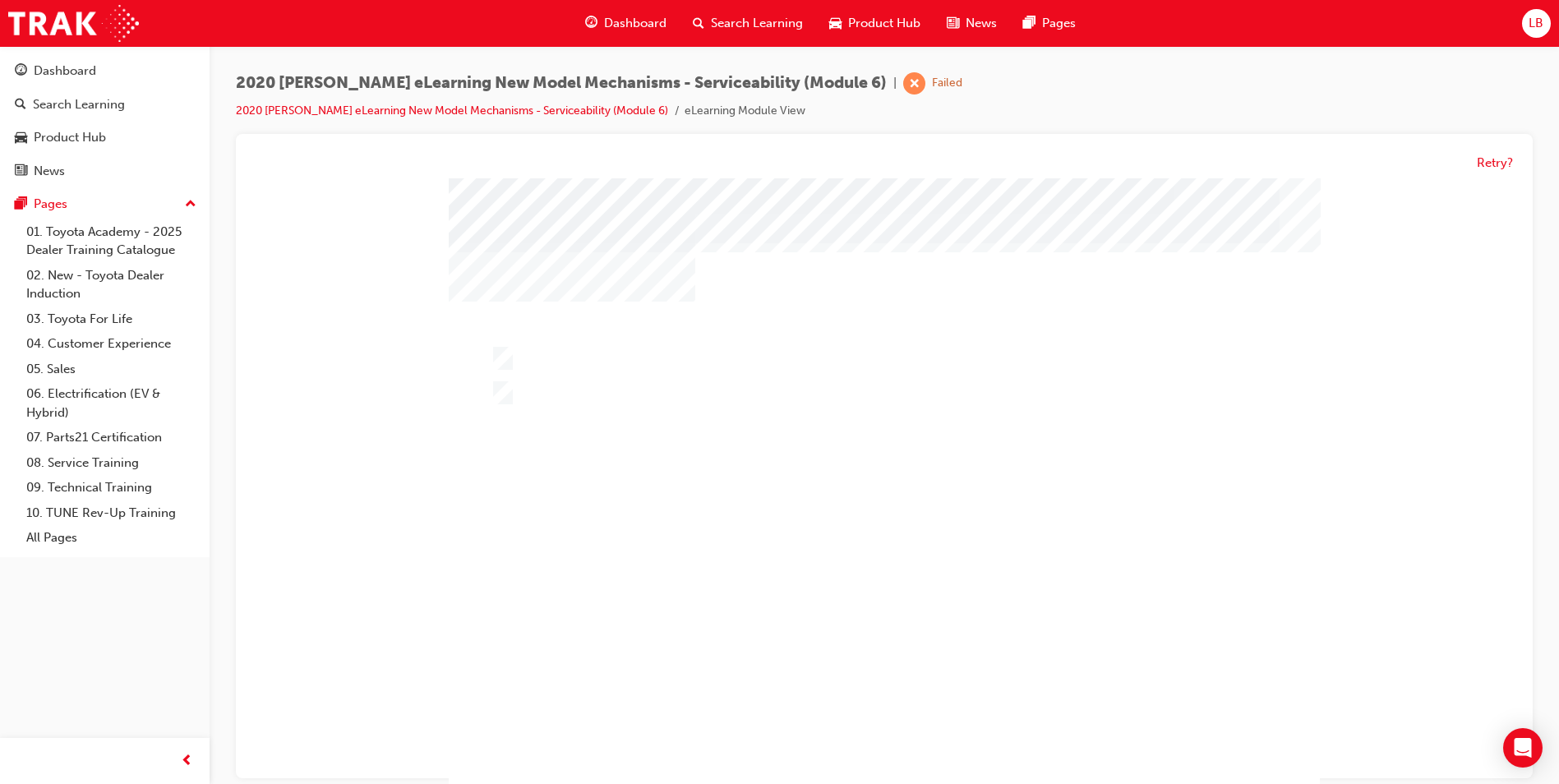
click at [773, 625] on div at bounding box center [885, 486] width 872 height 616
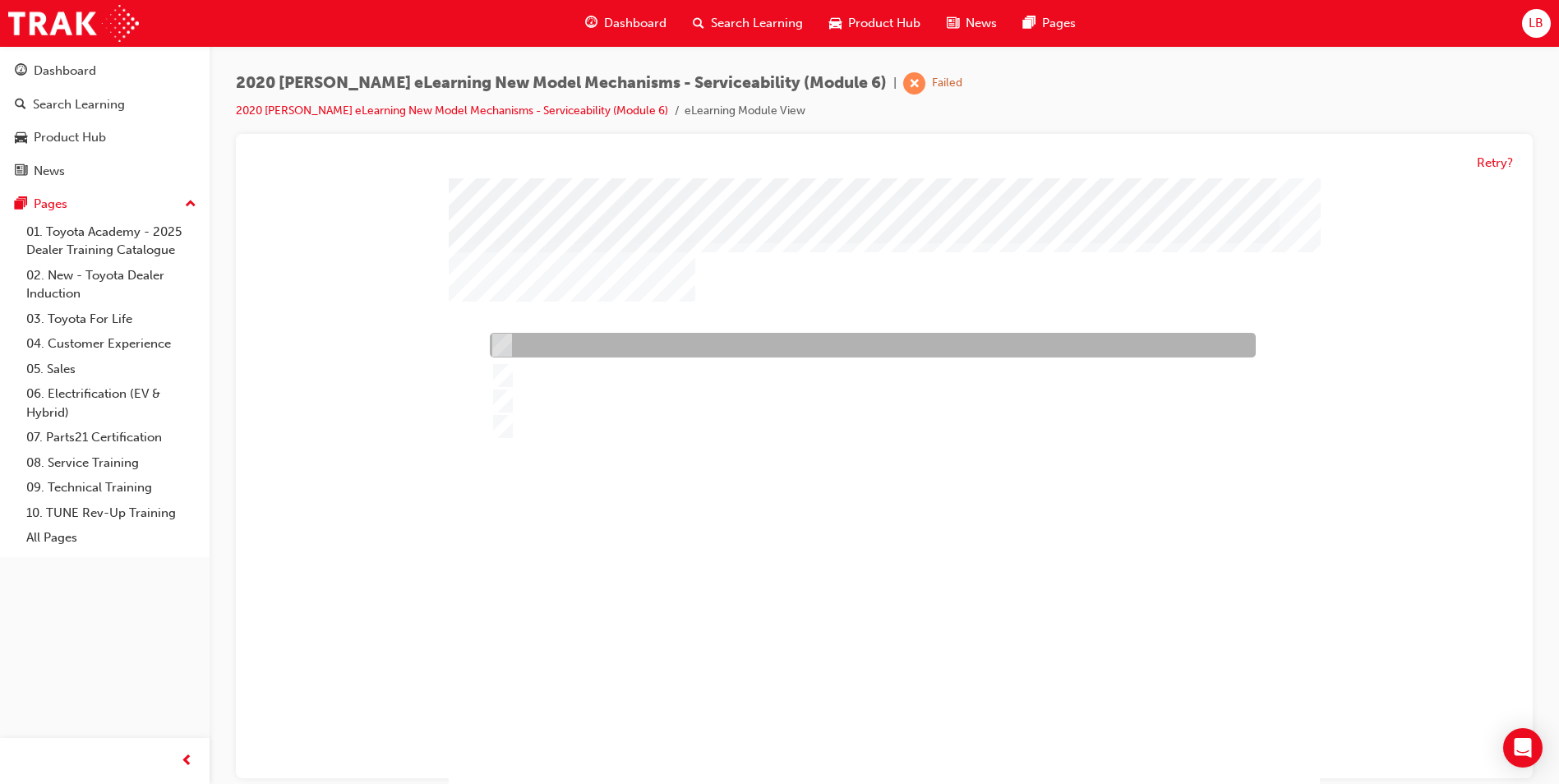
click at [565, 352] on div at bounding box center [869, 346] width 766 height 24
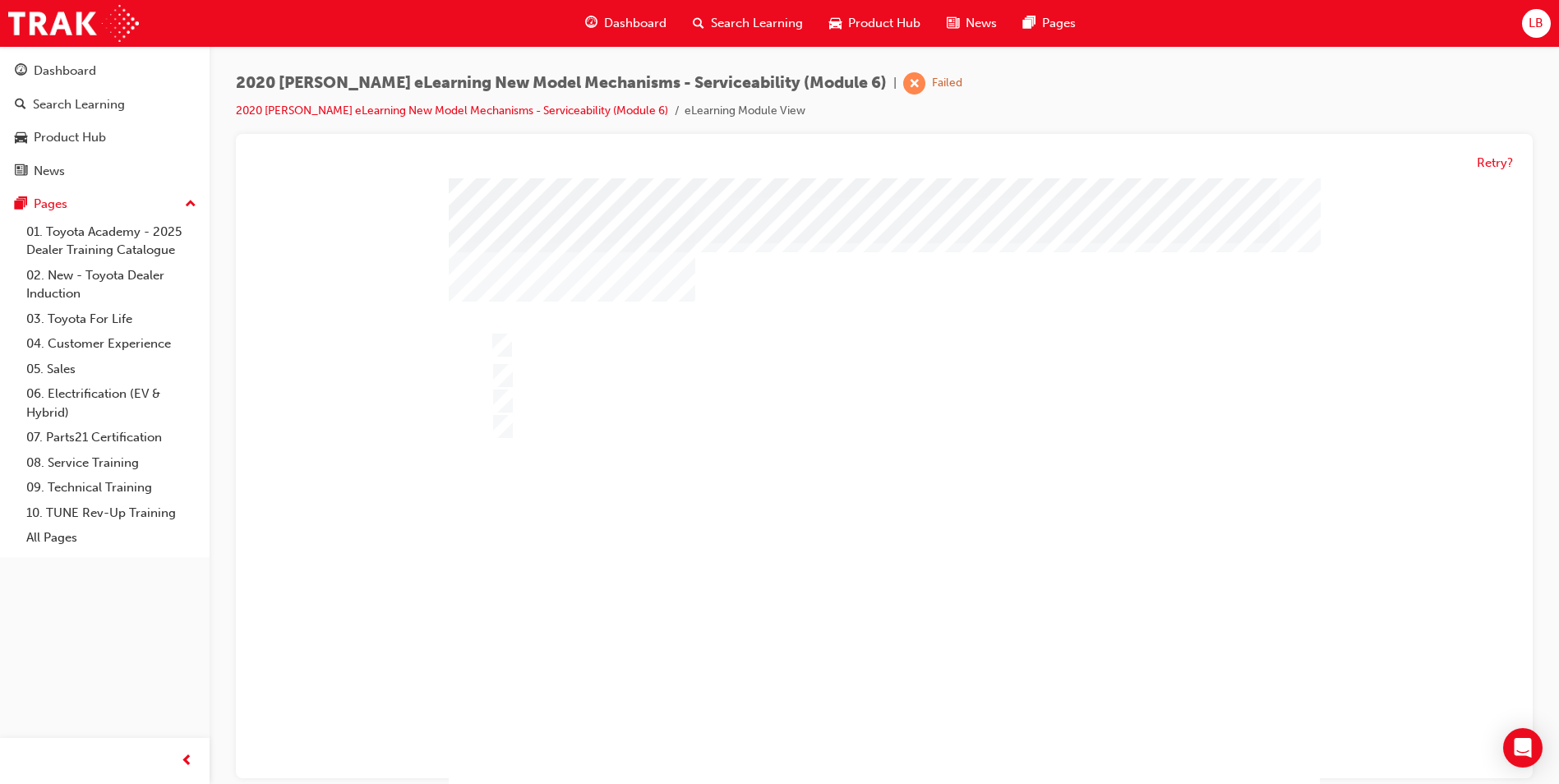
click at [602, 431] on div at bounding box center [885, 486] width 872 height 616
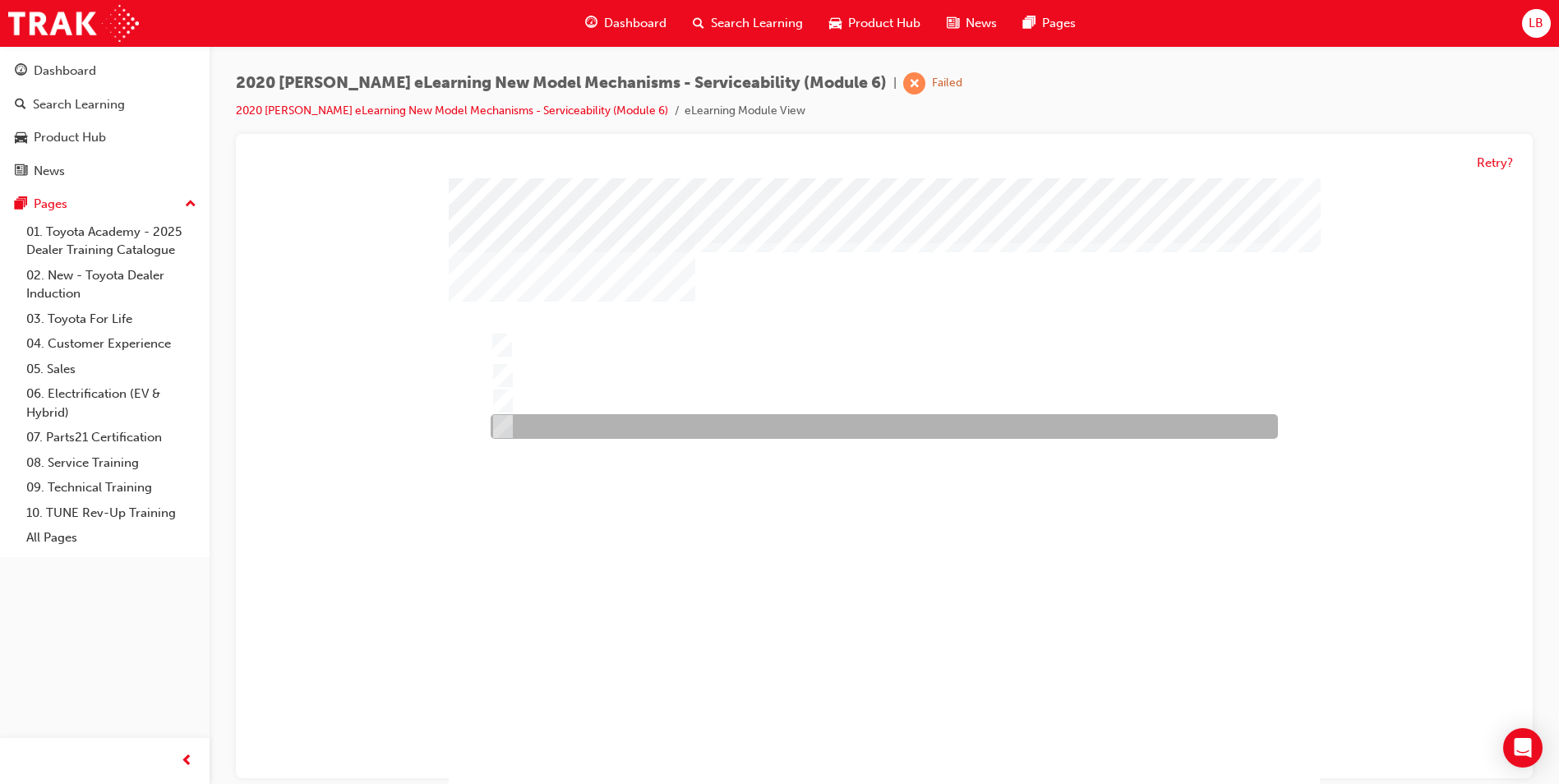
click at [601, 430] on div at bounding box center [880, 427] width 787 height 24
radio input "false"
radio input "true"
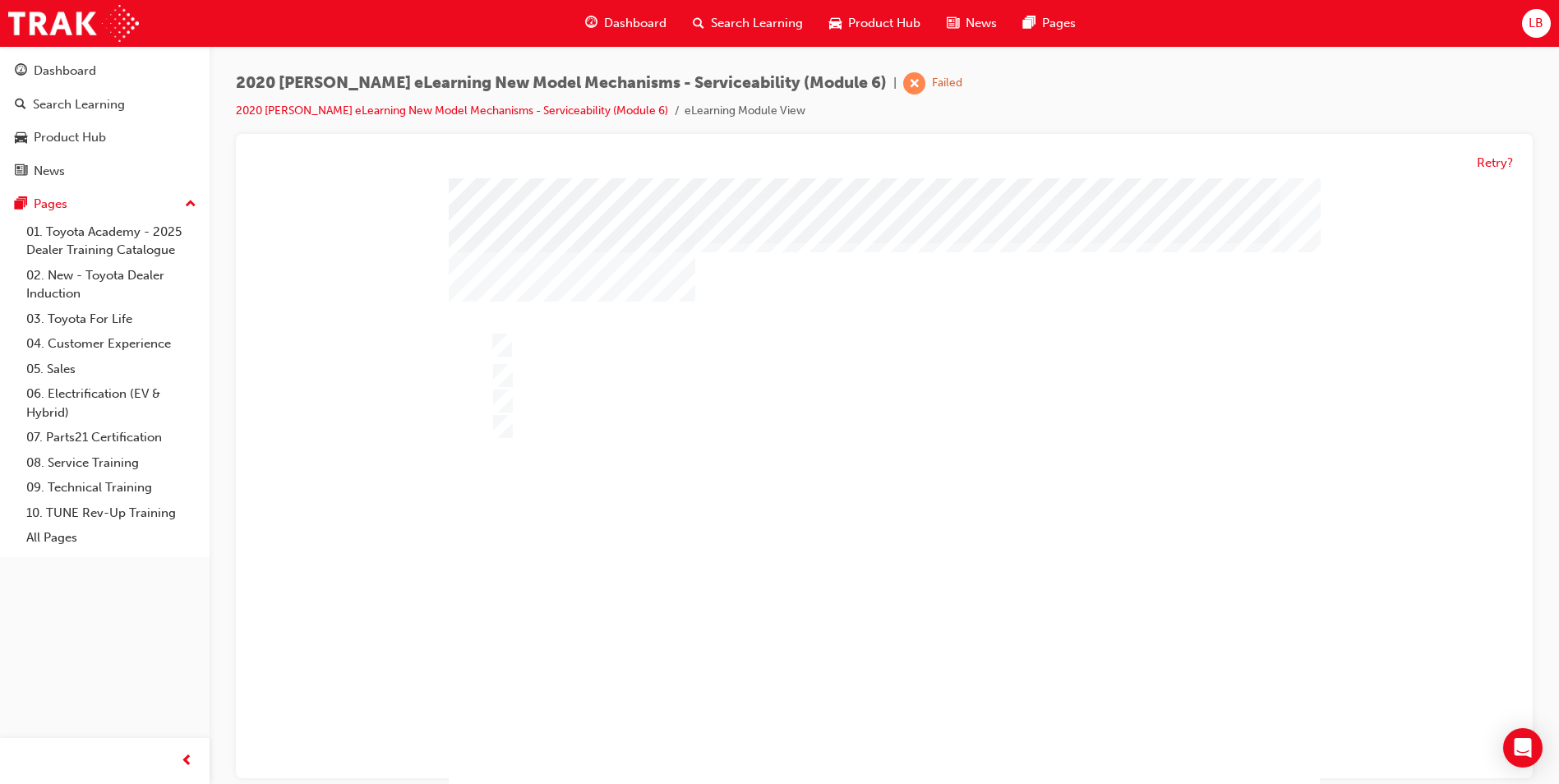
click at [747, 633] on div at bounding box center [885, 486] width 872 height 616
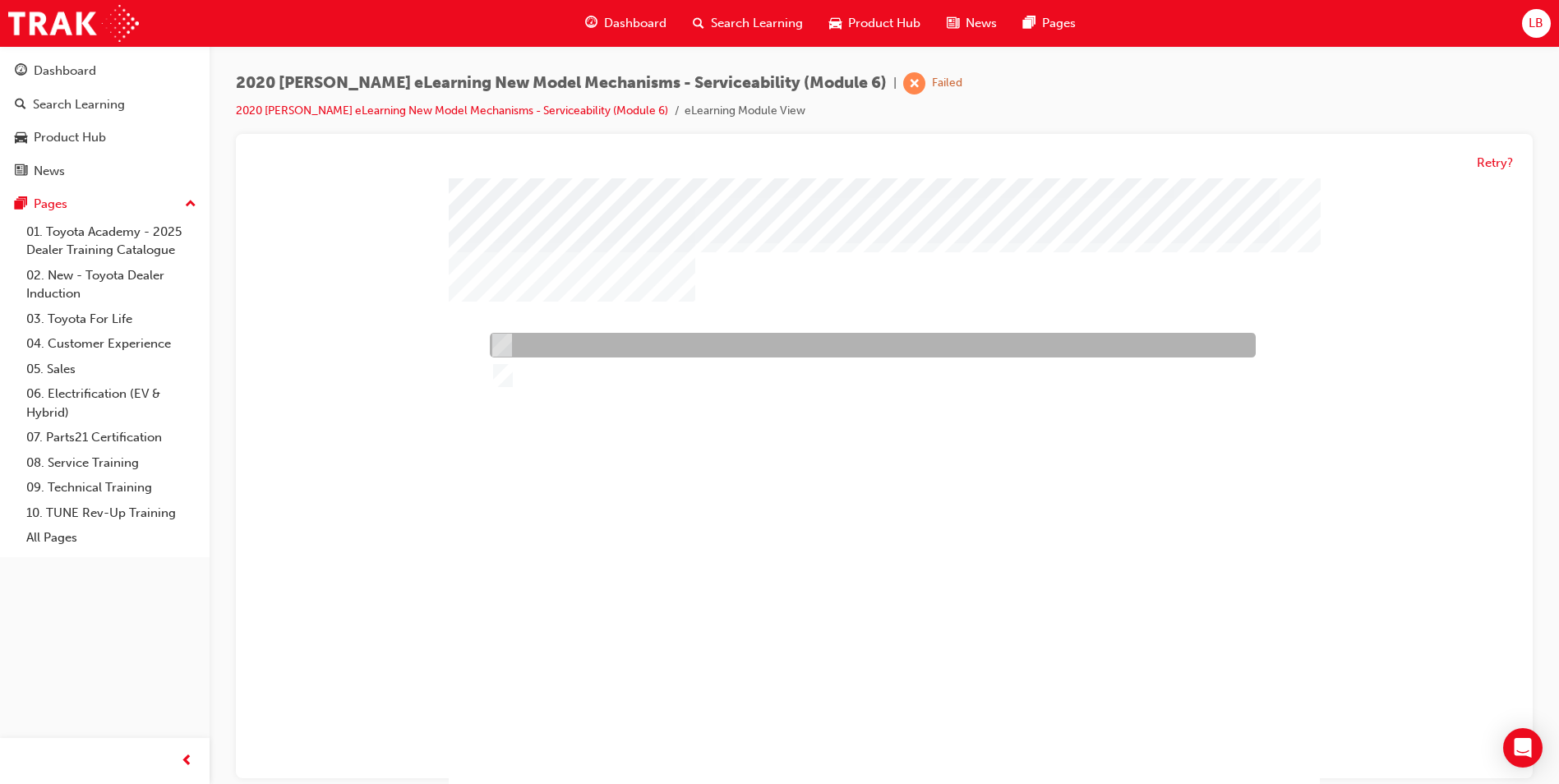
click at [530, 346] on div at bounding box center [869, 346] width 766 height 24
radio input "true"
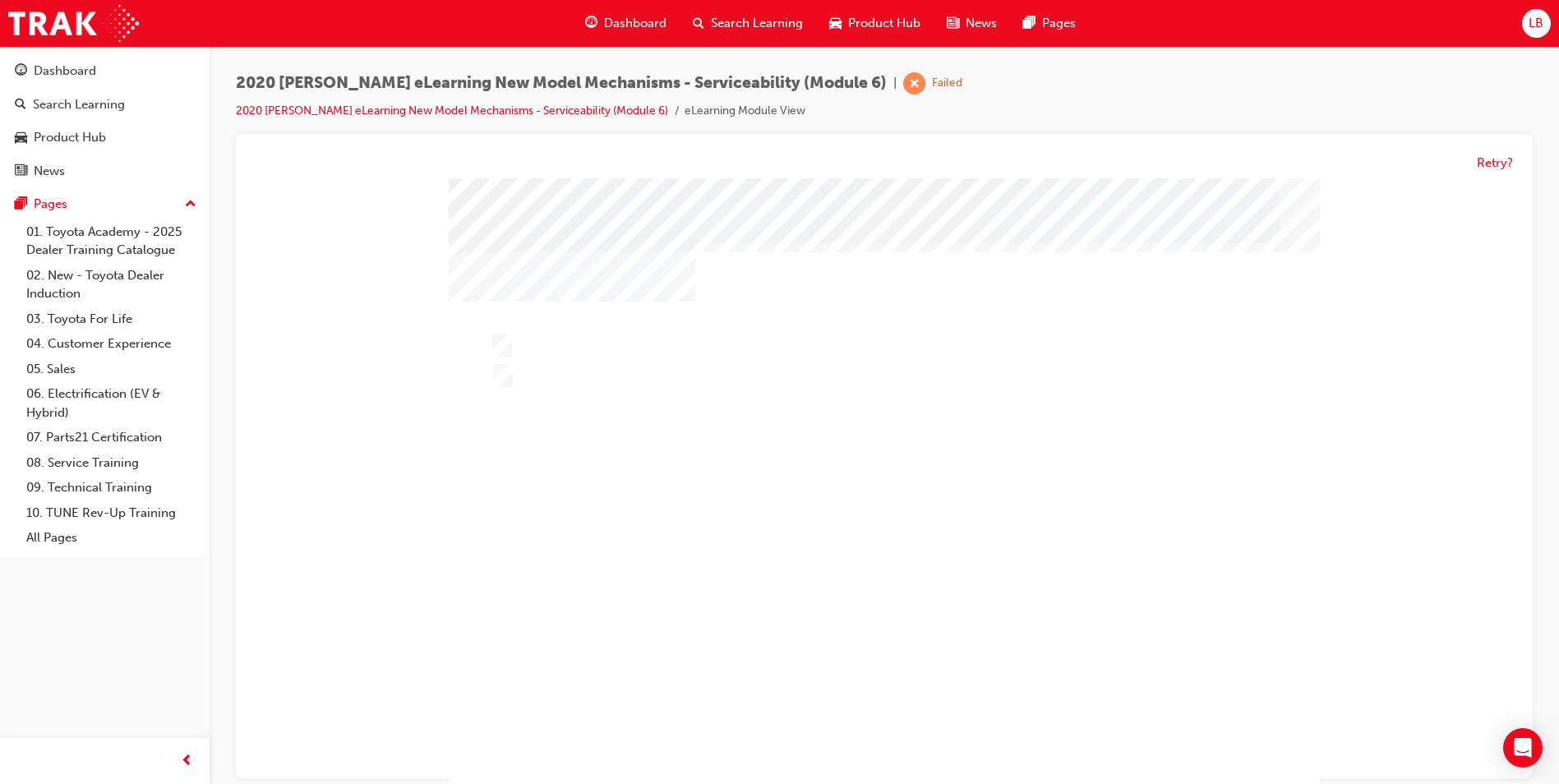
click at [880, 690] on div "" at bounding box center [885, 486] width 872 height 616
click at [810, 602] on div at bounding box center [885, 486] width 872 height 616
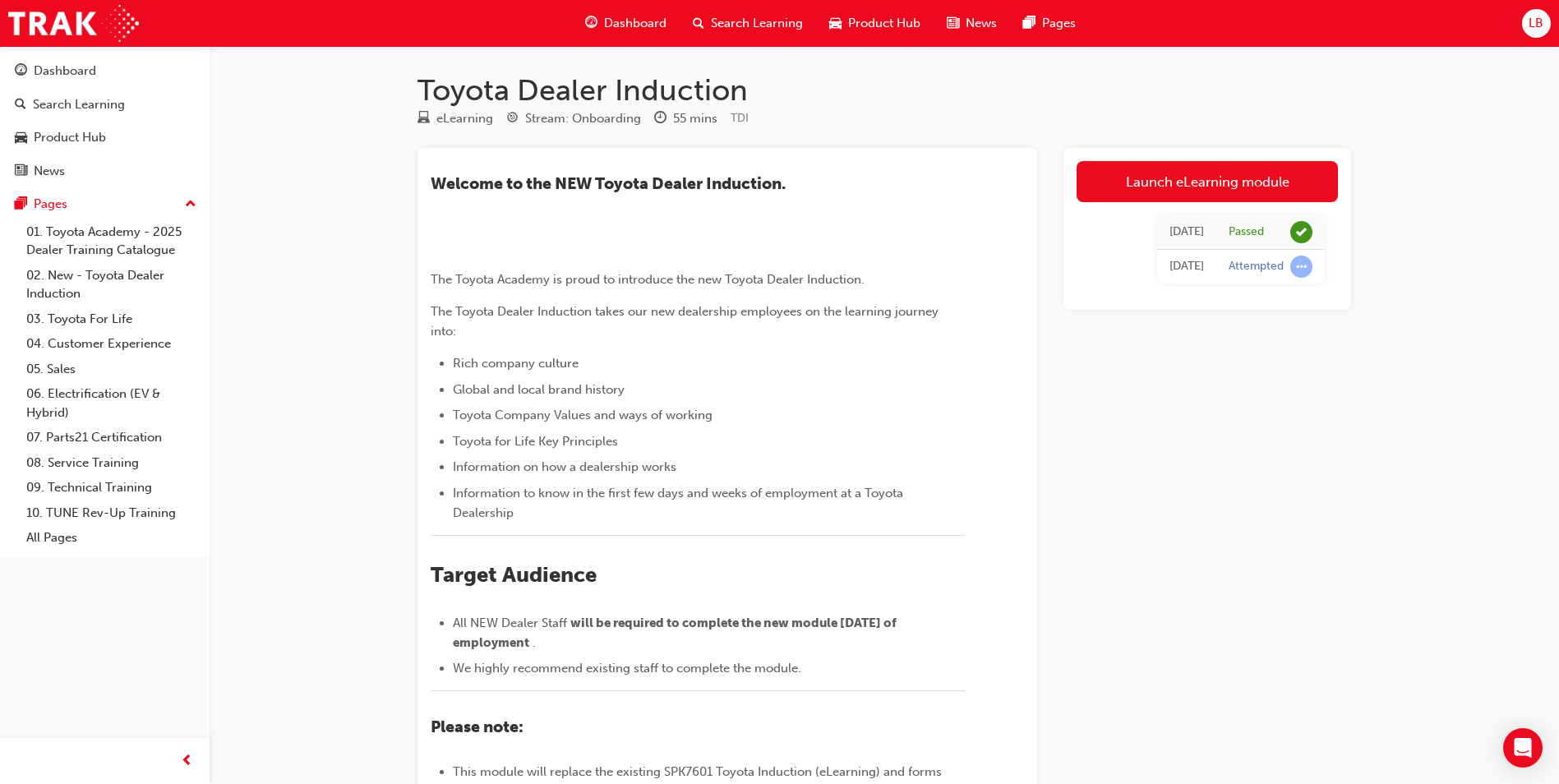
click at [713, 12] on div "Search Learning" at bounding box center [748, 23] width 136 height 34
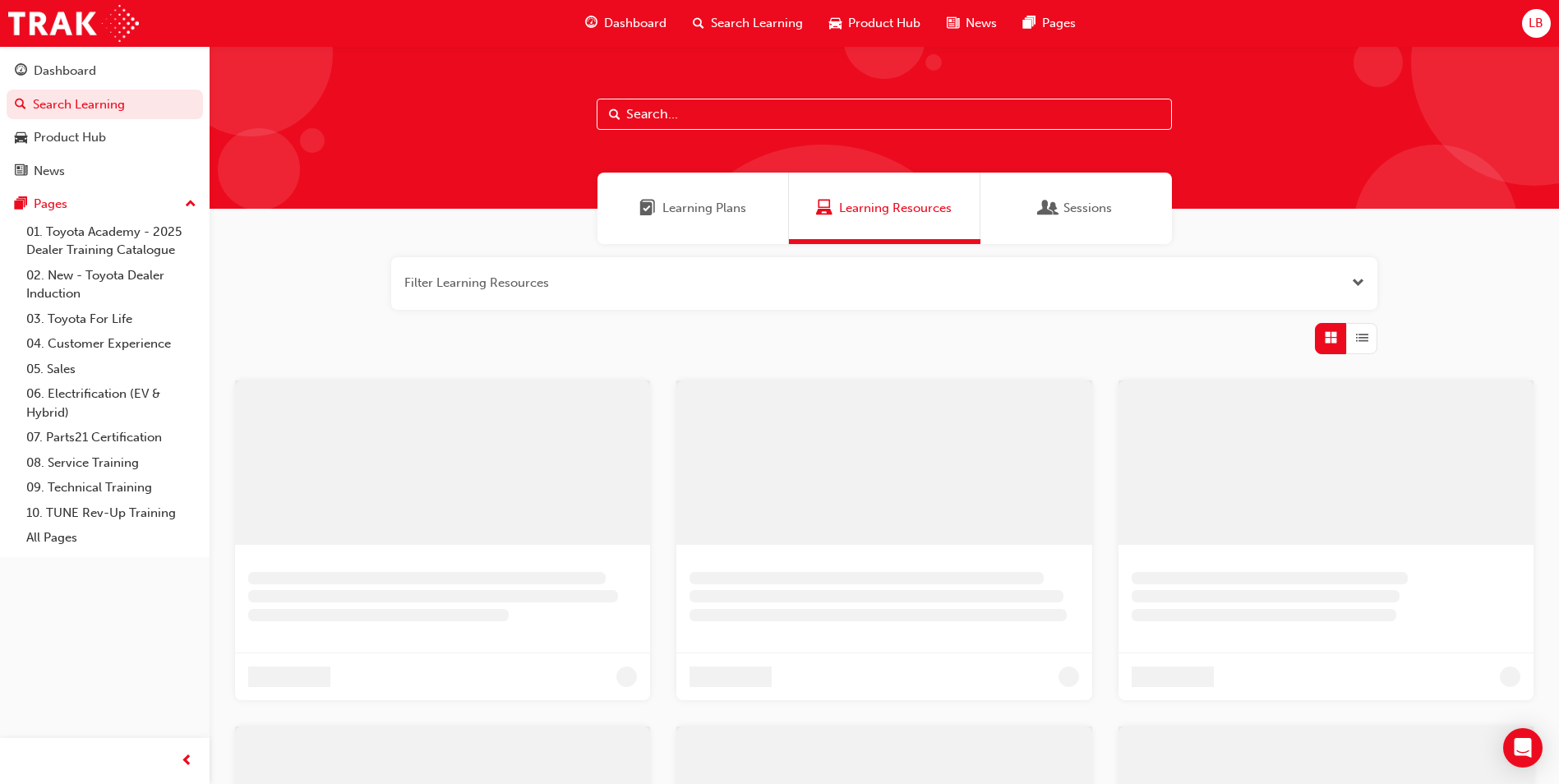
click at [656, 109] on input "text" at bounding box center [884, 114] width 576 height 31
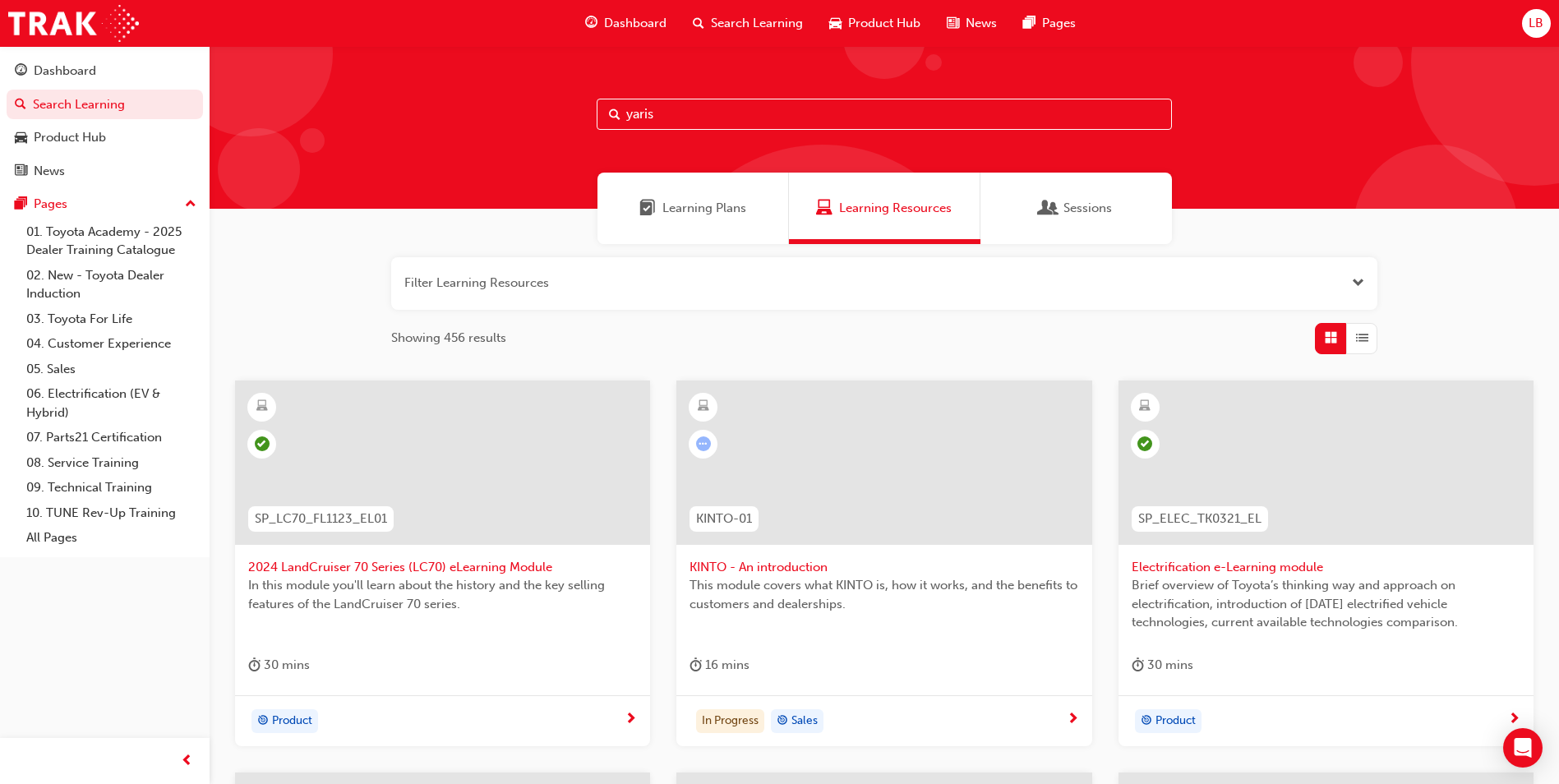
type input "yaris"
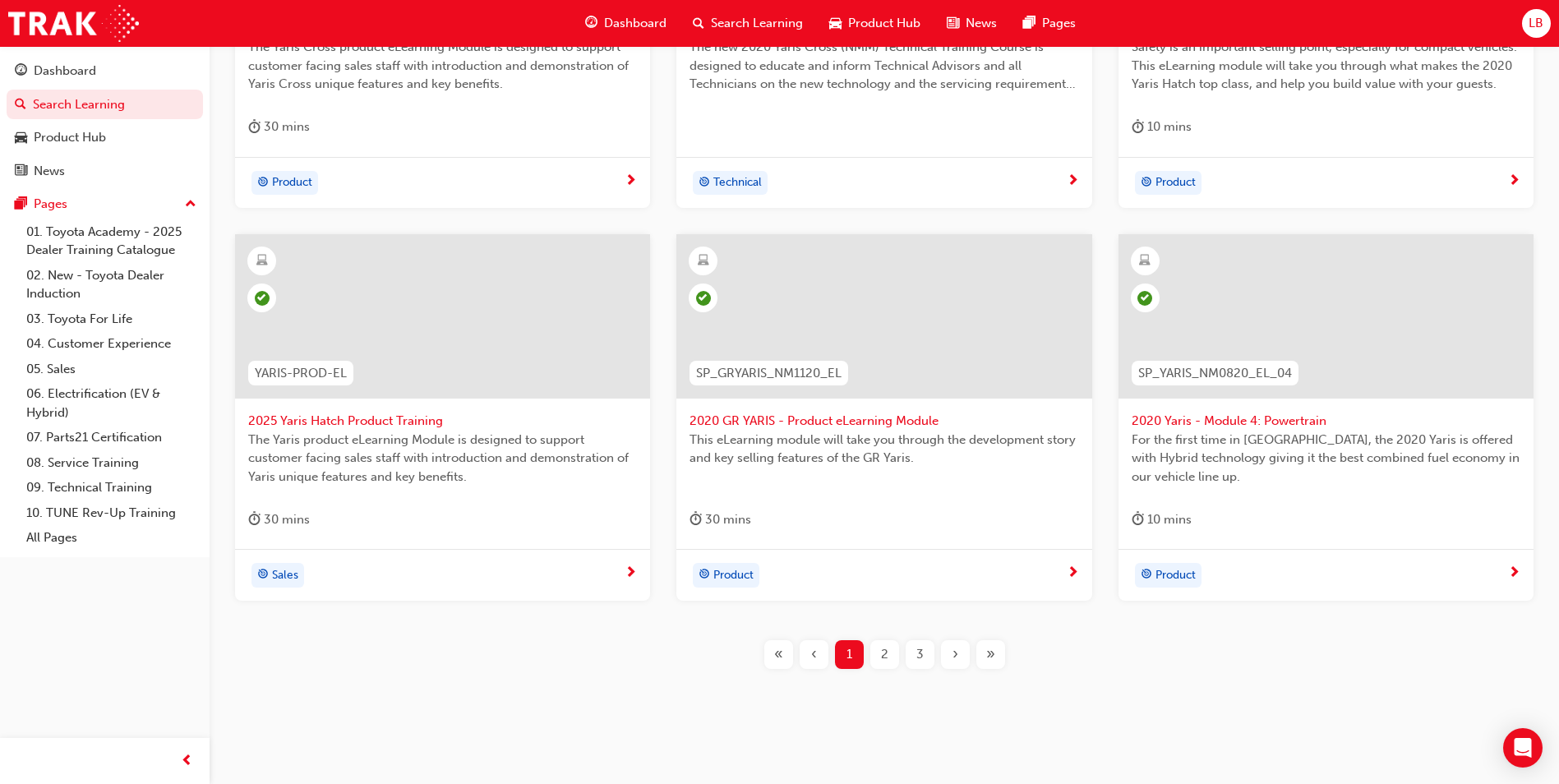
scroll to position [556, 0]
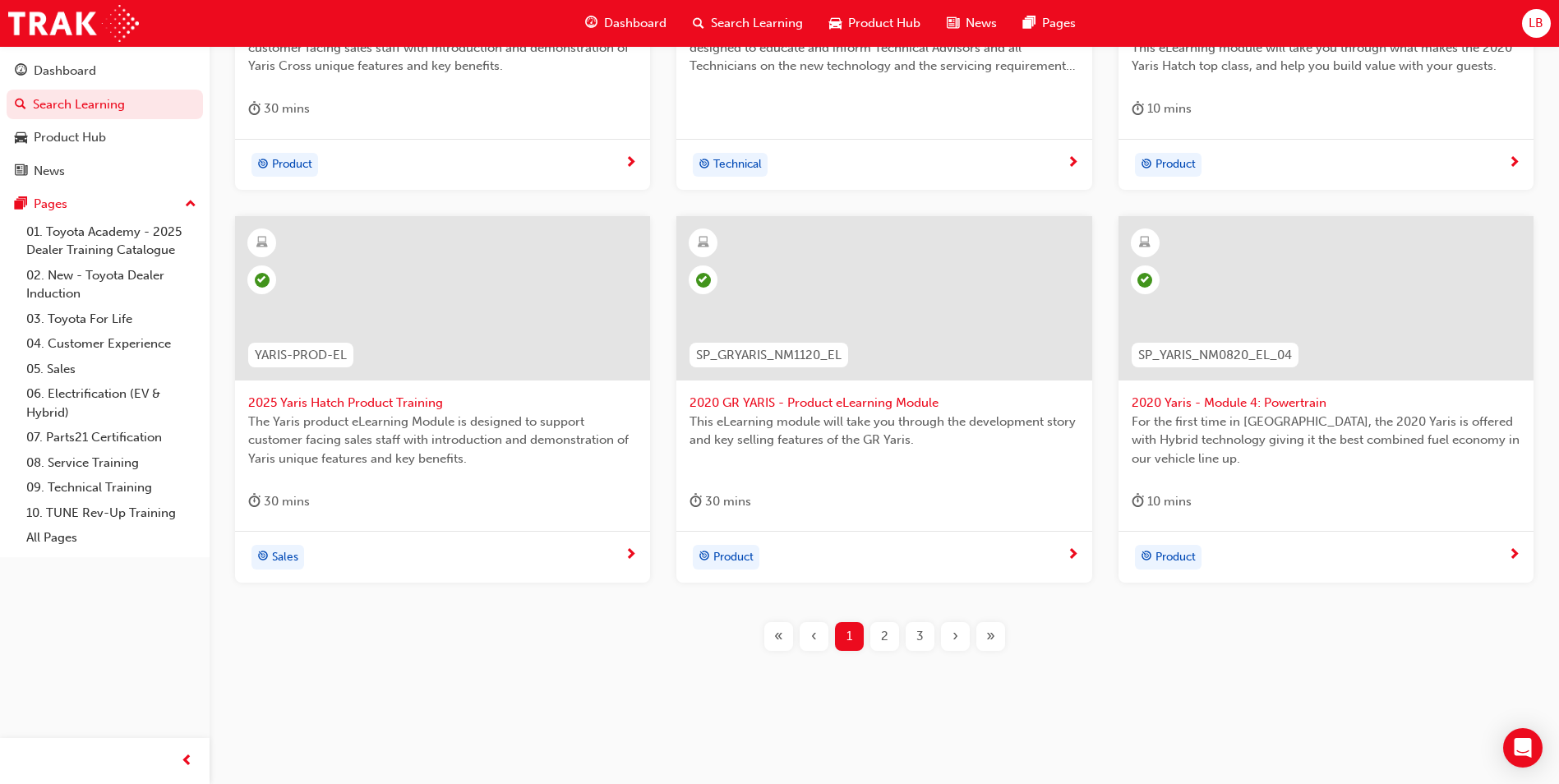
click at [879, 635] on div "2" at bounding box center [885, 636] width 29 height 29
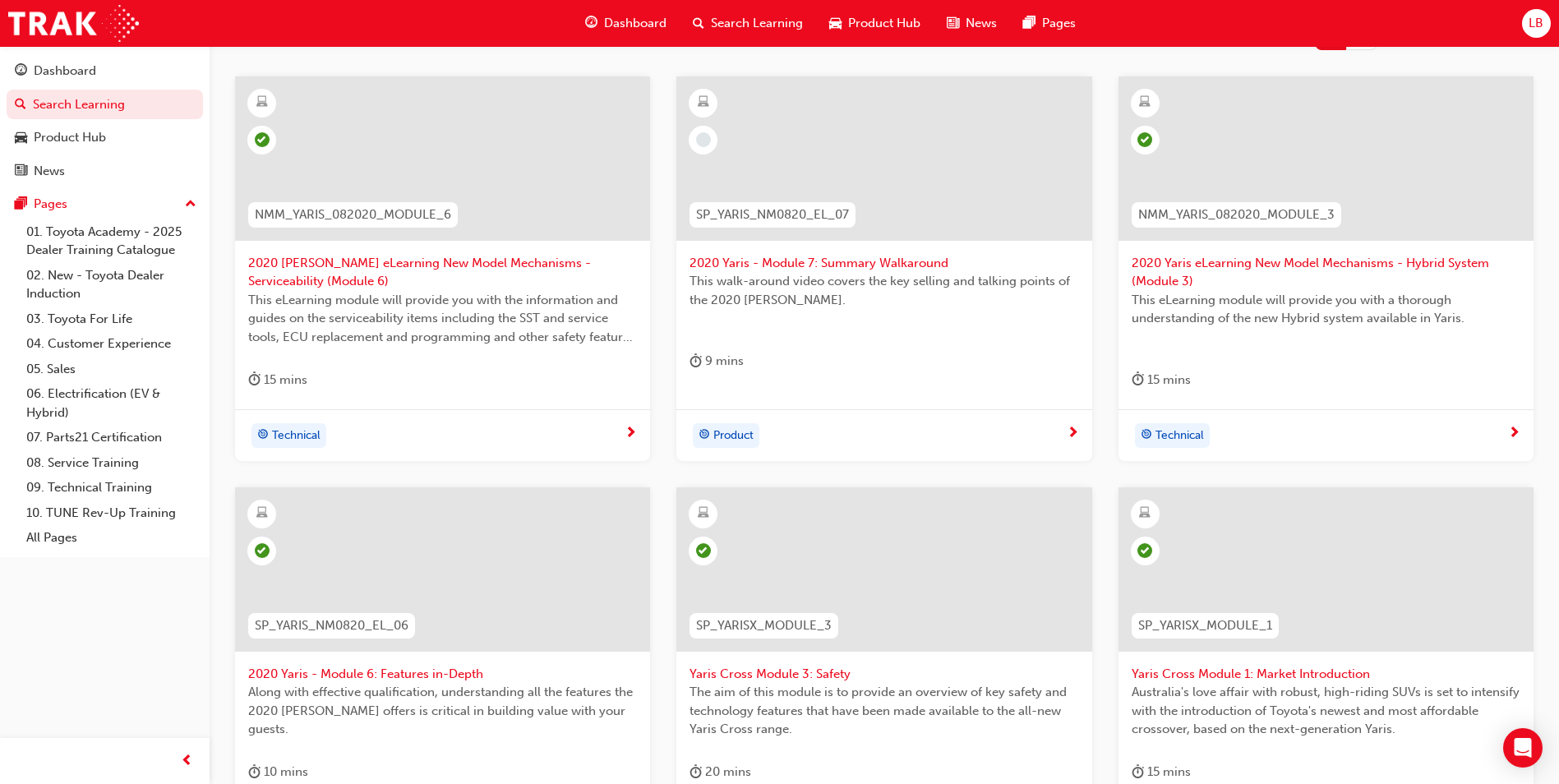
scroll to position [146, 0]
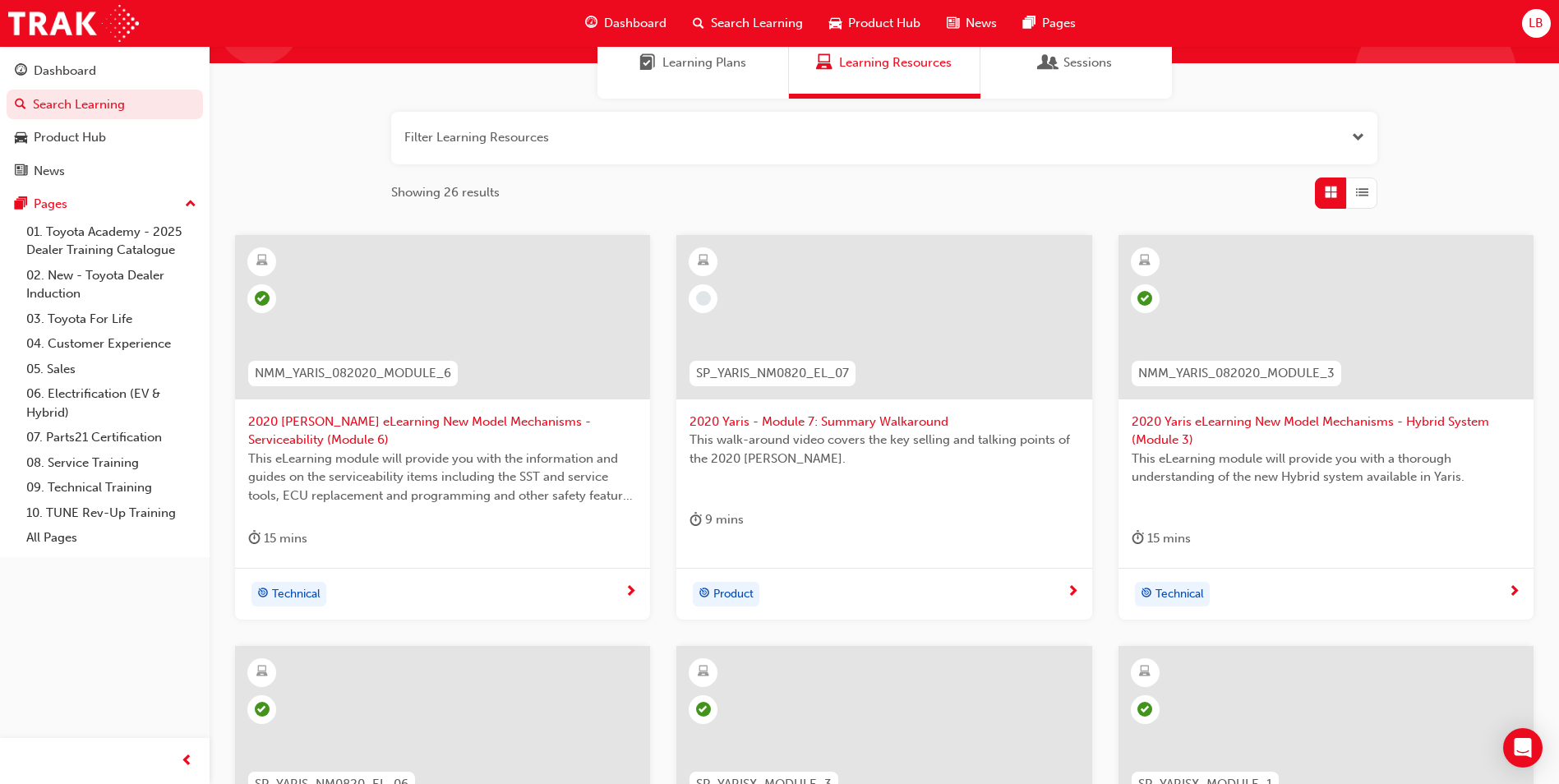
click at [810, 423] on span "2020 Yaris - Module 7: Summary Walkaround" at bounding box center [884, 422] width 389 height 19
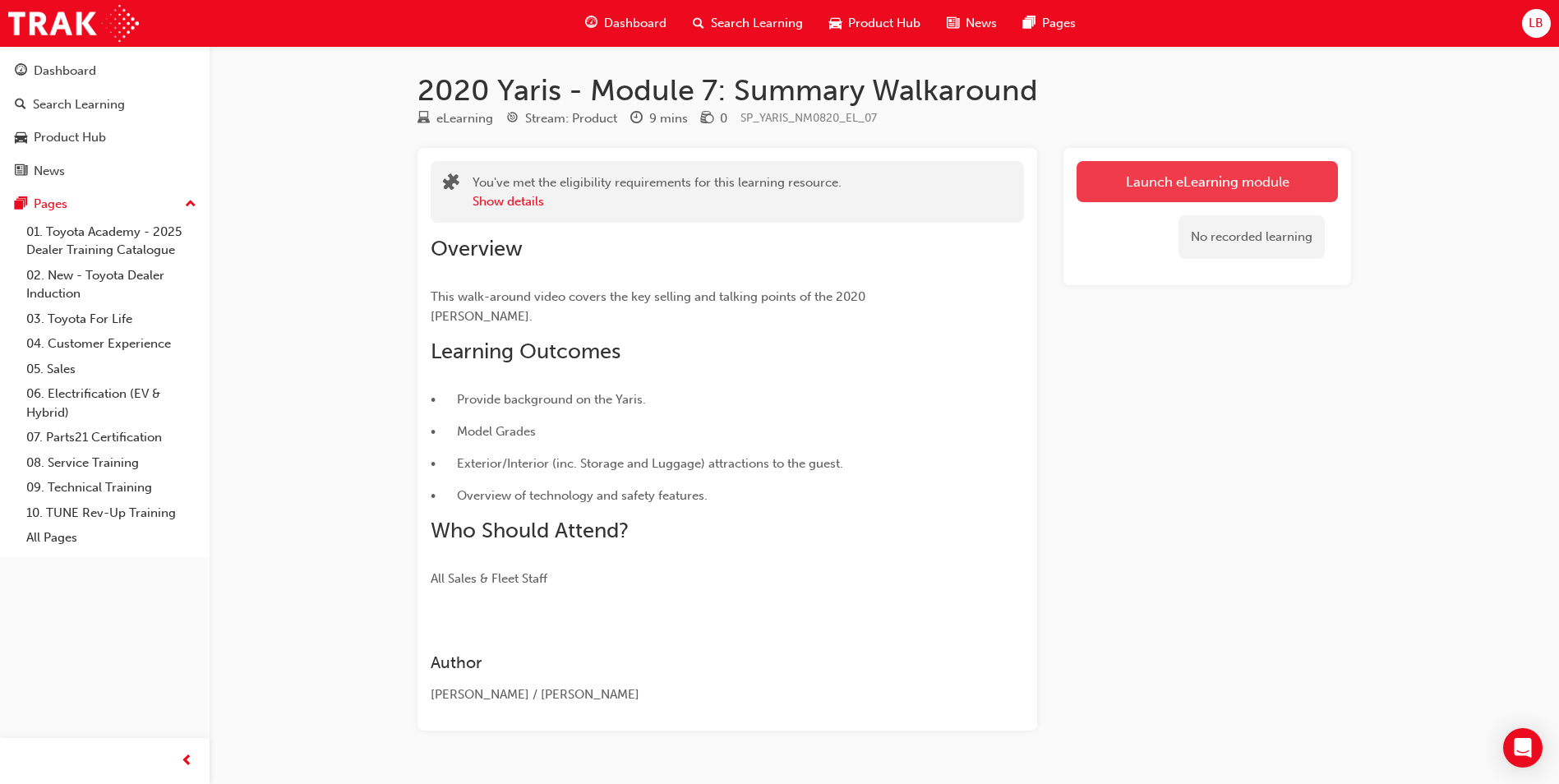
click at [1148, 185] on link "Launch eLearning module" at bounding box center [1207, 182] width 261 height 41
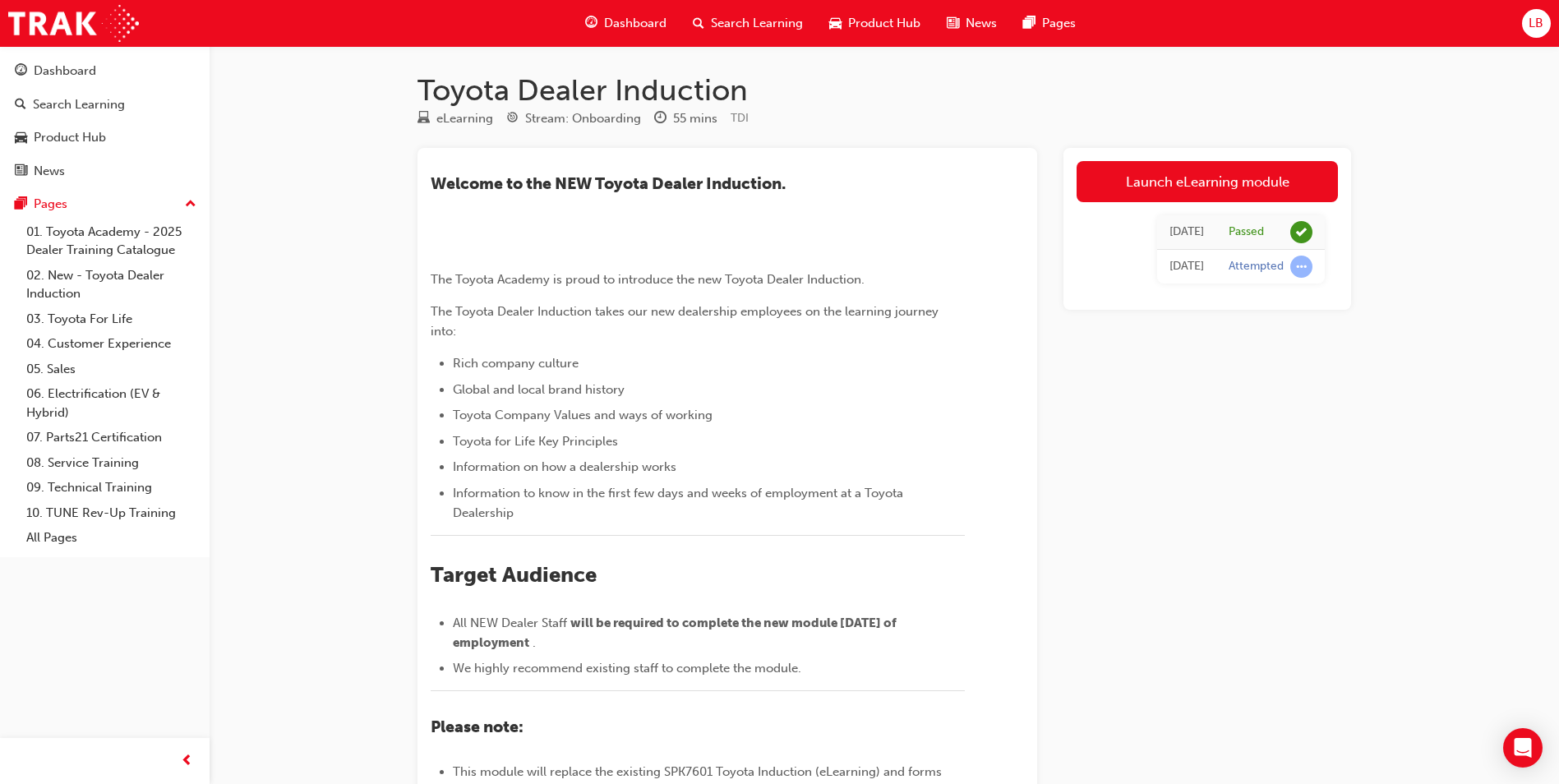
click at [741, 23] on span "Search Learning" at bounding box center [757, 23] width 92 height 19
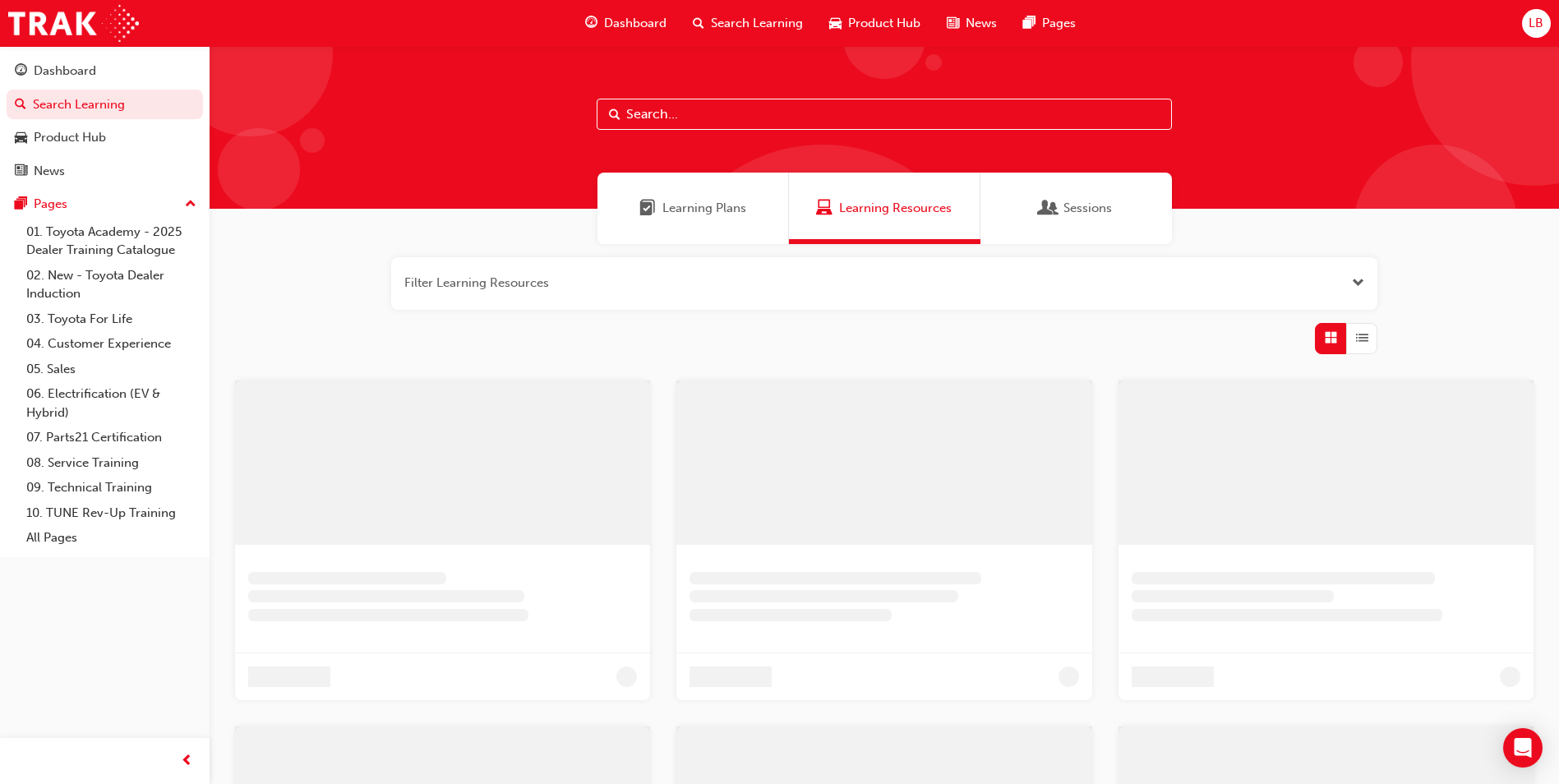
click at [703, 109] on input "text" at bounding box center [884, 114] width 576 height 31
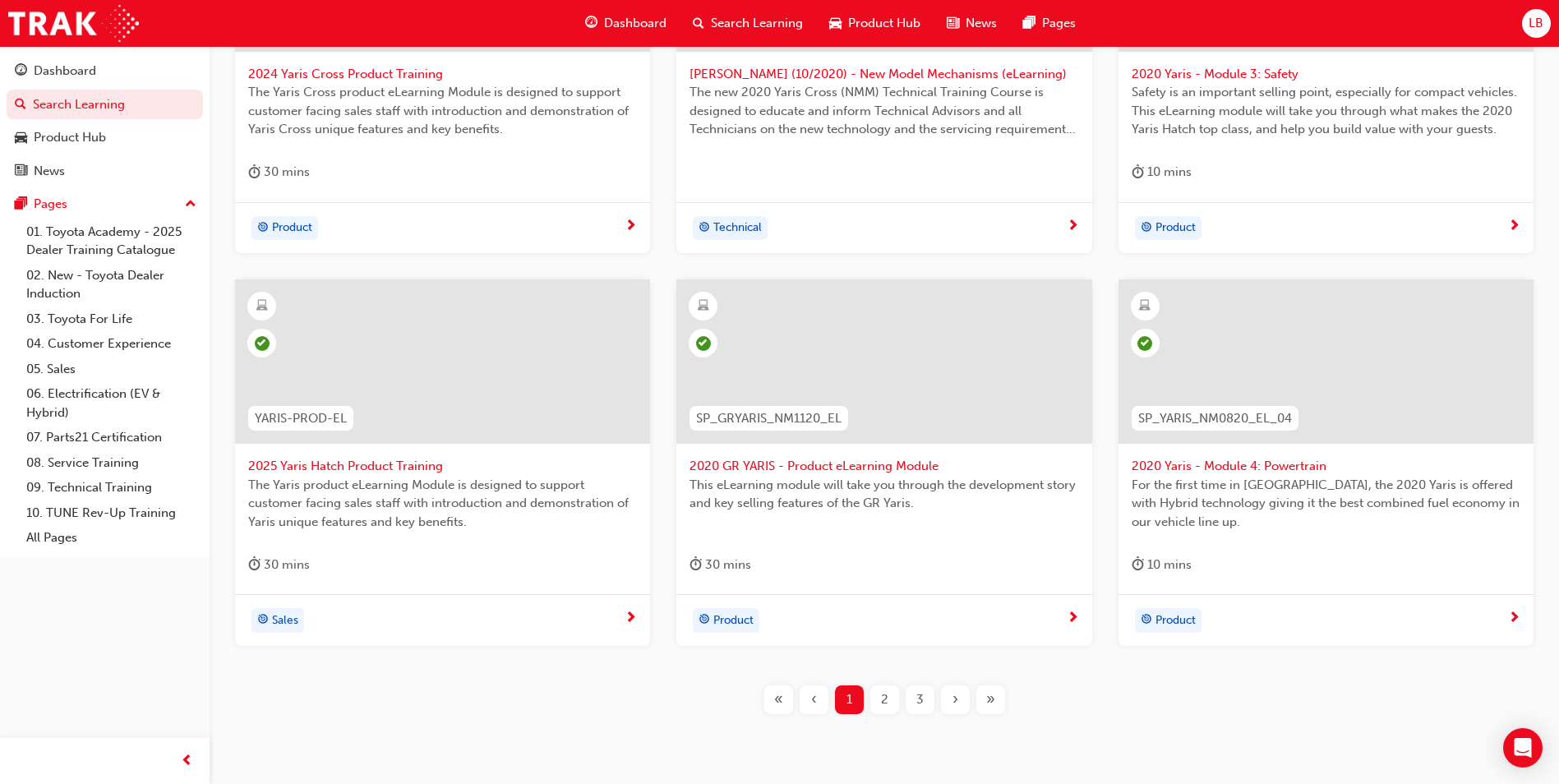
scroll to position [556, 0]
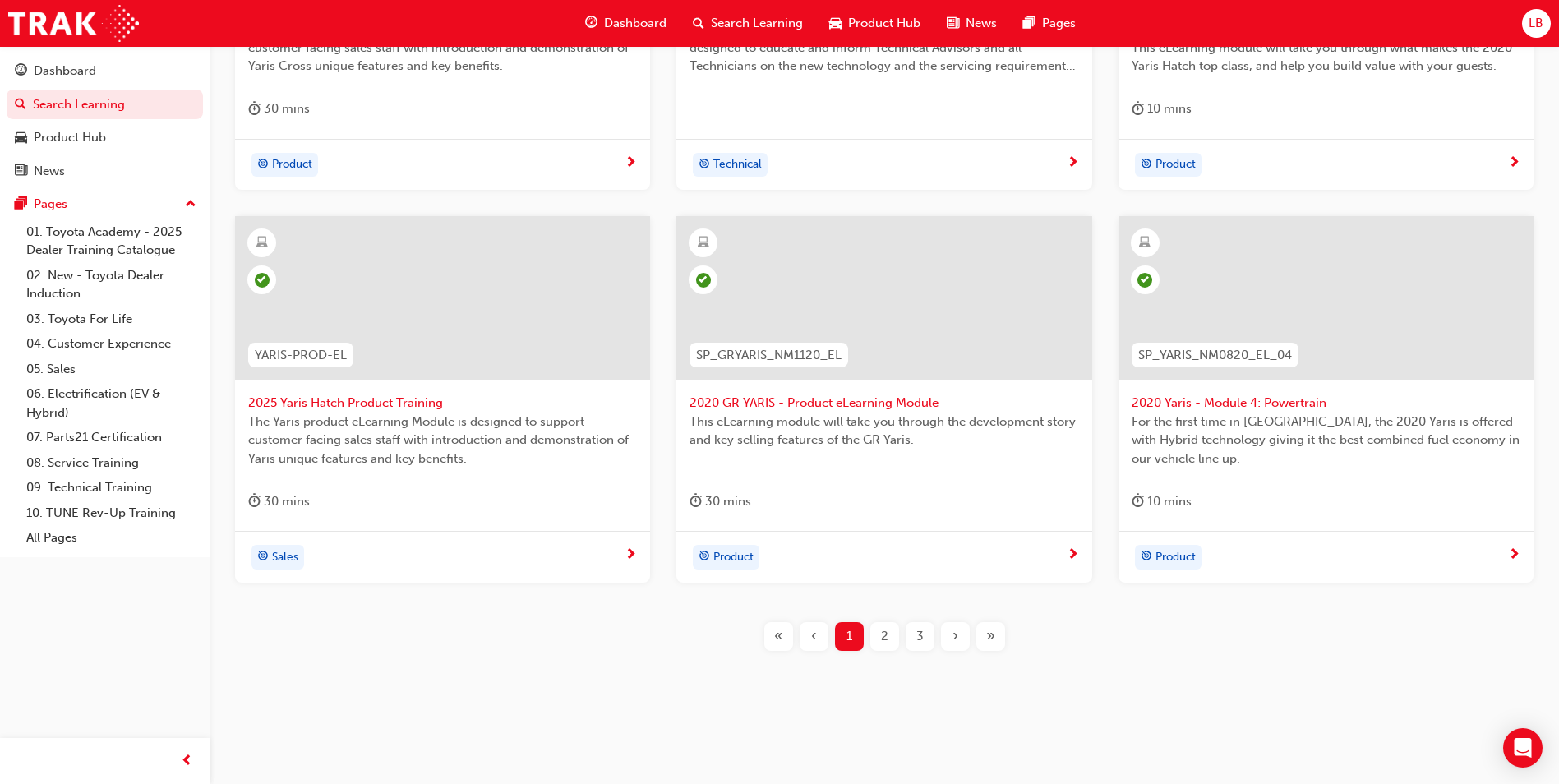
click at [881, 638] on span "2" at bounding box center [885, 637] width 8 height 19
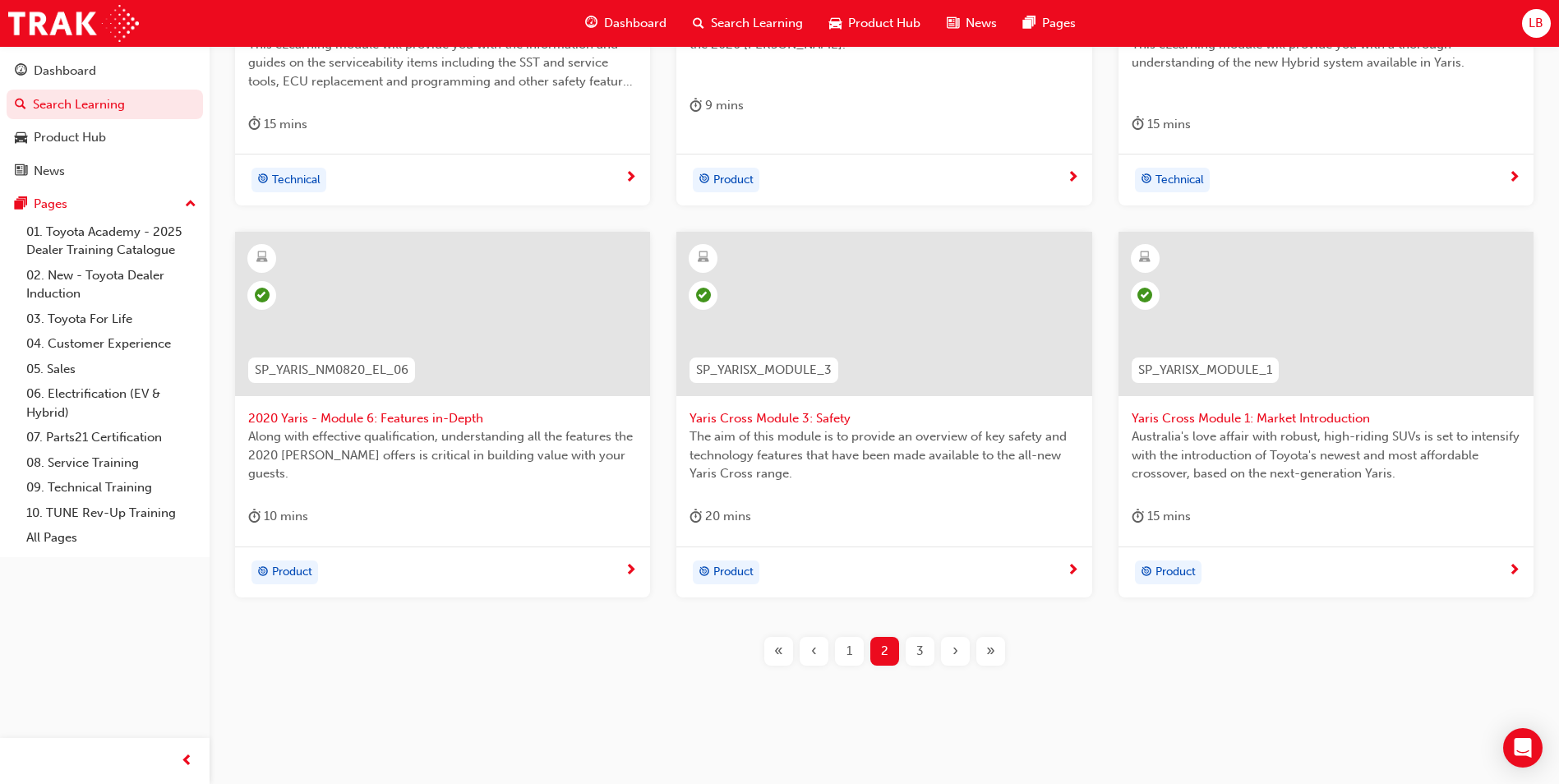
scroll to position [575, 0]
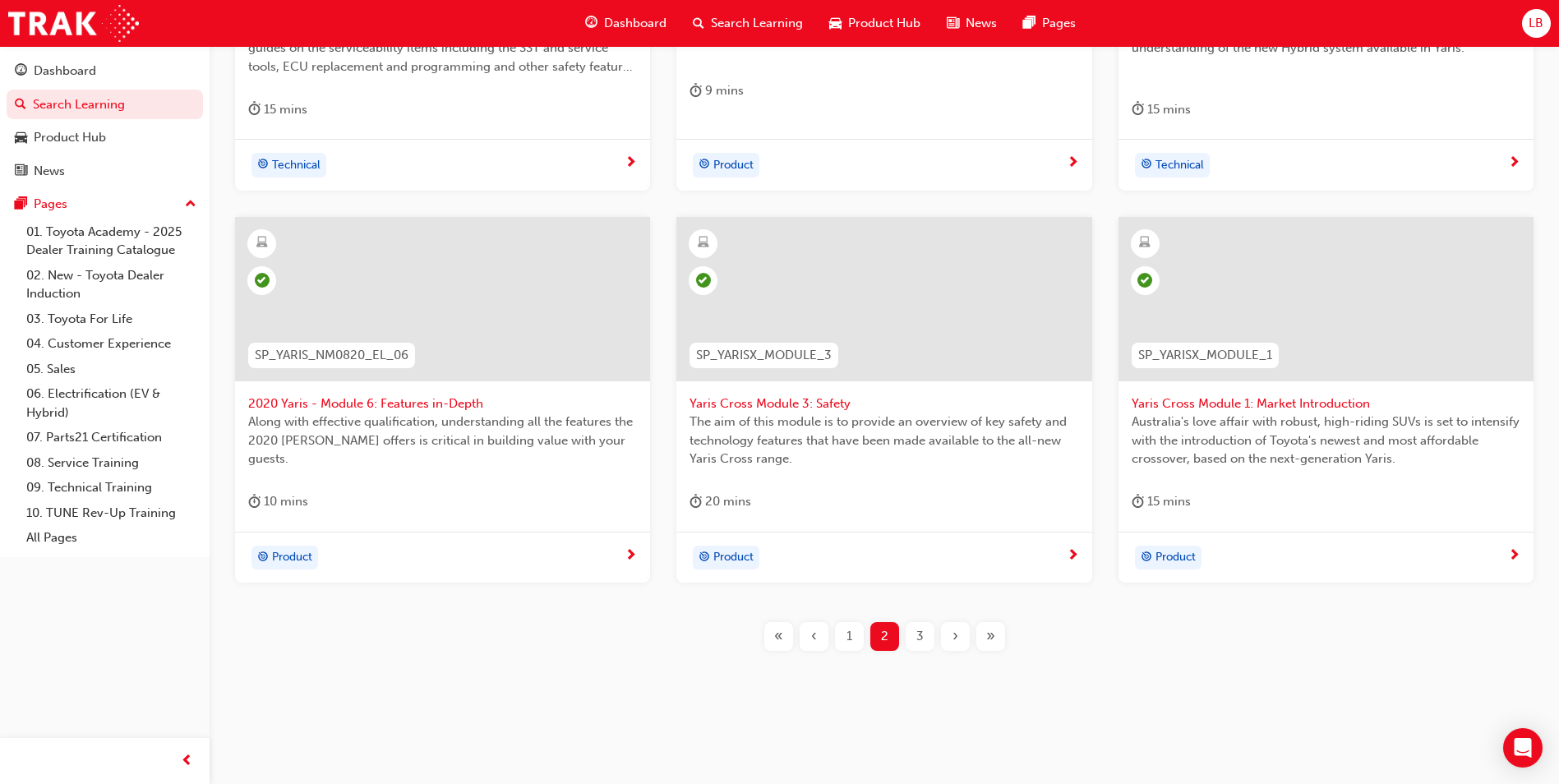
click at [920, 637] on span "3" at bounding box center [920, 637] width 8 height 19
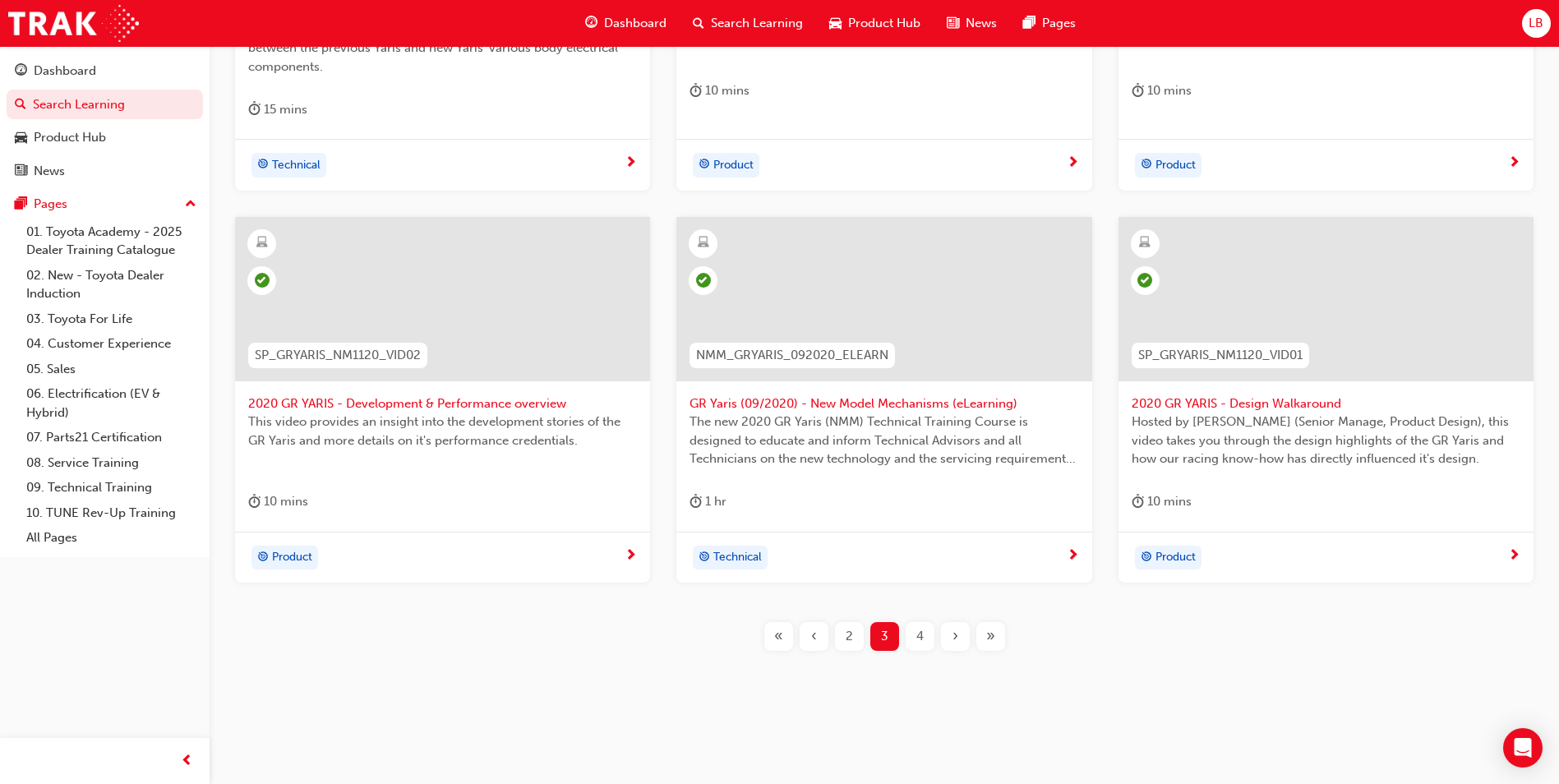
click at [918, 640] on span "4" at bounding box center [920, 637] width 8 height 19
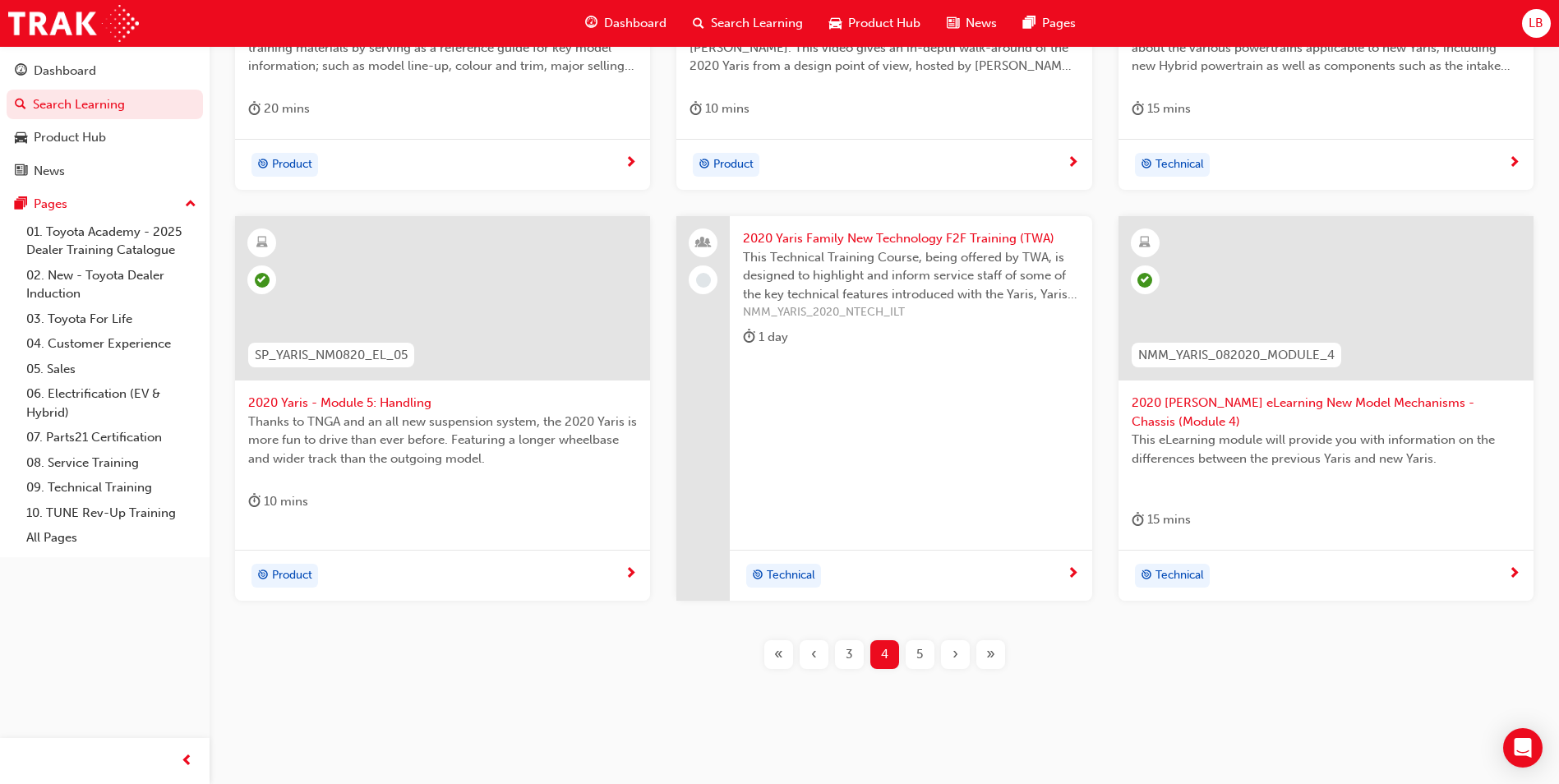
click at [920, 645] on span "5" at bounding box center [919, 654] width 7 height 19
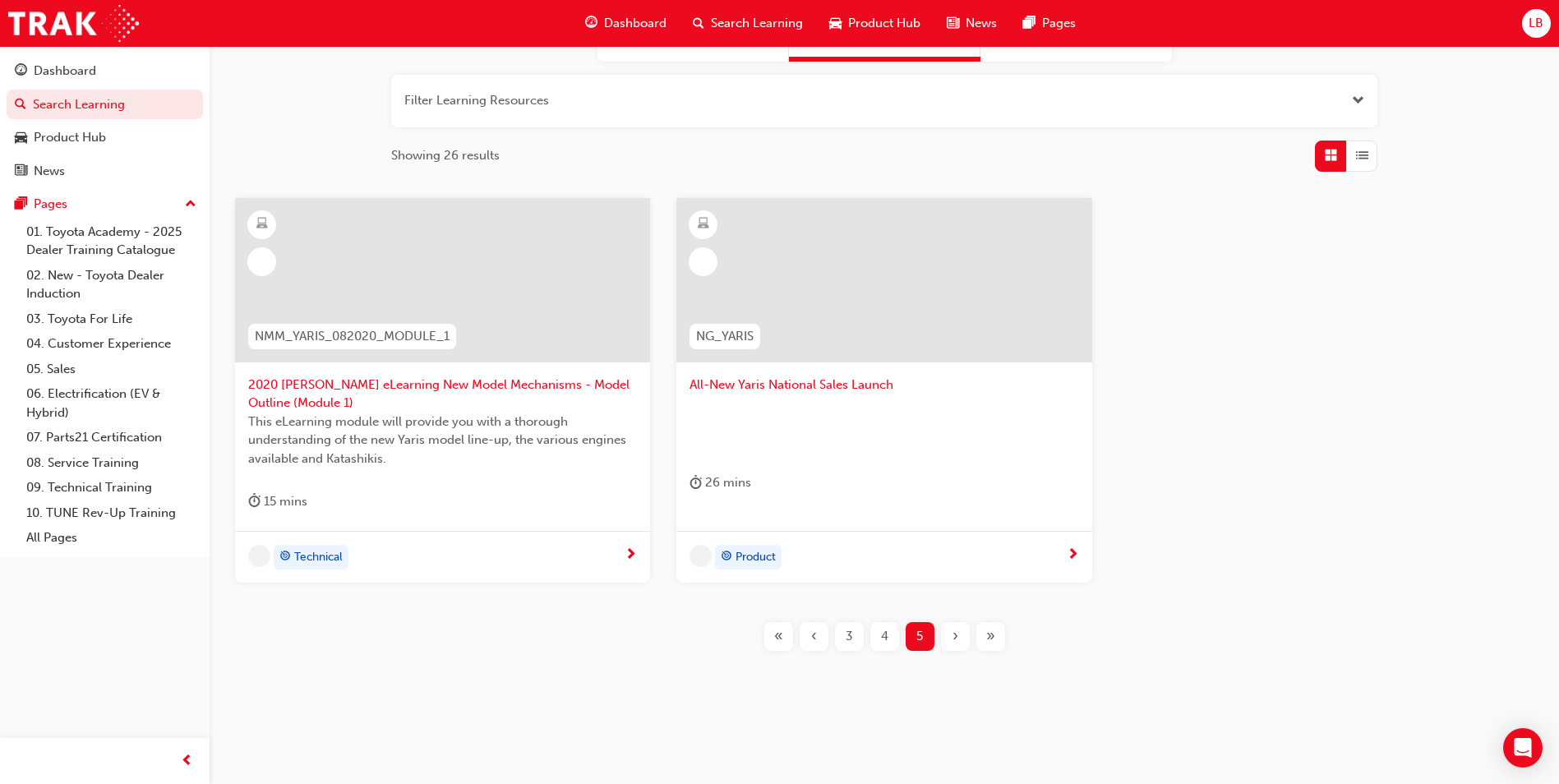
scroll to position [182, 0]
click at [780, 639] on span "«" at bounding box center [779, 637] width 9 height 19
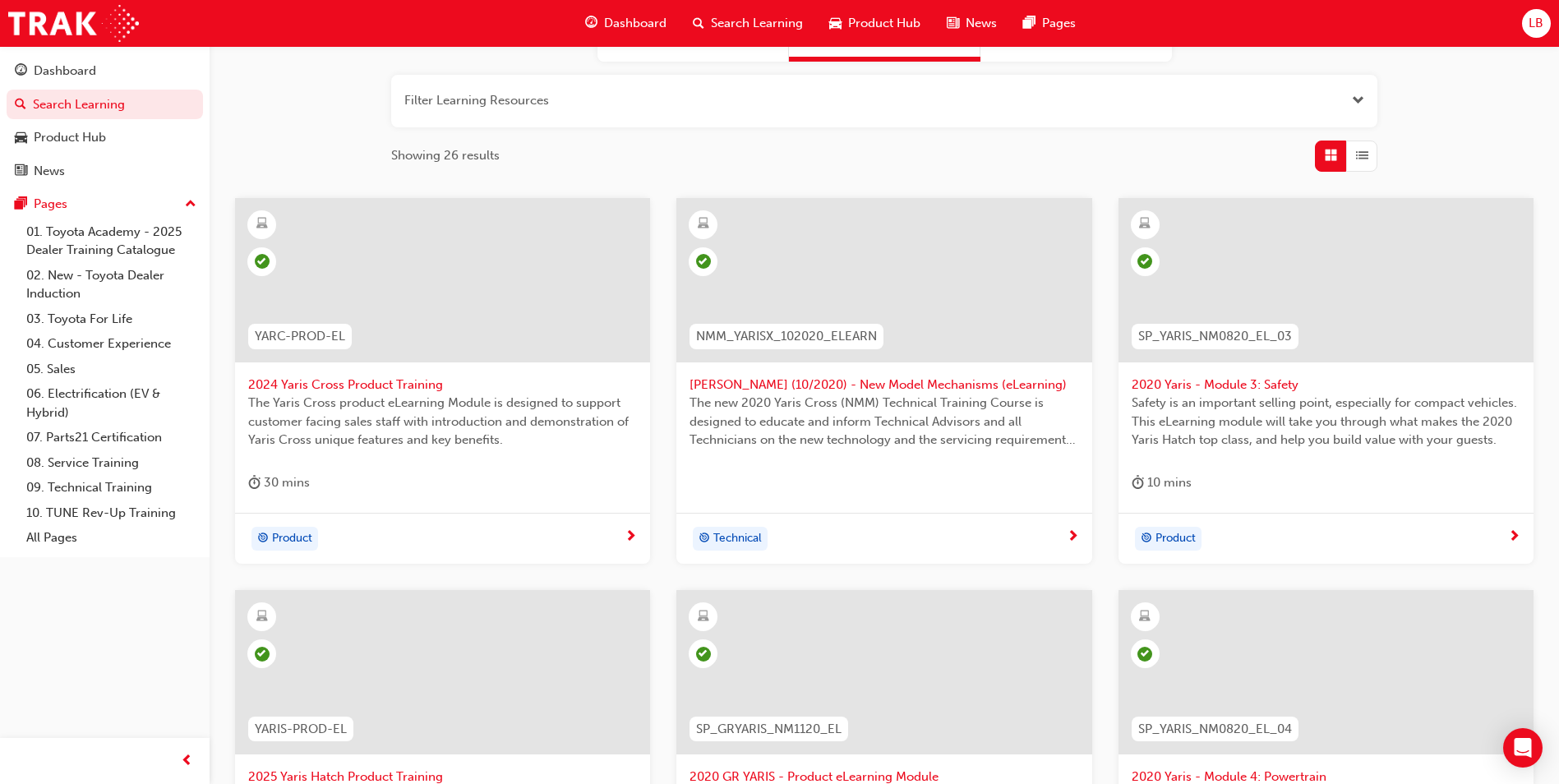
click at [739, 25] on span "Search Learning" at bounding box center [757, 23] width 92 height 19
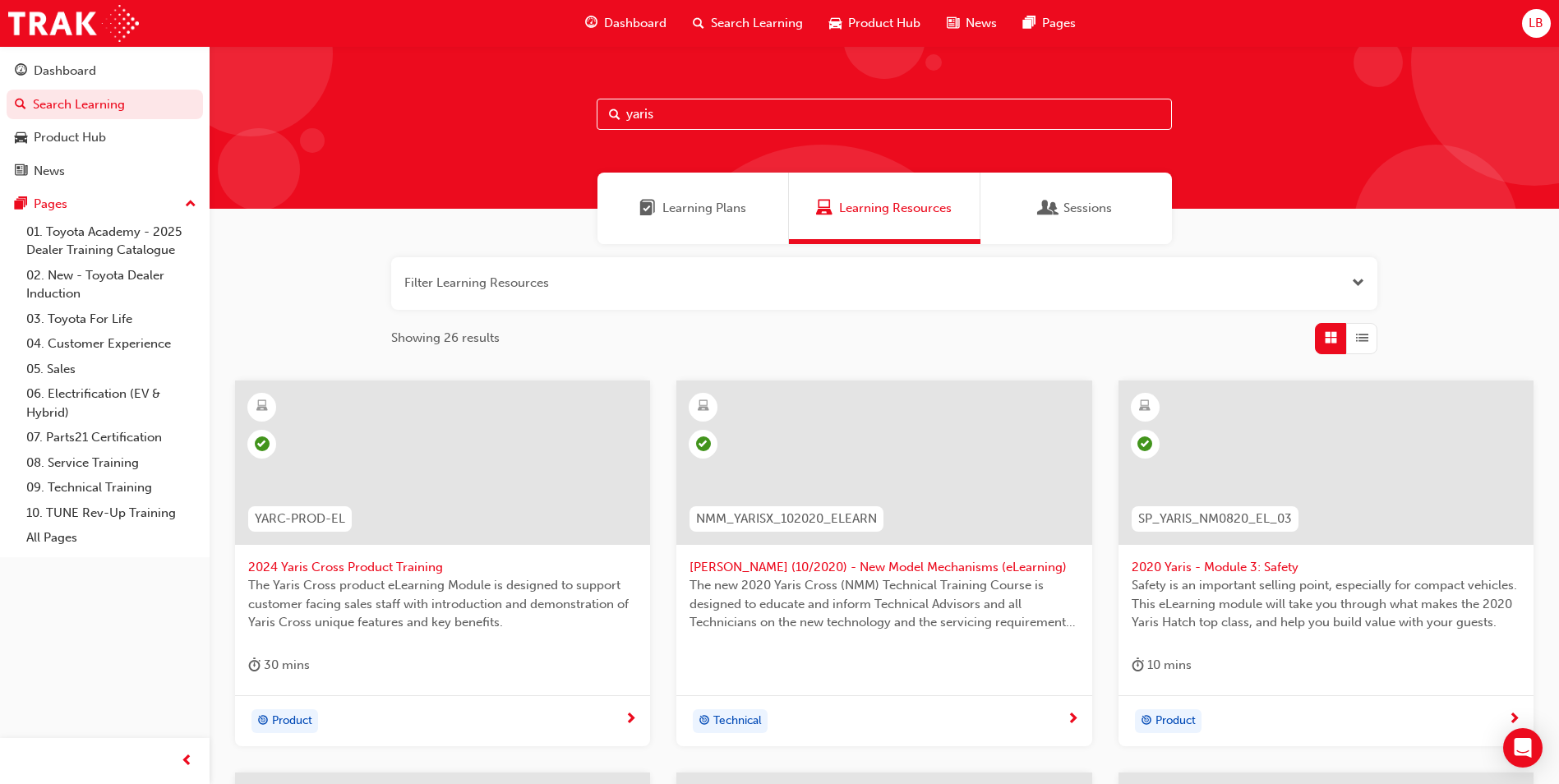
click at [681, 116] on input "yaris" at bounding box center [884, 114] width 576 height 31
type input "corolla"
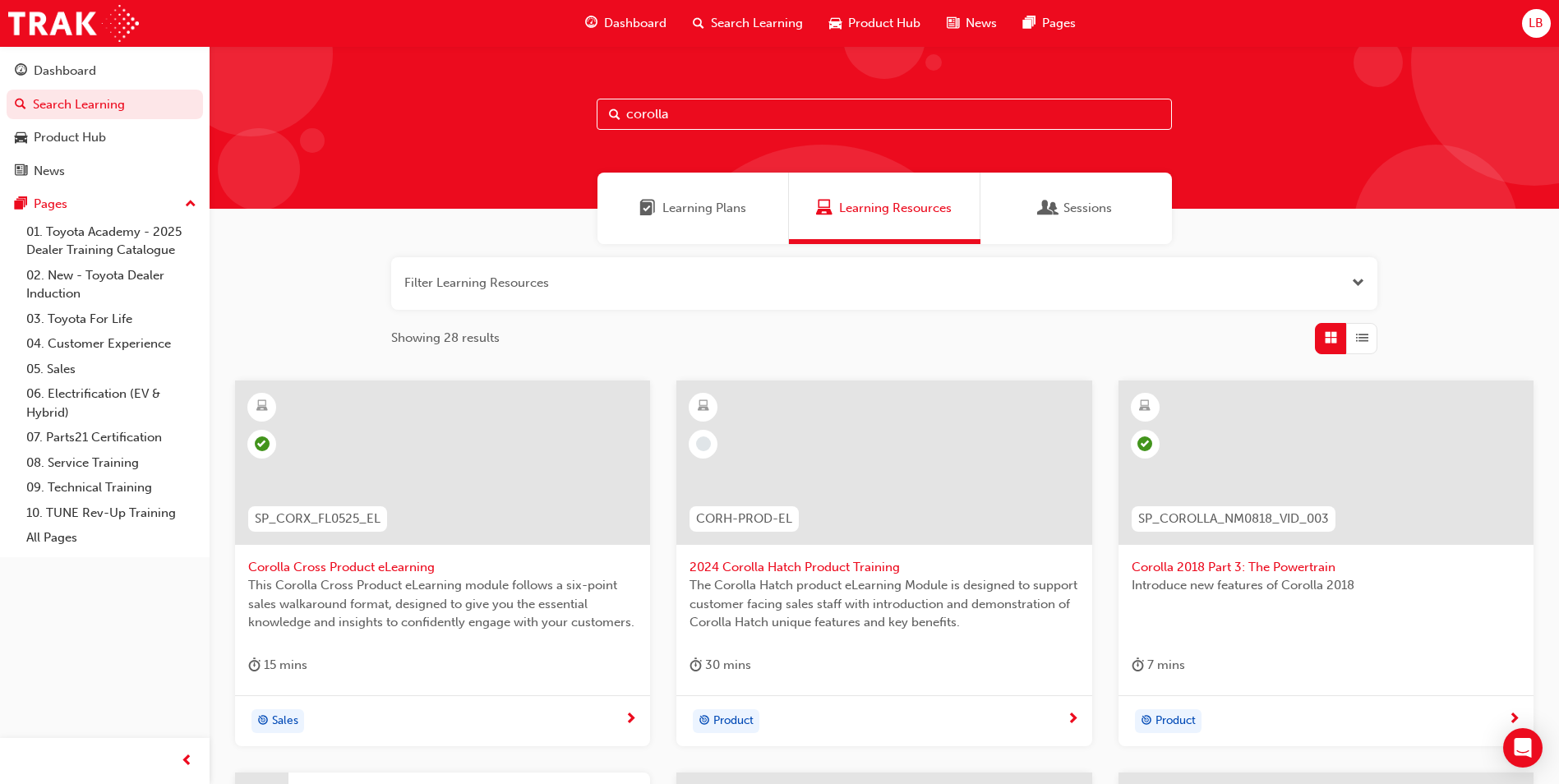
click at [760, 566] on span "2024 Corolla Hatch Product Training" at bounding box center [884, 567] width 389 height 19
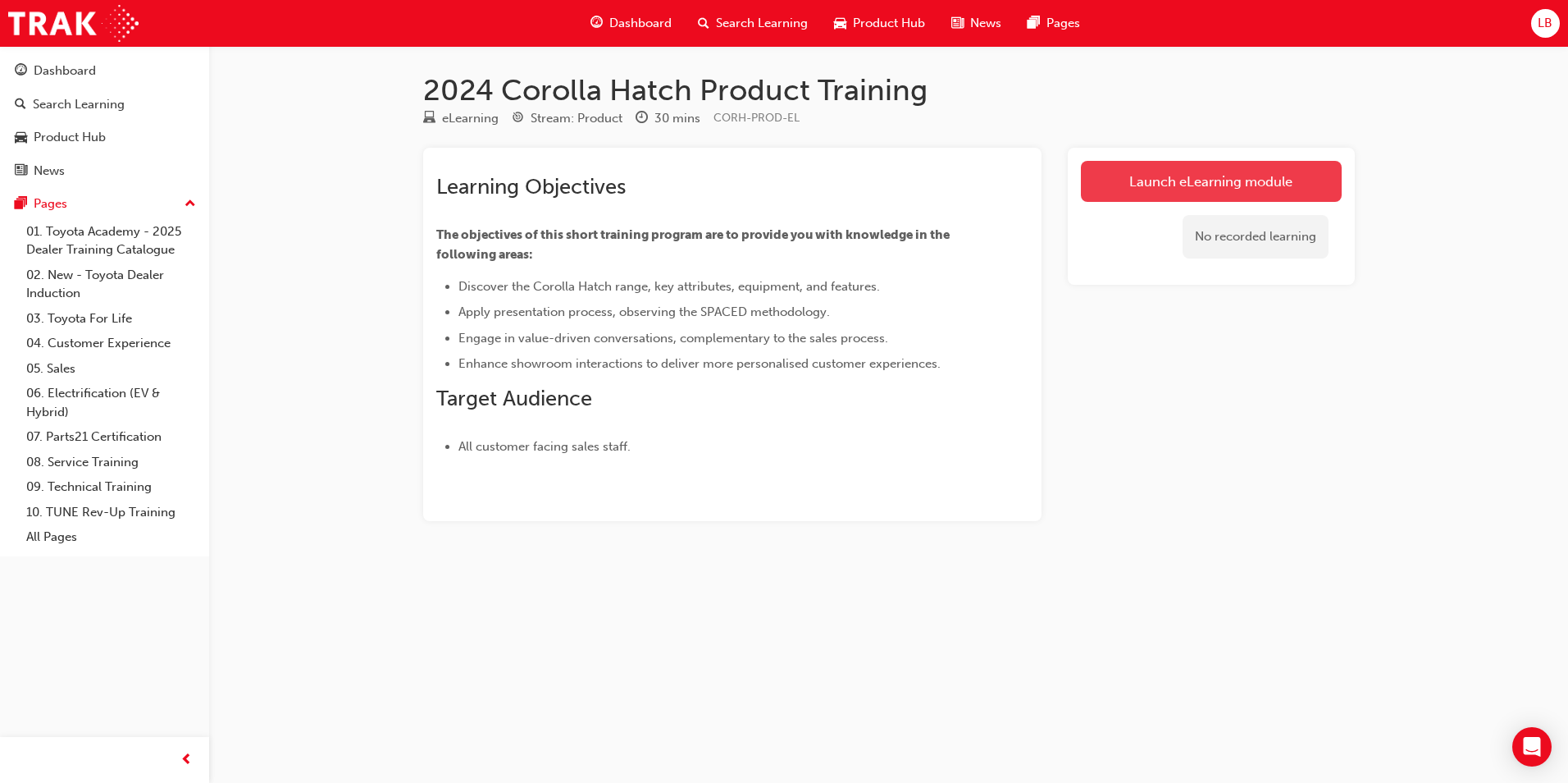
click at [1135, 171] on link "Launch eLearning module" at bounding box center [1211, 182] width 261 height 41
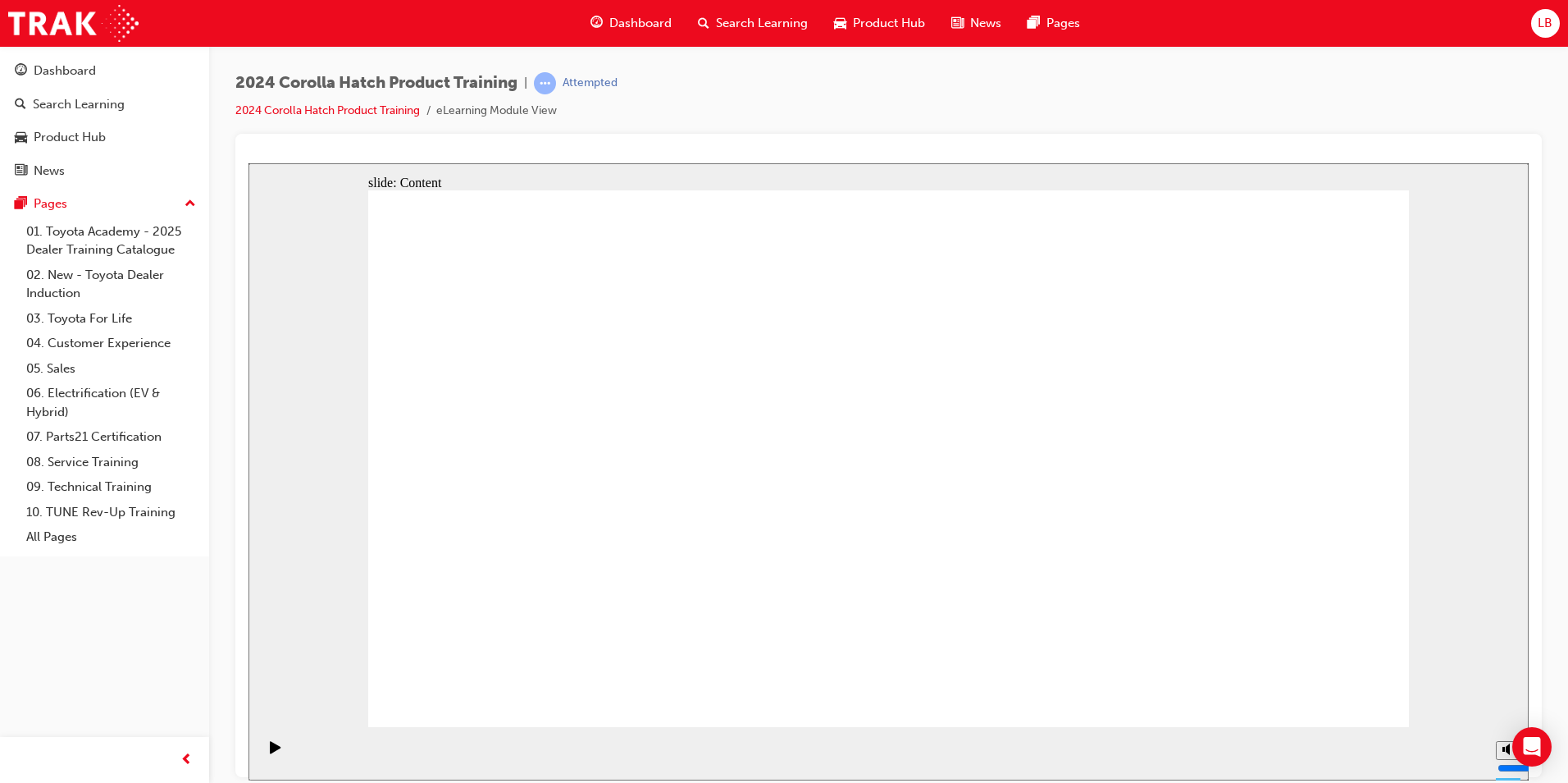
drag, startPoint x: 617, startPoint y: 695, endPoint x: 653, endPoint y: 663, distance: 48.2
